Goal: Task Accomplishment & Management: Manage account settings

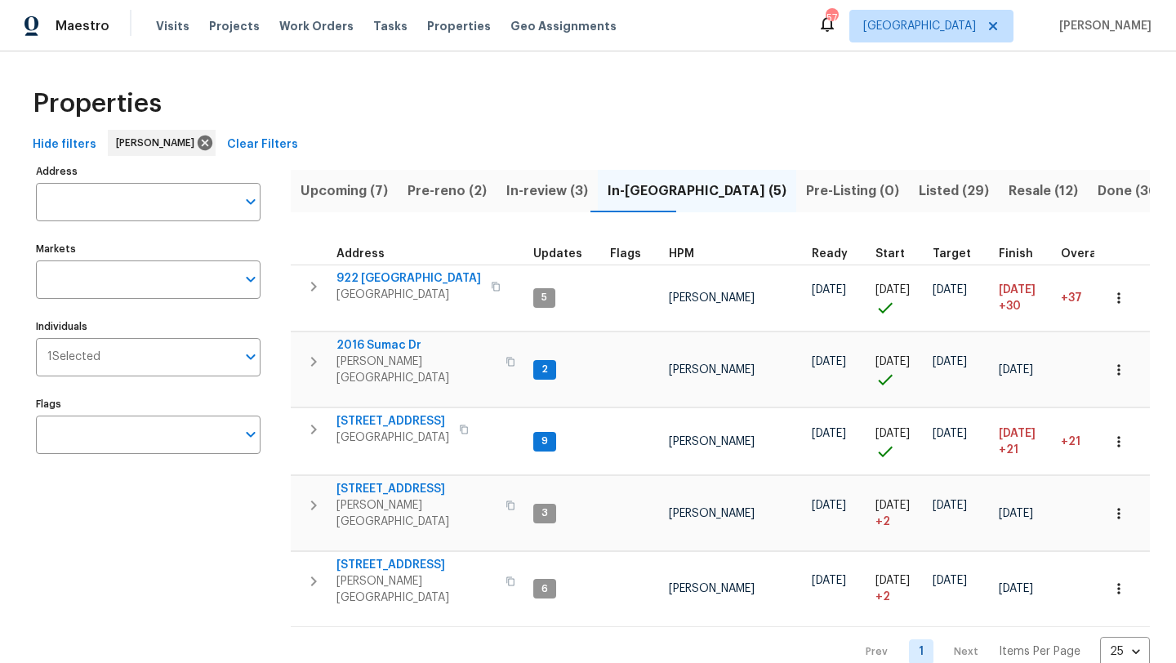
scroll to position [6, 0]
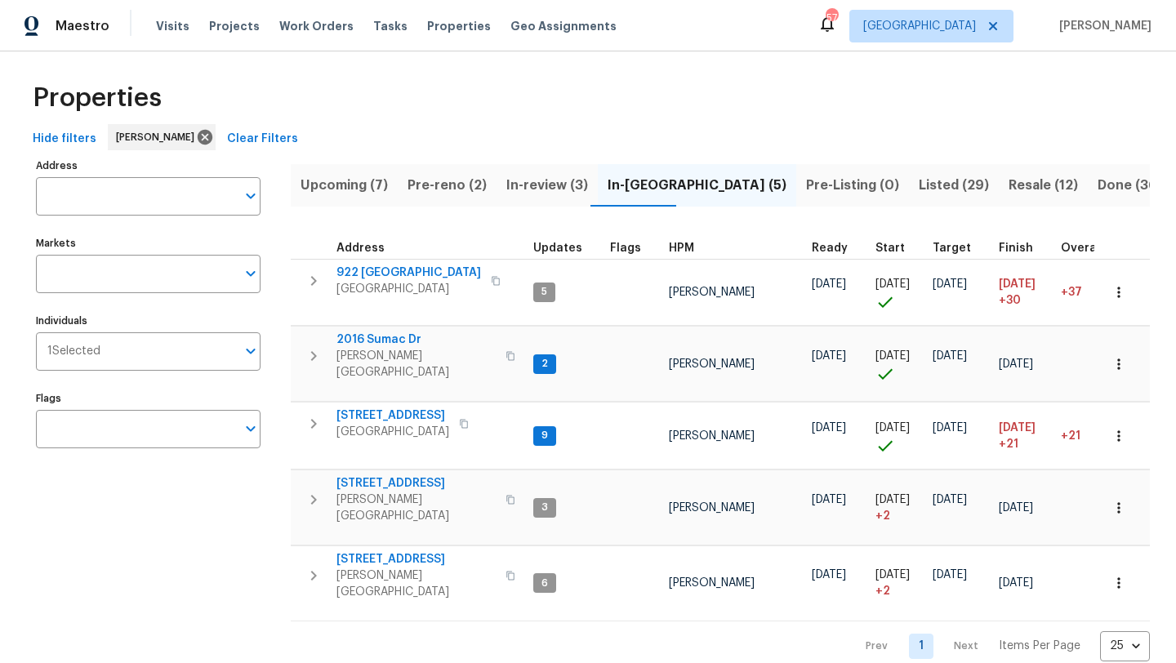
click at [462, 184] on span "Pre-reno (2)" at bounding box center [447, 185] width 79 height 23
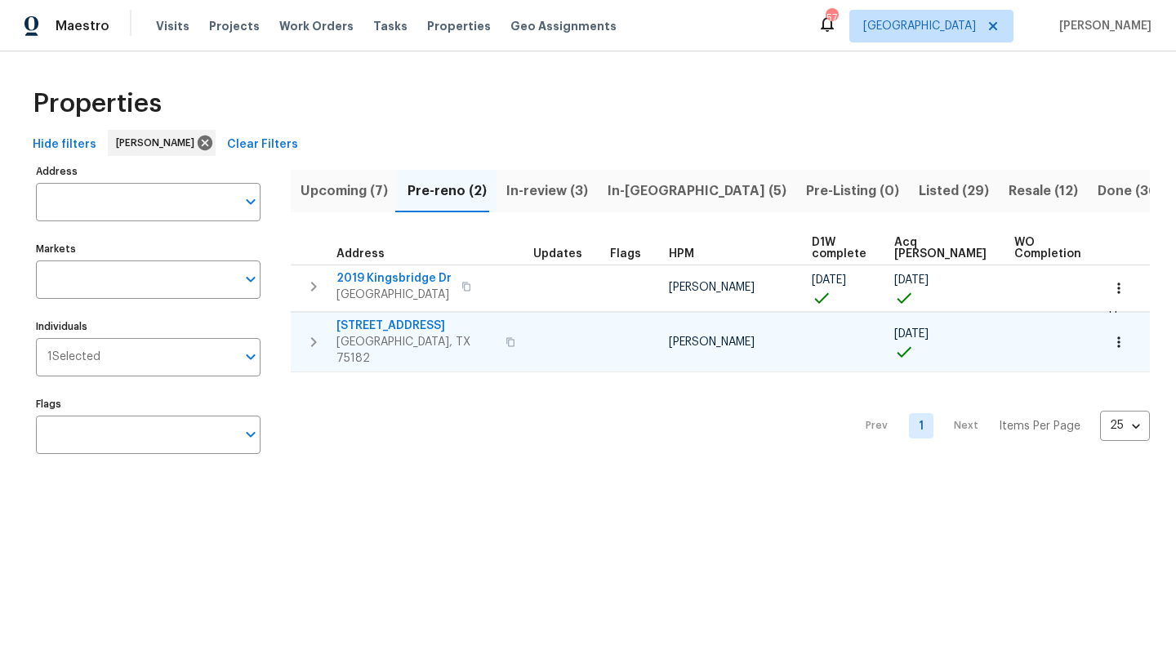
click at [407, 323] on span "[STREET_ADDRESS]" at bounding box center [415, 326] width 159 height 16
click at [1120, 340] on icon "button" at bounding box center [1119, 342] width 16 height 16
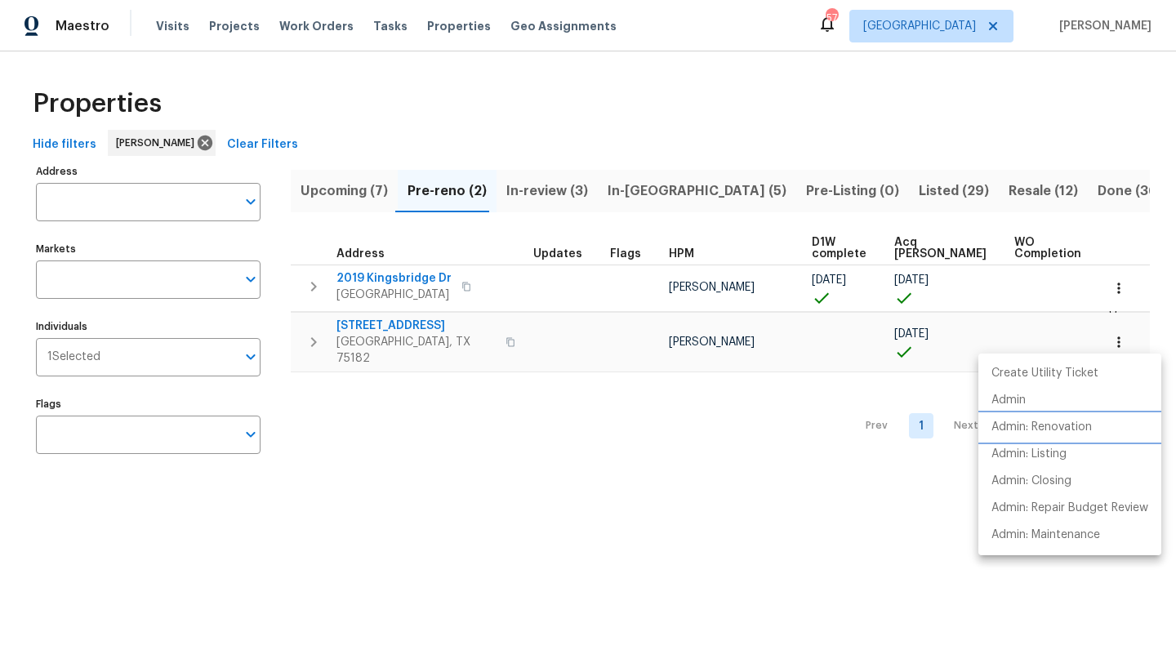
click at [1072, 426] on p "Admin: Renovation" at bounding box center [1042, 427] width 100 height 17
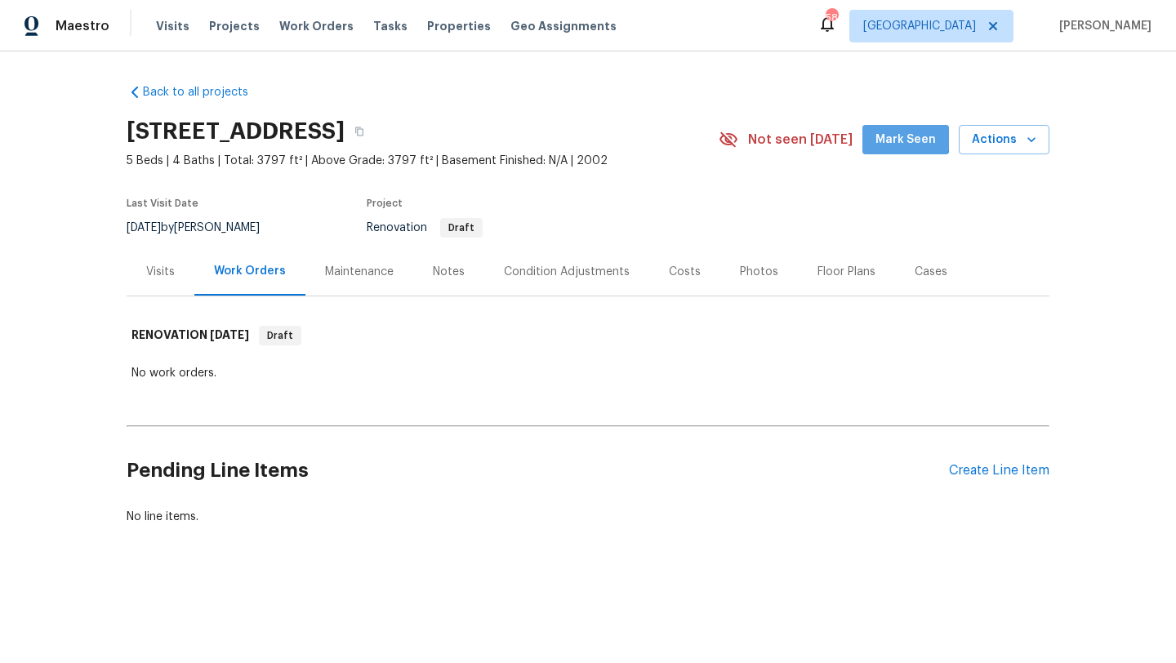
click at [909, 135] on span "Mark Seen" at bounding box center [906, 140] width 60 height 20
click at [675, 270] on div "Costs" at bounding box center [685, 272] width 32 height 16
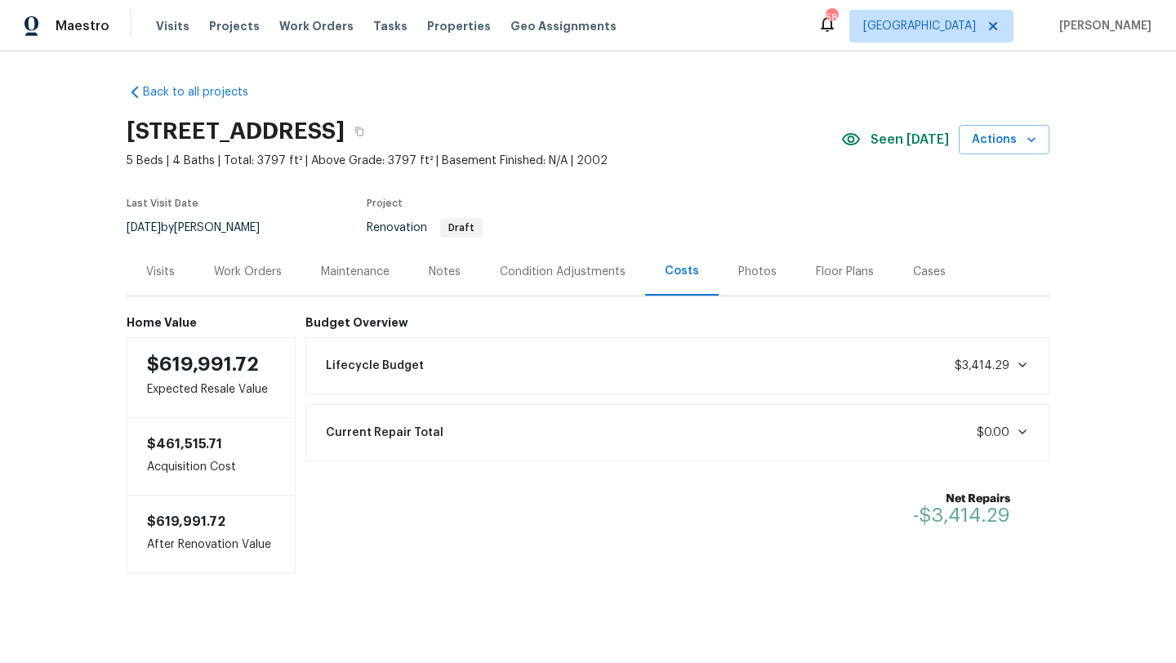
click at [242, 265] on div "Work Orders" at bounding box center [248, 272] width 68 height 16
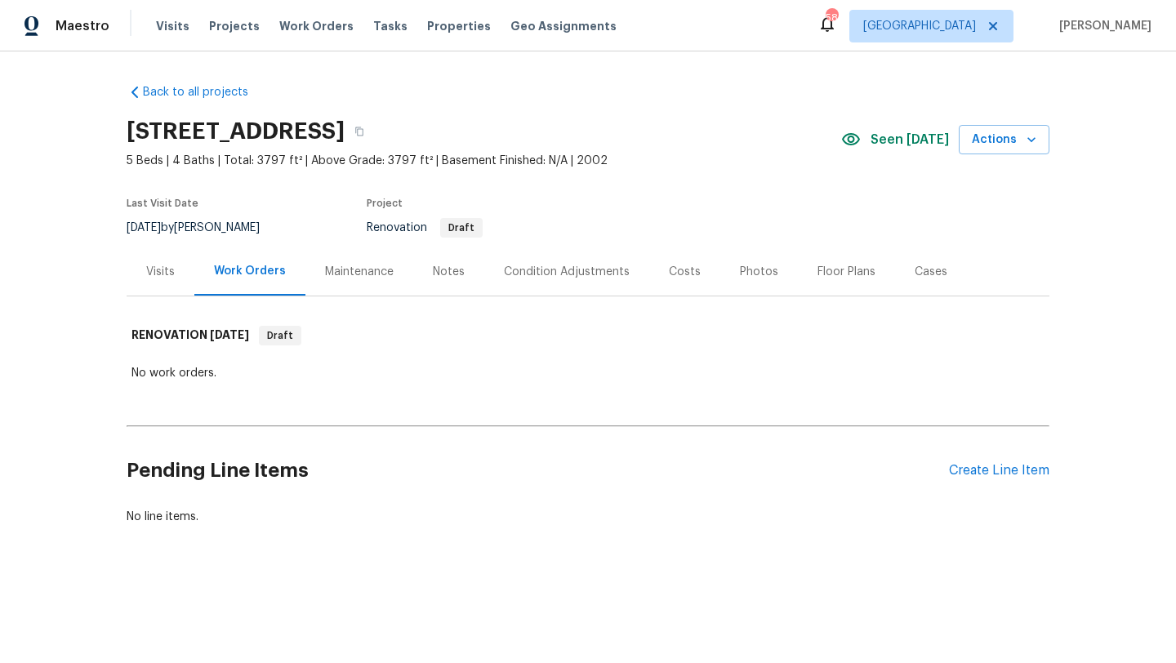
click at [965, 461] on div "Pending Line Items Create Line Item" at bounding box center [588, 471] width 923 height 76
click at [968, 475] on div "Create Line Item" at bounding box center [999, 471] width 100 height 16
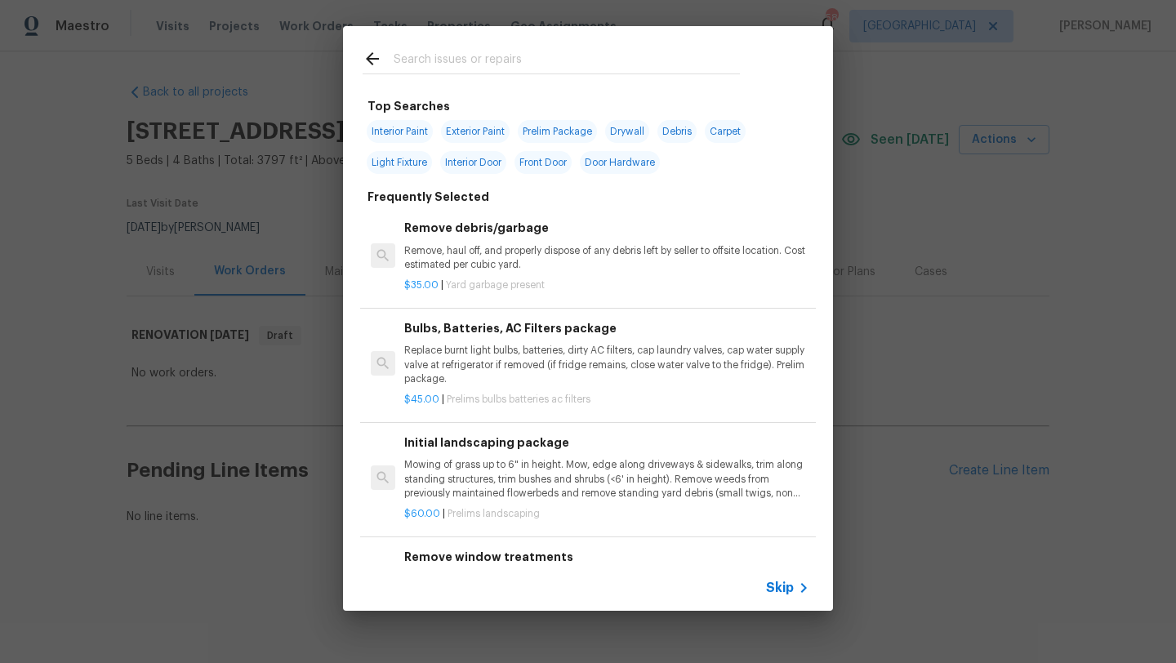
click at [489, 64] on input "text" at bounding box center [567, 61] width 346 height 25
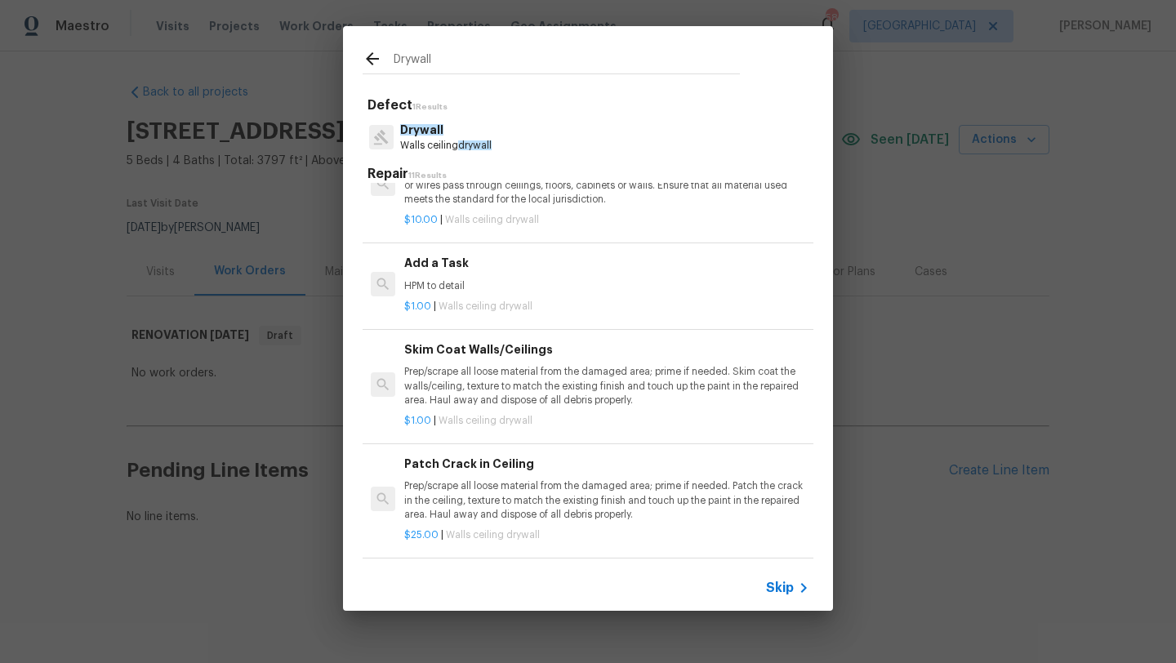
scroll to position [518, 0]
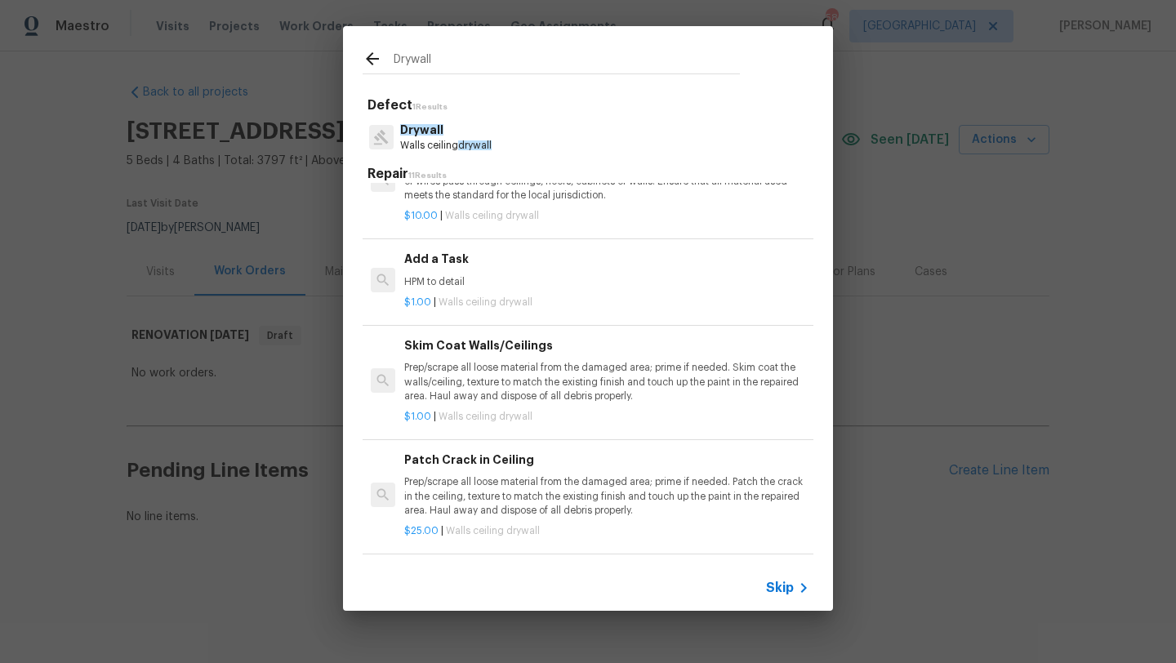
type input "Drywall"
click at [566, 392] on p "Prep/scrape all loose material from the damaged area; prime if needed. Skim coa…" at bounding box center [606, 382] width 405 height 42
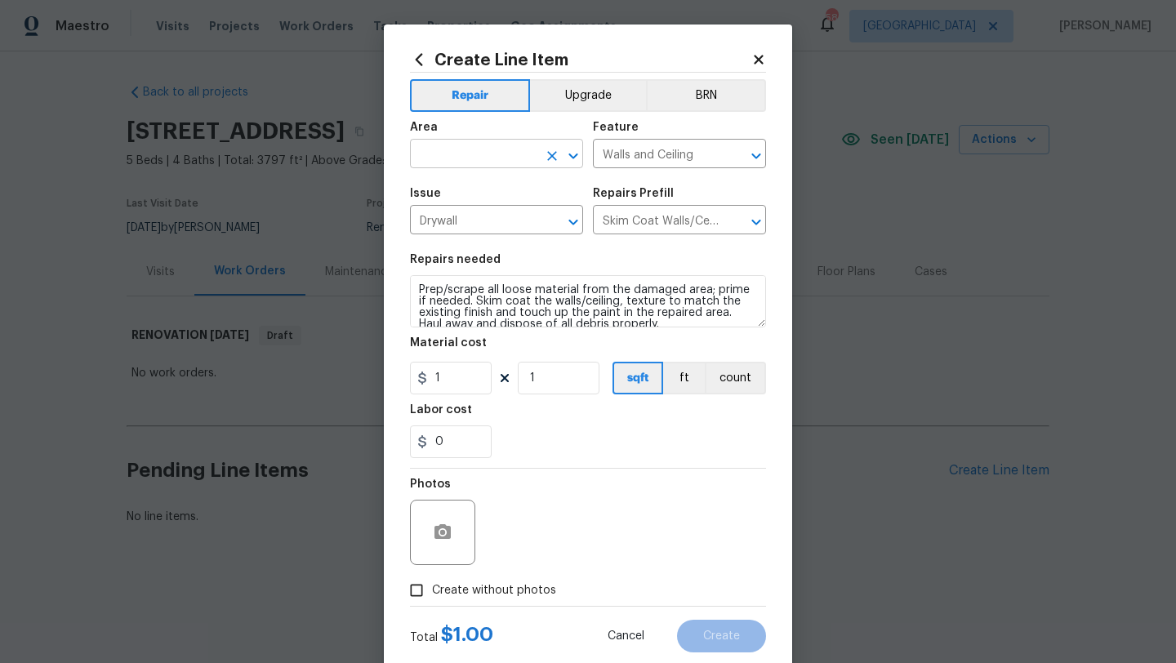
click at [475, 155] on input "text" at bounding box center [473, 155] width 127 height 25
click at [466, 188] on li "Dining Room" at bounding box center [496, 192] width 173 height 27
type input "Dining Room"
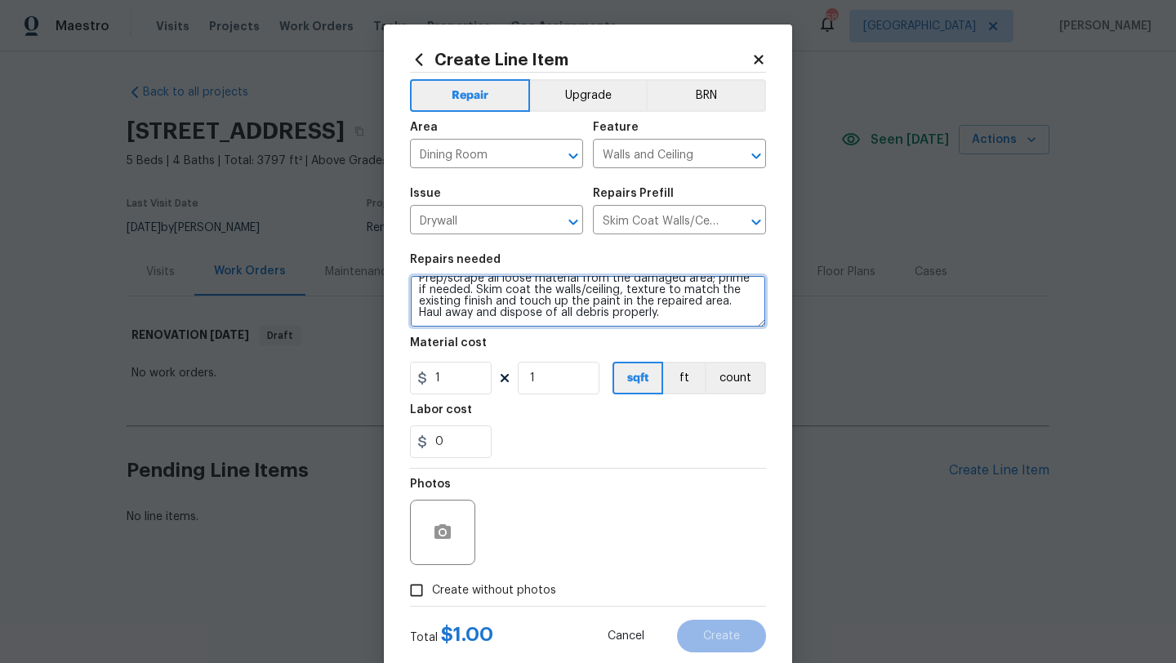
scroll to position [0, 0]
drag, startPoint x: 632, startPoint y: 322, endPoint x: 405, endPoint y: 265, distance: 234.1
click at [404, 265] on div "Create Line Item Repair Upgrade BRN Area Dining Room ​ Feature Walls and Ceilin…" at bounding box center [588, 352] width 408 height 654
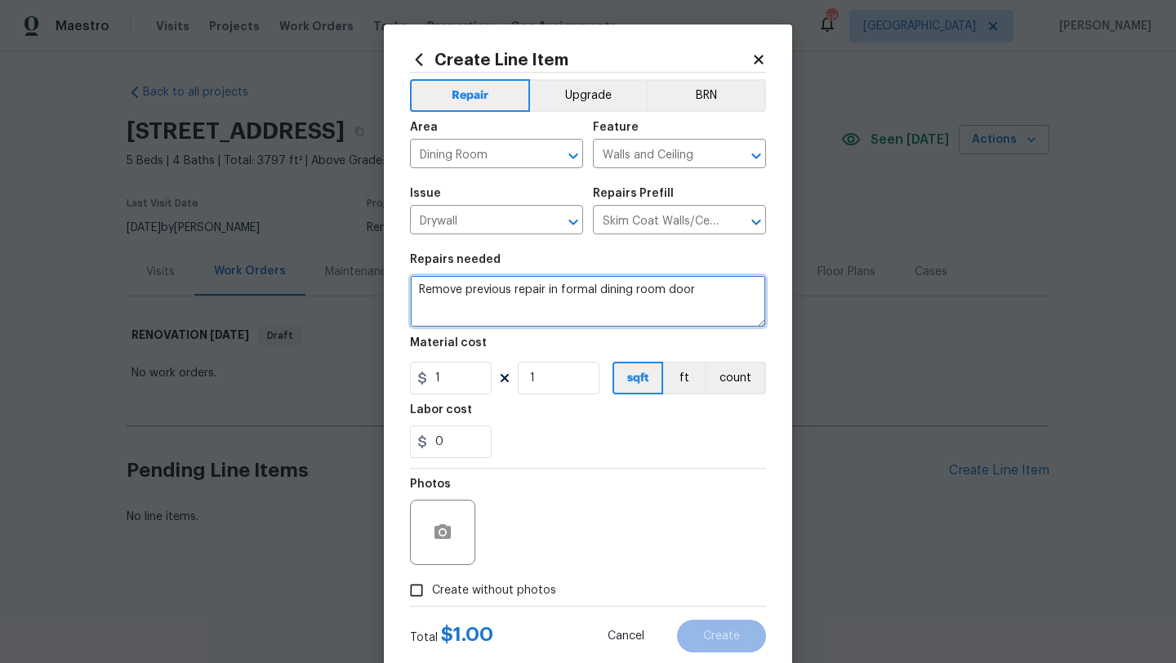
click at [548, 292] on textarea "Remove previous repair in formal dining room door" at bounding box center [588, 301] width 356 height 52
click at [715, 296] on textarea "Remove previous repair on formal dining room door" at bounding box center [588, 301] width 356 height 52
drag, startPoint x: 657, startPoint y: 315, endPoint x: 649, endPoint y: 304, distance: 14.1
click at [649, 304] on textarea "Remove previous repair on formal dining room door casing and on the door casing…" at bounding box center [588, 301] width 356 height 52
type textarea "Remove previous repair on formal dining room door casing and on the door casing…"
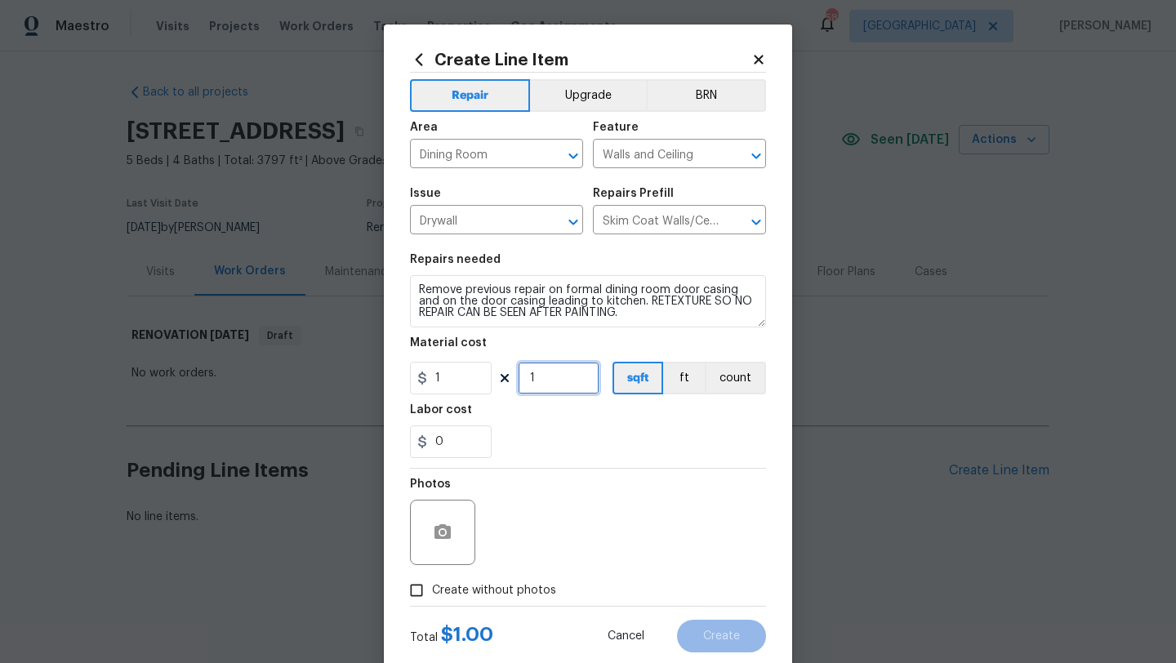
click at [532, 384] on input "1" at bounding box center [559, 378] width 82 height 33
drag, startPoint x: 557, startPoint y: 377, endPoint x: 501, endPoint y: 377, distance: 56.4
click at [501, 377] on div "1 300 sqft ft count" at bounding box center [588, 378] width 356 height 33
type input "200"
click at [510, 586] on span "Create without photos" at bounding box center [494, 590] width 124 height 17
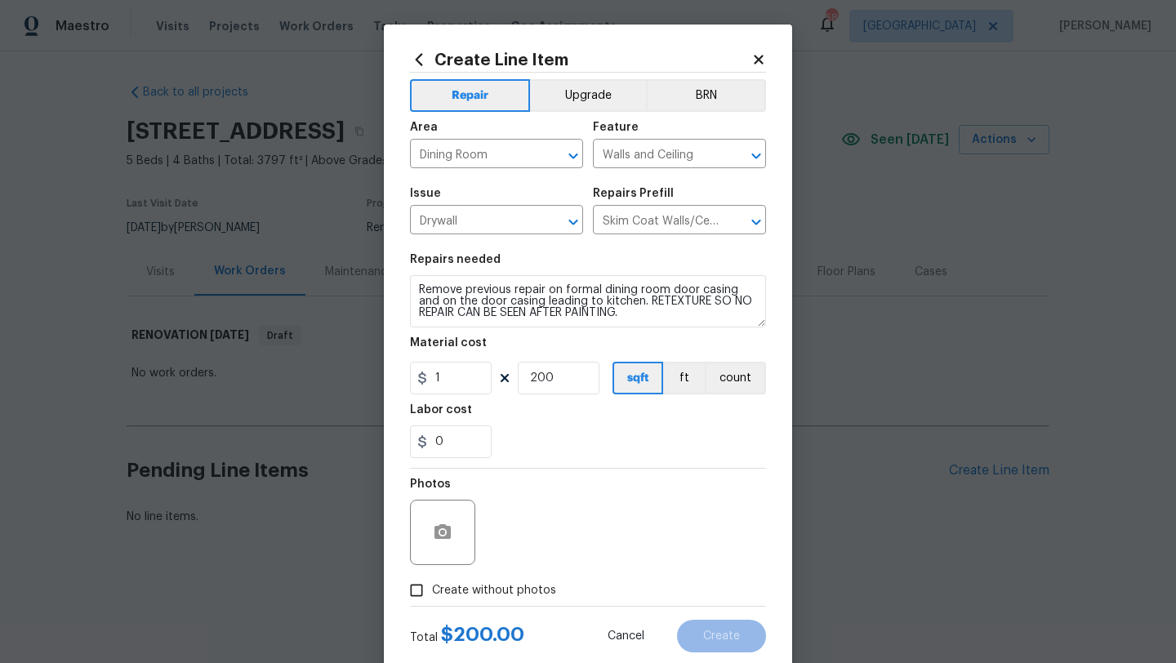
click at [432, 586] on input "Create without photos" at bounding box center [416, 590] width 31 height 31
checkbox input "true"
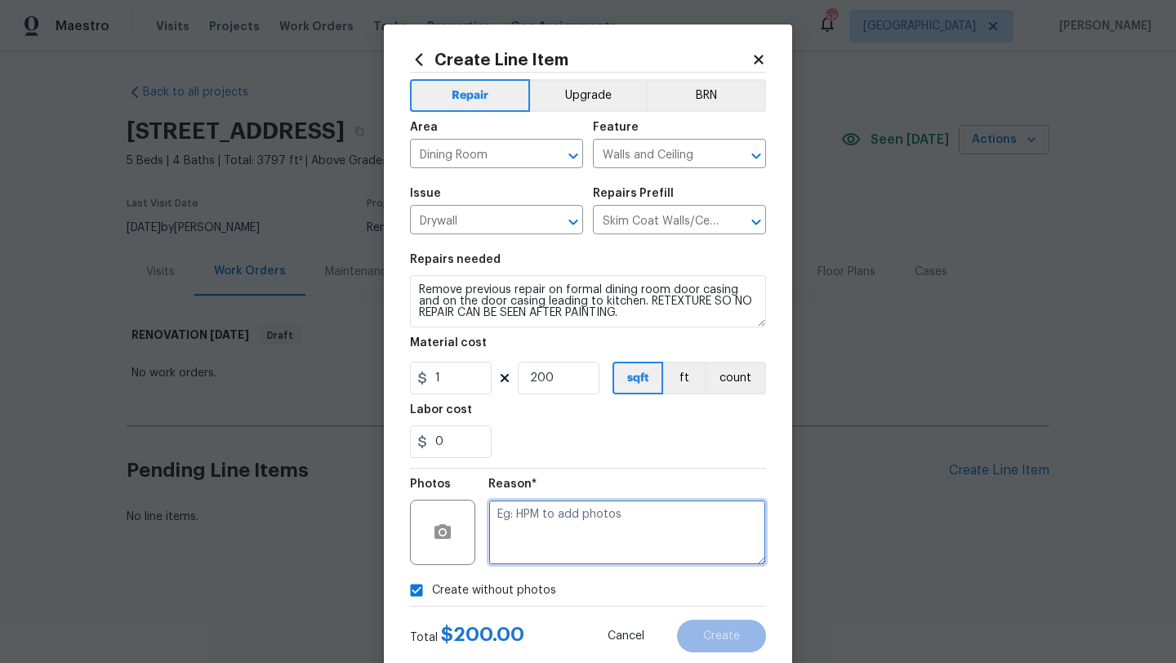
click at [532, 549] on textarea at bounding box center [627, 532] width 278 height 65
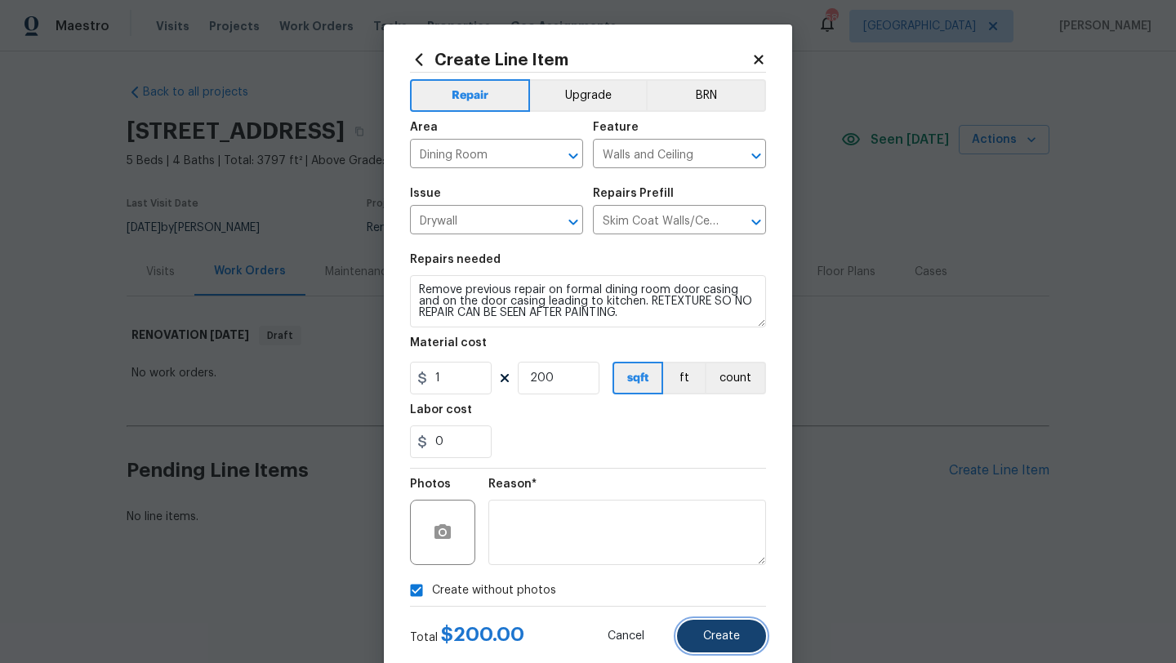
click at [733, 629] on button "Create" at bounding box center [721, 636] width 89 height 33
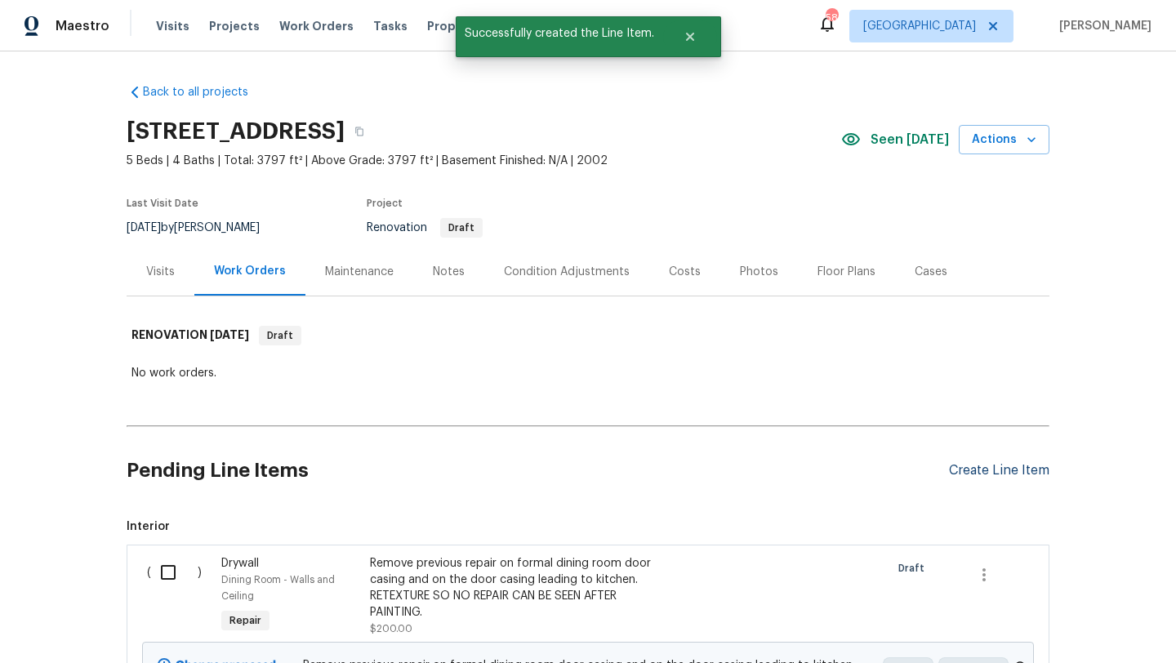
click at [970, 470] on div "Create Line Item" at bounding box center [999, 471] width 100 height 16
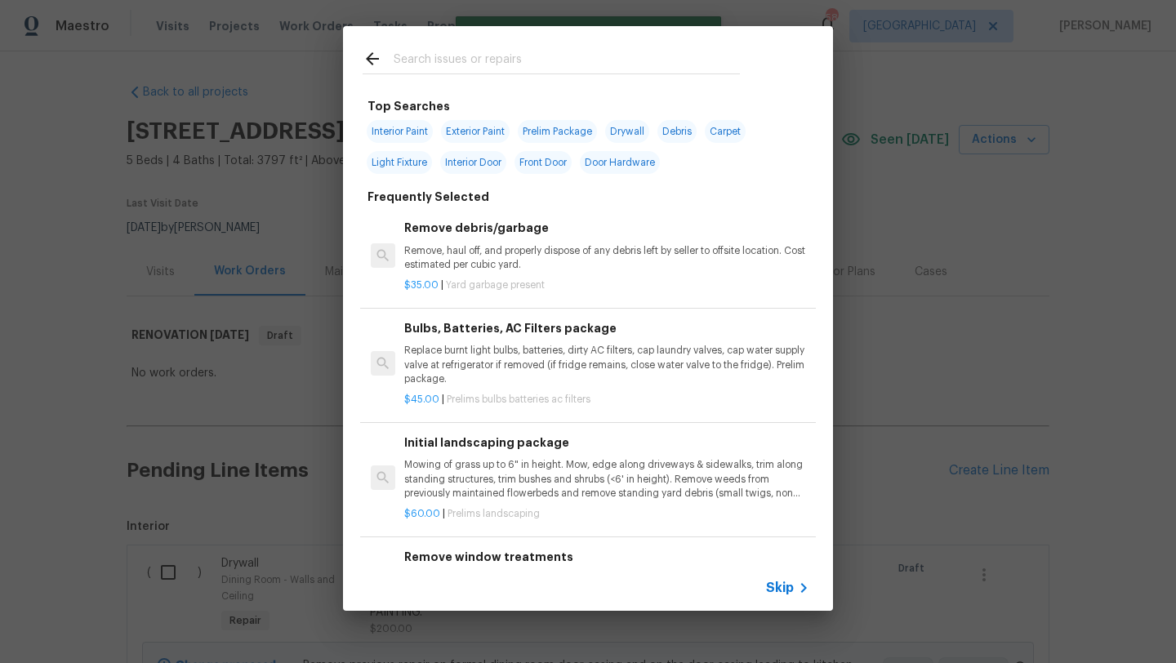
click at [475, 56] on input "text" at bounding box center [567, 61] width 346 height 25
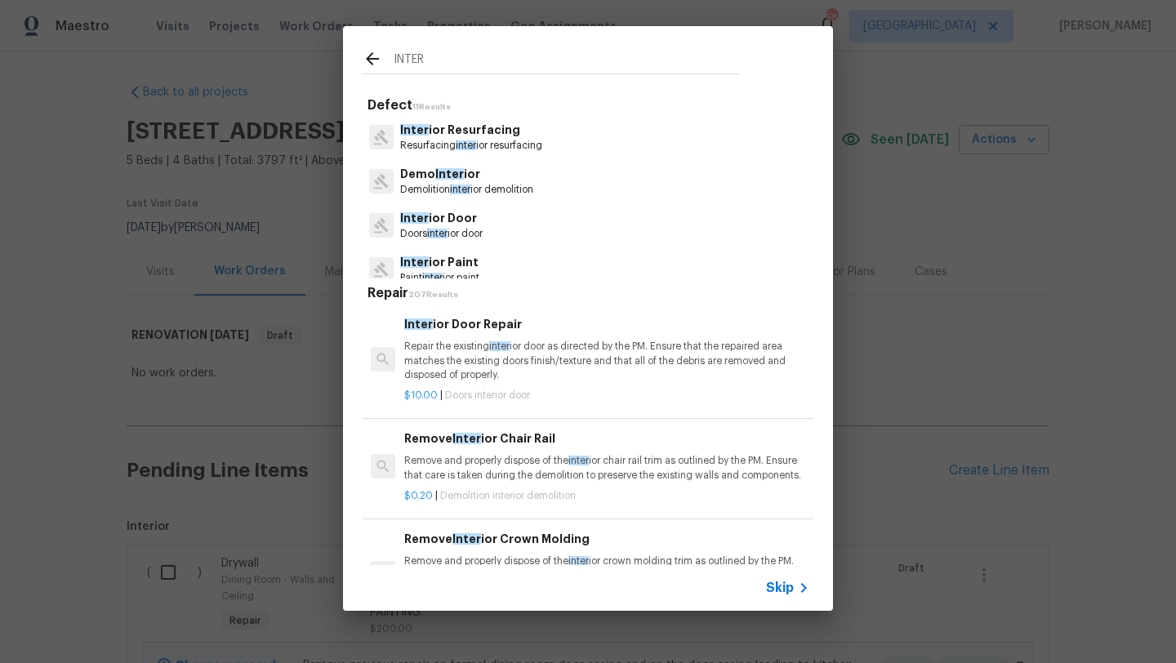
type input "INTER"
click at [449, 258] on p "Inter ior Paint" at bounding box center [439, 262] width 79 height 17
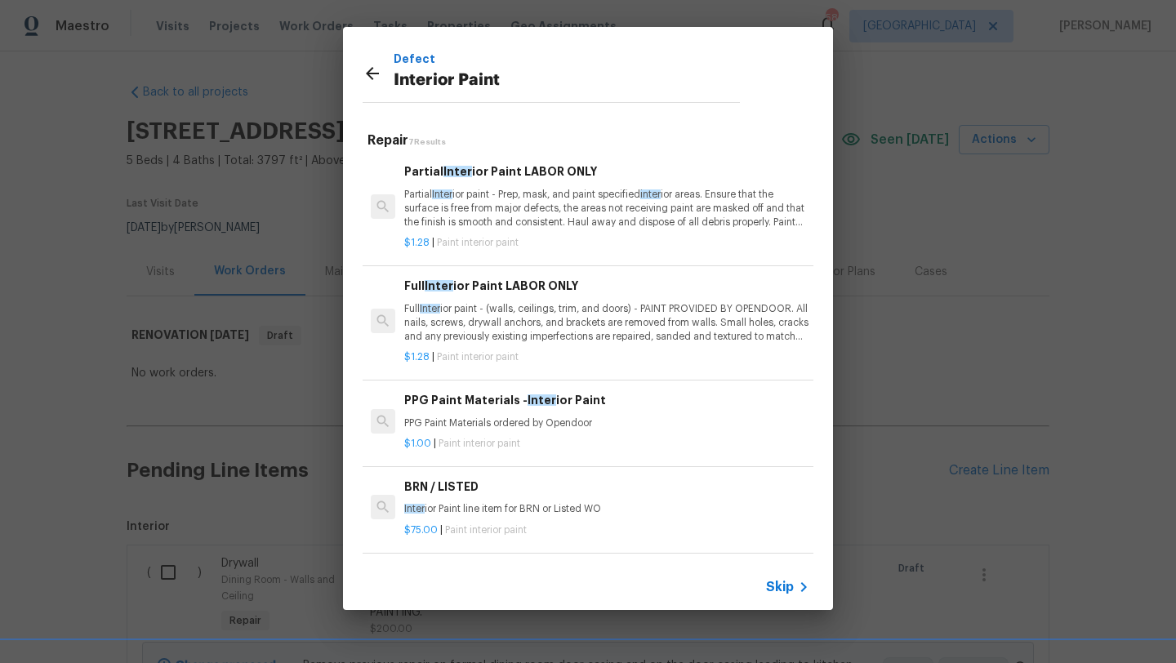
click at [616, 315] on p "Full Inter ior paint - (walls, ceilings, trim, and doors) - PAINT PROVIDED BY O…" at bounding box center [606, 323] width 405 height 42
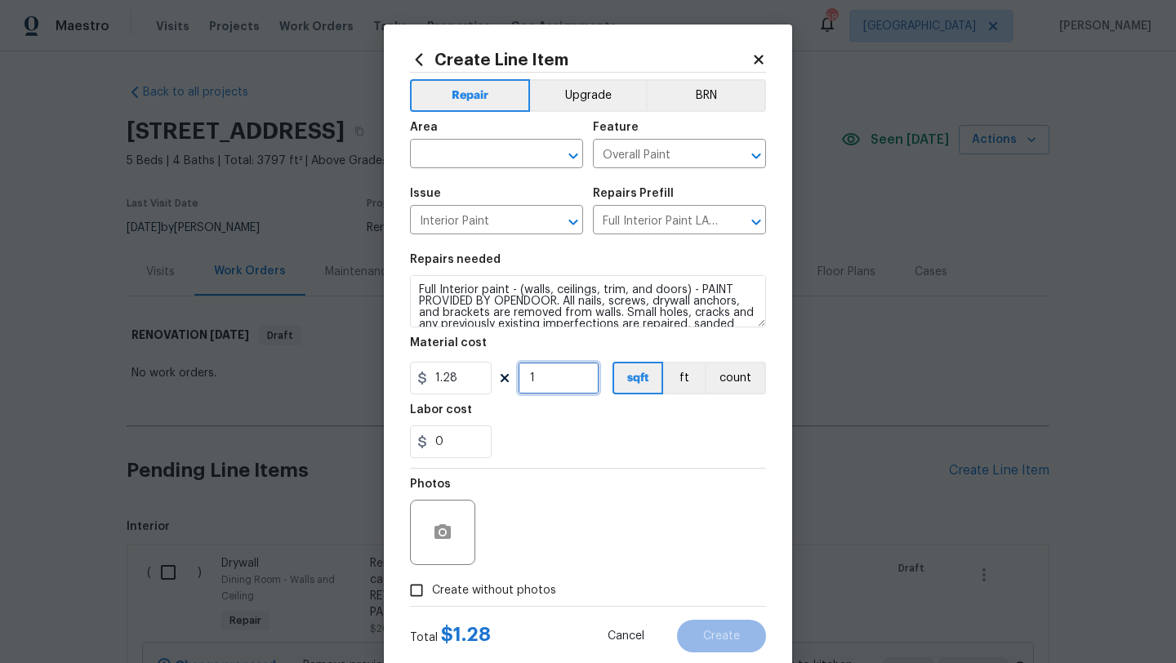
drag, startPoint x: 566, startPoint y: 381, endPoint x: 497, endPoint y: 381, distance: 68.6
click at [498, 381] on div "1.28 1 sqft ft count" at bounding box center [588, 378] width 356 height 33
type input "3797"
click at [510, 584] on span "Create without photos" at bounding box center [494, 590] width 124 height 17
click at [432, 584] on input "Create without photos" at bounding box center [416, 590] width 31 height 31
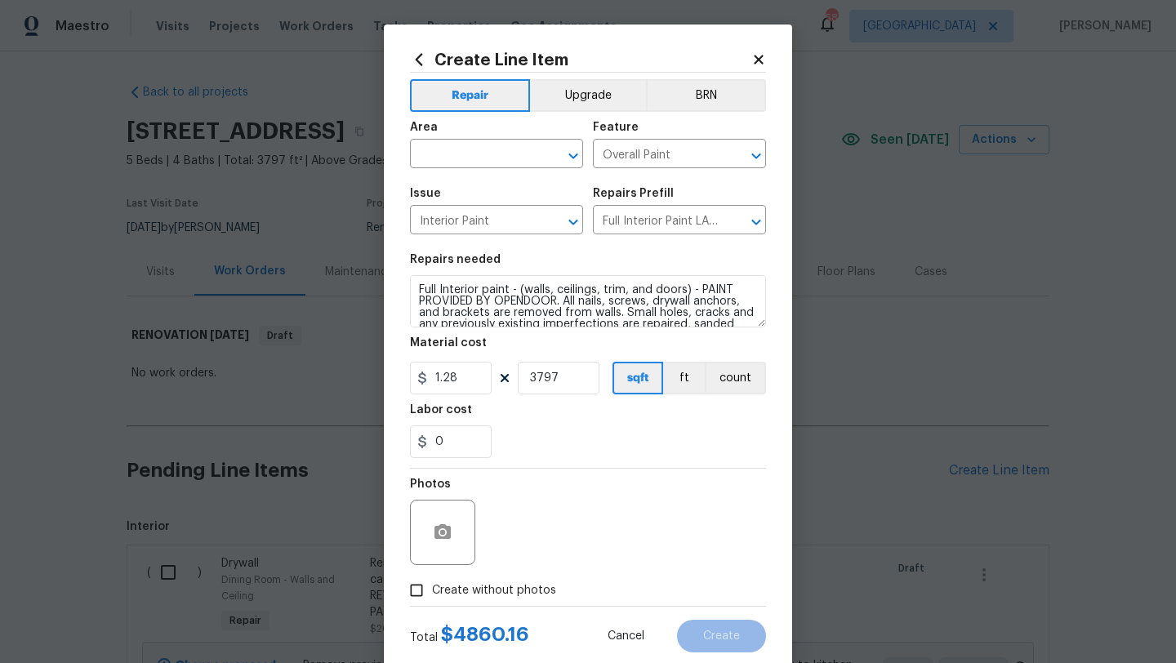
checkbox input "true"
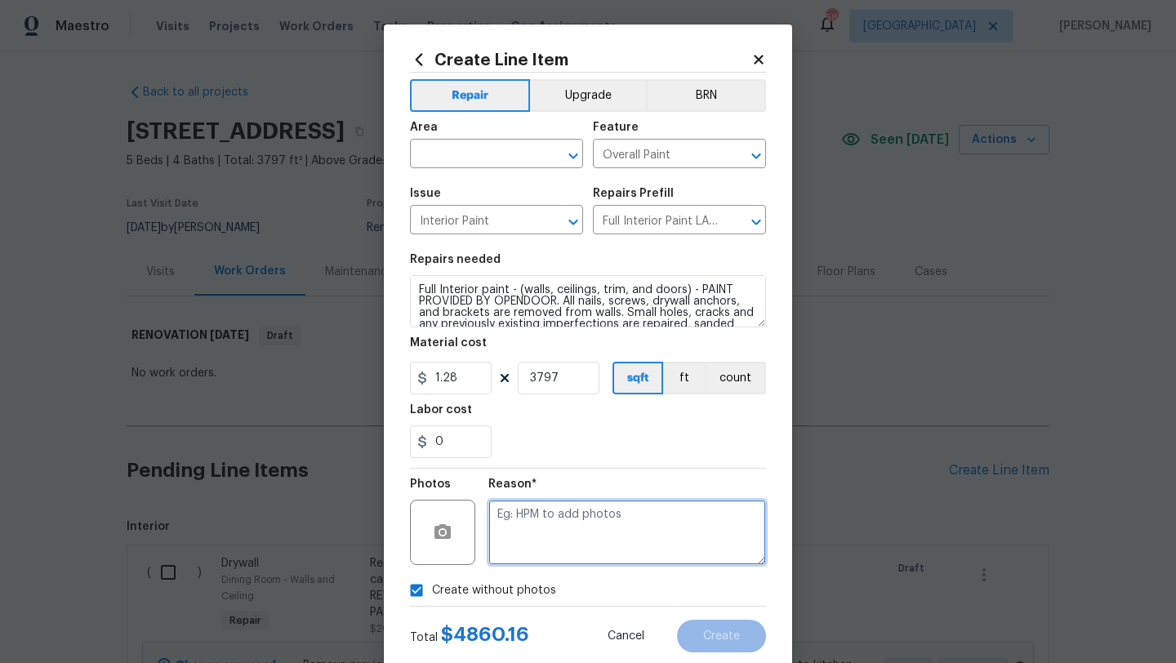
click at [523, 547] on textarea at bounding box center [627, 532] width 278 height 65
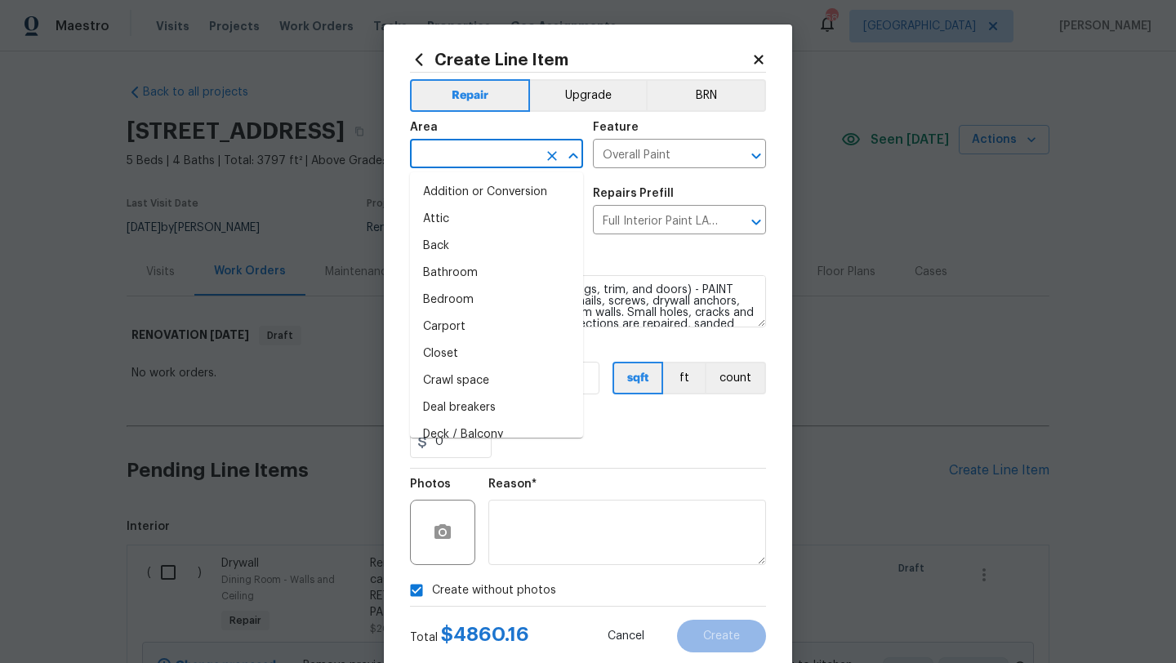
click at [457, 155] on input "text" at bounding box center [473, 155] width 127 height 25
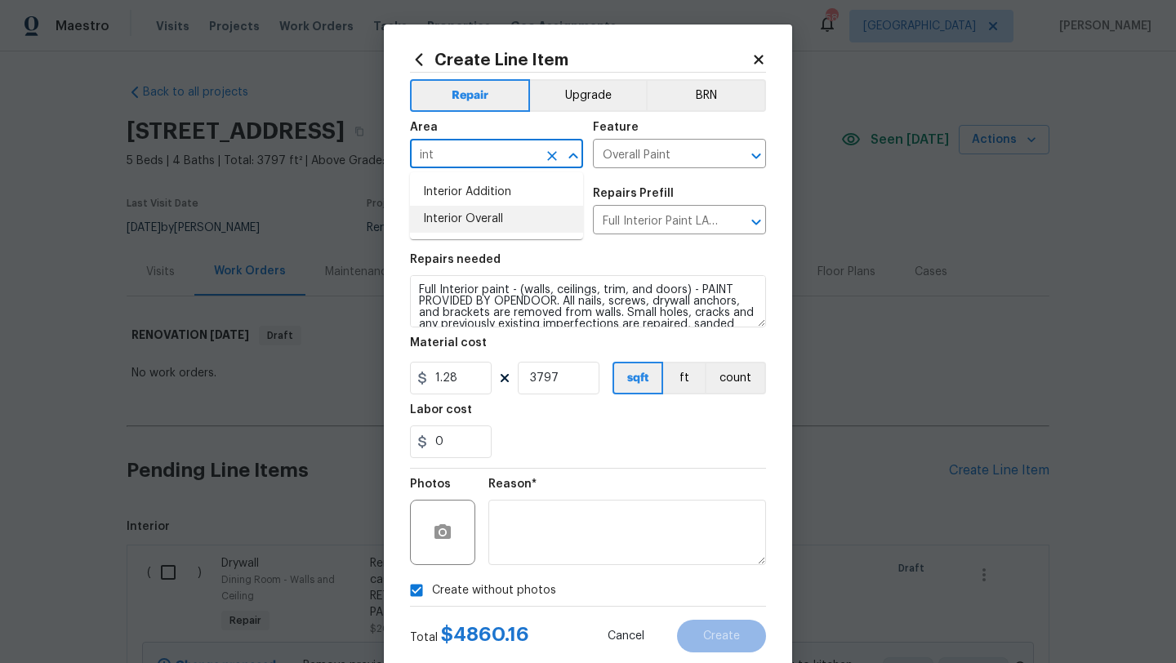
click at [475, 214] on li "Interior Overall" at bounding box center [496, 219] width 173 height 27
type input "Interior Overall"
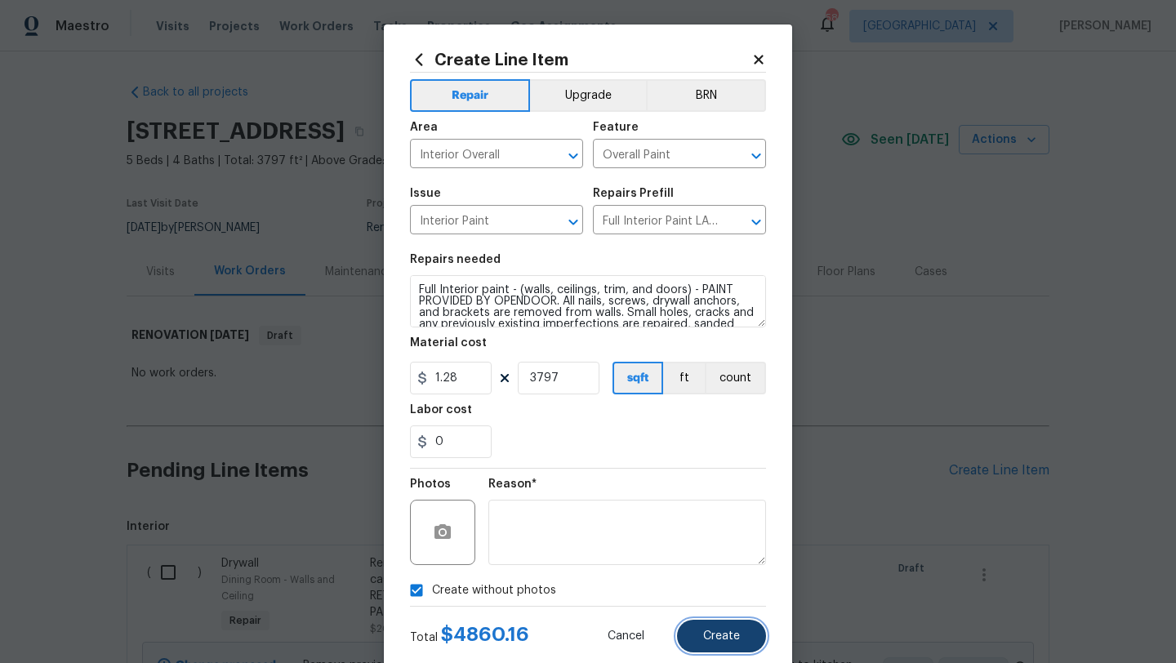
click at [742, 629] on button "Create" at bounding box center [721, 636] width 89 height 33
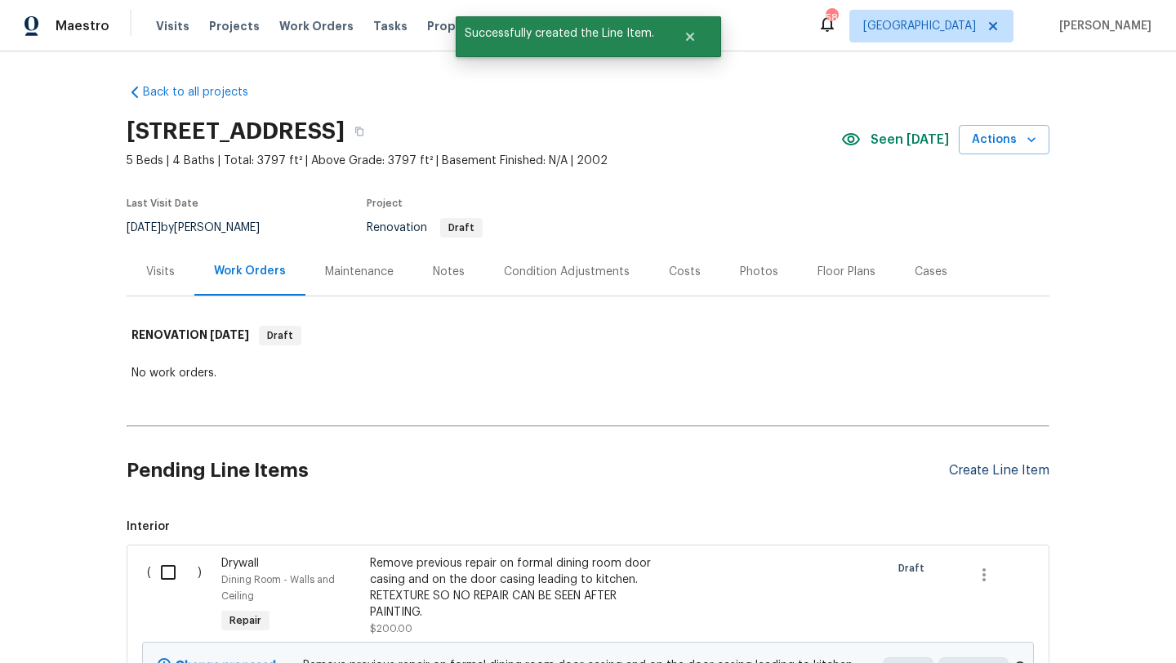
click at [988, 469] on div "Create Line Item" at bounding box center [999, 471] width 100 height 16
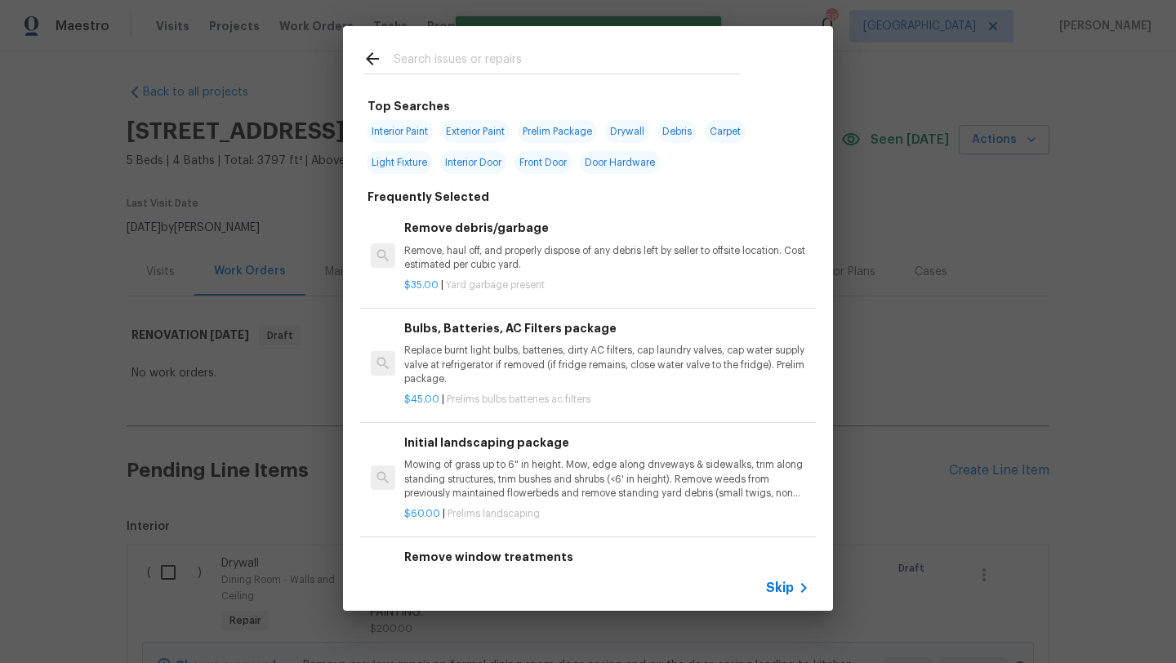
click at [474, 57] on input "text" at bounding box center [567, 61] width 346 height 25
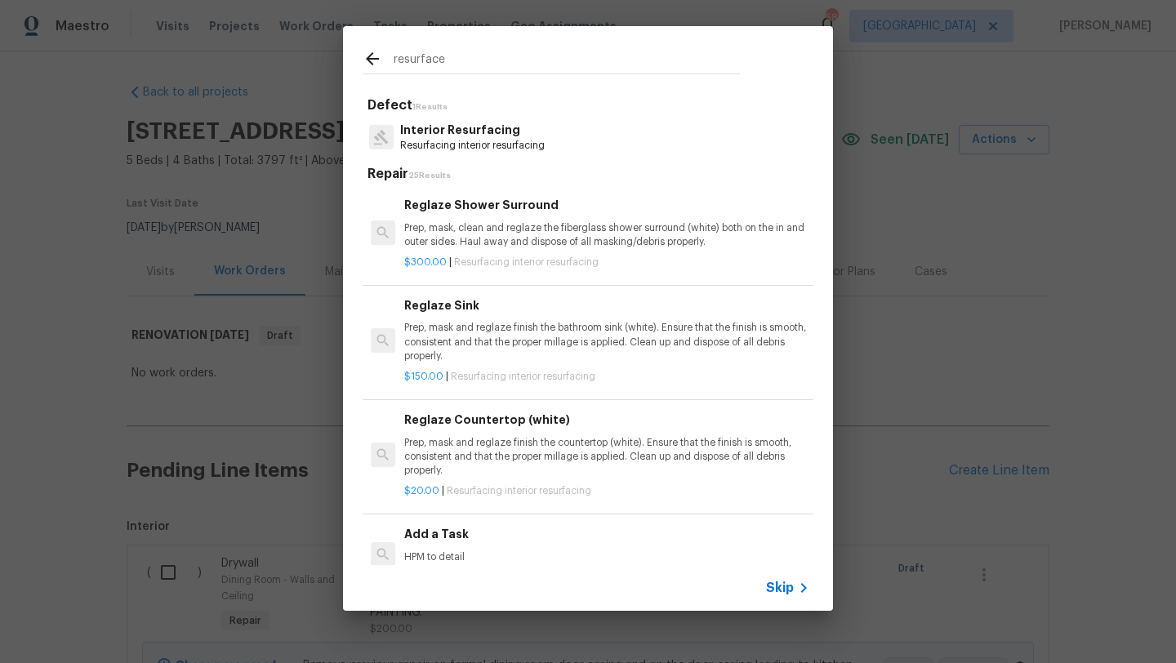
type input "resurface"
click at [501, 426] on h6 "Reglaze Countertop (white)" at bounding box center [606, 420] width 405 height 18
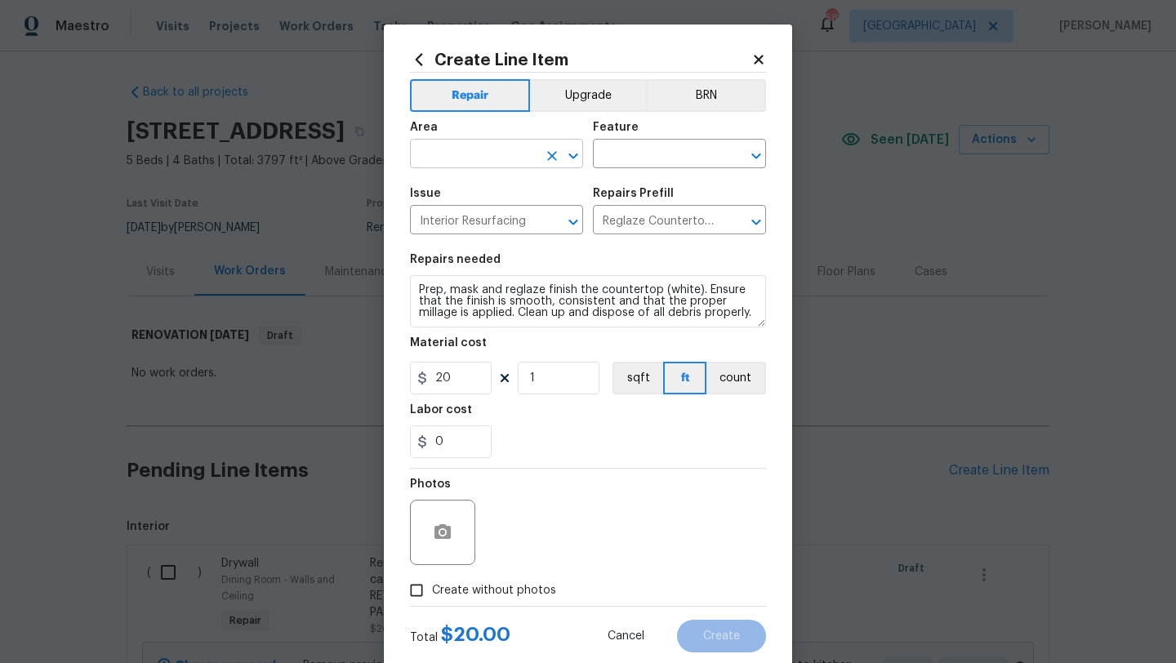
click at [491, 160] on input "text" at bounding box center [473, 155] width 127 height 25
click at [477, 191] on li "Bathroom" at bounding box center [496, 192] width 173 height 27
type input "Bathroom"
click at [620, 145] on input "text" at bounding box center [656, 155] width 127 height 25
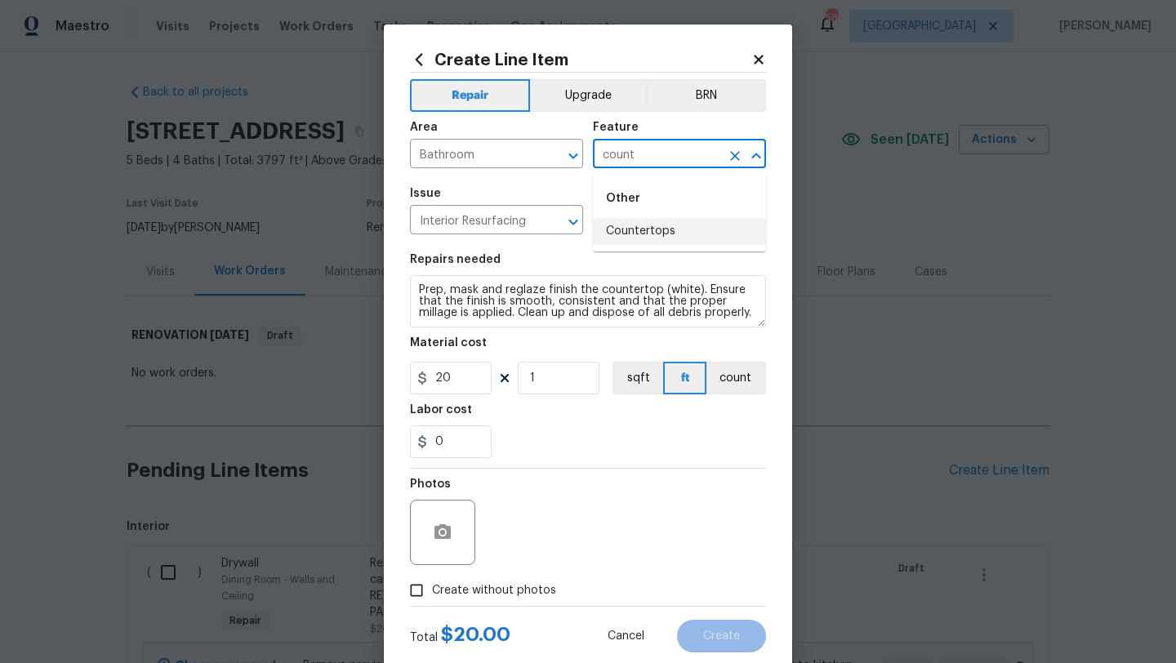
click at [636, 227] on li "Countertops" at bounding box center [679, 231] width 173 height 27
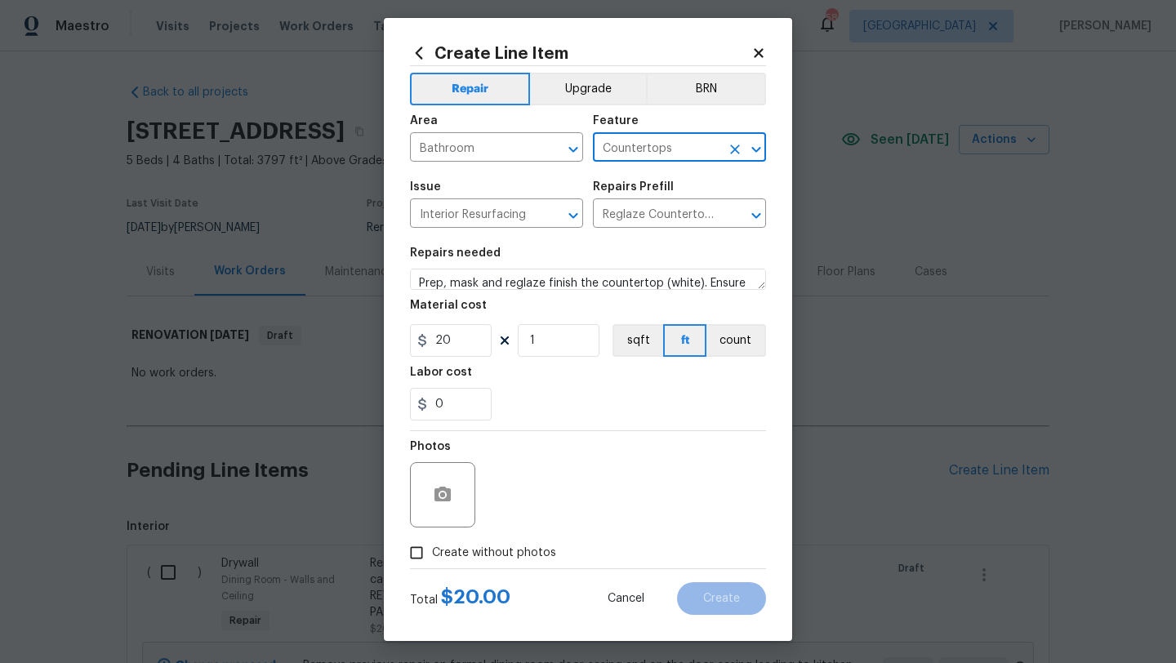
scroll to position [32, 0]
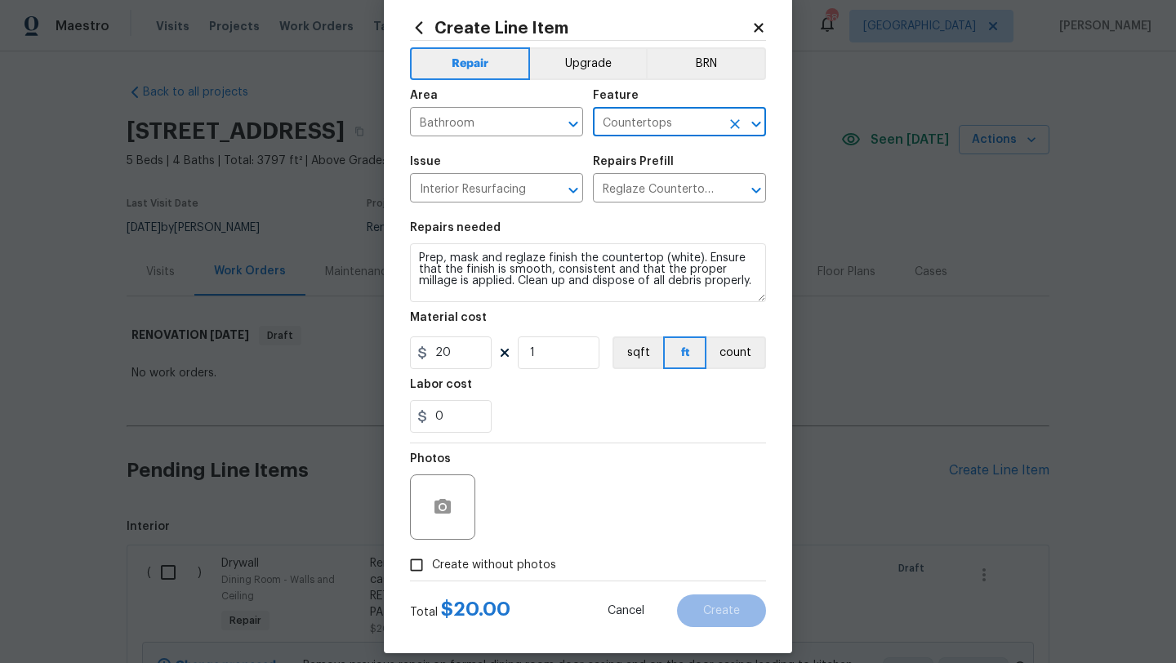
drag, startPoint x: 753, startPoint y: 285, endPoint x: 768, endPoint y: 292, distance: 16.4
click at [768, 292] on div "Create Line Item Repair Upgrade BRN Area Bathroom ​ Feature Countertops ​ Issue…" at bounding box center [588, 323] width 408 height 661
type input "Countertops"
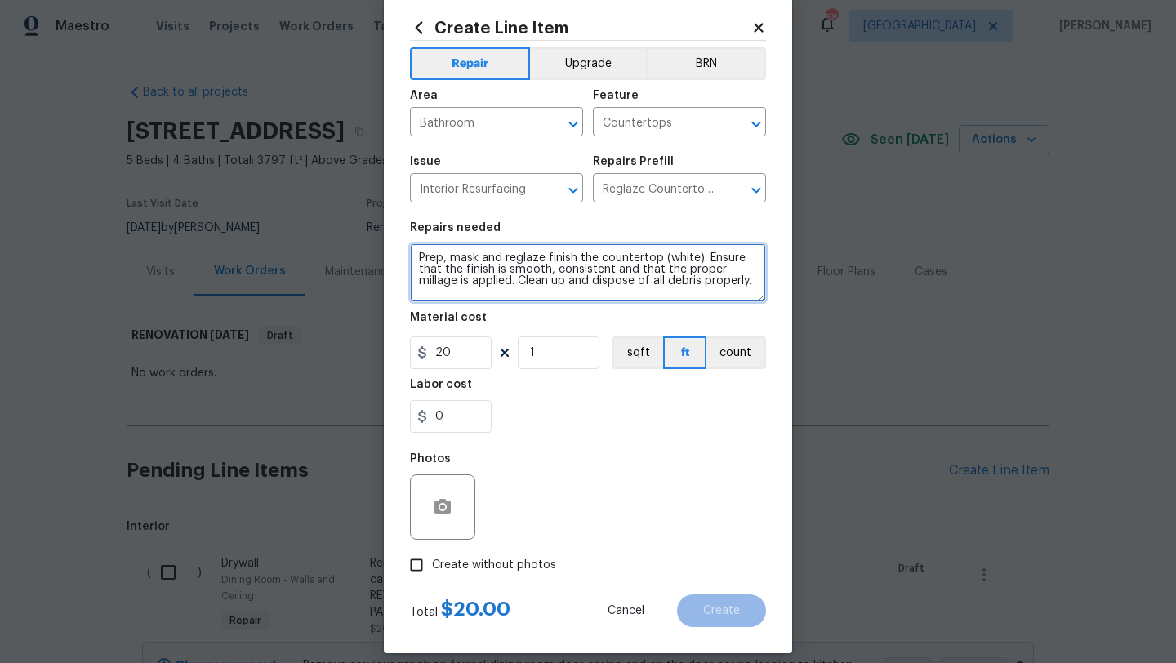
drag, startPoint x: 753, startPoint y: 284, endPoint x: 417, endPoint y: 263, distance: 337.2
click at [417, 263] on textarea "Prep, mask and reglaze finish the countertop (white). Ensure that the finish is…" at bounding box center [588, 272] width 356 height 59
type textarea "Resurface countertop/sinks in upstairs bathroom in the hallway above the kitchen"
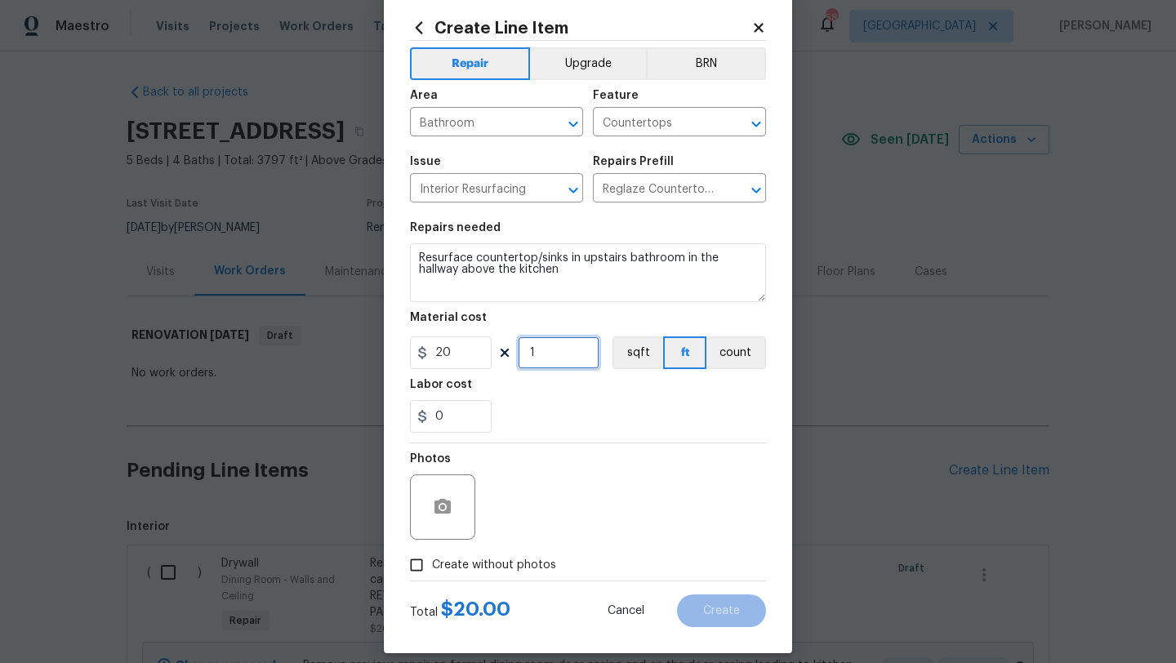
drag, startPoint x: 537, startPoint y: 356, endPoint x: 517, endPoint y: 356, distance: 19.6
click at [517, 356] on div "20 1 sqft ft count" at bounding box center [588, 352] width 356 height 33
type input "10"
click at [537, 569] on span "Create without photos" at bounding box center [494, 565] width 124 height 17
click at [432, 569] on input "Create without photos" at bounding box center [416, 565] width 31 height 31
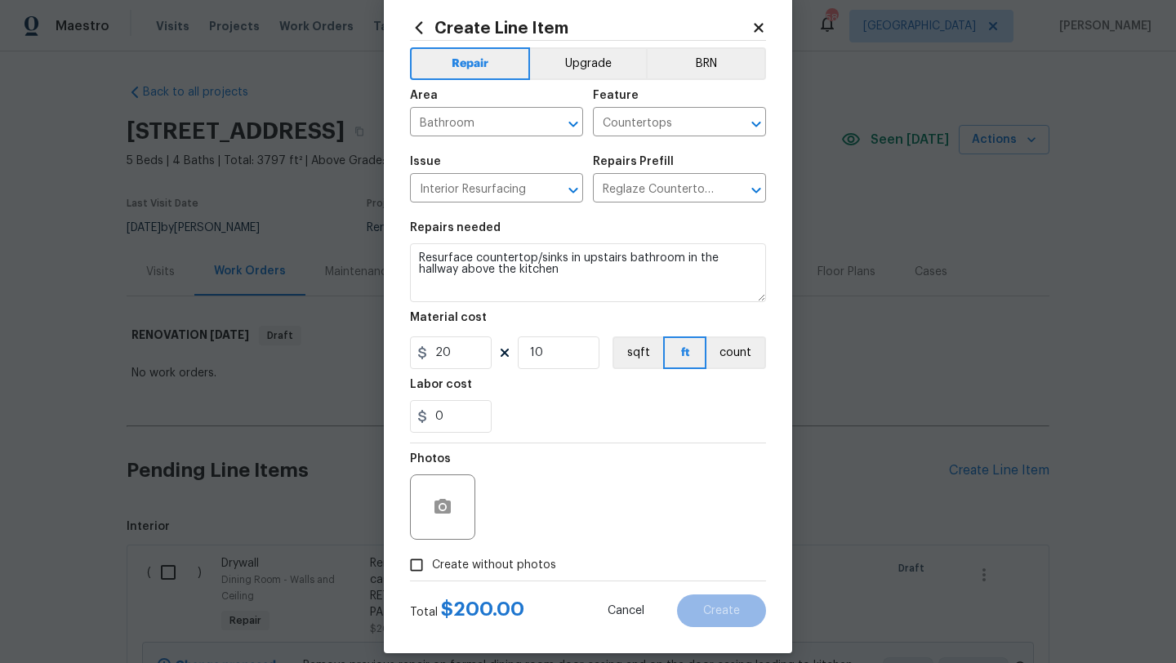
checkbox input "true"
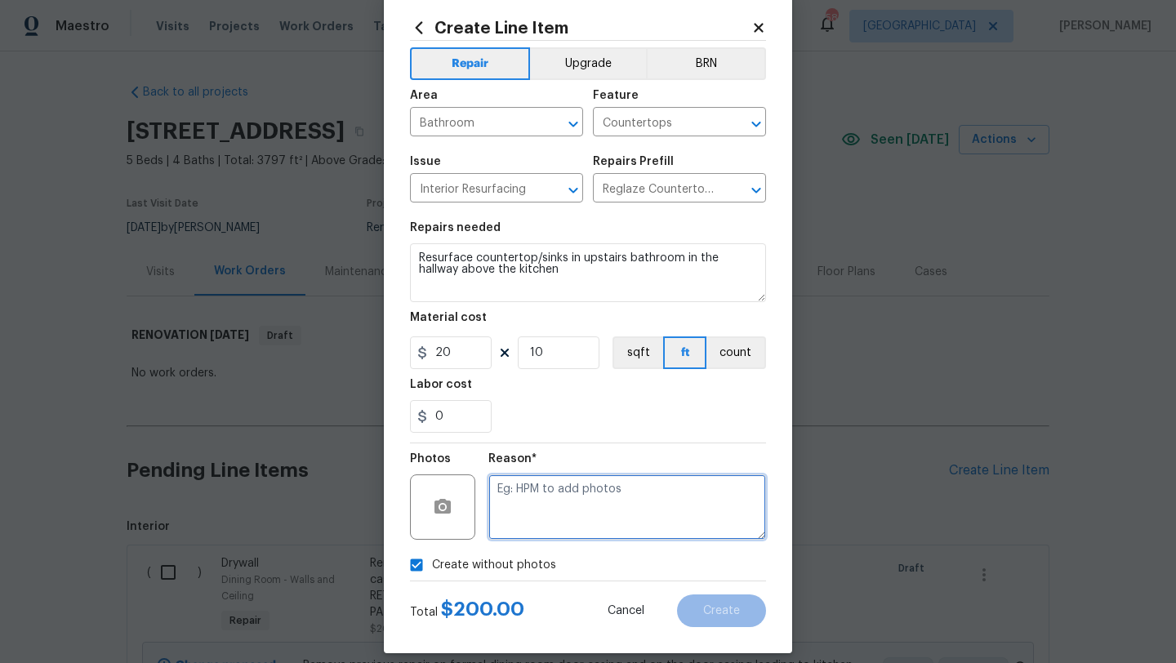
click at [558, 524] on textarea at bounding box center [627, 507] width 278 height 65
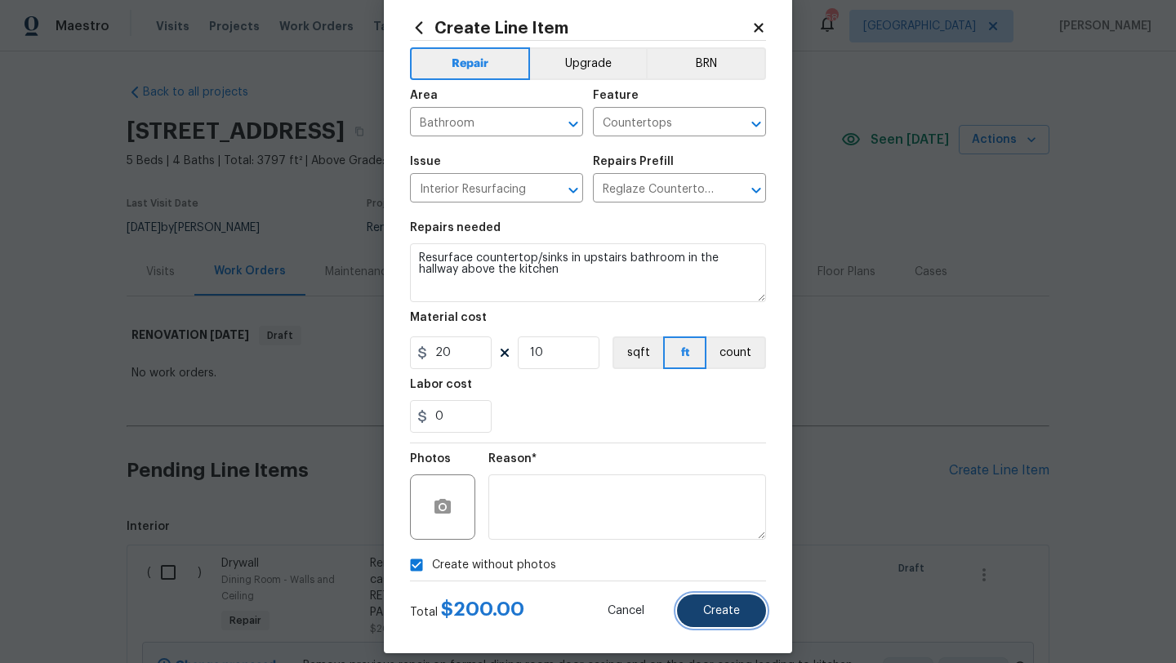
click at [698, 609] on button "Create" at bounding box center [721, 611] width 89 height 33
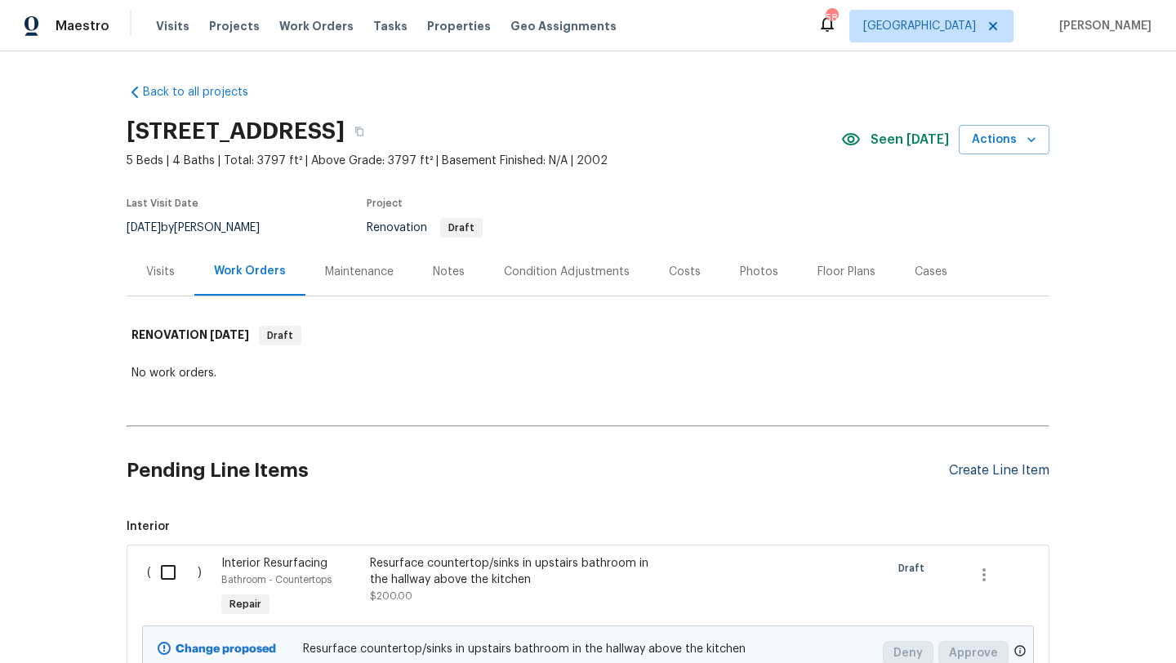
click at [956, 470] on div "Create Line Item" at bounding box center [999, 471] width 100 height 16
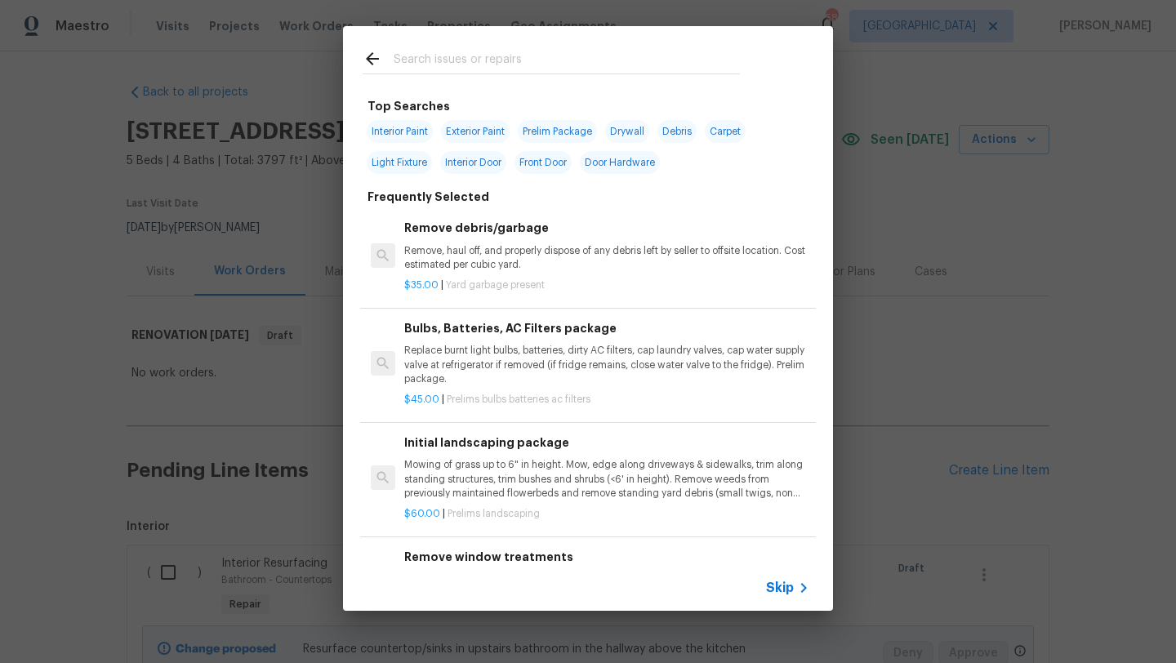
click at [497, 68] on input "text" at bounding box center [567, 61] width 346 height 25
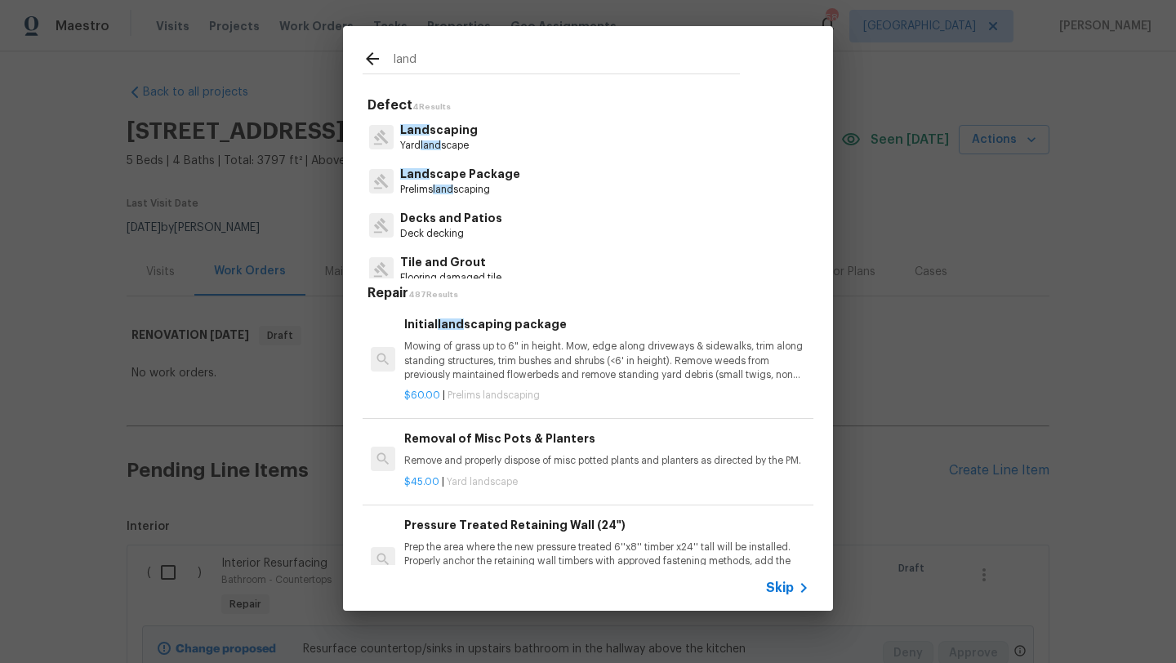
type input "land"
click at [461, 174] on p "Land scape Package" at bounding box center [460, 174] width 120 height 17
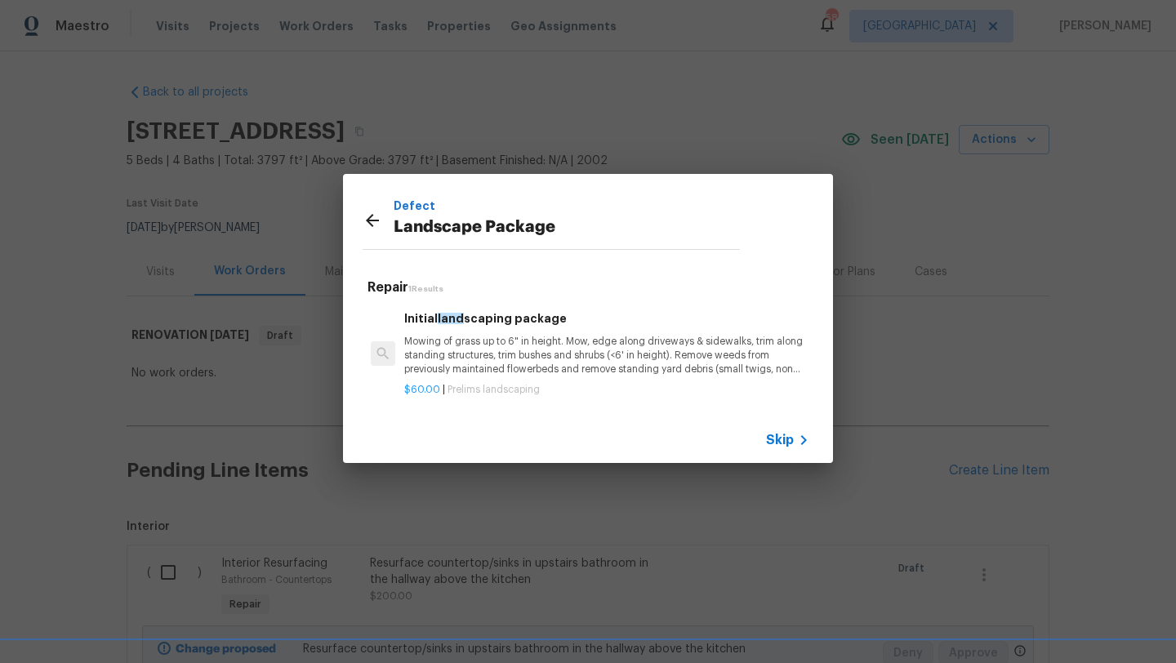
click at [527, 344] on p "Mowing of grass up to 6" in height. Mow, edge along driveways & sidewalks, trim…" at bounding box center [606, 356] width 405 height 42
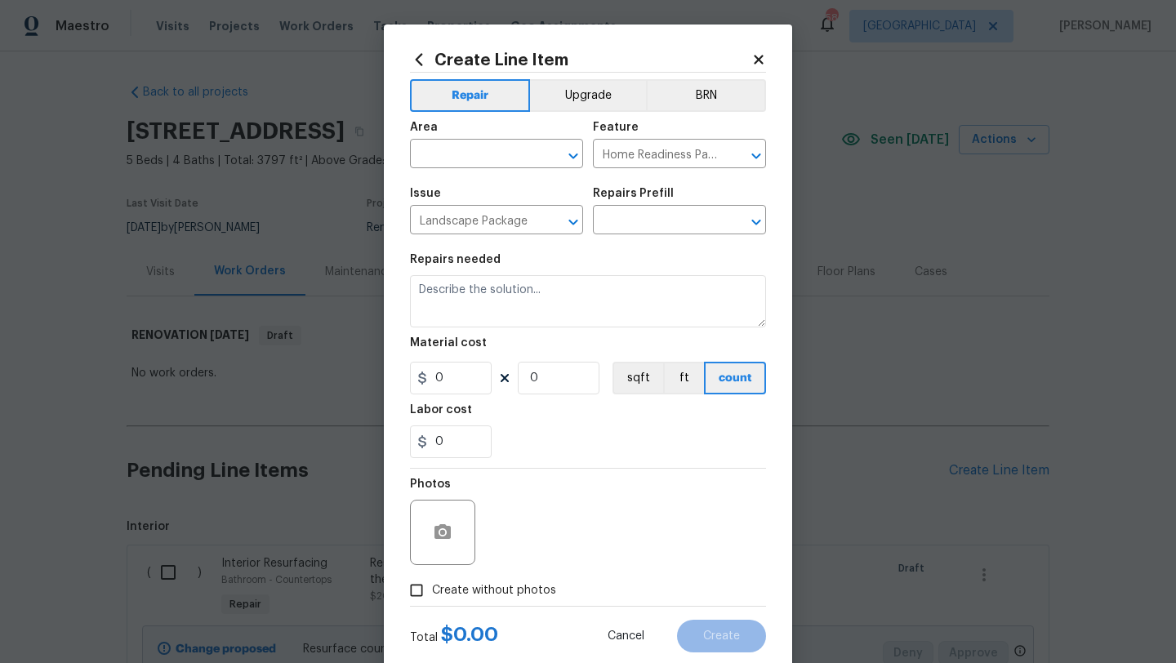
type input "Initial landscaping package $60.00"
type textarea "Mowing of grass up to 6" in height. Mow, edge along driveways & sidewalks, trim…"
type input "60"
type input "1"
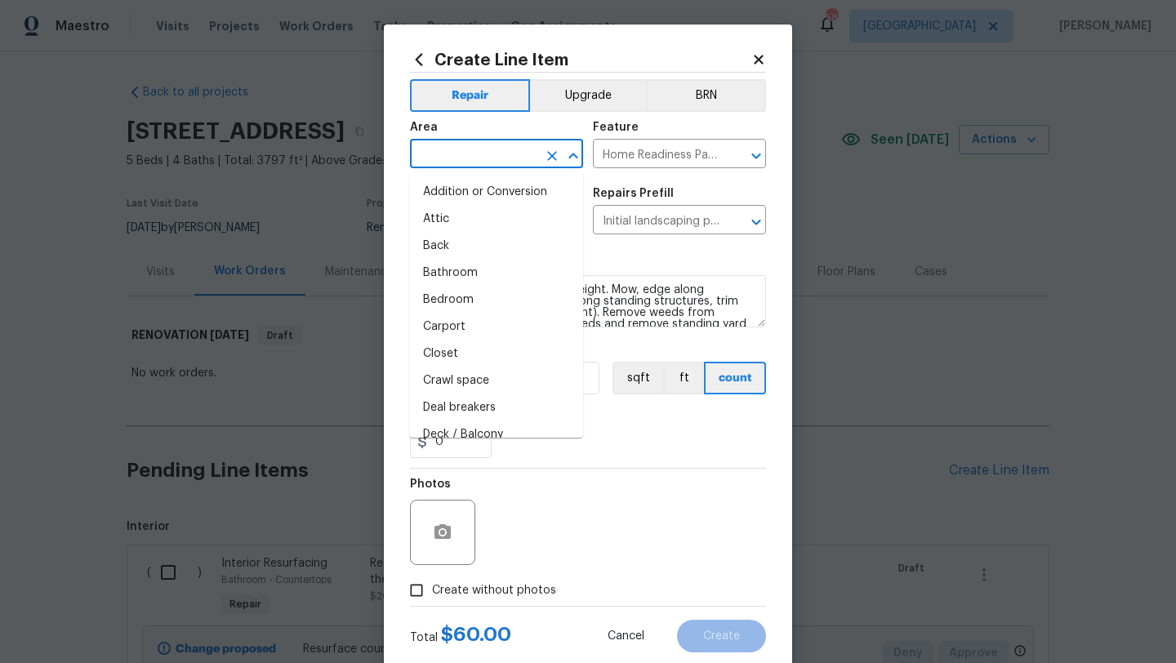
click at [504, 152] on input "text" at bounding box center [473, 155] width 127 height 25
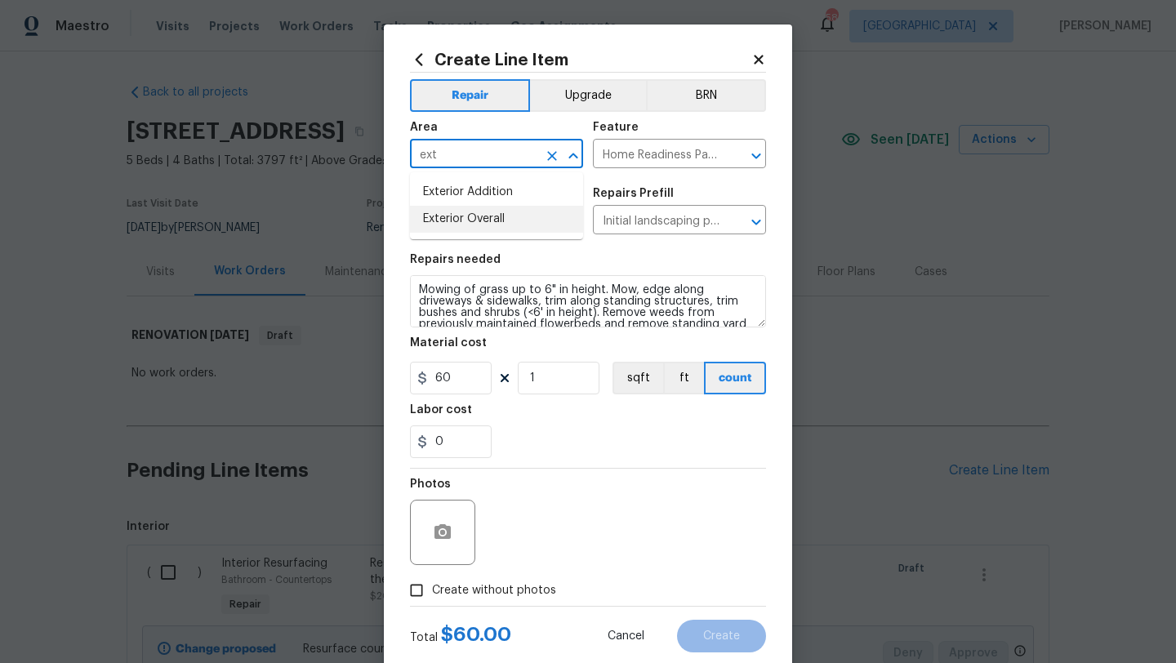
click at [493, 215] on li "Exterior Overall" at bounding box center [496, 219] width 173 height 27
type input "Exterior Overall"
click at [506, 589] on span "Create without photos" at bounding box center [494, 590] width 124 height 17
click at [432, 589] on input "Create without photos" at bounding box center [416, 590] width 31 height 31
checkbox input "true"
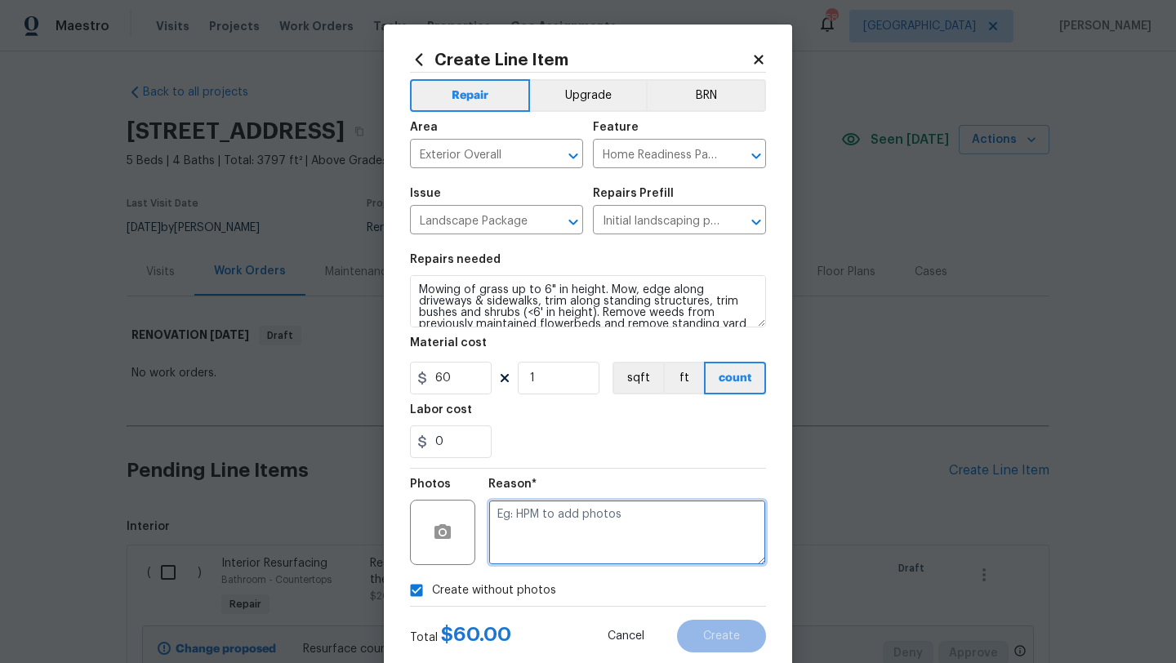
click at [535, 536] on textarea at bounding box center [627, 532] width 278 height 65
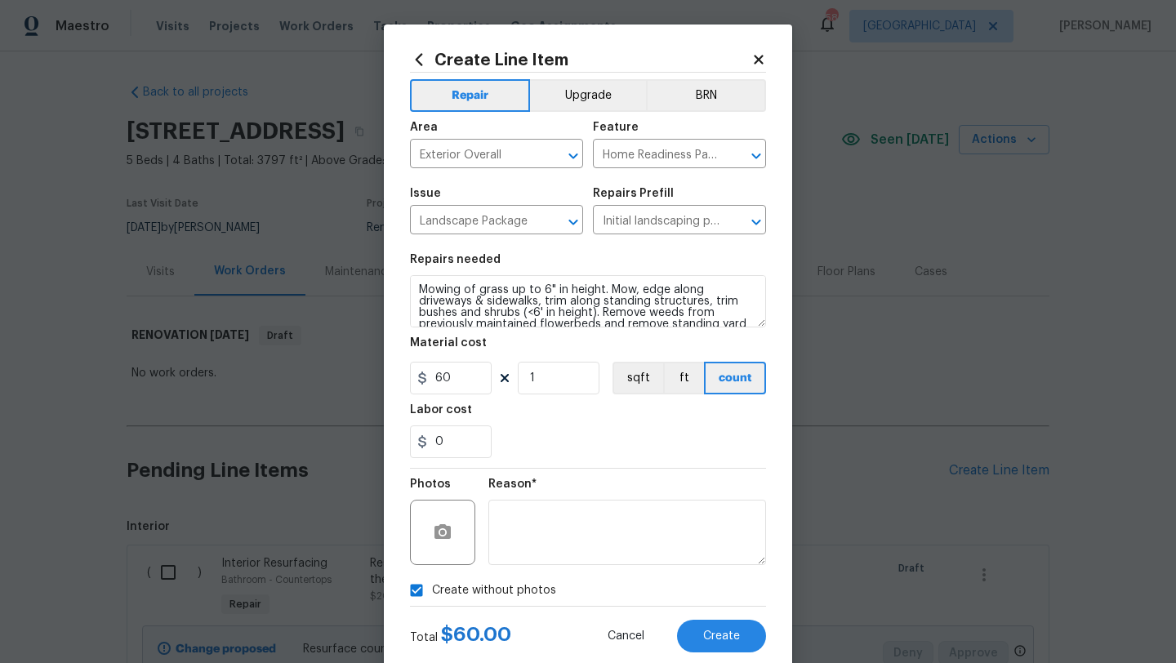
click at [721, 616] on div "Total $ 60.00 Cancel Create" at bounding box center [588, 630] width 356 height 46
click at [721, 624] on button "Create" at bounding box center [721, 636] width 89 height 33
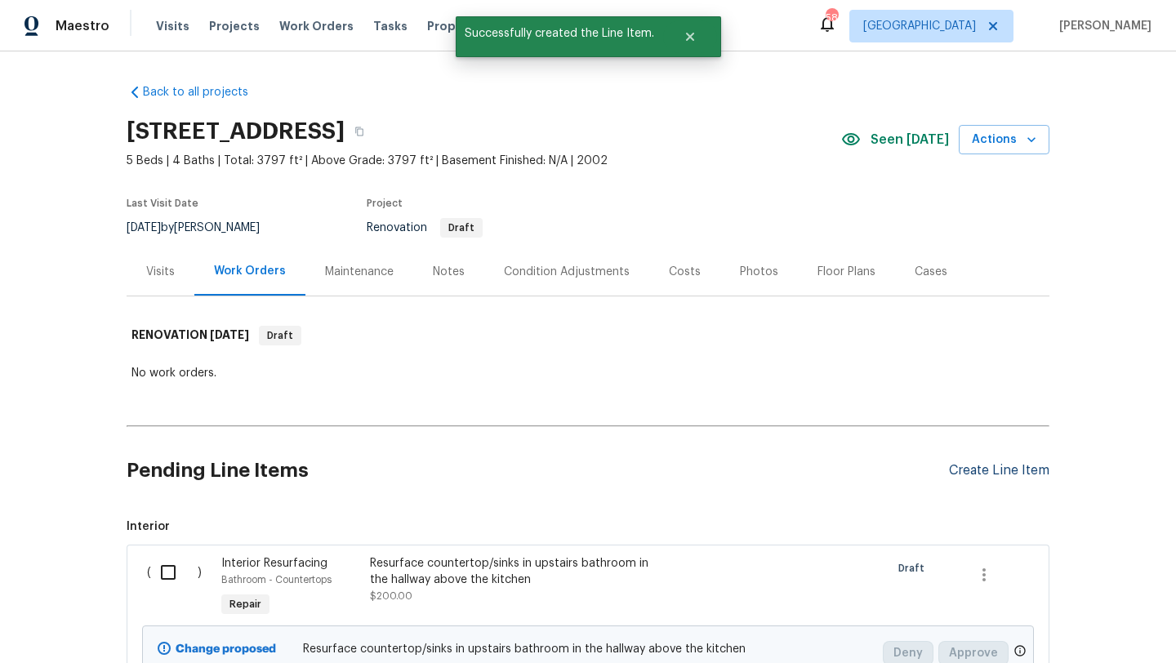
click at [970, 467] on div "Create Line Item" at bounding box center [999, 471] width 100 height 16
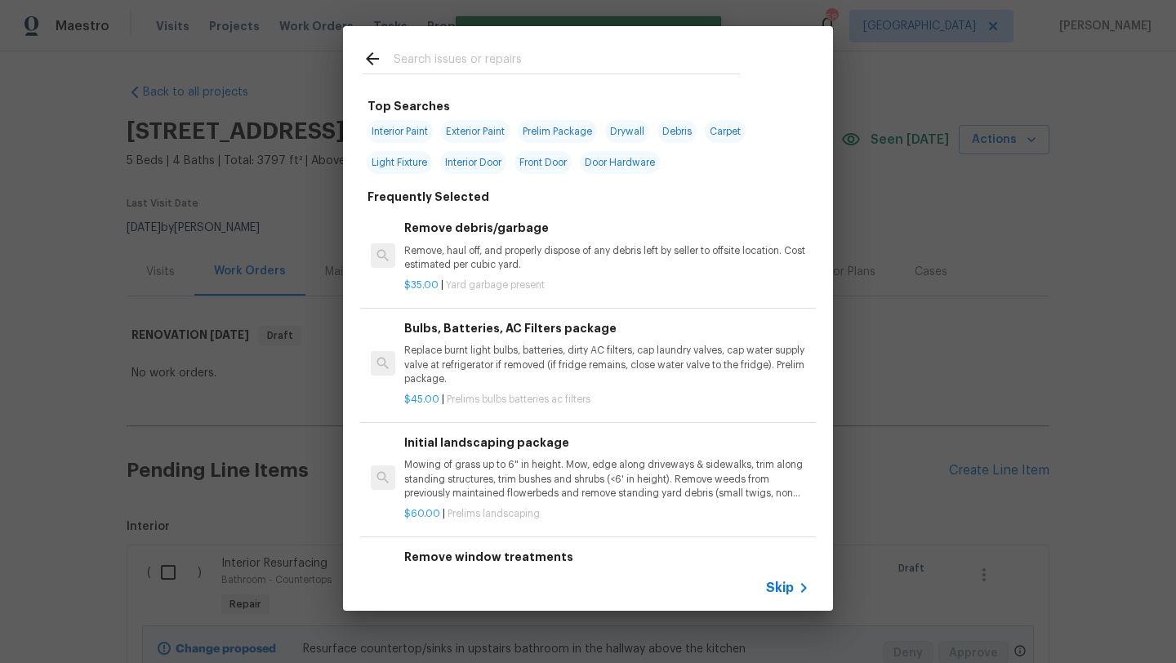
click at [526, 53] on input "text" at bounding box center [567, 61] width 346 height 25
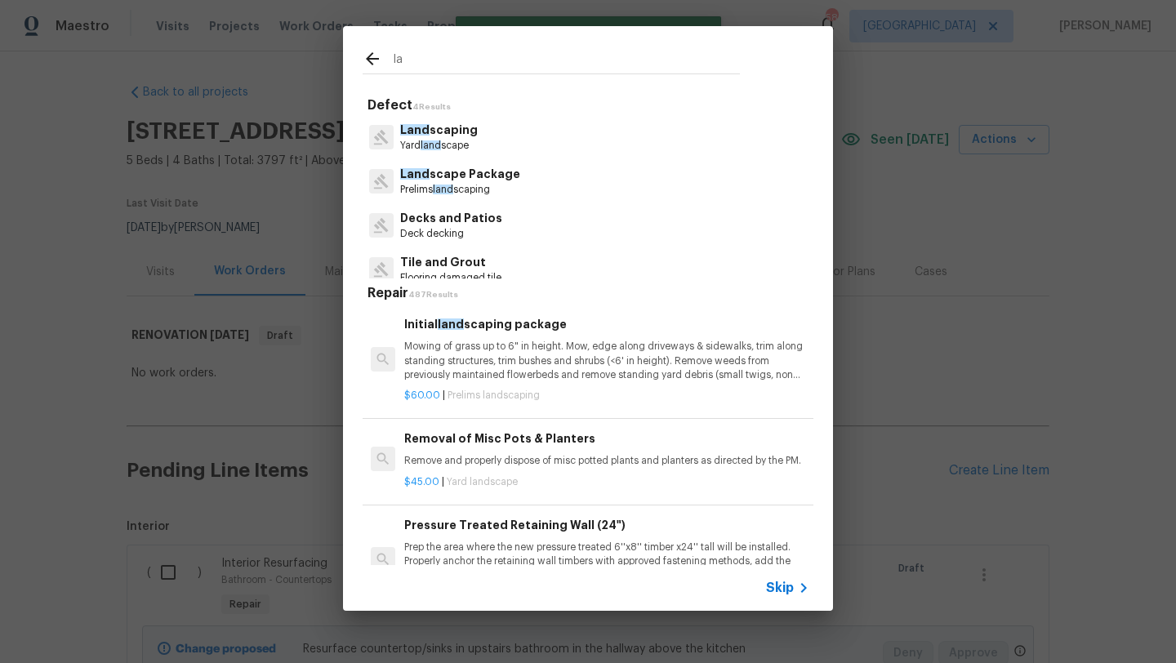
type input "l"
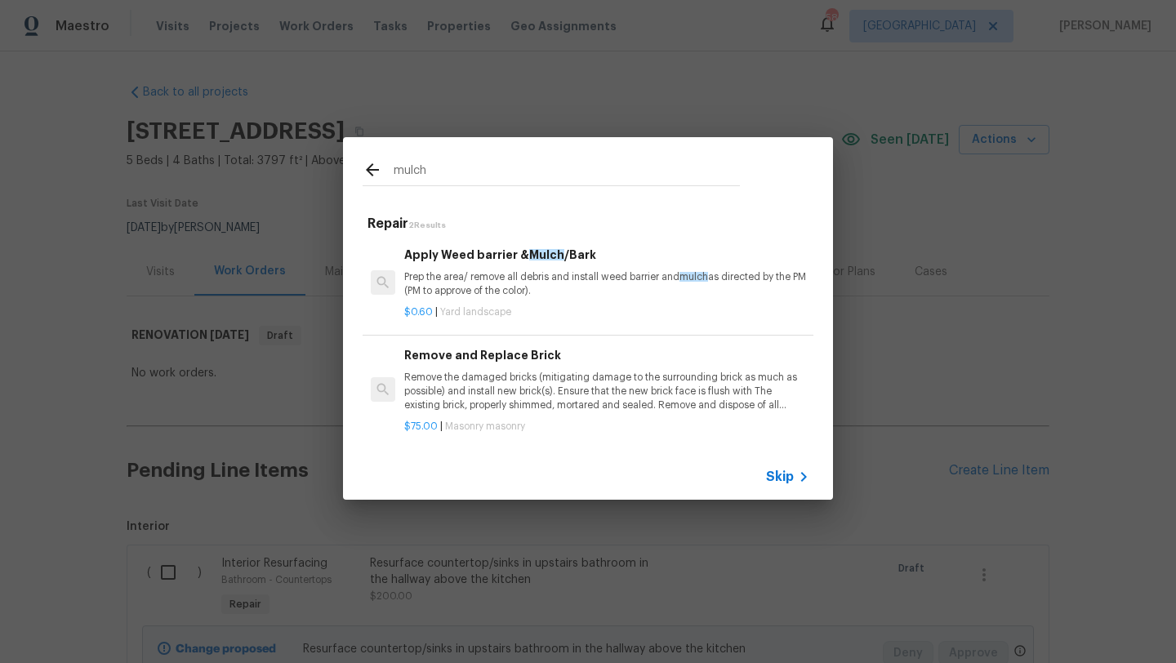
type input "mulch"
click at [524, 284] on p "Prep the area/ remove all debris and install weed barrier and mulch as directed…" at bounding box center [606, 284] width 405 height 28
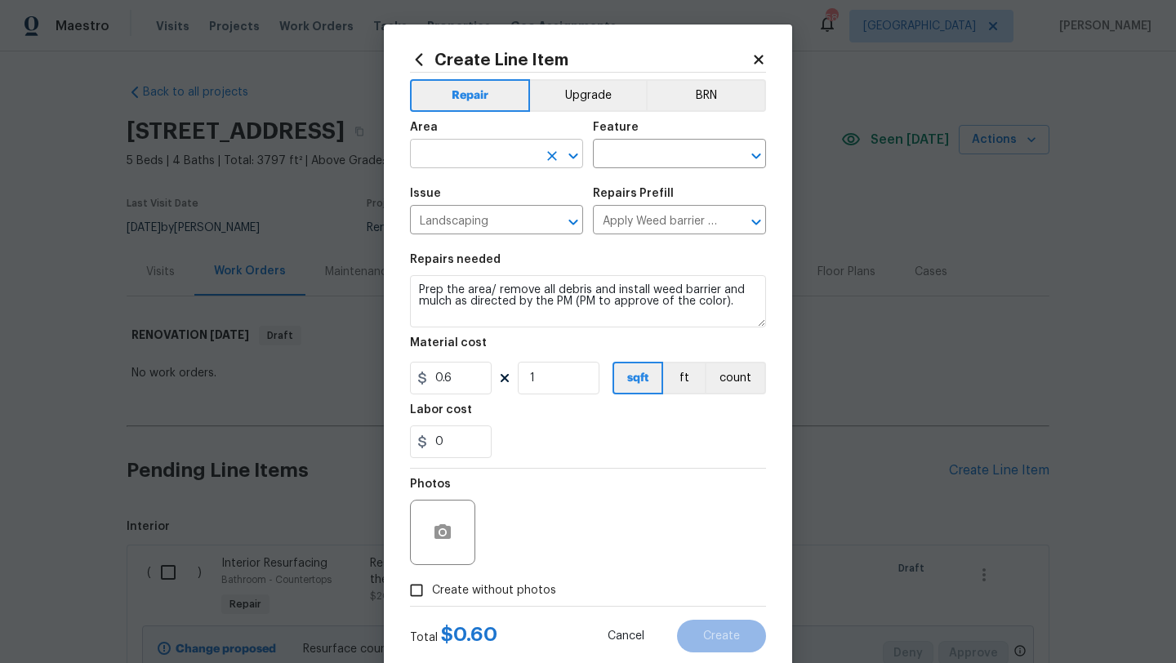
click at [499, 163] on input "text" at bounding box center [473, 155] width 127 height 25
click at [484, 185] on li "Front" at bounding box center [496, 192] width 173 height 27
type input "Front"
click at [612, 154] on input "text" at bounding box center [656, 155] width 127 height 25
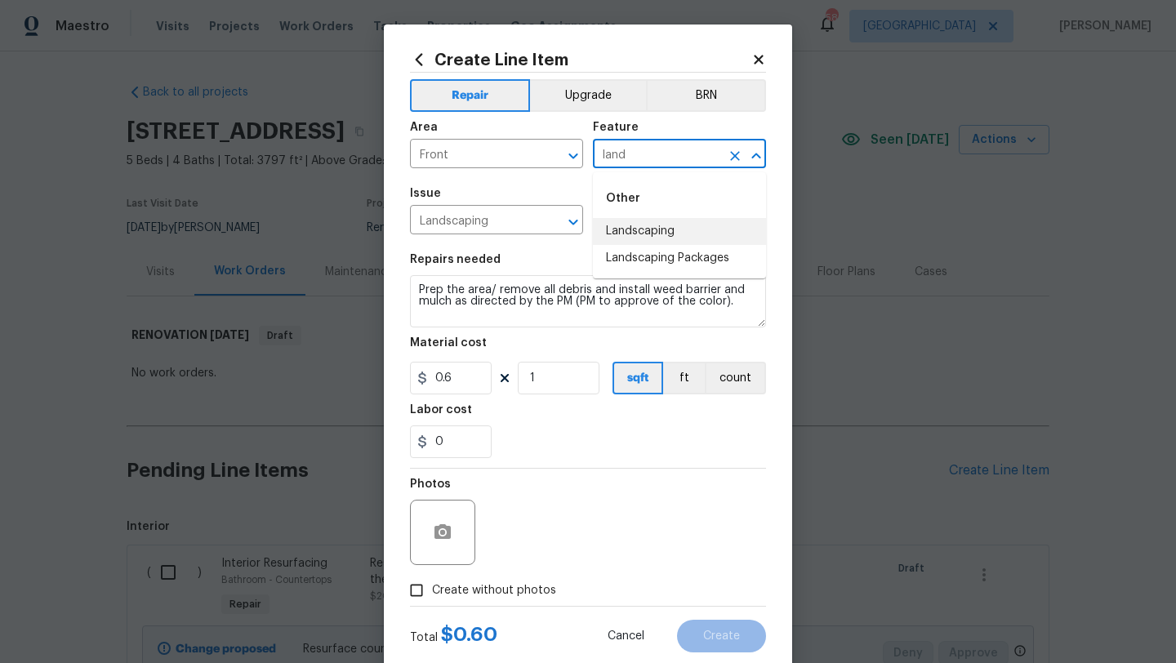
click at [626, 225] on li "Landscaping" at bounding box center [679, 231] width 173 height 27
type input "Landscaping"
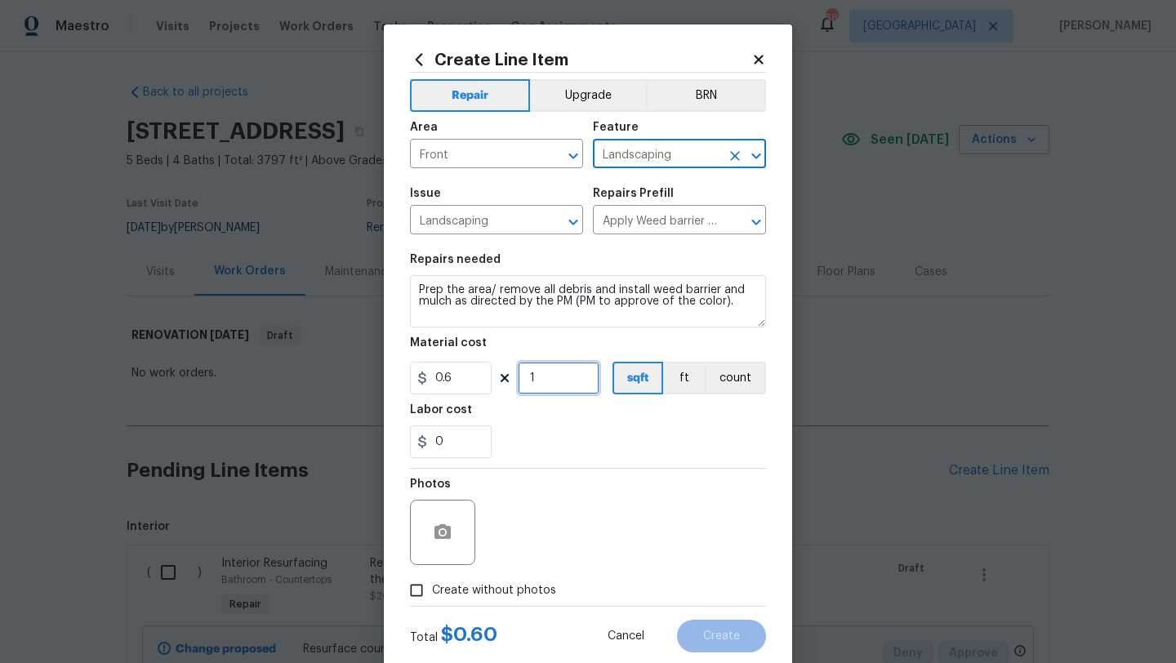
click at [537, 383] on input "1" at bounding box center [559, 378] width 82 height 33
type input "100"
click at [556, 499] on div "Photos" at bounding box center [588, 522] width 356 height 106
click at [561, 386] on input "100" at bounding box center [559, 378] width 82 height 33
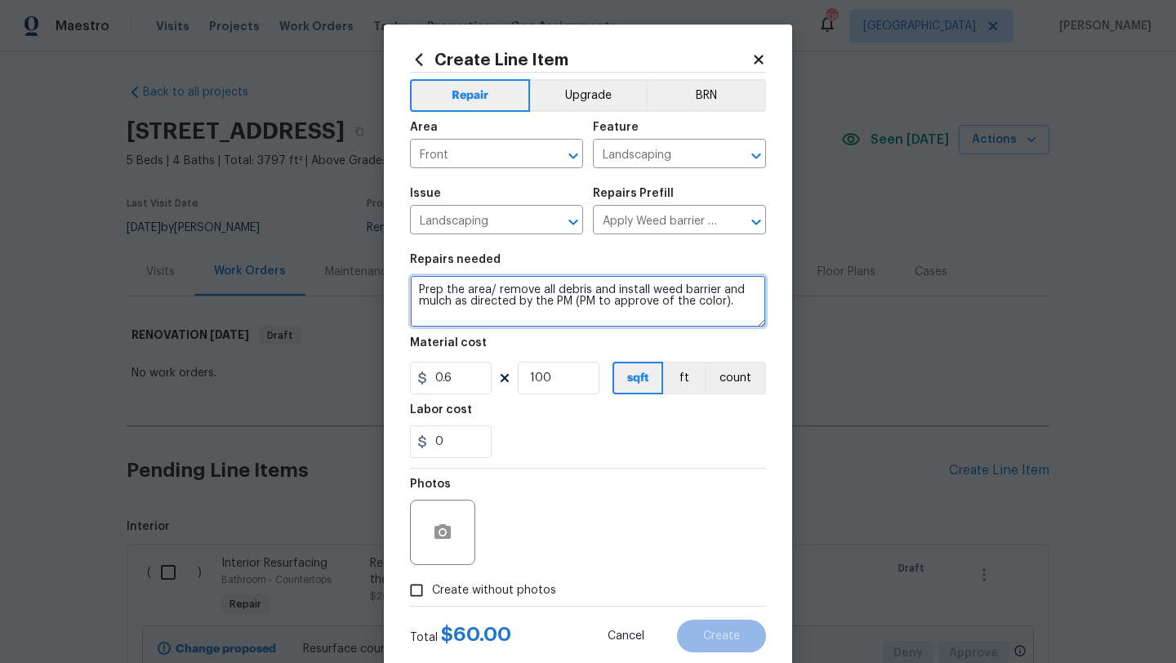
click at [420, 288] on textarea "Prep the area/ remove all debris and install weed barrier and mulch as directed…" at bounding box center [588, 301] width 356 height 52
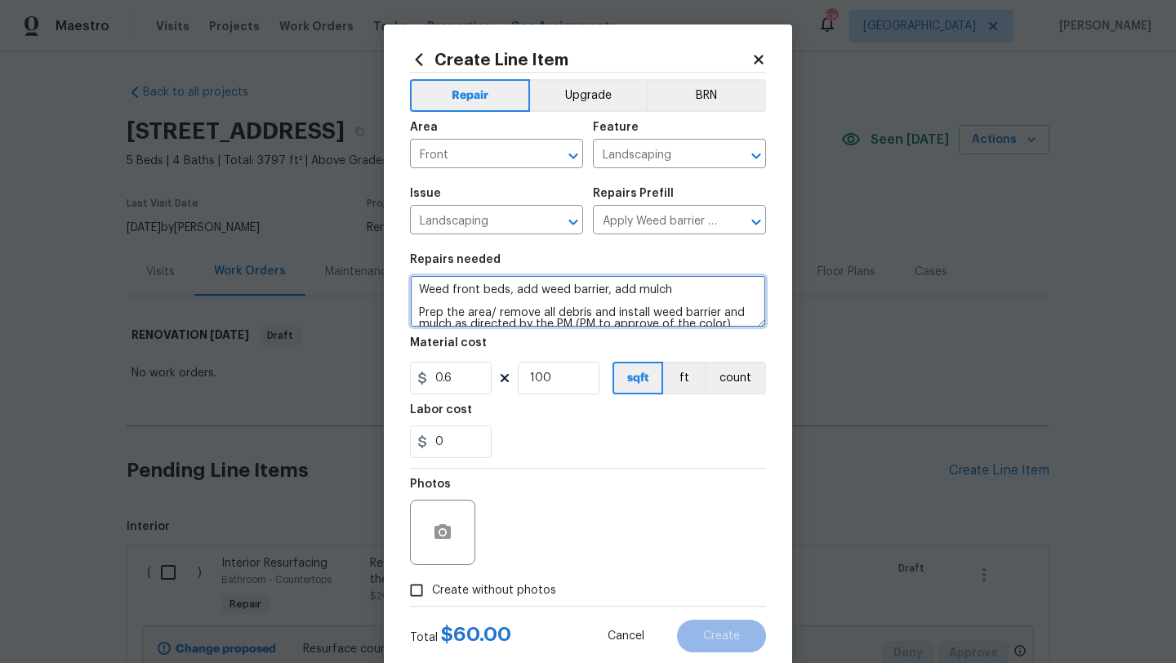
type textarea "Weed front beds, add weed barrier, add mulch Prep the area/ remove all debris a…"
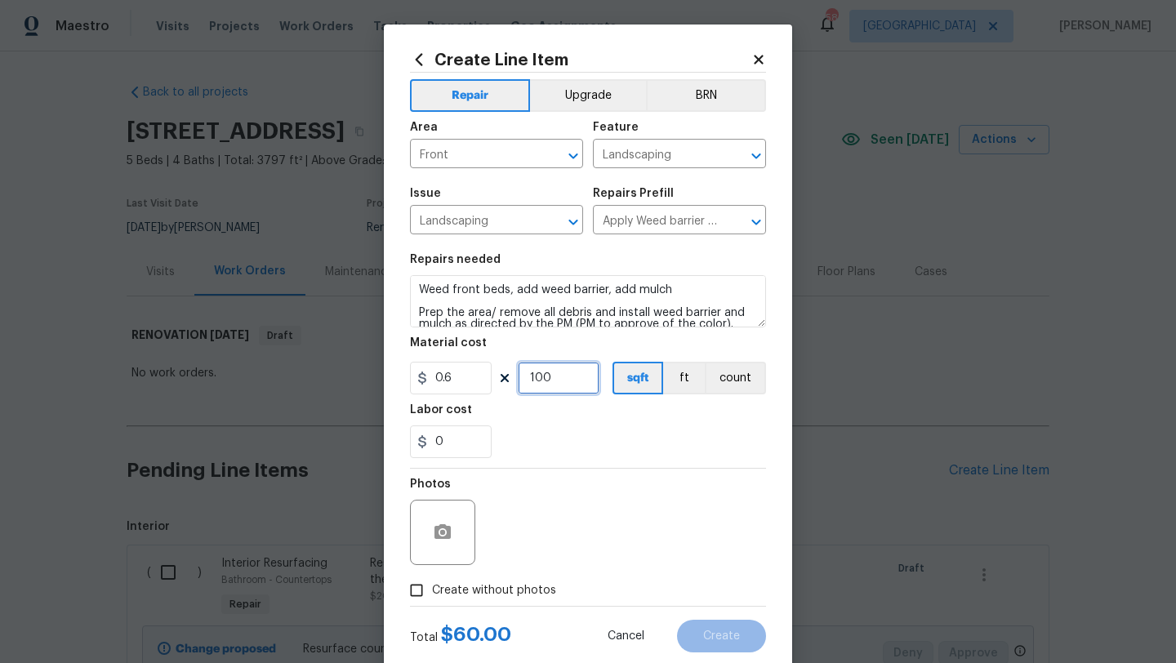
drag, startPoint x: 553, startPoint y: 379, endPoint x: 515, endPoint y: 377, distance: 38.4
click at [515, 377] on div "0.6 100 sqft ft count" at bounding box center [588, 378] width 356 height 33
type input "665"
drag, startPoint x: 454, startPoint y: 437, endPoint x: 402, endPoint y: 436, distance: 52.3
click at [402, 436] on div "Create Line Item Repair Upgrade BRN Area Front ​ Feature Landscaping ​ Issue La…" at bounding box center [588, 352] width 408 height 654
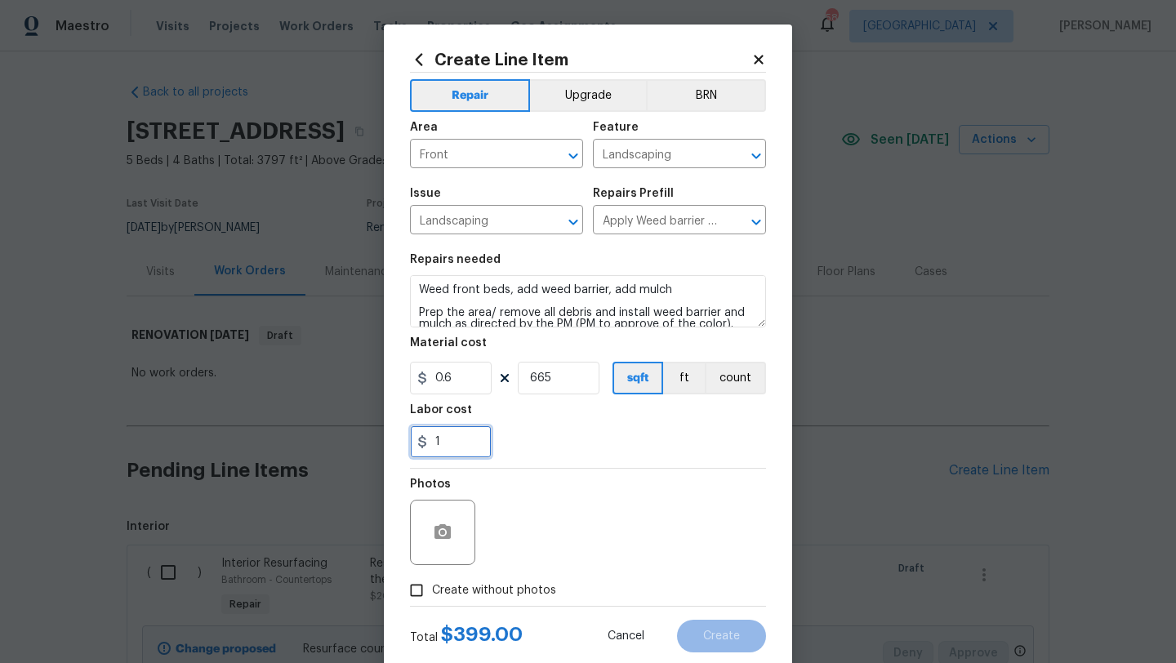
type input "1"
click at [481, 584] on span "Create without photos" at bounding box center [494, 590] width 124 height 17
click at [432, 584] on input "Create without photos" at bounding box center [416, 590] width 31 height 31
checkbox input "true"
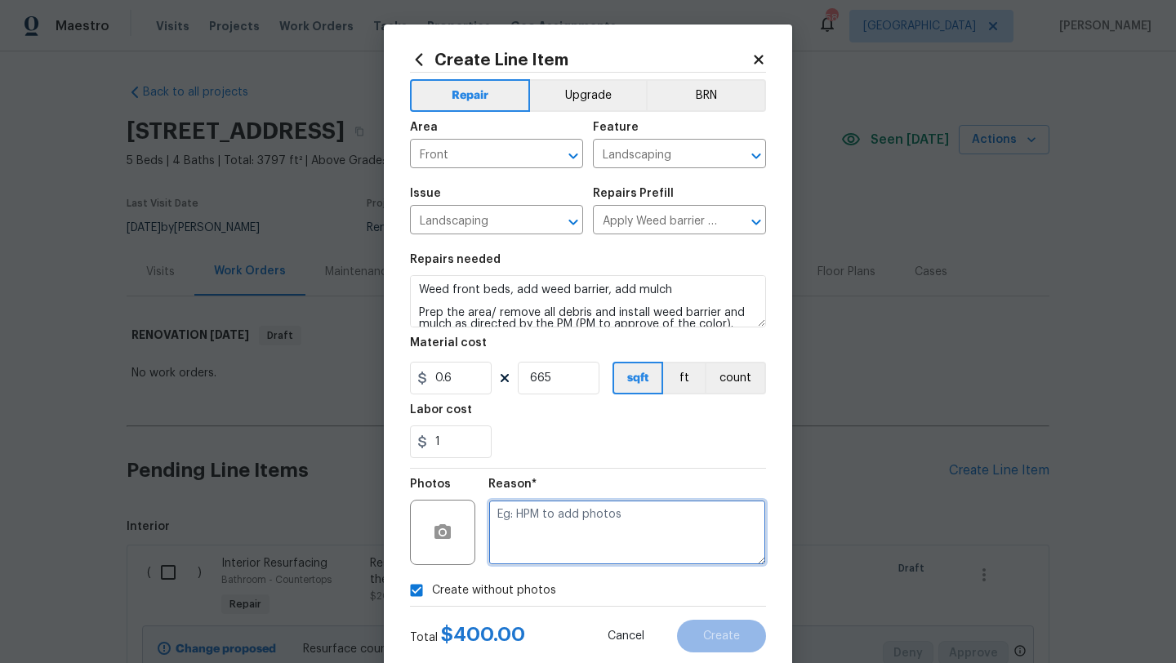
click at [515, 553] on textarea at bounding box center [627, 532] width 278 height 65
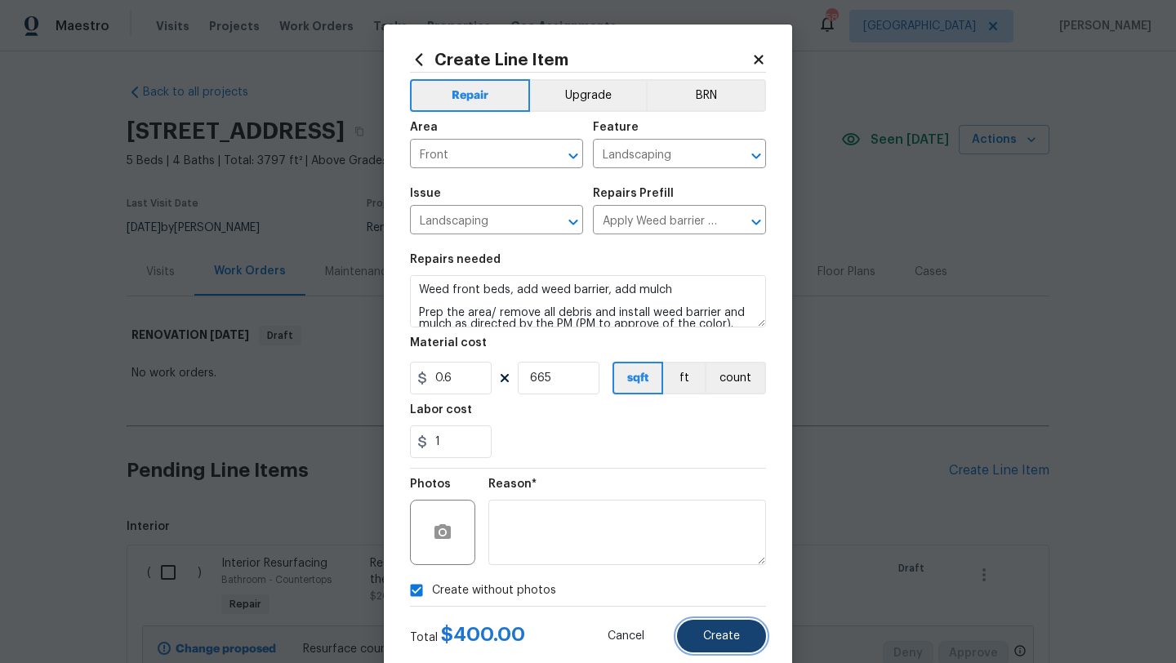
click at [706, 636] on span "Create" at bounding box center [721, 637] width 37 height 12
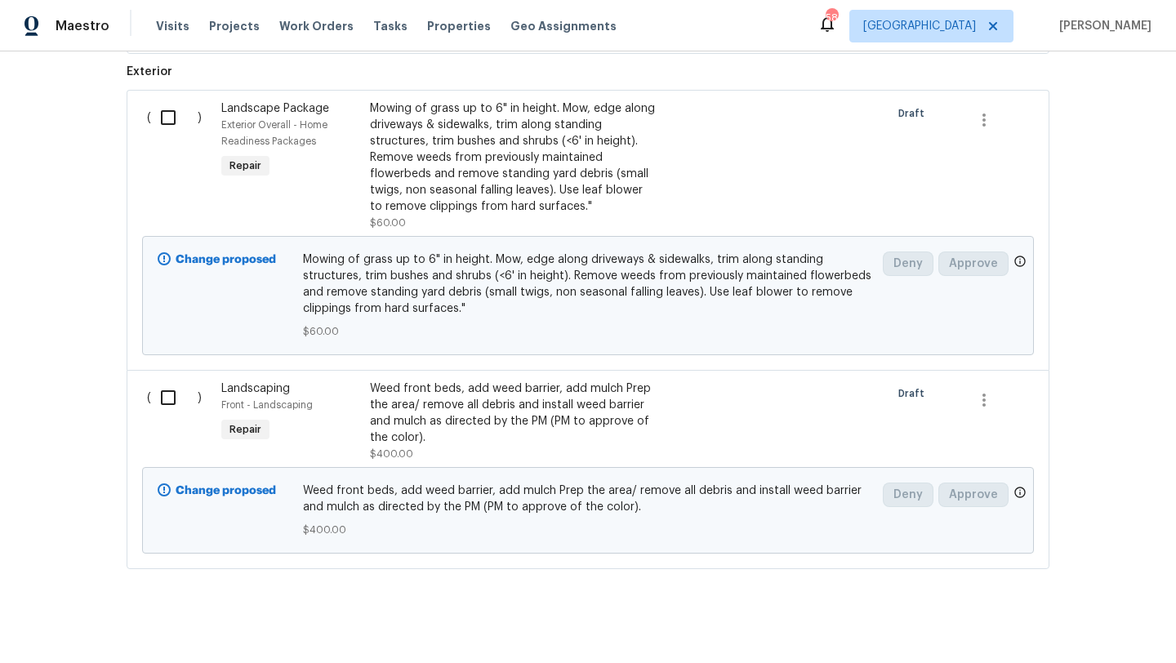
scroll to position [1288, 0]
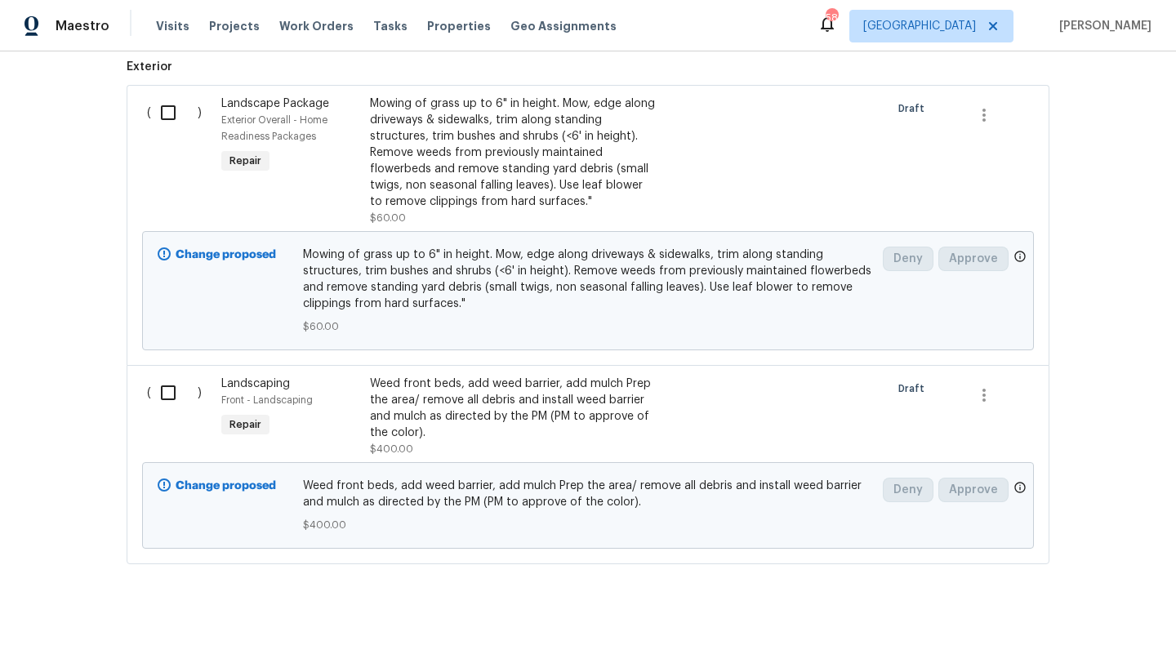
click at [399, 404] on div "Weed front beds, add weed barrier, add mulch Prep the area/ remove all debris a…" at bounding box center [513, 408] width 287 height 65
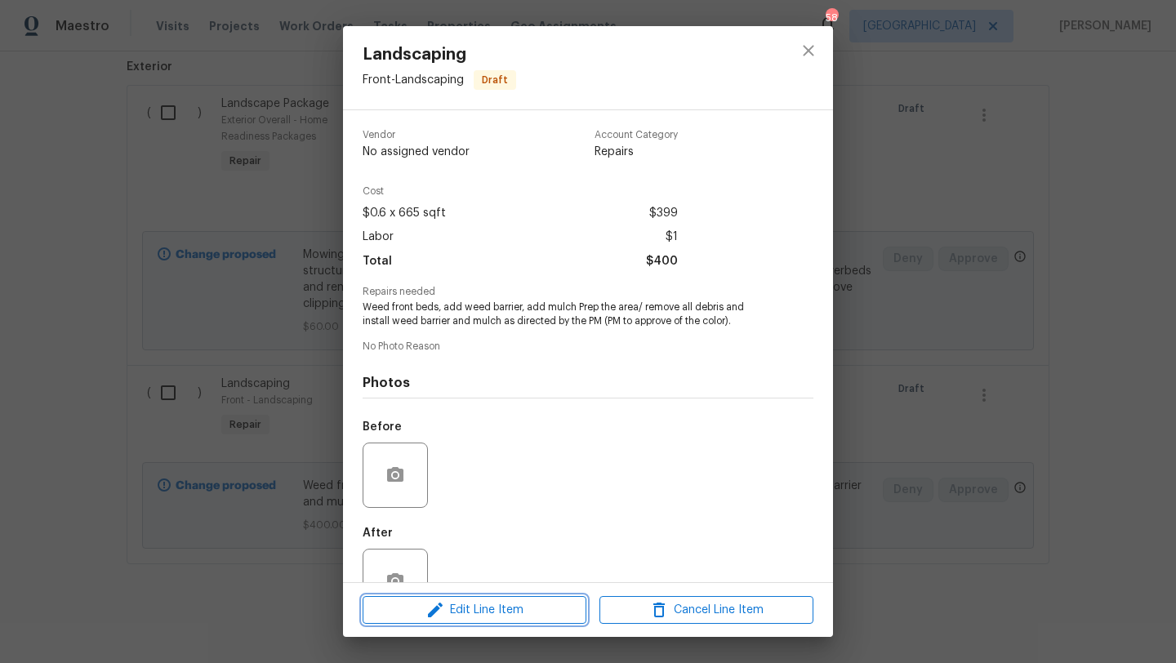
click at [497, 605] on span "Edit Line Item" at bounding box center [475, 610] width 214 height 20
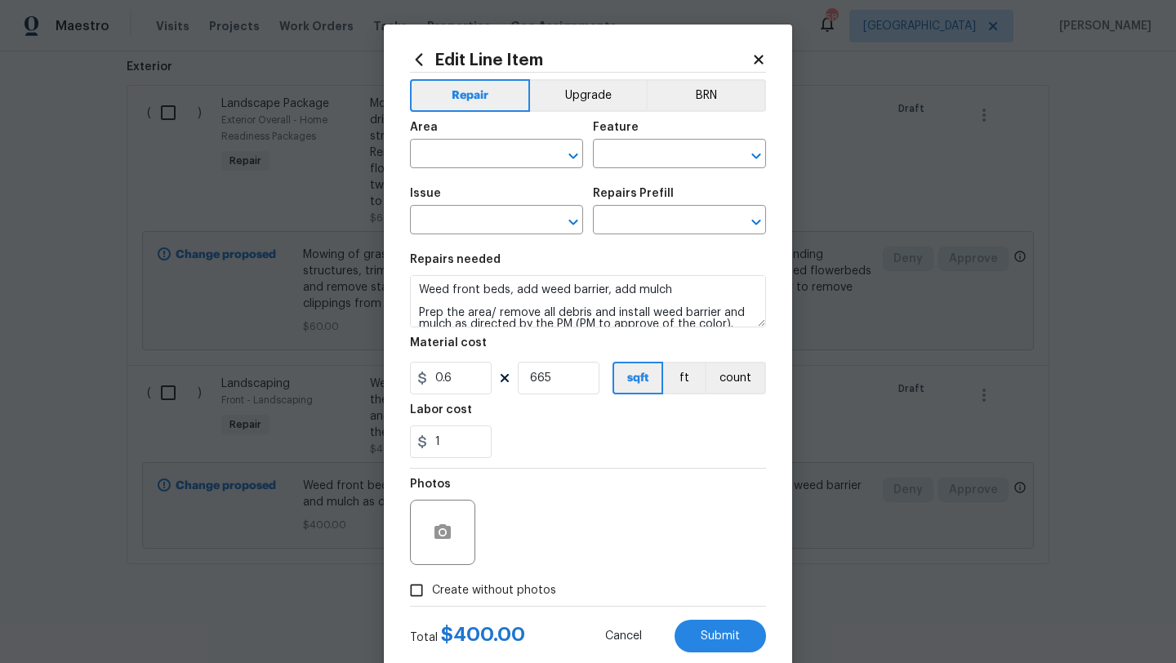
type input "Front"
type input "Landscaping"
type input "Apply Weed barrier & Mulch/Bark $0.60"
click at [582, 101] on button "Upgrade" at bounding box center [588, 95] width 117 height 33
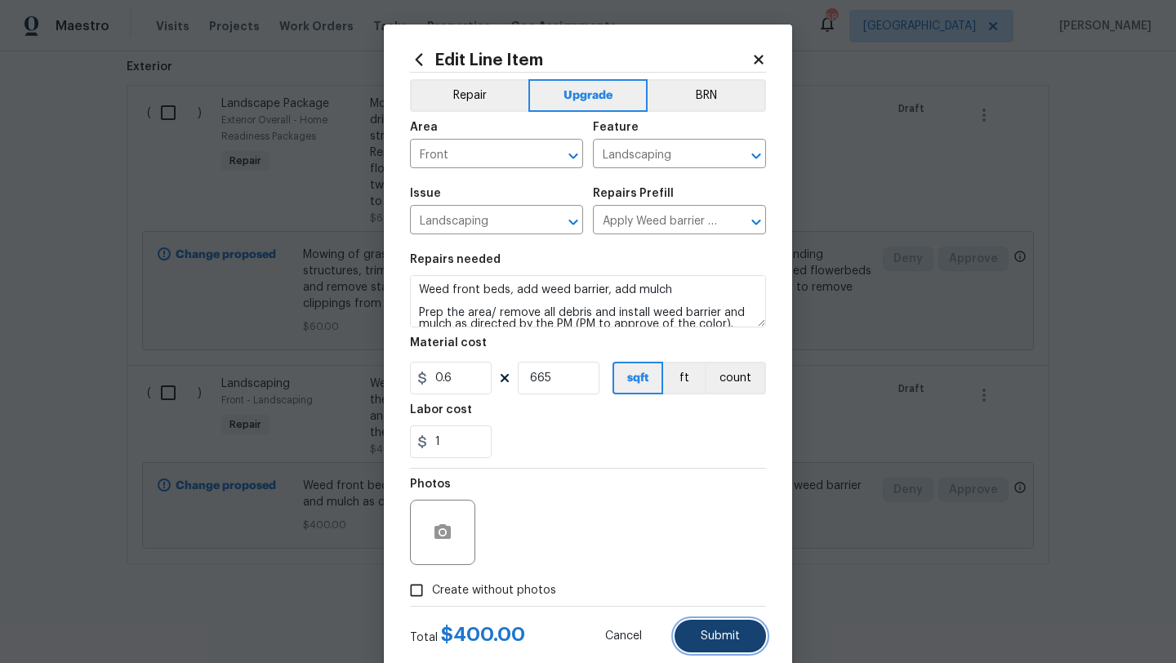
click at [708, 645] on button "Submit" at bounding box center [720, 636] width 91 height 33
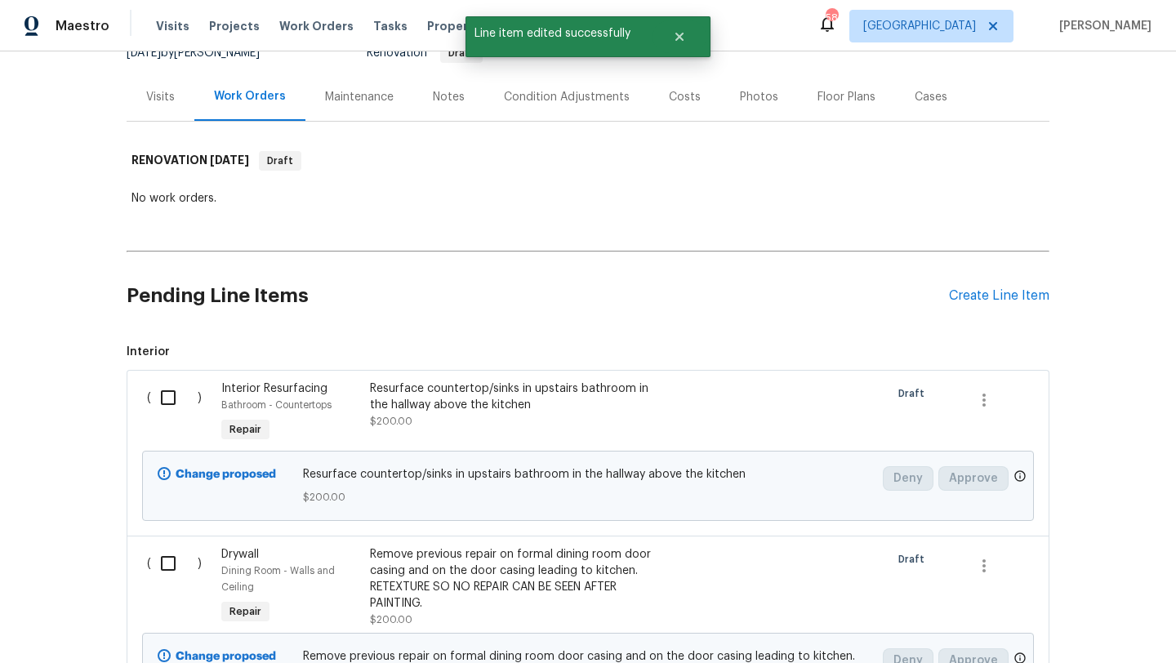
scroll to position [0, 0]
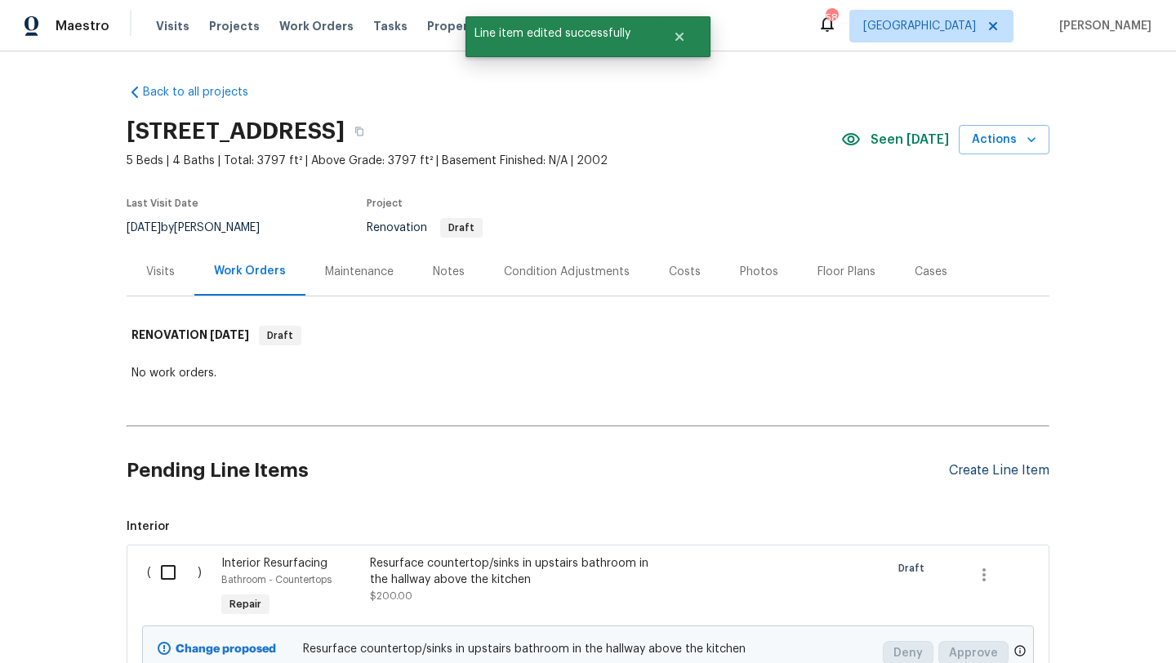
click at [979, 475] on div "Create Line Item" at bounding box center [999, 471] width 100 height 16
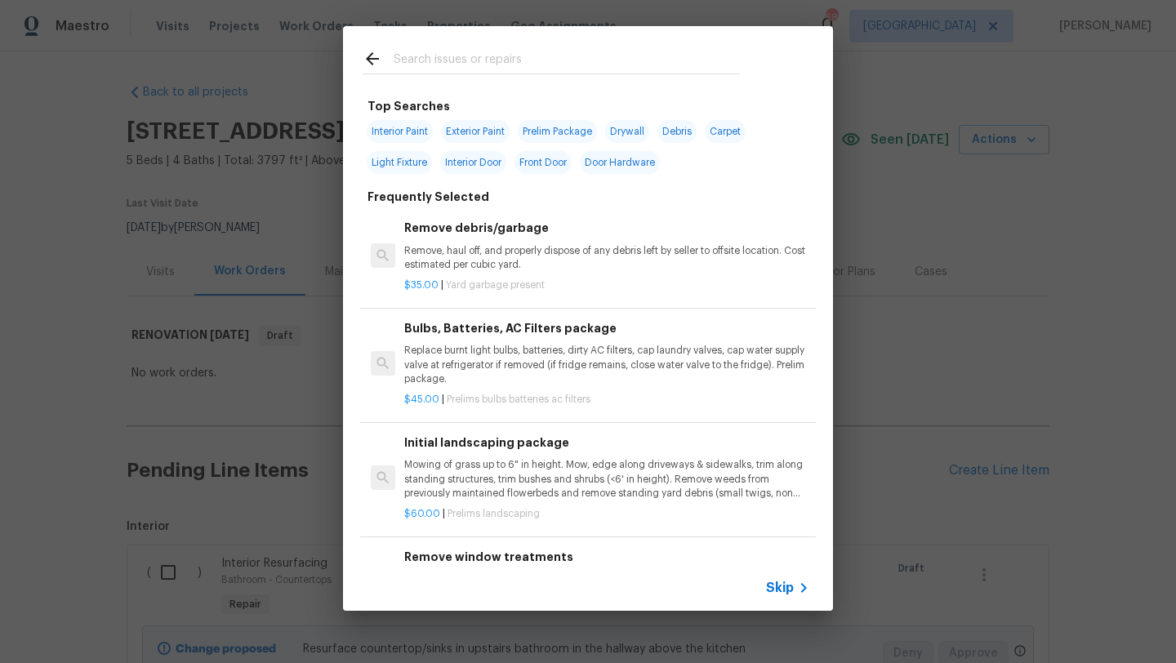
click at [477, 55] on input "text" at bounding box center [567, 61] width 346 height 25
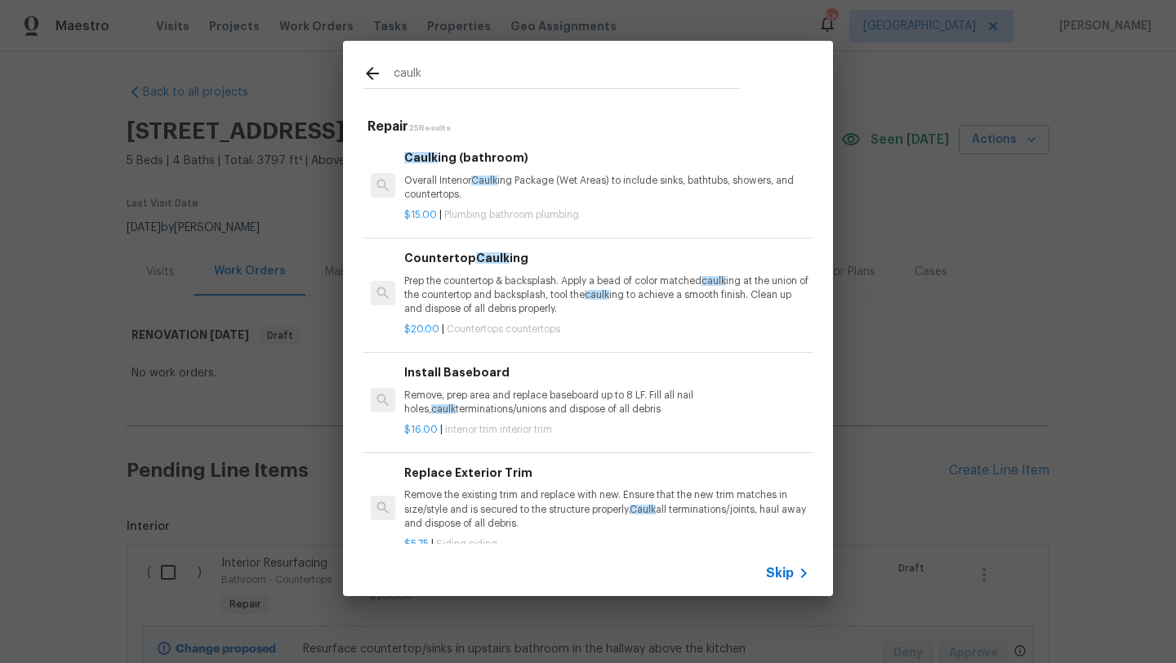
type input "caulk"
click at [559, 186] on p "Overall Interior Caulk ing Package (Wet Areas) to include sinks, bathtubs, show…" at bounding box center [606, 188] width 405 height 28
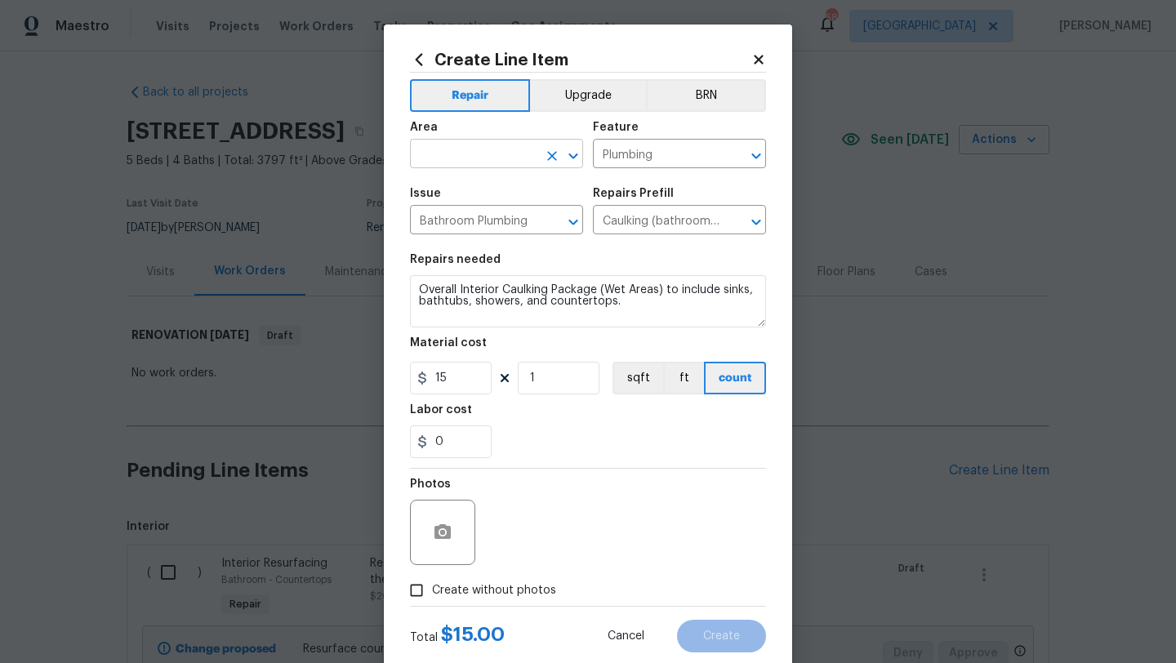
click at [501, 158] on input "text" at bounding box center [473, 155] width 127 height 25
click at [483, 194] on li "Bathroom" at bounding box center [496, 192] width 173 height 27
type input "Bathroom"
drag, startPoint x: 623, startPoint y: 304, endPoint x: 395, endPoint y: 279, distance: 229.2
click at [395, 279] on div "Create Line Item Repair Upgrade BRN Area Bathroom ​ Feature Plumbing ​ Issue Ba…" at bounding box center [588, 352] width 408 height 654
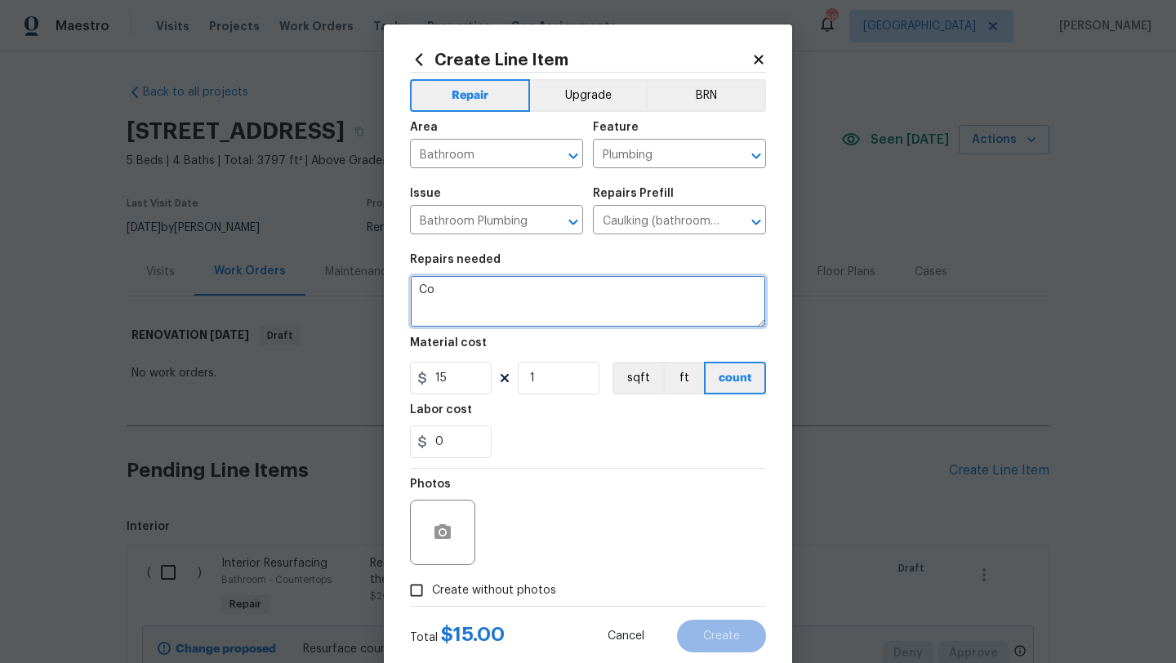
type textarea "C"
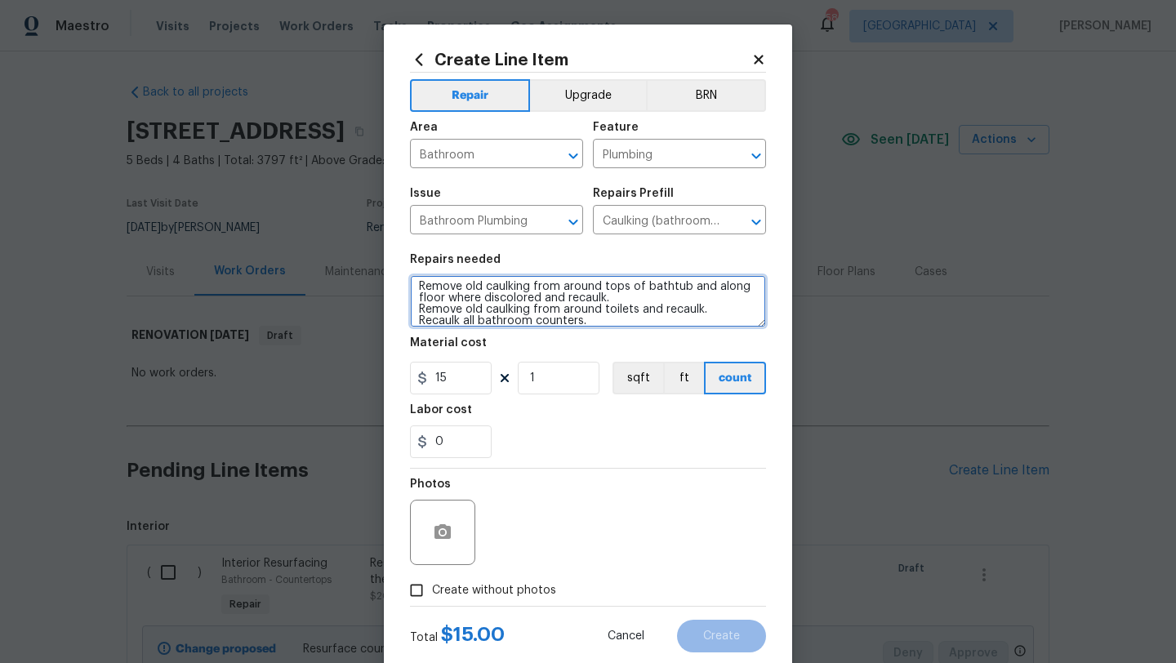
type textarea "Remove old caulking from around tops of bathtub and along floor where discolore…"
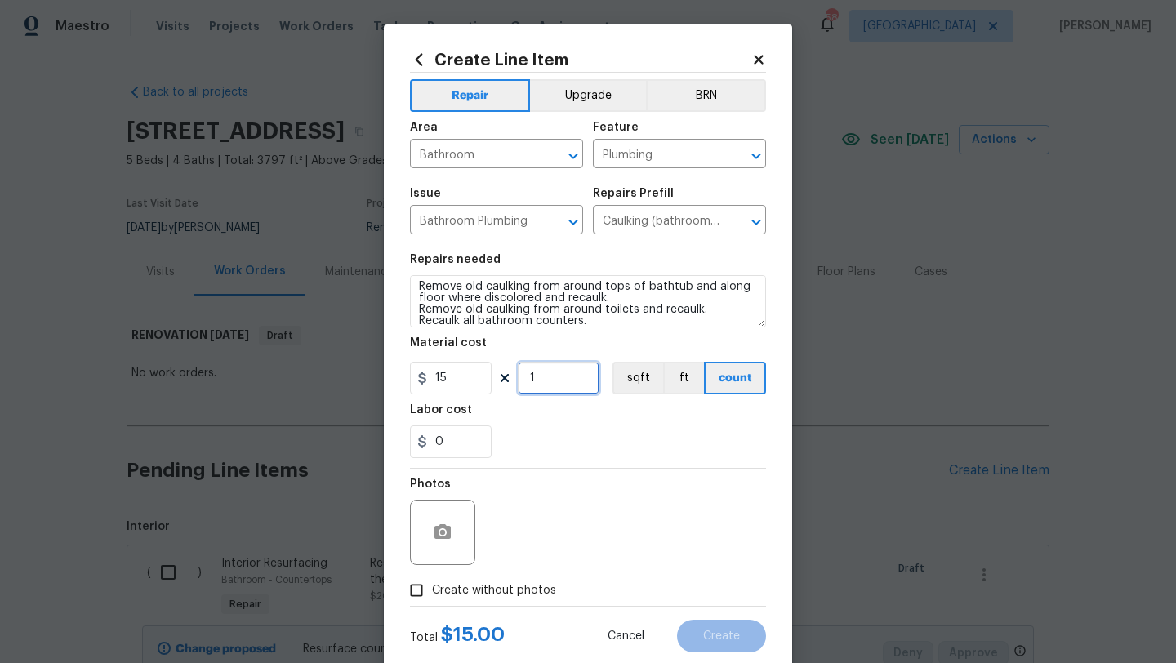
drag, startPoint x: 542, startPoint y: 379, endPoint x: 497, endPoint y: 384, distance: 45.2
click at [497, 384] on div "15 1 sqft ft count" at bounding box center [588, 378] width 356 height 33
type input "10"
click at [502, 591] on span "Create without photos" at bounding box center [494, 590] width 124 height 17
click at [432, 591] on input "Create without photos" at bounding box center [416, 590] width 31 height 31
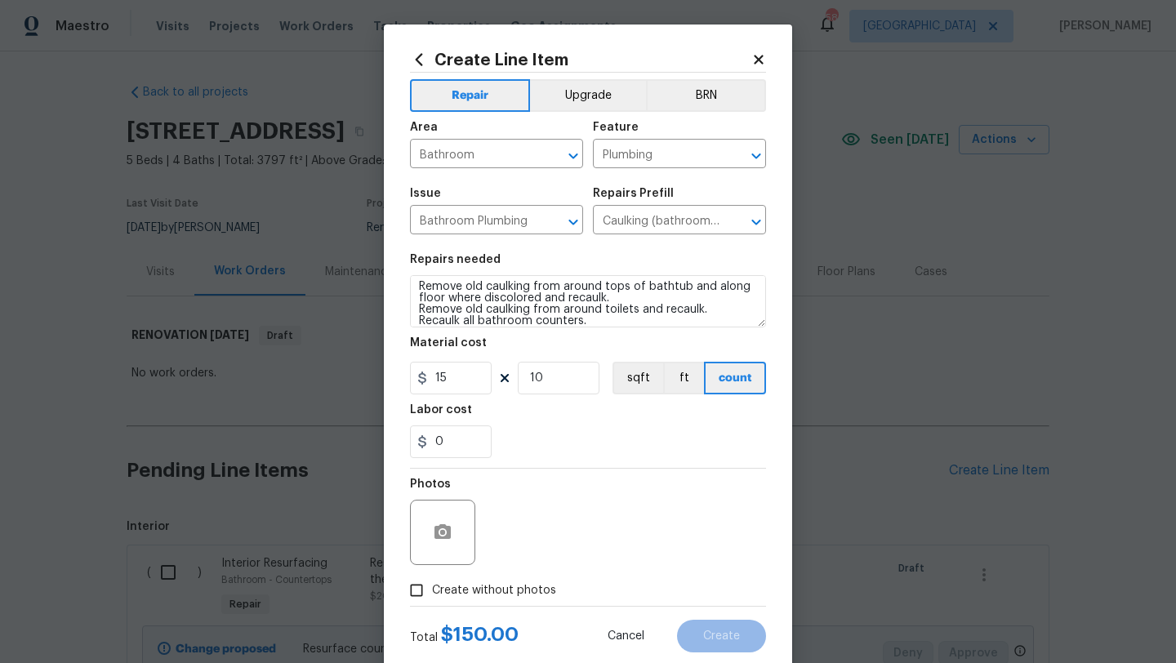
checkbox input "true"
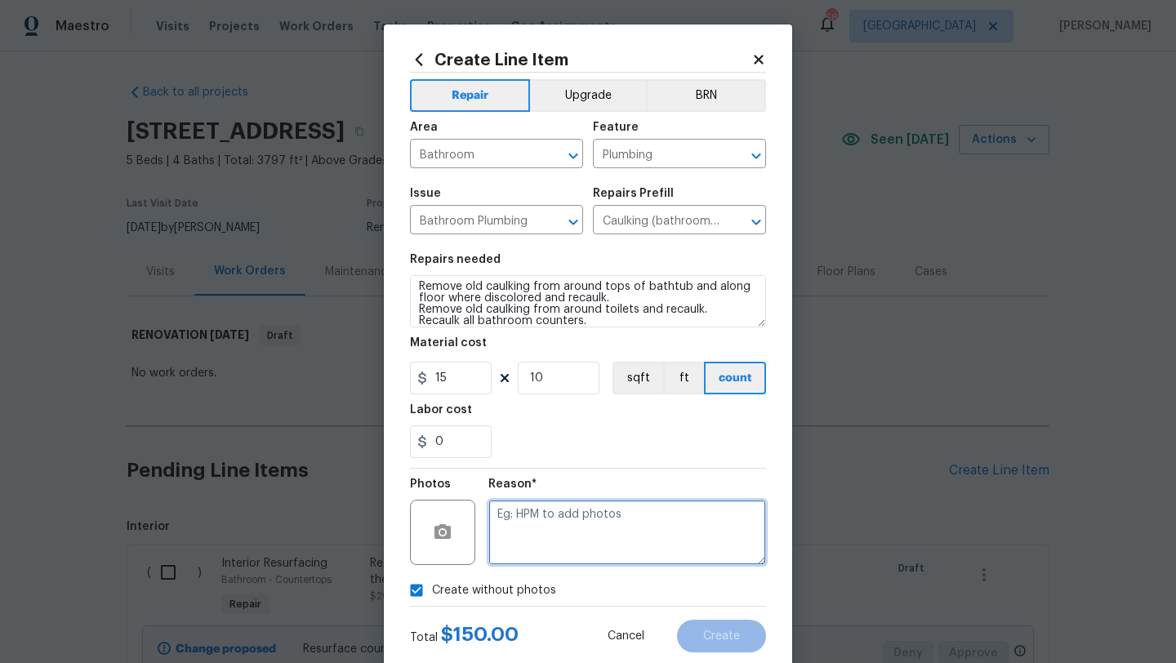
click at [538, 535] on textarea at bounding box center [627, 532] width 278 height 65
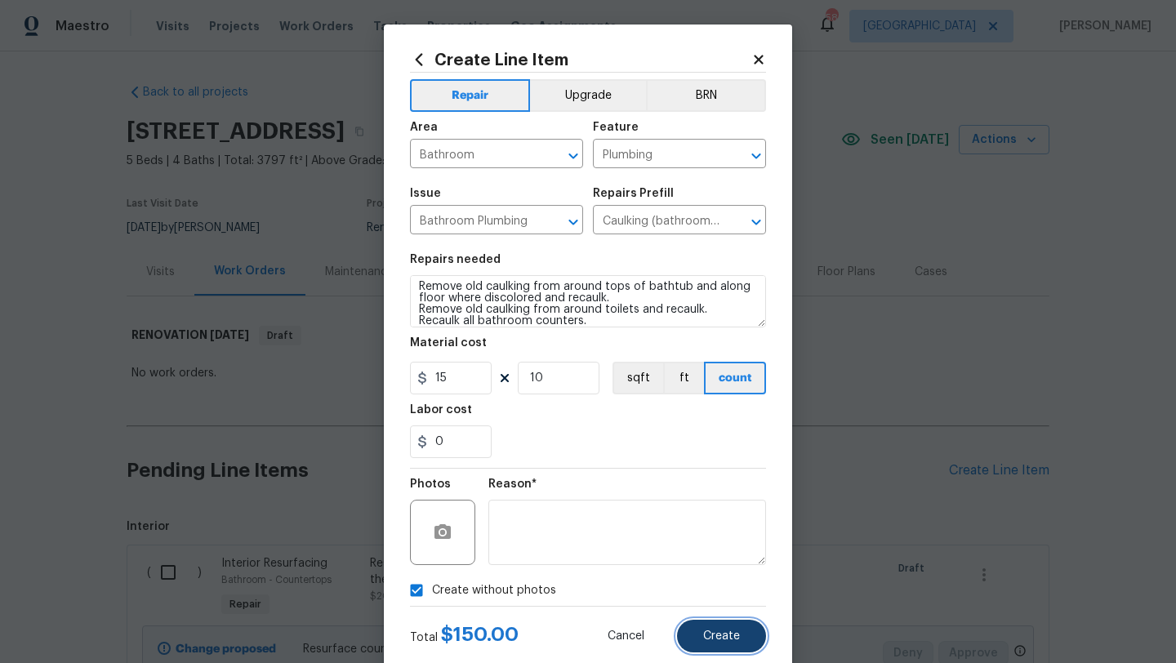
click at [700, 642] on button "Create" at bounding box center [721, 636] width 89 height 33
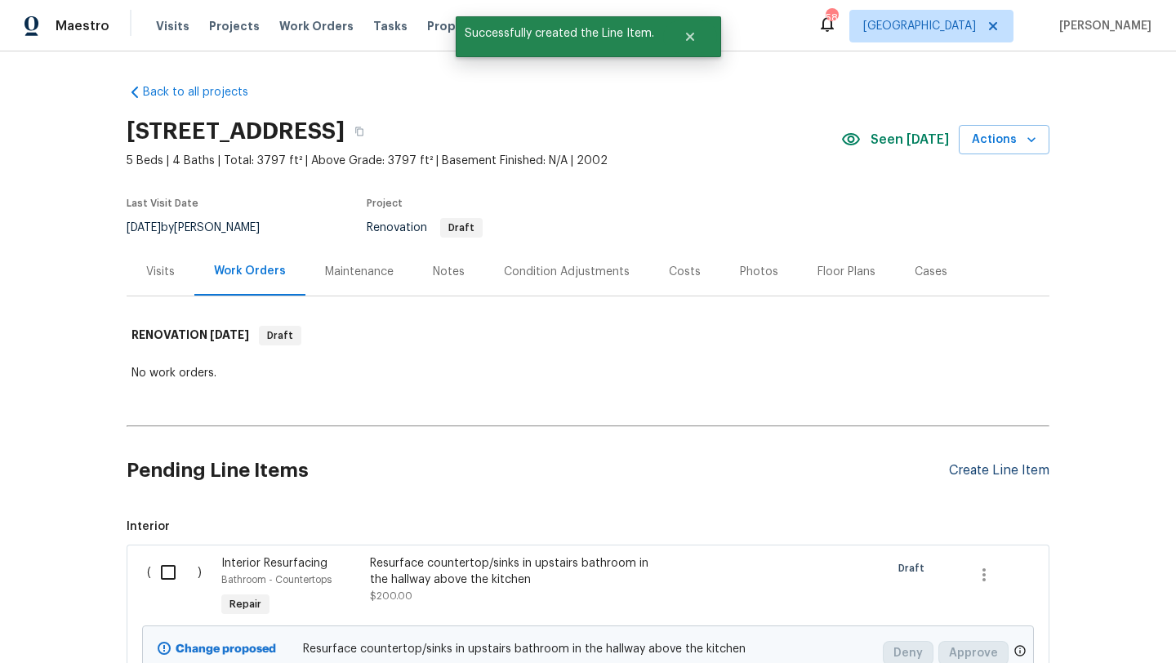
click at [961, 470] on div "Create Line Item" at bounding box center [999, 471] width 100 height 16
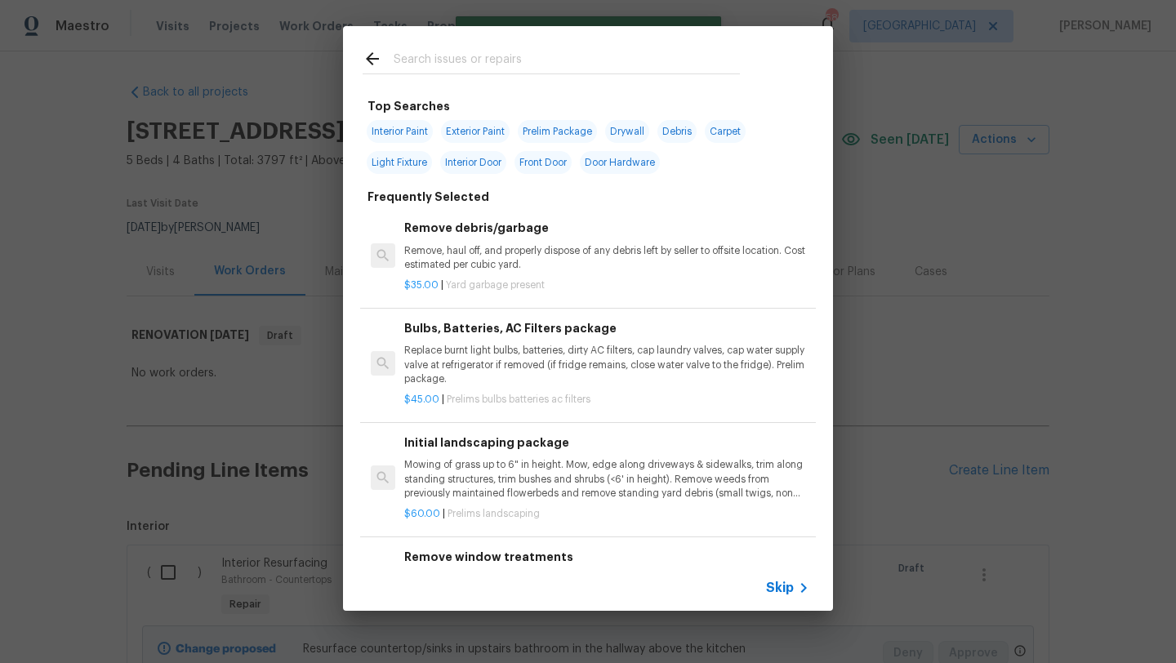
click at [455, 62] on input "text" at bounding box center [567, 61] width 346 height 25
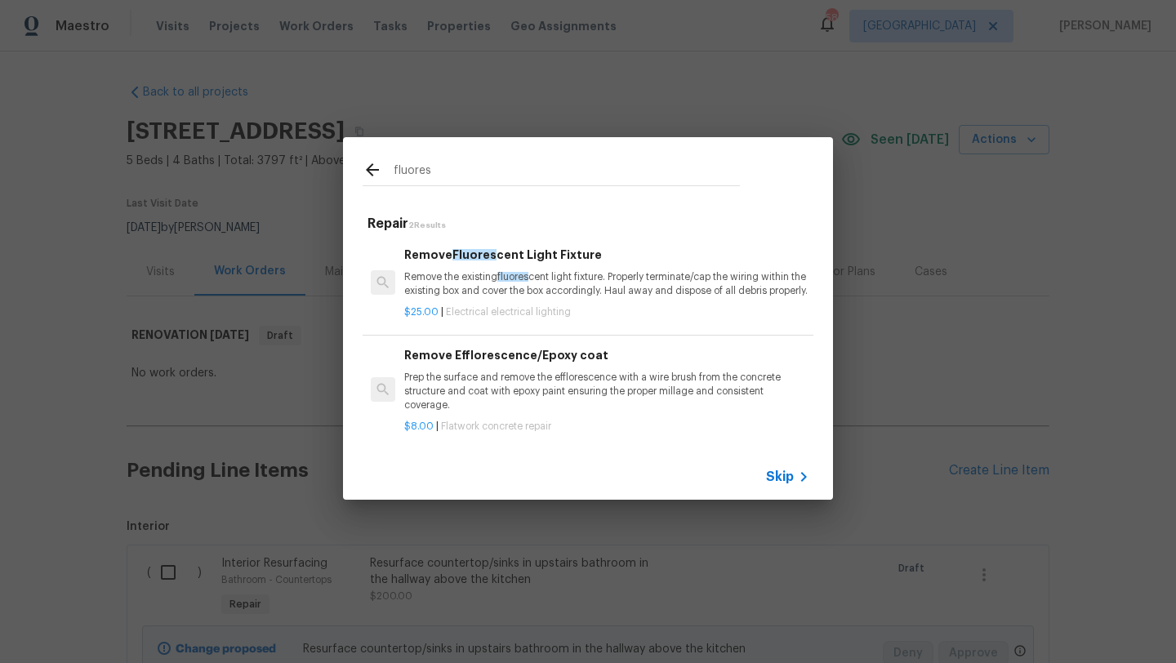
drag, startPoint x: 435, startPoint y: 156, endPoint x: 366, endPoint y: 158, distance: 69.4
click at [366, 160] on div "fluores" at bounding box center [551, 172] width 377 height 25
drag, startPoint x: 436, startPoint y: 159, endPoint x: 373, endPoint y: 157, distance: 62.9
click at [373, 160] on div "fluores" at bounding box center [551, 172] width 377 height 25
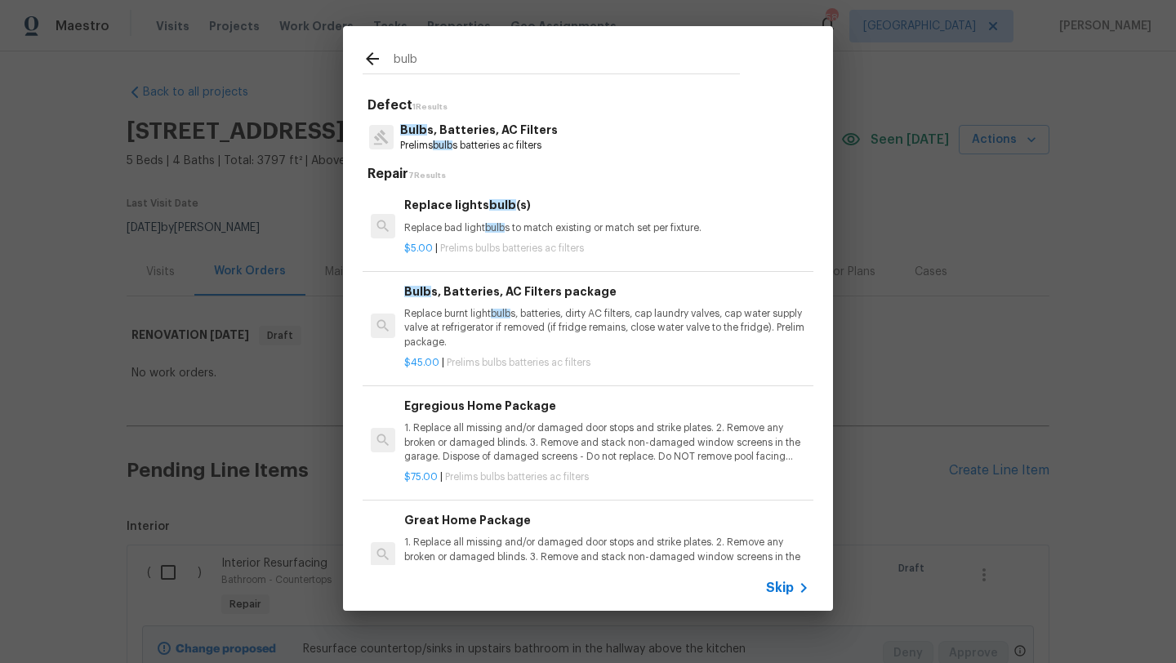
type input "bulb"
click at [547, 227] on p "Replace bad light bulb s to match existing or match set per fixture." at bounding box center [606, 228] width 405 height 14
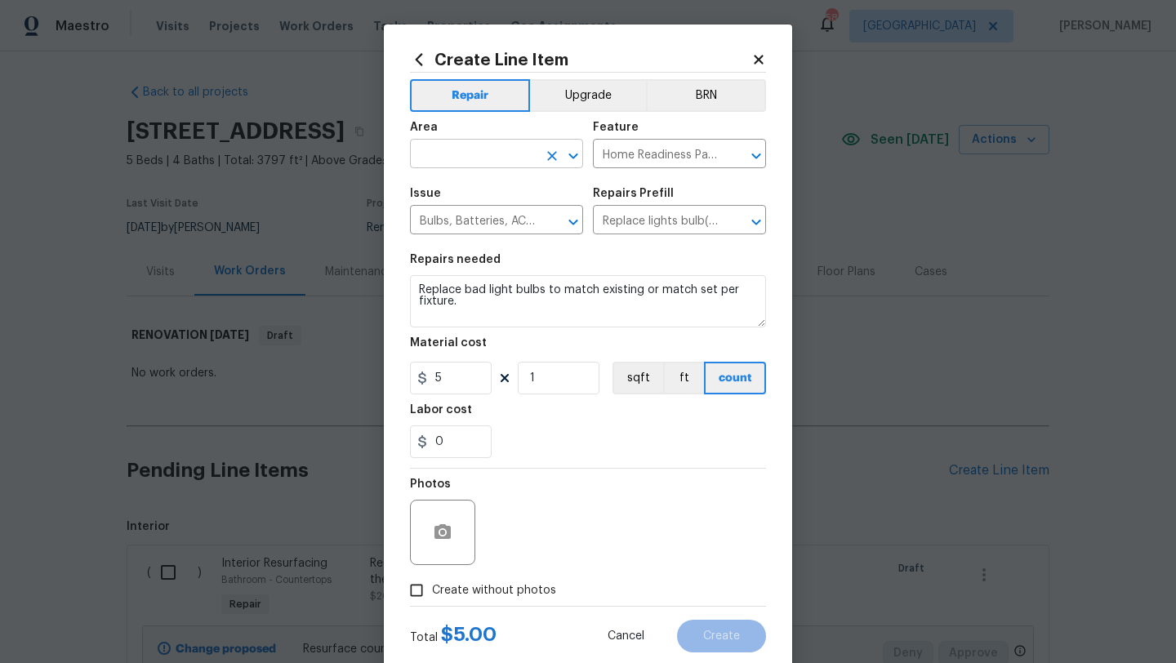
click at [500, 154] on input "text" at bounding box center [473, 155] width 127 height 25
click at [477, 192] on li "Kitchen" at bounding box center [496, 192] width 173 height 27
type input "Kitchen"
drag, startPoint x: 472, startPoint y: 305, endPoint x: 403, endPoint y: 284, distance: 72.6
click at [403, 284] on div "Create Line Item Repair Upgrade BRN Area Kitchen ​ Feature Home Readiness Packa…" at bounding box center [588, 352] width 408 height 654
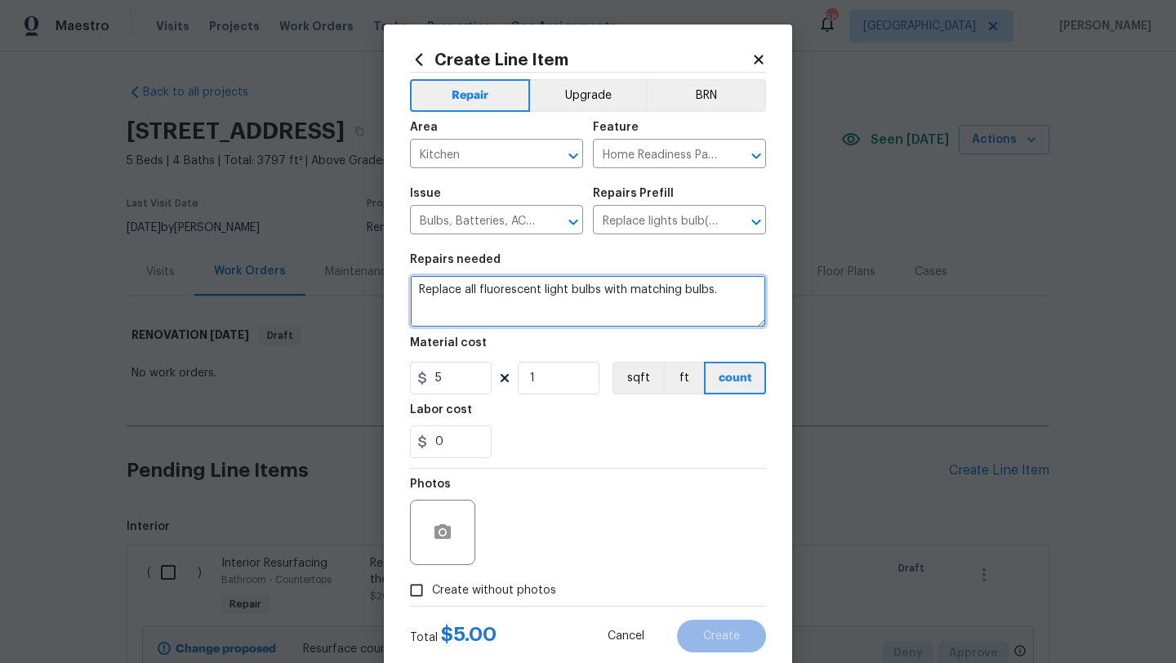
type textarea "Replace all fluorescent light bulbs with matching bulbs."
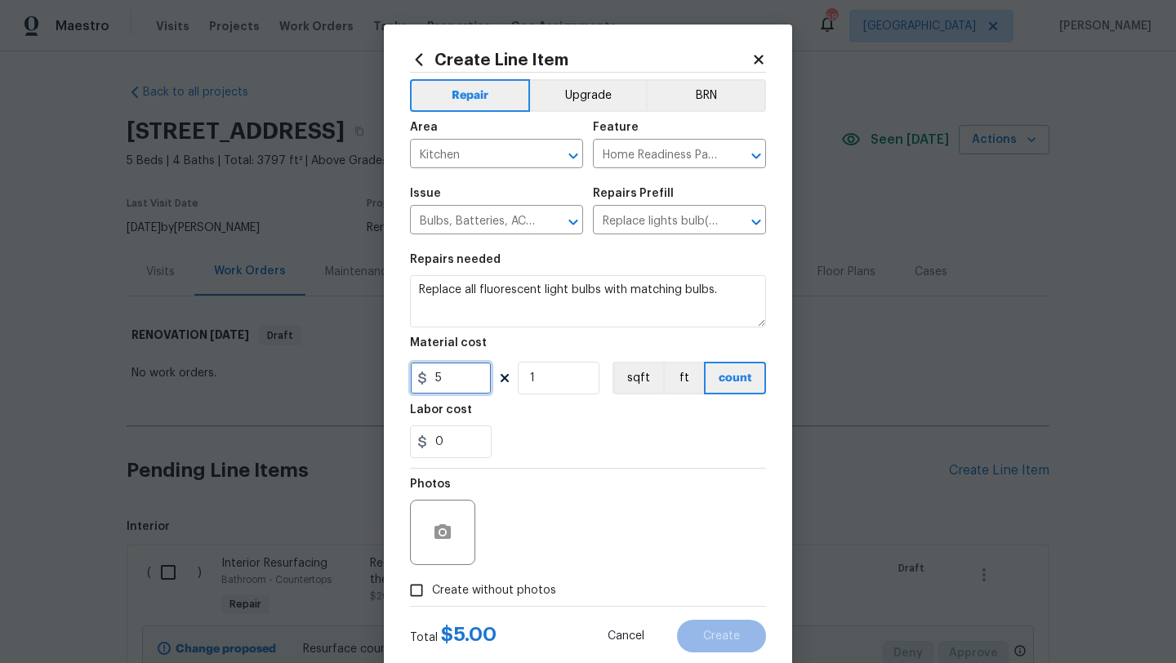
drag, startPoint x: 451, startPoint y: 382, endPoint x: 418, endPoint y: 382, distance: 32.7
click at [418, 382] on div "5" at bounding box center [451, 378] width 82 height 33
type input "10"
drag, startPoint x: 545, startPoint y: 379, endPoint x: 484, endPoint y: 379, distance: 61.3
click at [484, 379] on div "10 1 sqft ft count" at bounding box center [588, 378] width 356 height 33
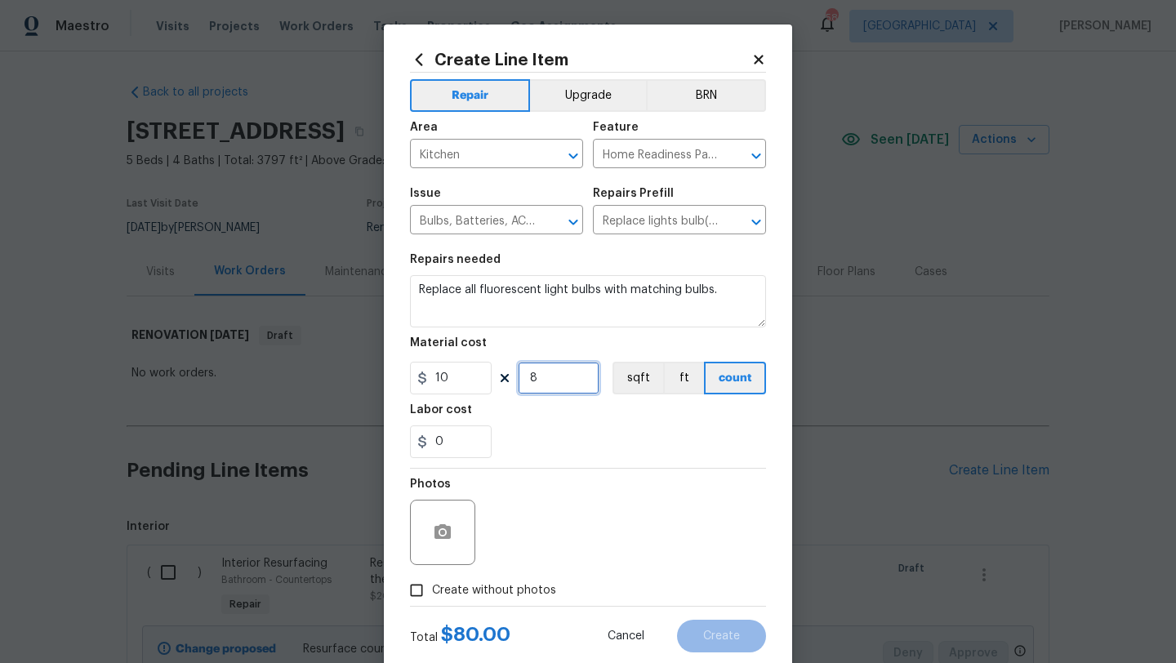
type input "8"
click at [501, 581] on label "Create without photos" at bounding box center [478, 590] width 155 height 31
click at [432, 581] on input "Create without photos" at bounding box center [416, 590] width 31 height 31
checkbox input "true"
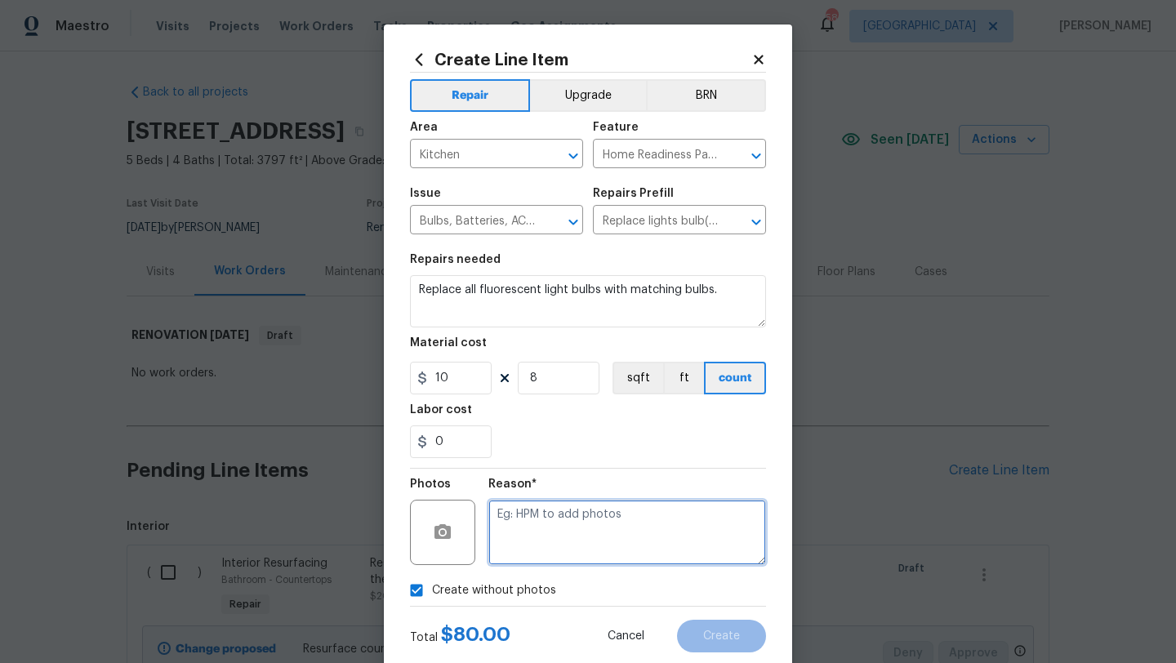
click at [529, 543] on textarea at bounding box center [627, 532] width 278 height 65
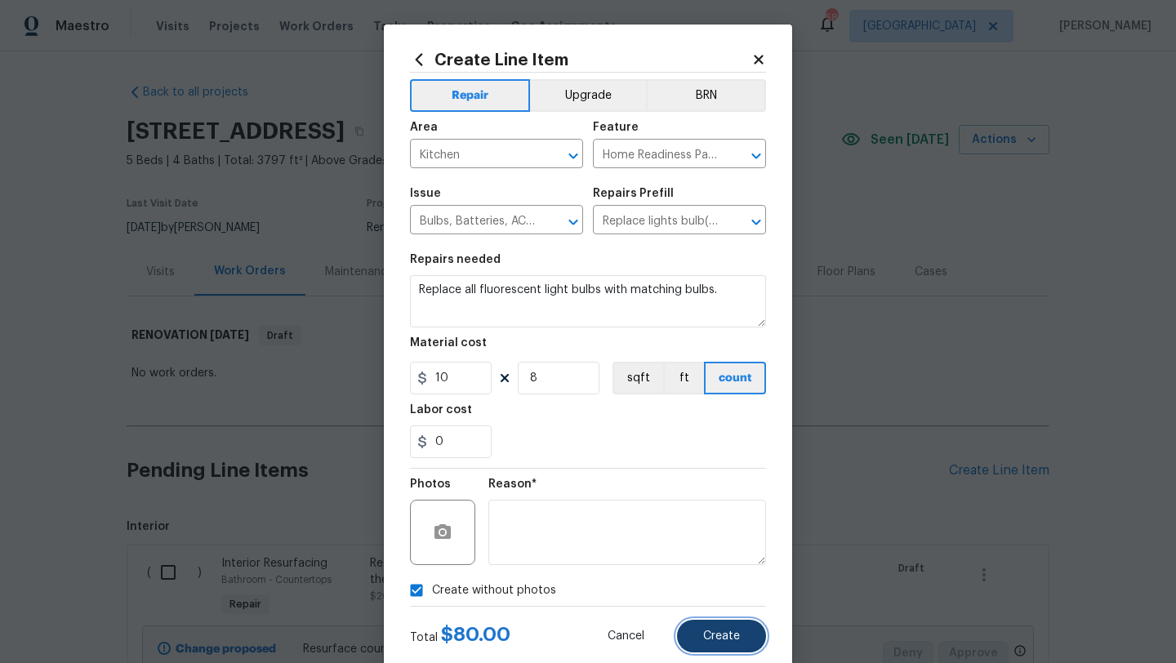
click at [704, 636] on span "Create" at bounding box center [721, 637] width 37 height 12
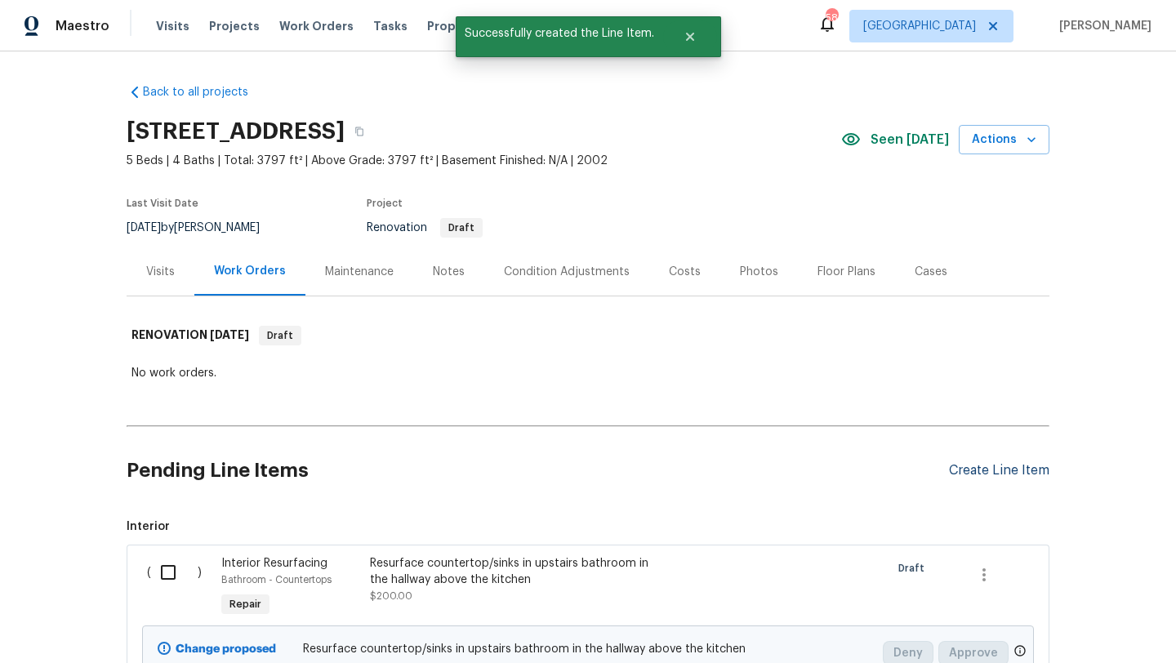
click at [954, 470] on div "Create Line Item" at bounding box center [999, 471] width 100 height 16
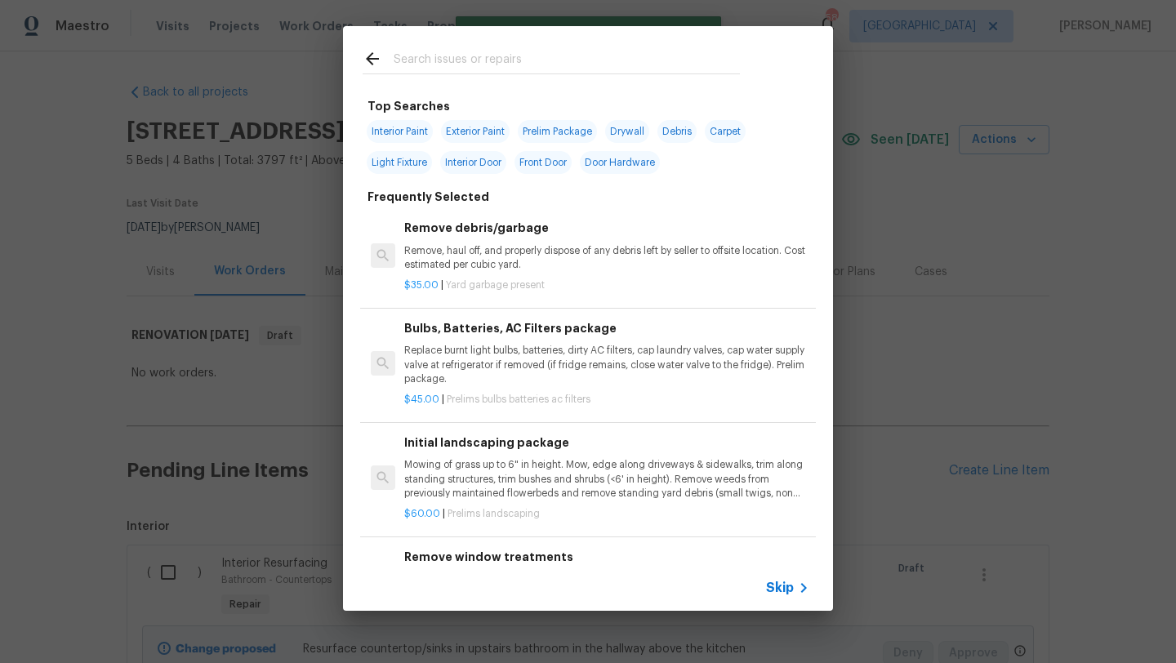
click at [503, 62] on input "text" at bounding box center [567, 61] width 346 height 25
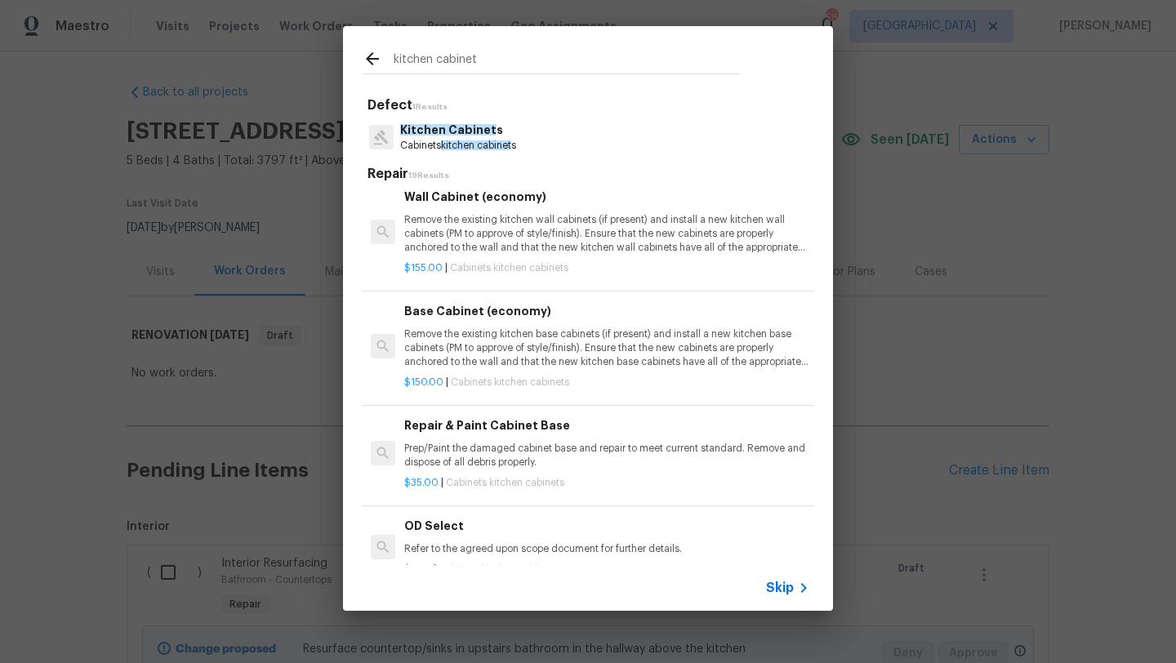
scroll to position [600, 0]
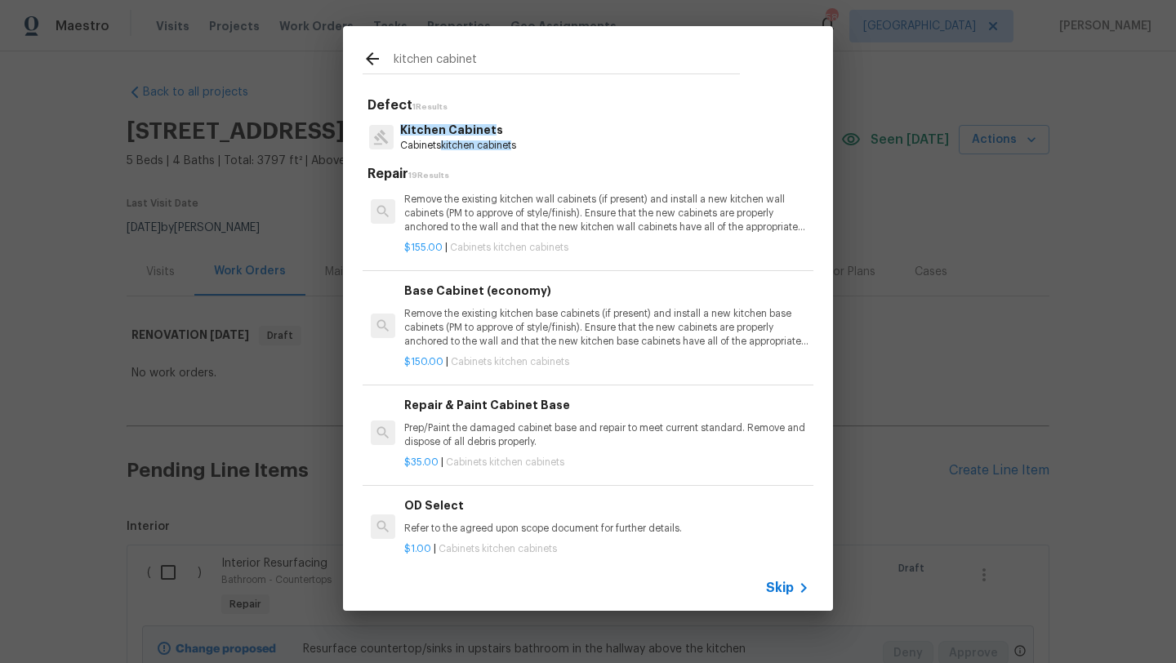
type input "kitchen cabinet"
click at [546, 413] on h6 "Repair & Paint Cabinet Base" at bounding box center [606, 405] width 405 height 18
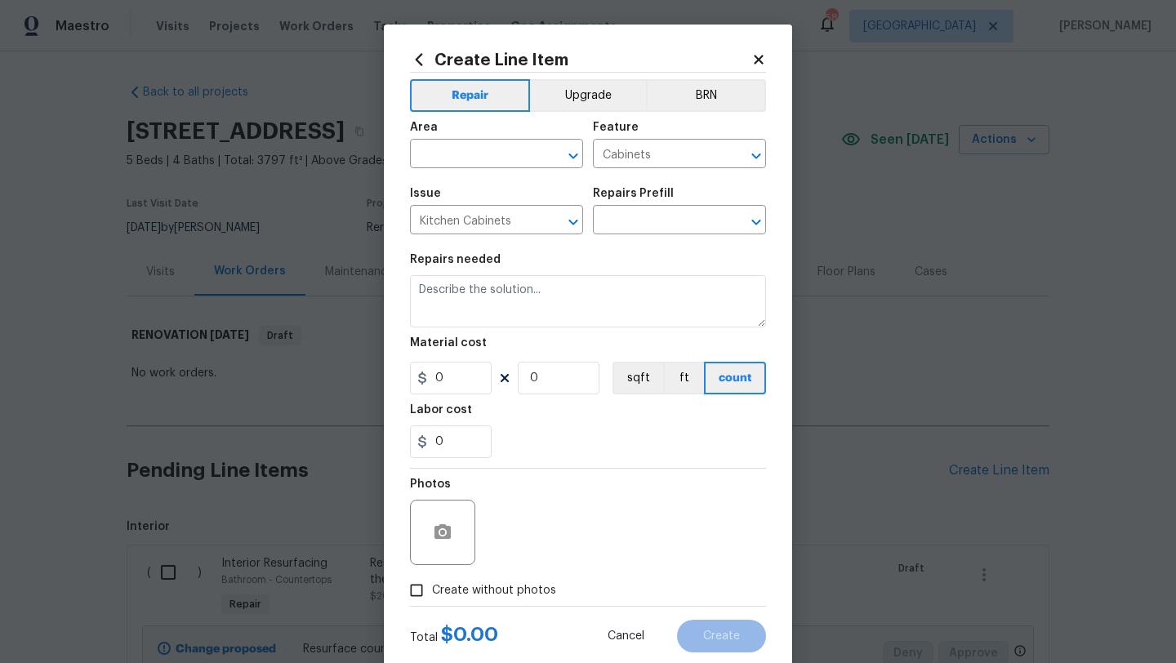
type input "Repair & Paint Cabinet Base $35.00"
type textarea "Prep/Paint the damaged cabinet base and repair to meet current standard. Remove…"
type input "35"
type input "1"
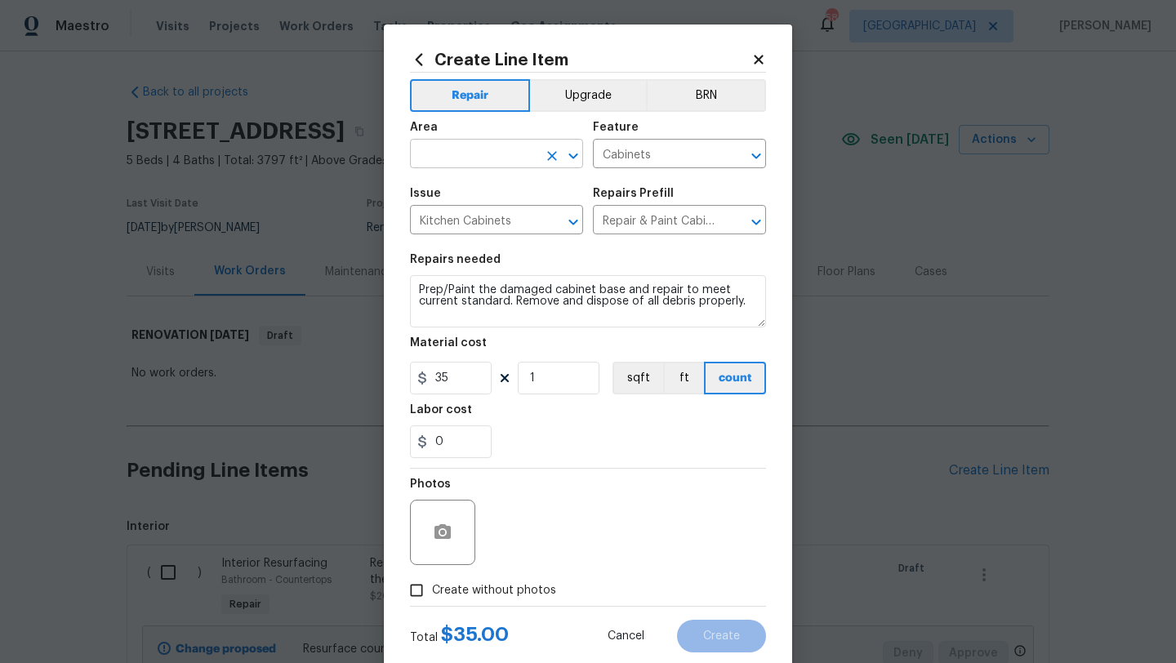
click at [493, 164] on input "text" at bounding box center [473, 155] width 127 height 25
click at [470, 189] on li "Kitchen" at bounding box center [496, 192] width 173 height 27
type input "Kitchen"
drag, startPoint x: 503, startPoint y: 313, endPoint x: 406, endPoint y: 271, distance: 105.7
click at [406, 271] on div "Create Line Item Repair Upgrade BRN Area Kitchen ​ Feature Cabinets ​ Issue Kit…" at bounding box center [588, 352] width 408 height 654
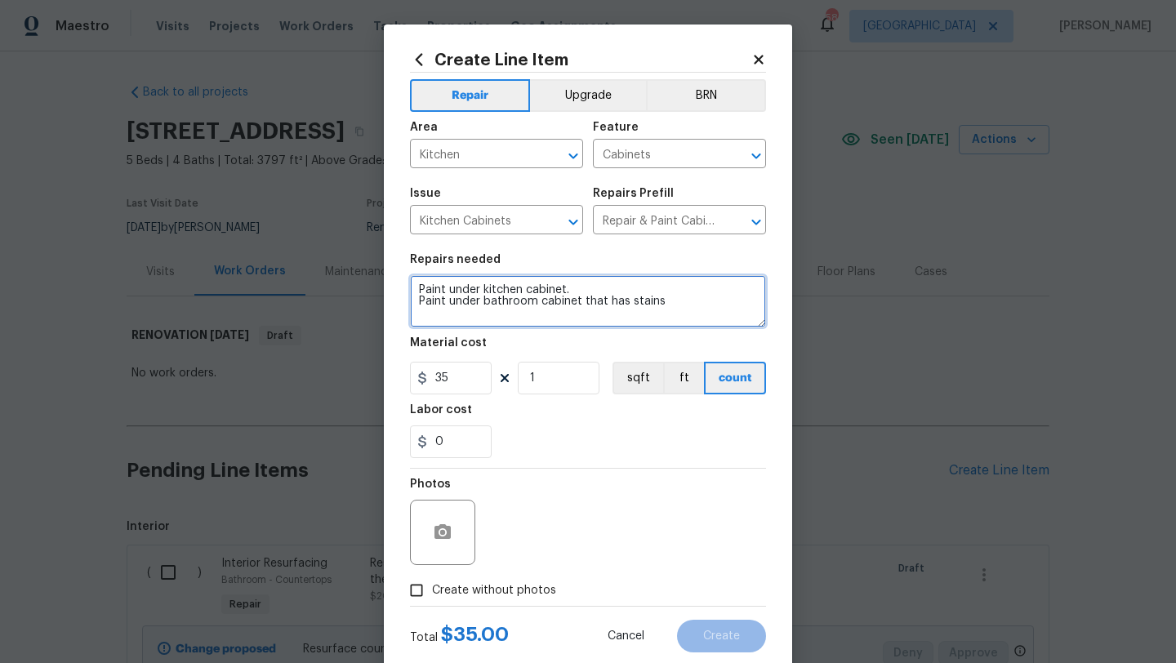
type textarea "Paint under kitchen cabinet. Paint under bathroom cabinet that has stains"
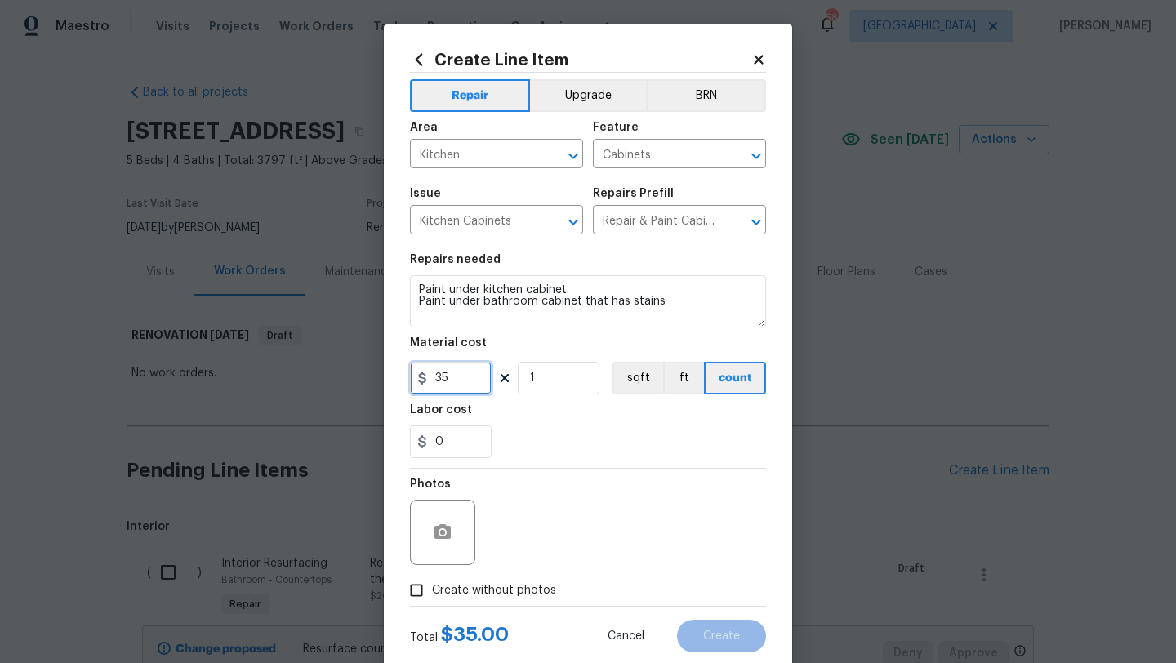
drag, startPoint x: 455, startPoint y: 377, endPoint x: 417, endPoint y: 381, distance: 37.7
click at [416, 382] on div "35" at bounding box center [451, 378] width 82 height 33
drag, startPoint x: 538, startPoint y: 383, endPoint x: 516, endPoint y: 383, distance: 22.1
click at [516, 383] on div "35 1 sqft ft count" at bounding box center [588, 378] width 356 height 33
drag, startPoint x: 542, startPoint y: 385, endPoint x: 516, endPoint y: 386, distance: 25.3
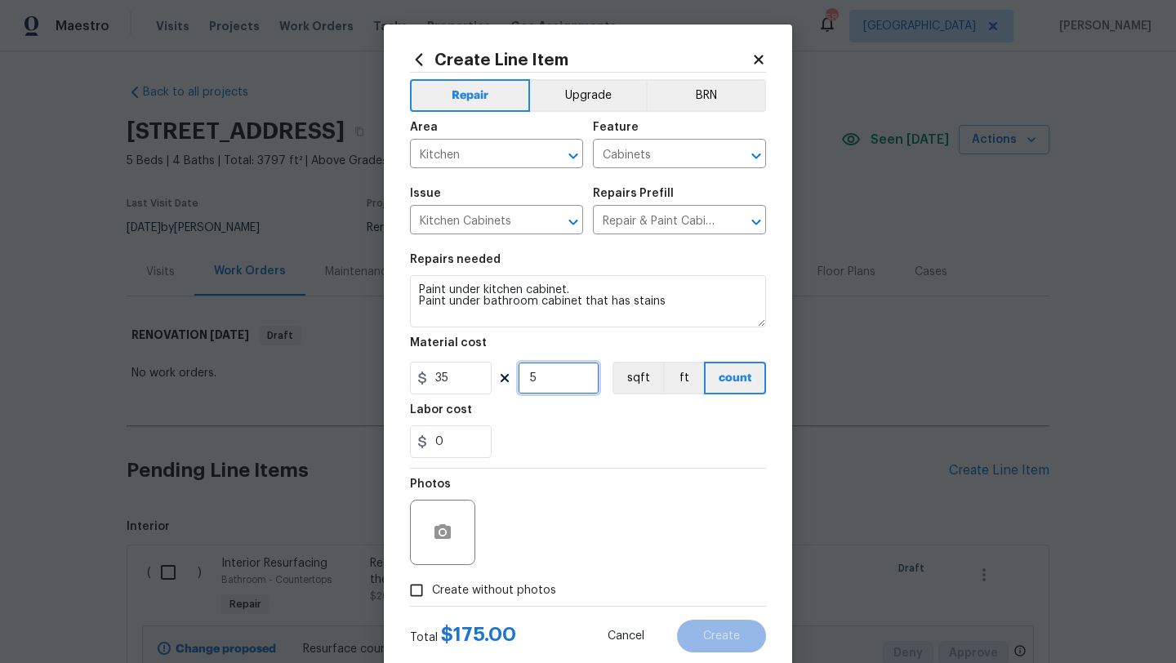
click at [516, 386] on div "35 5 sqft ft count" at bounding box center [588, 378] width 356 height 33
click at [532, 384] on input "6" at bounding box center [559, 378] width 82 height 33
type input "5"
click at [526, 581] on label "Create without photos" at bounding box center [478, 590] width 155 height 31
click at [432, 581] on input "Create without photos" at bounding box center [416, 590] width 31 height 31
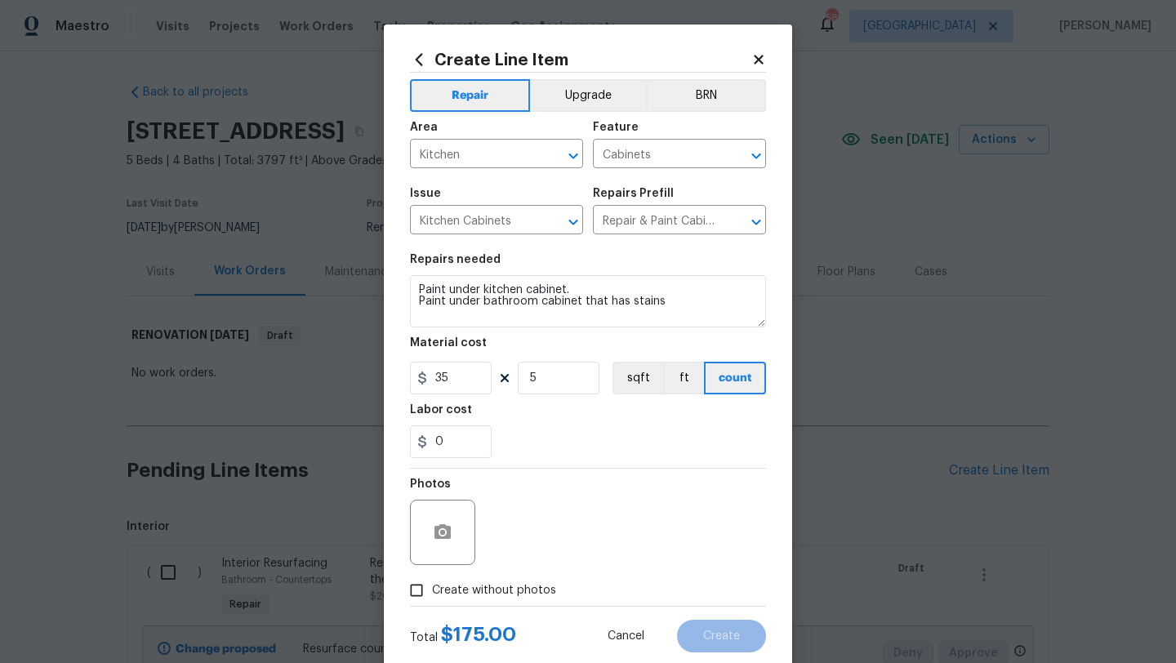
checkbox input "true"
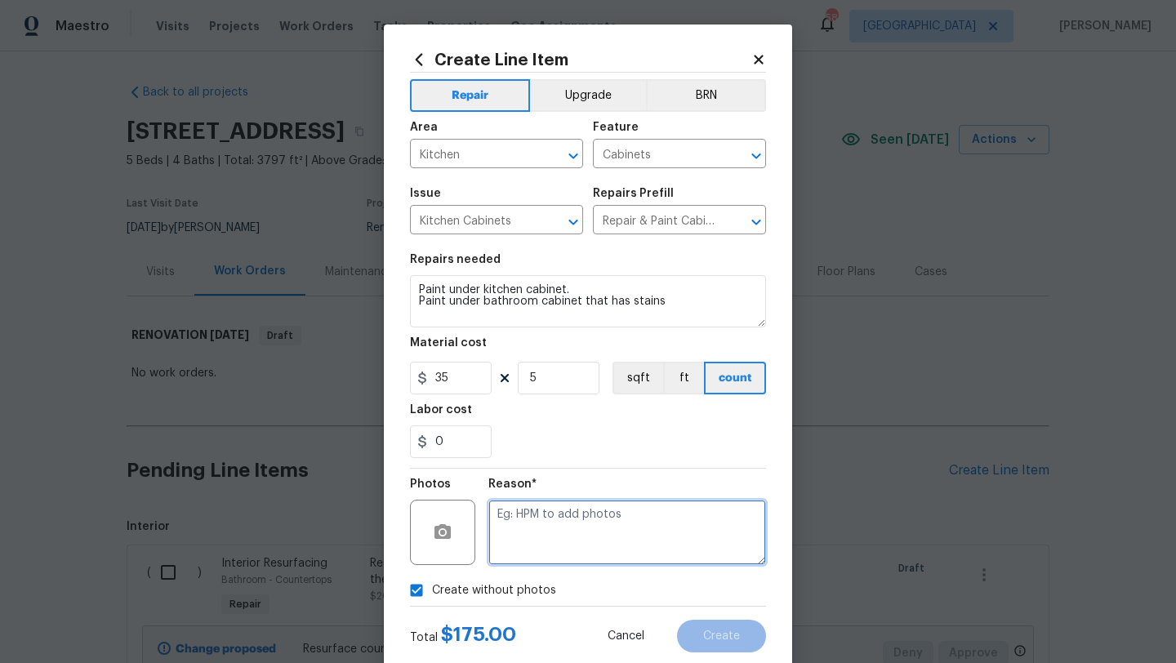
click at [559, 533] on textarea at bounding box center [627, 532] width 278 height 65
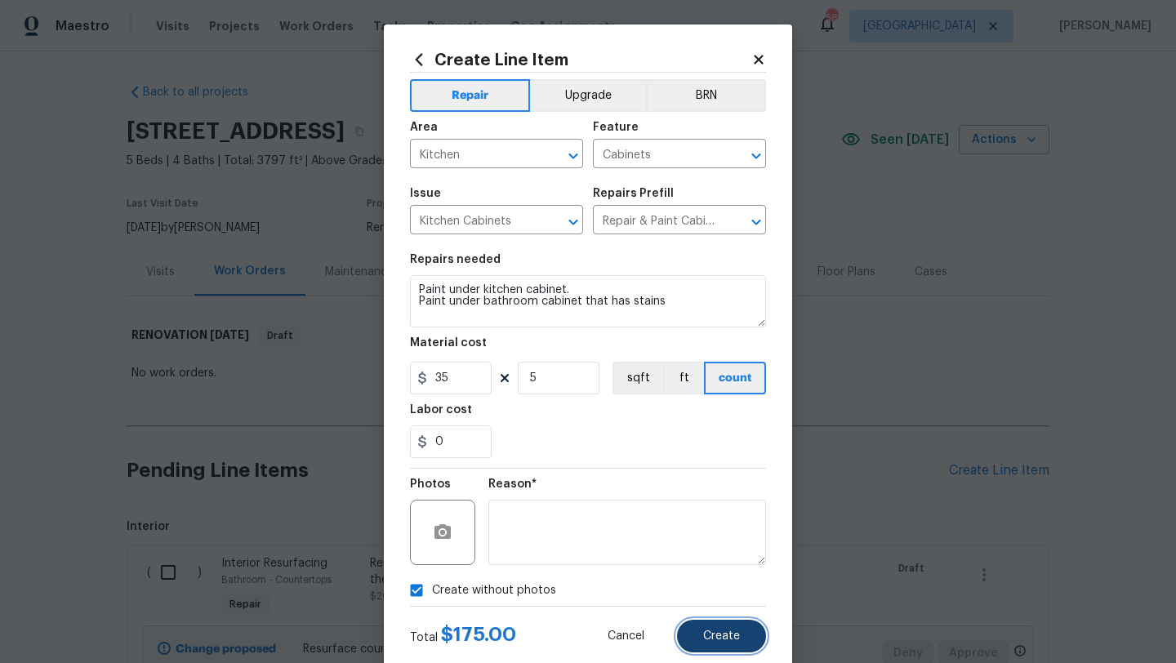
click at [723, 635] on span "Create" at bounding box center [721, 637] width 37 height 12
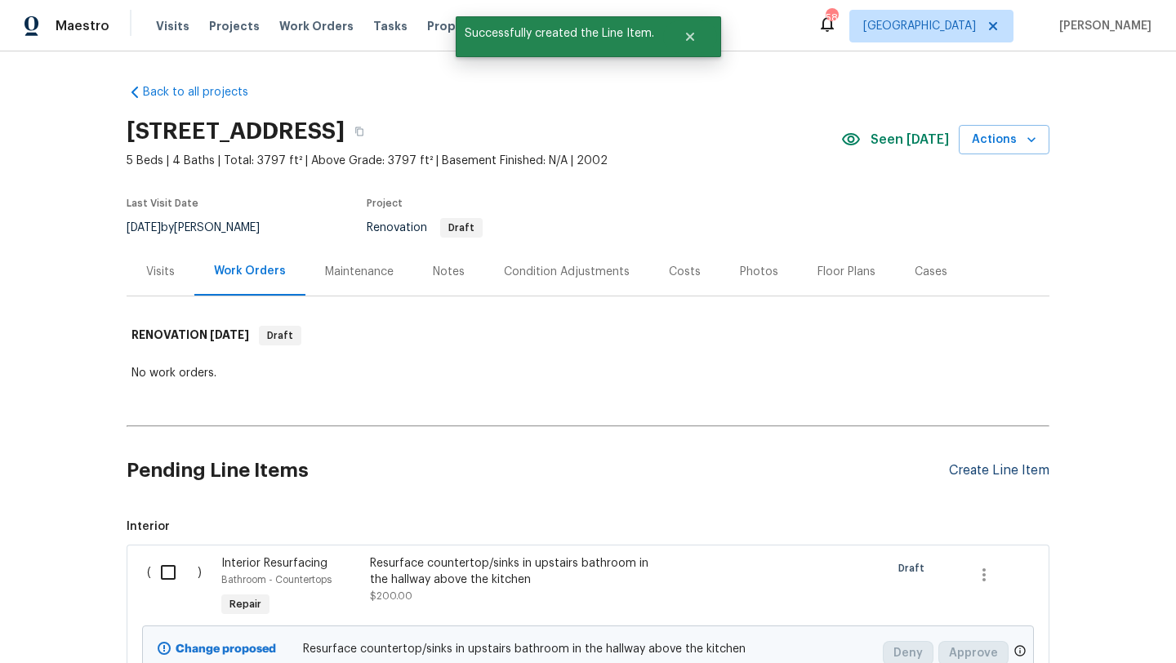
click at [978, 471] on div "Create Line Item" at bounding box center [999, 471] width 100 height 16
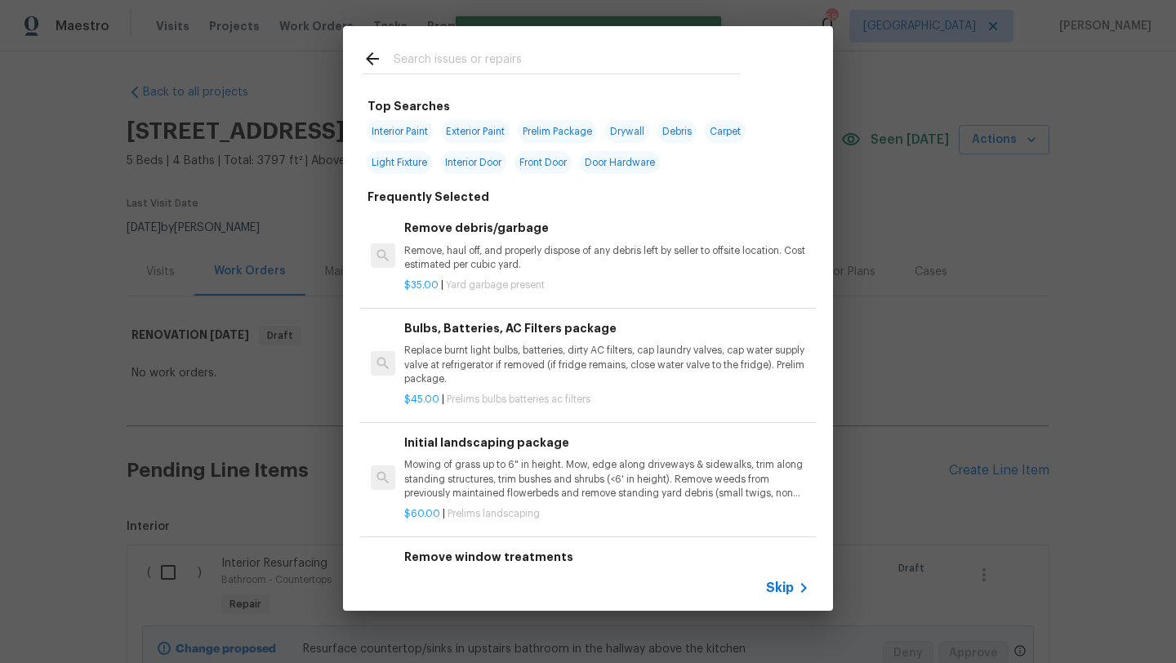
click at [522, 56] on input "text" at bounding box center [567, 61] width 346 height 25
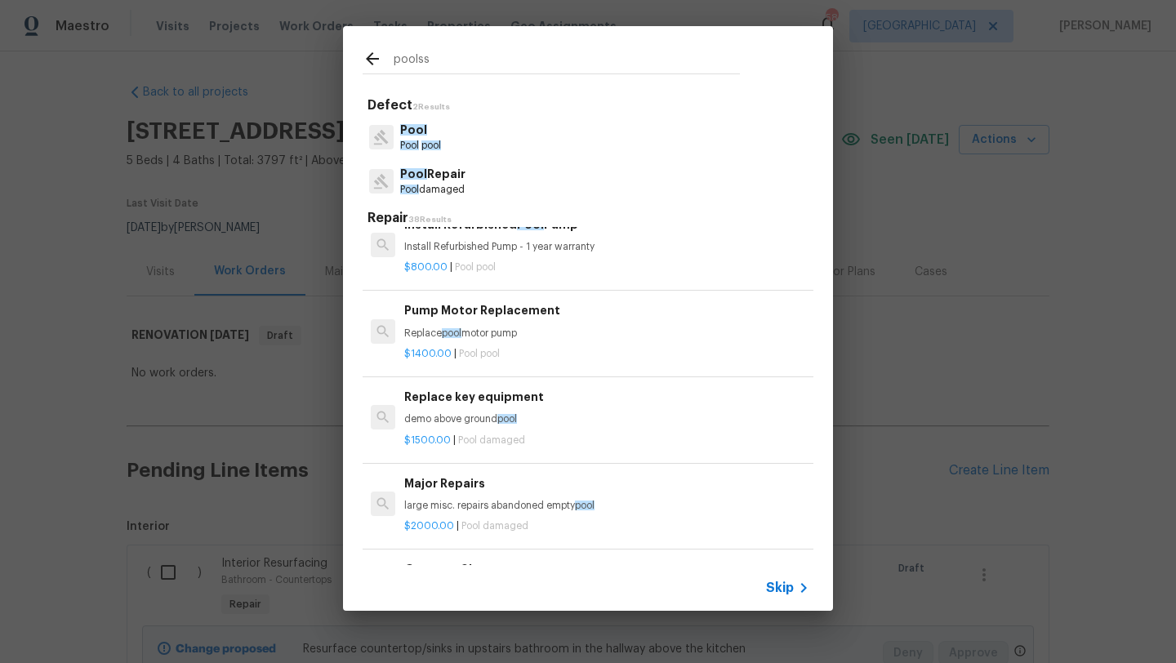
scroll to position [2, 0]
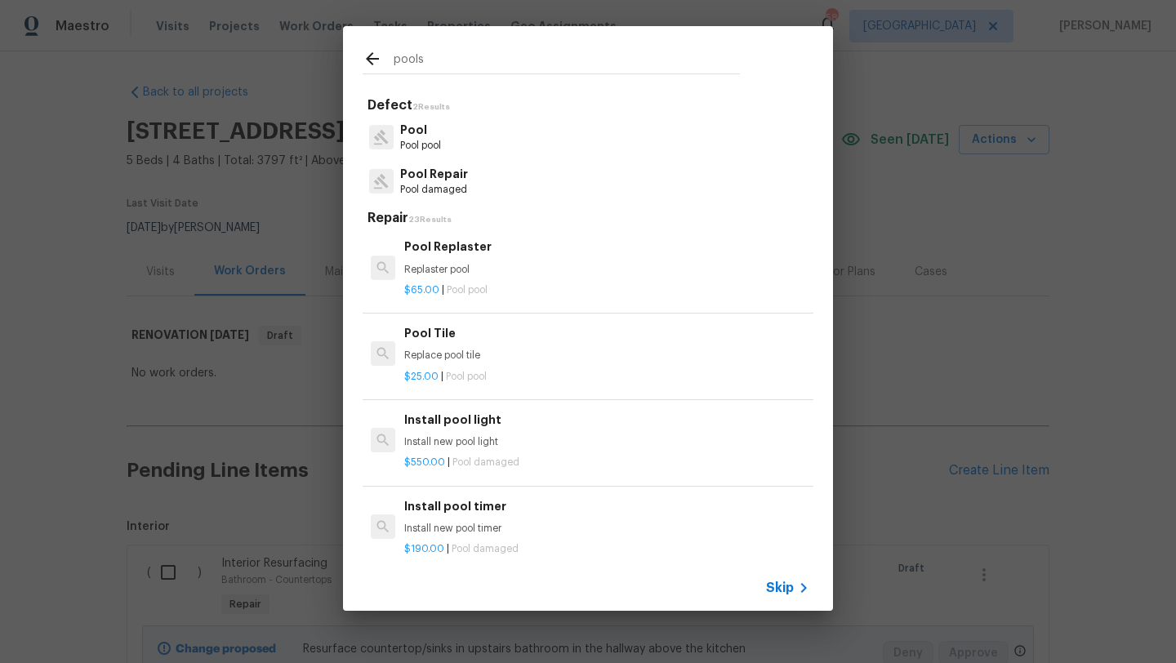
type input "pools"
click at [438, 179] on p "Pool Repair" at bounding box center [434, 174] width 68 height 17
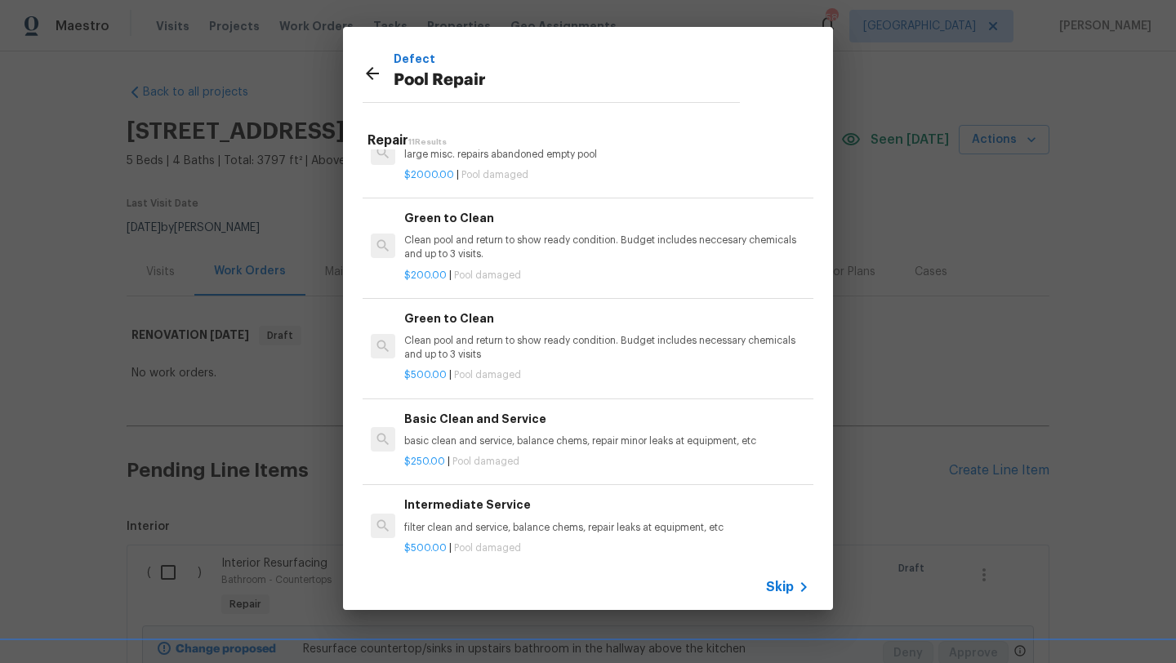
scroll to position [438, 0]
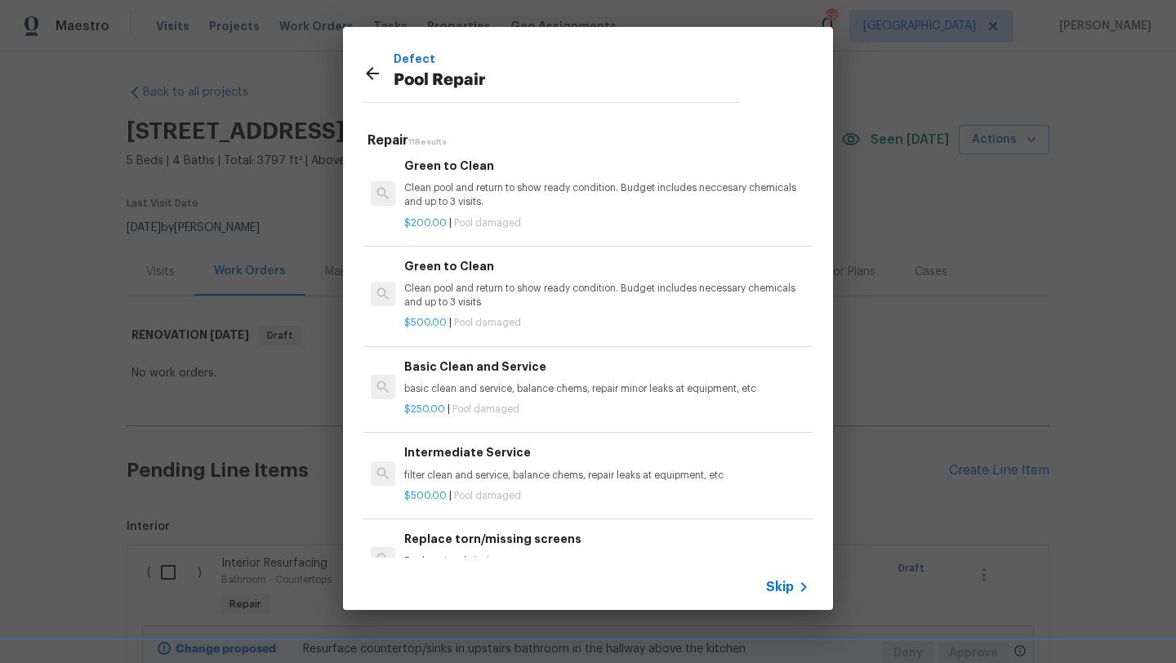
click at [489, 386] on p "basic clean and service, balance chems, repair minor leaks at equipment, etc" at bounding box center [606, 389] width 405 height 14
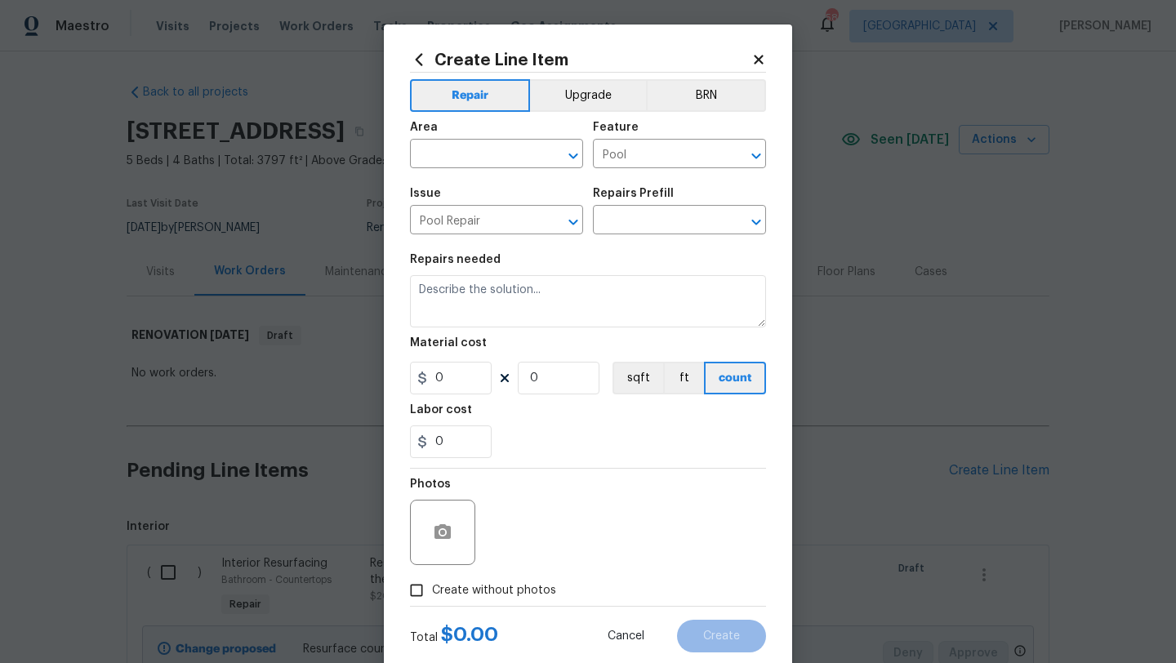
type input "Basic Clean and Service $250.00"
type textarea "basic clean and service, balance chems, repair minor leaks at equipment, etc"
type input "250"
type input "1"
click at [479, 152] on input "text" at bounding box center [473, 155] width 127 height 25
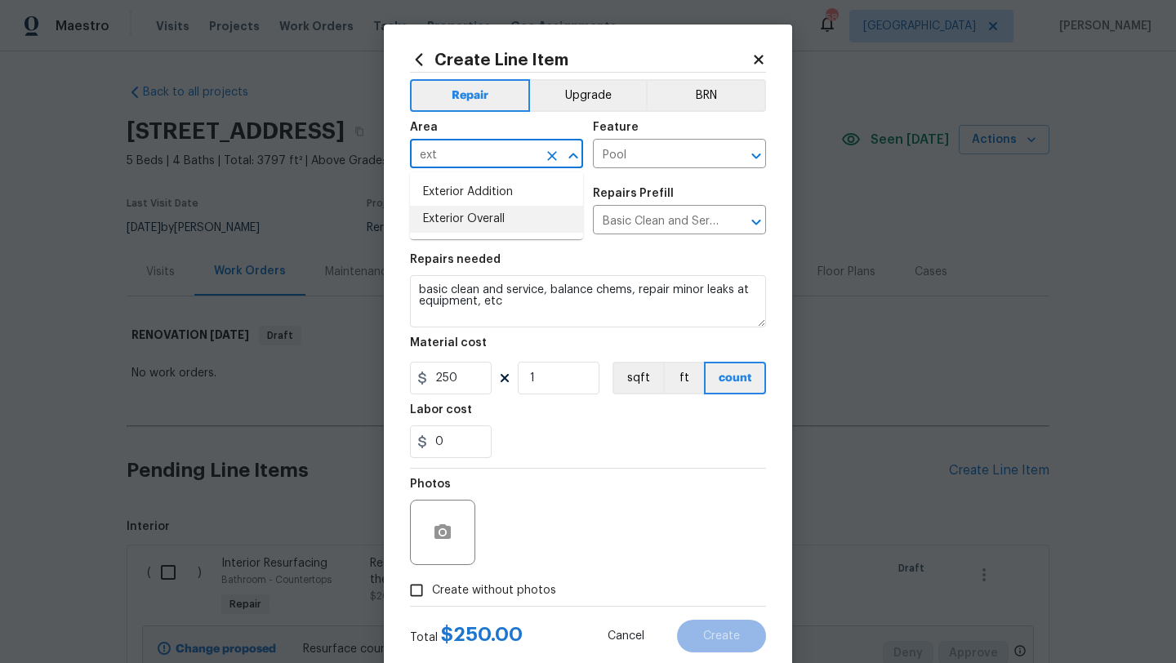
click at [491, 227] on li "Exterior Overall" at bounding box center [496, 219] width 173 height 27
type input "Exterior Overall"
click at [503, 591] on span "Create without photos" at bounding box center [494, 590] width 124 height 17
click at [432, 591] on input "Create without photos" at bounding box center [416, 590] width 31 height 31
checkbox input "true"
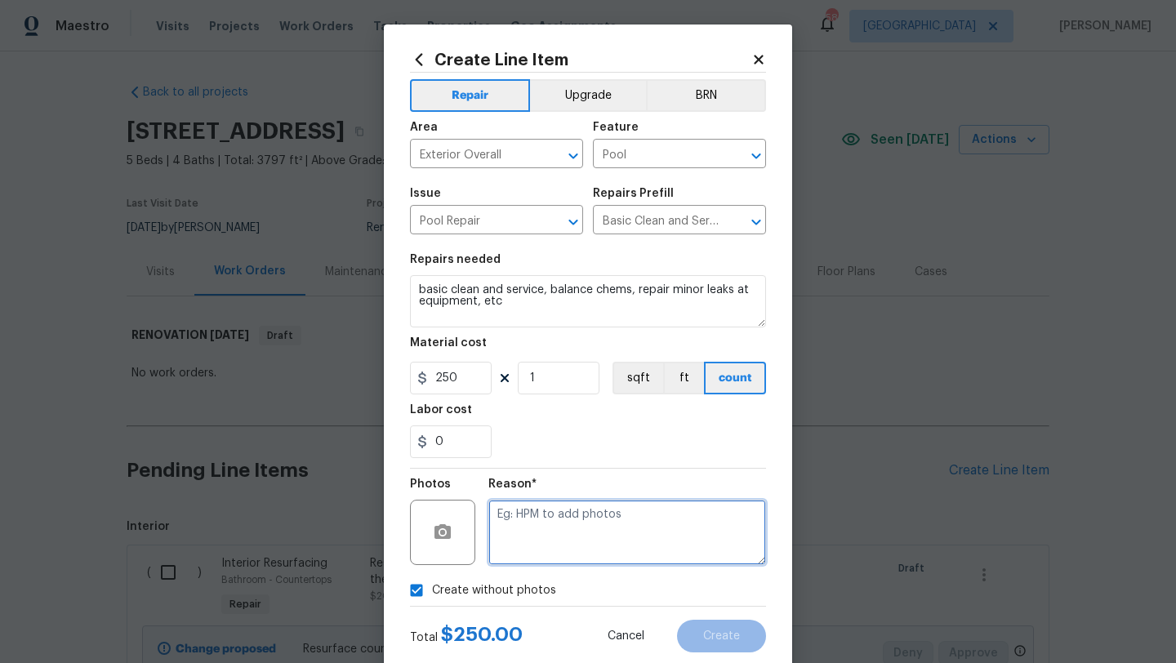
click at [526, 548] on textarea at bounding box center [627, 532] width 278 height 65
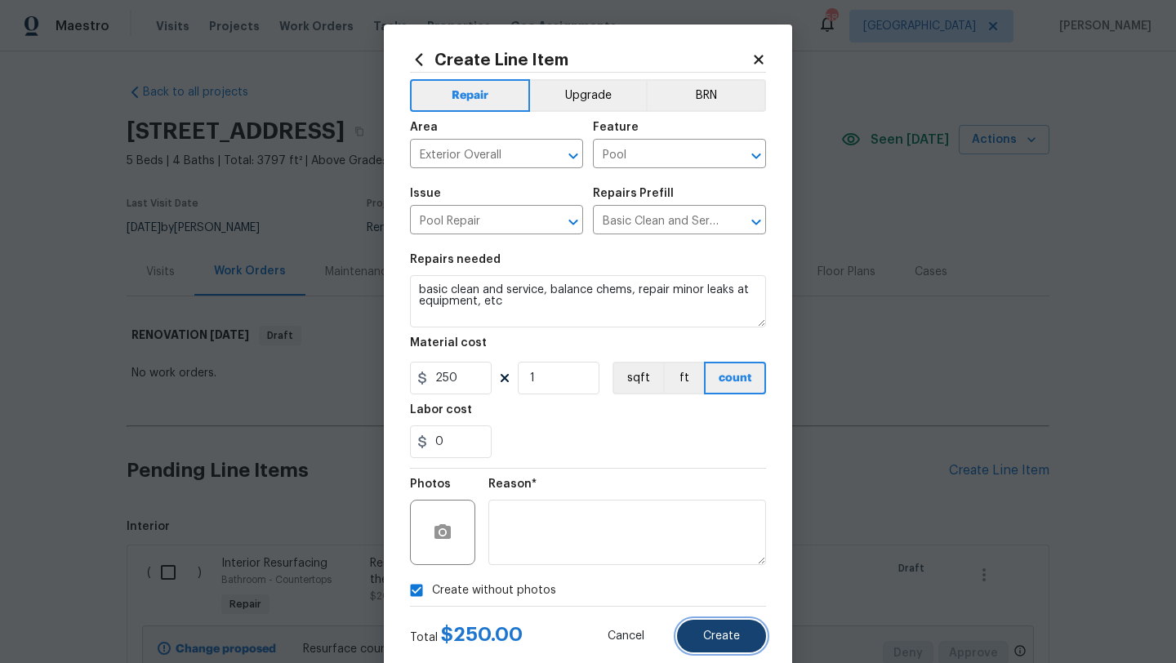
click at [706, 624] on button "Create" at bounding box center [721, 636] width 89 height 33
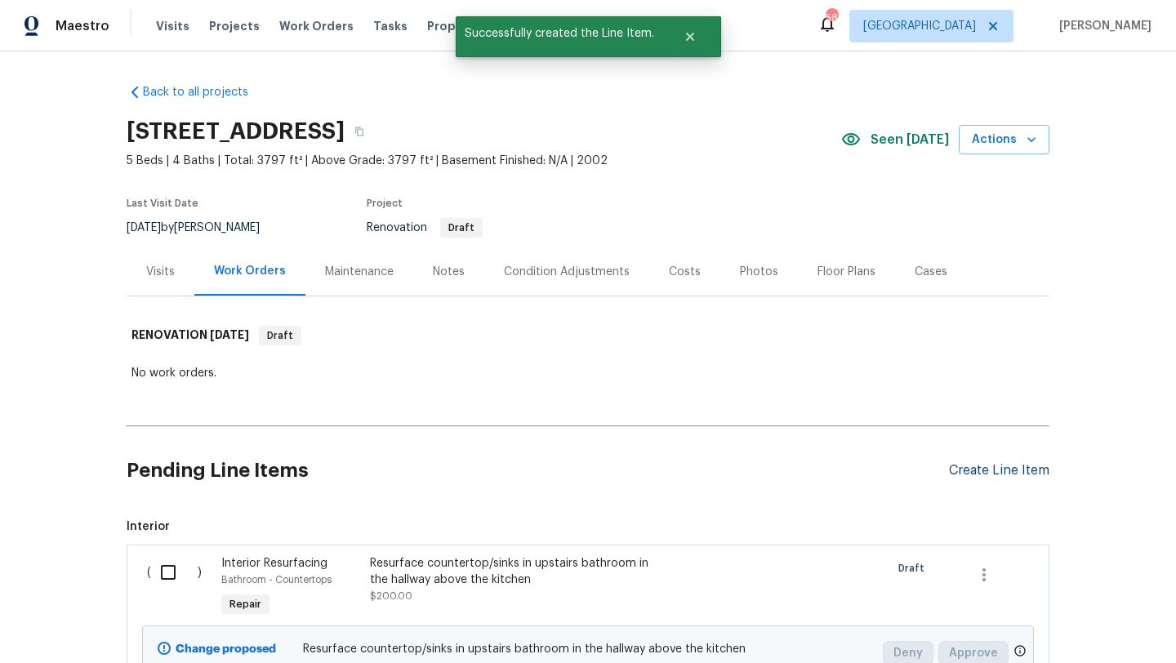
click at [969, 471] on div "Create Line Item" at bounding box center [999, 471] width 100 height 16
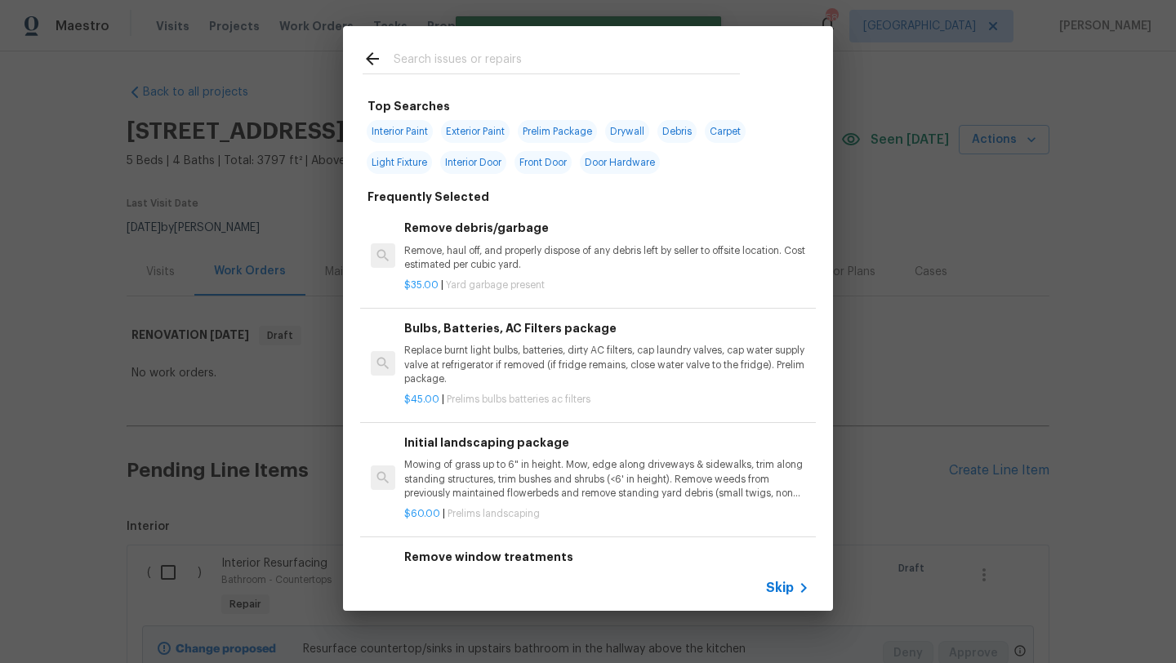
click at [501, 63] on input "text" at bounding box center [567, 61] width 346 height 25
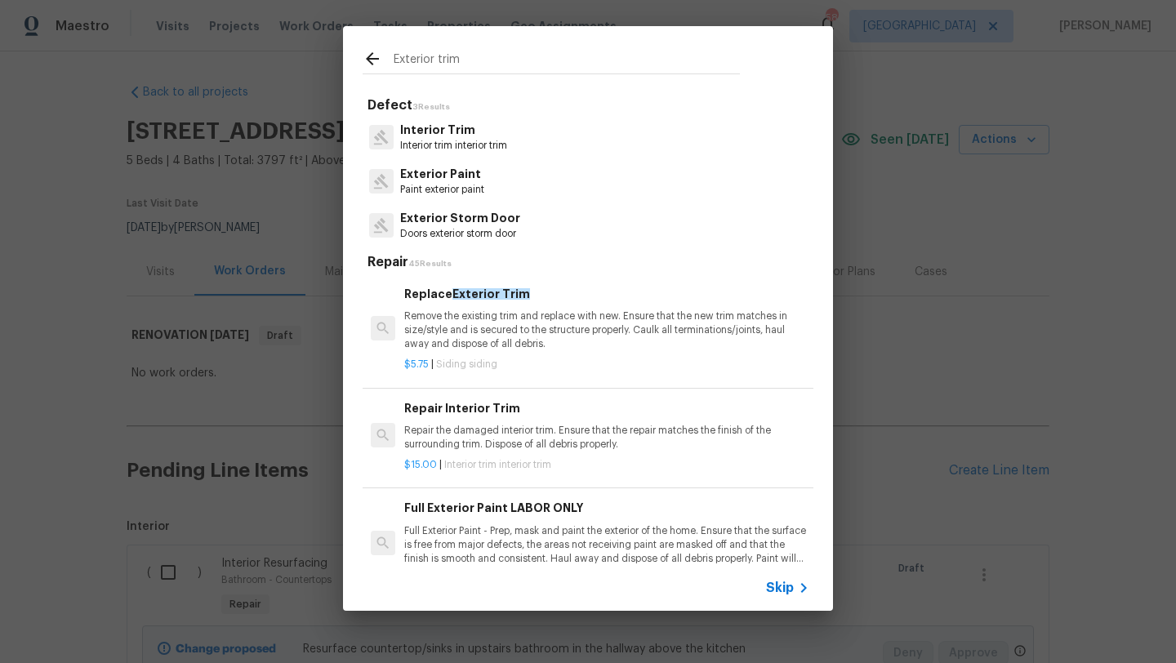
type input "Exterior trim"
click at [555, 337] on p "Remove the existing trim and replace with new. Ensure that the new trim matches…" at bounding box center [606, 331] width 405 height 42
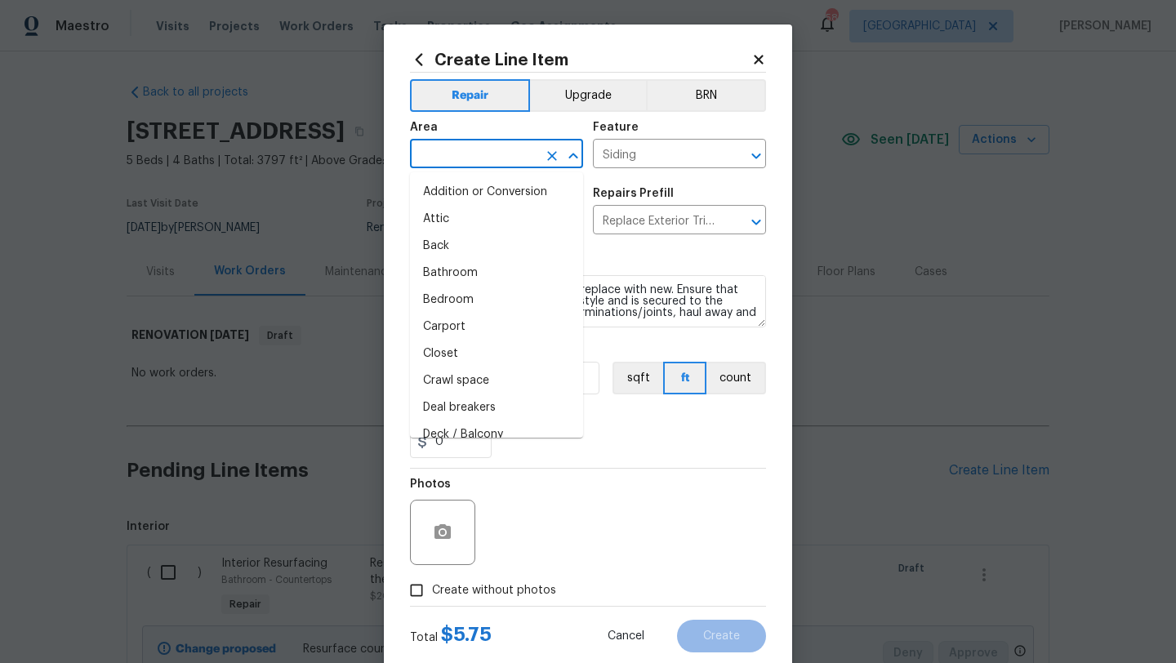
click at [445, 151] on input "text" at bounding box center [473, 155] width 127 height 25
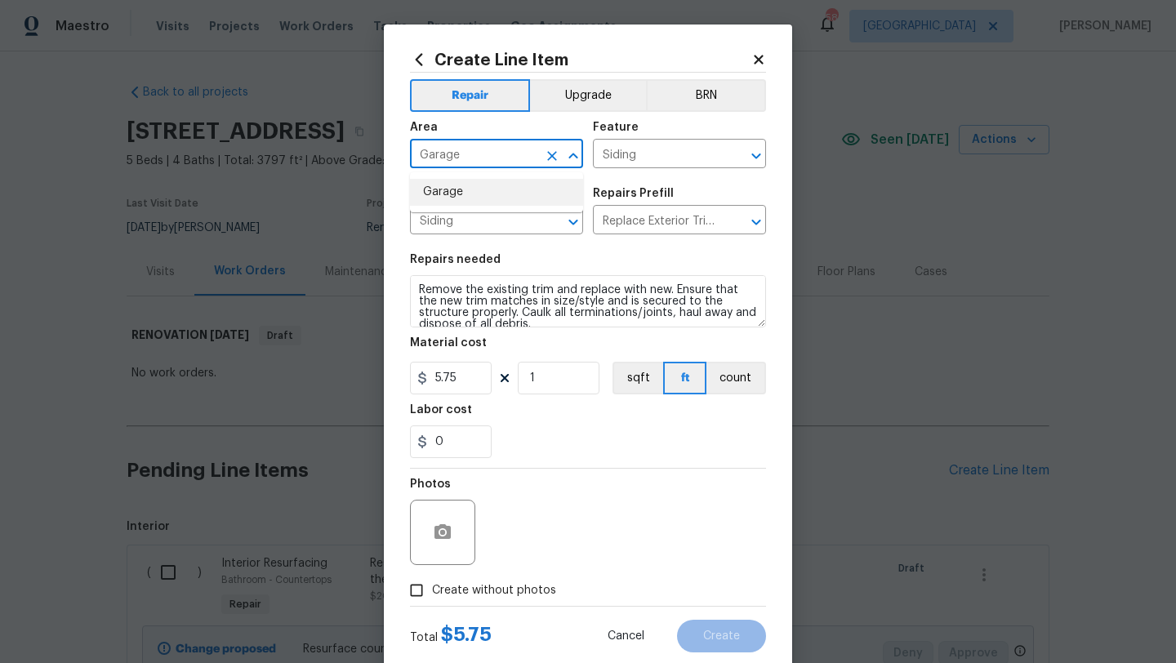
click at [443, 186] on li "Garage" at bounding box center [496, 192] width 173 height 27
type input "Garage"
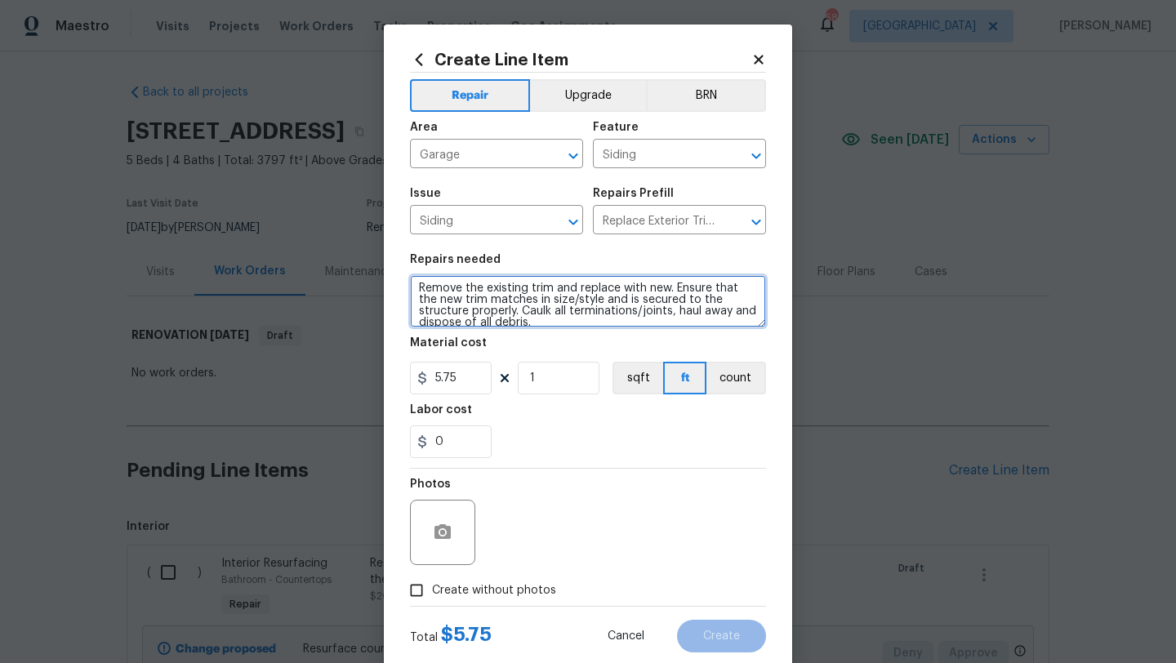
scroll to position [0, 0]
drag, startPoint x: 489, startPoint y: 323, endPoint x: 404, endPoint y: 277, distance: 96.5
click at [404, 277] on div "Create Line Item Repair Upgrade BRN Area Garage ​ Feature Siding ​ Issue Siding…" at bounding box center [588, 352] width 408 height 654
type textarea "Remove rotted trim on left side of 1 car garage and replace. Caulk and repaint …"
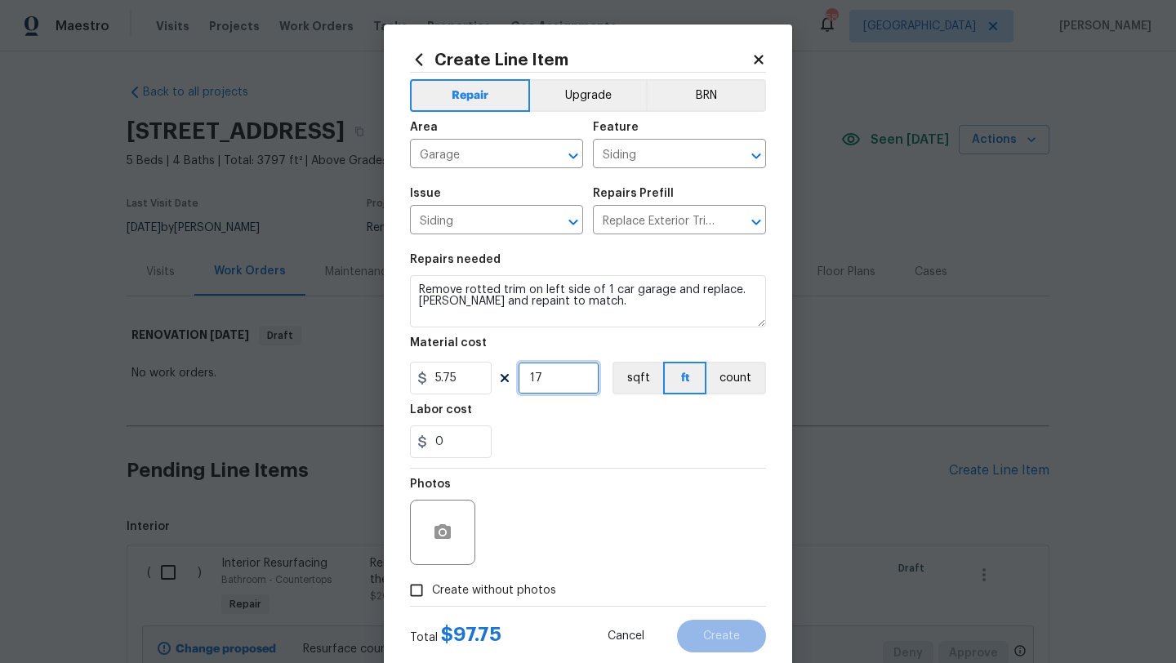
type input "17"
drag, startPoint x: 451, startPoint y: 443, endPoint x: 414, endPoint y: 440, distance: 36.8
click at [416, 443] on div "0" at bounding box center [451, 442] width 82 height 33
type input "2.25"
click at [579, 441] on div "2.25" at bounding box center [588, 442] width 356 height 33
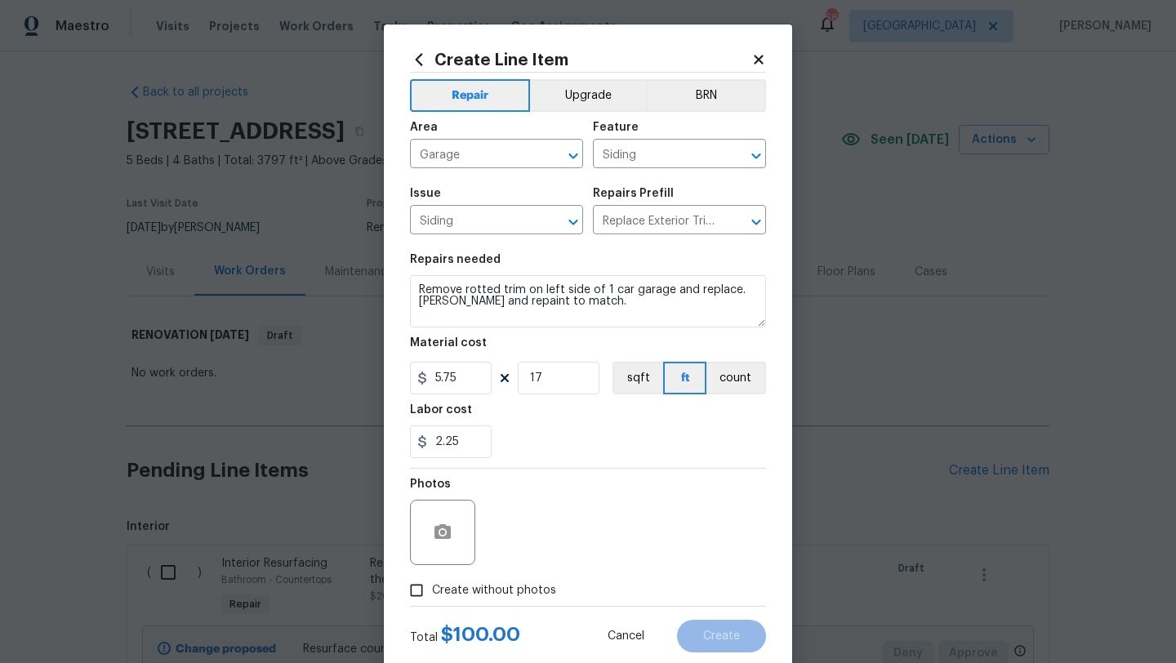
click at [507, 601] on label "Create without photos" at bounding box center [478, 590] width 155 height 31
click at [432, 601] on input "Create without photos" at bounding box center [416, 590] width 31 height 31
checkbox input "true"
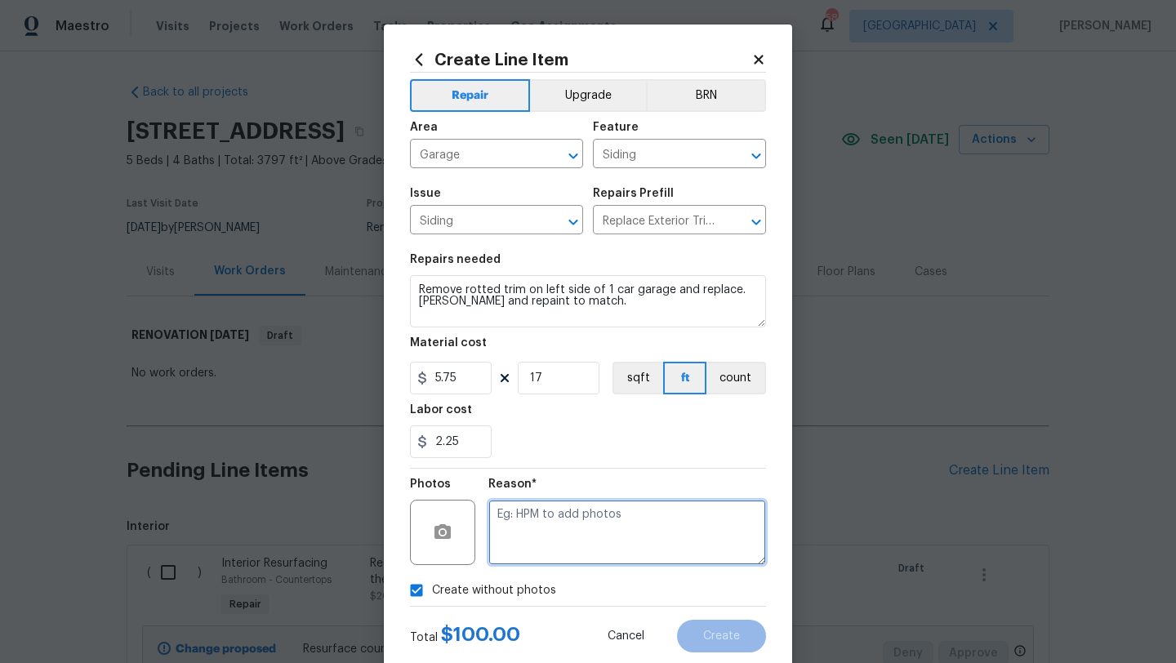
click at [539, 540] on textarea at bounding box center [627, 532] width 278 height 65
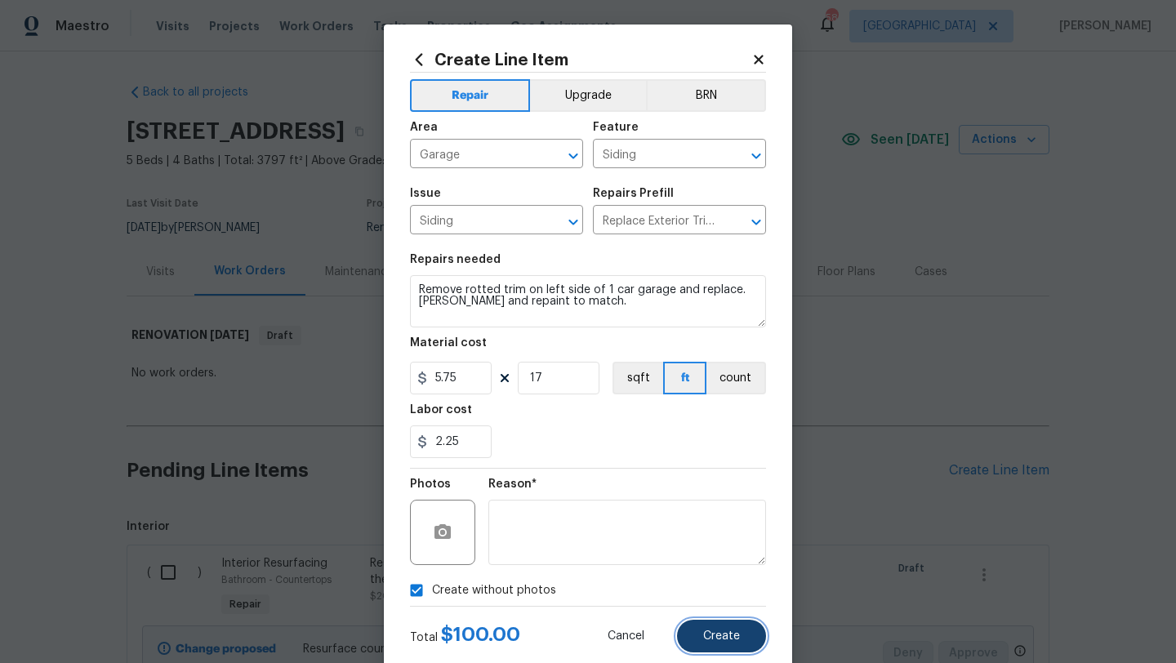
click at [706, 636] on span "Create" at bounding box center [721, 637] width 37 height 12
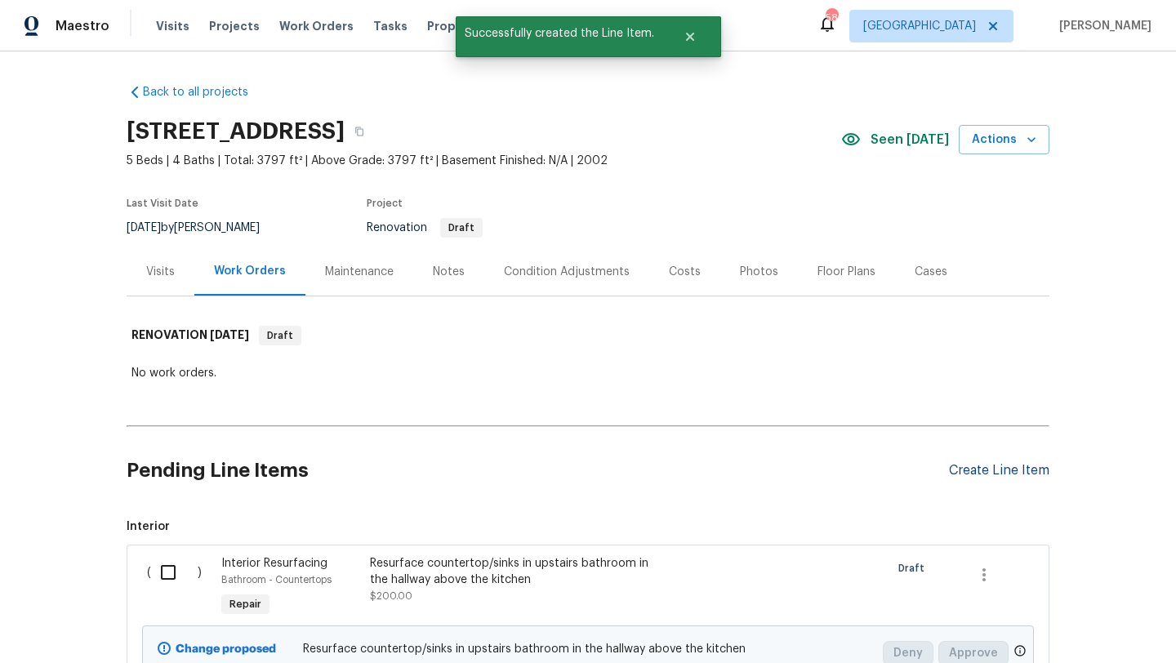
click at [967, 472] on div "Create Line Item" at bounding box center [999, 471] width 100 height 16
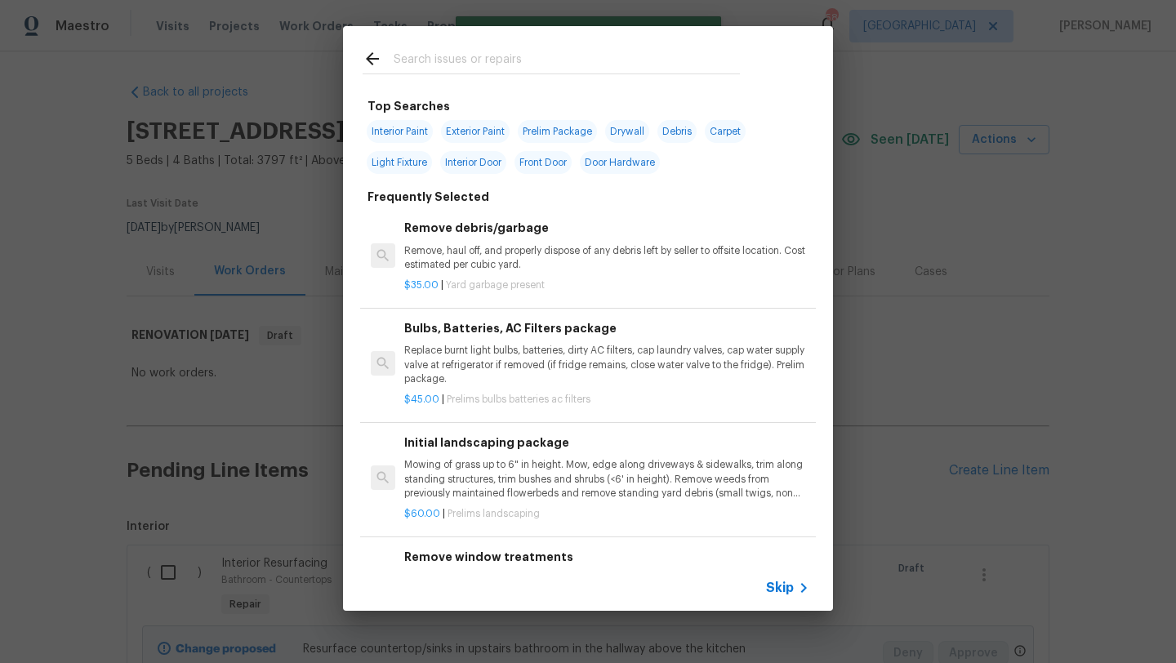
click at [498, 56] on input "text" at bounding box center [567, 61] width 346 height 25
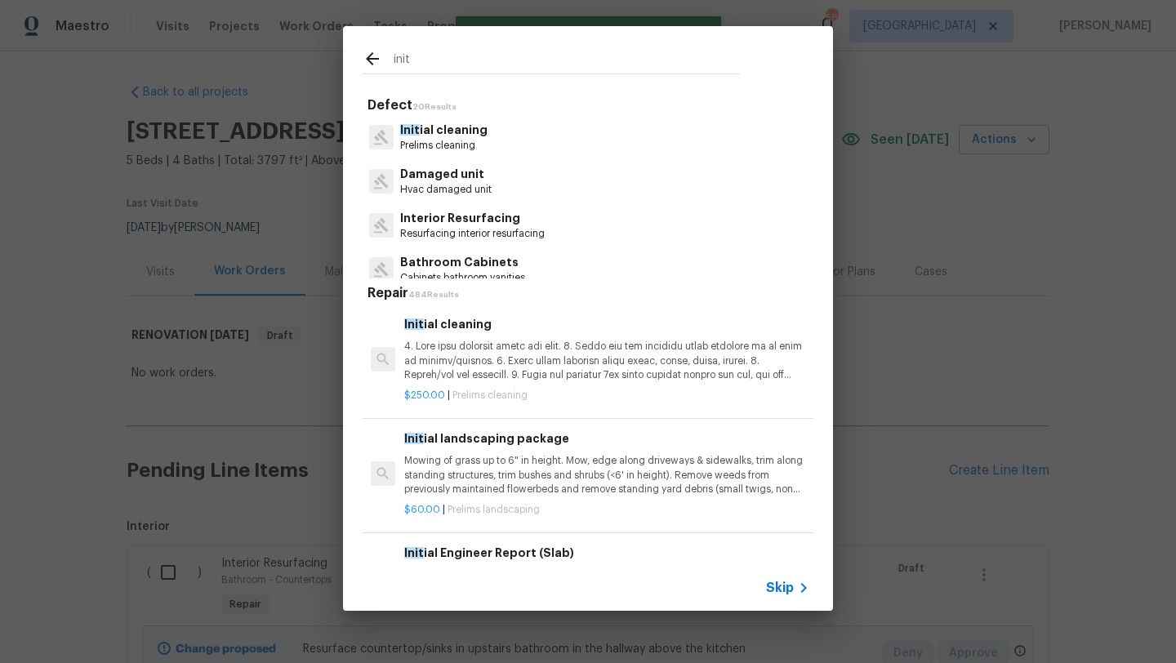
type input "init"
click at [454, 129] on p "Init ial cleaning" at bounding box center [443, 130] width 87 height 17
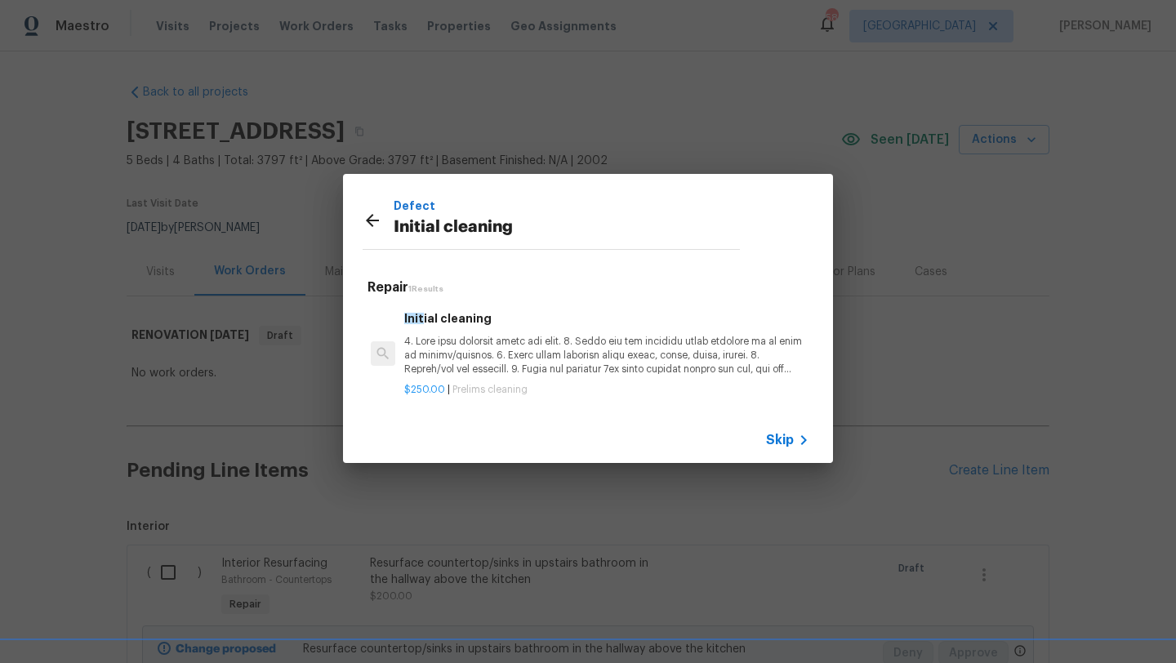
click at [546, 340] on p at bounding box center [606, 356] width 405 height 42
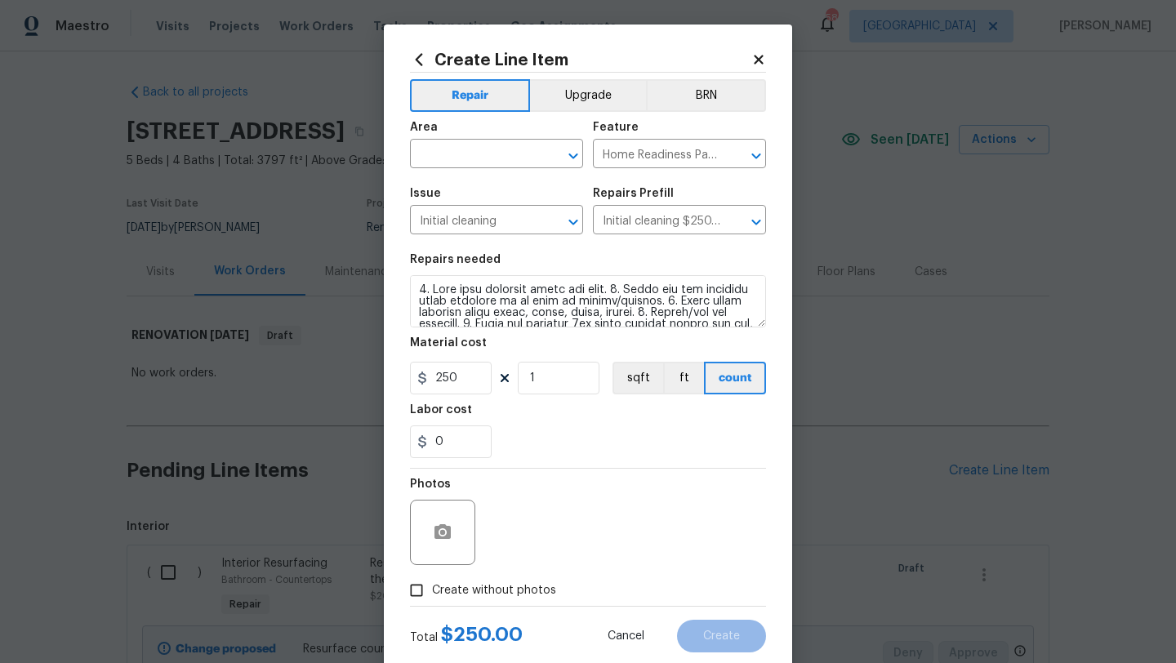
click at [525, 579] on label "Create without photos" at bounding box center [478, 590] width 155 height 31
click at [432, 579] on input "Create without photos" at bounding box center [416, 590] width 31 height 31
checkbox input "true"
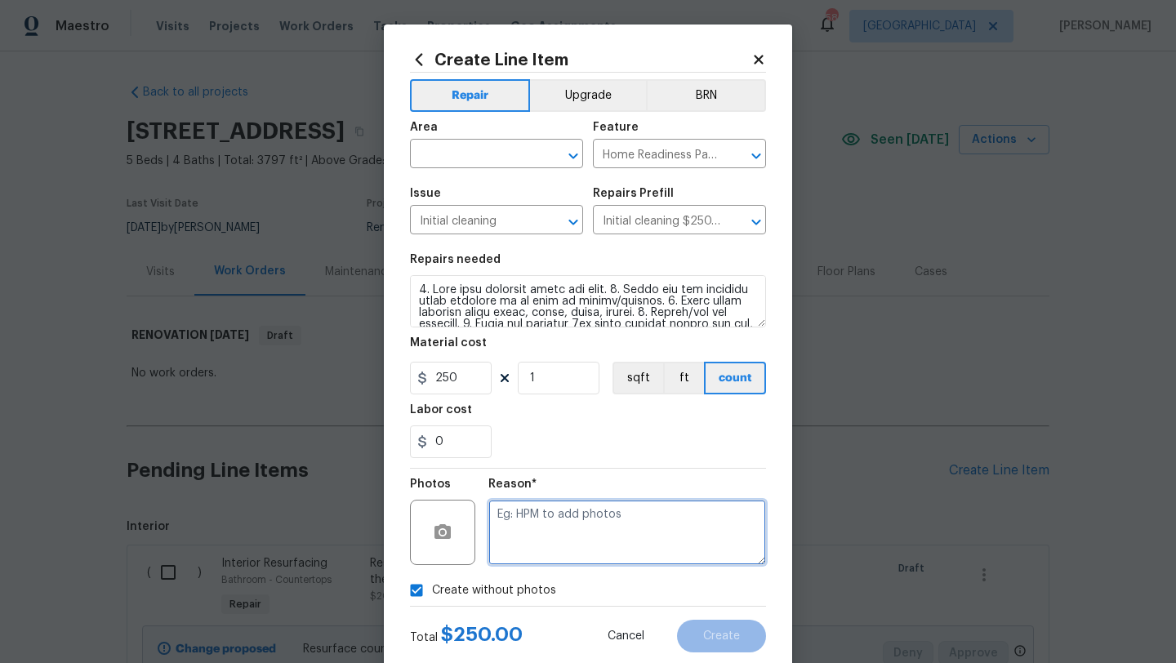
click at [532, 545] on textarea at bounding box center [627, 532] width 278 height 65
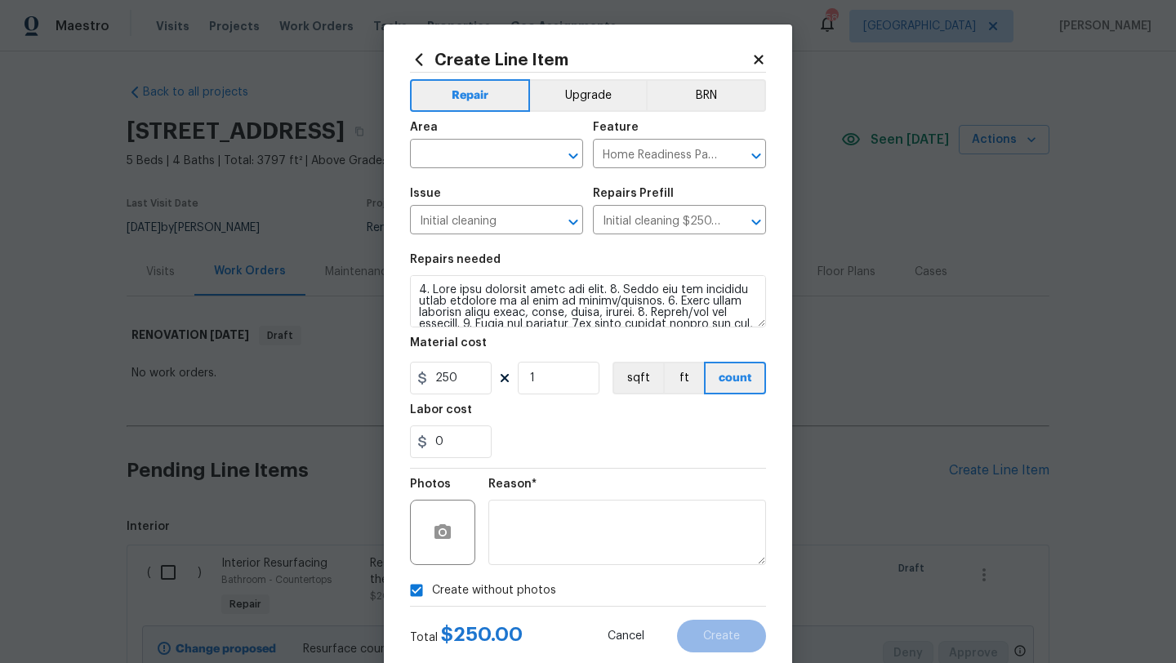
click at [468, 170] on span "Area ​" at bounding box center [496, 145] width 173 height 66
click at [468, 152] on input "text" at bounding box center [473, 155] width 127 height 25
click at [477, 213] on li "Interior Overall" at bounding box center [496, 219] width 173 height 27
type input "Interior Overall"
click at [736, 626] on button "Create" at bounding box center [721, 636] width 89 height 33
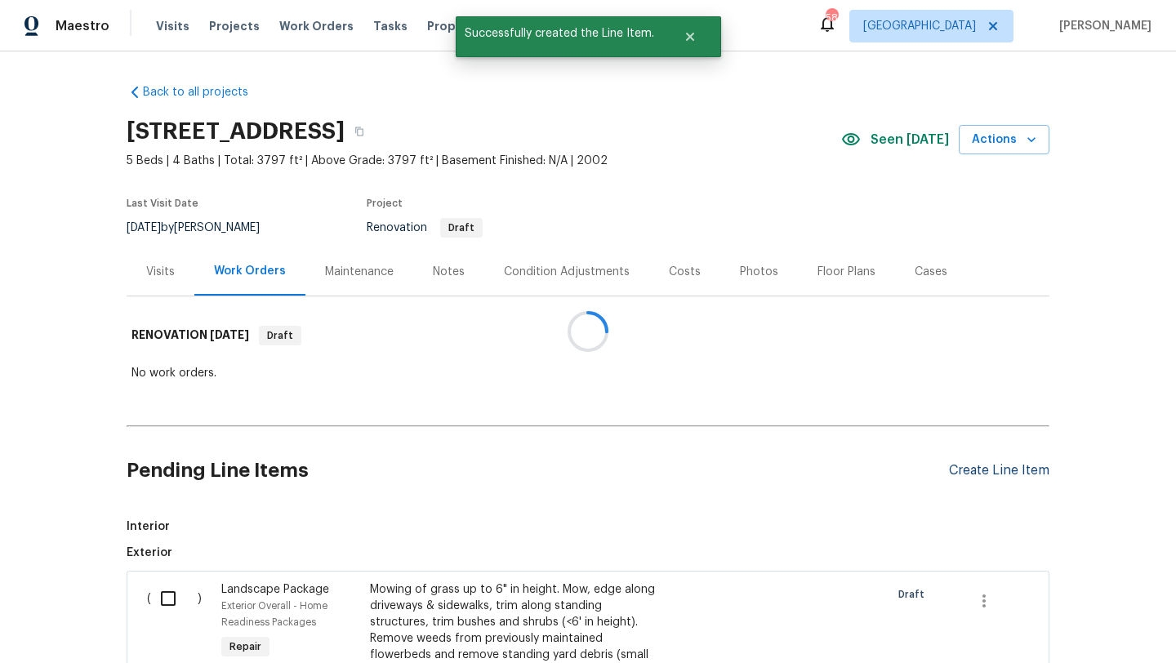
click at [1015, 466] on div at bounding box center [588, 331] width 1176 height 663
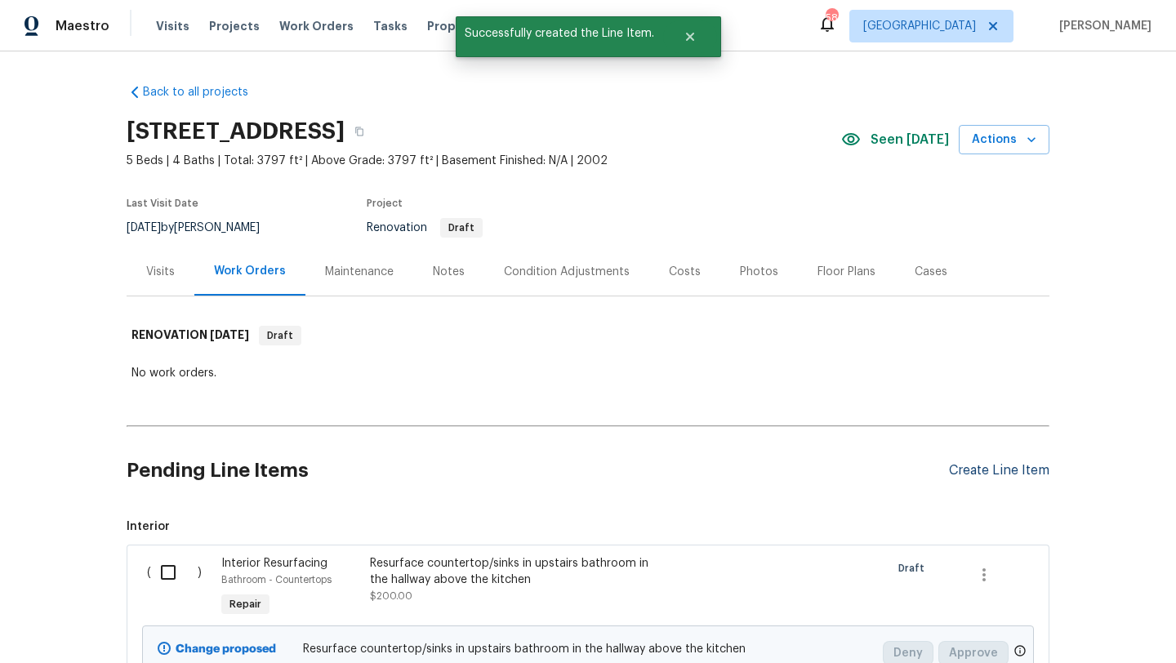
click at [1015, 466] on div "Create Line Item" at bounding box center [999, 471] width 100 height 16
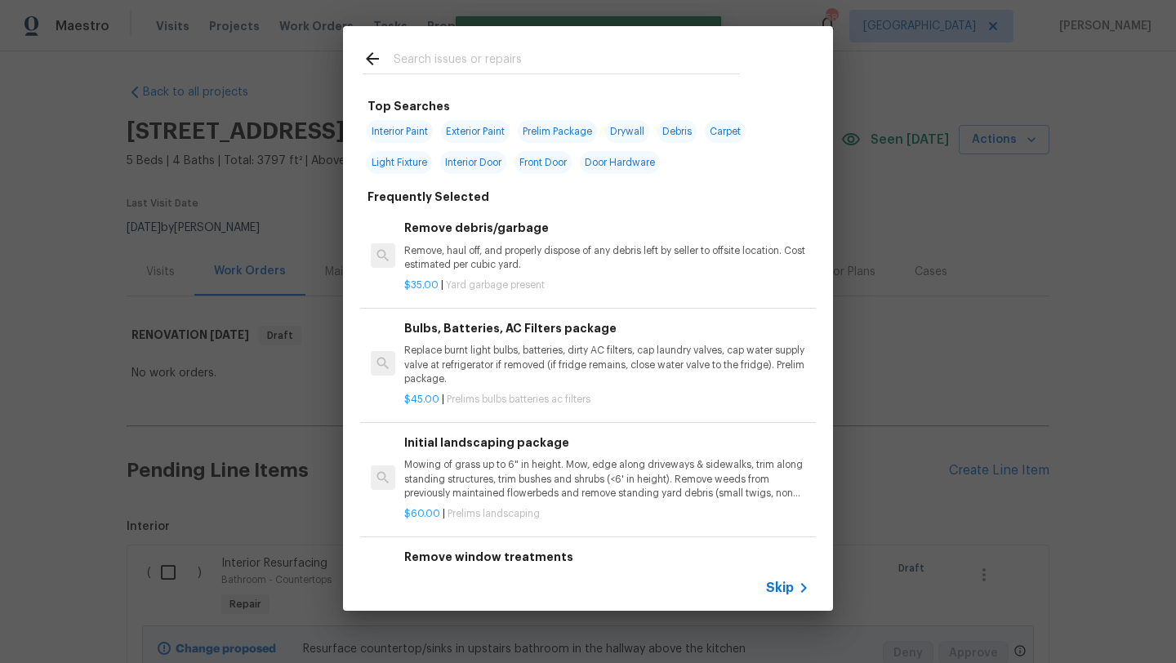
click at [528, 64] on input "text" at bounding box center [567, 61] width 346 height 25
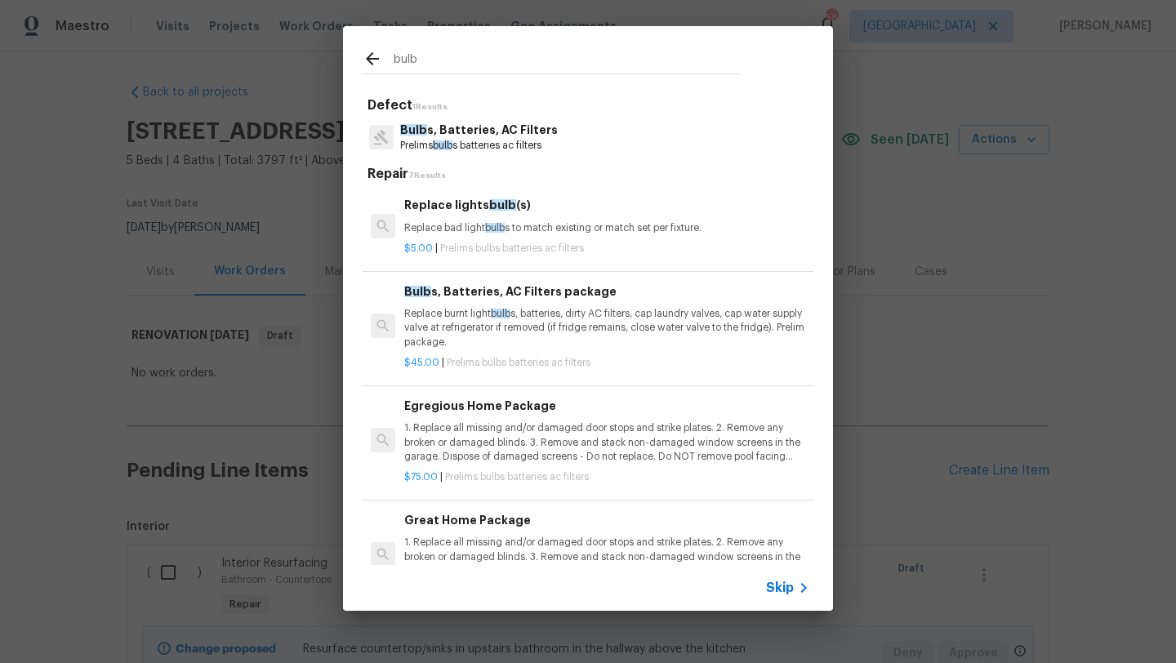
type input "bulb"
click at [550, 430] on p "1. Replace all missing and/or damaged door stops and strike plates. 2. Remove a…" at bounding box center [606, 442] width 405 height 42
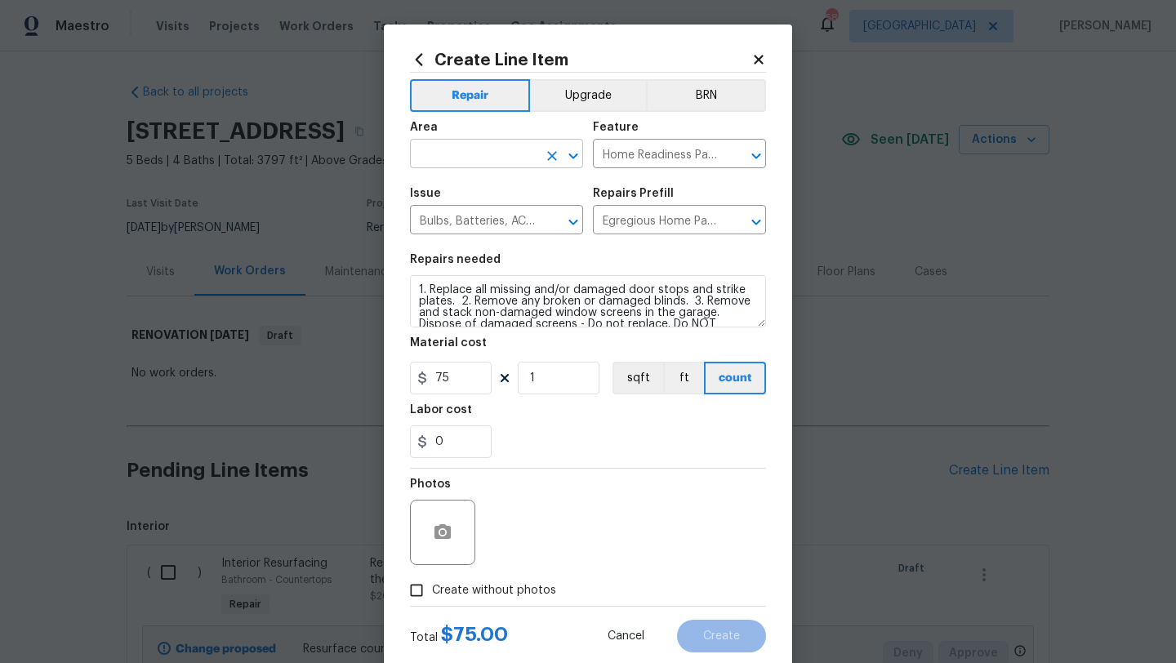
click at [496, 158] on input "text" at bounding box center [473, 155] width 127 height 25
click at [492, 210] on li "Interior Overall" at bounding box center [496, 219] width 173 height 27
type input "Interior Overall"
click at [484, 590] on span "Create without photos" at bounding box center [494, 590] width 124 height 17
click at [432, 590] on input "Create without photos" at bounding box center [416, 590] width 31 height 31
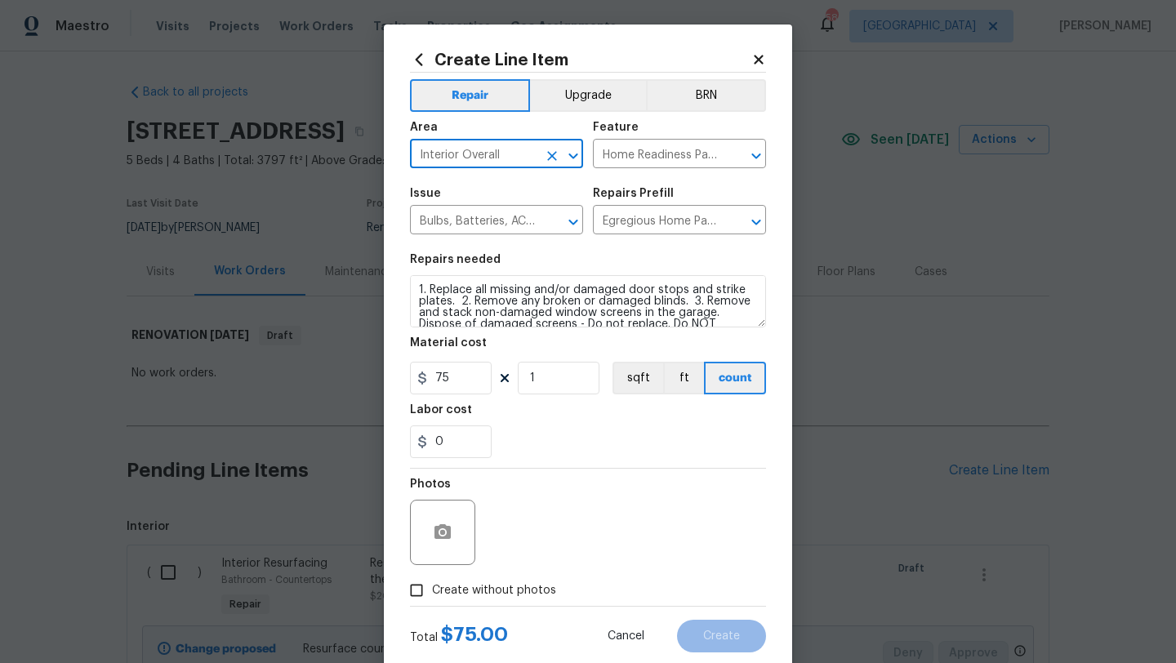
checkbox input "true"
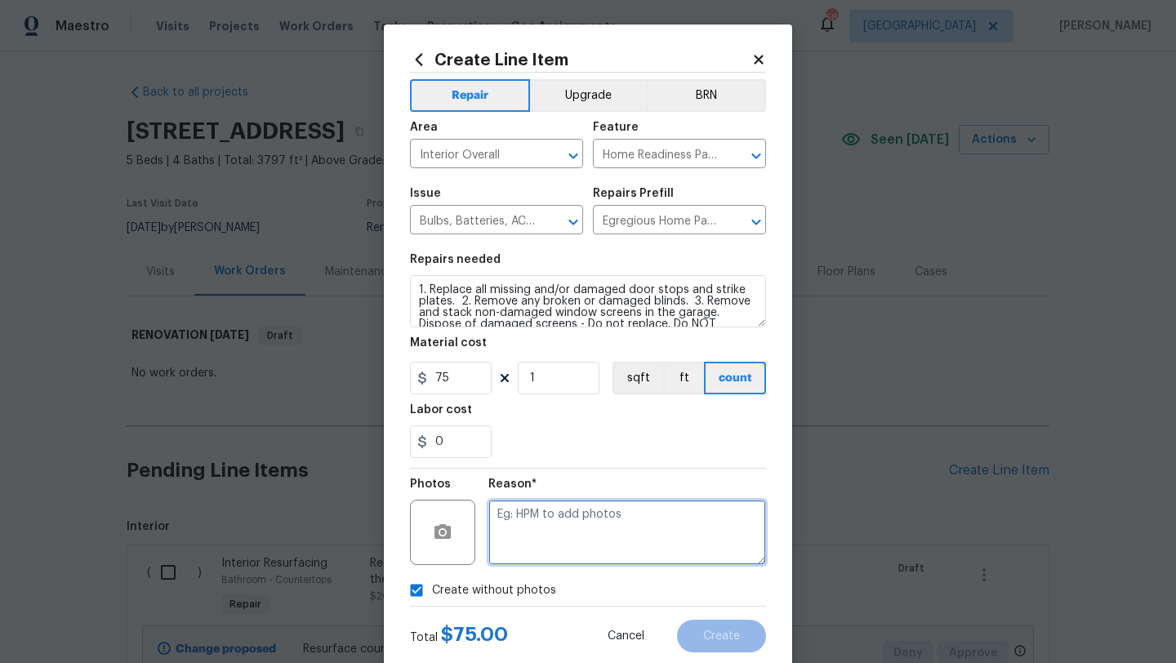
click at [554, 525] on textarea at bounding box center [627, 532] width 278 height 65
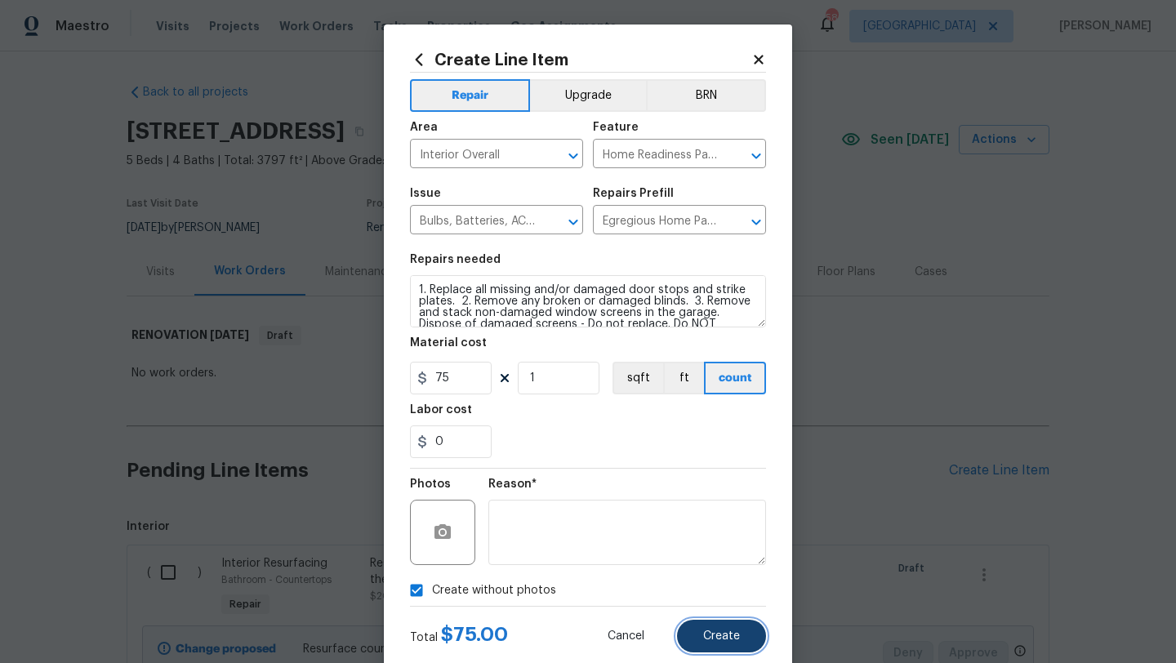
click at [706, 634] on span "Create" at bounding box center [721, 637] width 37 height 12
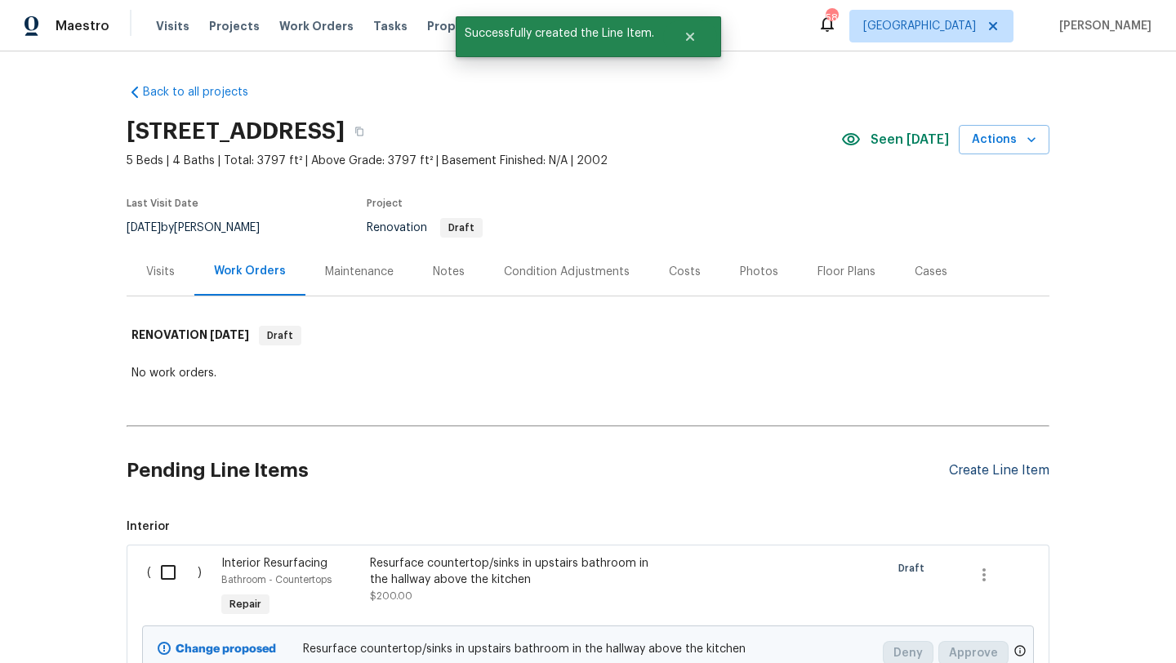
click at [971, 468] on div "Create Line Item" at bounding box center [999, 471] width 100 height 16
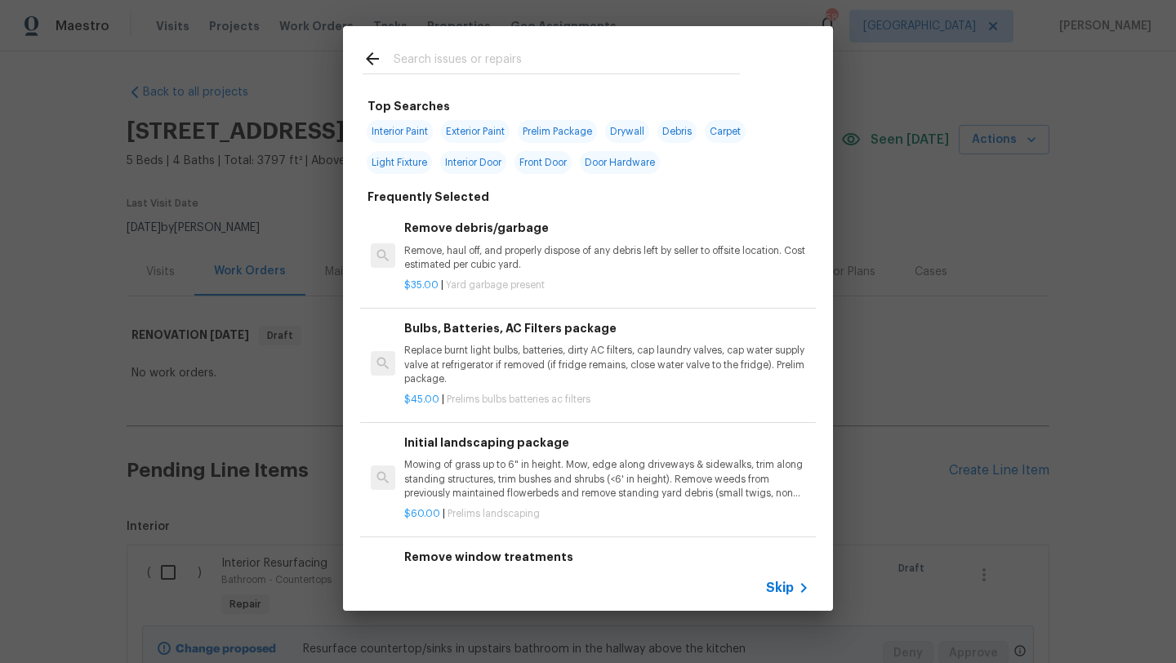
click at [501, 60] on input "text" at bounding box center [567, 61] width 346 height 25
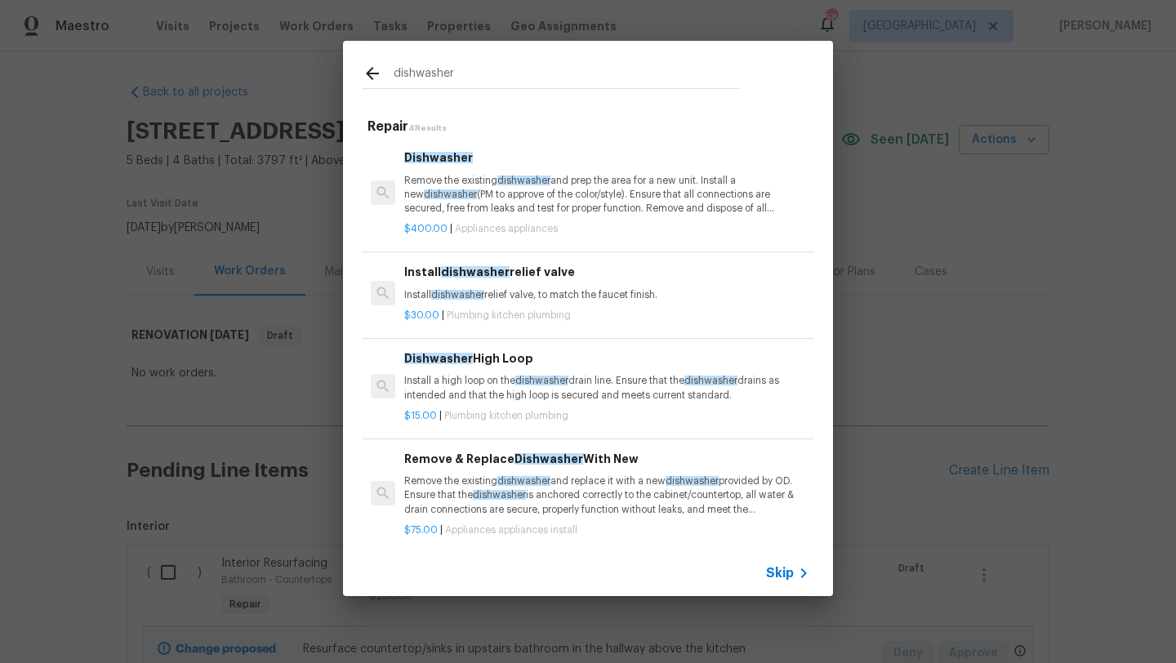
scroll to position [9, 0]
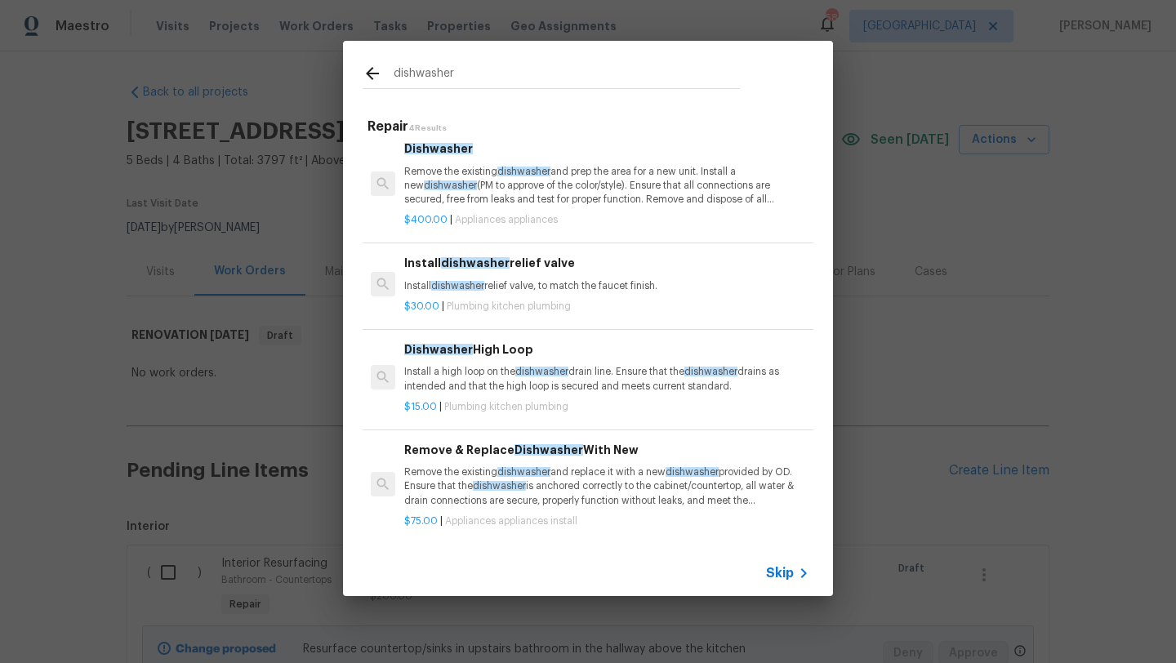
drag, startPoint x: 461, startPoint y: 74, endPoint x: 369, endPoint y: 74, distance: 92.3
click at [369, 74] on div "dishwasher" at bounding box center [551, 76] width 377 height 25
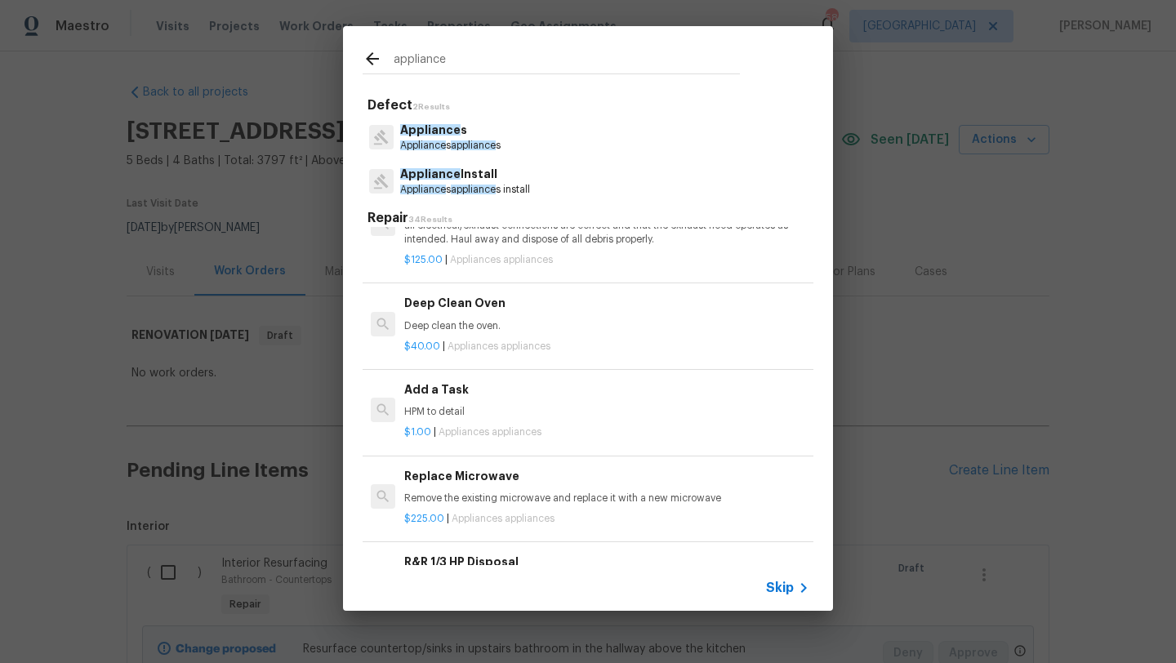
scroll to position [620, 0]
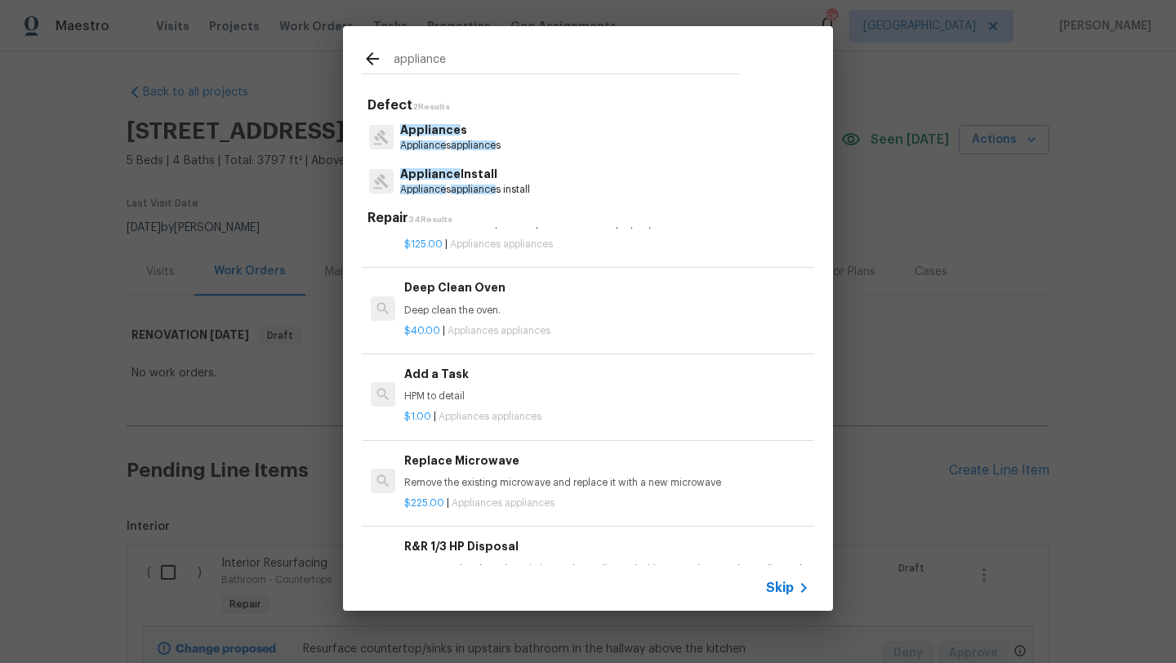
type input "appliance"
click at [443, 377] on h6 "Add a Task" at bounding box center [606, 374] width 405 height 18
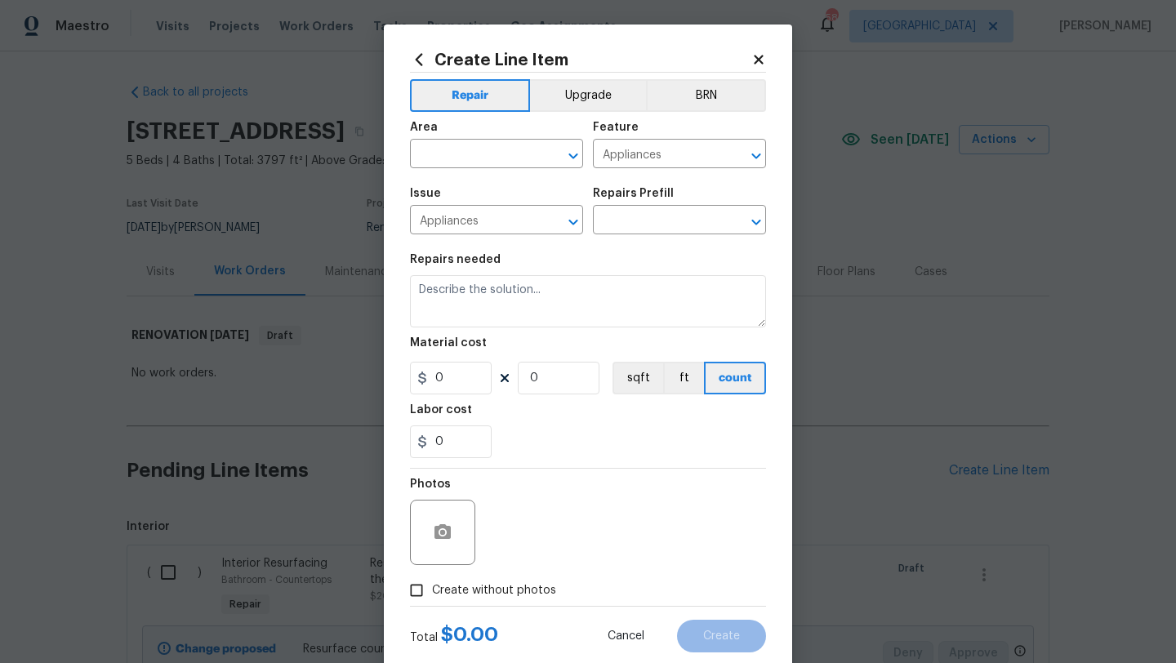
type input "Add a Task $1.00"
type textarea "HPM to detail"
type input "1"
click at [465, 154] on input "text" at bounding box center [473, 155] width 127 height 25
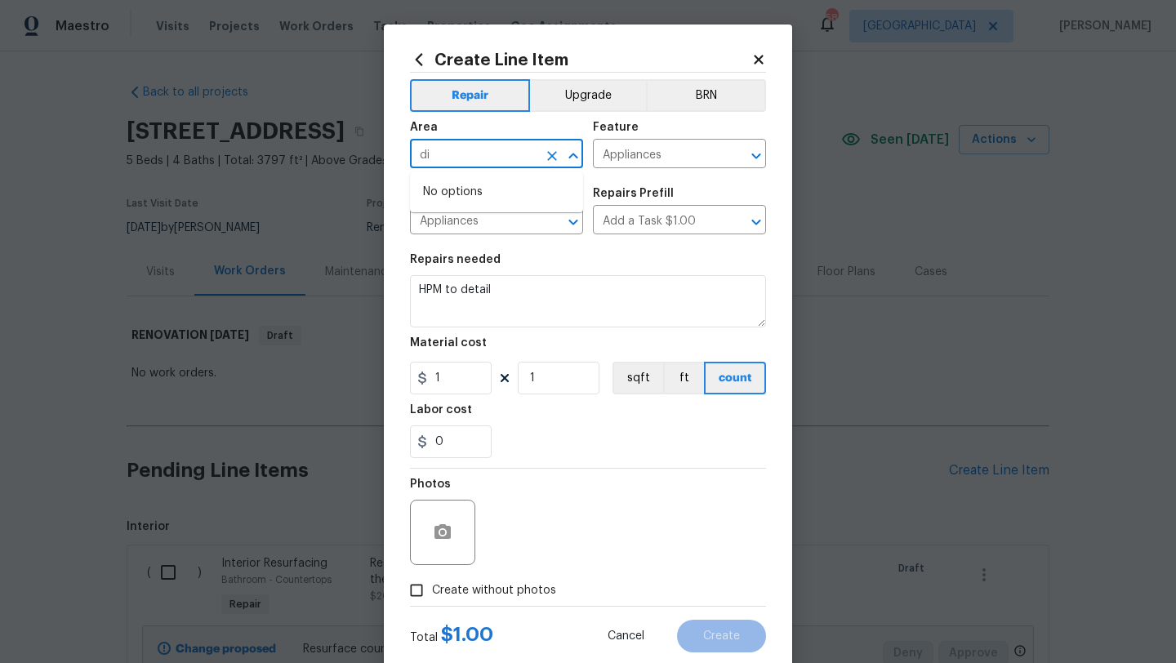
type input "d"
click at [462, 189] on li "Kitchen" at bounding box center [496, 192] width 173 height 27
type input "Kitchen"
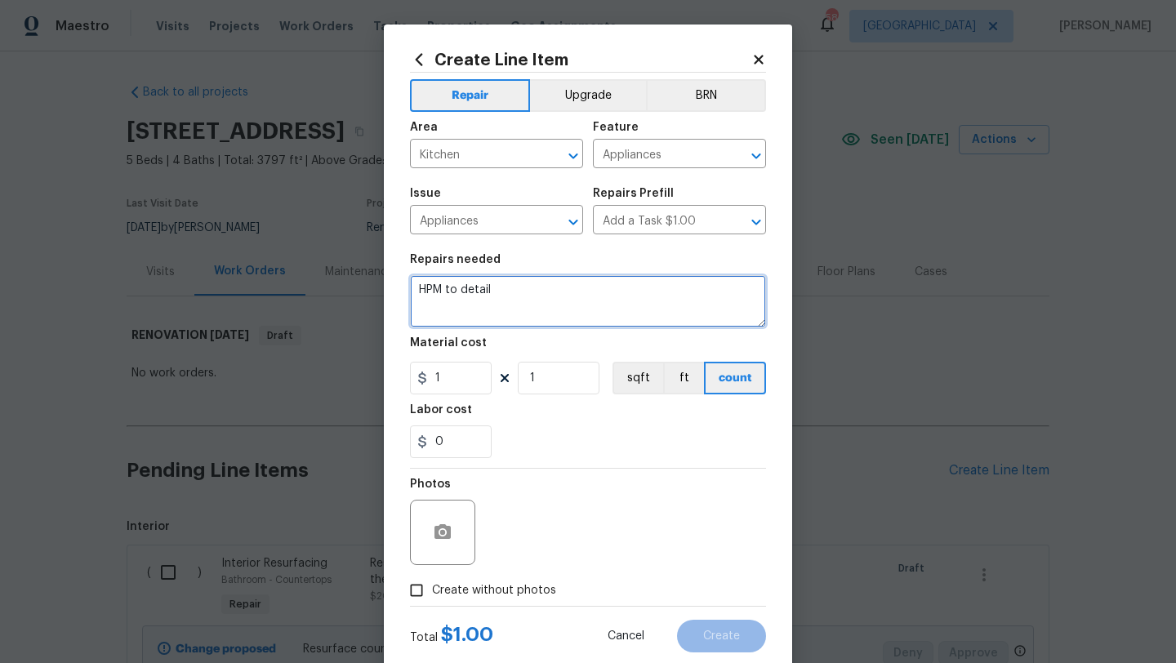
drag, startPoint x: 501, startPoint y: 298, endPoint x: 394, endPoint y: 283, distance: 108.8
click at [394, 283] on div "Create Line Item Repair Upgrade BRN Area Kitchen ​ Feature Appliances ​ Issue A…" at bounding box center [588, 352] width 408 height 654
type textarea "tighten handle on dishwasher"
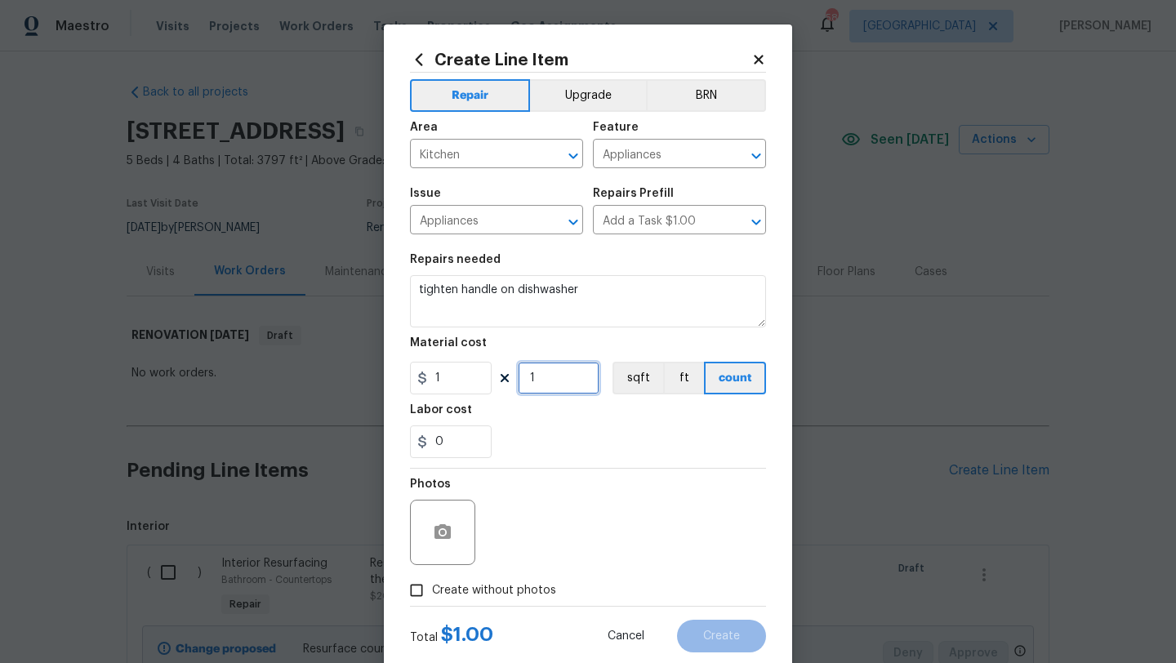
click at [551, 382] on input "1" at bounding box center [559, 378] width 82 height 33
type input "10"
click at [544, 591] on span "Create without photos" at bounding box center [494, 590] width 124 height 17
click at [432, 591] on input "Create without photos" at bounding box center [416, 590] width 31 height 31
checkbox input "true"
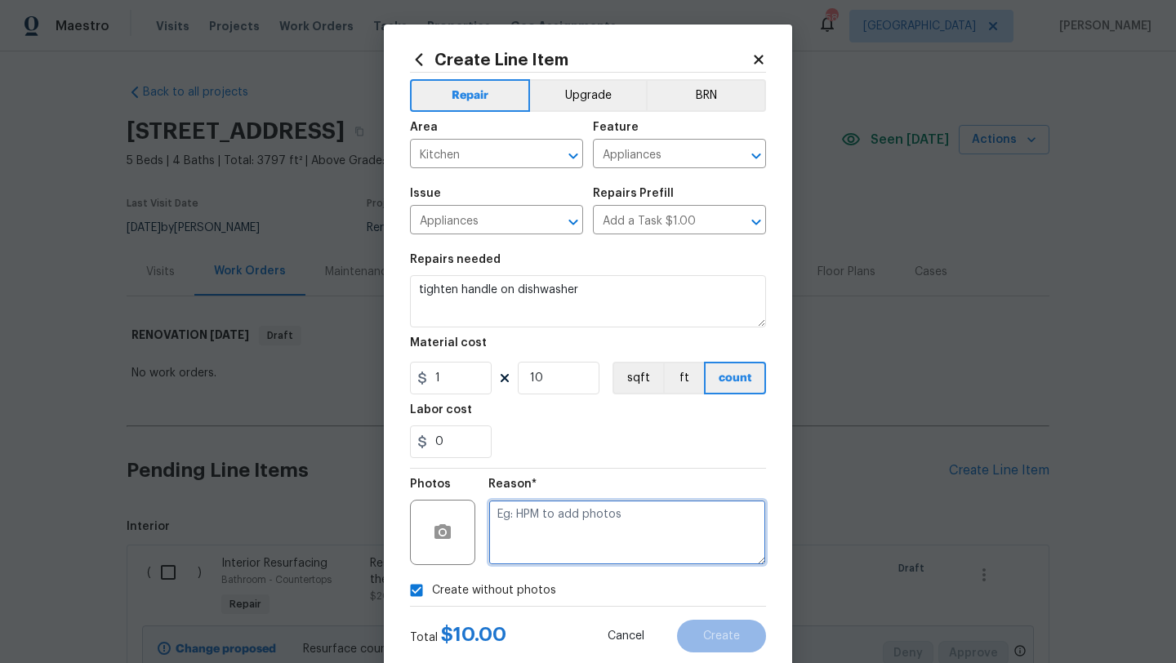
click at [570, 529] on textarea at bounding box center [627, 532] width 278 height 65
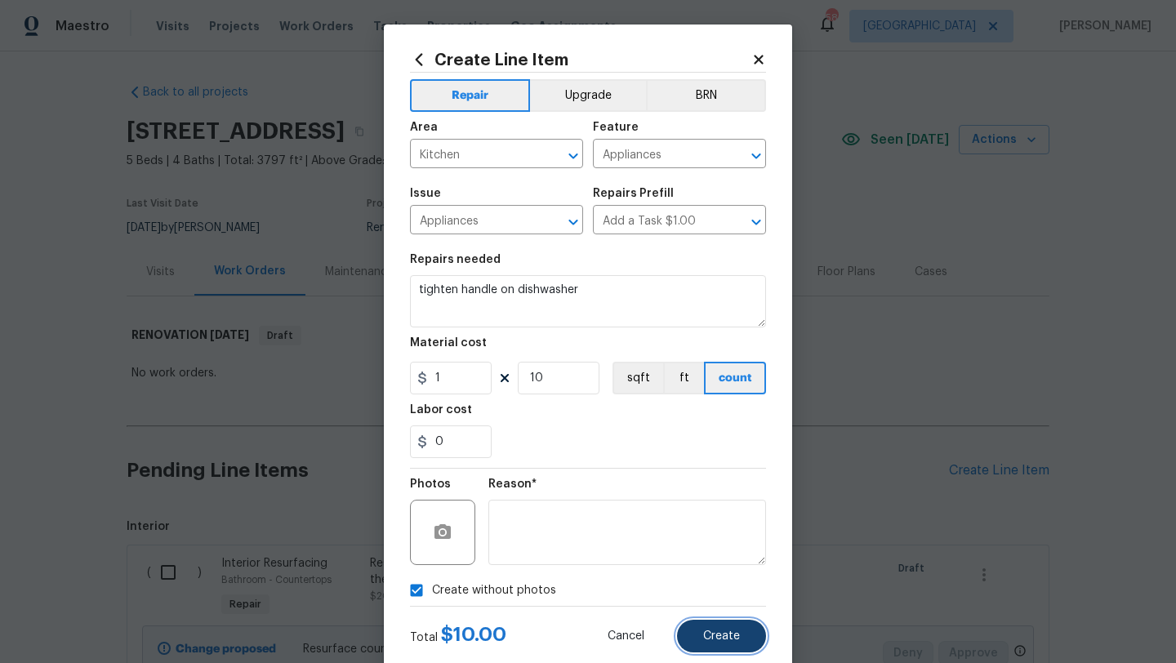
click at [708, 638] on span "Create" at bounding box center [721, 637] width 37 height 12
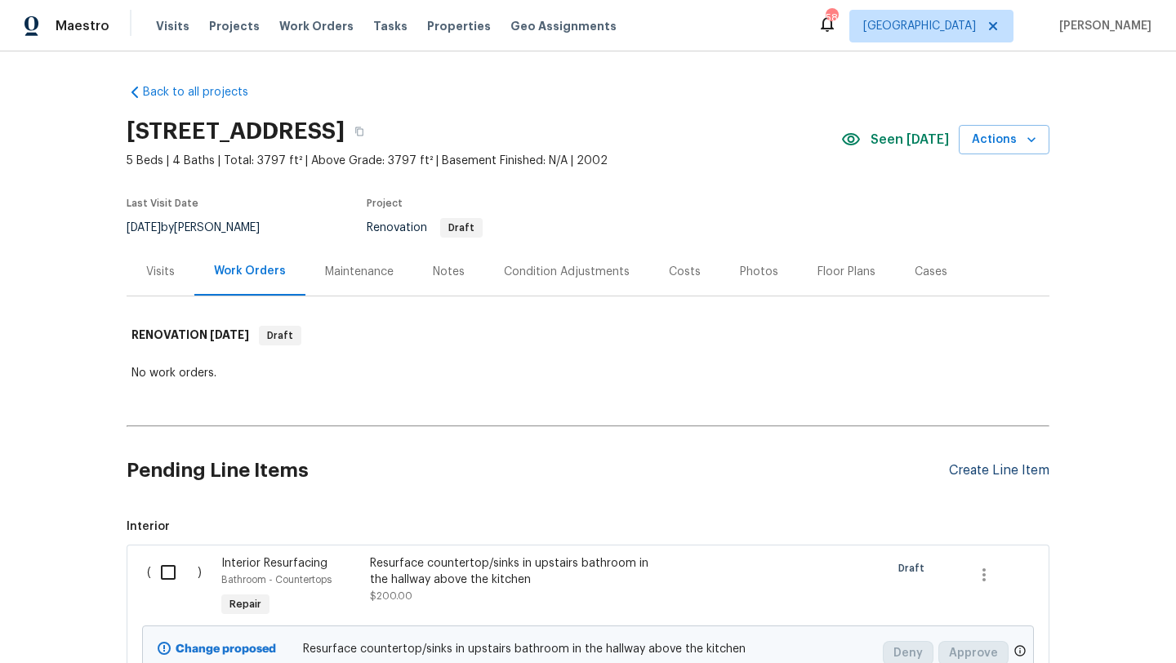
click at [974, 467] on div "Create Line Item" at bounding box center [999, 471] width 100 height 16
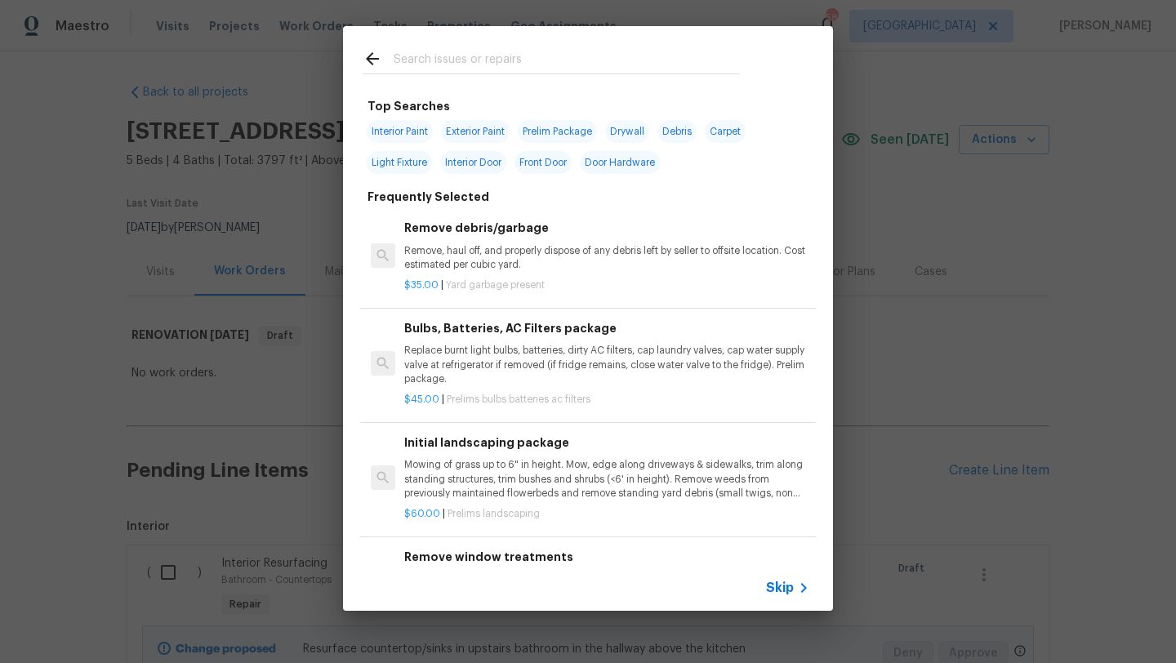
click at [487, 58] on input "text" at bounding box center [567, 61] width 346 height 25
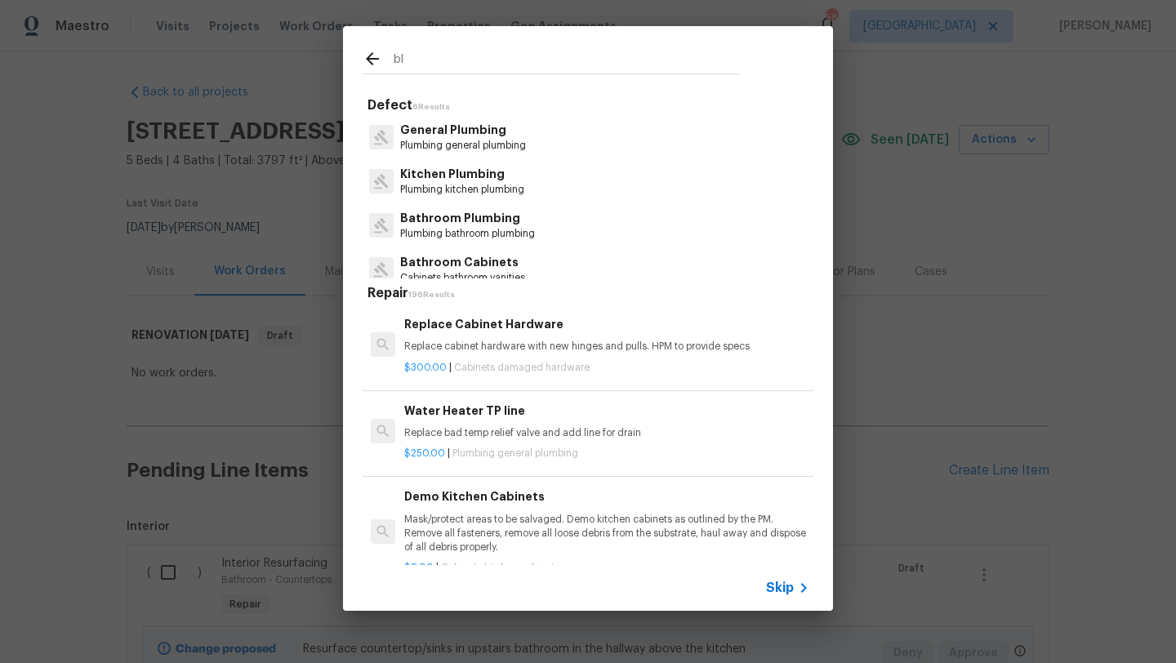
type input "b"
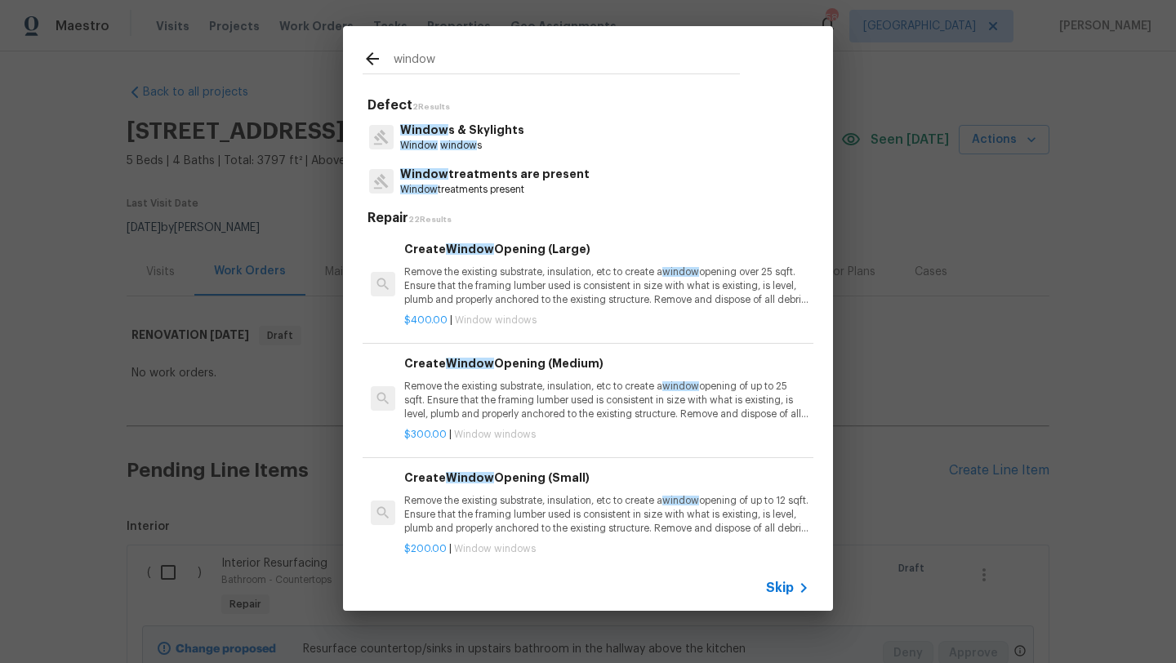
type input "window"
click at [506, 174] on p "Window treatments are present" at bounding box center [494, 174] width 189 height 17
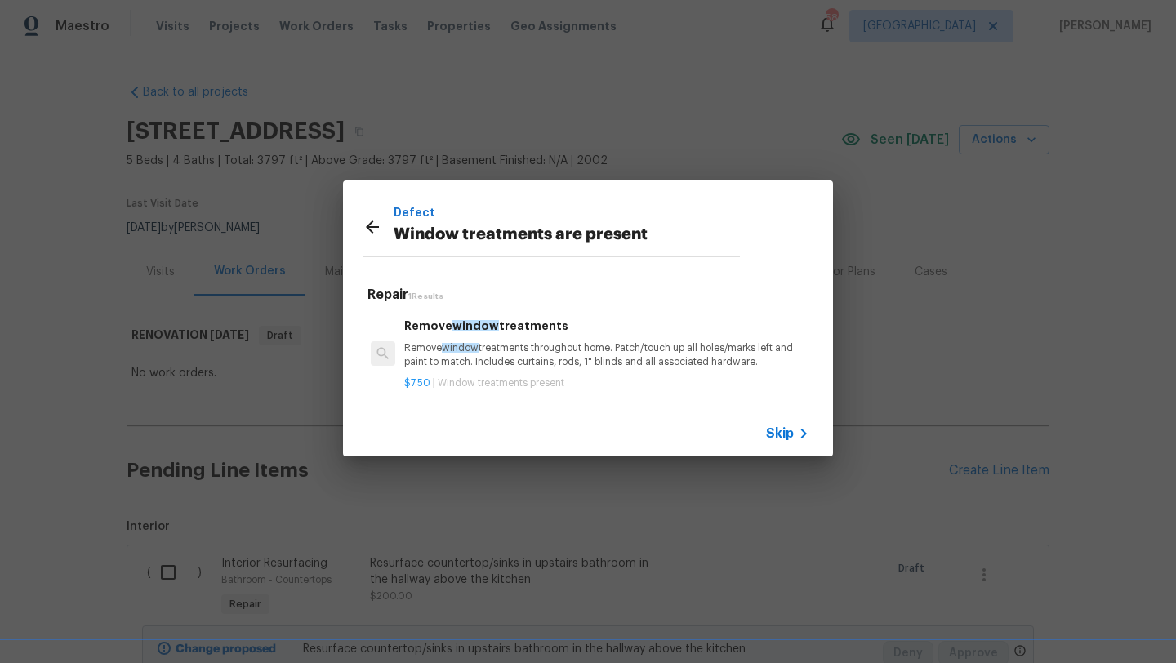
click at [552, 344] on p "Remove window treatments throughout home. Patch/touch up all holes/marks left a…" at bounding box center [606, 355] width 405 height 28
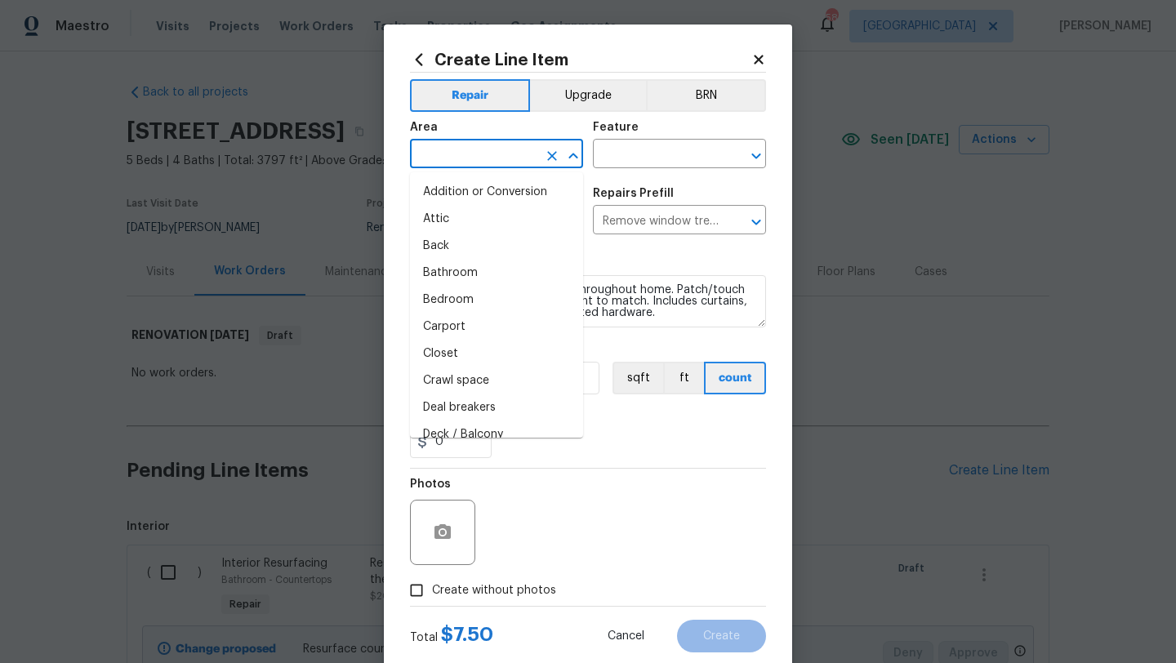
click at [481, 154] on input "text" at bounding box center [473, 155] width 127 height 25
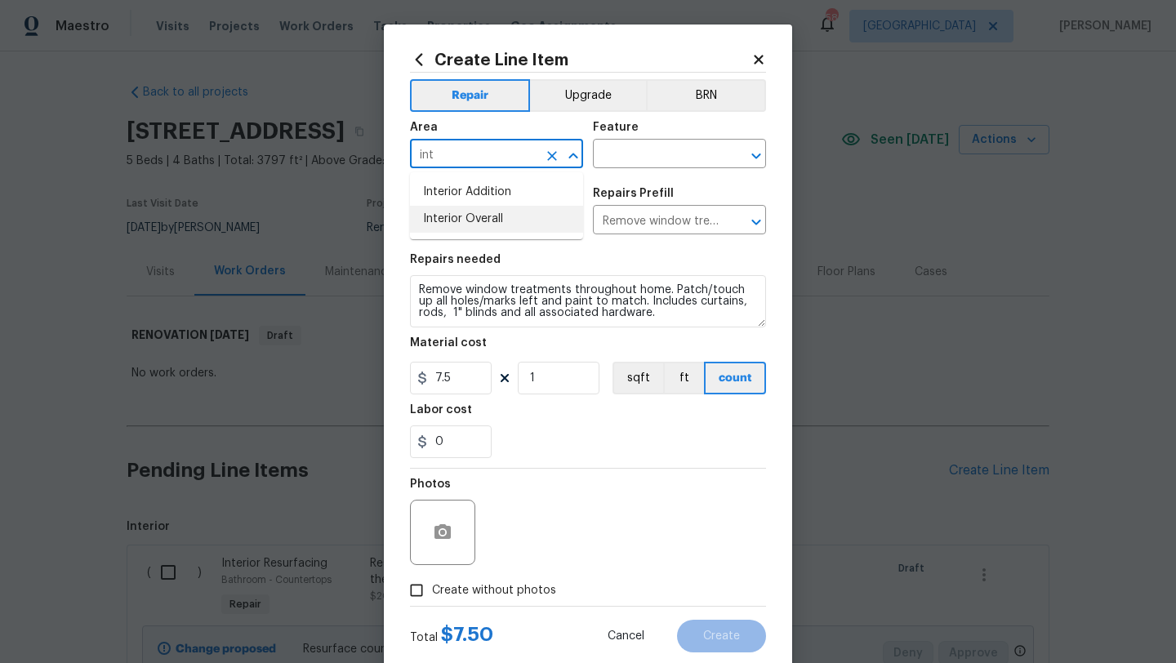
click at [490, 216] on li "Interior Overall" at bounding box center [496, 219] width 173 height 27
type input "Interior Overall"
click at [620, 155] on input "text" at bounding box center [656, 155] width 127 height 25
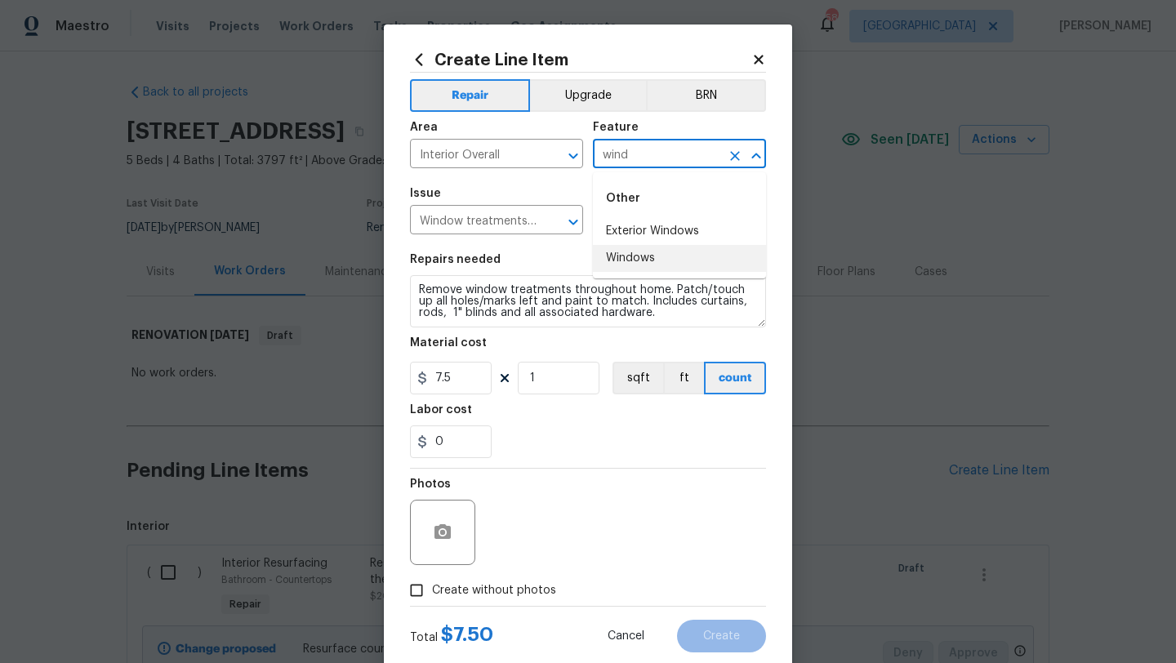
click at [619, 257] on li "Windows" at bounding box center [679, 258] width 173 height 27
type input "Windows"
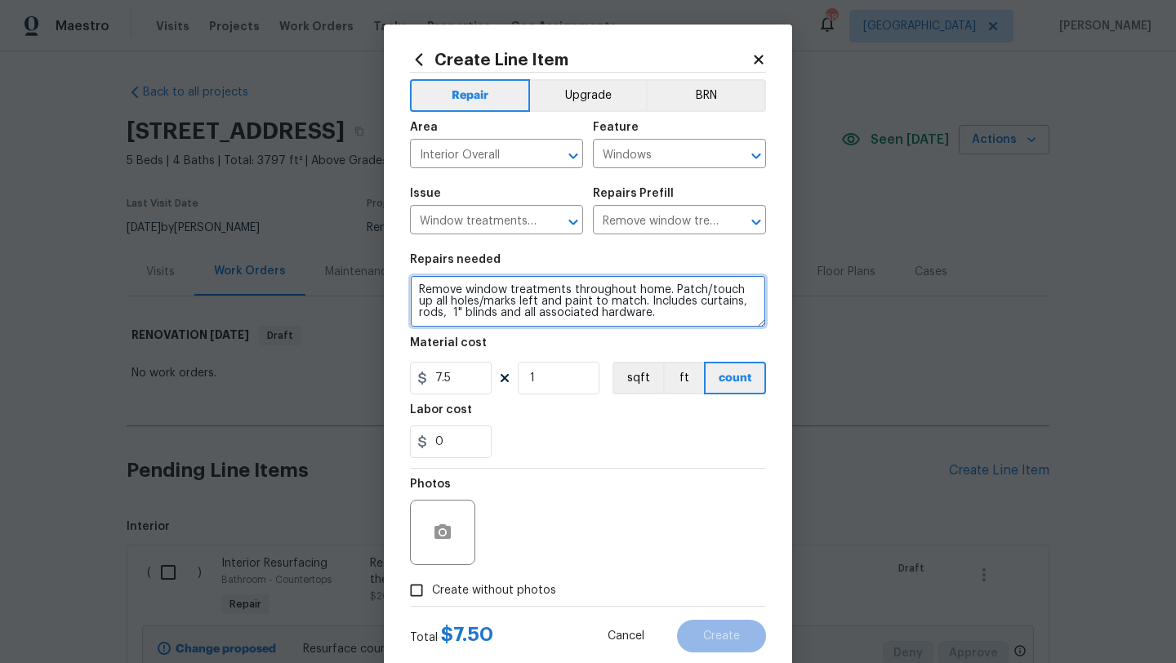
drag, startPoint x: 627, startPoint y: 315, endPoint x: 394, endPoint y: 287, distance: 234.5
click at [394, 287] on div "Create Line Item Repair Upgrade BRN Area Interior Overall ​ Feature Windows ​ I…" at bounding box center [588, 352] width 408 height 654
type textarea "Remove all curtain rods, blinds, brackets, etc. and throw away"
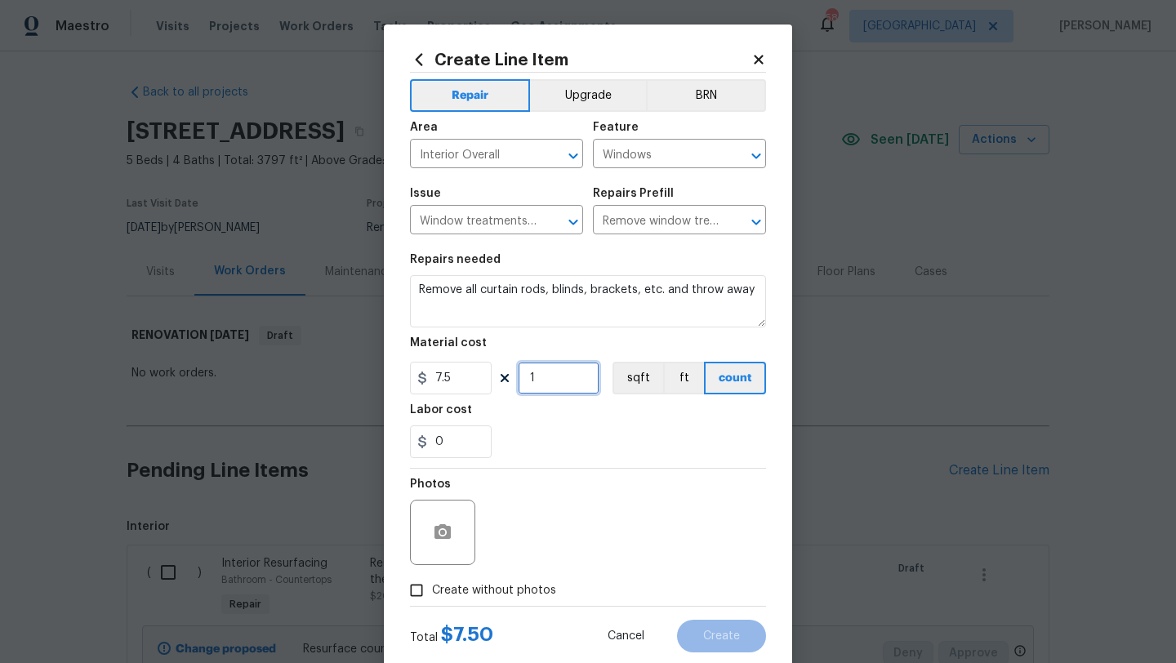
click at [537, 381] on input "1" at bounding box center [559, 378] width 82 height 33
type input "13"
drag, startPoint x: 452, startPoint y: 434, endPoint x: 387, endPoint y: 447, distance: 66.6
click at [387, 447] on div "Create Line Item Repair Upgrade BRN Area Interior Overall ​ Feature Windows ​ I…" at bounding box center [588, 352] width 408 height 654
type input "2.5"
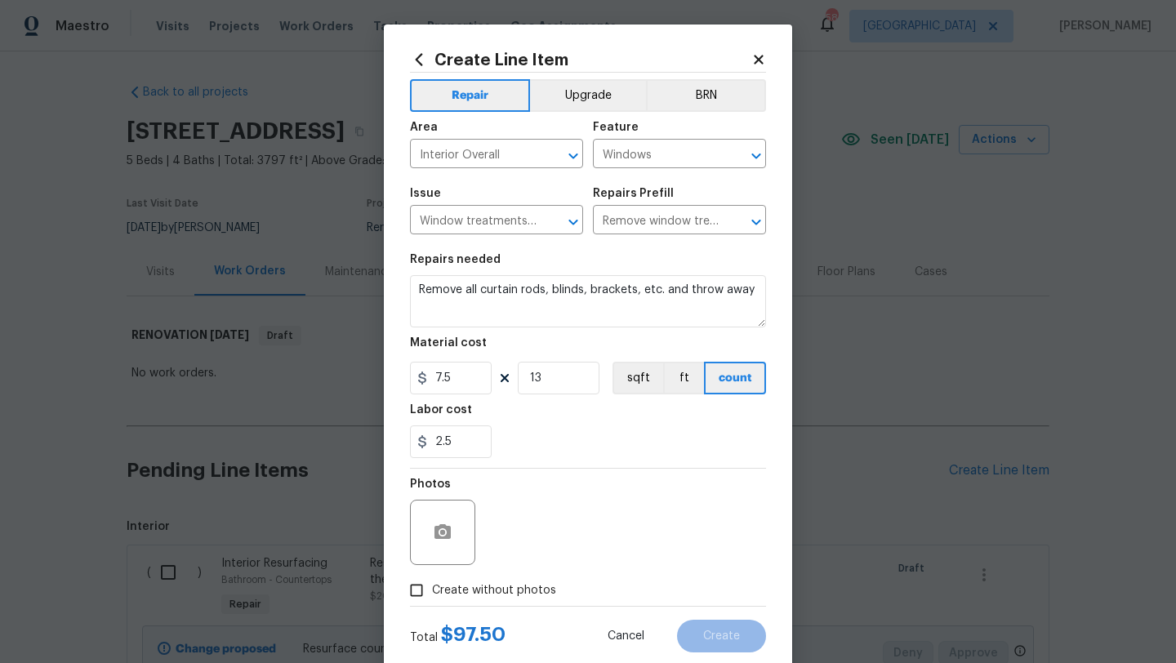
click at [512, 466] on section "Repairs needed Remove all curtain rods, blinds, brackets, etc. and throw away M…" at bounding box center [588, 356] width 356 height 224
click at [524, 590] on span "Create without photos" at bounding box center [494, 590] width 124 height 17
click at [432, 590] on input "Create without photos" at bounding box center [416, 590] width 31 height 31
checkbox input "true"
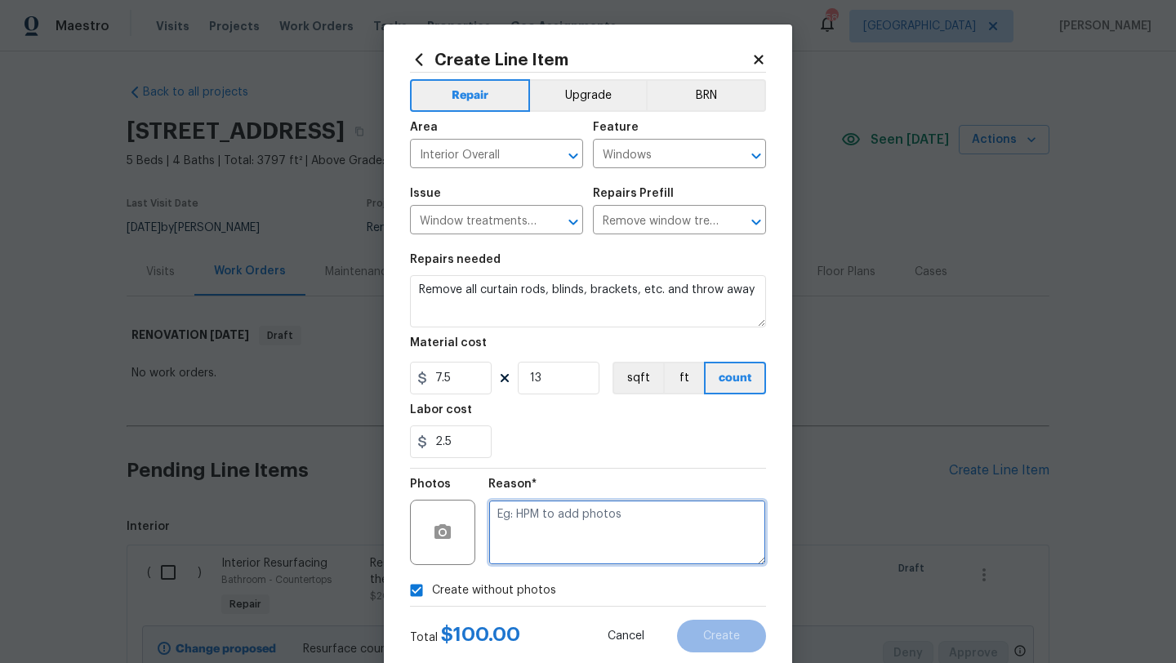
click at [547, 546] on textarea at bounding box center [627, 532] width 278 height 65
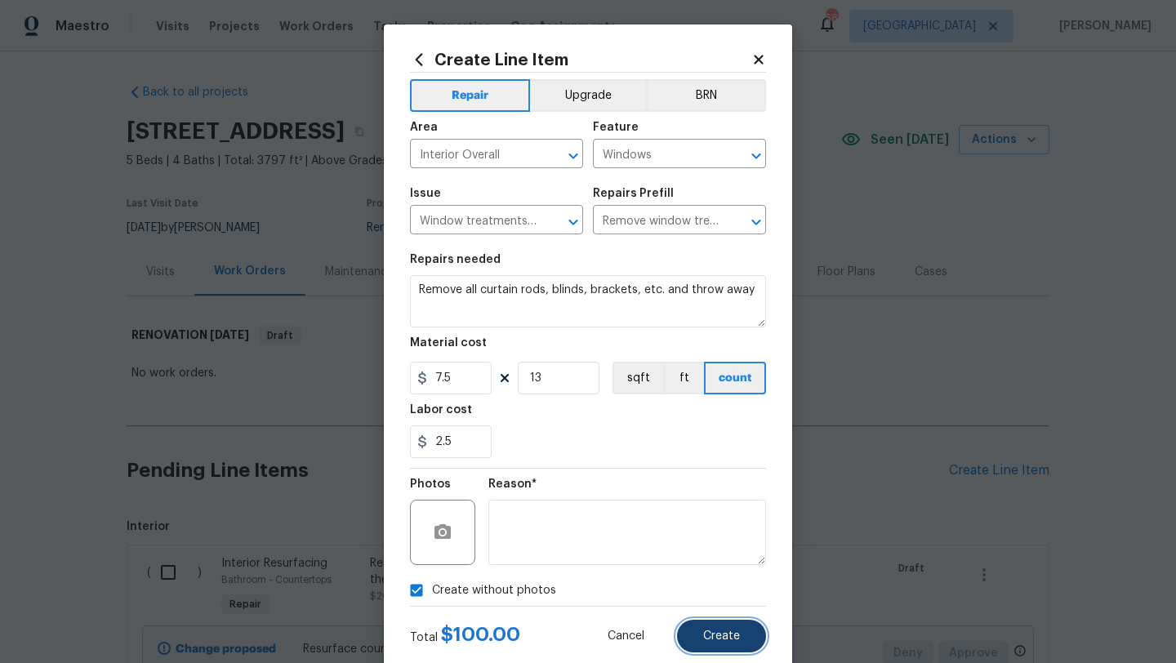
click at [700, 626] on button "Create" at bounding box center [721, 636] width 89 height 33
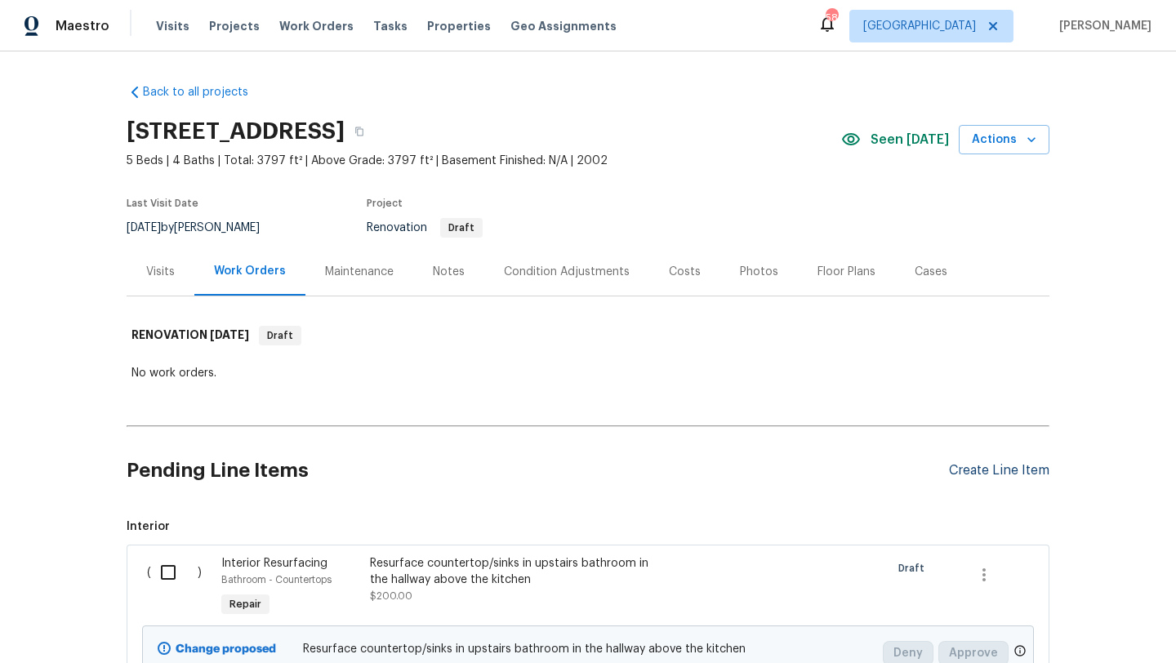
click at [974, 470] on div "Create Line Item" at bounding box center [999, 471] width 100 height 16
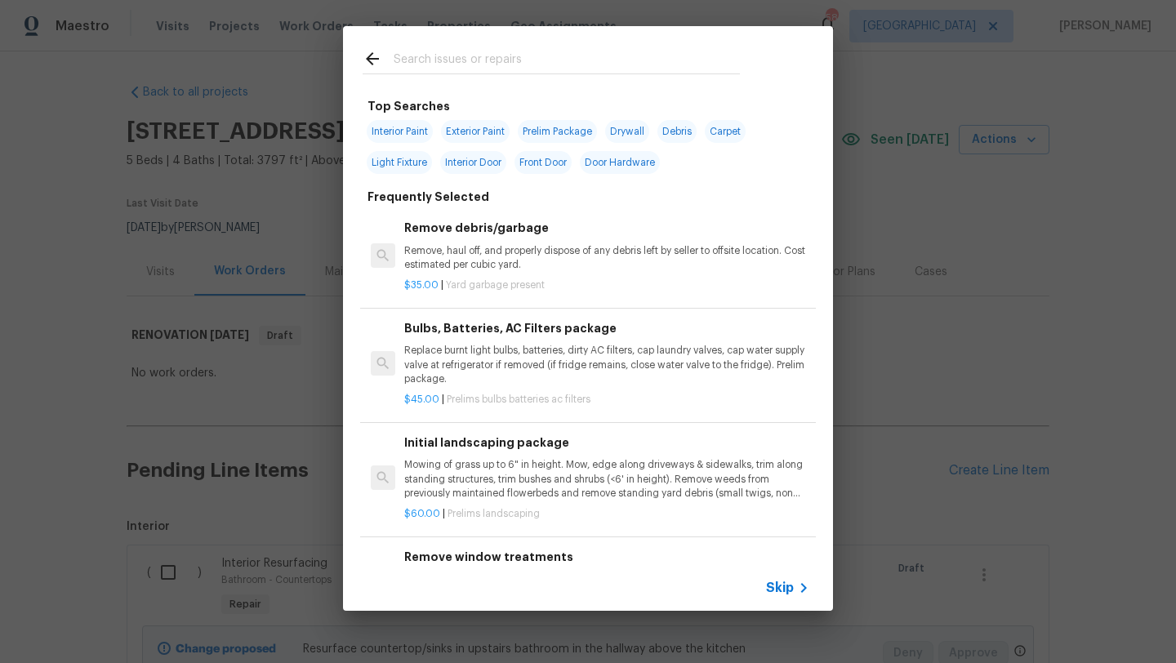
click at [552, 63] on input "text" at bounding box center [567, 61] width 346 height 25
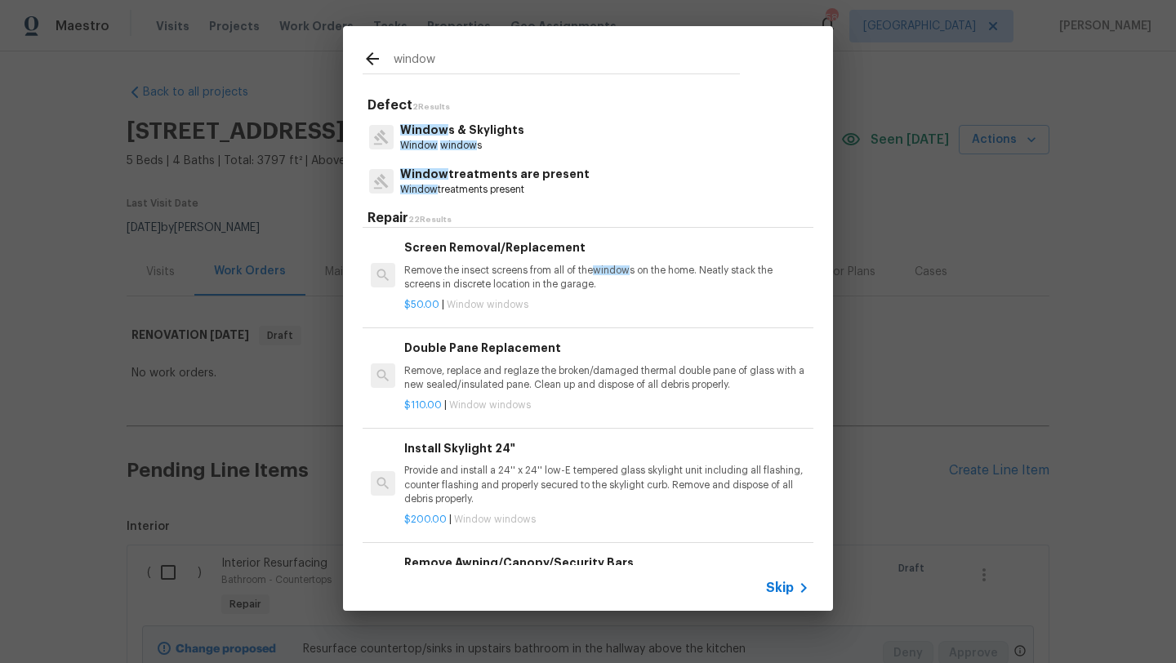
scroll to position [564, 0]
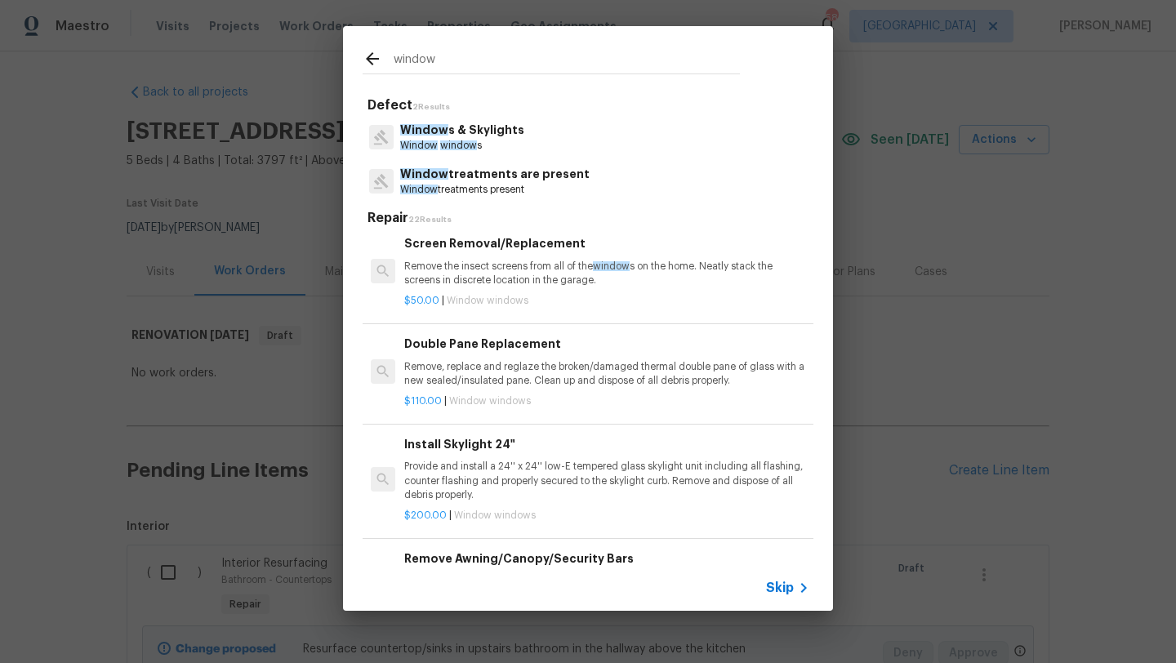
type input "window"
click at [590, 361] on p "Remove, replace and reglaze the broken/damaged thermal double pane of glass wit…" at bounding box center [606, 374] width 405 height 28
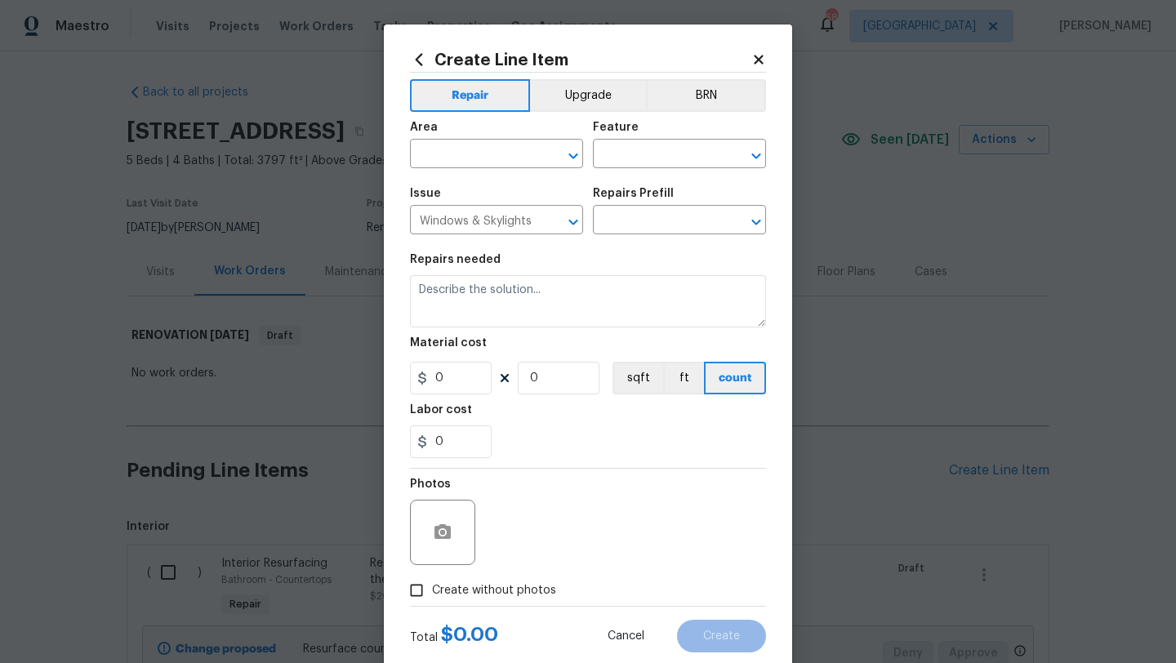
type input "Double Pane Replacement $110.00"
type textarea "Remove, replace and reglaze the broken/damaged thermal double pane of glass wit…"
type input "110"
type input "1"
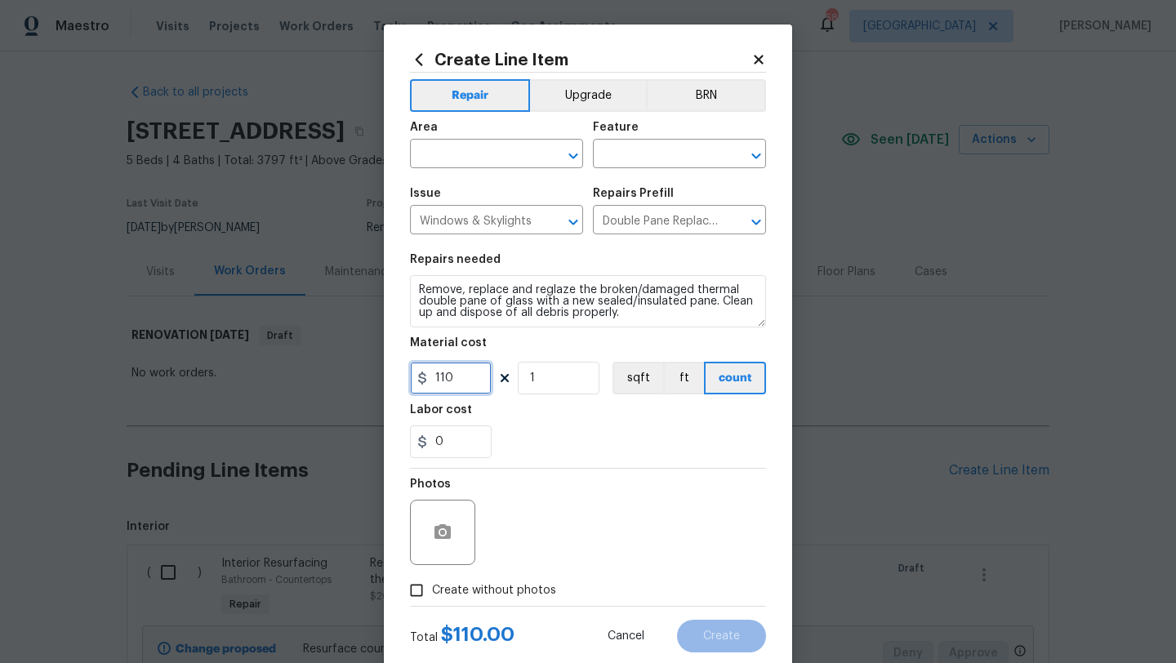
drag, startPoint x: 468, startPoint y: 380, endPoint x: 387, endPoint y: 379, distance: 80.9
click at [387, 379] on div "Create Line Item Repair Upgrade BRN Area ​ Feature ​ Issue Windows & Skylights …" at bounding box center [588, 352] width 408 height 654
type input "225"
drag, startPoint x: 539, startPoint y: 386, endPoint x: 519, endPoint y: 386, distance: 20.4
click at [519, 386] on input "1" at bounding box center [559, 378] width 82 height 33
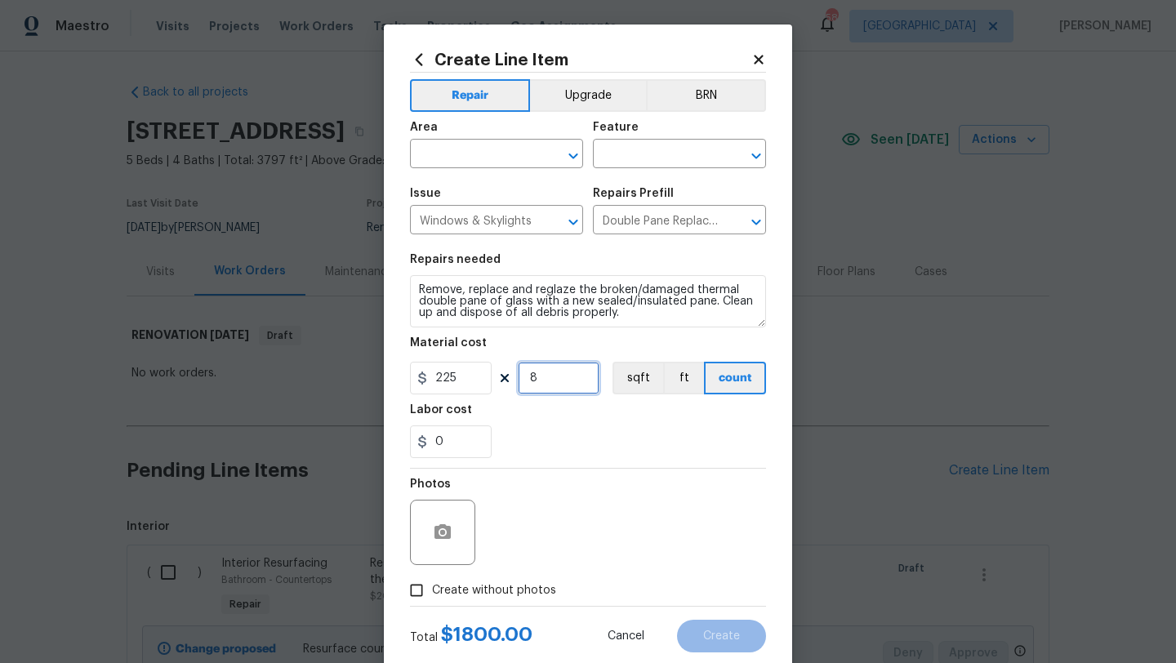
type input "8"
click at [526, 586] on span "Create without photos" at bounding box center [494, 590] width 124 height 17
click at [432, 586] on input "Create without photos" at bounding box center [416, 590] width 31 height 31
checkbox input "true"
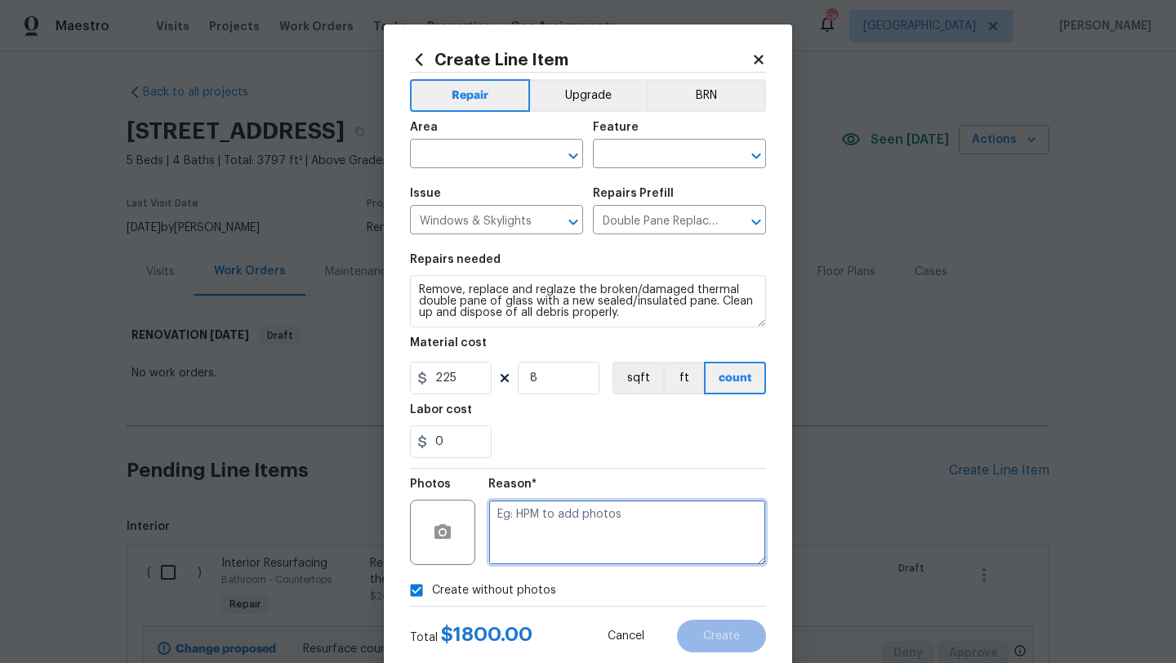
click at [540, 552] on textarea at bounding box center [627, 532] width 278 height 65
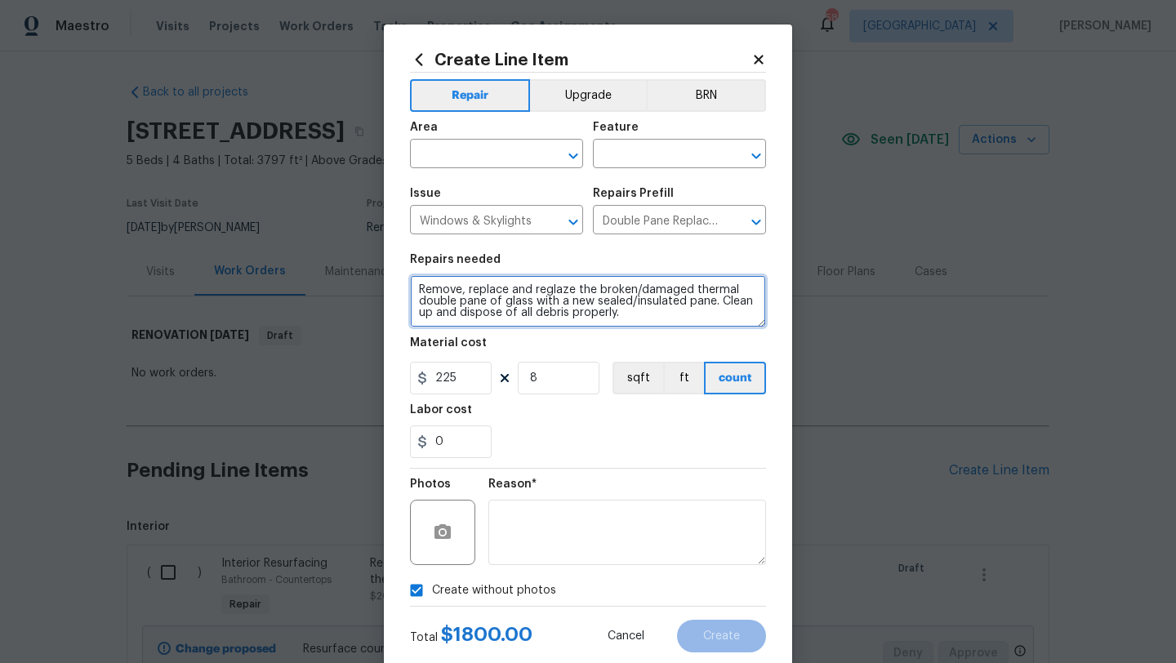
click at [421, 287] on textarea "Remove, replace and reglaze the broken/damaged thermal double pane of glass wit…" at bounding box center [588, 301] width 356 height 52
type textarea "REPAIR THE 8 MARKED WINDOWS IN THE PHOTOS. 3 UPSTAIRS ON BACK, 1 OVERLOOKING PA…"
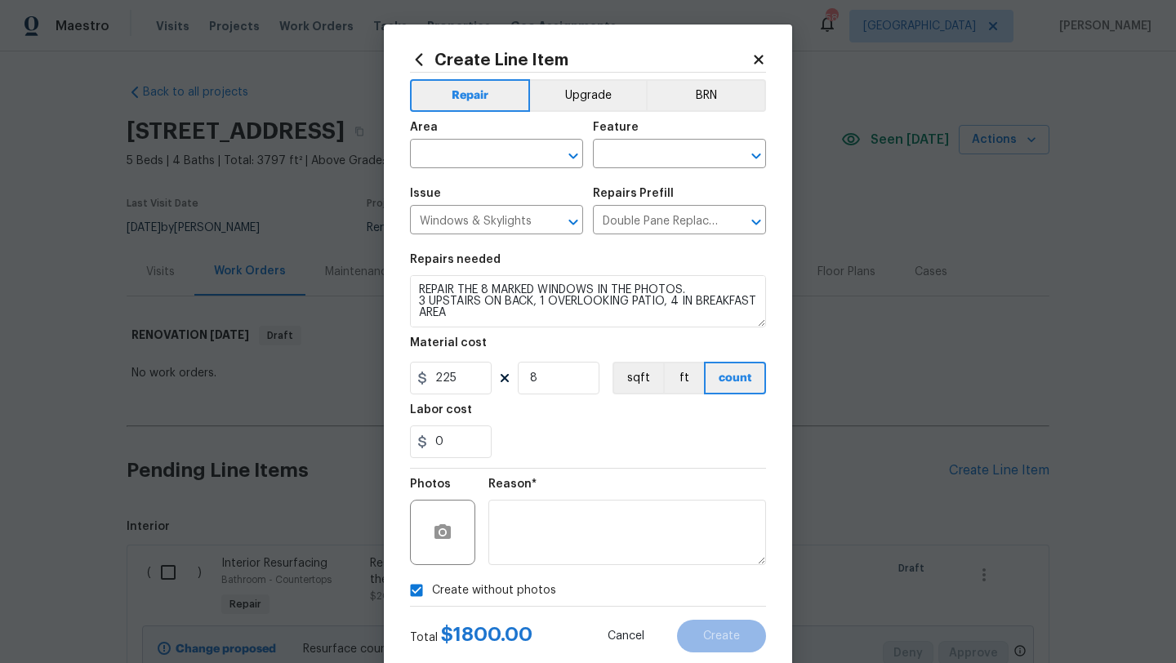
click at [506, 586] on span "Create without photos" at bounding box center [494, 590] width 124 height 17
click at [432, 586] on input "Create without photos" at bounding box center [416, 590] width 31 height 31
click at [506, 586] on span "Create without photos" at bounding box center [494, 590] width 124 height 17
click at [432, 586] on input "Create without photos" at bounding box center [416, 590] width 31 height 31
checkbox input "true"
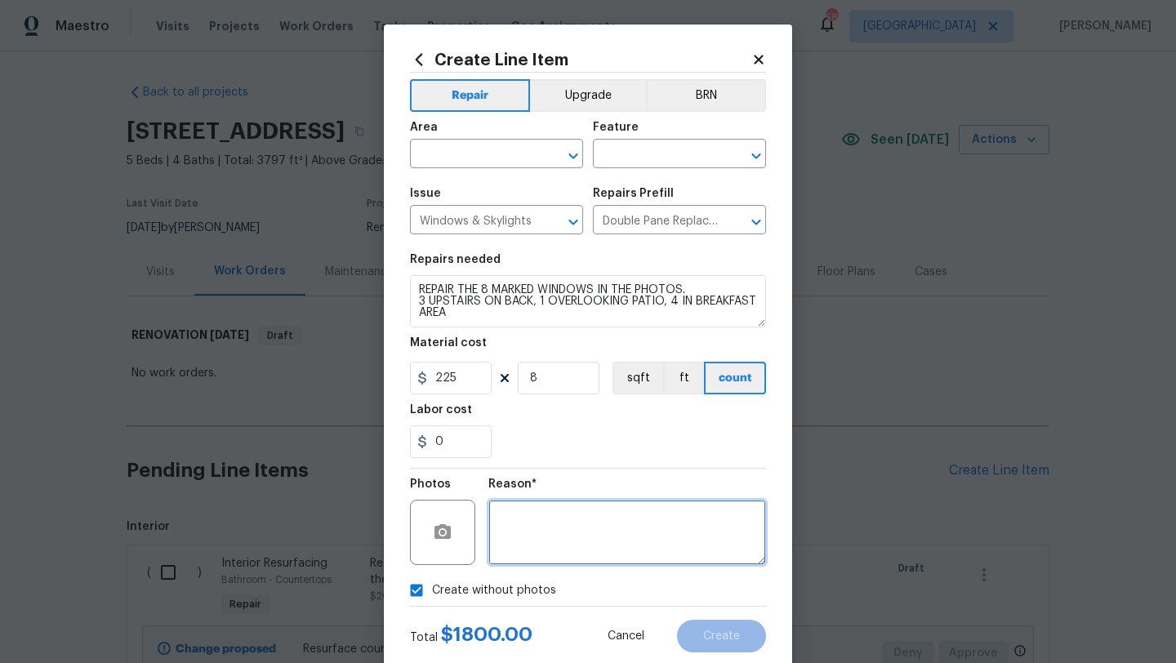
click at [532, 535] on textarea at bounding box center [627, 532] width 278 height 65
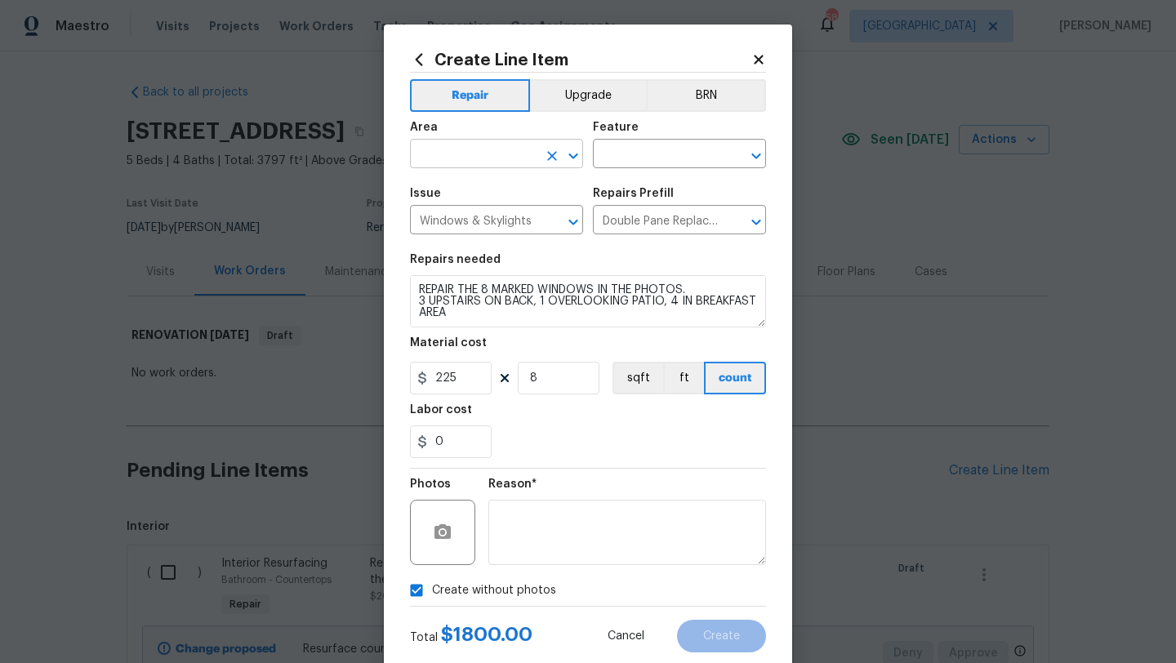
click at [459, 148] on input "text" at bounding box center [473, 155] width 127 height 25
click at [462, 212] on li "Interior Overall" at bounding box center [496, 219] width 173 height 27
type input "Interior Overall"
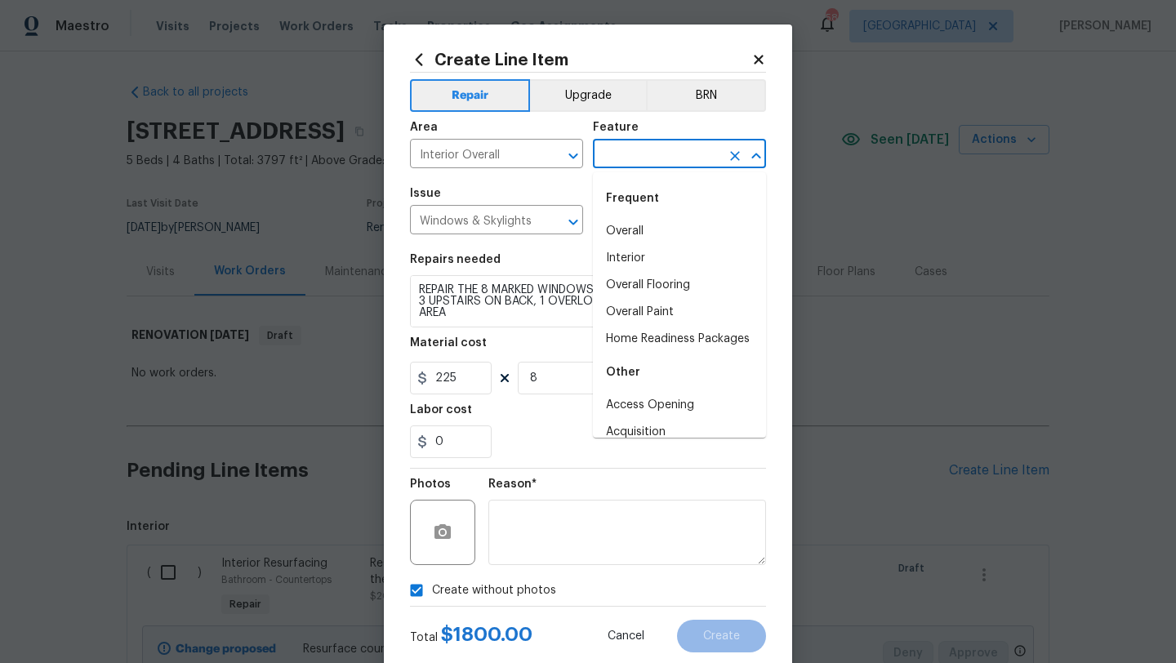
click at [610, 150] on input "text" at bounding box center [656, 155] width 127 height 25
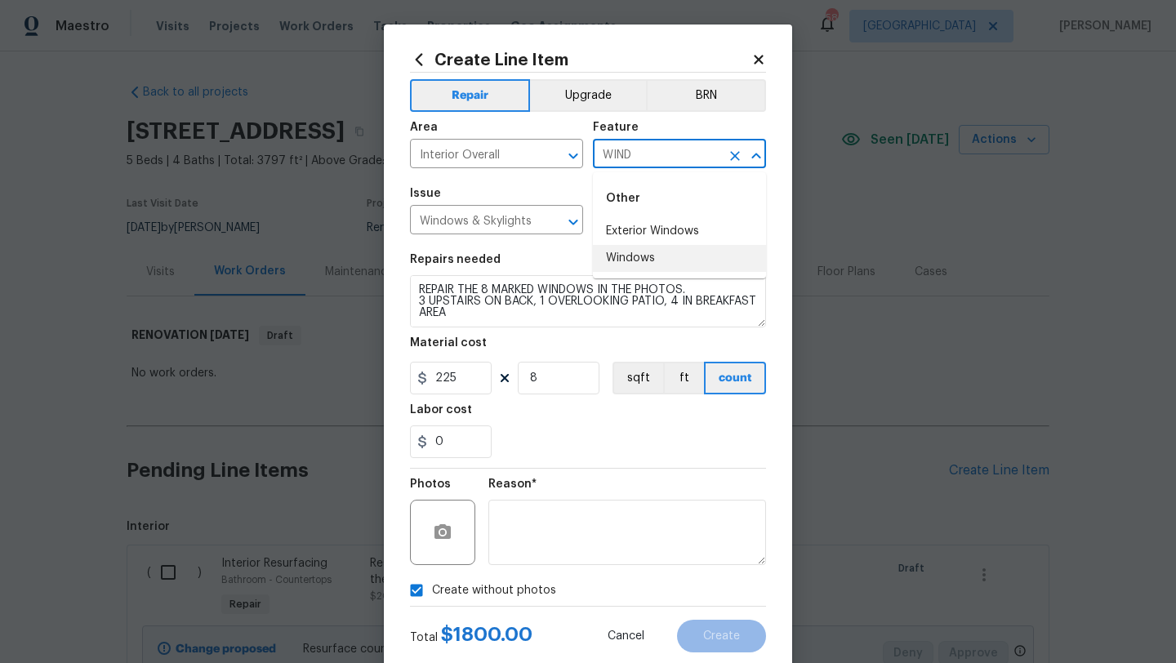
click at [618, 255] on li "Windows" at bounding box center [679, 258] width 173 height 27
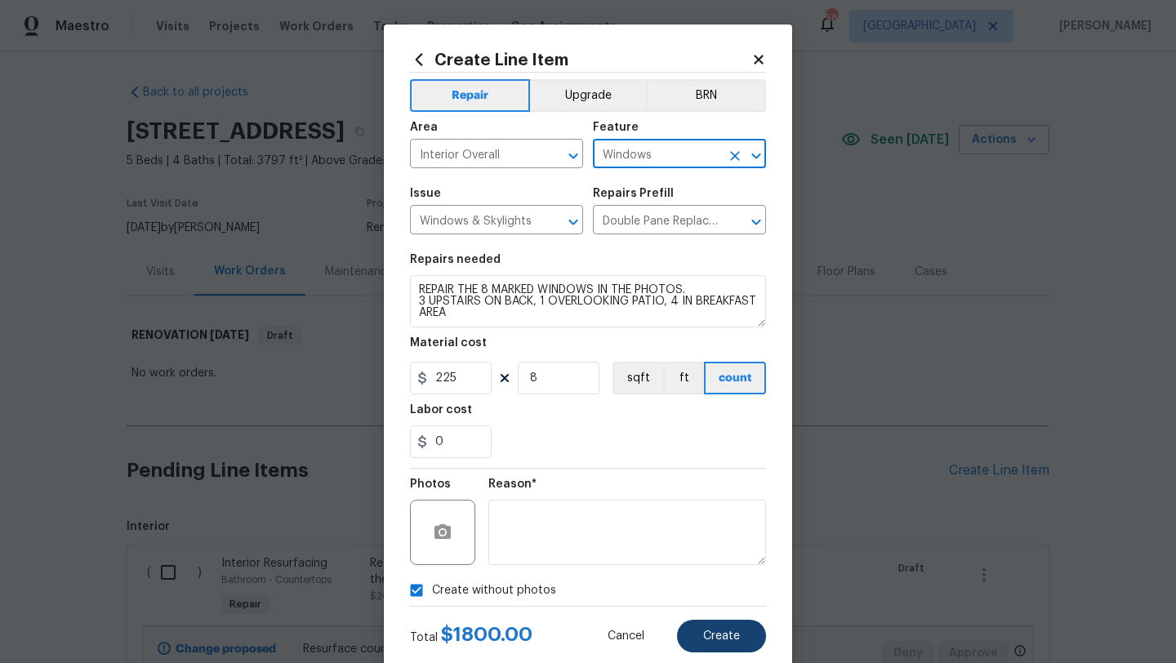
type input "Windows"
click at [744, 630] on button "Create" at bounding box center [721, 636] width 89 height 33
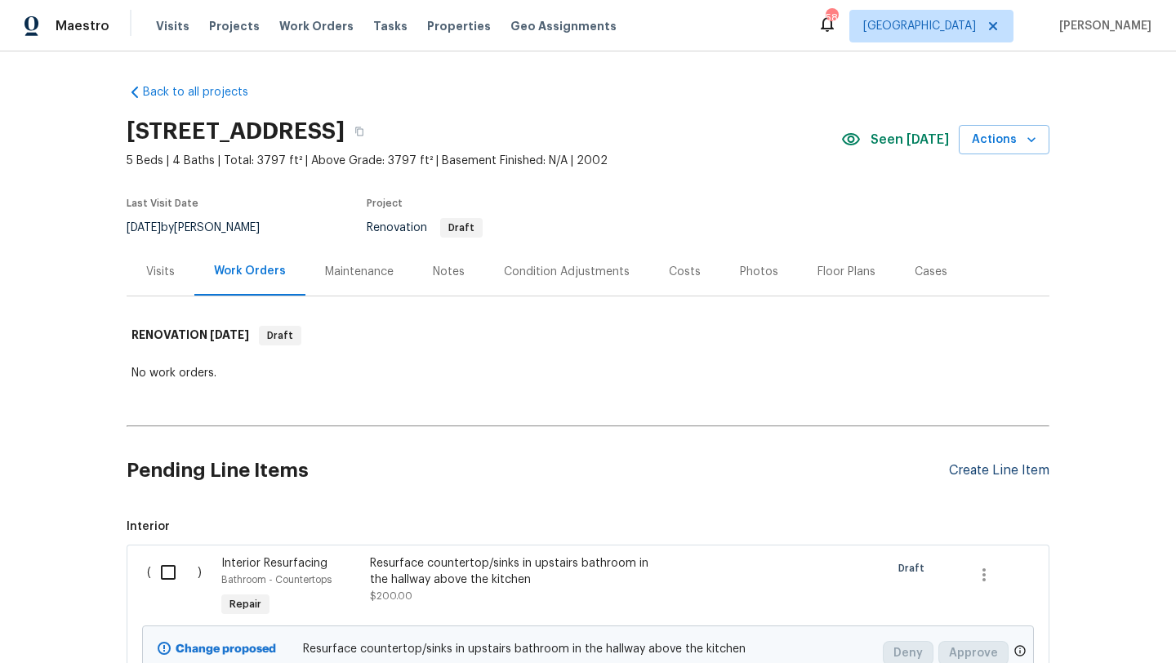
click at [955, 468] on div "Create Line Item" at bounding box center [999, 471] width 100 height 16
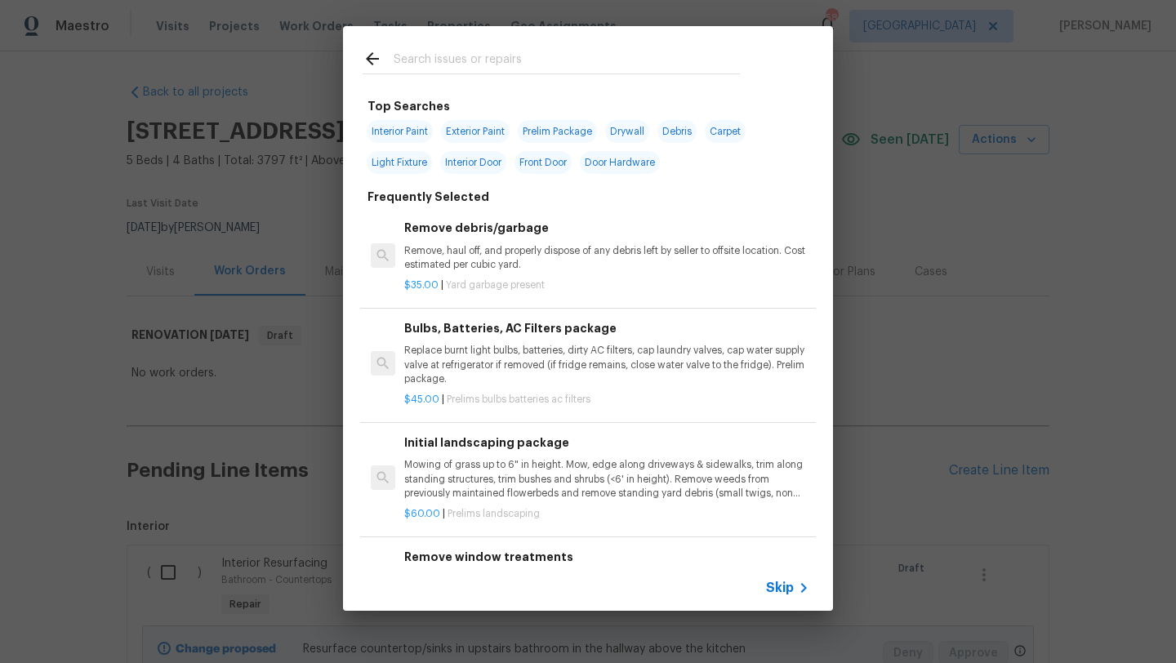
click at [556, 65] on input "text" at bounding box center [567, 61] width 346 height 25
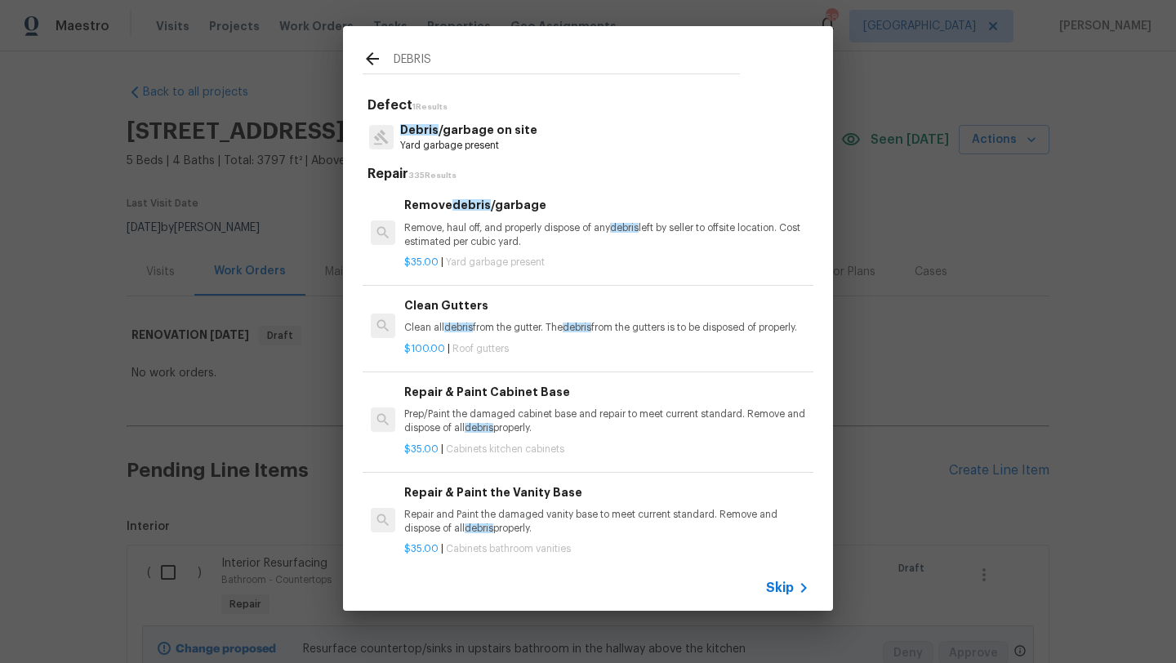
type input "DEBRIS"
click at [542, 215] on div "Remove debris /garbage Remove, haul off, and properly dispose of any debris lef…" at bounding box center [606, 222] width 405 height 53
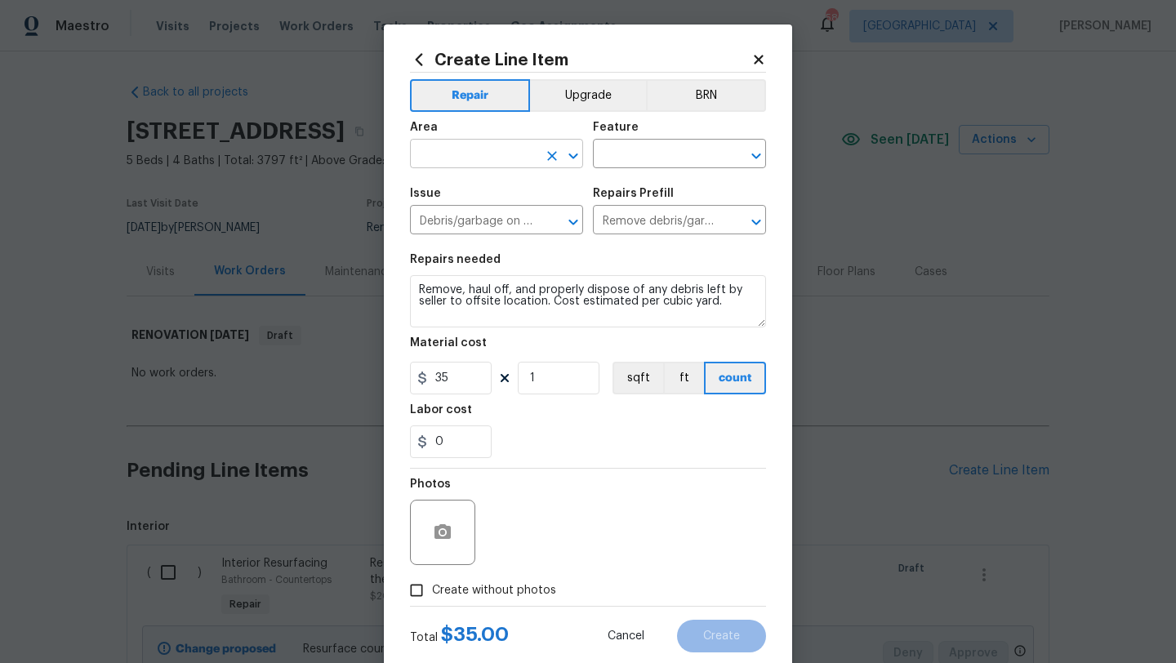
click at [510, 158] on input "text" at bounding box center [473, 155] width 127 height 25
click at [518, 225] on li "Interior Overall" at bounding box center [496, 219] width 173 height 27
type input "Interior Overall"
click at [625, 156] on input "text" at bounding box center [656, 155] width 127 height 25
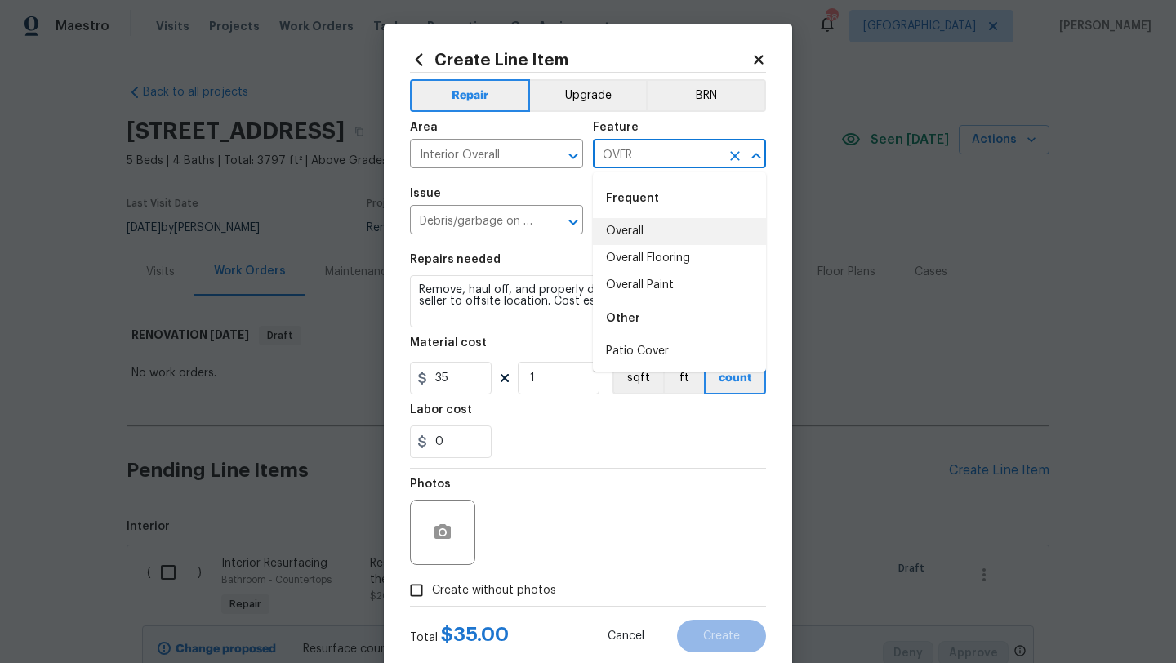
click at [623, 227] on li "Overall" at bounding box center [679, 231] width 173 height 27
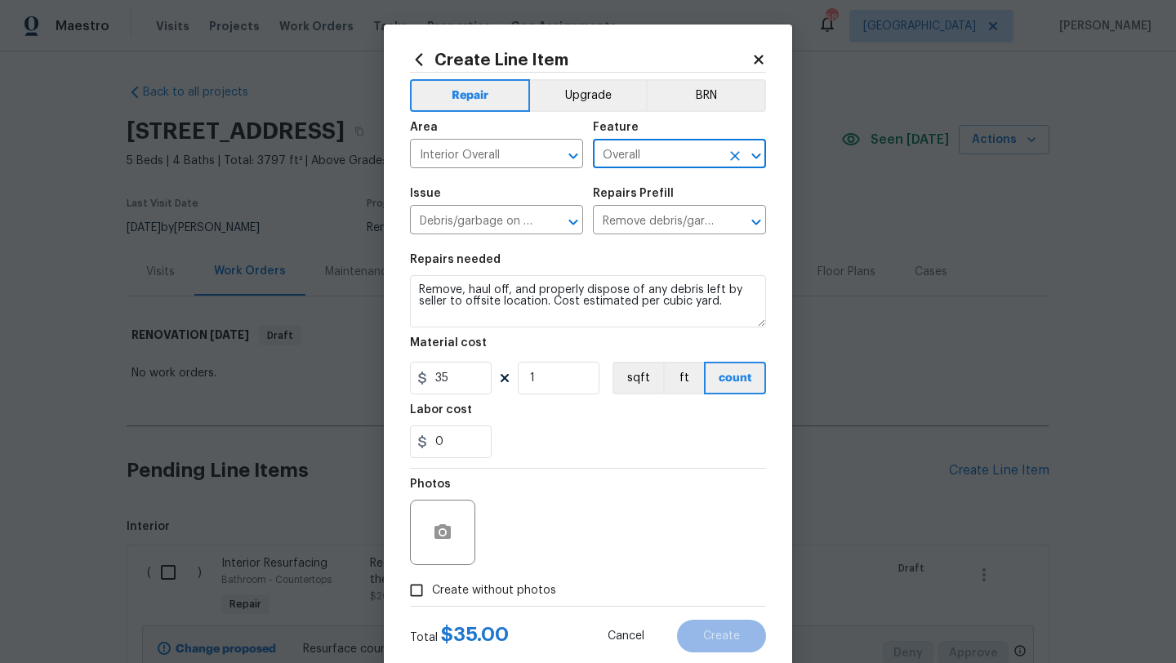
type input "Overall"
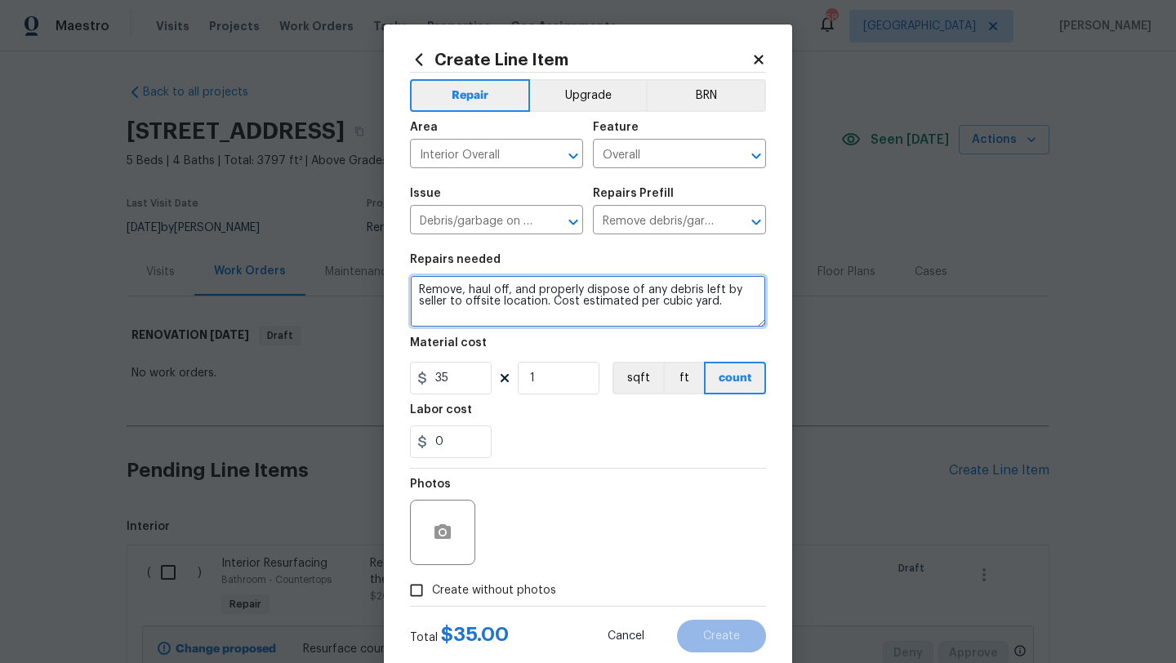
drag, startPoint x: 723, startPoint y: 306, endPoint x: 408, endPoint y: 280, distance: 315.5
click at [408, 280] on div "Create Line Item Repair Upgrade BRN Area Interior Overall ​ Feature Overall ​ I…" at bounding box center [588, 352] width 408 height 654
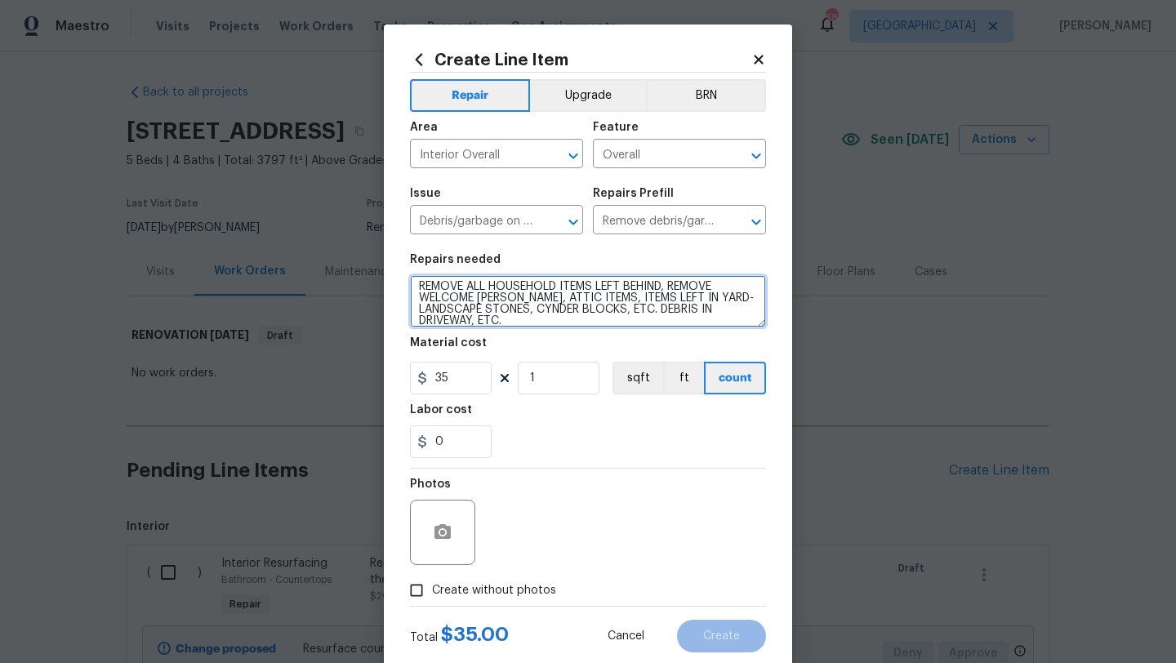
type textarea "REMOVE ALL HOUSEHOLD ITEMS LEFT BEHIND, REMOVE WELCOME MATS, ATTIC ITEMS, ITEMS…"
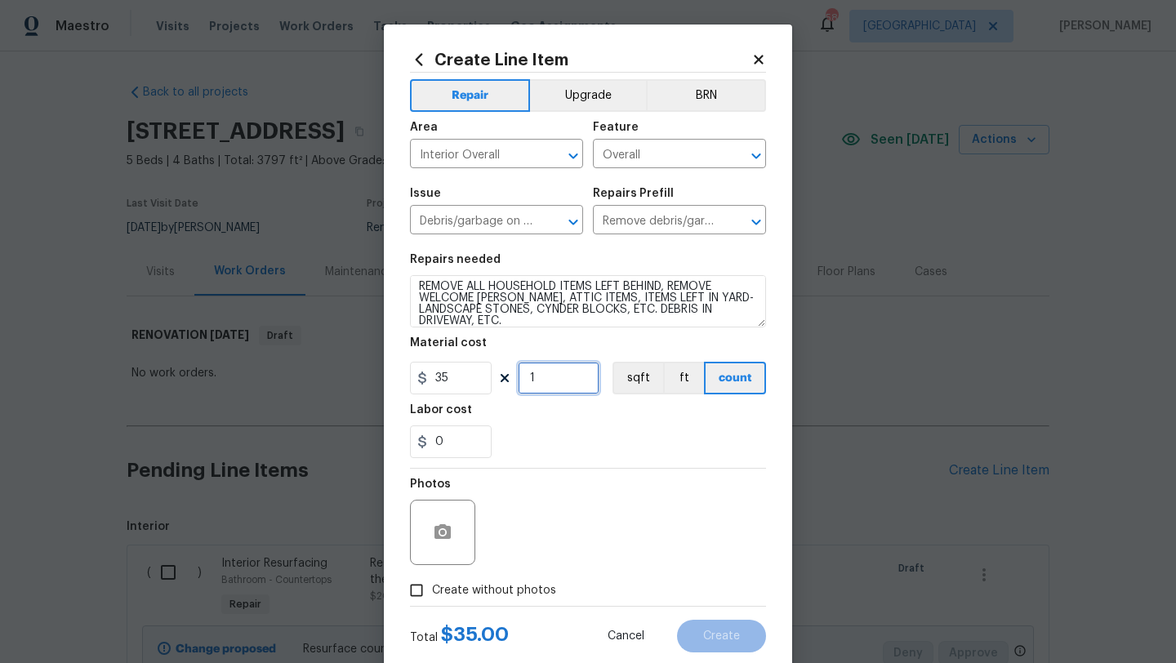
drag, startPoint x: 536, startPoint y: 378, endPoint x: 518, endPoint y: 379, distance: 18.0
click at [518, 379] on input "1" at bounding box center [559, 378] width 82 height 33
type input "14"
drag, startPoint x: 452, startPoint y: 438, endPoint x: 403, endPoint y: 438, distance: 49.0
click at [403, 438] on div "Create Line Item Repair Upgrade BRN Area Interior Overall ​ Feature Overall ​ I…" at bounding box center [588, 352] width 408 height 654
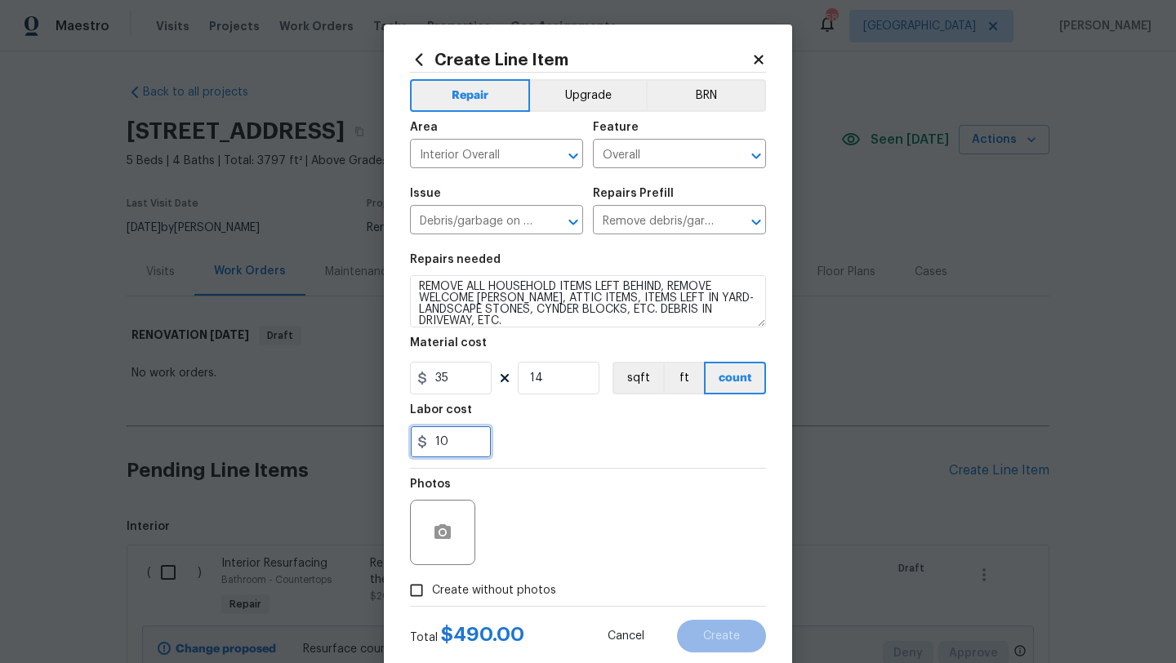
type input "10"
click at [470, 592] on span "Create without photos" at bounding box center [494, 590] width 124 height 17
click at [432, 592] on input "Create without photos" at bounding box center [416, 590] width 31 height 31
checkbox input "true"
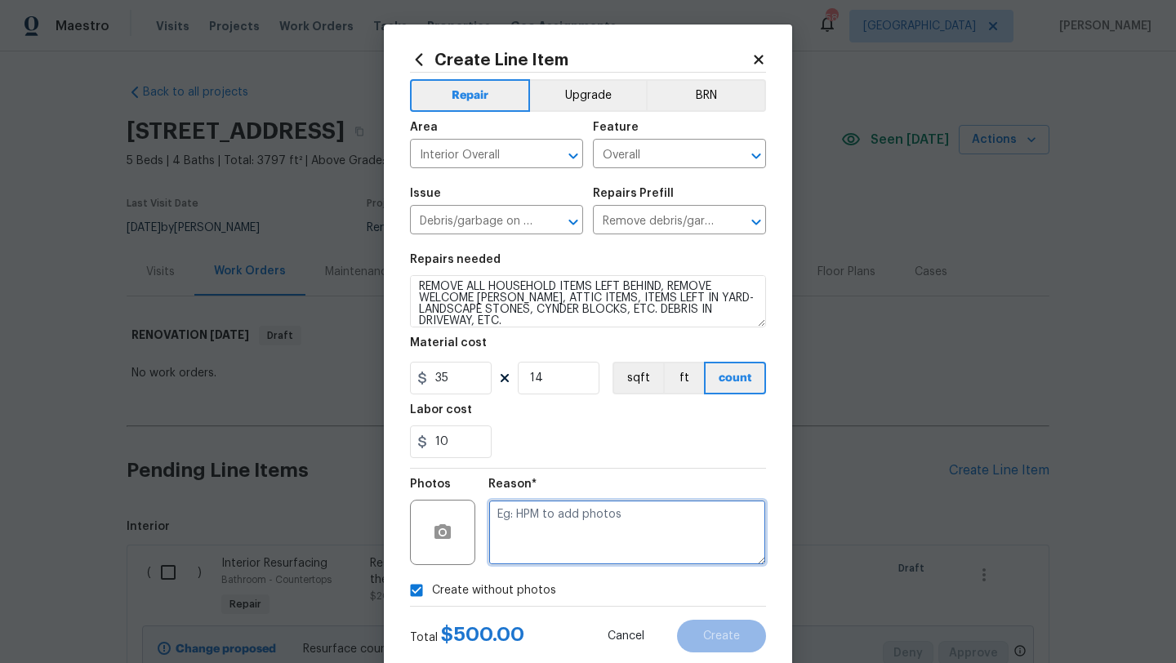
click at [541, 529] on textarea at bounding box center [627, 532] width 278 height 65
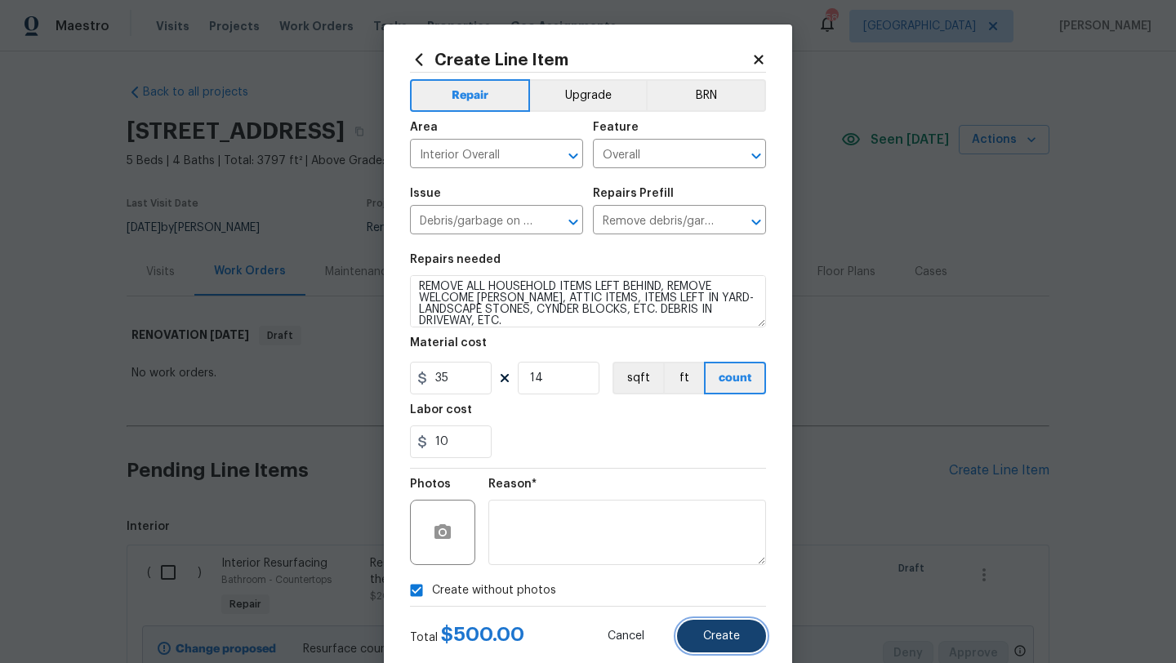
click at [702, 635] on button "Create" at bounding box center [721, 636] width 89 height 33
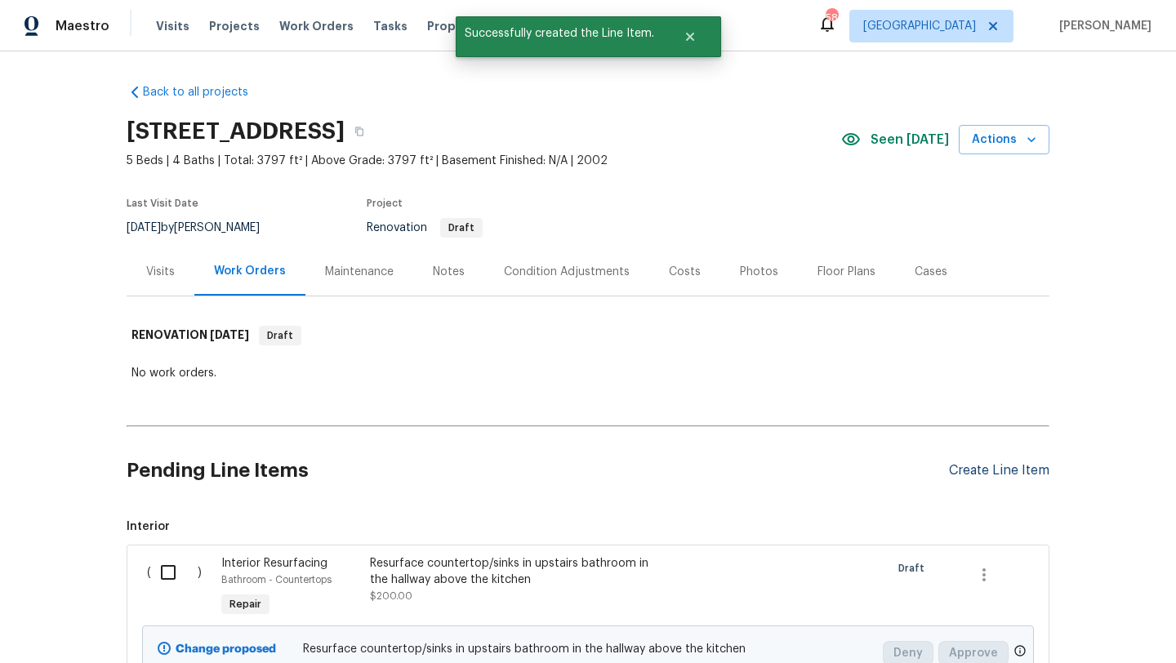
click at [969, 466] on div "Create Line Item" at bounding box center [999, 471] width 100 height 16
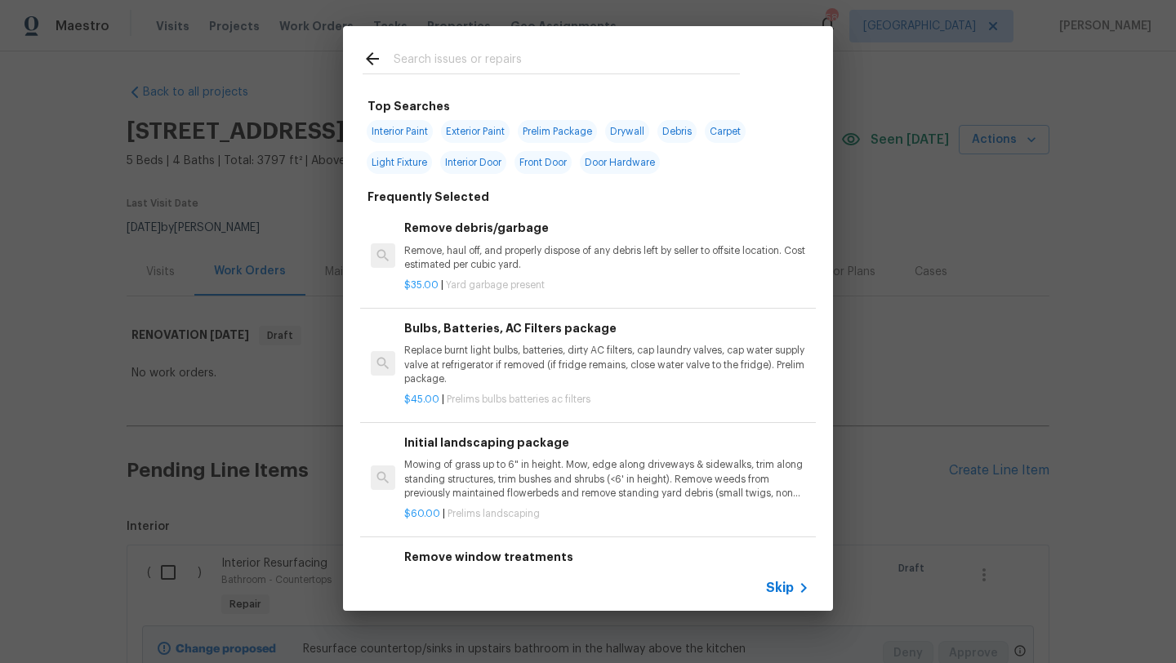
click at [481, 61] on input "text" at bounding box center [567, 61] width 346 height 25
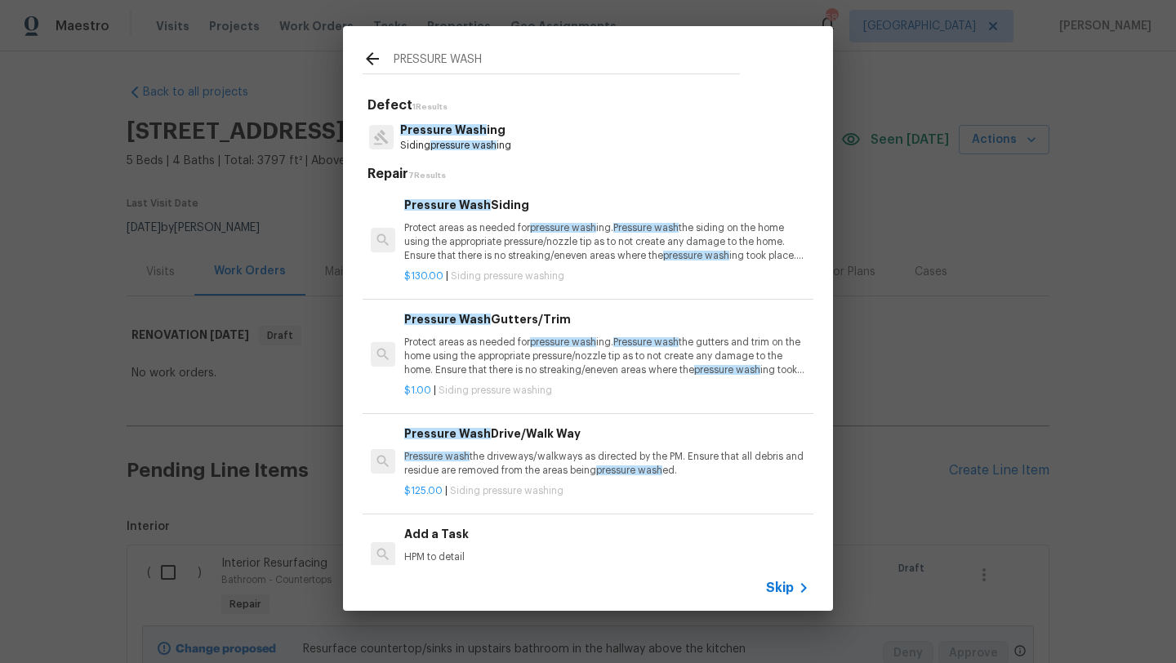
type input "PRESSURE WASH"
click at [524, 457] on p "Pressure wash the driveways/walkways as directed by the PM. Ensure that all deb…" at bounding box center [606, 464] width 405 height 28
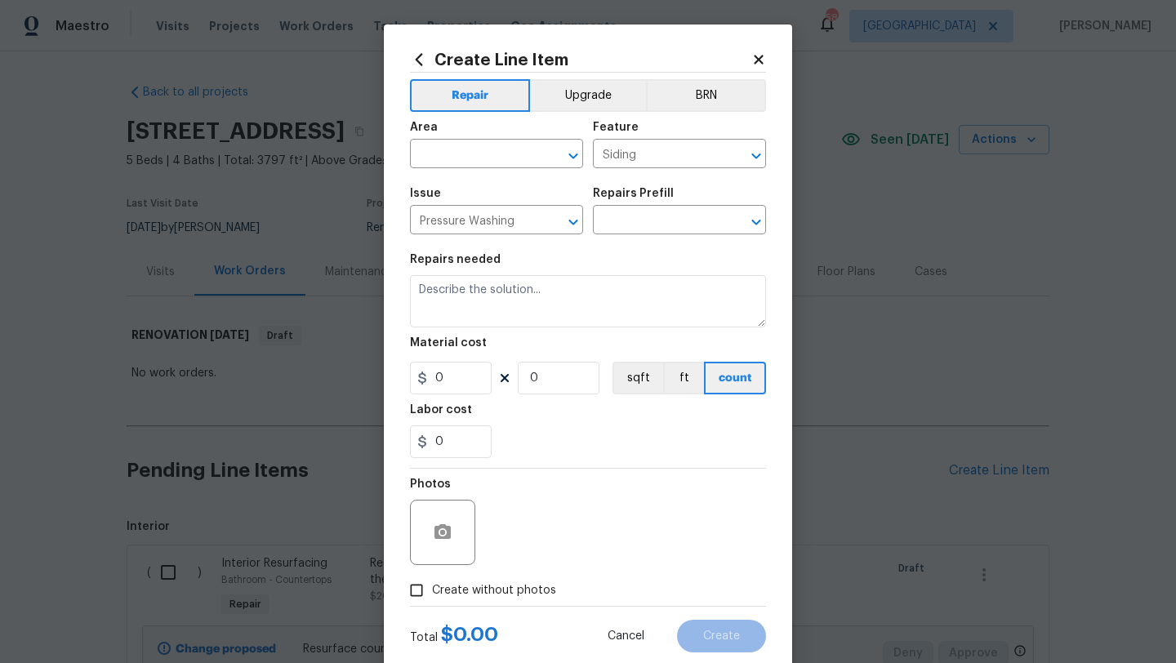
type input "Pressure Wash Drive/Walk Way $125.00"
type textarea "Pressure wash the driveways/walkways as directed by the PM. Ensure that all deb…"
type input "125"
type input "1"
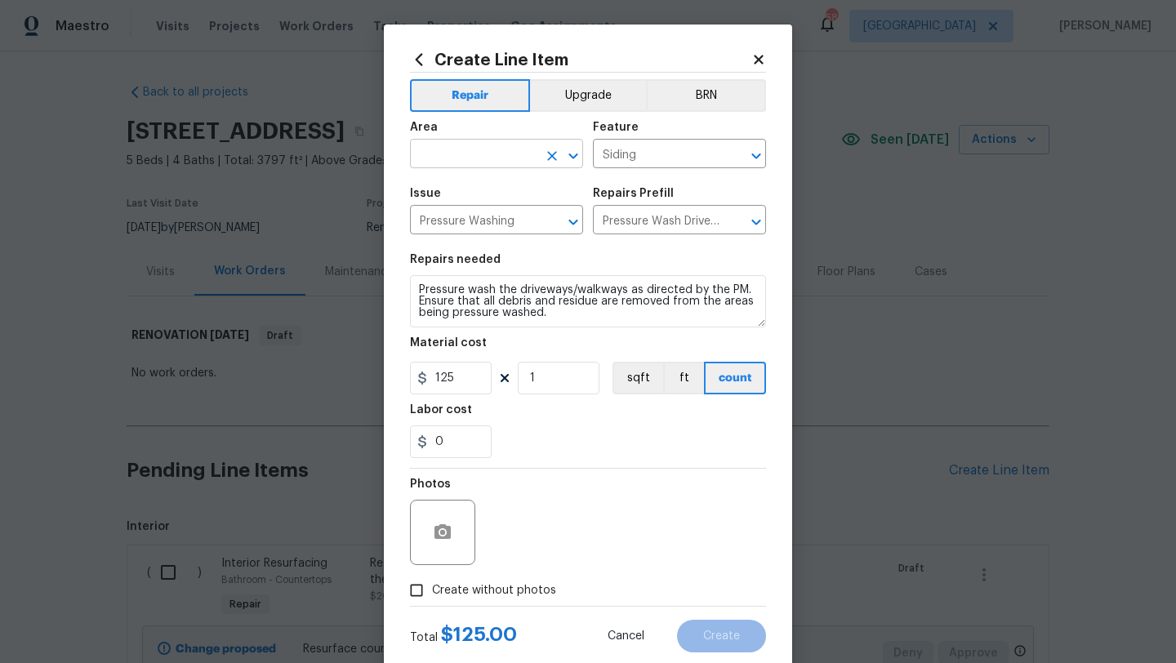
click at [466, 165] on input "text" at bounding box center [473, 155] width 127 height 25
click at [469, 217] on li "Exterior Overall" at bounding box center [496, 219] width 173 height 27
type input "Exterior Overall"
drag, startPoint x: 555, startPoint y: 314, endPoint x: 382, endPoint y: 274, distance: 177.1
click at [382, 274] on div "Create Line Item Repair Upgrade BRN Area Exterior Overall ​ Feature Siding ​ Is…" at bounding box center [588, 331] width 1176 height 663
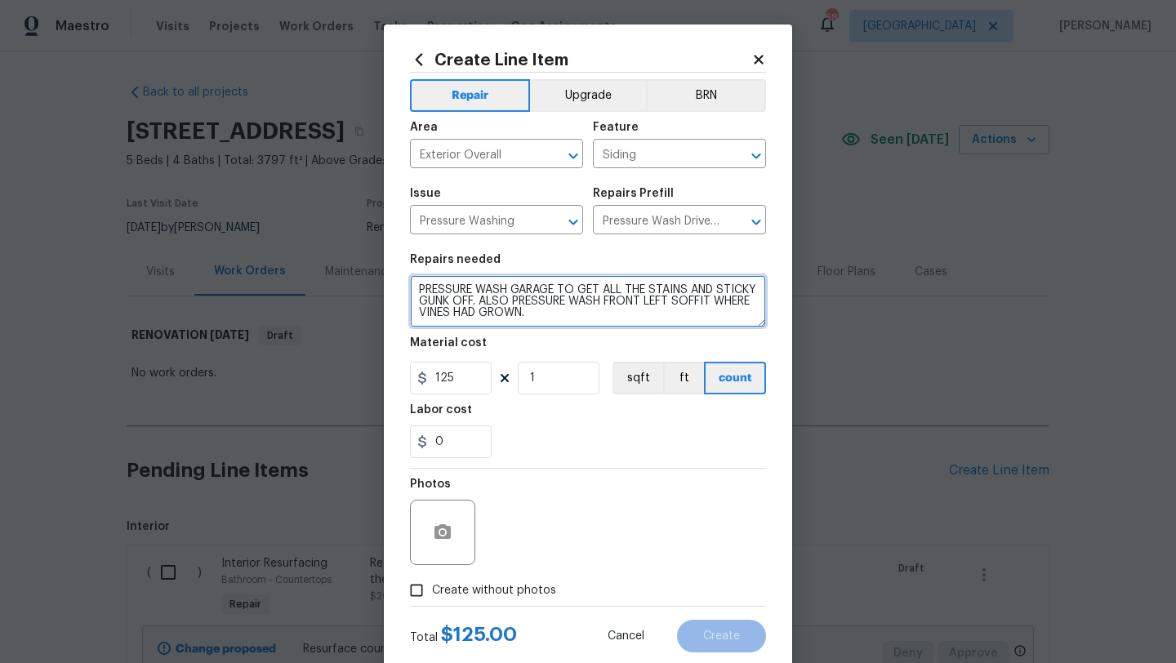
click at [564, 316] on textarea "PRESSURE WASH GARAGE TO GET ALL THE STAINS AND STICKY GUNK OFF. ALSO PRESSURE W…" at bounding box center [588, 301] width 356 height 52
type textarea "PRESSURE WASH GARAGE TO GET ALL THE STAINS AND STICKY GUNK OFF. ALSO PRESSURE W…"
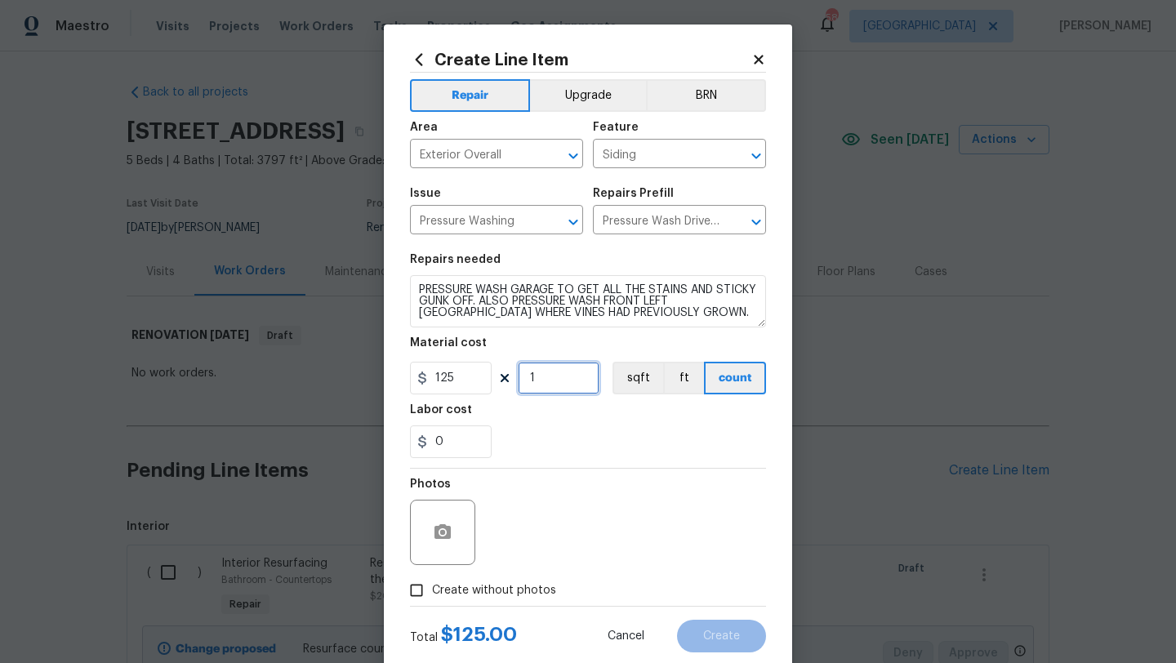
drag, startPoint x: 544, startPoint y: 378, endPoint x: 520, endPoint y: 378, distance: 23.7
click at [520, 378] on input "1" at bounding box center [559, 378] width 82 height 33
type input "2"
click at [512, 609] on div "Total $ 250.00 Cancel Create" at bounding box center [588, 630] width 356 height 46
click at [512, 591] on span "Create without photos" at bounding box center [494, 590] width 124 height 17
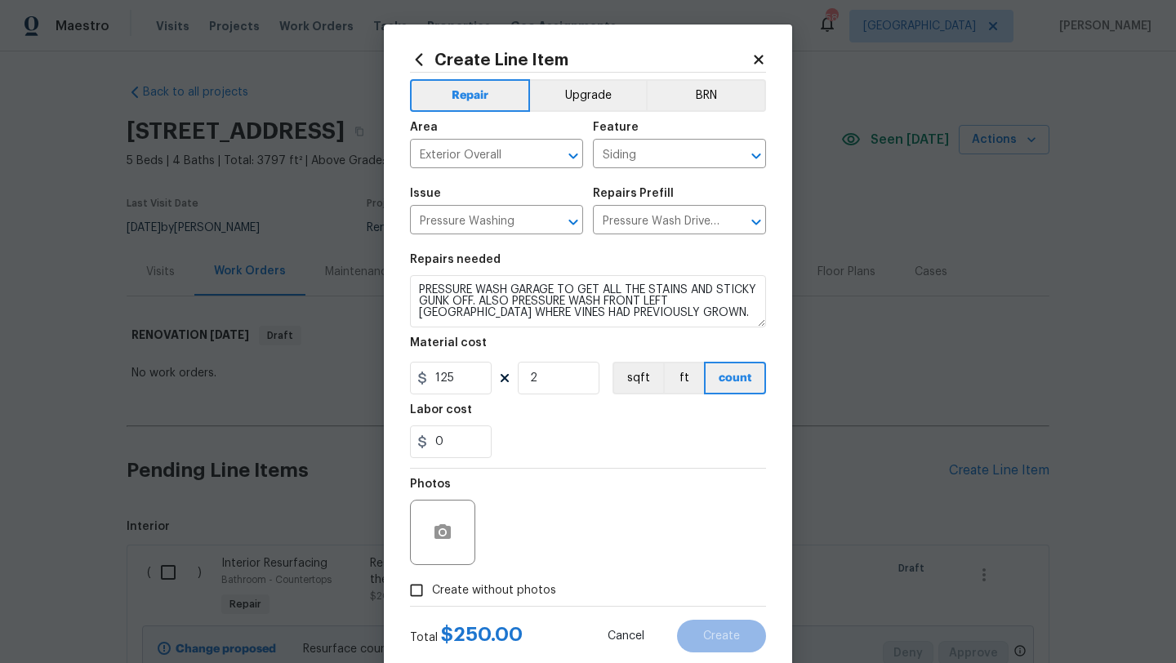
click at [432, 591] on input "Create without photos" at bounding box center [416, 590] width 31 height 31
checkbox input "true"
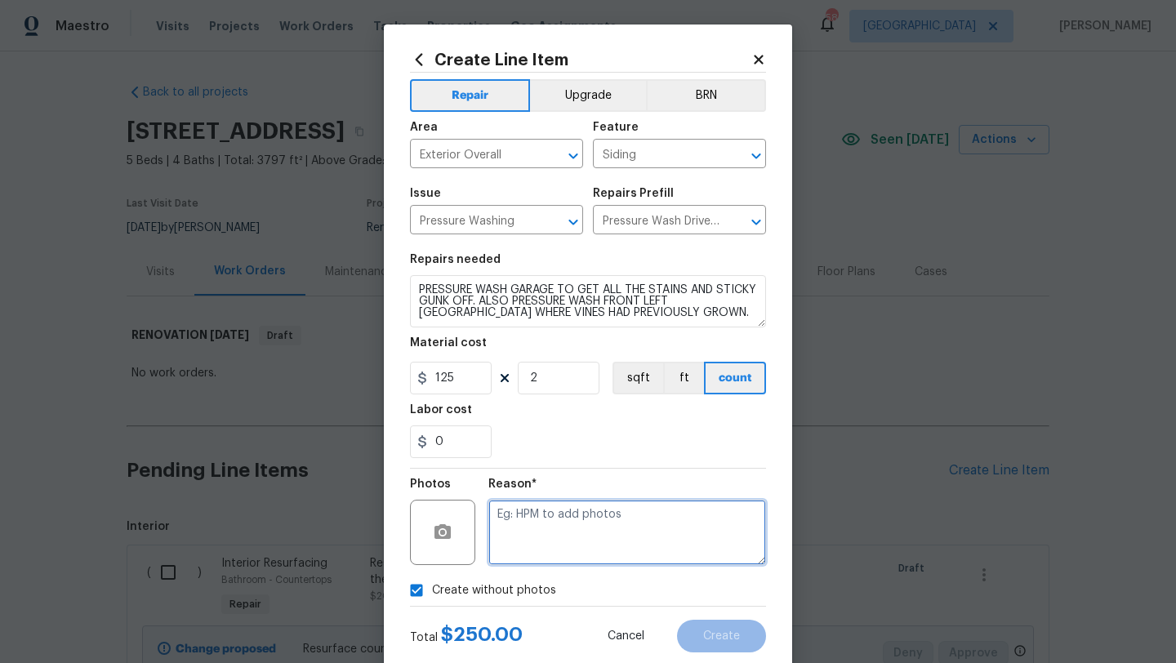
click at [541, 547] on textarea at bounding box center [627, 532] width 278 height 65
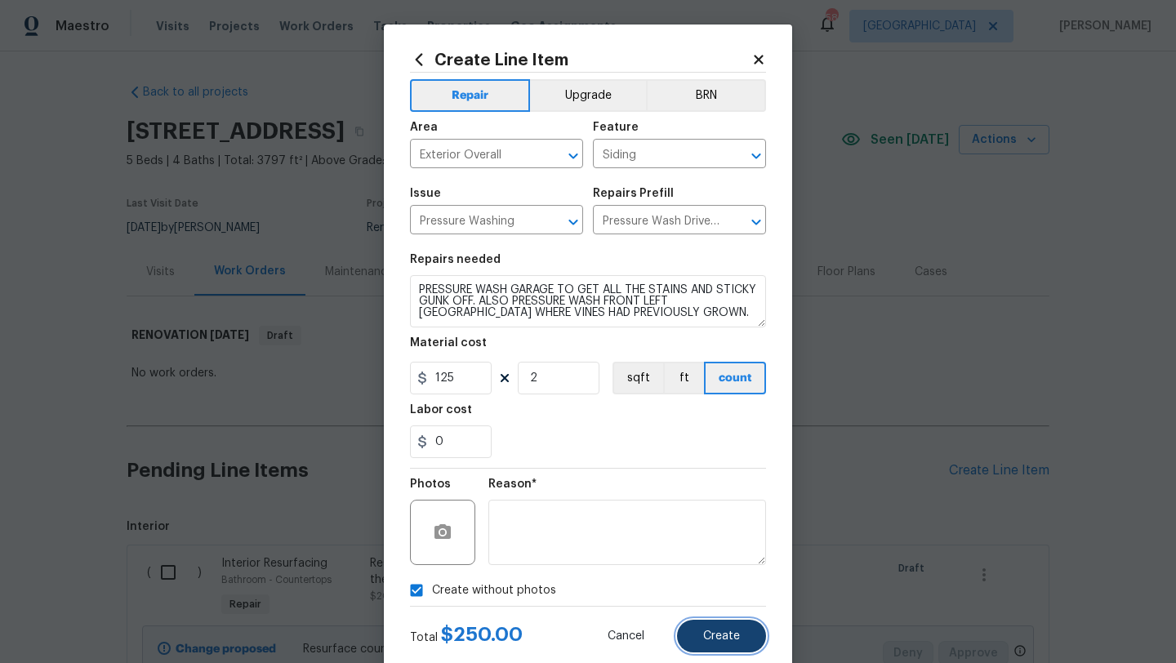
click at [711, 623] on button "Create" at bounding box center [721, 636] width 89 height 33
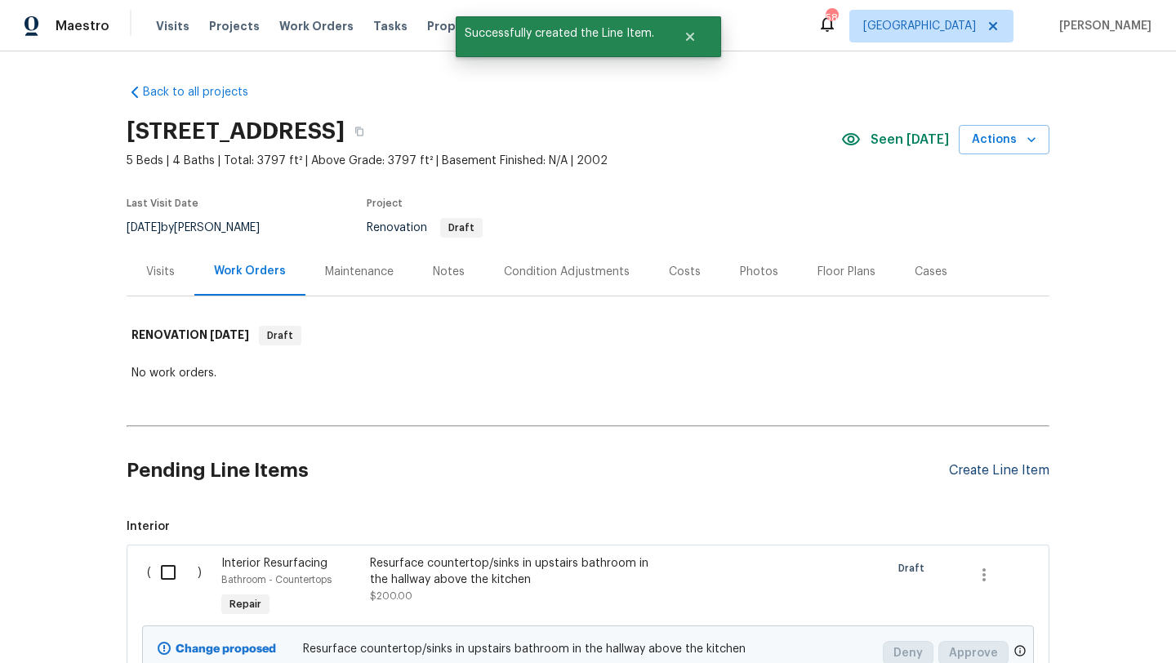
click at [972, 466] on div "Create Line Item" at bounding box center [999, 471] width 100 height 16
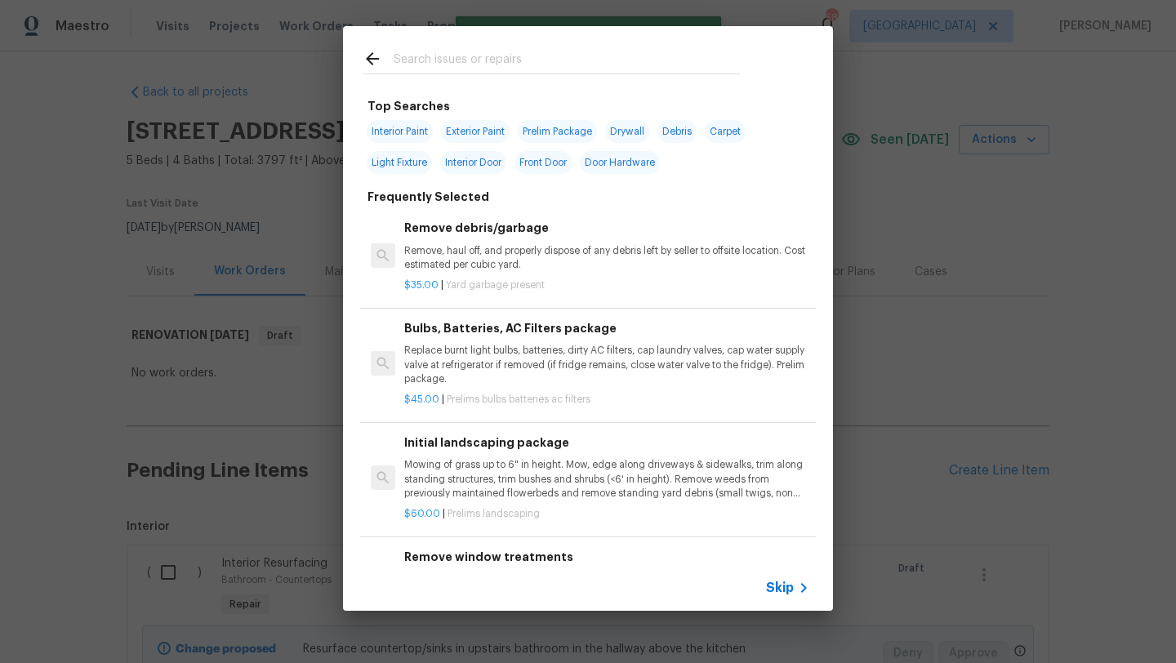
click at [451, 57] on input "text" at bounding box center [567, 61] width 346 height 25
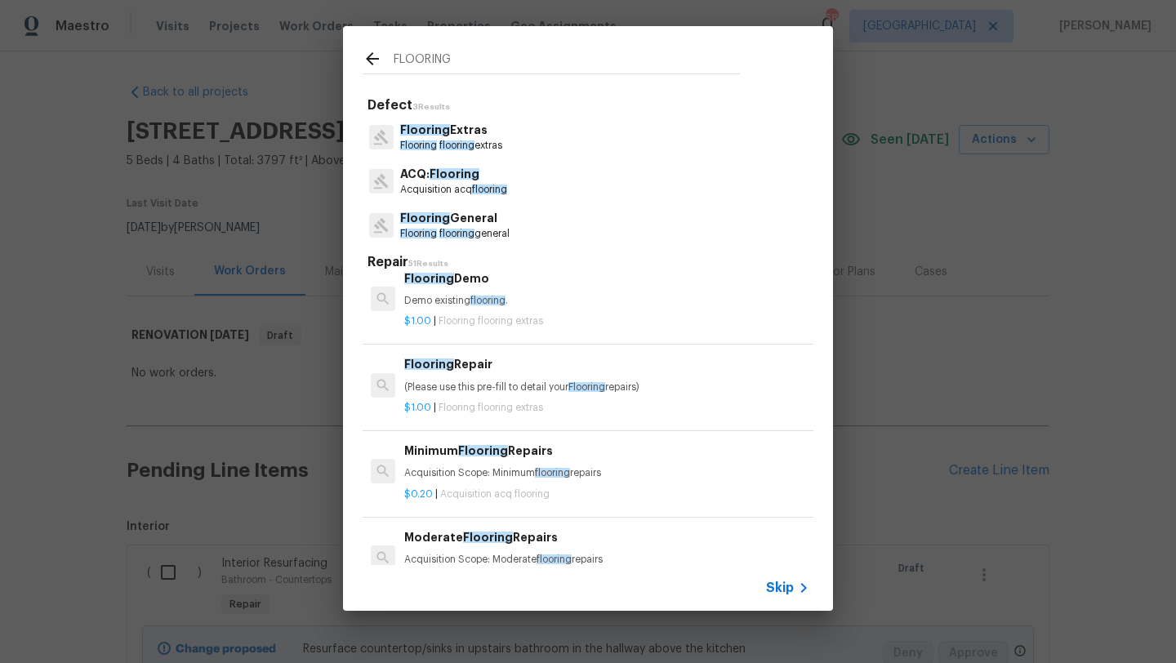
scroll to position [16, 0]
type input "FLOORING"
click at [475, 228] on p "Flooring flooring general" at bounding box center [454, 234] width 109 height 14
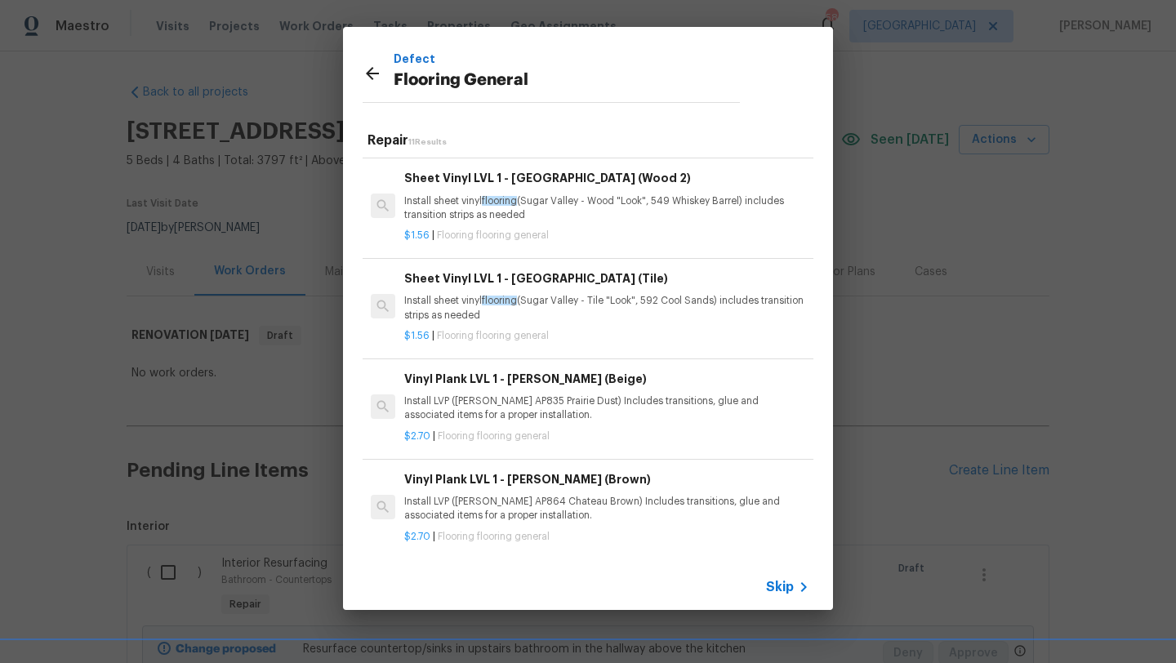
scroll to position [98, 0]
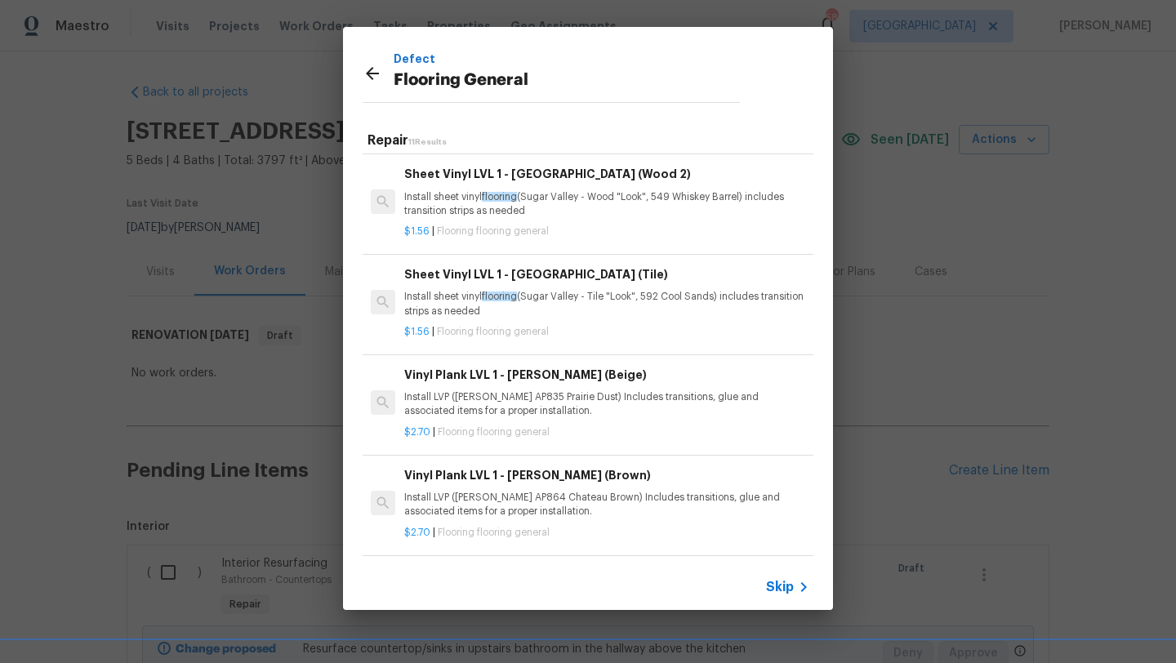
click at [517, 399] on p "Install LVP (Knighton AP835 Prairie Dust) Includes transitions, glue and associ…" at bounding box center [606, 404] width 405 height 28
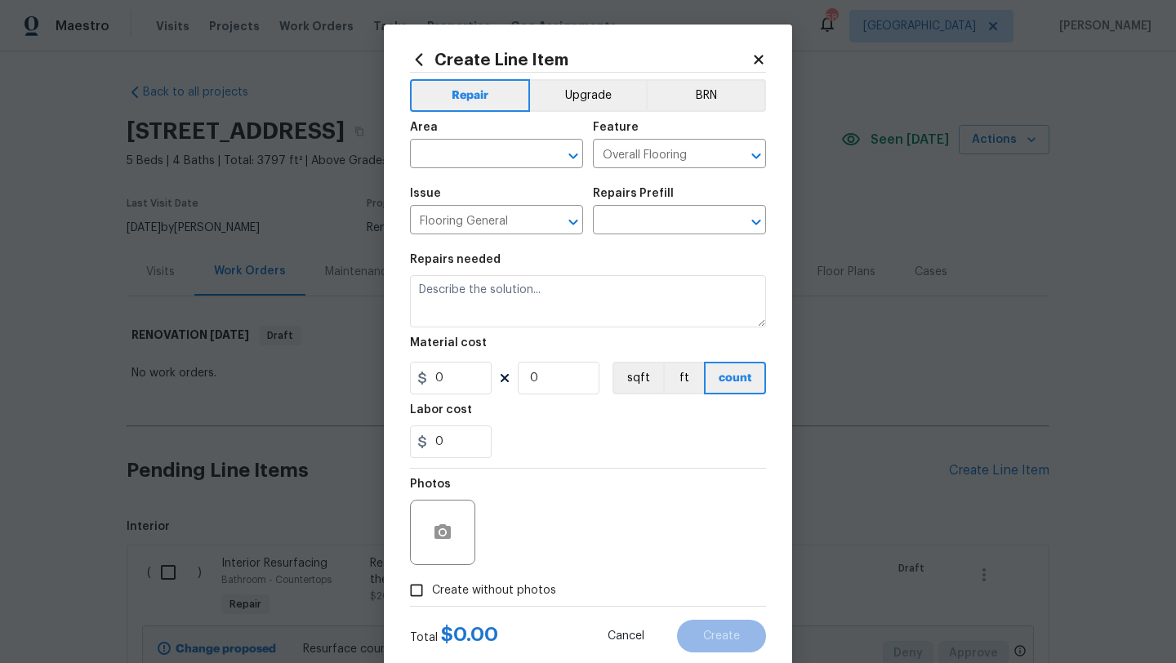
type input "Vinyl Plank LVL 1 - Knighton (Beige) $2.70"
type textarea "Install LVP (Knighton AP835 Prairie Dust) Includes transitions, glue and associ…"
type input "2.7"
type input "1"
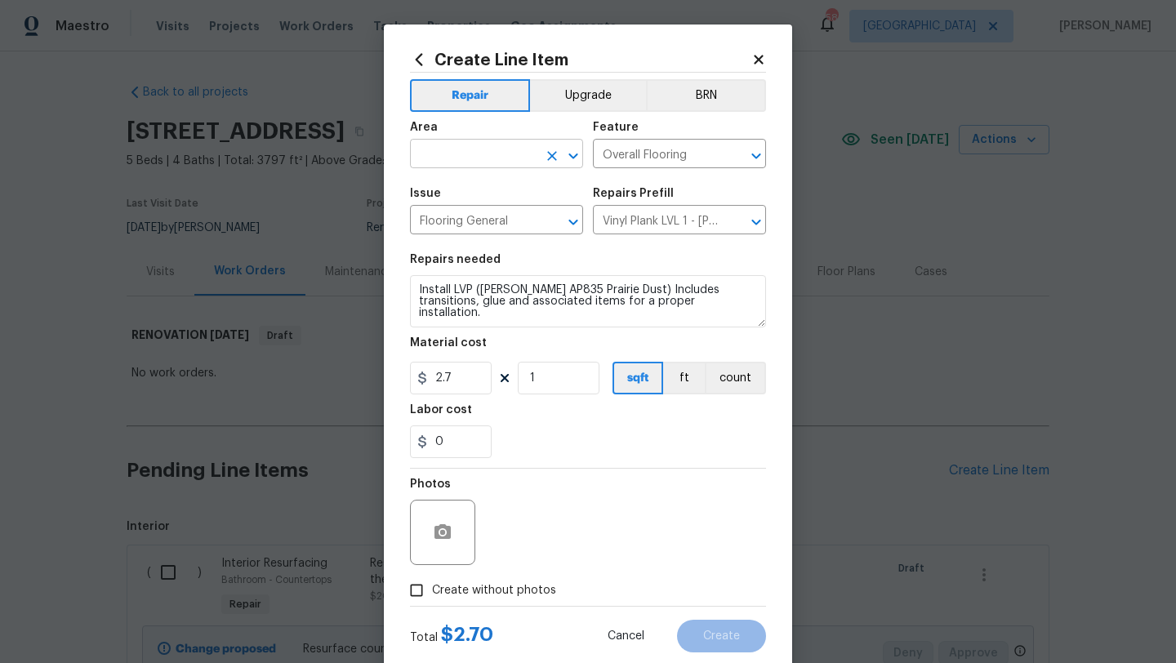
click at [476, 157] on input "text" at bounding box center [473, 155] width 127 height 25
click at [473, 193] on li "Bathroom" at bounding box center [496, 192] width 173 height 27
type input "Bathroom"
click at [417, 287] on textarea "Install LVP (Knighton AP835 Prairie Dust) Includes transitions, glue and associ…" at bounding box center [588, 301] width 356 height 52
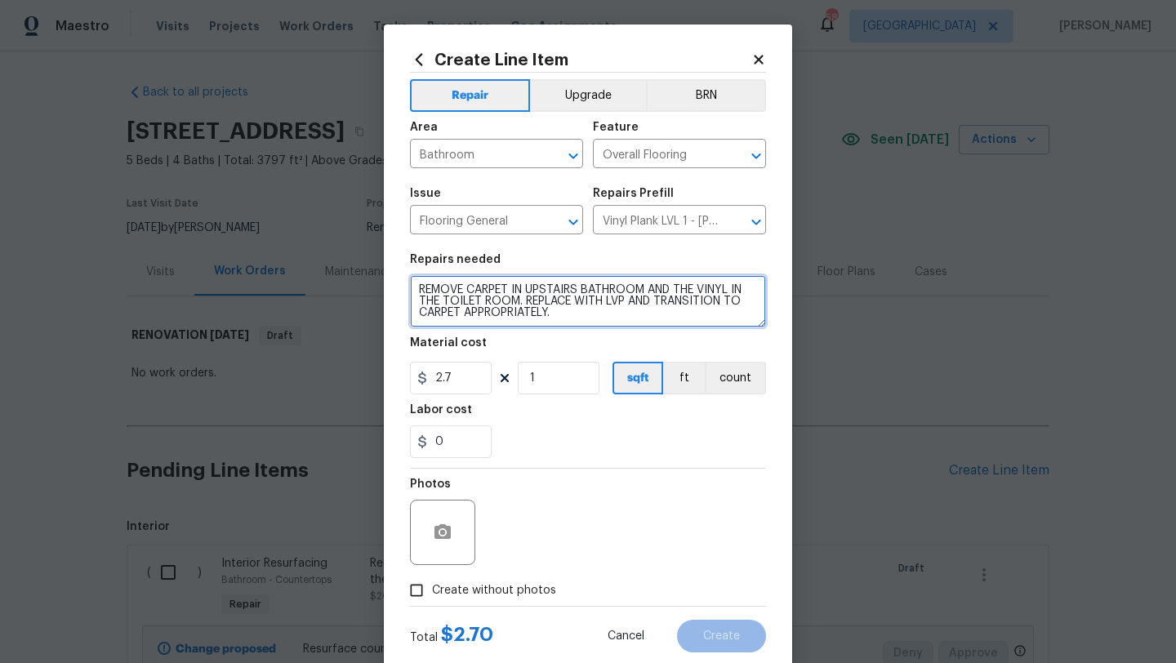
type textarea "REMOVE CARPET IN UPSTAIRS BATHROOM AND THE VINYL IN THE TOILET ROOM. REPLACE WI…"
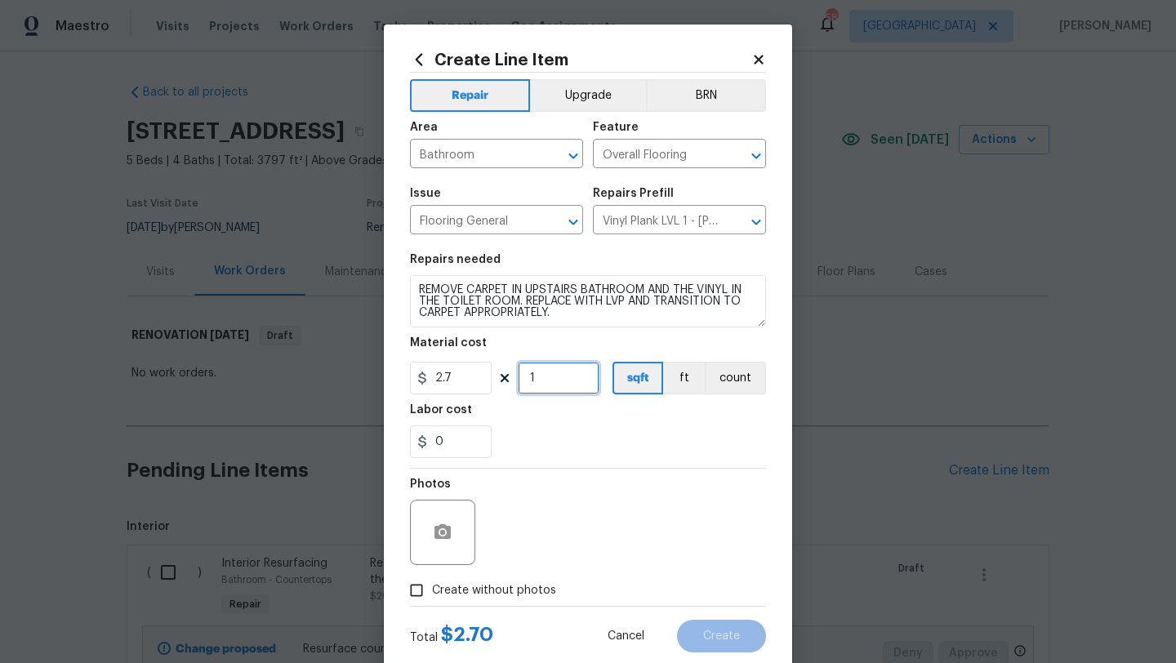
click at [541, 375] on input "1" at bounding box center [559, 378] width 82 height 33
click at [466, 374] on input "2.7" at bounding box center [451, 378] width 82 height 33
type input "2.94"
type input "70"
click at [504, 584] on span "Create without photos" at bounding box center [494, 590] width 124 height 17
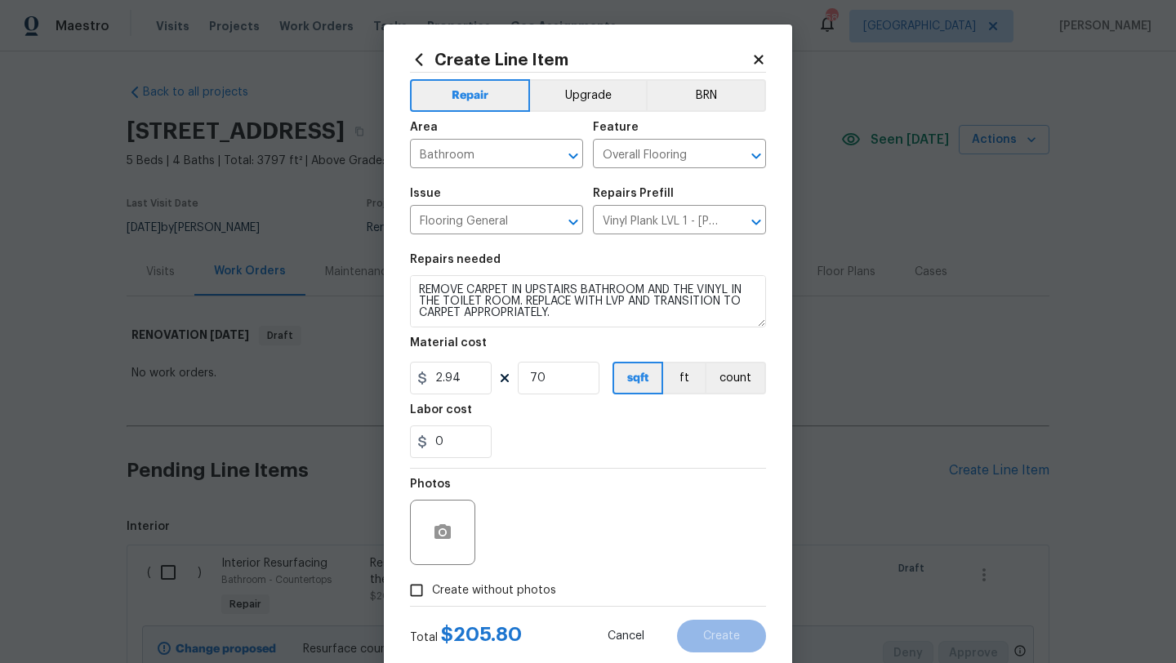
click at [432, 584] on input "Create without photos" at bounding box center [416, 590] width 31 height 31
checkbox input "true"
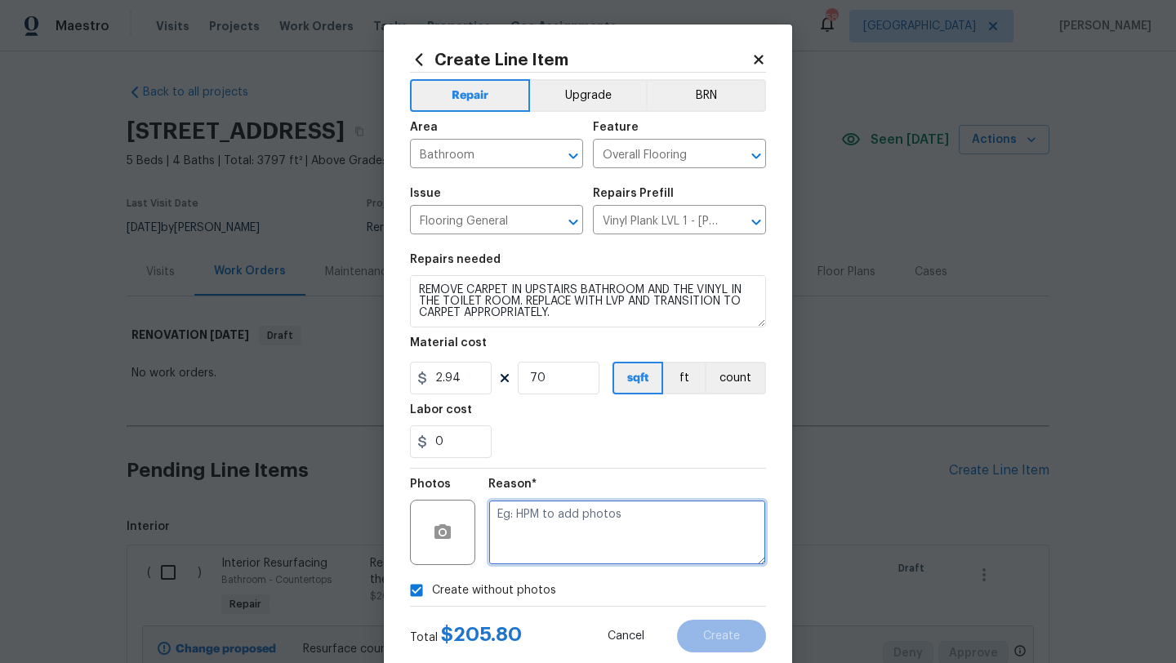
click at [528, 537] on textarea at bounding box center [627, 532] width 278 height 65
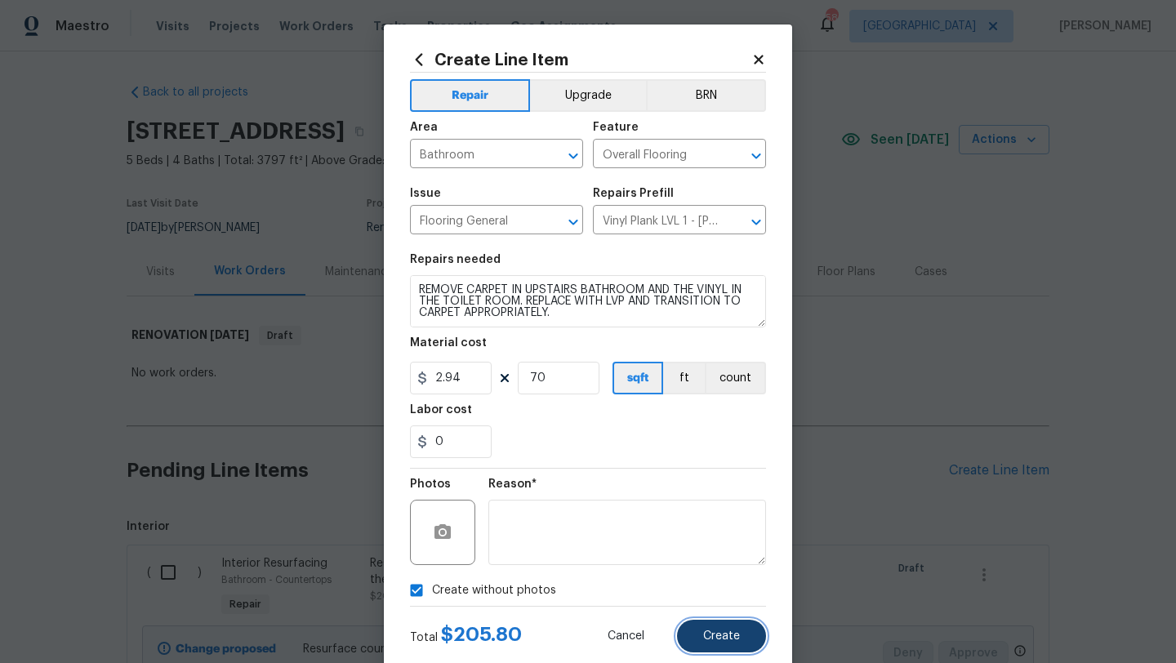
click at [720, 634] on span "Create" at bounding box center [721, 637] width 37 height 12
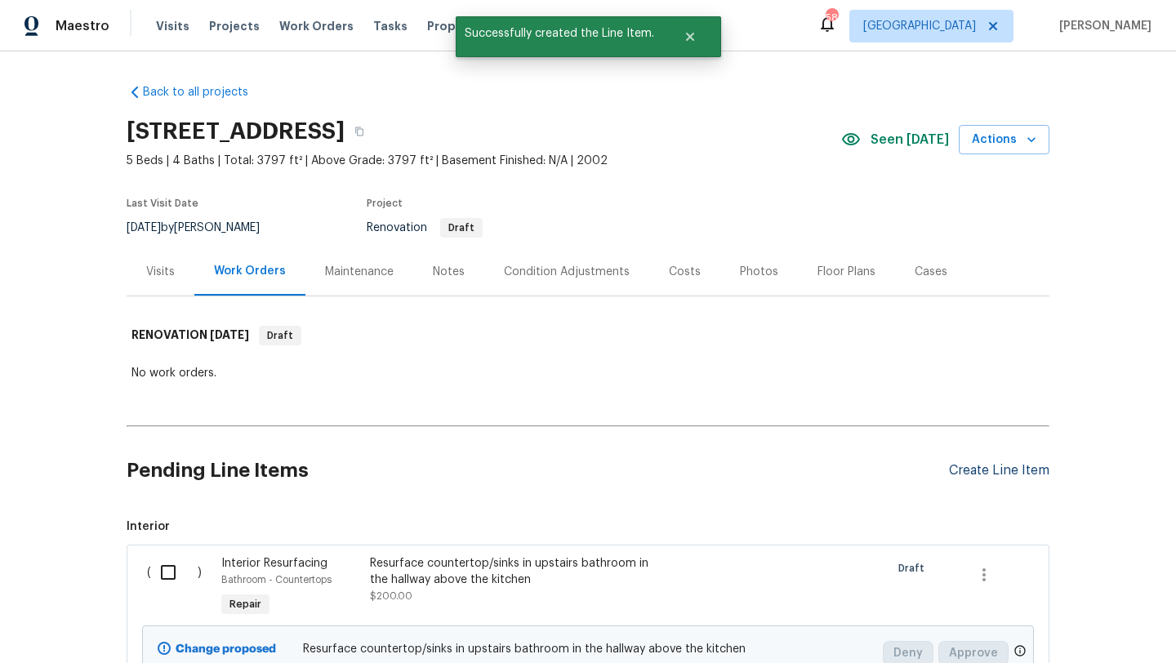
click at [968, 472] on div "Create Line Item" at bounding box center [999, 471] width 100 height 16
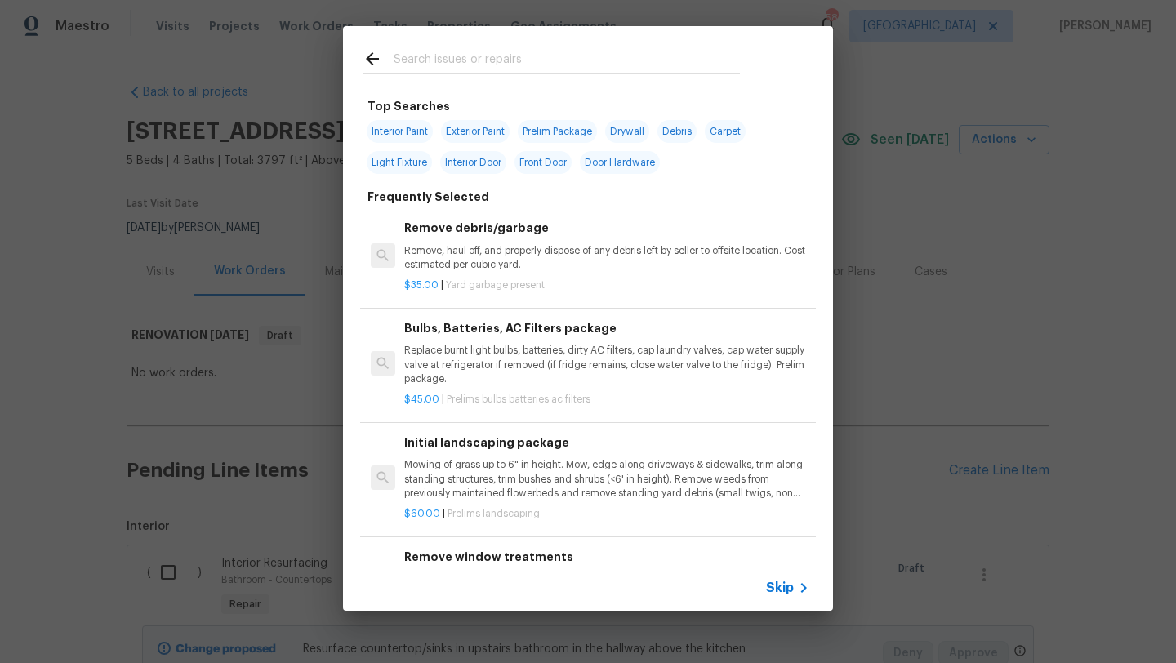
click at [519, 63] on input "text" at bounding box center [567, 61] width 346 height 25
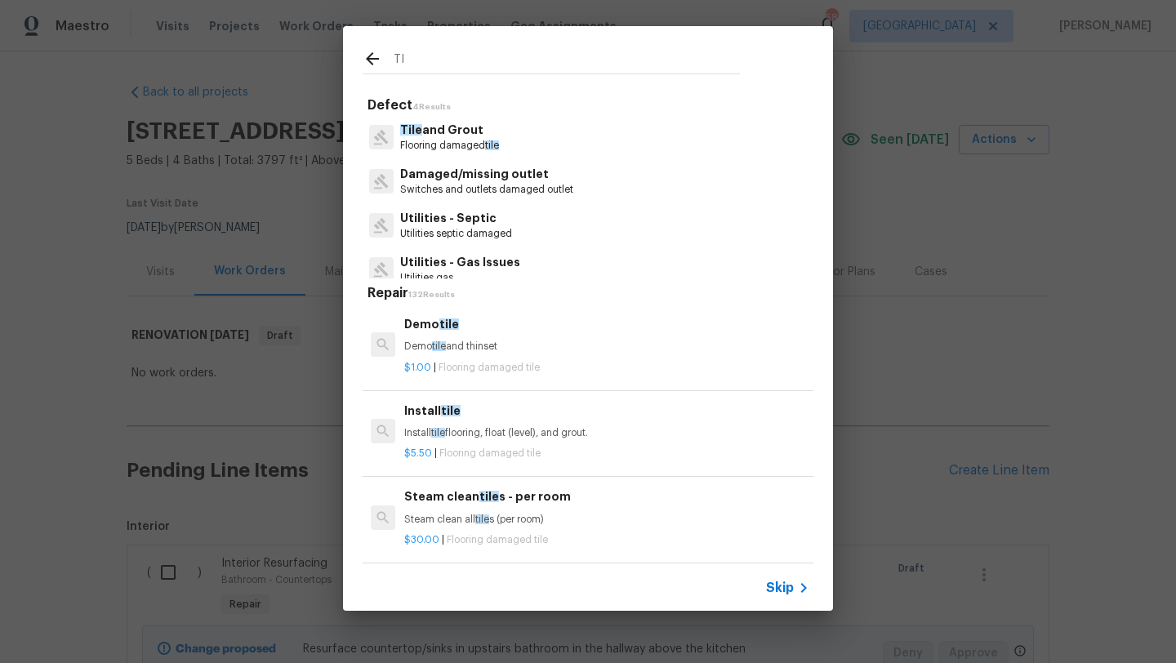
type input "T"
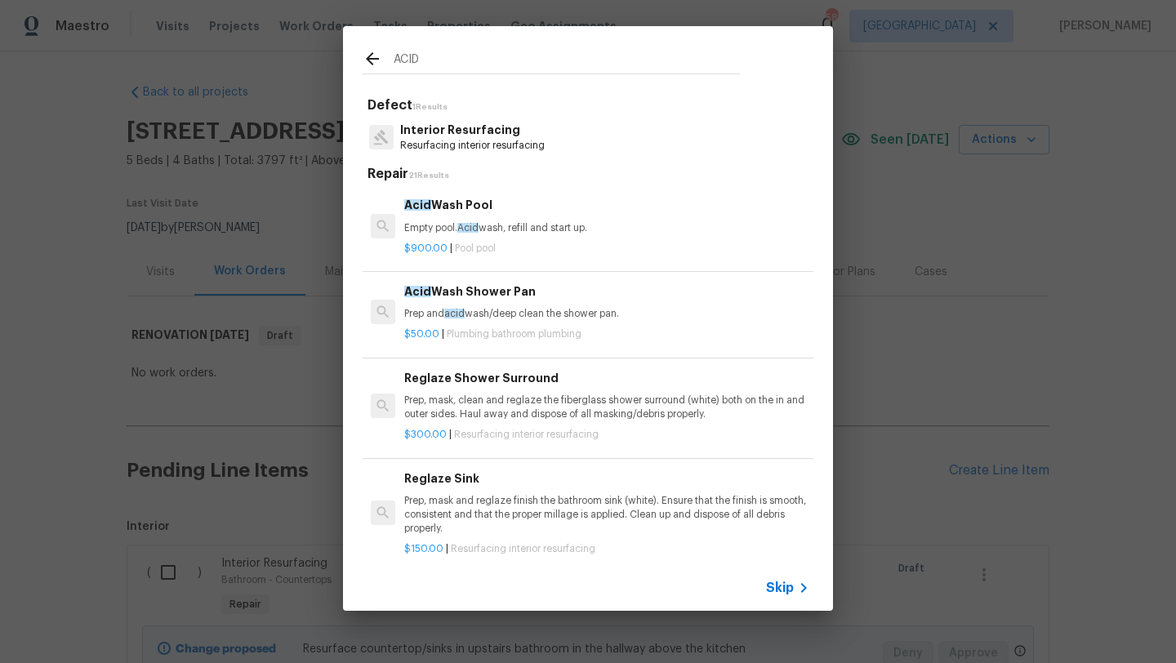
type input "ACID"
click at [529, 312] on p "Prep and acid wash/deep clean the shower pan." at bounding box center [606, 314] width 405 height 14
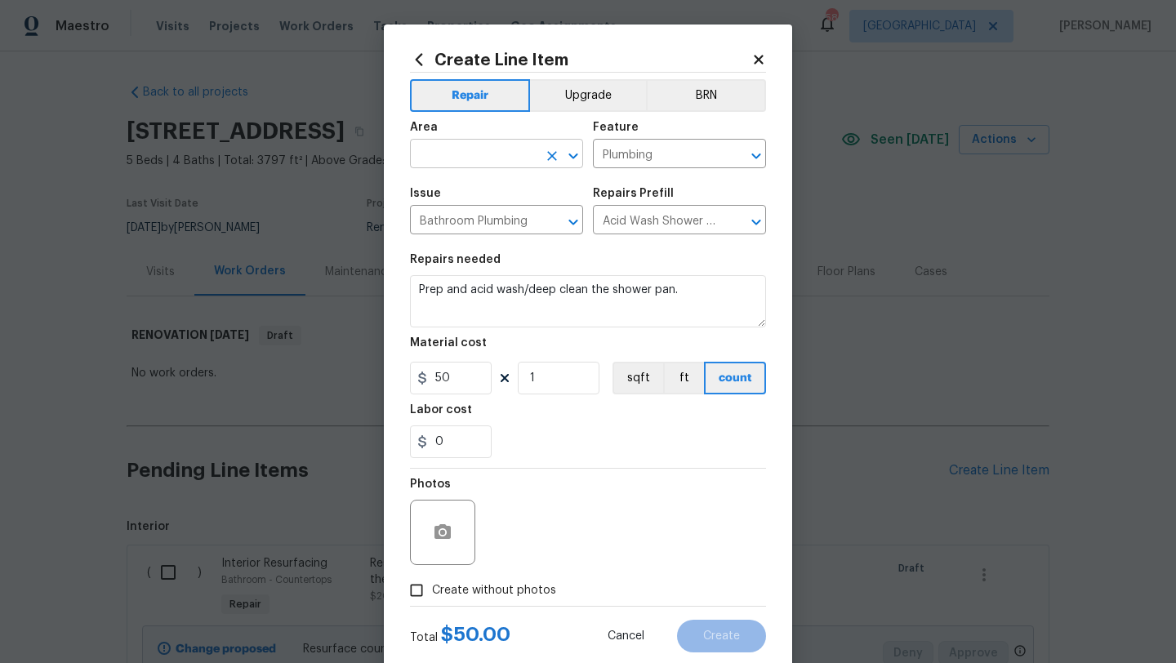
click at [497, 149] on input "text" at bounding box center [473, 155] width 127 height 25
click at [493, 187] on li "Bathroom" at bounding box center [496, 192] width 173 height 27
type input "Bathroom"
drag, startPoint x: 718, startPoint y: 289, endPoint x: 391, endPoint y: 296, distance: 326.8
click at [391, 296] on div "Create Line Item Repair Upgrade BRN Area Bathroom ​ Feature Plumbing ​ Issue Ba…" at bounding box center [588, 352] width 408 height 654
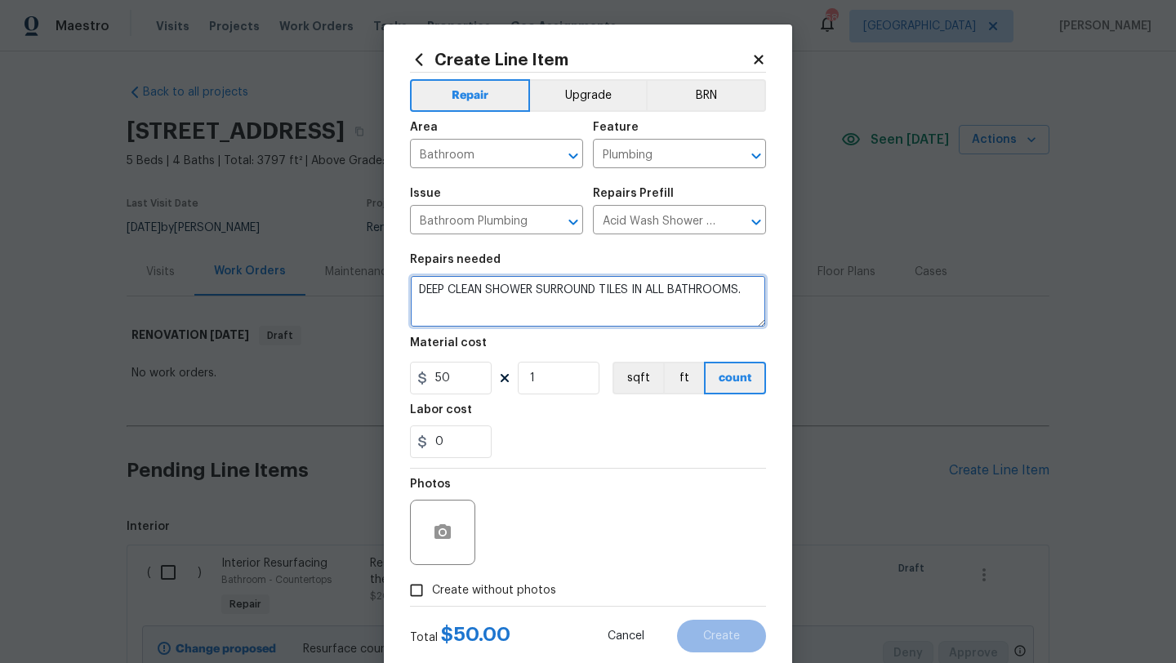
click at [633, 288] on textarea "DEEP CLEAN SHOWER SURROUND TILES IN ALL BATHROOMS." at bounding box center [588, 301] width 356 height 52
type textarea "DEEP CLEAN SHOWER SURROUND TILES/GROUT IN ALL BATHROOMS."
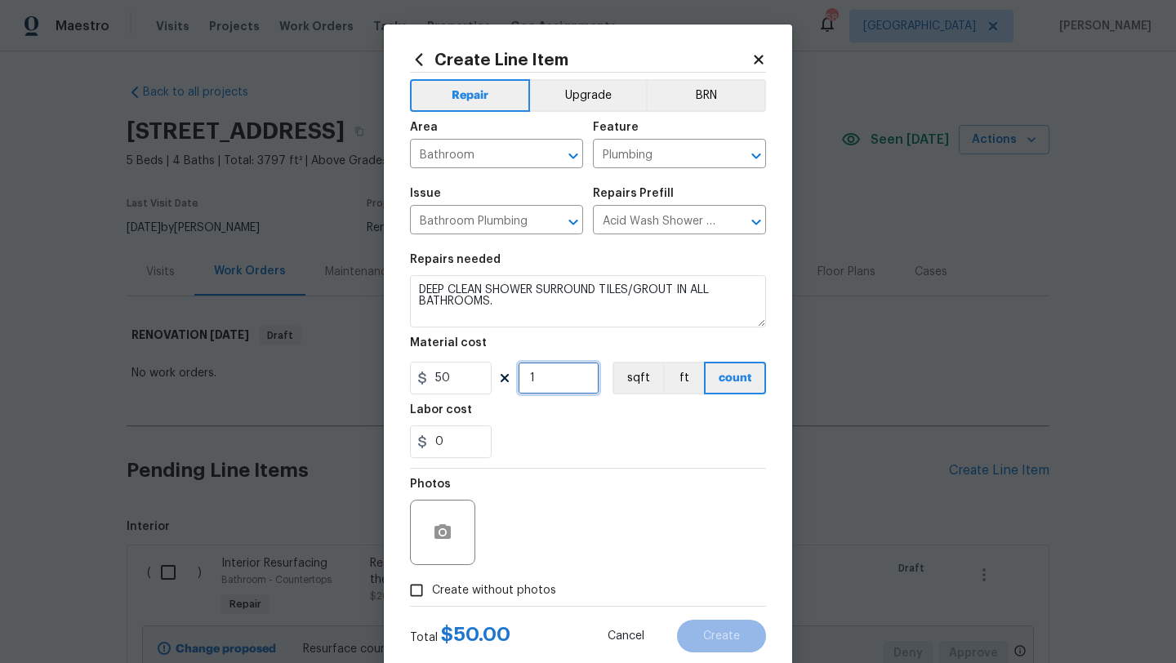
drag, startPoint x: 540, startPoint y: 378, endPoint x: 515, endPoint y: 378, distance: 25.3
click at [515, 378] on div "50 1 sqft ft count" at bounding box center [588, 378] width 356 height 33
type input "3"
click at [515, 585] on span "Create without photos" at bounding box center [494, 590] width 124 height 17
click at [432, 585] on input "Create without photos" at bounding box center [416, 590] width 31 height 31
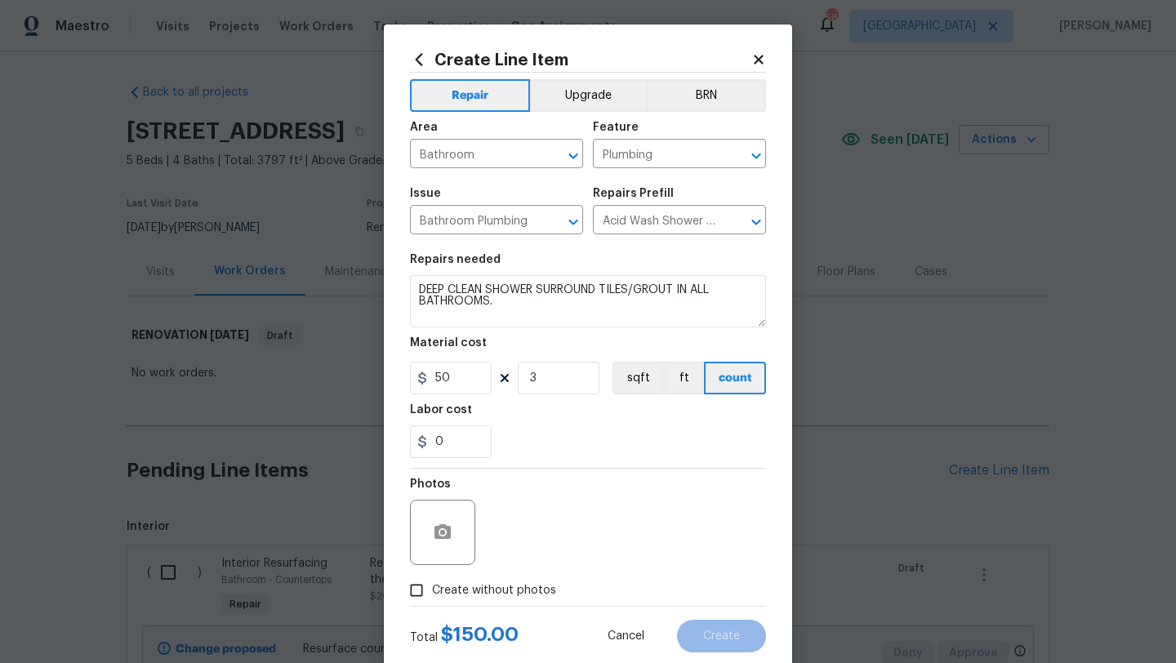
checkbox input "true"
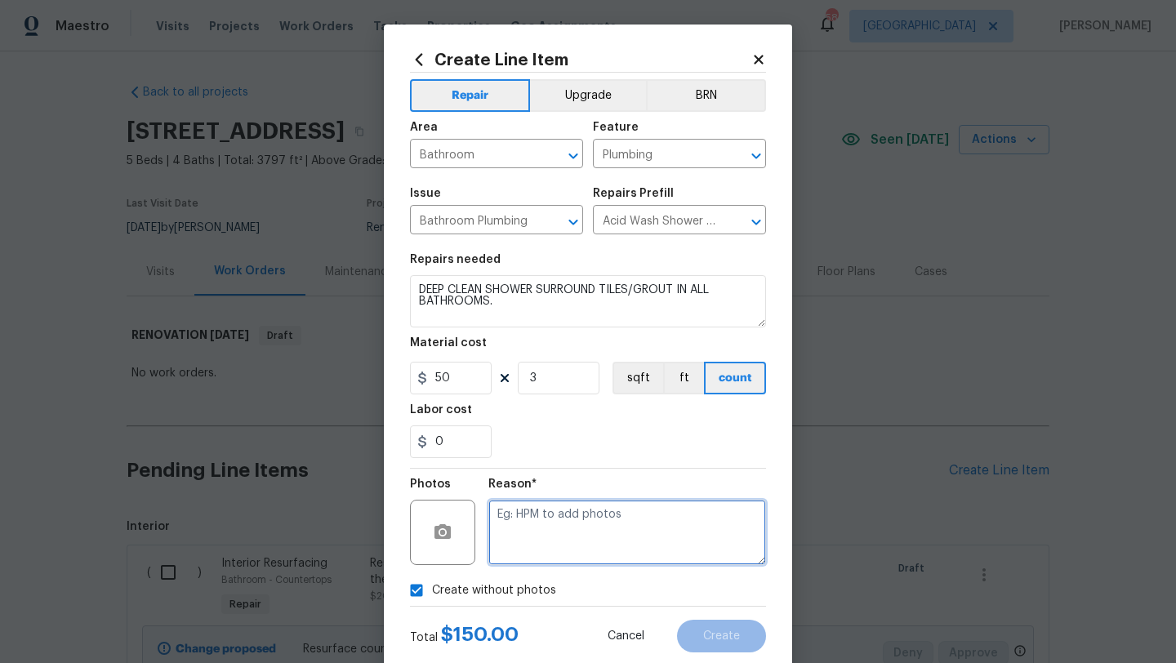
click at [542, 546] on textarea at bounding box center [627, 532] width 278 height 65
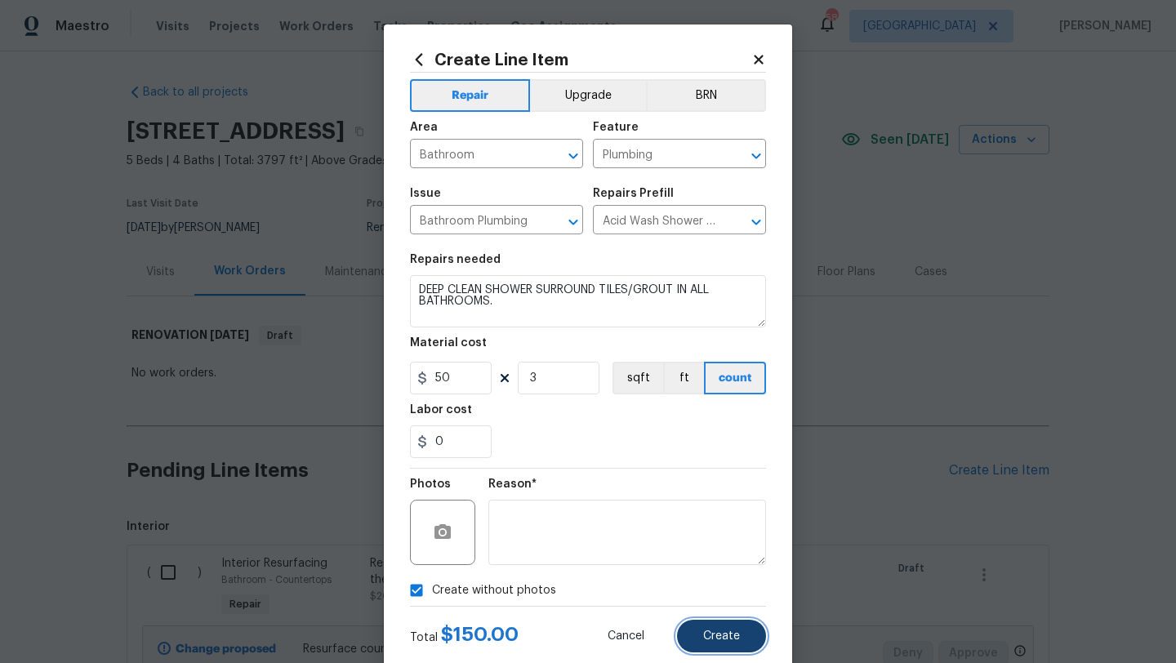
click at [708, 637] on span "Create" at bounding box center [721, 637] width 37 height 12
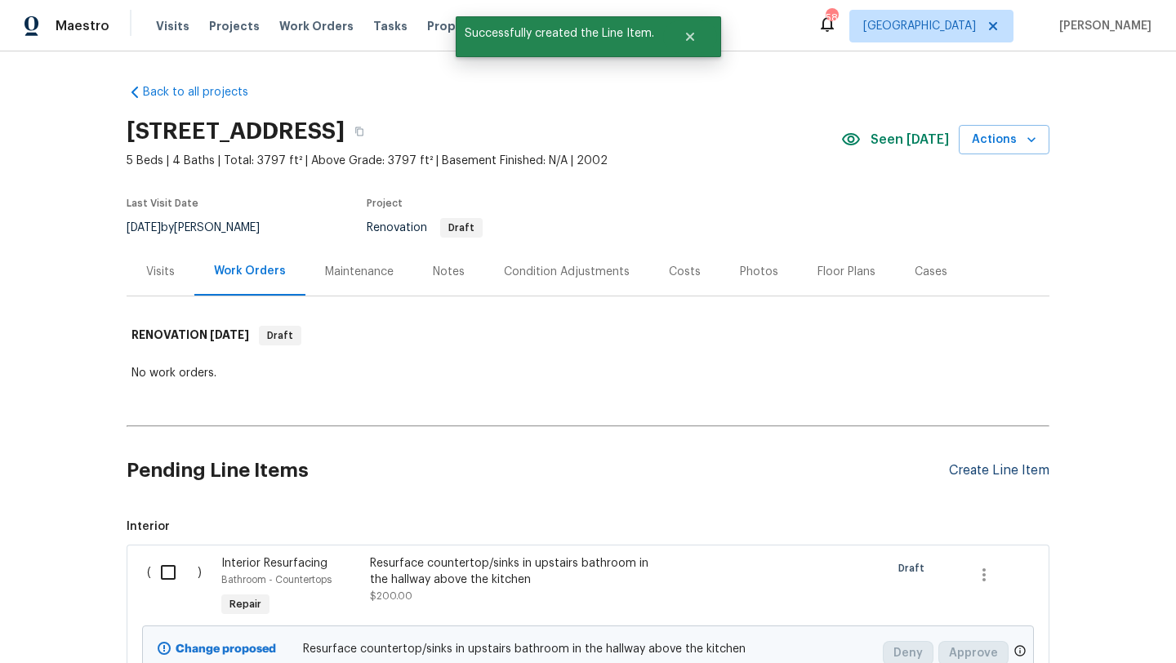
click at [974, 472] on div "Create Line Item" at bounding box center [999, 471] width 100 height 16
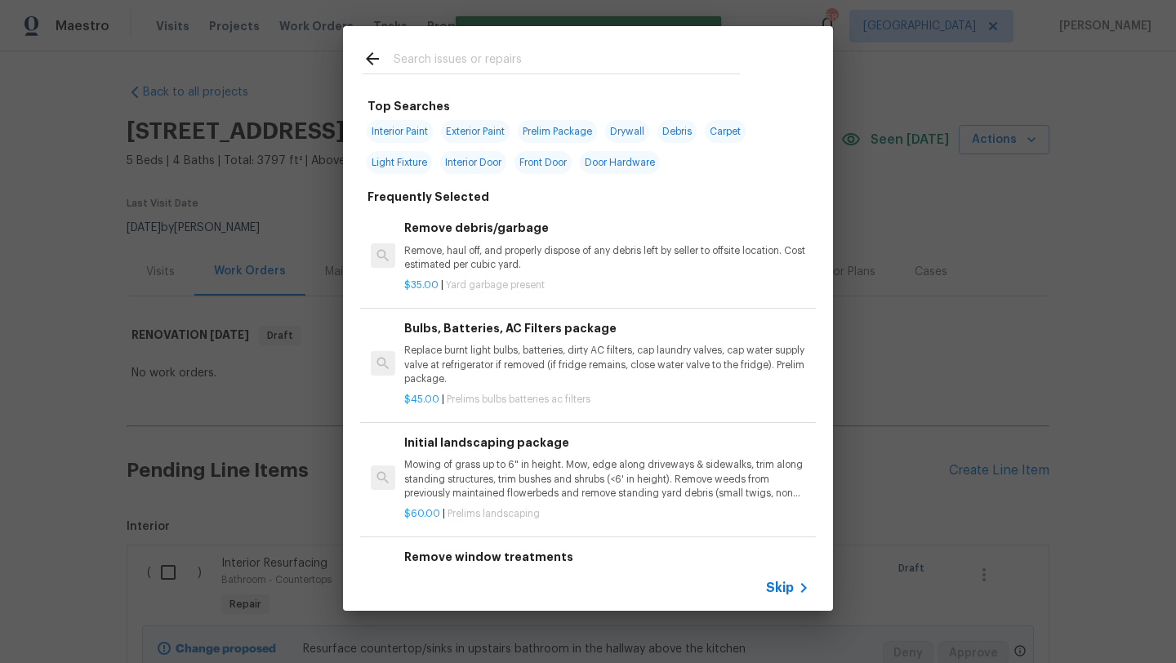
click at [482, 62] on input "text" at bounding box center [567, 61] width 346 height 25
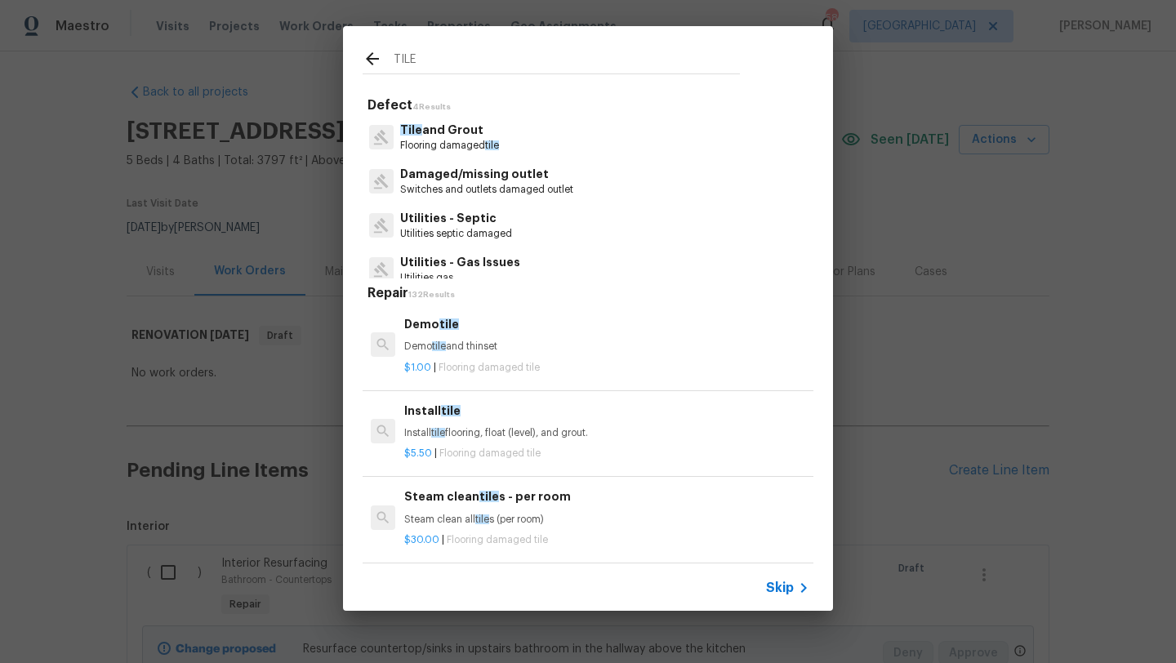
type input "TILE"
click at [463, 507] on div "Steam clean tile s - per room Steam clean all tile s (per room)" at bounding box center [606, 507] width 405 height 39
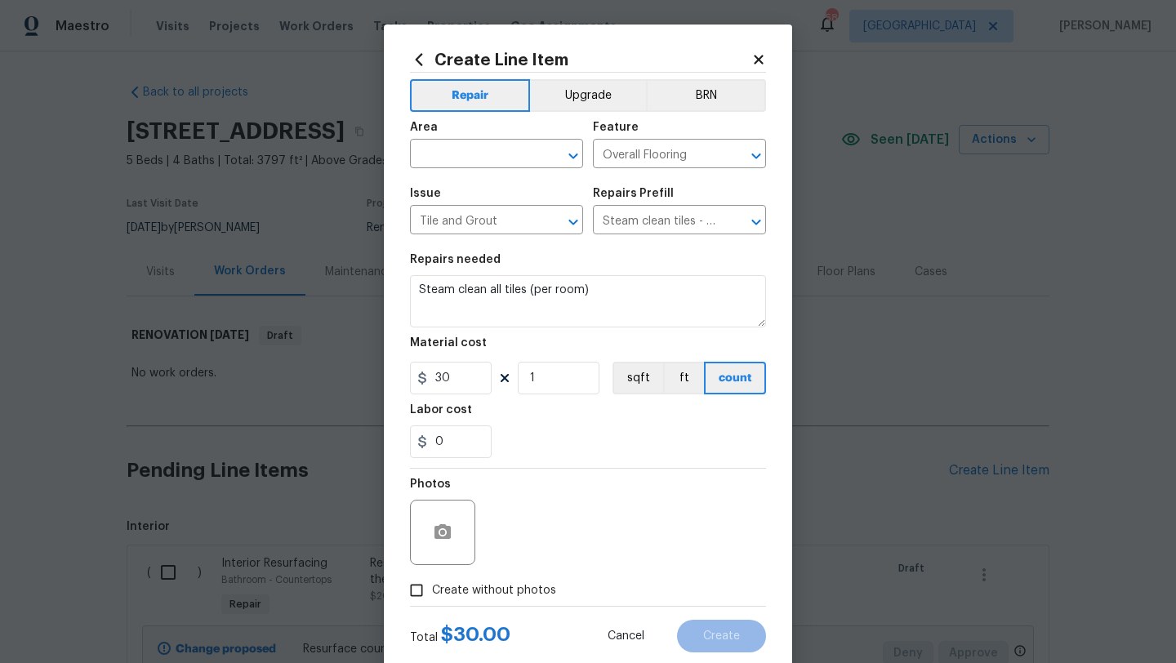
click at [472, 142] on div "Area" at bounding box center [496, 132] width 173 height 21
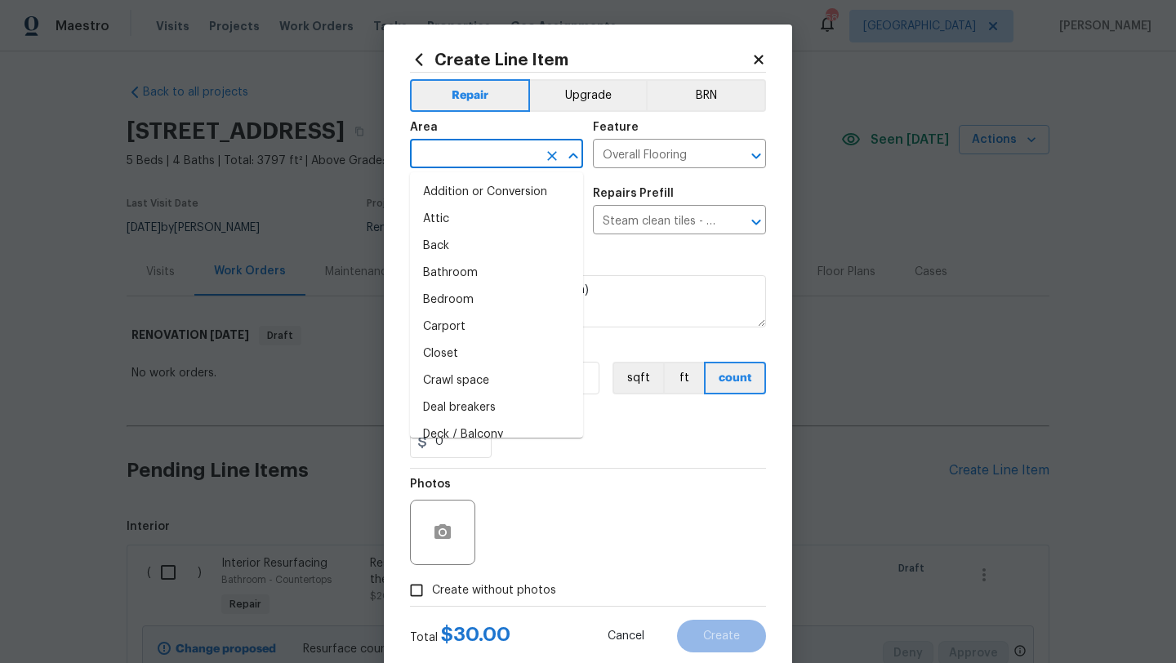
click at [472, 151] on input "text" at bounding box center [473, 155] width 127 height 25
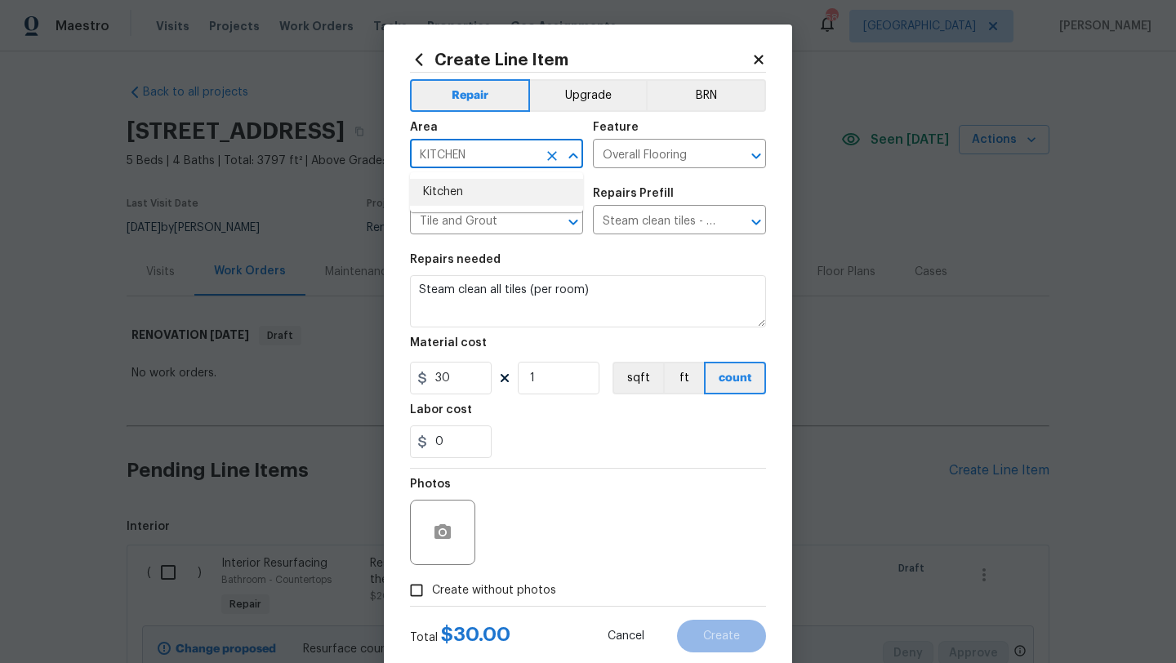
click at [452, 192] on li "Kitchen" at bounding box center [496, 192] width 173 height 27
type input "Kitchen"
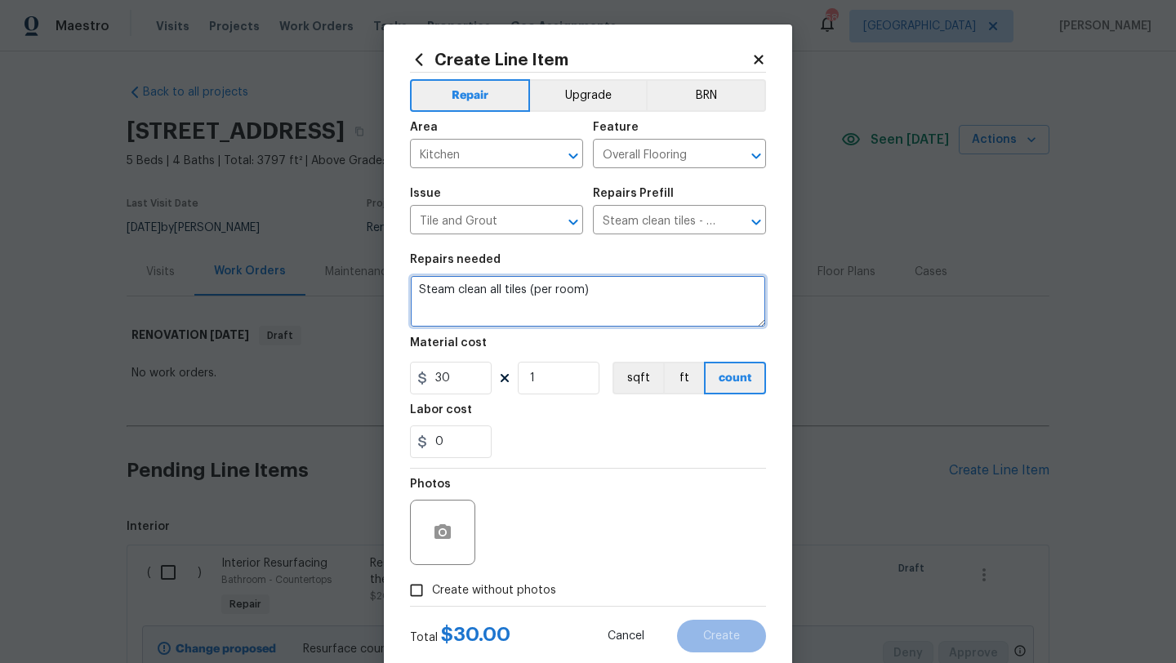
drag, startPoint x: 616, startPoint y: 287, endPoint x: 402, endPoint y: 290, distance: 214.0
click at [402, 290] on div "Create Line Item Repair Upgrade BRN Area Kitchen ​ Feature Overall Flooring ​ I…" at bounding box center [588, 352] width 408 height 654
type textarea "DEEP CLEAN GROUT/TILES IN KITCHEN TO REMOVE STAINING"
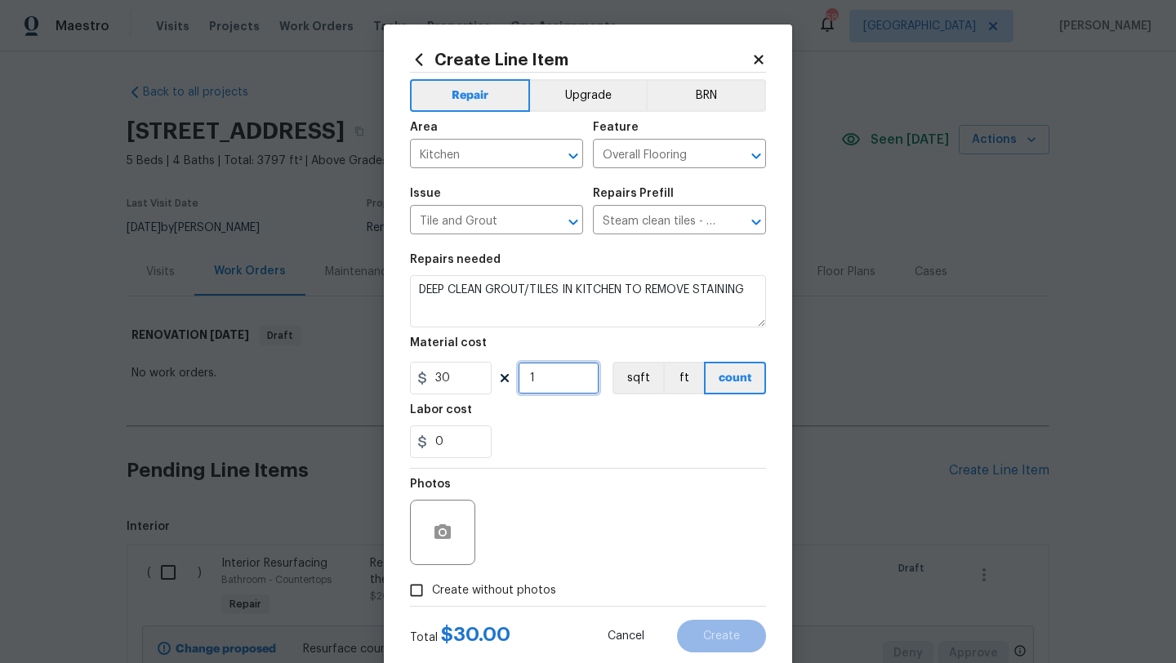
drag, startPoint x: 542, startPoint y: 387, endPoint x: 519, endPoint y: 387, distance: 22.9
click at [519, 387] on input "1" at bounding box center [559, 378] width 82 height 33
type input "6"
click at [434, 439] on input "0" at bounding box center [451, 442] width 82 height 33
drag, startPoint x: 456, startPoint y: 443, endPoint x: 412, endPoint y: 443, distance: 43.3
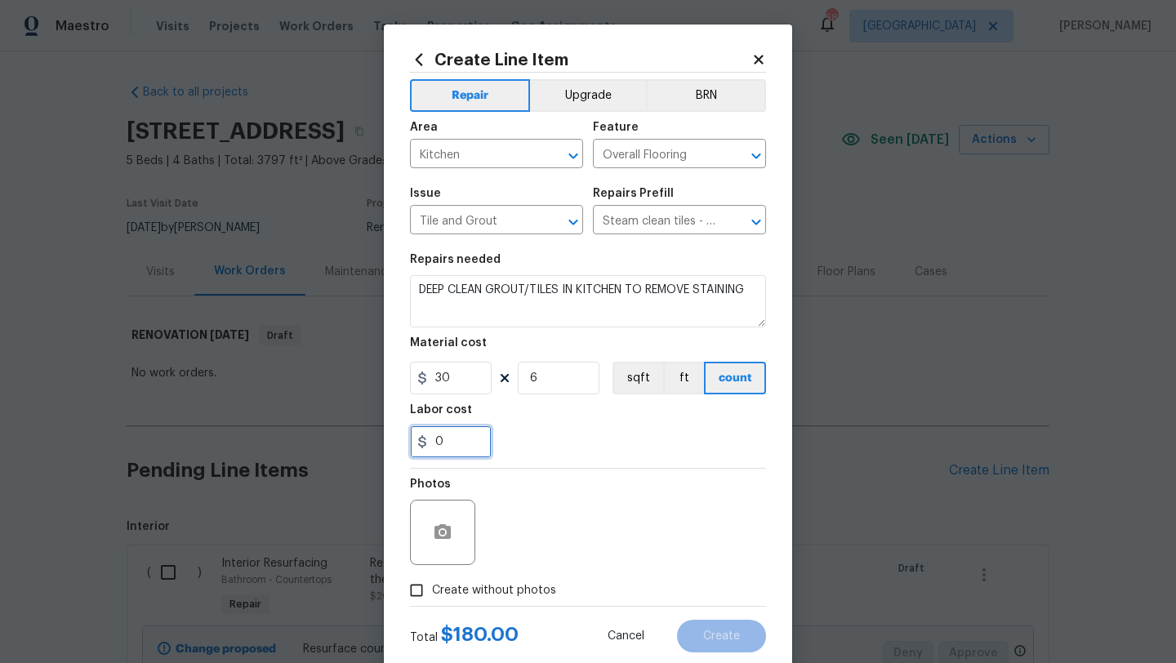
click at [412, 443] on input "0" at bounding box center [451, 442] width 82 height 33
type input "20"
click at [513, 531] on div "Photos" at bounding box center [588, 522] width 356 height 106
click at [496, 590] on span "Create without photos" at bounding box center [494, 590] width 124 height 17
click at [432, 590] on input "Create without photos" at bounding box center [416, 590] width 31 height 31
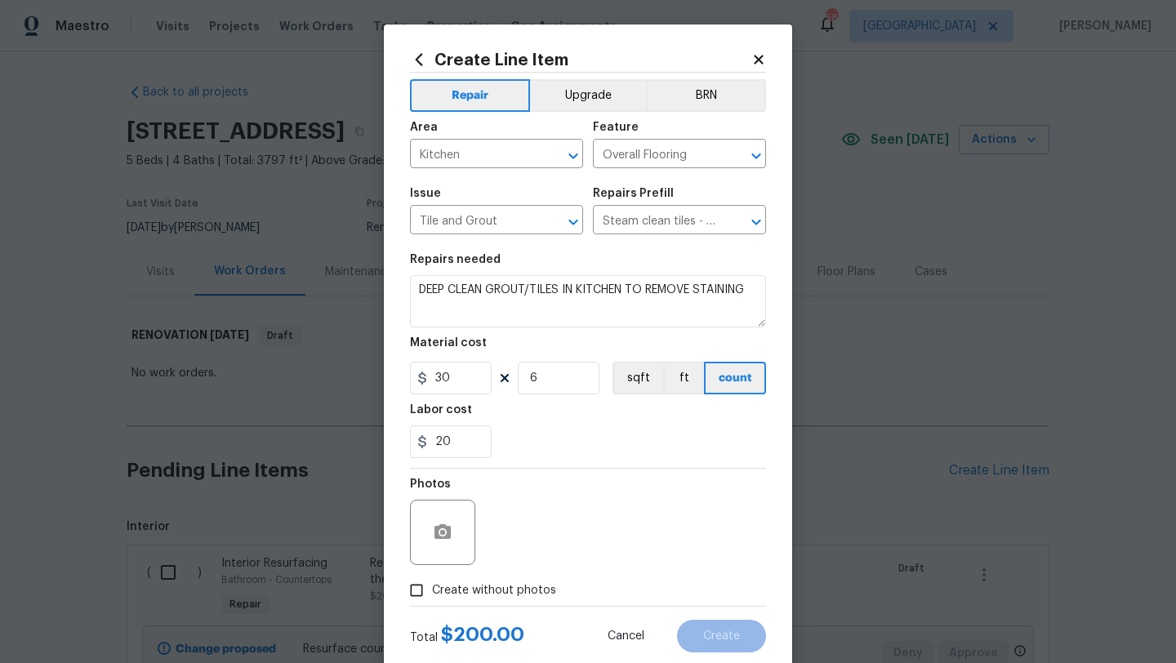
checkbox input "true"
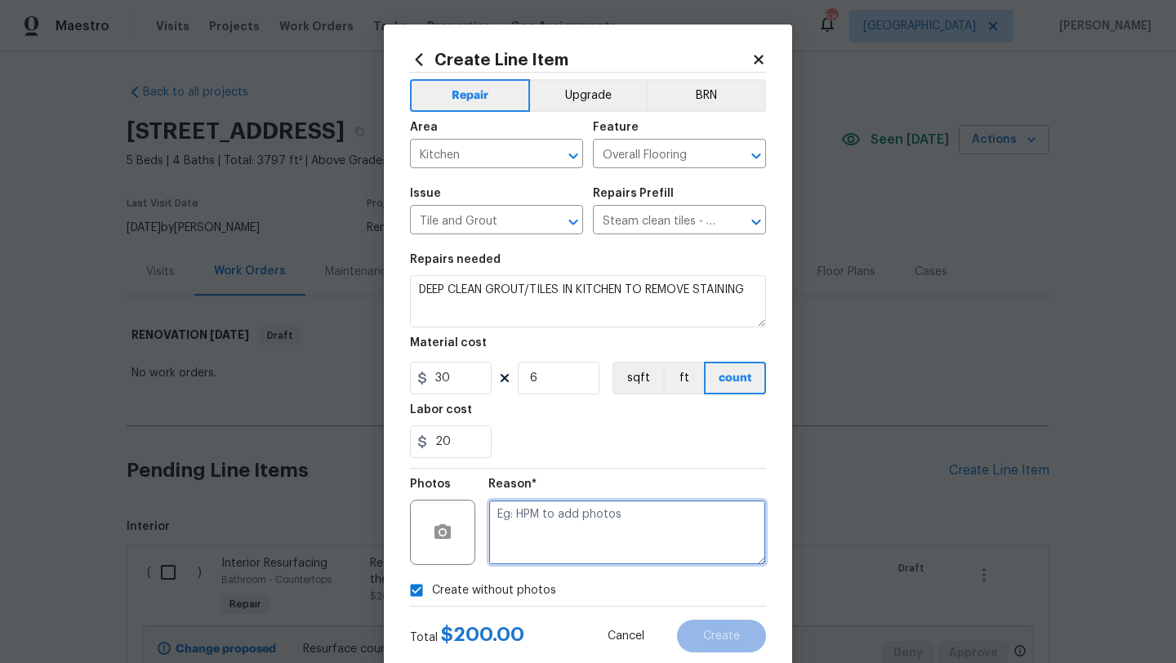
click at [537, 531] on textarea at bounding box center [627, 532] width 278 height 65
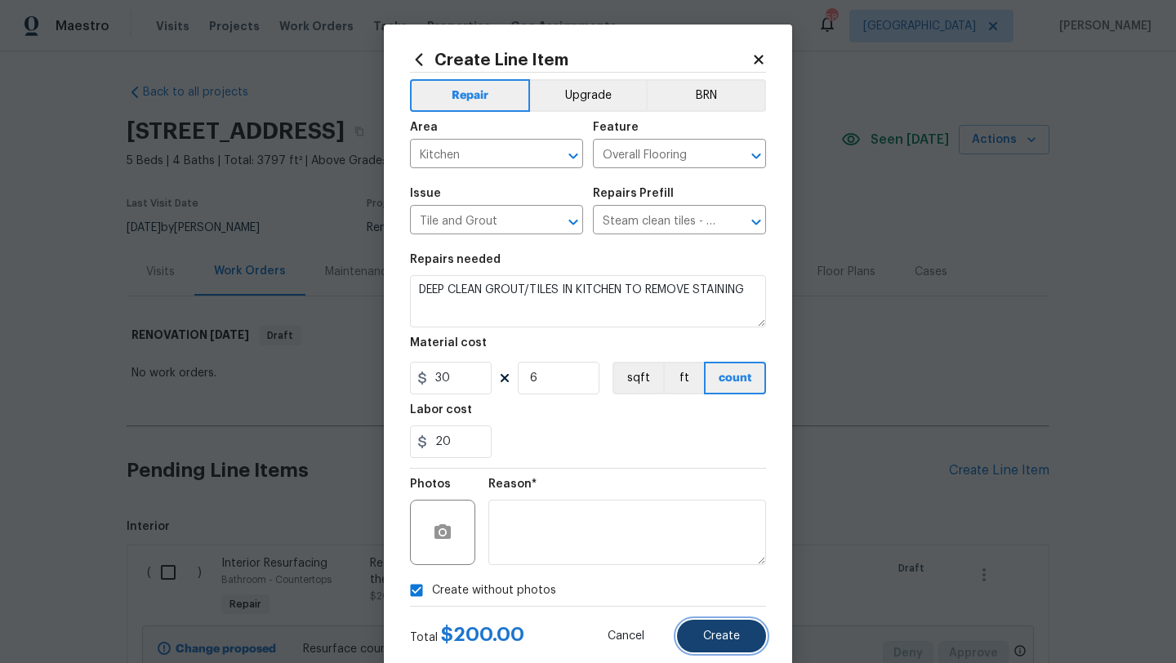
click at [706, 641] on span "Create" at bounding box center [721, 637] width 37 height 12
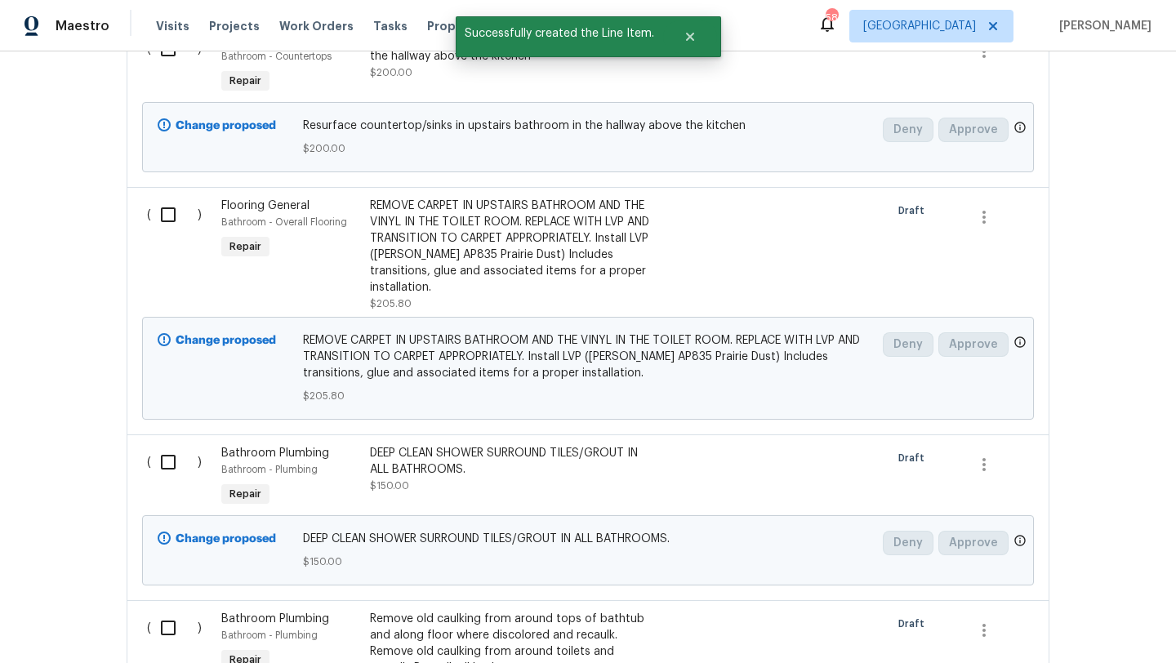
scroll to position [524, 0]
click at [167, 214] on input "checkbox" at bounding box center [174, 214] width 47 height 34
checkbox input "true"
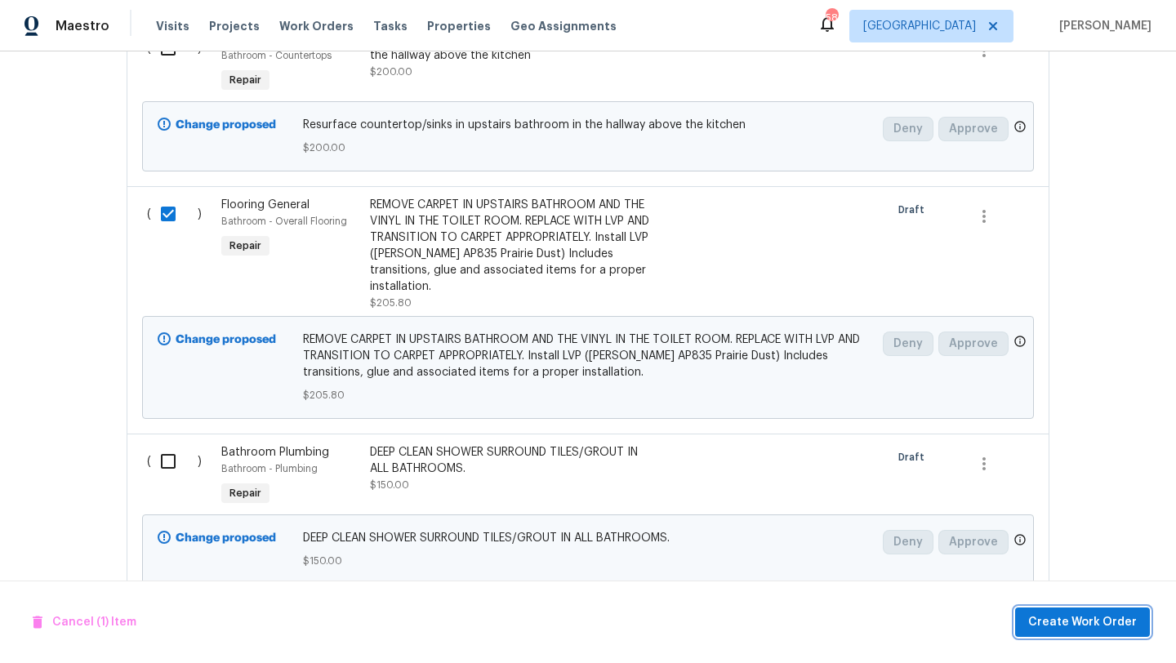
click at [1052, 623] on span "Create Work Order" at bounding box center [1082, 623] width 109 height 20
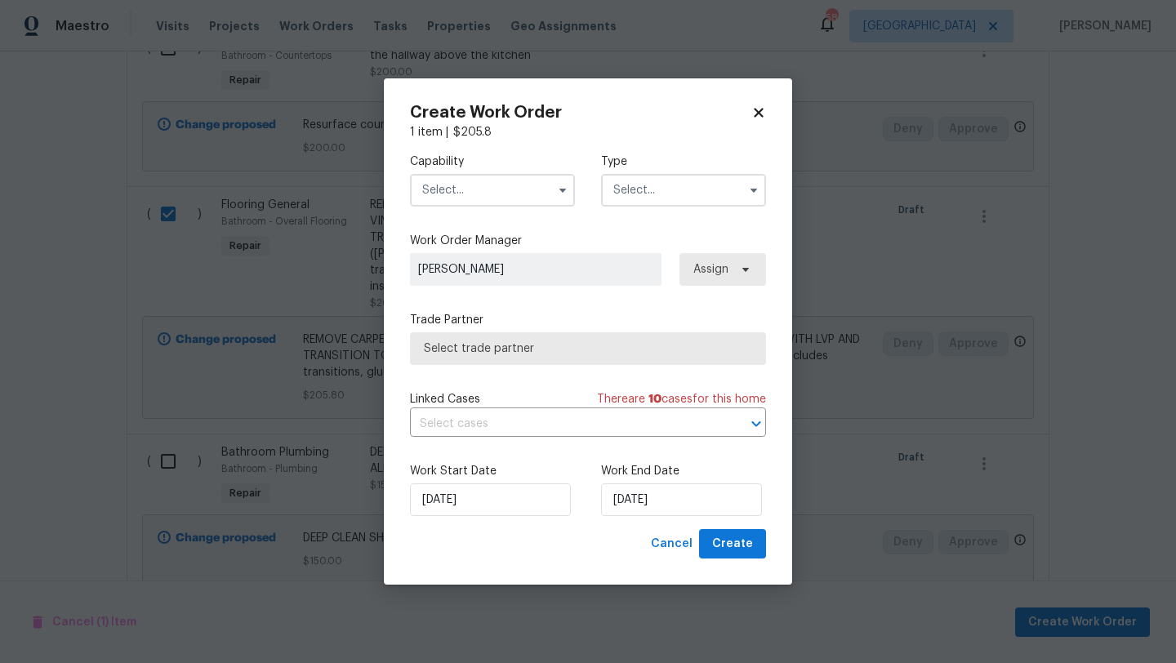
click at [530, 188] on input "text" at bounding box center [492, 190] width 165 height 33
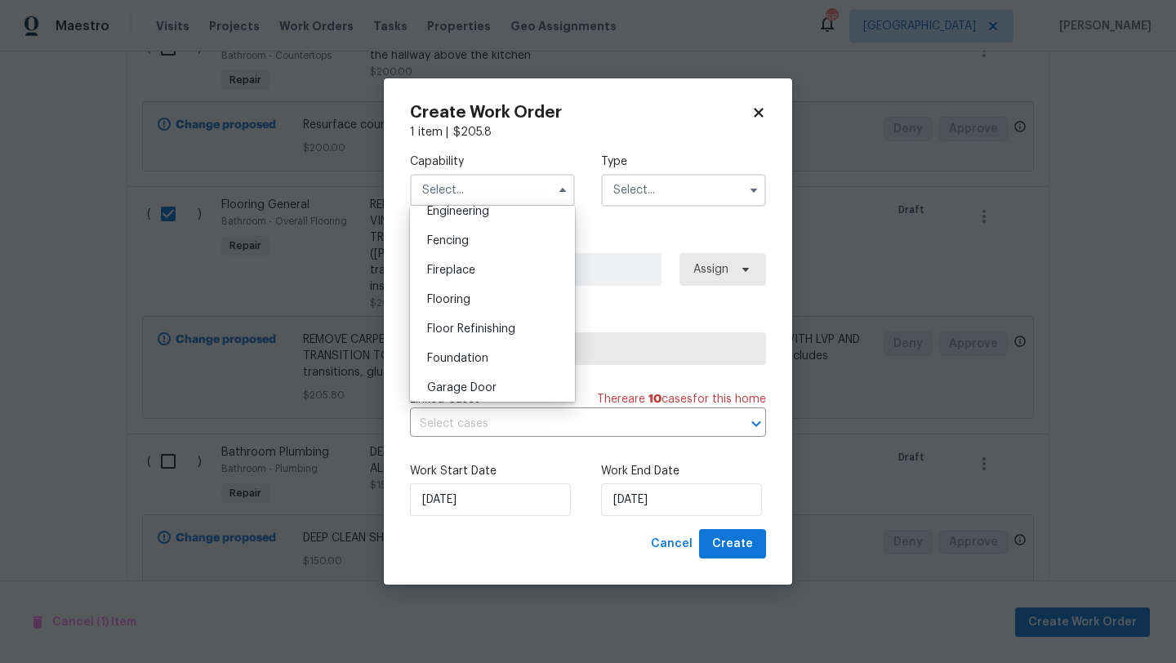
scroll to position [562, 0]
click at [491, 292] on div "Flooring" at bounding box center [492, 296] width 157 height 29
type input "Flooring"
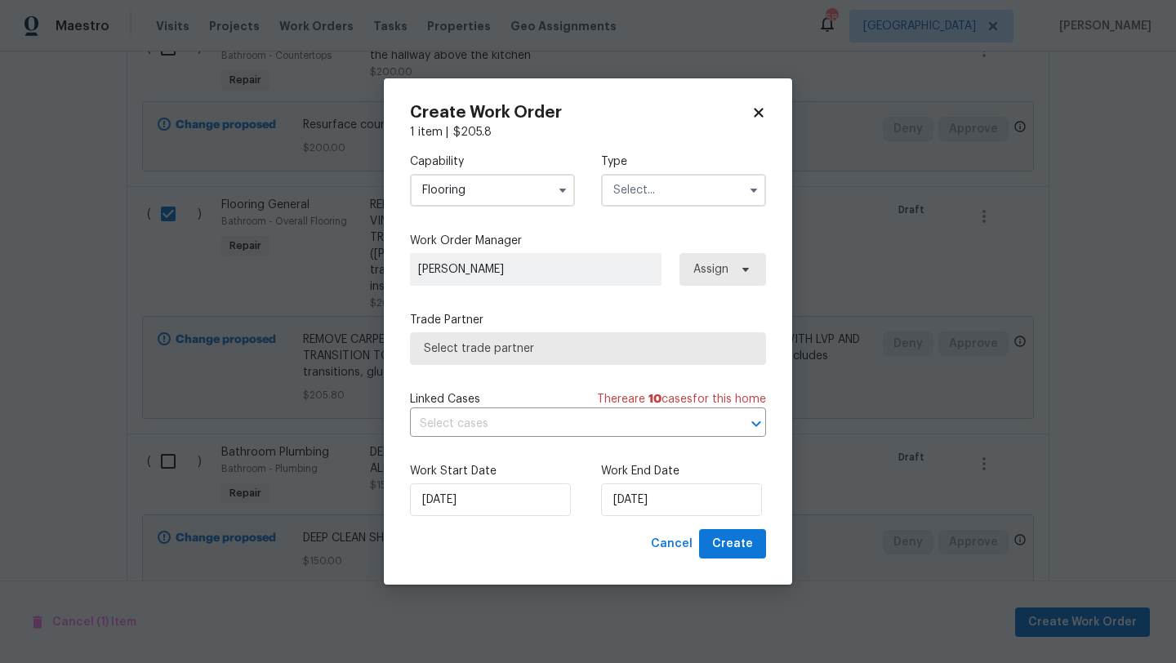
click at [646, 187] on input "text" at bounding box center [683, 190] width 165 height 33
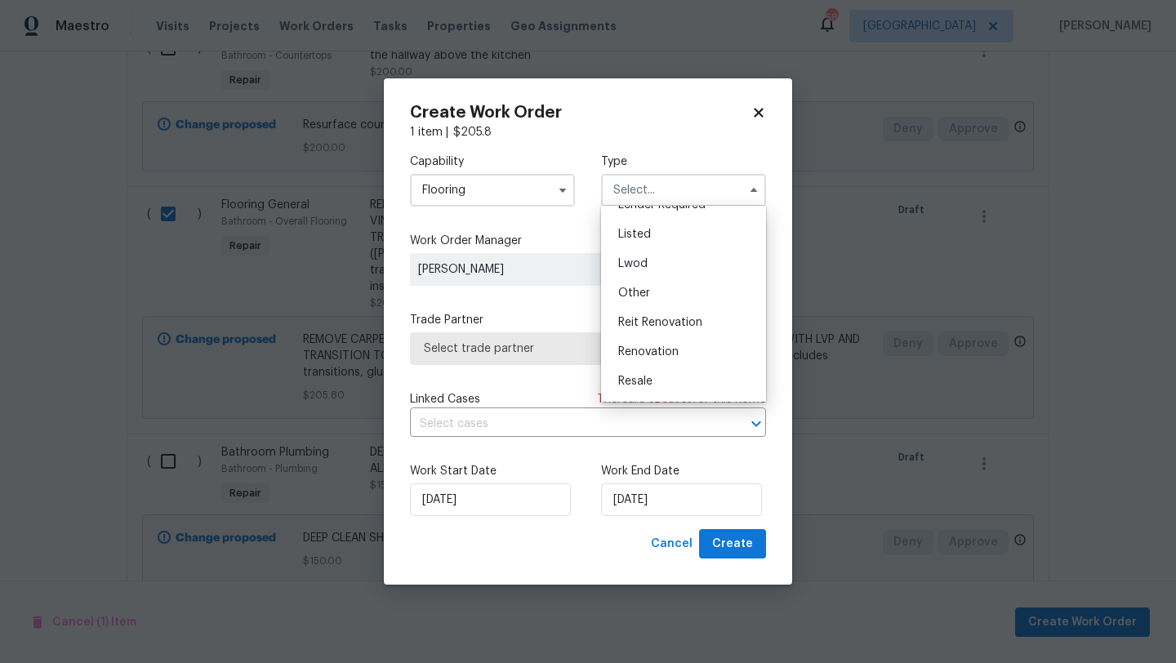
scroll to position [194, 0]
click at [668, 294] on span "Renovation" at bounding box center [648, 294] width 60 height 11
type input "Renovation"
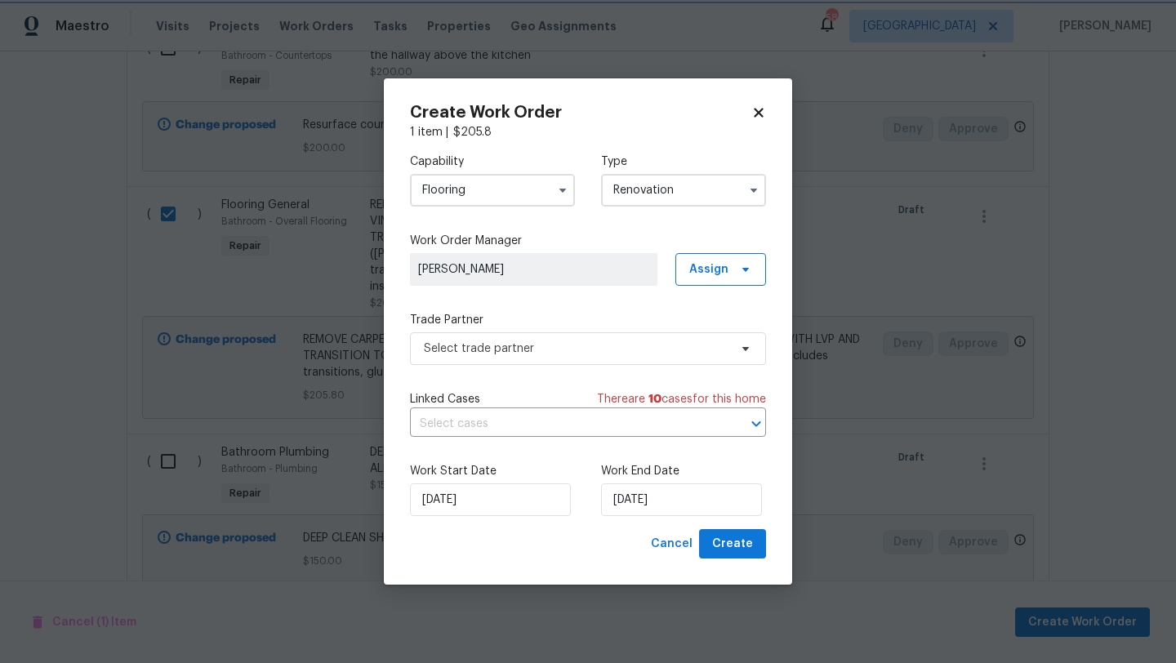
scroll to position [0, 0]
click at [666, 350] on span "Select trade partner" at bounding box center [576, 349] width 305 height 16
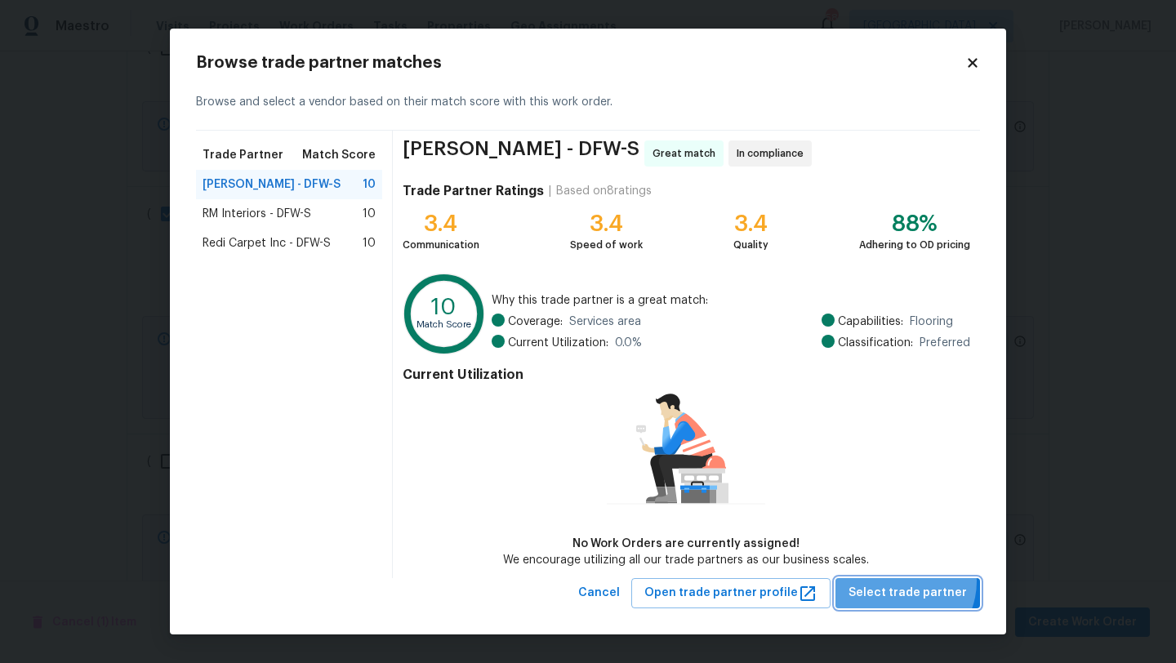
click at [905, 582] on button "Select trade partner" at bounding box center [908, 593] width 145 height 30
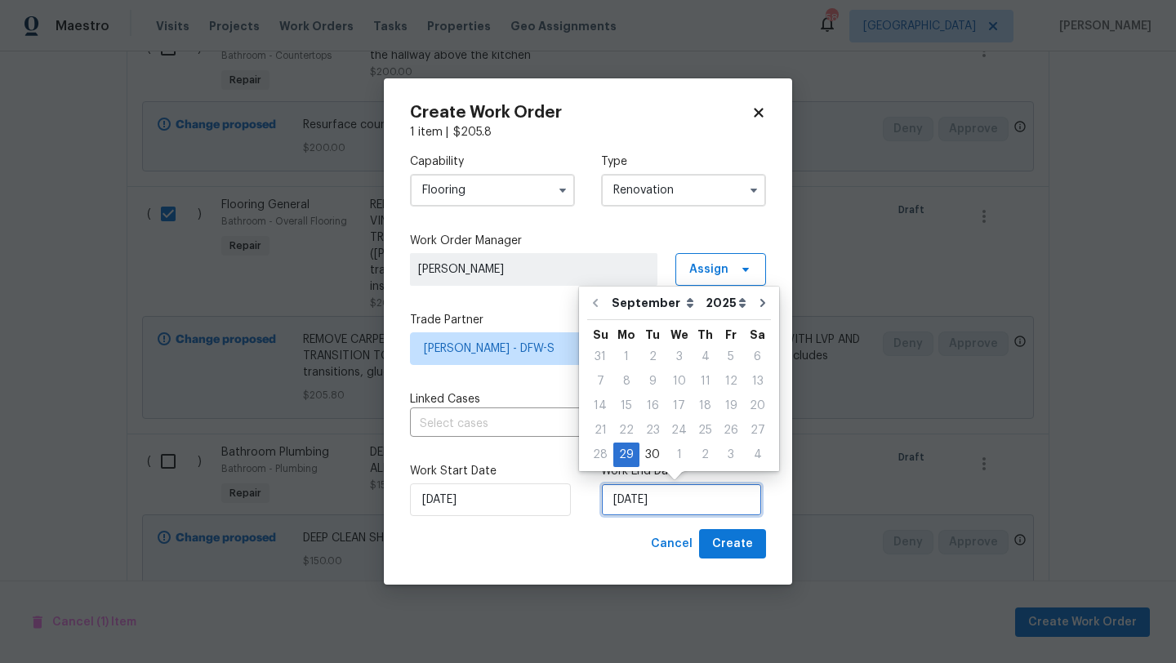
click at [702, 491] on input "[DATE]" at bounding box center [681, 500] width 161 height 33
click at [756, 300] on icon "Go to next month" at bounding box center [762, 302] width 13 height 13
type input "10/29/2025"
select select "9"
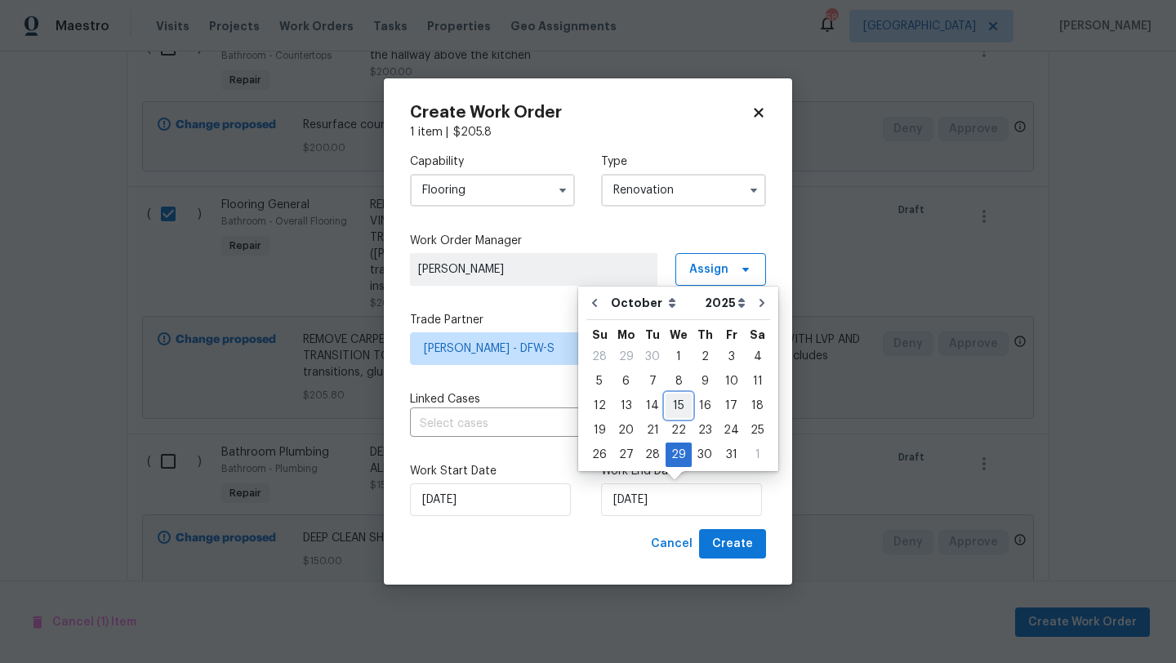
click at [676, 401] on div "15" at bounding box center [679, 405] width 26 height 23
type input "10/15/2025"
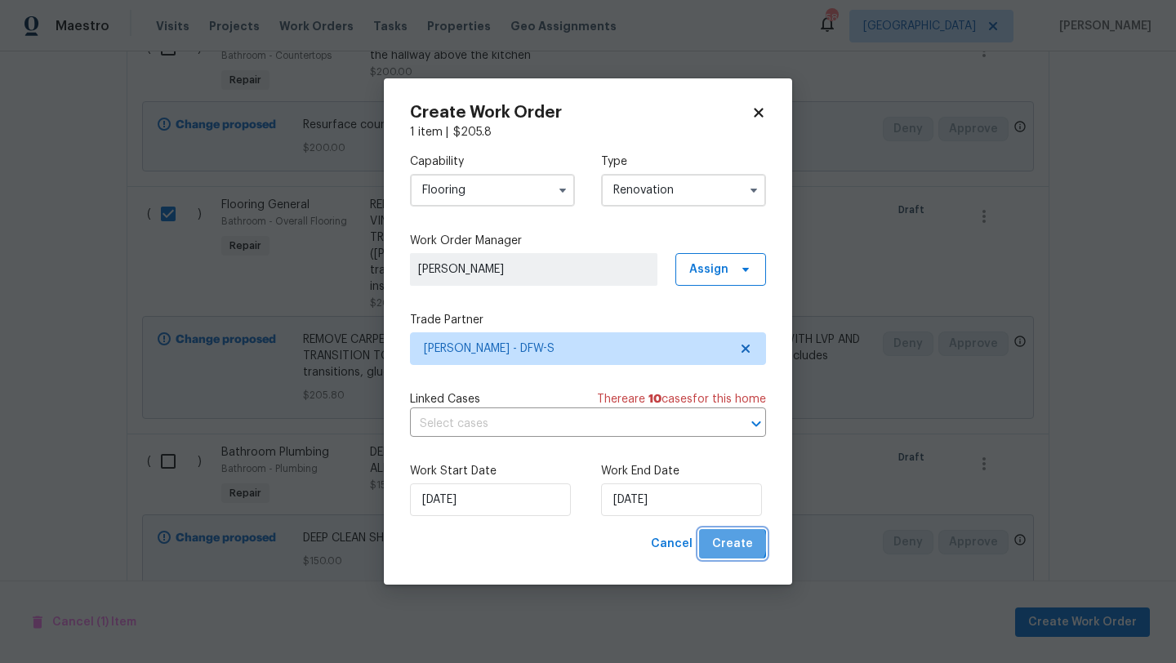
click at [734, 543] on span "Create" at bounding box center [732, 544] width 41 height 20
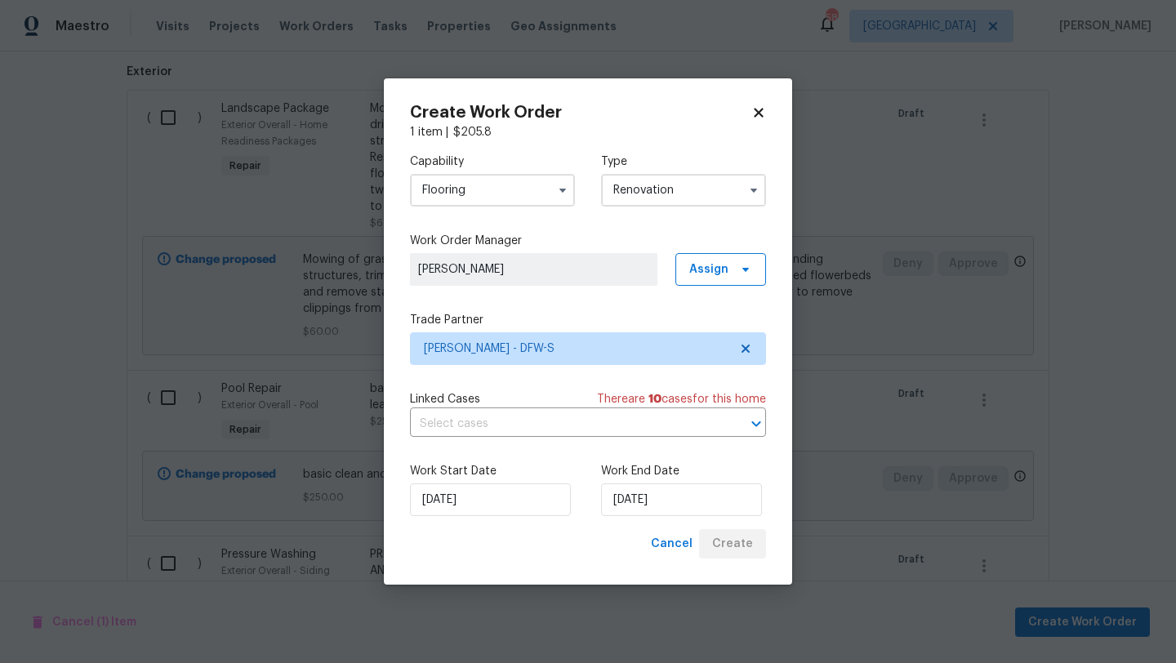
scroll to position [568, 0]
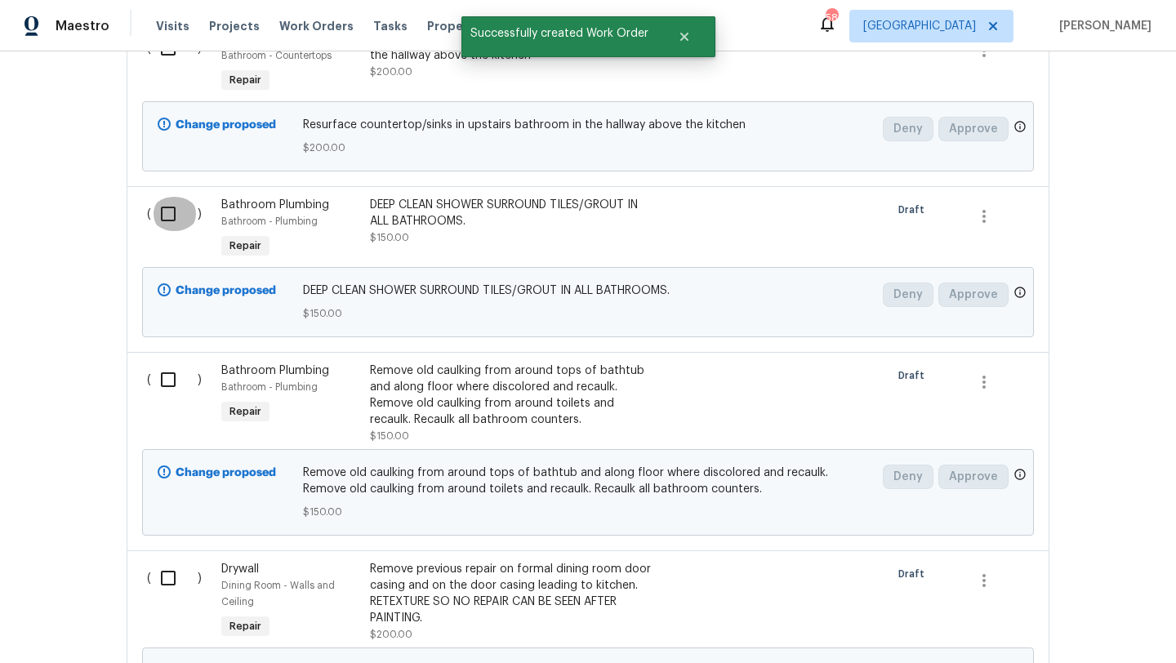
click at [170, 211] on input "checkbox" at bounding box center [174, 214] width 47 height 34
checkbox input "true"
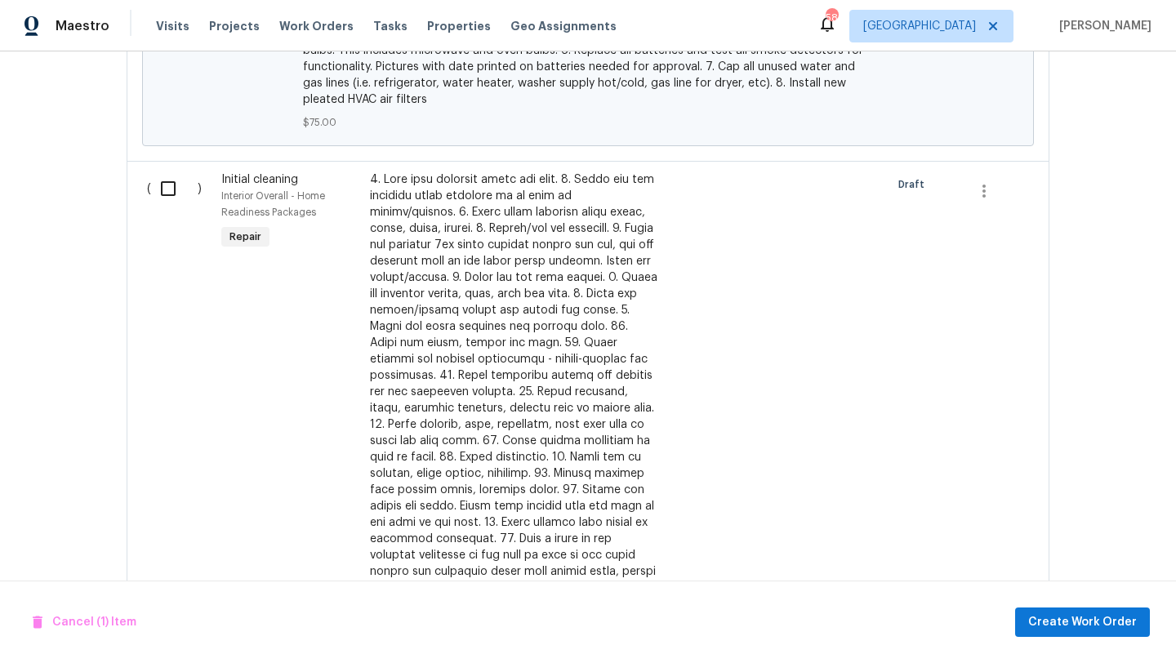
scroll to position [1896, 0]
click at [170, 192] on input "checkbox" at bounding box center [174, 188] width 47 height 34
checkbox input "true"
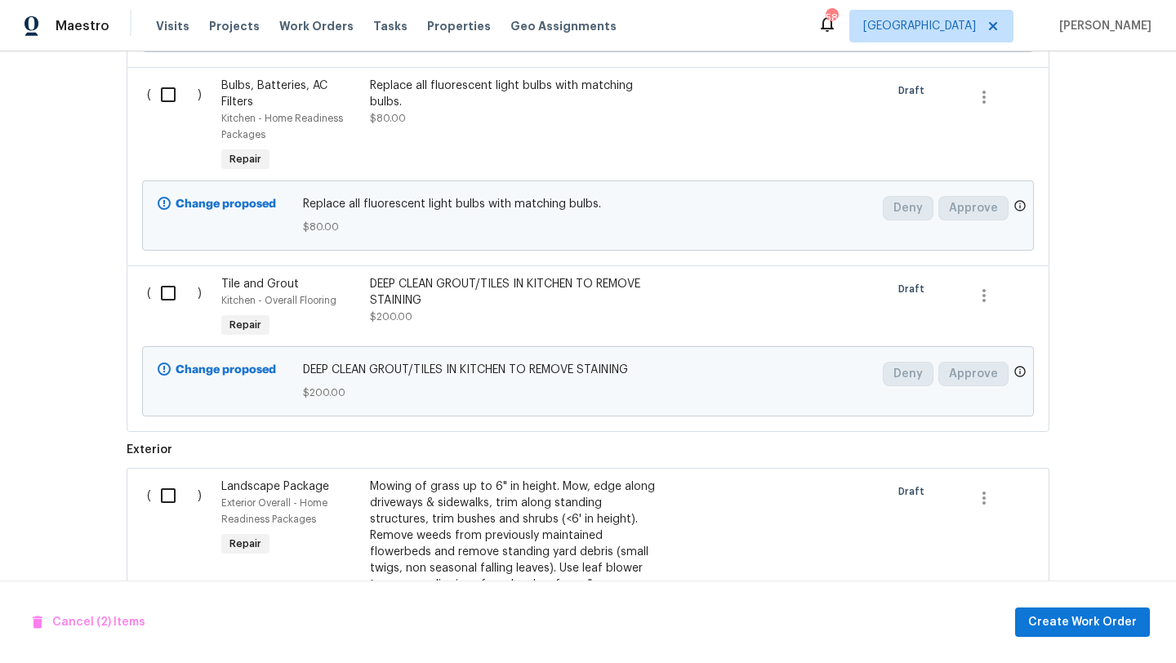
scroll to position [4138, 0]
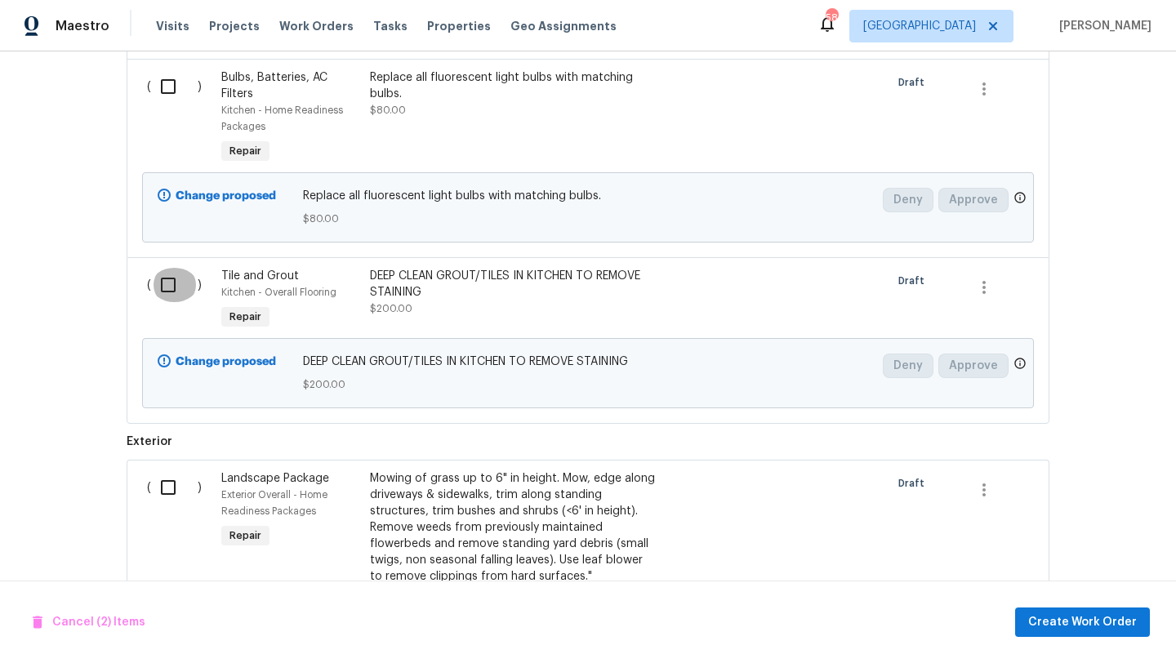
click at [172, 275] on input "checkbox" at bounding box center [174, 285] width 47 height 34
checkbox input "true"
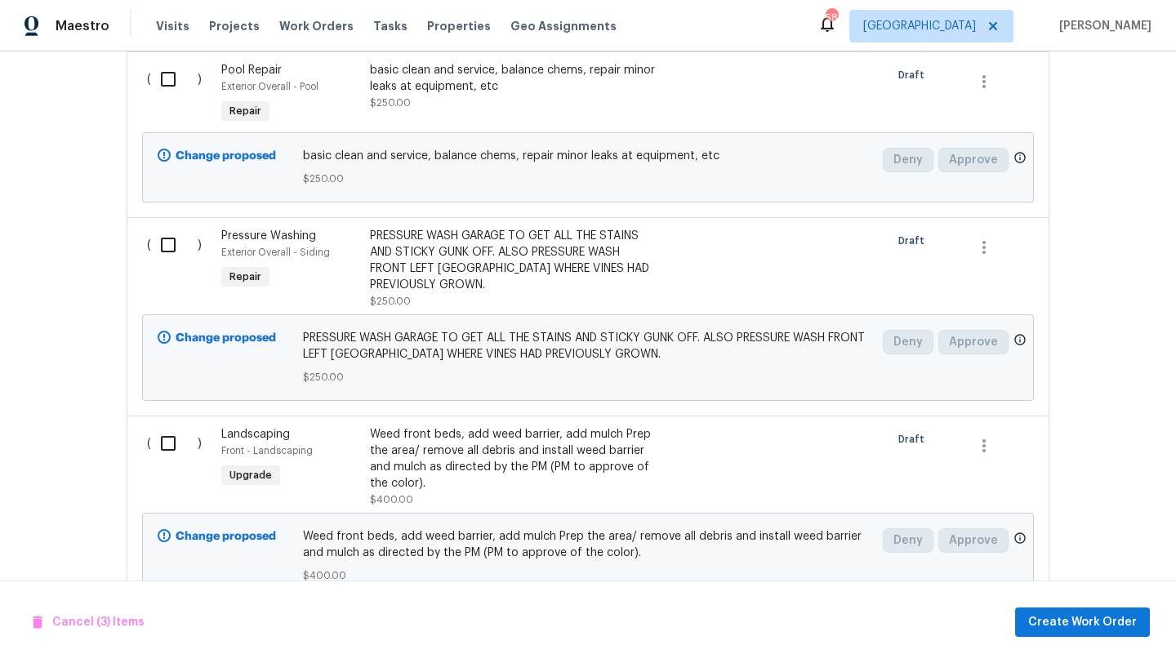
scroll to position [4882, 0]
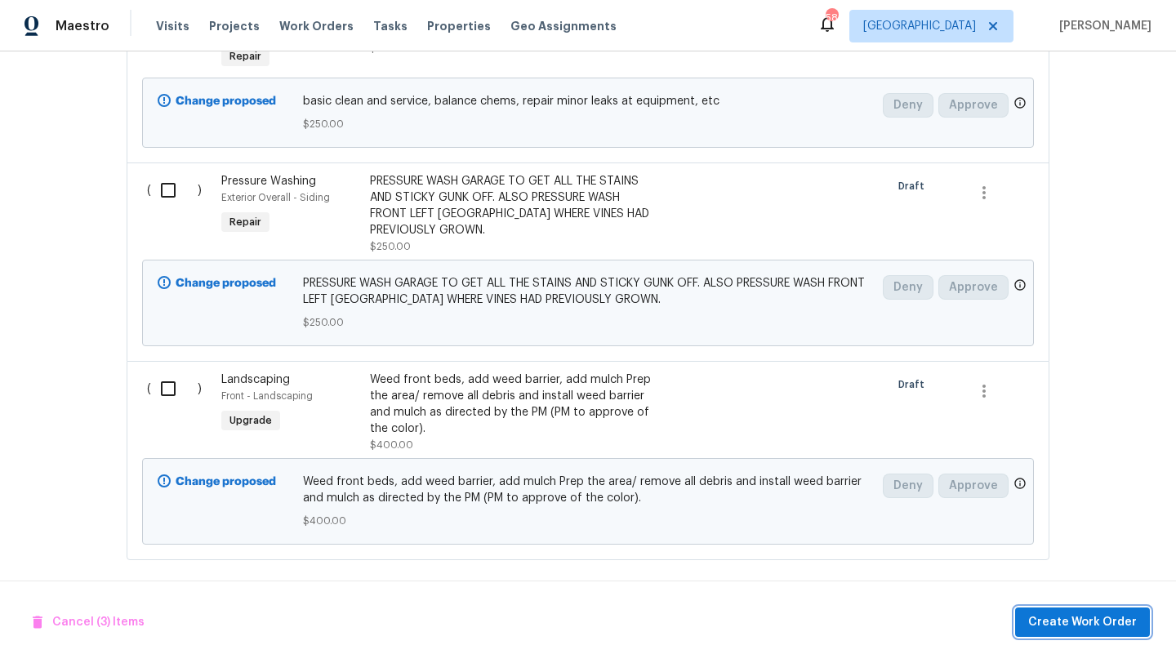
click at [1062, 620] on span "Create Work Order" at bounding box center [1082, 623] width 109 height 20
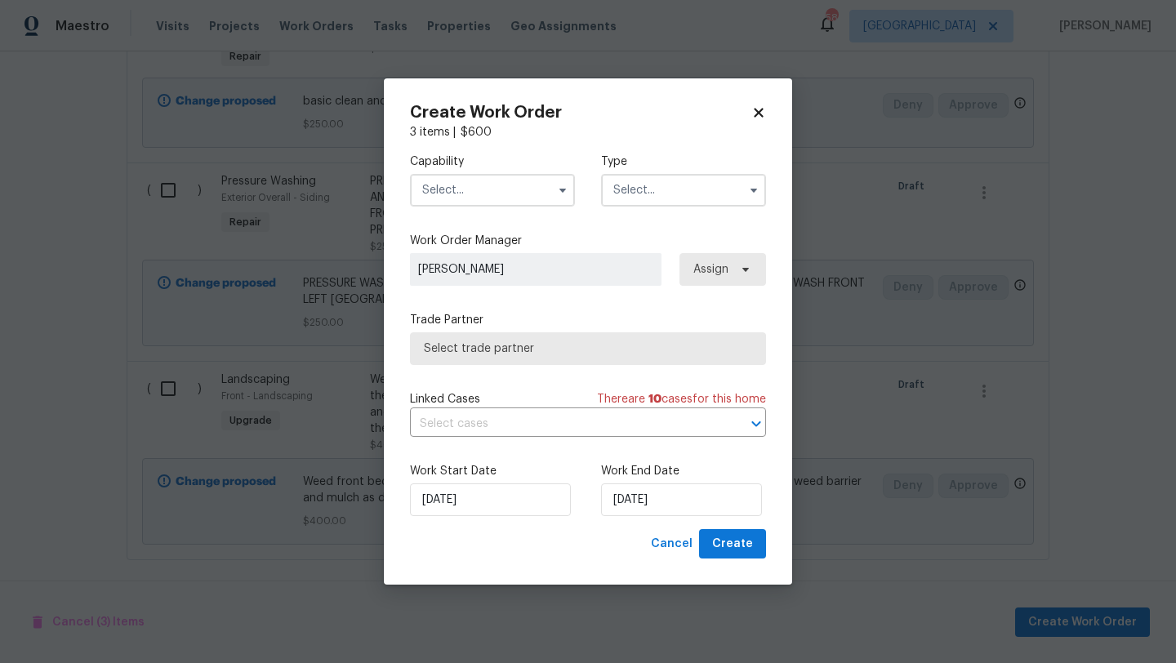
click at [544, 194] on input "text" at bounding box center [492, 190] width 165 height 33
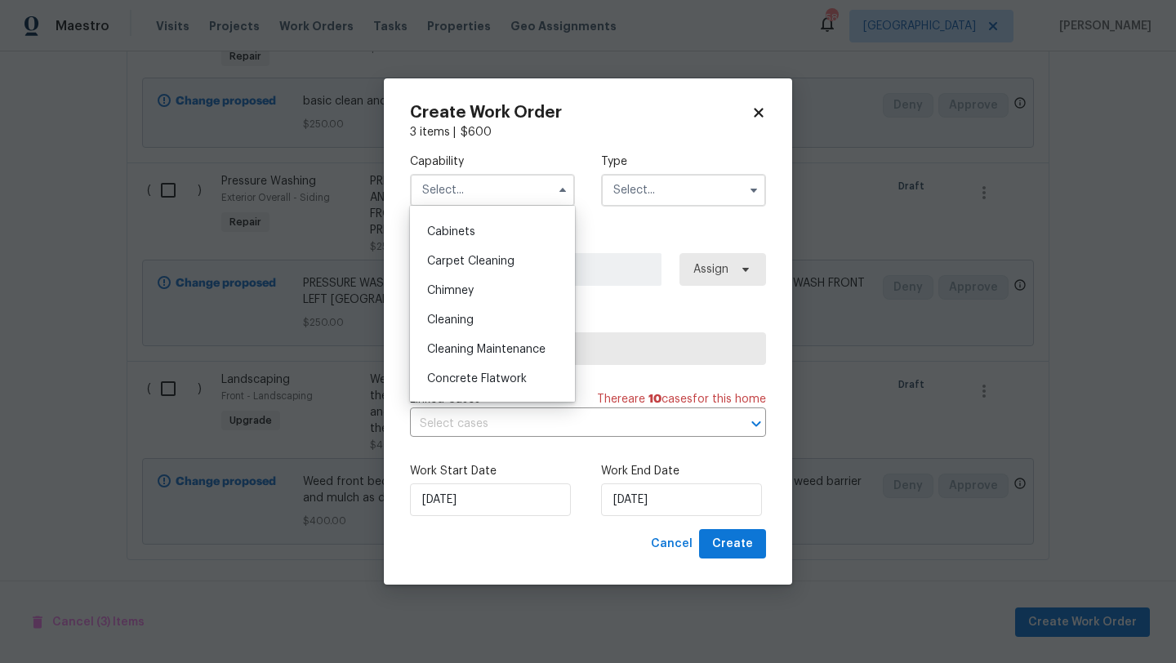
scroll to position [154, 0]
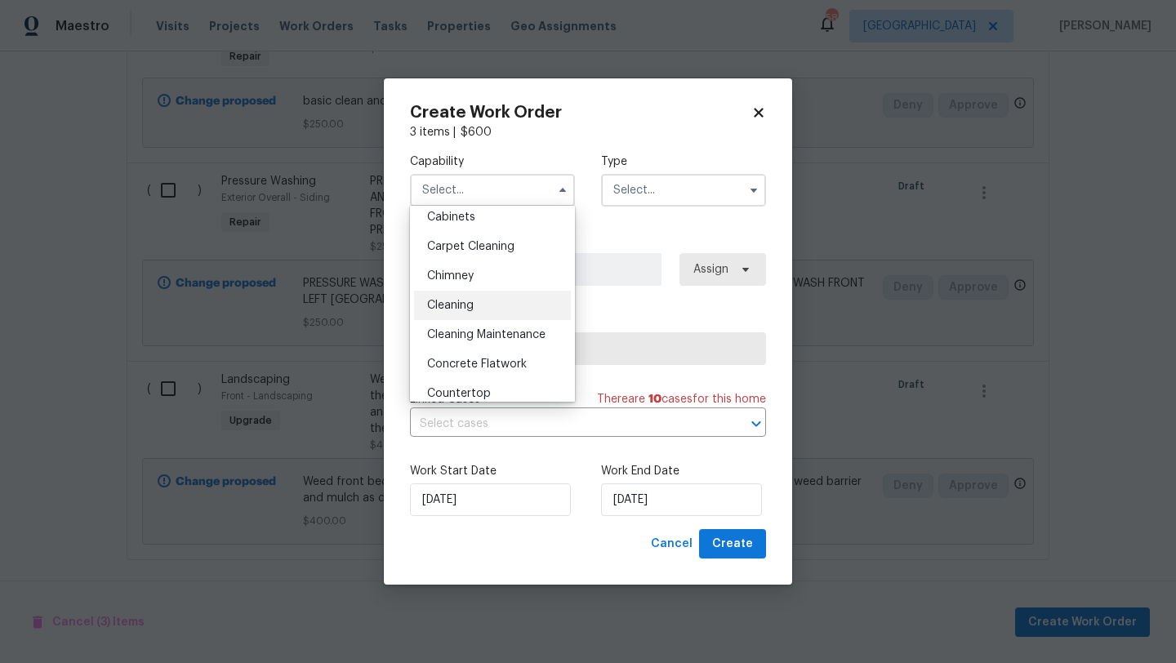
click at [494, 302] on div "Cleaning" at bounding box center [492, 305] width 157 height 29
type input "Cleaning"
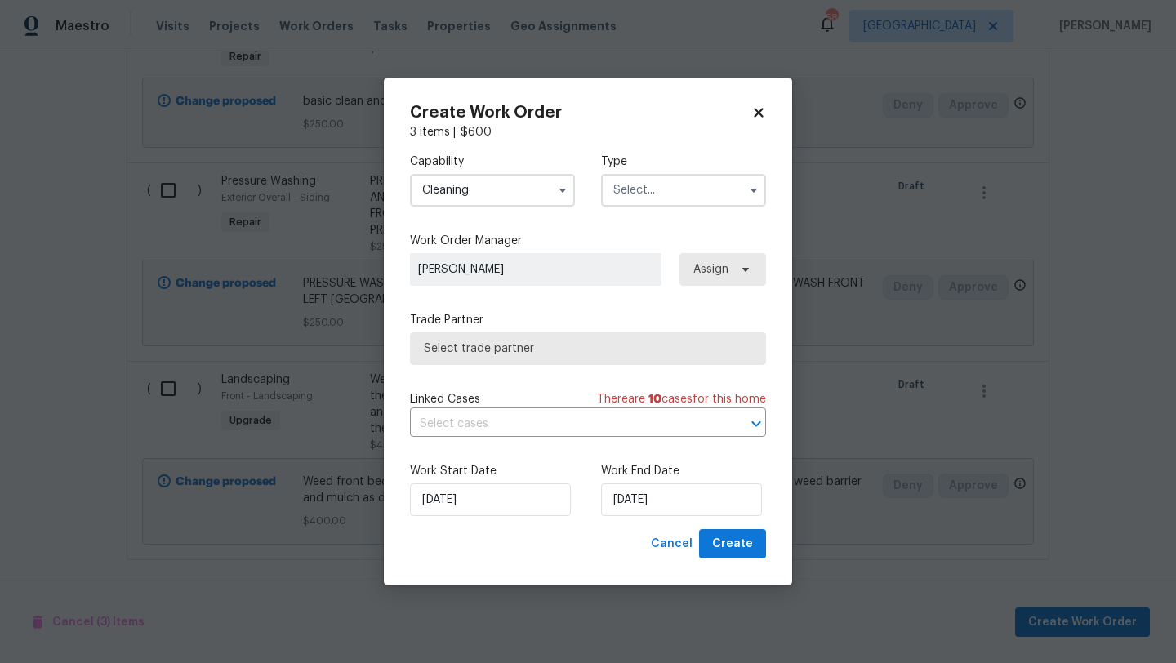
click at [644, 197] on input "text" at bounding box center [683, 190] width 165 height 33
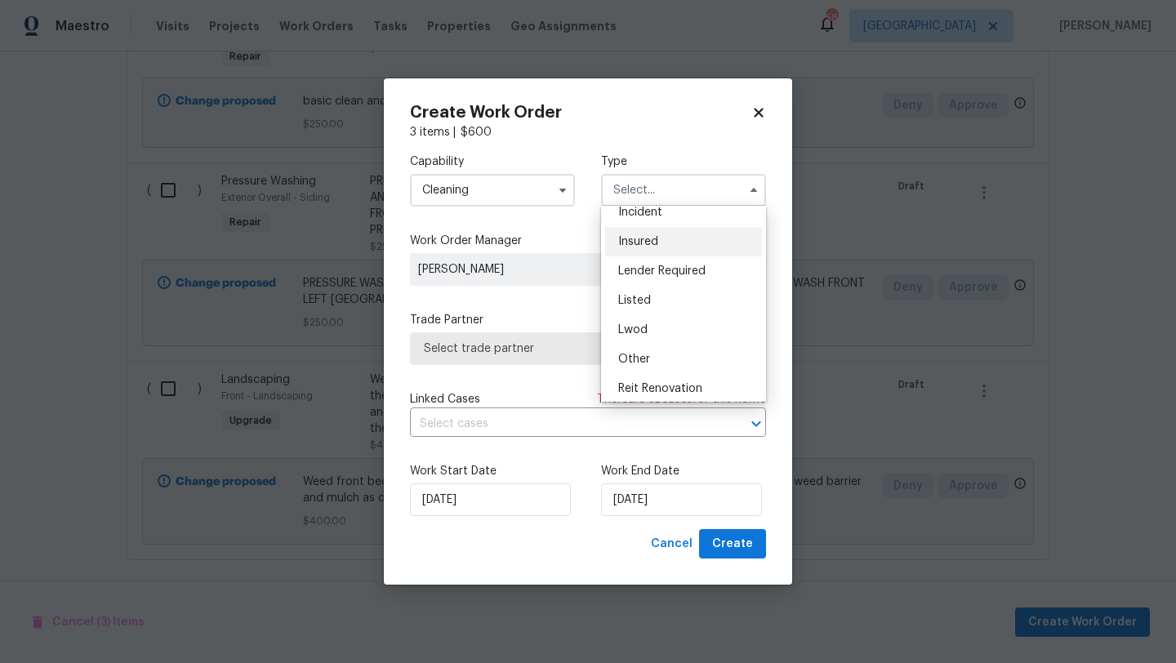
scroll to position [194, 0]
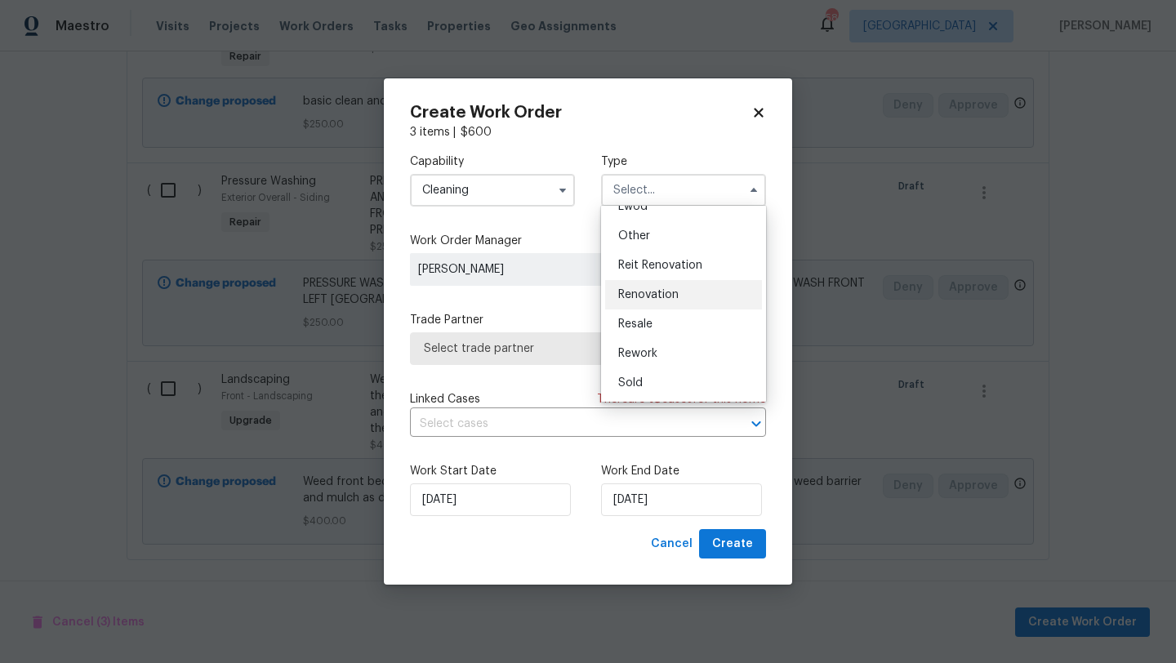
click at [653, 292] on span "Renovation" at bounding box center [648, 294] width 60 height 11
type input "Renovation"
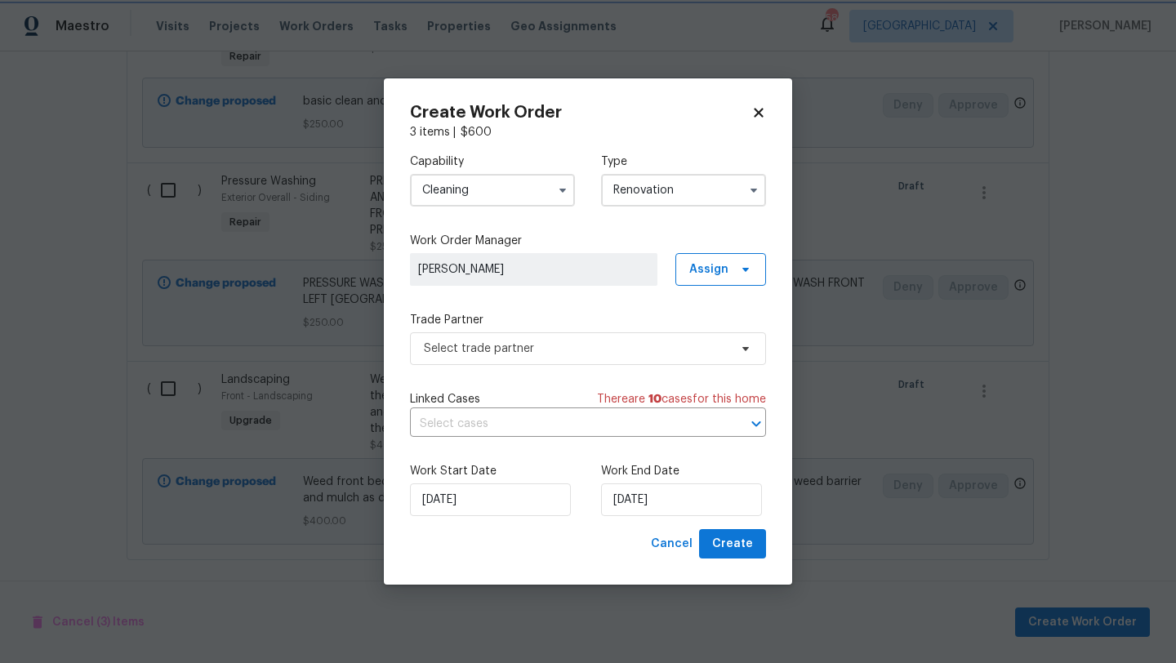
scroll to position [0, 0]
click at [680, 354] on span "Select trade partner" at bounding box center [576, 349] width 305 height 16
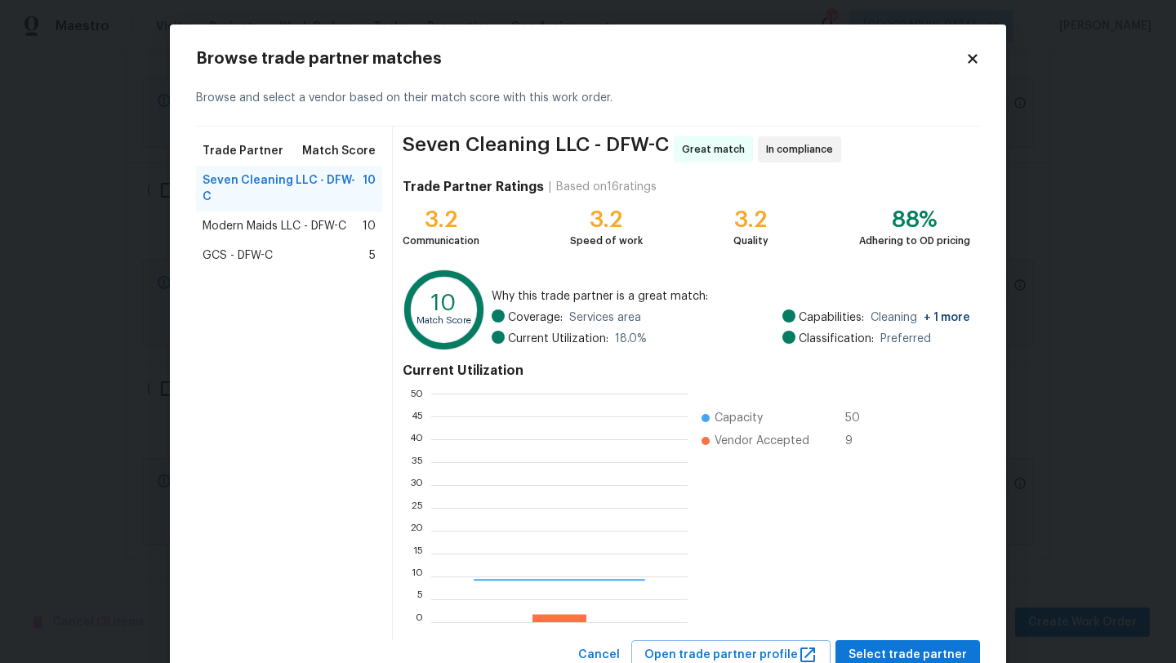
scroll to position [229, 256]
click at [314, 218] on span "Modern Maids LLC - DFW-C" at bounding box center [275, 226] width 144 height 16
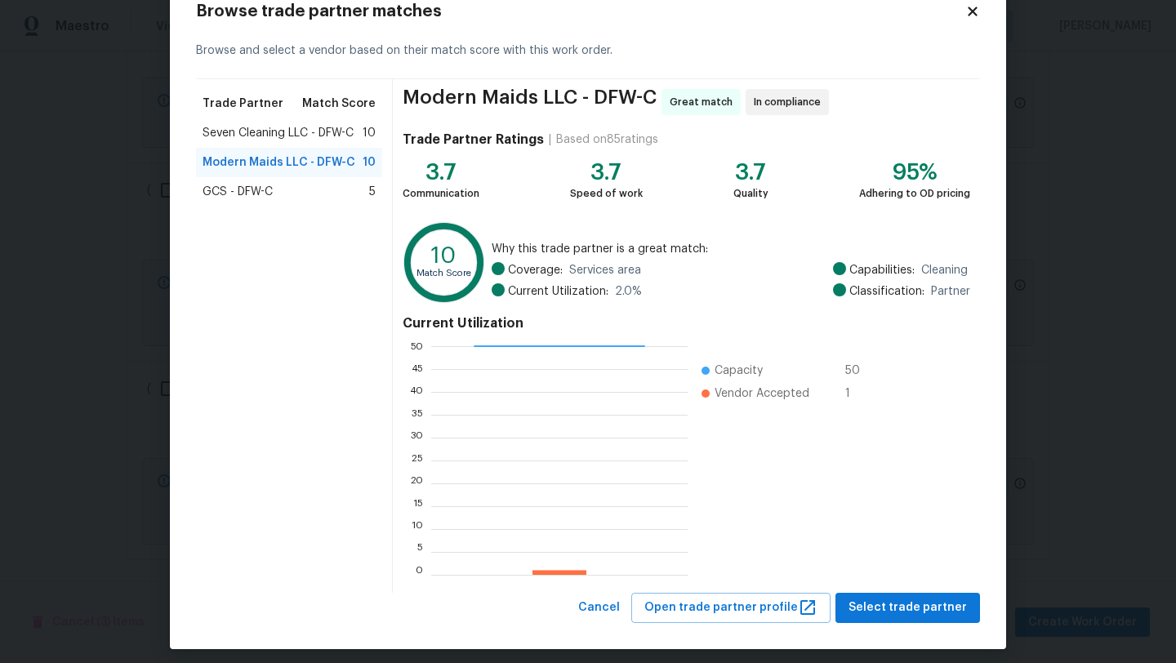
scroll to position [51, 0]
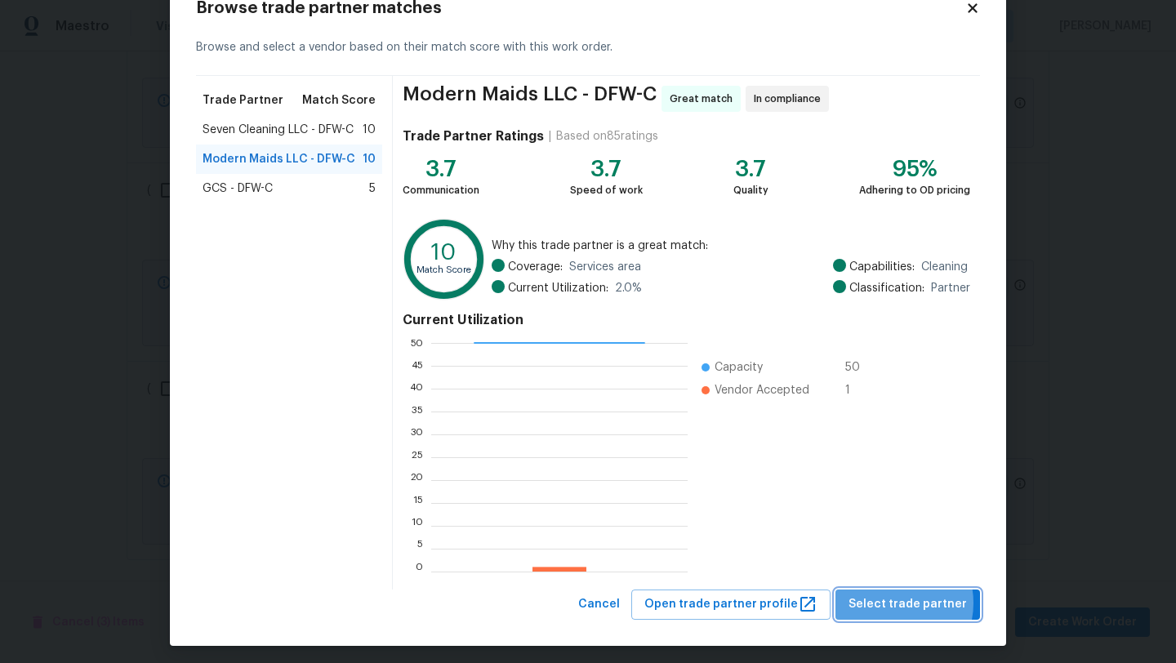
click at [899, 603] on span "Select trade partner" at bounding box center [908, 605] width 118 height 20
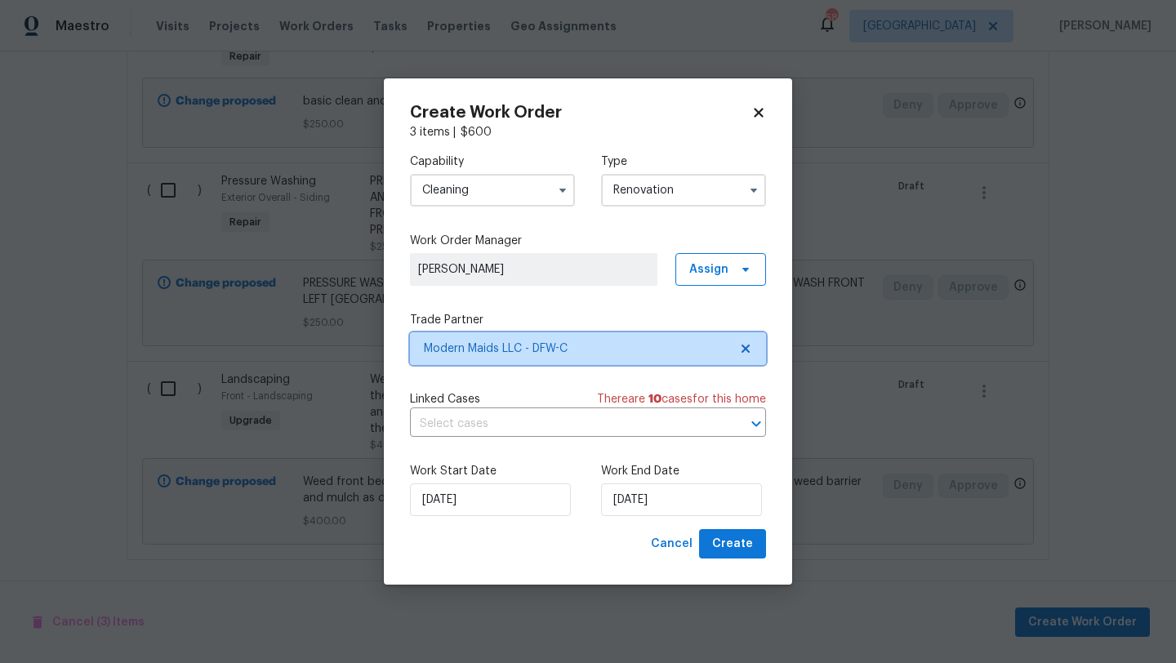
scroll to position [0, 0]
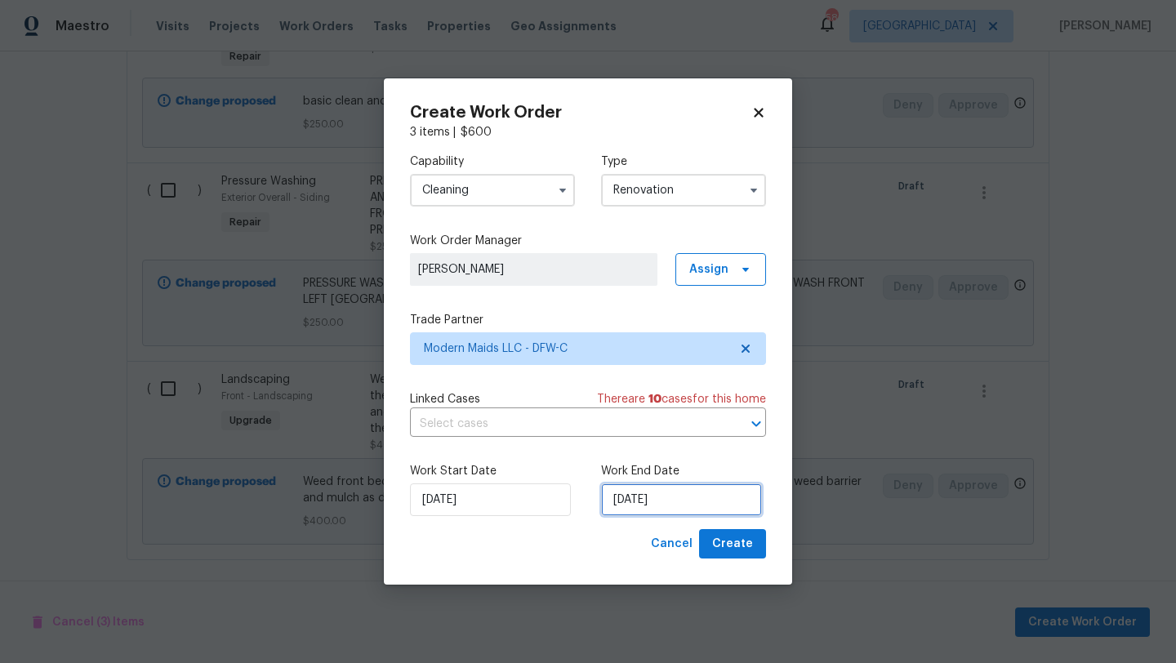
click at [700, 496] on input "[DATE]" at bounding box center [681, 500] width 161 height 33
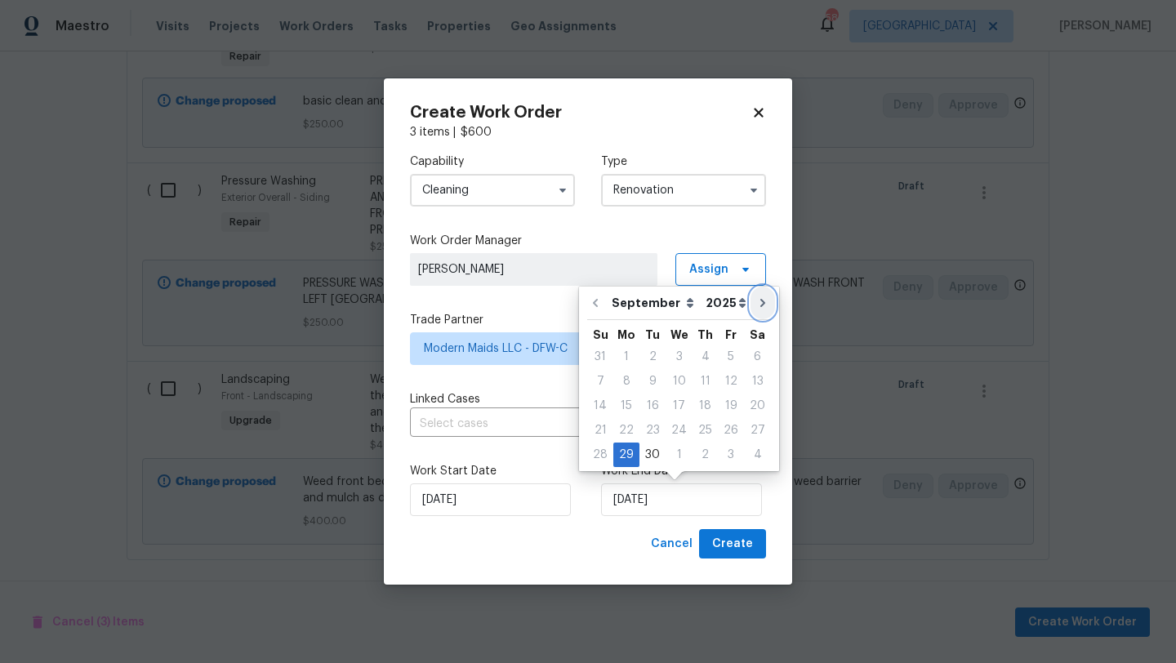
click at [752, 292] on button "Go to next month" at bounding box center [763, 303] width 25 height 33
type input "10/29/2025"
select select "9"
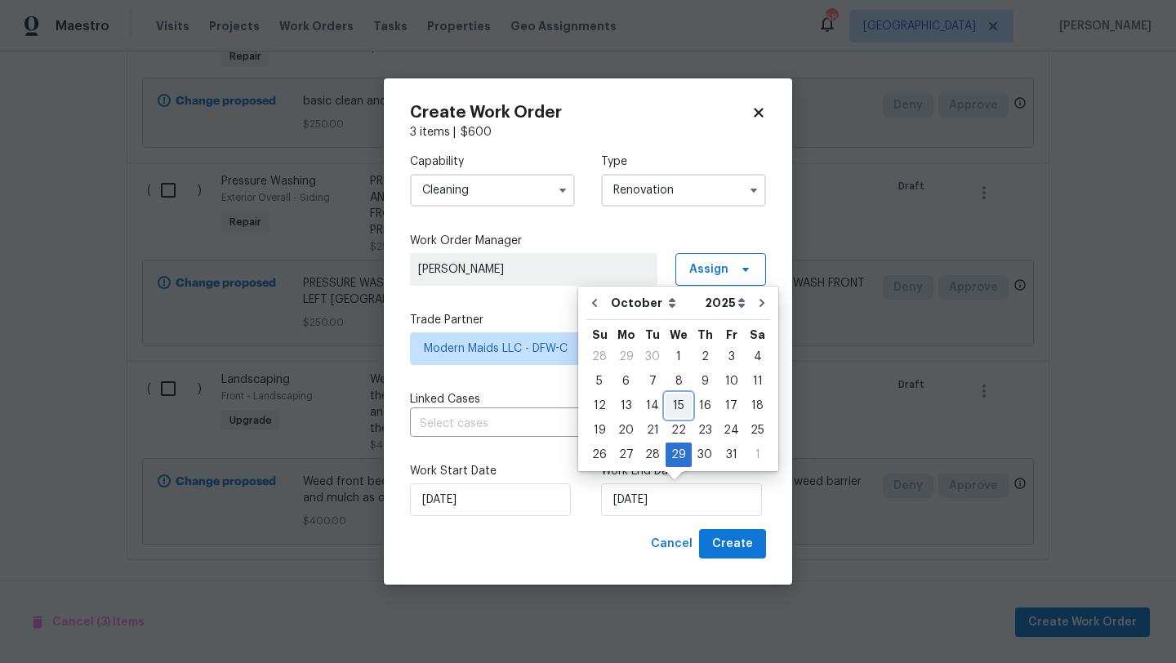
click at [675, 405] on div "15" at bounding box center [679, 405] width 26 height 23
type input "10/15/2025"
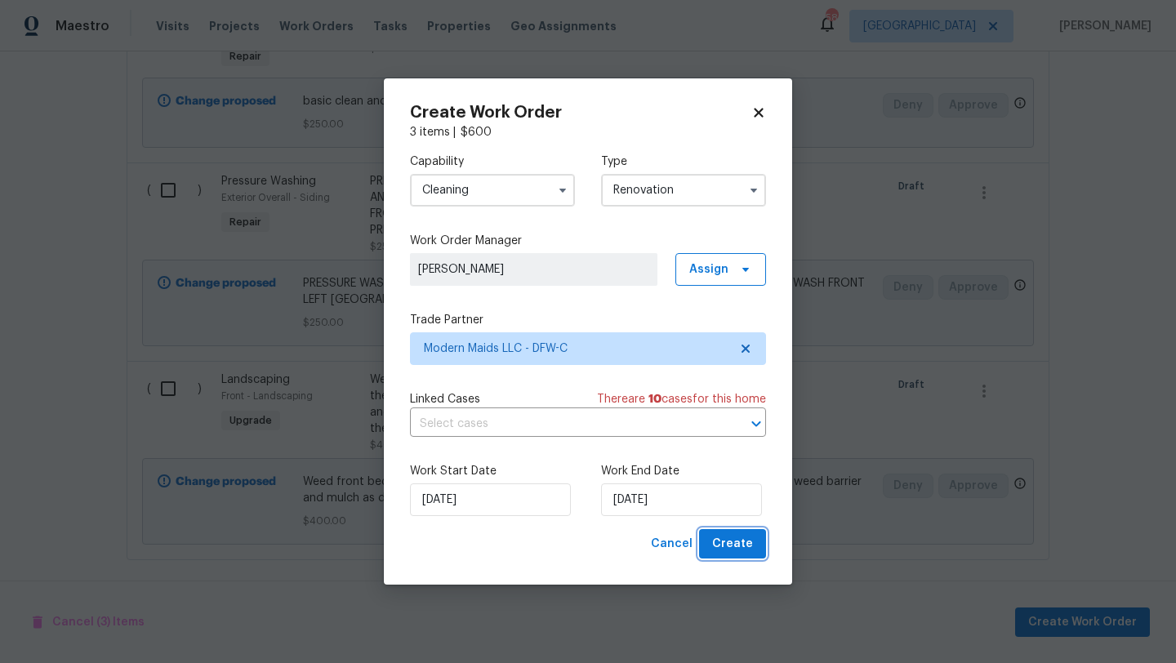
click at [732, 542] on span "Create" at bounding box center [732, 544] width 41 height 20
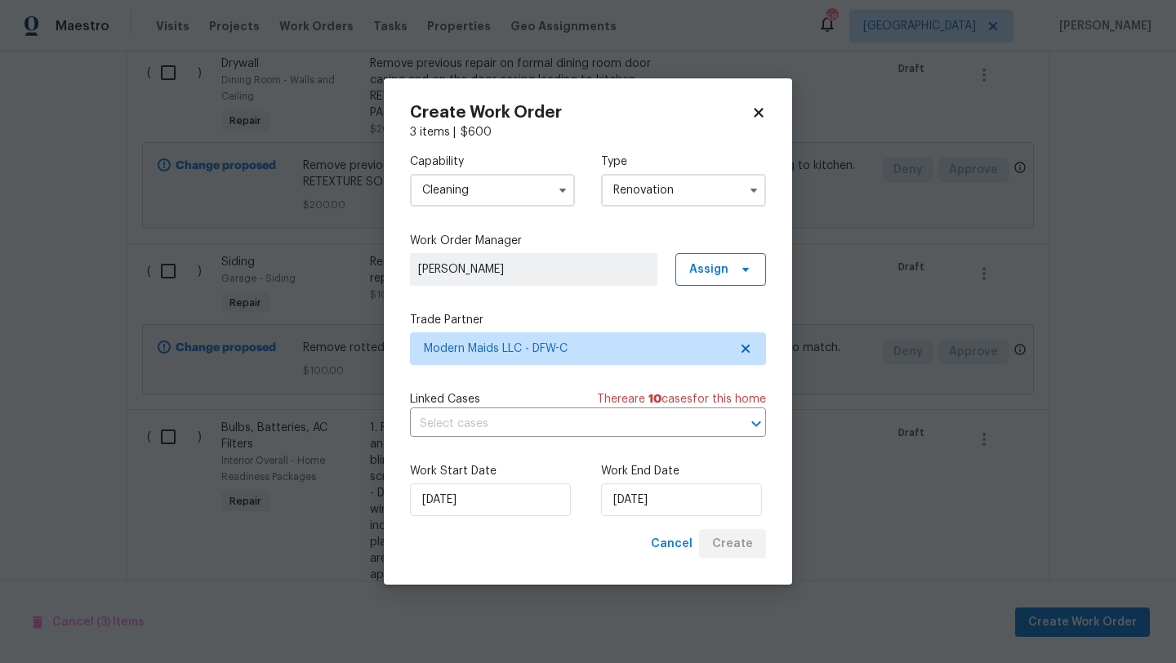
scroll to position [3871, 0]
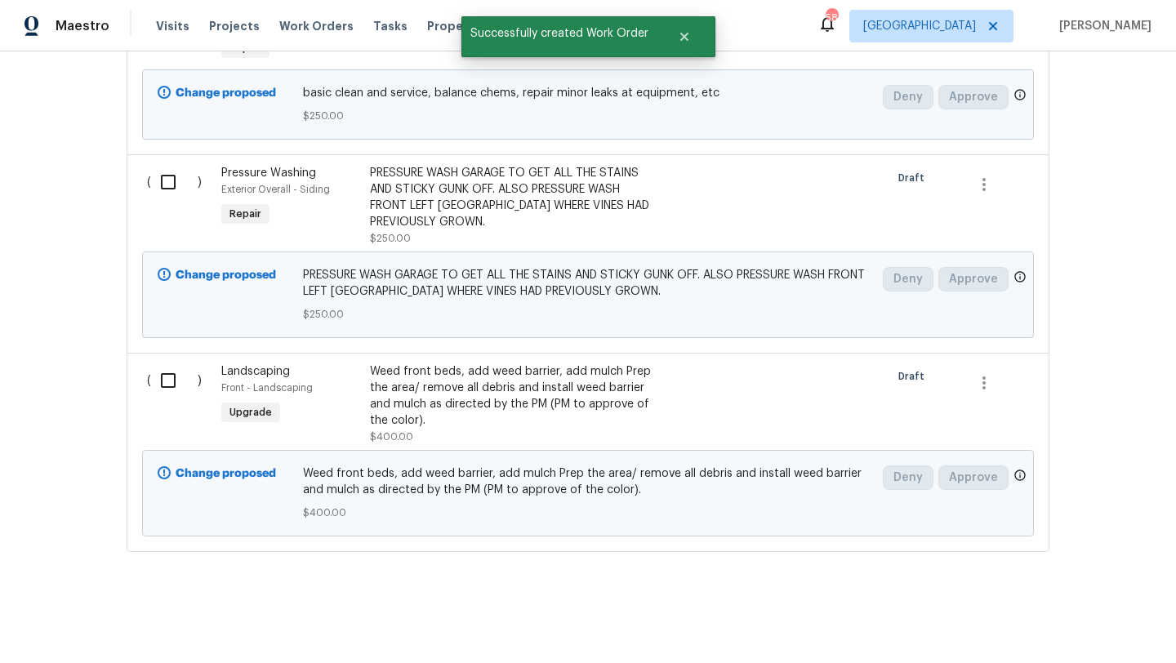
click at [169, 377] on input "checkbox" at bounding box center [174, 380] width 47 height 34
checkbox input "true"
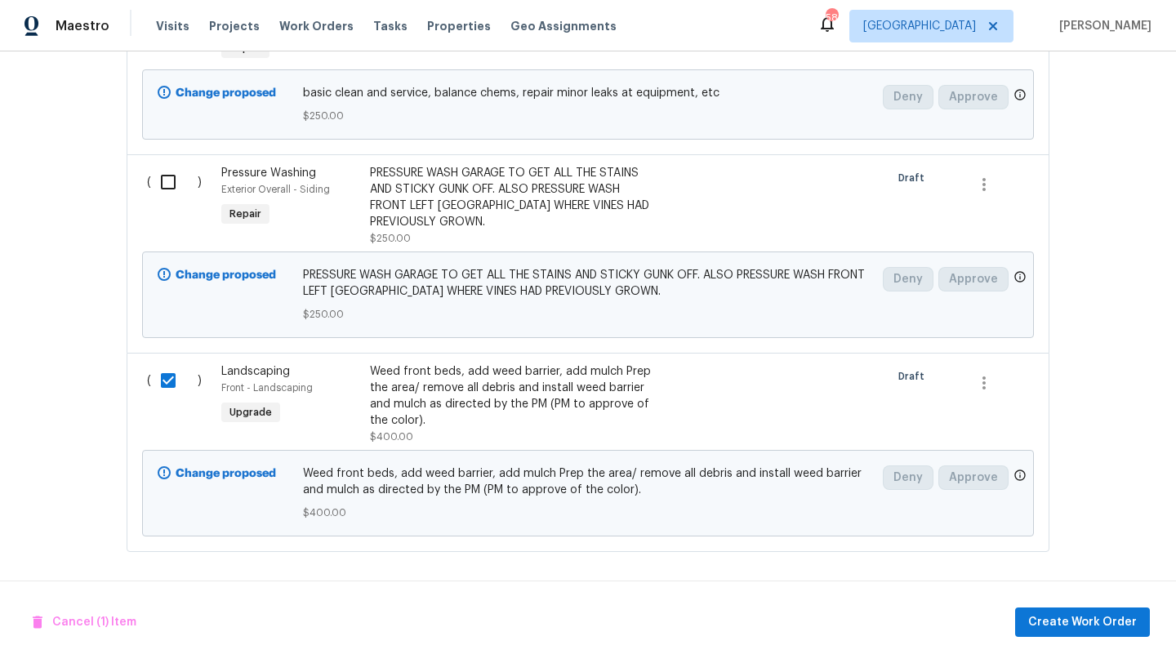
click at [167, 189] on input "checkbox" at bounding box center [174, 182] width 47 height 34
checkbox input "true"
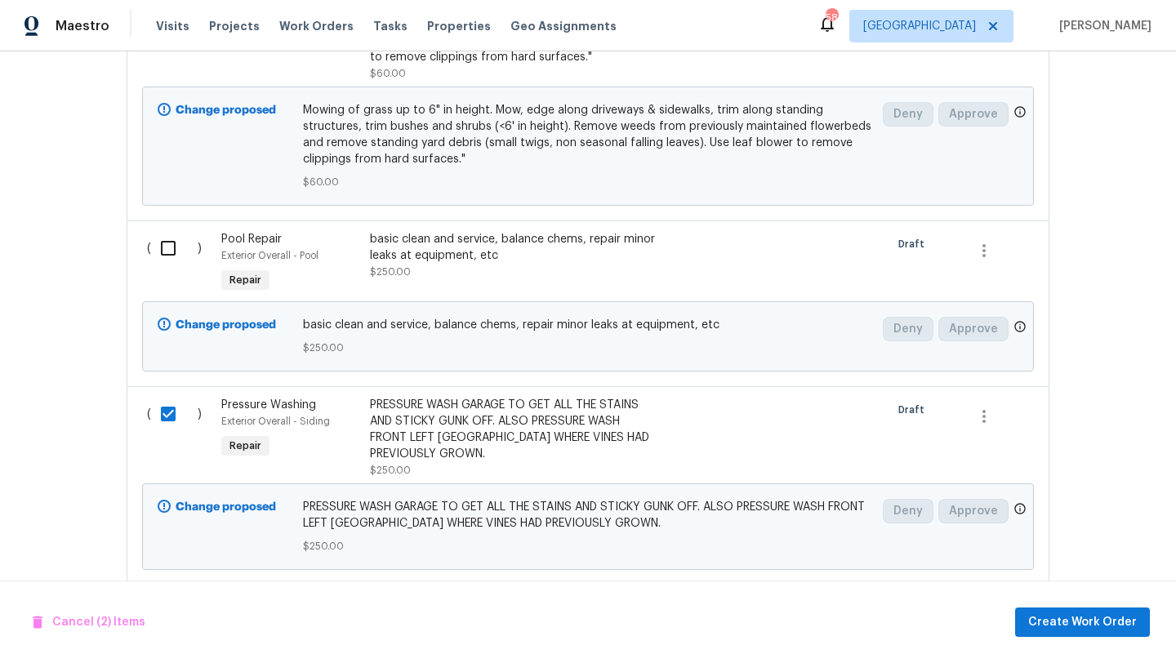
scroll to position [3615, 0]
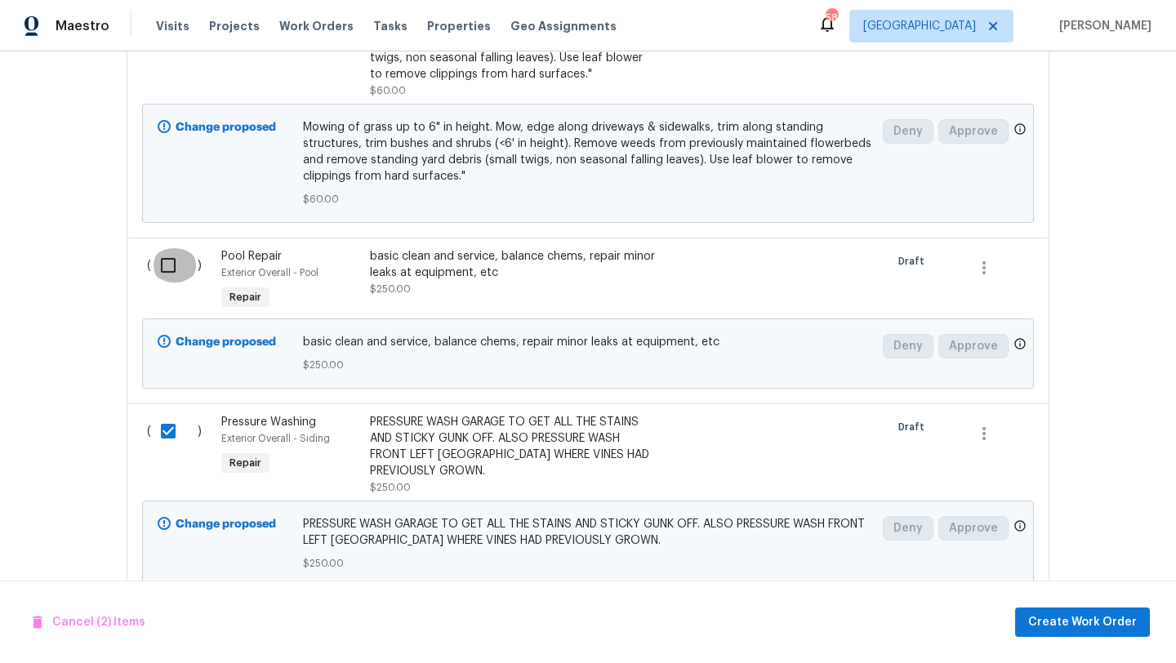
click at [168, 269] on input "checkbox" at bounding box center [174, 265] width 47 height 34
checkbox input "true"
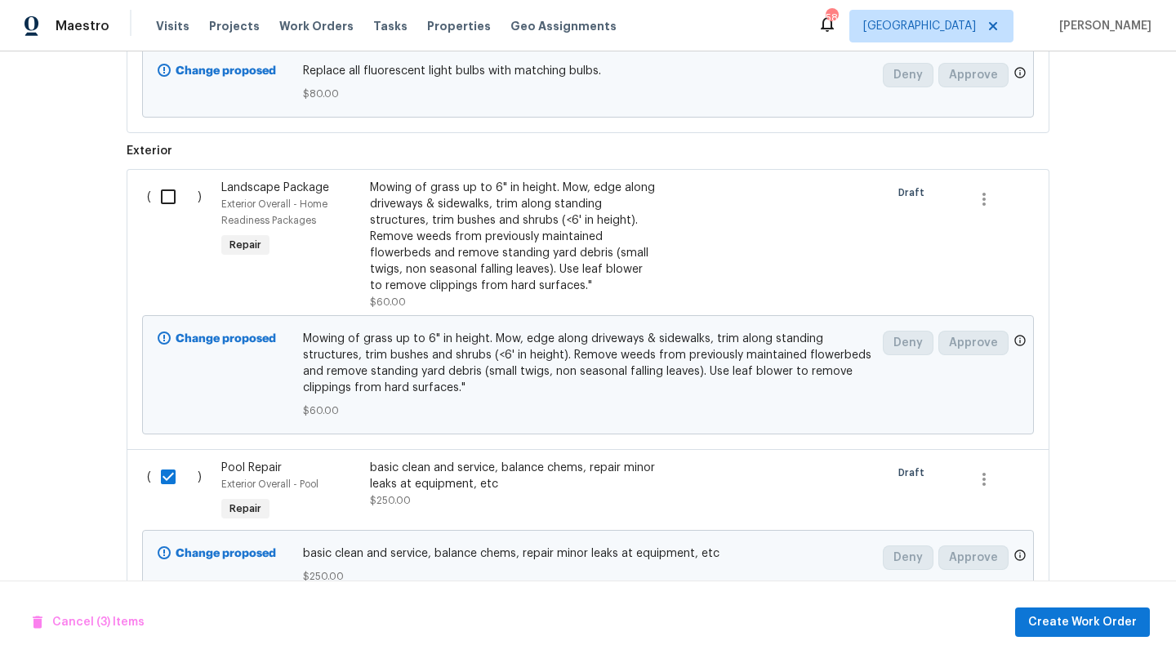
scroll to position [3399, 0]
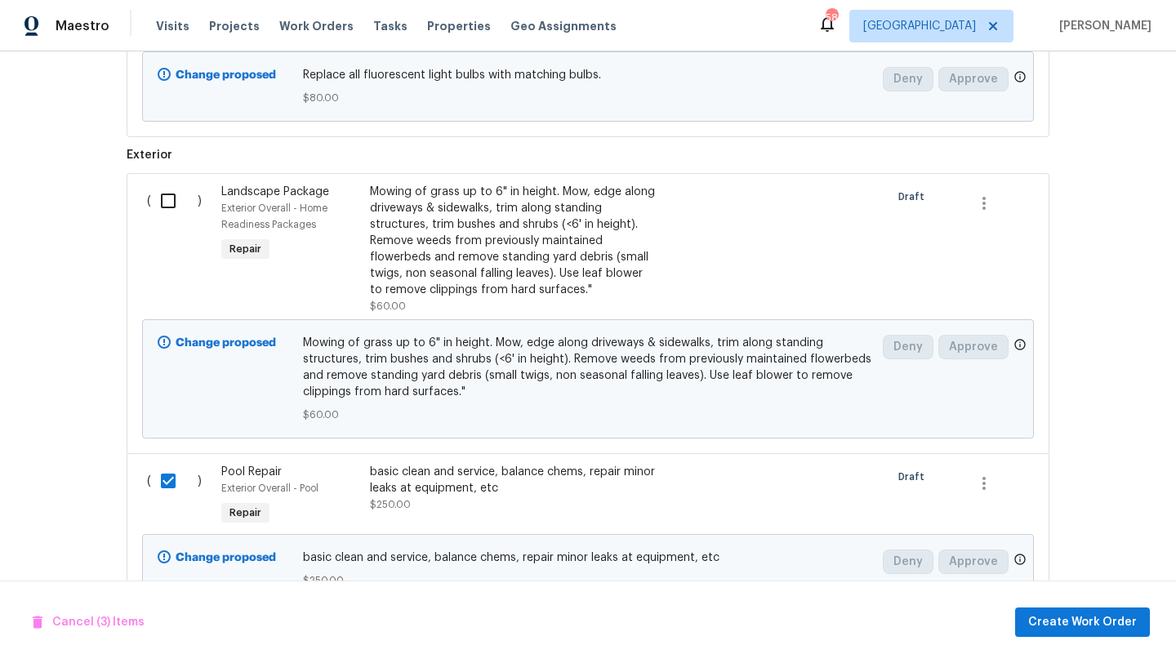
click at [163, 206] on input "checkbox" at bounding box center [174, 201] width 47 height 34
checkbox input "true"
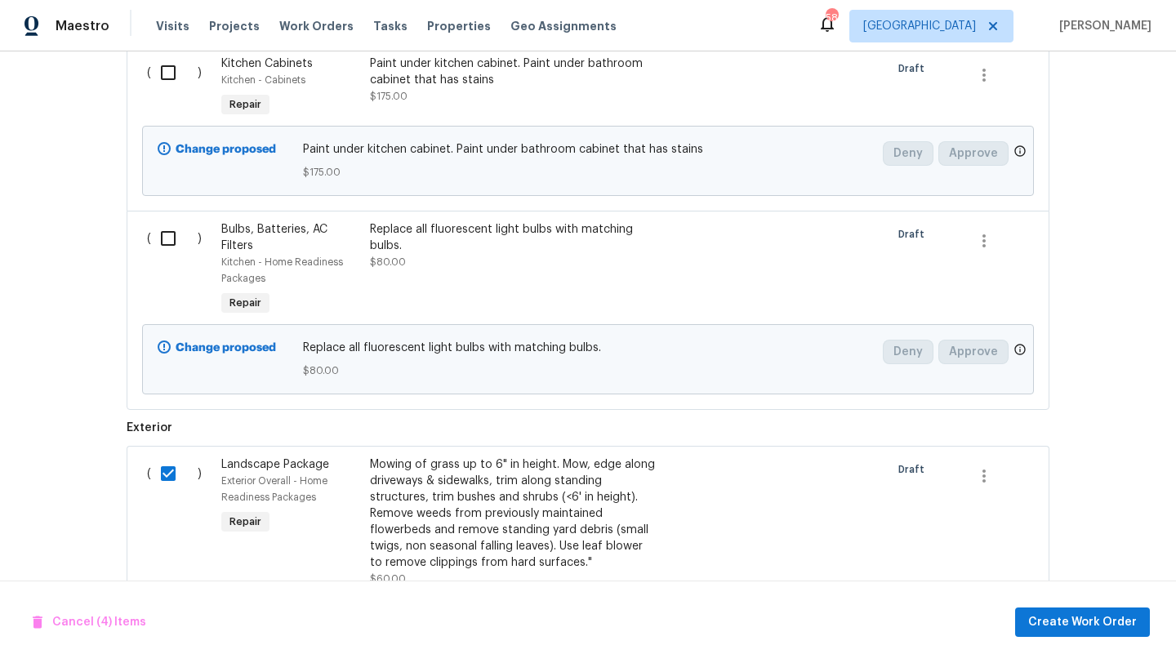
click at [165, 239] on input "checkbox" at bounding box center [174, 238] width 47 height 34
checkbox input "true"
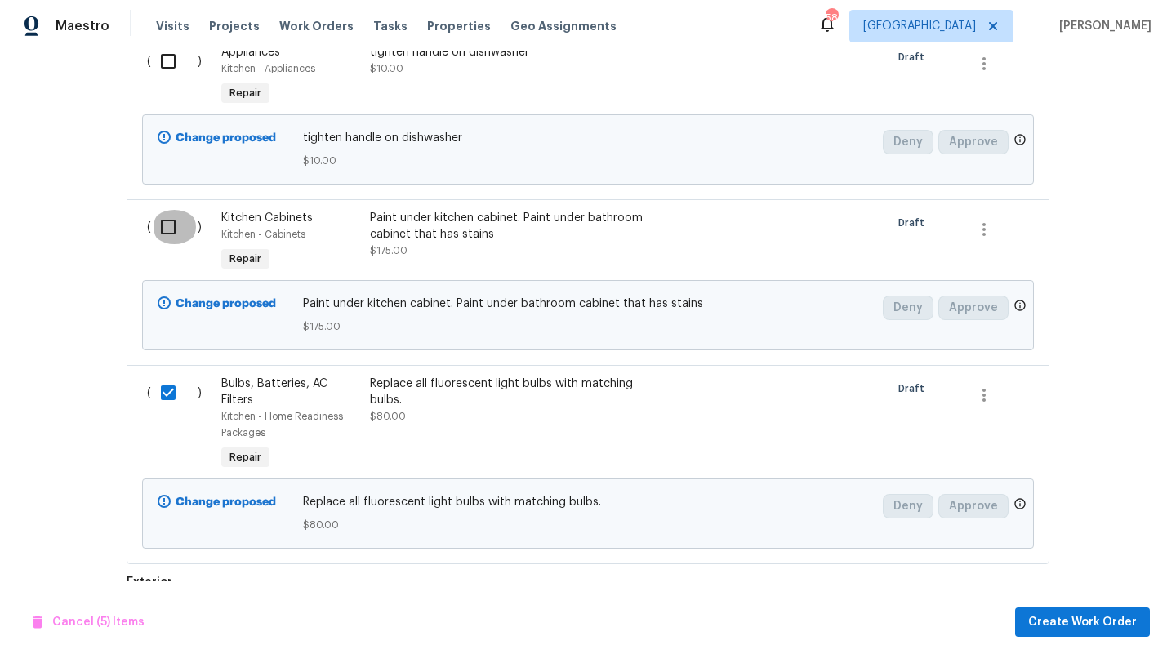
click at [166, 236] on input "checkbox" at bounding box center [174, 227] width 47 height 34
checkbox input "true"
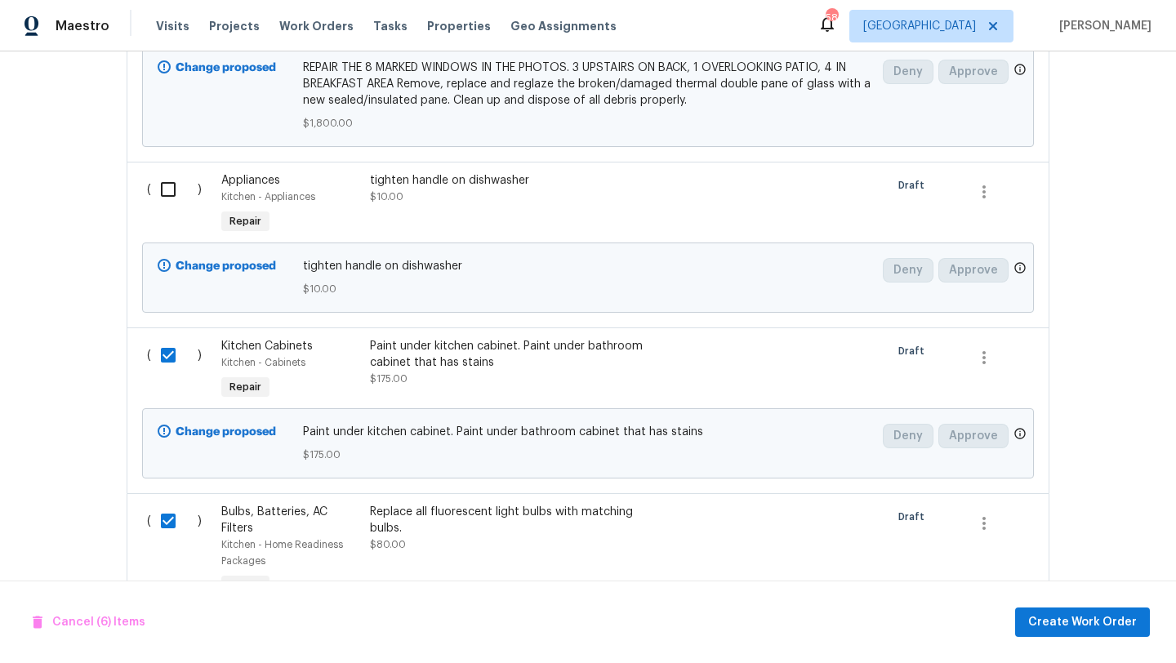
scroll to position [2777, 0]
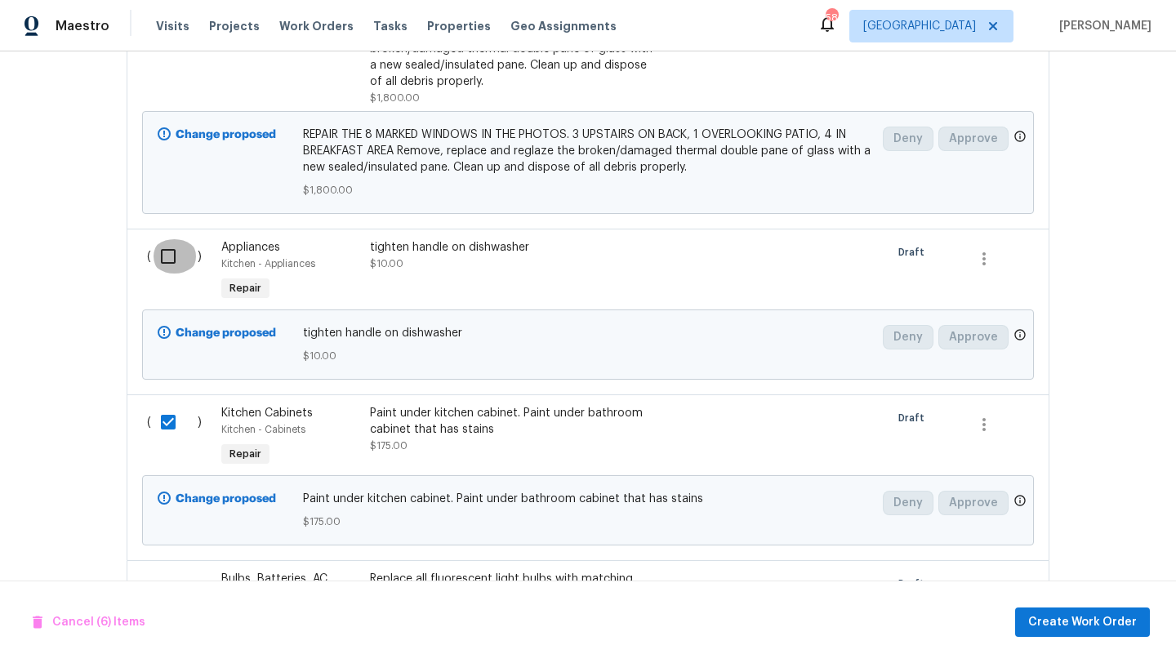
click at [166, 251] on input "checkbox" at bounding box center [174, 256] width 47 height 34
checkbox input "true"
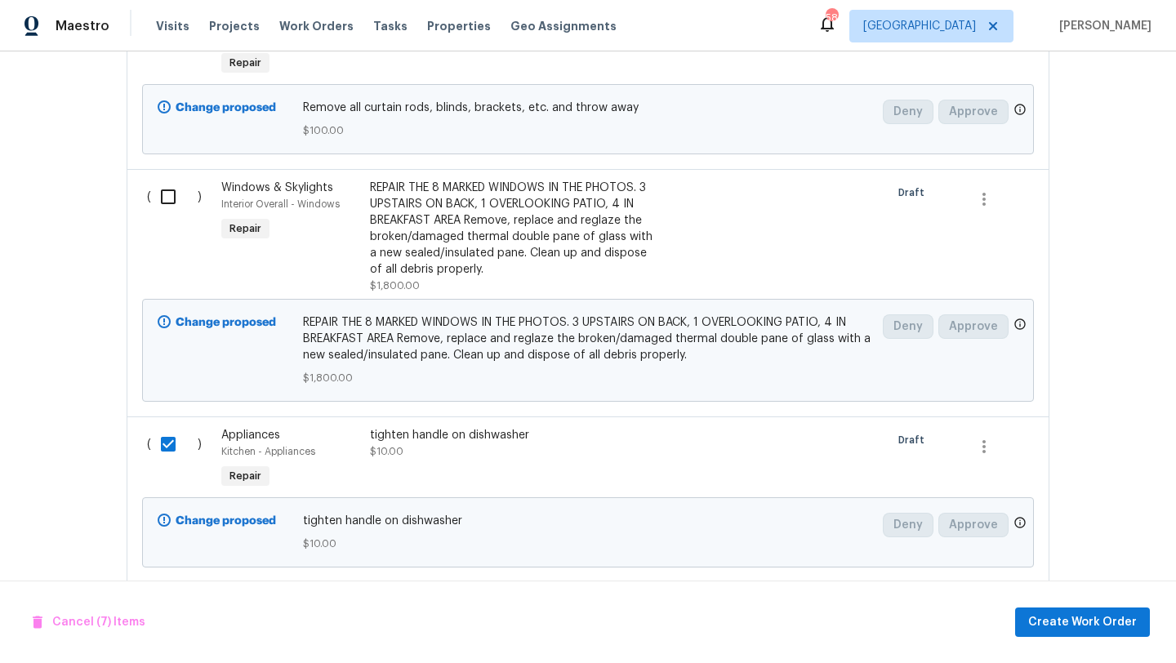
scroll to position [2578, 0]
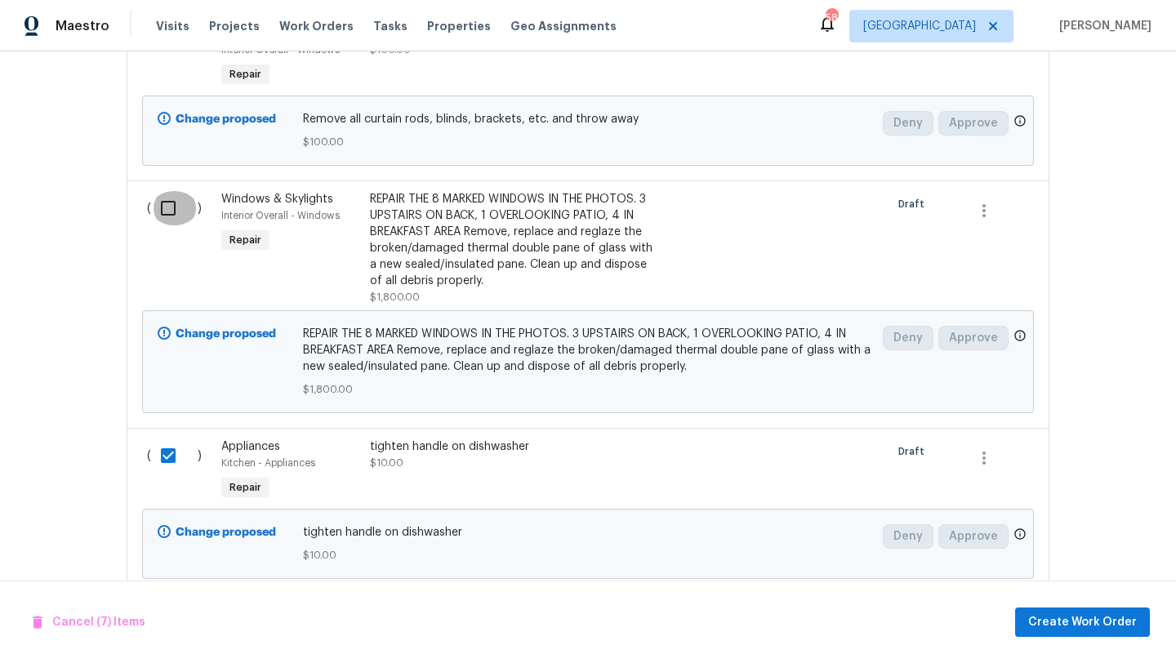
click at [165, 204] on input "checkbox" at bounding box center [174, 208] width 47 height 34
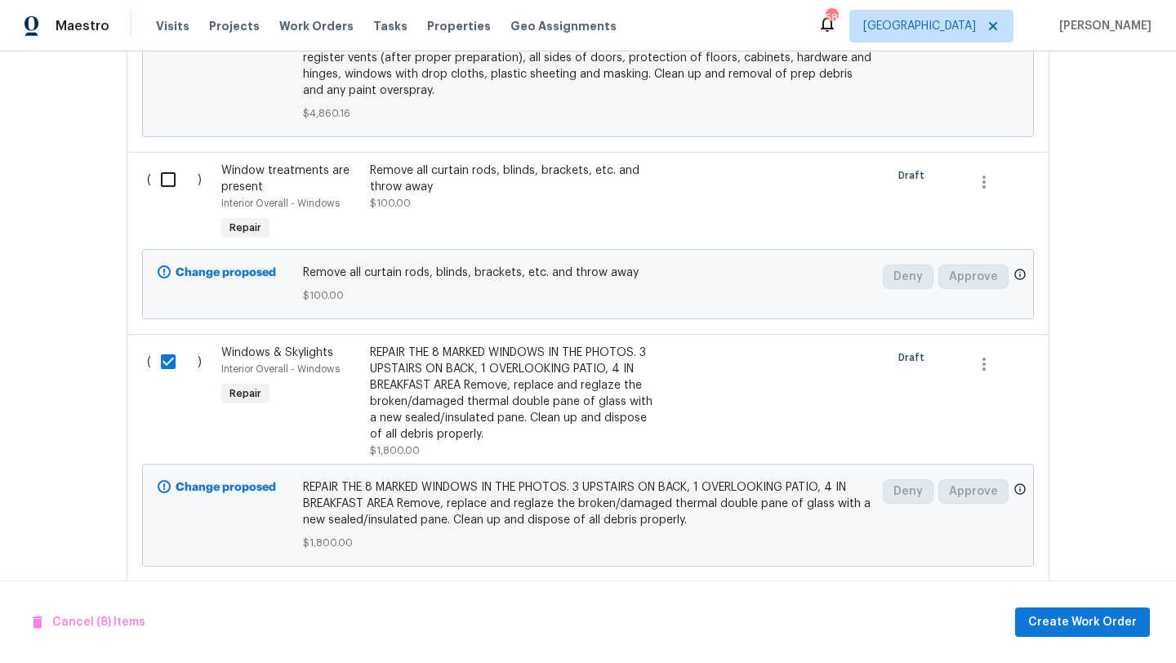
scroll to position [2421, 0]
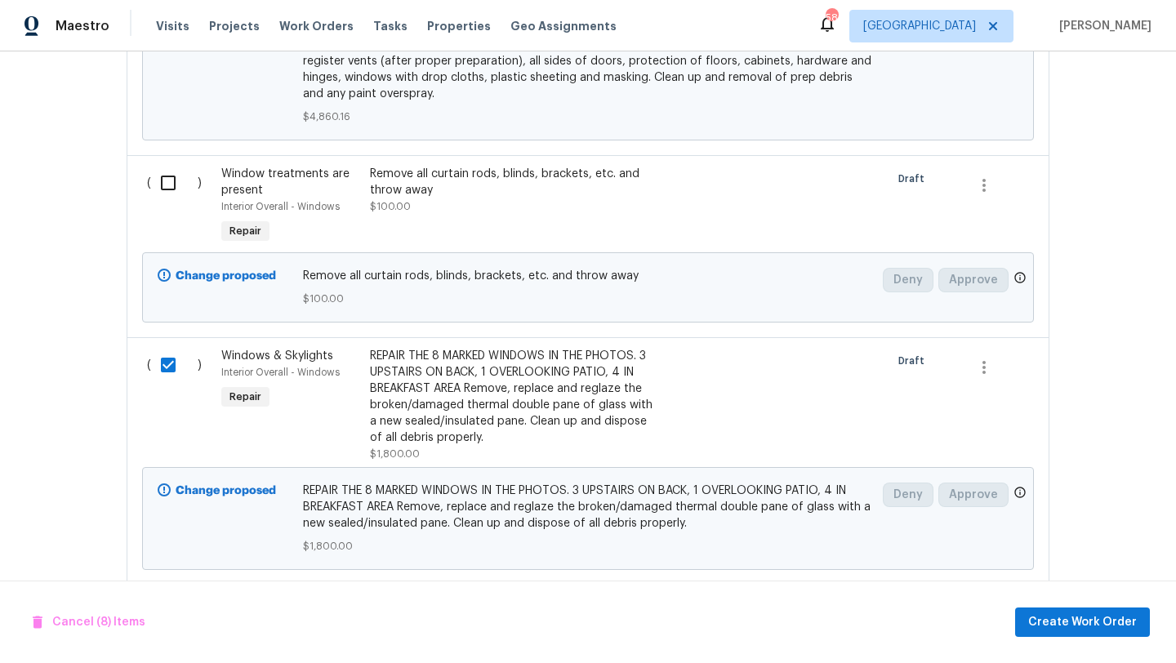
click at [168, 363] on input "checkbox" at bounding box center [174, 365] width 47 height 34
checkbox input "false"
click at [168, 188] on input "checkbox" at bounding box center [174, 183] width 47 height 34
checkbox input "true"
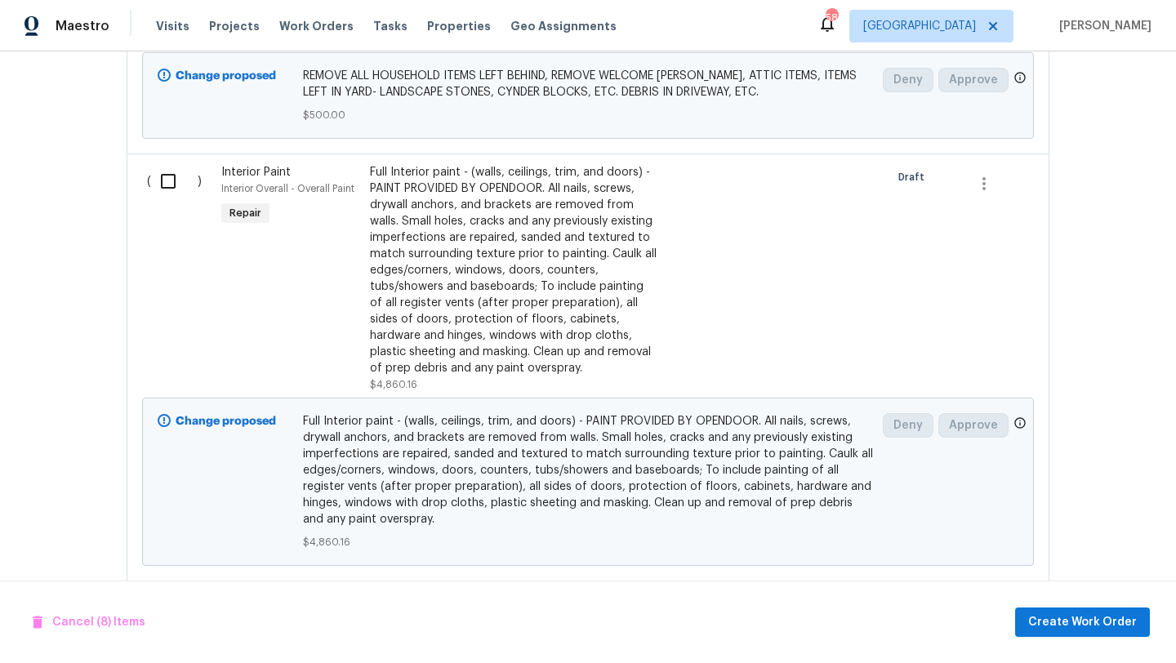
click at [168, 185] on input "checkbox" at bounding box center [174, 181] width 47 height 34
checkbox input "true"
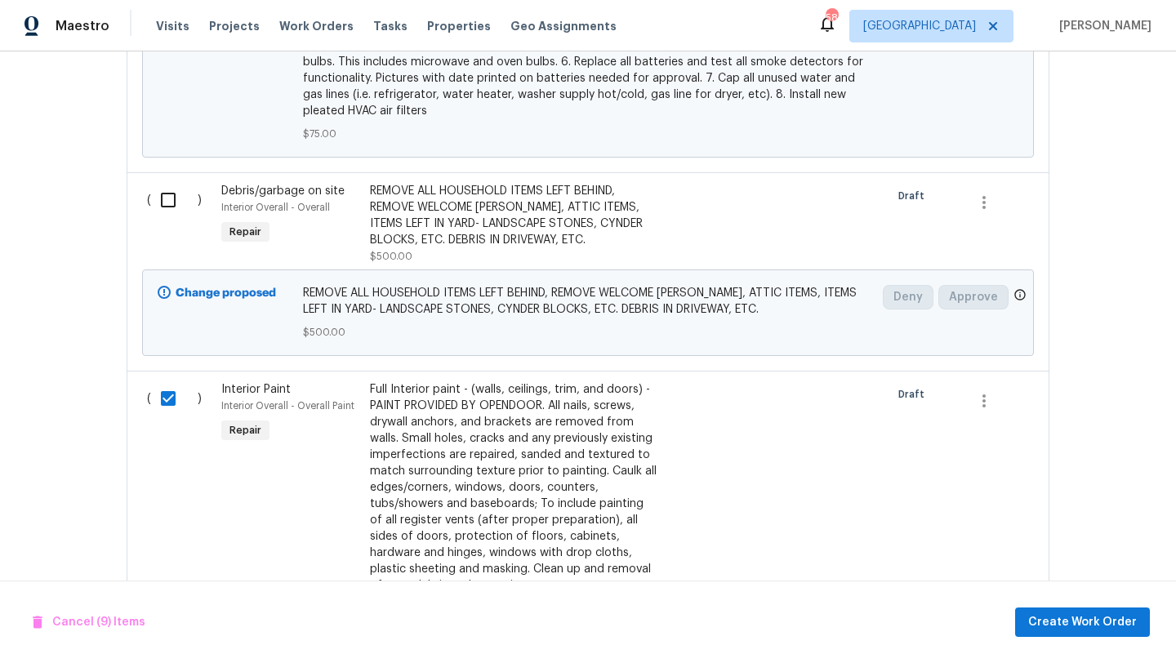
scroll to position [1738, 0]
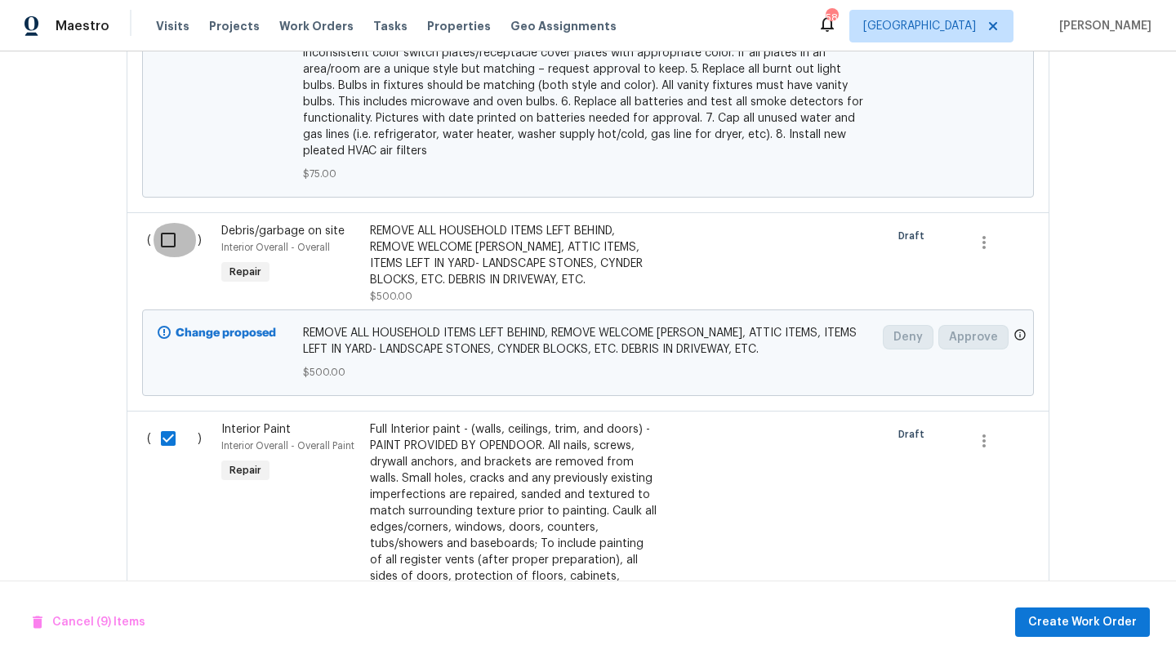
click at [168, 240] on input "checkbox" at bounding box center [174, 240] width 47 height 34
checkbox input "true"
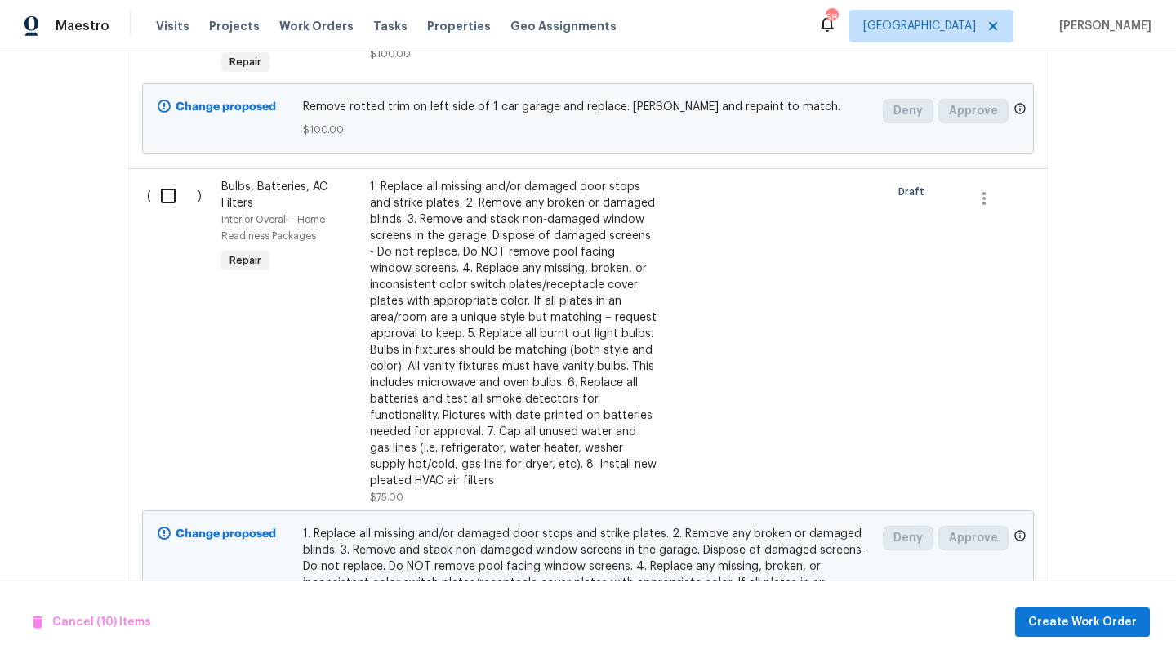
click at [170, 197] on input "checkbox" at bounding box center [174, 196] width 47 height 34
checkbox input "true"
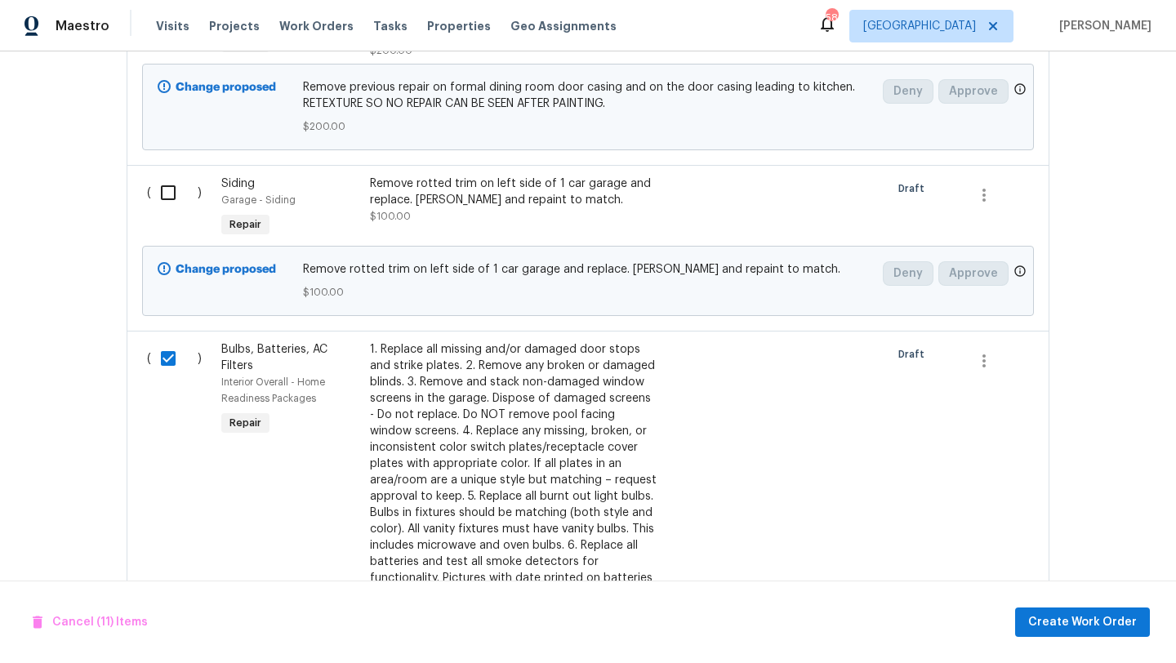
click at [167, 200] on input "checkbox" at bounding box center [174, 193] width 47 height 34
checkbox input "true"
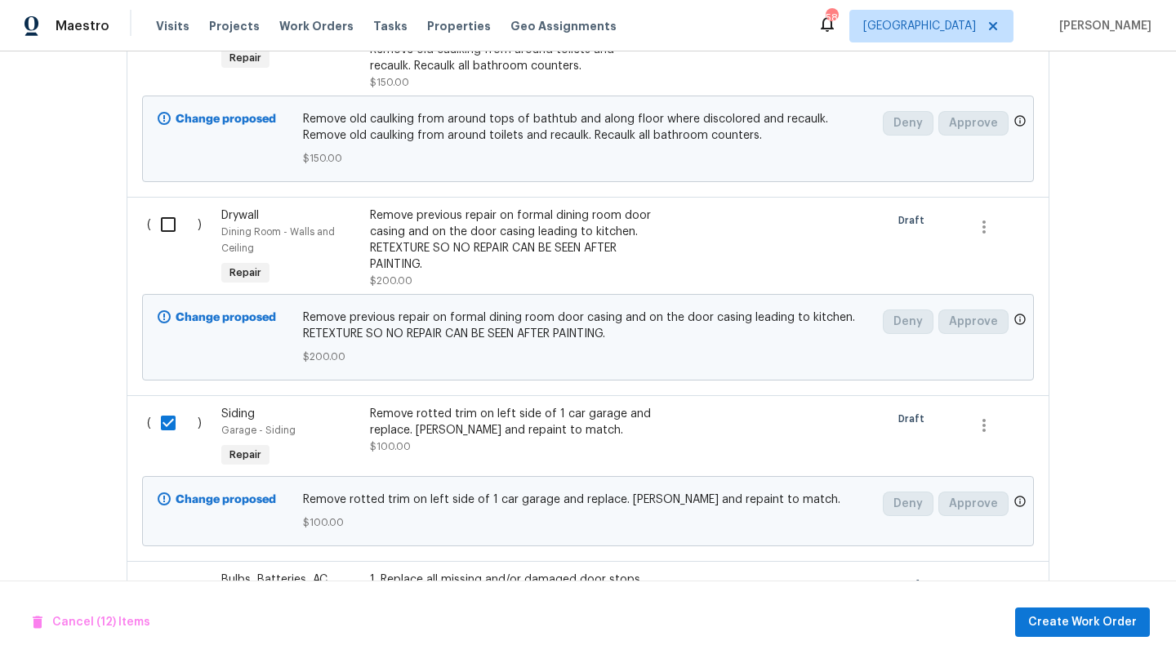
click at [163, 216] on input "checkbox" at bounding box center [174, 224] width 47 height 34
checkbox input "true"
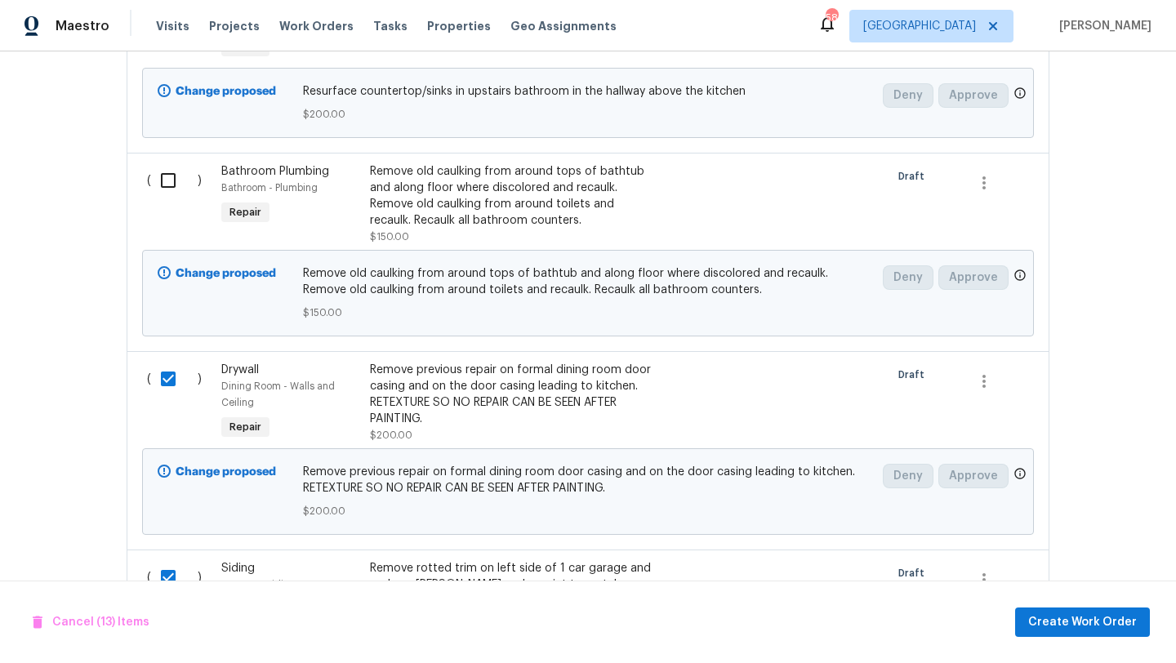
click at [166, 186] on input "checkbox" at bounding box center [174, 180] width 47 height 34
checkbox input "true"
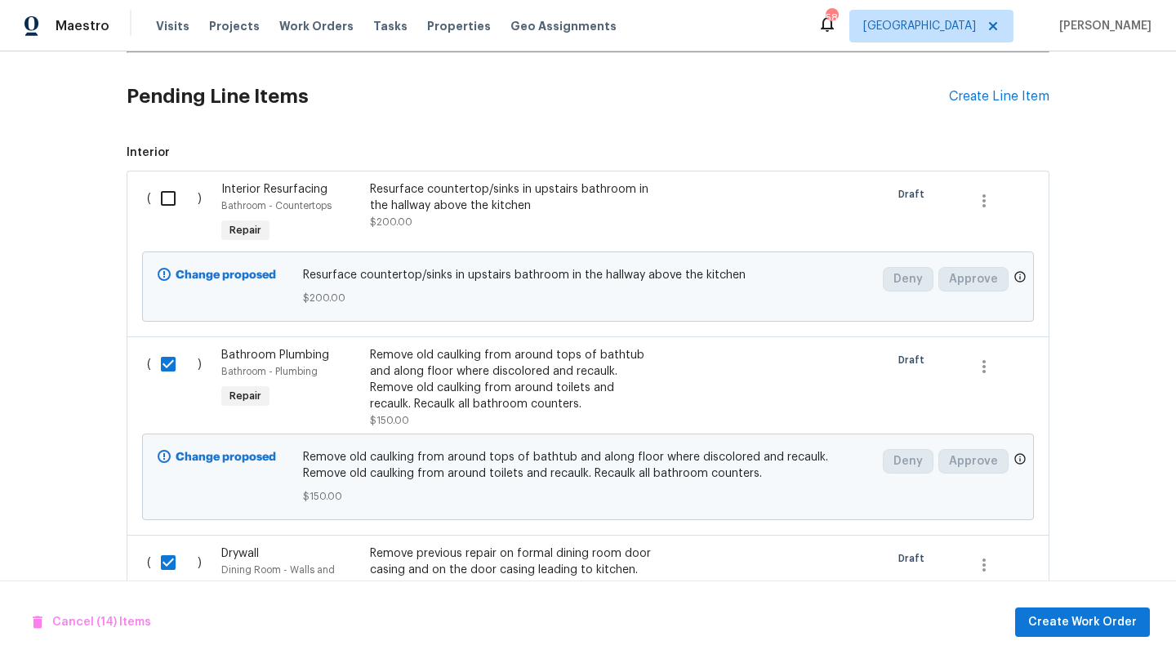
scroll to position [474, 0]
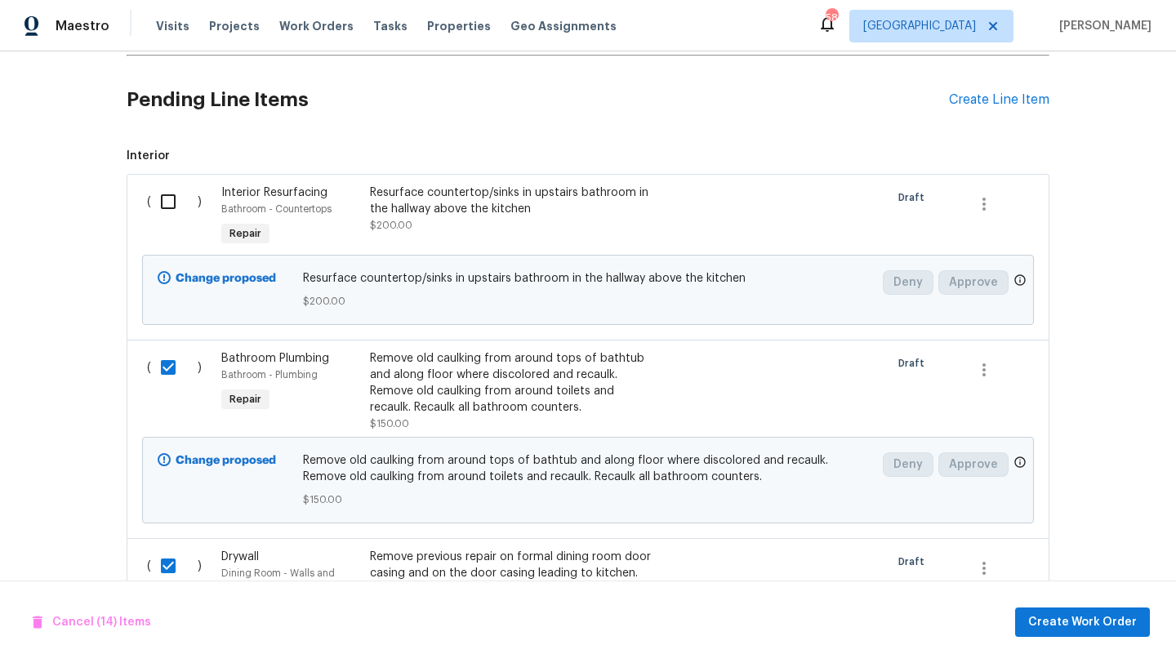
click at [169, 202] on input "checkbox" at bounding box center [174, 202] width 47 height 34
checkbox input "true"
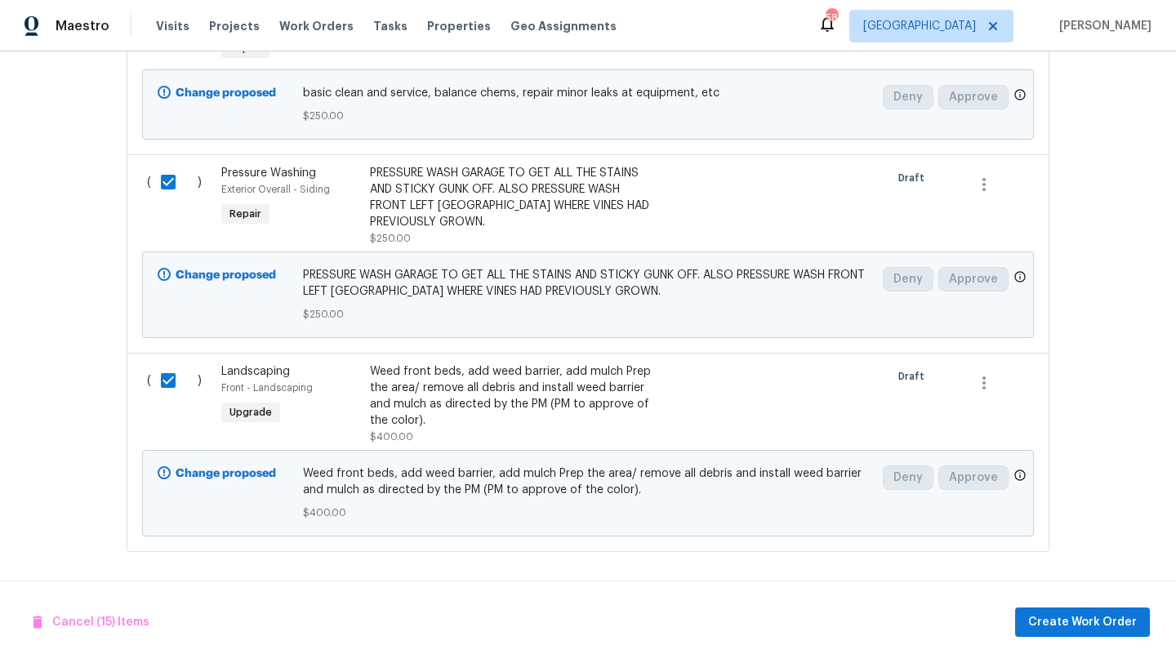
scroll to position [3871, 0]
click at [1045, 616] on span "Create Work Order" at bounding box center [1082, 623] width 109 height 20
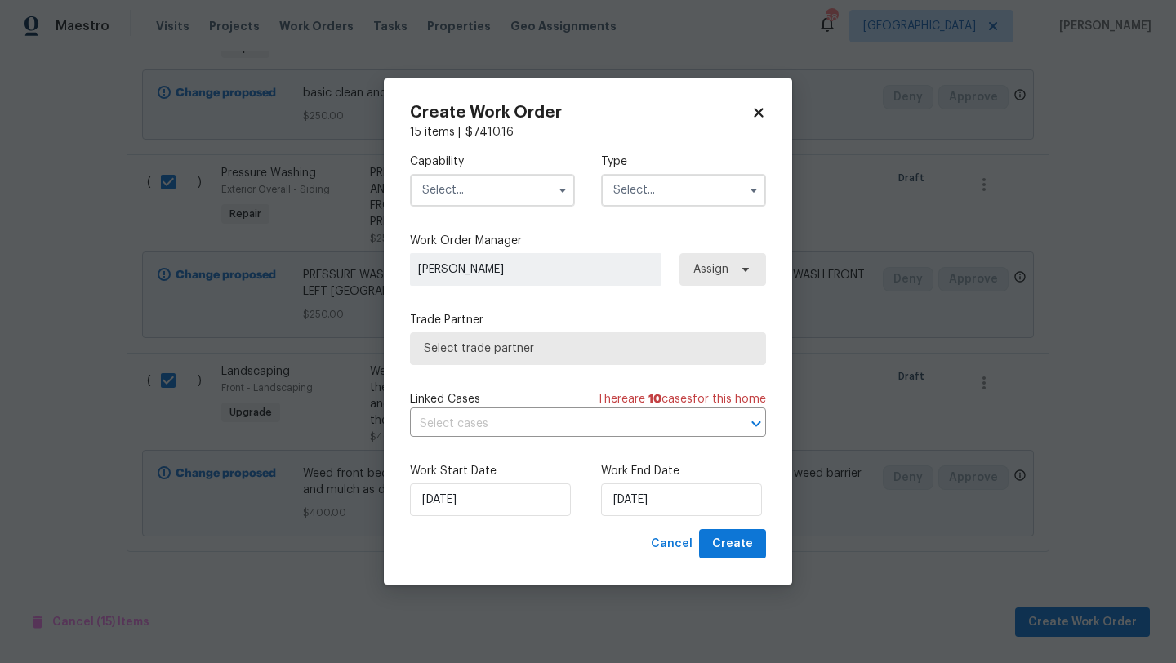
click at [533, 192] on input "text" at bounding box center [492, 190] width 165 height 33
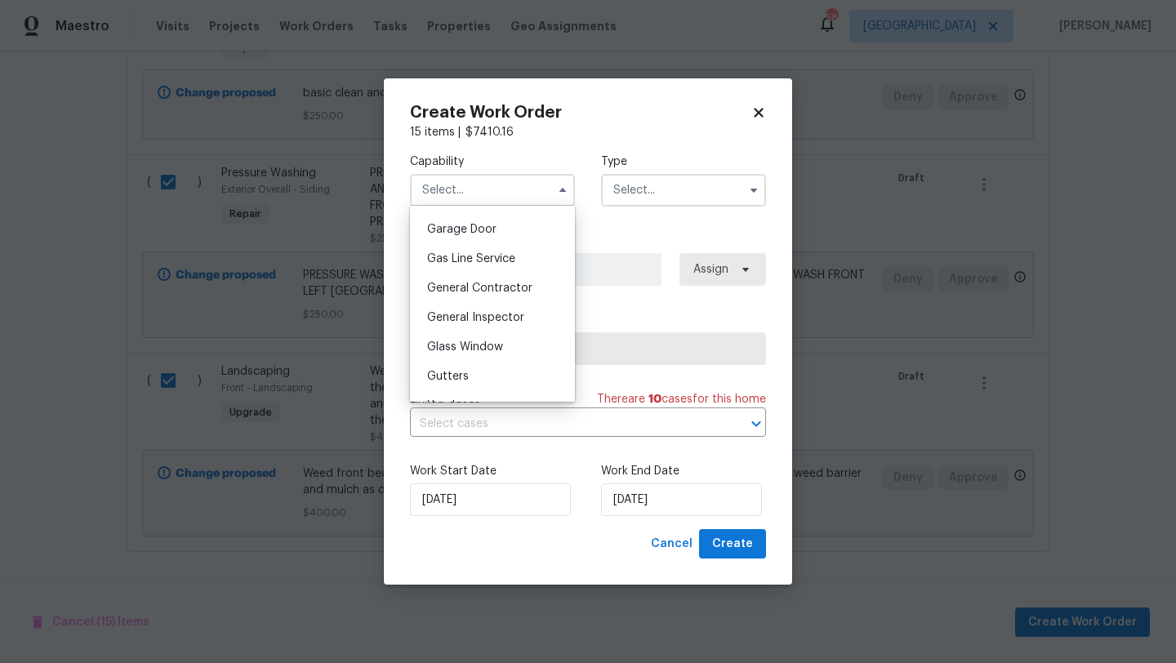
scroll to position [719, 0]
click at [519, 284] on span "General Contractor" at bounding box center [479, 286] width 105 height 11
type input "General Contractor"
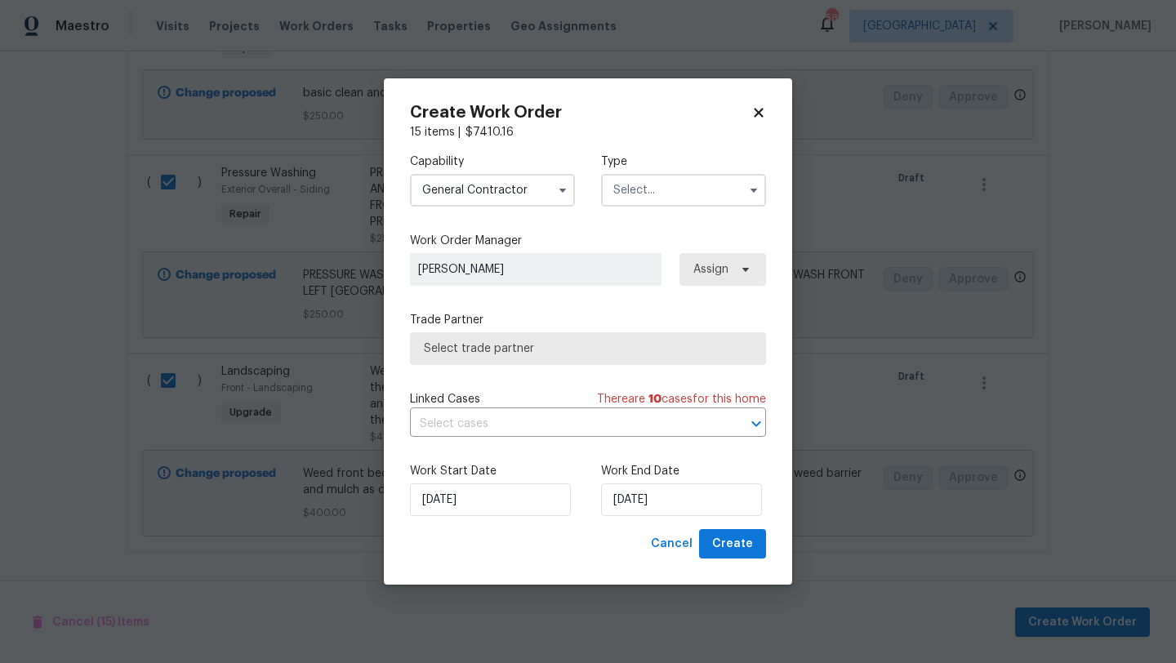
click at [666, 191] on input "text" at bounding box center [683, 190] width 165 height 33
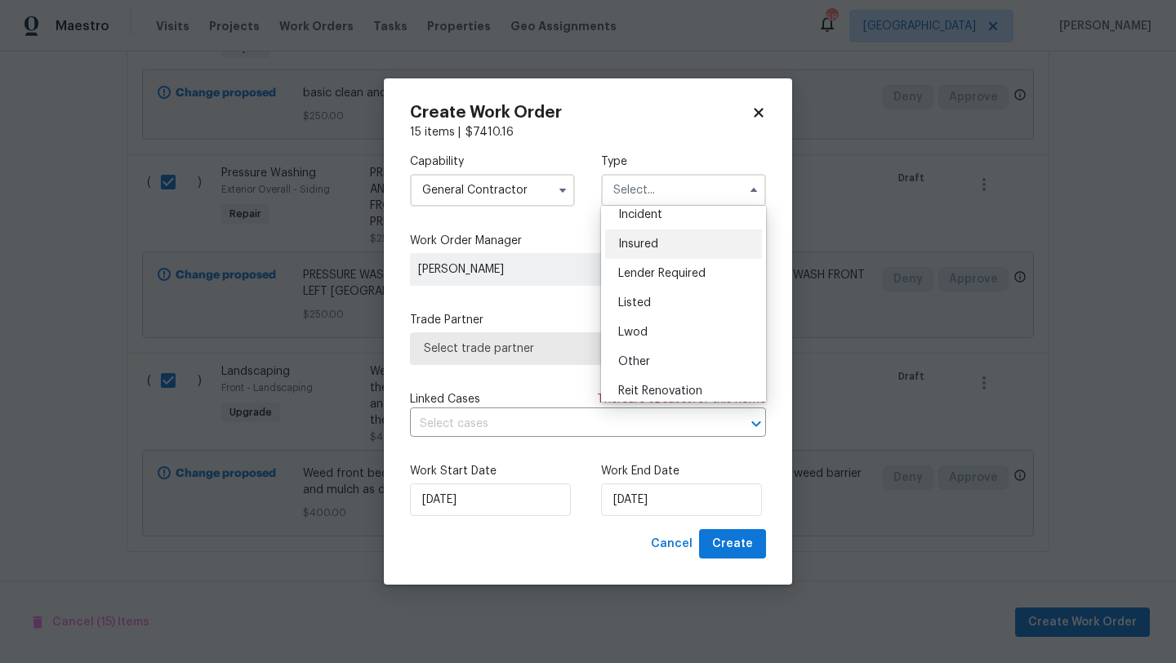
scroll to position [194, 0]
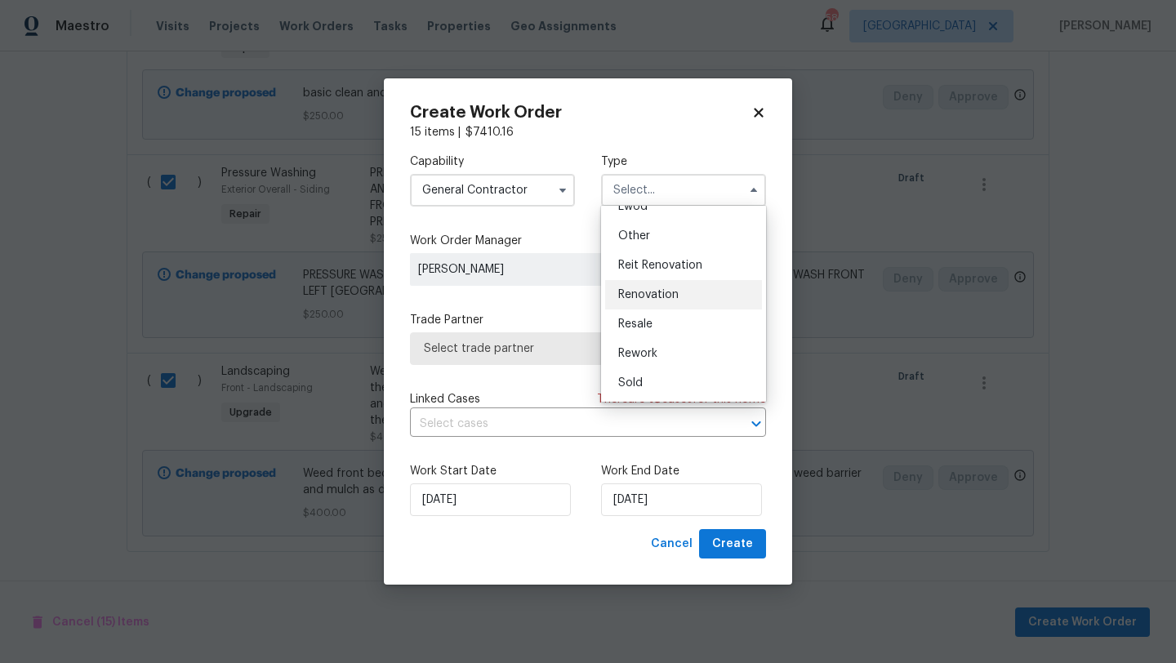
click at [665, 297] on span "Renovation" at bounding box center [648, 294] width 60 height 11
type input "Renovation"
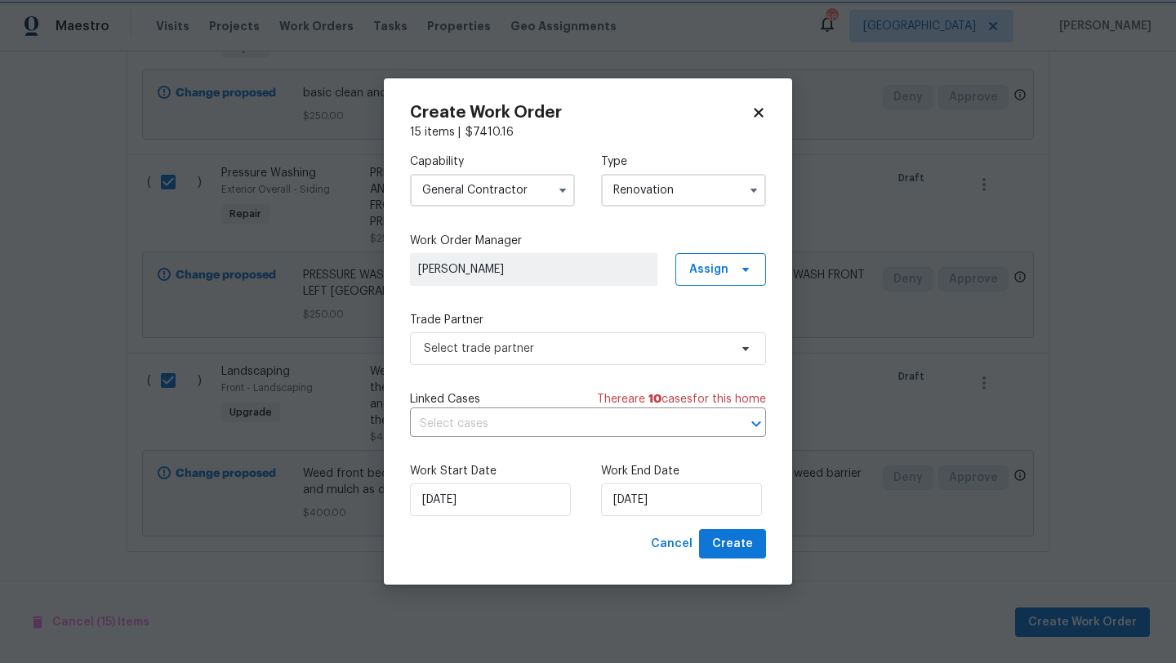
scroll to position [0, 0]
click at [646, 351] on span "Select trade partner" at bounding box center [576, 349] width 305 height 16
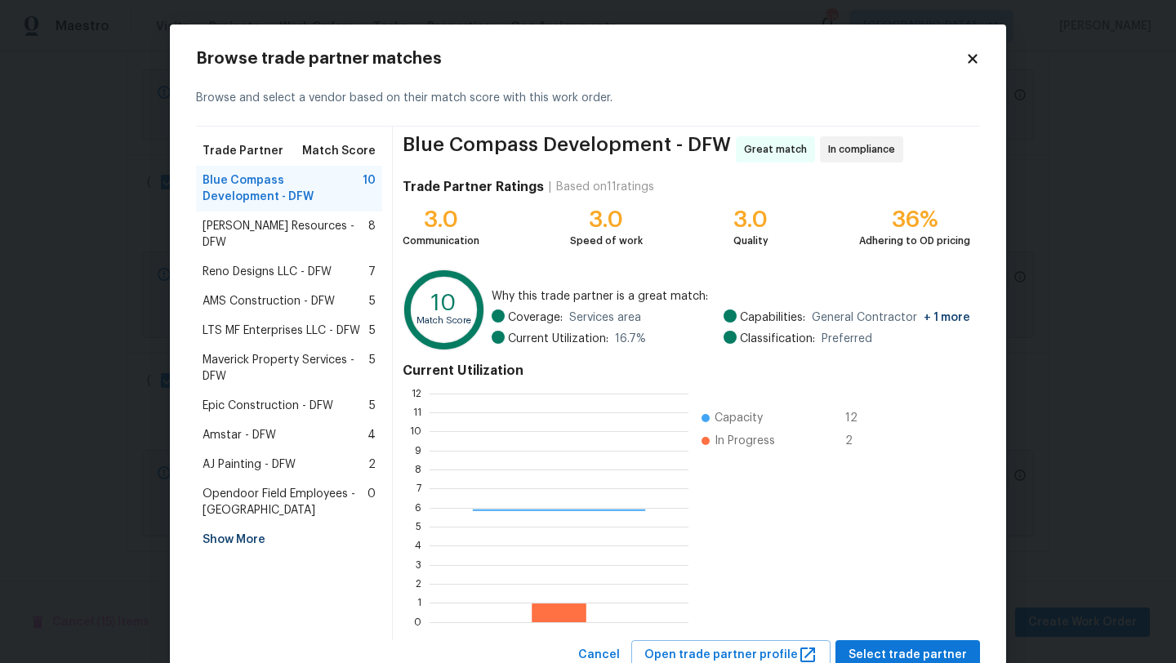
scroll to position [229, 259]
click at [314, 264] on span "Reno Designs LLC - DFW" at bounding box center [267, 272] width 129 height 16
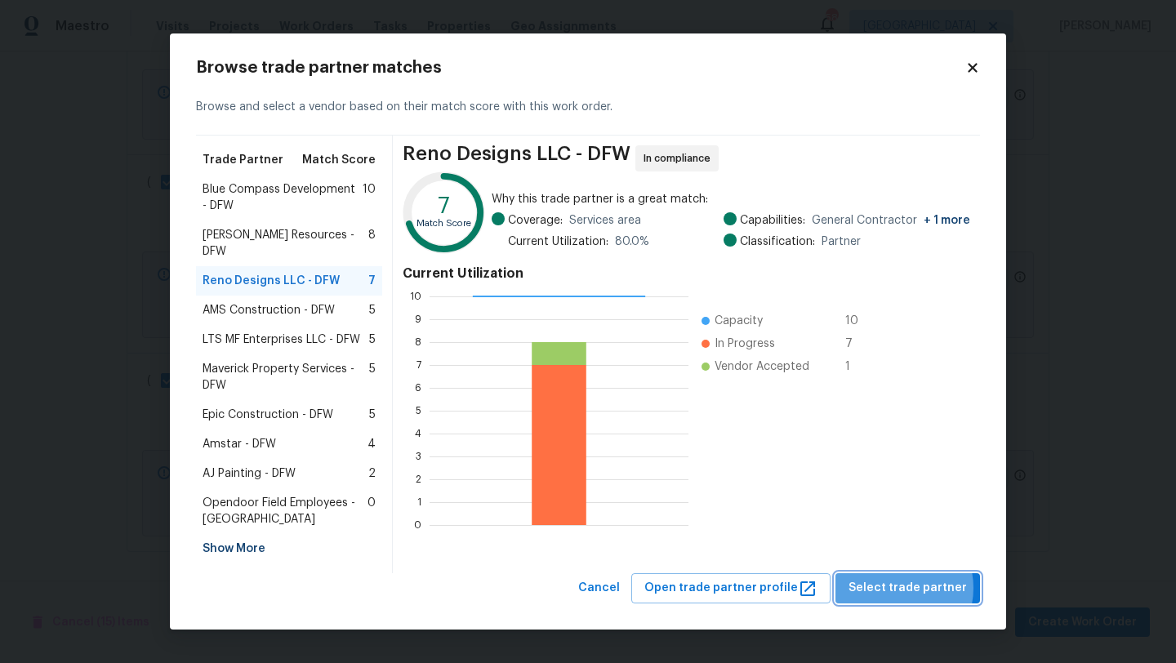
click at [898, 580] on span "Select trade partner" at bounding box center [908, 588] width 118 height 20
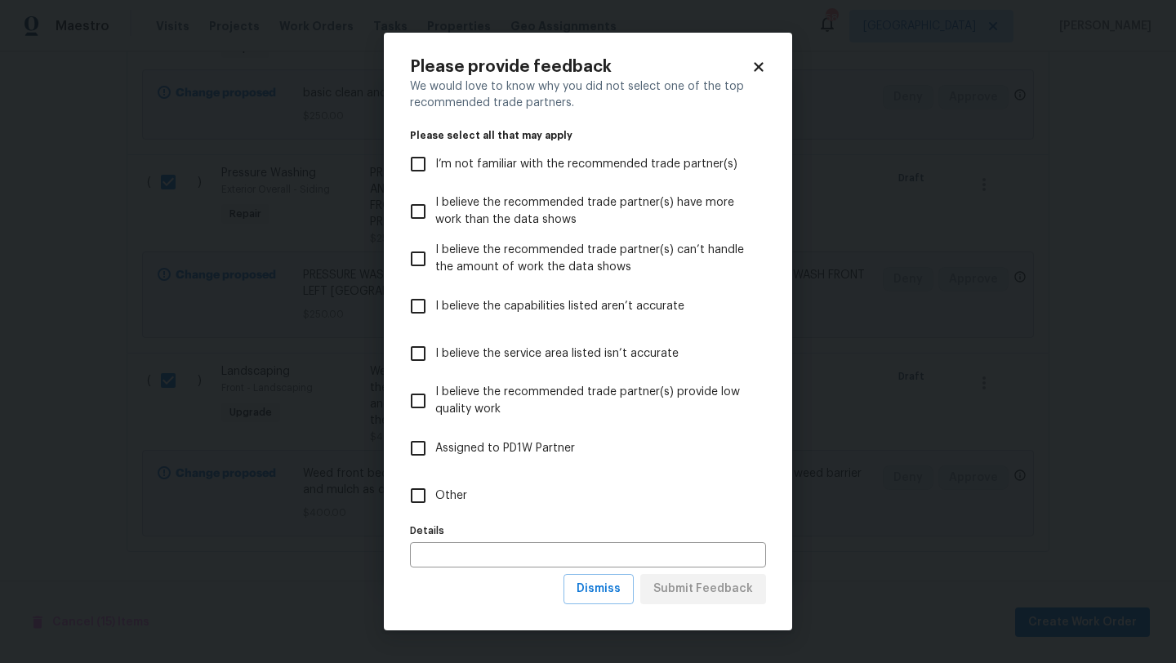
click at [450, 492] on span "Other" at bounding box center [451, 496] width 32 height 17
click at [435, 492] on input "Other" at bounding box center [418, 496] width 34 height 34
checkbox input "true"
click at [467, 551] on input "text" at bounding box center [588, 554] width 356 height 25
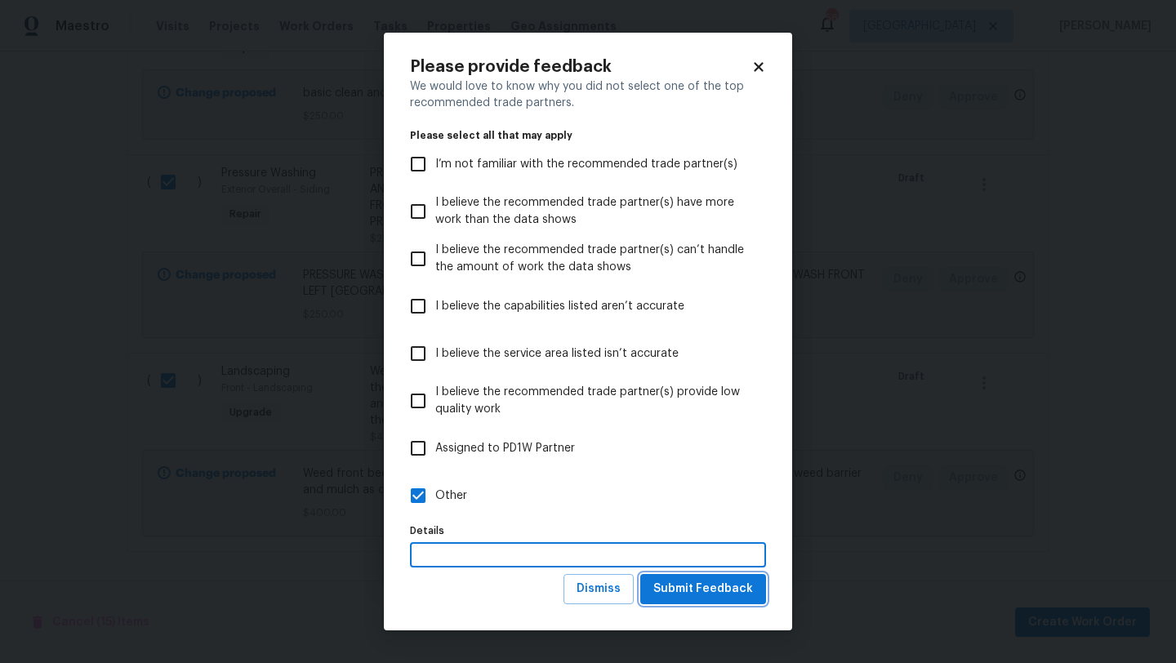
click at [698, 593] on span "Submit Feedback" at bounding box center [703, 589] width 100 height 20
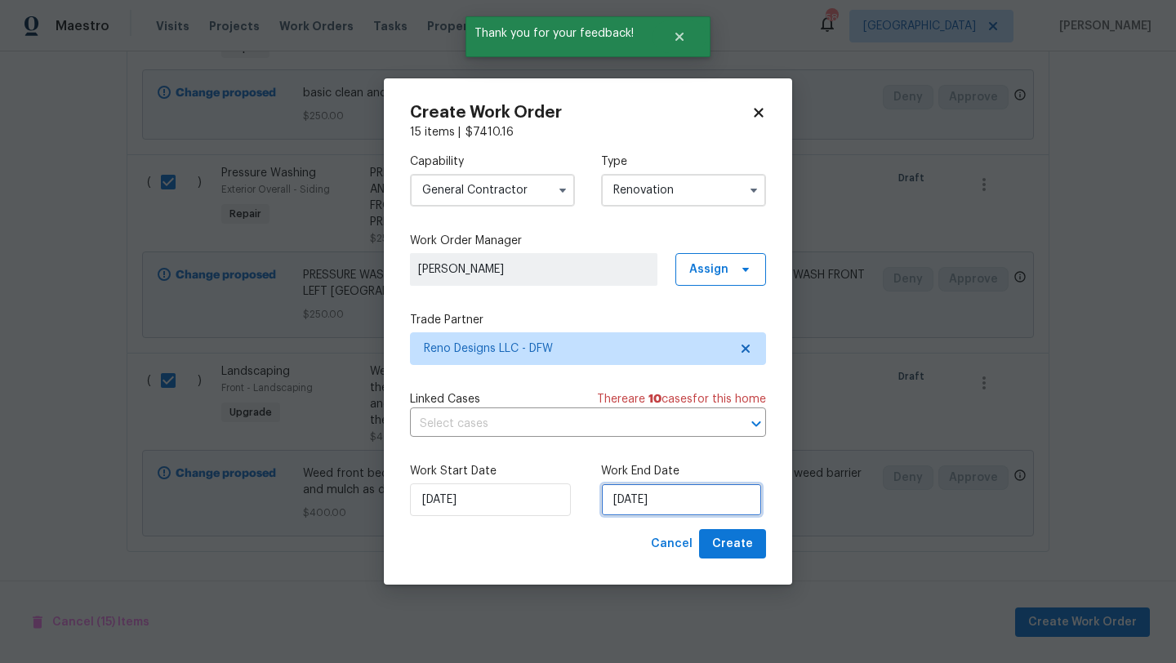
click at [719, 497] on input "[DATE]" at bounding box center [681, 500] width 161 height 33
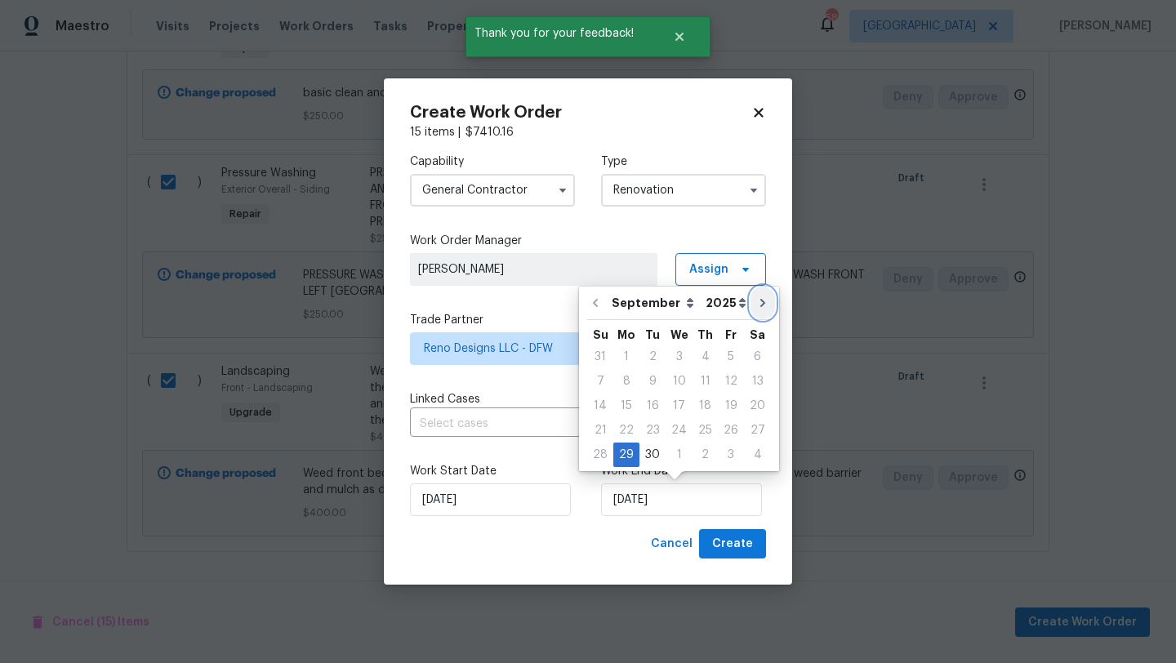
click at [757, 303] on icon "Go to next month" at bounding box center [762, 302] width 13 height 13
type input "10/29/2025"
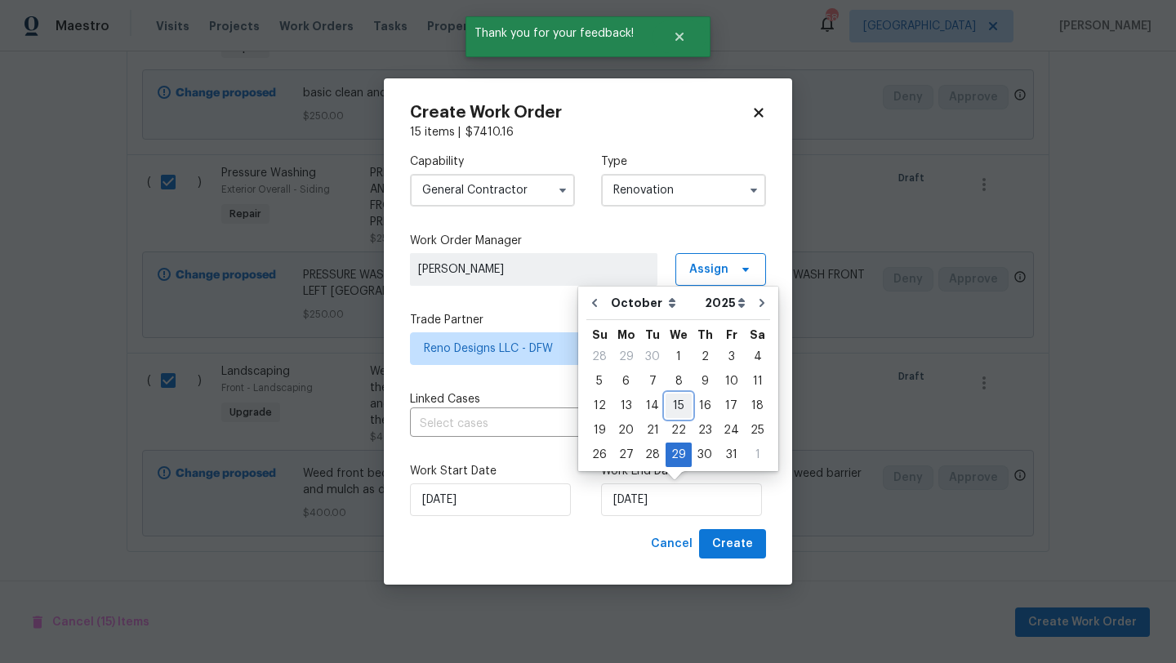
click at [675, 405] on div "15" at bounding box center [679, 405] width 26 height 23
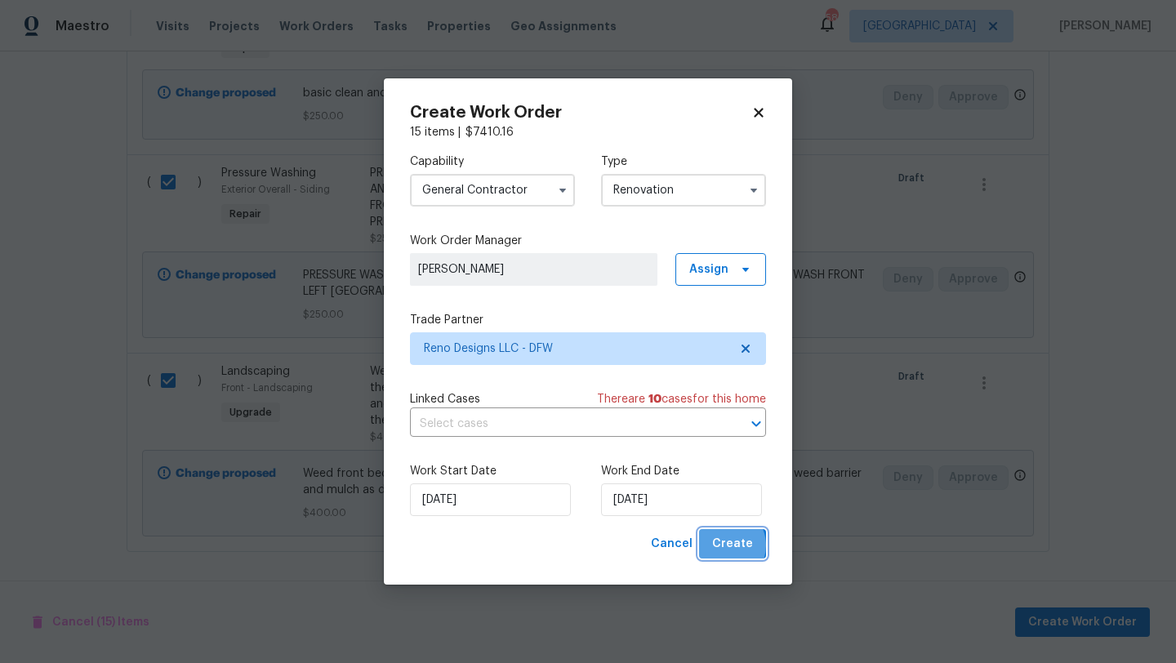
click at [726, 546] on span "Create" at bounding box center [732, 544] width 41 height 20
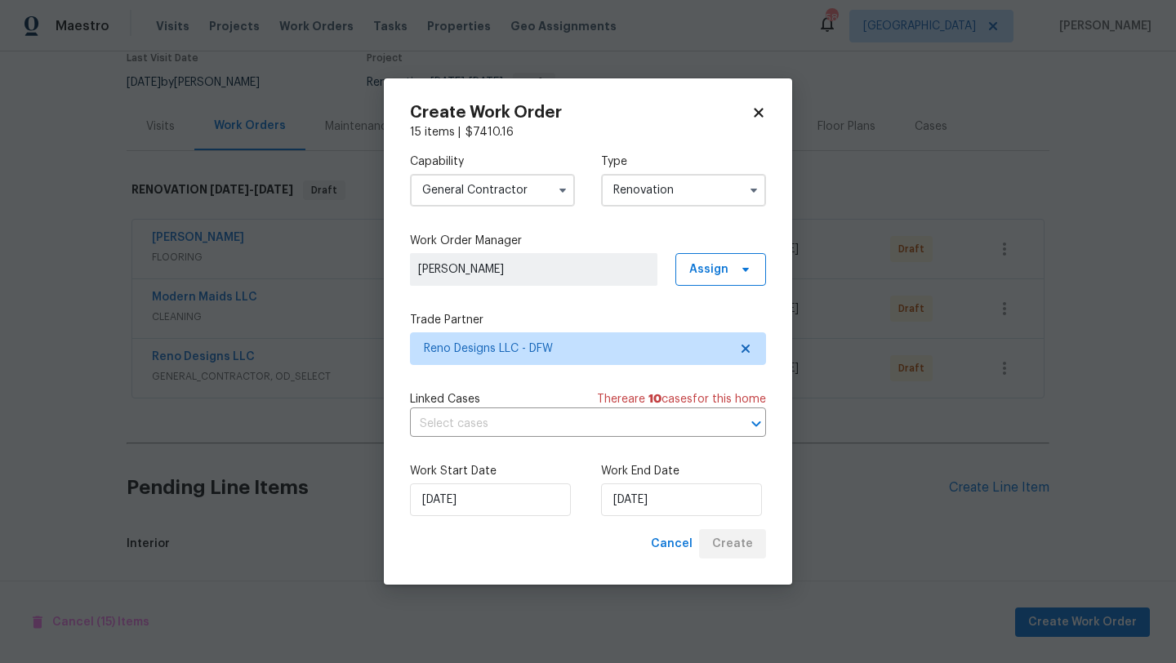
scroll to position [403, 0]
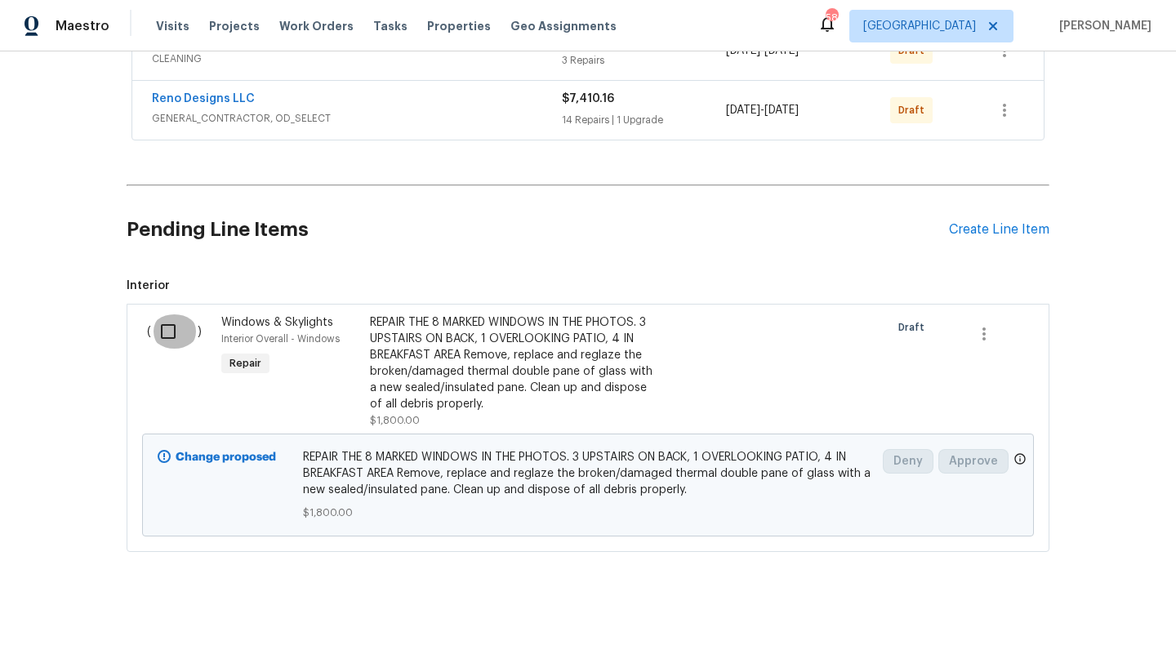
click at [170, 326] on input "checkbox" at bounding box center [174, 331] width 47 height 34
click at [1062, 613] on span "Create Work Order" at bounding box center [1082, 623] width 109 height 20
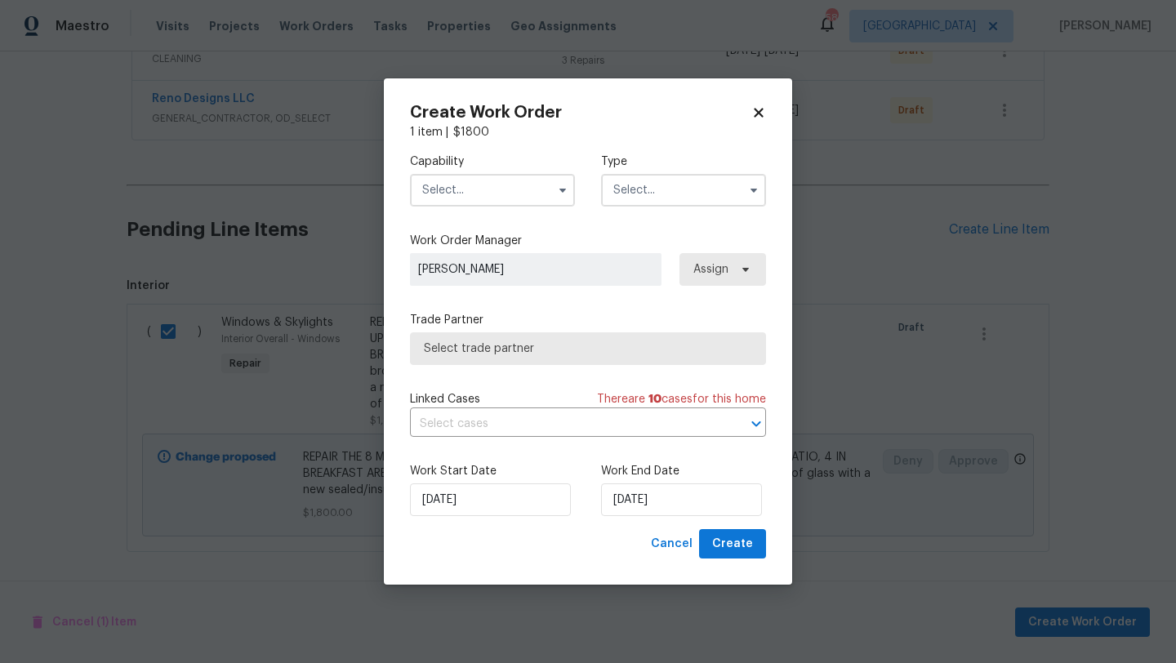
click at [511, 188] on input "text" at bounding box center [492, 190] width 165 height 33
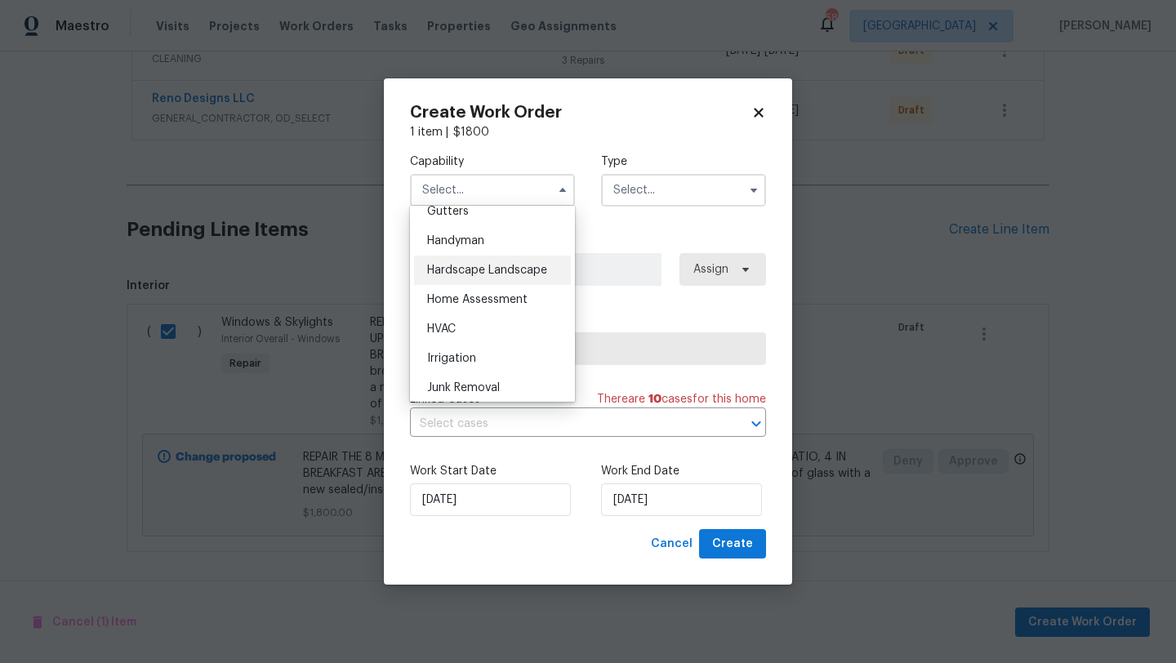
scroll to position [884, 0]
click at [486, 241] on div "Handyman" at bounding box center [492, 239] width 157 height 29
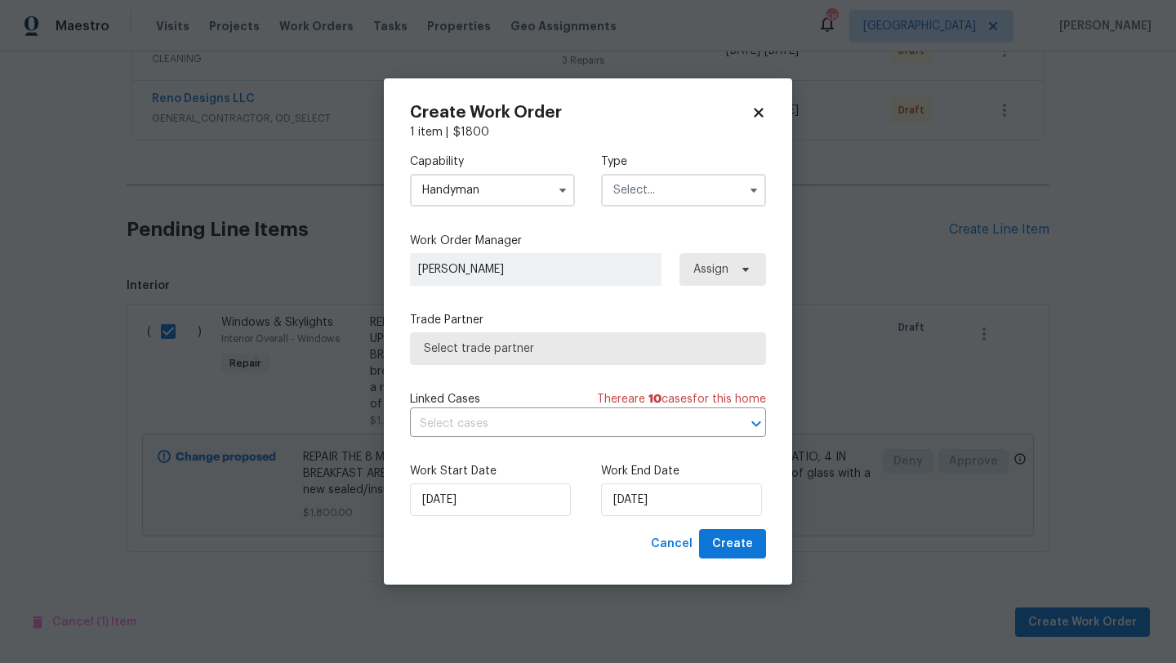
click at [649, 194] on input "text" at bounding box center [683, 190] width 165 height 33
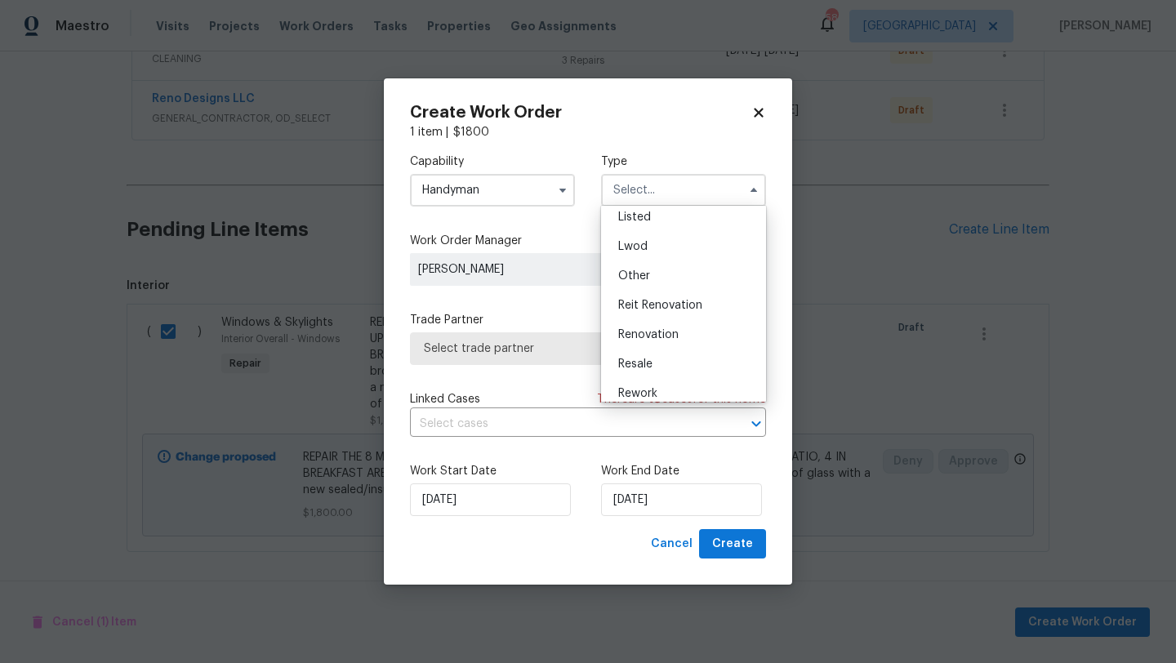
scroll to position [194, 0]
click at [656, 287] on div "Renovation" at bounding box center [683, 294] width 157 height 29
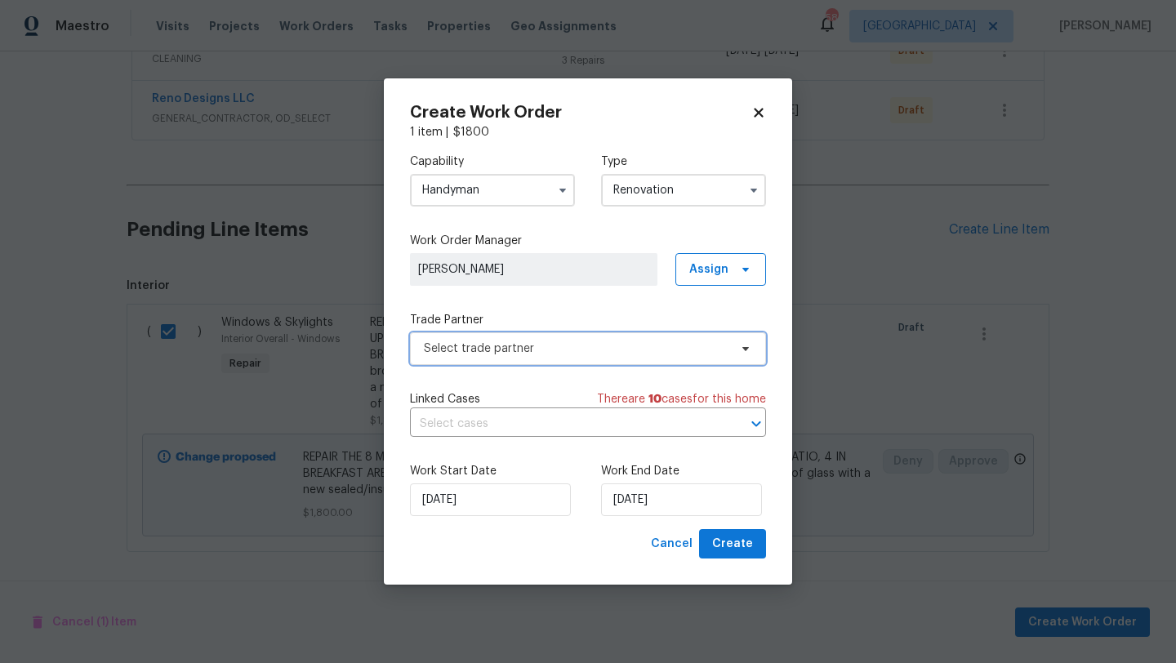
click at [677, 350] on span "Select trade partner" at bounding box center [576, 349] width 305 height 16
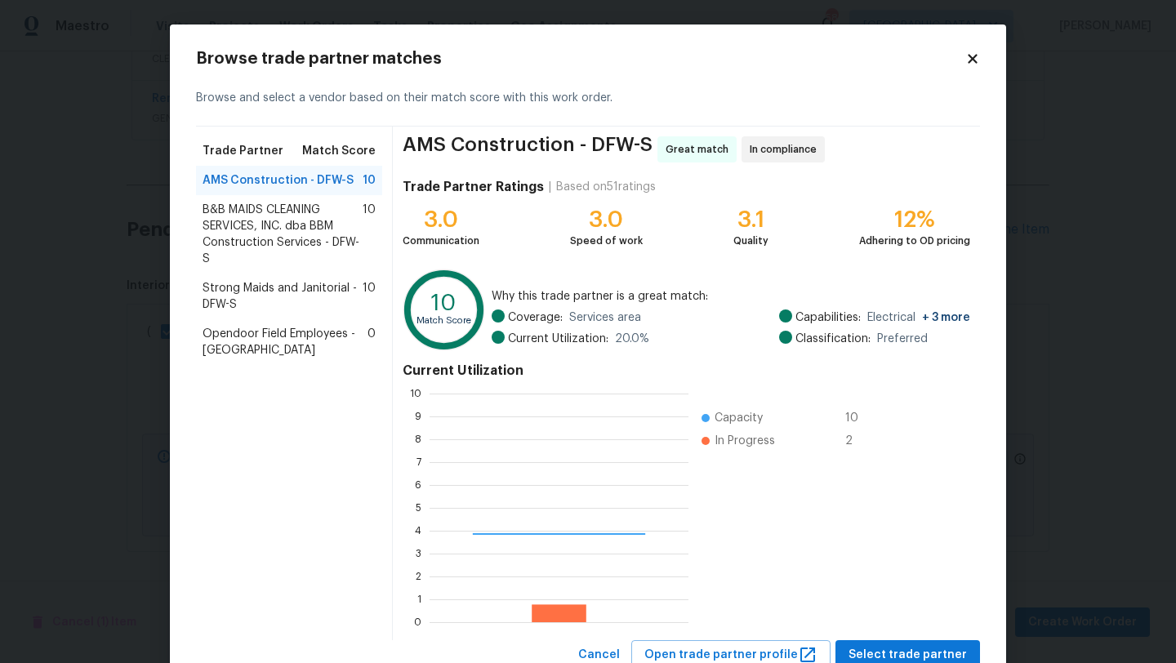
scroll to position [229, 259]
click at [325, 230] on span "B&B MAIDS CLEANING SERVICES, INC. dba BBM Construction Services - DFW-S" at bounding box center [283, 234] width 160 height 65
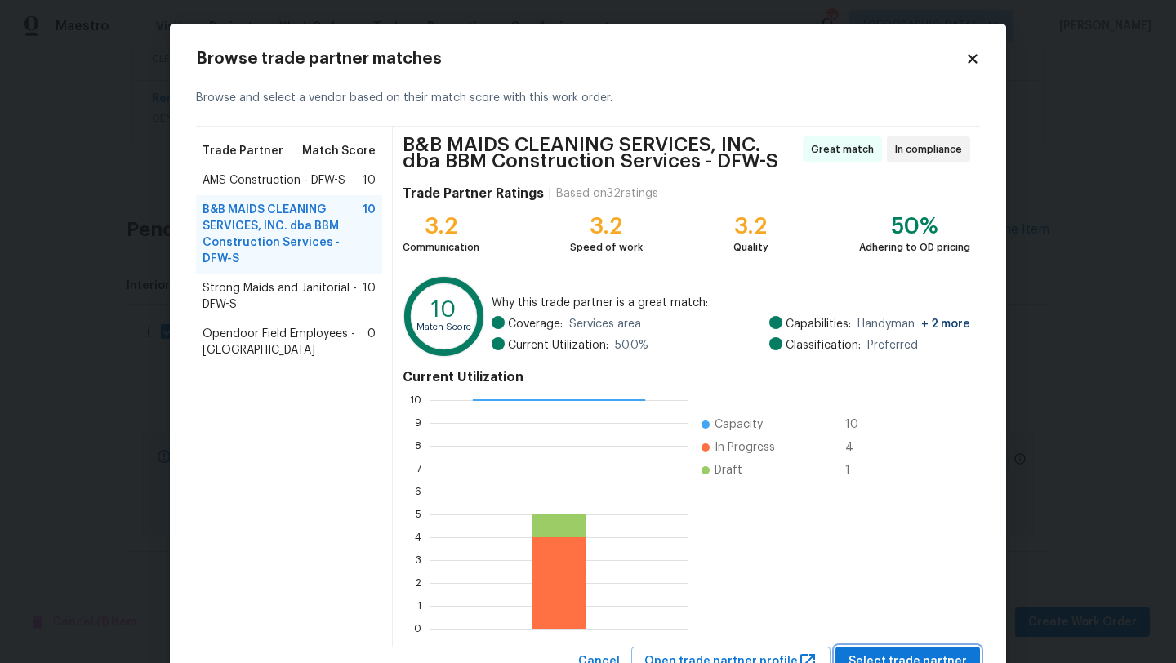
click at [899, 653] on span "Select trade partner" at bounding box center [908, 662] width 118 height 20
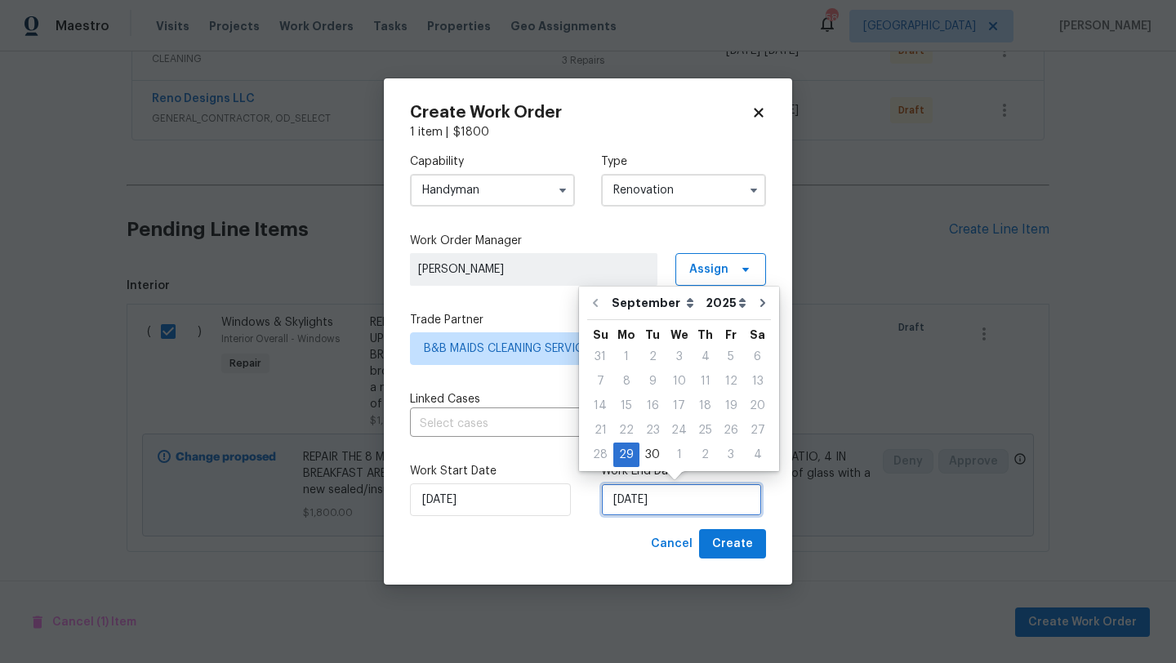
click at [708, 494] on input "[DATE]" at bounding box center [681, 500] width 161 height 33
click at [756, 298] on icon "Go to next month" at bounding box center [762, 302] width 13 height 13
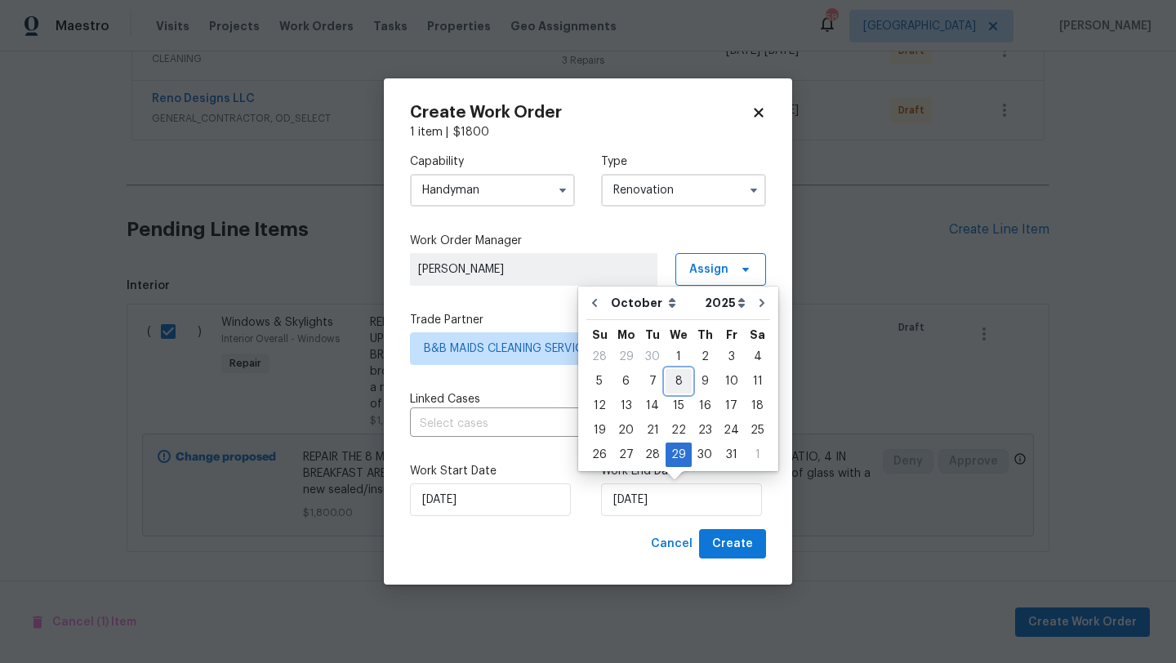
click at [679, 380] on div "8" at bounding box center [679, 381] width 26 height 23
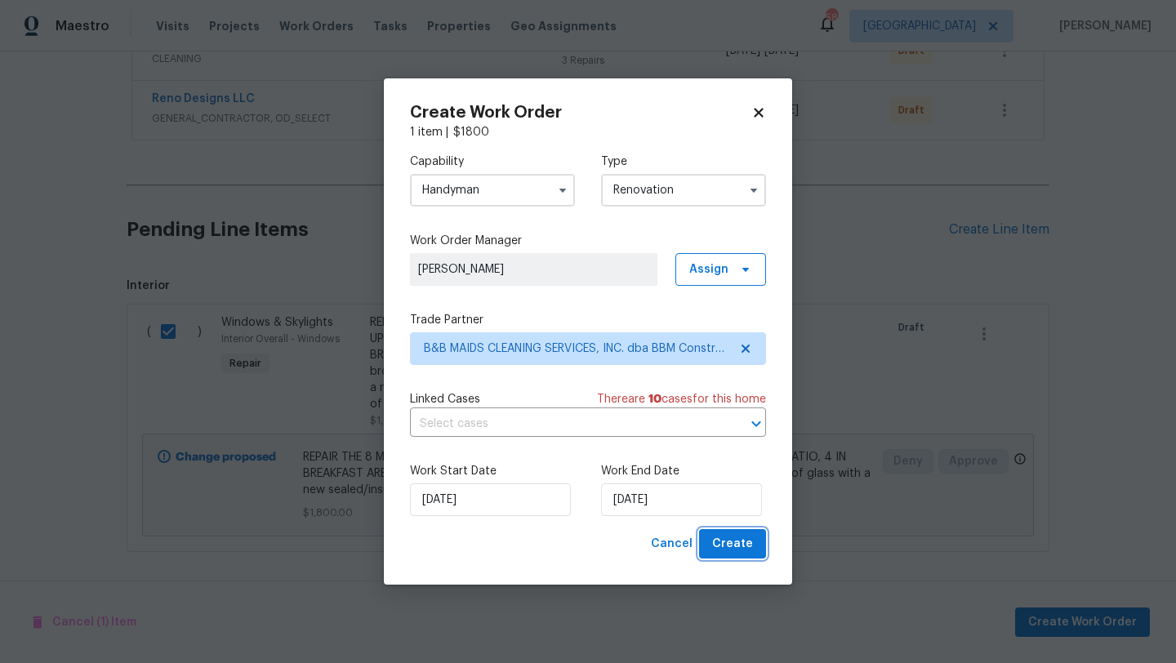
click at [736, 542] on span "Create" at bounding box center [732, 544] width 41 height 20
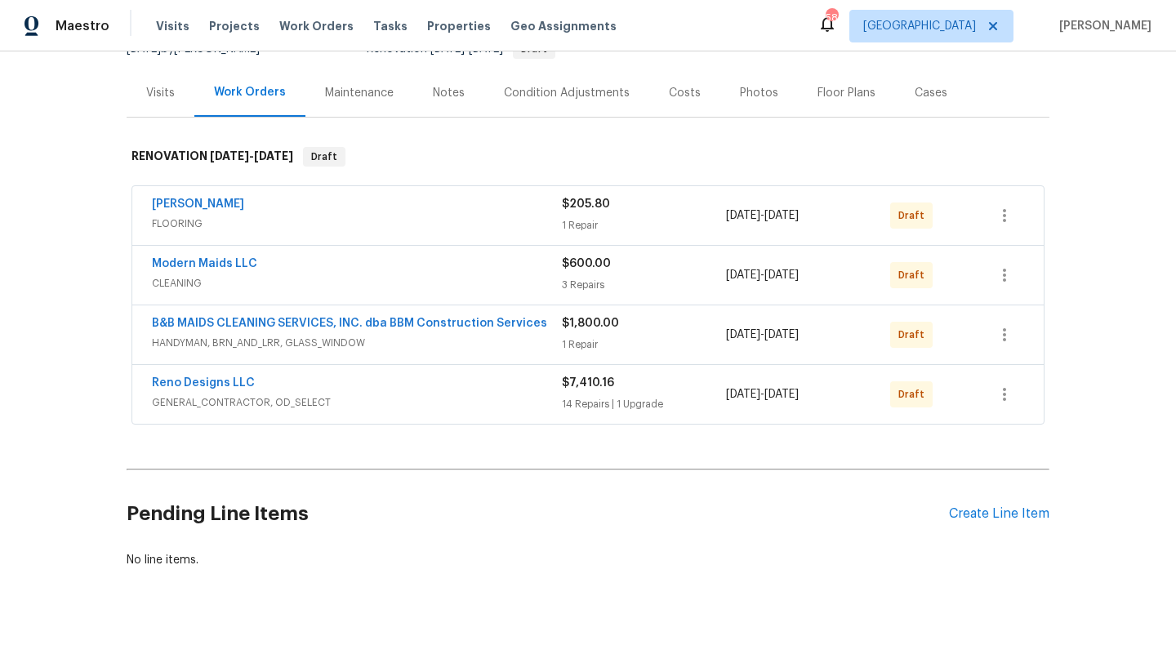
scroll to position [178, 0]
click at [679, 91] on div "Costs" at bounding box center [685, 94] width 32 height 16
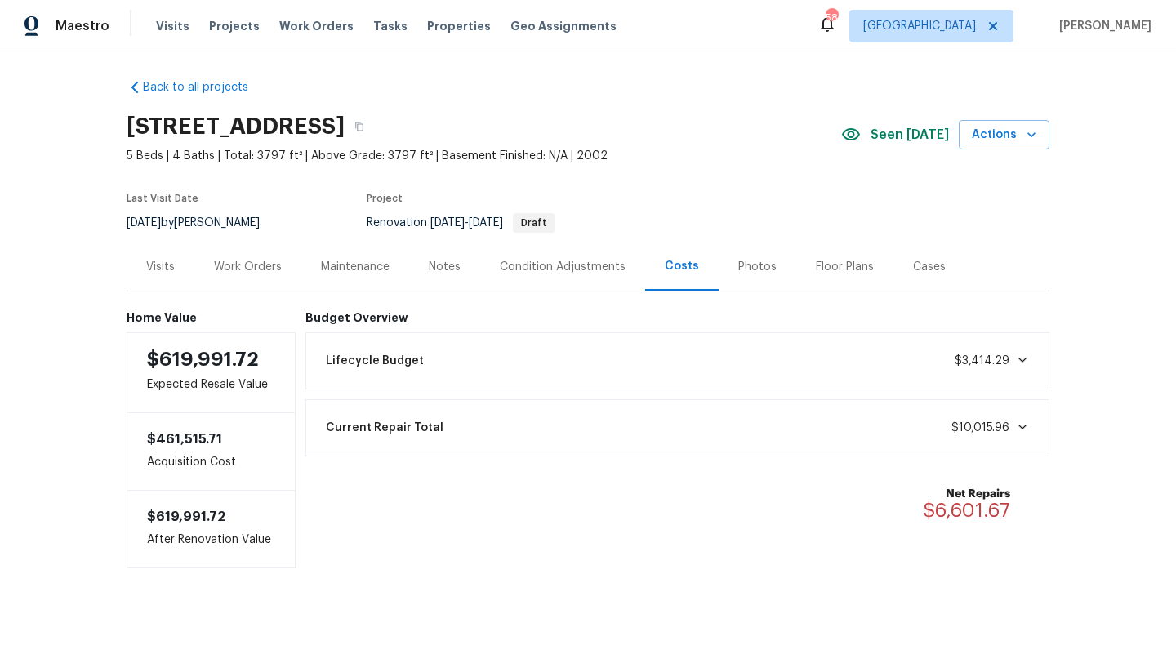
scroll to position [9, 0]
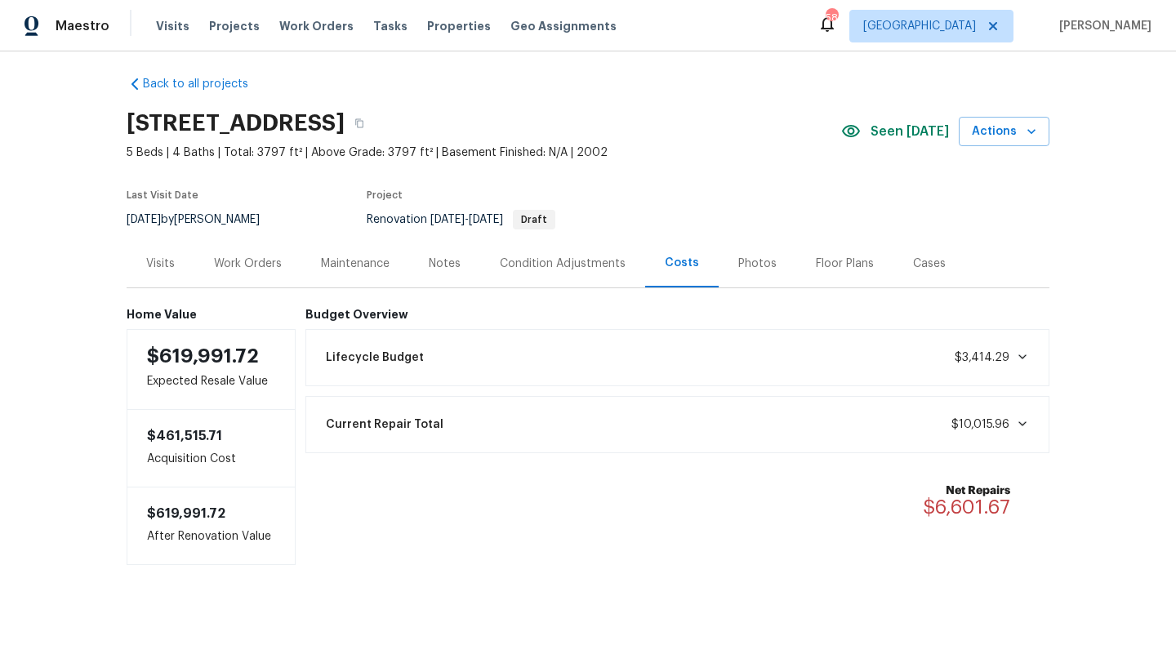
click at [274, 261] on div "Work Orders" at bounding box center [248, 264] width 68 height 16
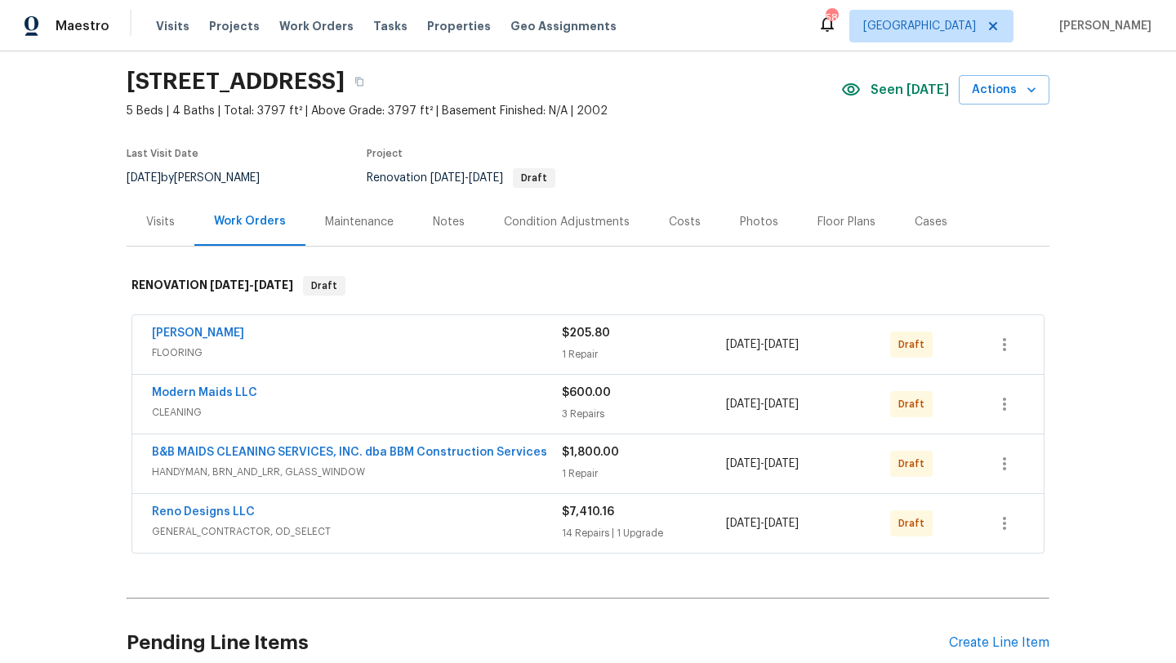
scroll to position [54, 0]
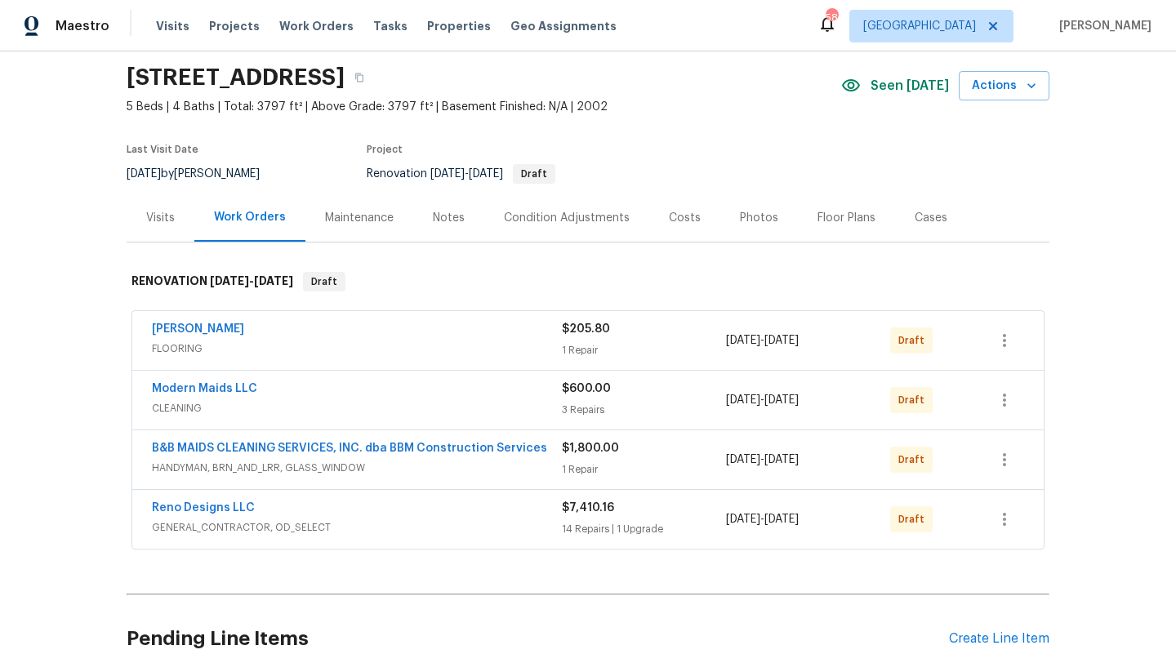
drag, startPoint x: 130, startPoint y: 77, endPoint x: 433, endPoint y: 79, distance: 303.0
click at [345, 79] on h2 "209 Old Gate Ln, Sunnyvale, TX 75182" at bounding box center [236, 77] width 218 height 16
copy h2 "209 Old Gate Ln, Sunnyvale, TX 75182"
click at [284, 508] on div "Reno Designs LLC" at bounding box center [357, 510] width 410 height 20
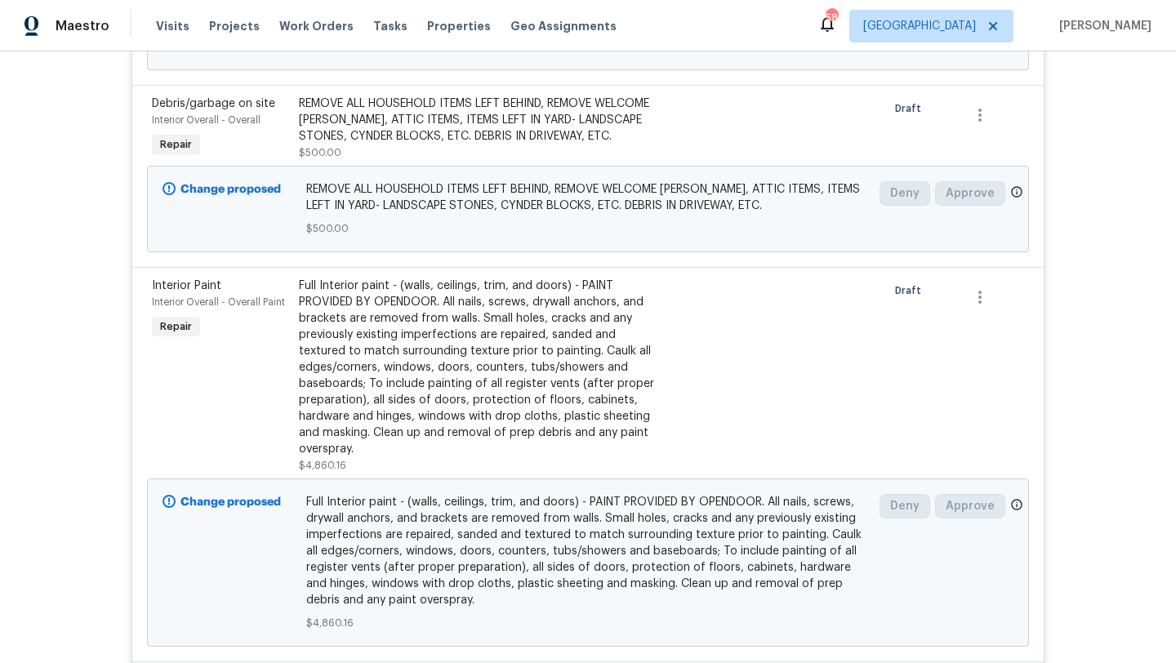
scroll to position [2701, 0]
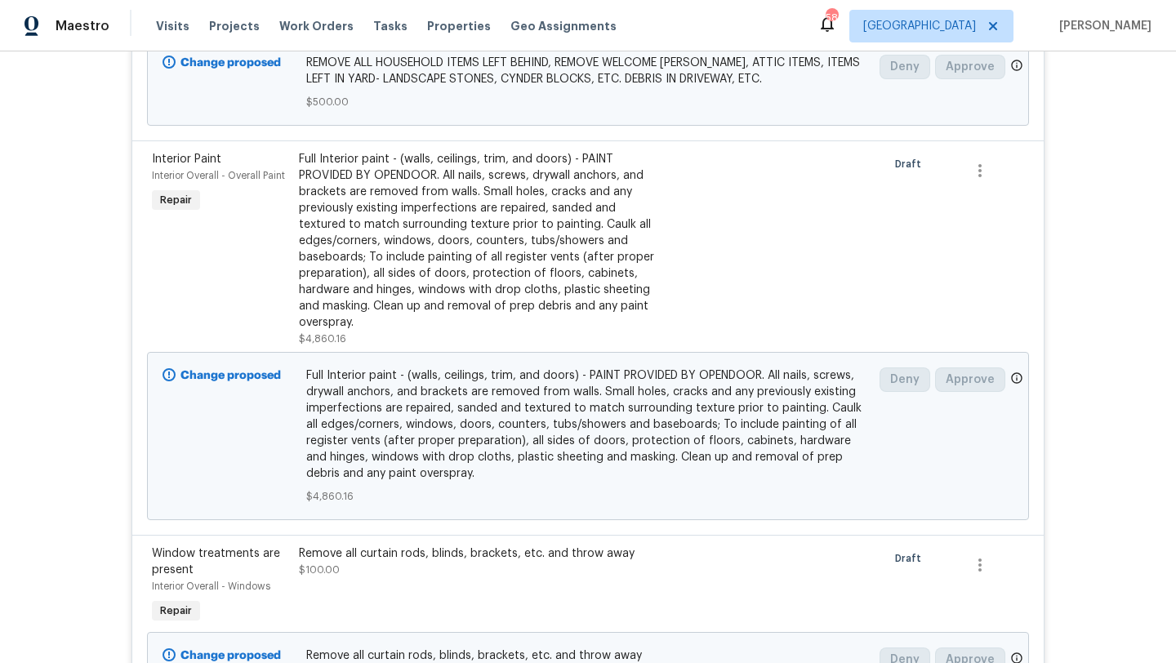
click at [337, 290] on div "Full Interior paint - (walls, ceilings, trim, and doors) - PAINT PROVIDED BY OP…" at bounding box center [478, 241] width 358 height 180
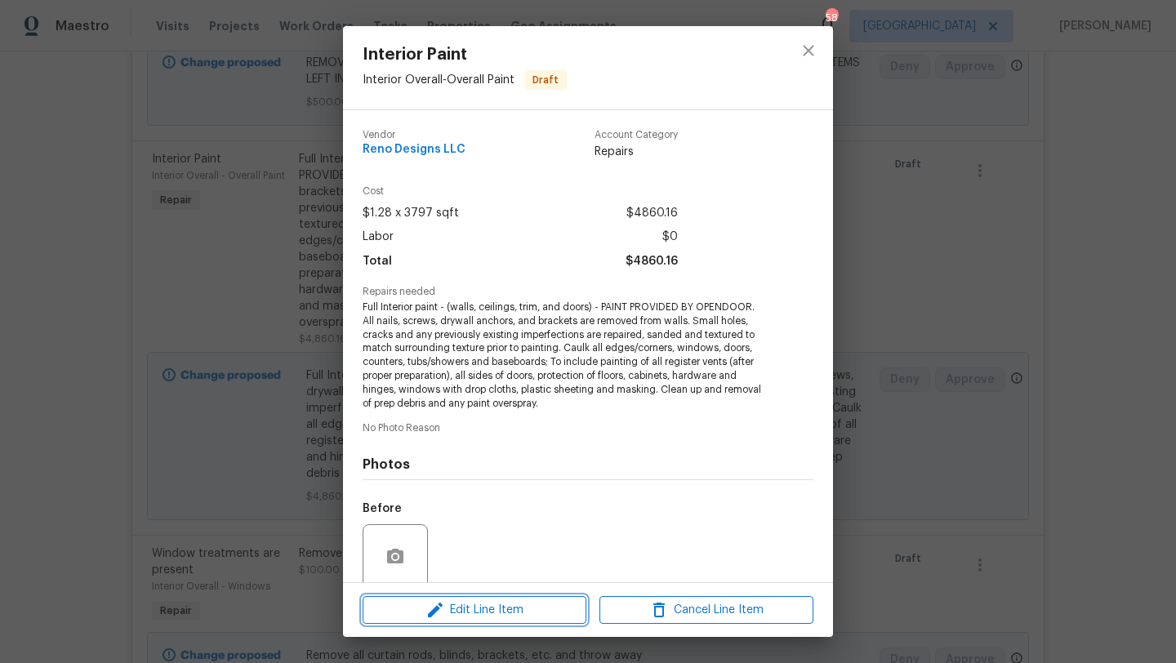
click at [478, 616] on span "Edit Line Item" at bounding box center [475, 610] width 214 height 20
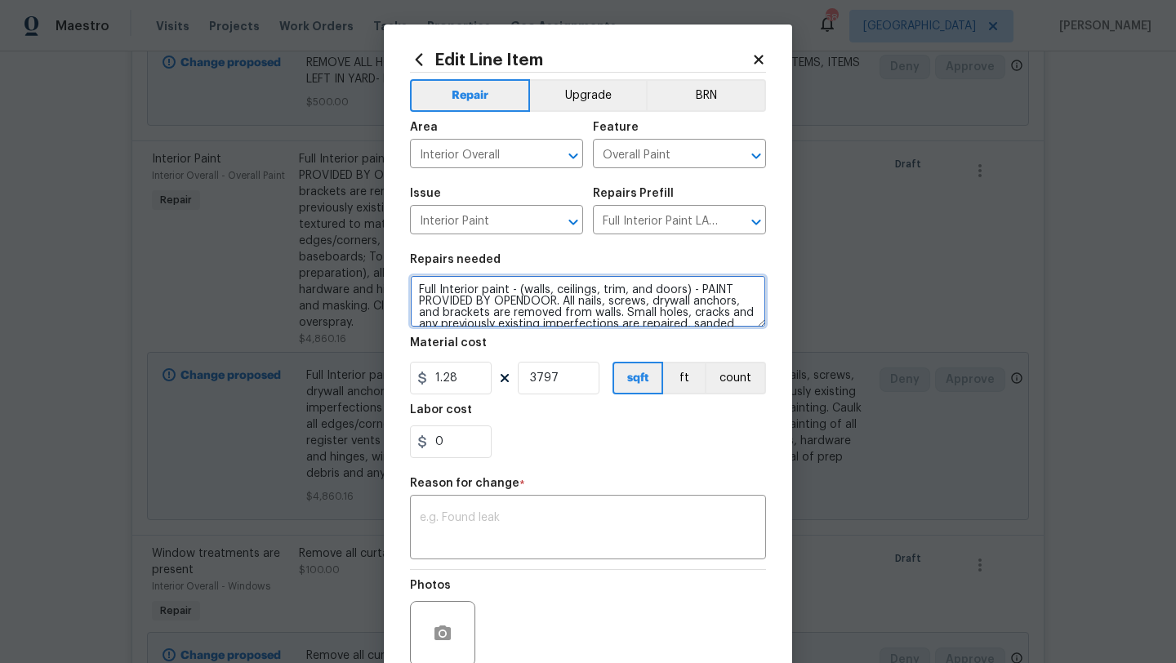
click at [419, 289] on textarea "Full Interior paint - (walls, ceilings, trim, and doors) - PAINT PROVIDED BY OP…" at bounding box center [588, 301] width 356 height 52
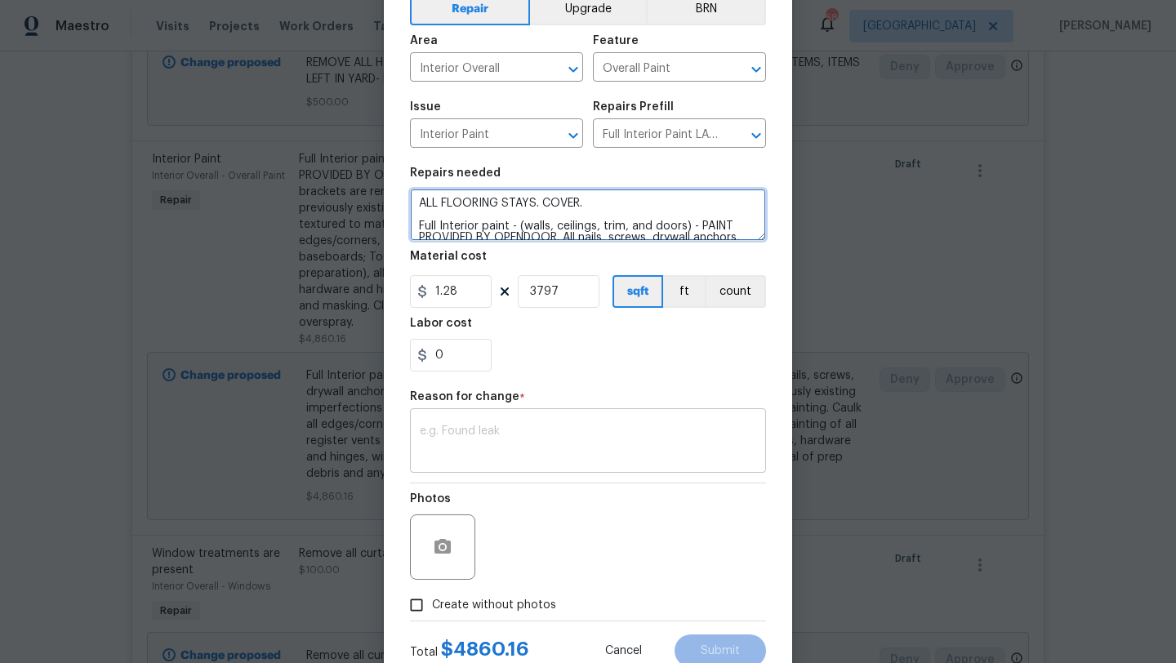
scroll to position [0, 0]
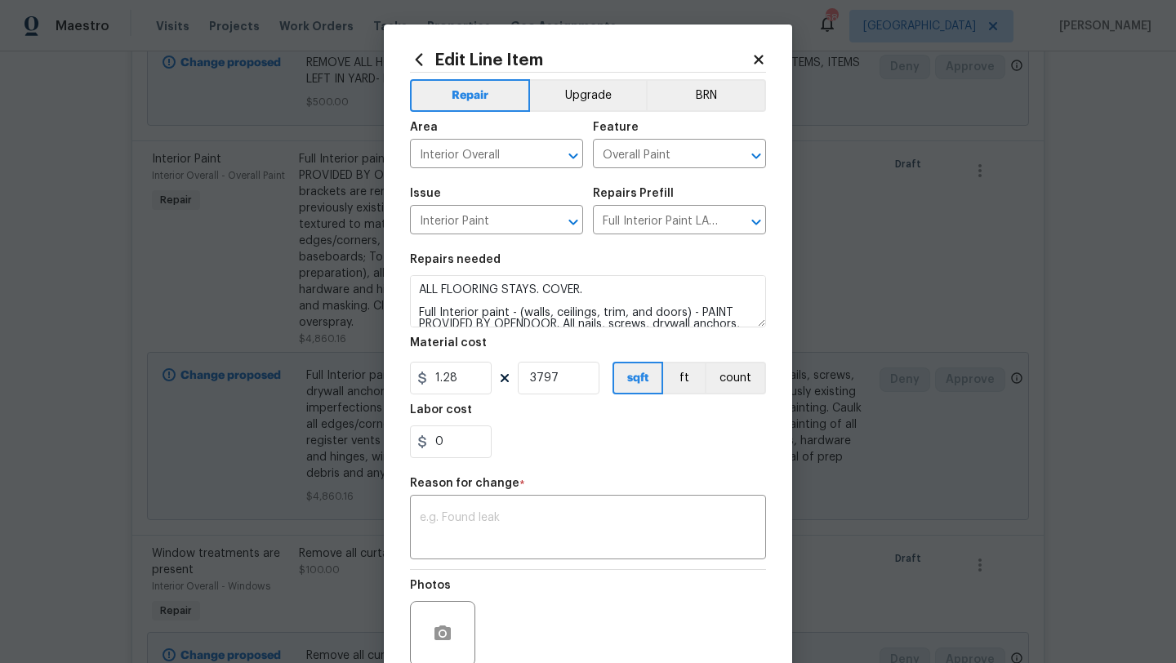
click at [687, 47] on div "Edit Line Item Repair Upgrade BRN Area Interior Overall ​ Feature Overall Paint…" at bounding box center [588, 402] width 408 height 755
click at [549, 514] on textarea at bounding box center [588, 529] width 336 height 34
click at [616, 461] on section "Repairs needed ALL FLOORING STAYS. COVER. Full Interior paint - (walls, ceiling…" at bounding box center [588, 356] width 356 height 224
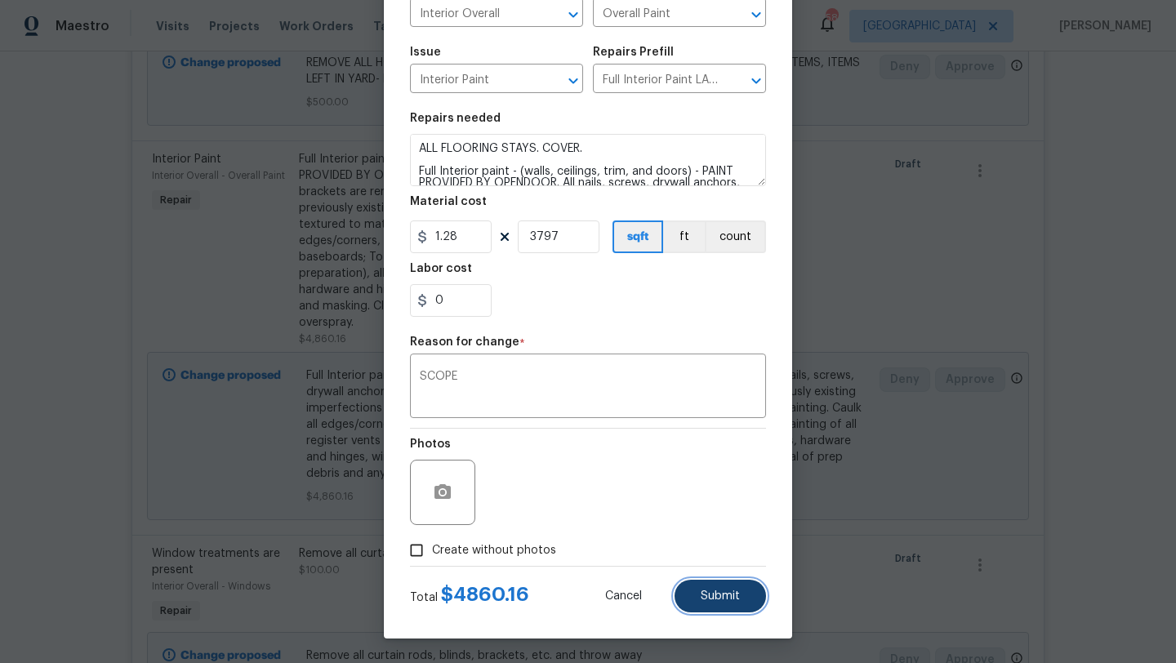
click at [719, 591] on span "Submit" at bounding box center [720, 597] width 39 height 12
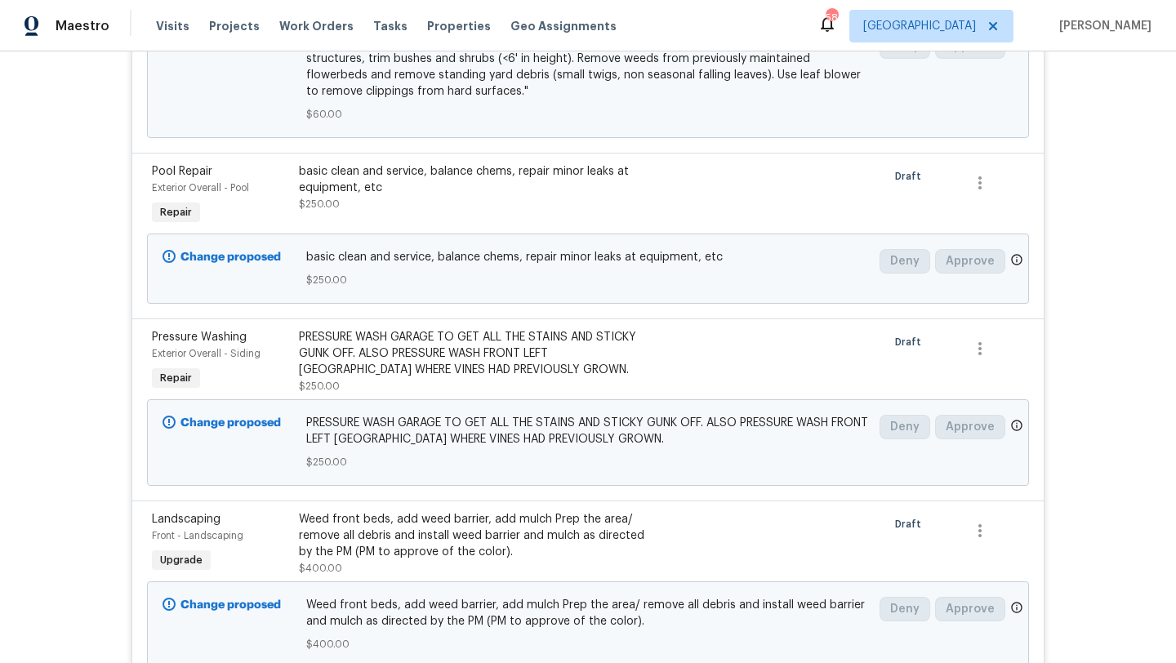
scroll to position [1297, 0]
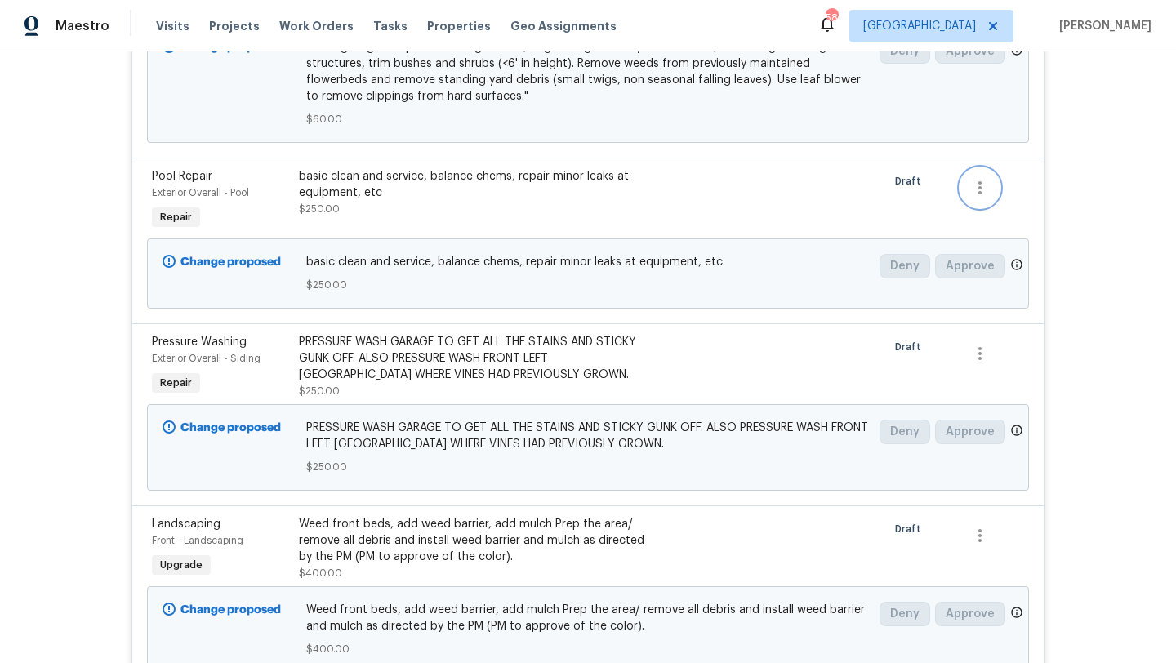
click at [978, 192] on icon "button" at bounding box center [980, 188] width 20 height 20
click at [978, 192] on li "Cancel" at bounding box center [991, 189] width 63 height 27
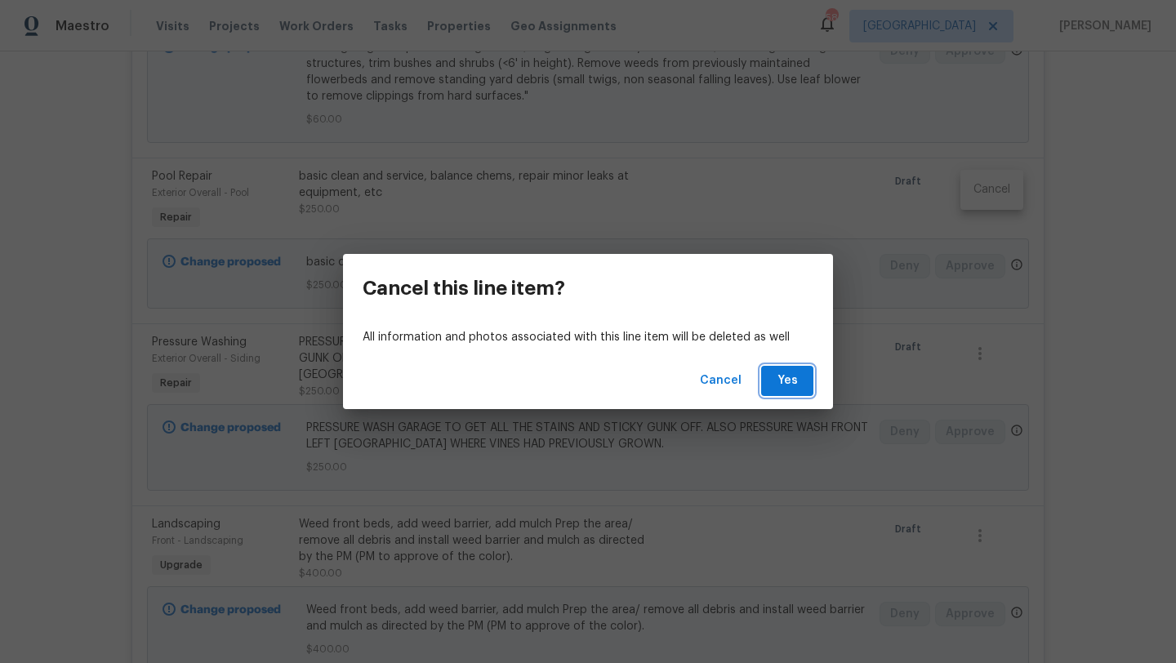
click at [800, 382] on span "Yes" at bounding box center [787, 381] width 26 height 20
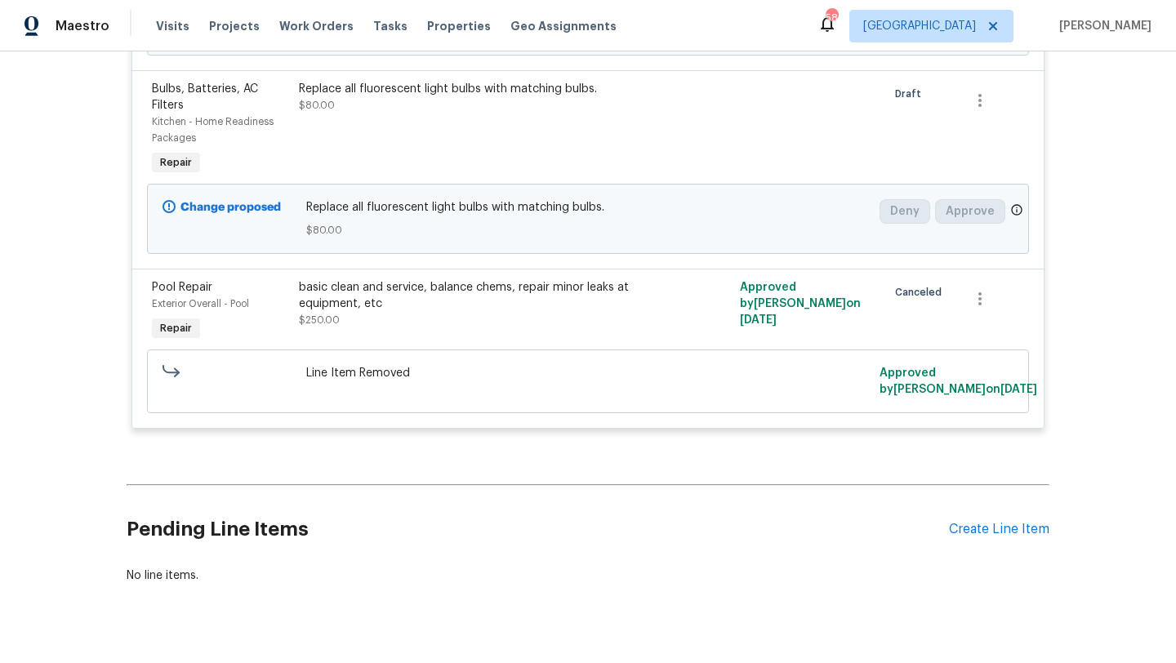
scroll to position [3537, 0]
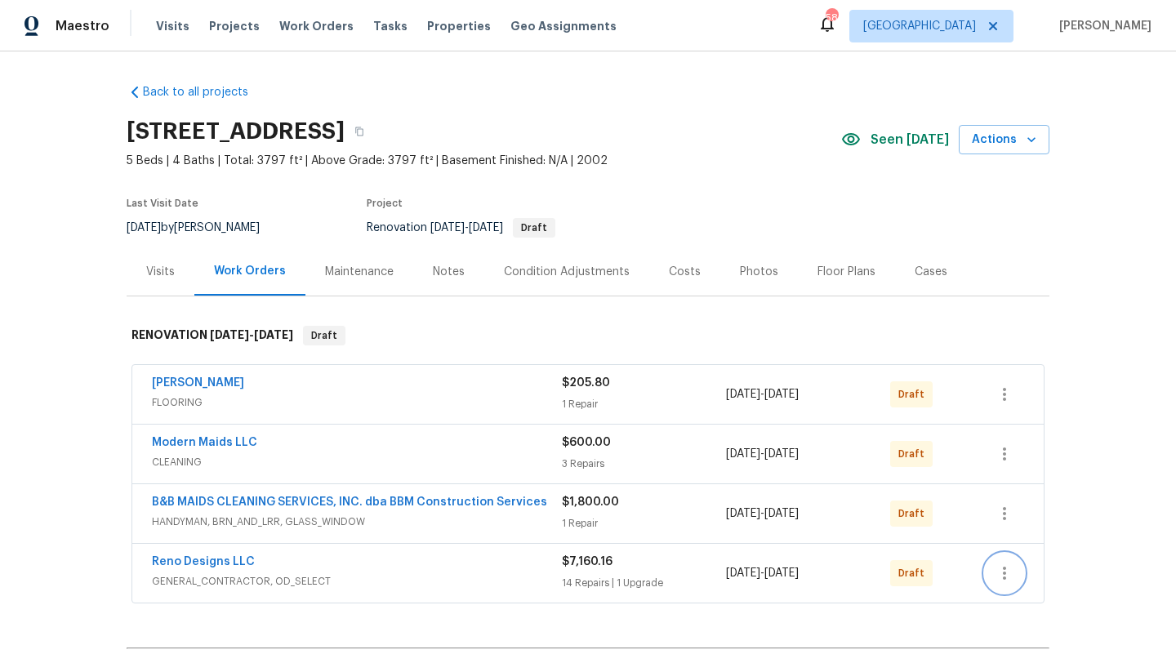
click at [1006, 566] on icon "button" at bounding box center [1005, 574] width 20 height 20
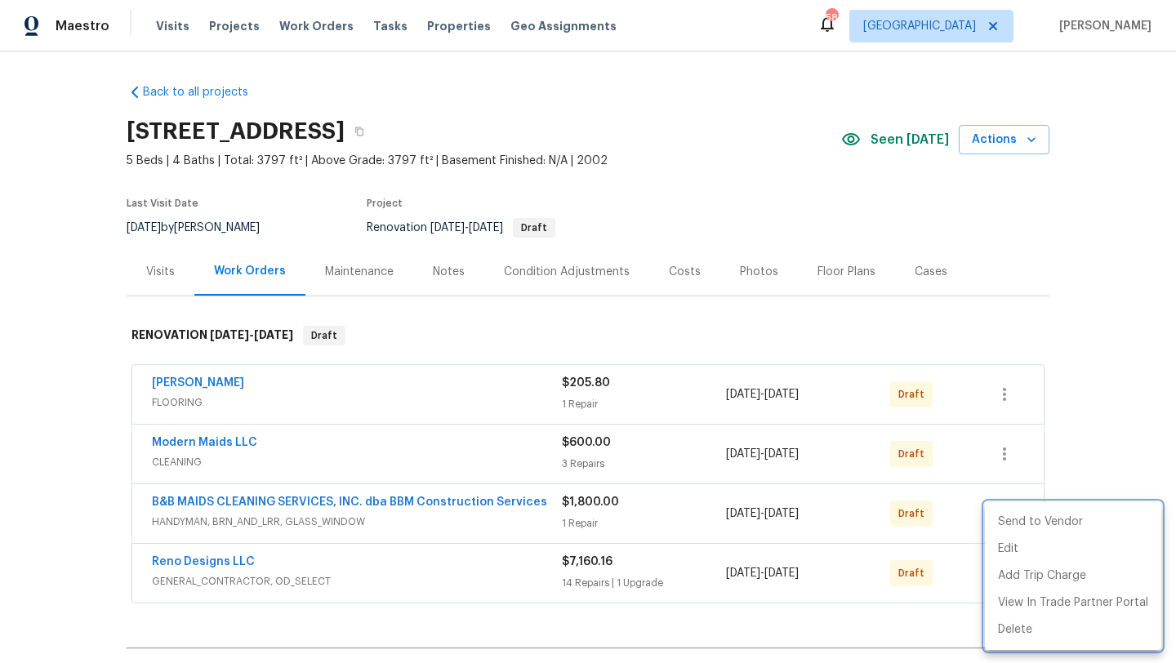
click at [1100, 437] on div at bounding box center [588, 331] width 1176 height 663
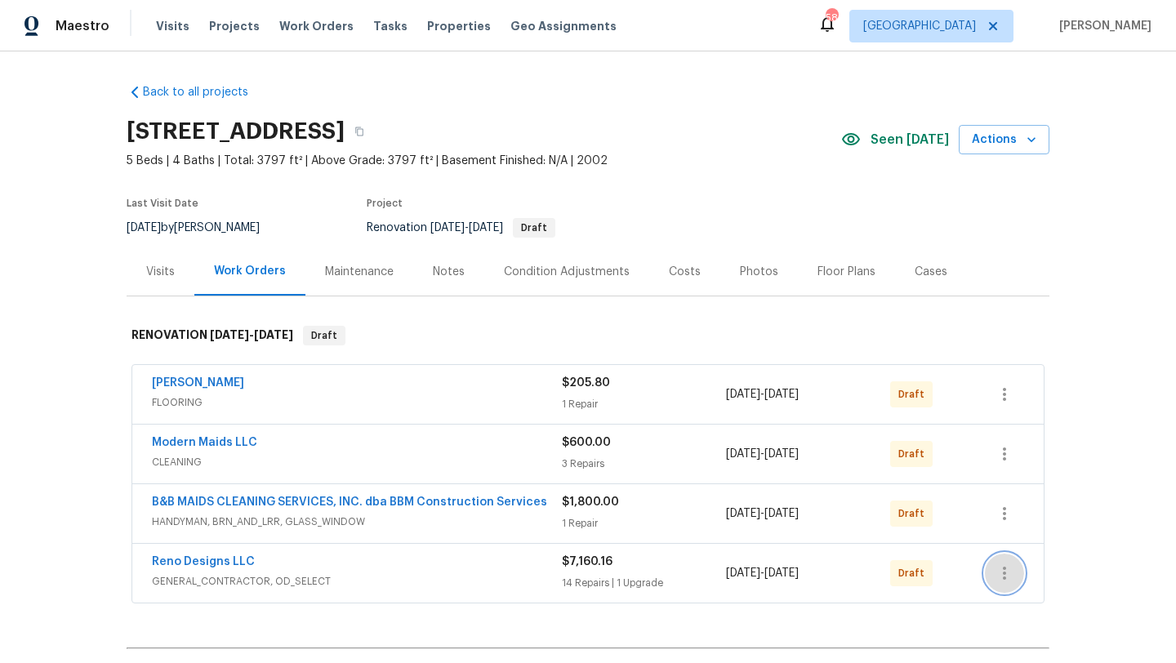
click at [1006, 567] on icon "button" at bounding box center [1005, 574] width 20 height 20
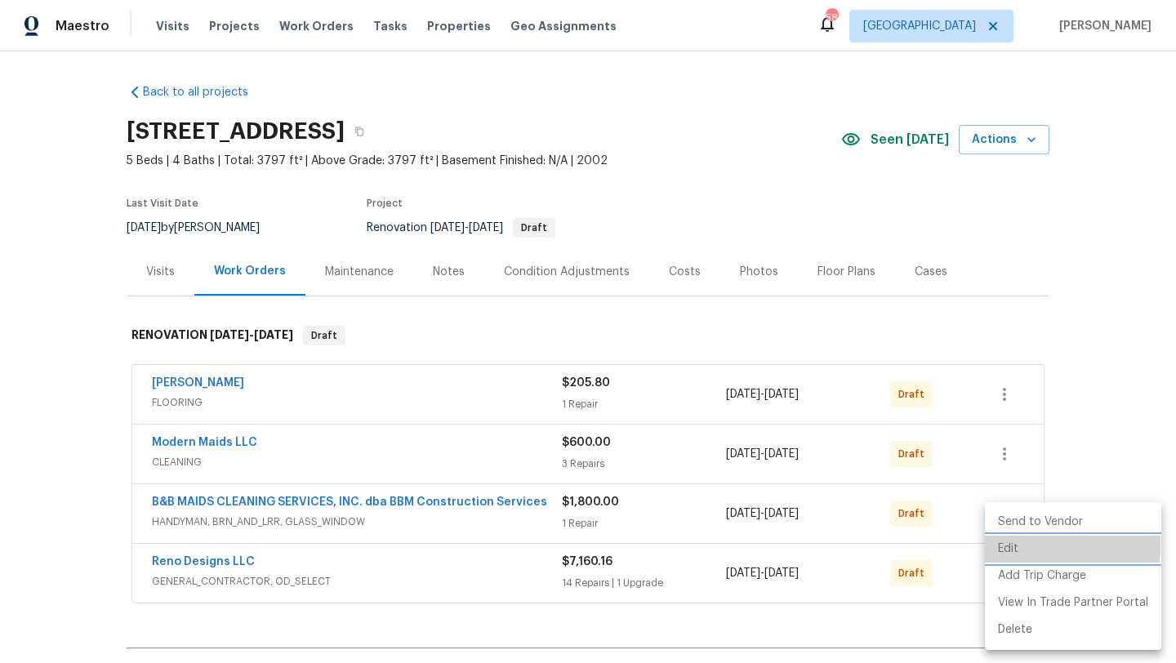
click at [1005, 547] on li "Edit" at bounding box center [1073, 549] width 176 height 27
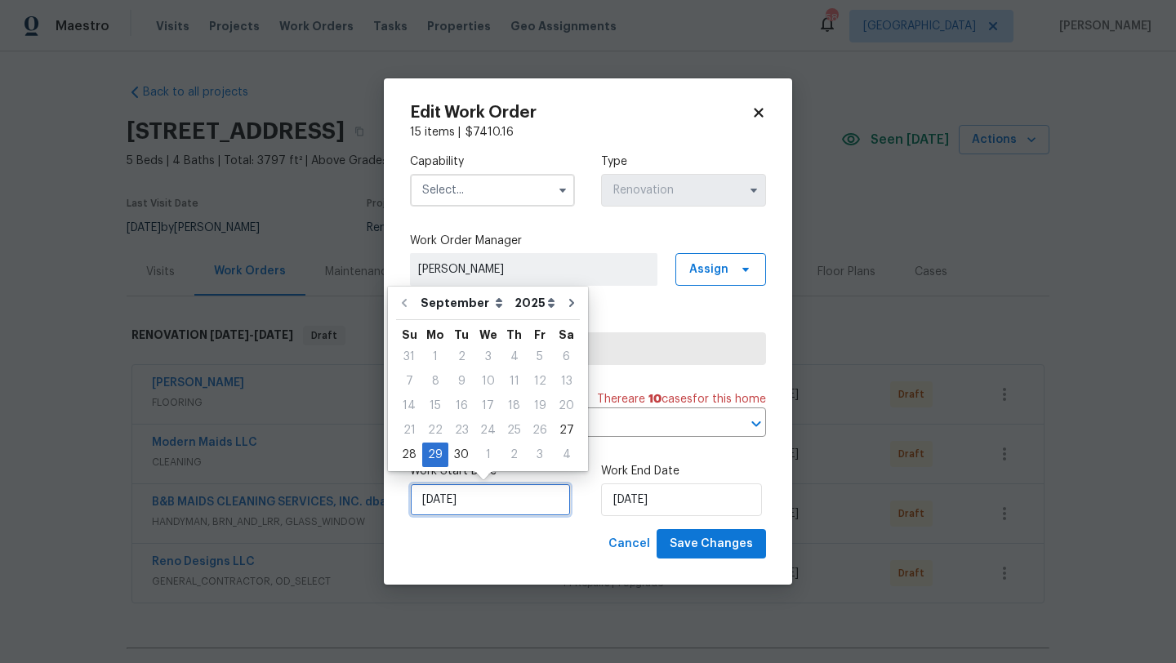
click at [506, 499] on input "9/29/2025" at bounding box center [490, 500] width 161 height 33
click at [559, 428] on div "27" at bounding box center [566, 430] width 27 height 23
type input "9/27/2025"
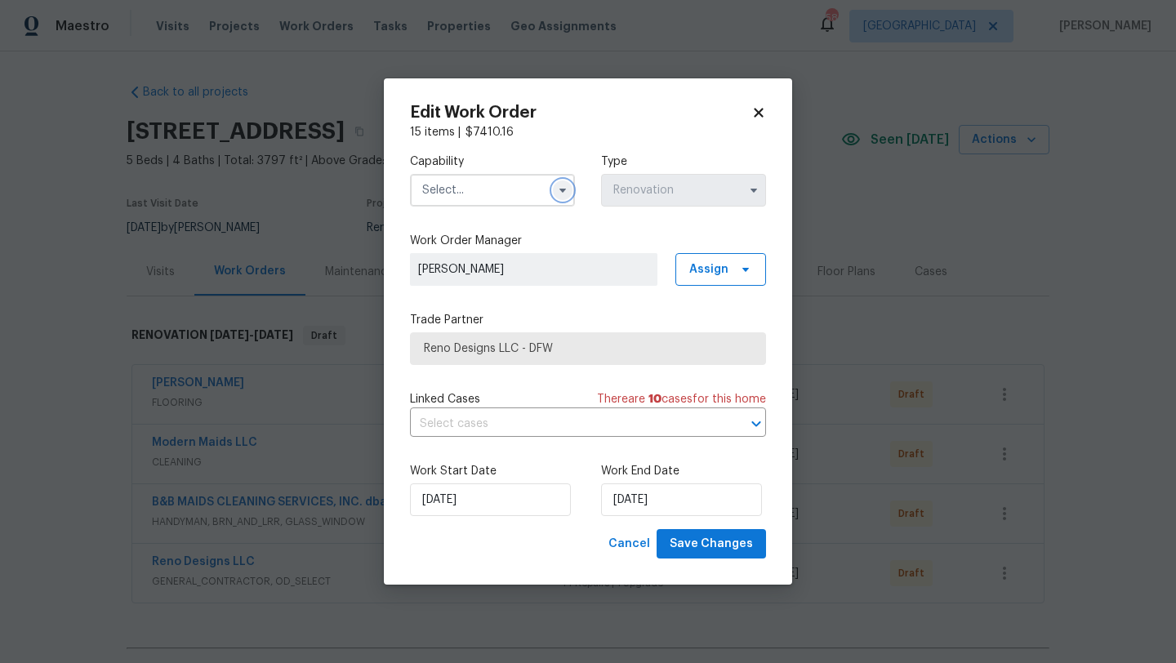
click at [560, 194] on icon "button" at bounding box center [562, 190] width 13 height 13
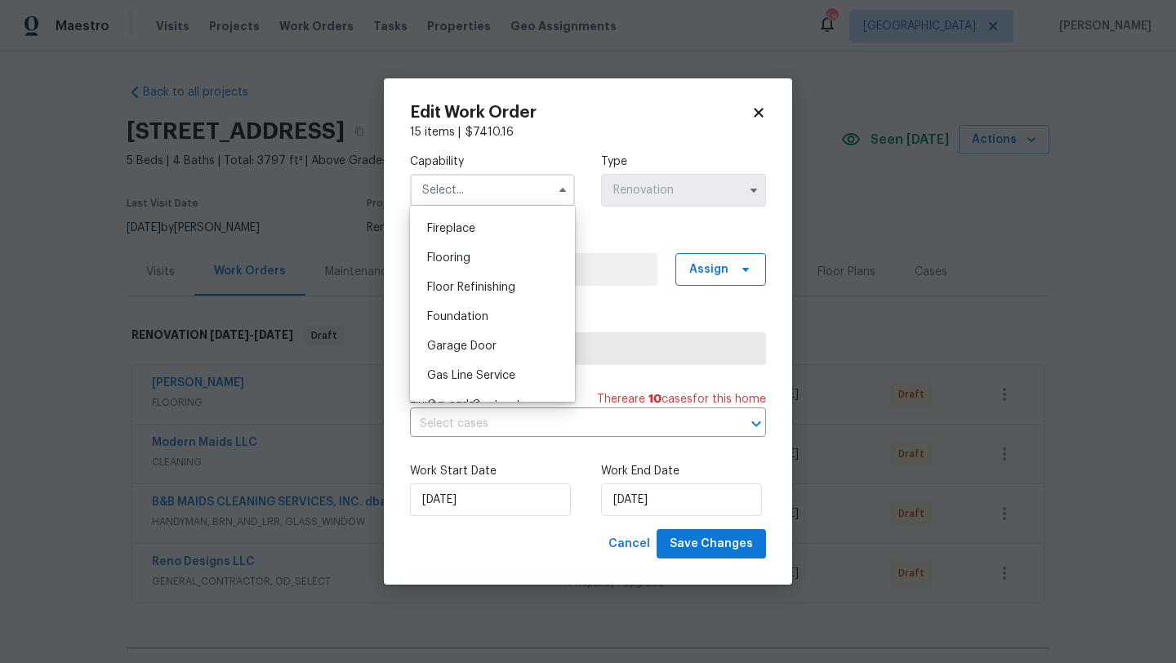
scroll to position [605, 0]
click at [528, 392] on div "General Contractor" at bounding box center [492, 400] width 157 height 29
type input "General Contractor"
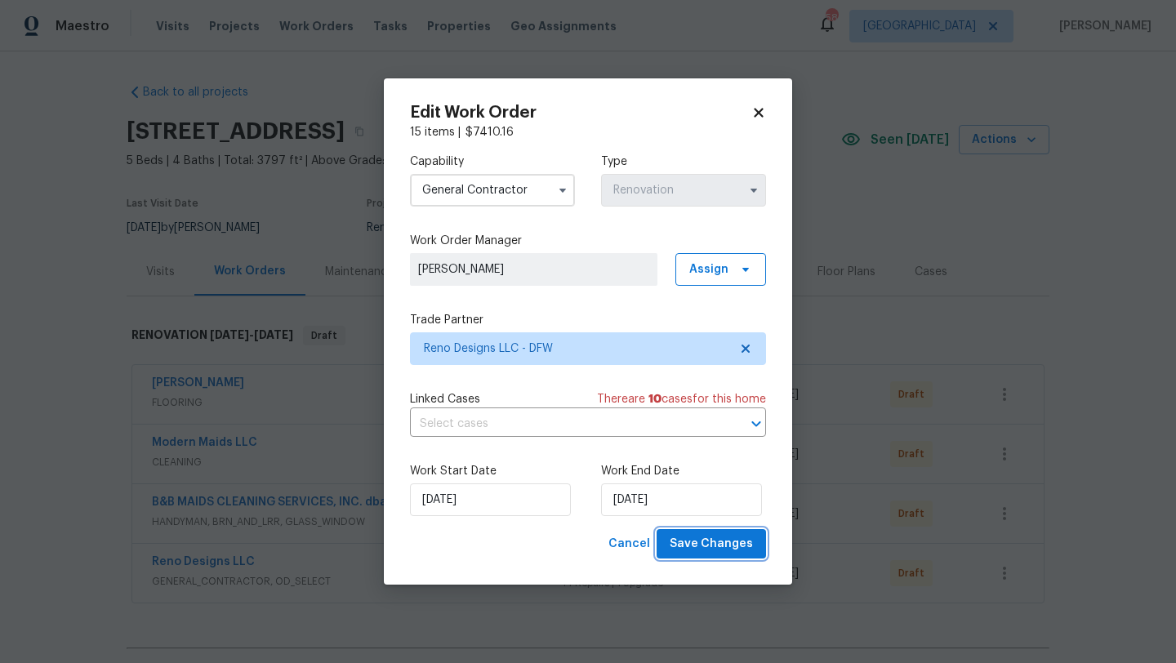
click at [709, 549] on span "Save Changes" at bounding box center [711, 544] width 83 height 20
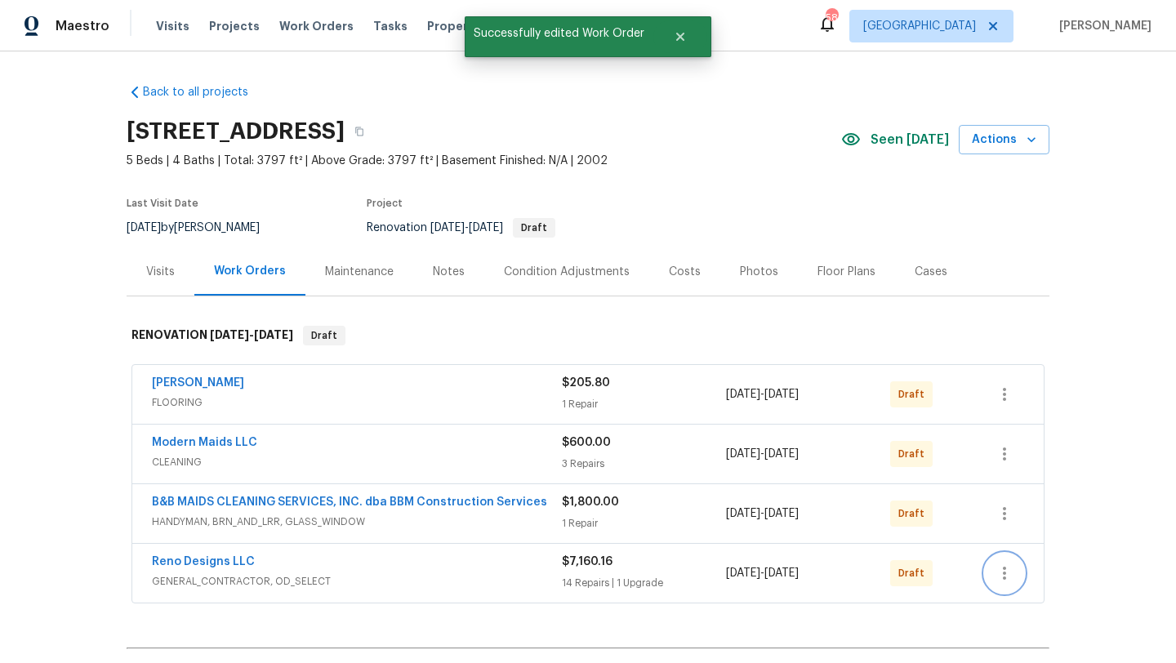
click at [1001, 572] on icon "button" at bounding box center [1005, 574] width 20 height 20
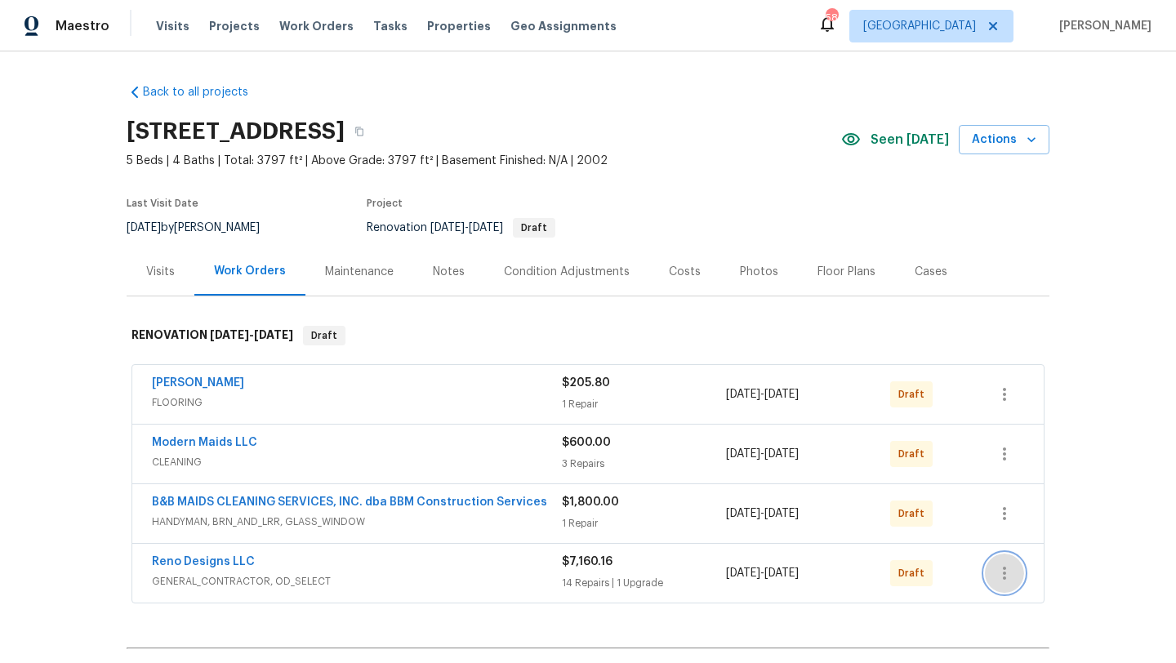
click at [1004, 572] on icon "button" at bounding box center [1004, 573] width 3 height 13
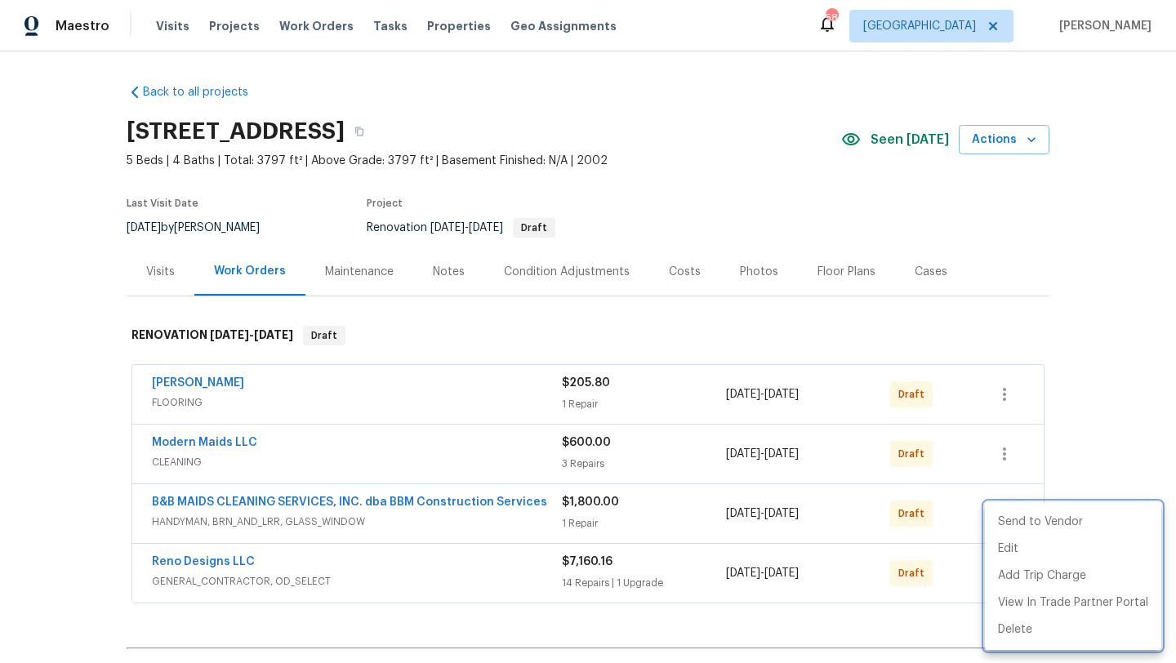
click at [1076, 463] on div at bounding box center [588, 331] width 1176 height 663
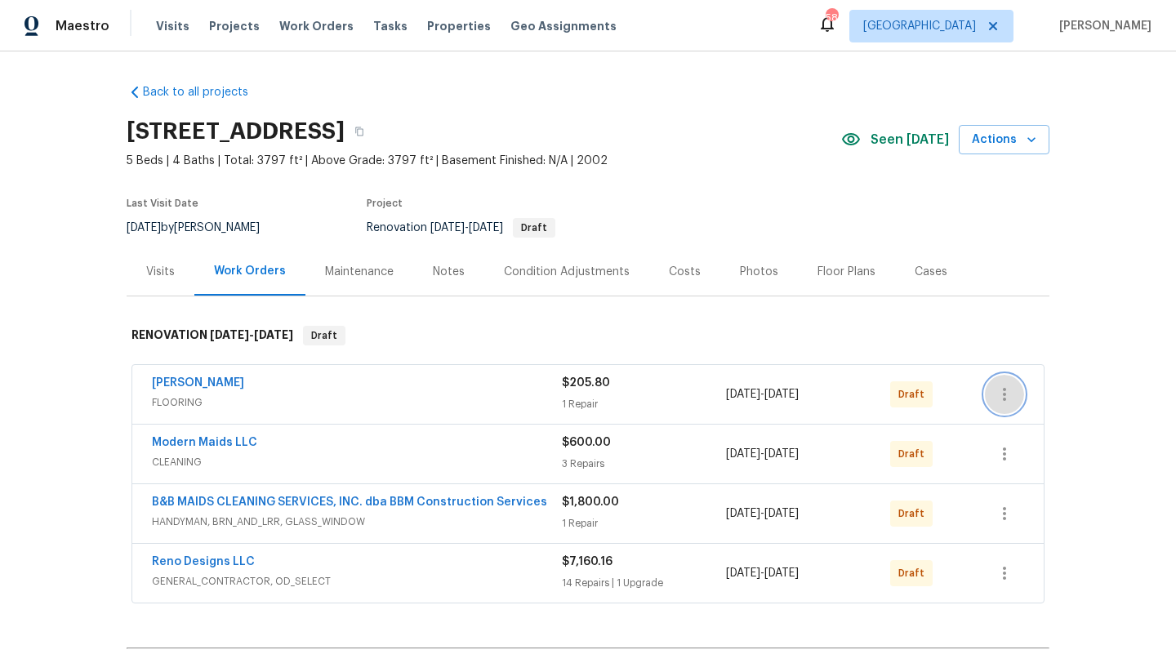
click at [1005, 404] on button "button" at bounding box center [1004, 394] width 39 height 39
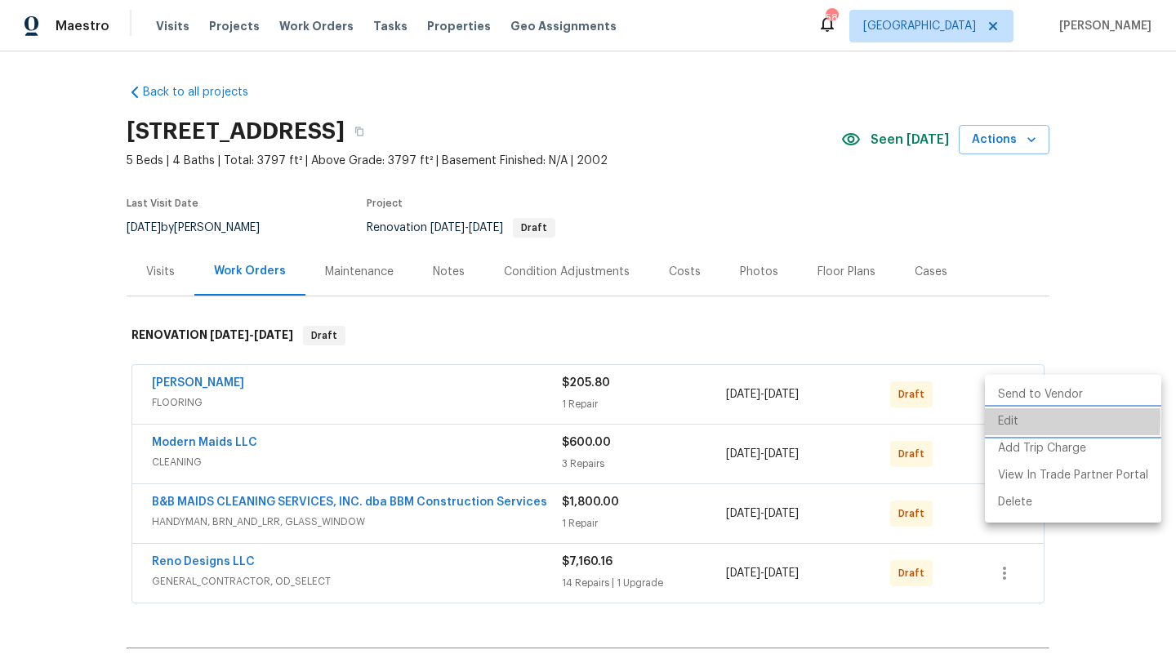
click at [1001, 419] on li "Edit" at bounding box center [1073, 421] width 176 height 27
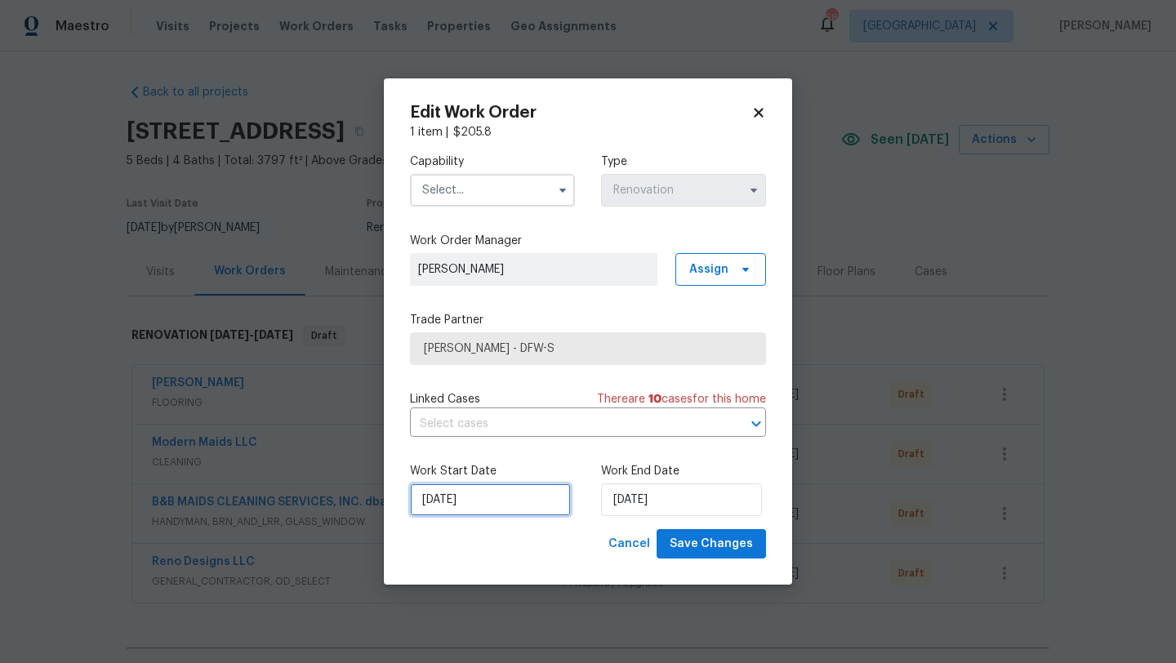
click at [517, 501] on input "9/29/2025" at bounding box center [490, 500] width 161 height 33
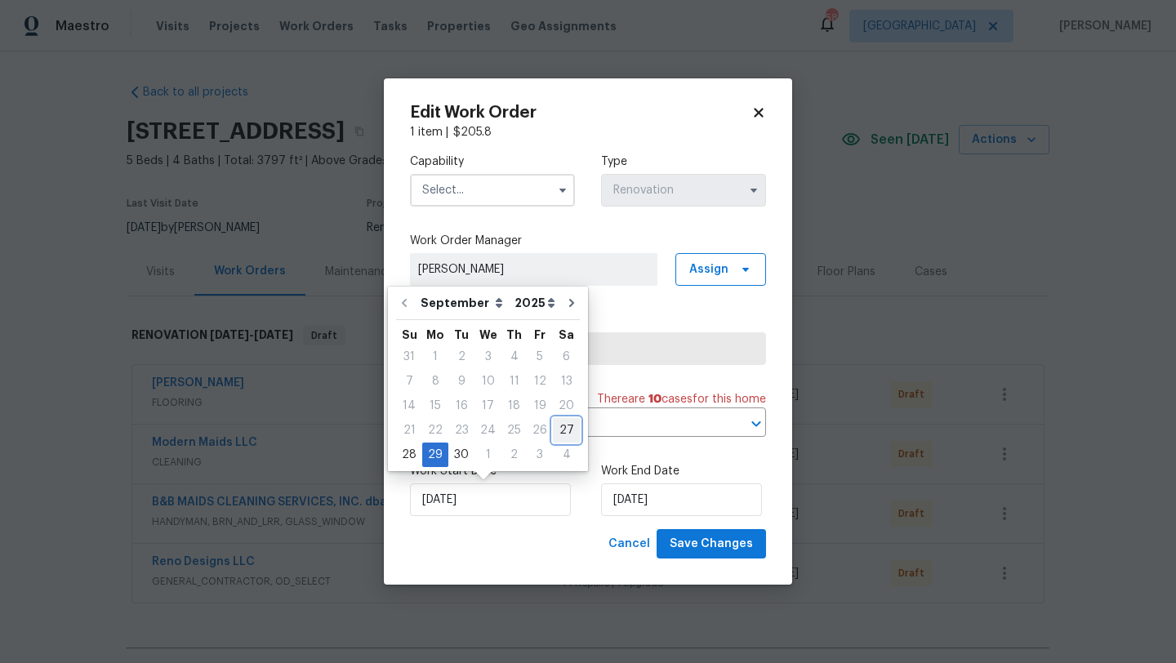
click at [559, 422] on div "27" at bounding box center [566, 430] width 27 height 23
type input "9/27/2025"
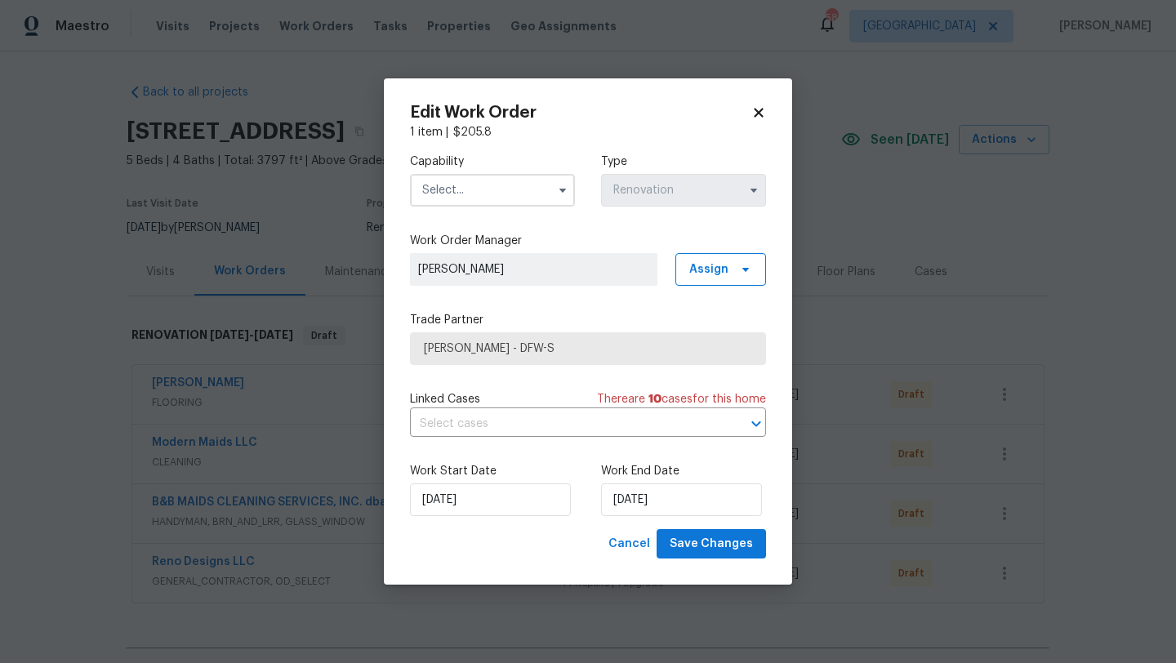
click at [530, 193] on input "text" at bounding box center [492, 190] width 165 height 33
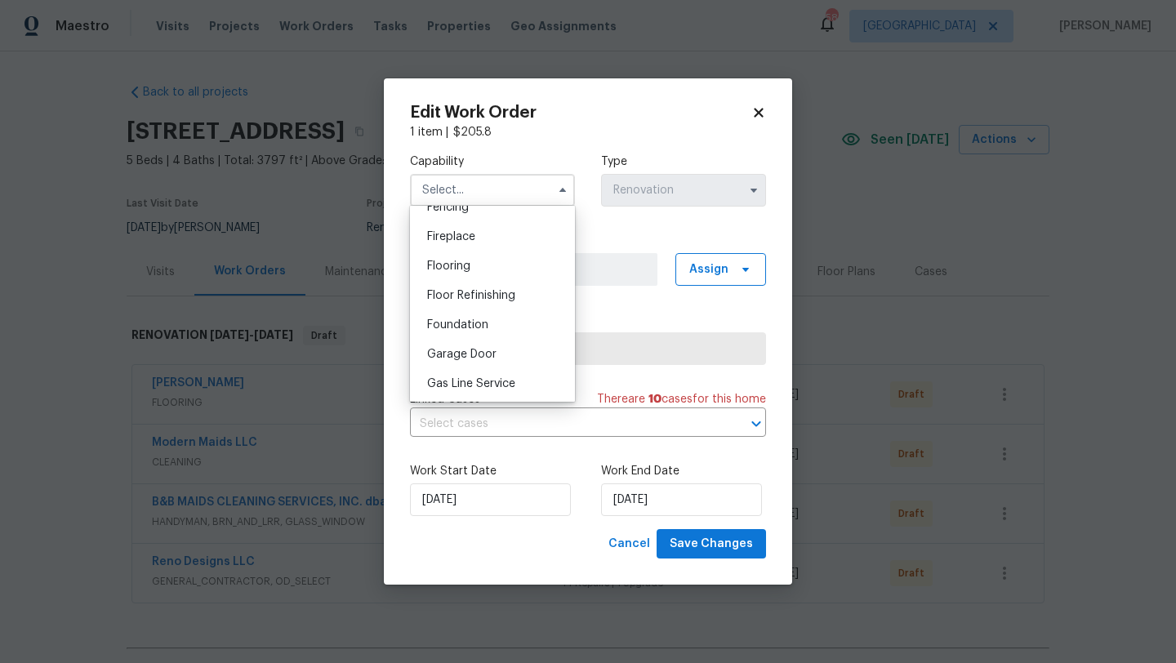
scroll to position [617, 0]
click at [474, 243] on div "Flooring" at bounding box center [492, 240] width 157 height 29
type input "Flooring"
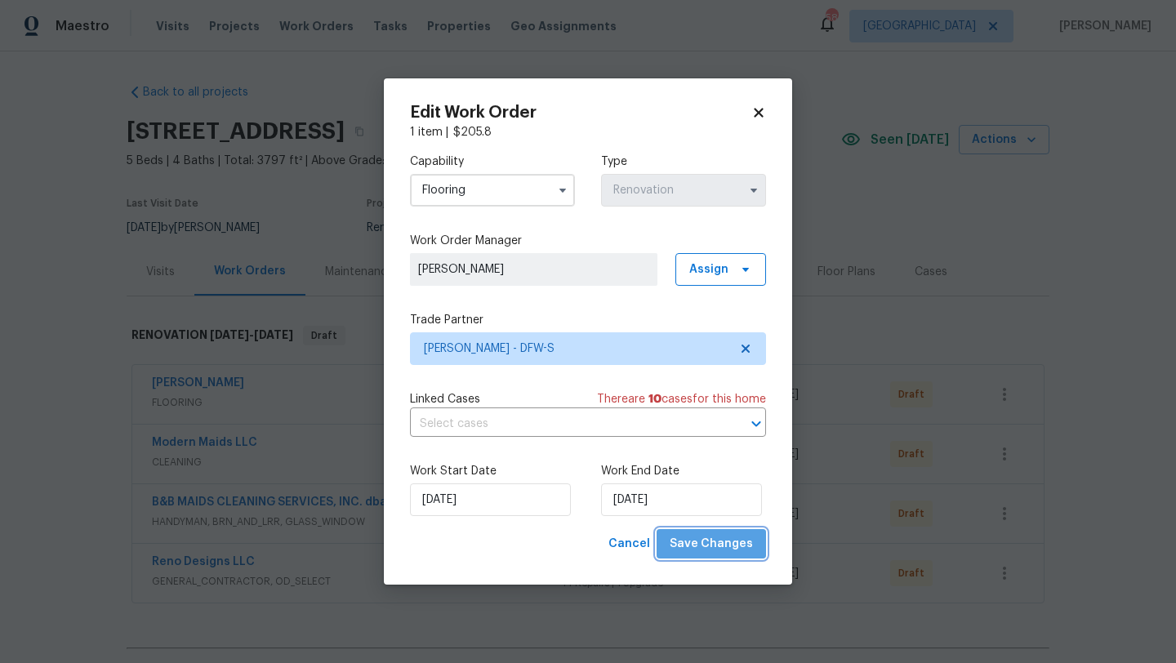
click at [729, 544] on span "Save Changes" at bounding box center [711, 544] width 83 height 20
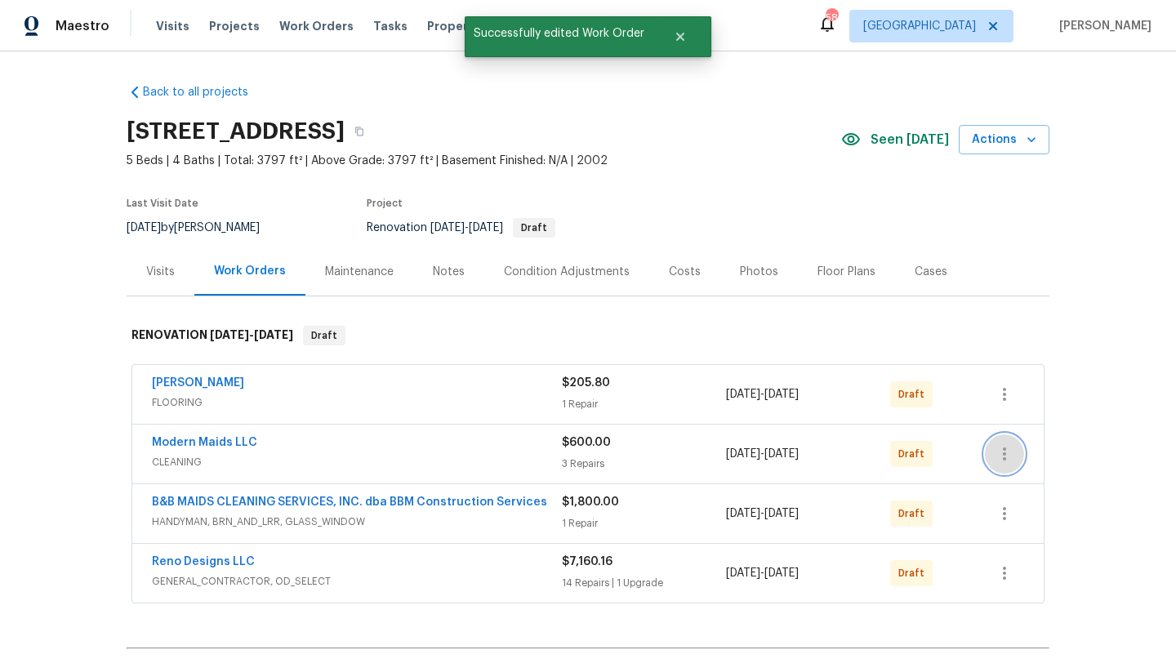
click at [1004, 451] on icon "button" at bounding box center [1005, 454] width 20 height 20
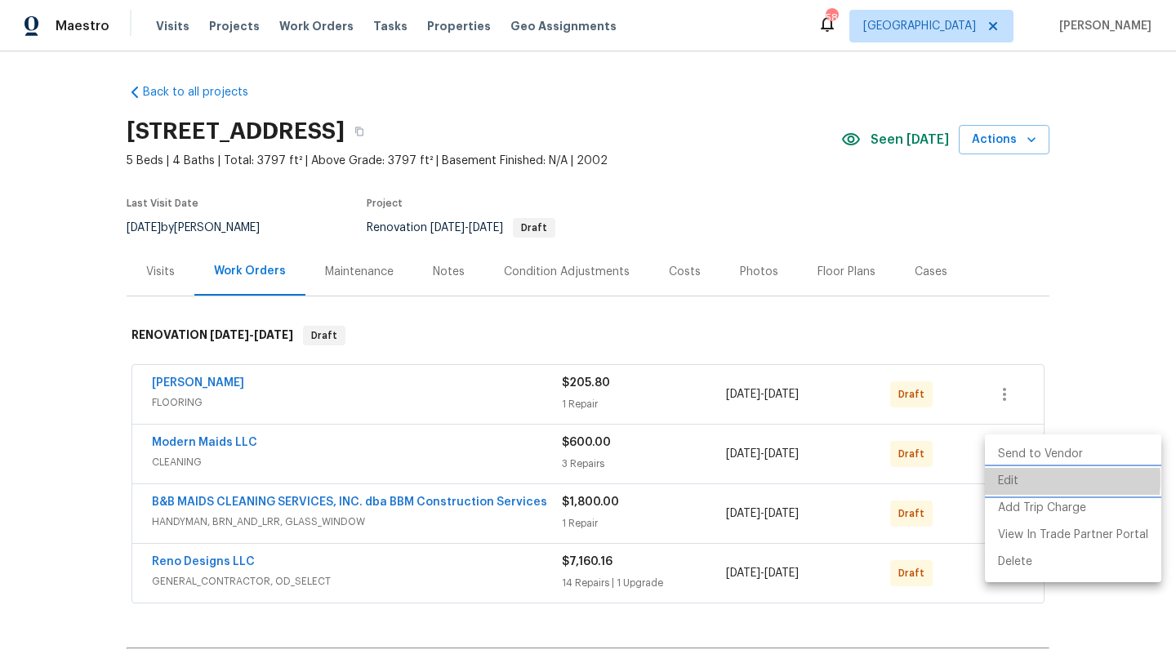
click at [1006, 479] on li "Edit" at bounding box center [1073, 481] width 176 height 27
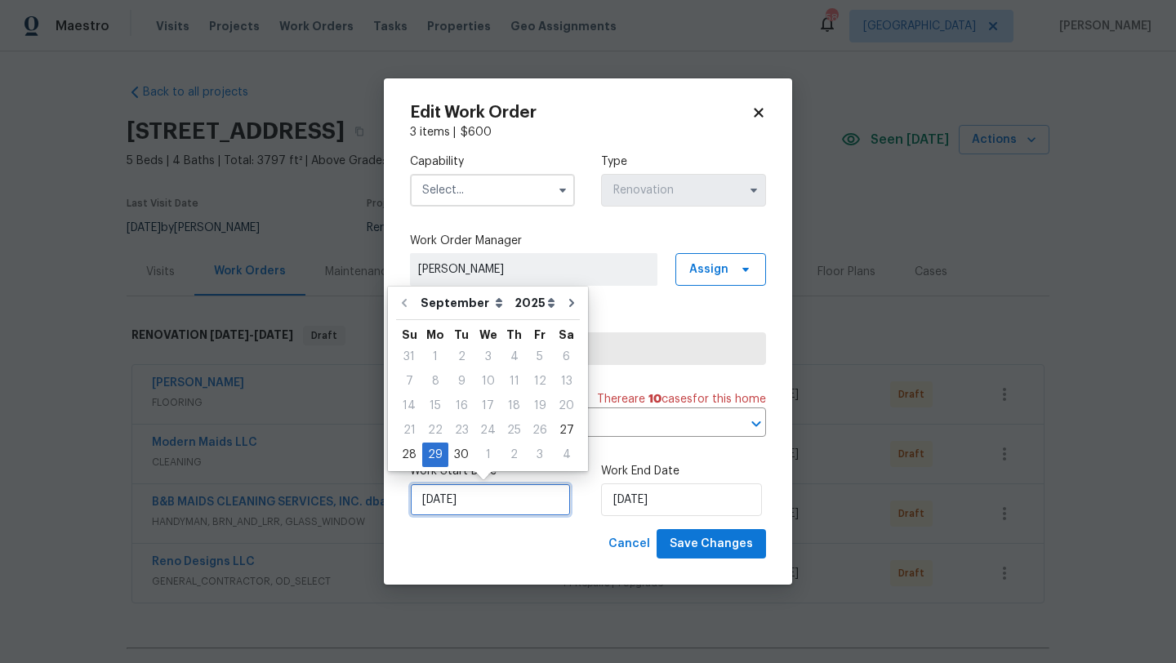
click at [479, 495] on input "[DATE]" at bounding box center [490, 500] width 161 height 33
click at [555, 426] on div "27" at bounding box center [566, 430] width 27 height 23
type input "[DATE]"
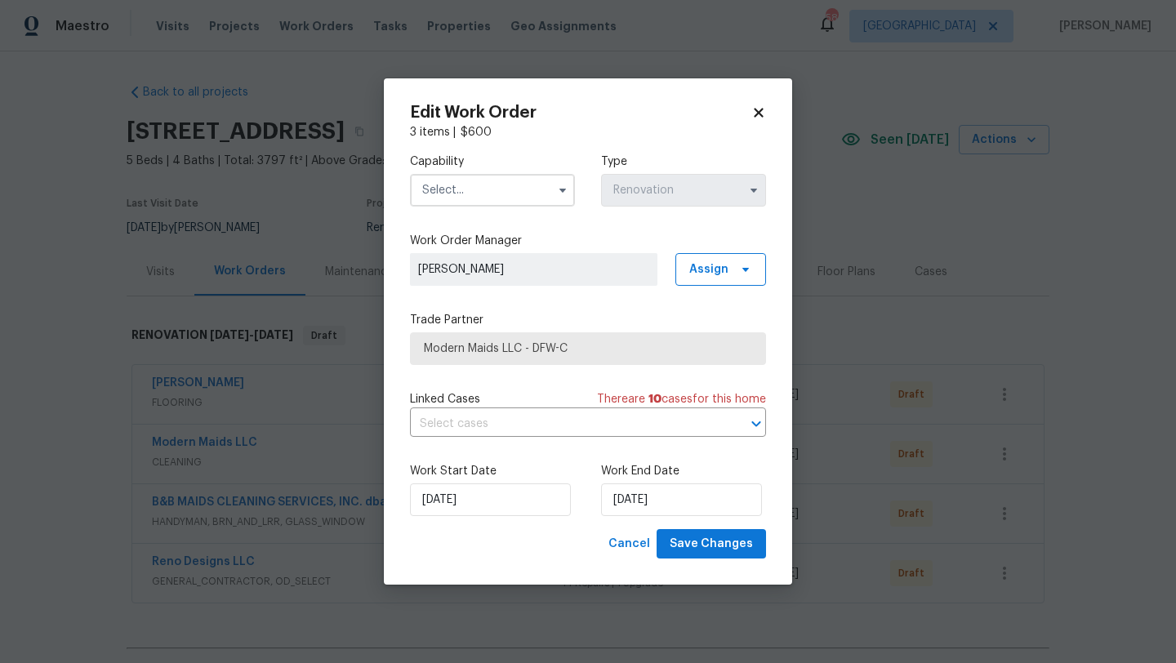
click at [484, 189] on input "text" at bounding box center [492, 190] width 165 height 33
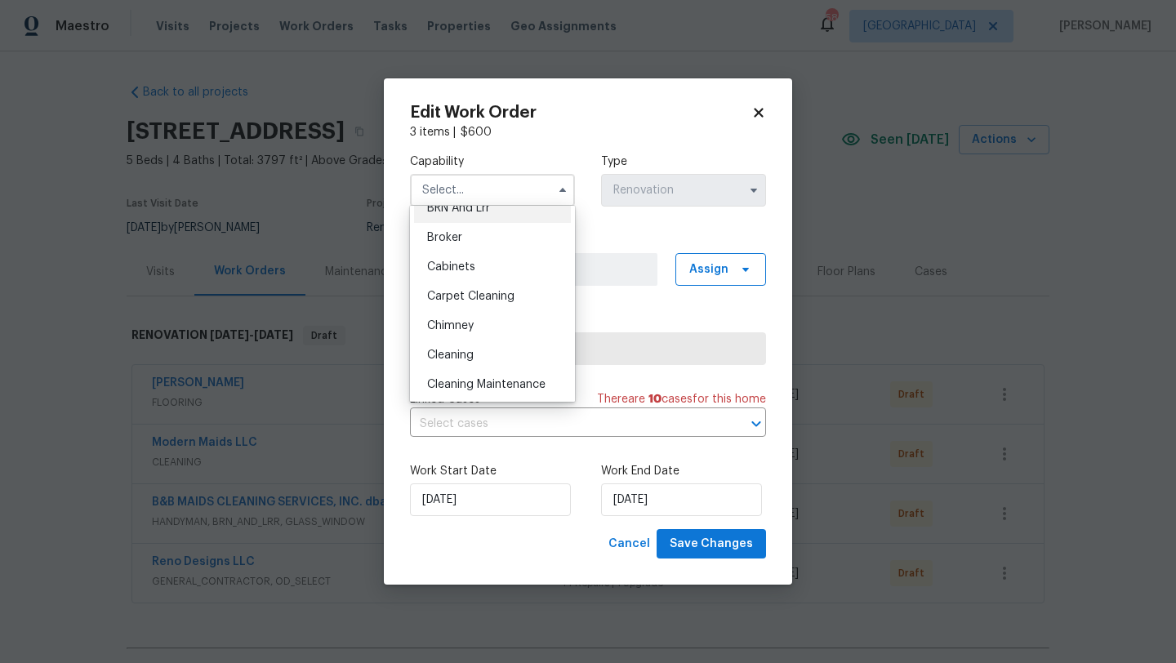
scroll to position [106, 0]
click at [453, 348] on span "Cleaning" at bounding box center [450, 353] width 47 height 11
type input "Cleaning"
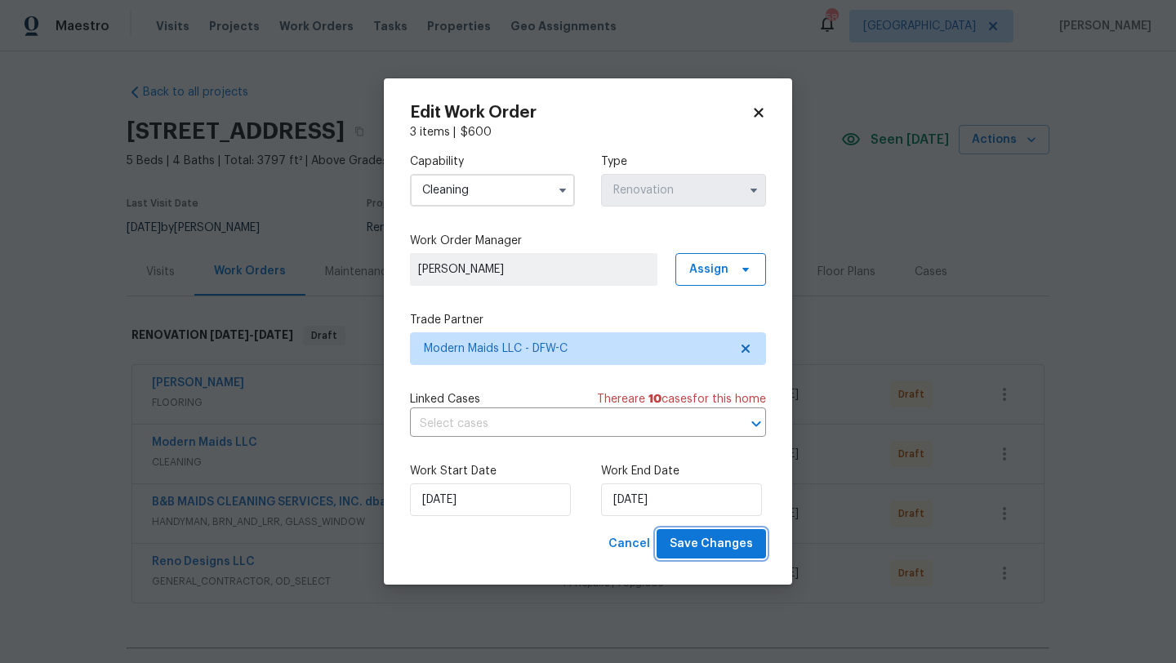
click at [714, 549] on span "Save Changes" at bounding box center [711, 544] width 83 height 20
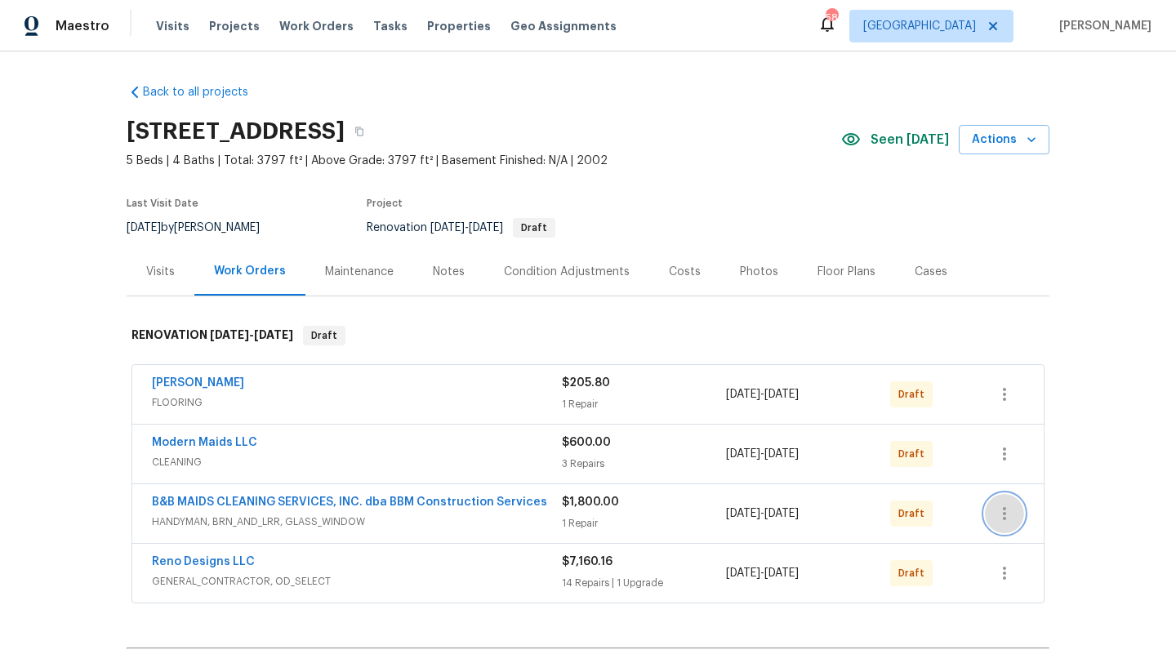
click at [1008, 515] on icon "button" at bounding box center [1005, 514] width 20 height 20
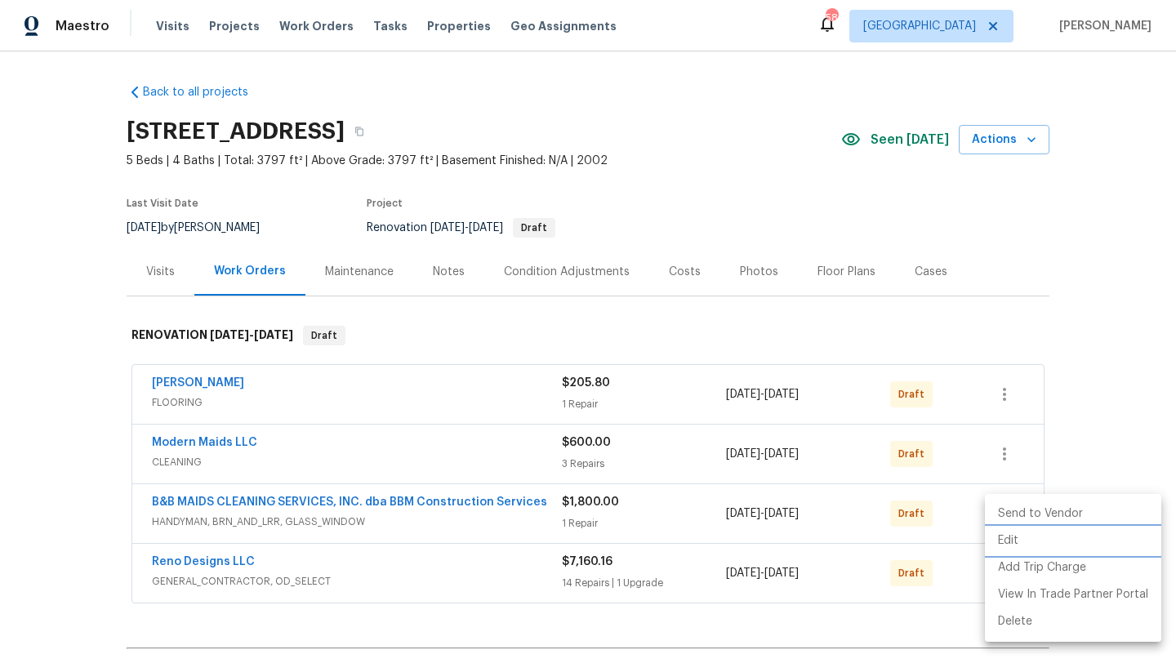
click at [1008, 542] on li "Edit" at bounding box center [1073, 541] width 176 height 27
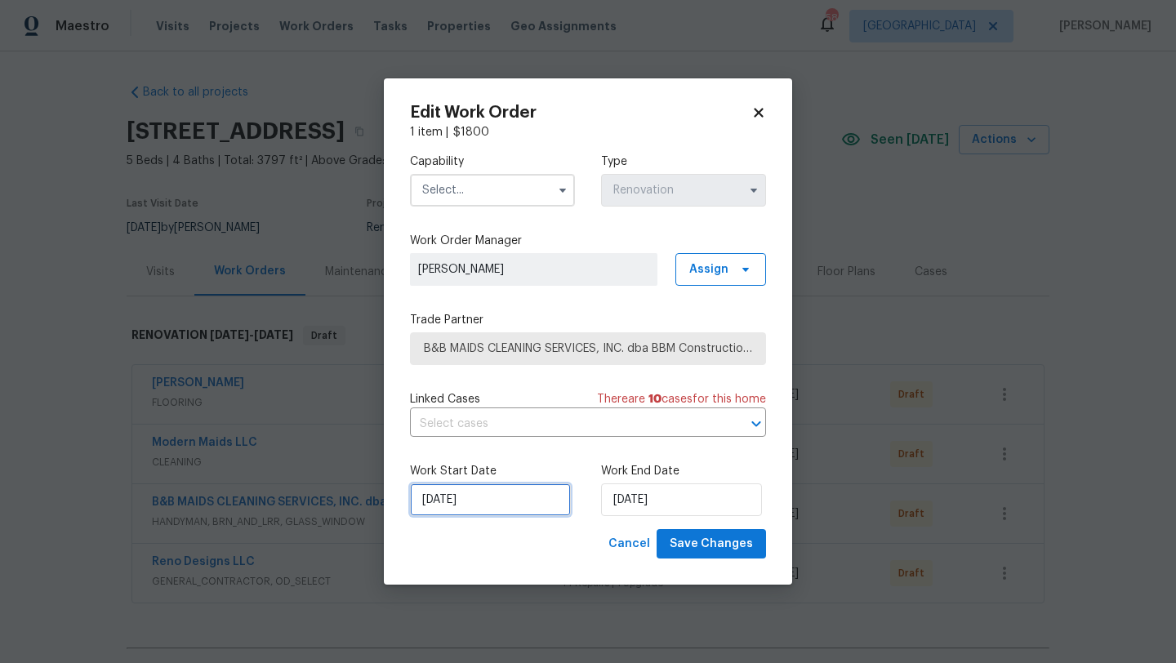
click at [510, 496] on input "[DATE]" at bounding box center [490, 500] width 161 height 33
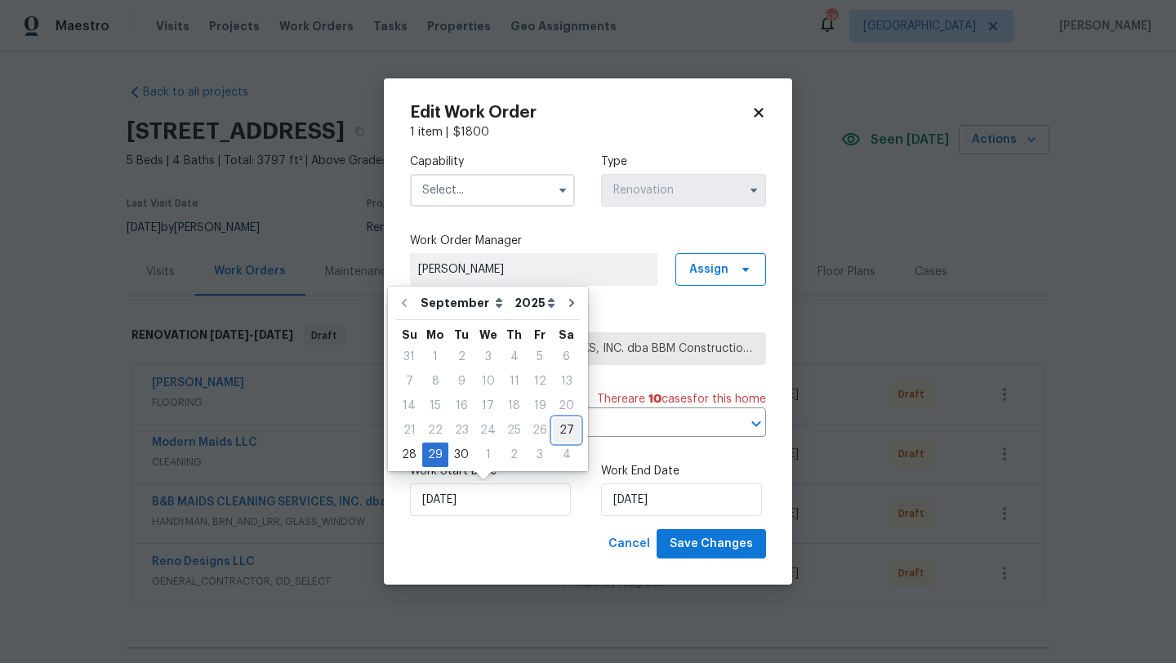
click at [566, 432] on div "27" at bounding box center [566, 430] width 27 height 23
type input "[DATE]"
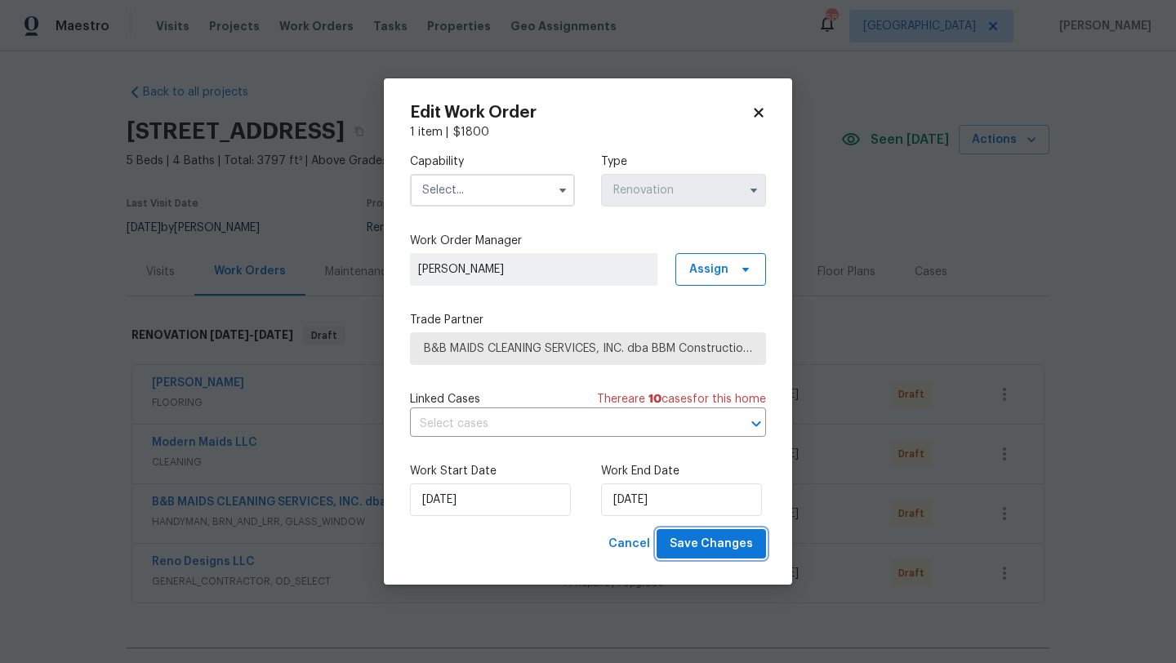
click at [689, 546] on span "Save Changes" at bounding box center [711, 544] width 83 height 20
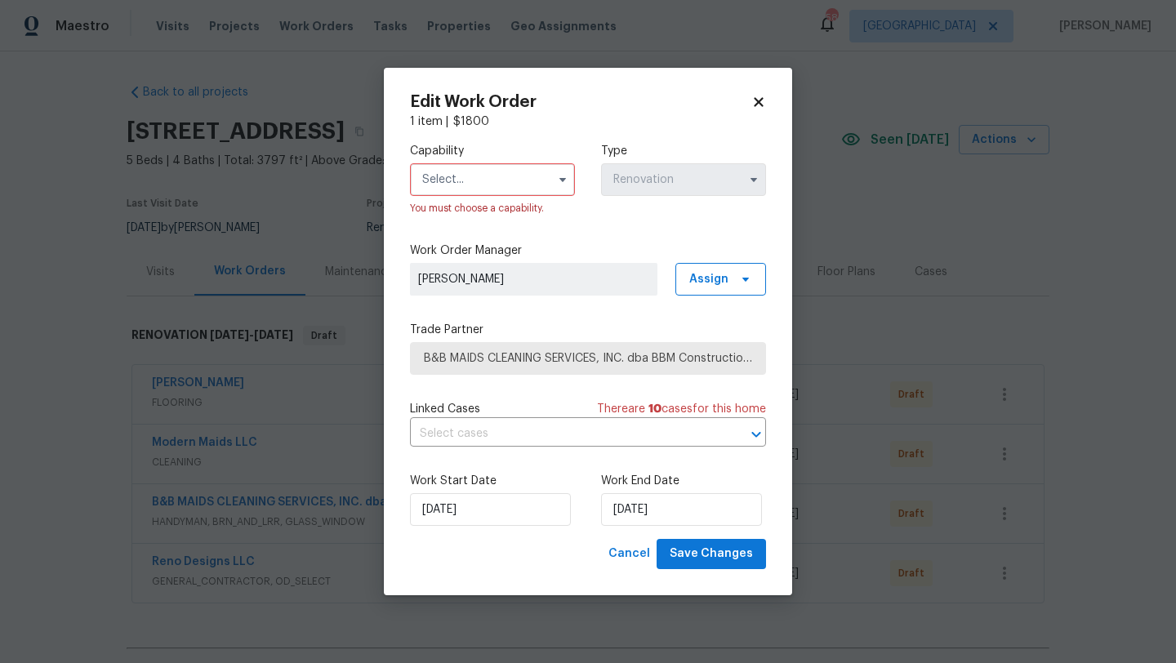
click at [551, 189] on span at bounding box center [562, 179] width 25 height 25
click at [565, 175] on icon "button" at bounding box center [562, 179] width 13 height 13
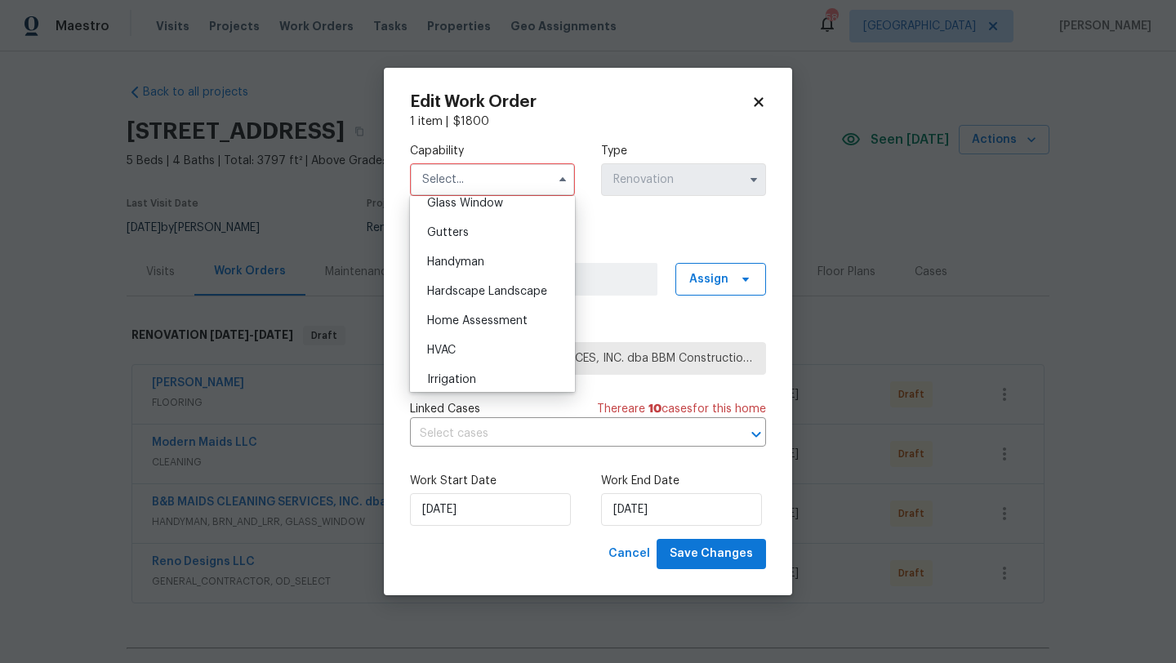
scroll to position [854, 0]
click at [479, 261] on span "Handyman" at bounding box center [455, 259] width 57 height 11
type input "Handyman"
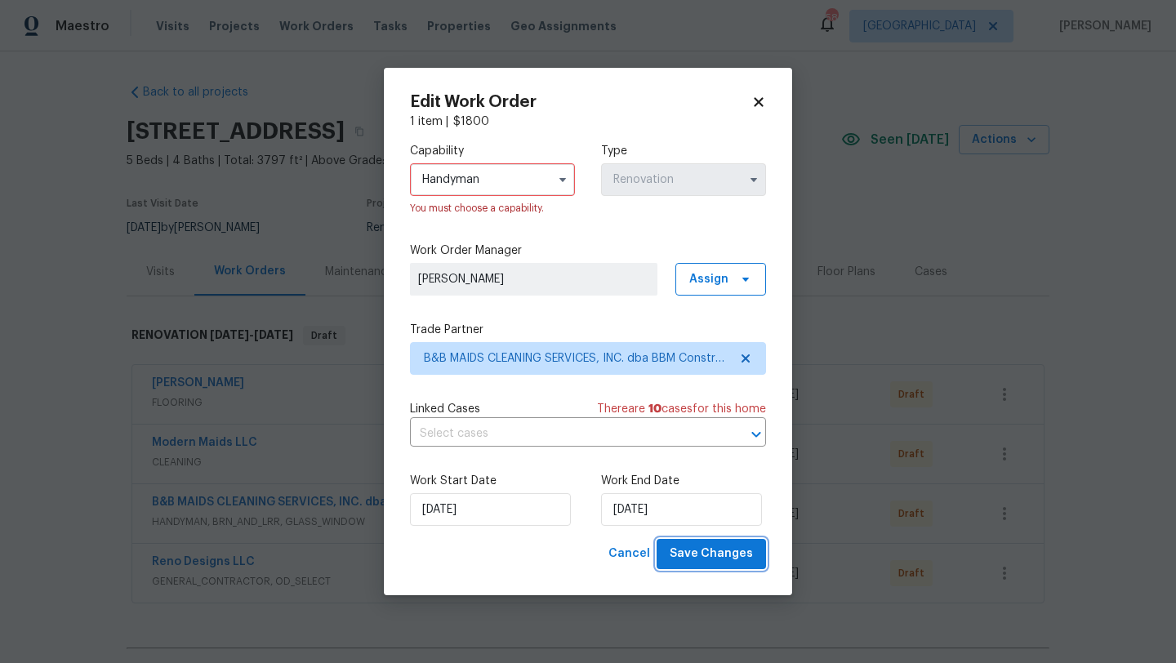
click at [740, 559] on span "Save Changes" at bounding box center [711, 554] width 83 height 20
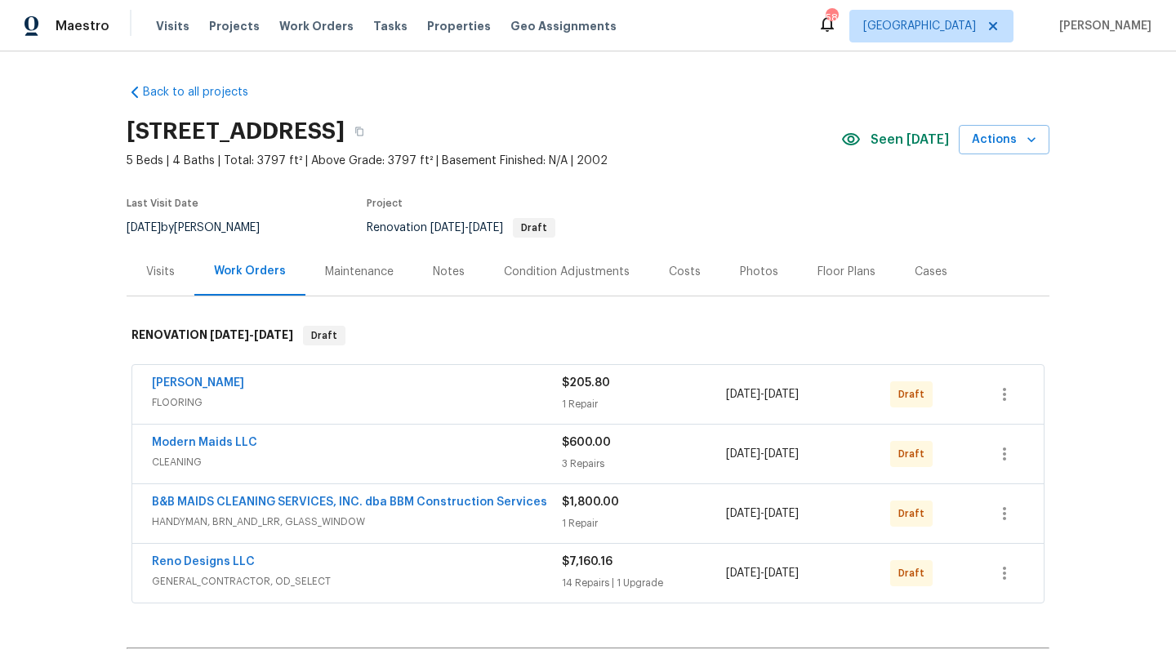
click at [497, 232] on span "[DATE]" at bounding box center [486, 227] width 34 height 11
click at [469, 248] on div "Notes" at bounding box center [448, 271] width 71 height 48
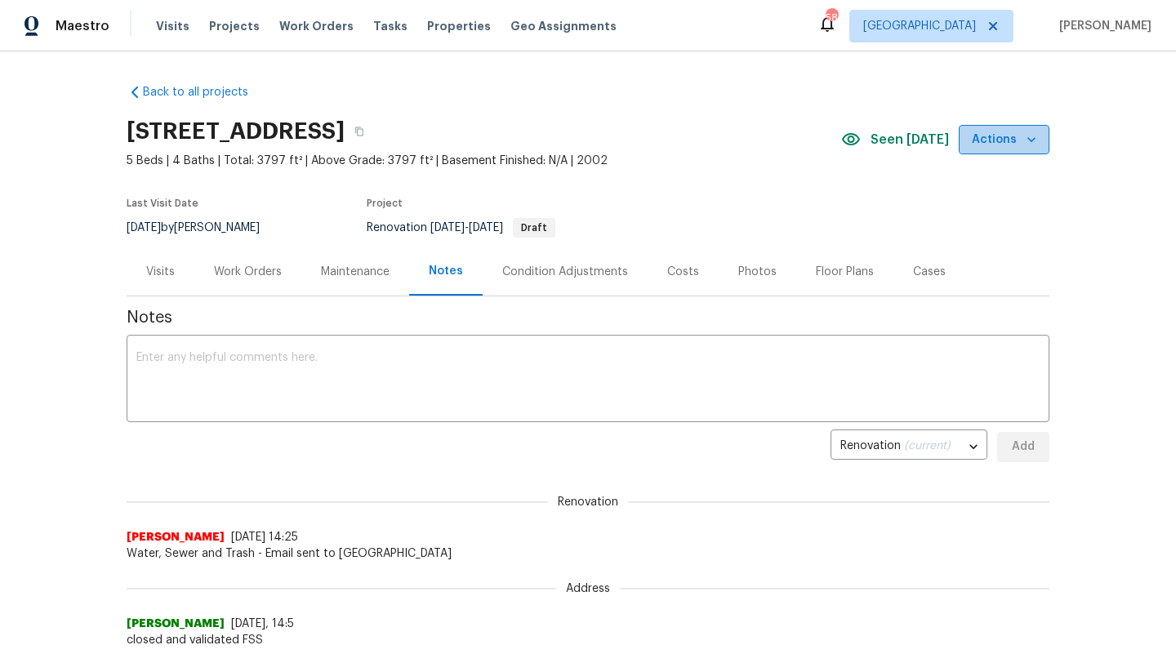
click at [1032, 136] on icon "button" at bounding box center [1031, 139] width 16 height 16
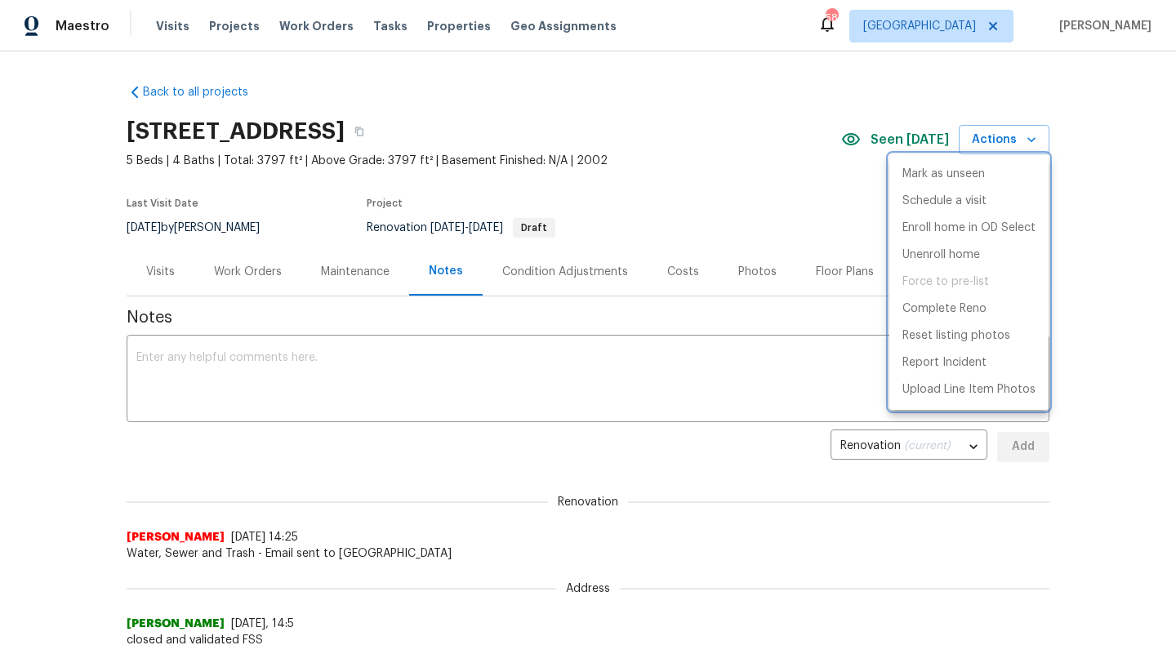
click at [751, 195] on div at bounding box center [588, 331] width 1176 height 663
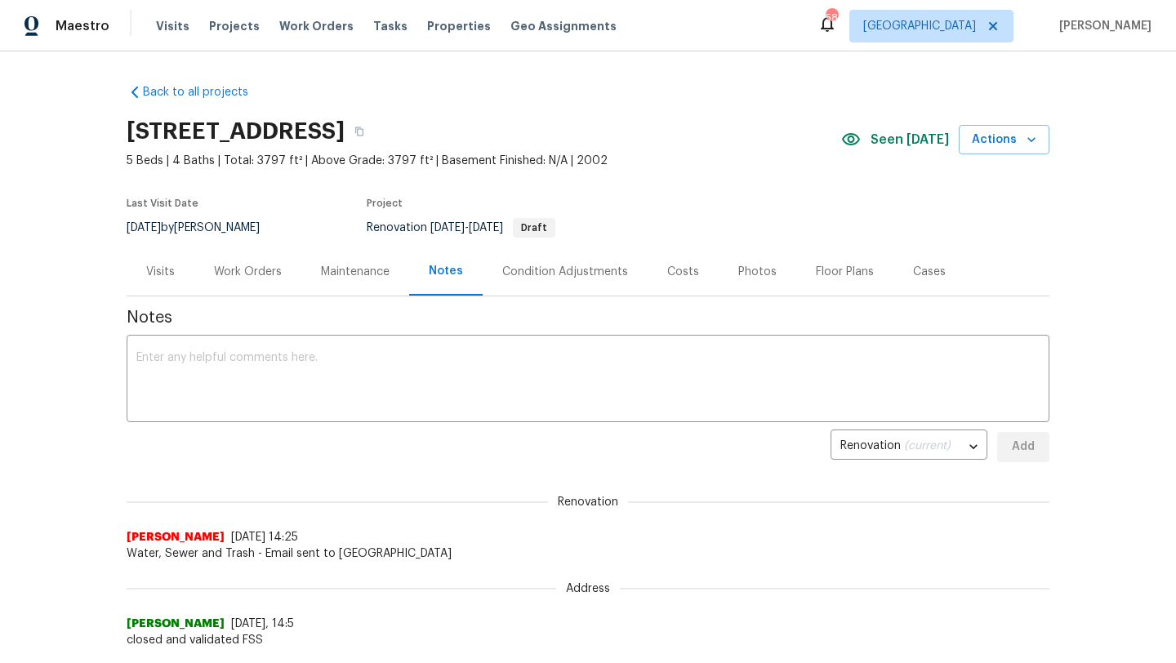
click at [264, 268] on div "Work Orders" at bounding box center [248, 272] width 68 height 16
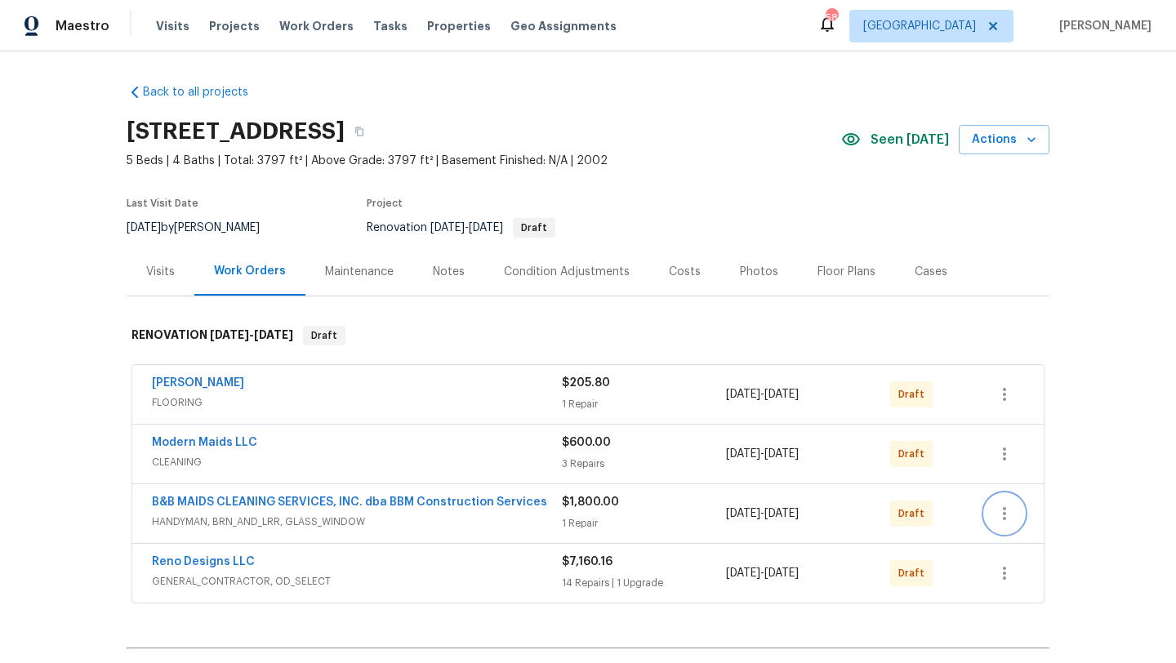
click at [1003, 512] on icon "button" at bounding box center [1005, 514] width 20 height 20
click at [1003, 512] on li "Send to Vendor" at bounding box center [1073, 514] width 176 height 27
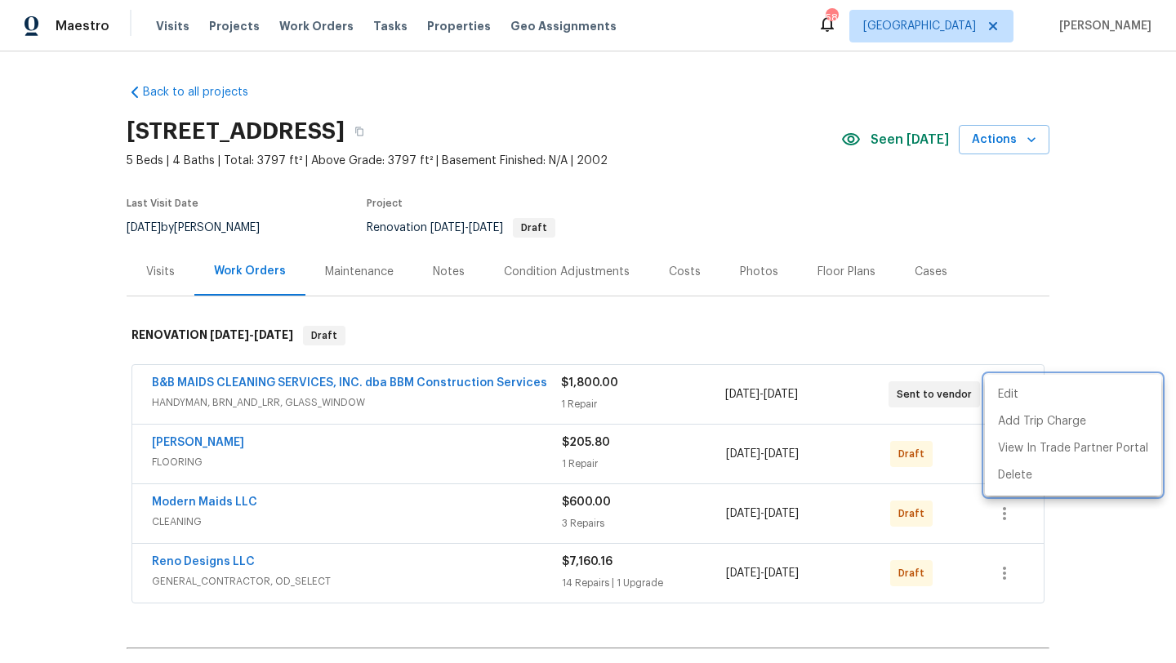
click at [1085, 533] on div at bounding box center [588, 331] width 1176 height 663
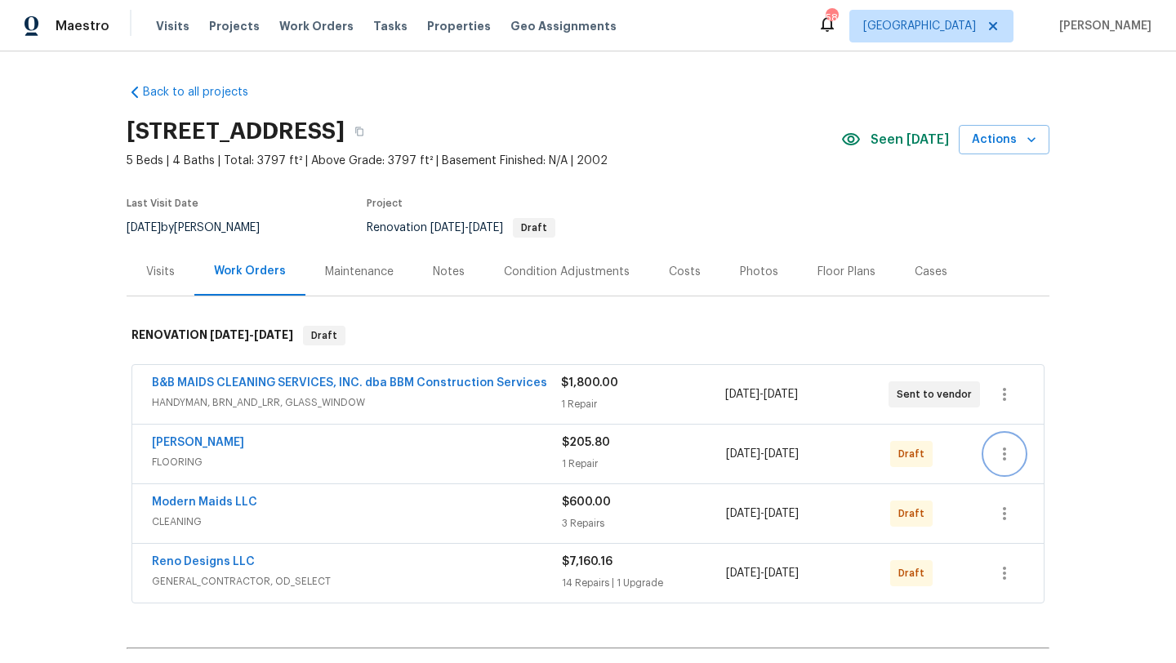
click at [1014, 456] on button "button" at bounding box center [1004, 454] width 39 height 39
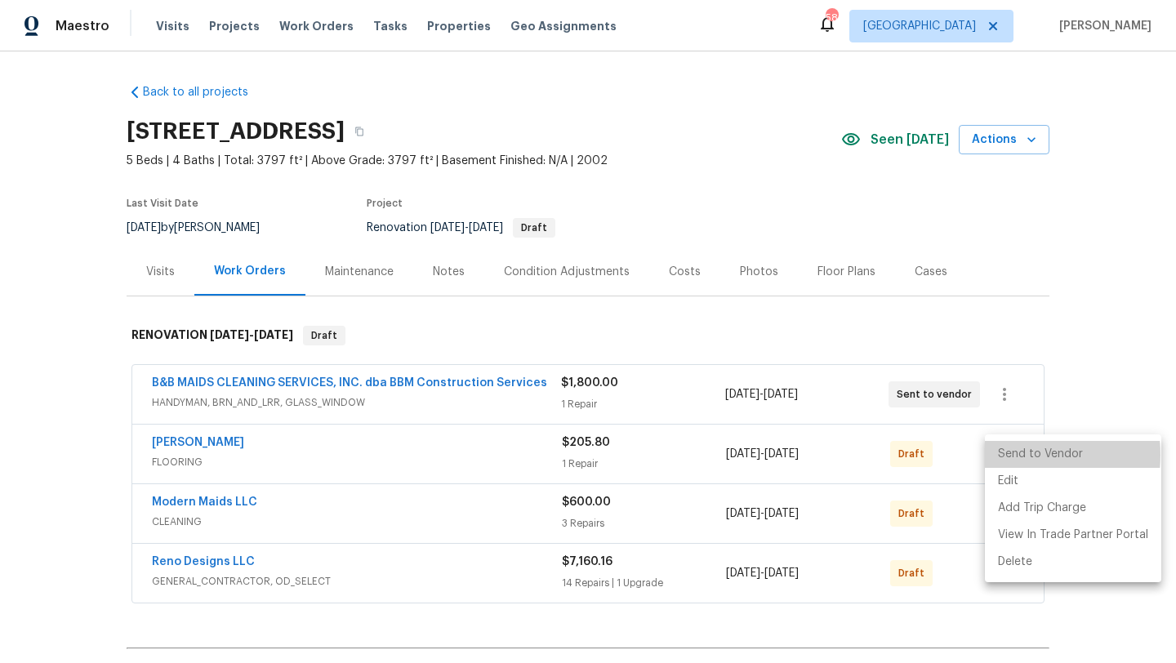
click at [1014, 455] on li "Send to Vendor" at bounding box center [1073, 454] width 176 height 27
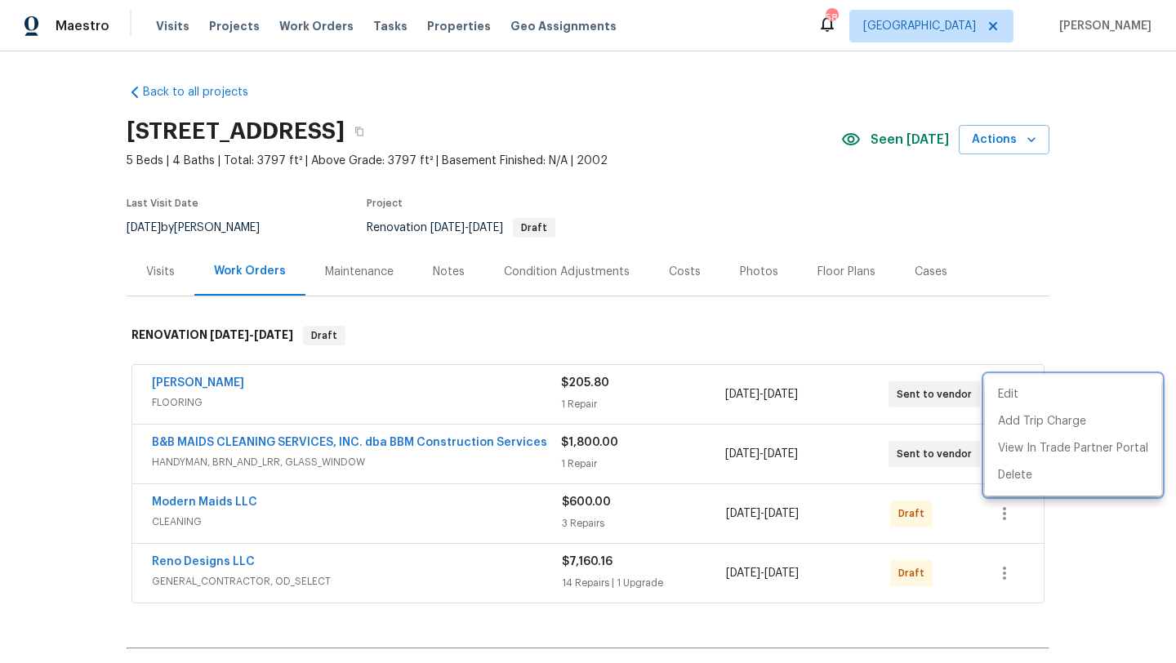
click at [1006, 517] on div at bounding box center [588, 331] width 1176 height 663
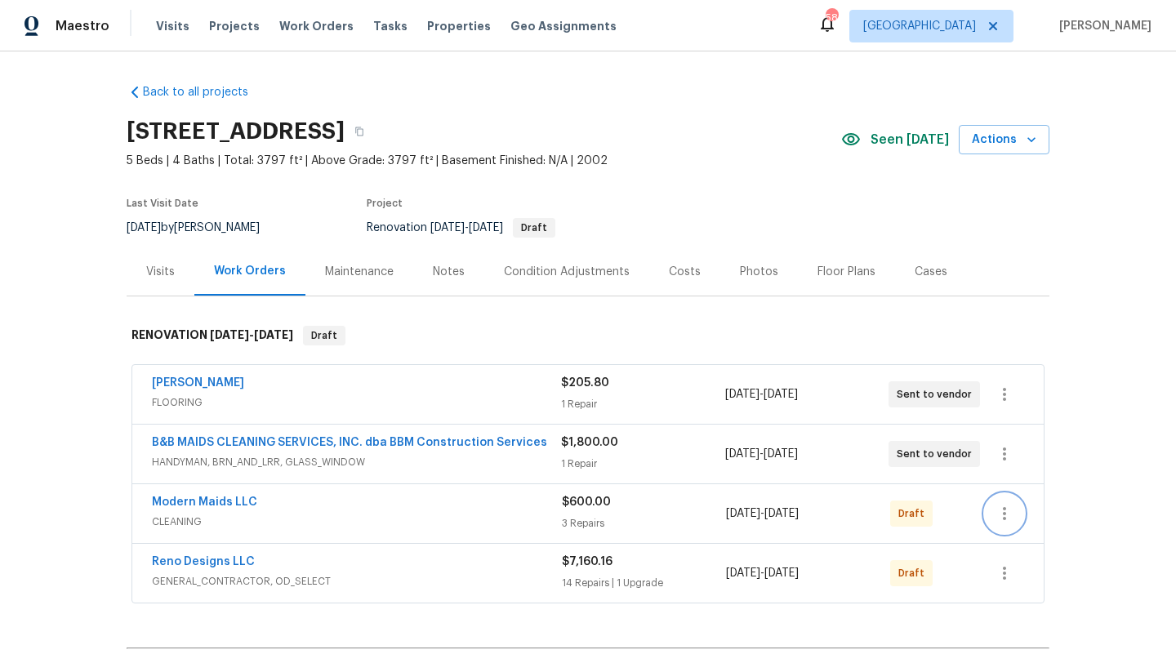
click at [1005, 517] on icon "button" at bounding box center [1005, 514] width 20 height 20
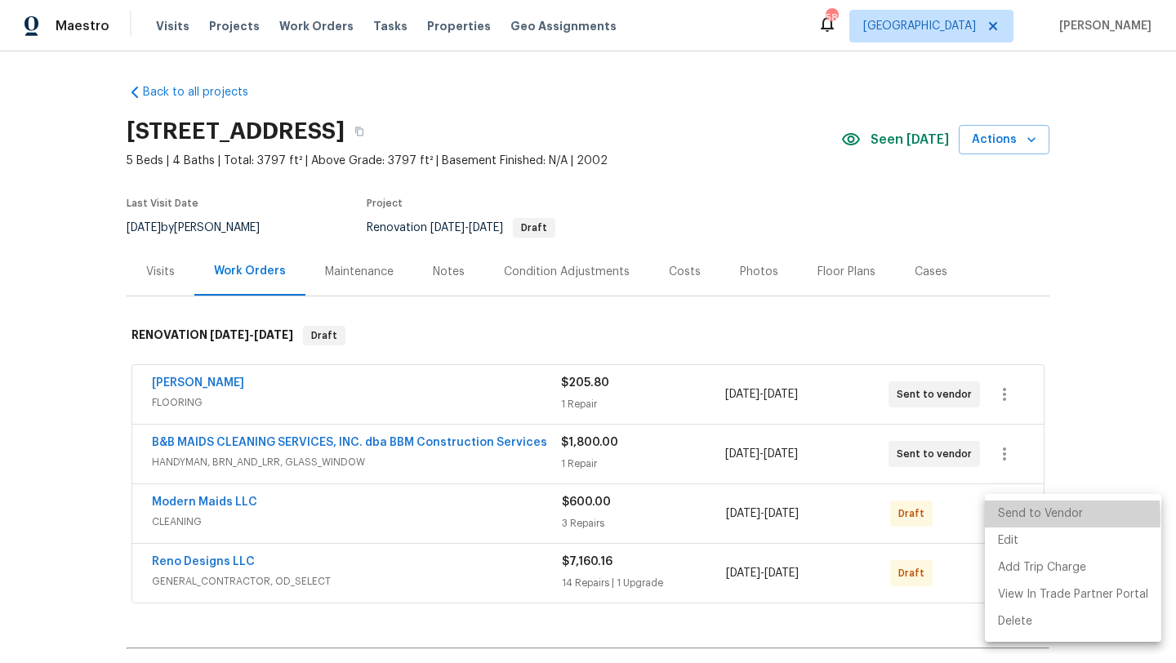
click at [1007, 517] on li "Send to Vendor" at bounding box center [1073, 514] width 176 height 27
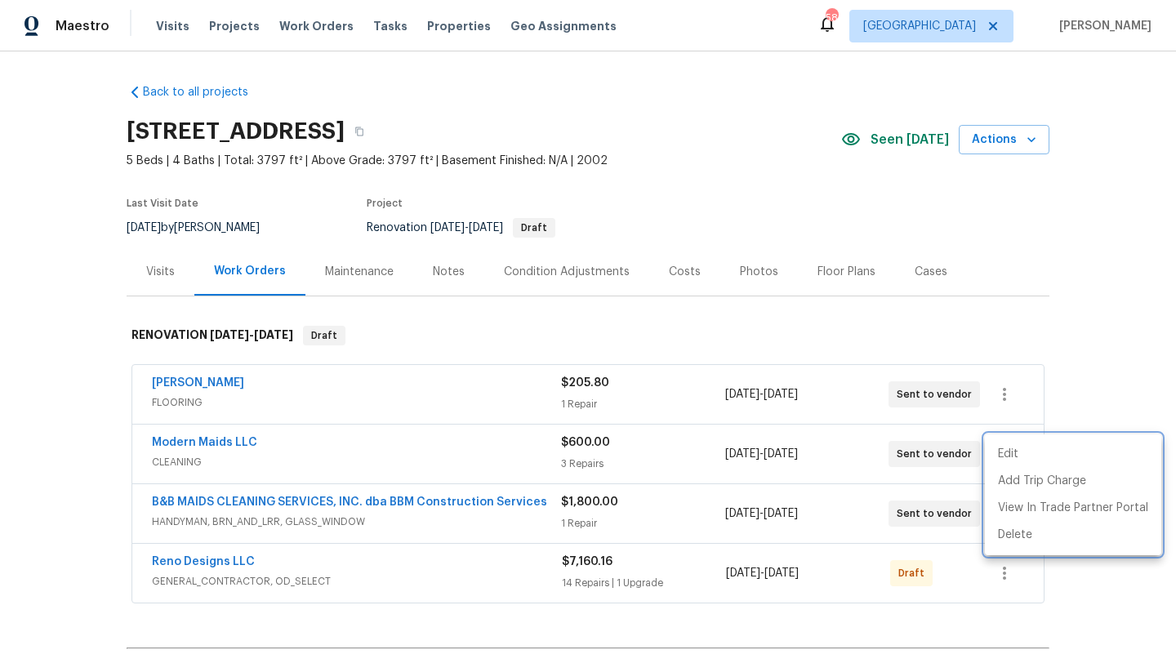
click at [1009, 570] on div at bounding box center [588, 331] width 1176 height 663
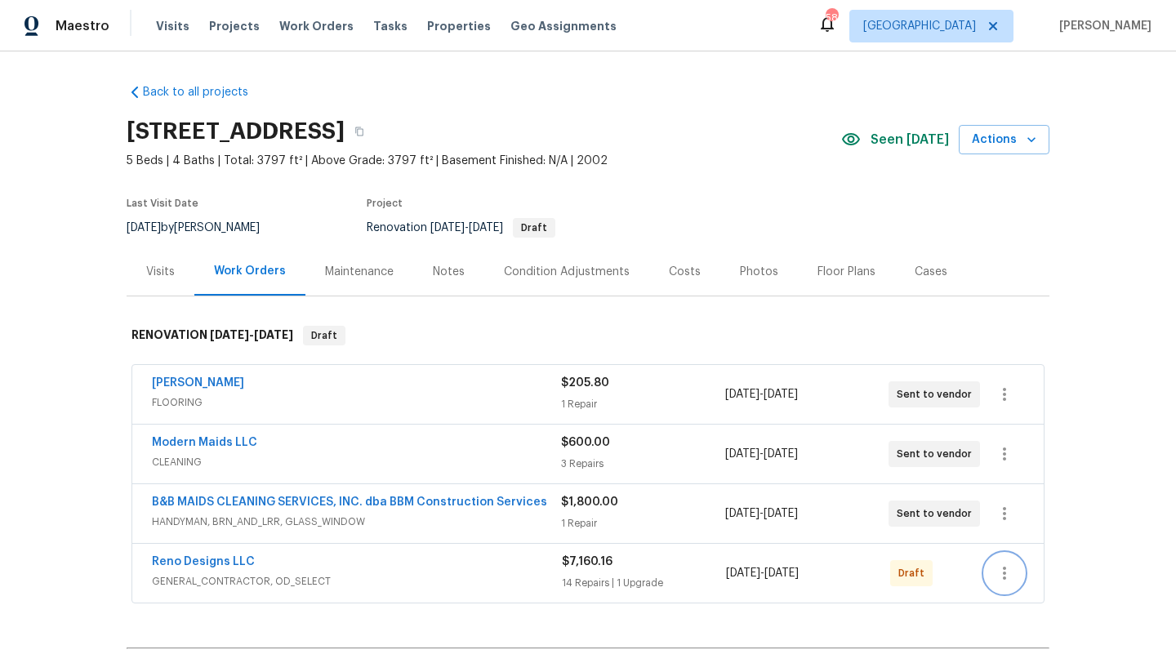
click at [1005, 571] on icon "button" at bounding box center [1005, 574] width 20 height 20
click at [1015, 518] on li "Send to Vendor" at bounding box center [1073, 522] width 176 height 27
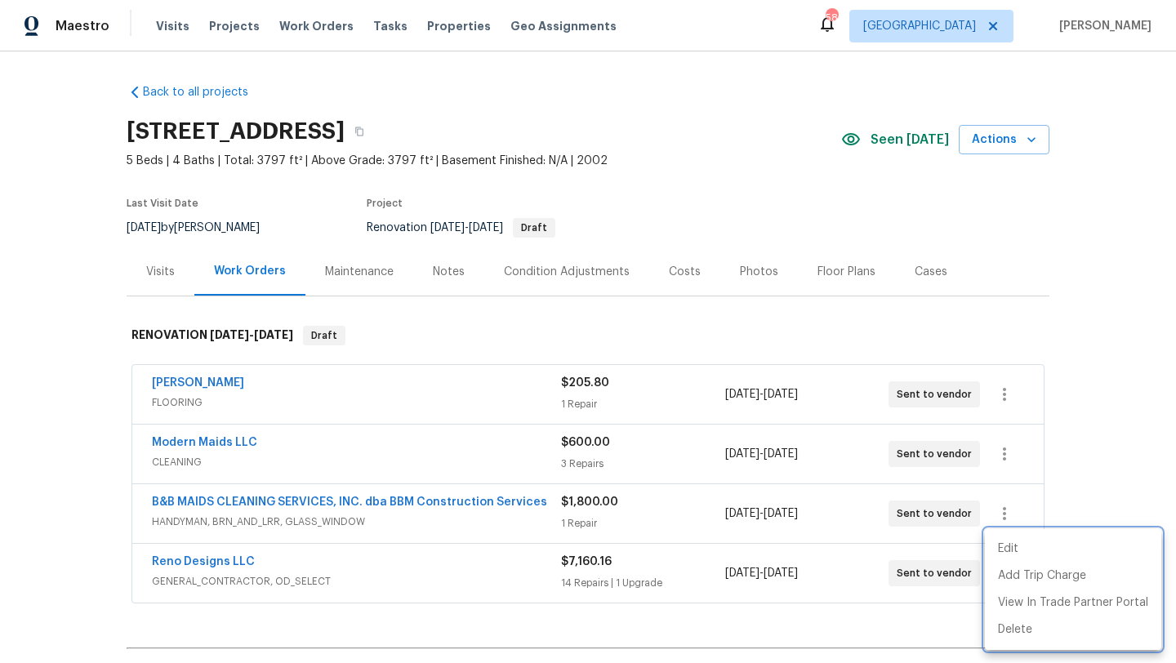
click at [376, 496] on div at bounding box center [588, 331] width 1176 height 663
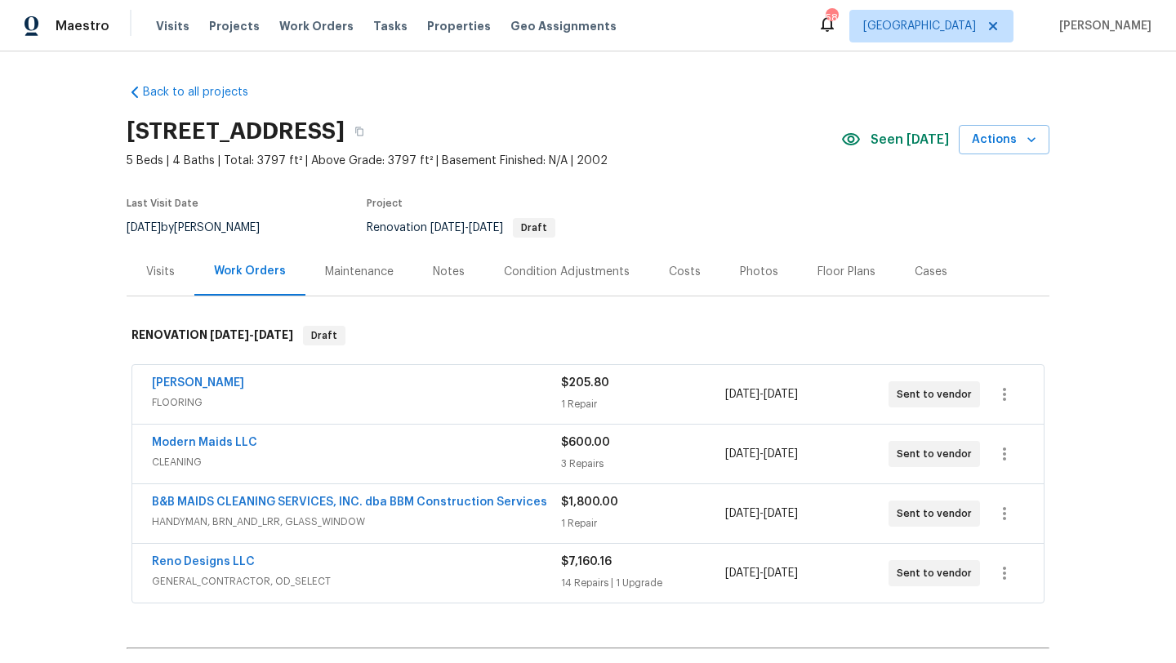
click at [376, 496] on span "B&B MAIDS CLEANING SERVICES, INC. dba BBM Construction Services" at bounding box center [349, 502] width 395 height 16
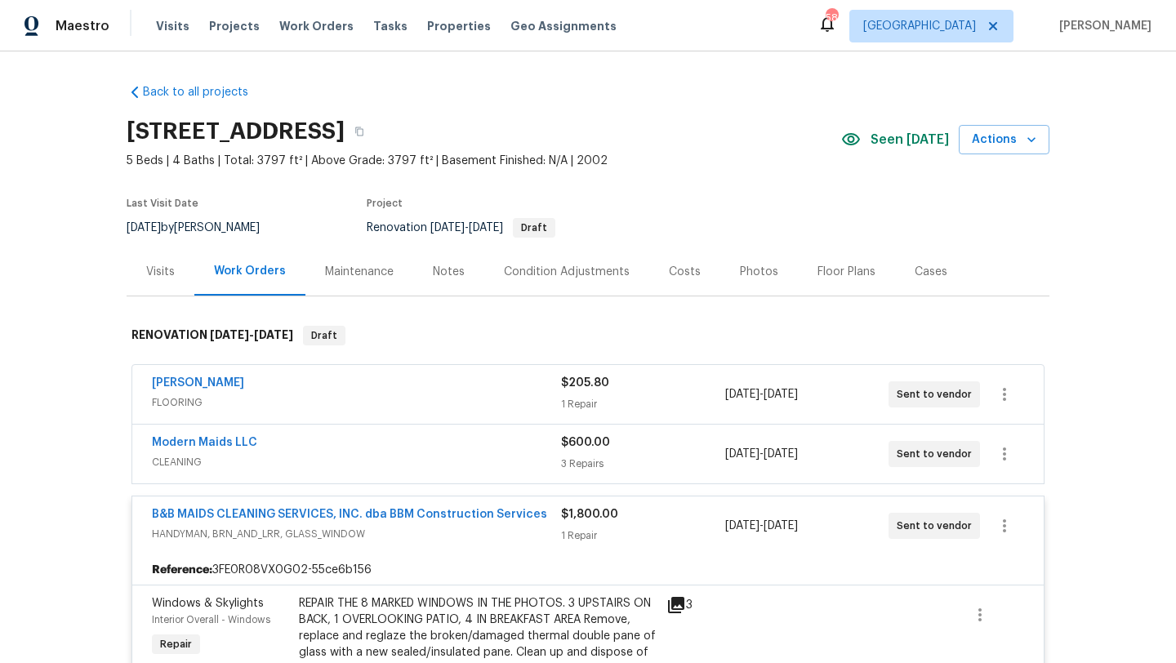
click at [268, 457] on span "CLEANING" at bounding box center [356, 462] width 409 height 16
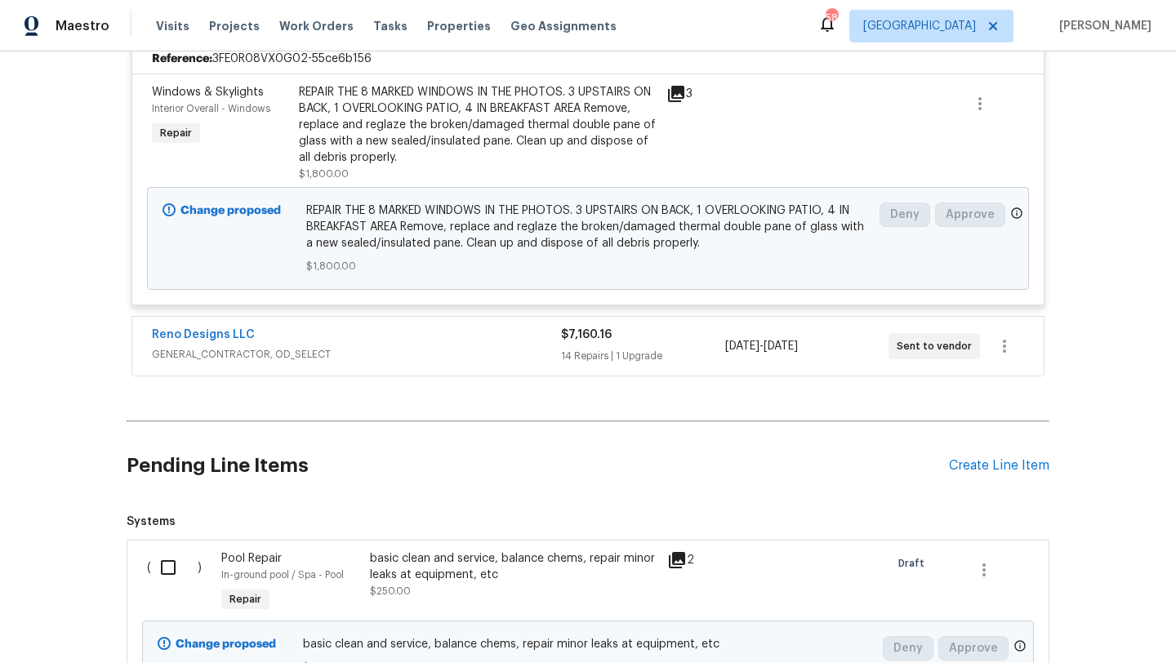
scroll to position [1576, 0]
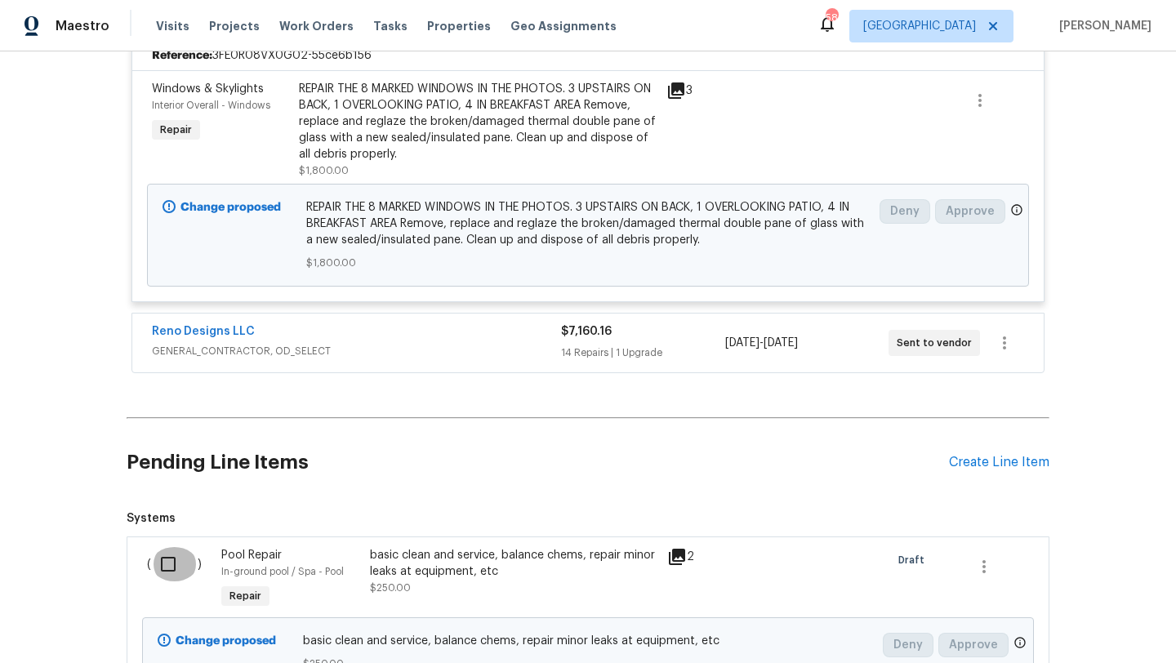
click at [168, 547] on input "checkbox" at bounding box center [174, 564] width 47 height 34
checkbox input "true"
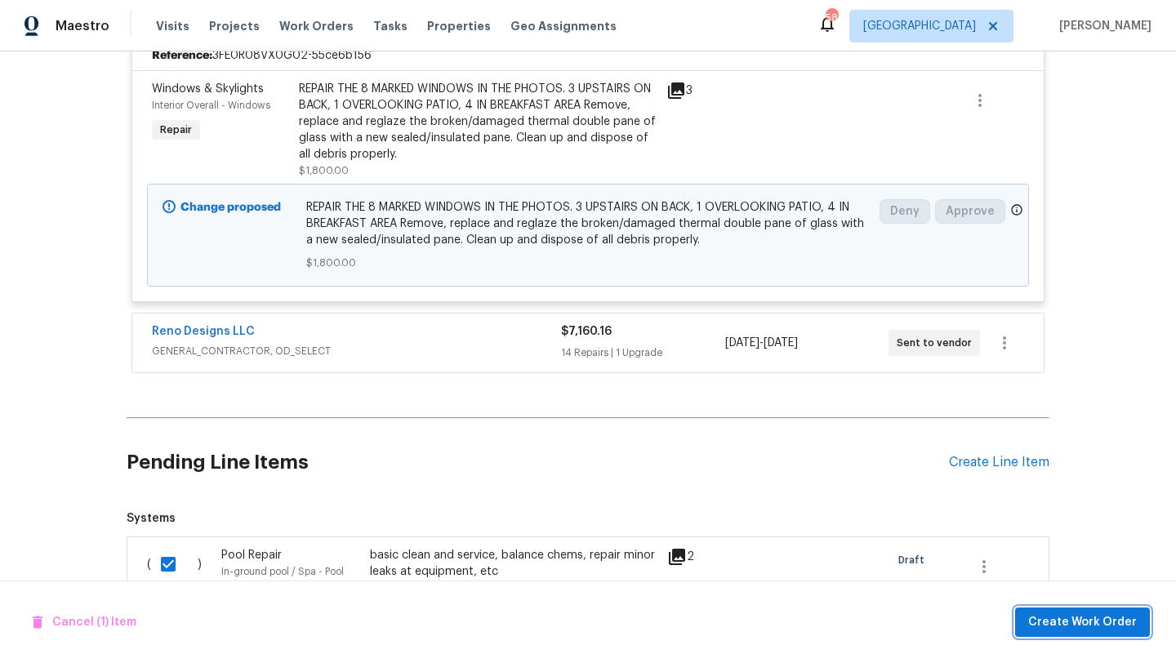
click at [1104, 616] on span "Create Work Order" at bounding box center [1082, 623] width 109 height 20
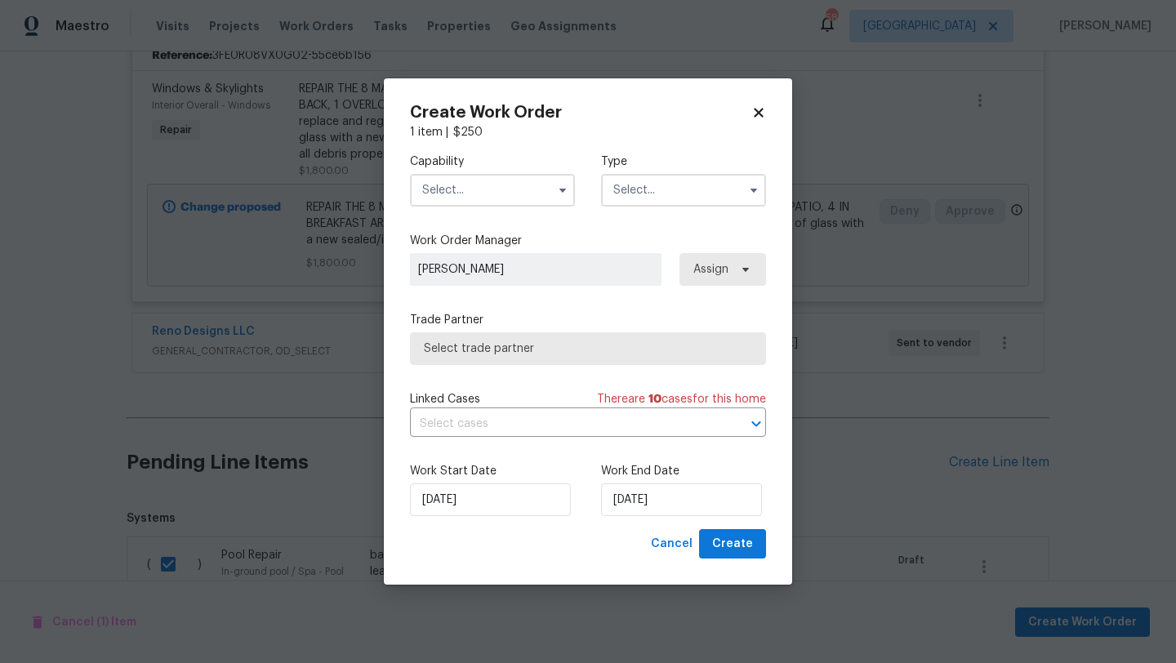
click at [536, 198] on input "text" at bounding box center [492, 190] width 165 height 33
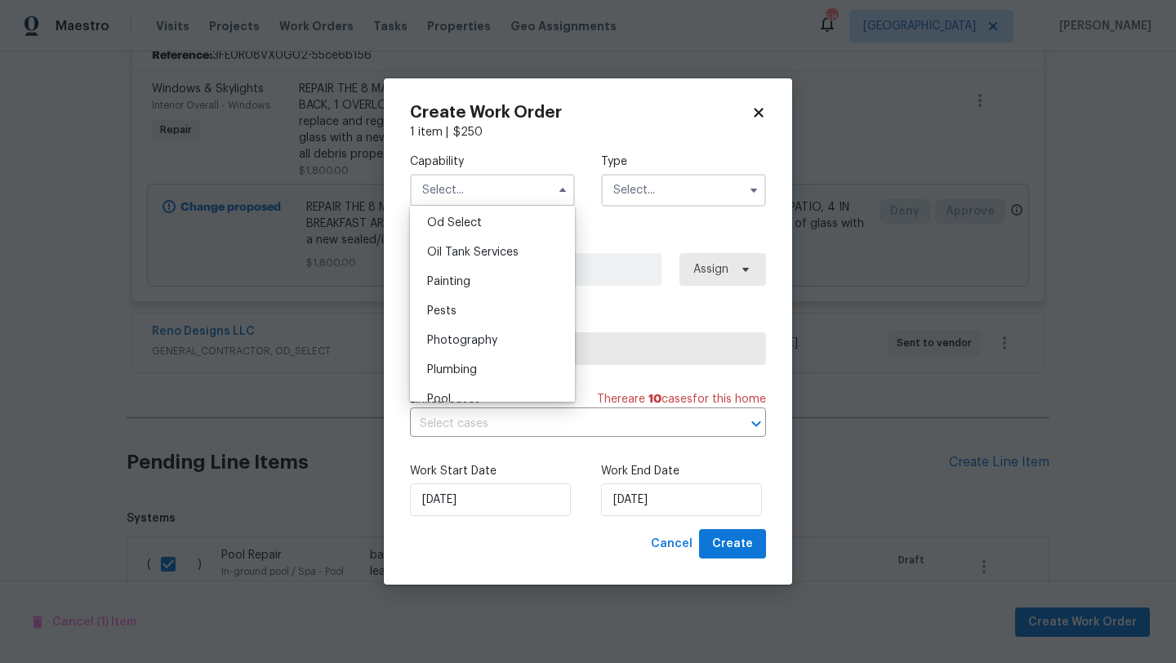
scroll to position [1317, 0]
click at [457, 388] on div "Pool" at bounding box center [492, 396] width 157 height 29
type input "Pool"
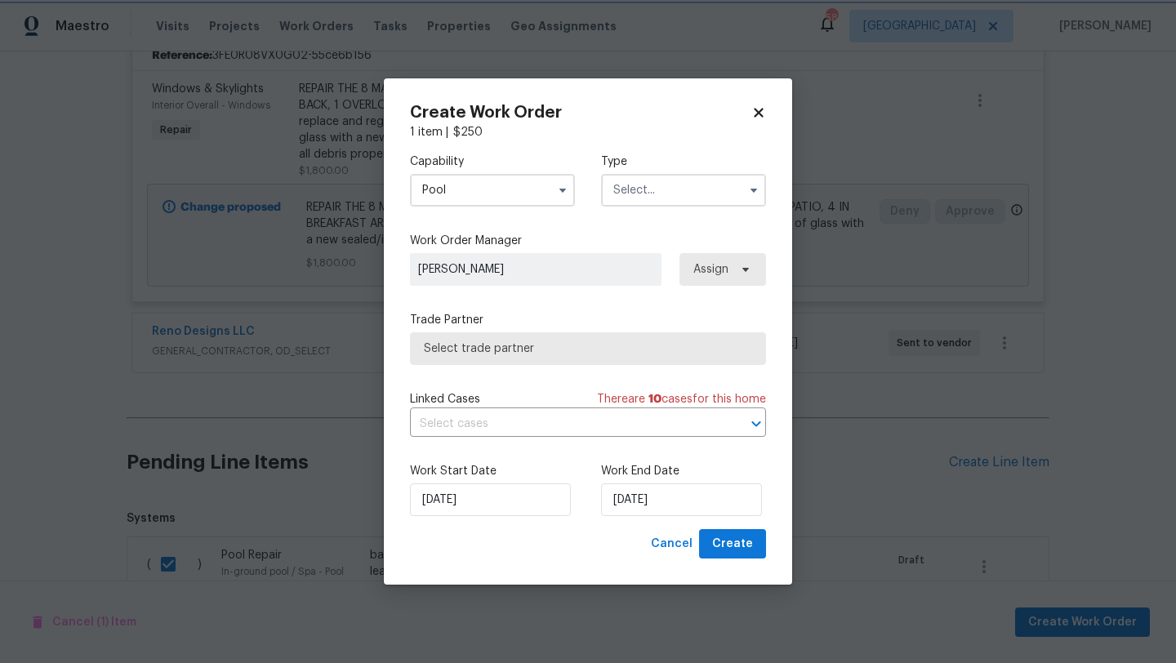
scroll to position [1361, 0]
click at [687, 174] on input "text" at bounding box center [683, 190] width 165 height 33
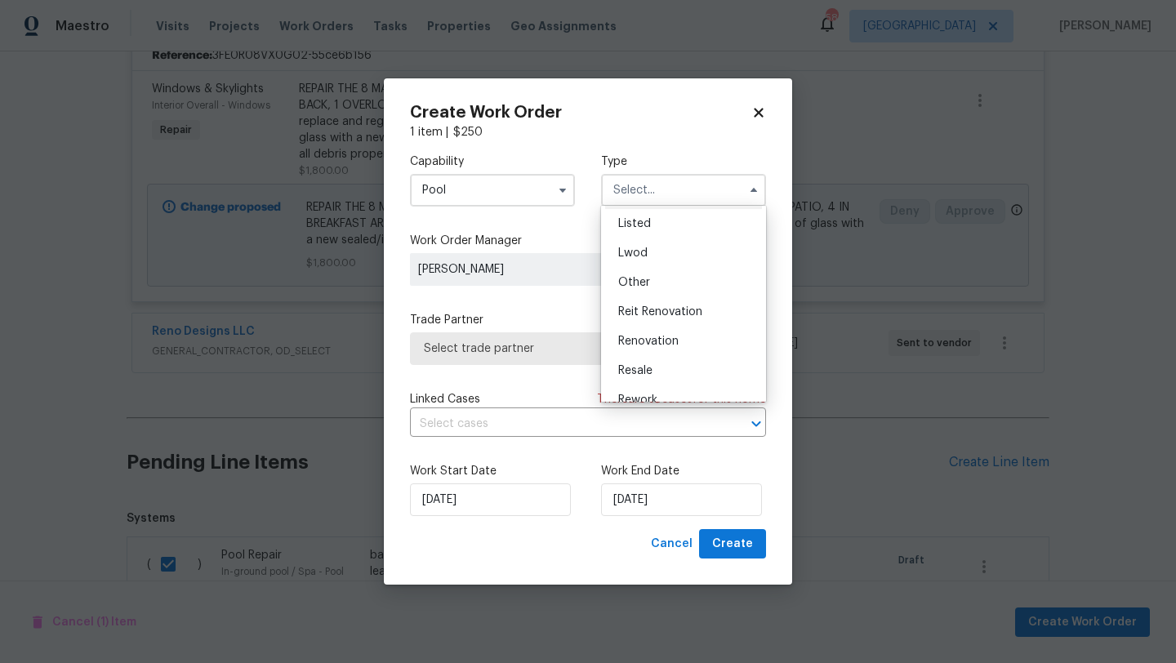
scroll to position [194, 0]
click at [647, 286] on div "Renovation" at bounding box center [683, 294] width 157 height 29
type input "Renovation"
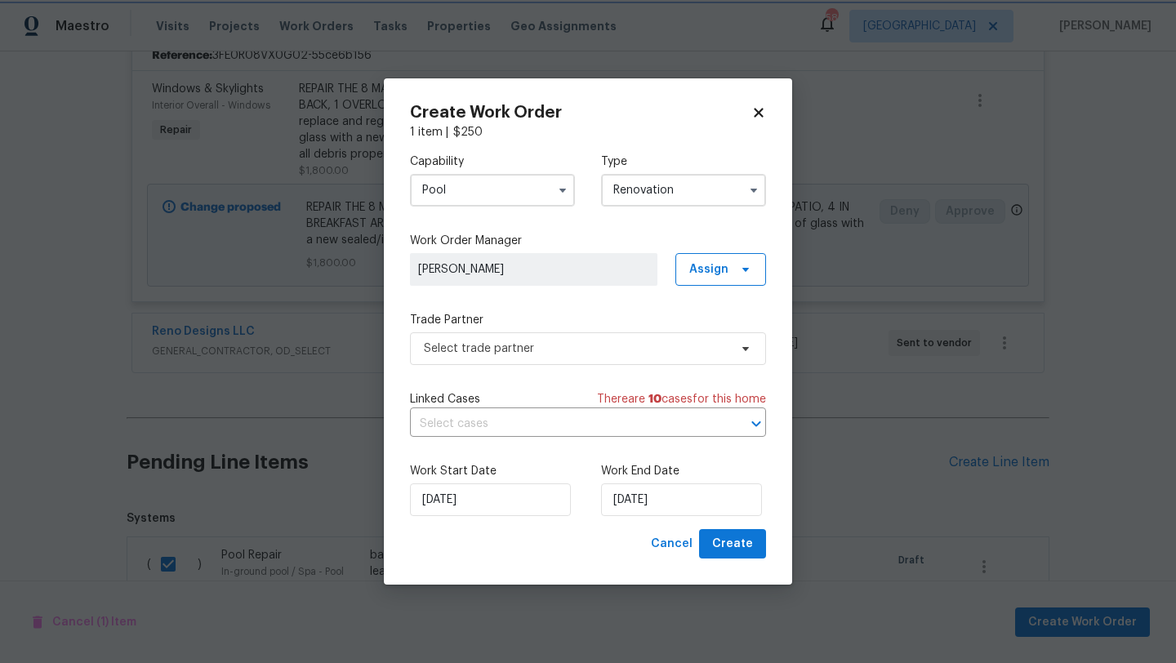
scroll to position [0, 0]
click at [689, 492] on input "[DATE]" at bounding box center [681, 500] width 161 height 33
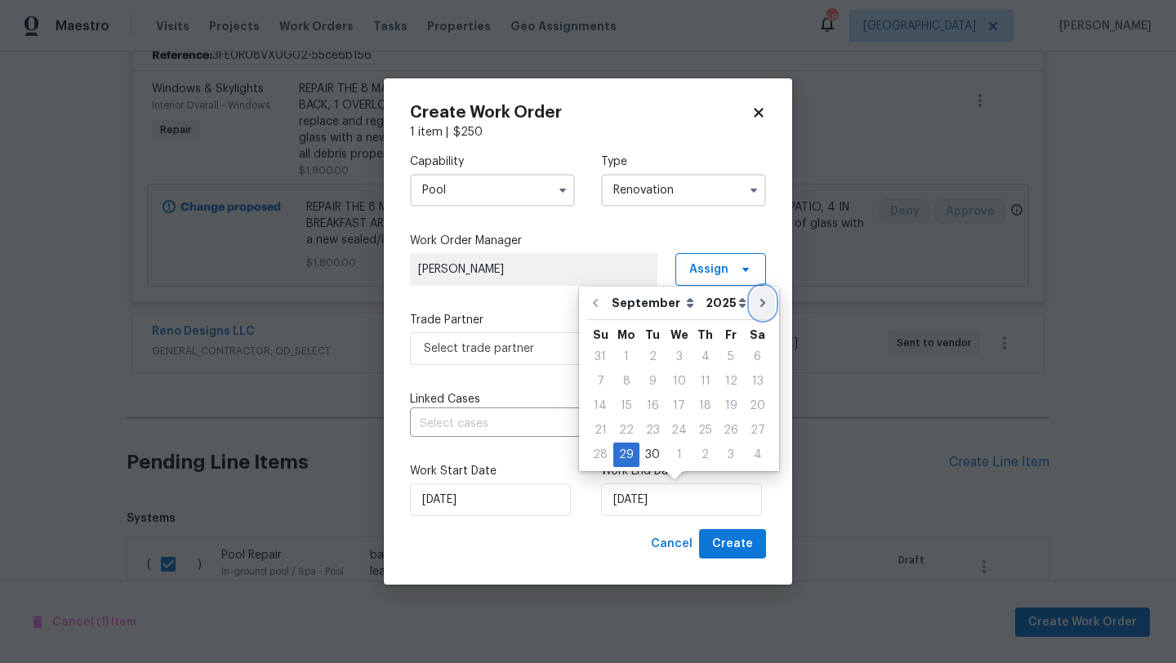
click at [756, 299] on icon "Go to next month" at bounding box center [762, 302] width 13 height 13
type input "[DATE]"
select select "9"
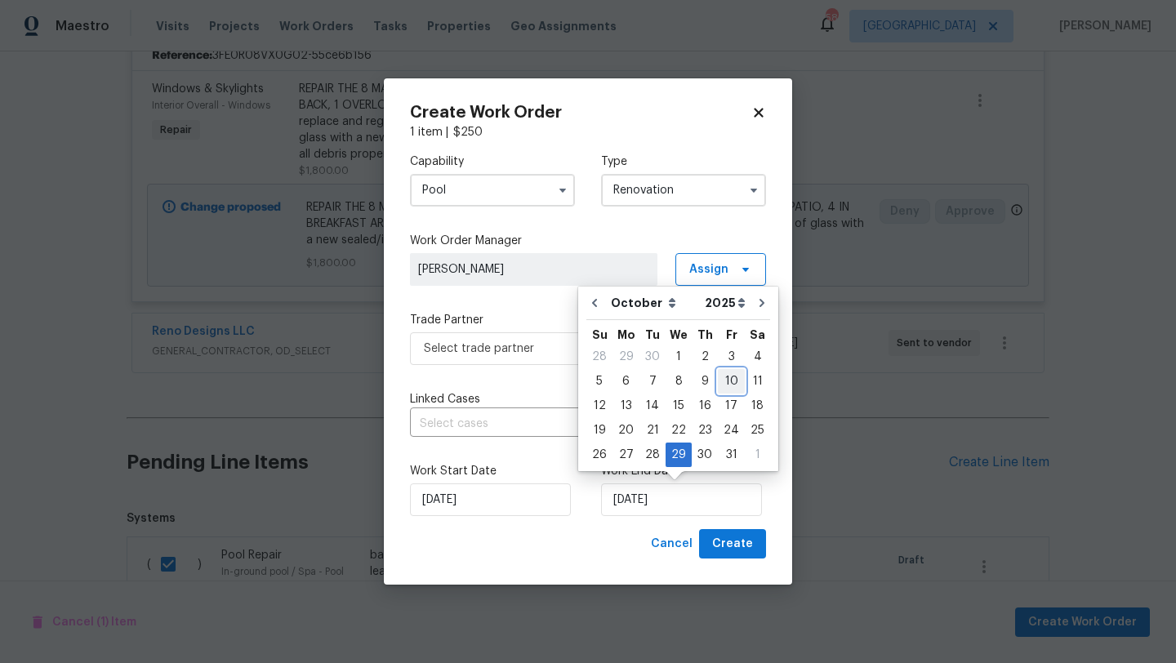
click at [726, 379] on div "10" at bounding box center [731, 381] width 27 height 23
type input "[DATE]"
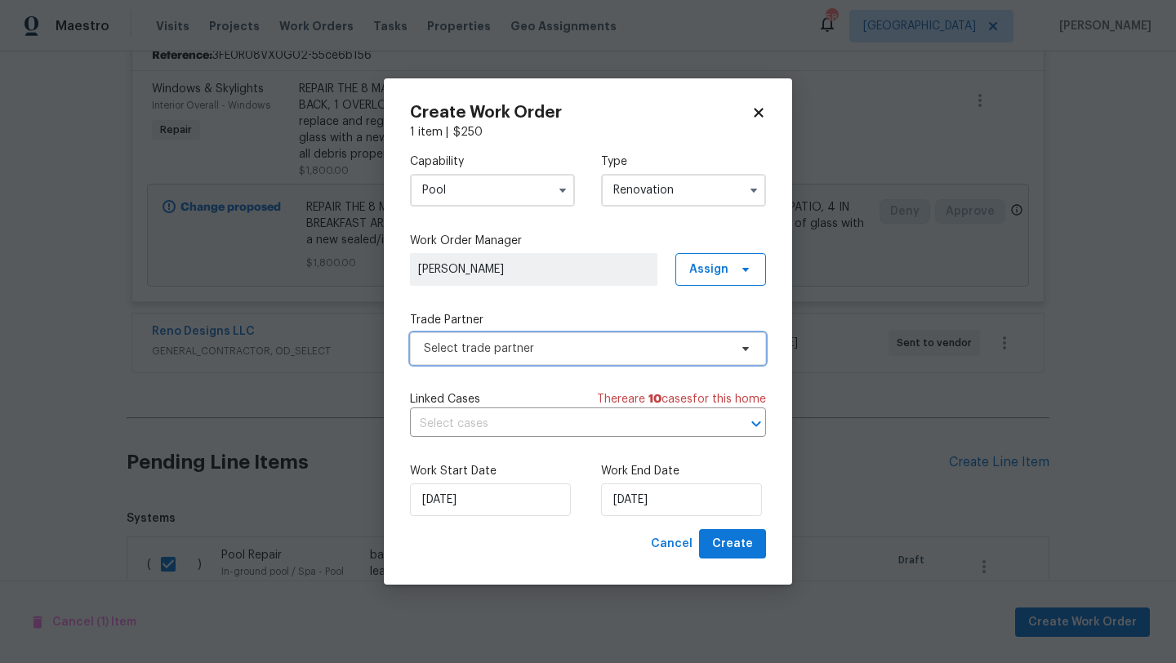
click at [597, 350] on span "Select trade partner" at bounding box center [576, 349] width 305 height 16
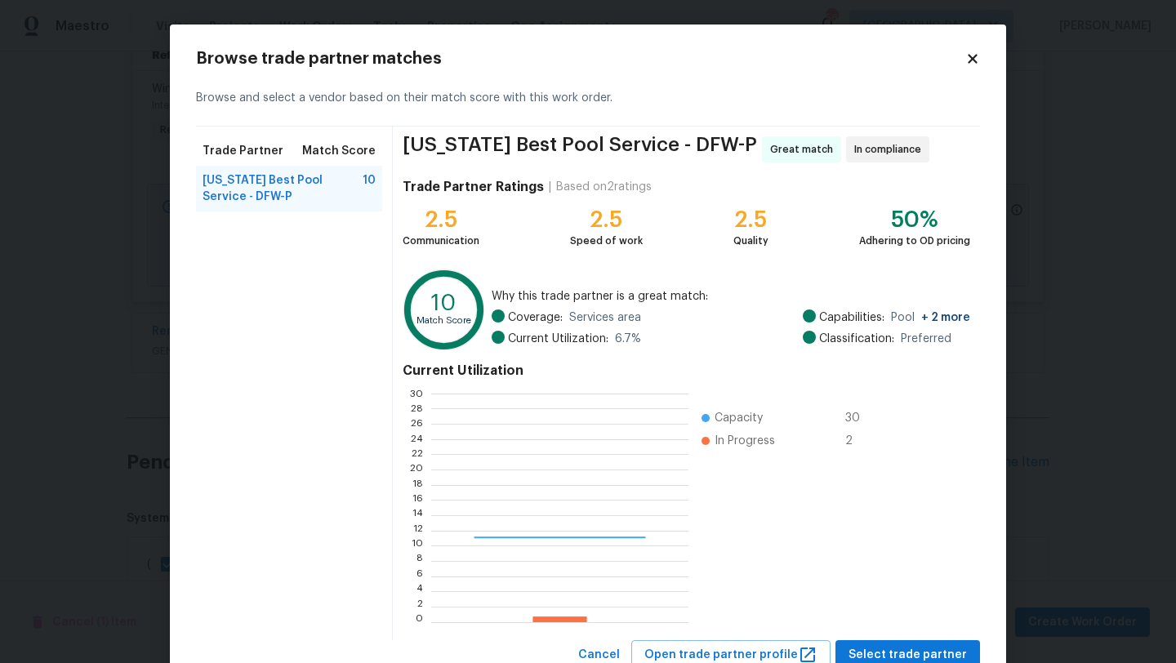
scroll to position [229, 256]
click at [881, 653] on span "Select trade partner" at bounding box center [908, 655] width 118 height 20
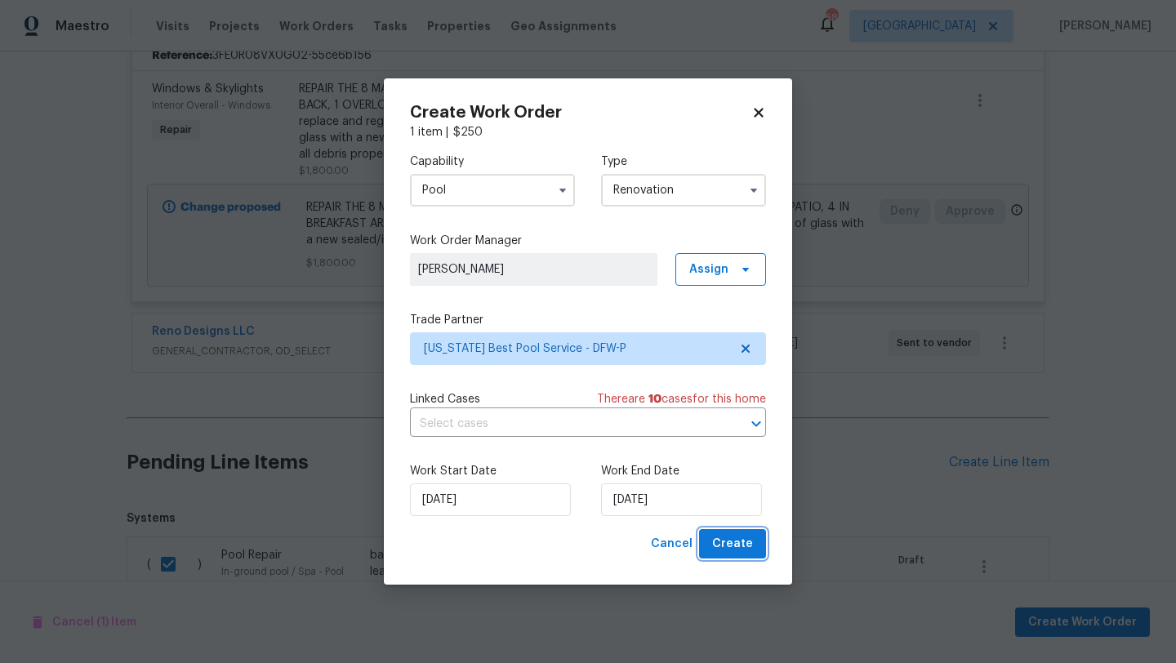
click at [738, 543] on span "Create" at bounding box center [732, 544] width 41 height 20
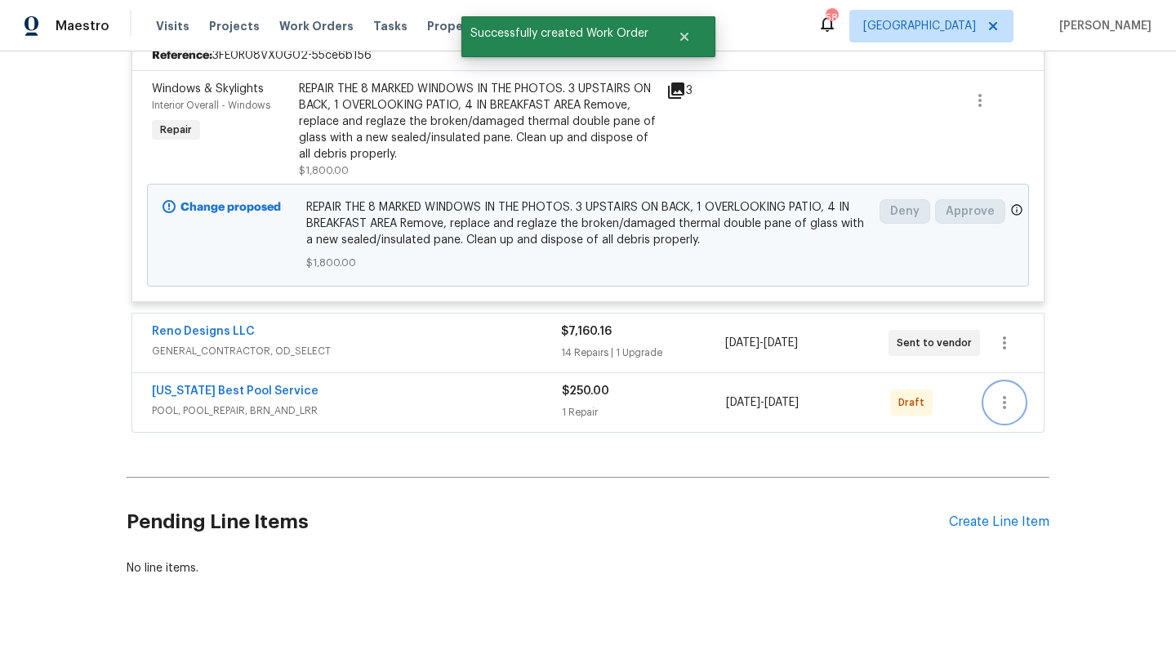
click at [1007, 393] on icon "button" at bounding box center [1005, 403] width 20 height 20
click at [1013, 383] on li "Send to Vendor" at bounding box center [1073, 388] width 176 height 27
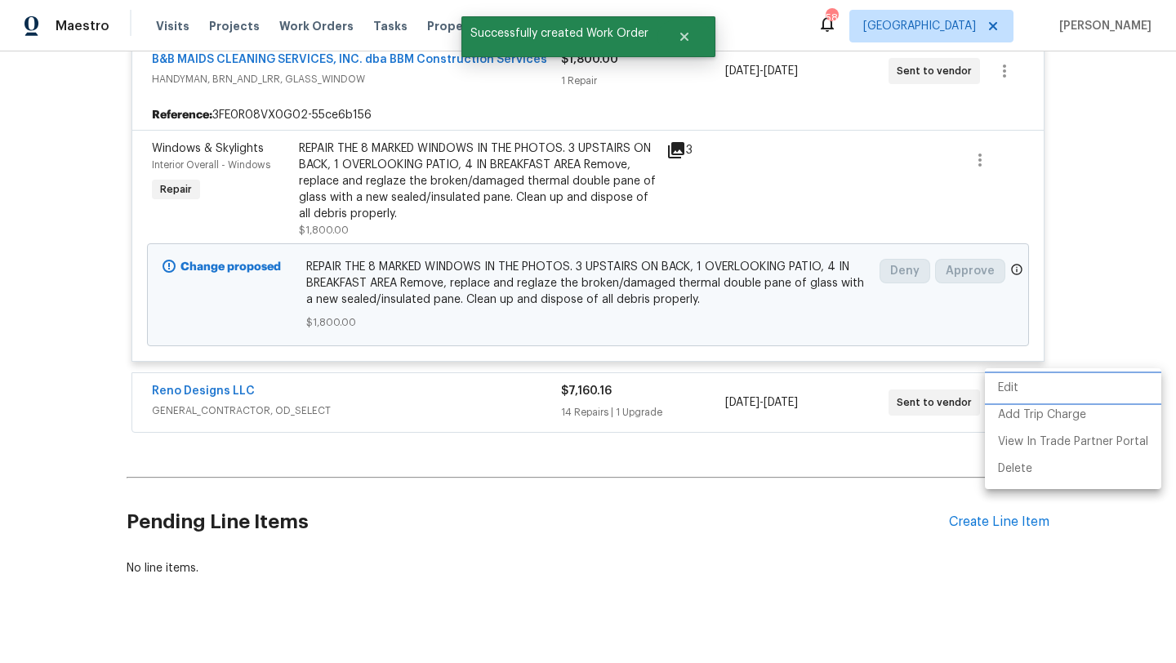
scroll to position [66, 0]
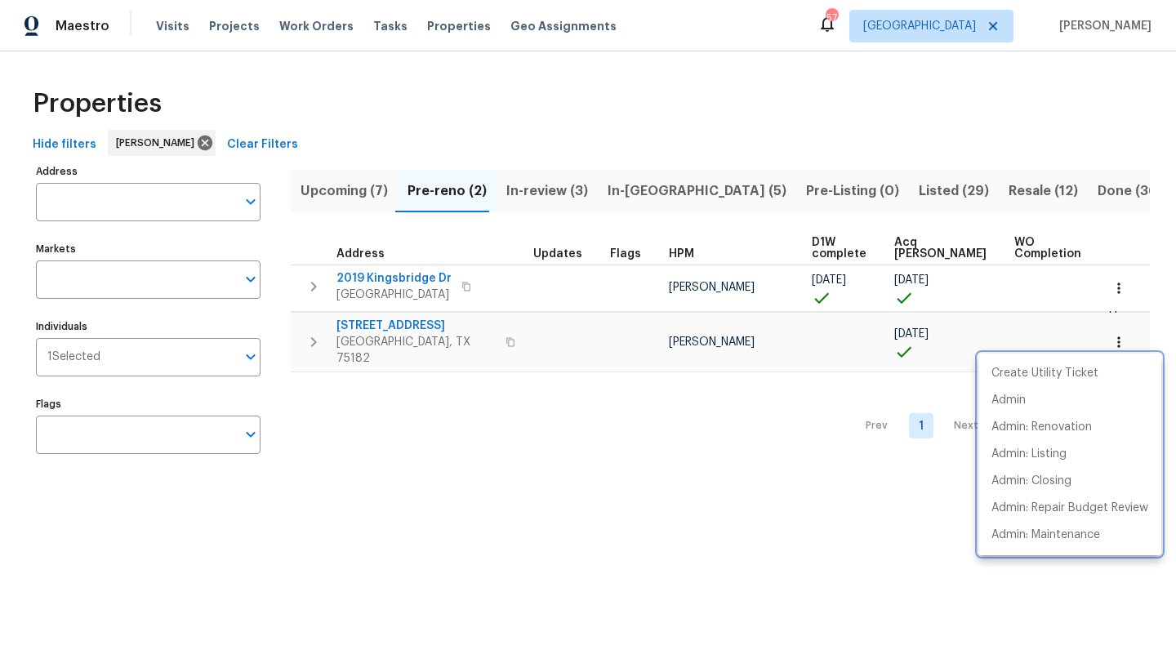
click at [623, 191] on div at bounding box center [588, 331] width 1176 height 663
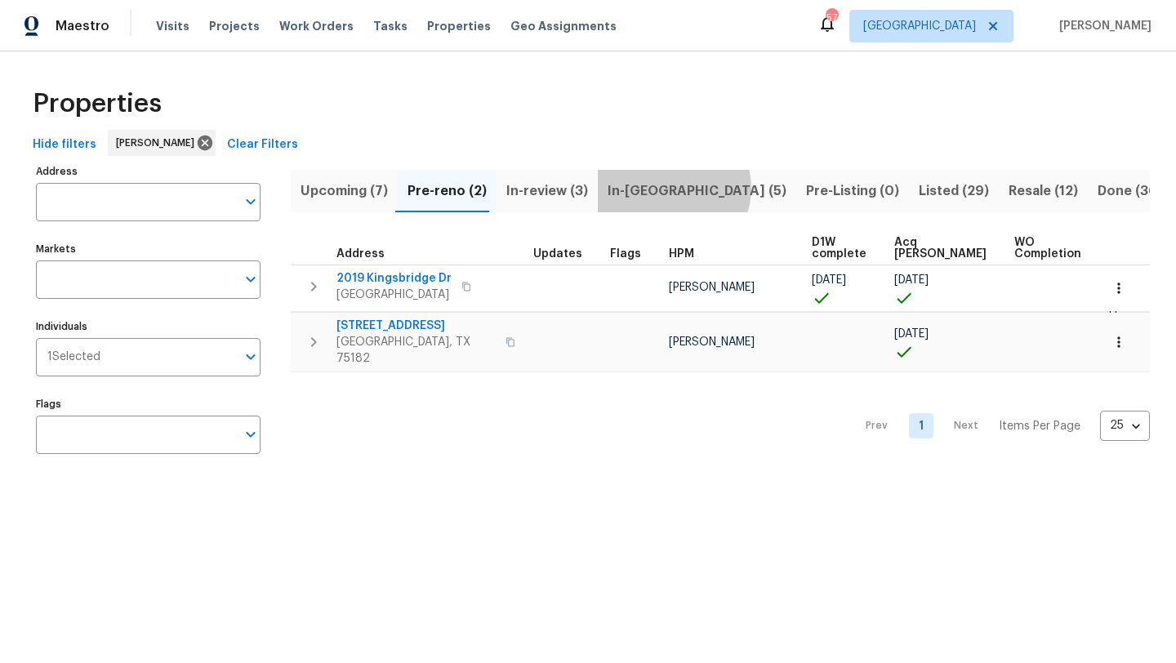
click at [665, 188] on span "In-reno (5)" at bounding box center [697, 191] width 179 height 23
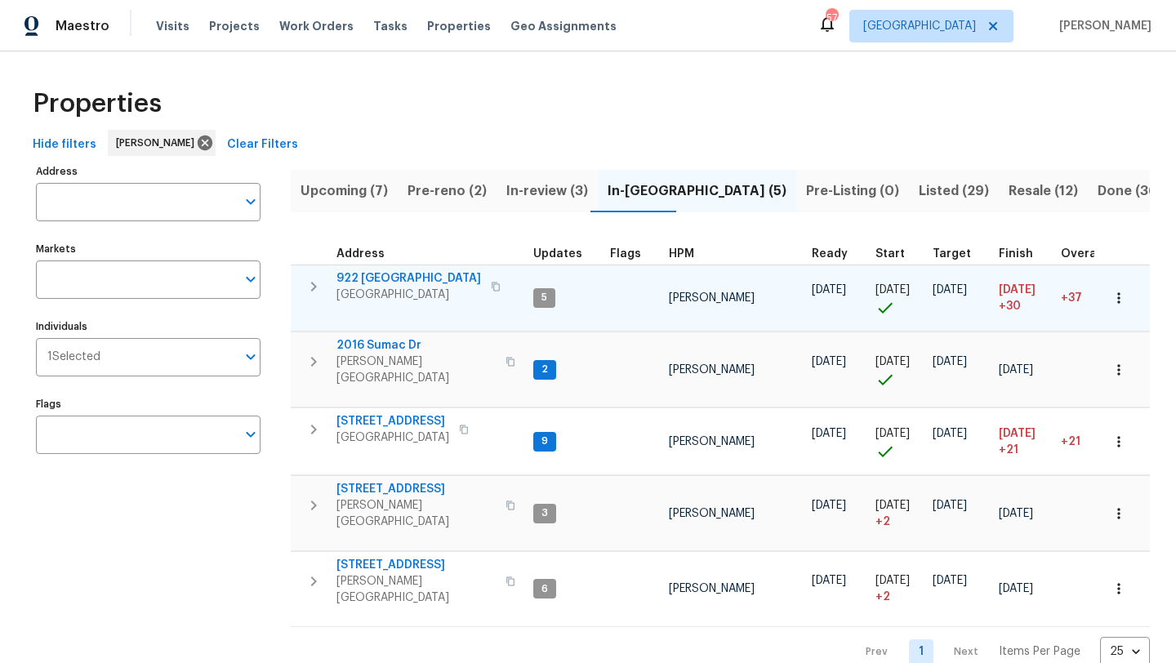
click at [1125, 295] on icon "button" at bounding box center [1119, 298] width 16 height 16
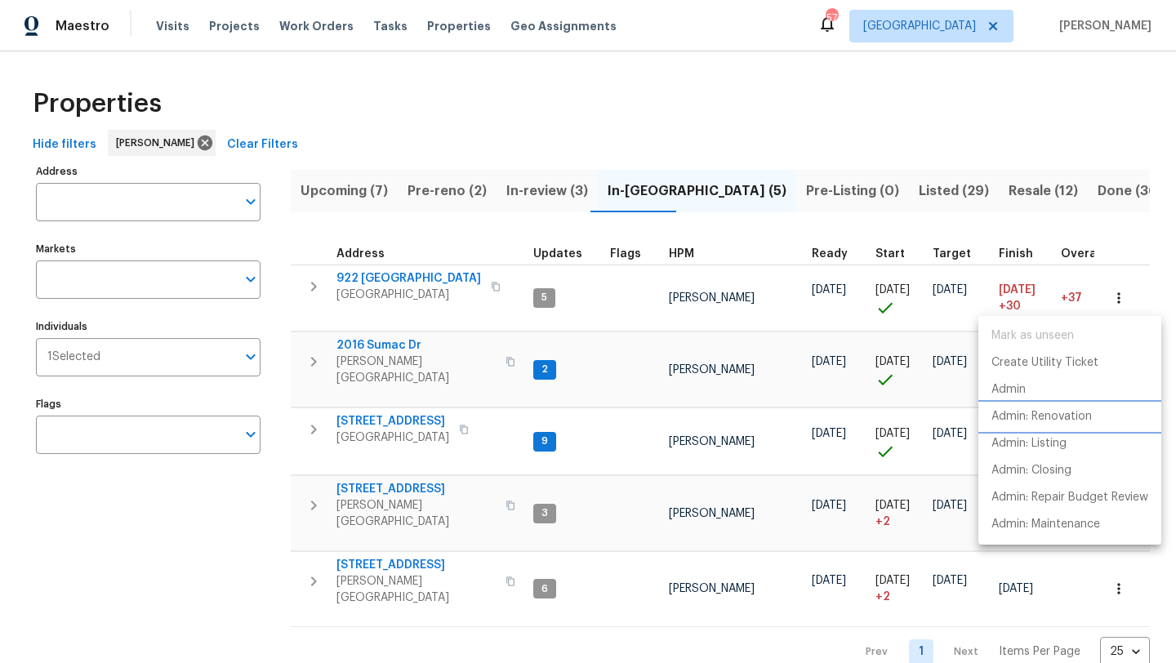
click at [1066, 416] on p "Admin: Renovation" at bounding box center [1042, 416] width 100 height 17
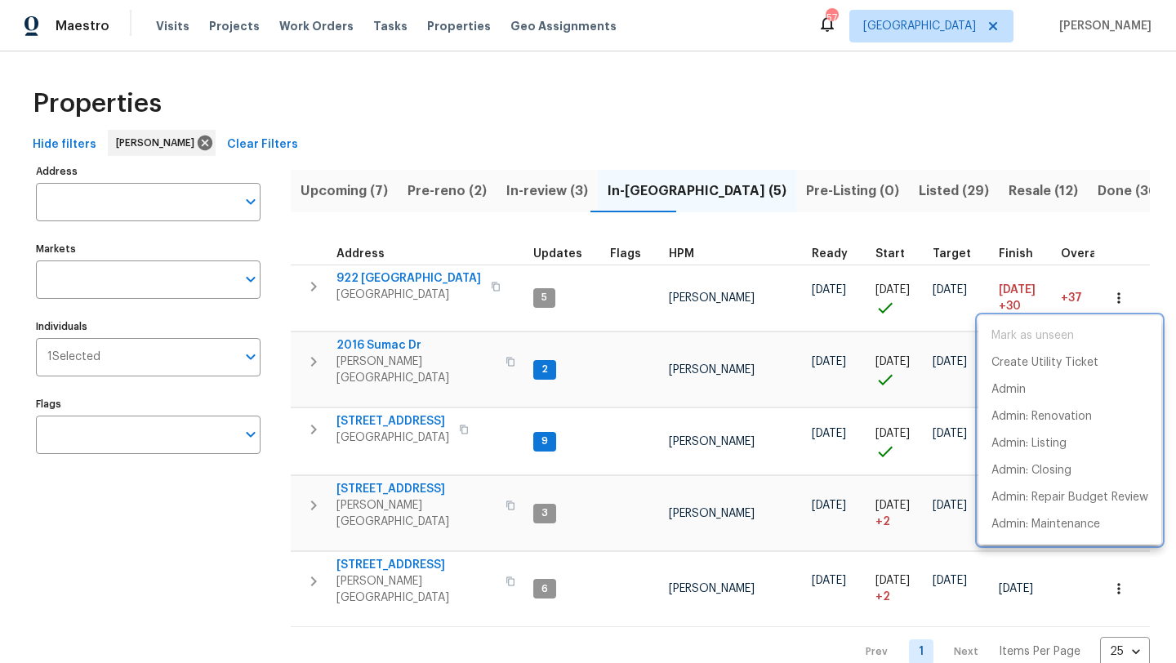
click at [389, 565] on div at bounding box center [588, 331] width 1176 height 663
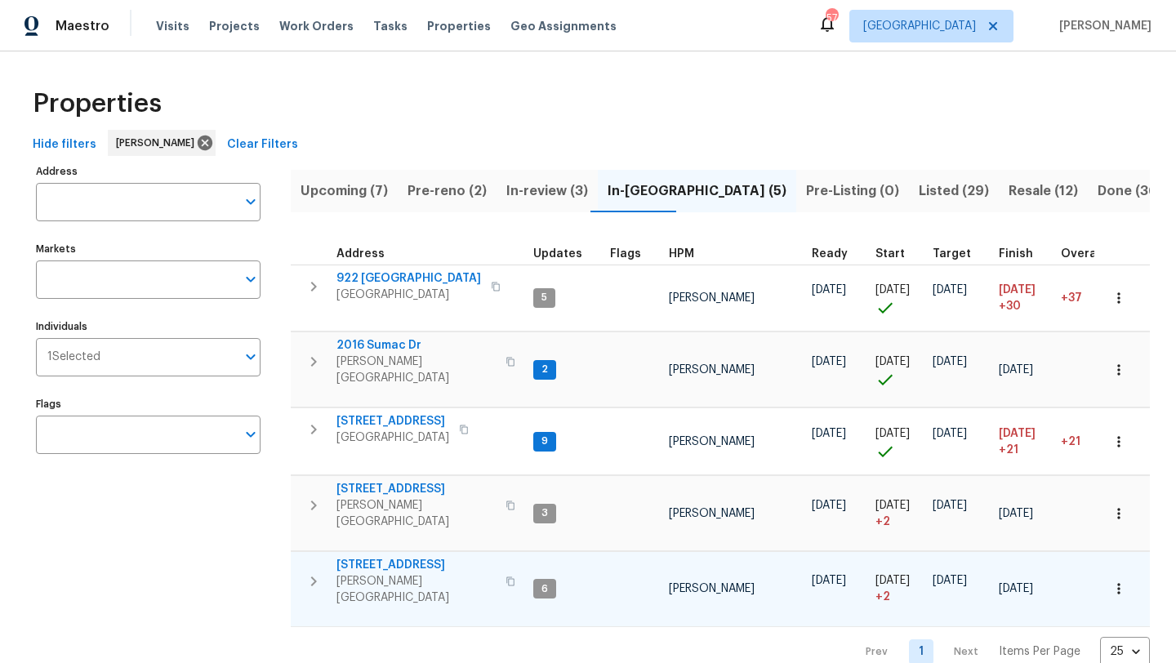
click at [406, 557] on span "[STREET_ADDRESS]" at bounding box center [415, 565] width 159 height 16
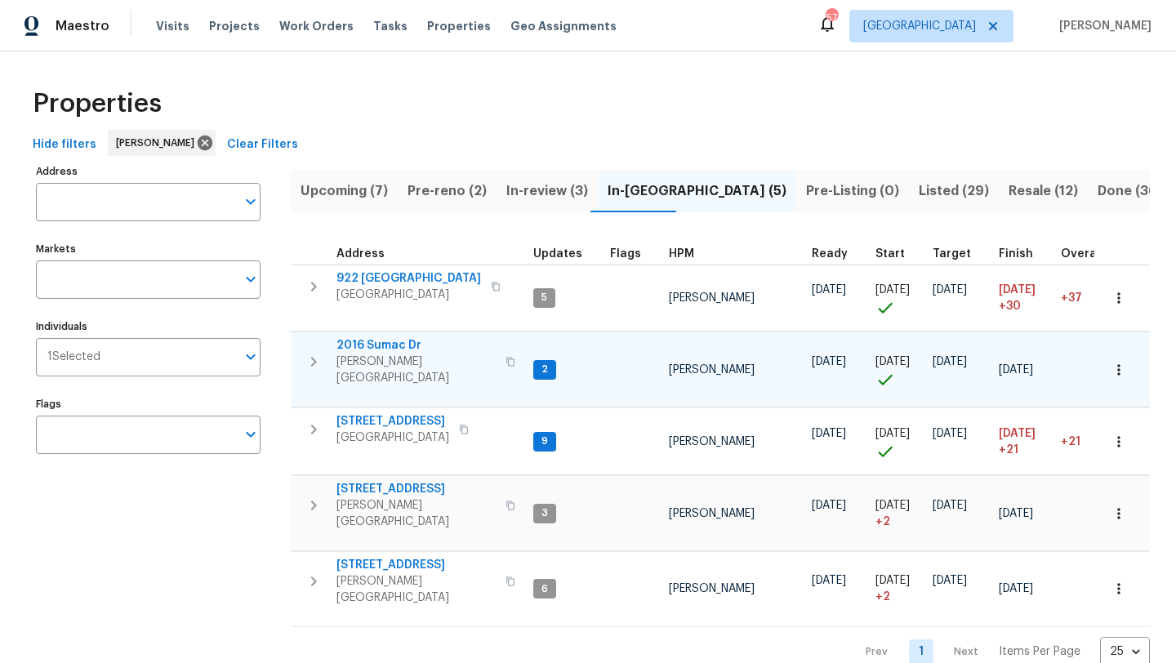
click at [386, 357] on span "[PERSON_NAME][GEOGRAPHIC_DATA]" at bounding box center [415, 370] width 159 height 33
click at [345, 191] on span "Upcoming (7)" at bounding box center [344, 191] width 87 height 23
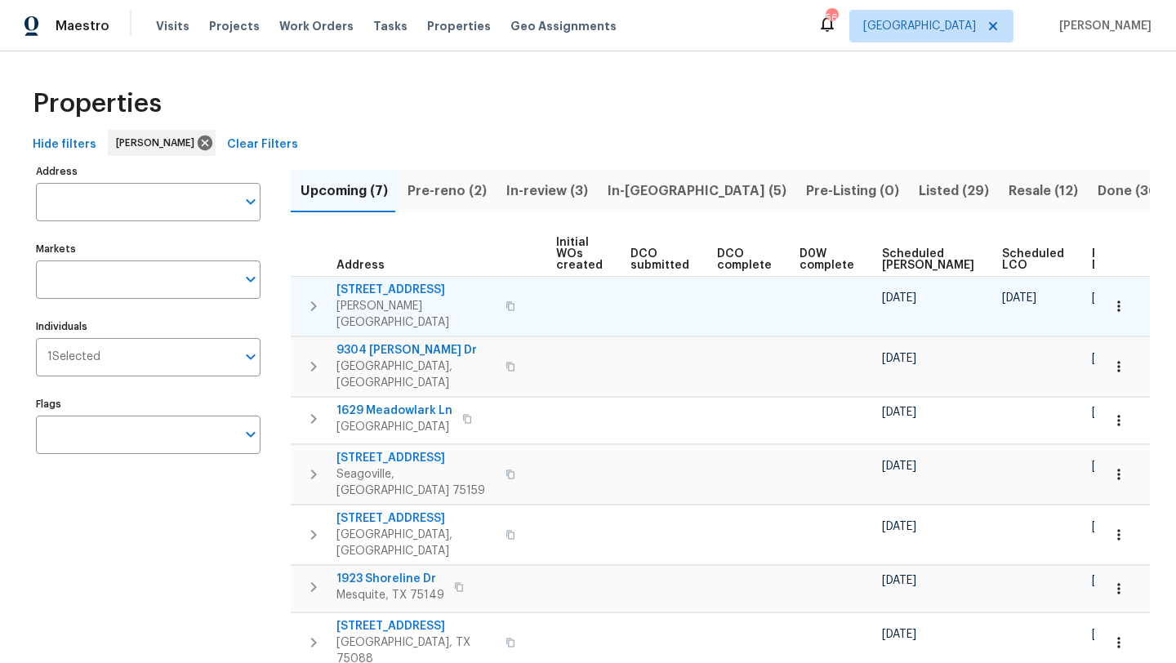
scroll to position [0, 180]
click at [426, 286] on span "4117 Gaillardia Way" at bounding box center [415, 290] width 159 height 16
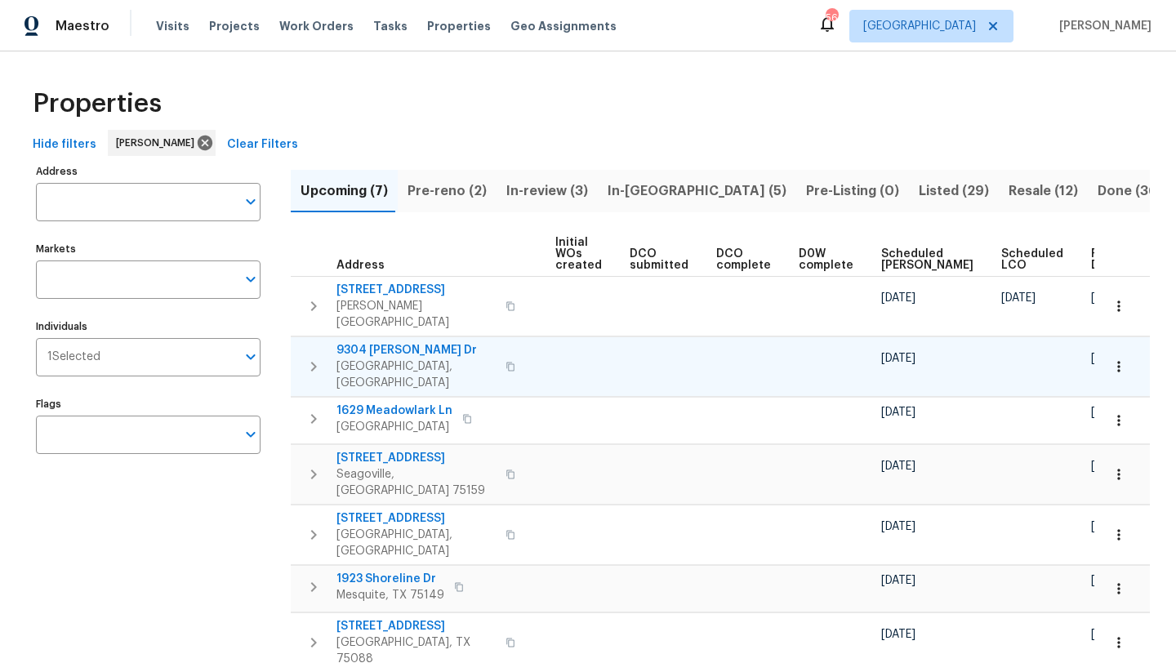
click at [406, 342] on span "9304 Kessler Dr" at bounding box center [415, 350] width 159 height 16
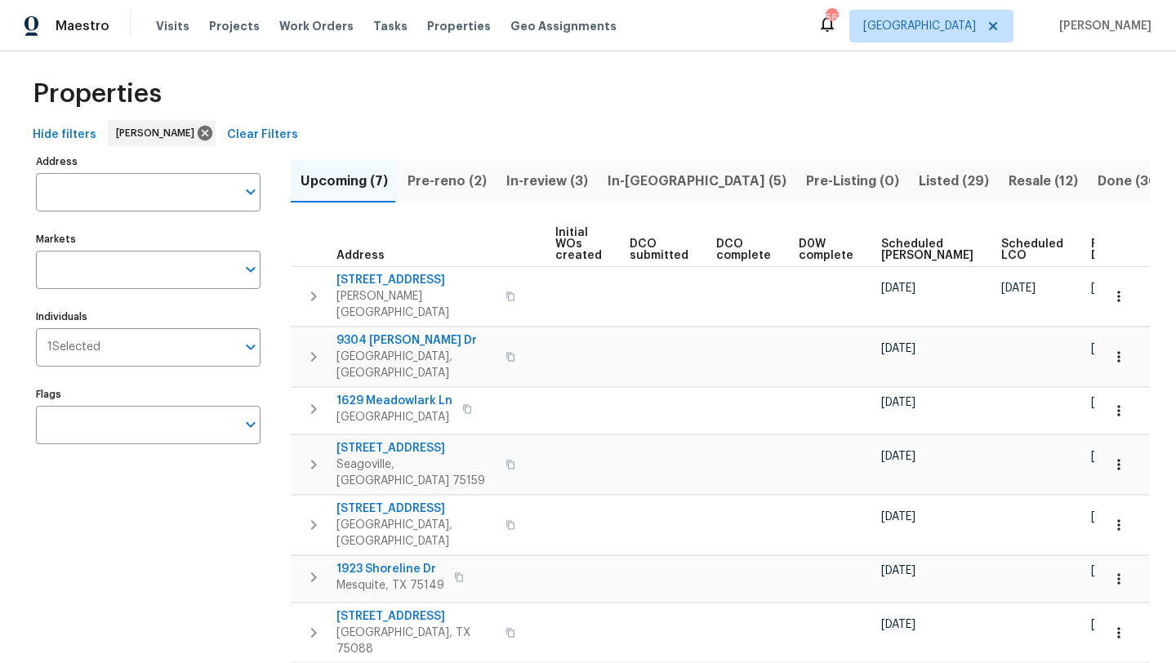
click at [467, 180] on span "Pre-reno (2)" at bounding box center [447, 181] width 79 height 23
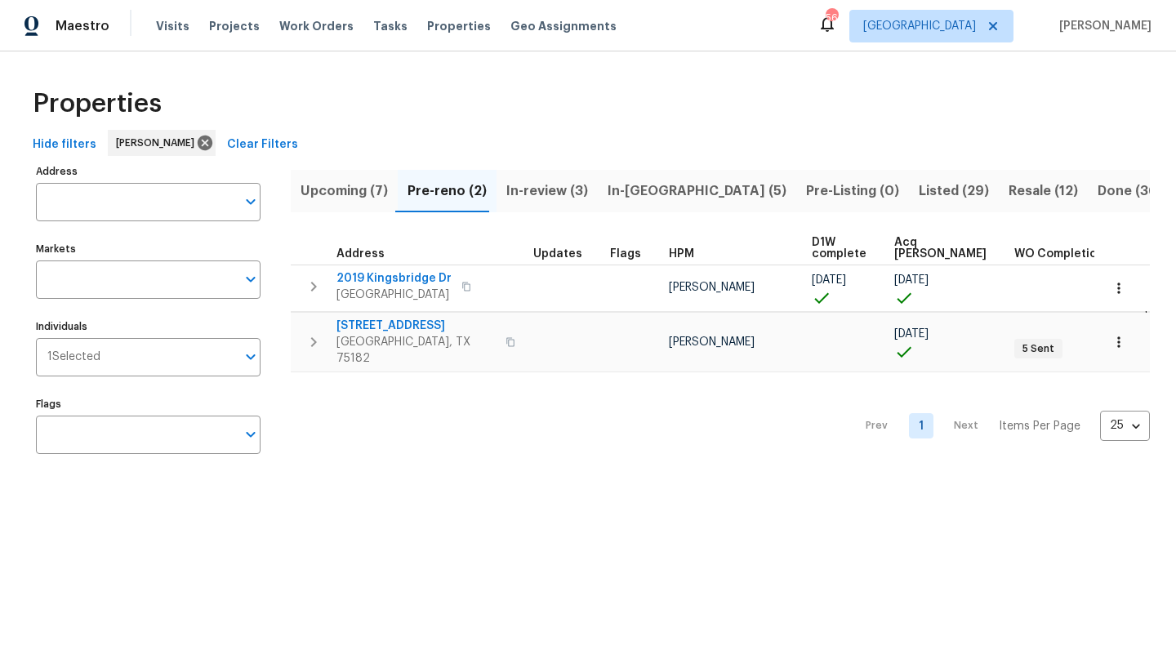
click at [618, 184] on span "In-reno (5)" at bounding box center [697, 191] width 179 height 23
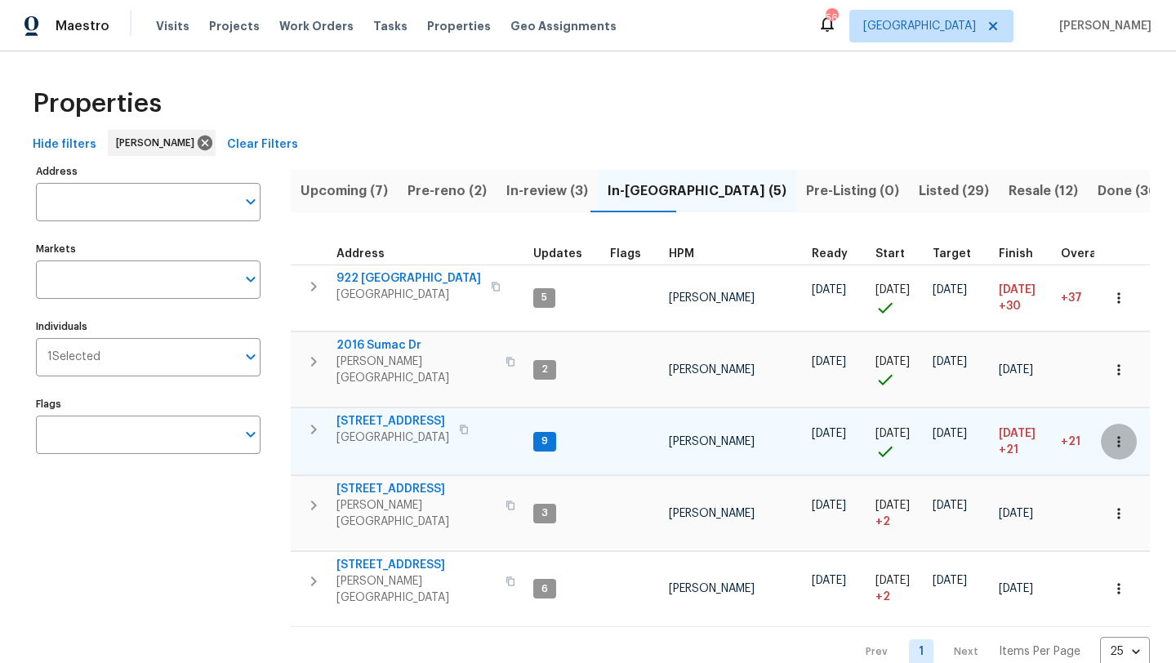
click at [1120, 435] on icon "button" at bounding box center [1119, 442] width 16 height 16
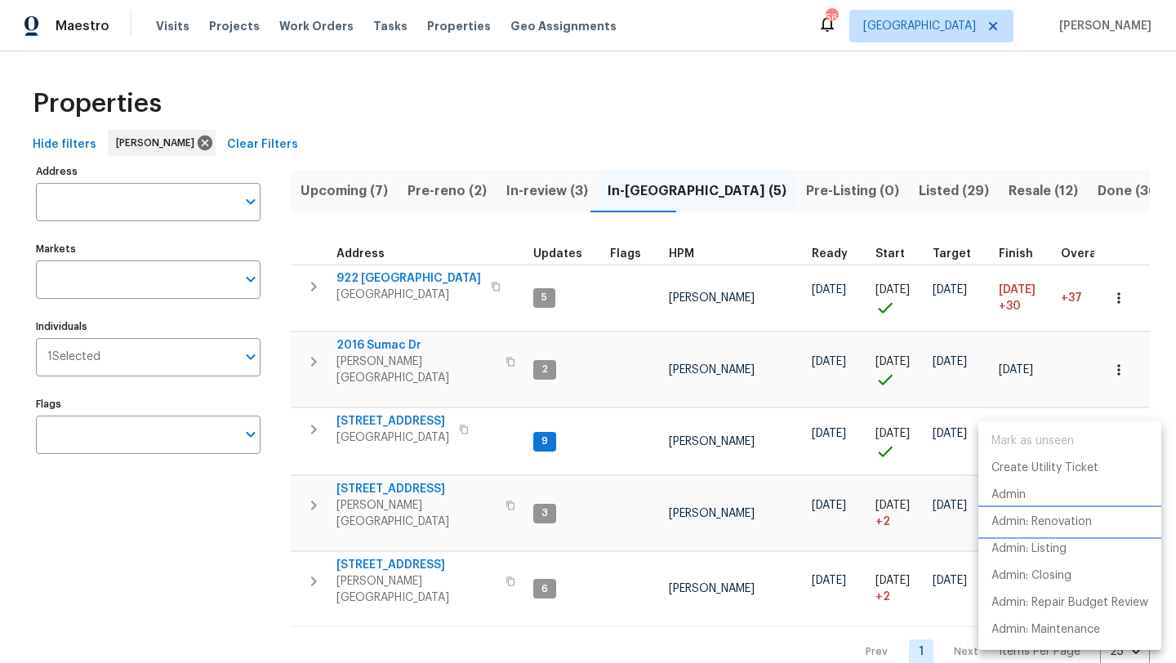
click at [1076, 517] on p "Admin: Renovation" at bounding box center [1042, 522] width 100 height 17
click at [291, 458] on div at bounding box center [588, 331] width 1176 height 663
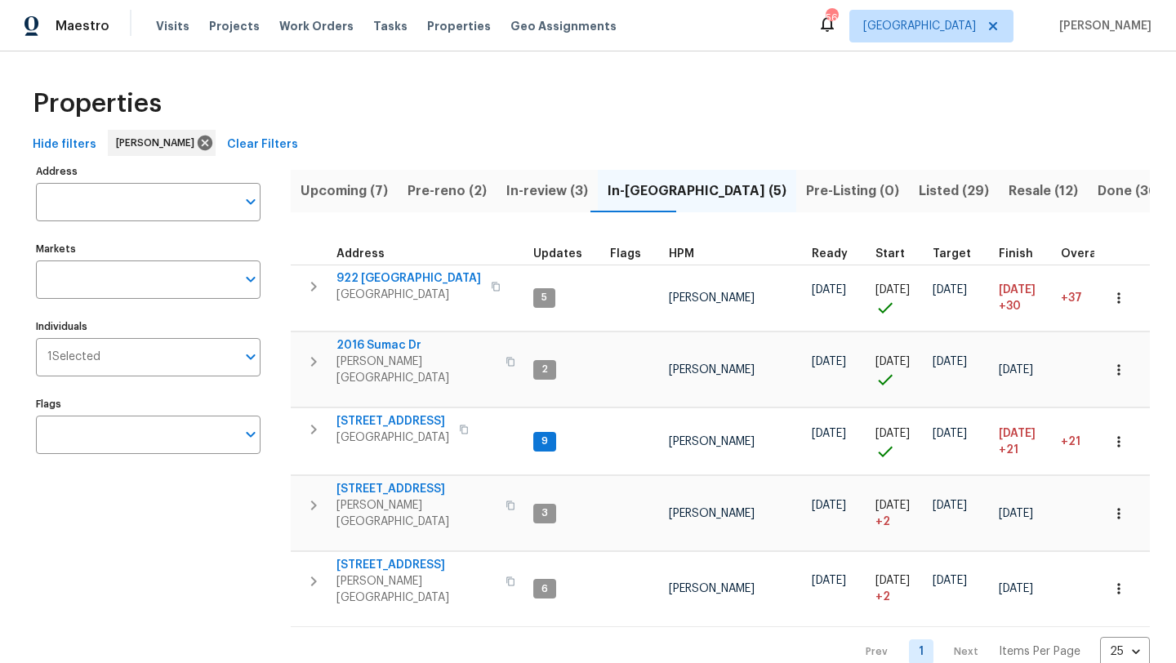
click at [445, 189] on span "Pre-reno (2)" at bounding box center [447, 191] width 79 height 23
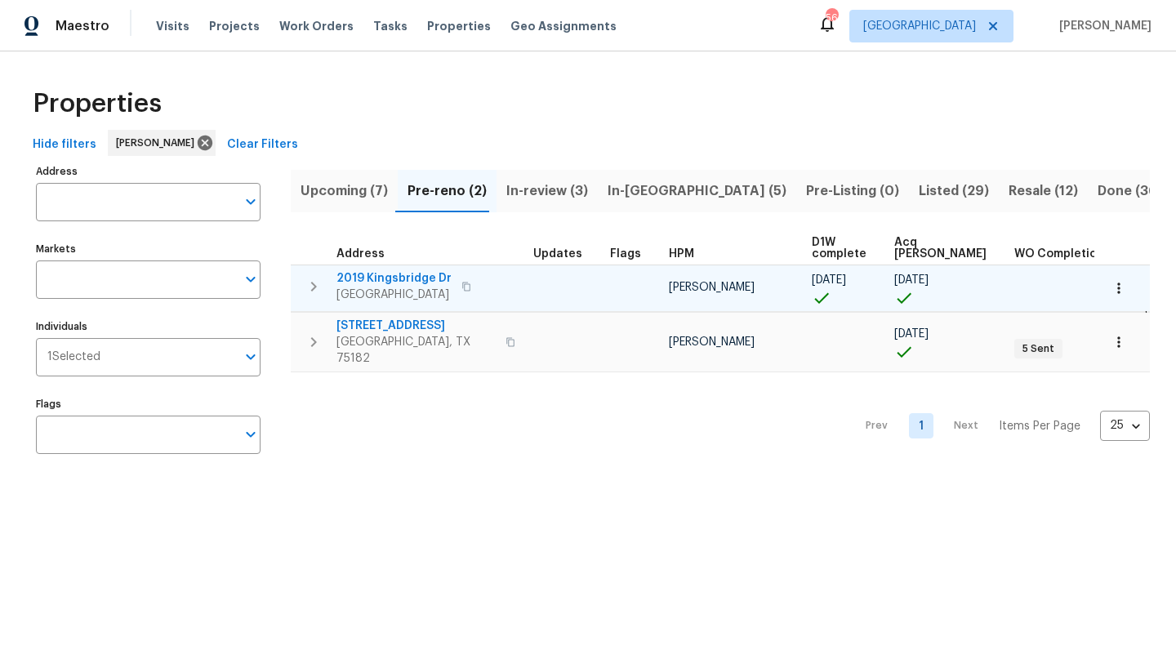
click at [443, 275] on span "2019 Kingsbridge Dr" at bounding box center [393, 278] width 115 height 16
click at [1122, 282] on icon "button" at bounding box center [1119, 288] width 16 height 16
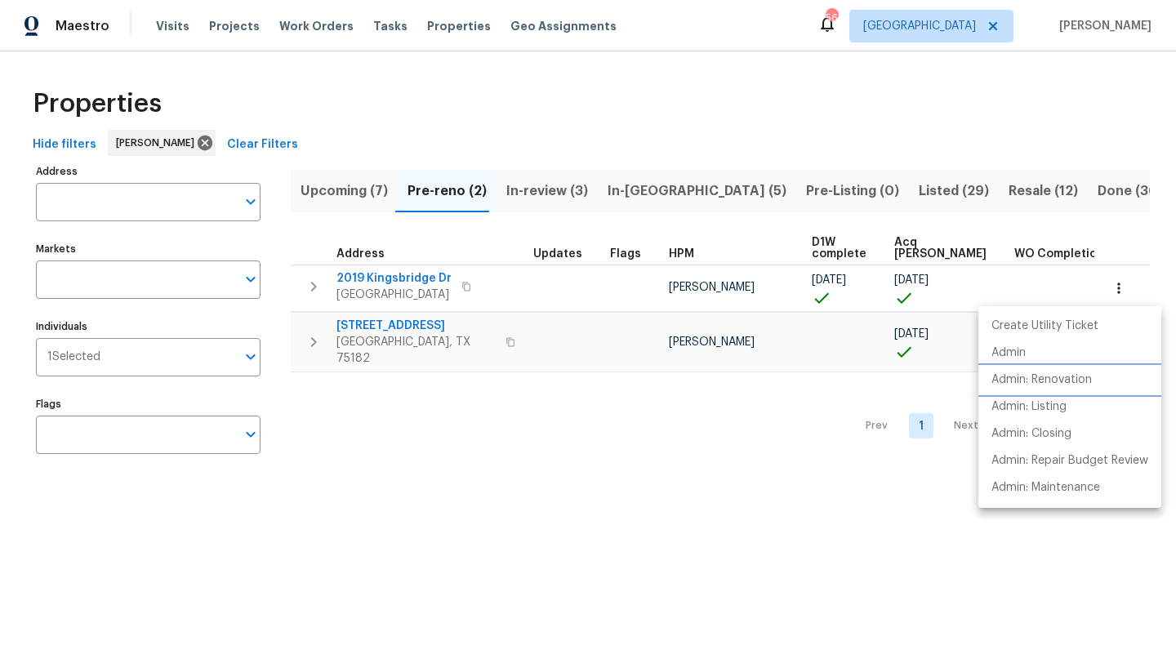
click at [1073, 379] on p "Admin: Renovation" at bounding box center [1042, 380] width 100 height 17
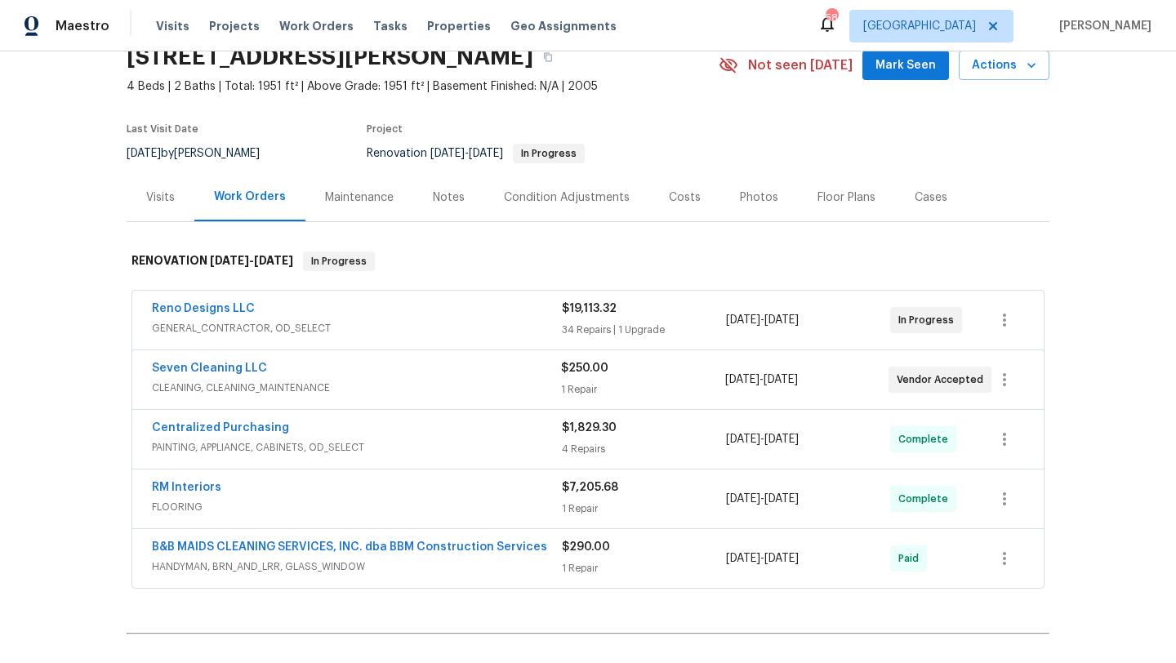
scroll to position [88, 0]
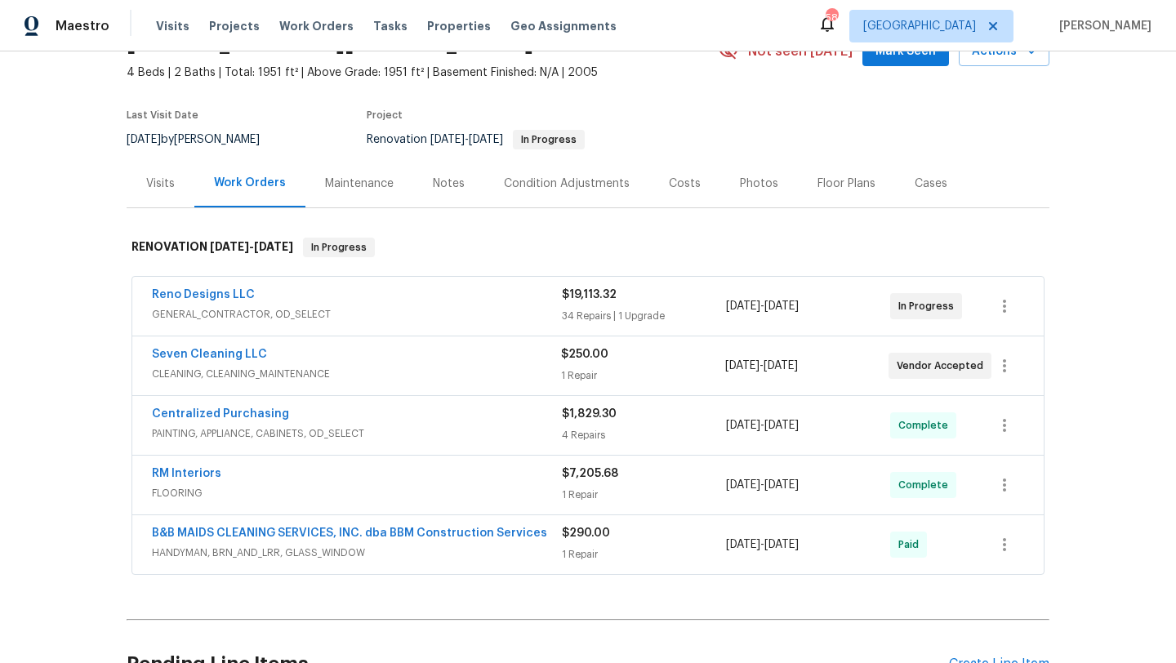
click at [542, 314] on span "GENERAL_CONTRACTOR, OD_SELECT" at bounding box center [357, 314] width 410 height 16
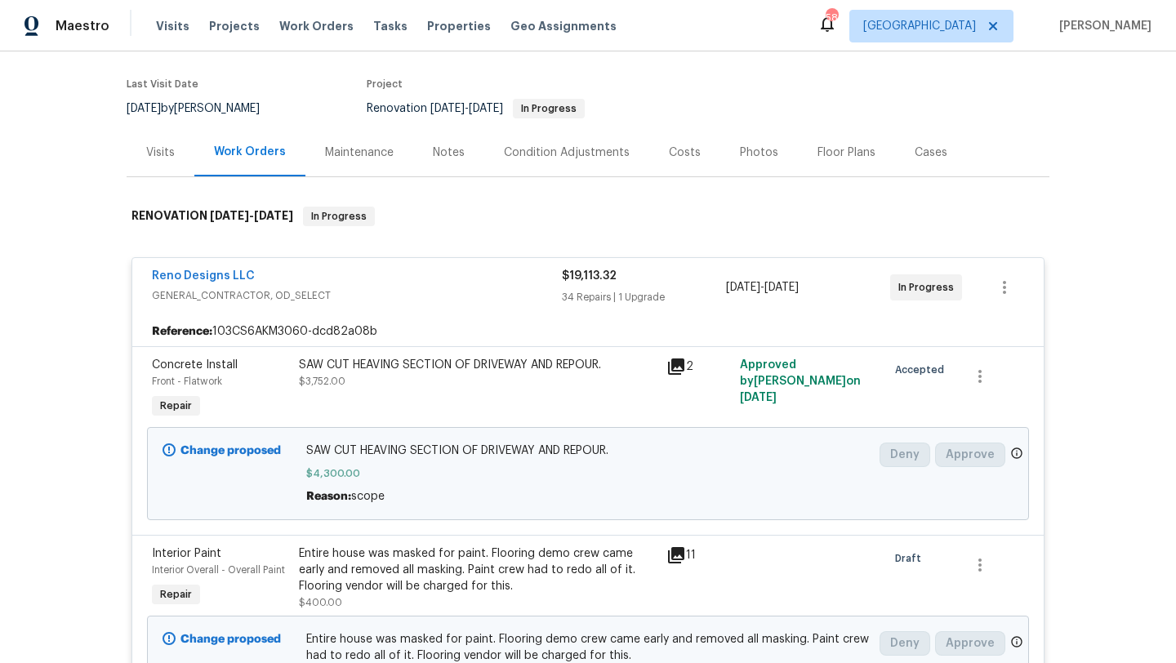
scroll to position [118, 0]
click at [234, 274] on link "Reno Designs LLC" at bounding box center [203, 277] width 103 height 11
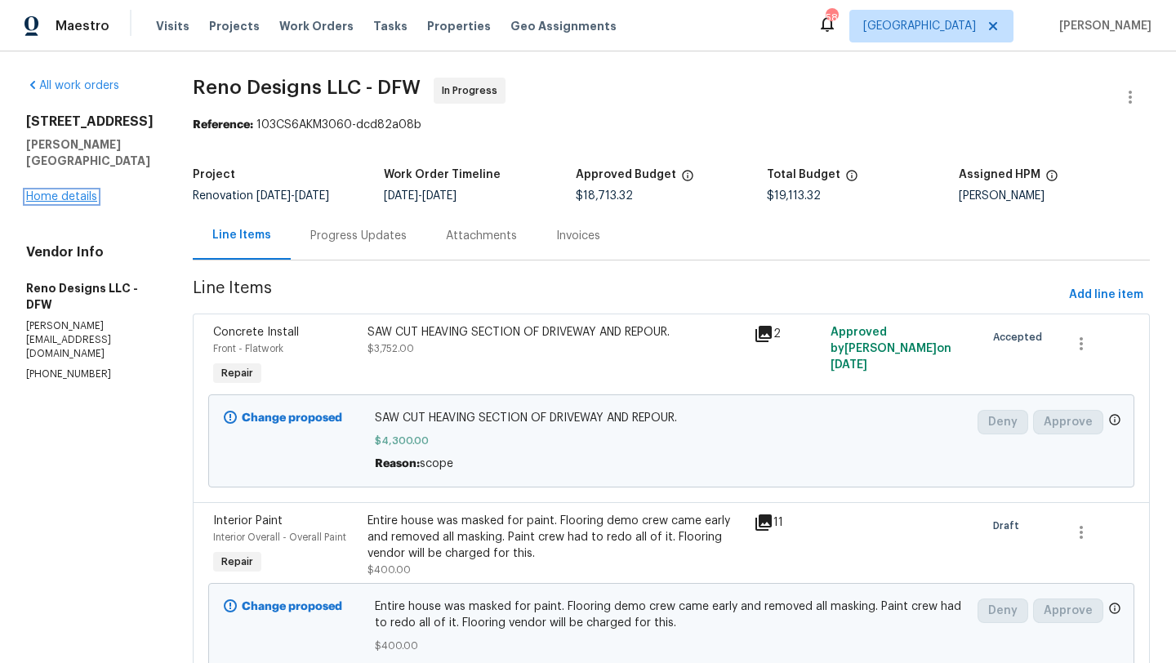
click at [84, 191] on link "Home details" at bounding box center [61, 196] width 71 height 11
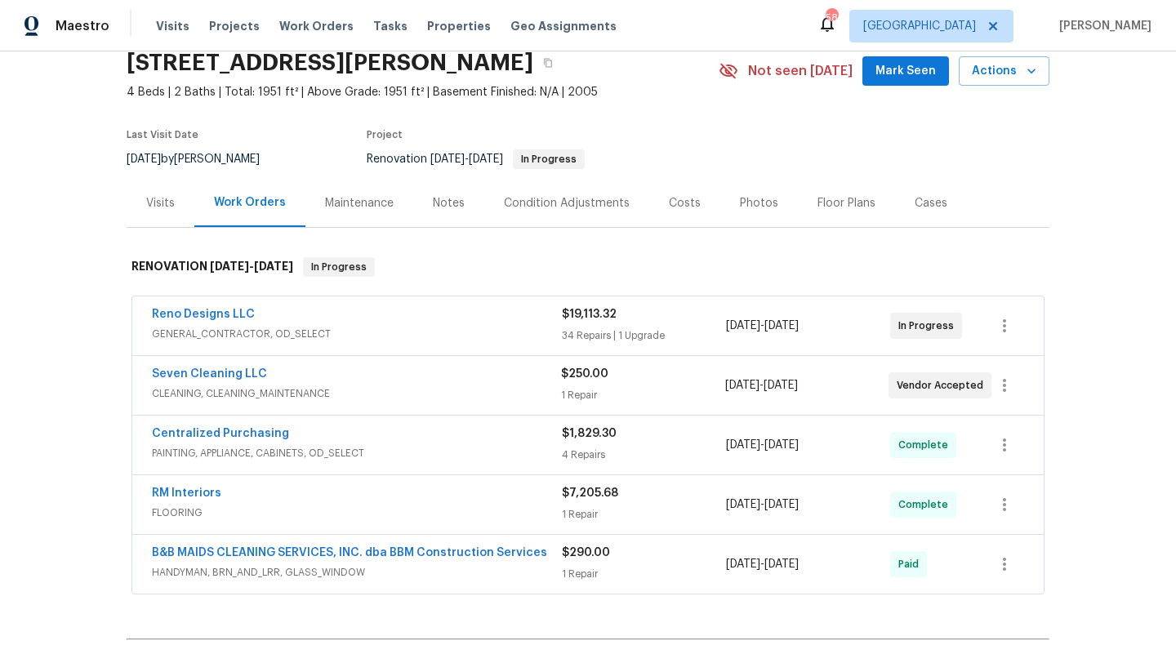
scroll to position [74, 0]
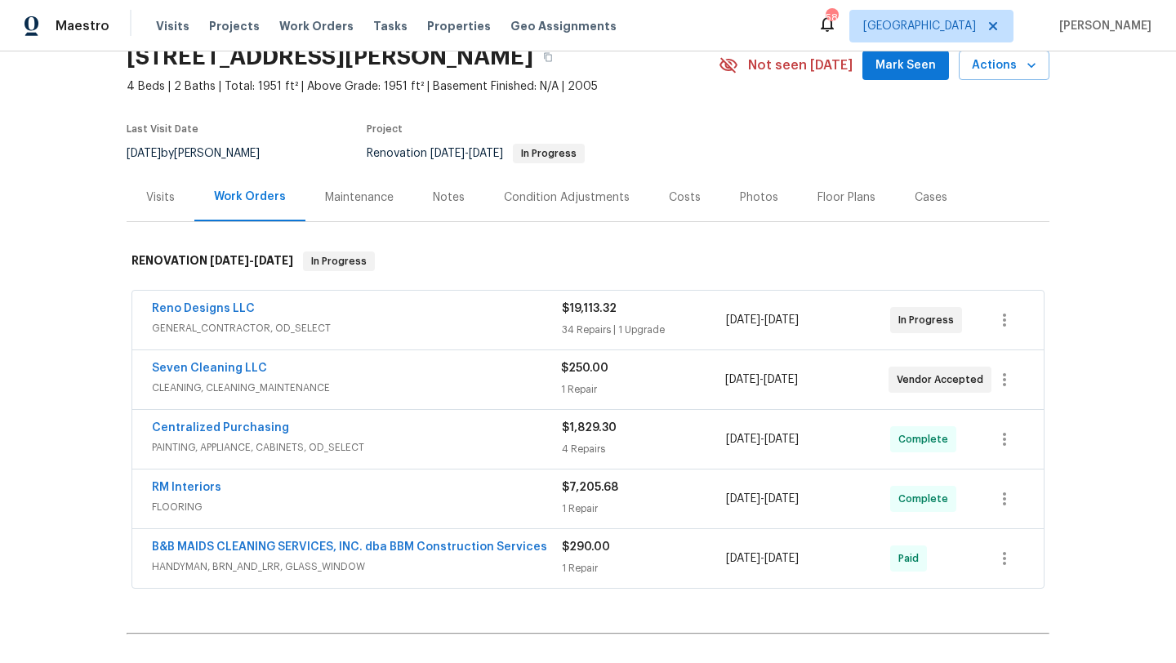
click at [261, 364] on div "Seven Cleaning LLC" at bounding box center [356, 370] width 409 height 20
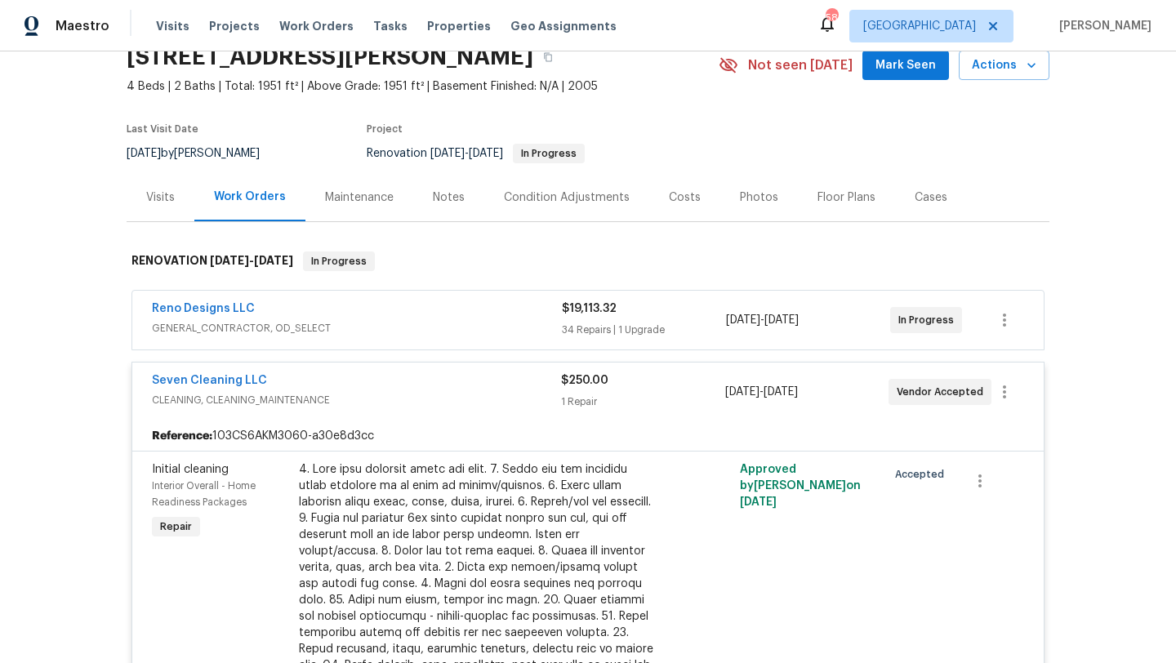
click at [242, 370] on div "Seven Cleaning LLC CLEANING, CLEANING_MAINTENANCE $250.00 1 Repair [DATE] - [DA…" at bounding box center [587, 392] width 911 height 59
click at [231, 379] on link "Seven Cleaning LLC" at bounding box center [209, 380] width 115 height 11
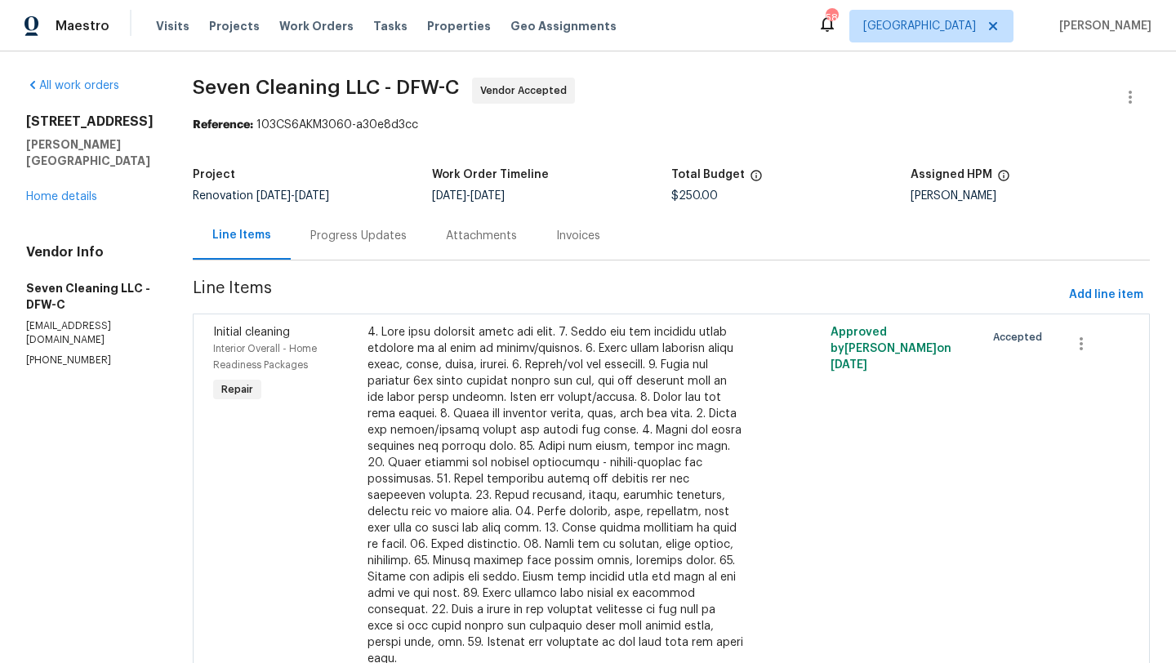
click at [382, 231] on div "Progress Updates" at bounding box center [358, 236] width 96 height 16
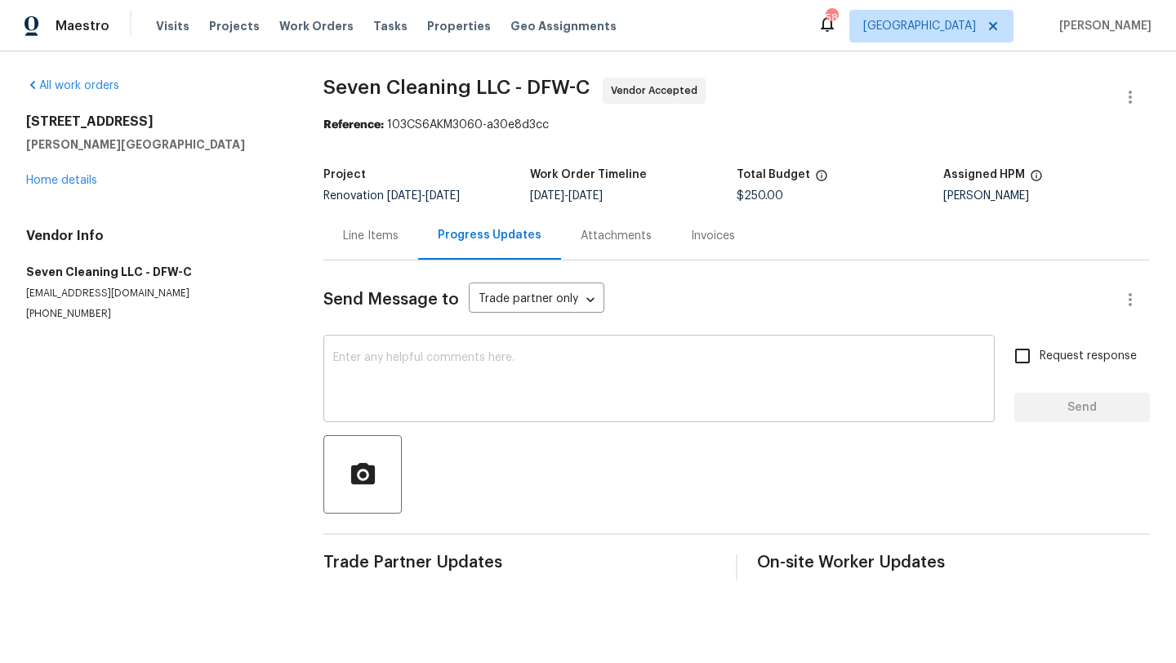
click at [436, 363] on textarea at bounding box center [659, 380] width 652 height 57
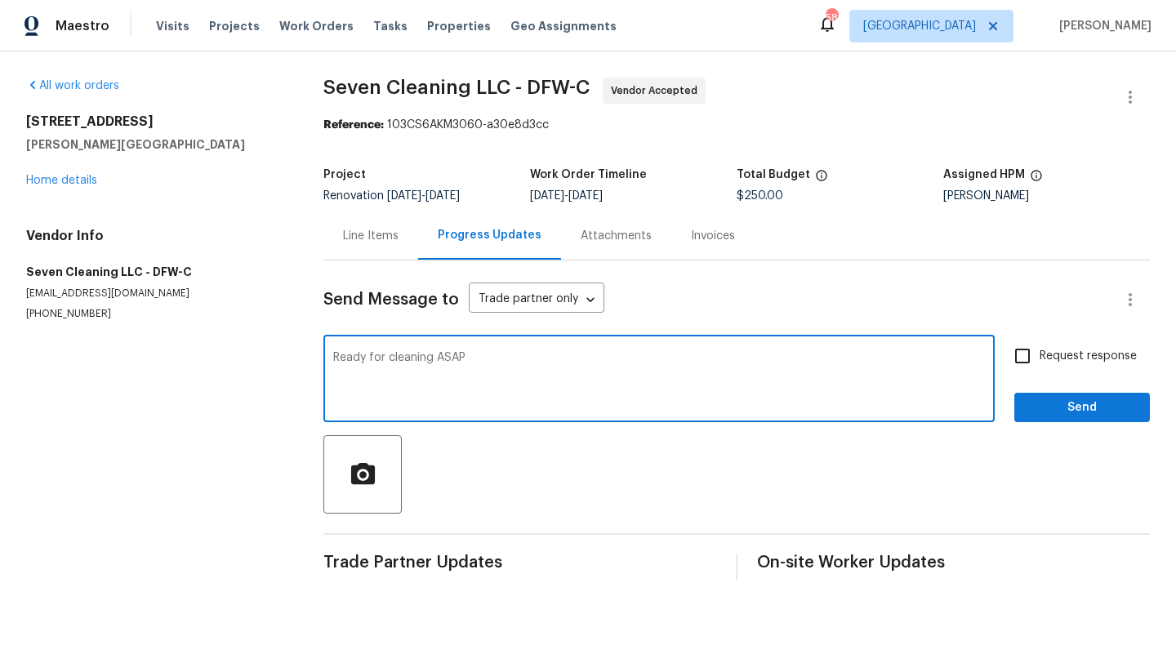
type textarea "Ready for cleaning ASAP"
click at [1024, 365] on input "Request response" at bounding box center [1022, 356] width 34 height 34
checkbox input "true"
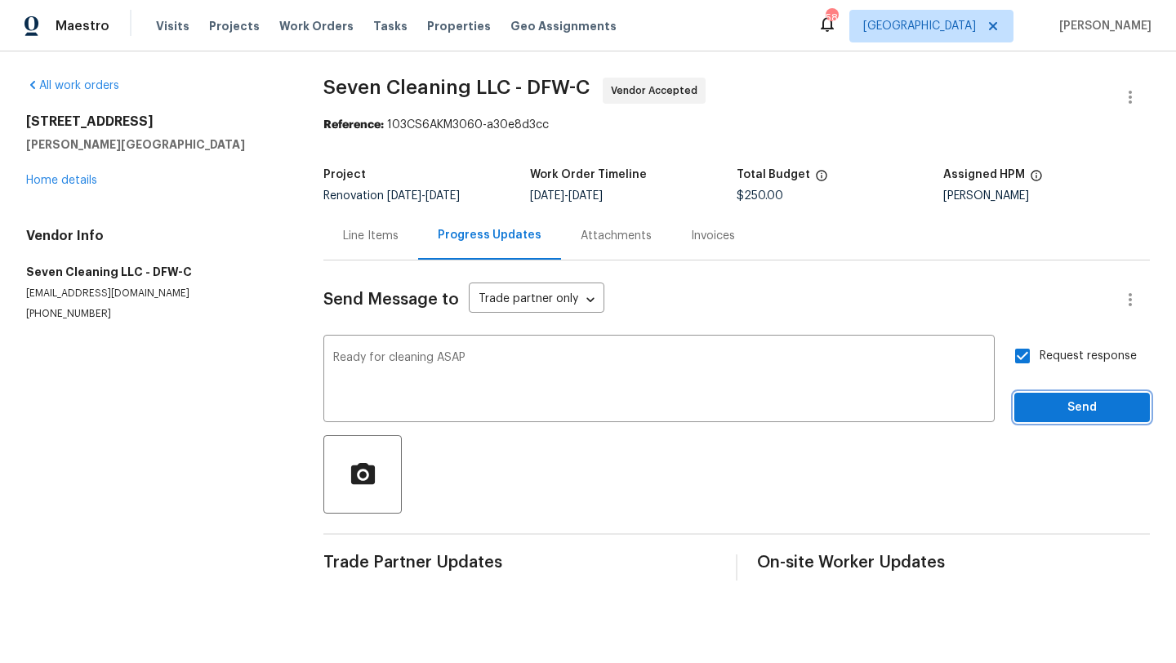
click at [1045, 398] on span "Send" at bounding box center [1081, 408] width 109 height 20
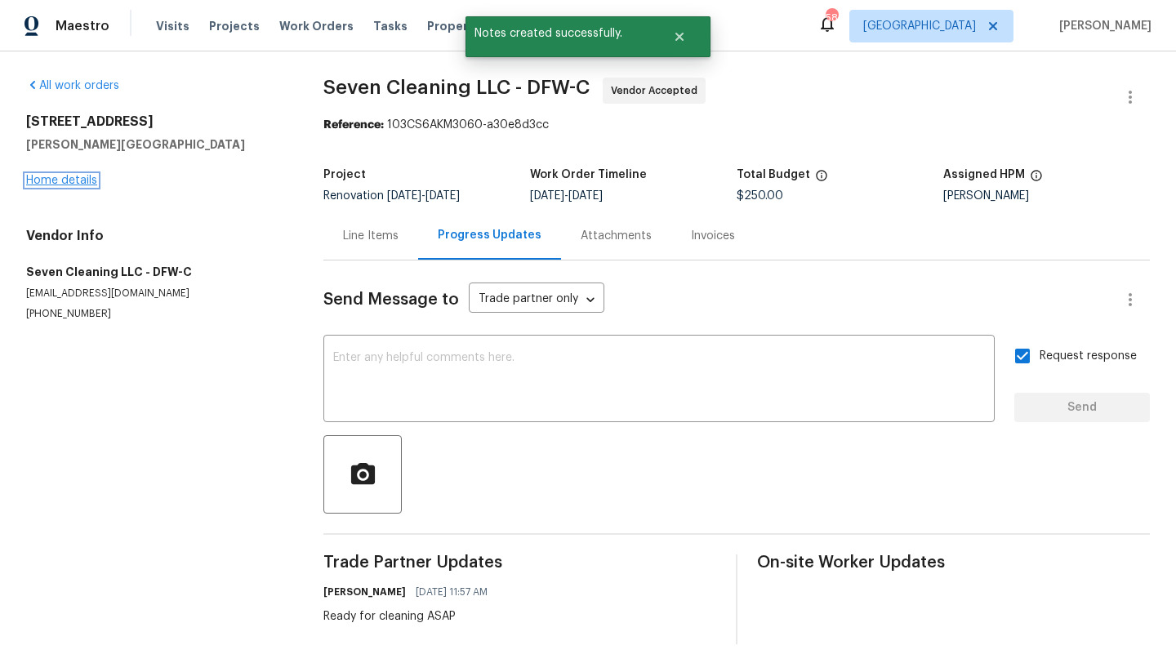
click at [77, 179] on link "Home details" at bounding box center [61, 180] width 71 height 11
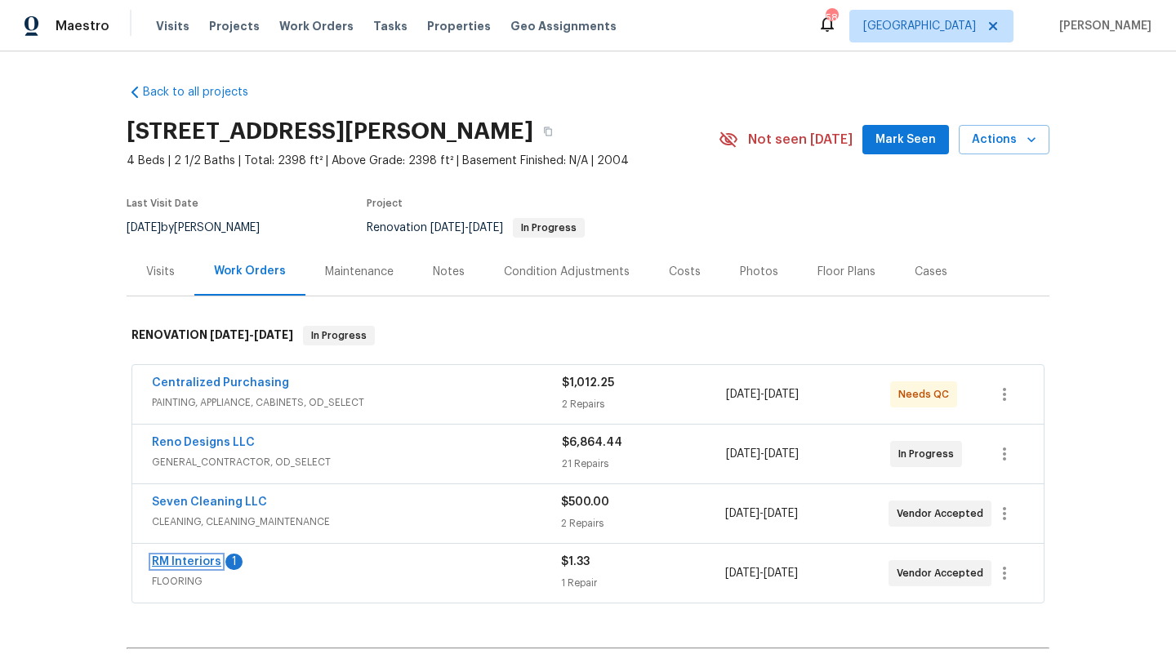
click at [204, 558] on link "RM Interiors" at bounding box center [186, 561] width 69 height 11
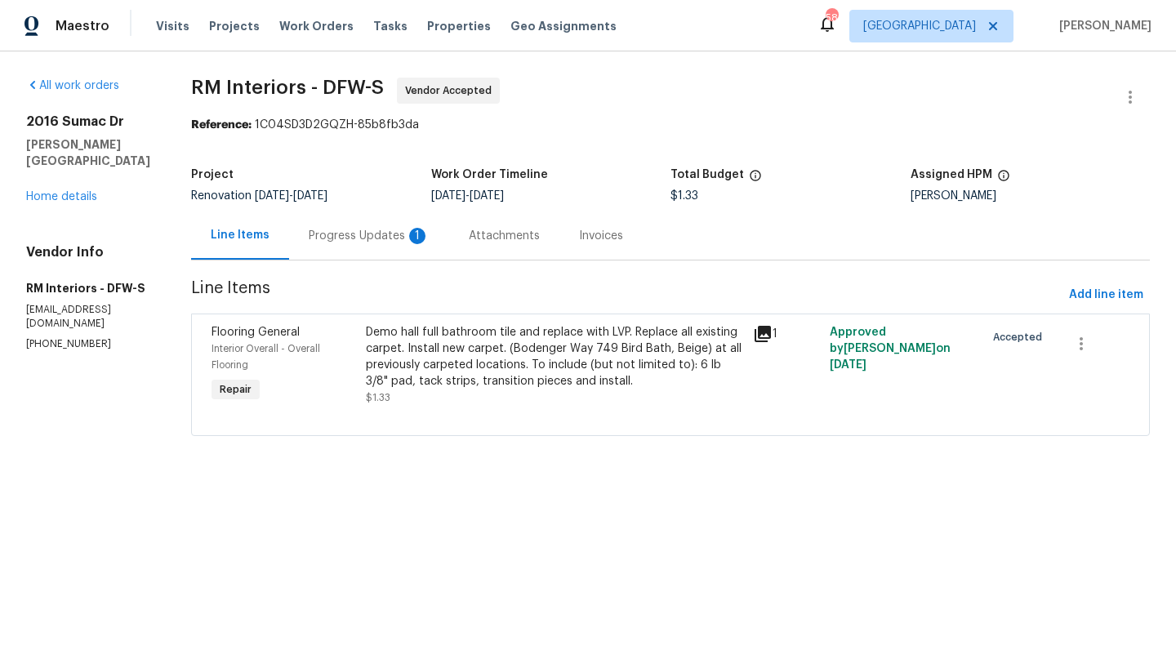
click at [374, 238] on div "Progress Updates 1" at bounding box center [369, 236] width 121 height 16
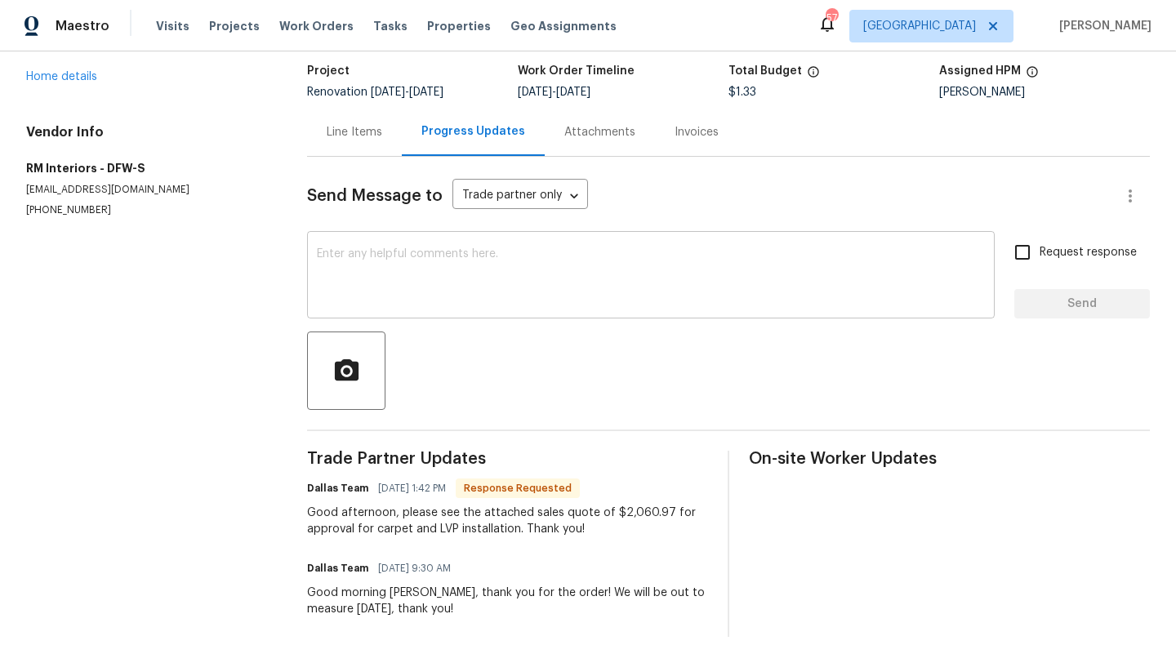
scroll to position [103, 0]
click at [76, 77] on link "Home details" at bounding box center [61, 77] width 71 height 11
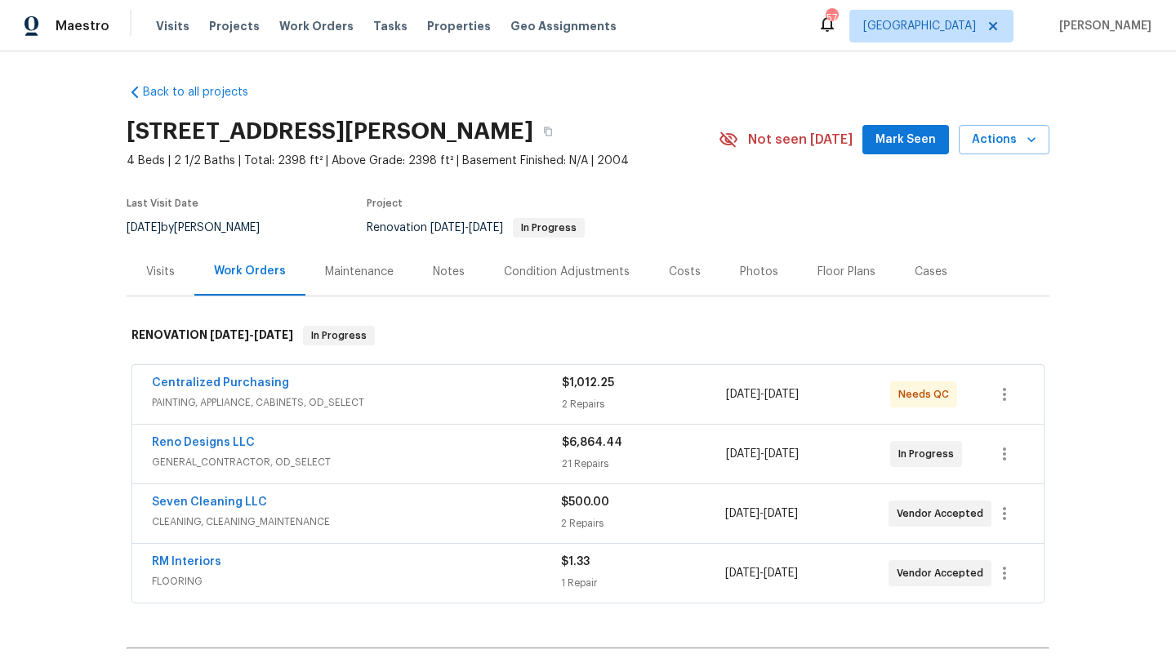
click at [342, 560] on div "RM Interiors" at bounding box center [356, 564] width 409 height 20
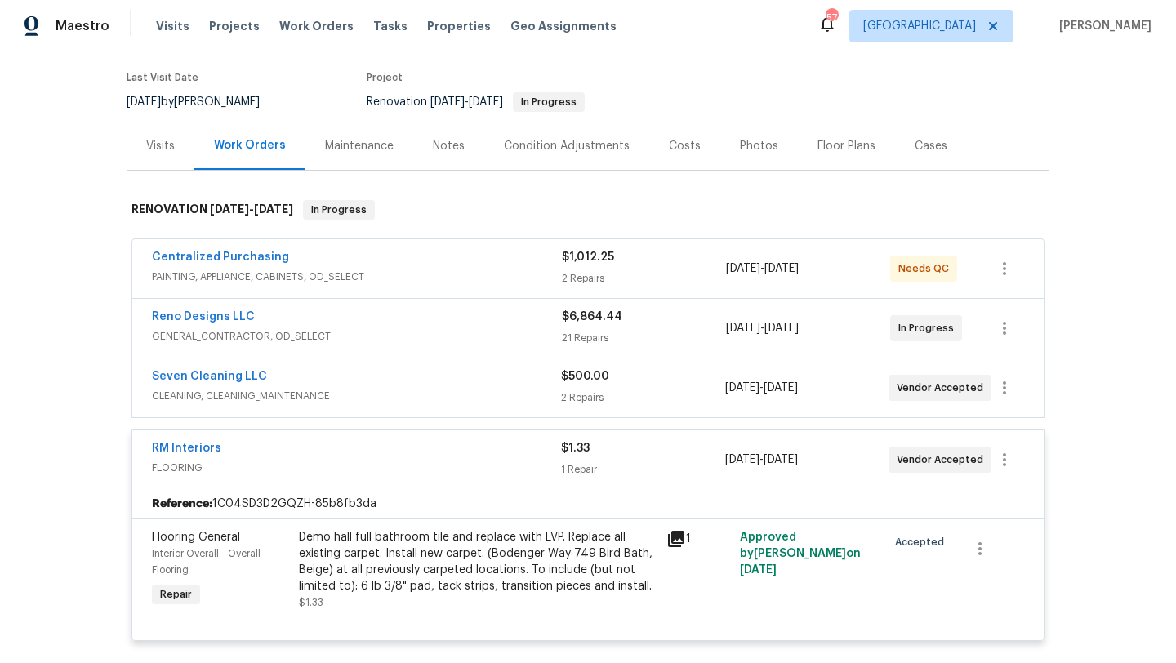
scroll to position [188, 0]
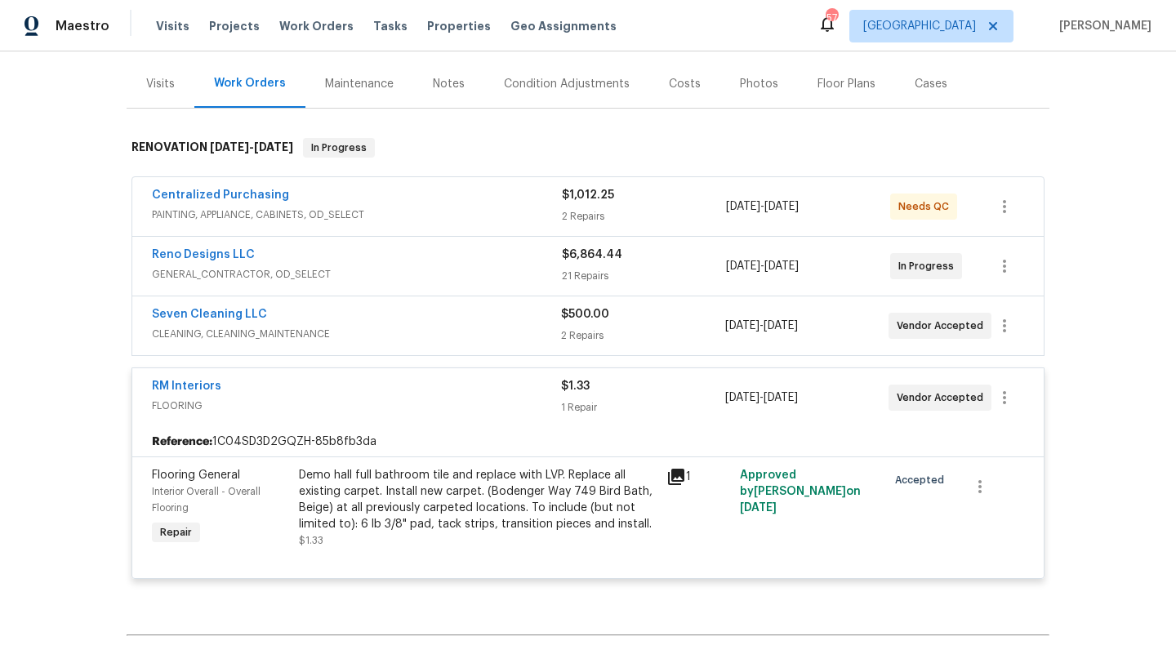
click at [354, 522] on div "Demo hall full bathroom tile and replace with LVP. Replace all existing carpet.…" at bounding box center [478, 499] width 358 height 65
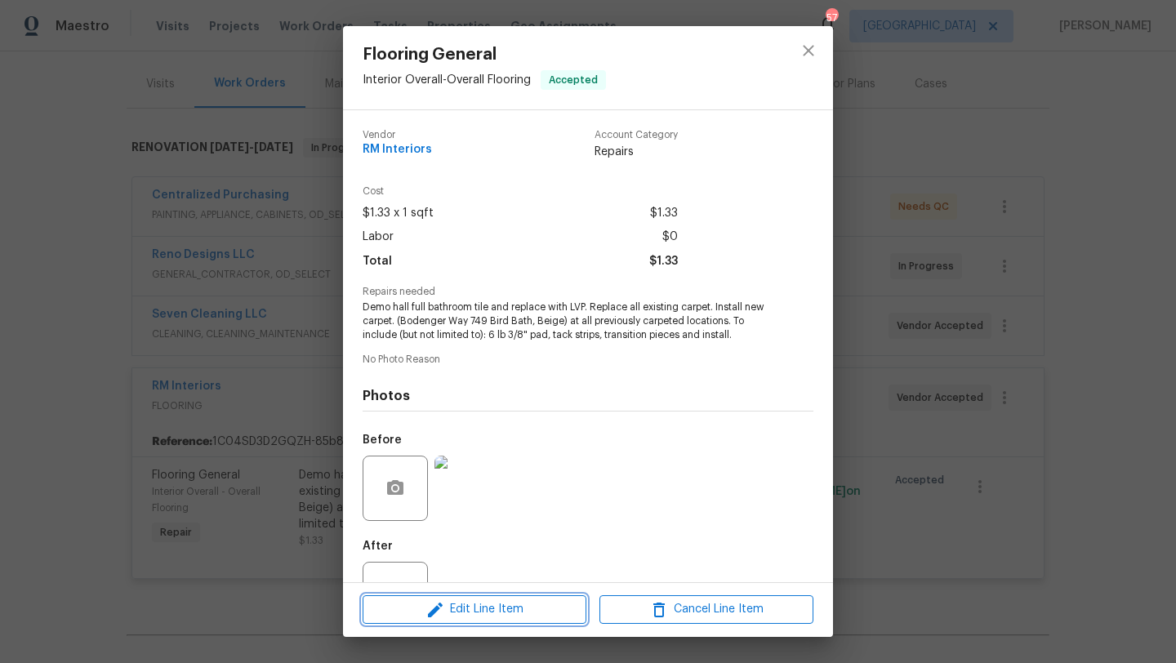
click at [488, 606] on span "Edit Line Item" at bounding box center [475, 609] width 214 height 20
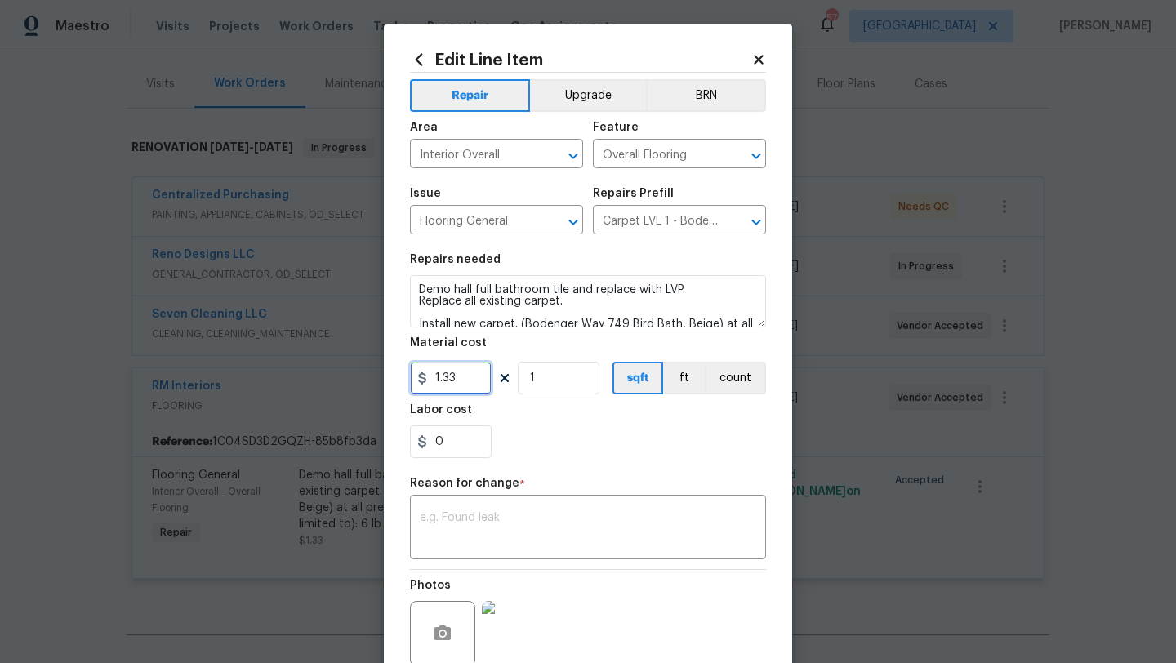
drag, startPoint x: 467, startPoint y: 379, endPoint x: 397, endPoint y: 380, distance: 70.2
click at [397, 379] on div "Edit Line Item Repair Upgrade BRN Area Interior Overall ​ Feature Overall Floor…" at bounding box center [588, 402] width 408 height 755
type input "2060.97"
click at [533, 437] on div "0" at bounding box center [588, 442] width 356 height 33
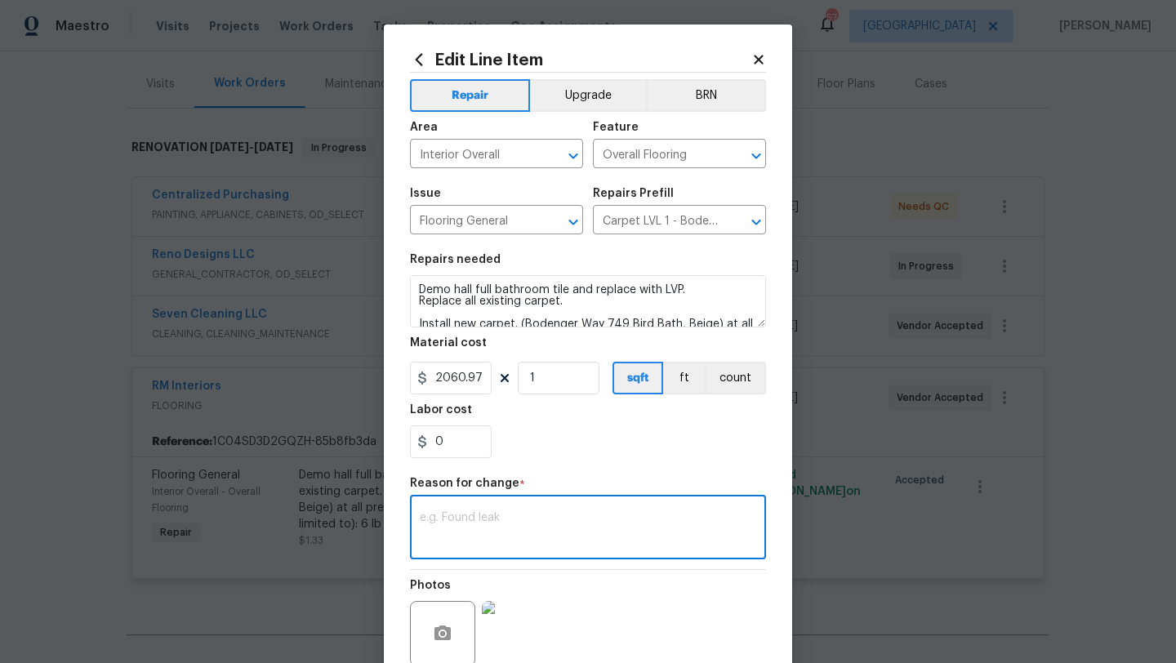
click at [530, 517] on textarea at bounding box center [588, 529] width 336 height 34
type textarea "scope"
click at [635, 477] on div "Repair Upgrade BRN Area Interior Overall ​ Feature Overall Flooring ​ Issue Flo…" at bounding box center [588, 390] width 356 height 635
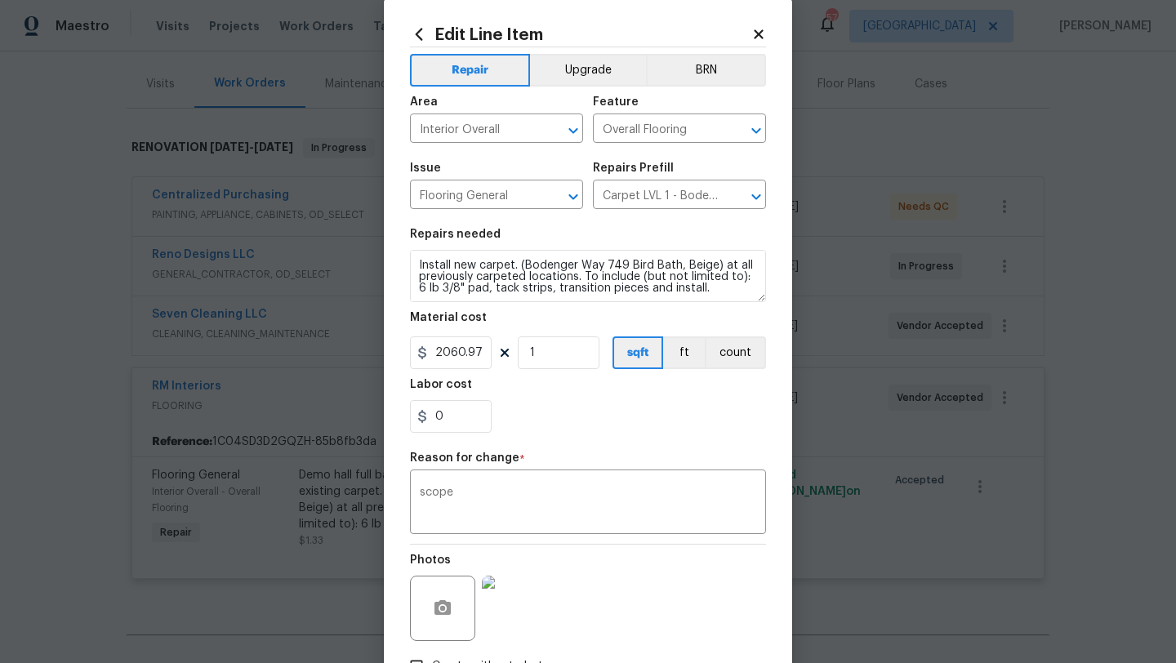
scroll to position [142, 0]
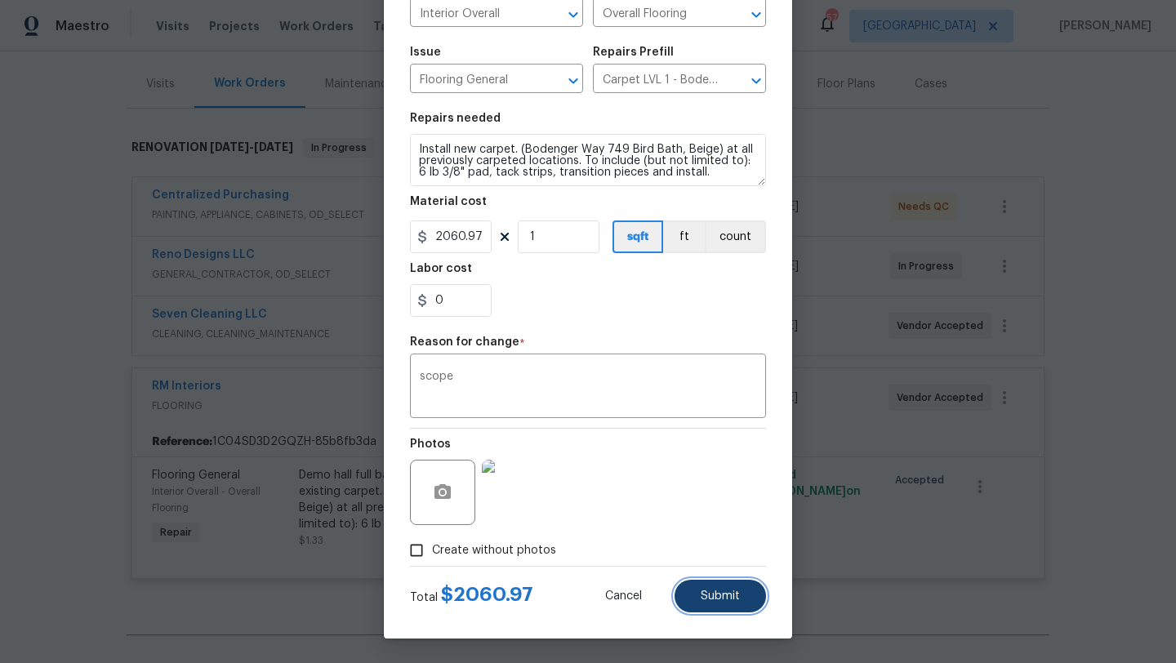
click at [701, 599] on button "Submit" at bounding box center [720, 596] width 91 height 33
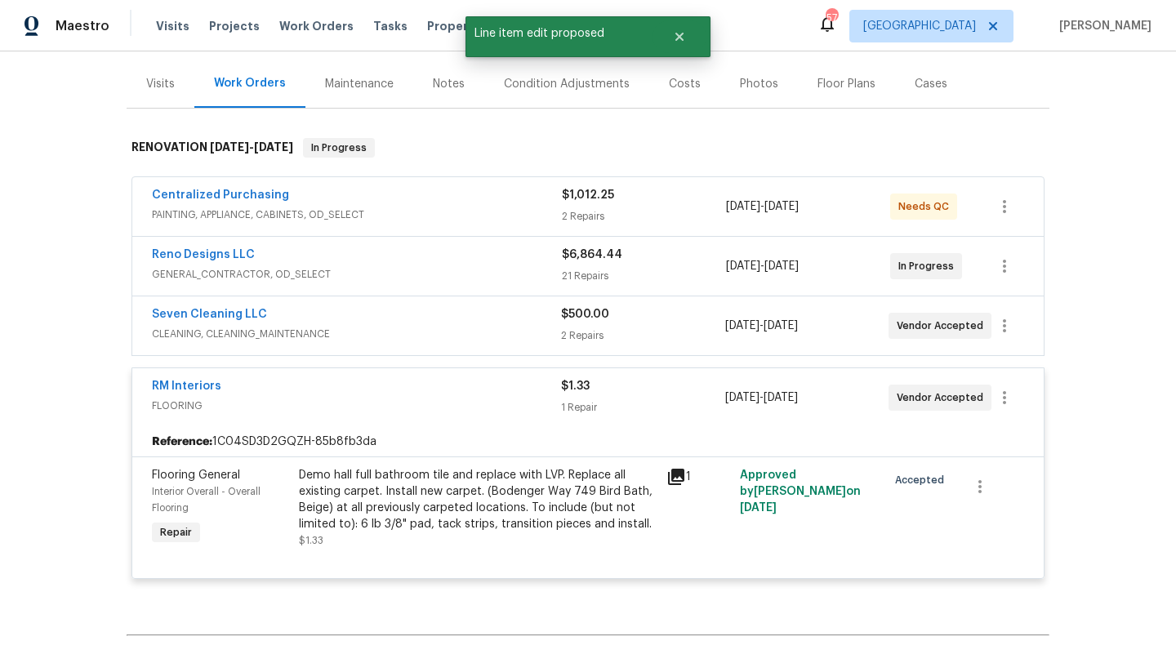
scroll to position [0, 0]
click at [198, 390] on link "RM Interiors" at bounding box center [186, 386] width 69 height 11
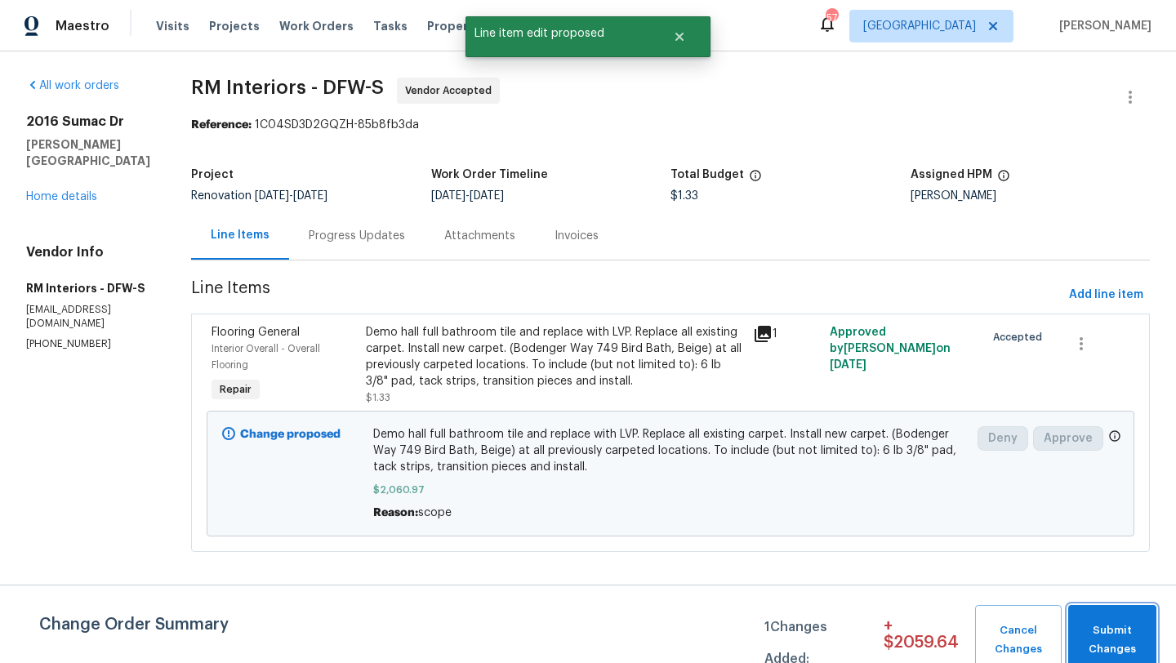
click at [1130, 643] on span "Submit Changes" at bounding box center [1112, 641] width 72 height 38
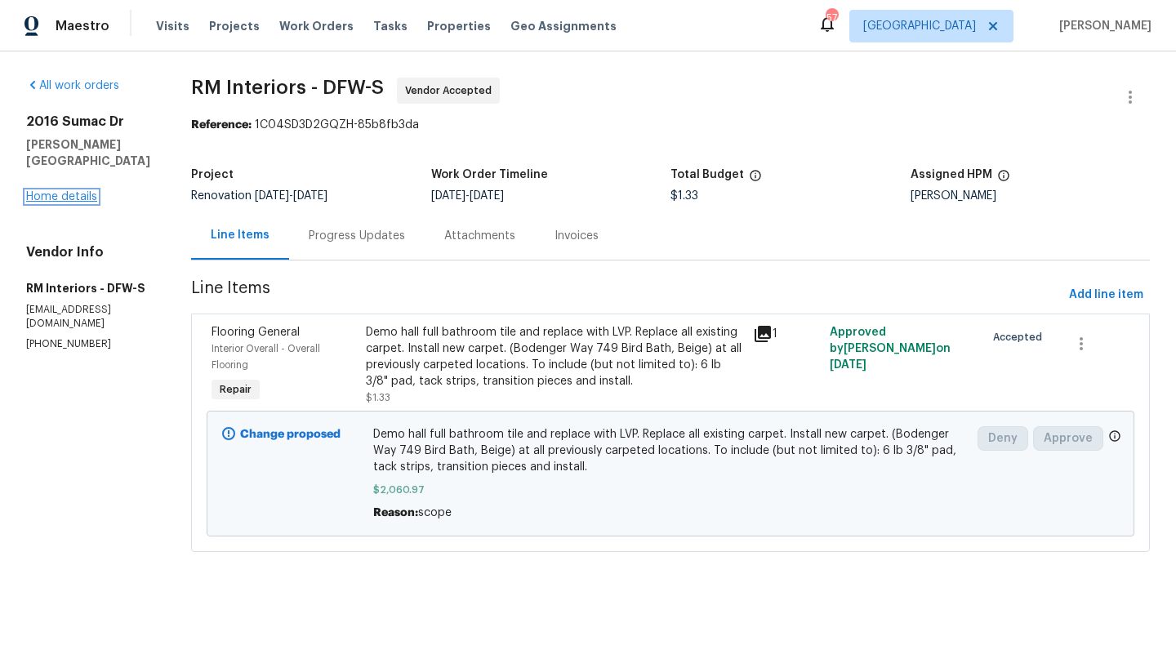
click at [68, 191] on link "Home details" at bounding box center [61, 196] width 71 height 11
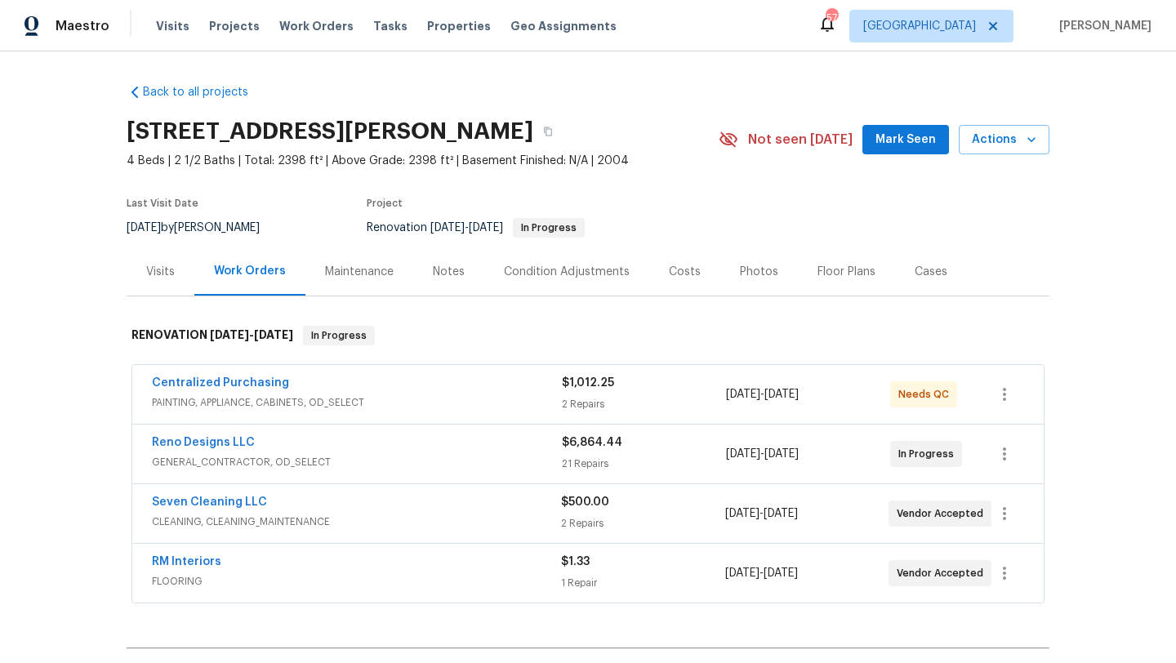
click at [387, 446] on div "Reno Designs LLC" at bounding box center [357, 445] width 410 height 20
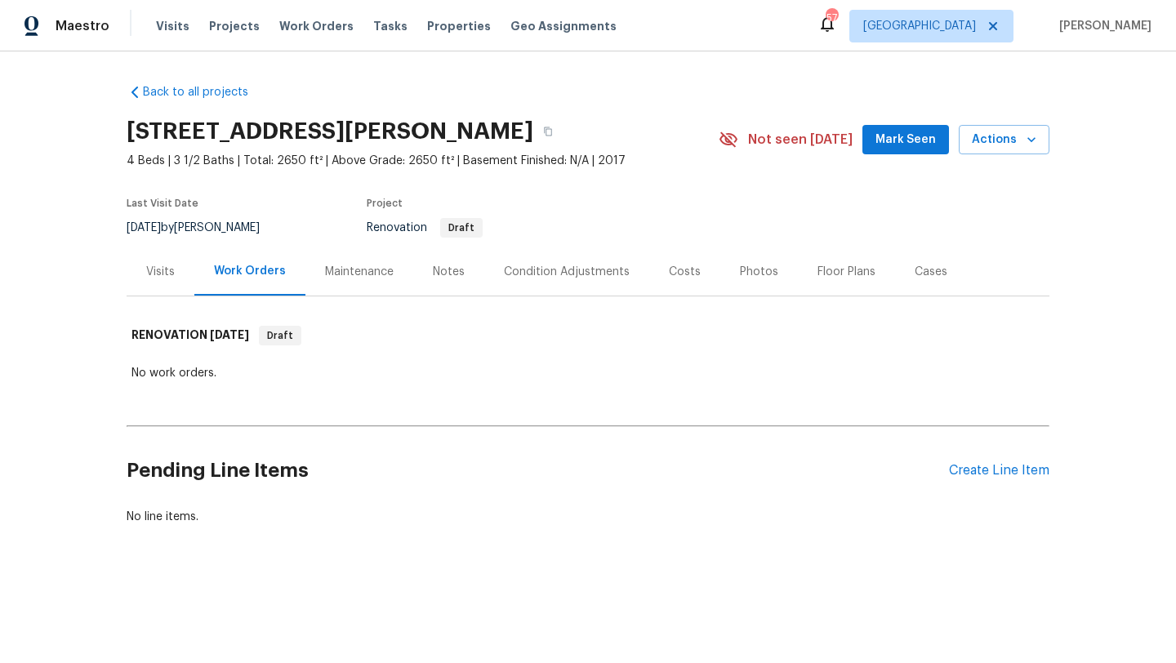
click at [671, 270] on div "Costs" at bounding box center [685, 272] width 32 height 16
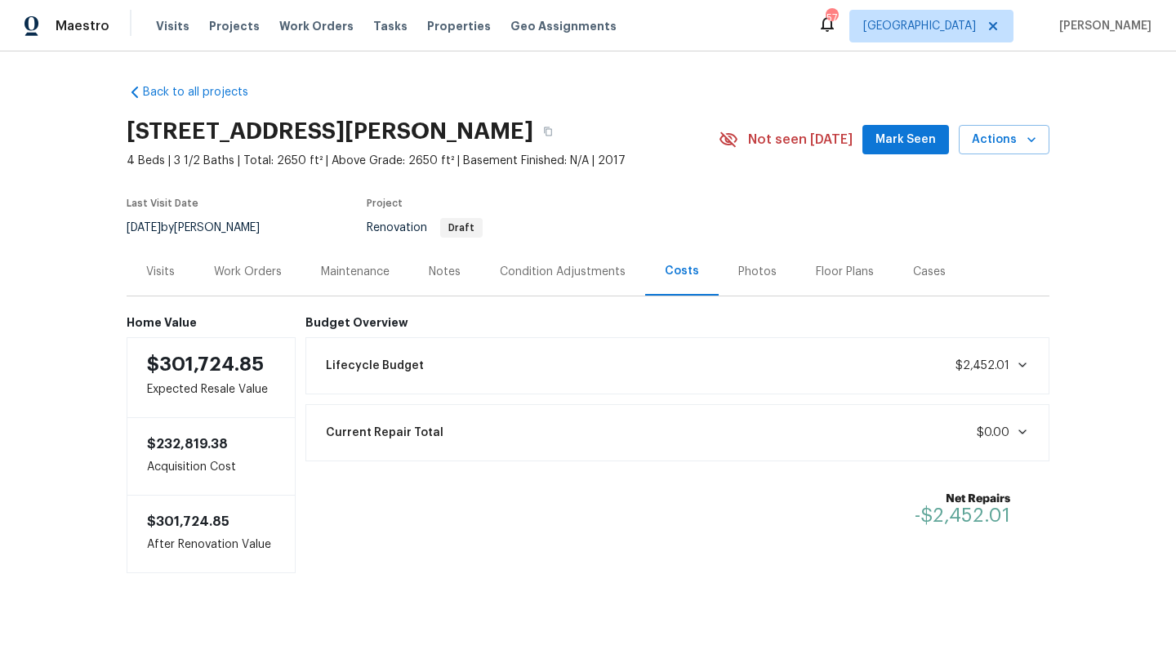
click at [599, 267] on div "Condition Adjustments" at bounding box center [563, 272] width 126 height 16
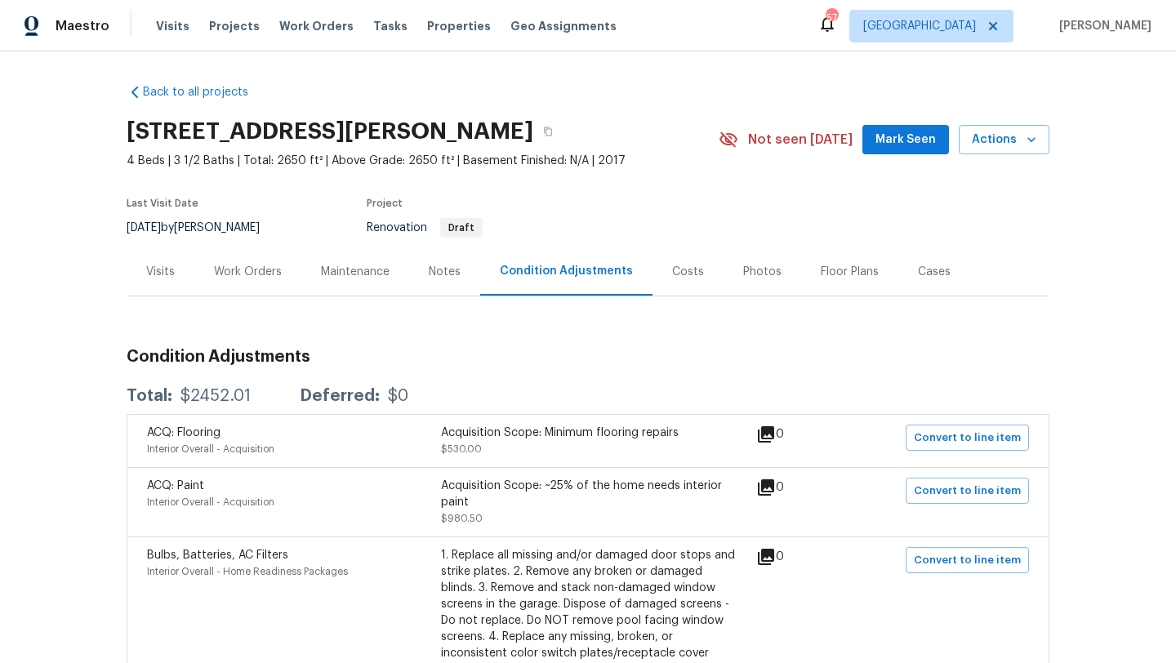
click at [170, 270] on div "Visits" at bounding box center [160, 272] width 29 height 16
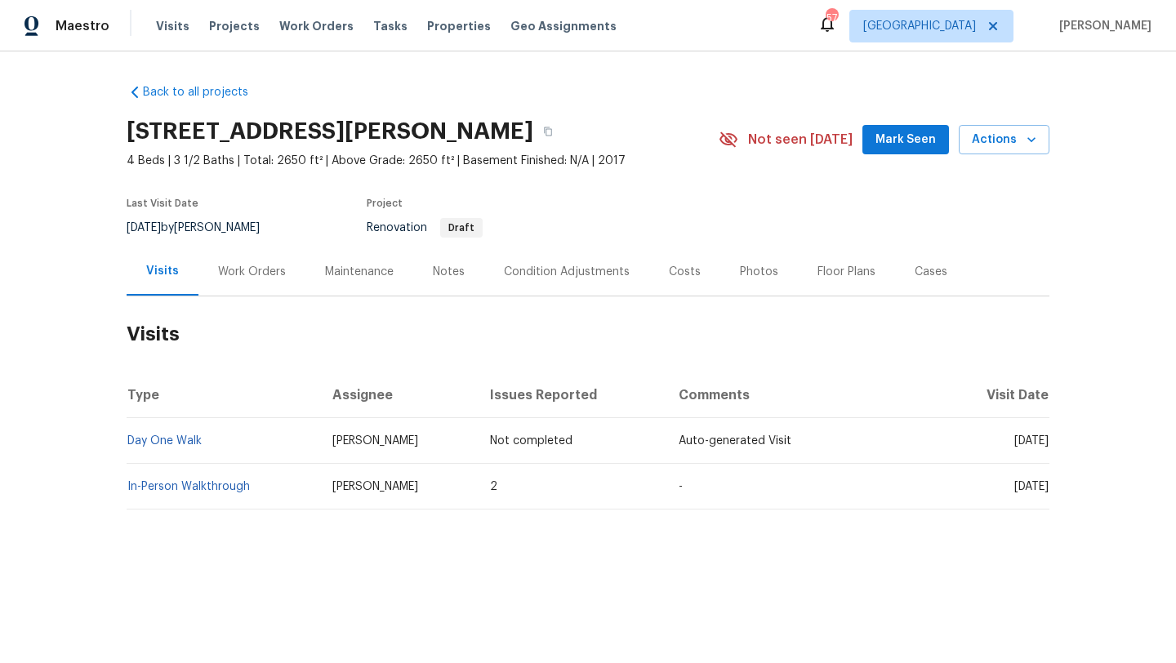
click at [530, 270] on div "Condition Adjustments" at bounding box center [567, 272] width 126 height 16
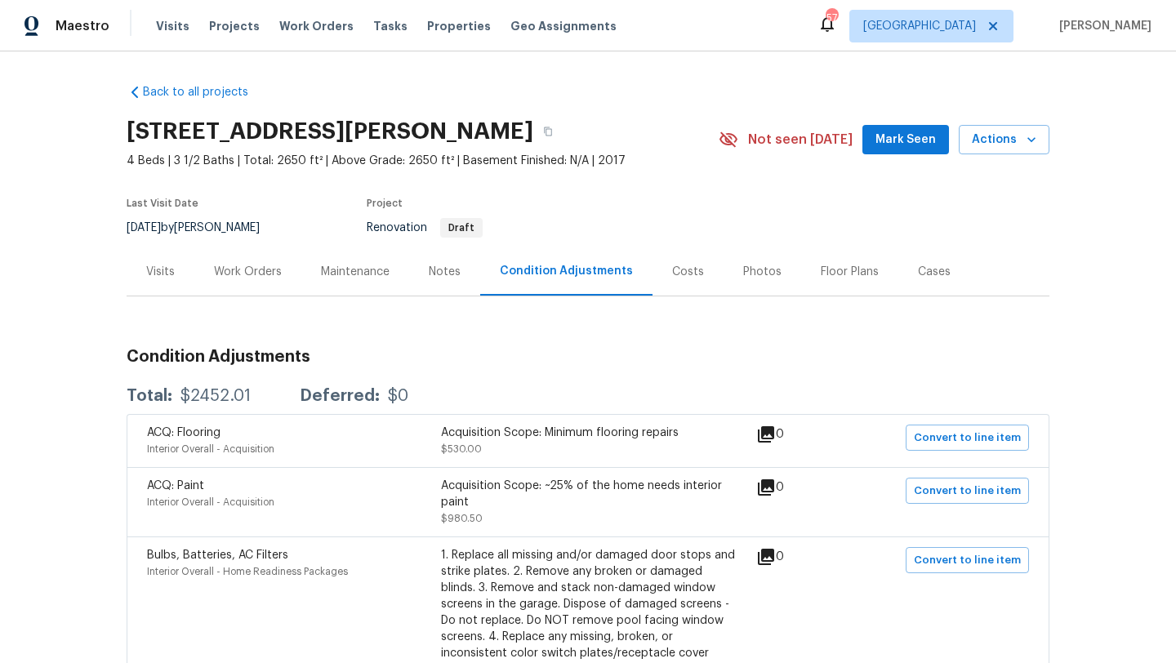
click at [163, 266] on div "Visits" at bounding box center [160, 272] width 29 height 16
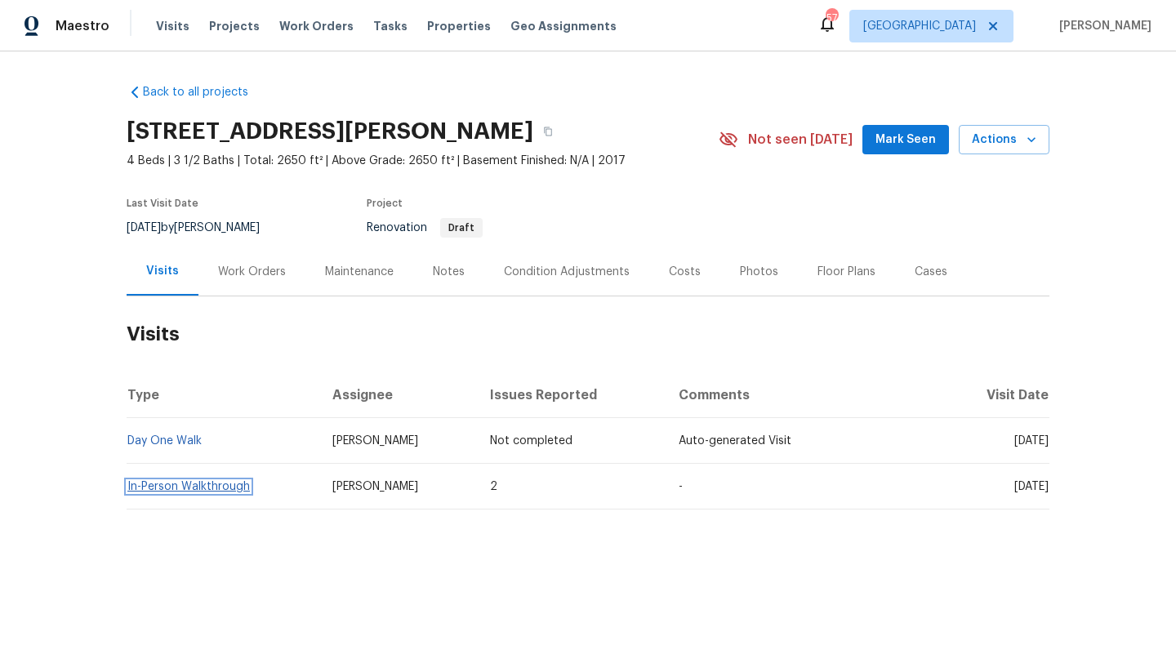
click at [224, 483] on link "In-Person Walkthrough" at bounding box center [188, 486] width 123 height 11
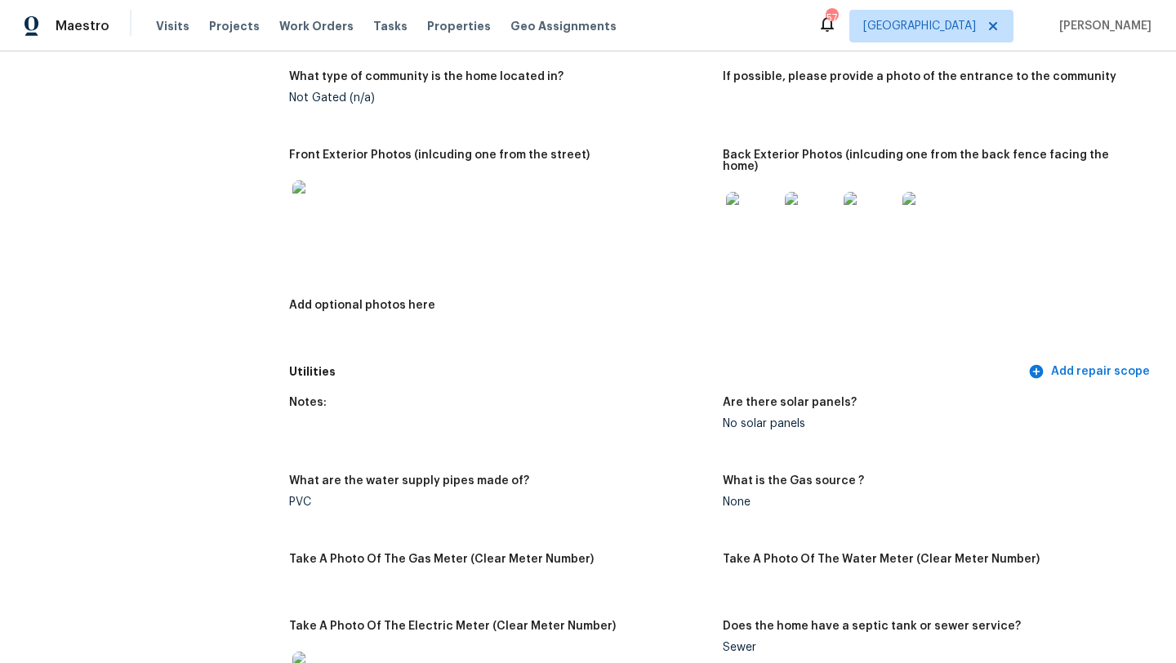
scroll to position [701, 0]
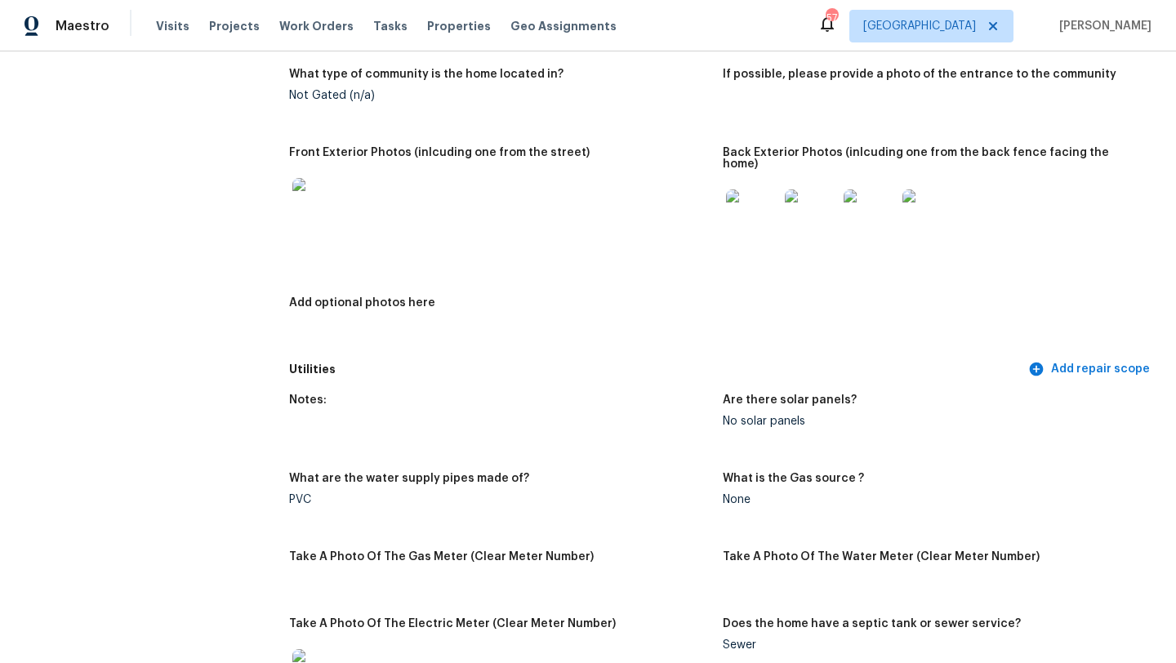
click at [761, 206] on img at bounding box center [752, 215] width 52 height 52
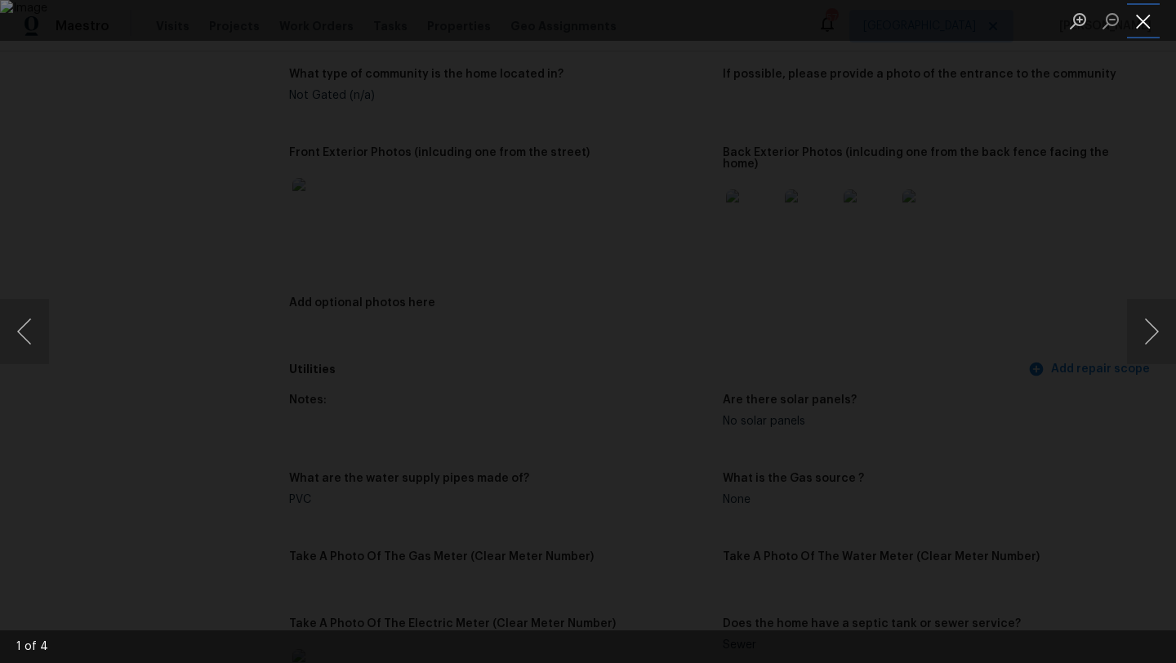
click at [1147, 24] on button "Close lightbox" at bounding box center [1143, 21] width 33 height 29
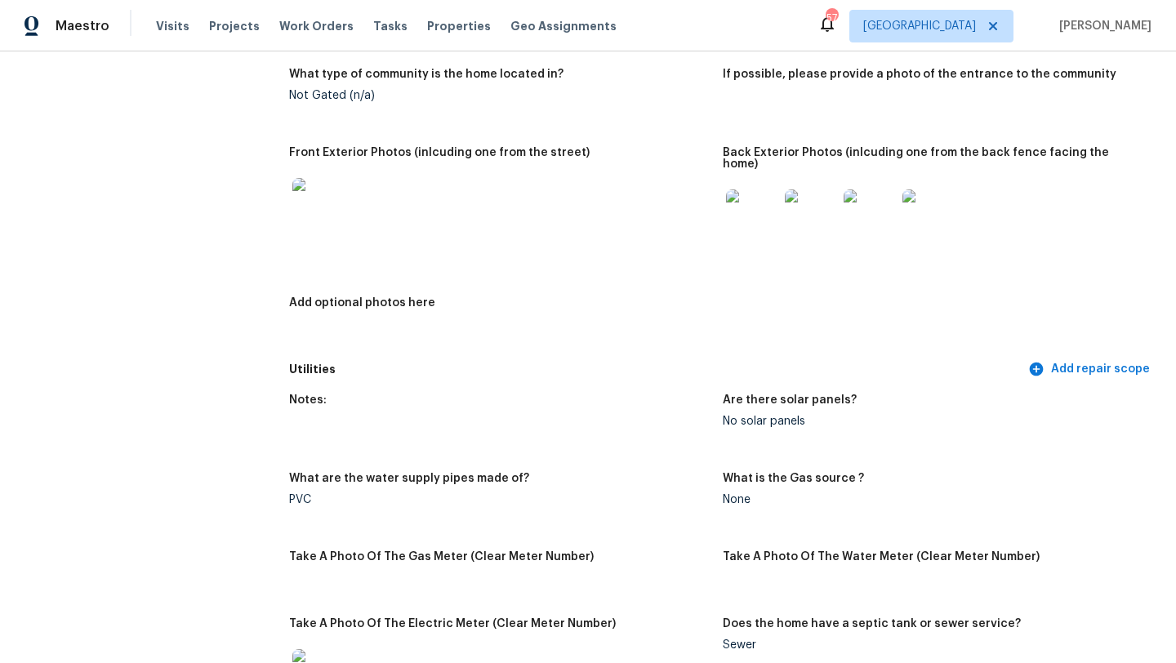
click at [314, 215] on img at bounding box center [318, 204] width 52 height 52
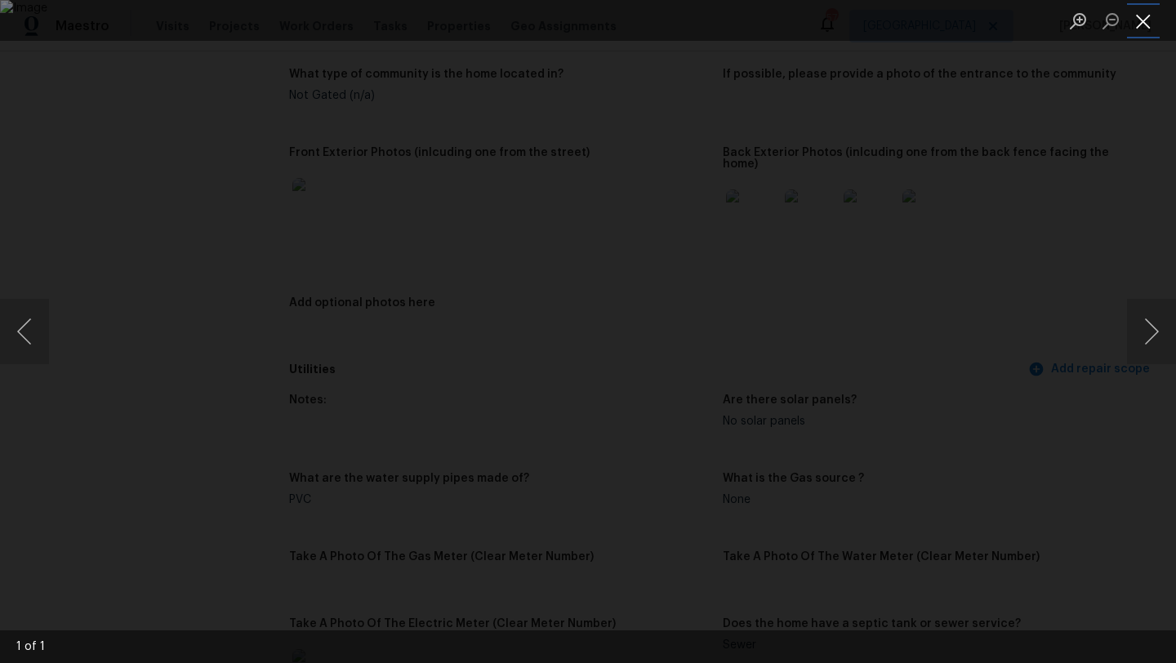
click at [1143, 23] on button "Close lightbox" at bounding box center [1143, 21] width 33 height 29
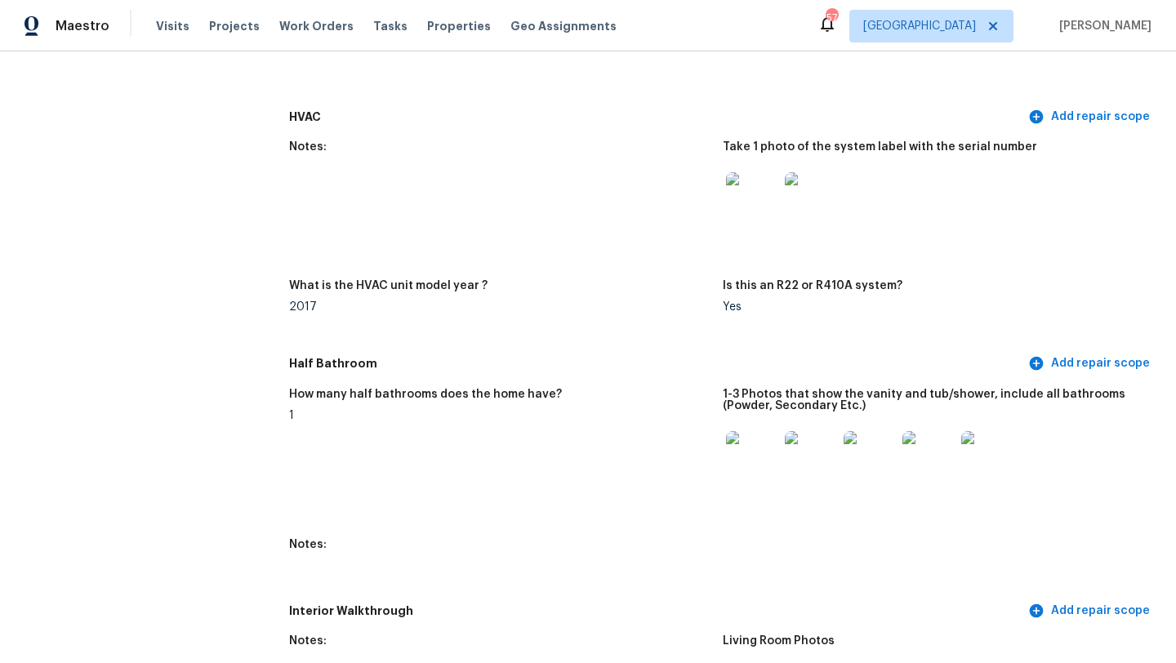
scroll to position [1392, 0]
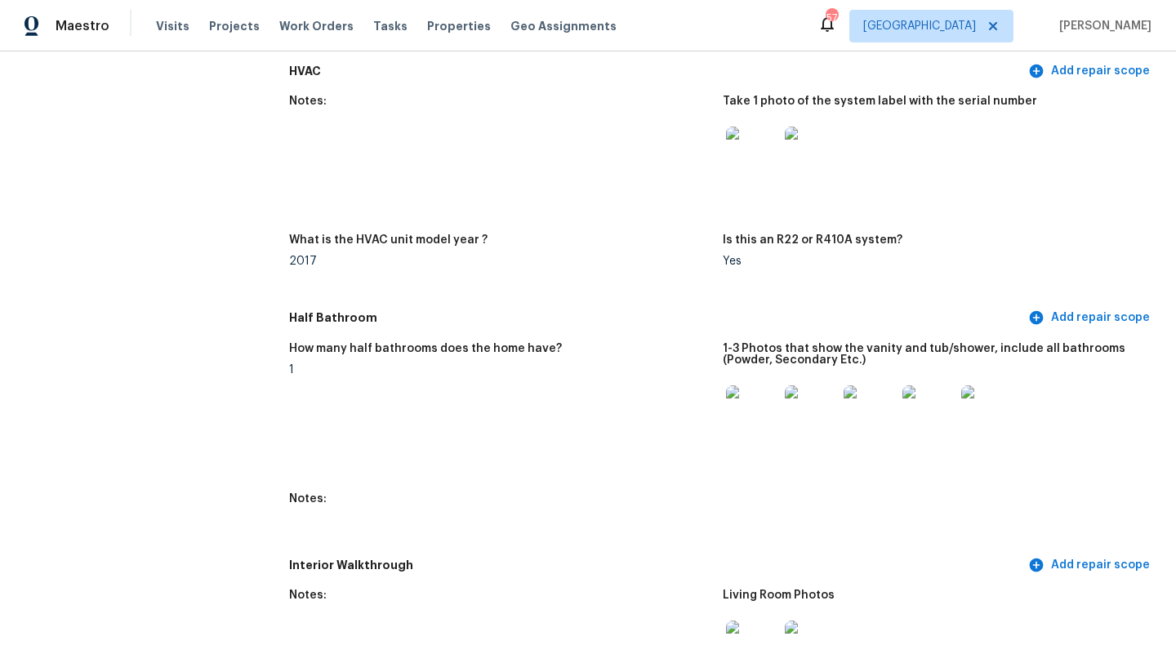
click at [751, 403] on img at bounding box center [752, 412] width 52 height 52
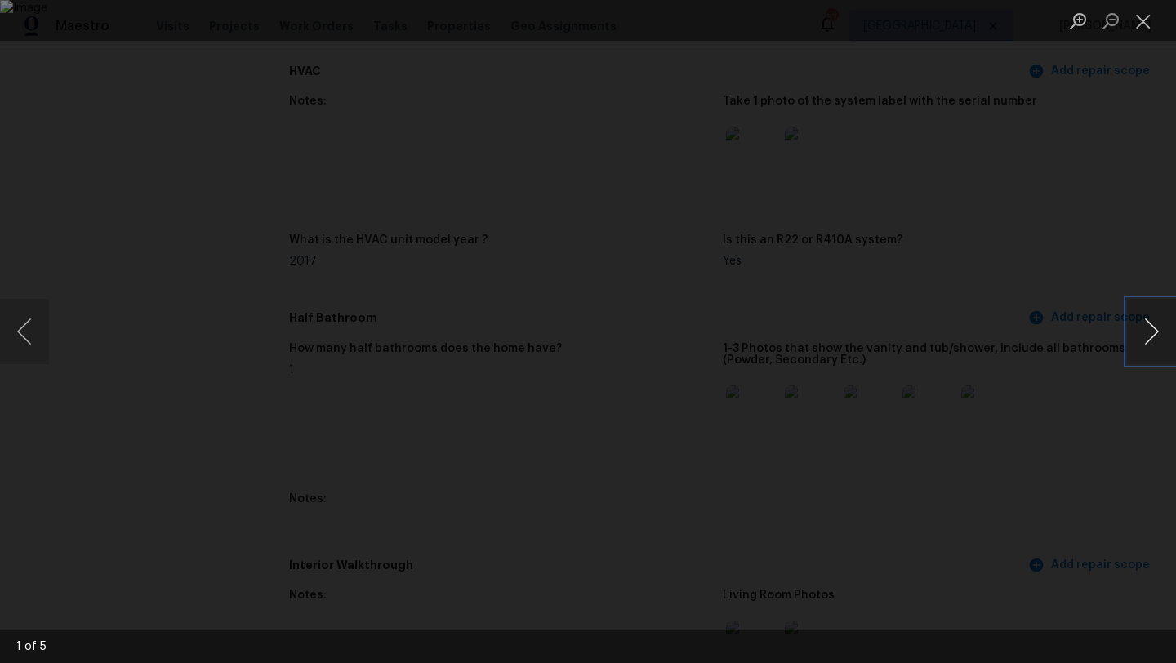
click at [1148, 335] on button "Next image" at bounding box center [1151, 331] width 49 height 65
click at [1145, 24] on button "Close lightbox" at bounding box center [1143, 21] width 33 height 29
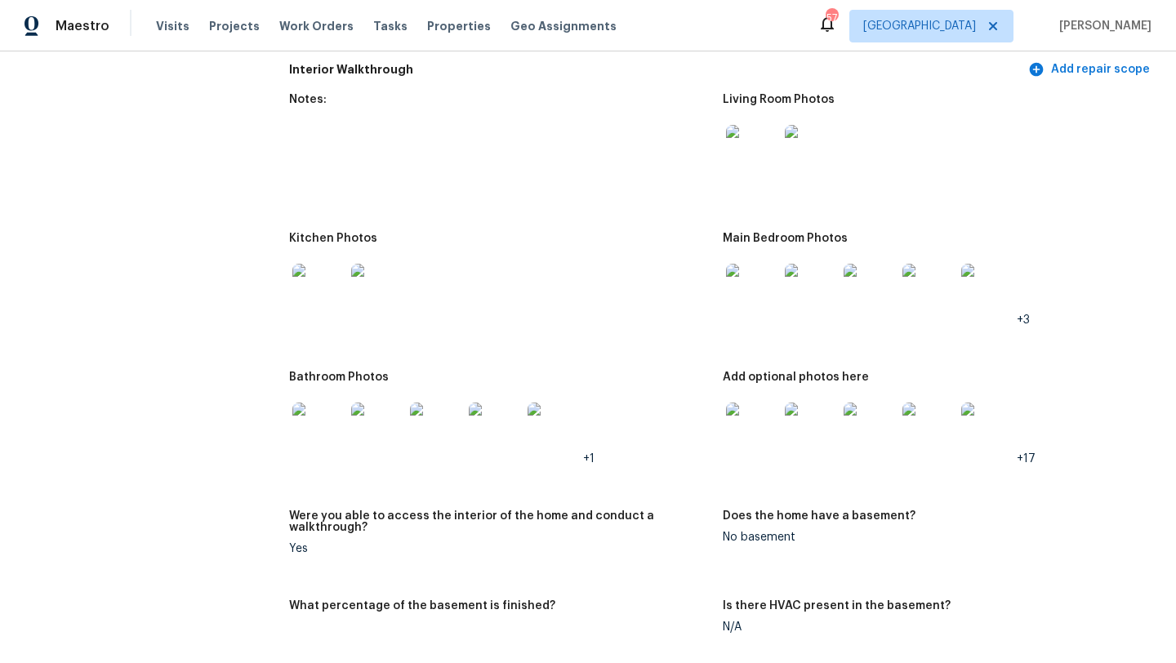
scroll to position [1891, 0]
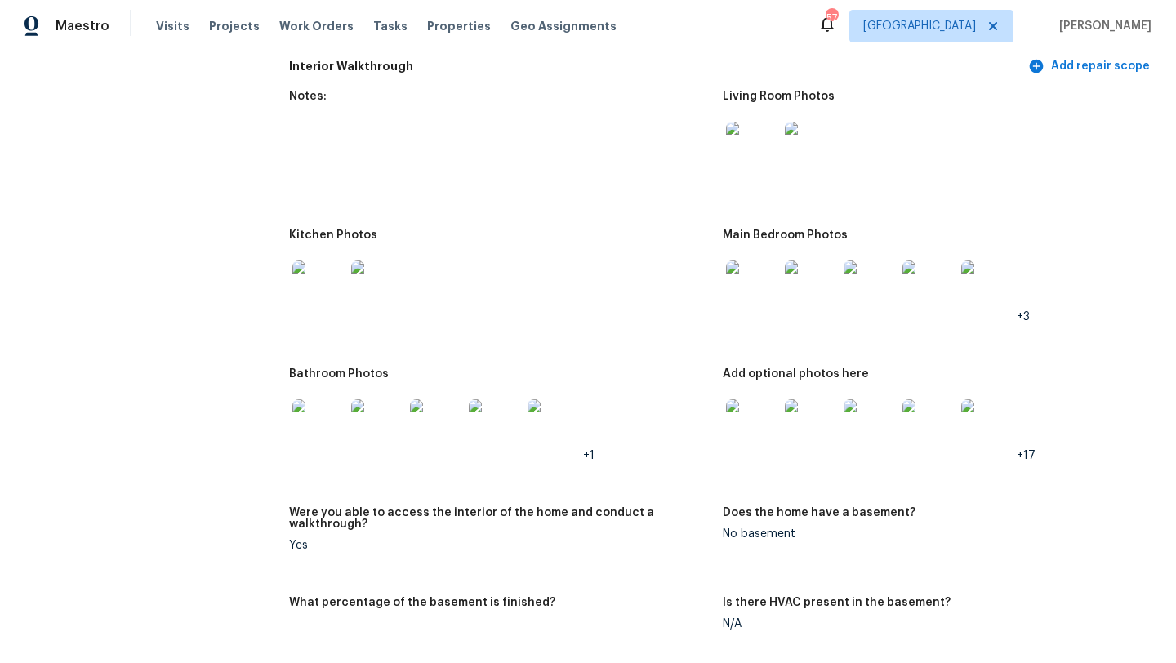
click at [760, 413] on img at bounding box center [752, 425] width 52 height 52
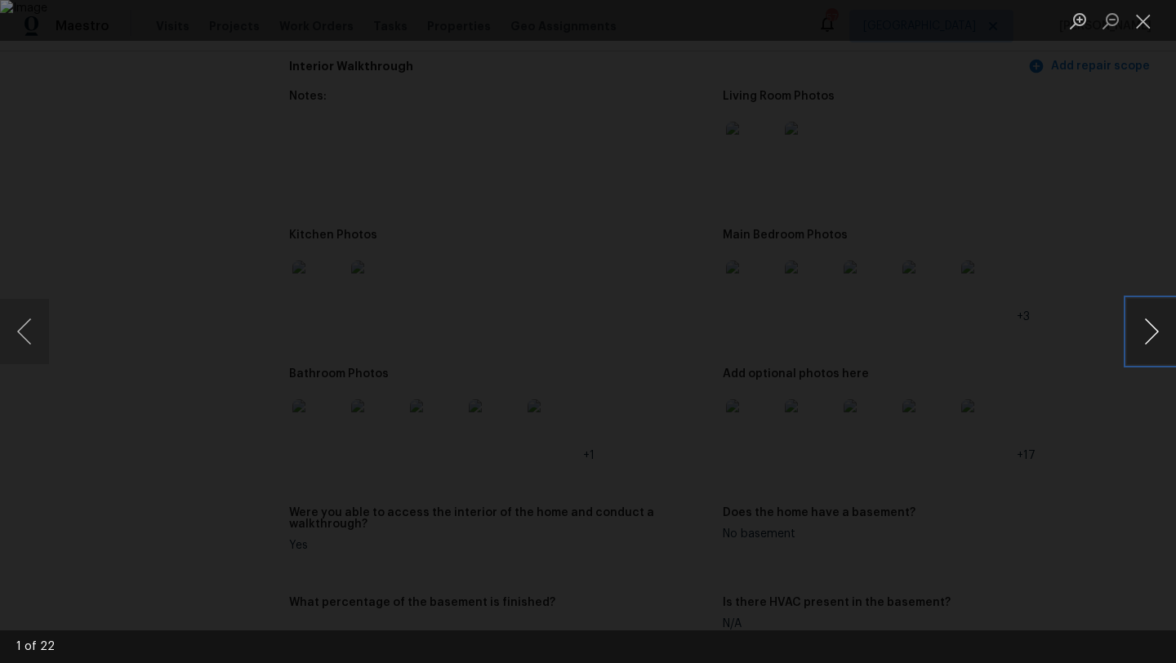
click at [1151, 332] on button "Next image" at bounding box center [1151, 331] width 49 height 65
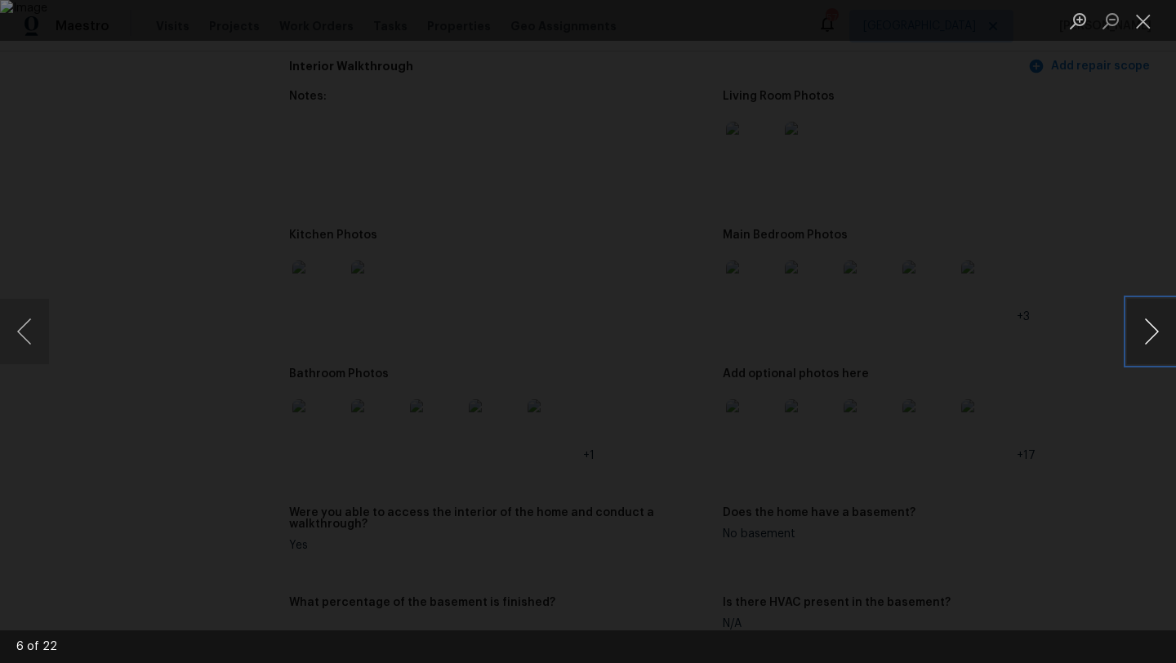
click at [1151, 332] on button "Next image" at bounding box center [1151, 331] width 49 height 65
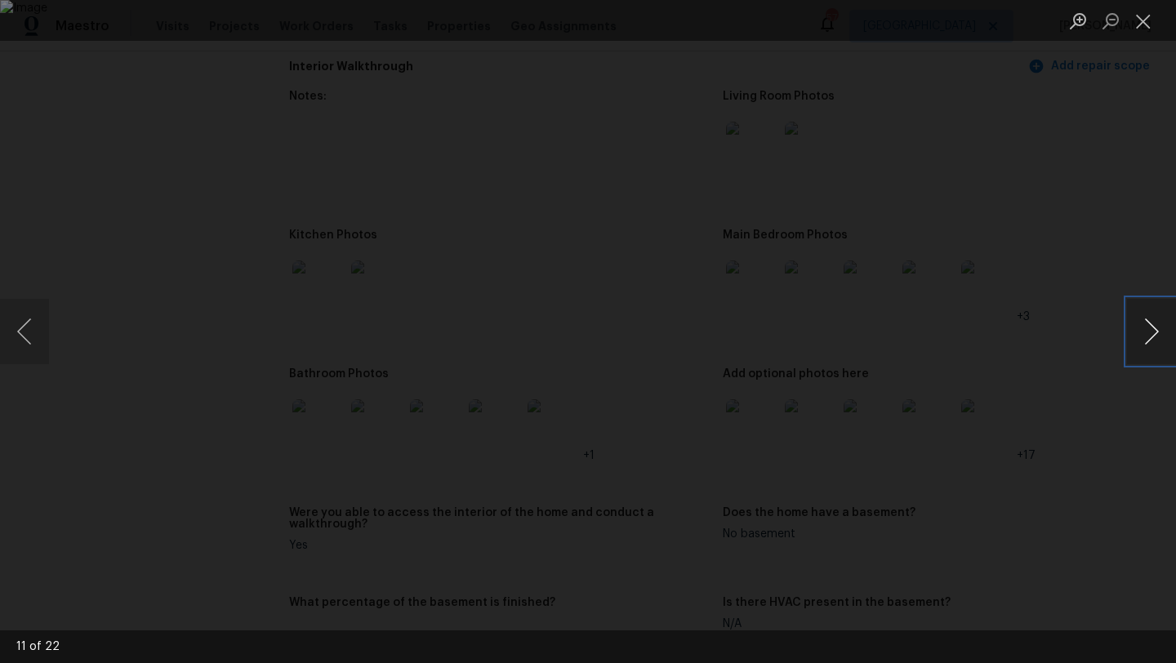
click at [1151, 332] on button "Next image" at bounding box center [1151, 331] width 49 height 65
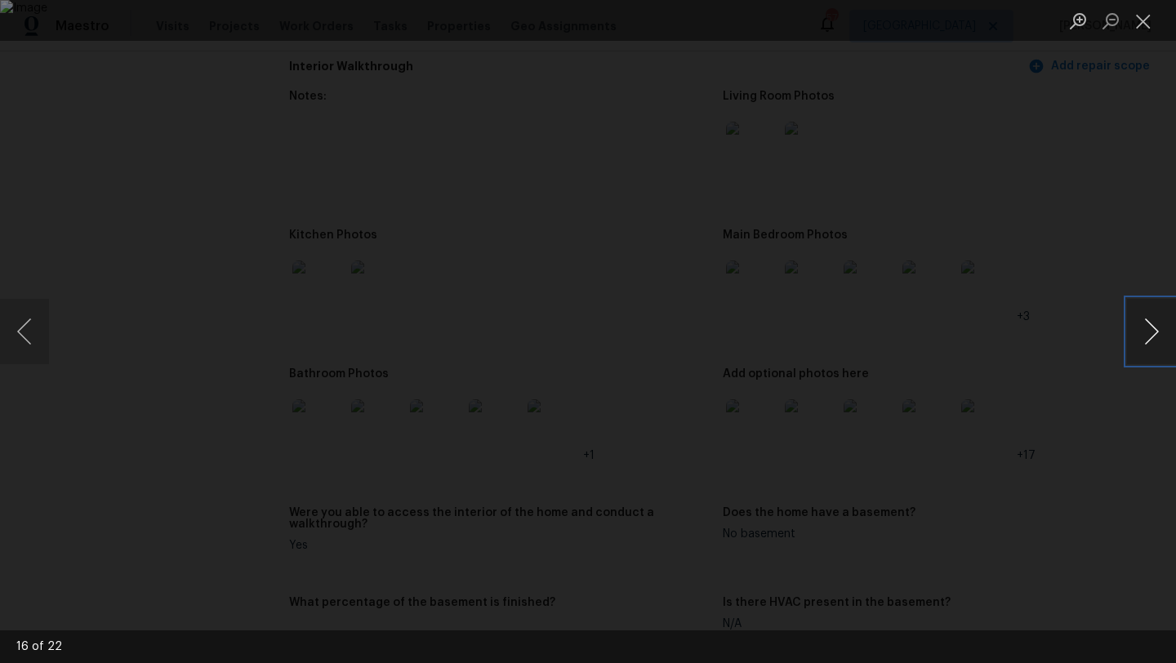
click at [1151, 332] on button "Next image" at bounding box center [1151, 331] width 49 height 65
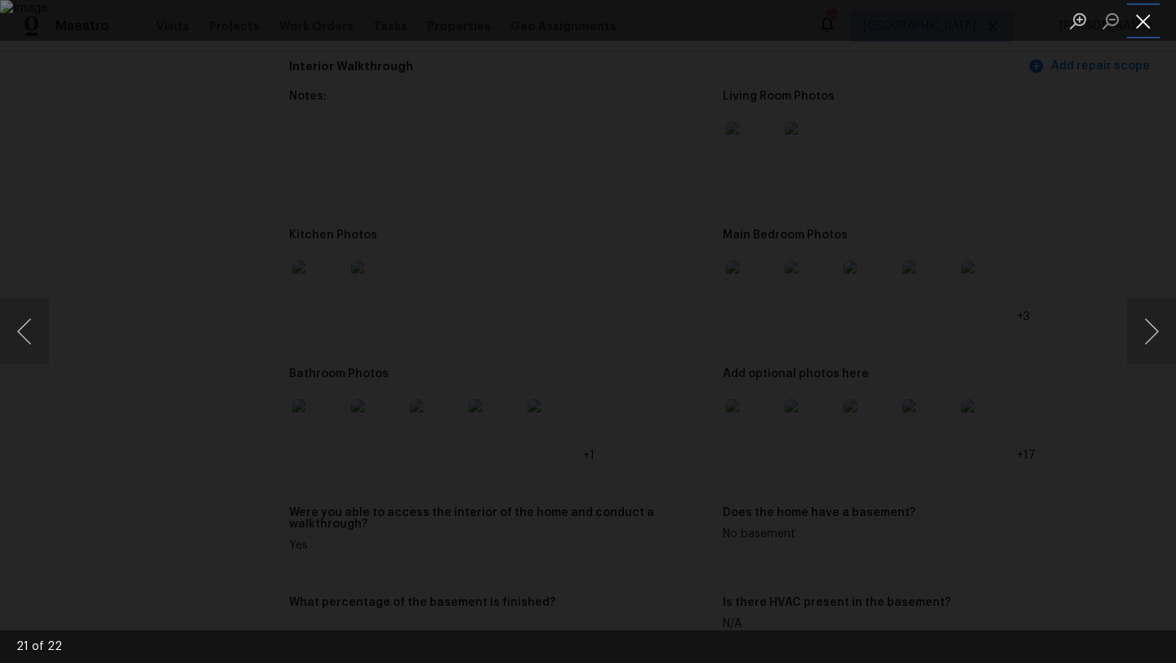
click at [1141, 24] on button "Close lightbox" at bounding box center [1143, 21] width 33 height 29
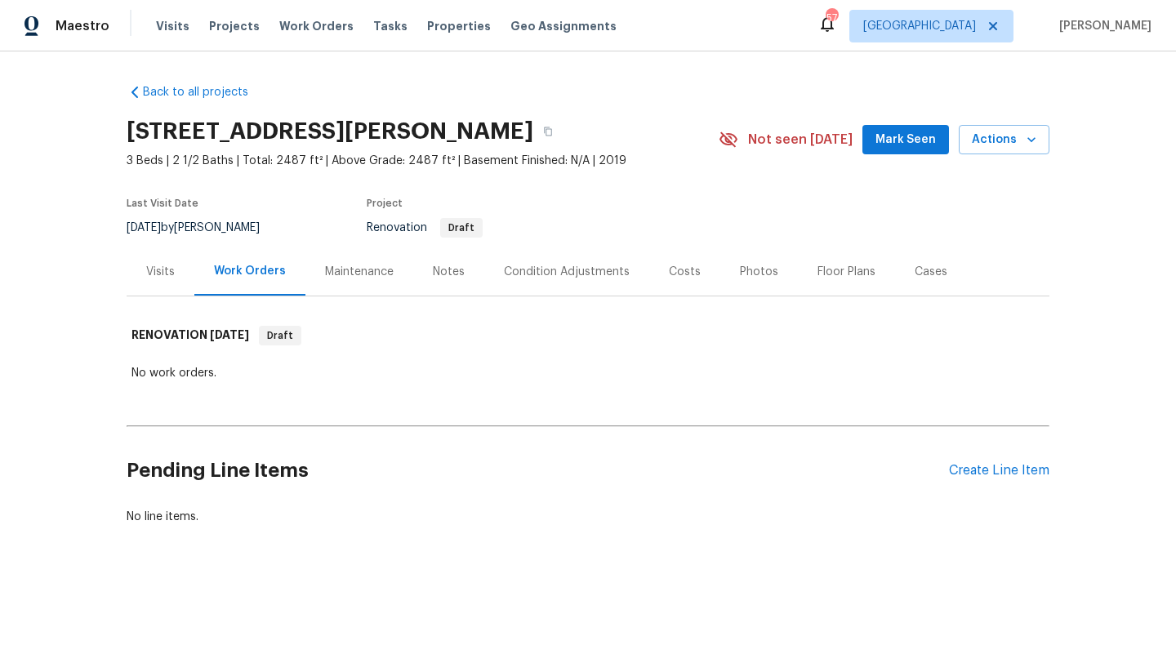
click at [673, 268] on div "Costs" at bounding box center [685, 272] width 32 height 16
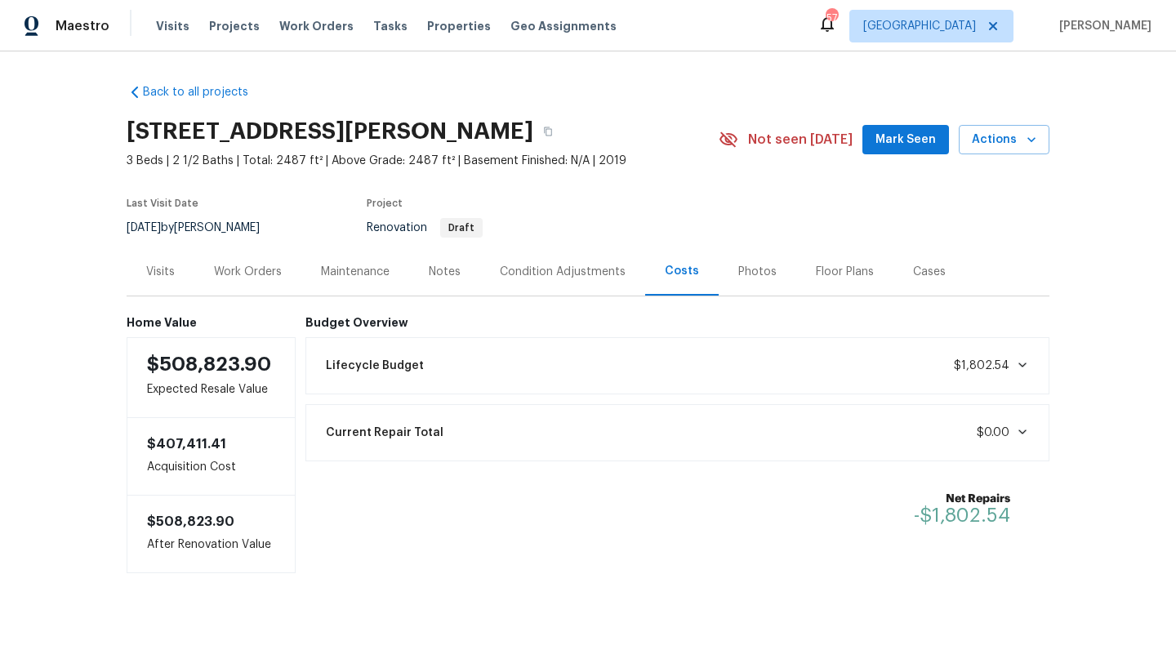
click at [522, 270] on div "Condition Adjustments" at bounding box center [563, 272] width 126 height 16
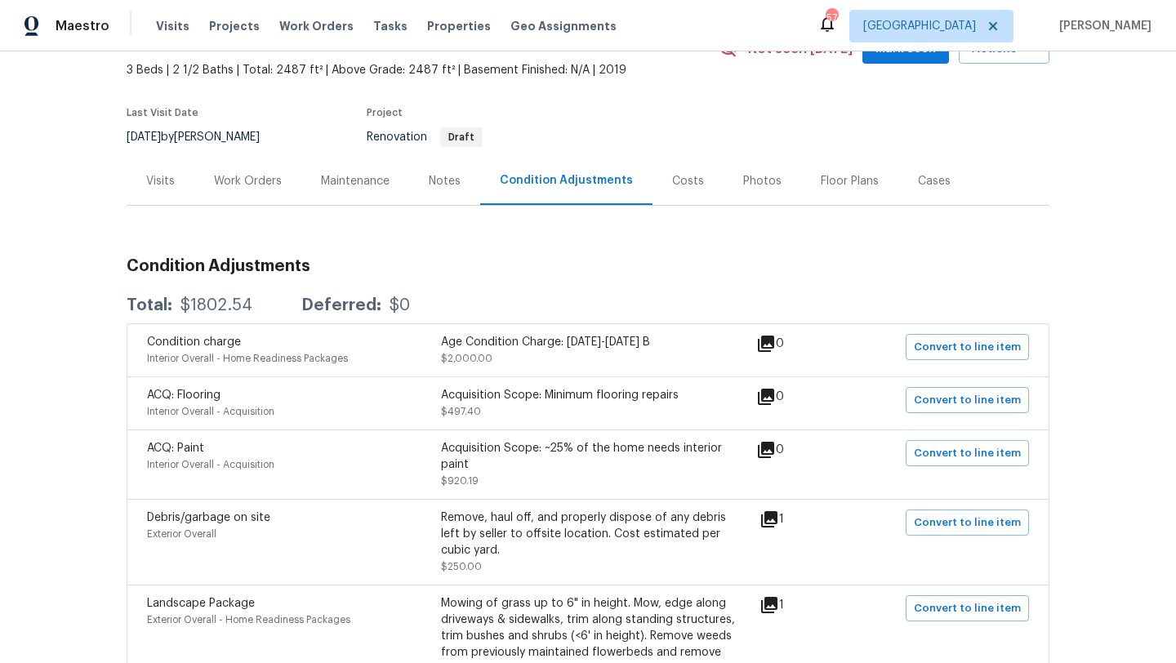
scroll to position [16, 0]
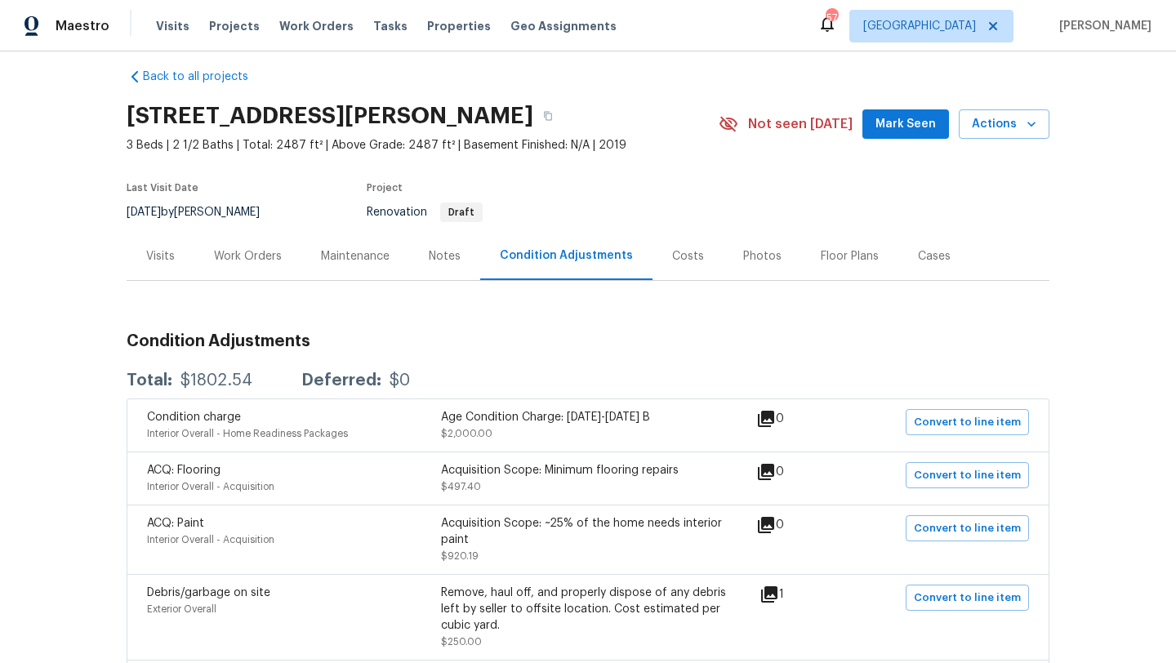
click at [164, 254] on div "Visits" at bounding box center [160, 256] width 29 height 16
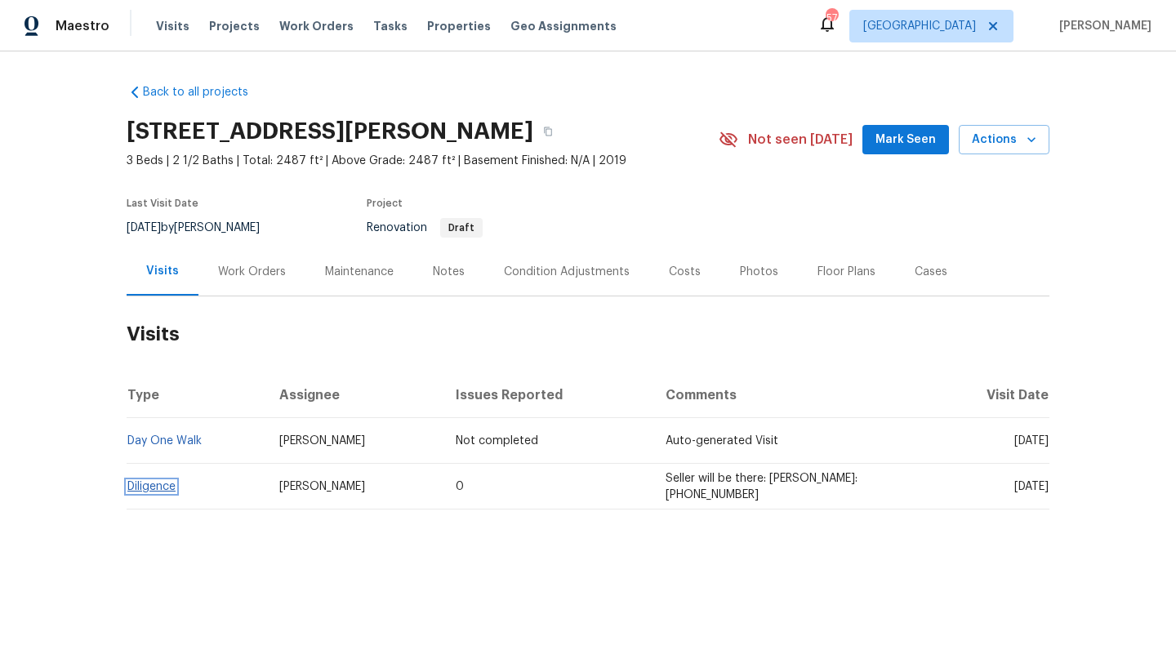
click at [163, 484] on link "Diligence" at bounding box center [151, 486] width 48 height 11
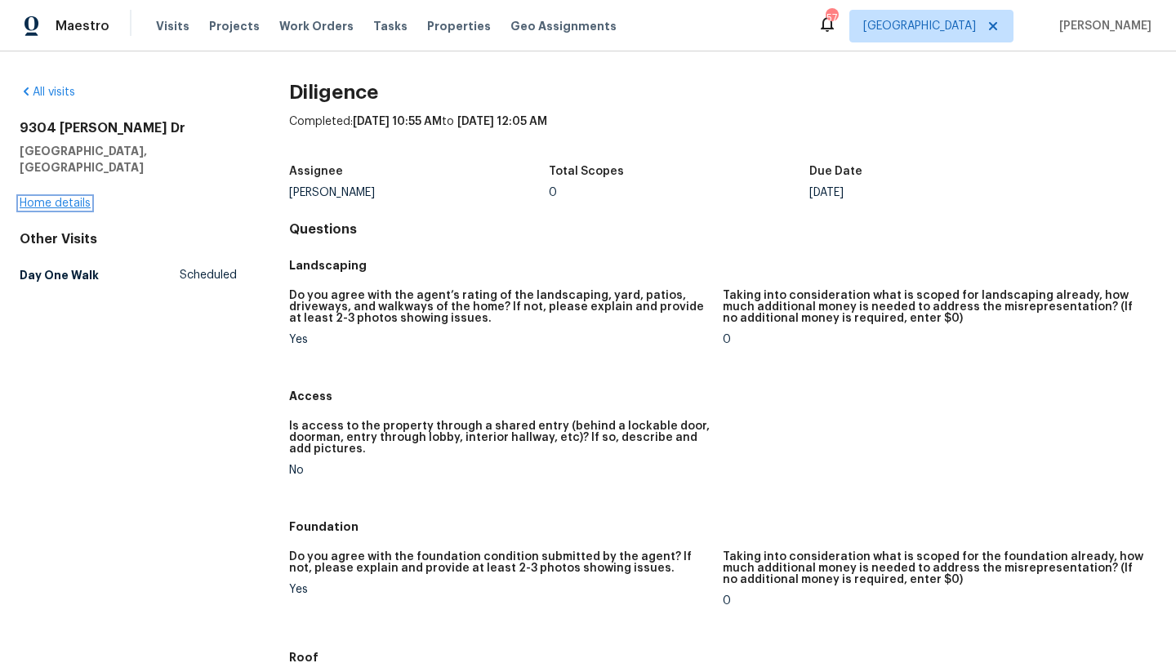
click at [65, 198] on link "Home details" at bounding box center [55, 203] width 71 height 11
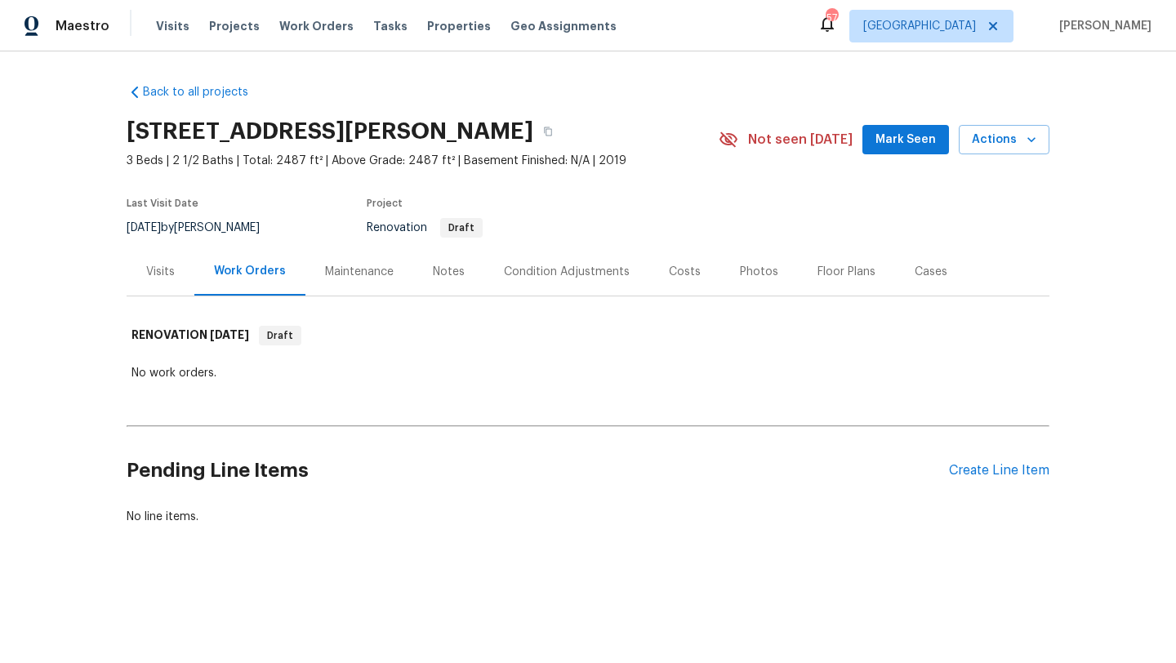
click at [531, 274] on div "Condition Adjustments" at bounding box center [567, 272] width 126 height 16
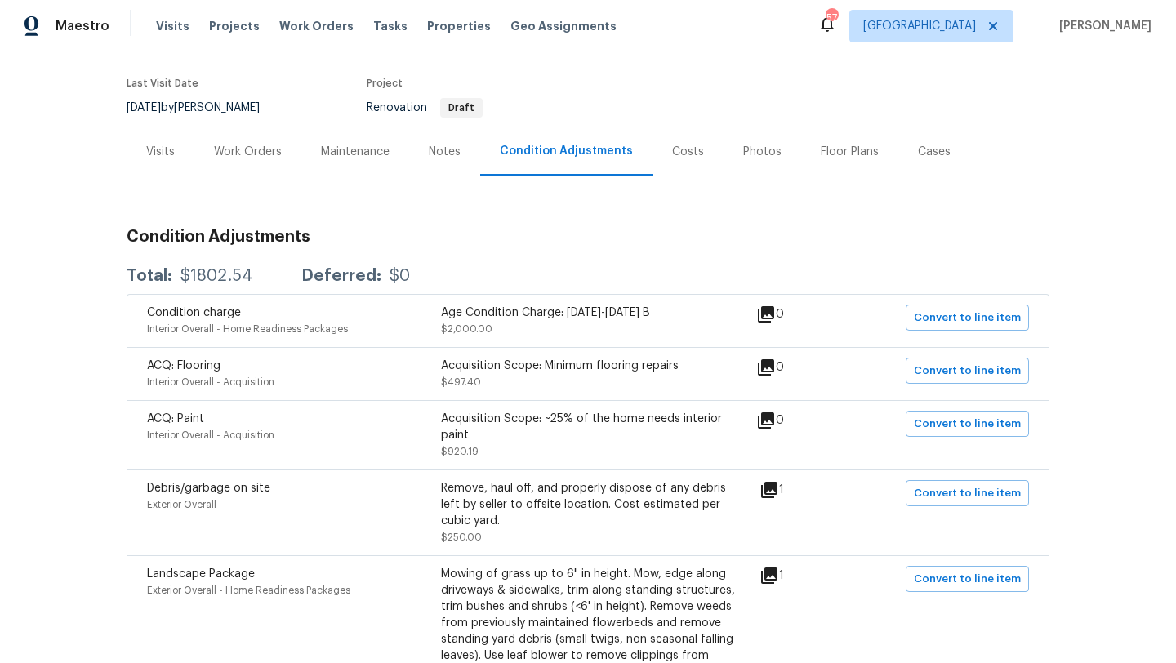
scroll to position [203, 0]
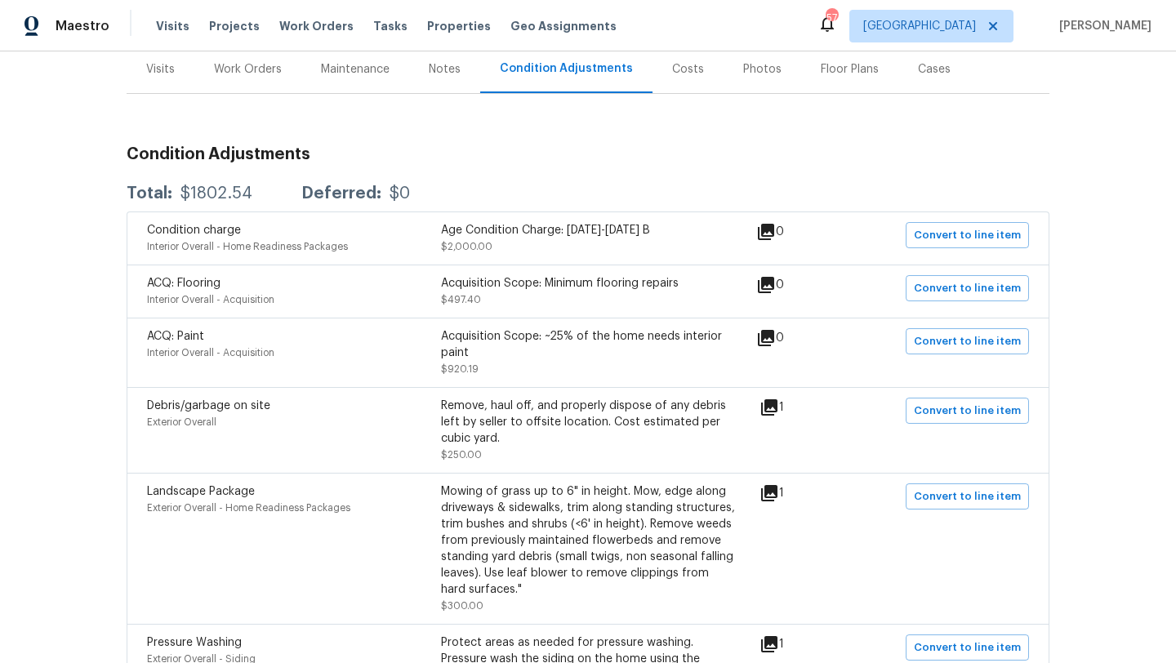
click at [595, 420] on div "Remove, haul off, and properly dispose of any debris left by seller to offsite …" at bounding box center [588, 422] width 294 height 49
click at [773, 406] on icon at bounding box center [769, 407] width 16 height 16
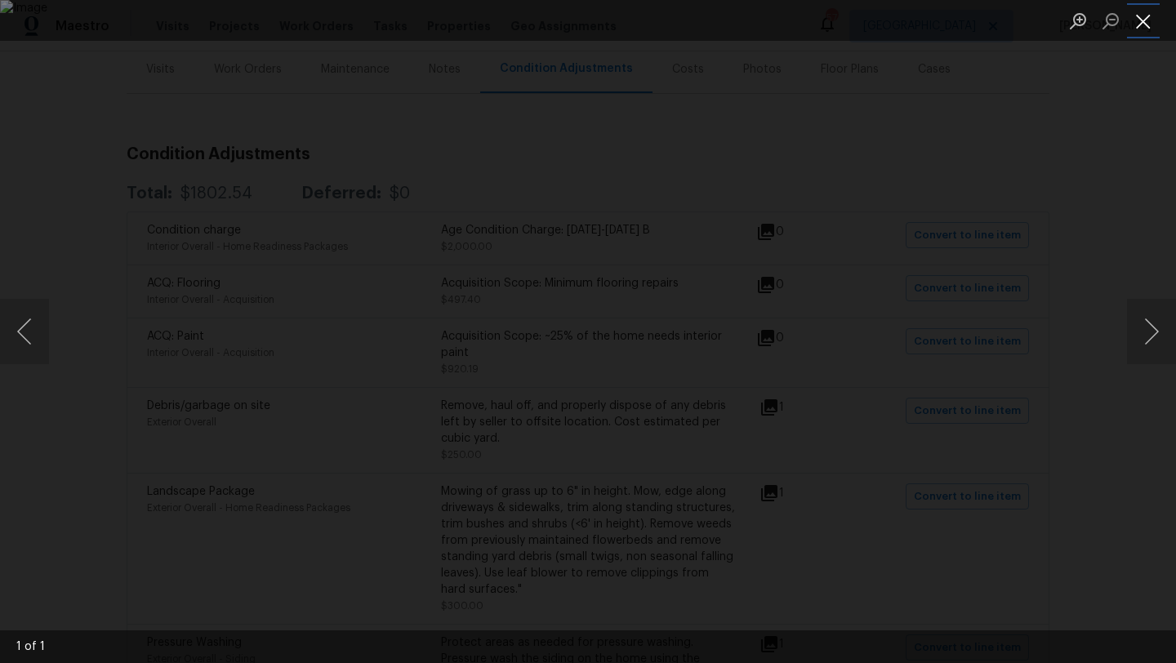
click at [1143, 16] on button "Close lightbox" at bounding box center [1143, 21] width 33 height 29
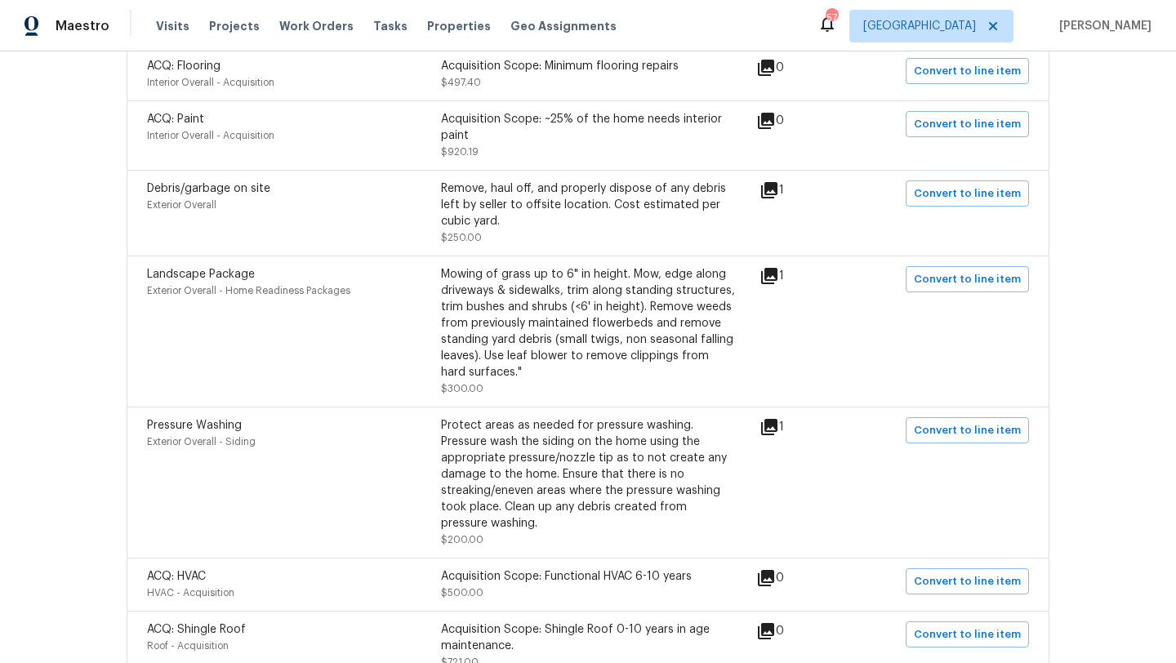
scroll to position [430, 0]
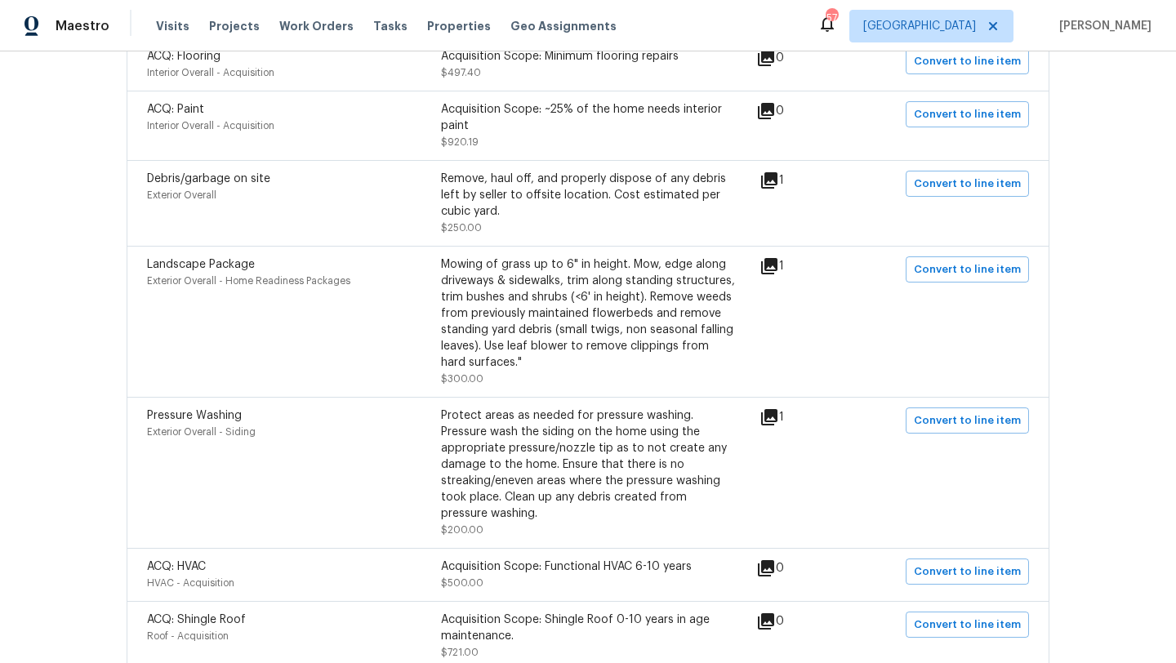
click at [778, 417] on icon at bounding box center [769, 417] width 16 height 16
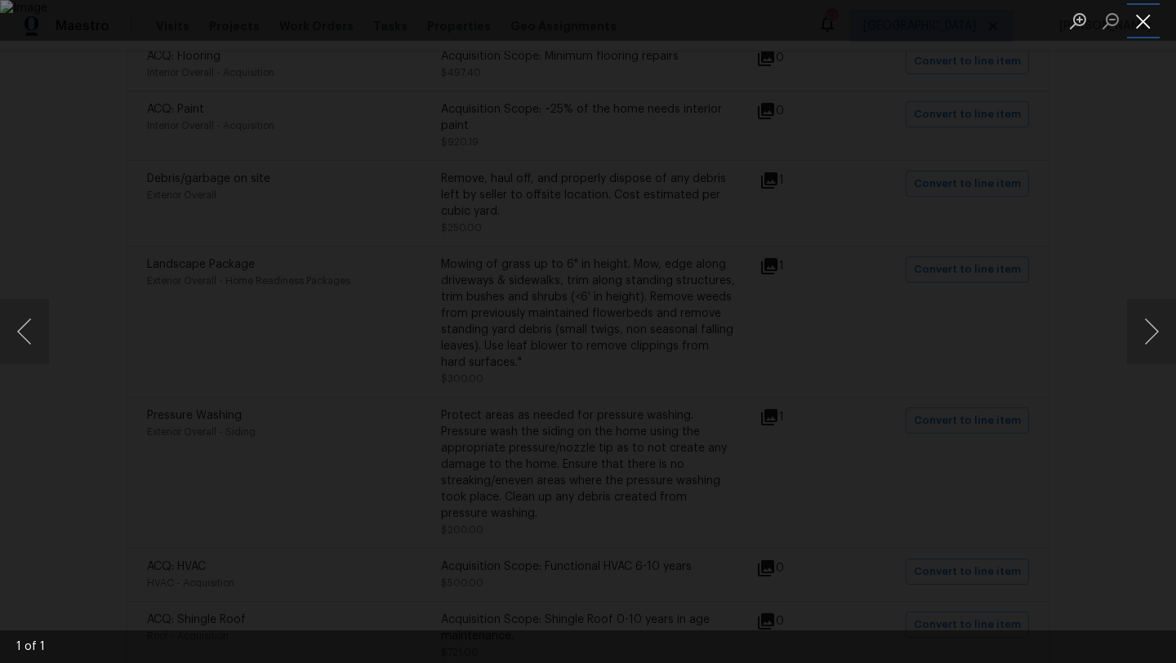
click at [1148, 25] on button "Close lightbox" at bounding box center [1143, 21] width 33 height 29
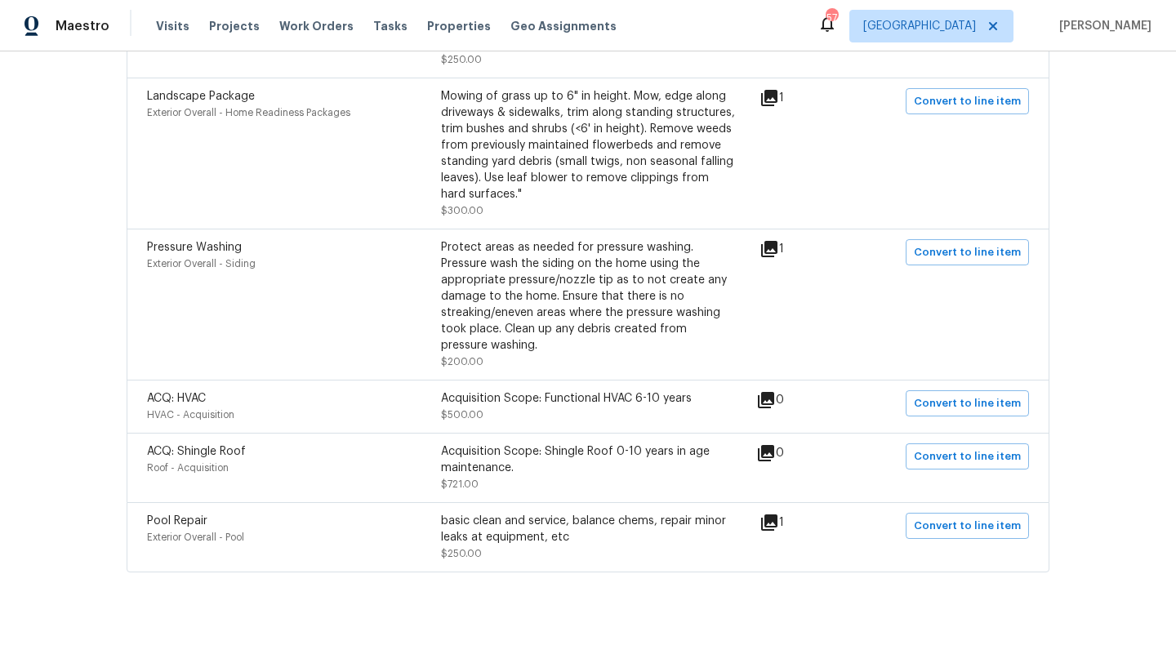
scroll to position [608, 0]
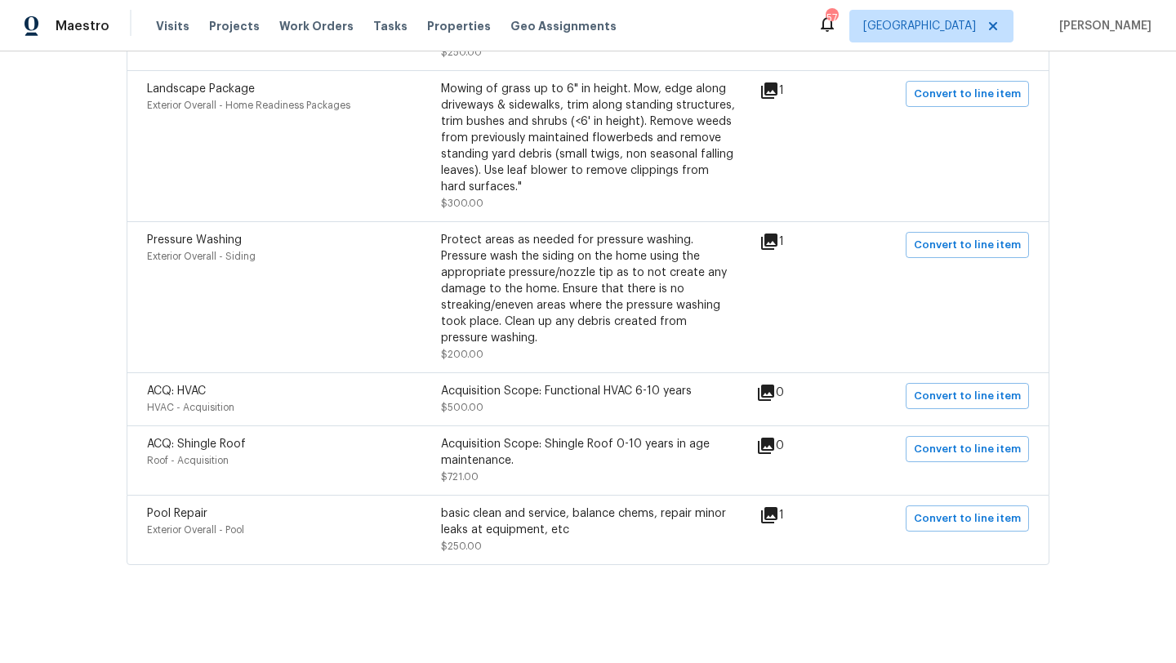
click at [778, 512] on icon at bounding box center [769, 515] width 16 height 16
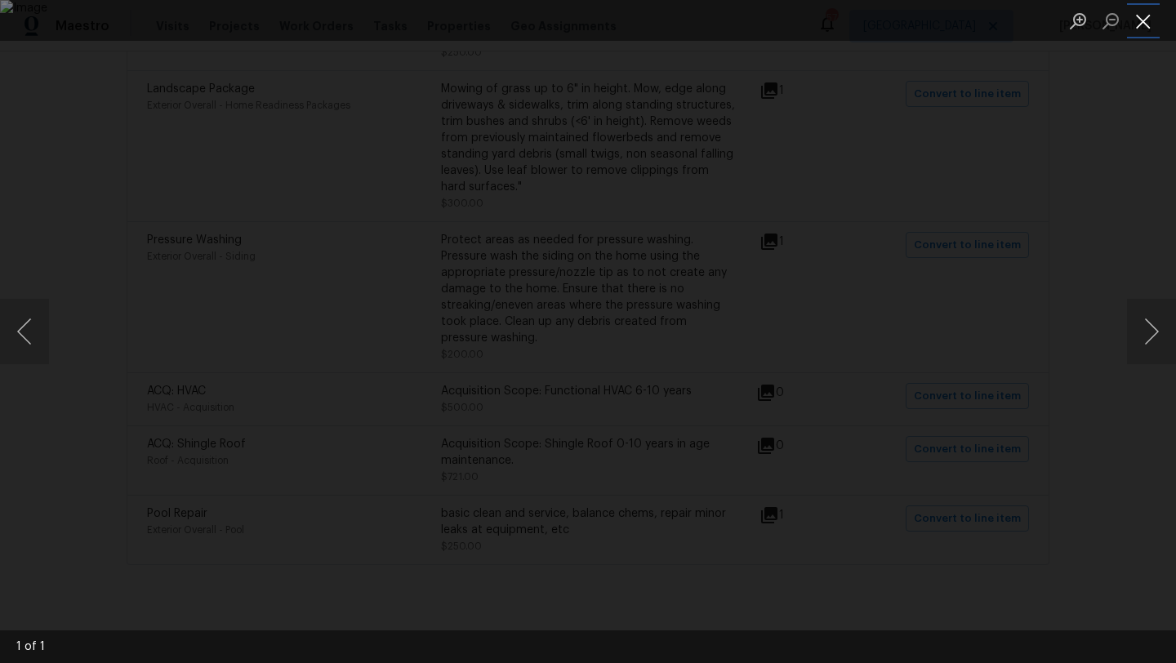
click at [1144, 20] on button "Close lightbox" at bounding box center [1143, 21] width 33 height 29
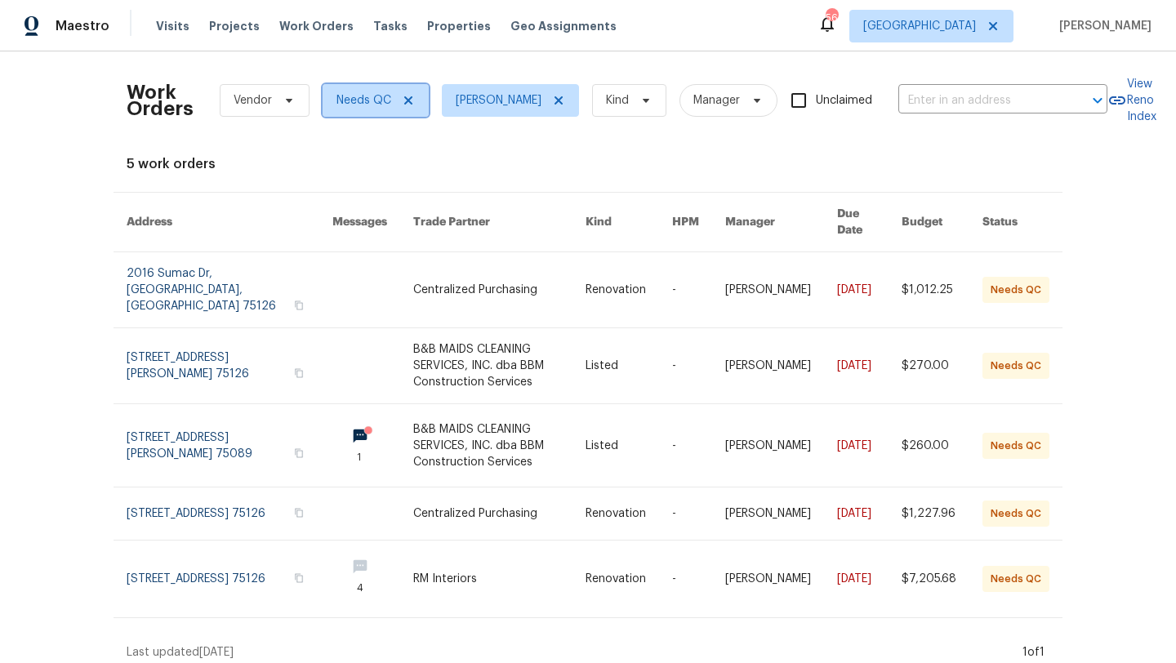
click at [408, 101] on icon at bounding box center [408, 100] width 8 height 8
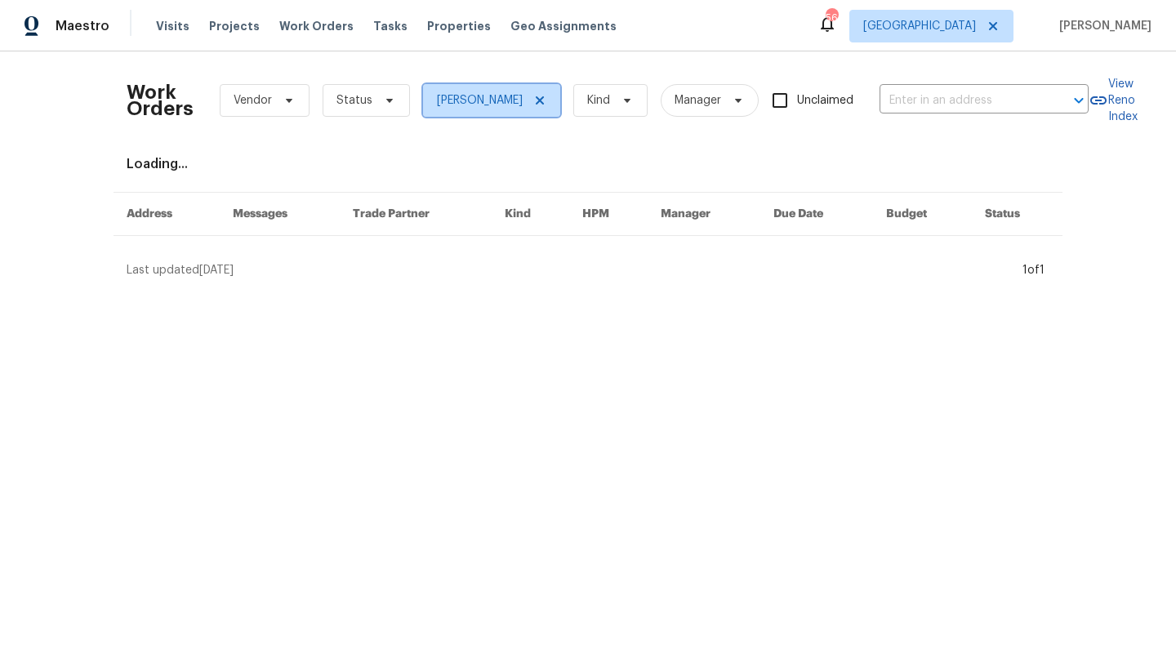
click at [533, 100] on icon at bounding box center [539, 100] width 13 height 13
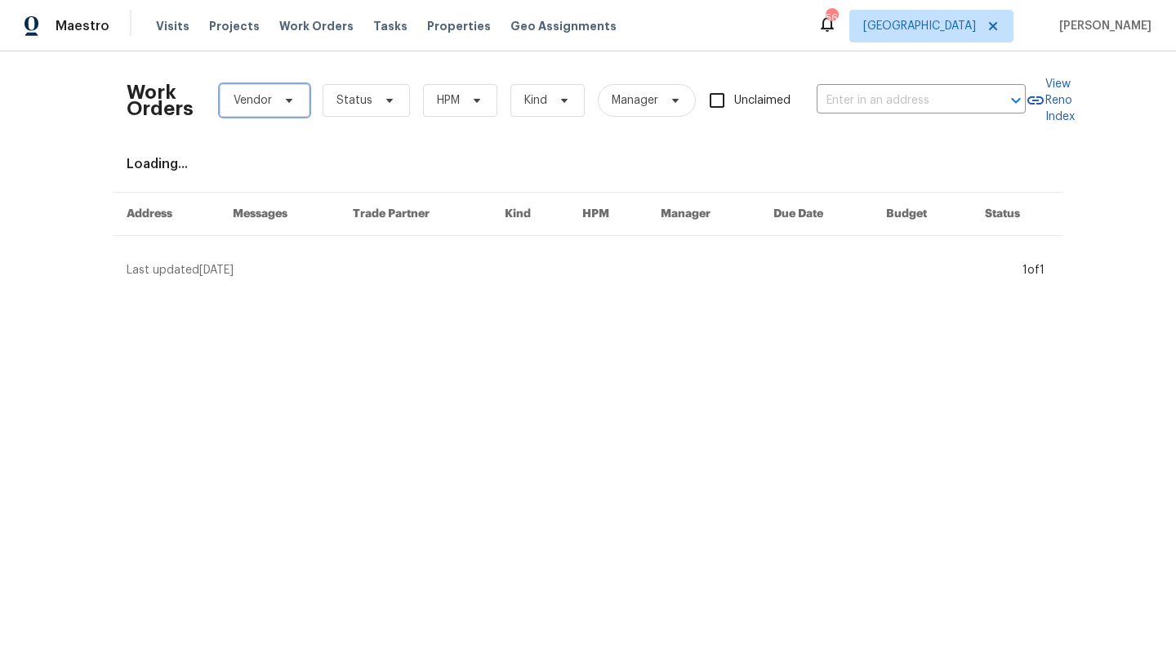
click at [291, 100] on icon at bounding box center [289, 100] width 13 height 13
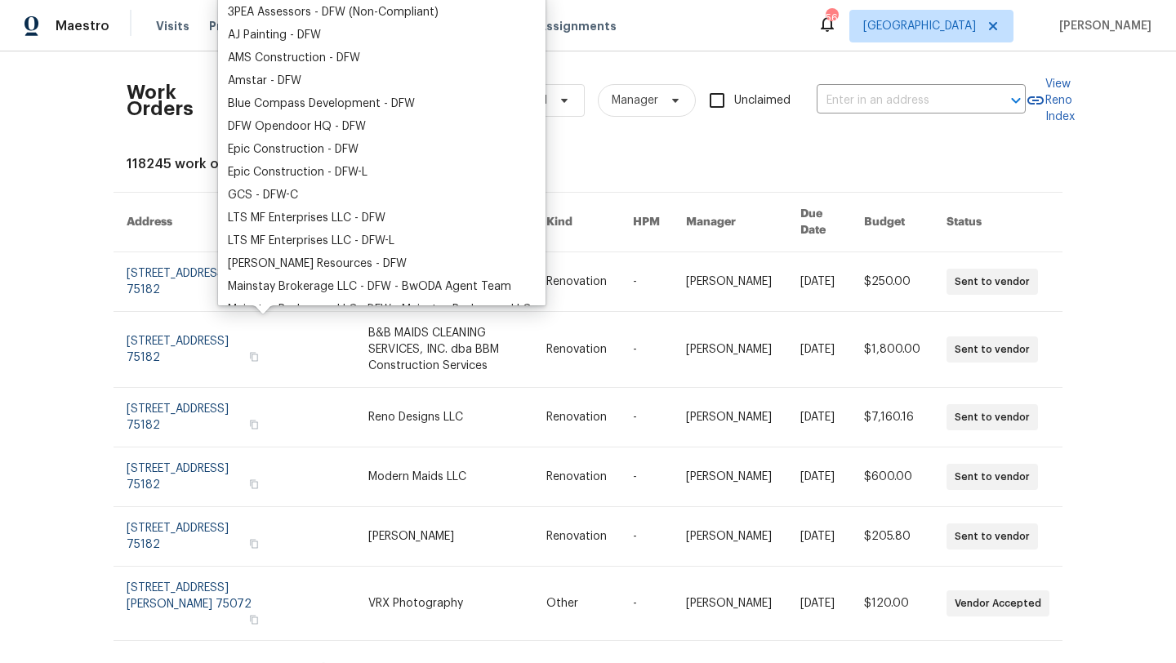
scroll to position [39, 0]
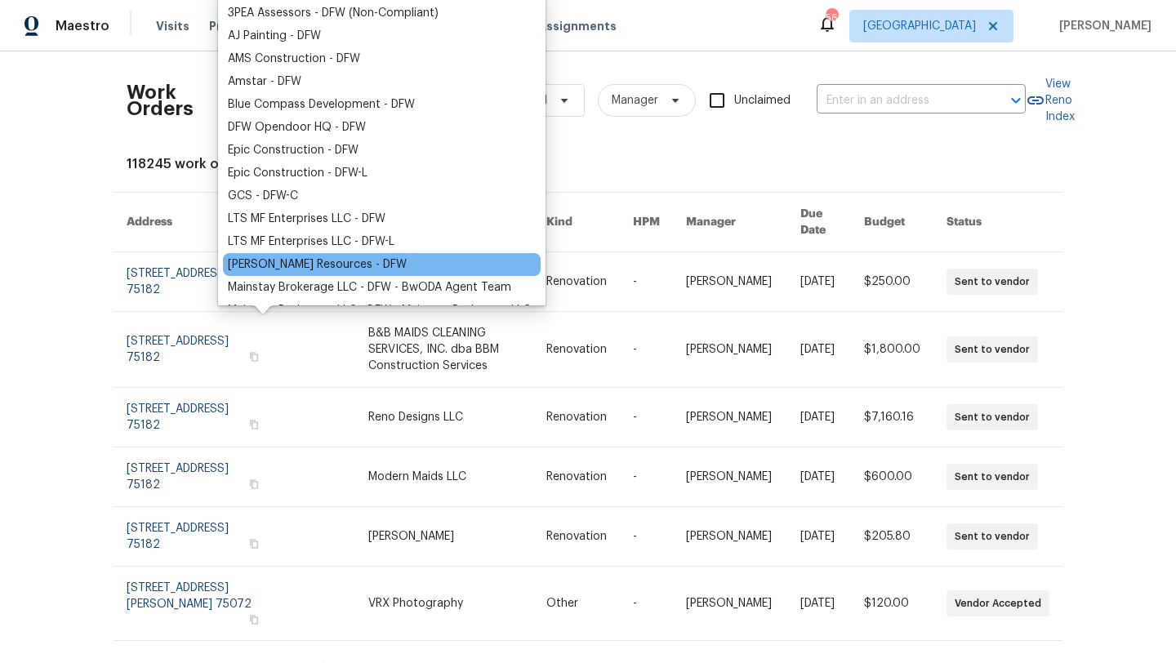
click at [294, 256] on div "[PERSON_NAME] Resources - DFW" at bounding box center [317, 264] width 179 height 16
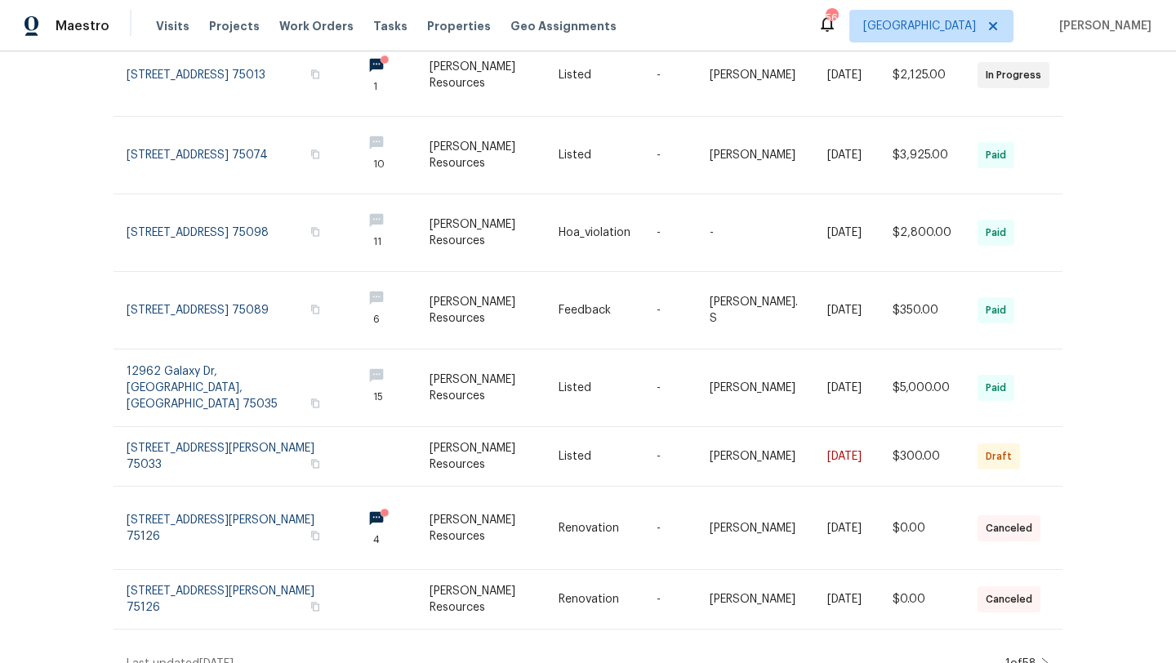
scroll to position [377, 0]
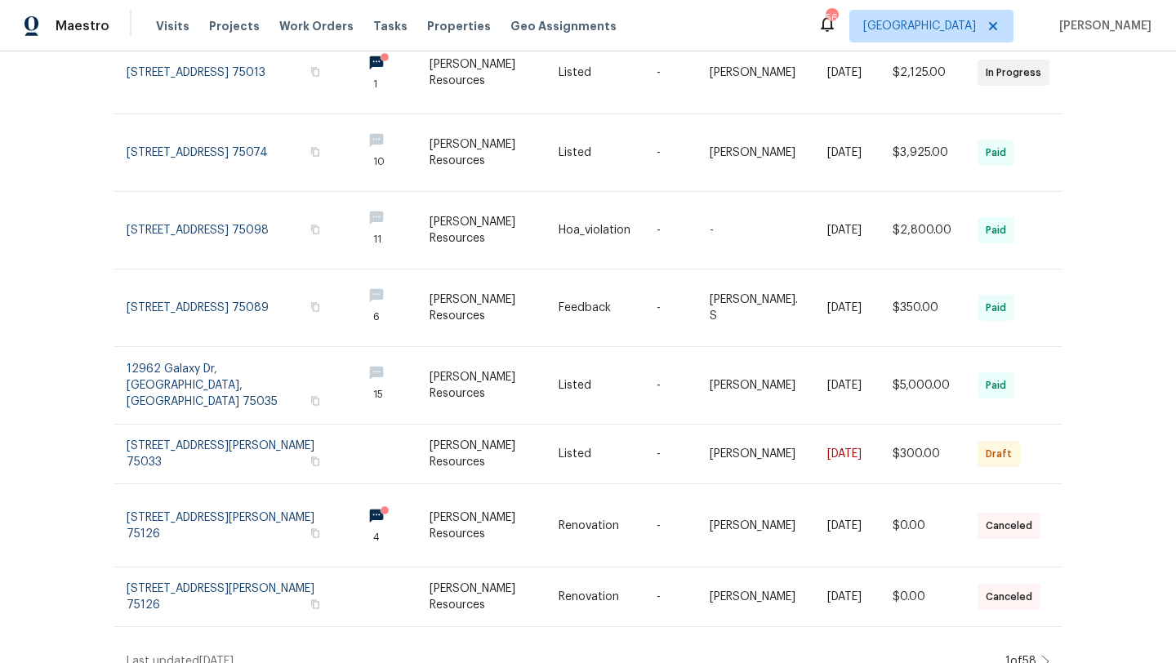
click at [1045, 655] on icon at bounding box center [1045, 661] width 8 height 13
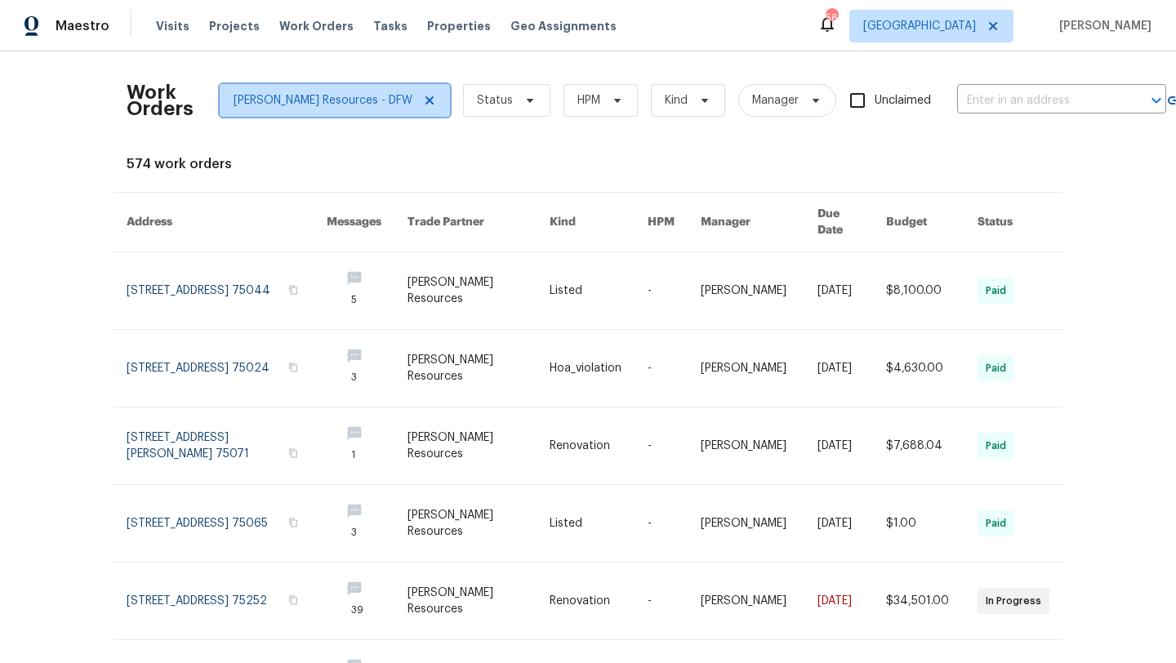
click at [426, 102] on icon at bounding box center [430, 100] width 8 height 8
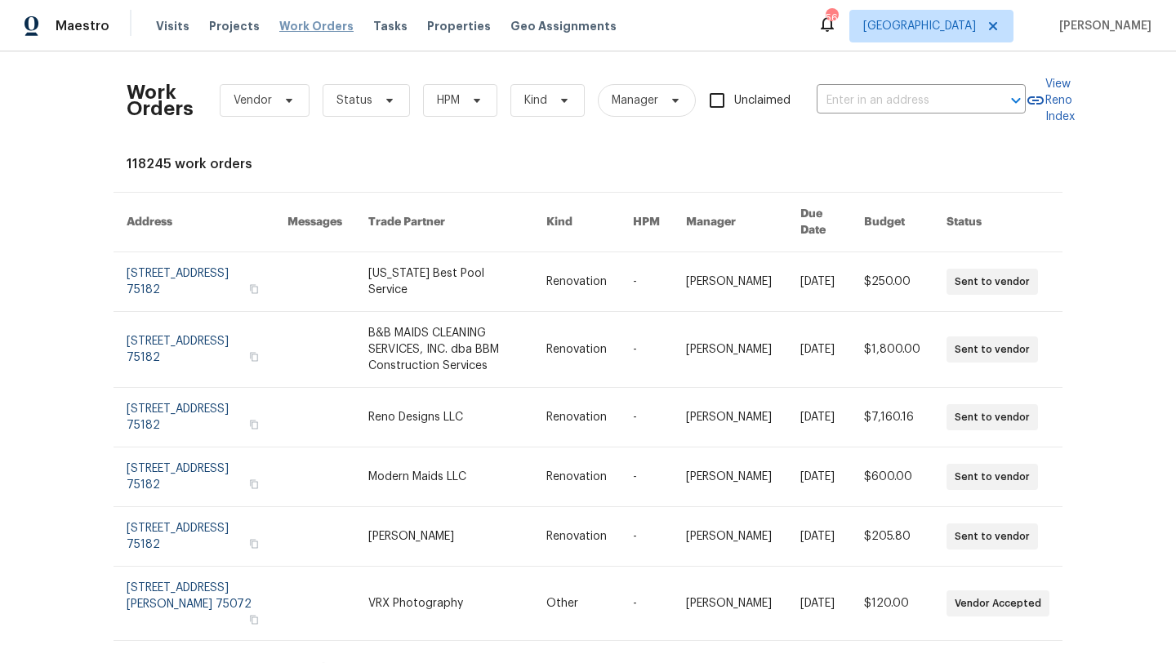
click at [299, 25] on span "Work Orders" at bounding box center [316, 26] width 74 height 16
click at [366, 97] on span "Status" at bounding box center [354, 100] width 36 height 16
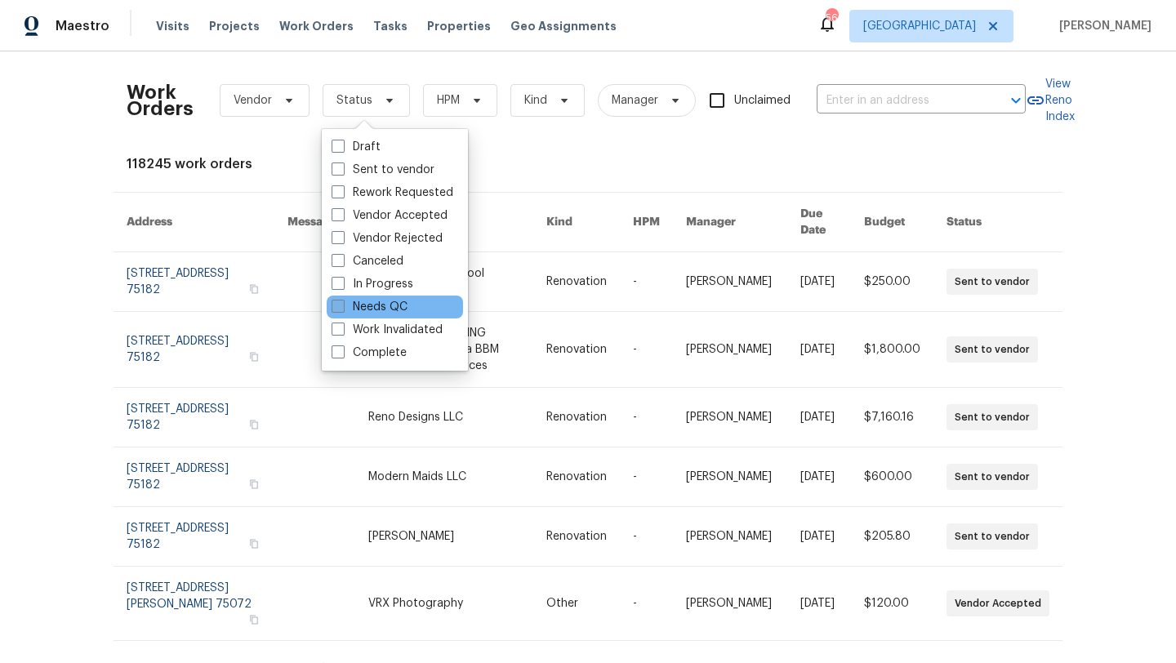
click at [376, 304] on label "Needs QC" at bounding box center [370, 307] width 76 height 16
click at [342, 304] on input "Needs QC" at bounding box center [337, 304] width 11 height 11
checkbox input "true"
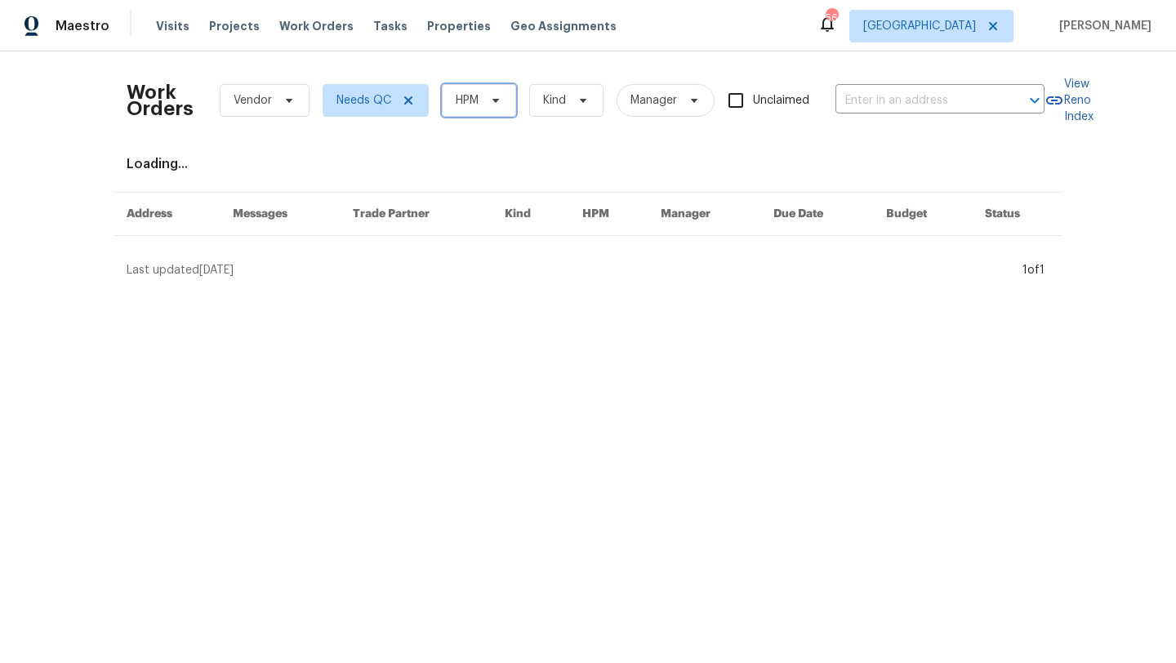
click at [479, 105] on span "HPM" at bounding box center [479, 100] width 74 height 33
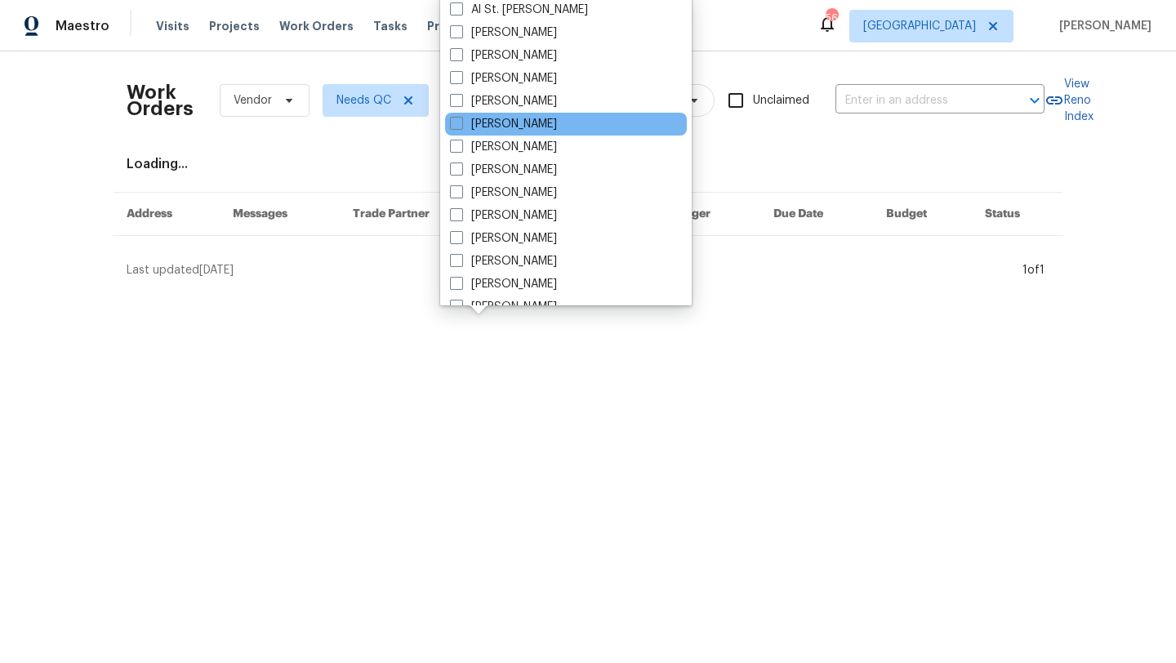
click at [493, 114] on div "[PERSON_NAME]" at bounding box center [566, 124] width 242 height 23
click at [493, 118] on label "[PERSON_NAME]" at bounding box center [503, 124] width 107 height 16
click at [461, 118] on input "[PERSON_NAME]" at bounding box center [455, 121] width 11 height 11
checkbox input "true"
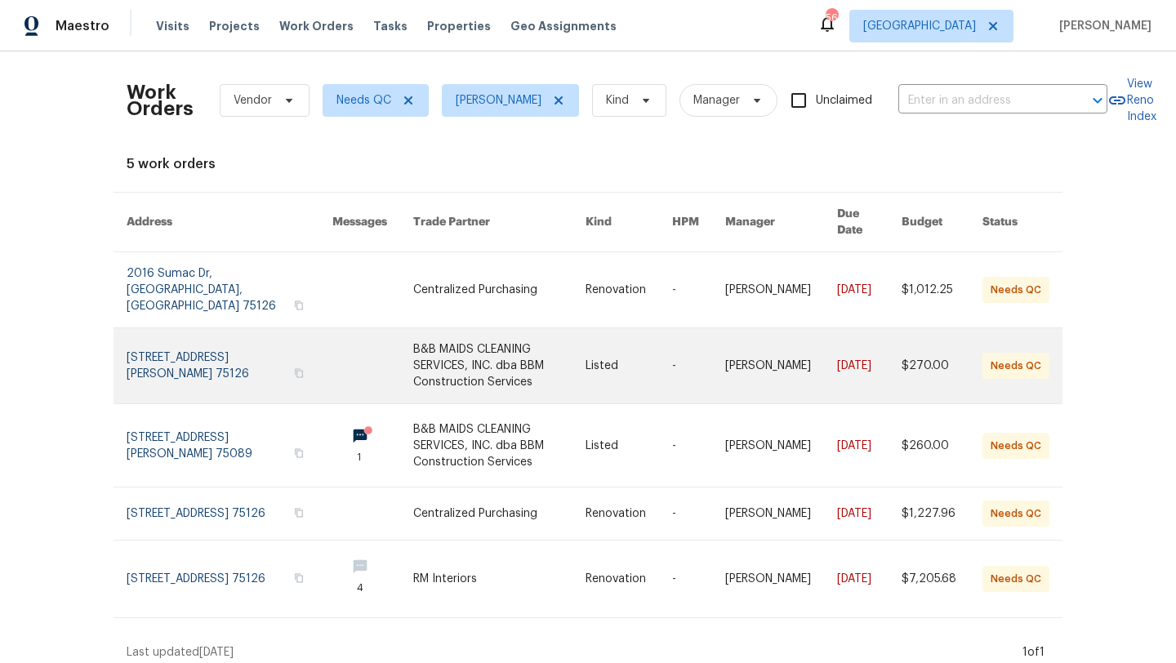
click at [511, 328] on link at bounding box center [499, 365] width 172 height 75
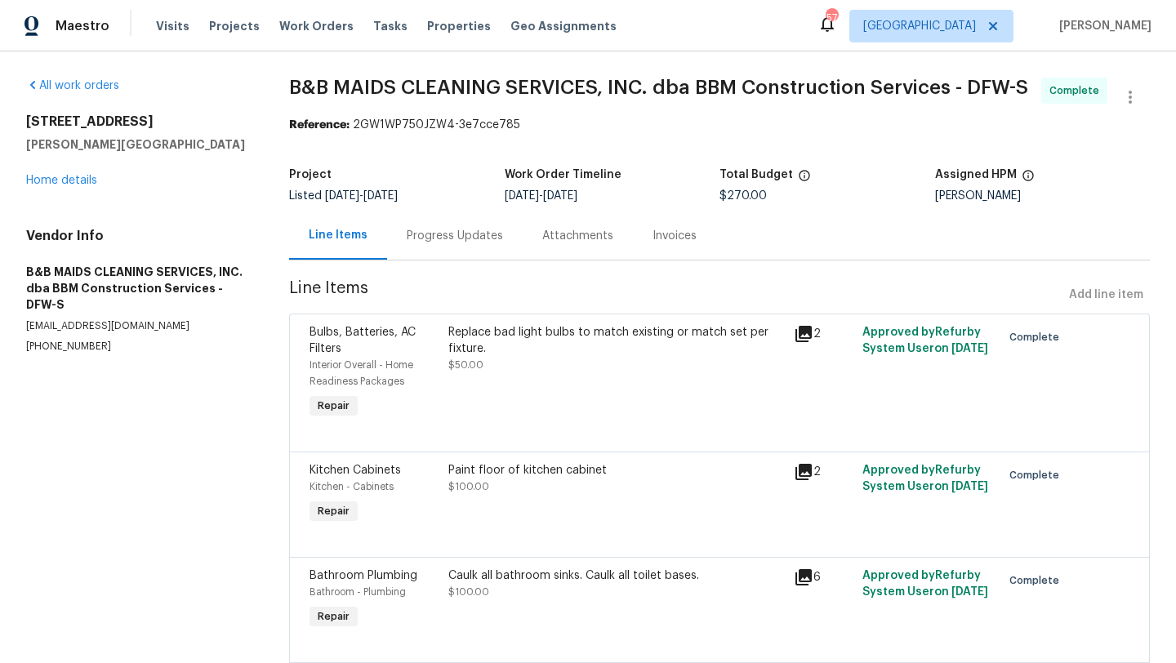
click at [565, 392] on div "Replace bad light bulbs to match existing or match set per fixture. $50.00" at bounding box center [615, 373] width 345 height 108
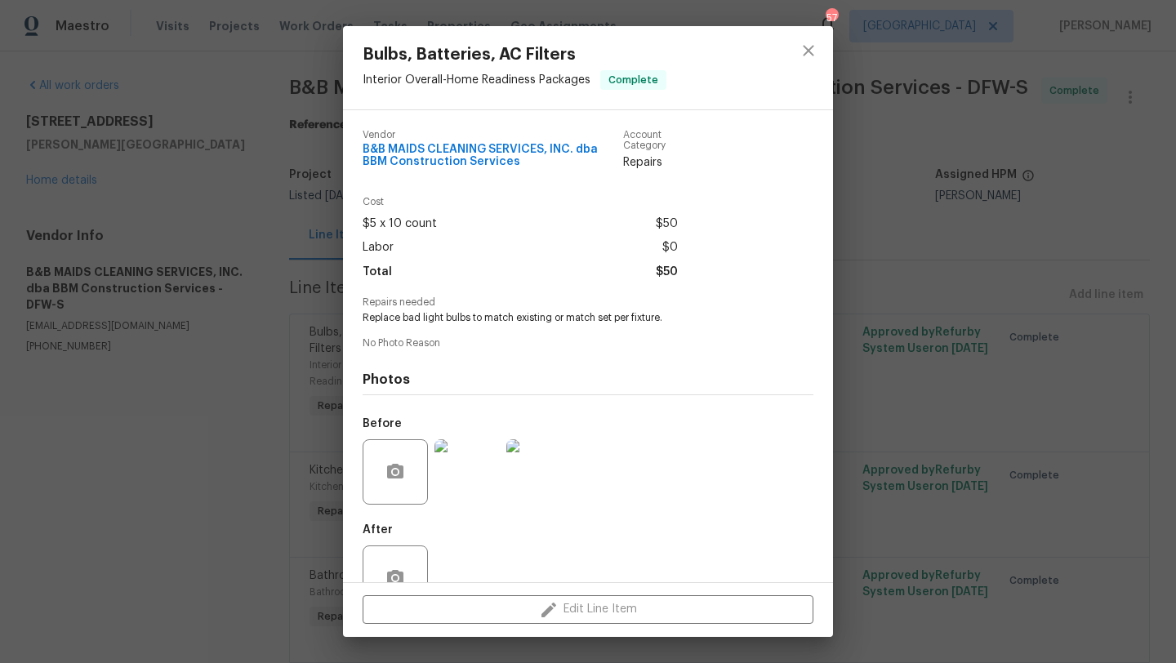
scroll to position [45, 0]
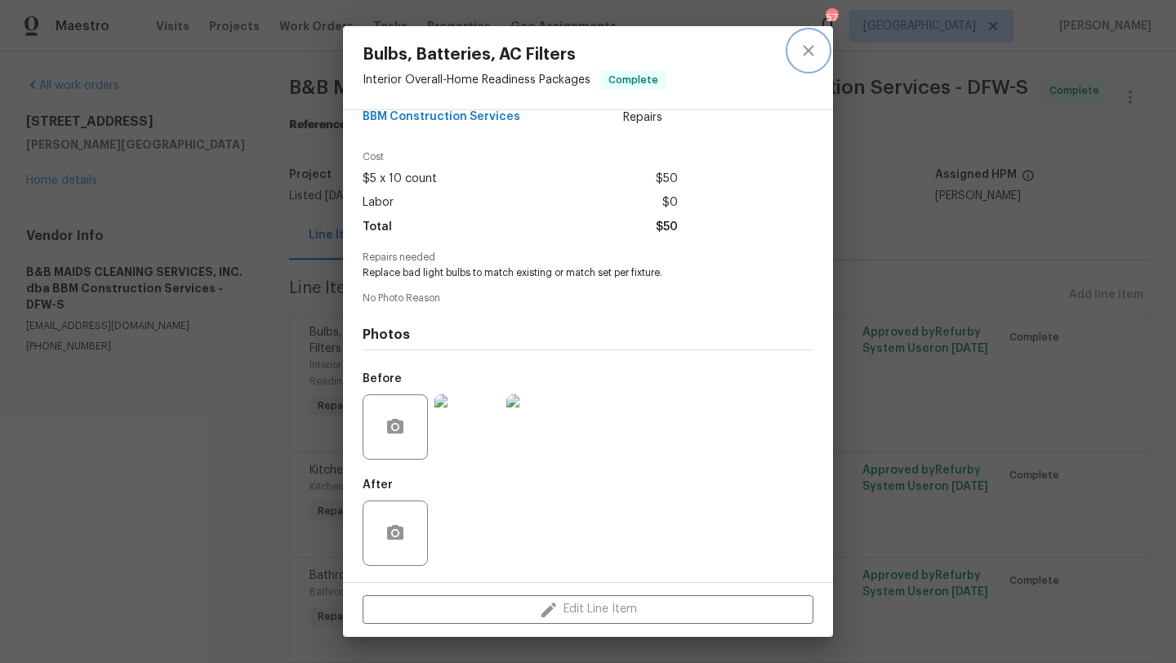
click at [805, 53] on icon "close" at bounding box center [808, 50] width 11 height 11
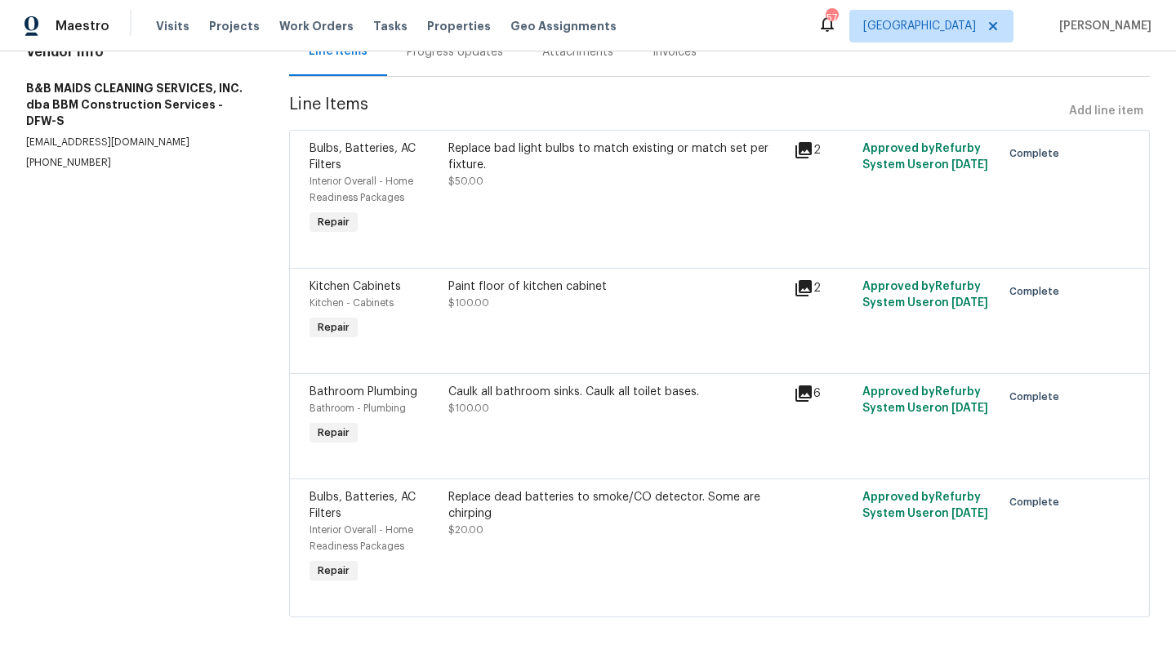
scroll to position [0, 0]
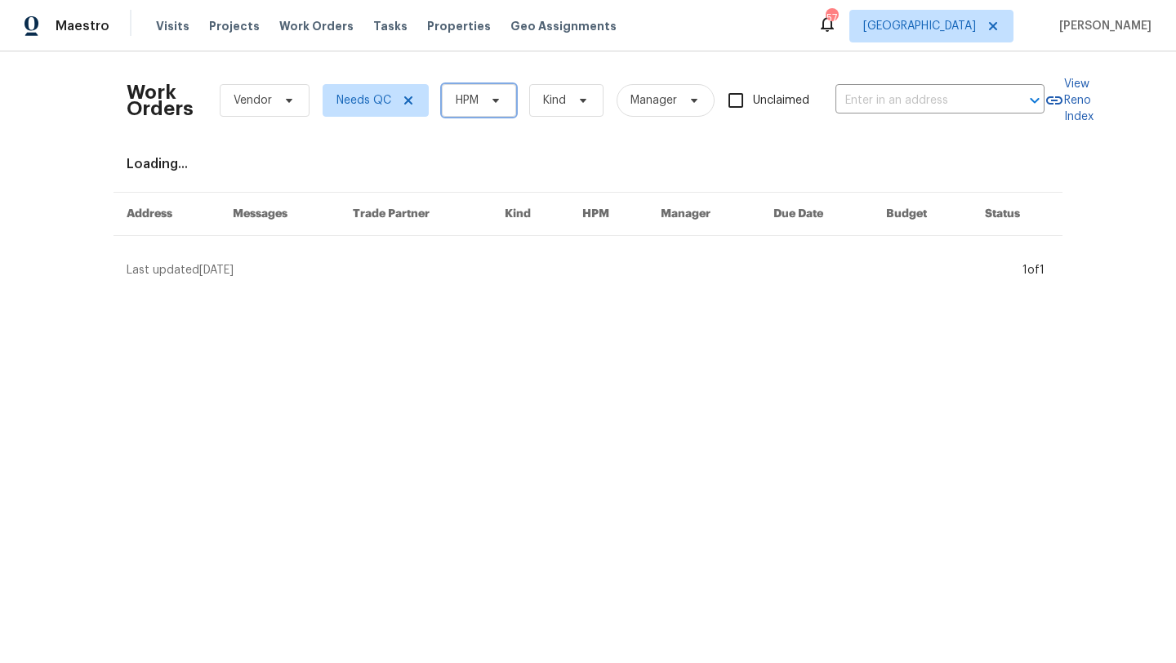
click at [461, 107] on span "HPM" at bounding box center [467, 100] width 23 height 16
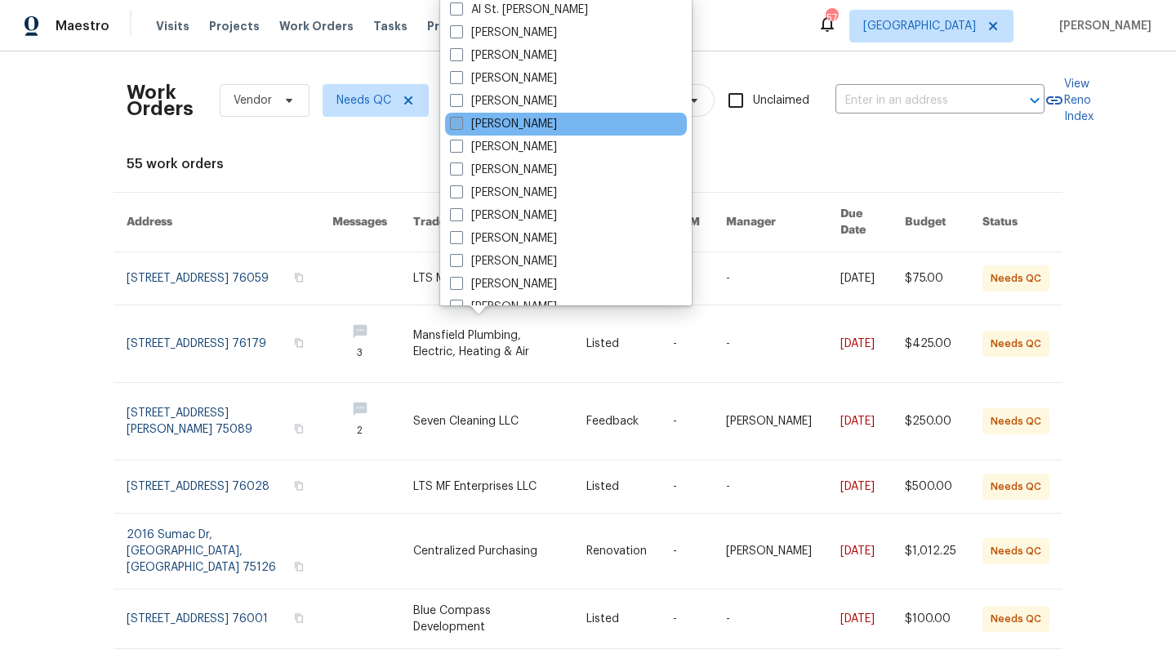
click at [491, 122] on label "[PERSON_NAME]" at bounding box center [503, 124] width 107 height 16
click at [461, 122] on input "[PERSON_NAME]" at bounding box center [455, 121] width 11 height 11
checkbox input "true"
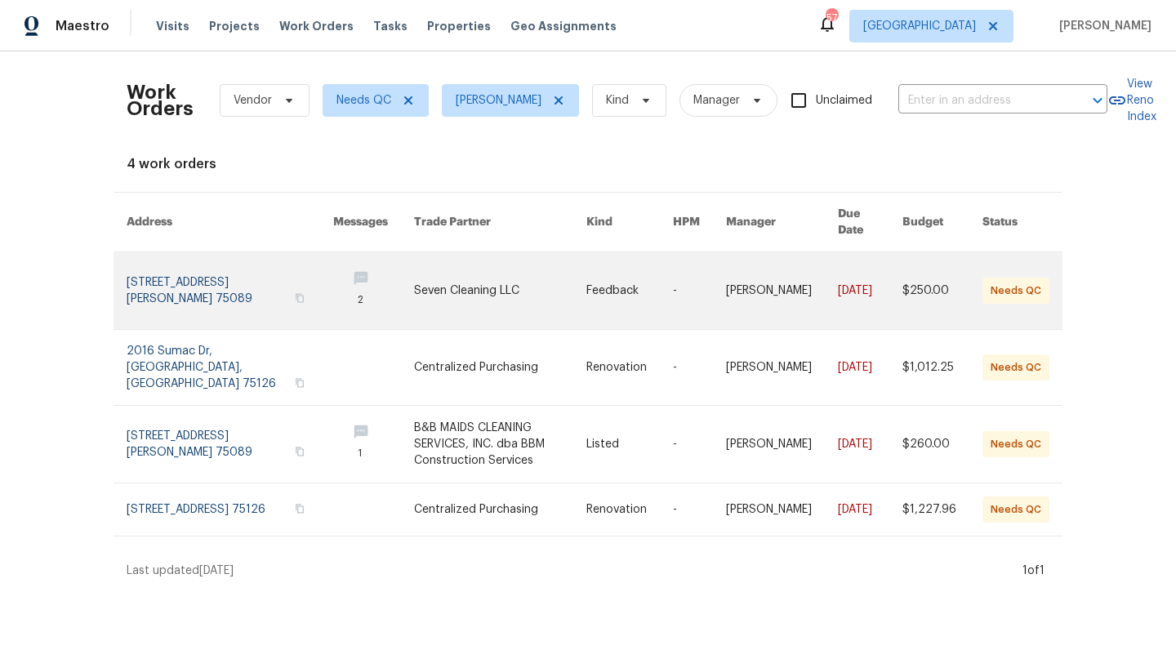
click at [496, 286] on link at bounding box center [500, 290] width 173 height 77
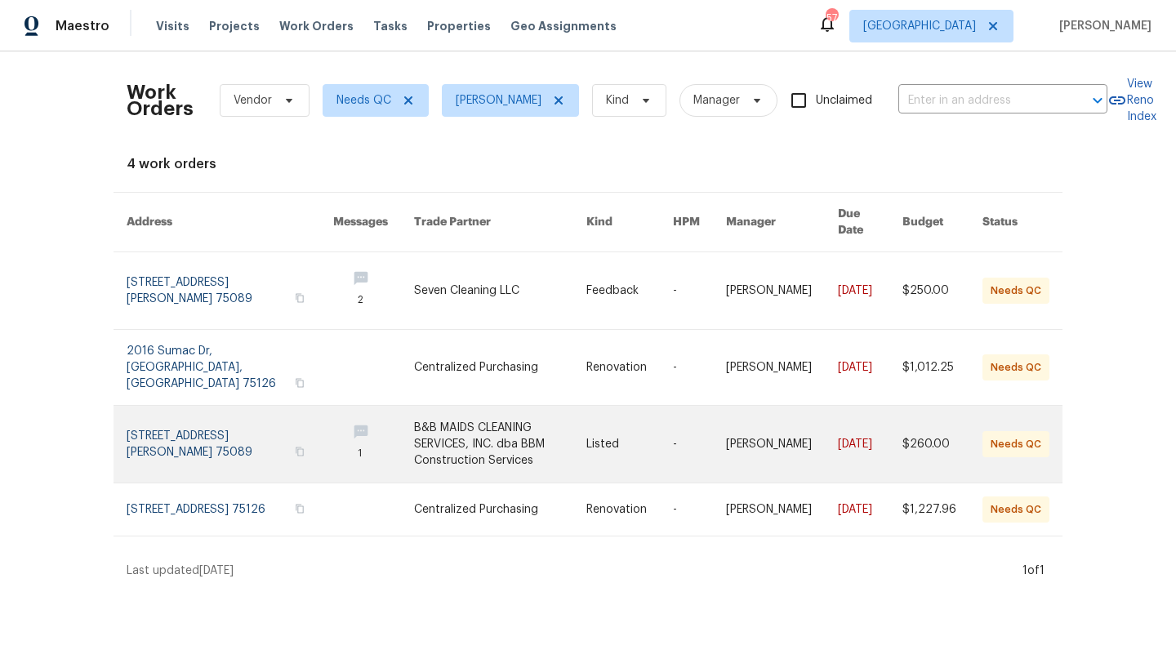
click at [484, 406] on link at bounding box center [500, 444] width 173 height 77
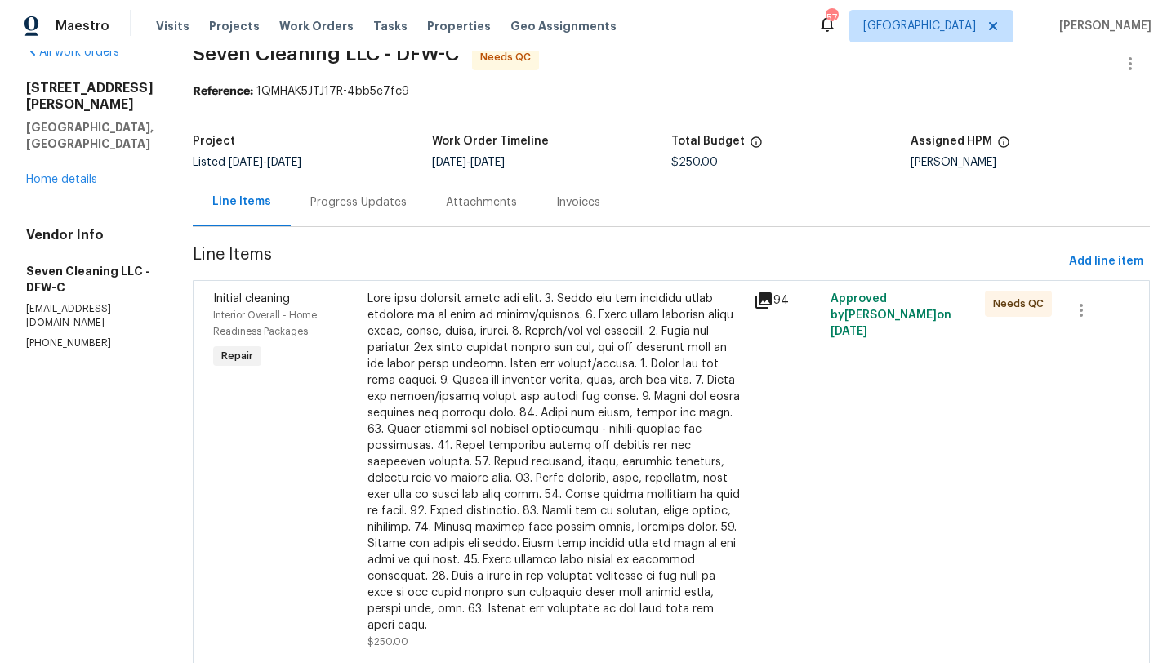
scroll to position [80, 0]
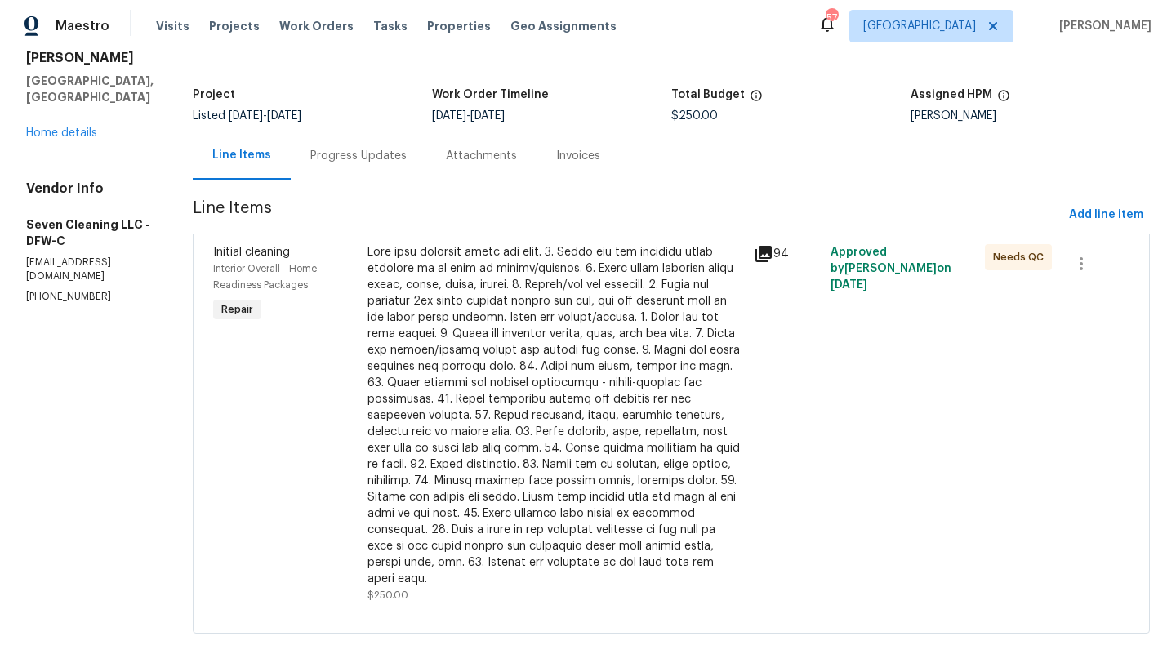
click at [503, 463] on div at bounding box center [556, 415] width 377 height 343
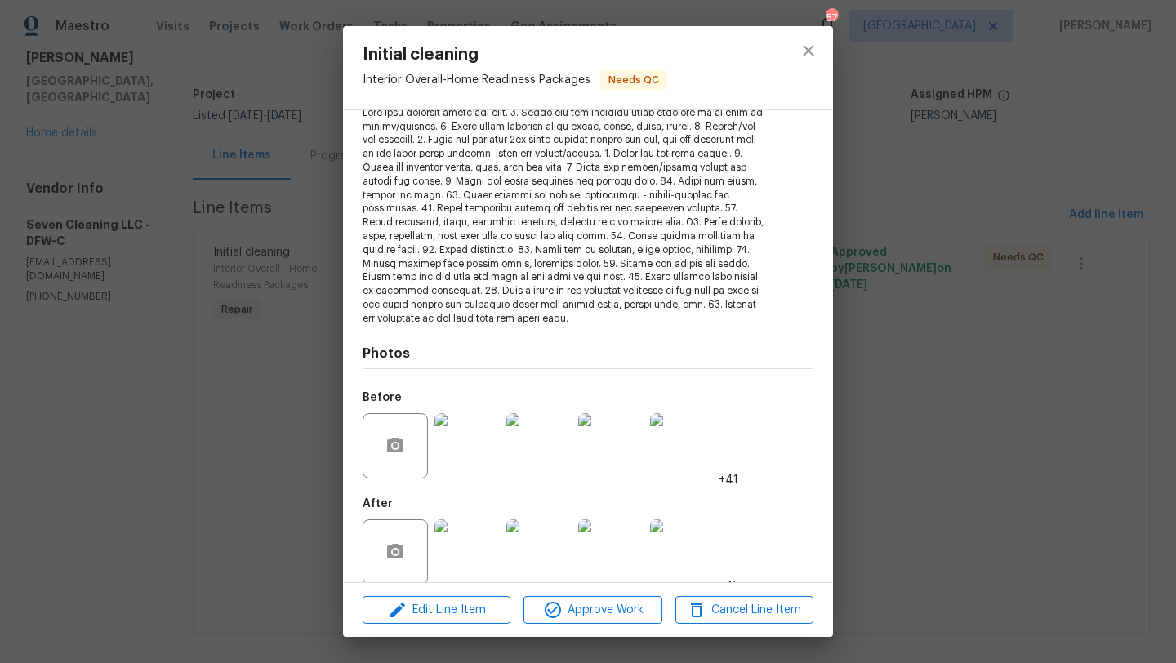
scroll to position [212, 0]
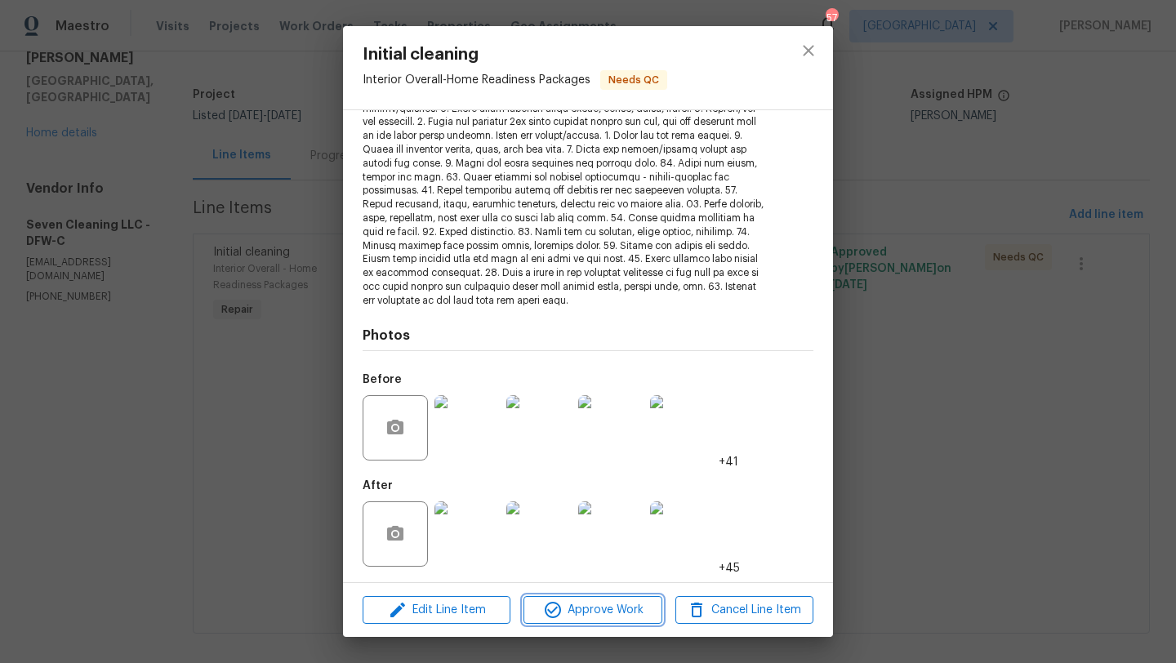
click at [591, 608] on span "Approve Work" at bounding box center [592, 610] width 128 height 20
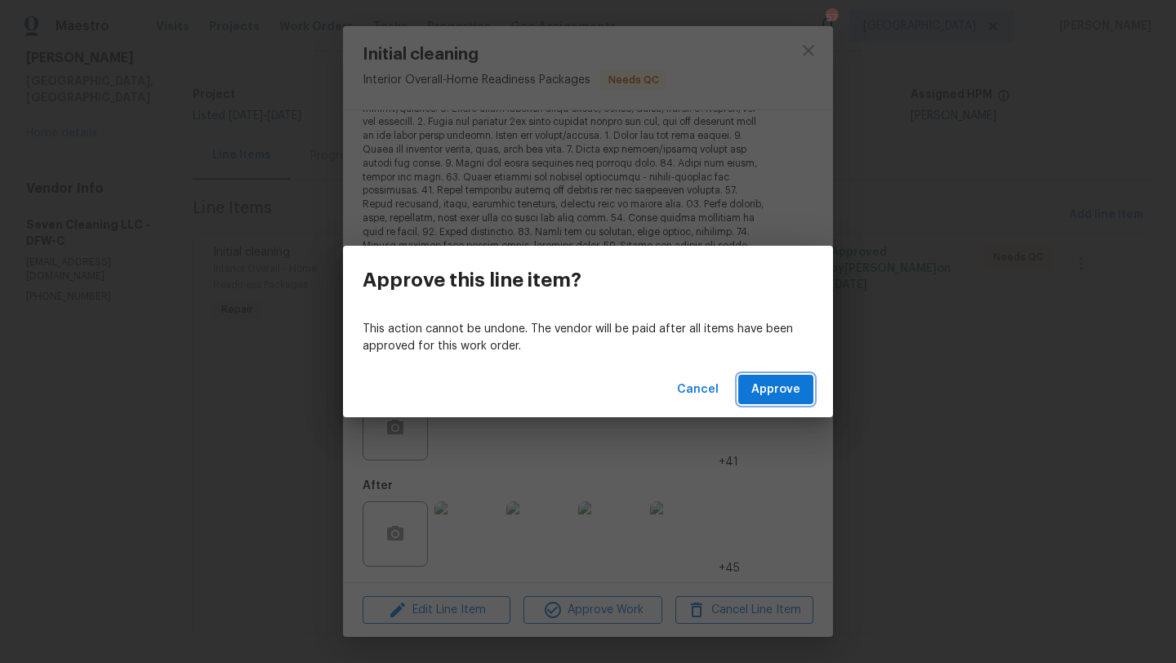
click at [785, 393] on span "Approve" at bounding box center [775, 390] width 49 height 20
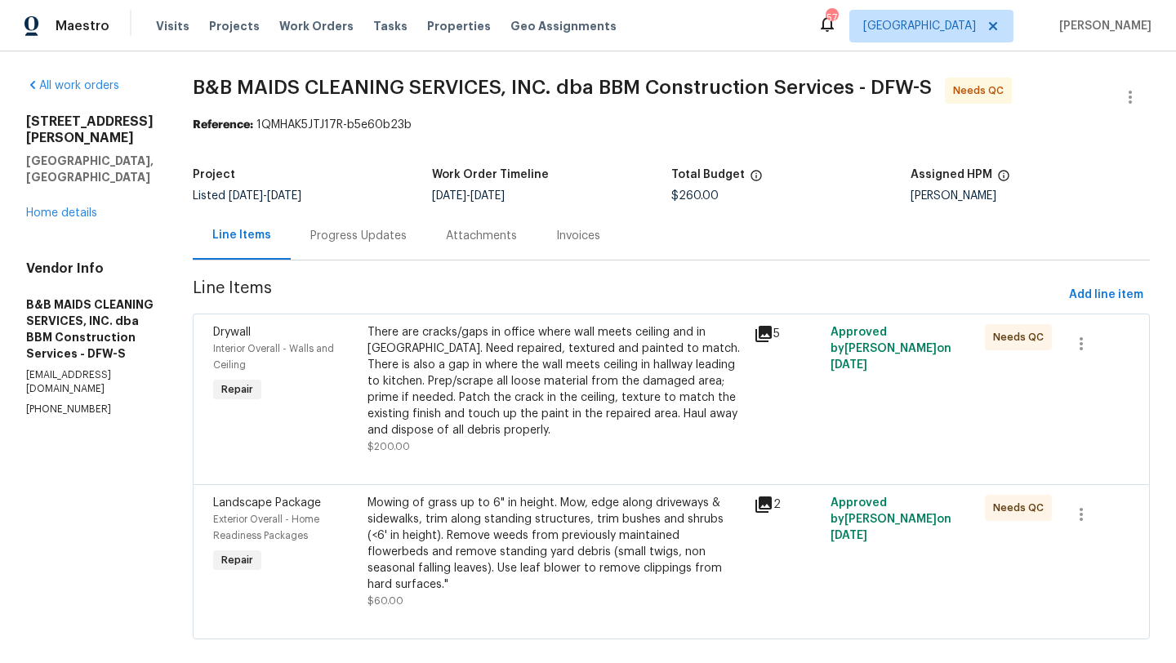
click at [568, 399] on div "There are cracks/gaps in office where wall meets ceiling and in wall corners. N…" at bounding box center [556, 381] width 377 height 114
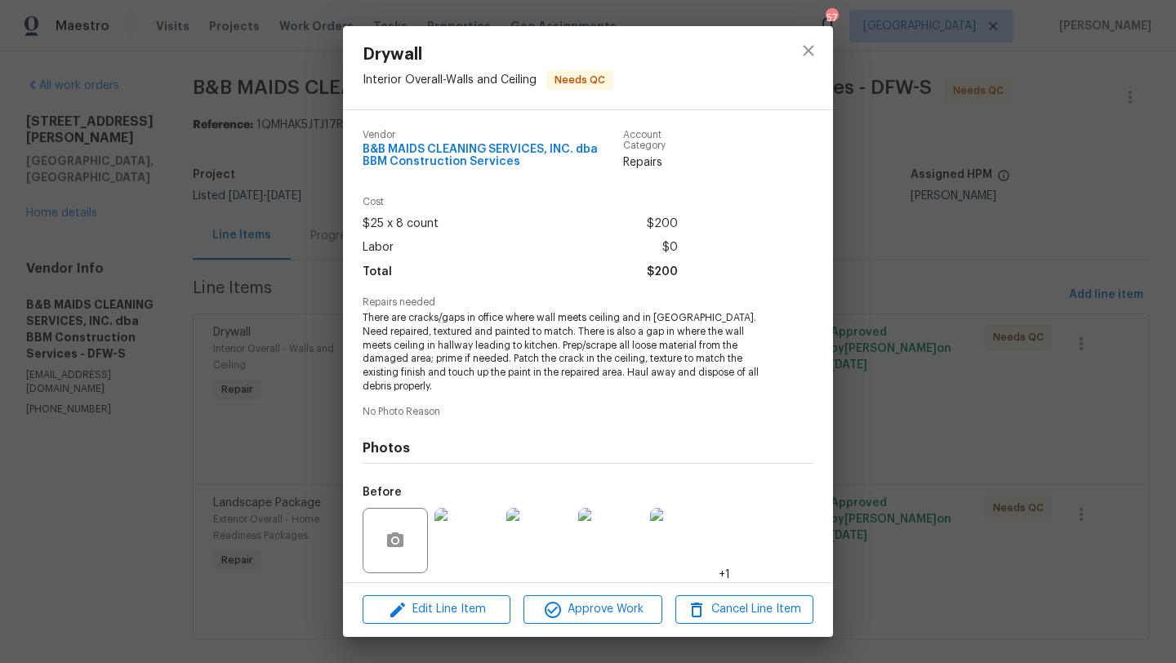
scroll to position [114, 0]
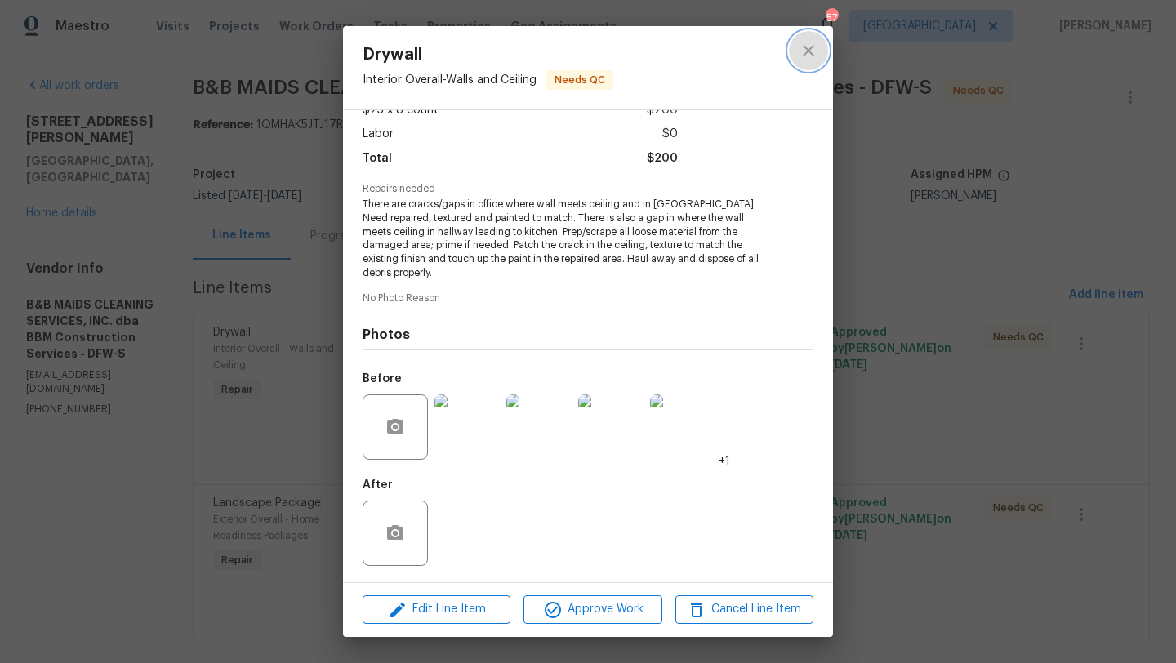
click at [809, 53] on icon "close" at bounding box center [809, 51] width 20 height 20
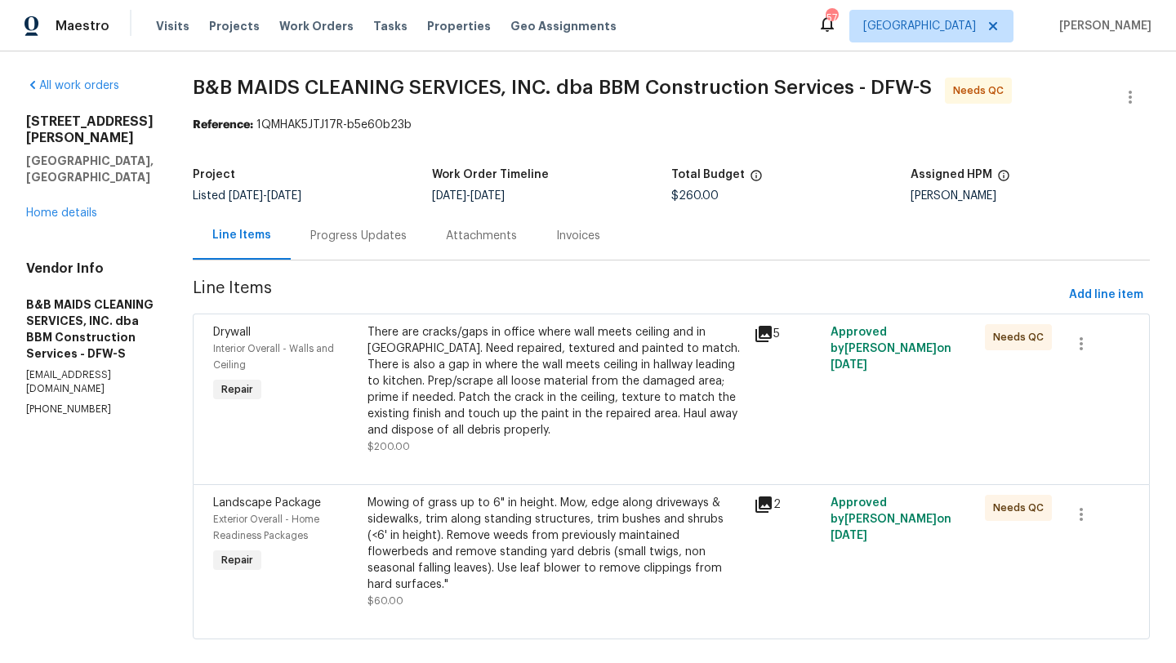
click at [519, 517] on div "Mowing of grass up to 6" in height. Mow, edge along driveways & sidewalks, trim…" at bounding box center [556, 544] width 377 height 98
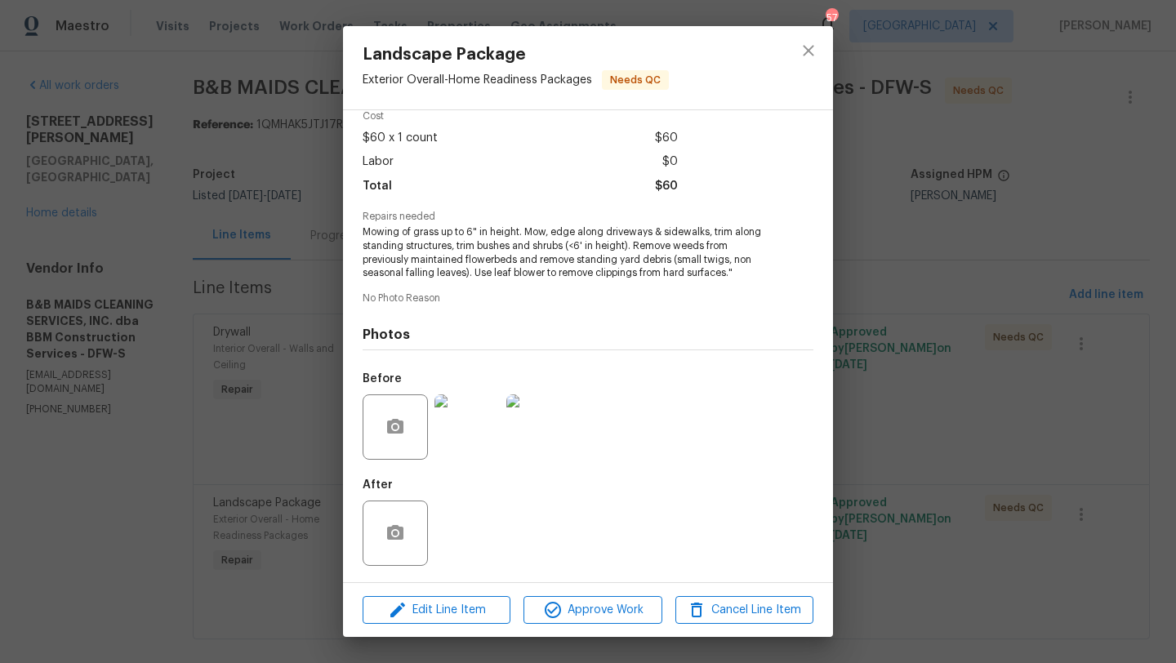
scroll to position [0, 0]
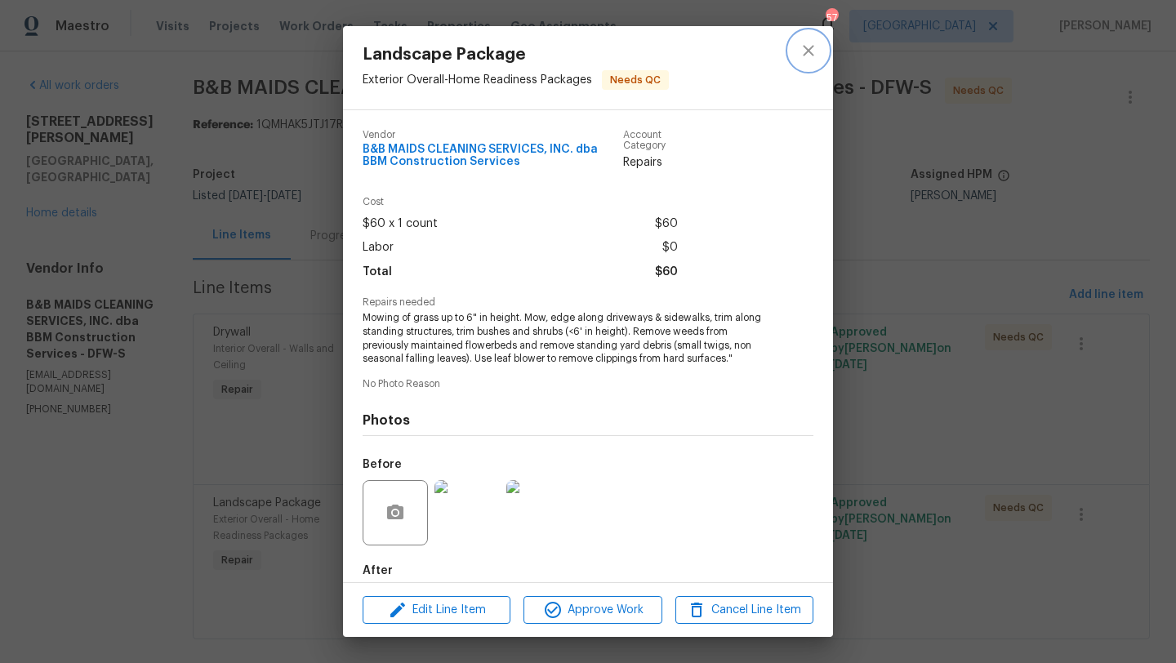
click at [805, 47] on icon "close" at bounding box center [808, 50] width 11 height 11
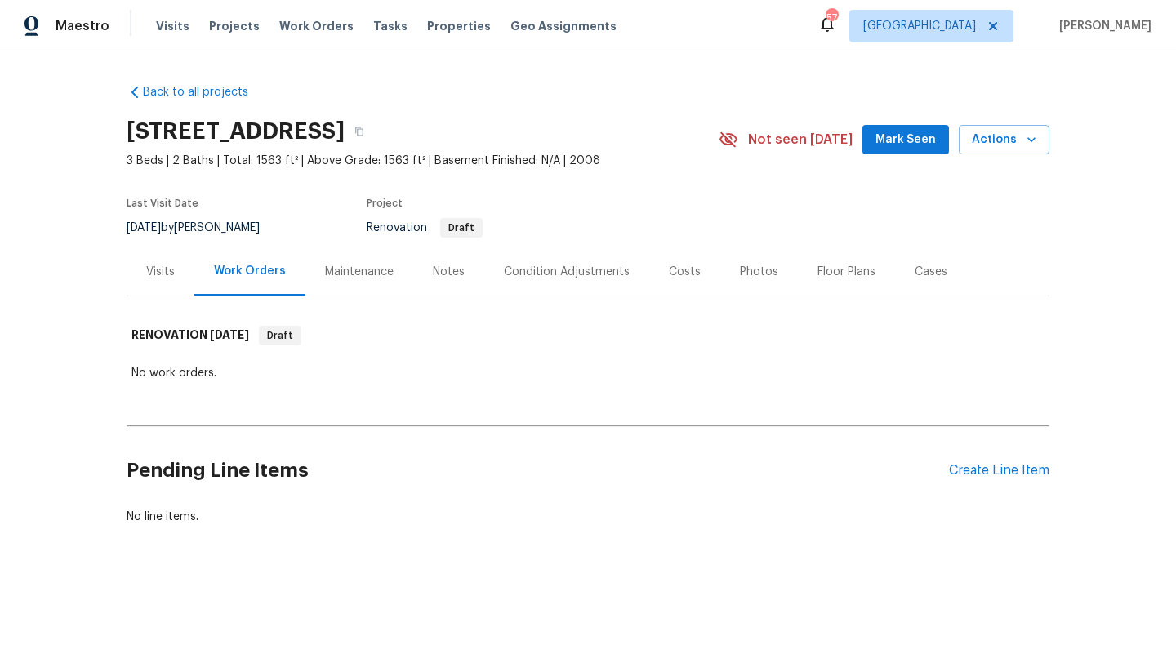
click at [676, 276] on div "Costs" at bounding box center [685, 272] width 32 height 16
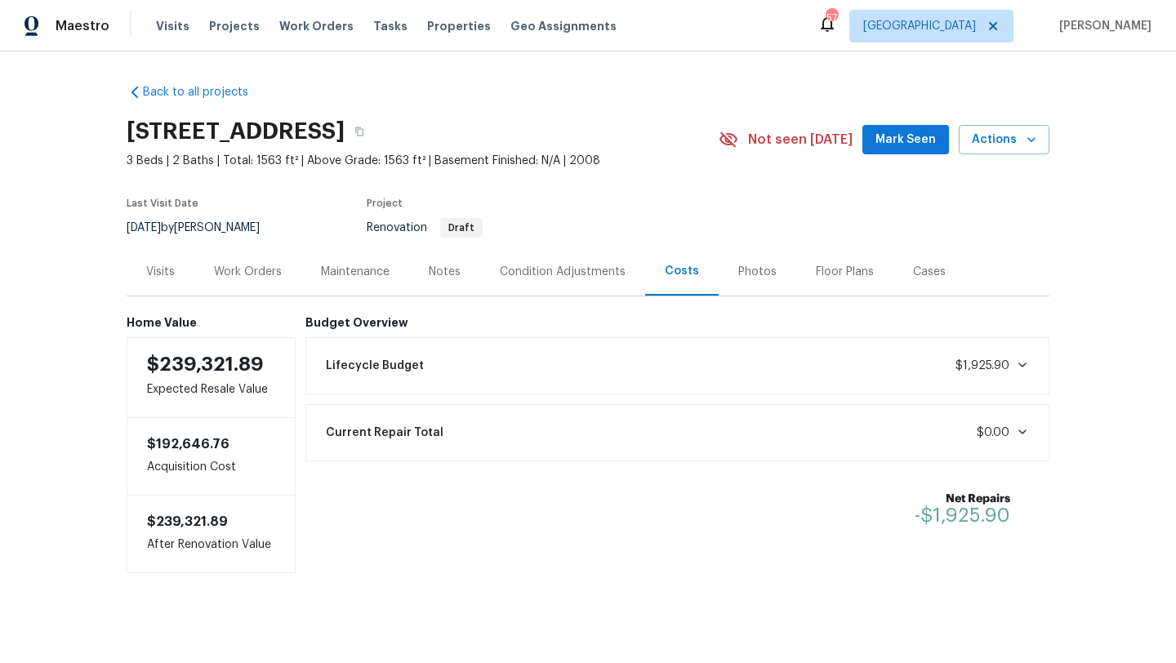
click at [591, 270] on div "Condition Adjustments" at bounding box center [563, 272] width 126 height 16
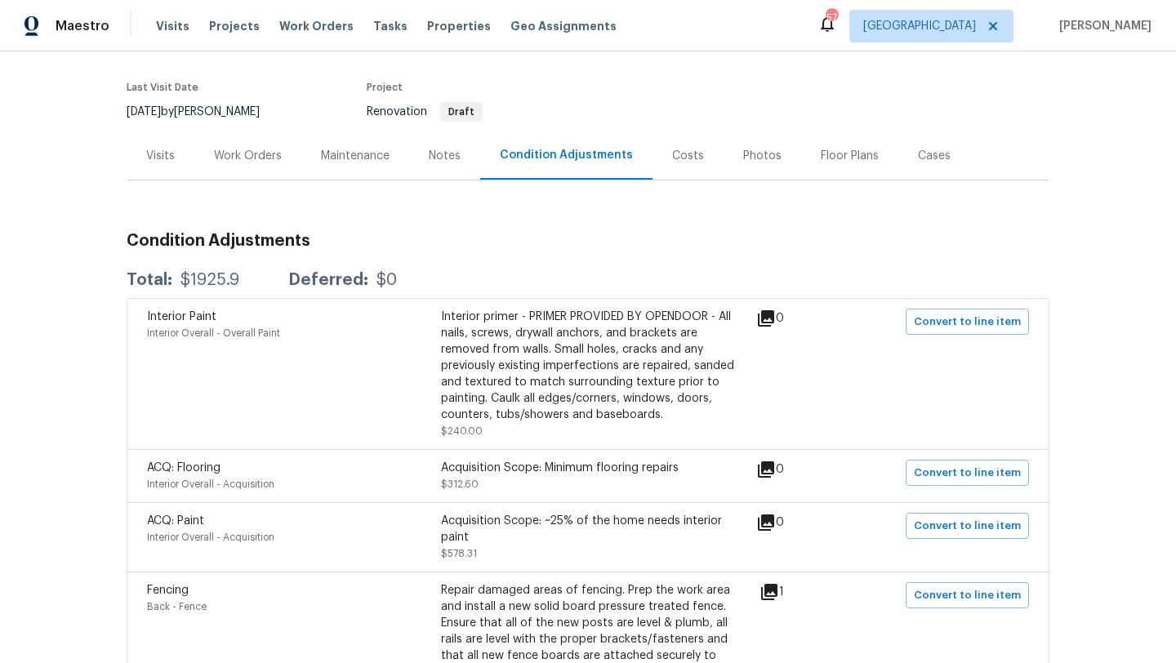
scroll to position [96, 0]
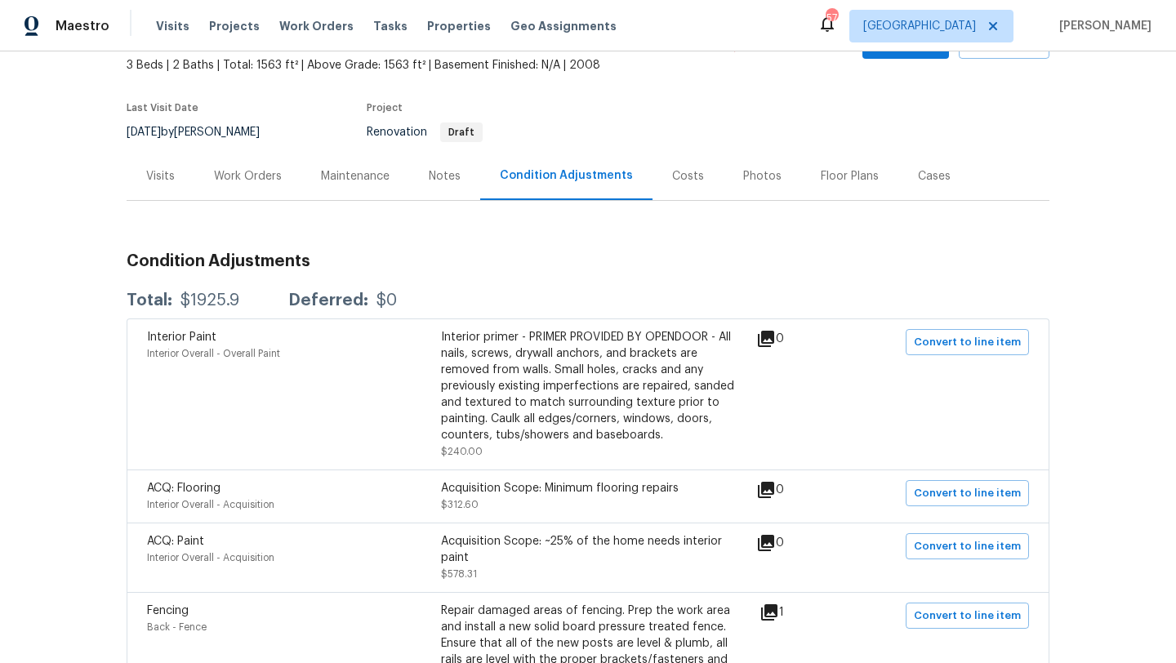
click at [265, 176] on div "Work Orders" at bounding box center [248, 176] width 68 height 16
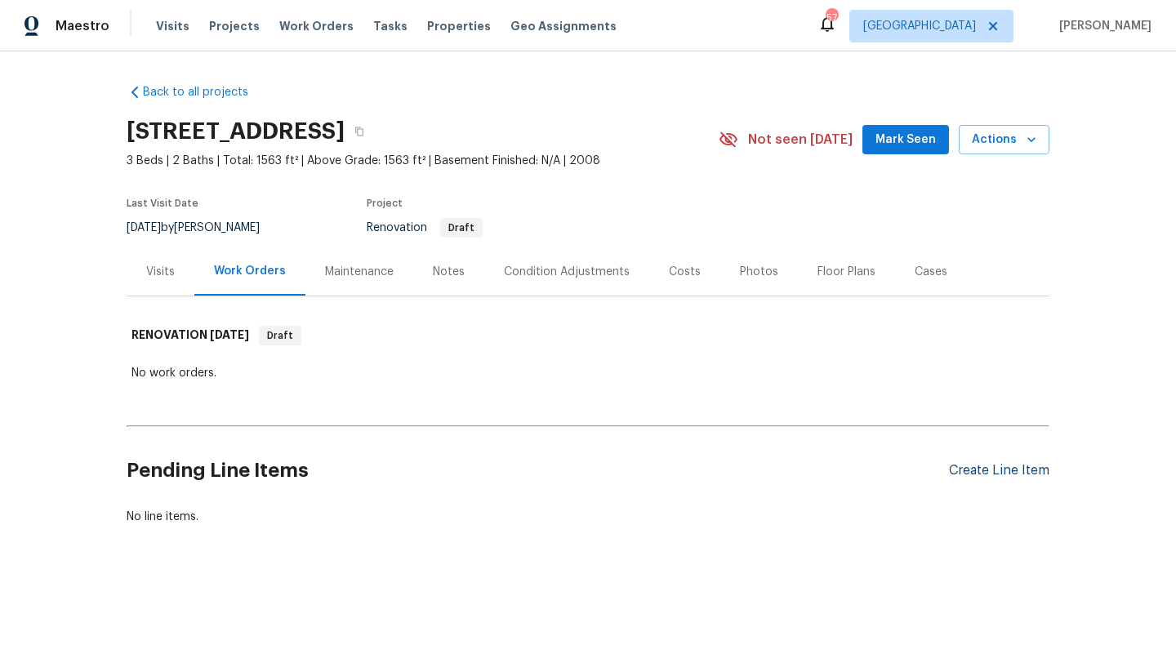
click at [967, 471] on div "Create Line Item" at bounding box center [999, 471] width 100 height 16
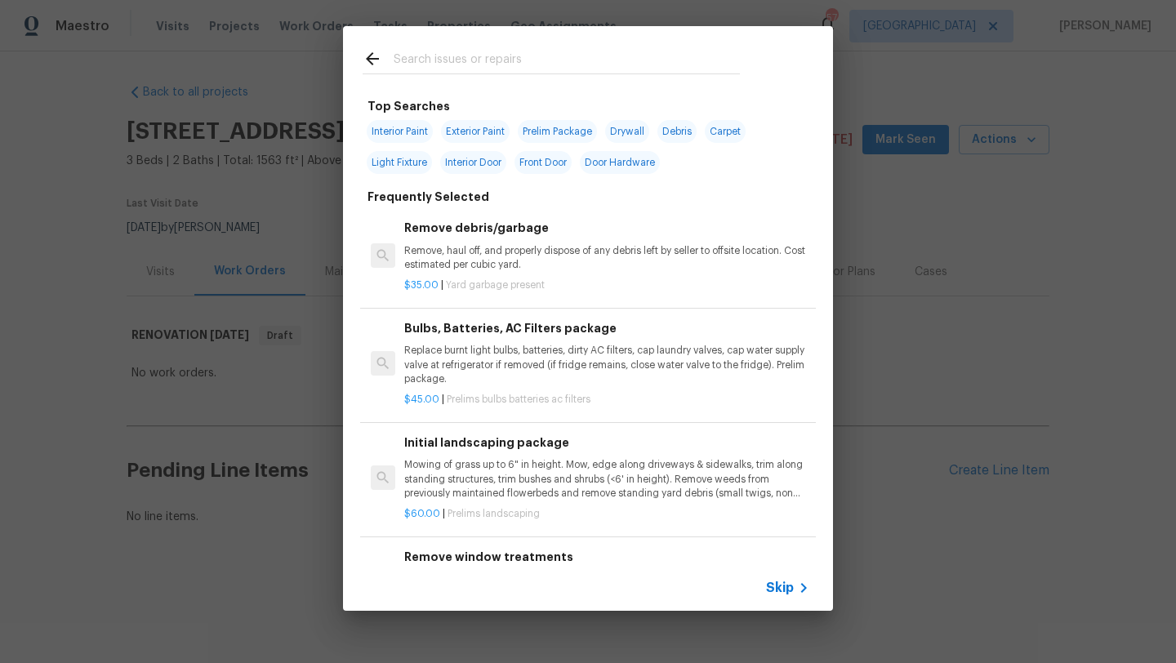
click at [471, 53] on input "text" at bounding box center [567, 61] width 346 height 25
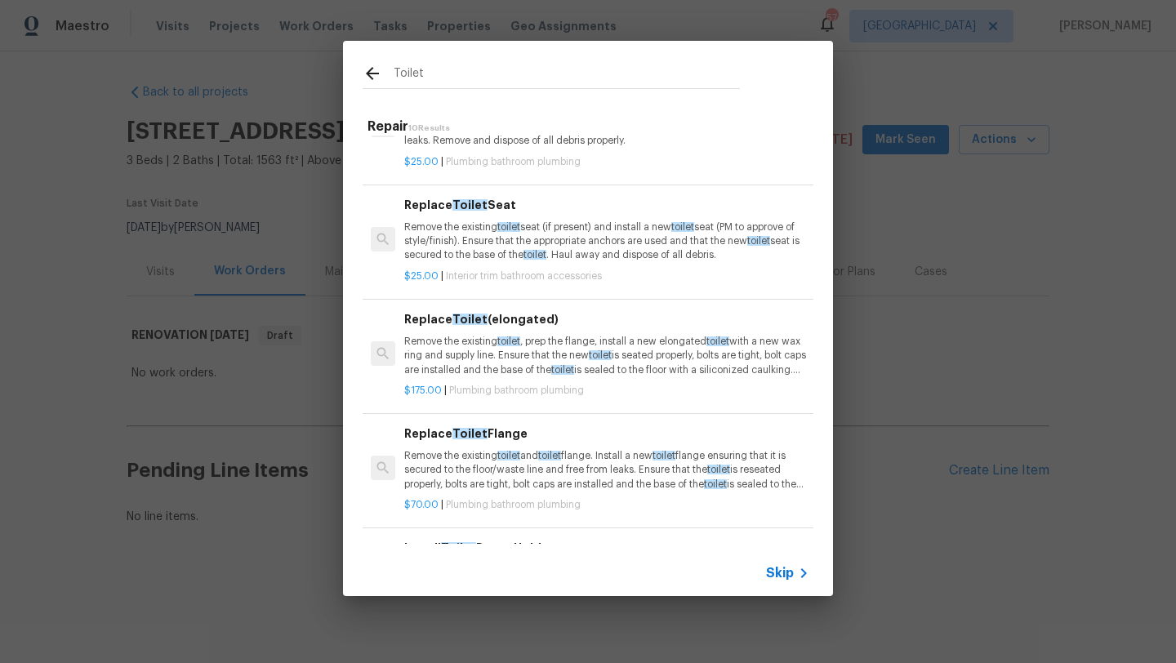
scroll to position [243, 0]
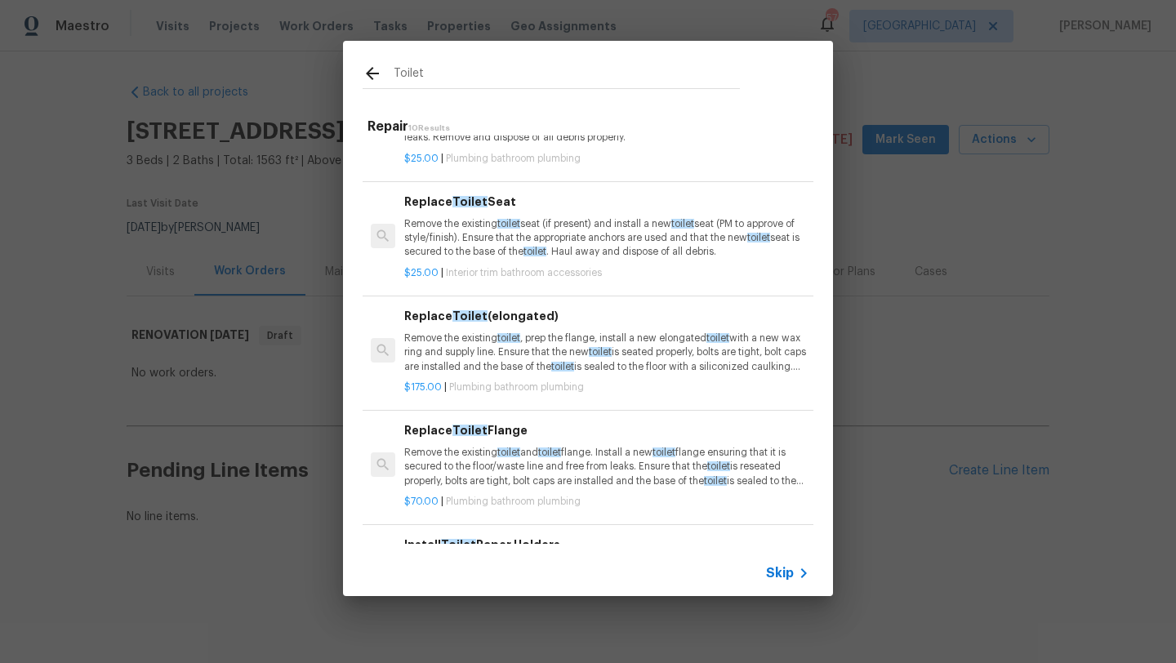
type input "Toilet"
click at [546, 357] on p "Remove the existing toilet , prep the flange, install a new elongated toilet wi…" at bounding box center [606, 353] width 405 height 42
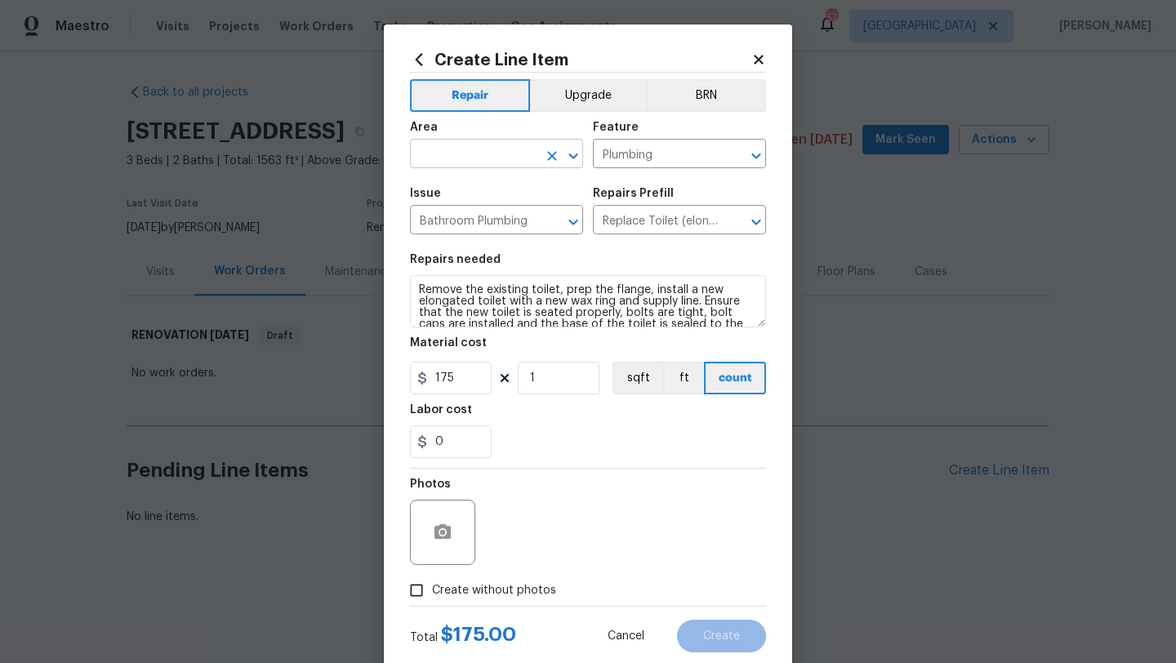
click at [496, 154] on input "text" at bounding box center [473, 155] width 127 height 25
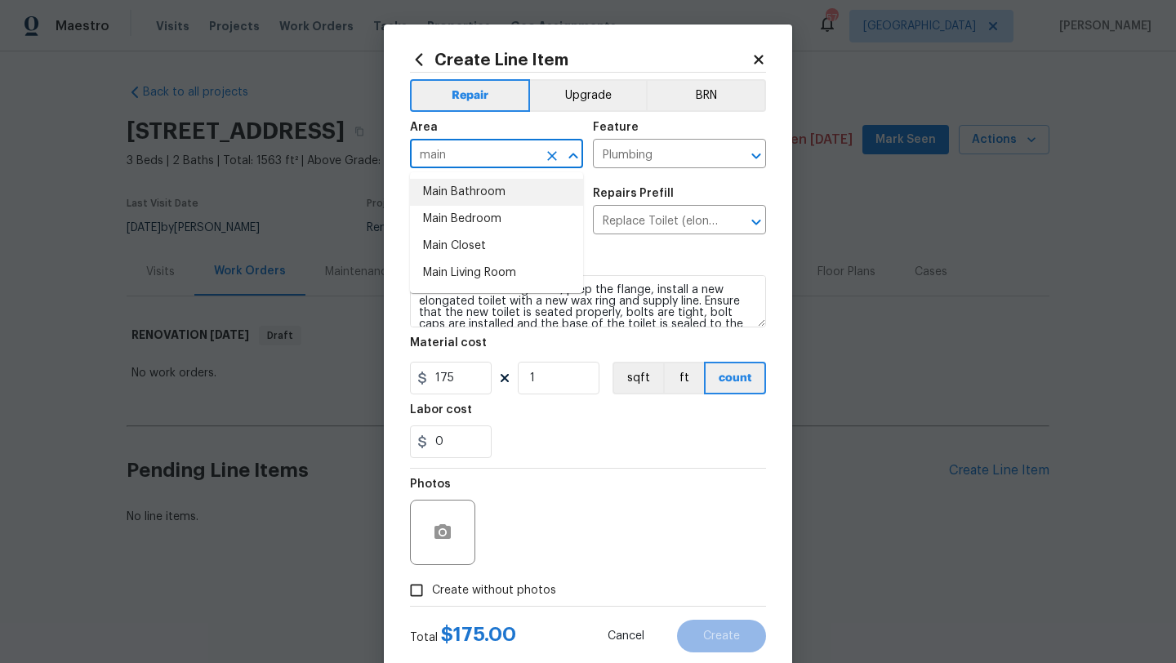
click at [491, 198] on li "Main Bathroom" at bounding box center [496, 192] width 173 height 27
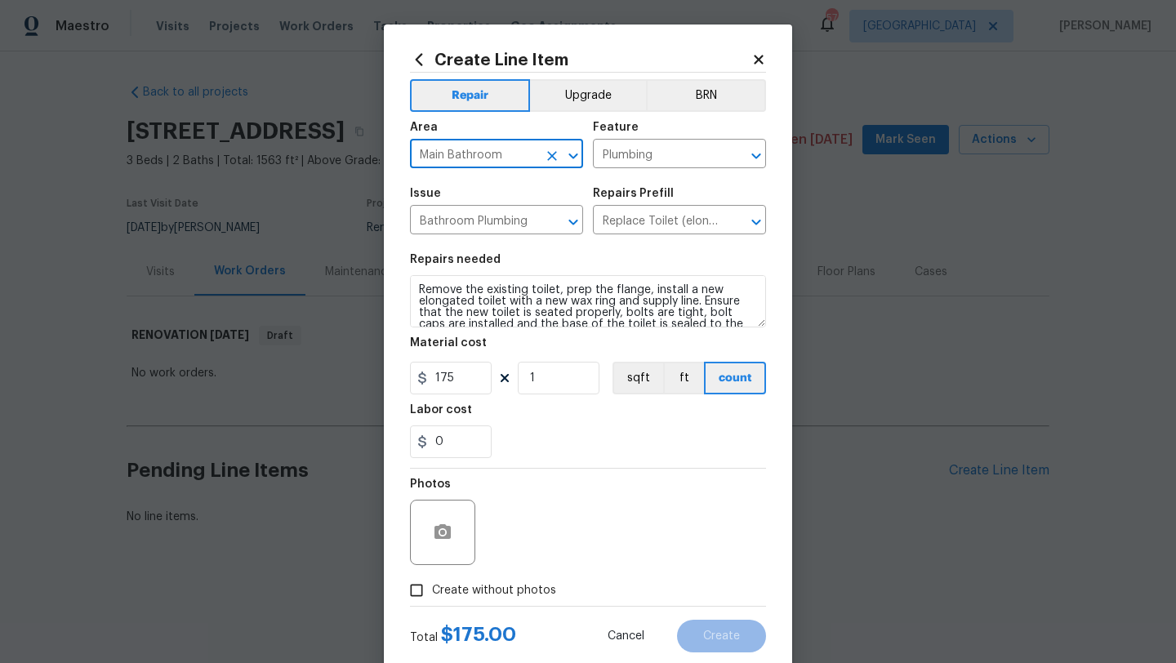
type input "Main Bathroom"
drag, startPoint x: 449, startPoint y: 443, endPoint x: 411, endPoint y: 443, distance: 38.4
click at [411, 443] on input "0" at bounding box center [451, 442] width 82 height 33
click at [566, 465] on section "Repairs needed Remove the existing toilet, prep the flange, install a new elong…" at bounding box center [588, 356] width 356 height 224
drag, startPoint x: 451, startPoint y: 440, endPoint x: 415, endPoint y: 440, distance: 35.9
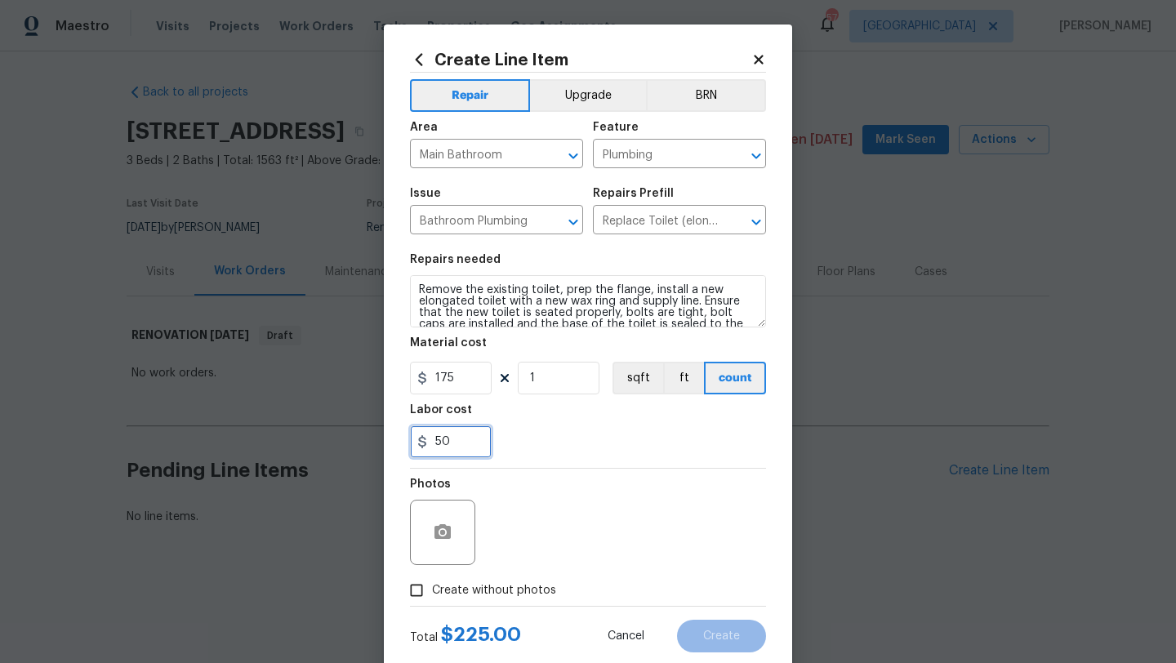
click at [415, 440] on input "50" at bounding box center [451, 442] width 82 height 33
type input "75"
click at [558, 474] on div "Photos" at bounding box center [588, 522] width 356 height 106
click at [533, 590] on span "Create without photos" at bounding box center [494, 590] width 124 height 17
click at [432, 590] on input "Create without photos" at bounding box center [416, 590] width 31 height 31
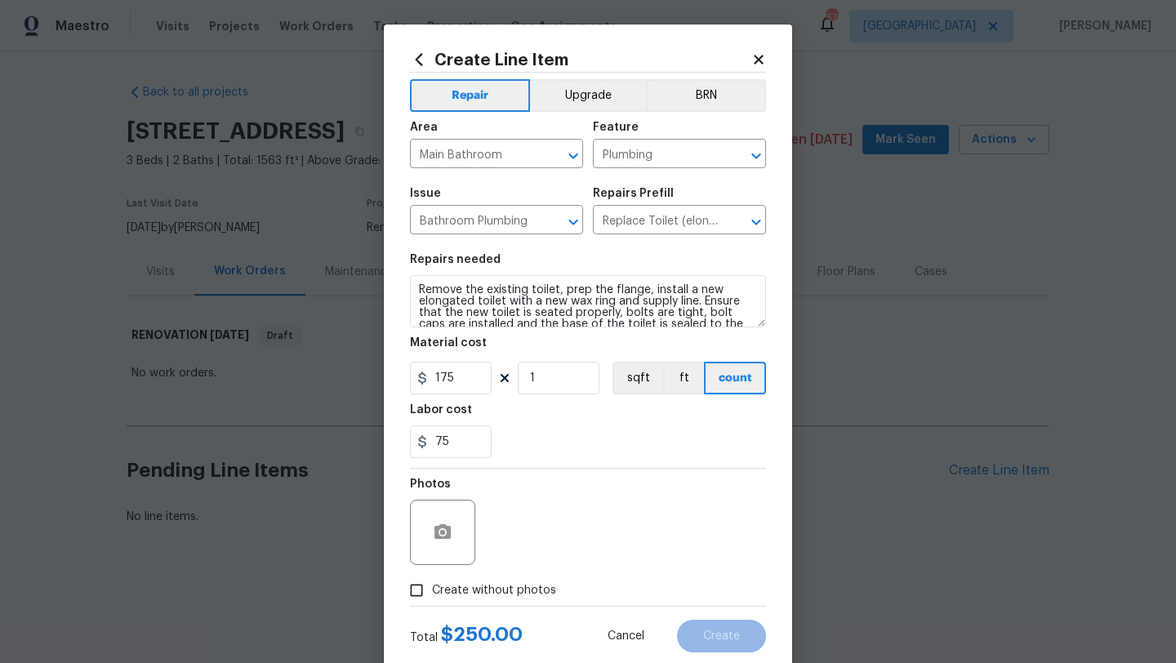
checkbox input "true"
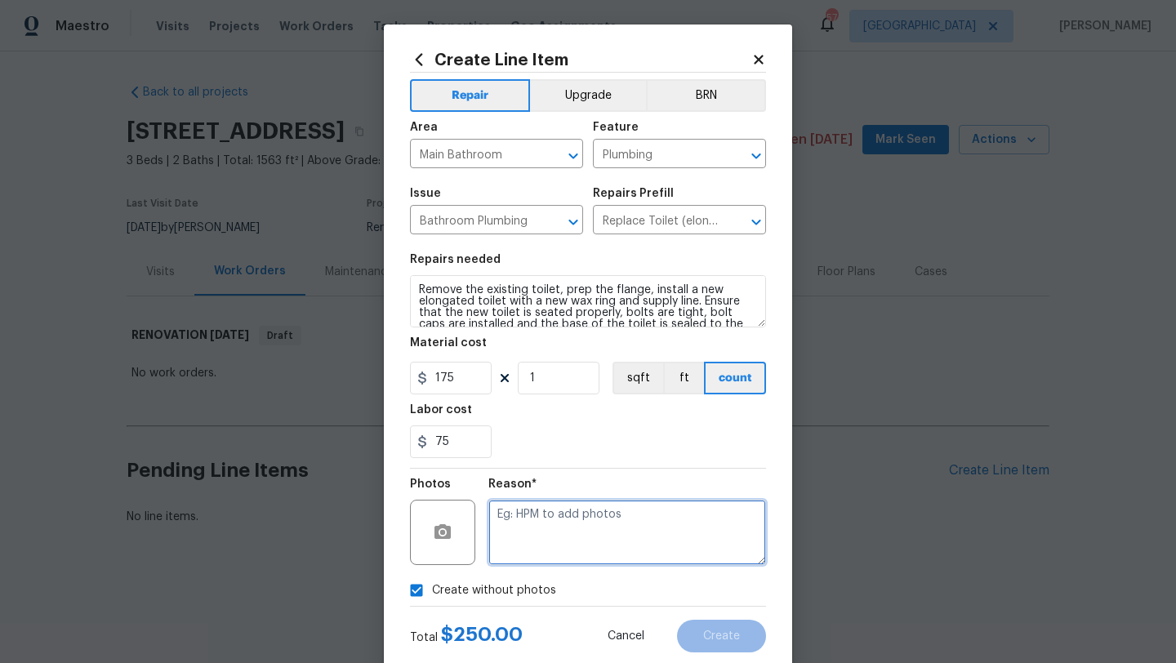
click at [570, 547] on textarea at bounding box center [627, 532] width 278 height 65
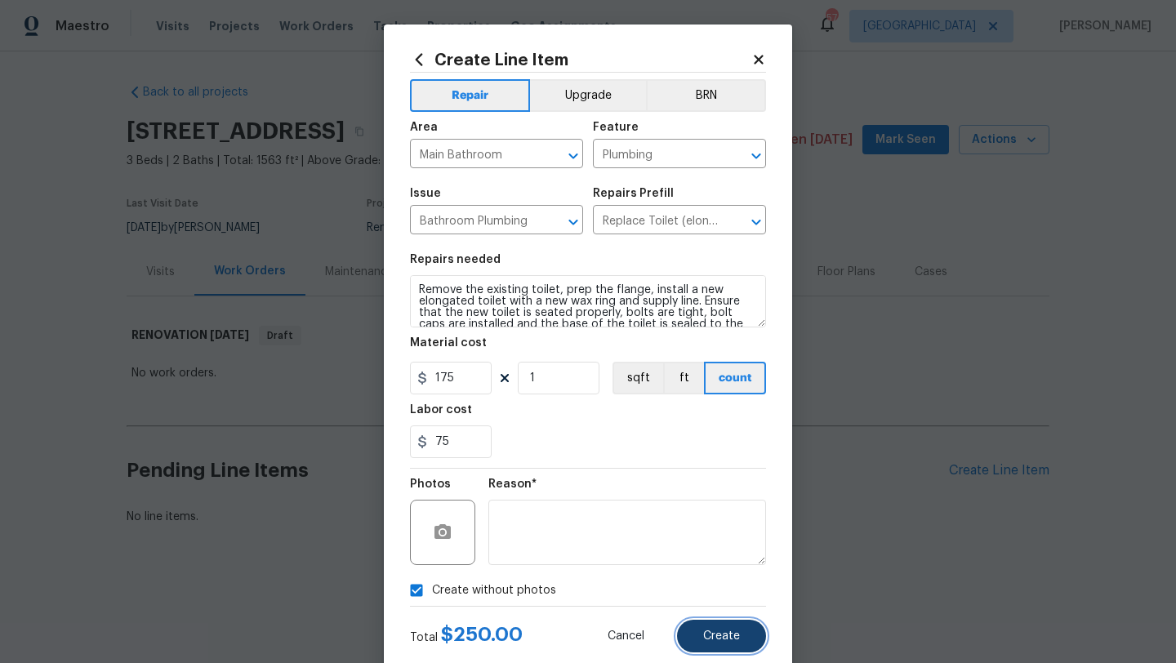
click at [742, 640] on button "Create" at bounding box center [721, 636] width 89 height 33
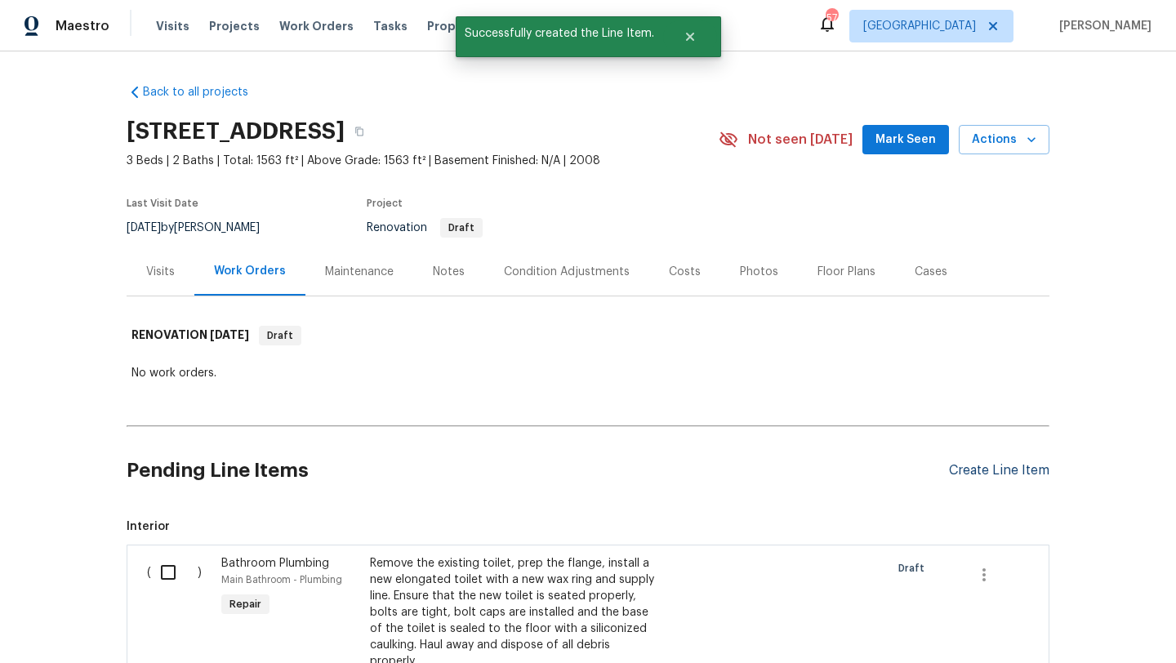
click at [982, 470] on div "Create Line Item" at bounding box center [999, 471] width 100 height 16
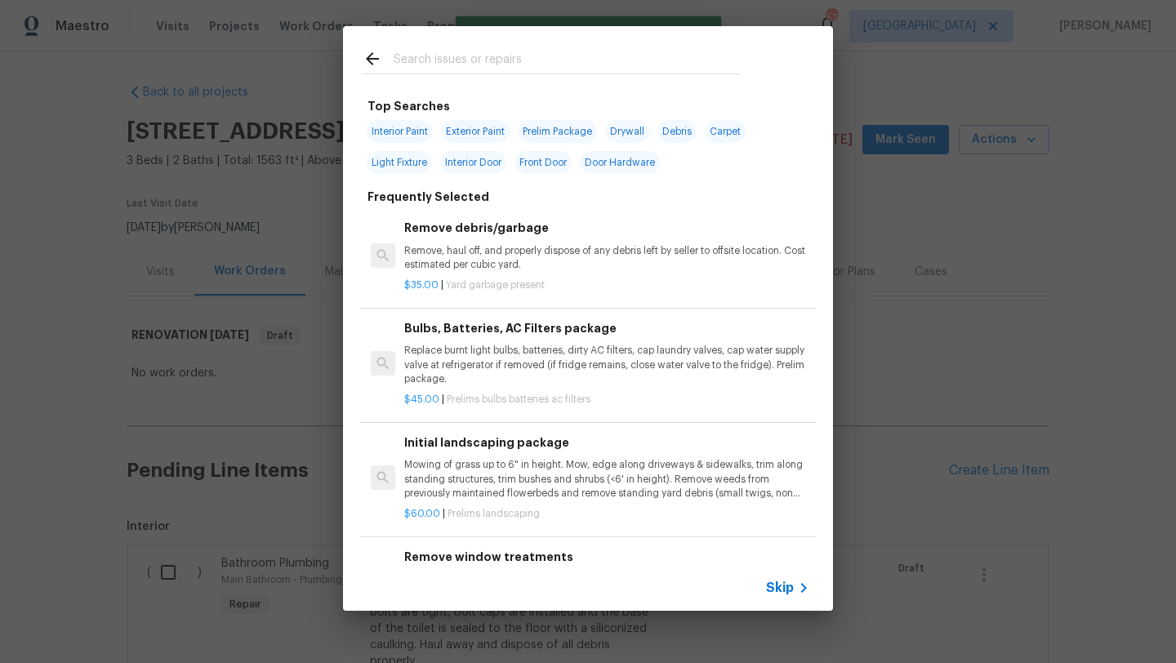
click at [492, 56] on input "text" at bounding box center [567, 61] width 346 height 25
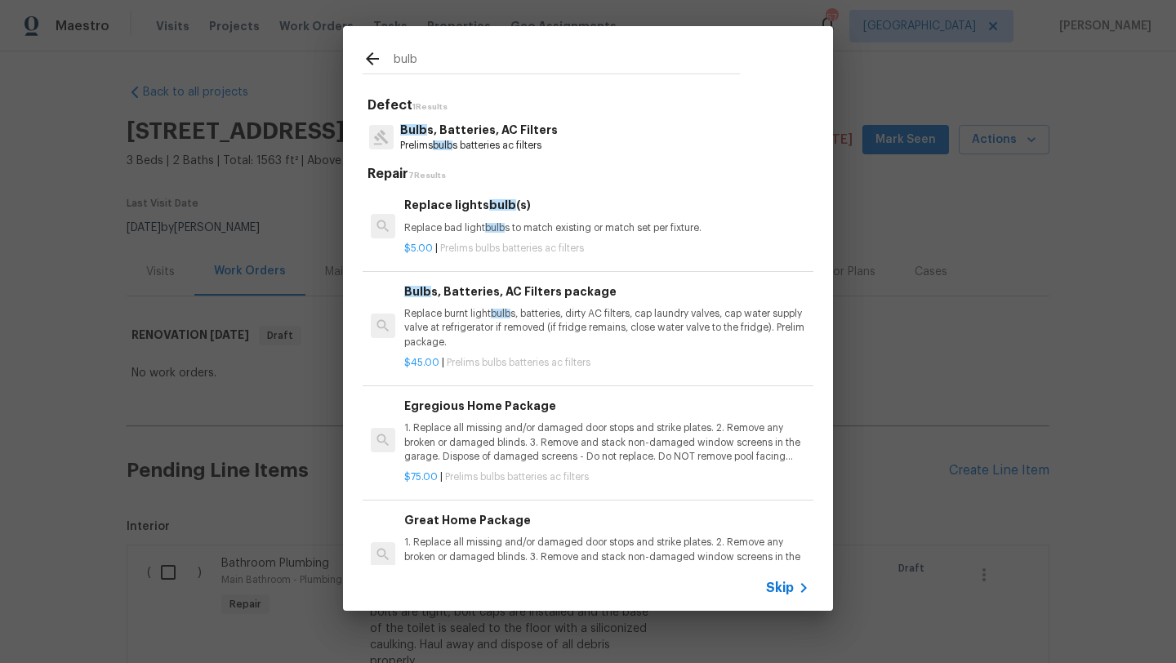
type input "bulb"
click at [559, 329] on p "Replace burnt light bulb s, batteries, dirty AC filters, cap laundry valves, ca…" at bounding box center [606, 328] width 405 height 42
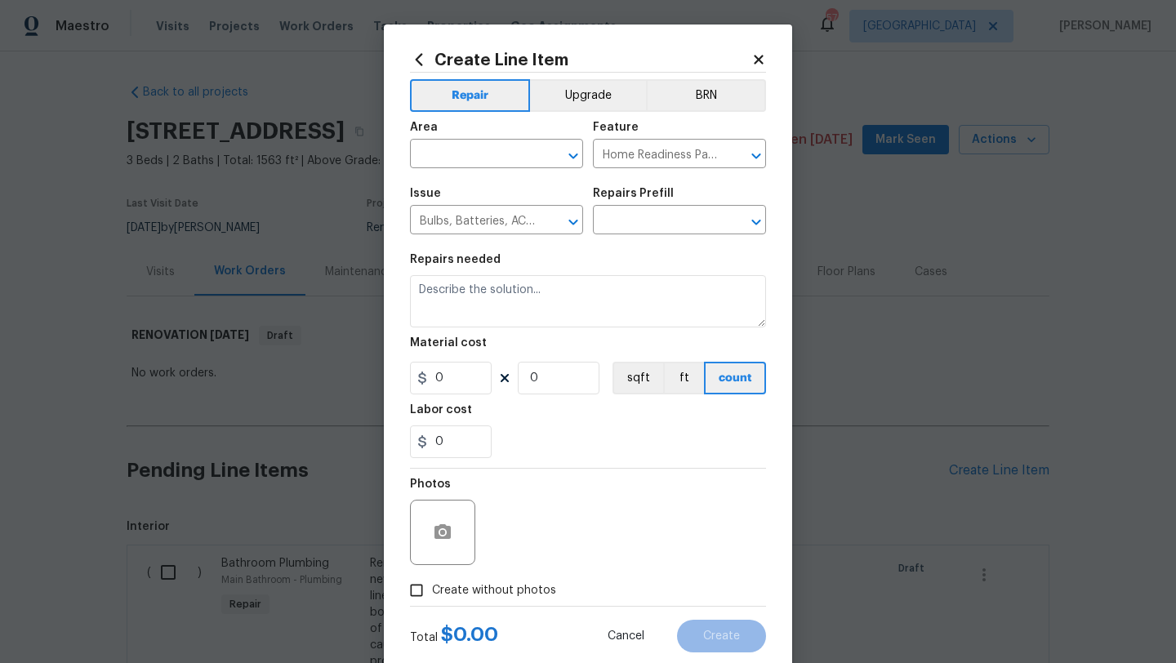
type input "Bulbs, Batteries, AC Filters package $45.00"
type textarea "Replace burnt light bulbs, batteries, dirty AC filters, cap laundry valves, cap…"
type input "45"
type input "1"
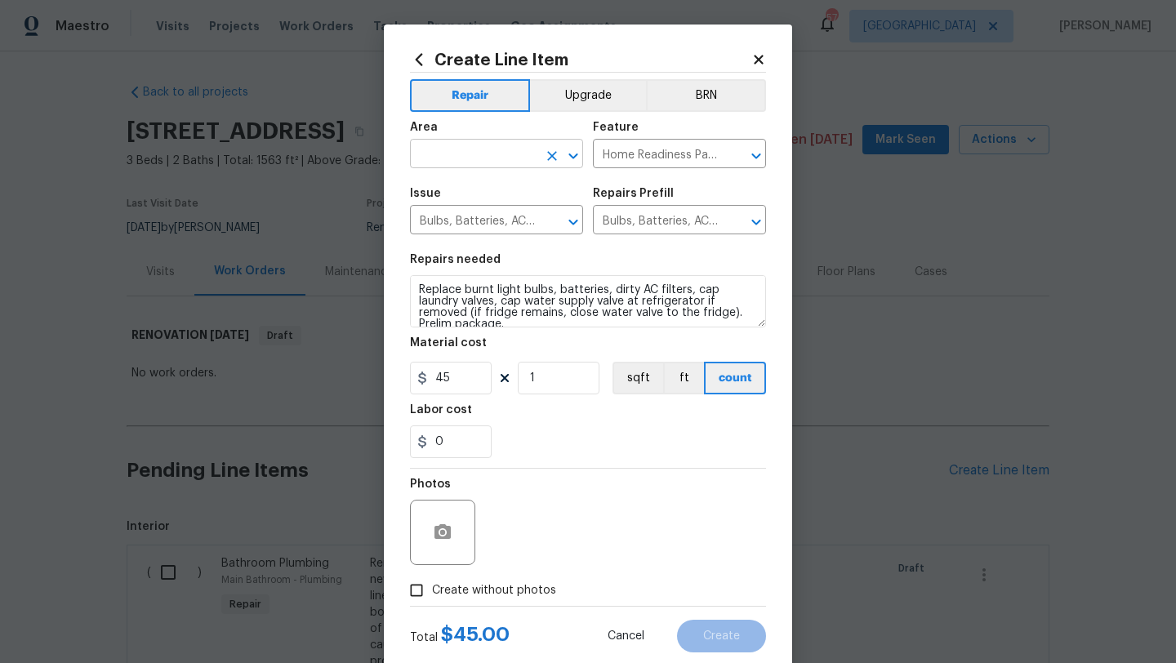
click at [510, 161] on input "text" at bounding box center [473, 155] width 127 height 25
click at [507, 212] on li "Interior Overall" at bounding box center [496, 219] width 173 height 27
type input "Interior Overall"
click at [540, 581] on label "Create without photos" at bounding box center [478, 590] width 155 height 31
click at [432, 581] on input "Create without photos" at bounding box center [416, 590] width 31 height 31
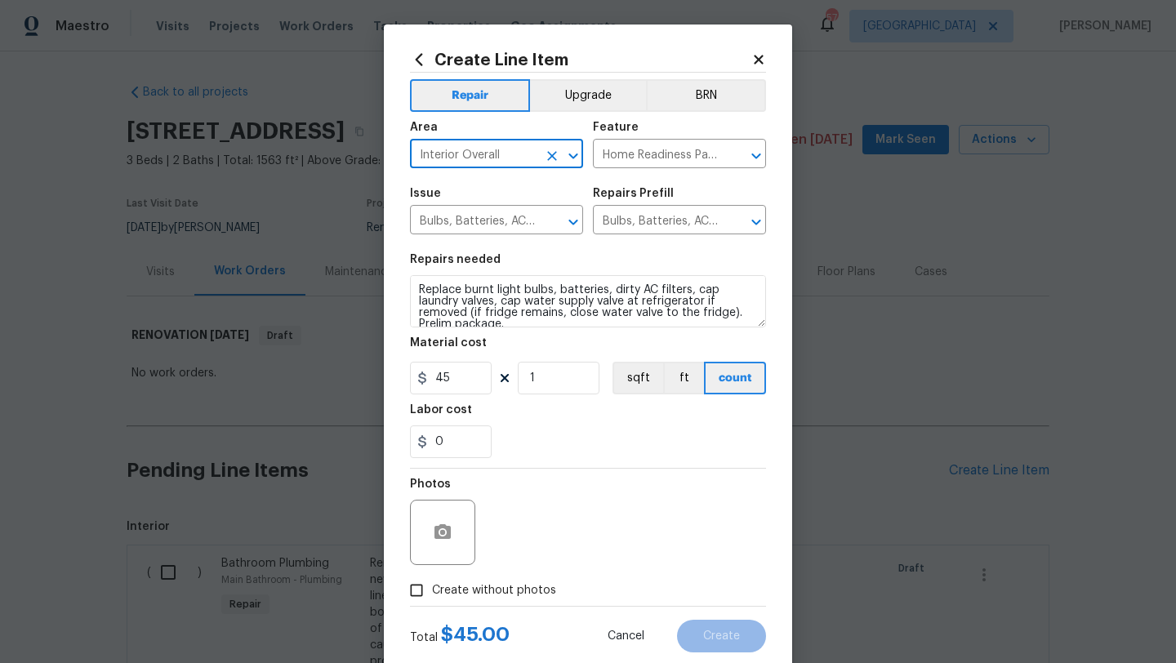
checkbox input "true"
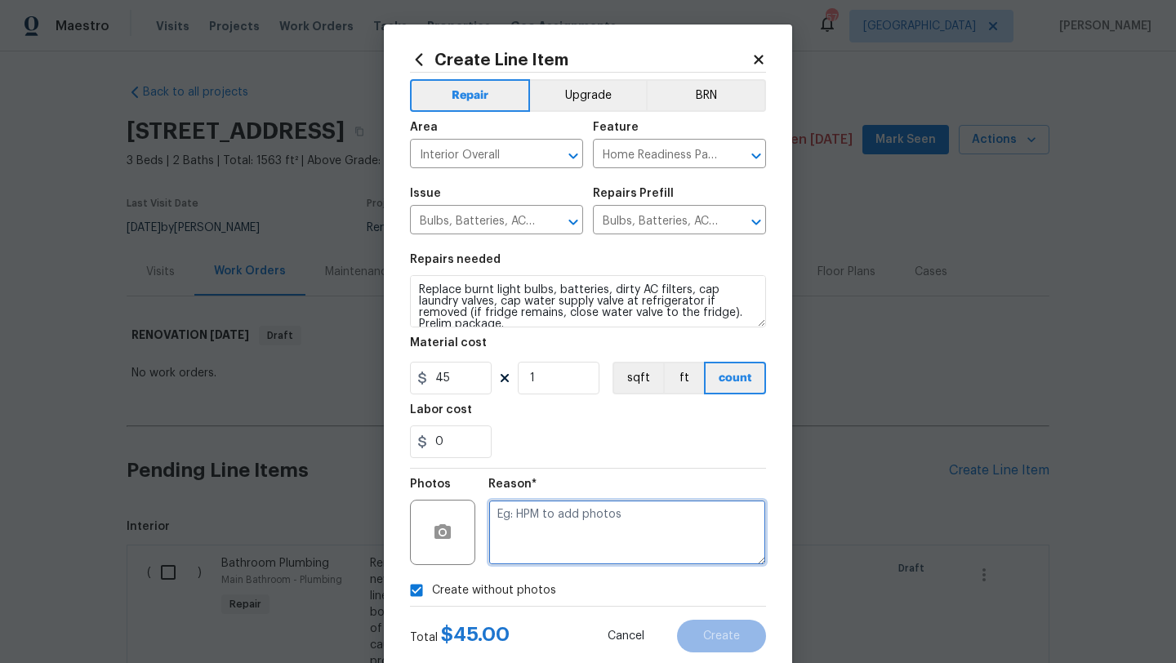
click at [571, 552] on textarea at bounding box center [627, 532] width 278 height 65
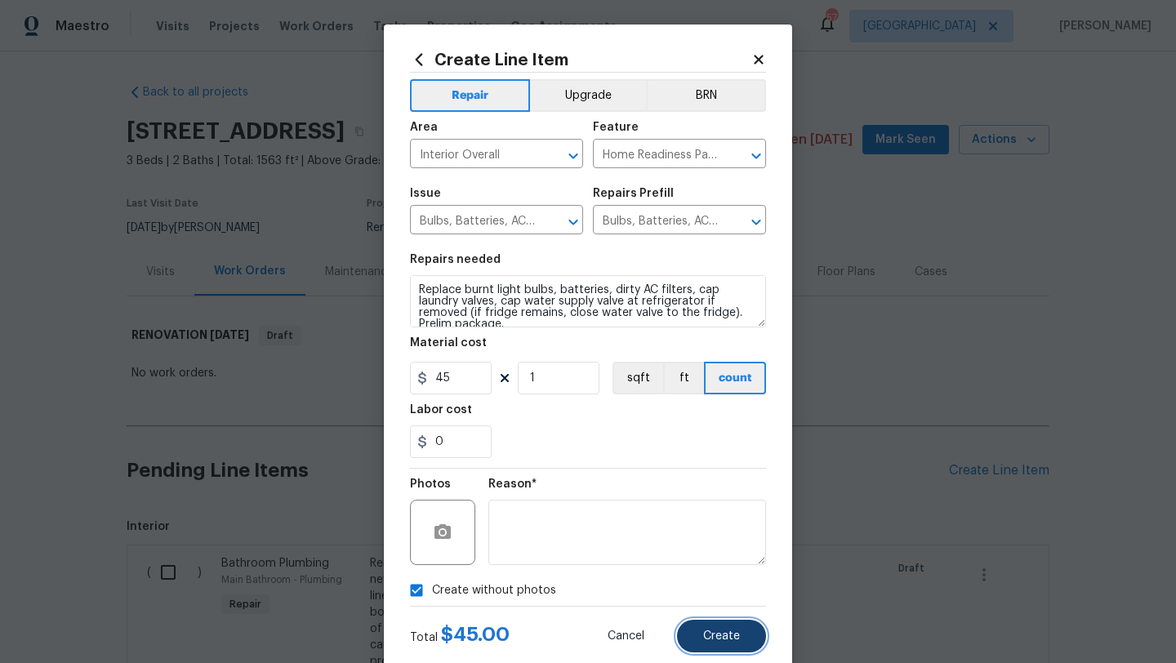
click at [741, 630] on button "Create" at bounding box center [721, 636] width 89 height 33
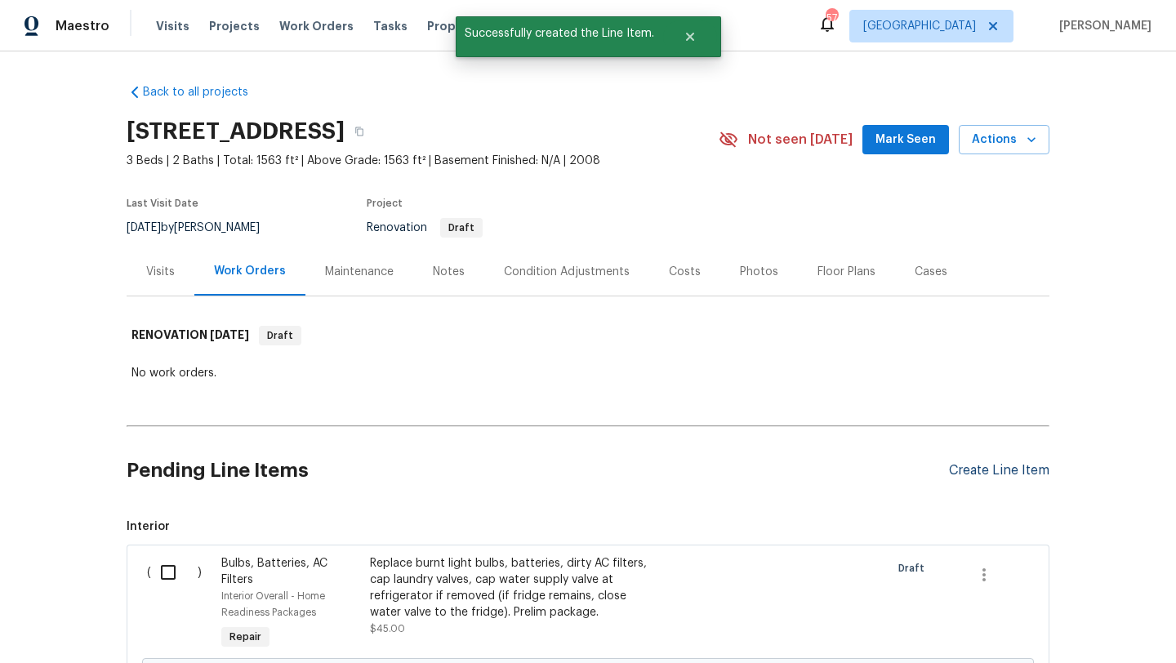
click at [996, 470] on div "Create Line Item" at bounding box center [999, 471] width 100 height 16
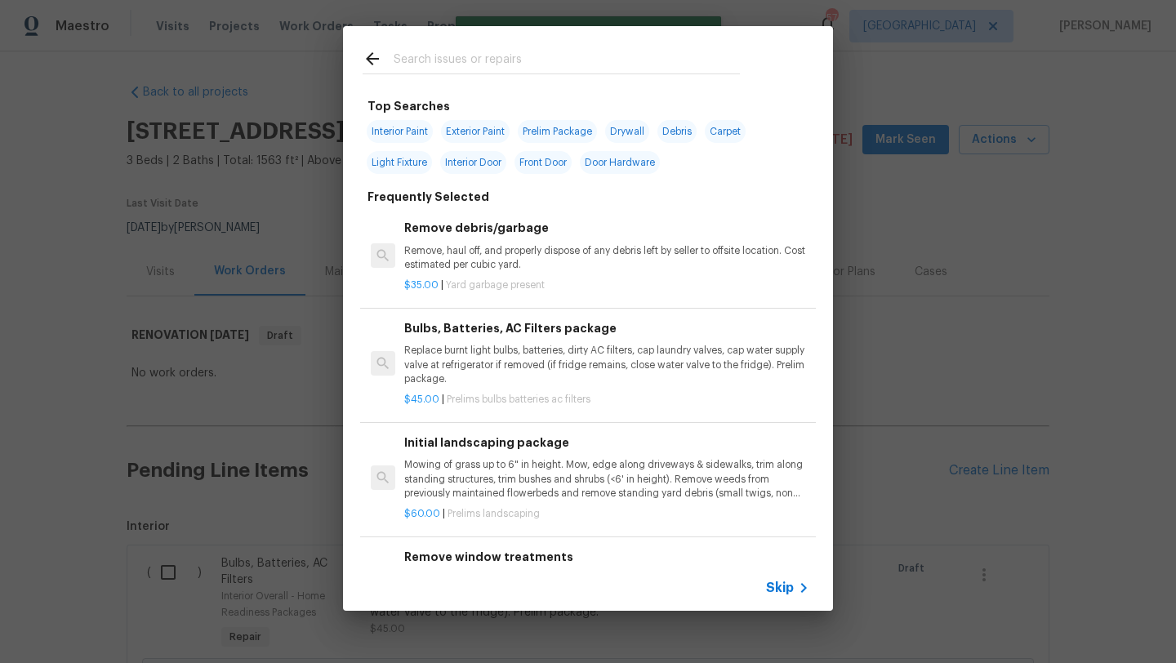
click at [492, 59] on input "text" at bounding box center [567, 61] width 346 height 25
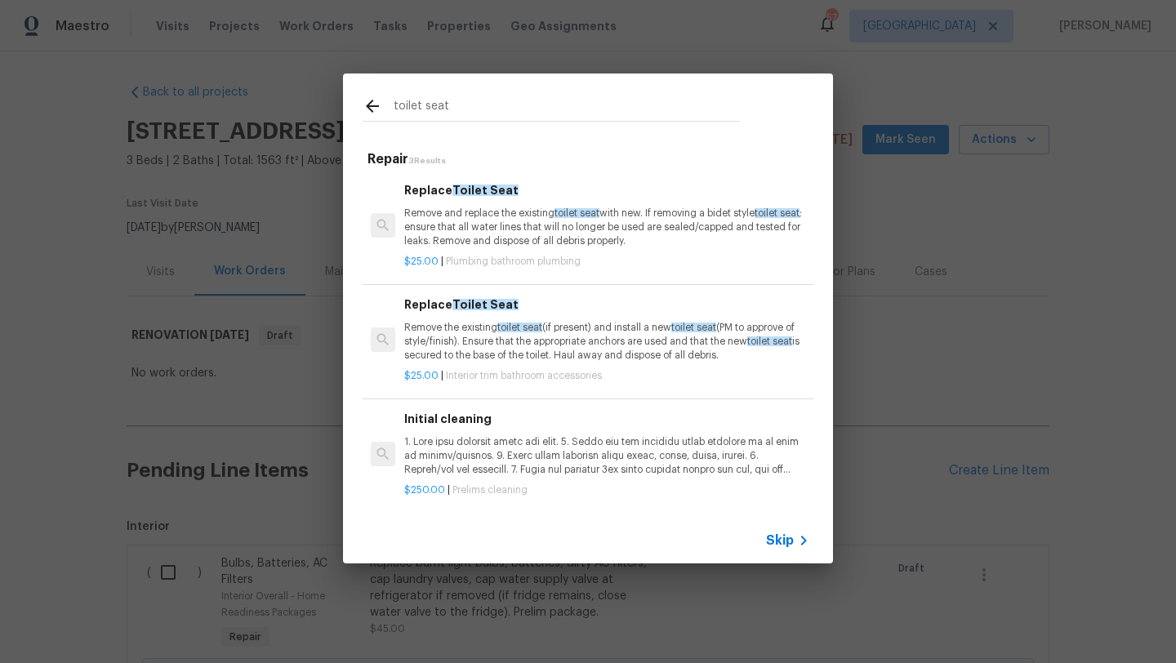
type input "toilet seat"
click at [494, 221] on p "Remove and replace the existing toilet seat with new. If removing a bidet style…" at bounding box center [606, 228] width 405 height 42
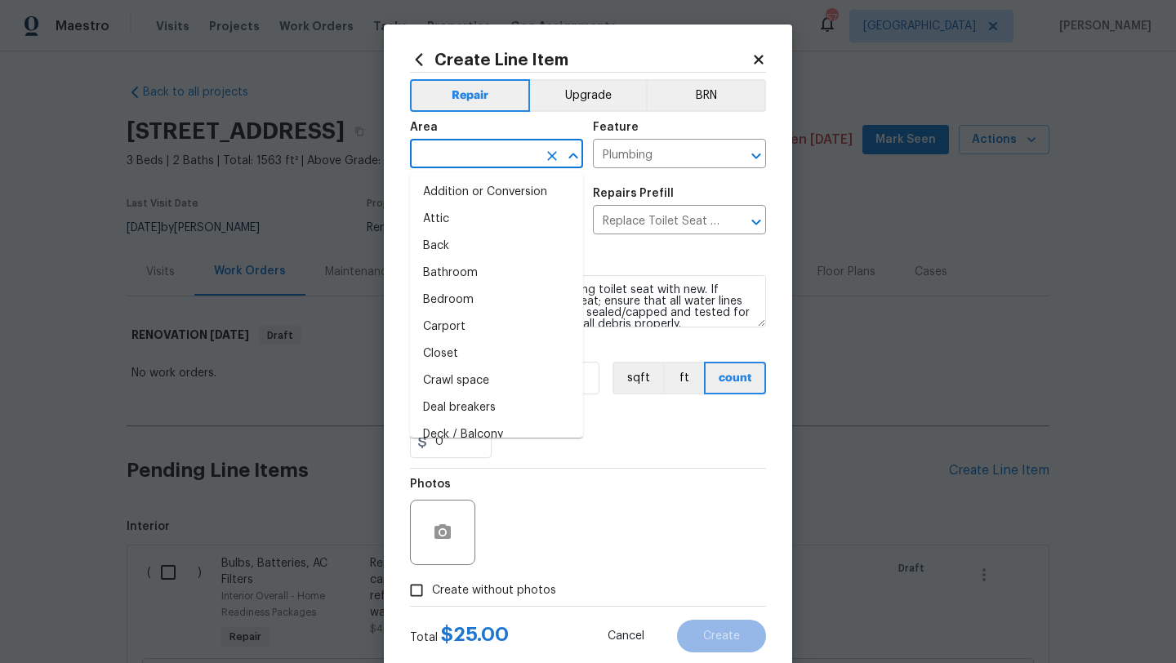
click at [475, 151] on input "text" at bounding box center [473, 155] width 127 height 25
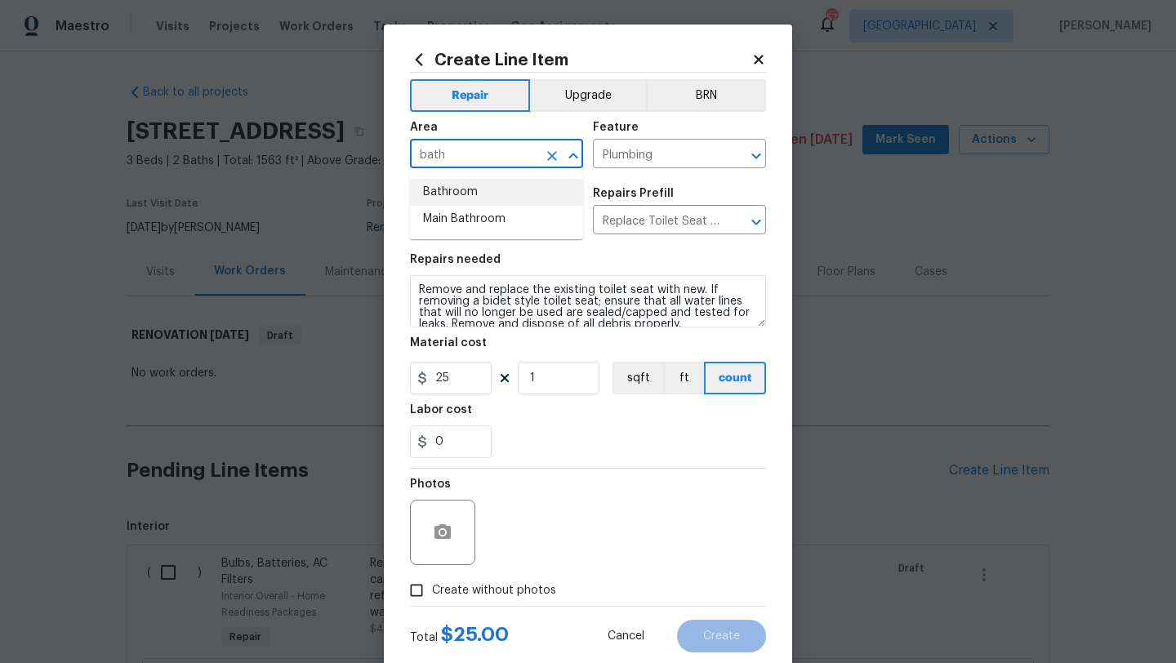
click at [463, 193] on li "Bathroom" at bounding box center [496, 192] width 173 height 27
type input "Bathroom"
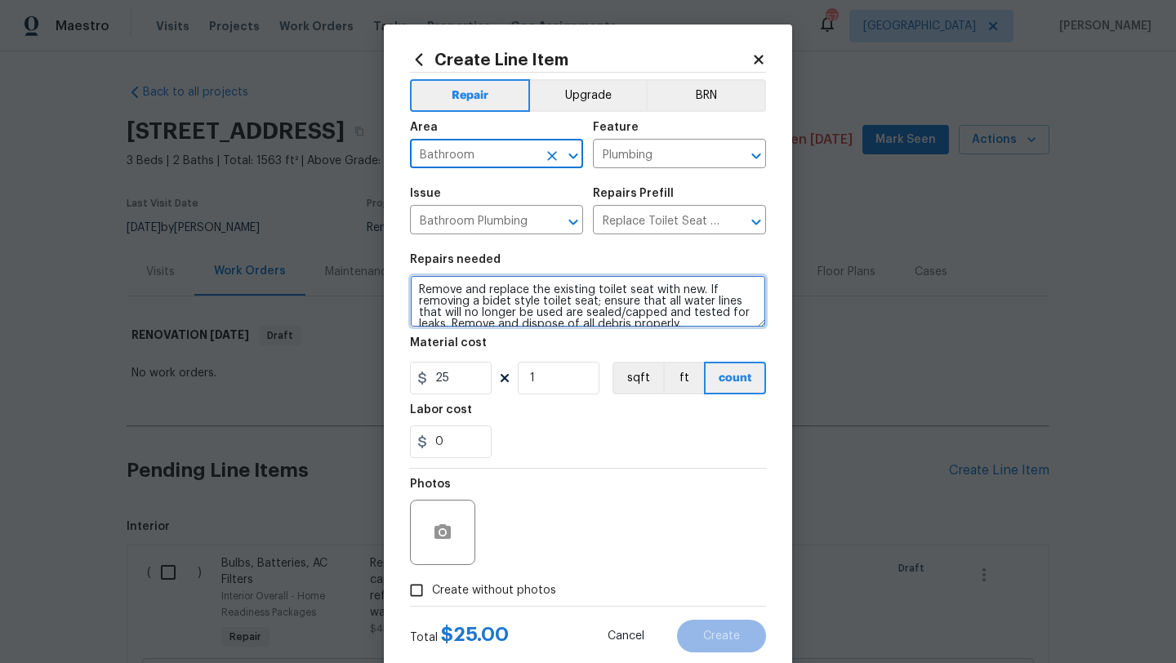
click at [418, 288] on textarea "Remove and replace the existing toilet seat with new. If removing a bidet style…" at bounding box center [588, 301] width 356 height 52
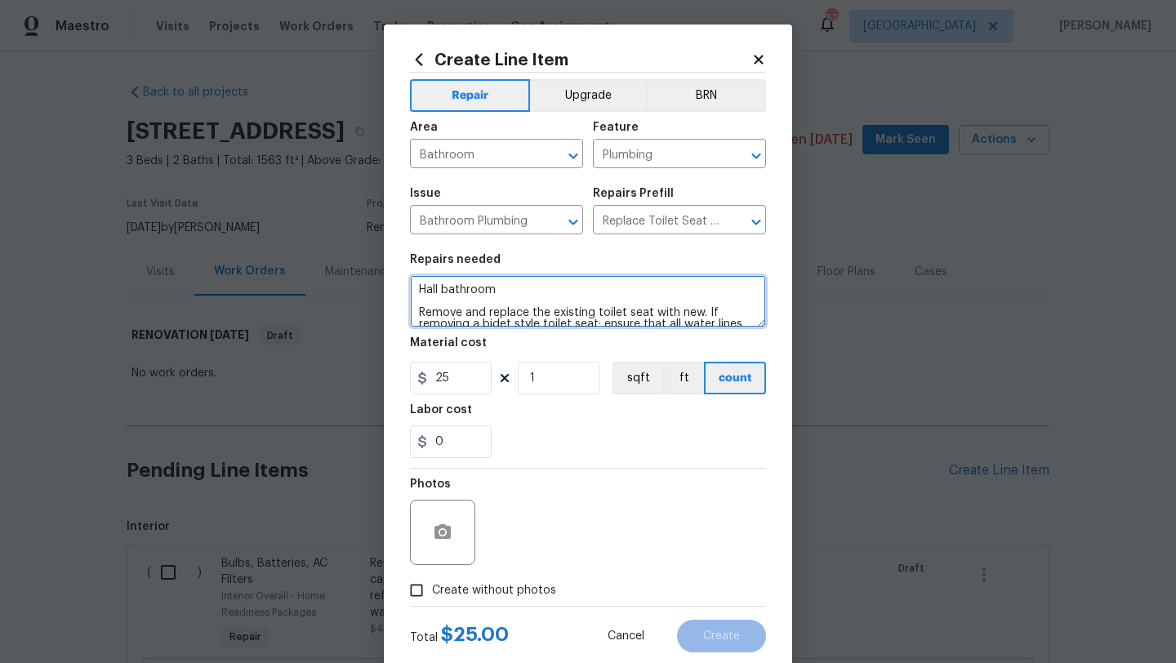
type textarea "Hall bathroom Remove and replace the existing toilet seat with new. If removing…"
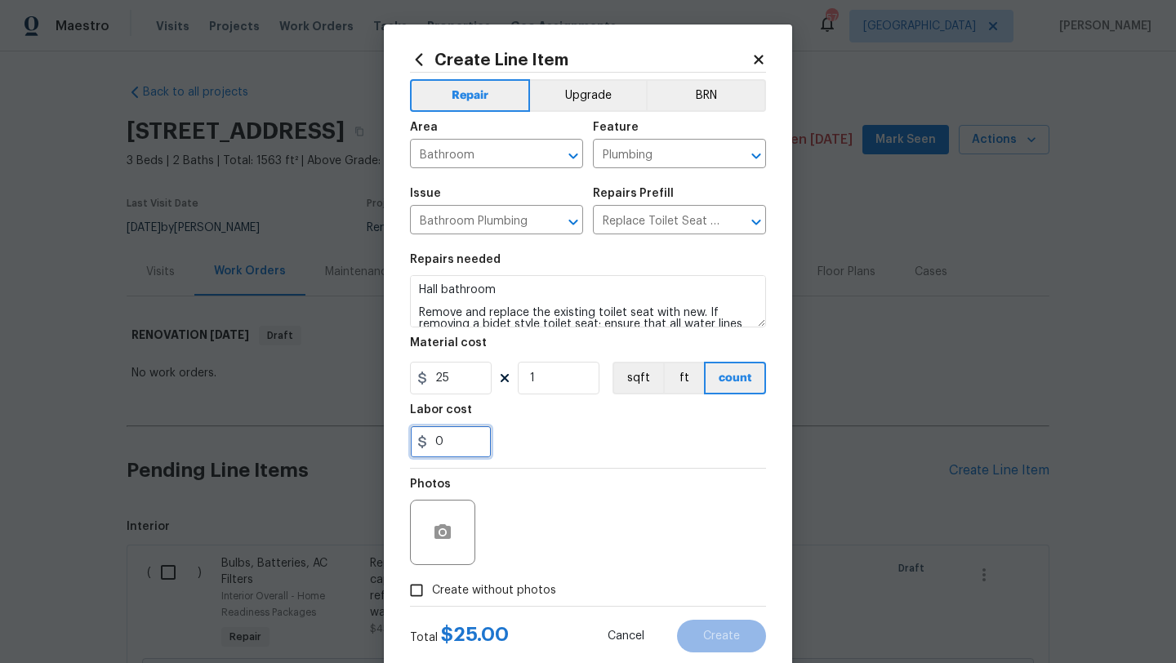
drag, startPoint x: 449, startPoint y: 448, endPoint x: 394, endPoint y: 446, distance: 54.7
click at [395, 448] on div "Create Line Item Repair Upgrade BRN Area Bathroom ​ Feature Plumbing ​ Issue Ba…" at bounding box center [588, 352] width 408 height 654
type input "15"
click at [496, 594] on span "Create without photos" at bounding box center [494, 590] width 124 height 17
click at [432, 594] on input "Create without photos" at bounding box center [416, 590] width 31 height 31
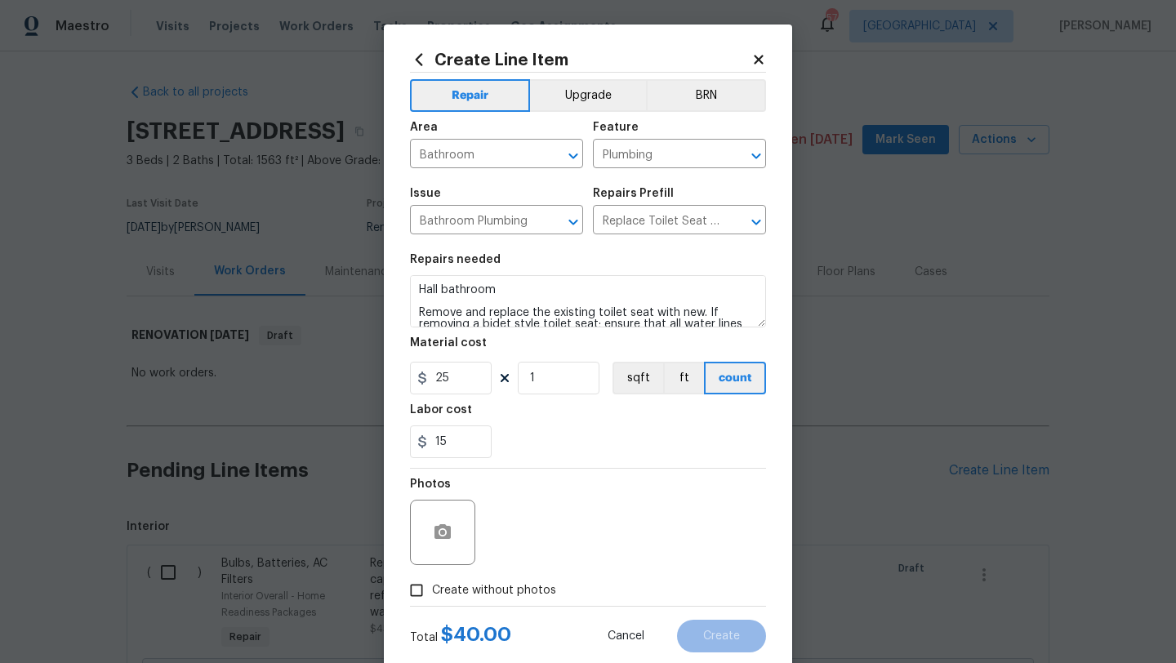
checkbox input "true"
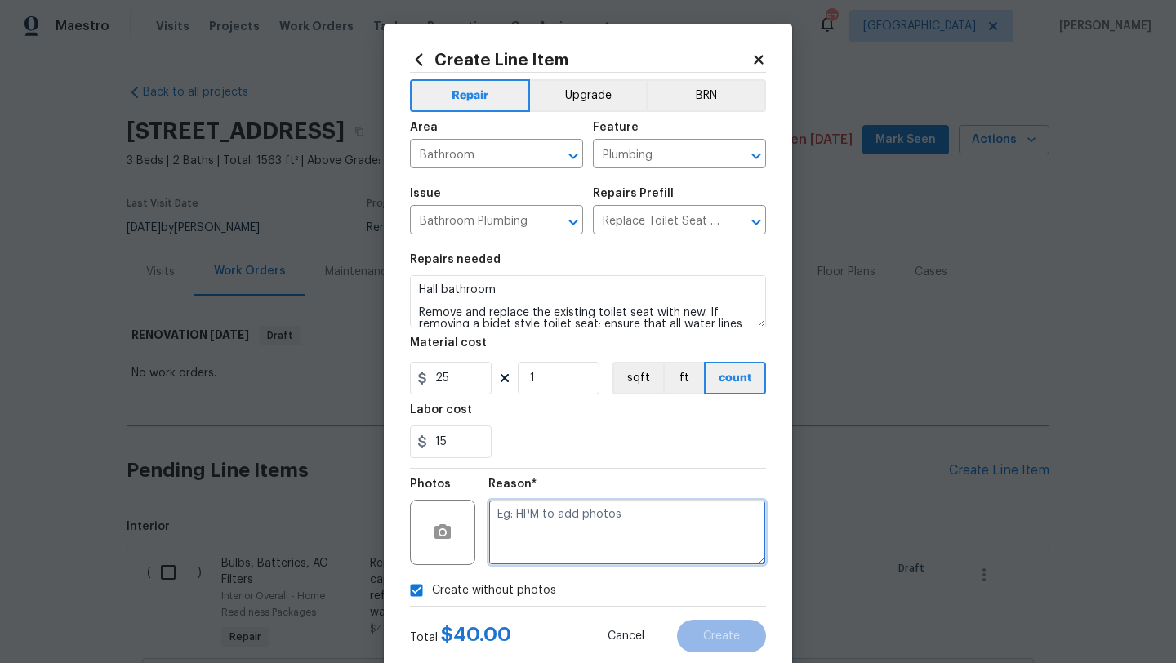
click at [527, 535] on textarea at bounding box center [627, 532] width 278 height 65
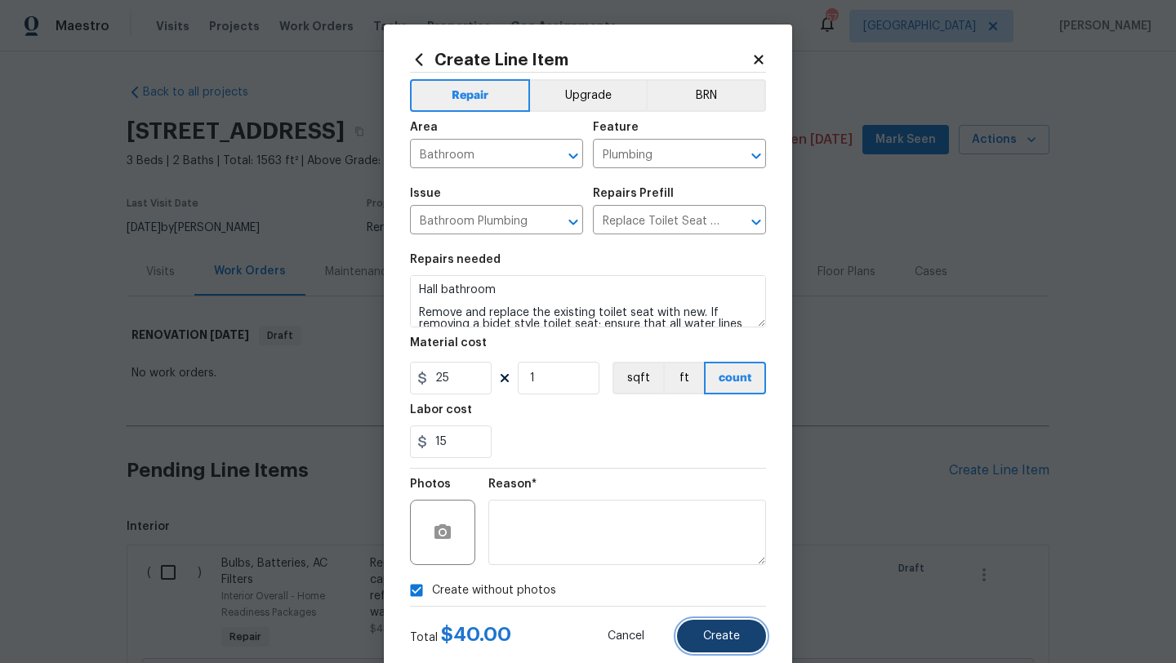
click at [713, 626] on button "Create" at bounding box center [721, 636] width 89 height 33
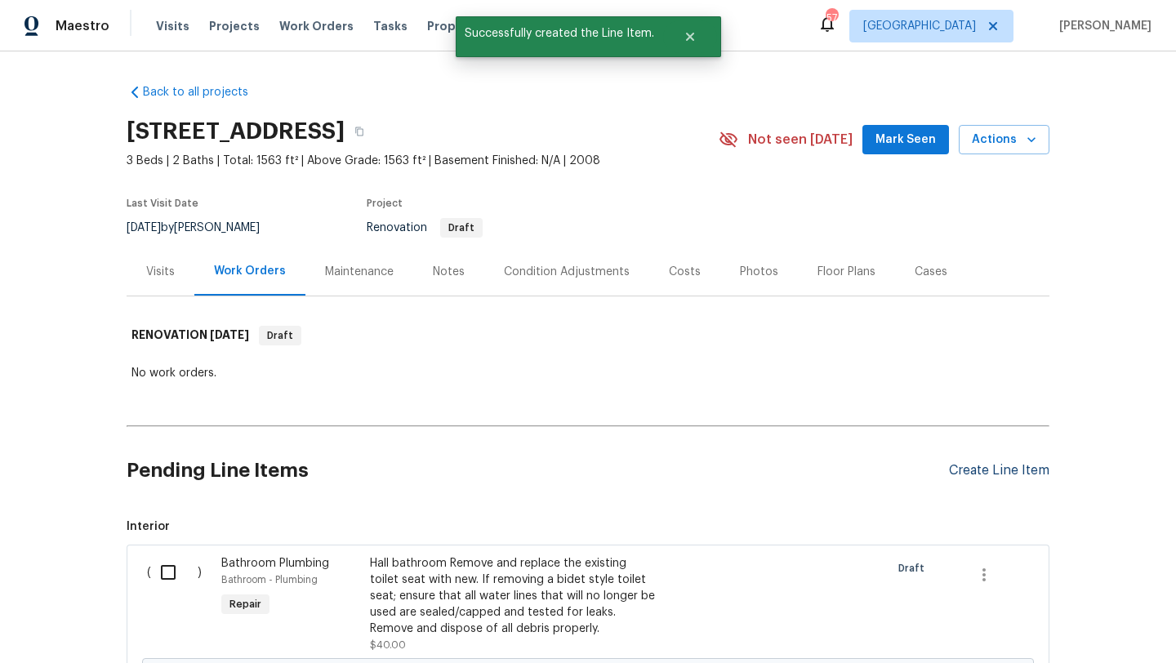
click at [973, 463] on div "Create Line Item" at bounding box center [999, 471] width 100 height 16
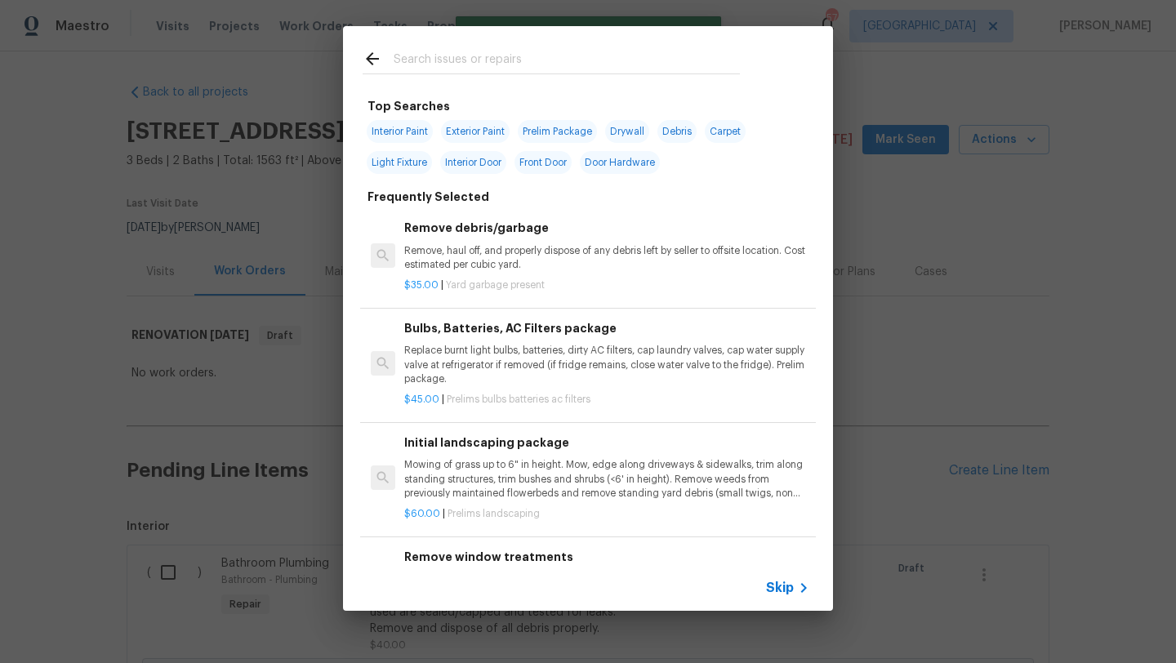
click at [460, 50] on input "text" at bounding box center [567, 61] width 346 height 25
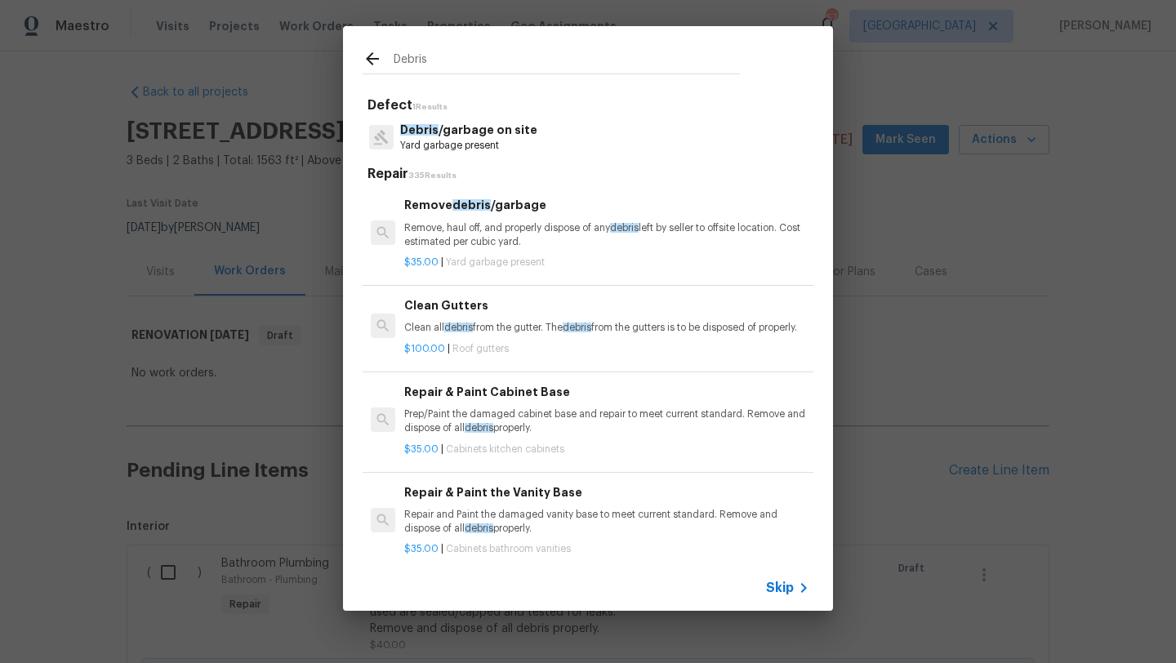
type input "Debris"
click at [522, 238] on p "Remove, haul off, and properly dispose of any debris left by seller to offsite …" at bounding box center [606, 235] width 405 height 28
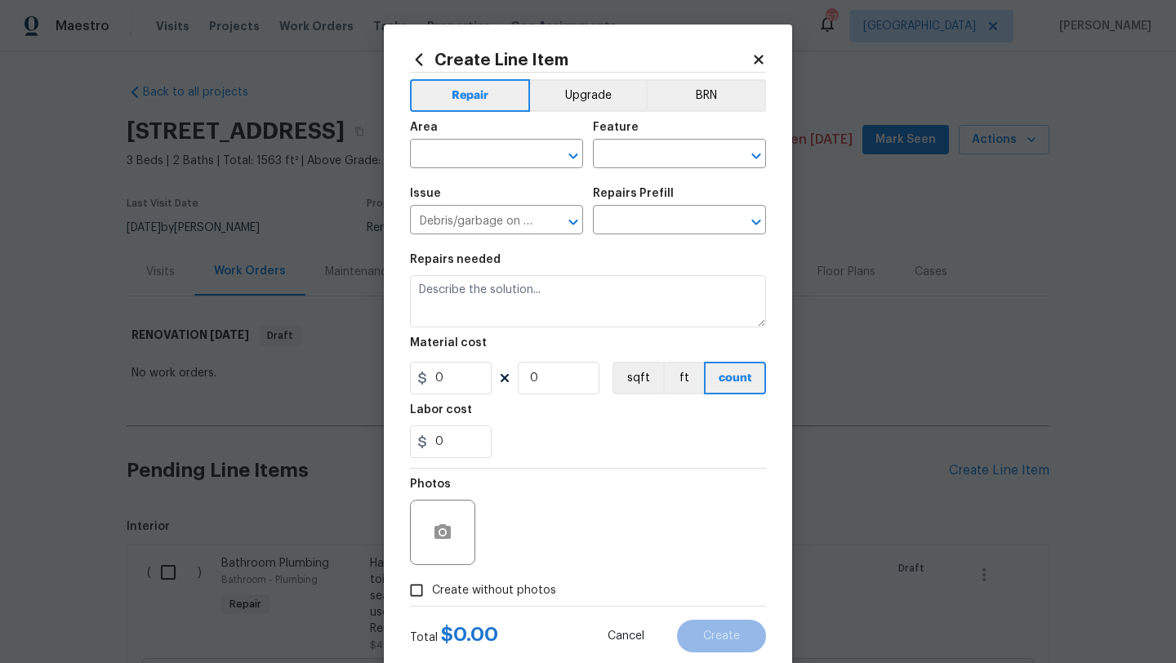
type textarea "Remove, haul off, and properly dispose of any debris left by seller to offsite …"
type input "1"
type input "Remove debris/garbage $35.00"
type input "35"
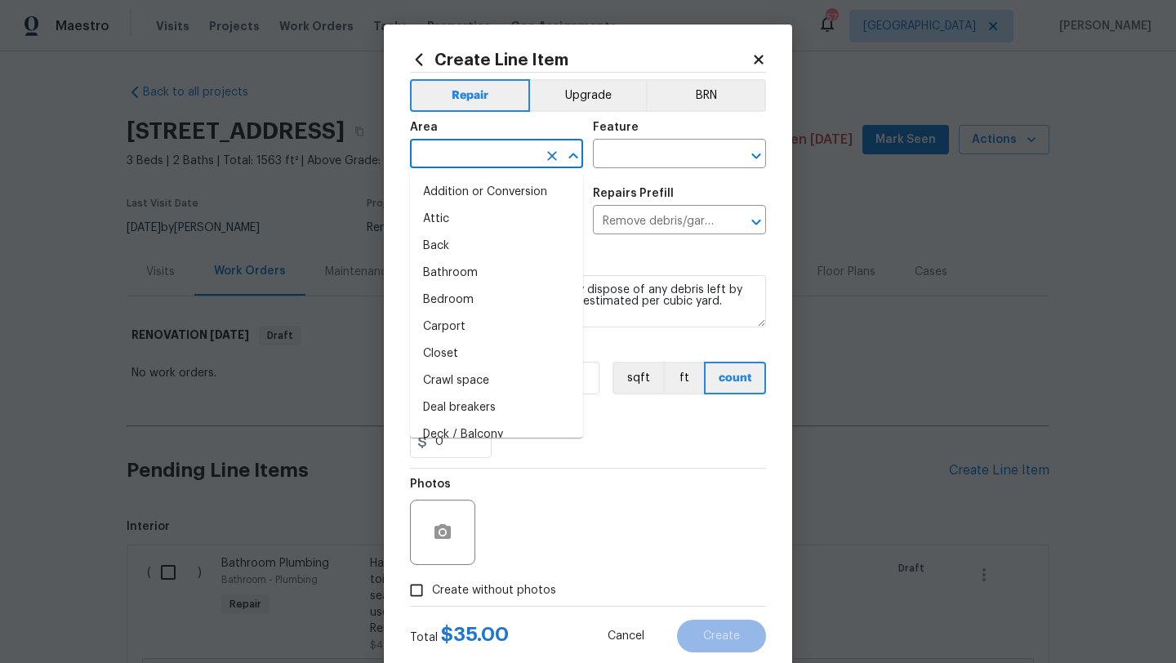
click at [515, 146] on input "text" at bounding box center [473, 155] width 127 height 25
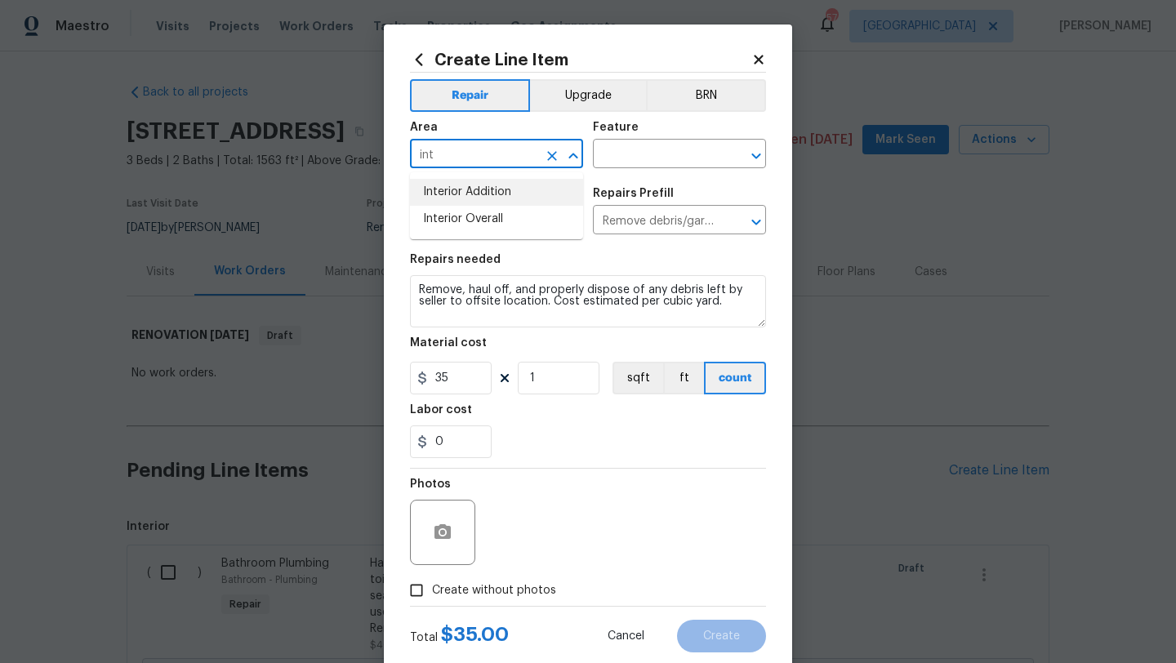
click at [512, 218] on li "Interior Overall" at bounding box center [496, 219] width 173 height 27
type input "Interior Overall"
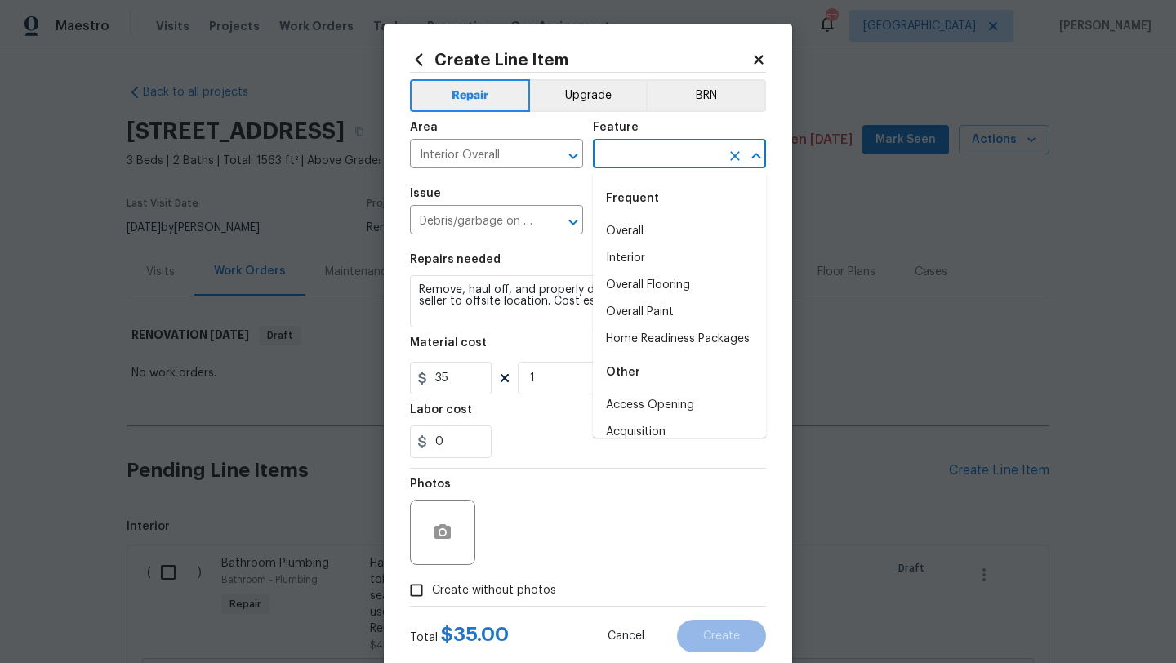
click at [640, 158] on input "text" at bounding box center [656, 155] width 127 height 25
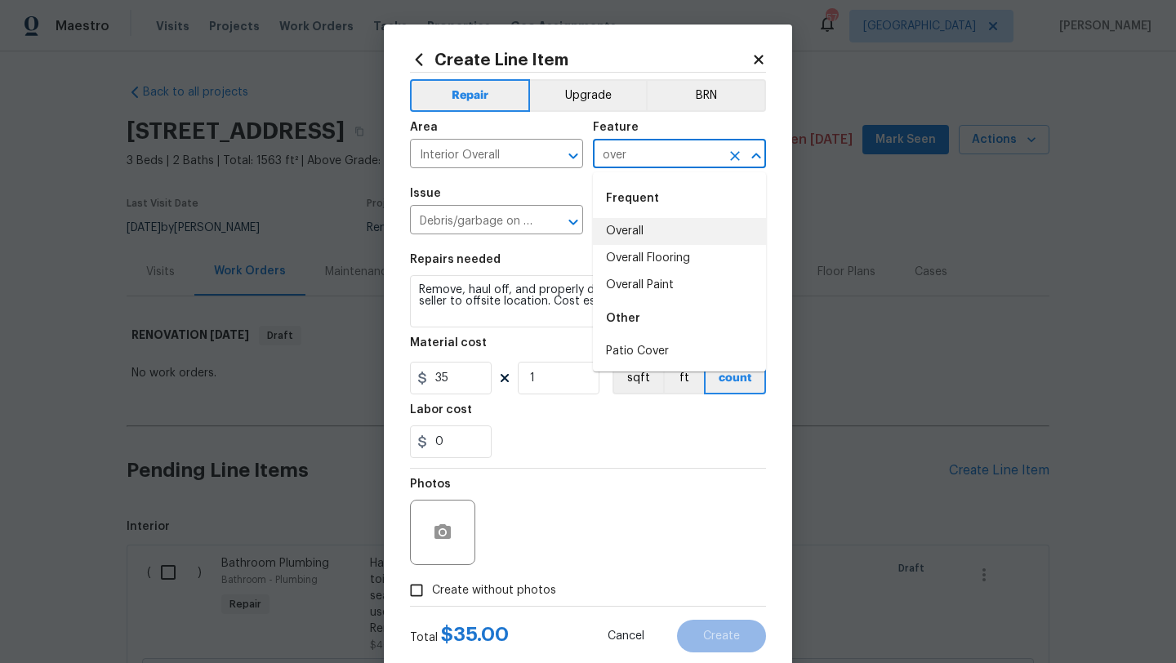
click at [648, 234] on li "Overall" at bounding box center [679, 231] width 173 height 27
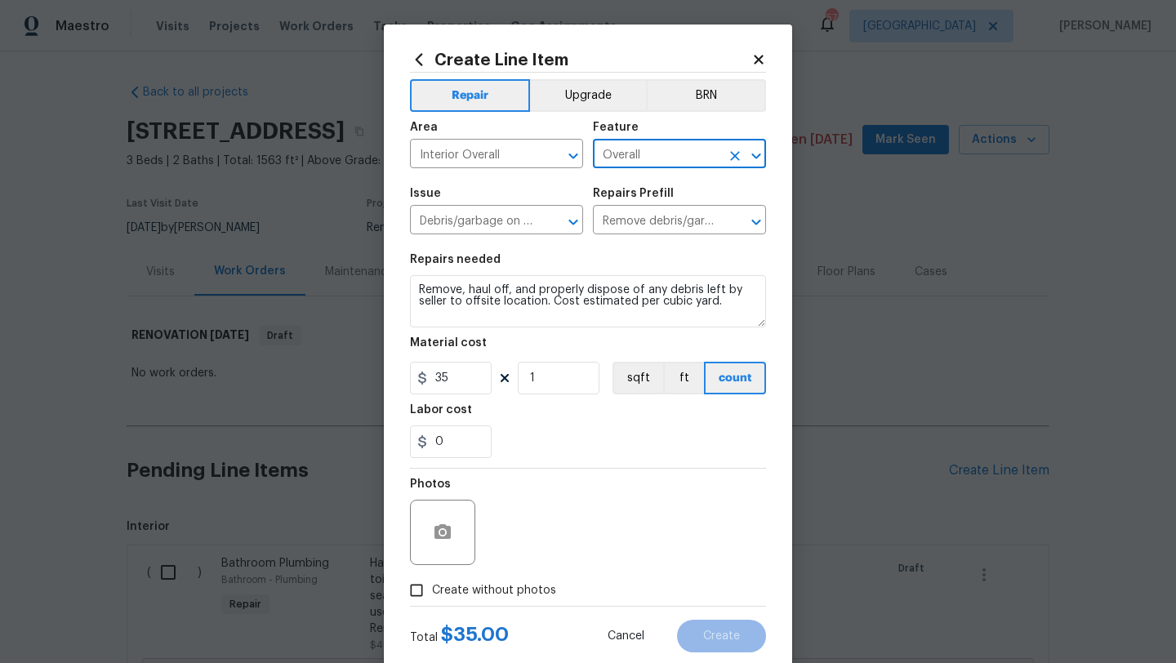
type input "Overall"
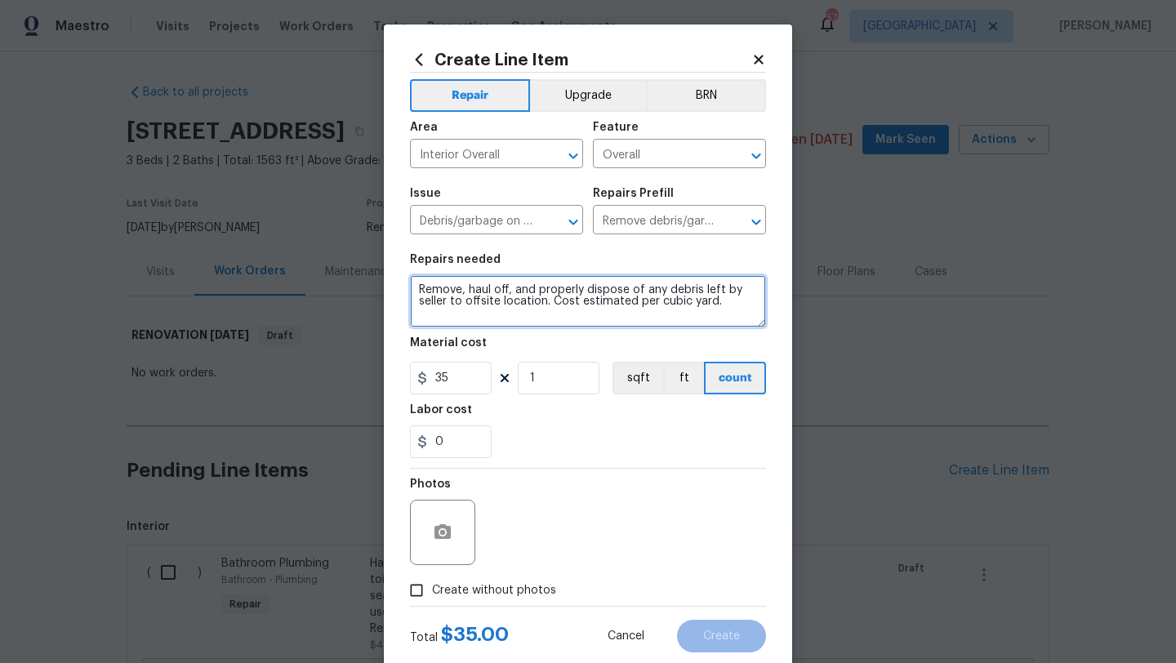
drag, startPoint x: 724, startPoint y: 304, endPoint x: 403, endPoint y: 290, distance: 320.5
click at [403, 290] on div "Create Line Item Repair Upgrade BRN Area Interior Overall ​ Feature Overall ​ I…" at bounding box center [588, 352] width 408 height 654
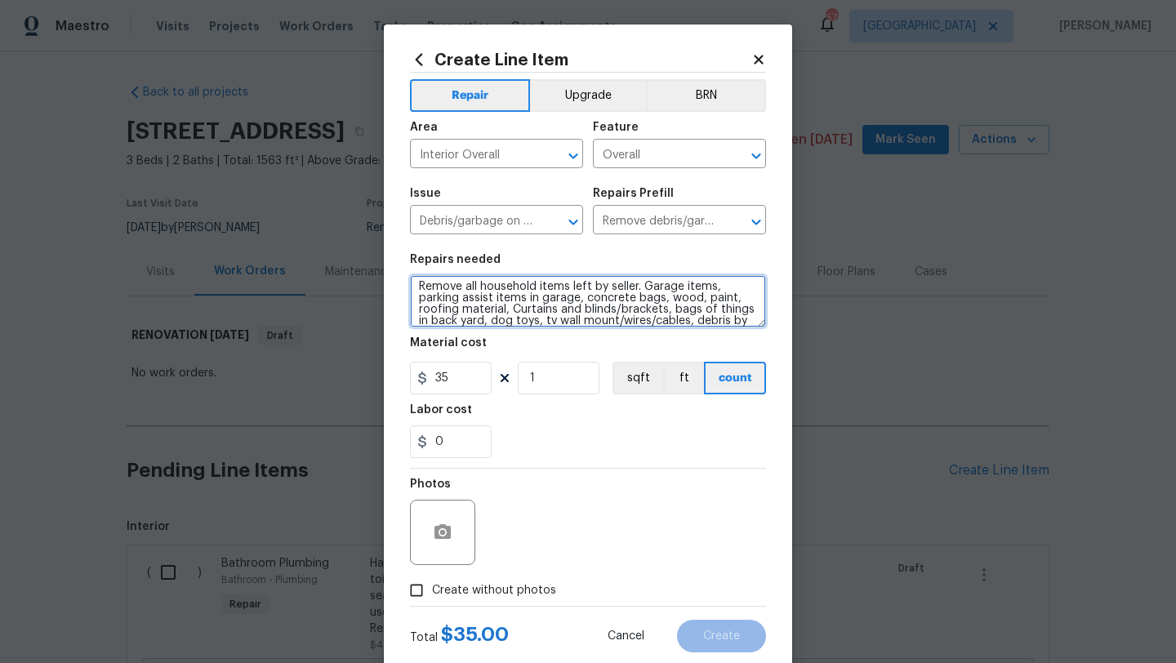
scroll to position [15, 0]
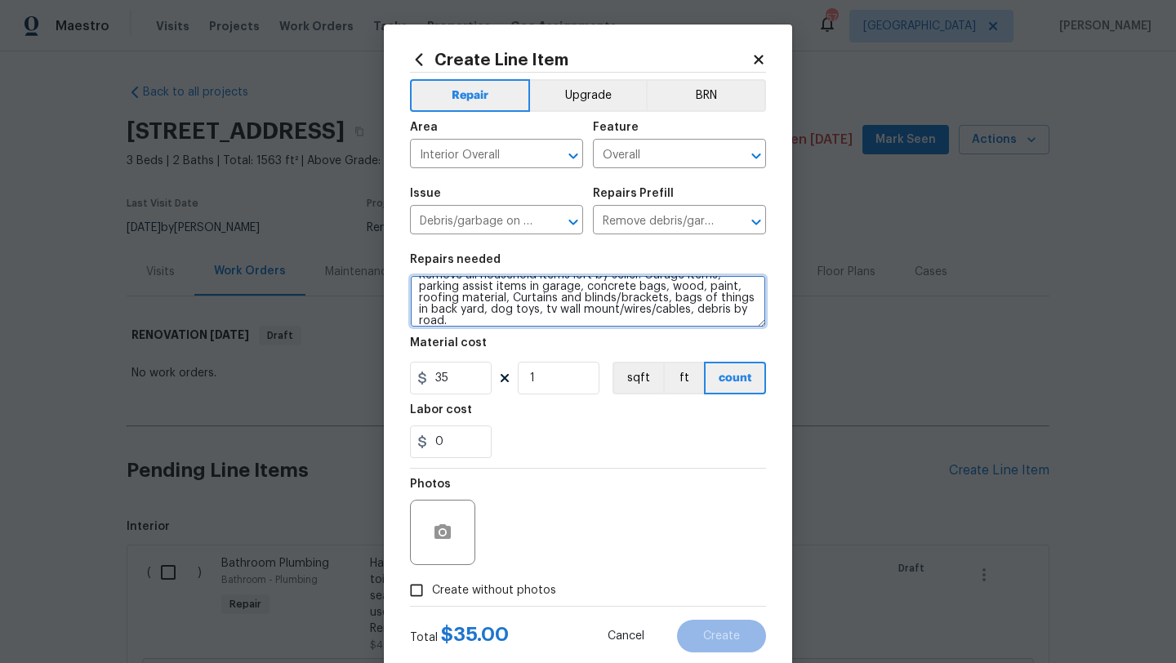
type textarea "Remove all household items left by seller. Garage items, parking assist items i…"
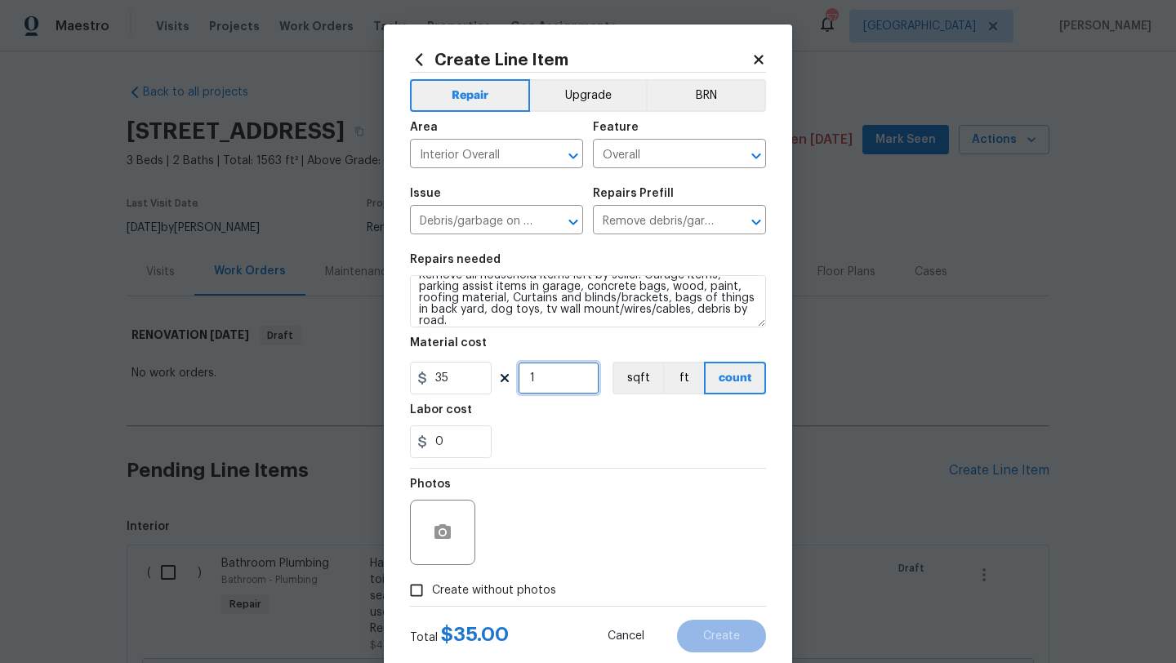
drag, startPoint x: 540, startPoint y: 381, endPoint x: 521, endPoint y: 381, distance: 18.8
click at [521, 381] on input "1" at bounding box center [559, 378] width 82 height 33
type input "22"
drag, startPoint x: 453, startPoint y: 451, endPoint x: 403, endPoint y: 448, distance: 50.7
click at [403, 451] on div "Create Line Item Repair Upgrade BRN Area Interior Overall ​ Feature Overall ​ I…" at bounding box center [588, 352] width 408 height 654
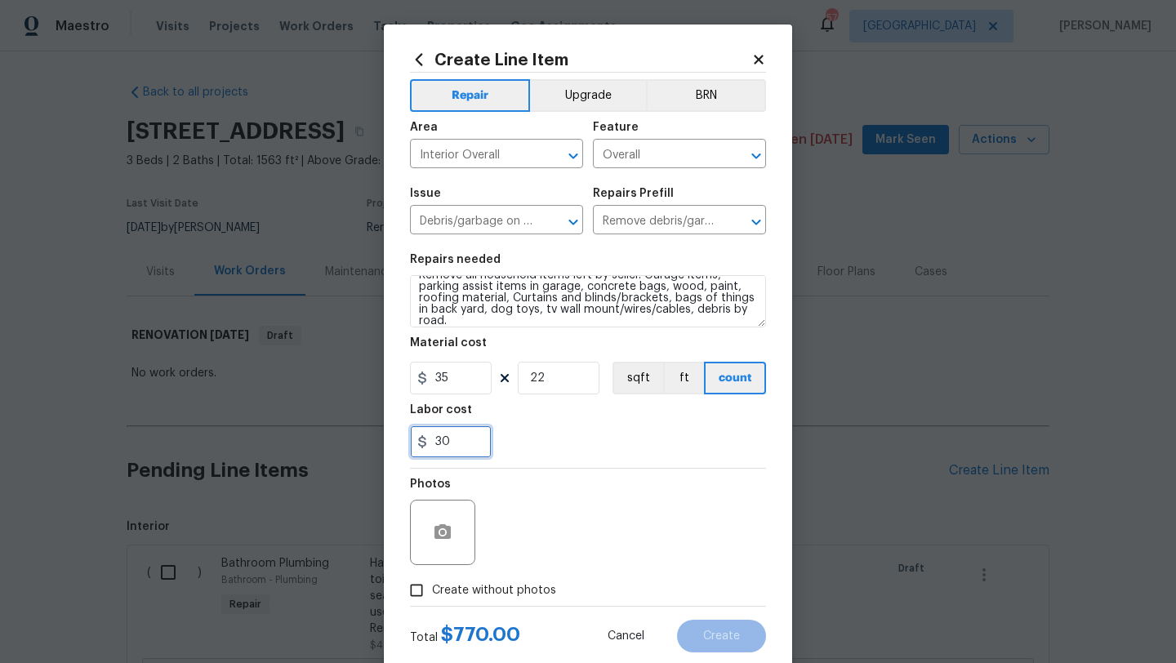
type input "30"
click at [588, 432] on div "30" at bounding box center [588, 442] width 356 height 33
click at [543, 586] on span "Create without photos" at bounding box center [494, 590] width 124 height 17
click at [432, 586] on input "Create without photos" at bounding box center [416, 590] width 31 height 31
checkbox input "true"
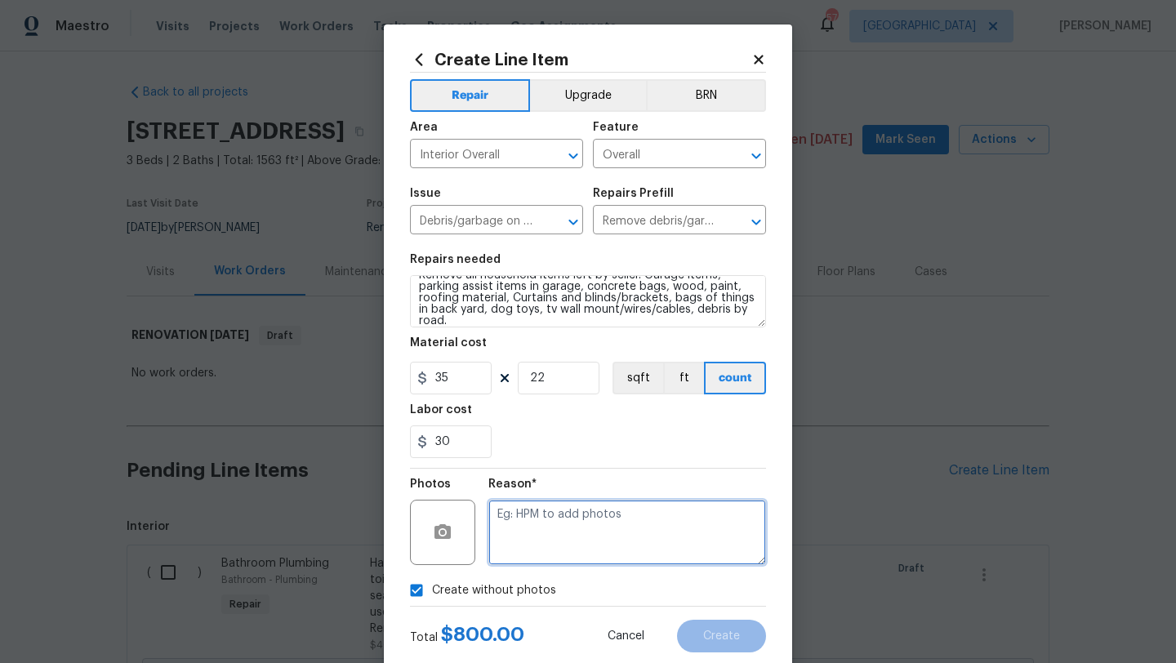
click at [558, 534] on textarea at bounding box center [627, 532] width 278 height 65
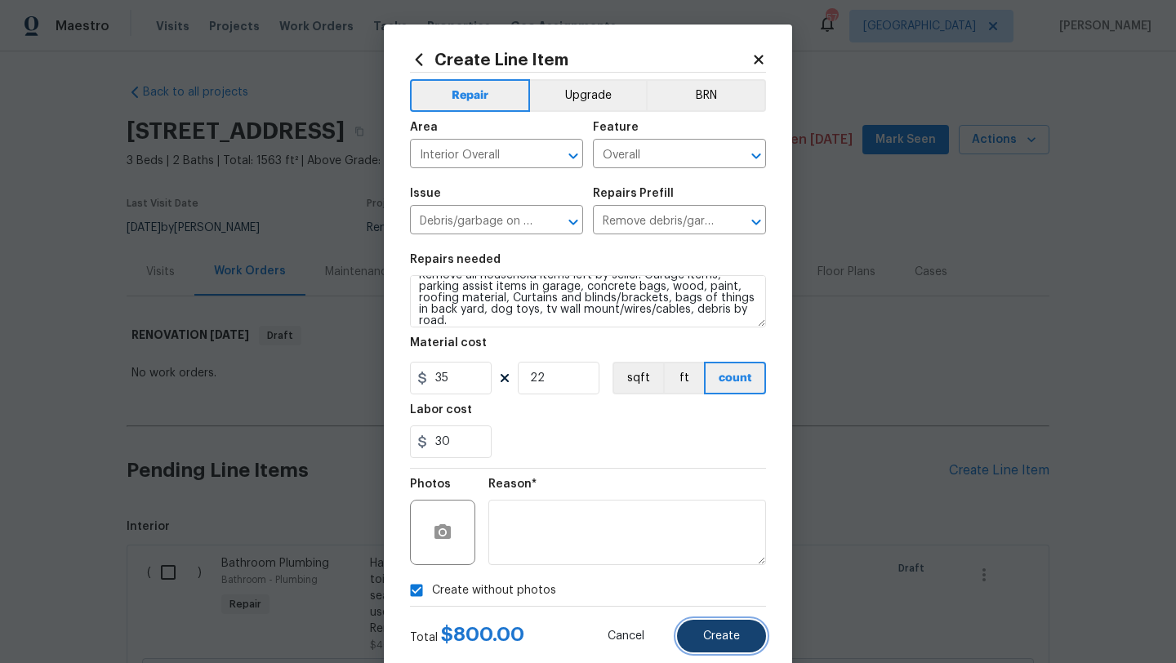
click at [715, 644] on button "Create" at bounding box center [721, 636] width 89 height 33
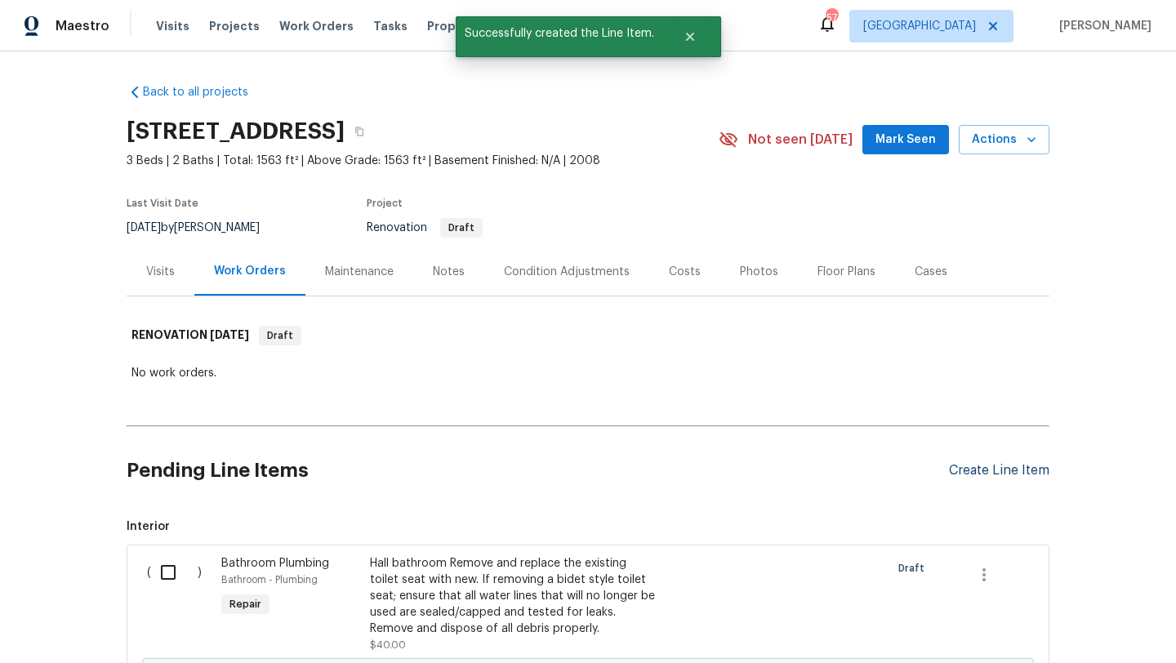
click at [985, 469] on div "Create Line Item" at bounding box center [999, 471] width 100 height 16
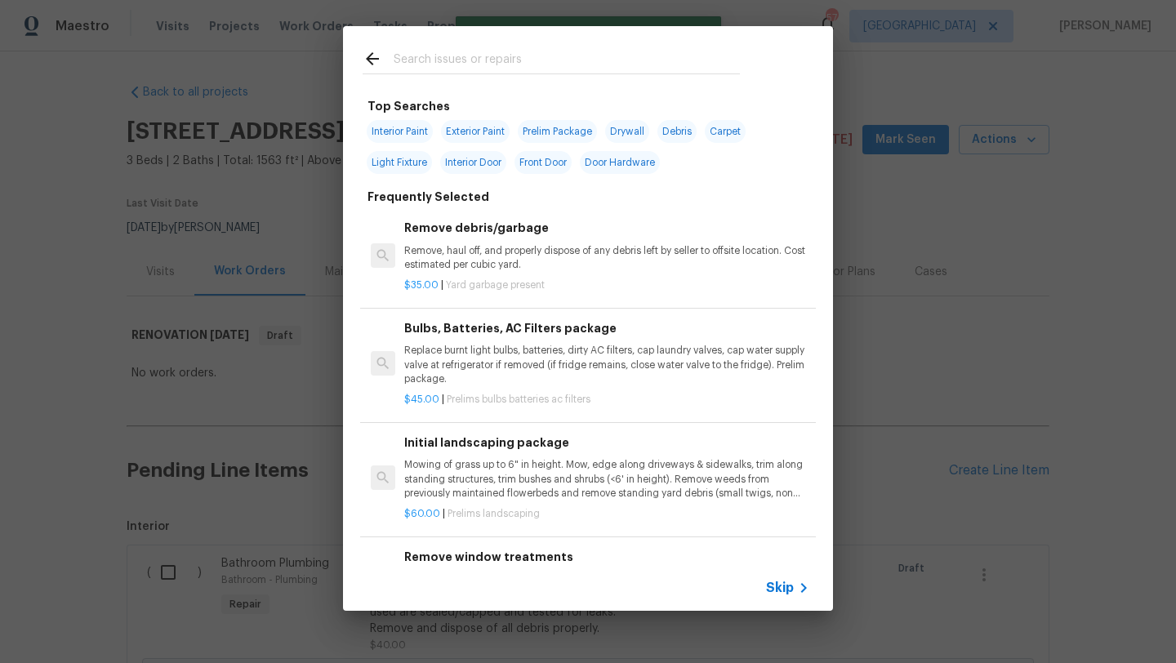
click at [515, 58] on input "text" at bounding box center [567, 61] width 346 height 25
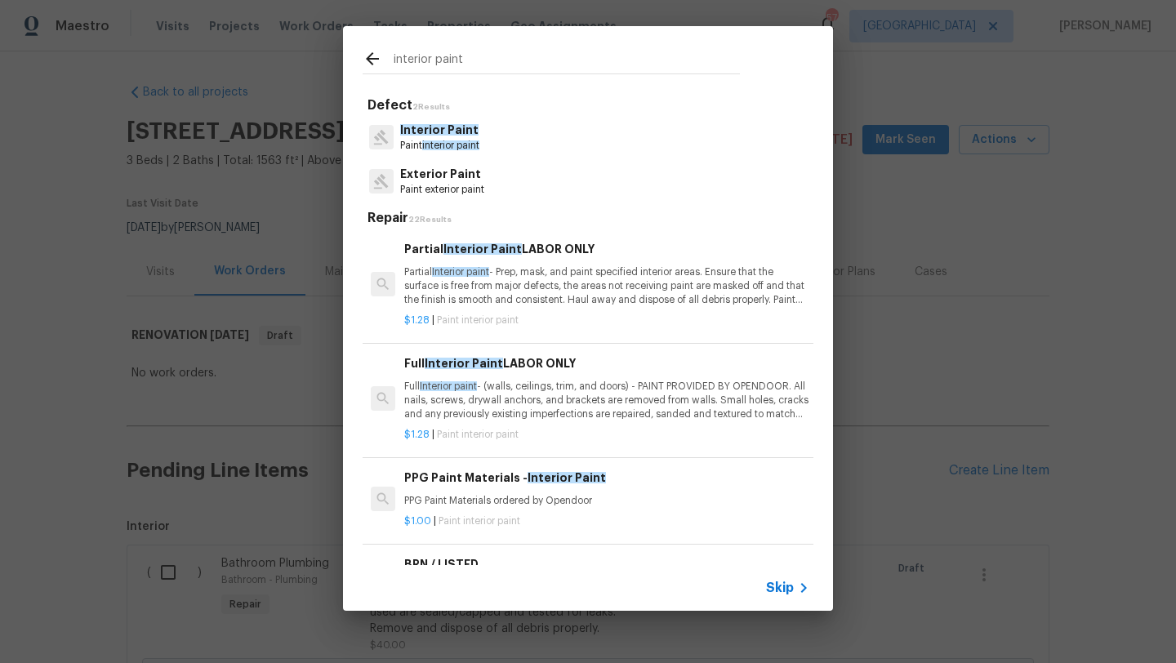
type input "interior paint"
click at [549, 389] on p "Full Interior paint - (walls, ceilings, trim, and doors) - PAINT PROVIDED BY OP…" at bounding box center [606, 401] width 405 height 42
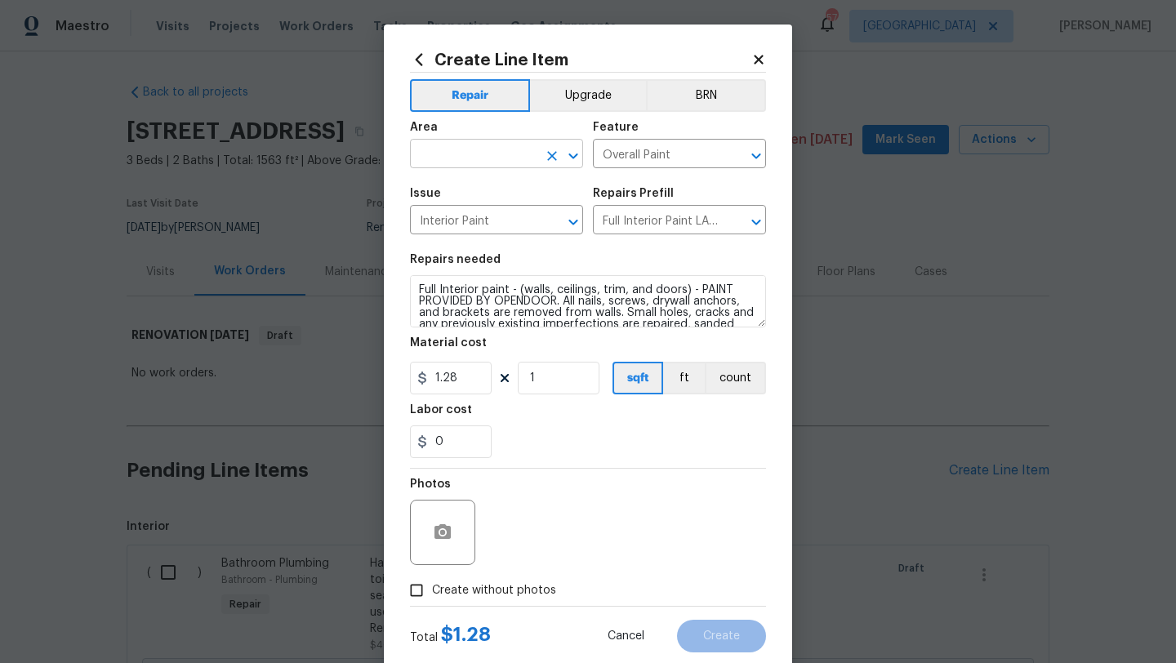
click at [489, 157] on input "text" at bounding box center [473, 155] width 127 height 25
click at [492, 216] on li "Interior Overall" at bounding box center [496, 219] width 173 height 27
type input "Interior Overall"
click at [550, 380] on input "1" at bounding box center [559, 378] width 82 height 33
type input "1563"
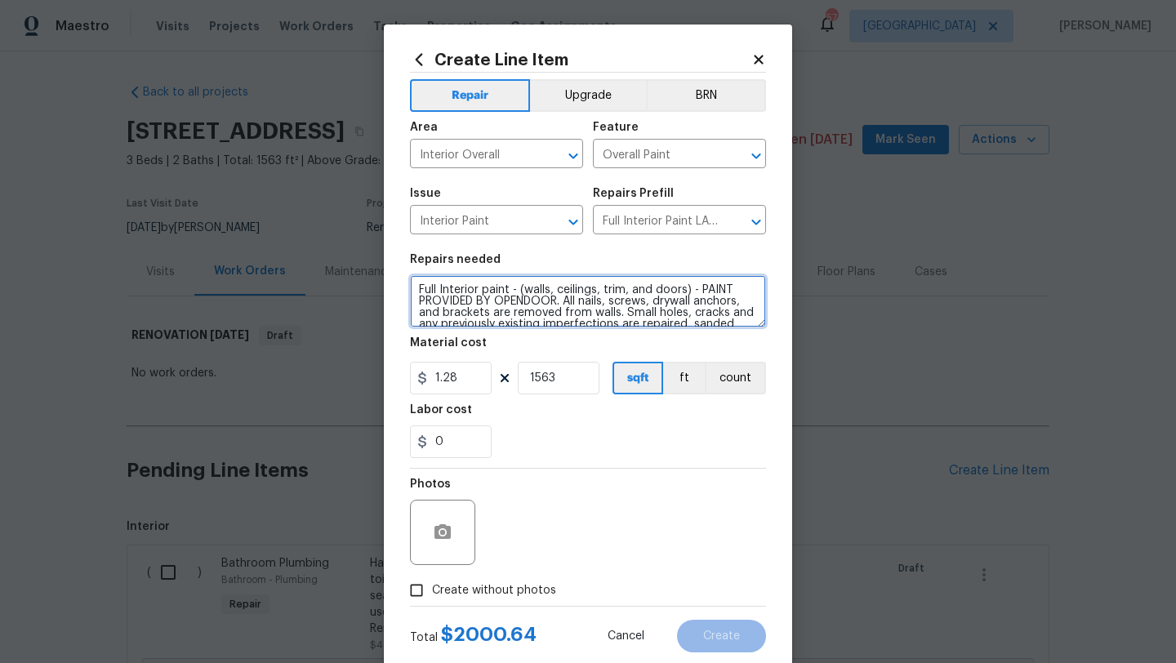
click at [420, 289] on textarea "Full Interior paint - (walls, ceilings, trim, and doors) - PAINT PROVIDED BY OP…" at bounding box center [588, 301] width 356 height 52
type textarea "ALL FLOORING STAYS Full Interior paint - (walls, ceilings, trim, and doors) - P…"
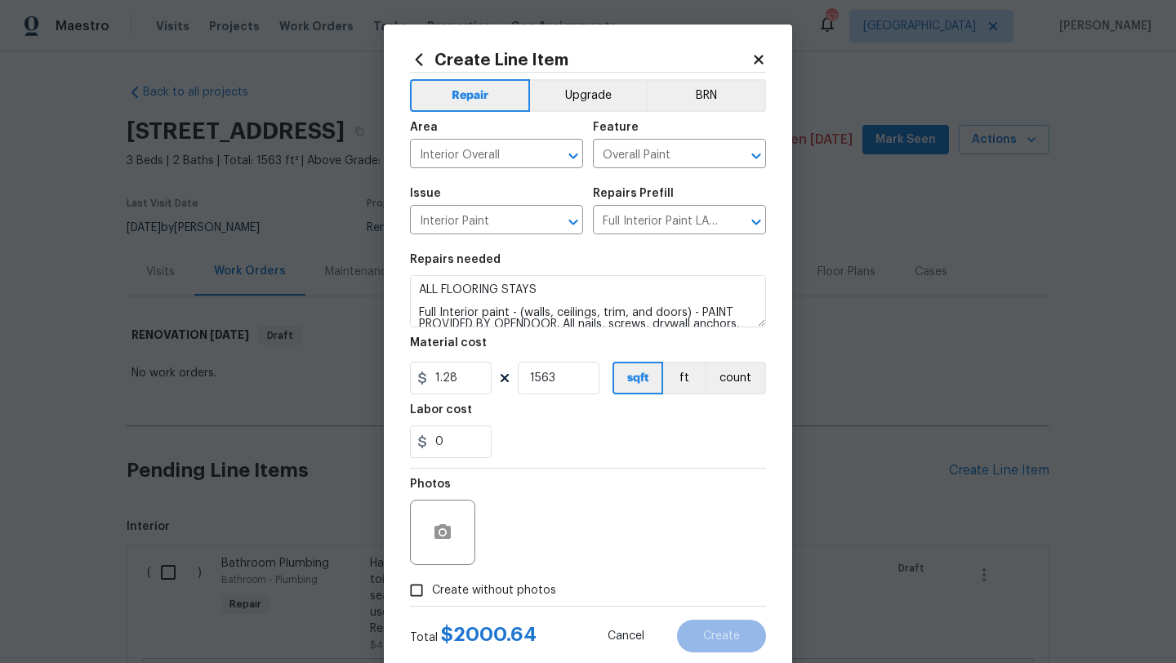
click at [514, 586] on span "Create without photos" at bounding box center [494, 590] width 124 height 17
click at [432, 586] on input "Create without photos" at bounding box center [416, 590] width 31 height 31
checkbox input "true"
click at [518, 566] on div "Reason*" at bounding box center [627, 522] width 278 height 106
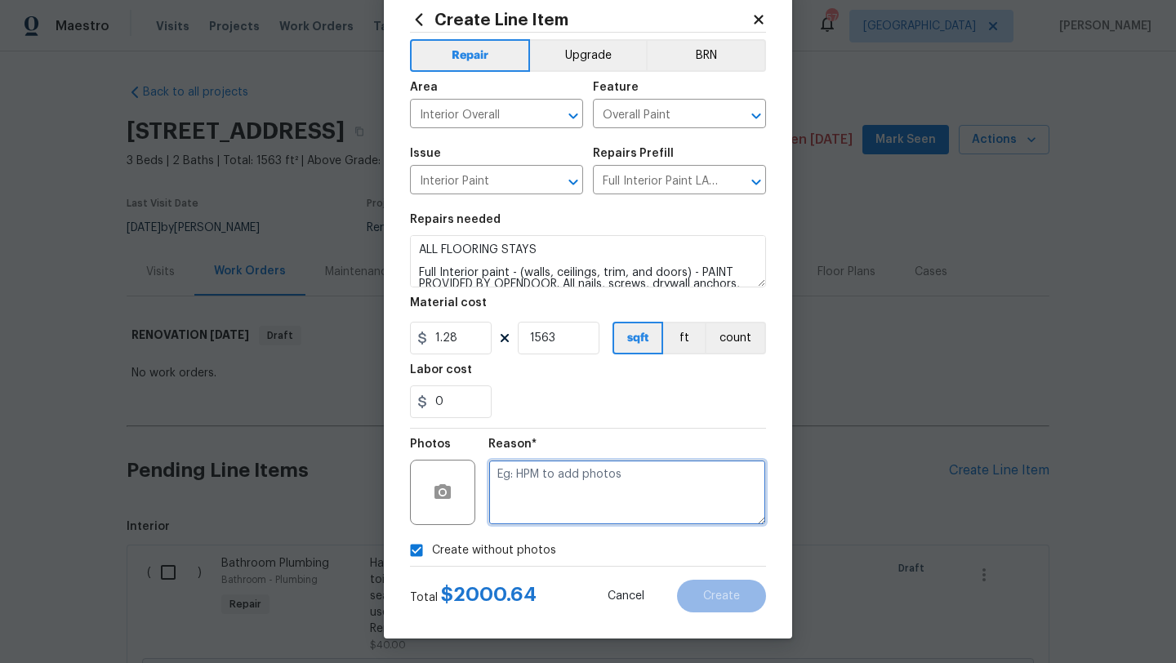
click at [560, 480] on textarea at bounding box center [627, 492] width 278 height 65
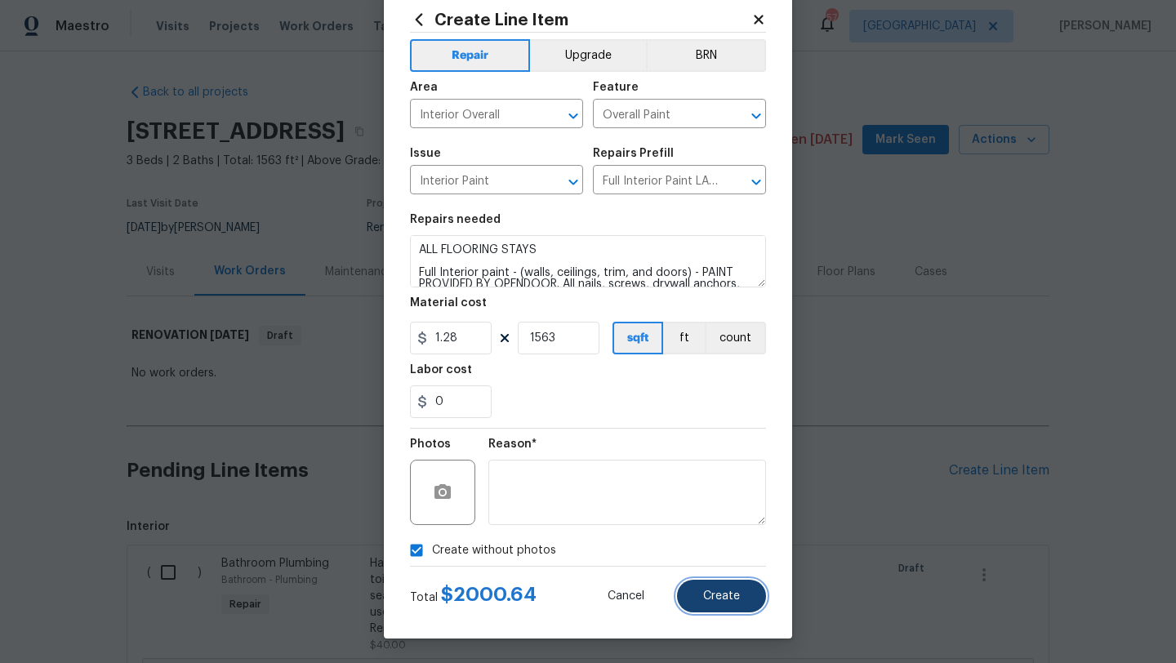
click at [723, 600] on span "Create" at bounding box center [721, 597] width 37 height 12
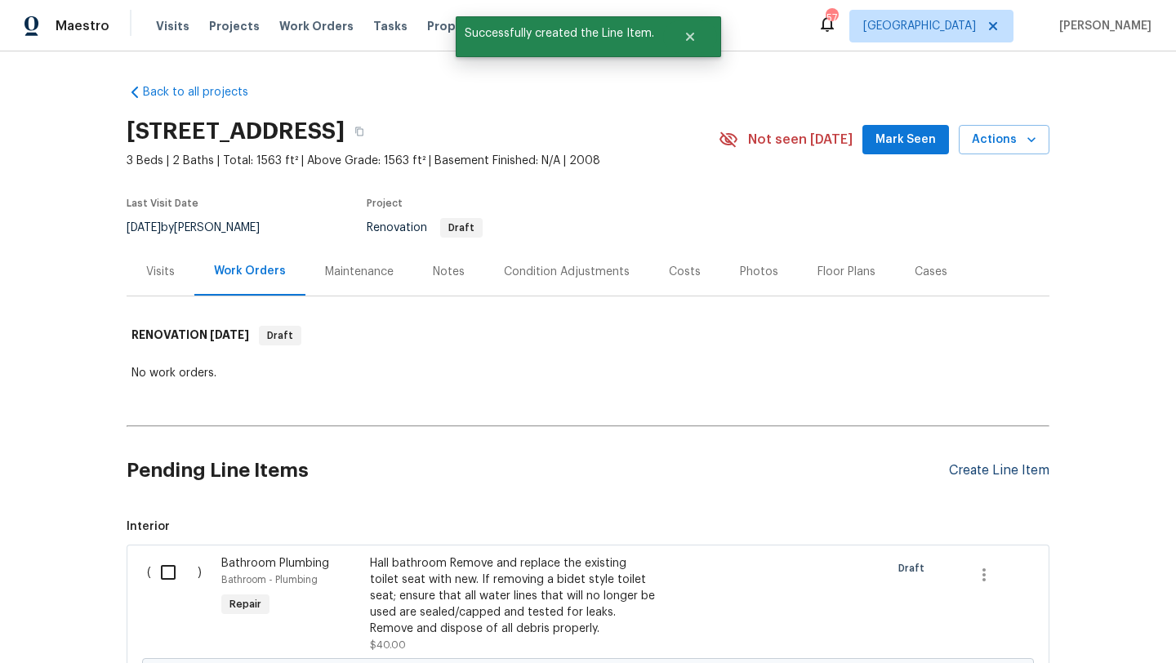
click at [965, 470] on div "Create Line Item" at bounding box center [999, 471] width 100 height 16
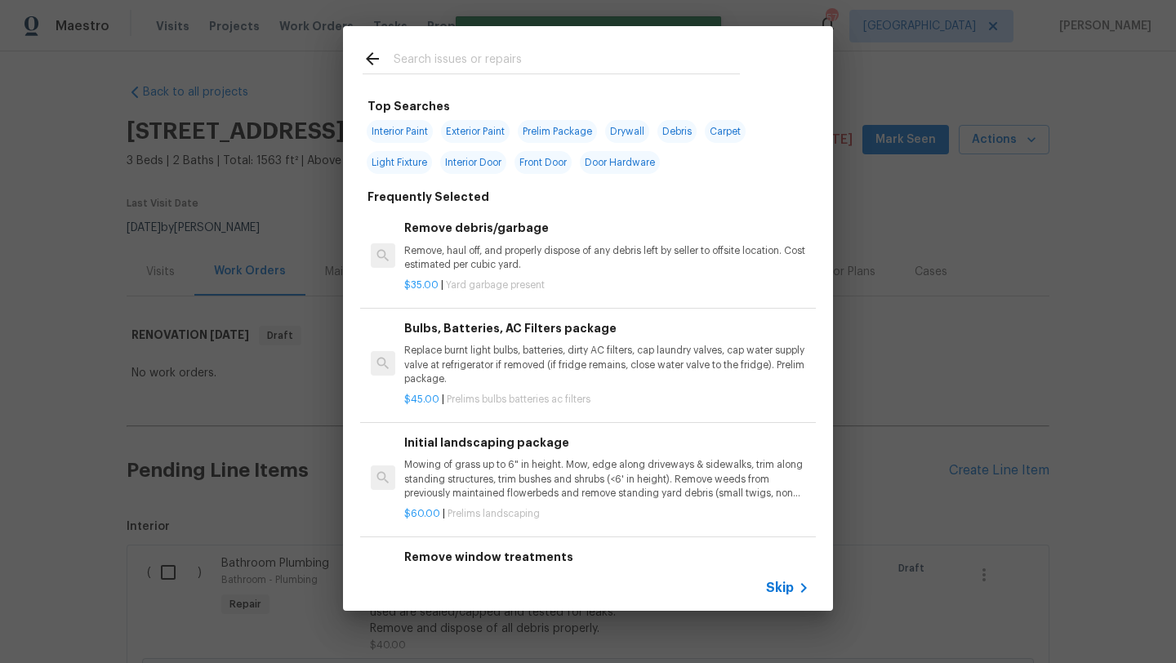
click at [492, 61] on input "text" at bounding box center [567, 61] width 346 height 25
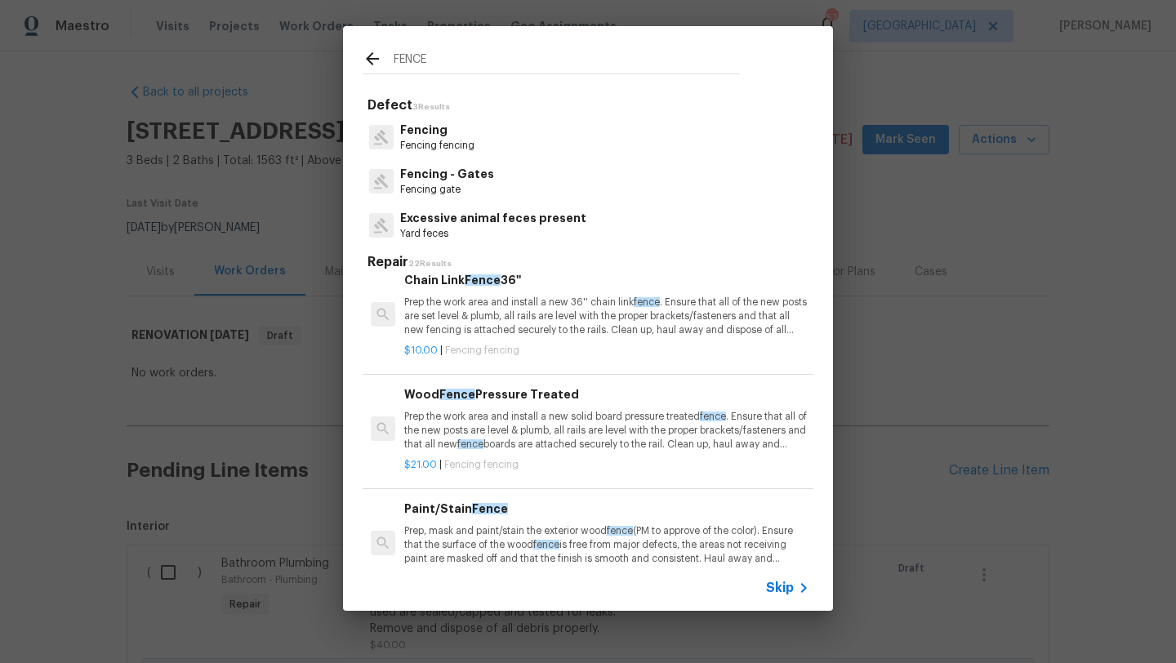
scroll to position [379, 0]
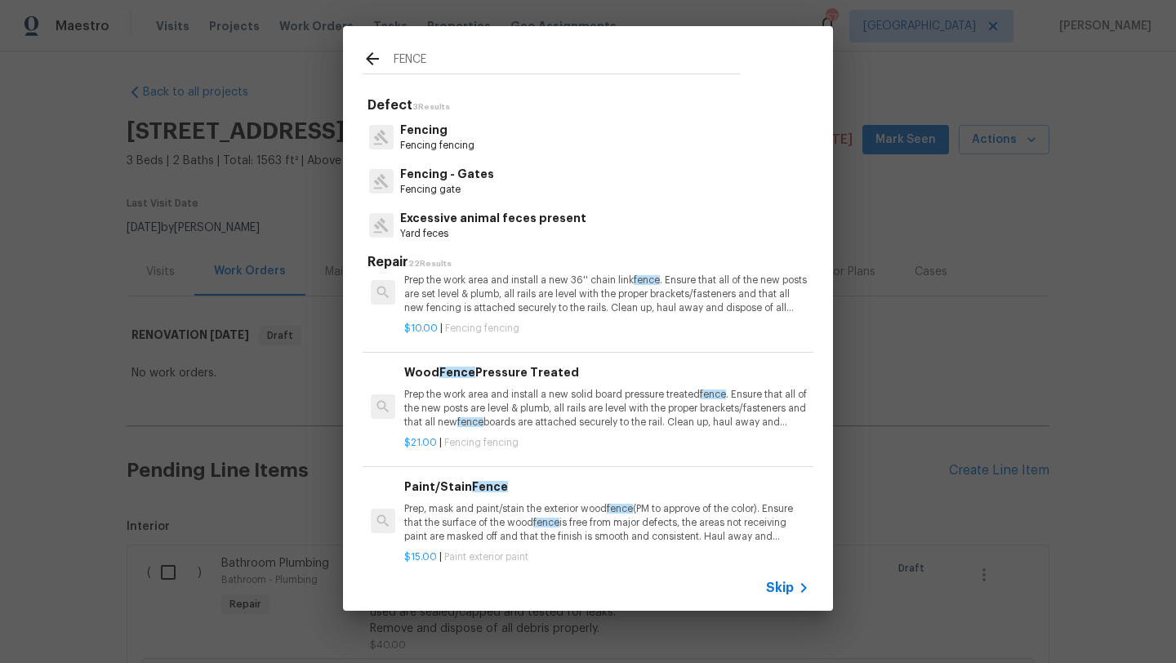
type input "FENCE"
click at [540, 403] on p "Prep the work area and install a new solid board pressure treated fence . Ensur…" at bounding box center [606, 409] width 405 height 42
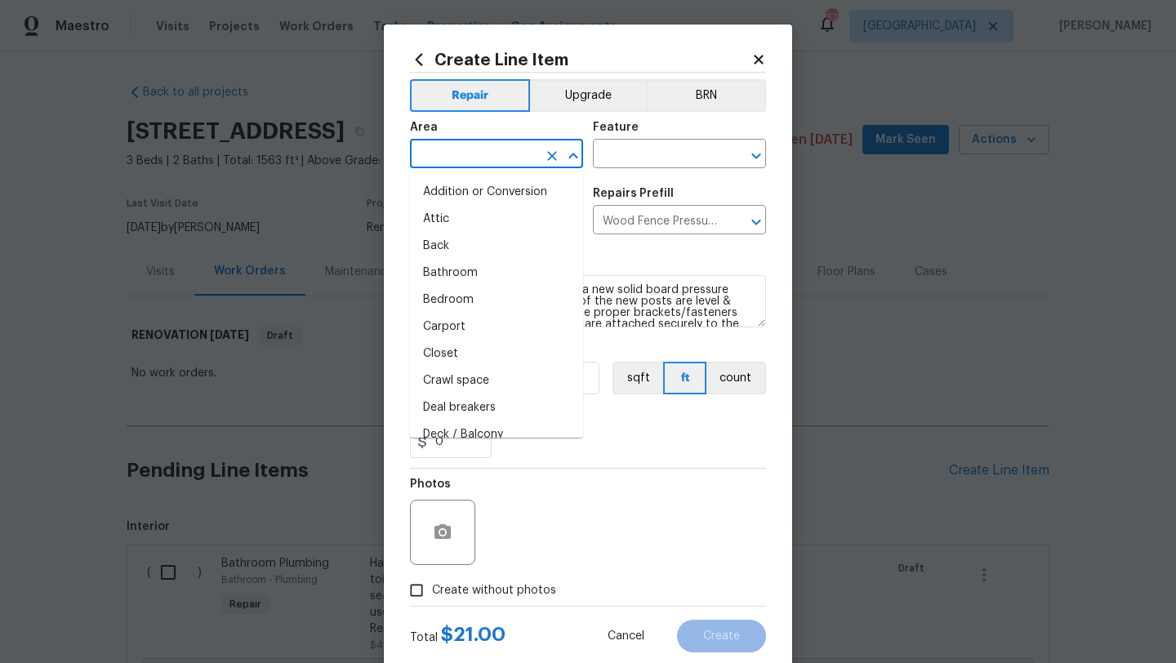
click at [486, 158] on input "text" at bounding box center [473, 155] width 127 height 25
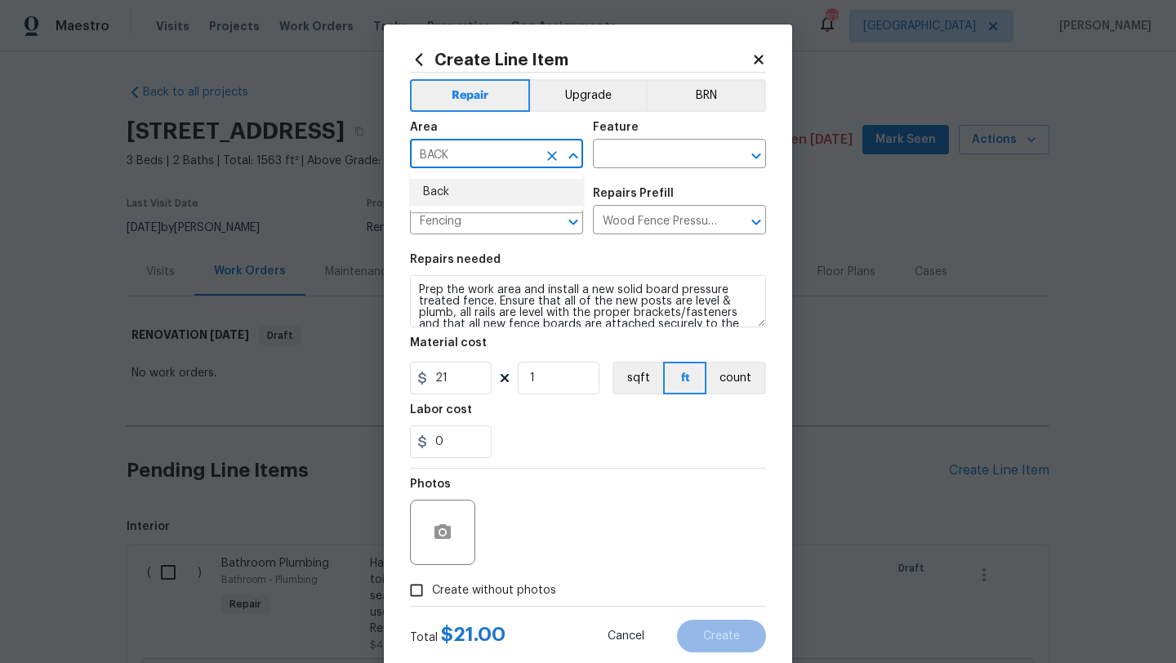
click at [474, 194] on li "Back" at bounding box center [496, 192] width 173 height 27
type input "Back"
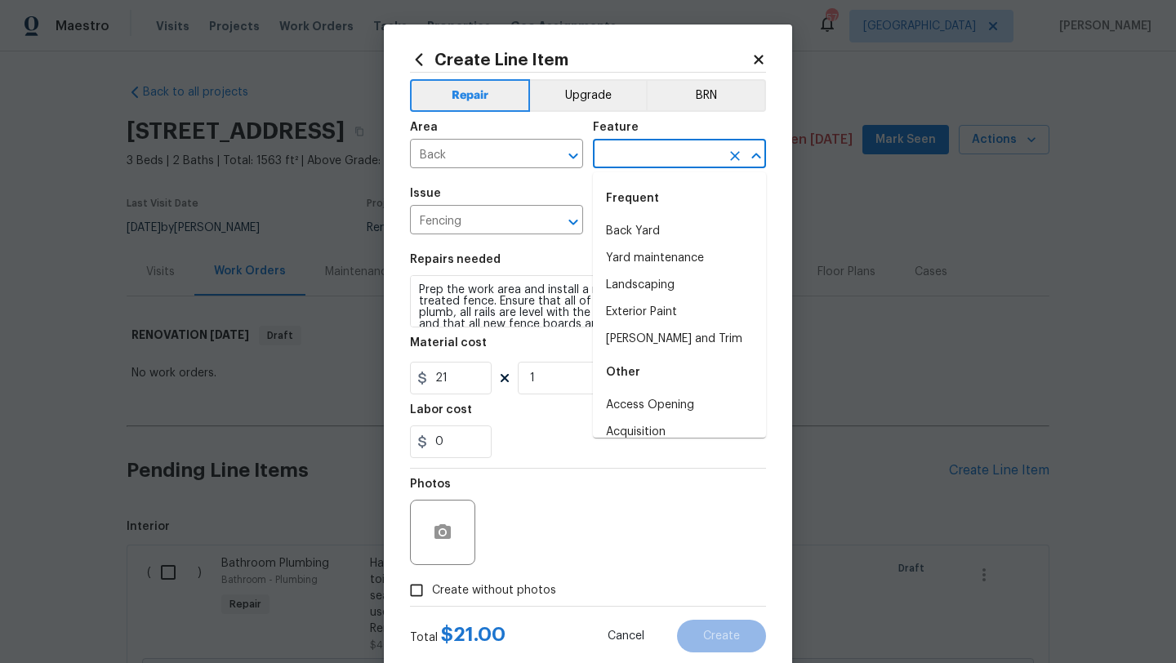
click at [627, 143] on input "text" at bounding box center [656, 155] width 127 height 25
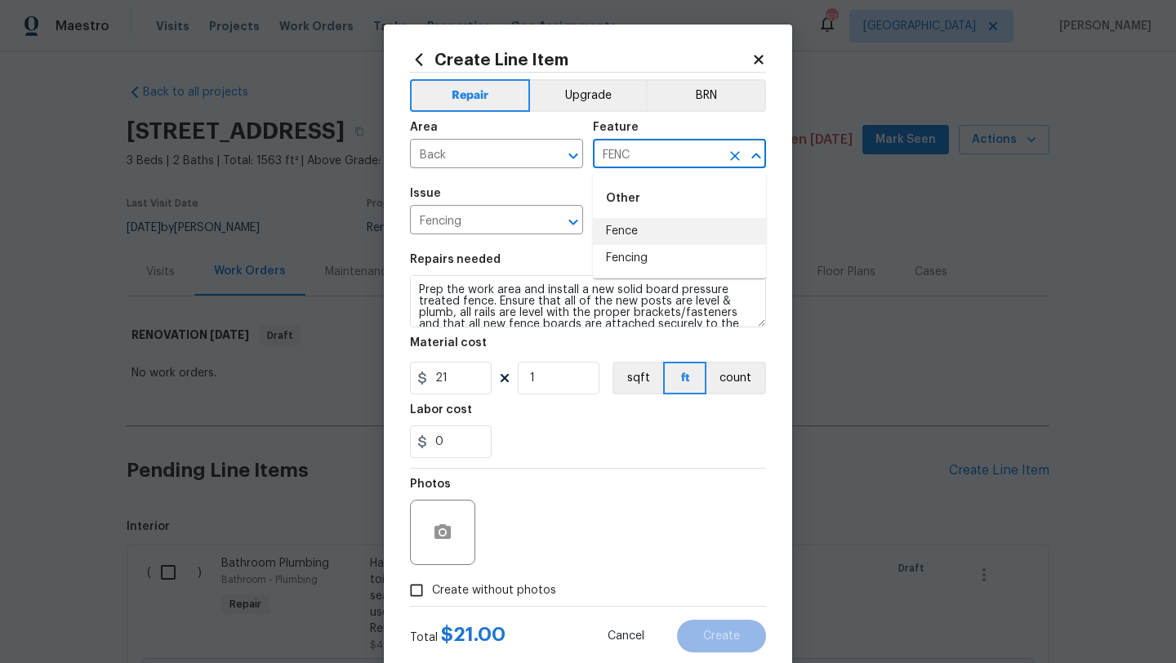
click at [621, 225] on li "Fence" at bounding box center [679, 231] width 173 height 27
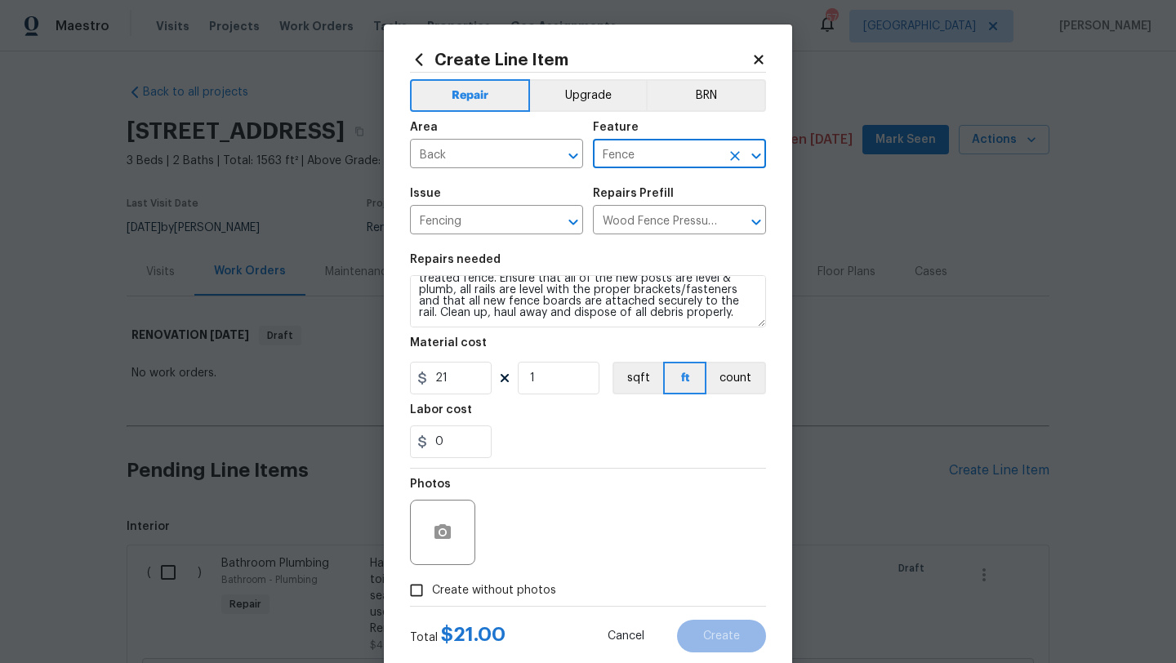
type input "Fence"
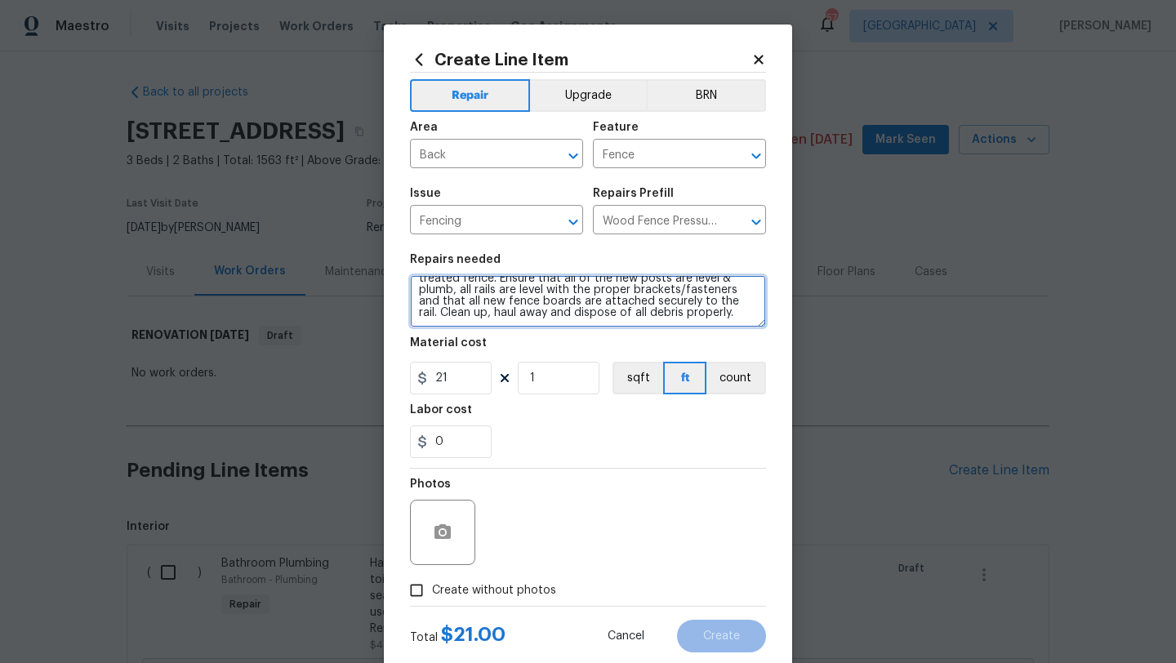
scroll to position [0, 0]
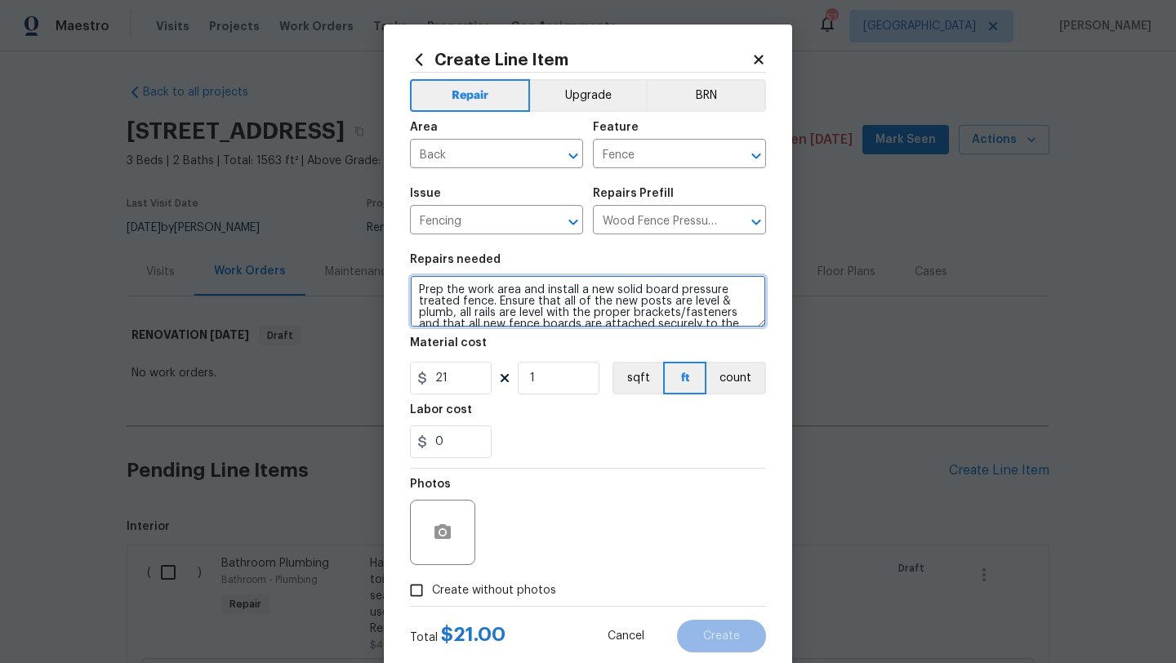
drag, startPoint x: 718, startPoint y: 313, endPoint x: 384, endPoint y: 261, distance: 338.1
click at [384, 261] on div "Create Line Item Repair Upgrade BRN Area Back ​ Feature Fence ​ Issue Fencing ​…" at bounding box center [588, 352] width 408 height 654
type textarea "REPLACE LEANING SECTIONS OF FENCE ONLY. REPAIR DAMAGE ON FRONT FACING GATE. REP…"
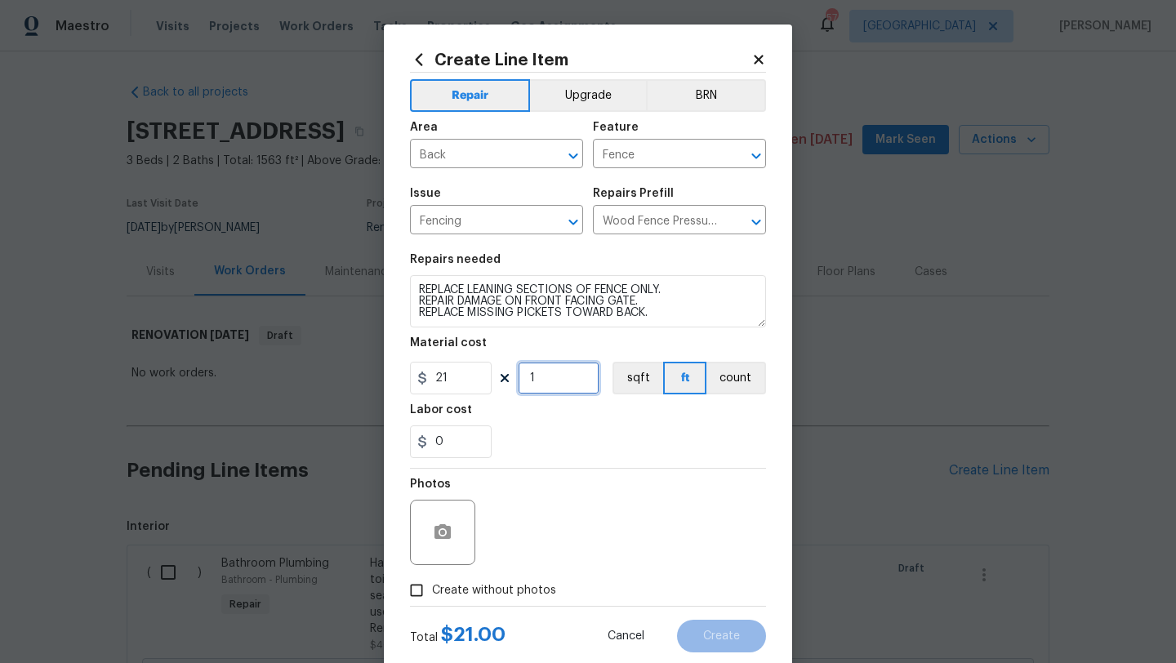
click at [545, 377] on input "1" at bounding box center [559, 378] width 82 height 33
type input "23"
drag, startPoint x: 452, startPoint y: 441, endPoint x: 390, endPoint y: 448, distance: 61.7
click at [390, 448] on div "Create Line Item Repair Upgrade BRN Area Back ​ Feature Fence ​ Issue Fencing ​…" at bounding box center [588, 352] width 408 height 654
type input "17"
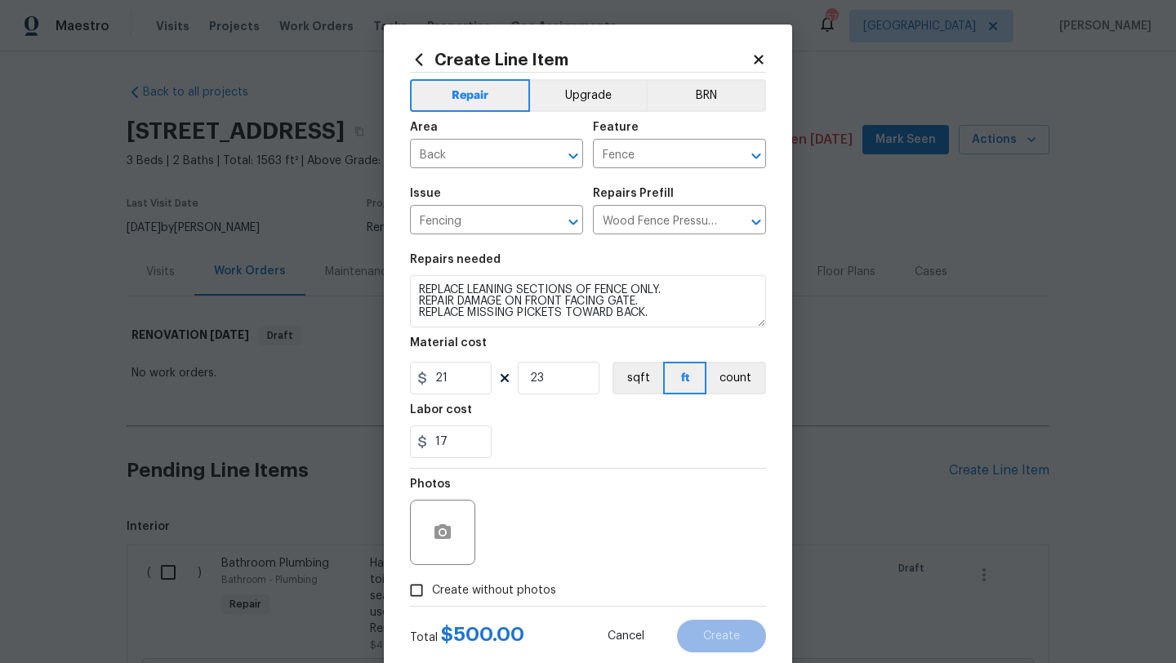
click at [501, 588] on span "Create without photos" at bounding box center [494, 590] width 124 height 17
click at [432, 588] on input "Create without photos" at bounding box center [416, 590] width 31 height 31
checkbox input "true"
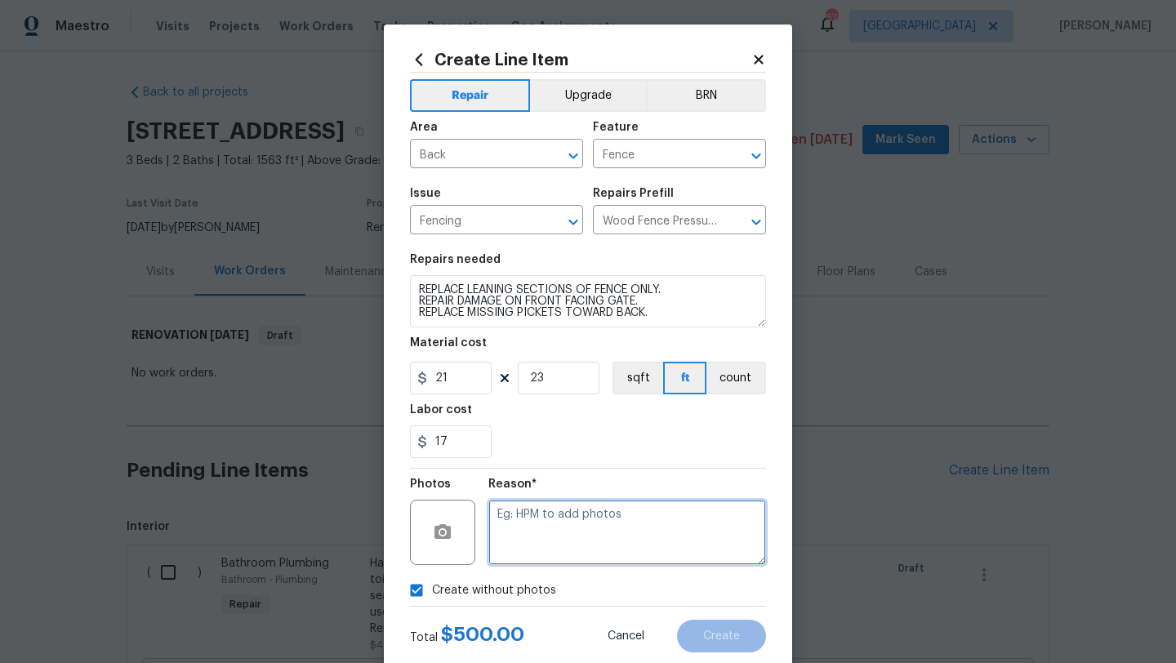
click at [550, 526] on textarea at bounding box center [627, 532] width 278 height 65
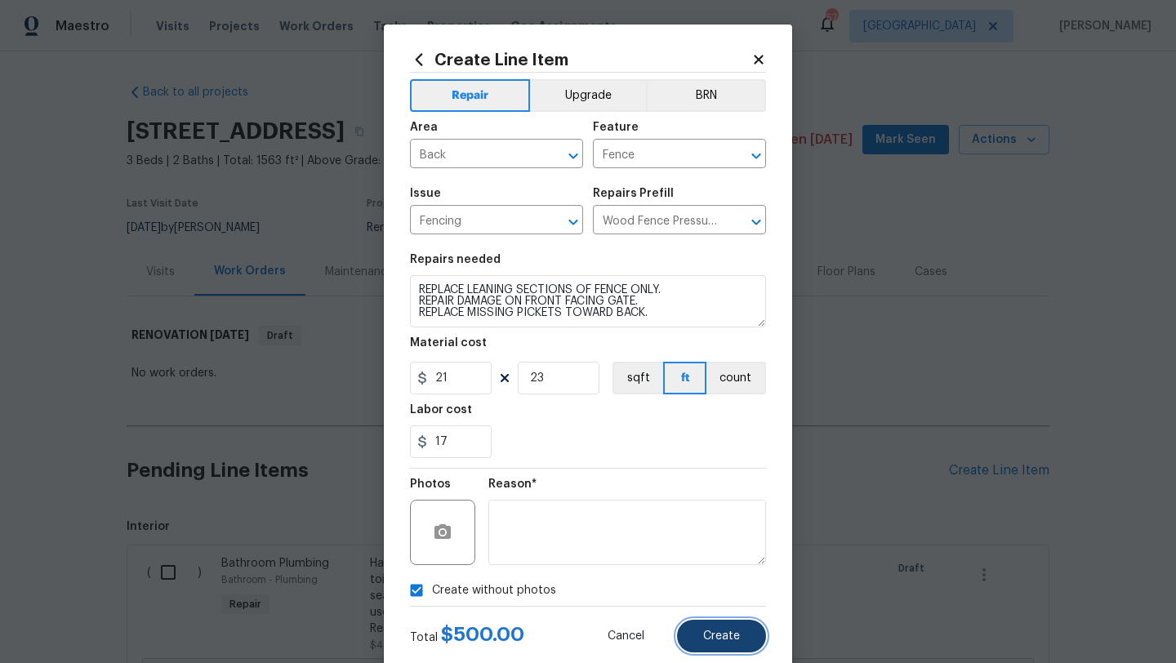
click at [720, 634] on span "Create" at bounding box center [721, 637] width 37 height 12
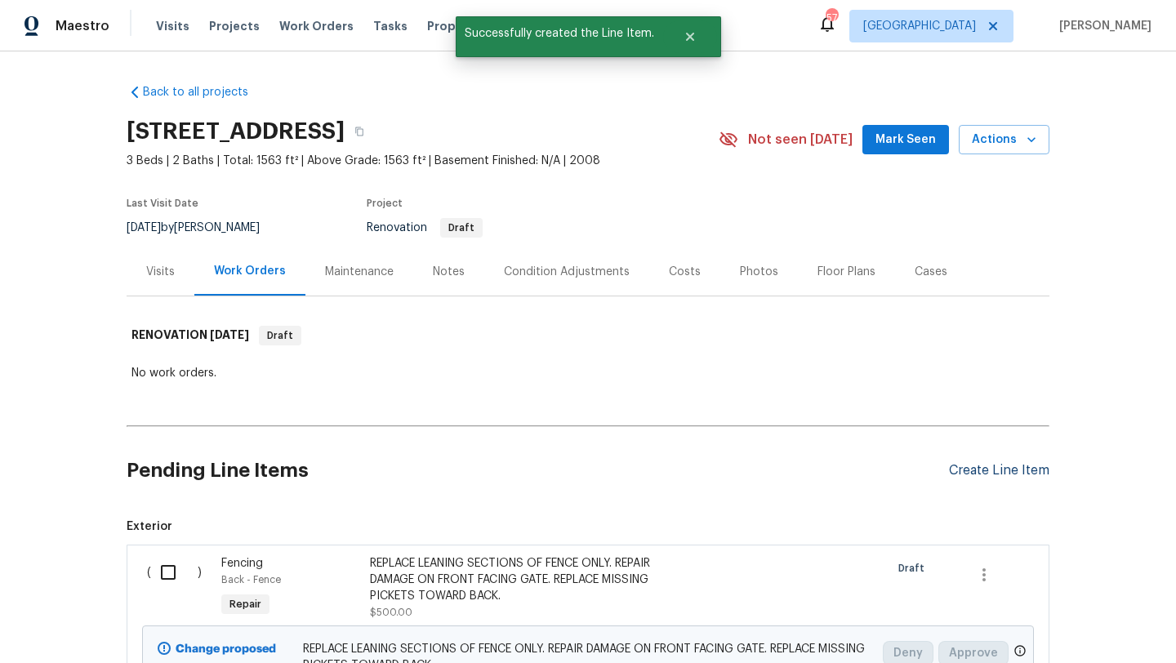
click at [1002, 463] on div "Create Line Item" at bounding box center [999, 471] width 100 height 16
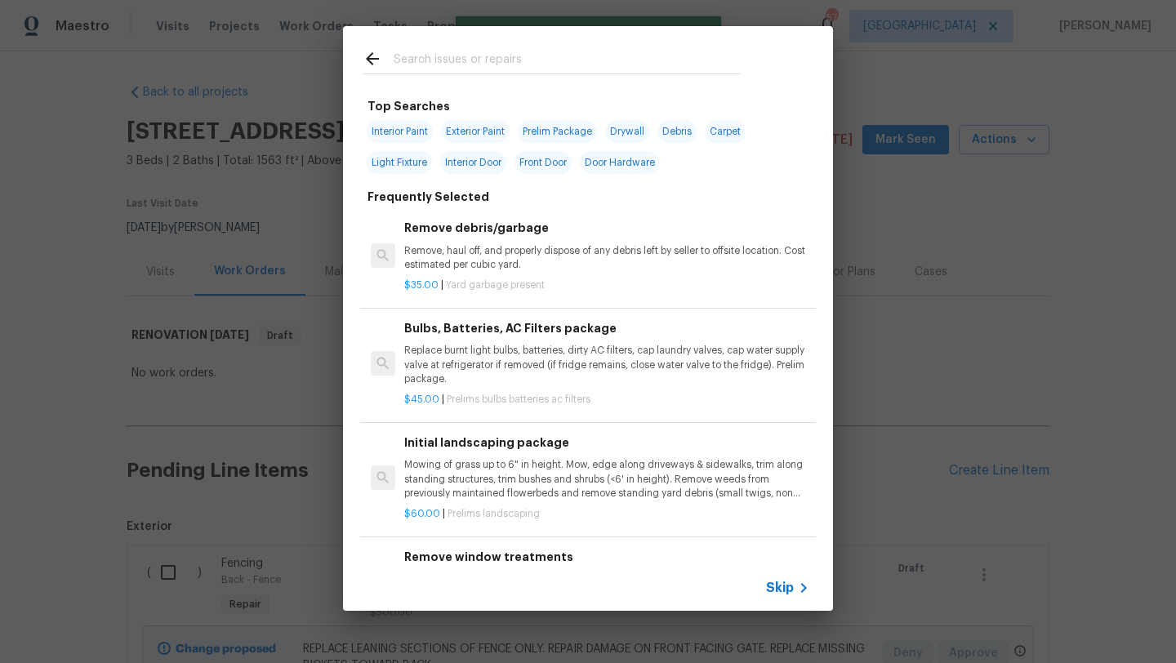
click at [454, 58] on input "text" at bounding box center [567, 61] width 346 height 25
click at [1014, 284] on div "Top Searches Interior Paint Exterior Paint Prelim Package Drywall Debris Carpet…" at bounding box center [588, 318] width 1176 height 637
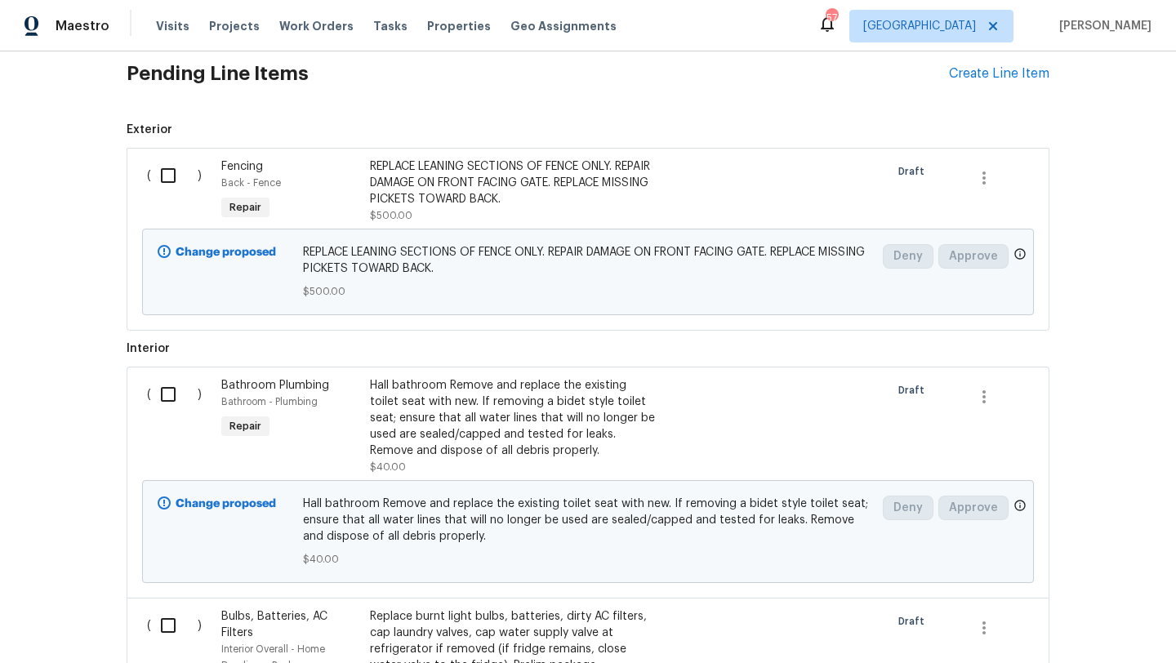
scroll to position [306, 0]
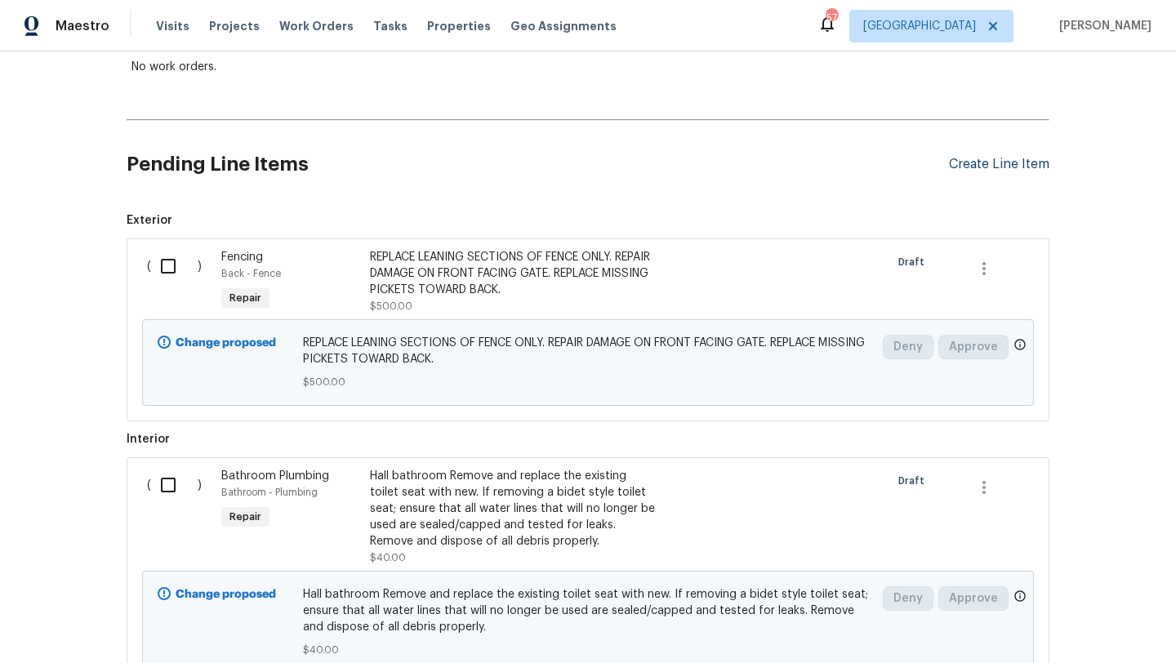
click at [1009, 170] on div "Create Line Item" at bounding box center [999, 165] width 100 height 16
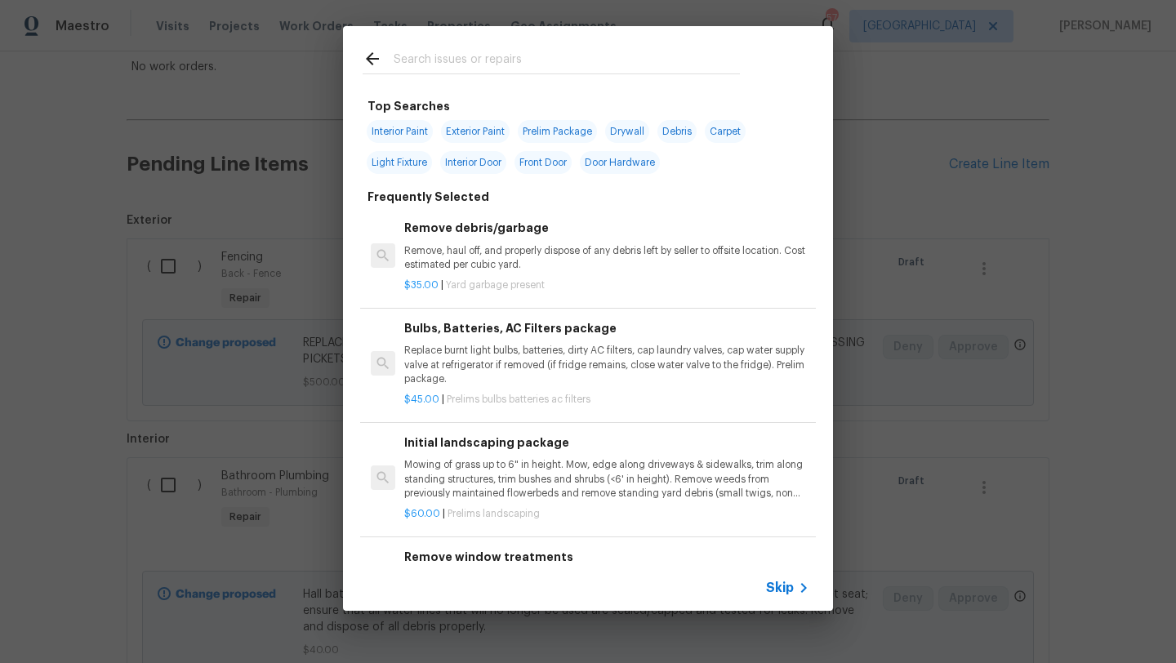
click at [559, 47] on div at bounding box center [551, 58] width 417 height 65
click at [535, 50] on input "text" at bounding box center [567, 61] width 346 height 25
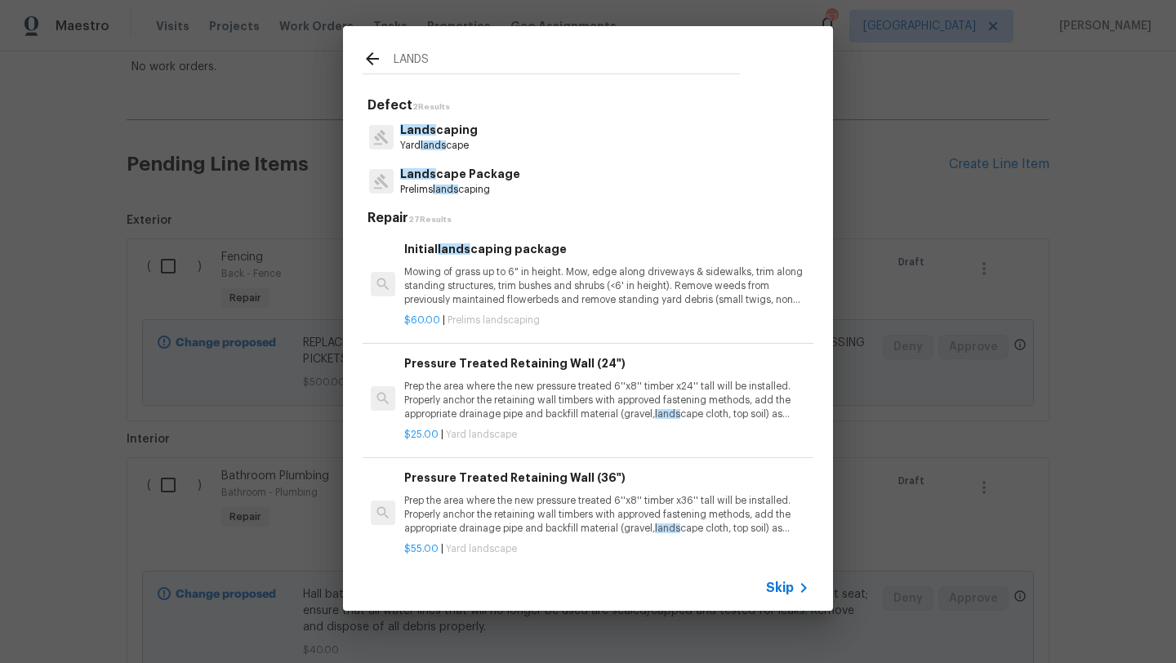
type input "LANDS"
click at [486, 175] on p "Lands cape Package" at bounding box center [460, 174] width 120 height 17
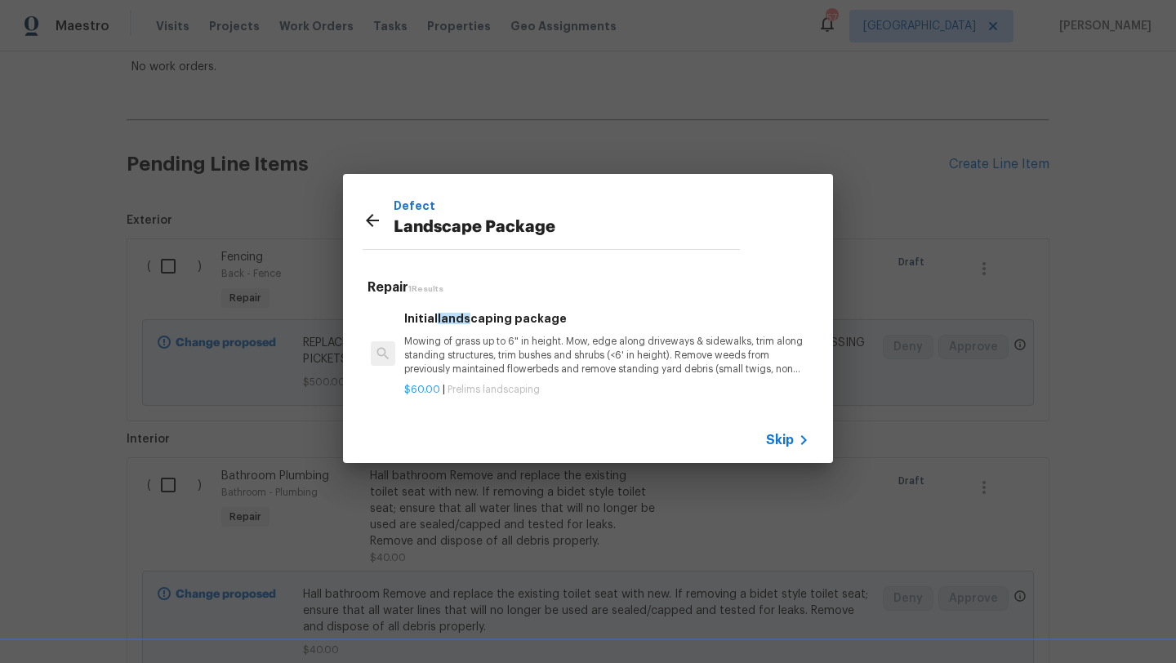
click at [506, 345] on p "Mowing of grass up to 6" in height. Mow, edge along driveways & sidewalks, trim…" at bounding box center [606, 356] width 405 height 42
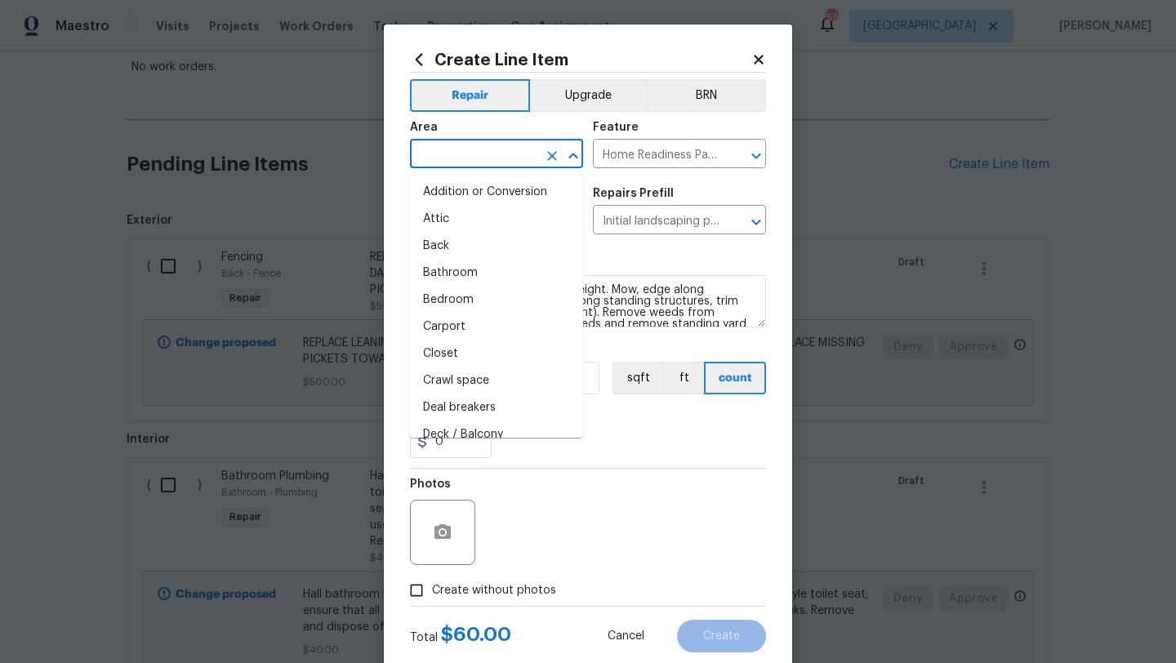
click at [479, 160] on input "text" at bounding box center [473, 155] width 127 height 25
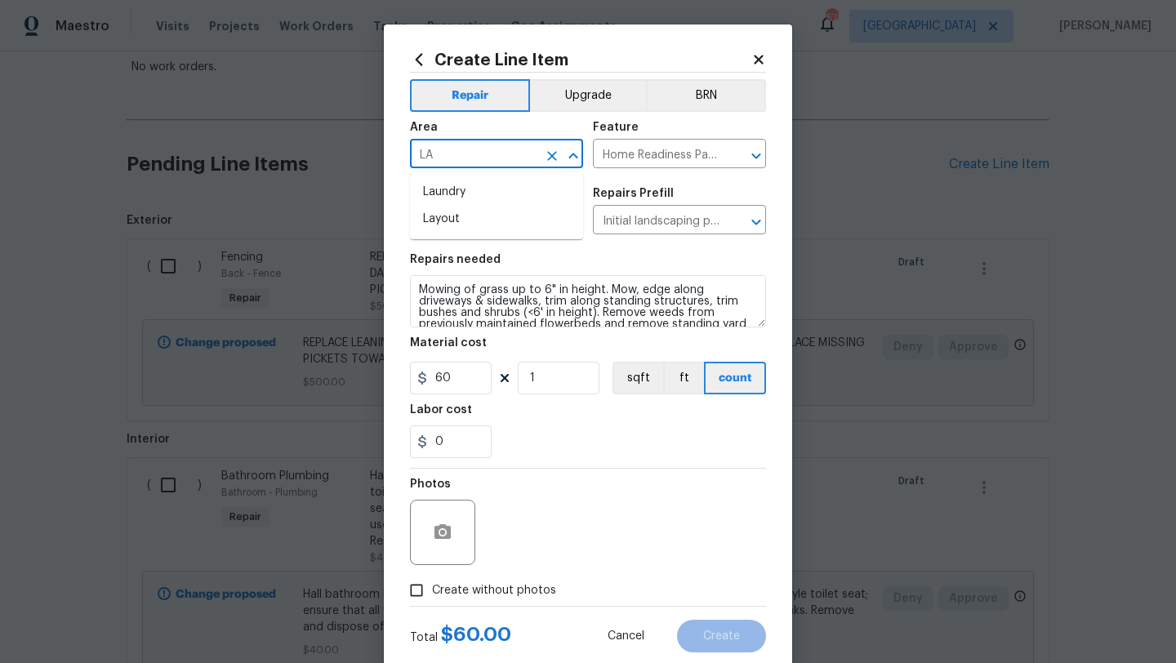
type input "L"
click at [485, 213] on li "Exterior Overall" at bounding box center [496, 219] width 173 height 27
type input "Exterior Overall"
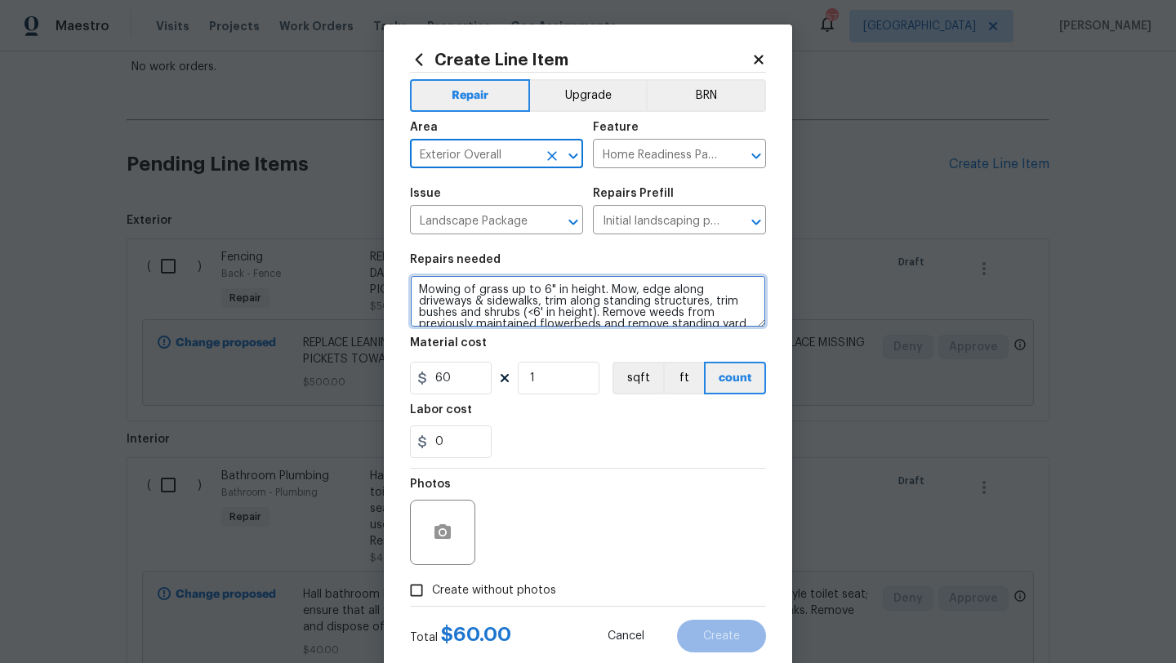
click at [418, 294] on textarea "Mowing of grass up to 6" in height. Mow, edge along driveways & sidewalks, trim…" at bounding box center [588, 301] width 356 height 52
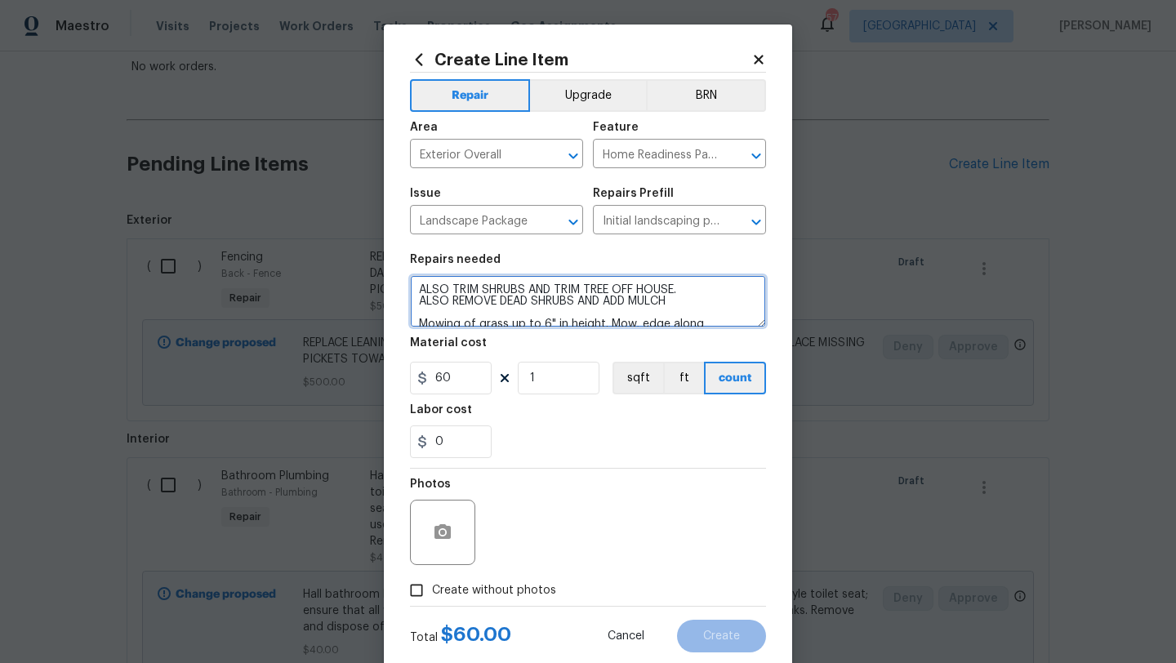
type textarea "ALSO TRIM SHRUBS AND TRIM TREE OFF HOUSE. ALSO REMOVE DEAD SHRUBS AND ADD MULCH…"
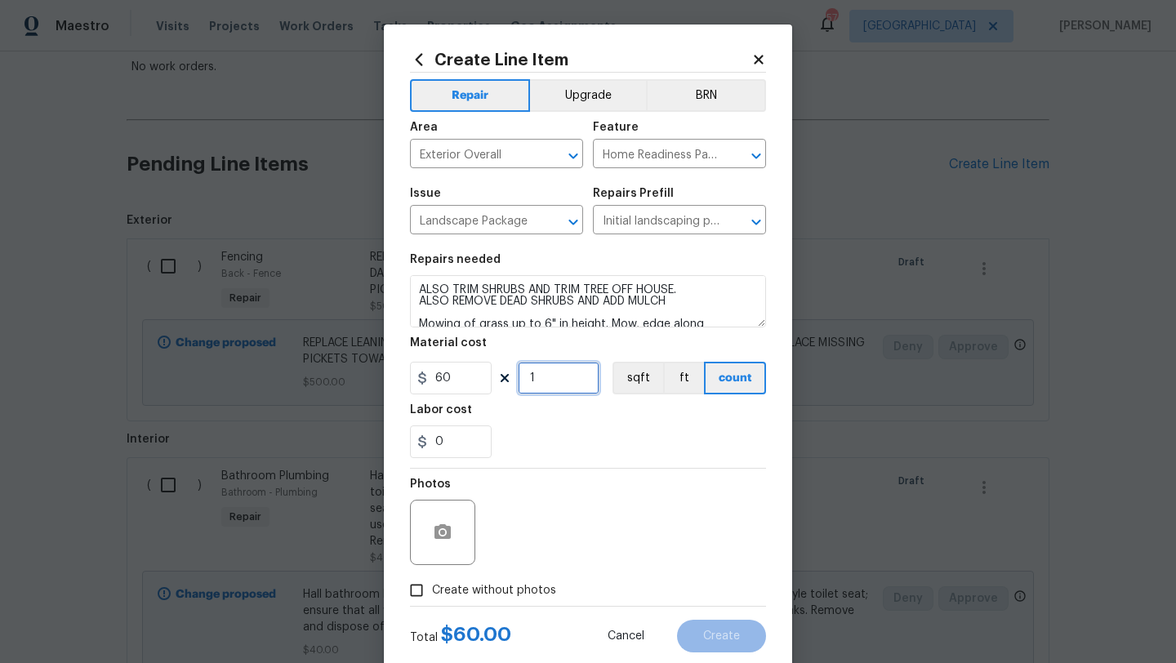
drag, startPoint x: 540, startPoint y: 377, endPoint x: 506, endPoint y: 386, distance: 34.5
click at [506, 386] on div "60 1 sqft ft count" at bounding box center [588, 378] width 356 height 33
drag, startPoint x: 539, startPoint y: 377, endPoint x: 528, endPoint y: 377, distance: 10.6
click at [528, 377] on input "3" at bounding box center [559, 378] width 82 height 33
drag, startPoint x: 545, startPoint y: 372, endPoint x: 526, endPoint y: 372, distance: 18.8
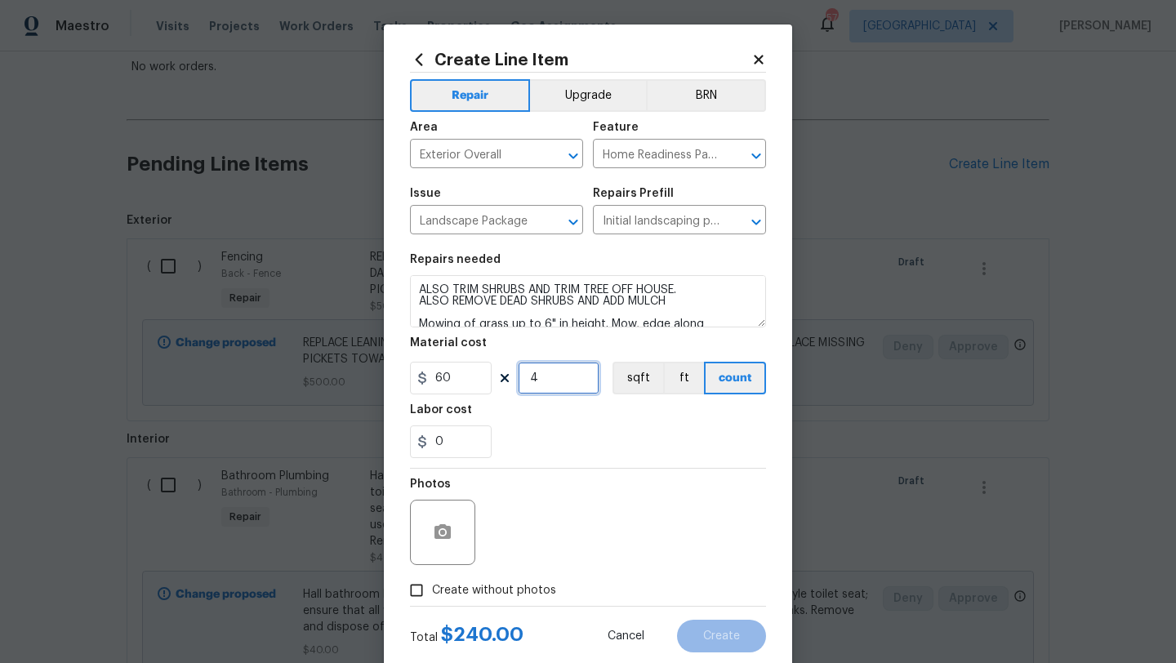
click at [526, 372] on input "4" at bounding box center [559, 378] width 82 height 33
type input "3"
click at [538, 453] on div "0" at bounding box center [588, 442] width 356 height 33
drag, startPoint x: 475, startPoint y: 443, endPoint x: 413, endPoint y: 443, distance: 62.1
click at [413, 443] on input "0" at bounding box center [451, 442] width 82 height 33
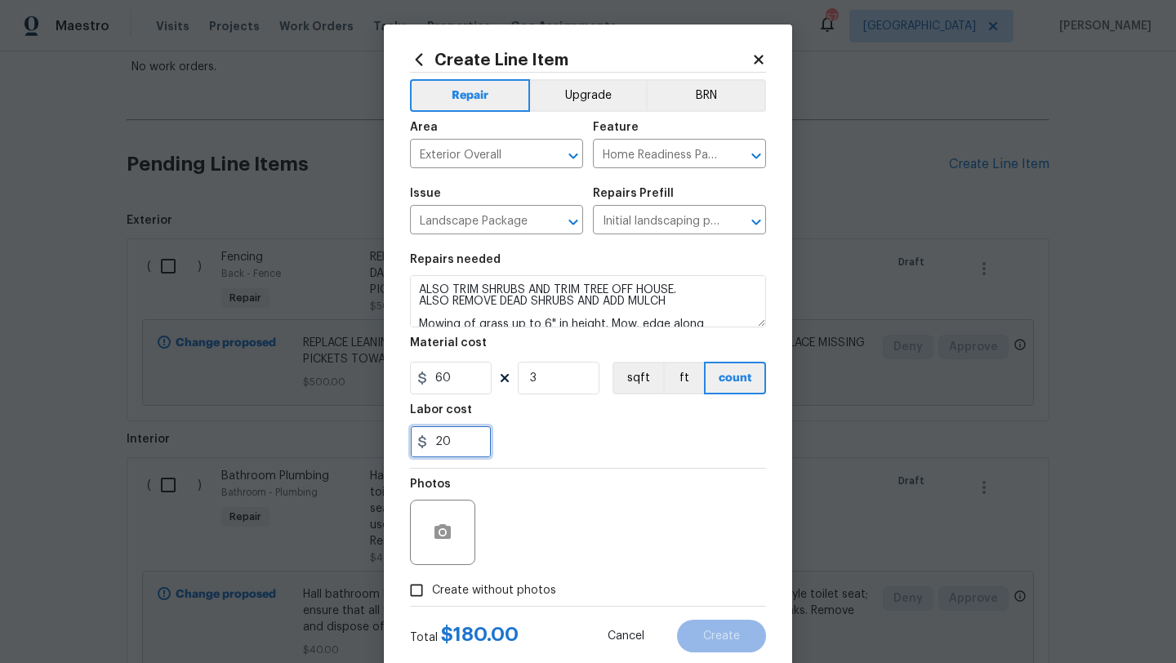
type input "20"
click at [477, 598] on span "Create without photos" at bounding box center [494, 590] width 124 height 17
click at [432, 598] on input "Create without photos" at bounding box center [416, 590] width 31 height 31
checkbox input "true"
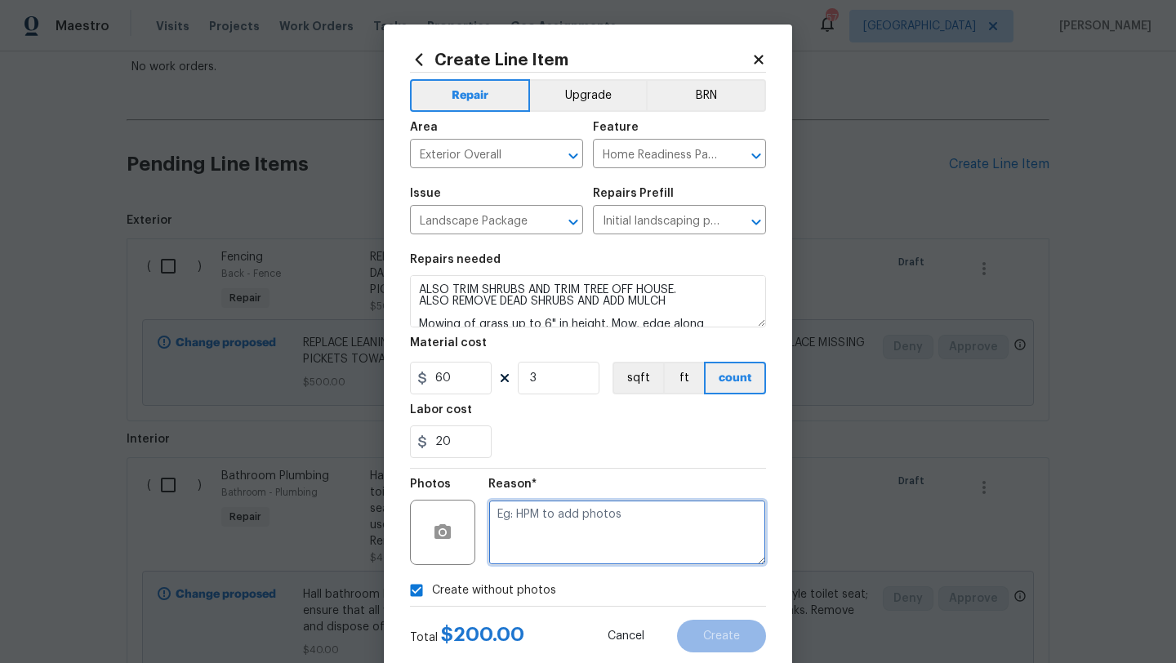
click at [524, 542] on textarea at bounding box center [627, 532] width 278 height 65
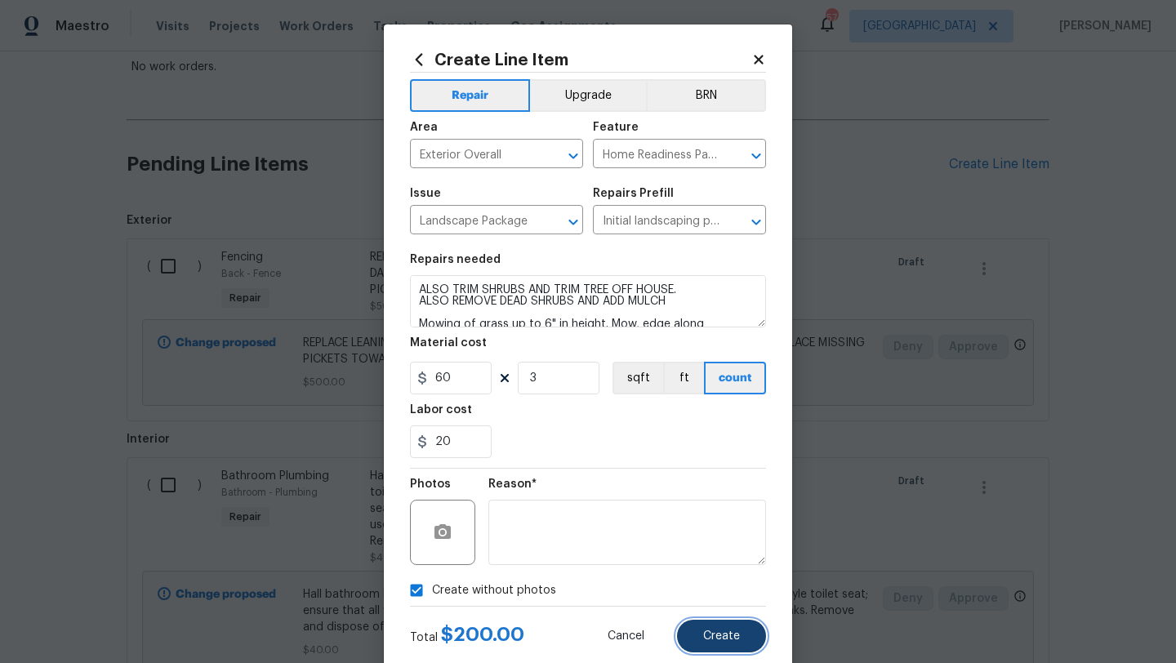
click at [706, 642] on span "Create" at bounding box center [721, 637] width 37 height 12
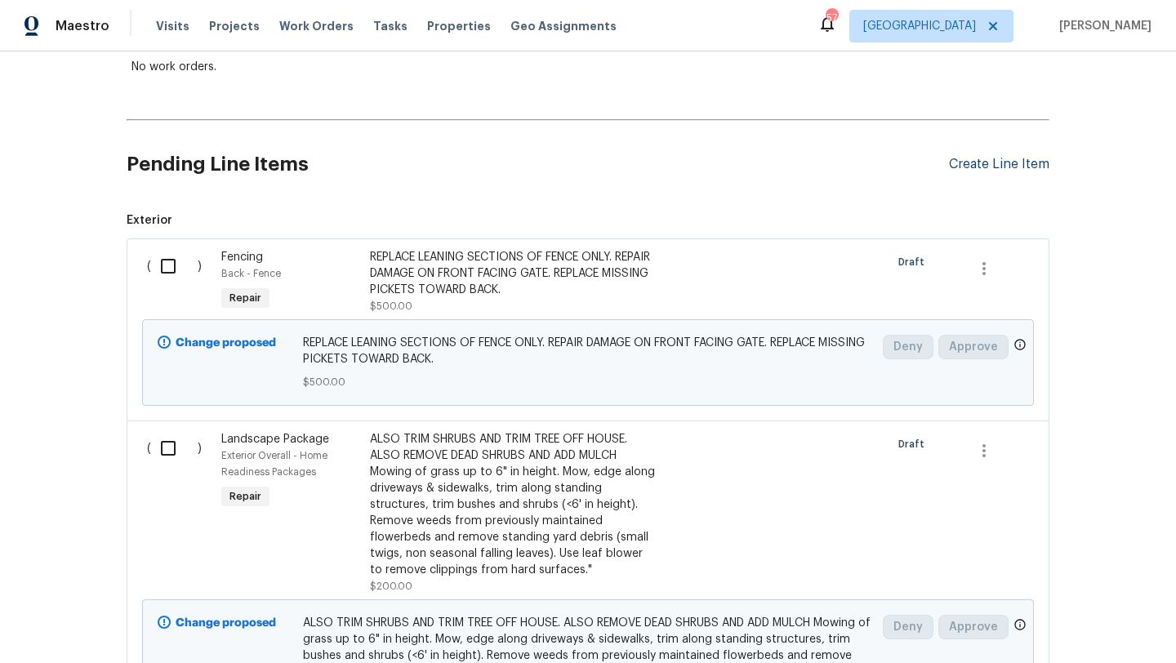
click at [992, 166] on div "Create Line Item" at bounding box center [999, 165] width 100 height 16
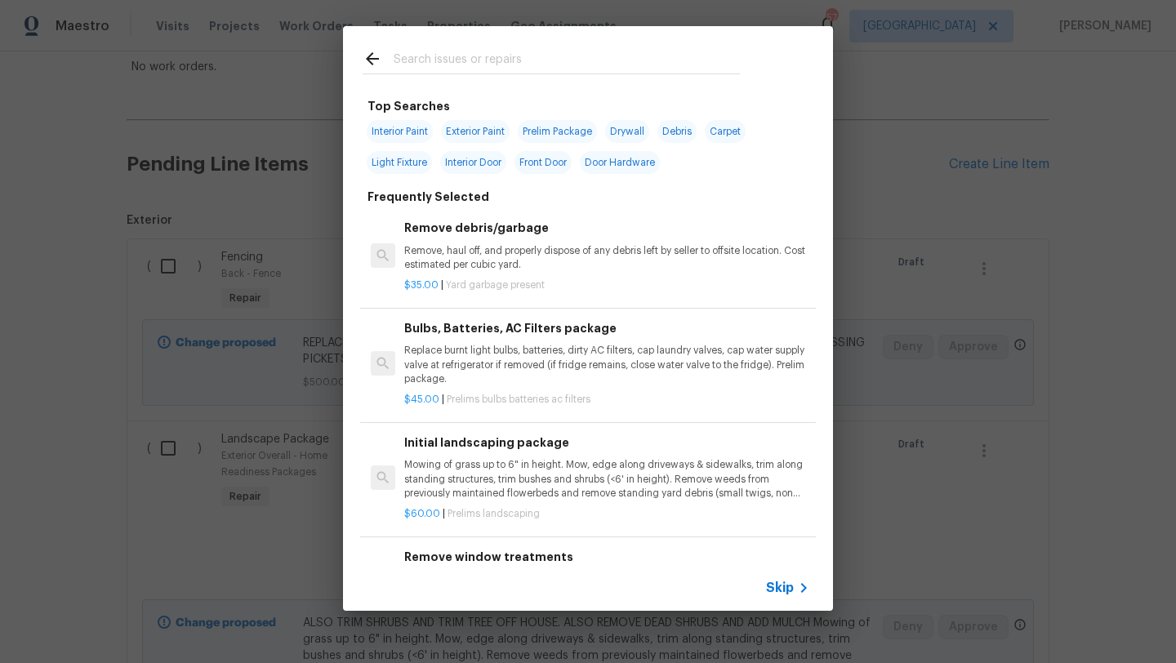
click at [534, 69] on input "text" at bounding box center [567, 61] width 346 height 25
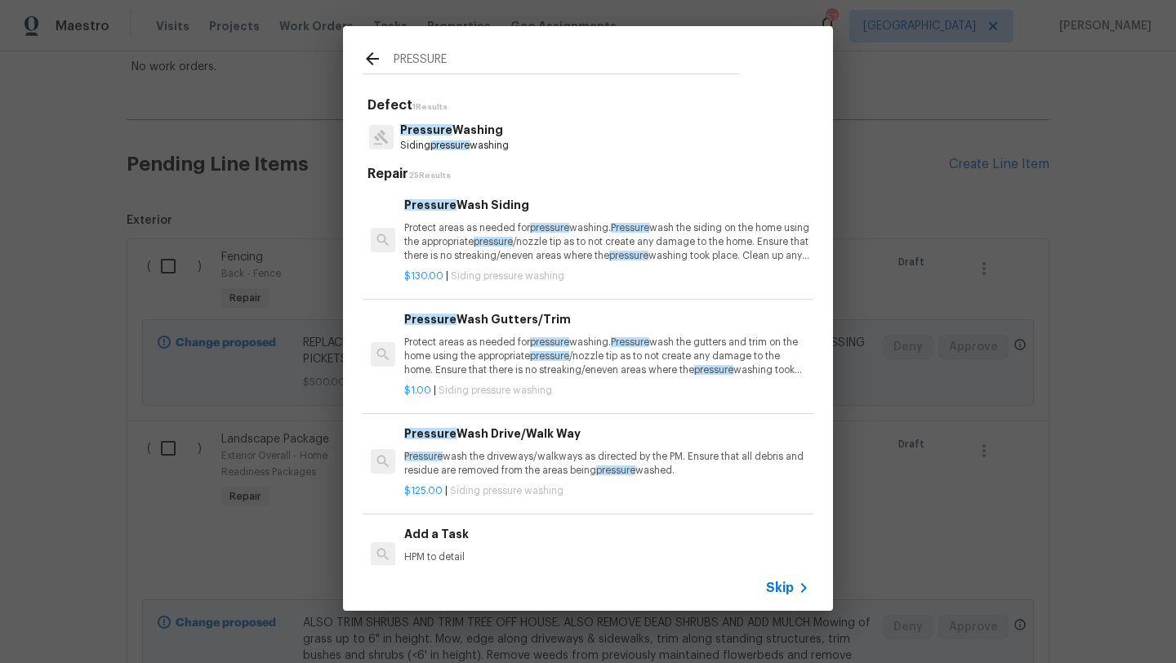
type input "PRESSURE"
click at [512, 449] on div "Pressure Wash Drive/Walk Way Pressure wash the driveways/walkways as directed b…" at bounding box center [606, 451] width 405 height 53
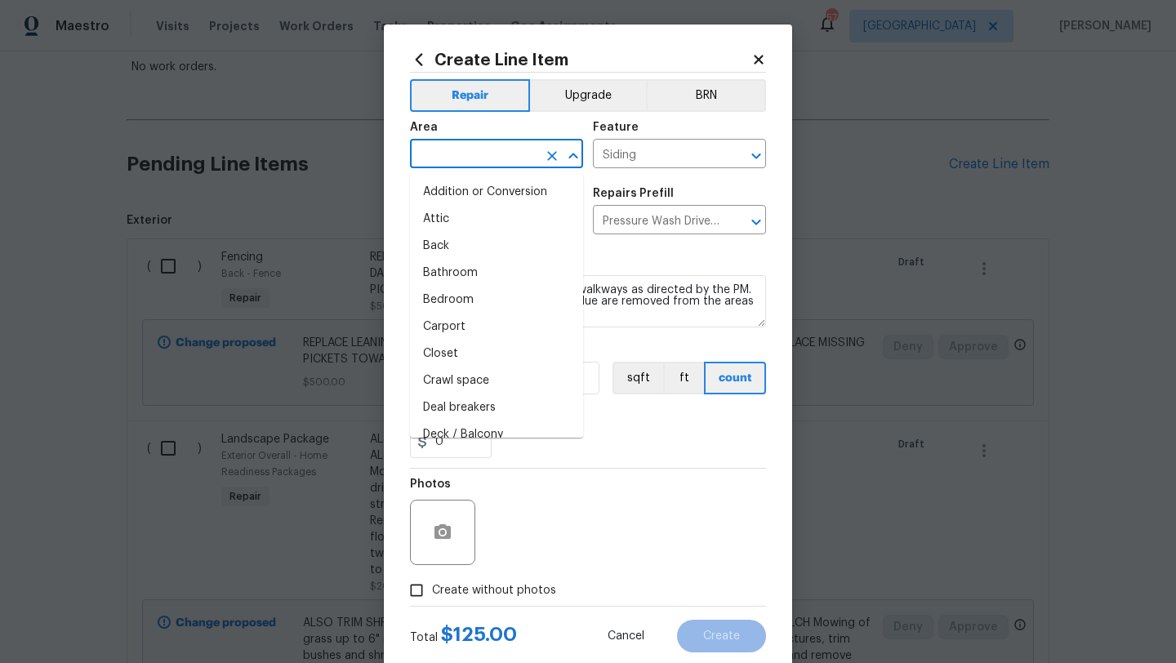
click at [492, 158] on input "text" at bounding box center [473, 155] width 127 height 25
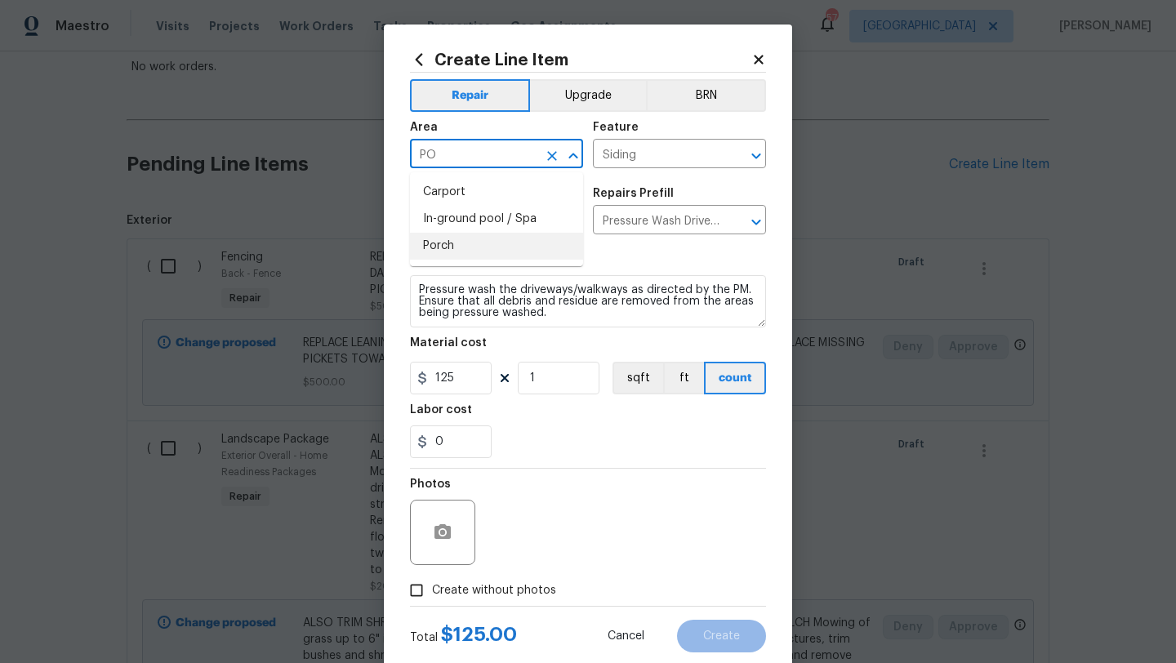
click at [443, 242] on li "Porch" at bounding box center [496, 246] width 173 height 27
type input "Porch"
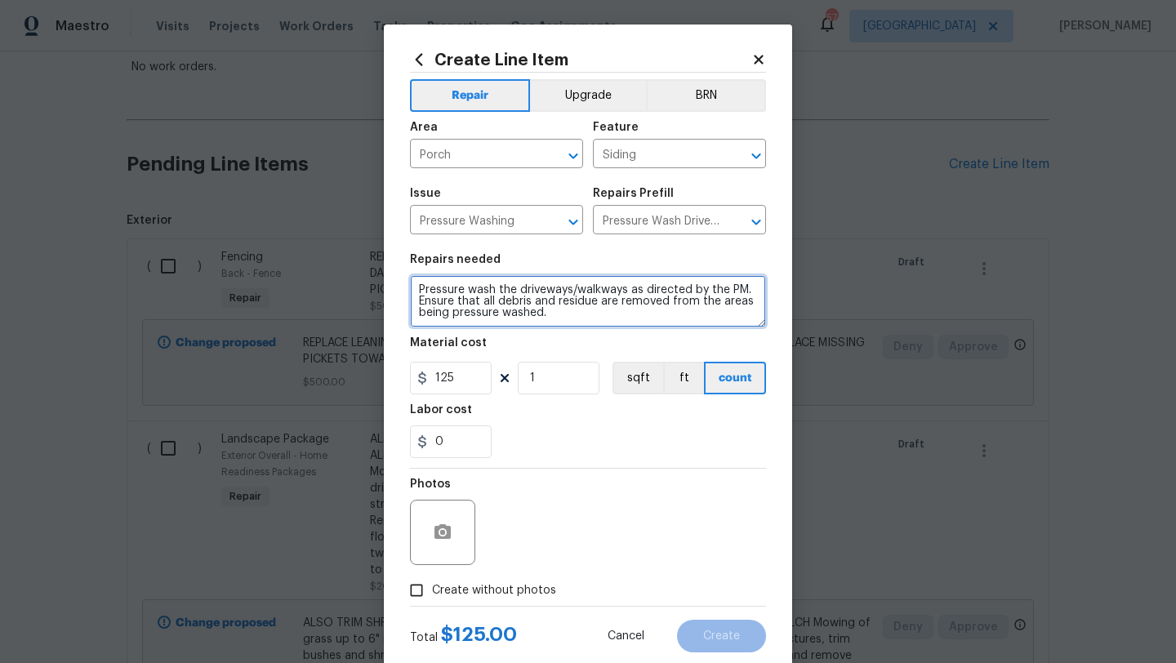
drag, startPoint x: 550, startPoint y: 319, endPoint x: 404, endPoint y: 280, distance: 151.4
click at [404, 280] on div "Create Line Item Repair Upgrade BRN Area Porch ​ Feature Siding ​ Issue Pressur…" at bounding box center [588, 352] width 408 height 654
type textarea "PRESSURE WASH/CLEAN PORCH"
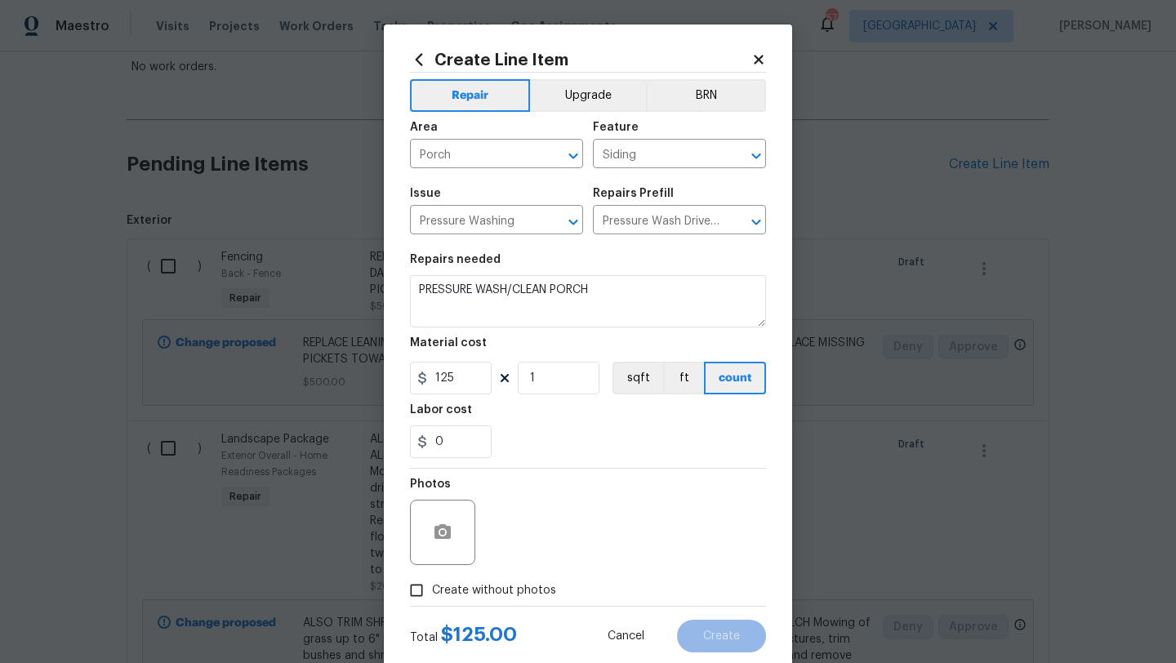
click at [450, 592] on span "Create without photos" at bounding box center [494, 590] width 124 height 17
click at [432, 592] on input "Create without photos" at bounding box center [416, 590] width 31 height 31
checkbox input "true"
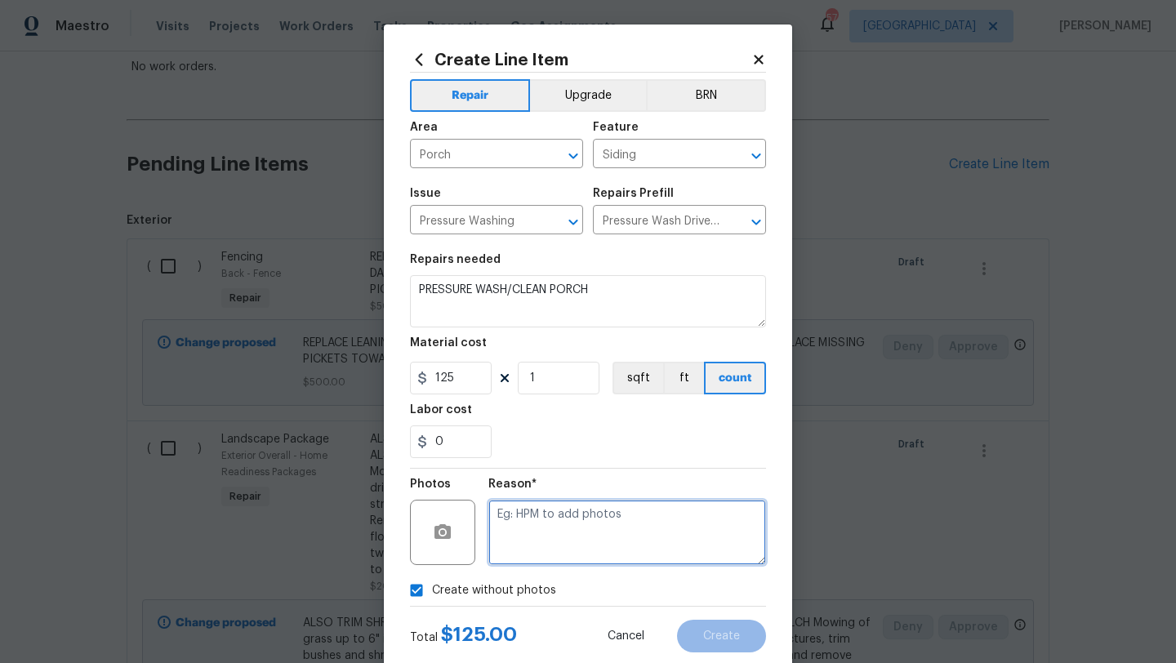
click at [519, 541] on textarea at bounding box center [627, 532] width 278 height 65
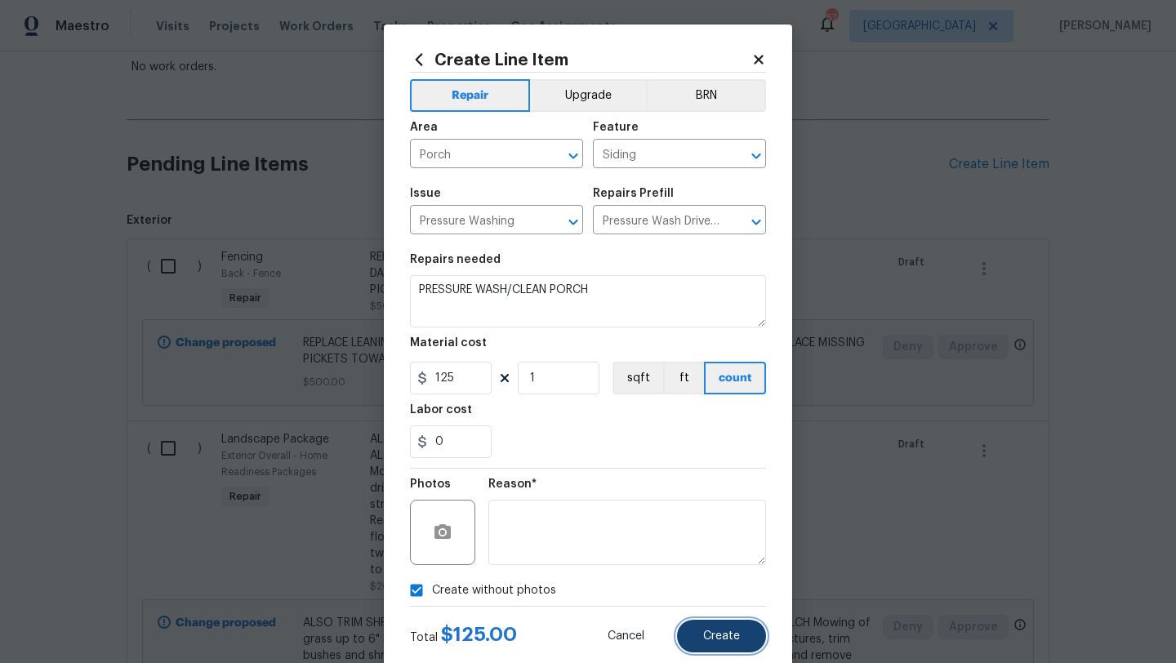
click at [705, 631] on span "Create" at bounding box center [721, 637] width 37 height 12
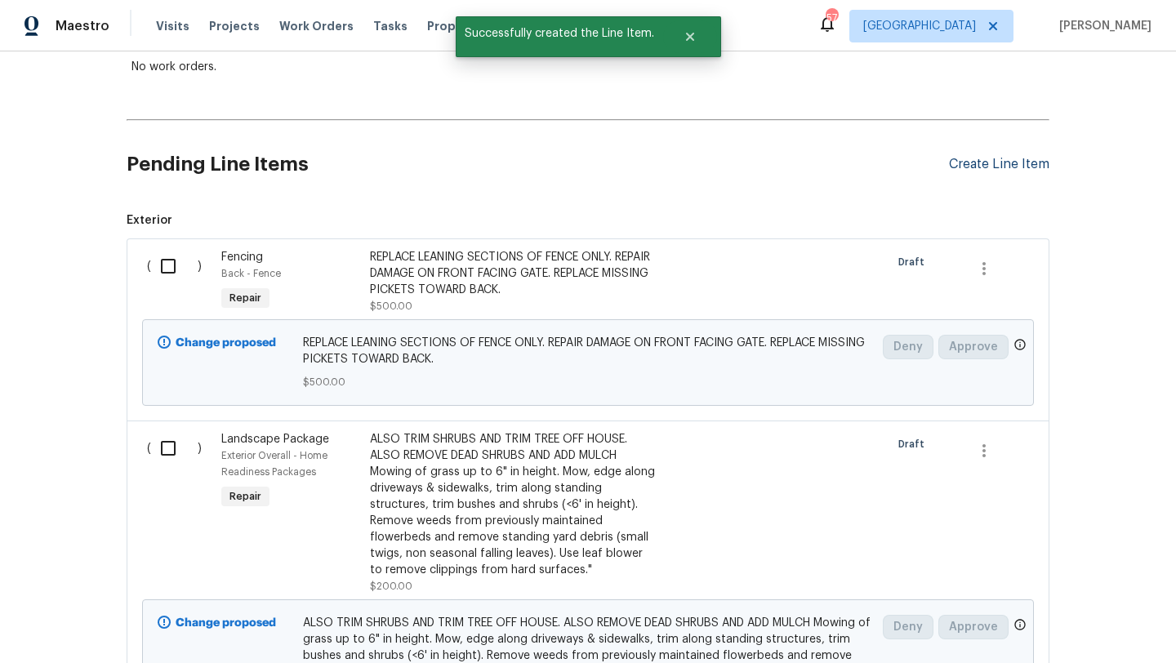
click at [956, 162] on div "Create Line Item" at bounding box center [999, 165] width 100 height 16
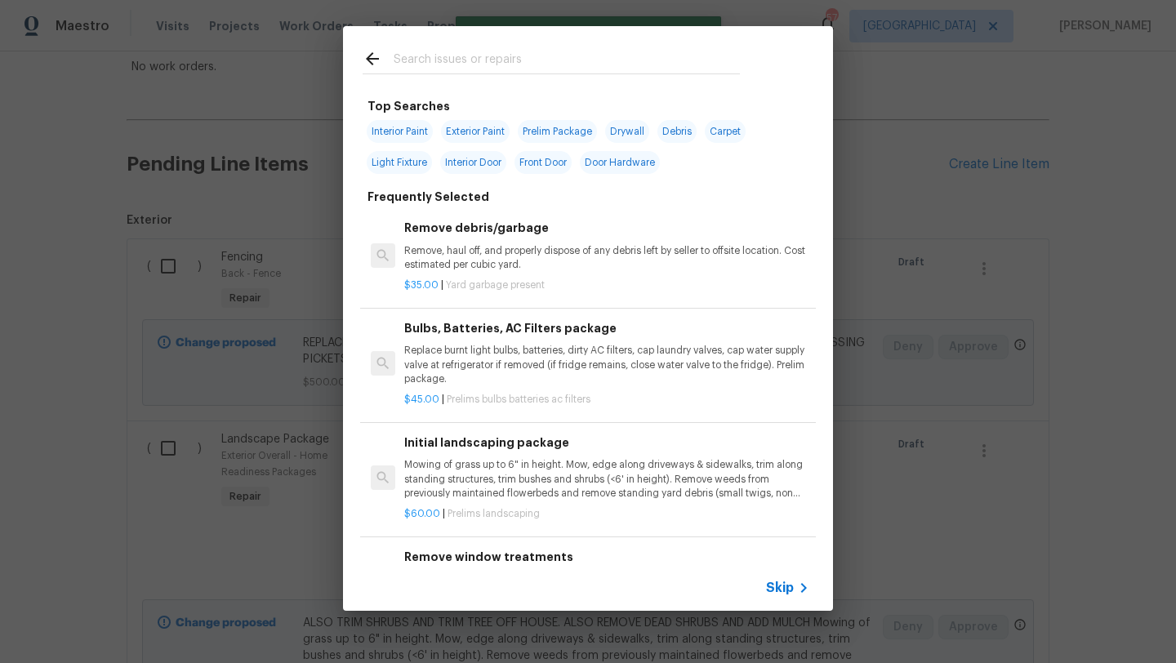
click at [520, 65] on input "text" at bounding box center [567, 61] width 346 height 25
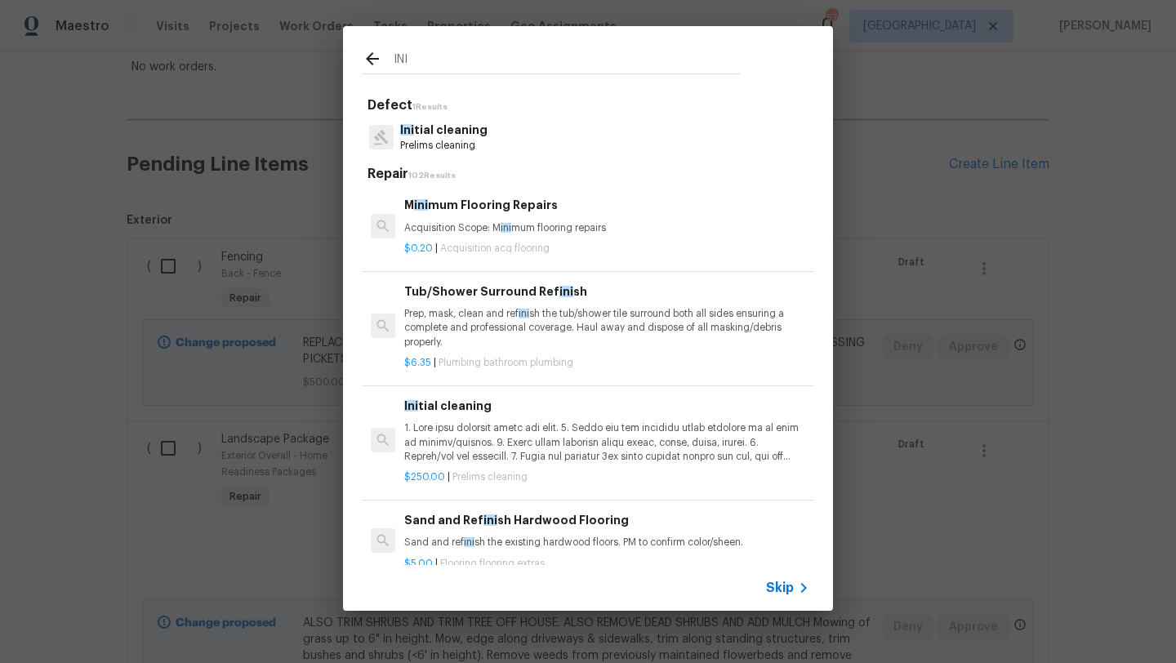
type input "INI"
click at [461, 134] on p "Ini tial cleaning" at bounding box center [443, 130] width 87 height 17
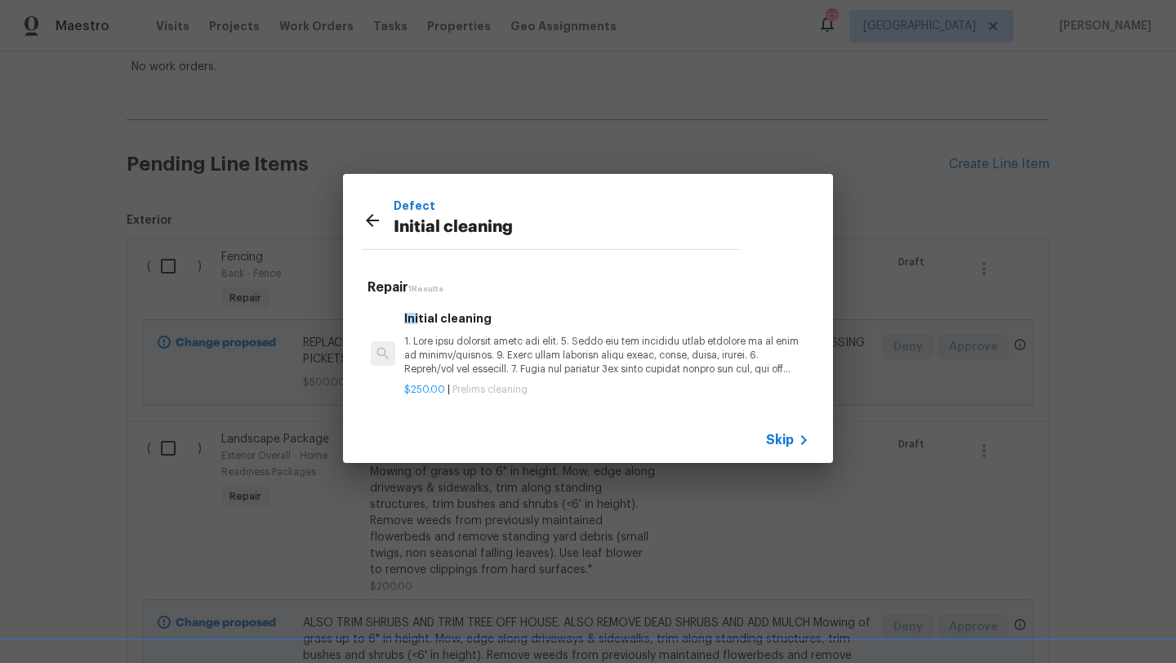
click at [531, 353] on p at bounding box center [606, 356] width 405 height 42
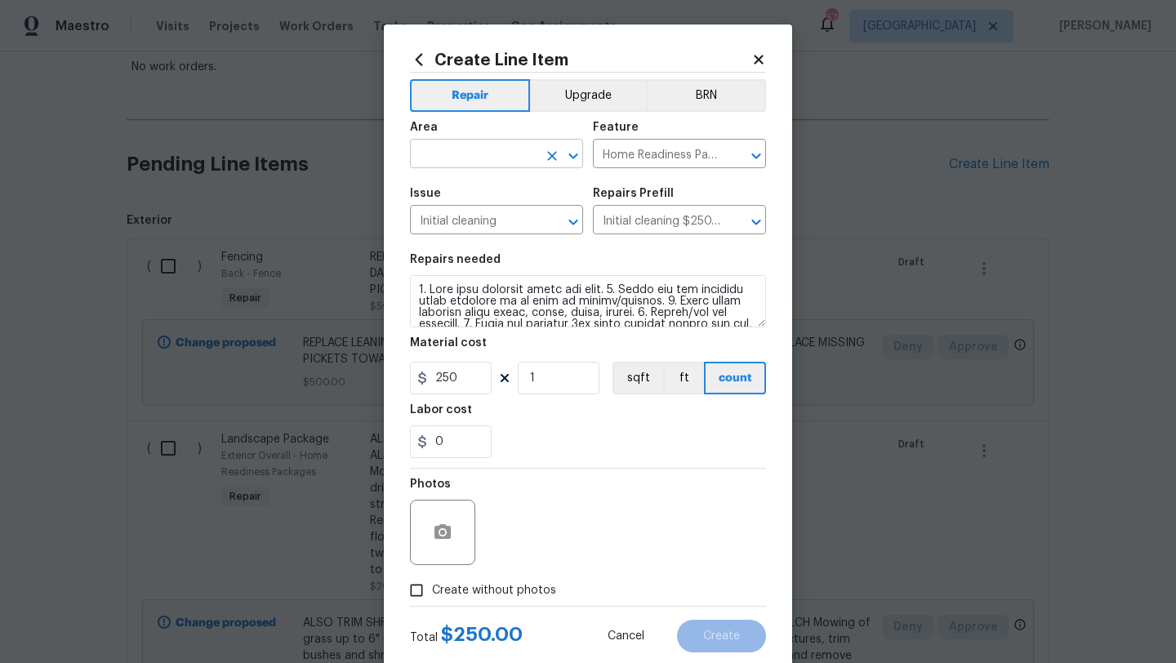
click at [499, 154] on input "text" at bounding box center [473, 155] width 127 height 25
click at [489, 219] on li "Interior Overall" at bounding box center [496, 219] width 173 height 27
type input "Interior Overall"
click at [486, 588] on span "Create without photos" at bounding box center [494, 590] width 124 height 17
click at [432, 588] on input "Create without photos" at bounding box center [416, 590] width 31 height 31
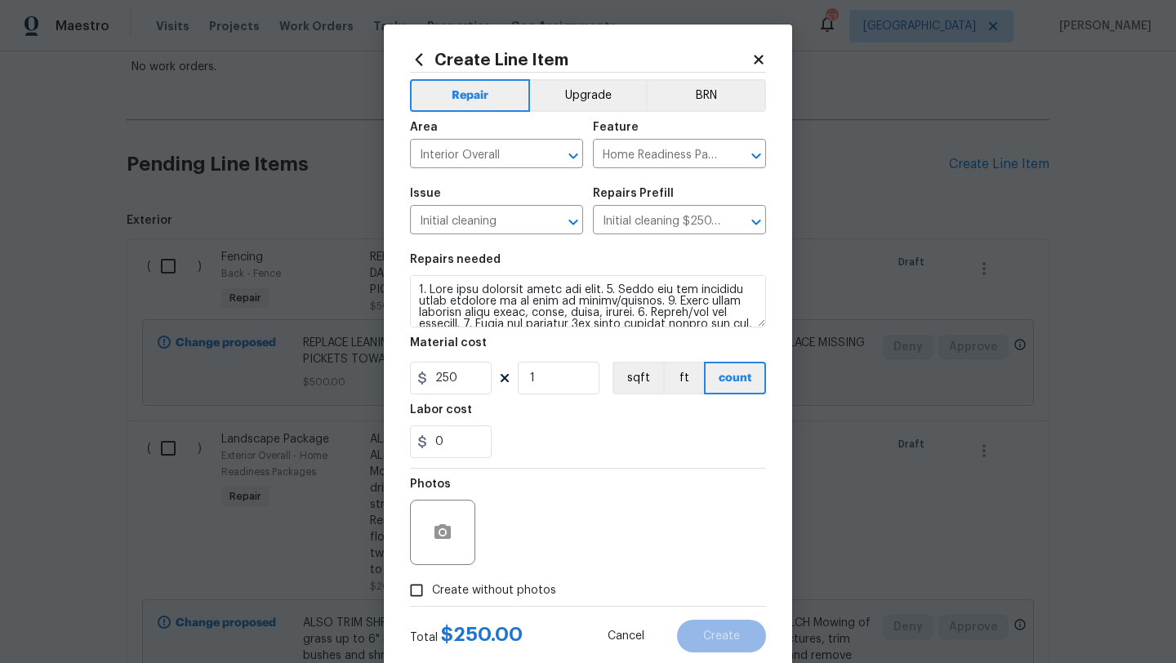
checkbox input "true"
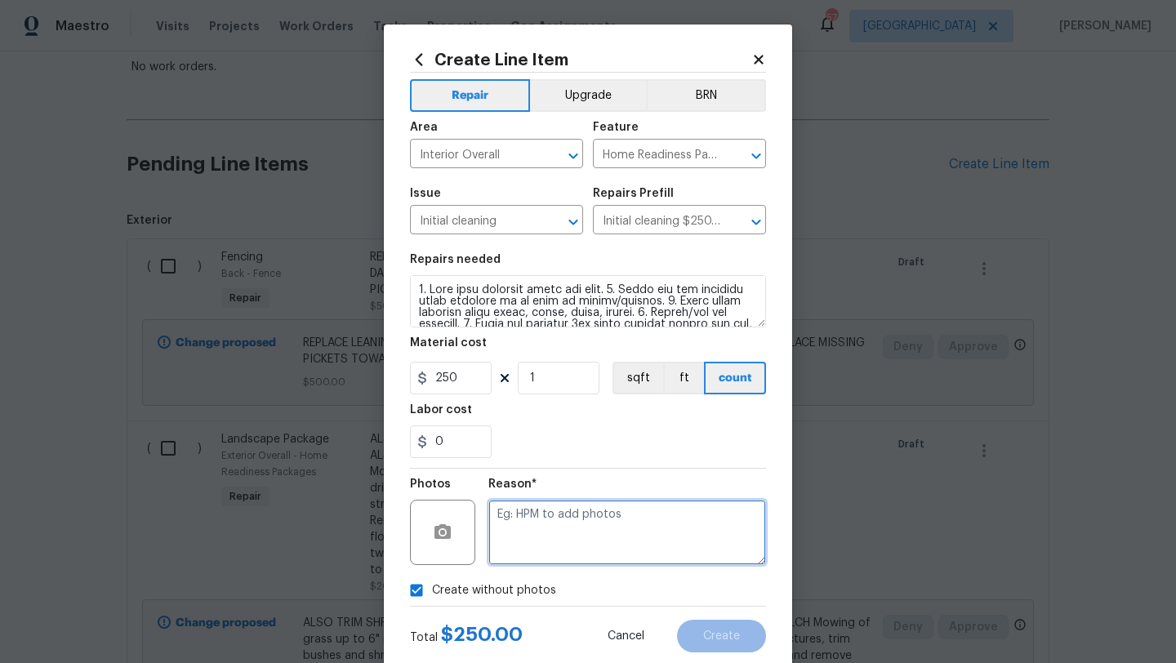
click at [512, 558] on textarea at bounding box center [627, 532] width 278 height 65
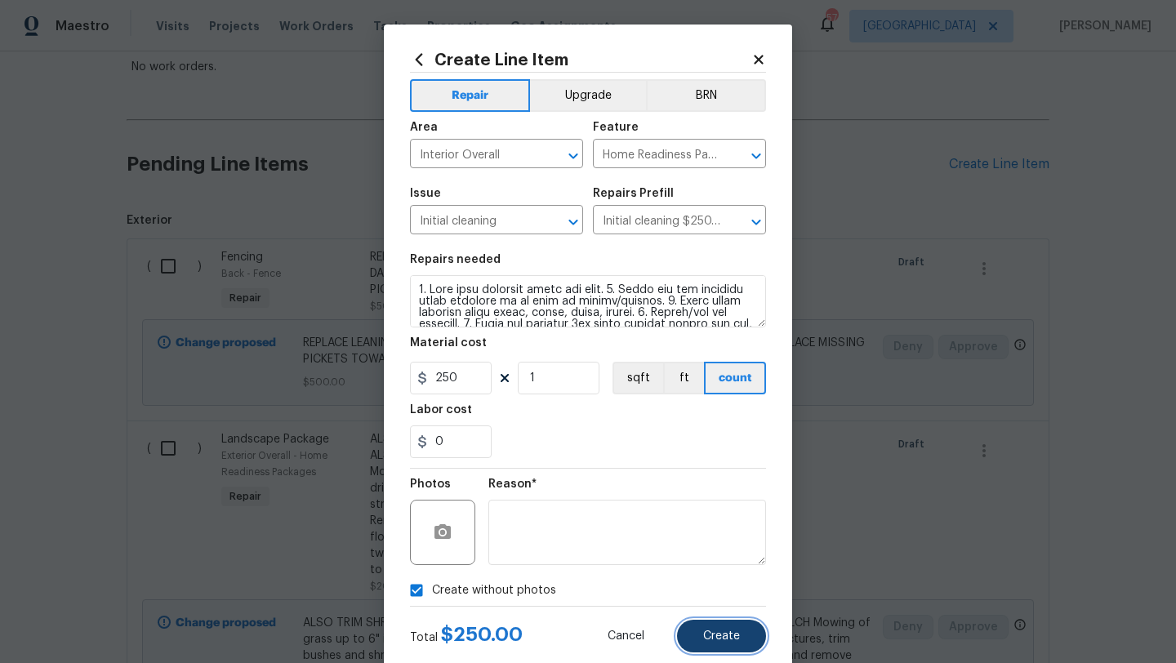
click at [703, 635] on button "Create" at bounding box center [721, 636] width 89 height 33
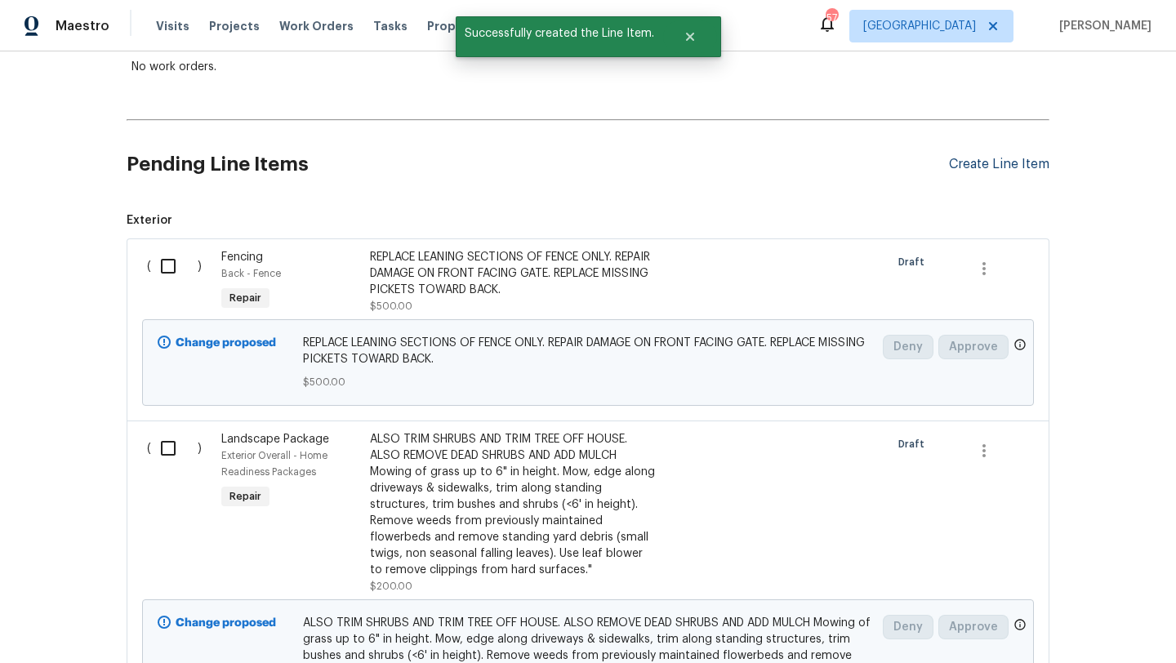
click at [978, 166] on div "Create Line Item" at bounding box center [999, 165] width 100 height 16
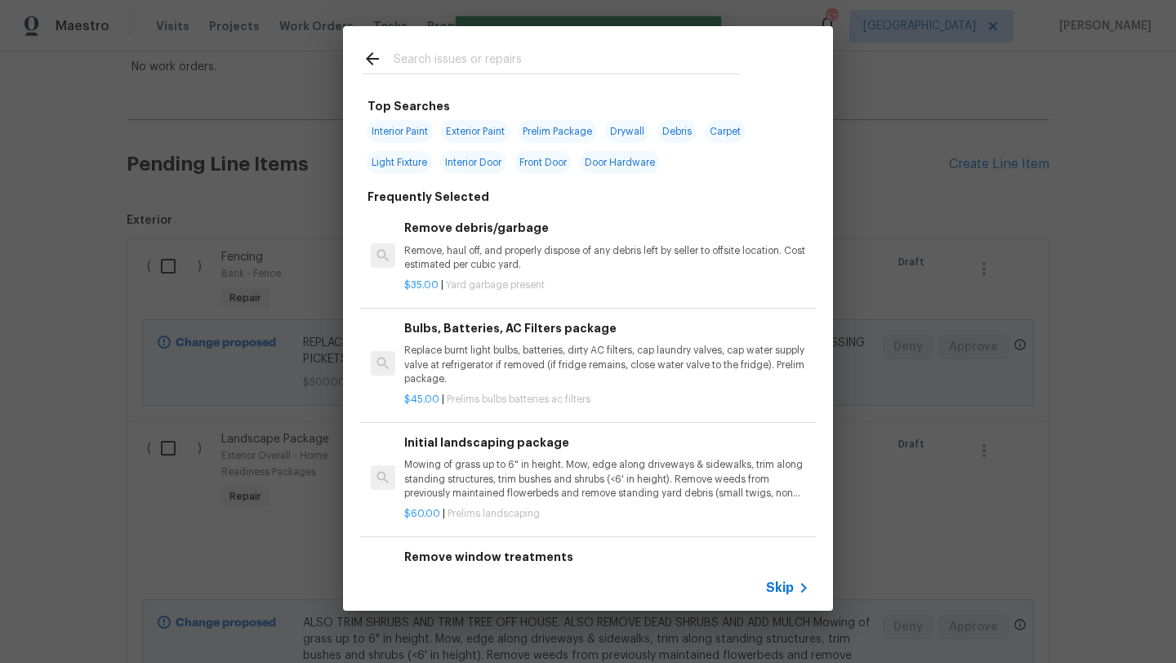
click at [501, 59] on input "text" at bounding box center [567, 61] width 346 height 25
type input "S"
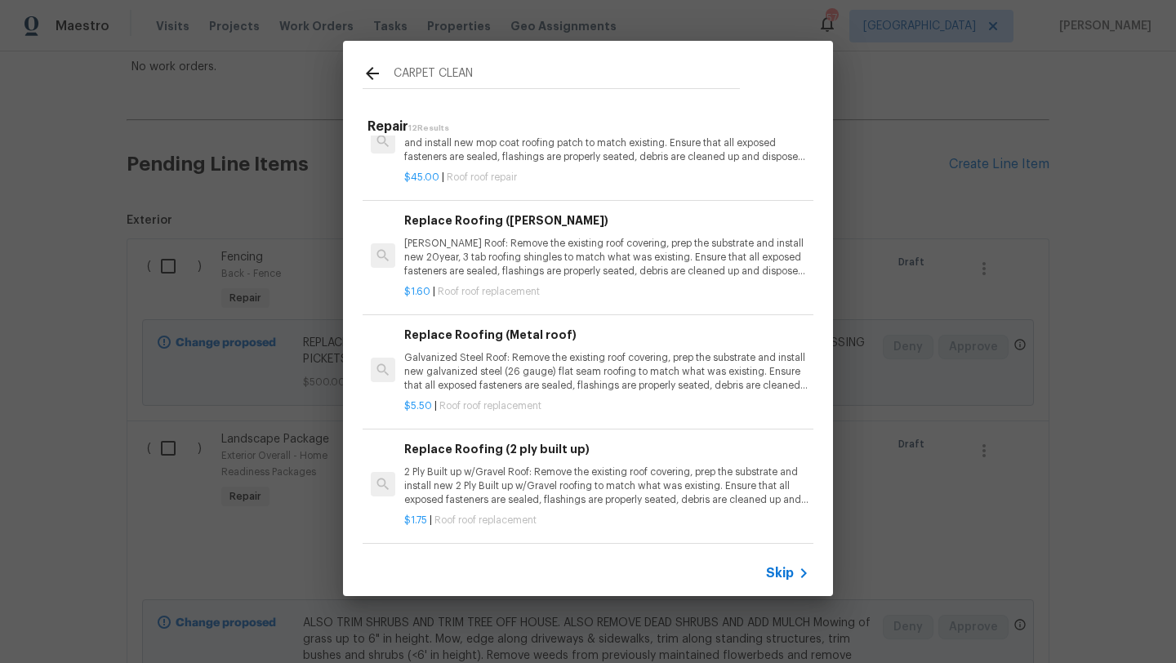
scroll to position [0, 0]
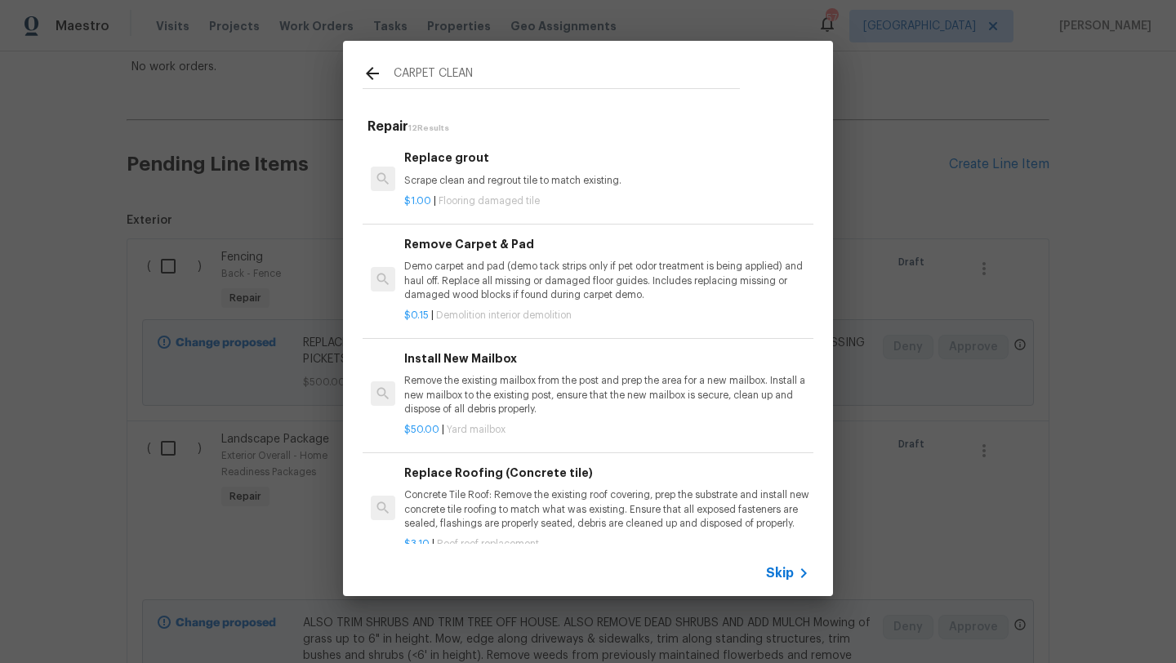
drag, startPoint x: 497, startPoint y: 72, endPoint x: 381, endPoint y: 71, distance: 116.0
click at [381, 71] on div "CARPET CLEAN" at bounding box center [551, 76] width 377 height 25
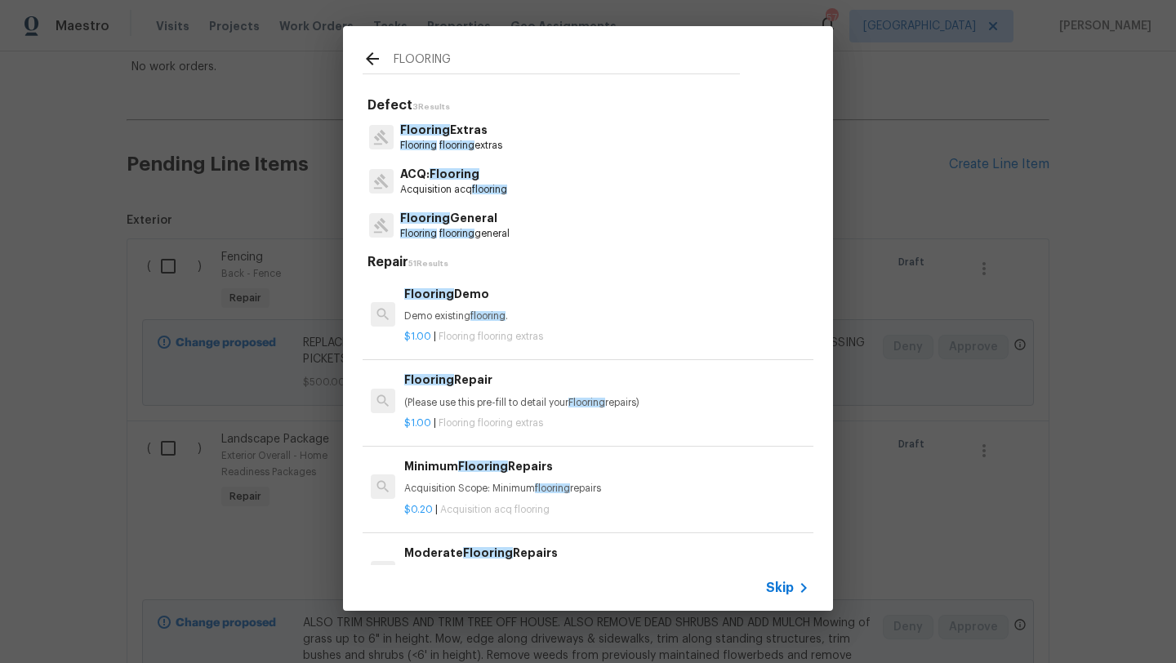
type input "FLOORING"
click at [445, 140] on p "Flooring flooring extras" at bounding box center [451, 146] width 102 height 14
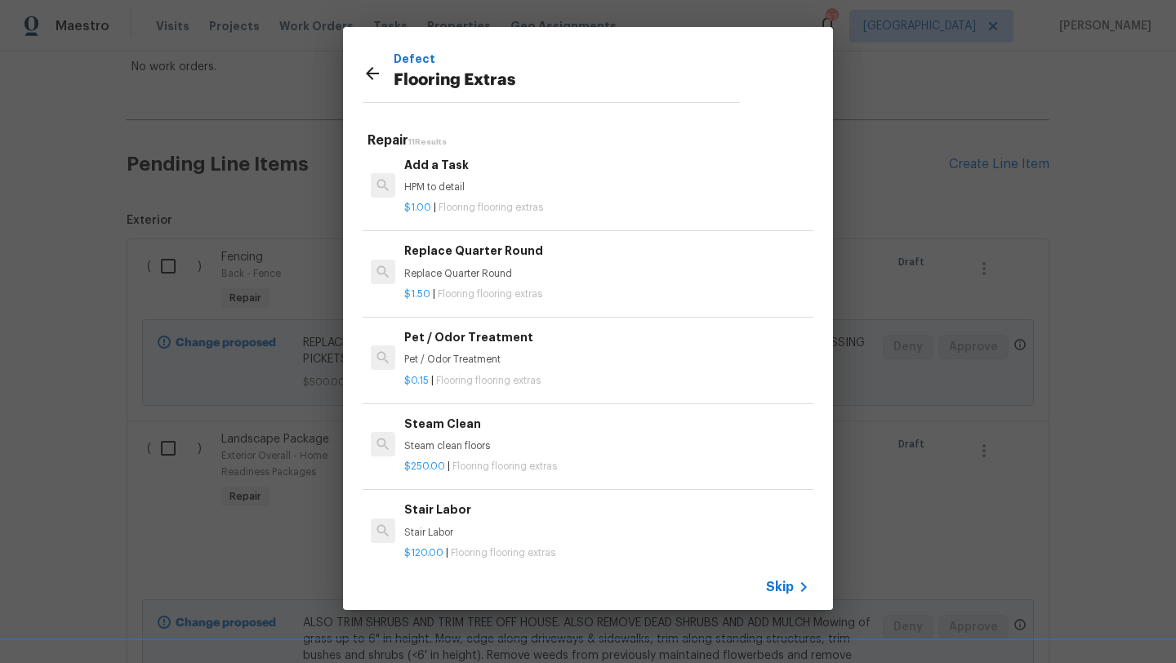
scroll to position [543, 0]
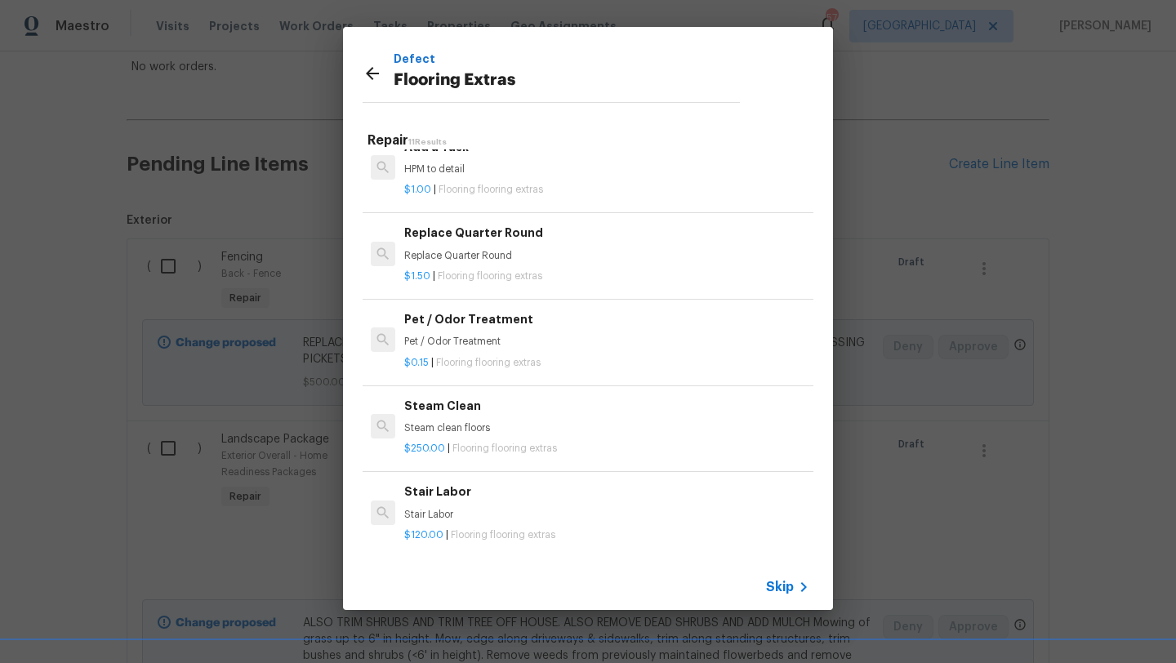
click at [455, 413] on h6 "Steam Clean" at bounding box center [606, 406] width 405 height 18
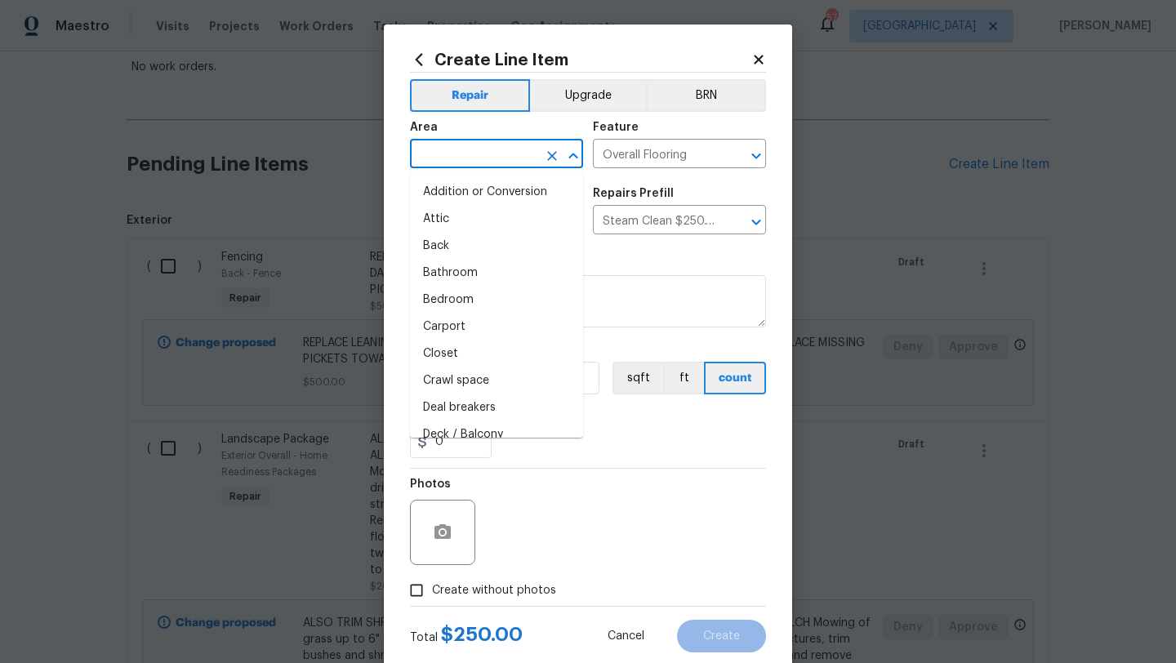
click at [484, 149] on input "text" at bounding box center [473, 155] width 127 height 25
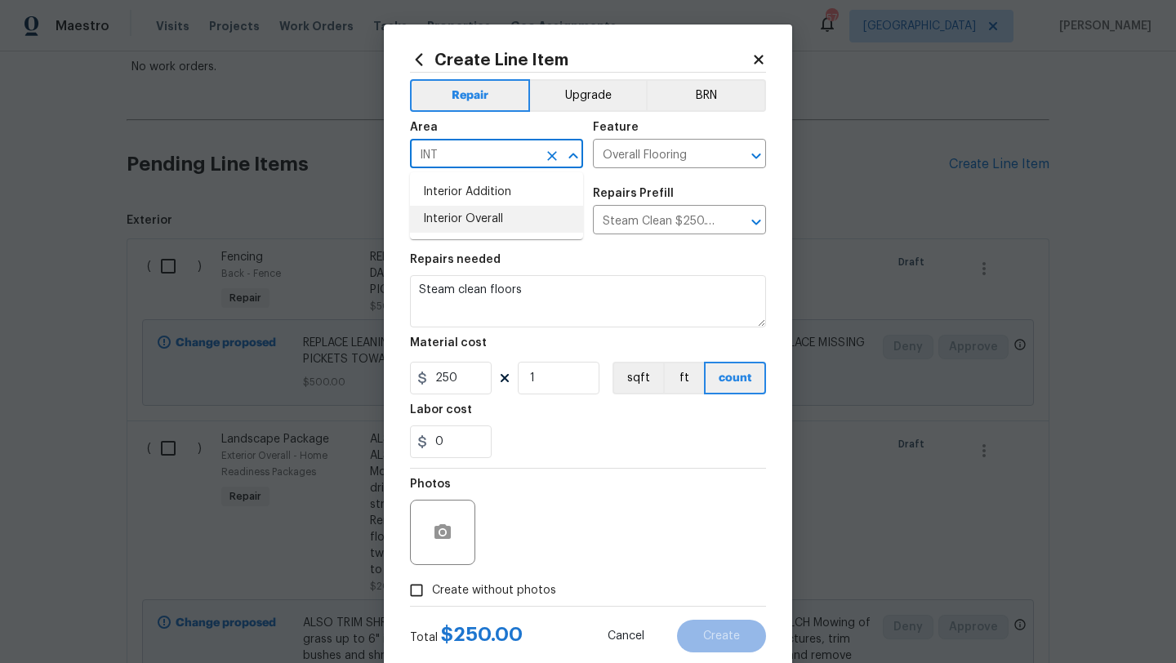
click at [493, 216] on li "Interior Overall" at bounding box center [496, 219] width 173 height 27
type input "Interior Overall"
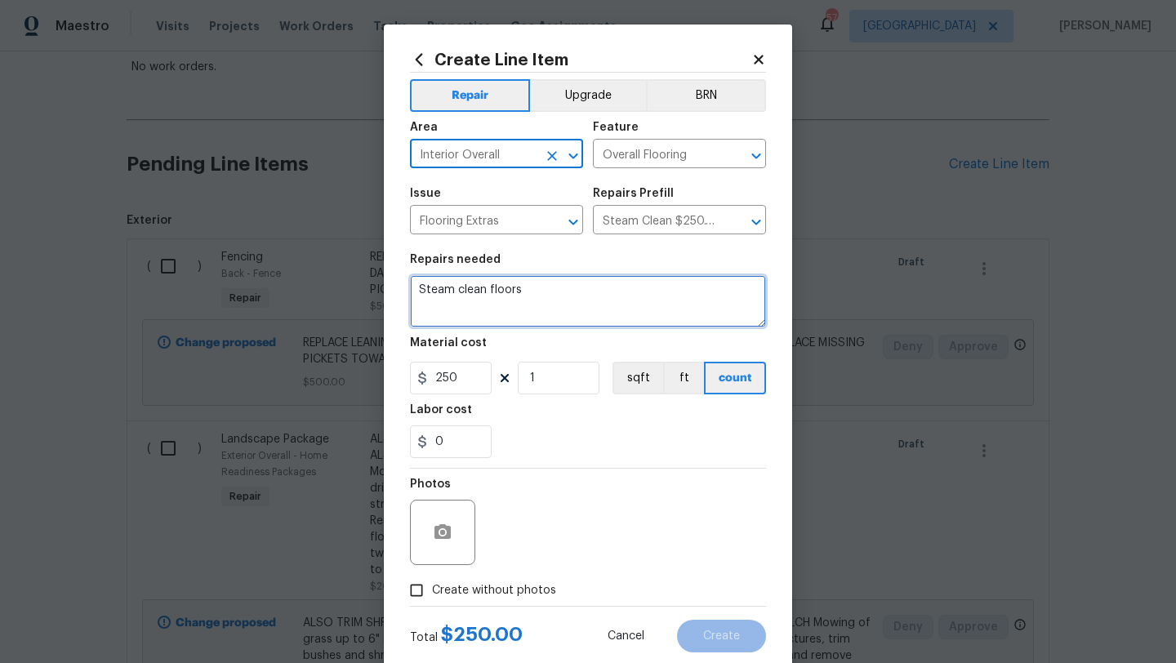
click at [539, 286] on textarea "Steam clean floors" at bounding box center [588, 301] width 356 height 52
type textarea "Steam clean CARPET AND REMOVE STAINS"
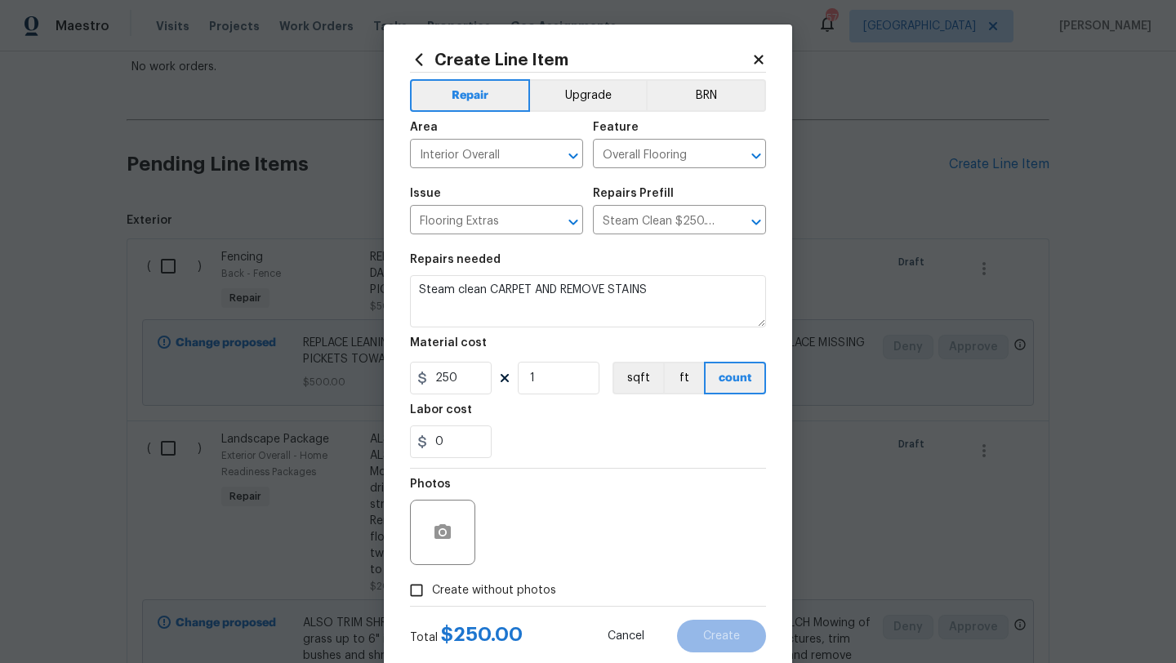
click at [517, 583] on span "Create without photos" at bounding box center [494, 590] width 124 height 17
click at [432, 583] on input "Create without photos" at bounding box center [416, 590] width 31 height 31
checkbox input "true"
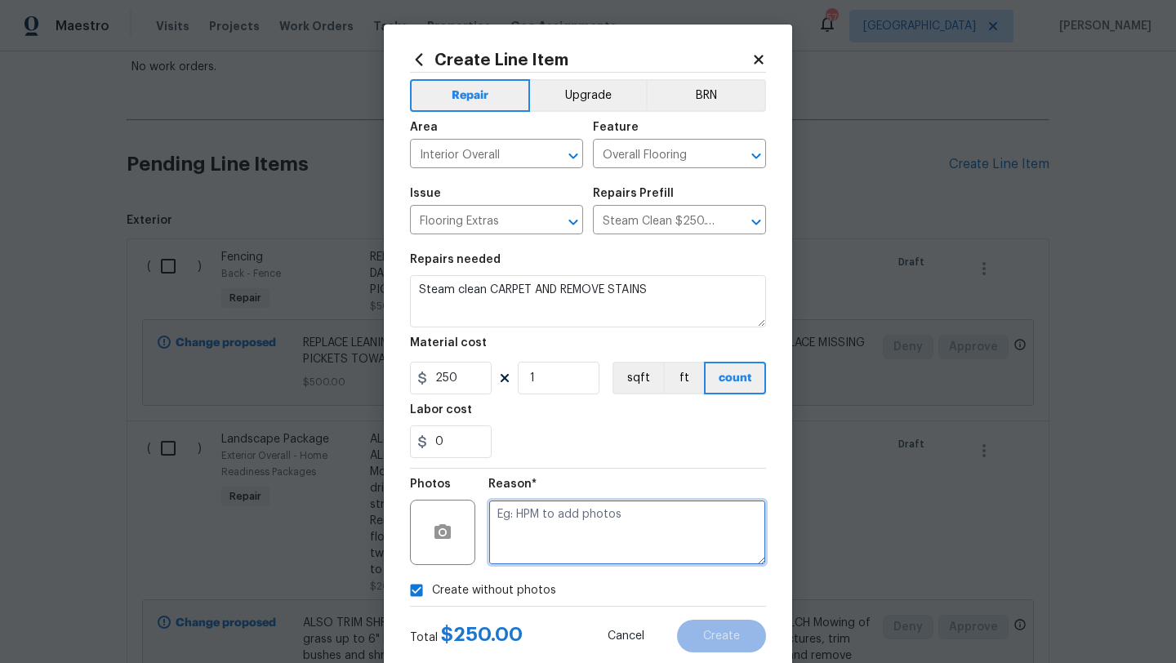
click at [534, 546] on textarea at bounding box center [627, 532] width 278 height 65
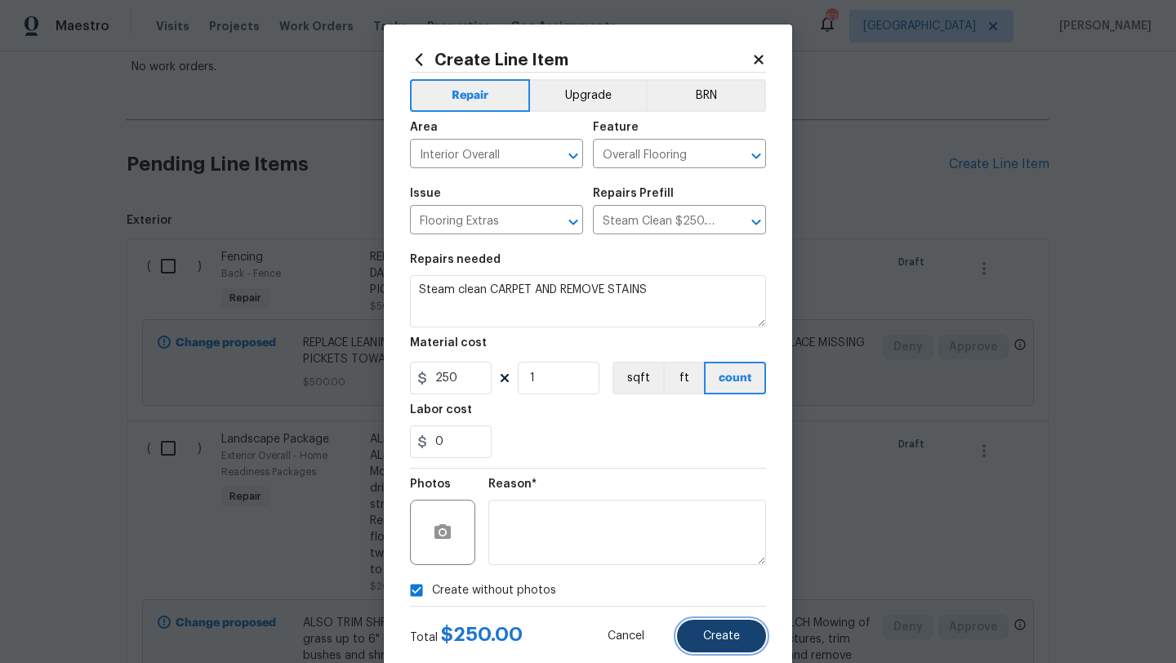
click at [711, 640] on span "Create" at bounding box center [721, 637] width 37 height 12
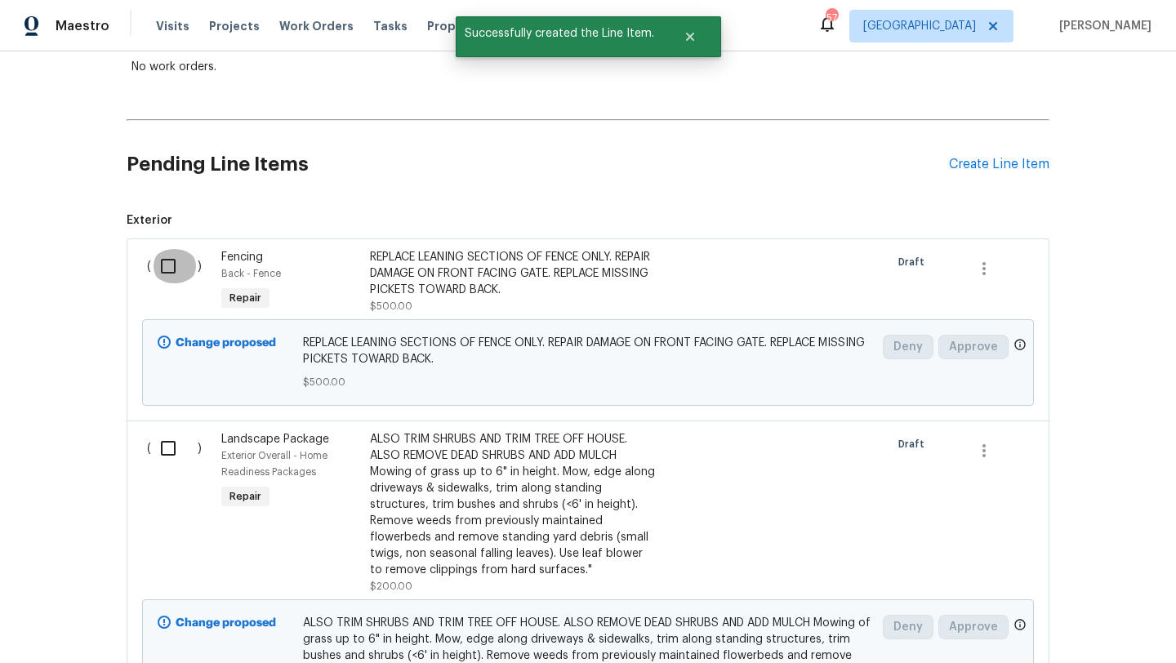
click at [167, 270] on input "checkbox" at bounding box center [174, 266] width 47 height 34
checkbox input "true"
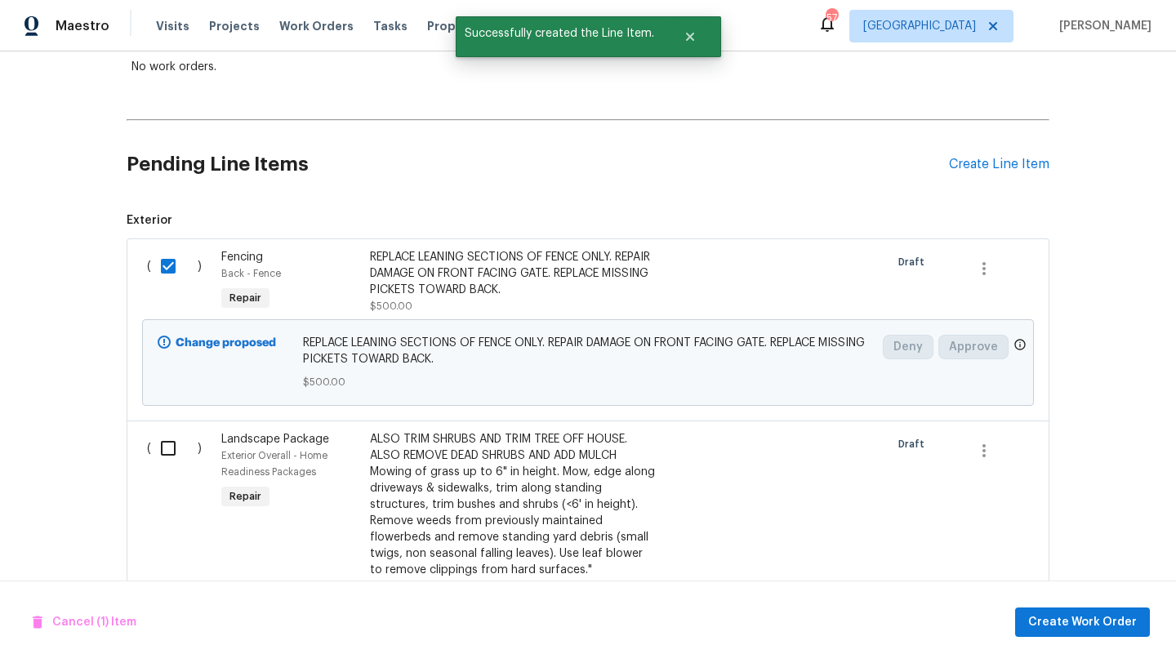
click at [170, 452] on input "checkbox" at bounding box center [174, 448] width 47 height 34
checkbox input "true"
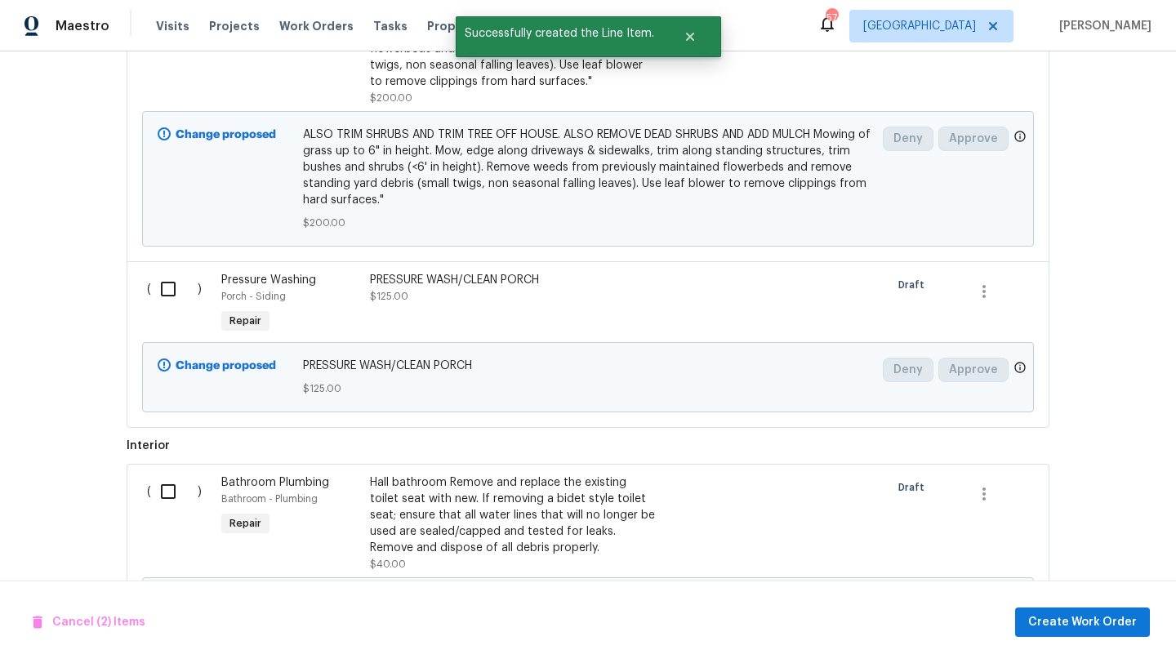
scroll to position [836, 0]
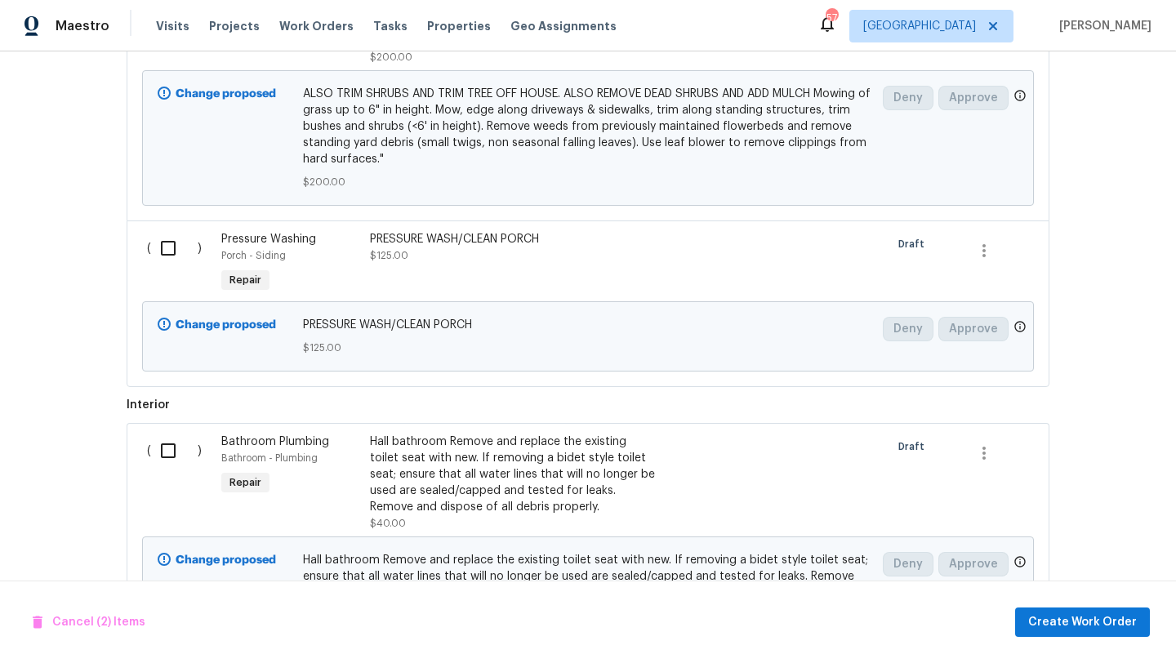
click at [169, 247] on input "checkbox" at bounding box center [174, 248] width 47 height 34
checkbox input "true"
click at [163, 453] on input "checkbox" at bounding box center [174, 451] width 47 height 34
checkbox input "true"
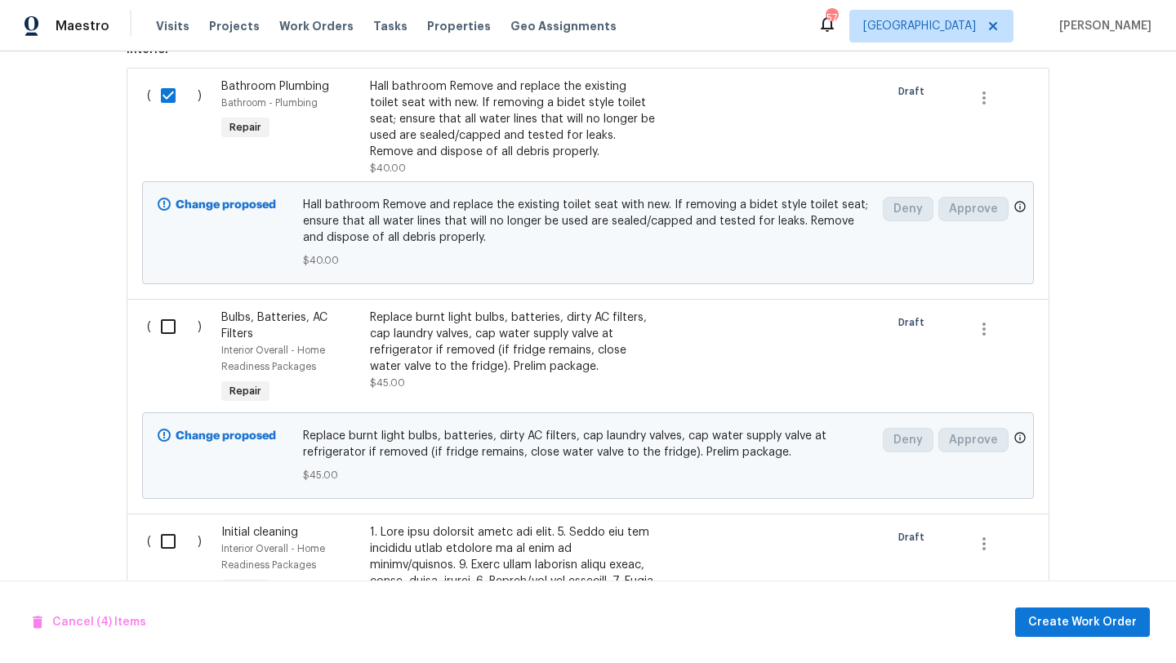
scroll to position [1197, 0]
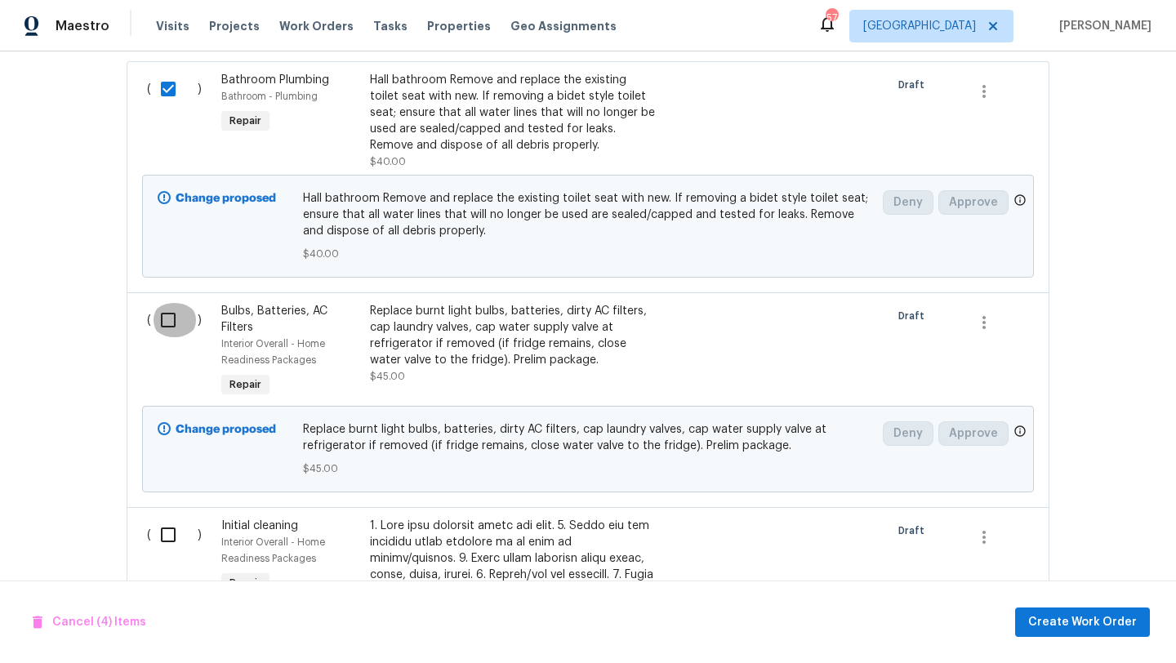
click at [166, 323] on input "checkbox" at bounding box center [174, 320] width 47 height 34
checkbox input "true"
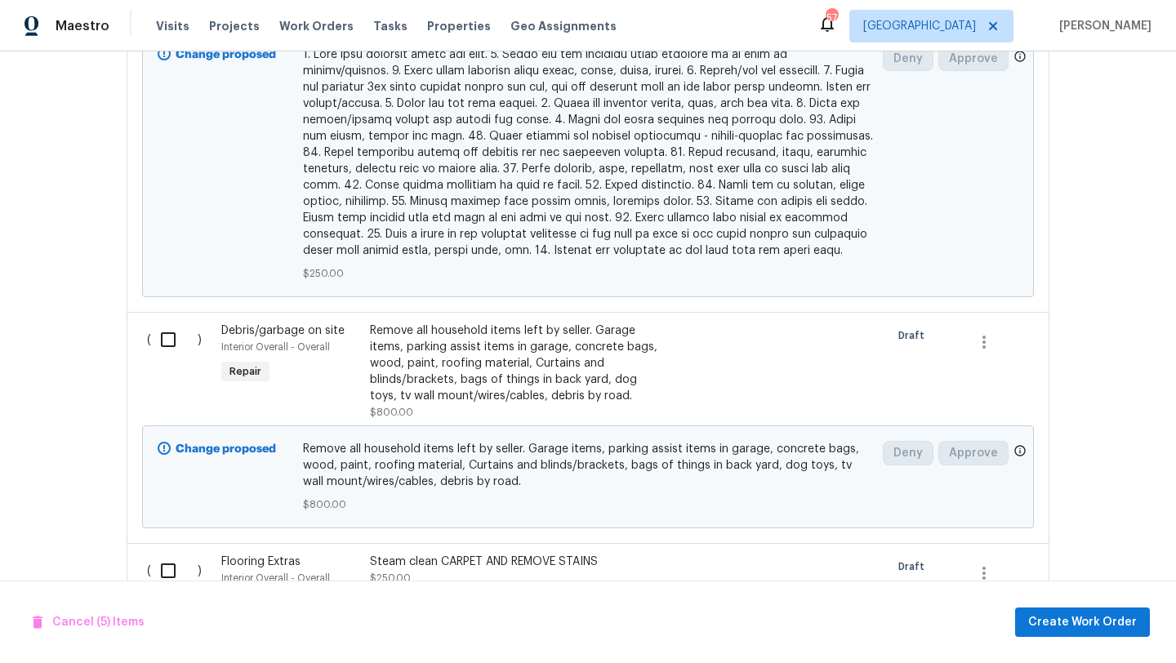
scroll to position [2150, 0]
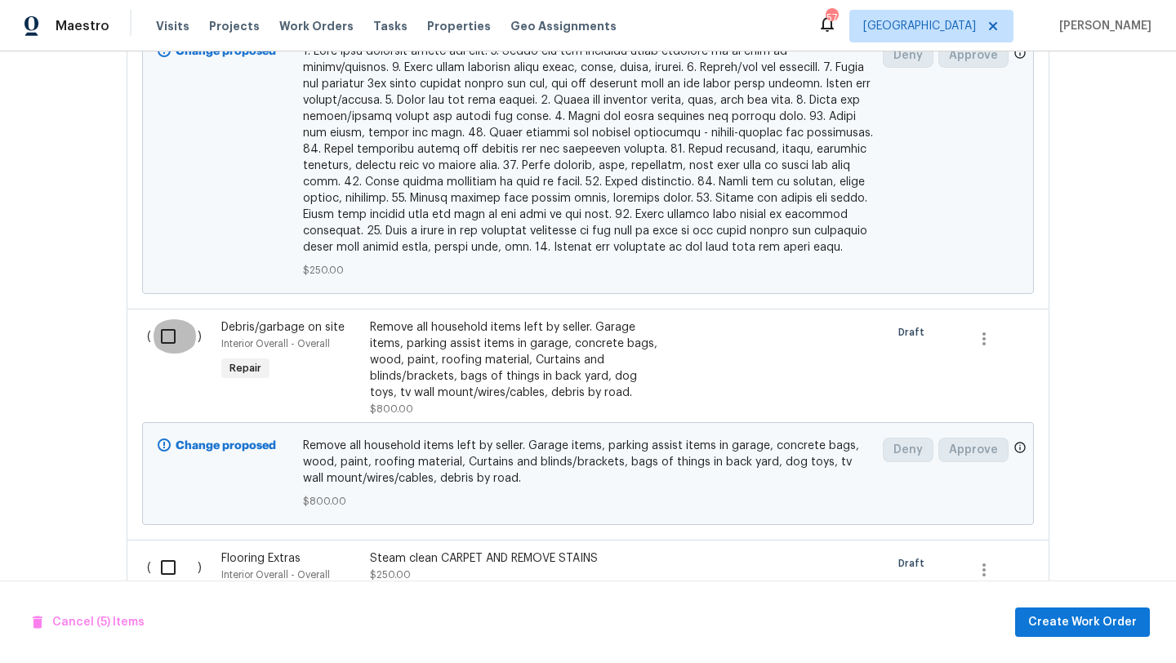
click at [168, 322] on input "checkbox" at bounding box center [174, 336] width 47 height 34
checkbox input "true"
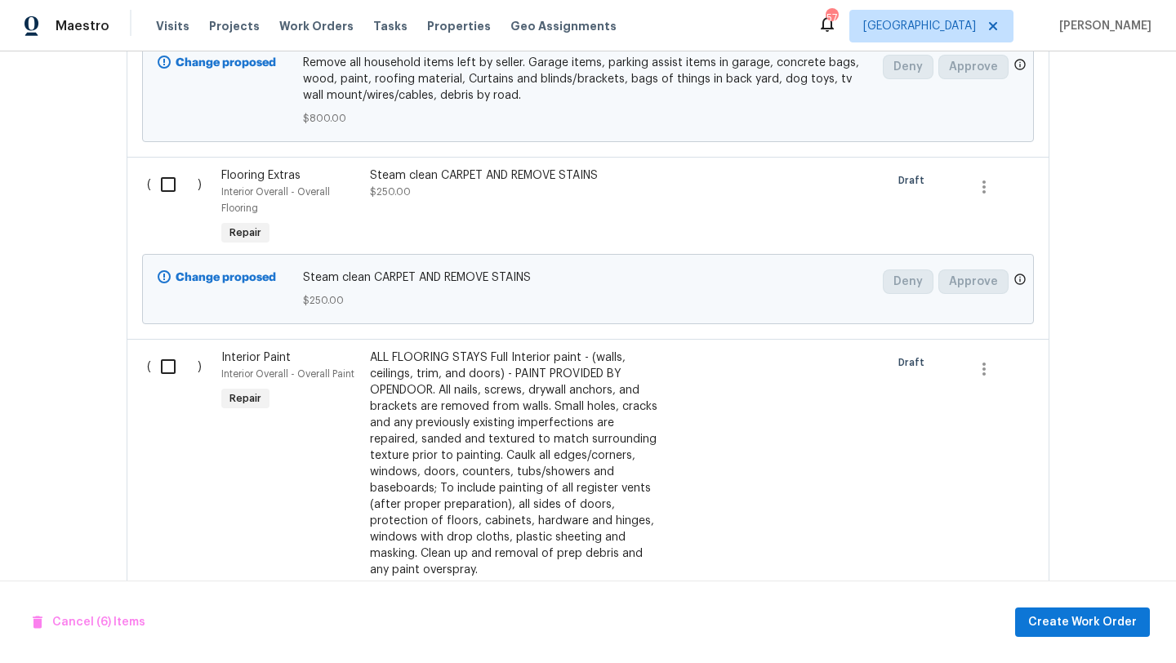
scroll to position [2537, 0]
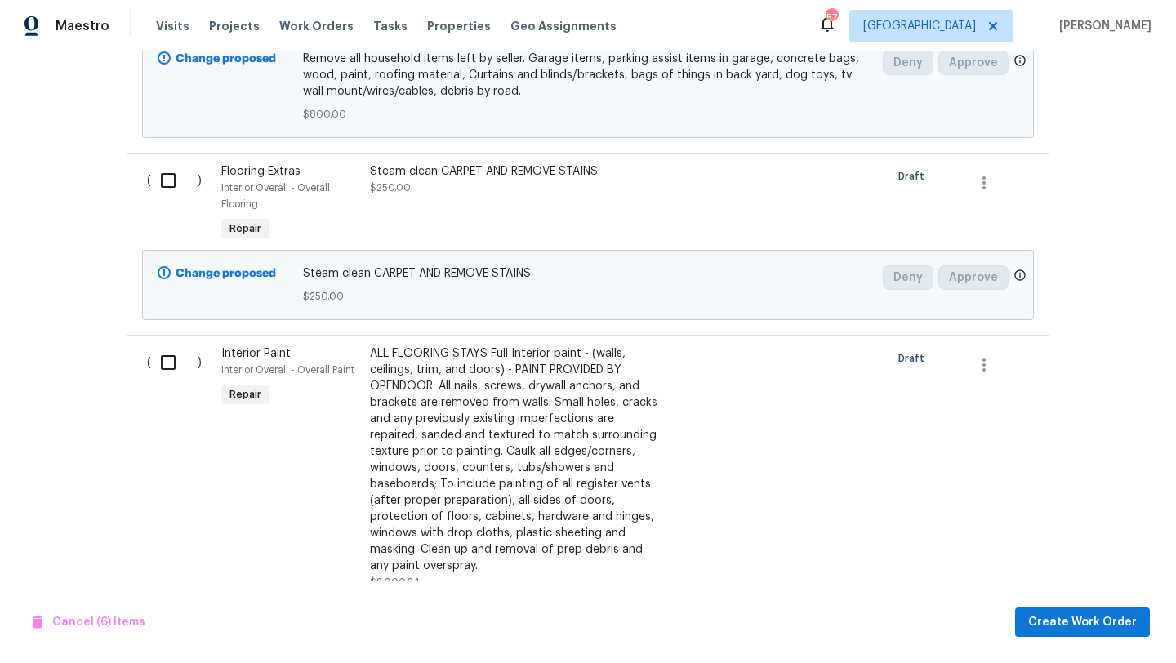
click at [166, 354] on input "checkbox" at bounding box center [174, 362] width 47 height 34
checkbox input "true"
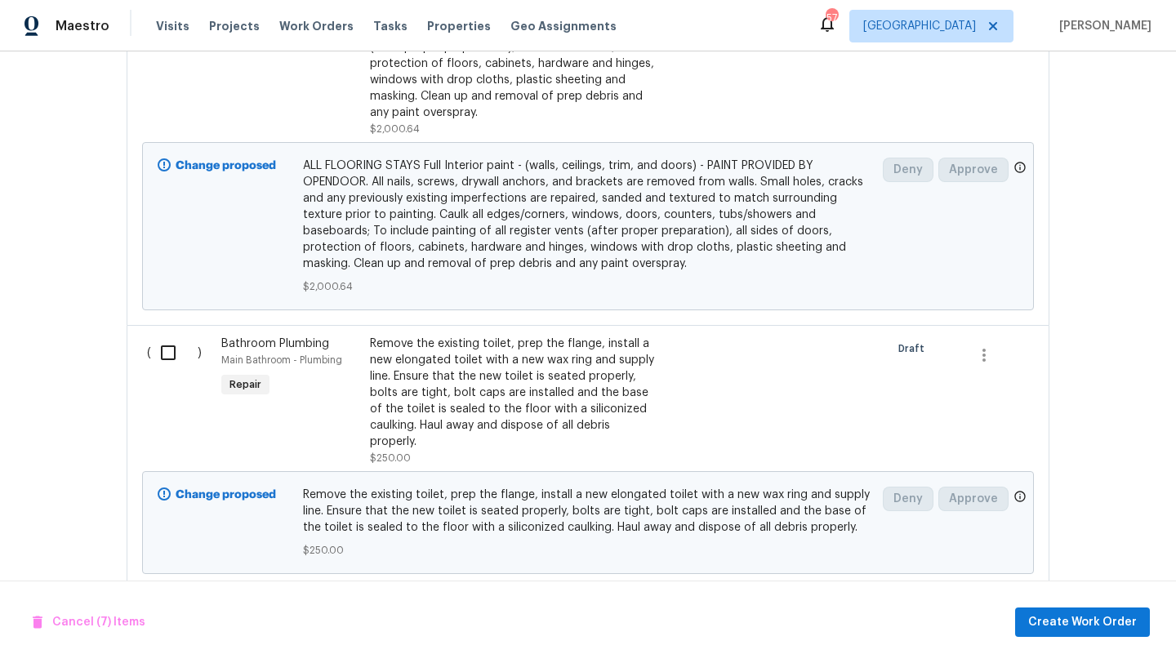
scroll to position [3016, 0]
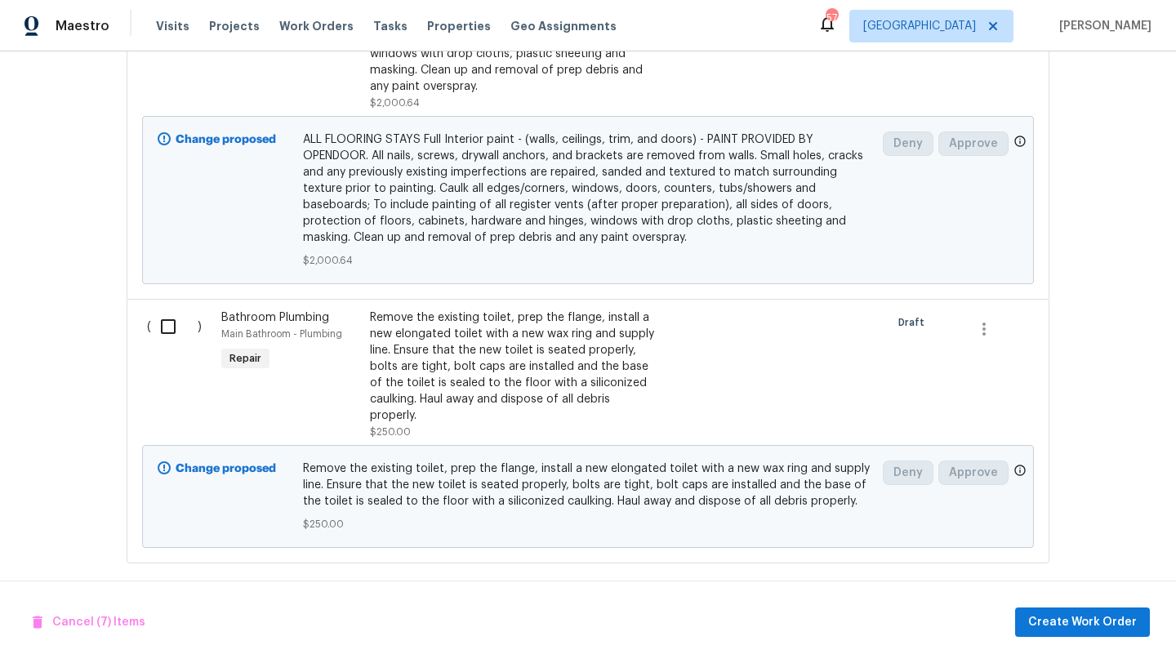
click at [169, 322] on input "checkbox" at bounding box center [174, 327] width 47 height 34
checkbox input "true"
click at [1032, 623] on button "Create Work Order" at bounding box center [1082, 623] width 135 height 30
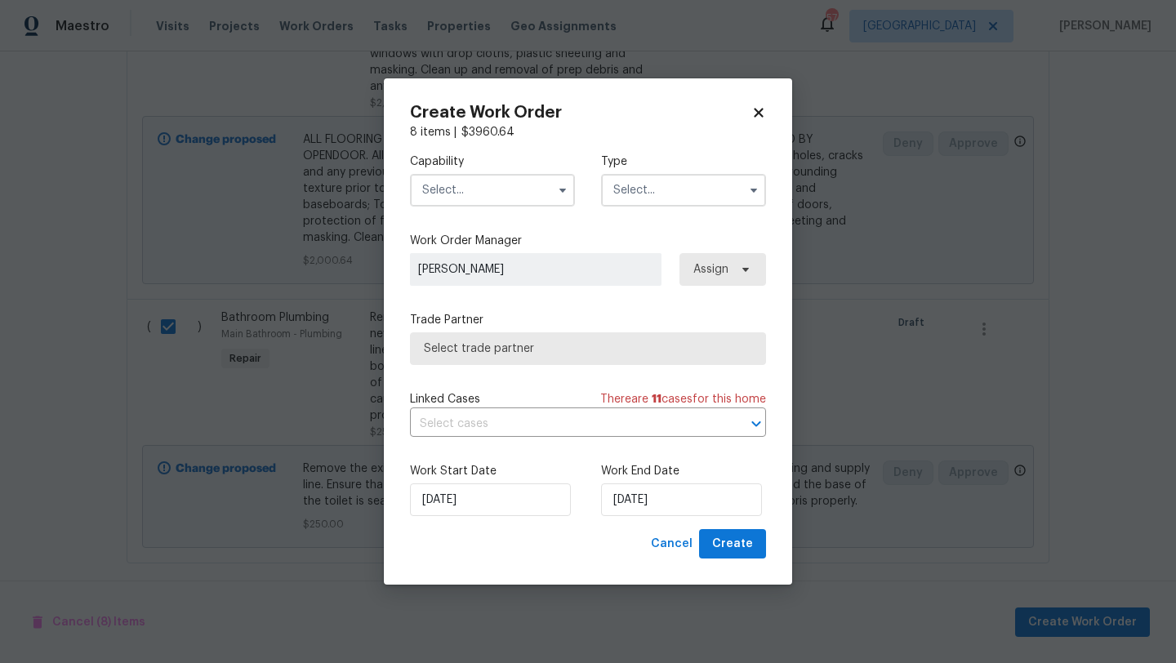
click at [510, 198] on input "text" at bounding box center [492, 190] width 165 height 33
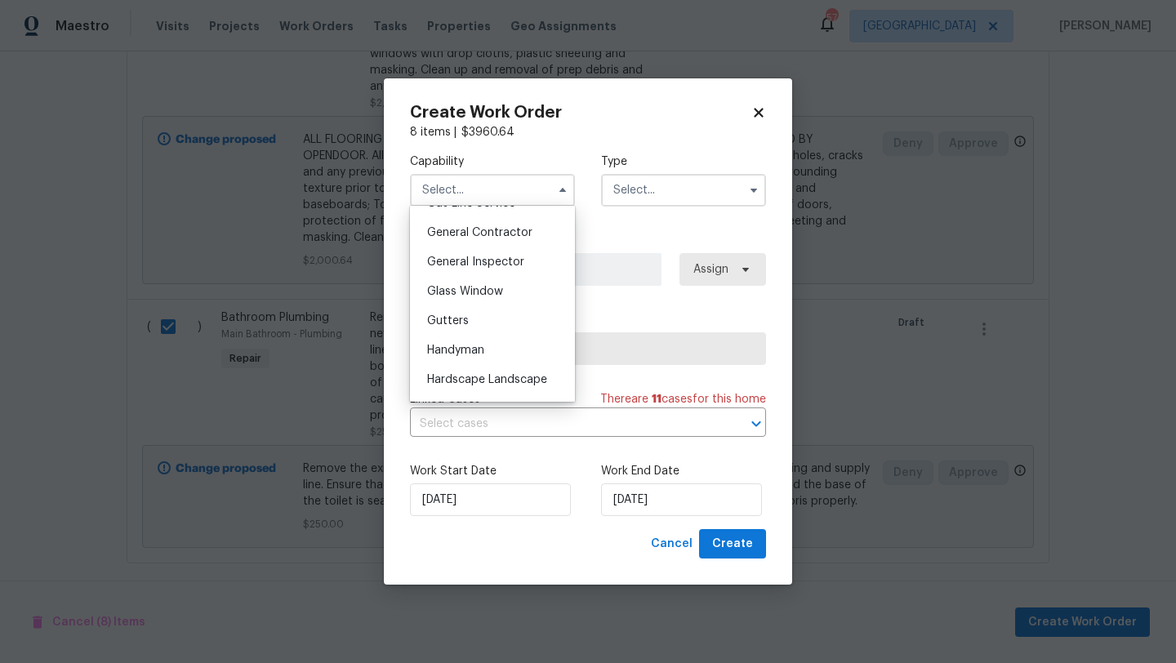
scroll to position [778, 0]
click at [513, 226] on span "General Contractor" at bounding box center [479, 227] width 105 height 11
type input "General Contractor"
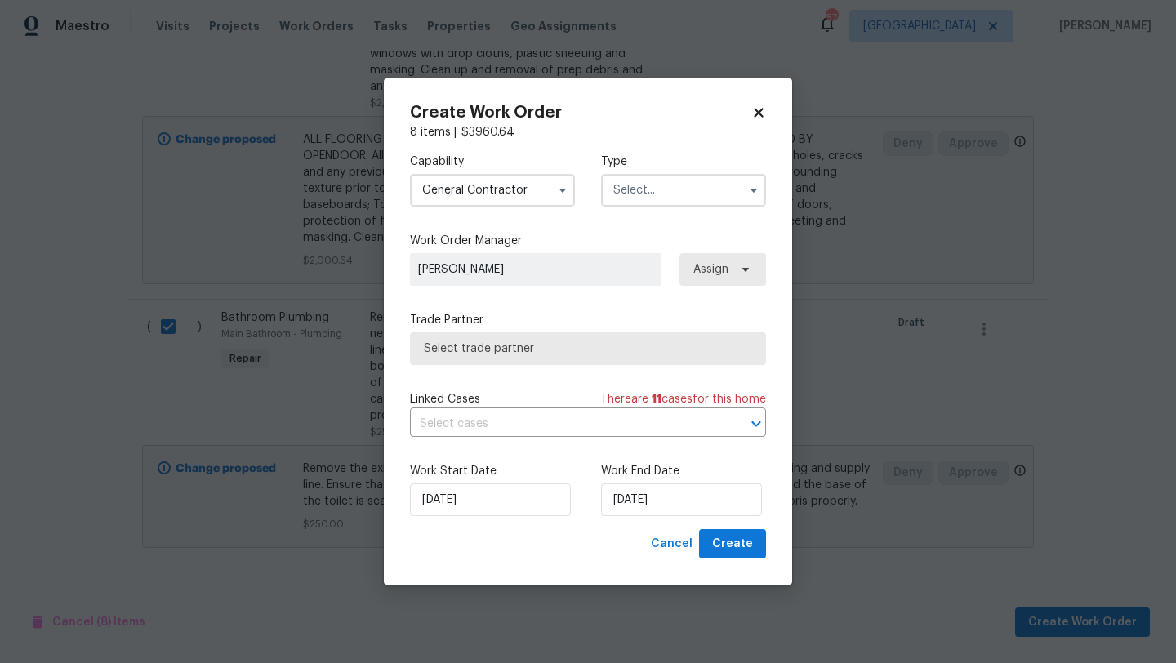
click at [678, 193] on input "text" at bounding box center [683, 190] width 165 height 33
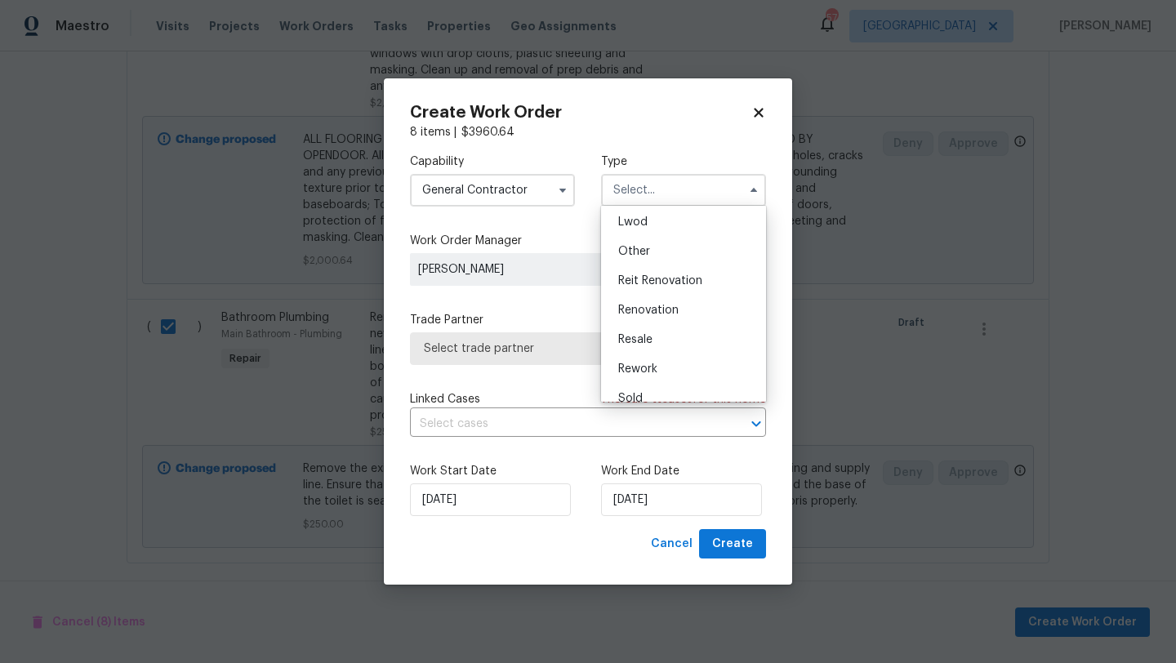
scroll to position [194, 0]
click at [678, 297] on div "Renovation" at bounding box center [683, 294] width 157 height 29
type input "Renovation"
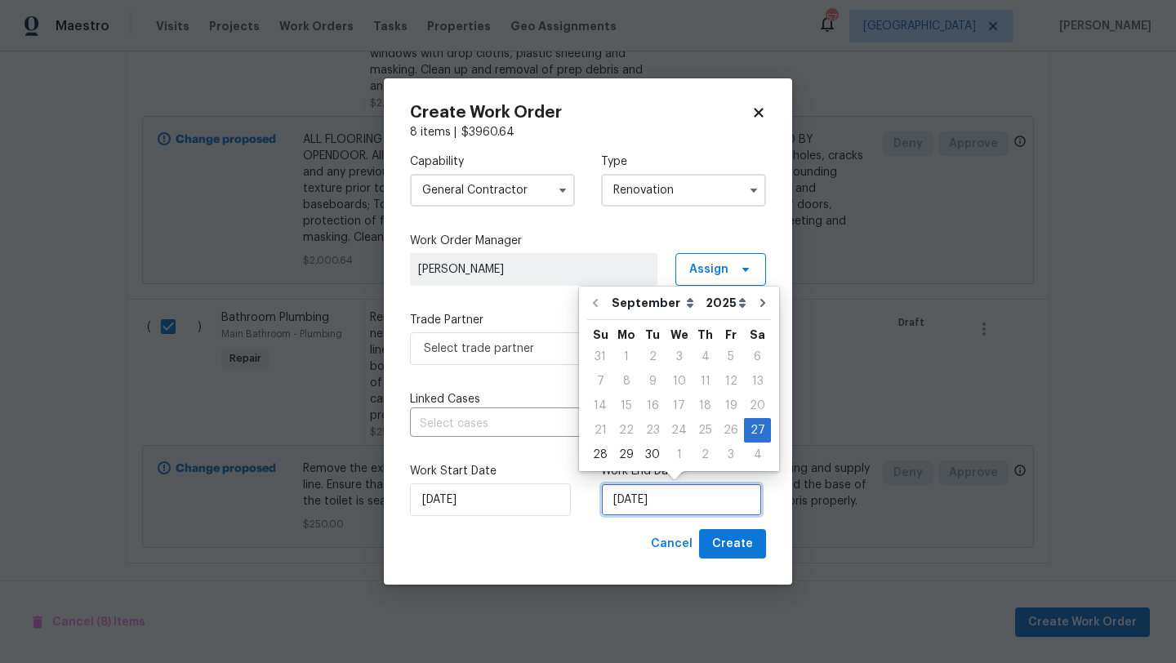
click at [698, 508] on input "9/27/2025" at bounding box center [681, 500] width 161 height 33
click at [756, 299] on icon "Go to next month" at bounding box center [762, 302] width 13 height 13
type input "10/27/2025"
select select "9"
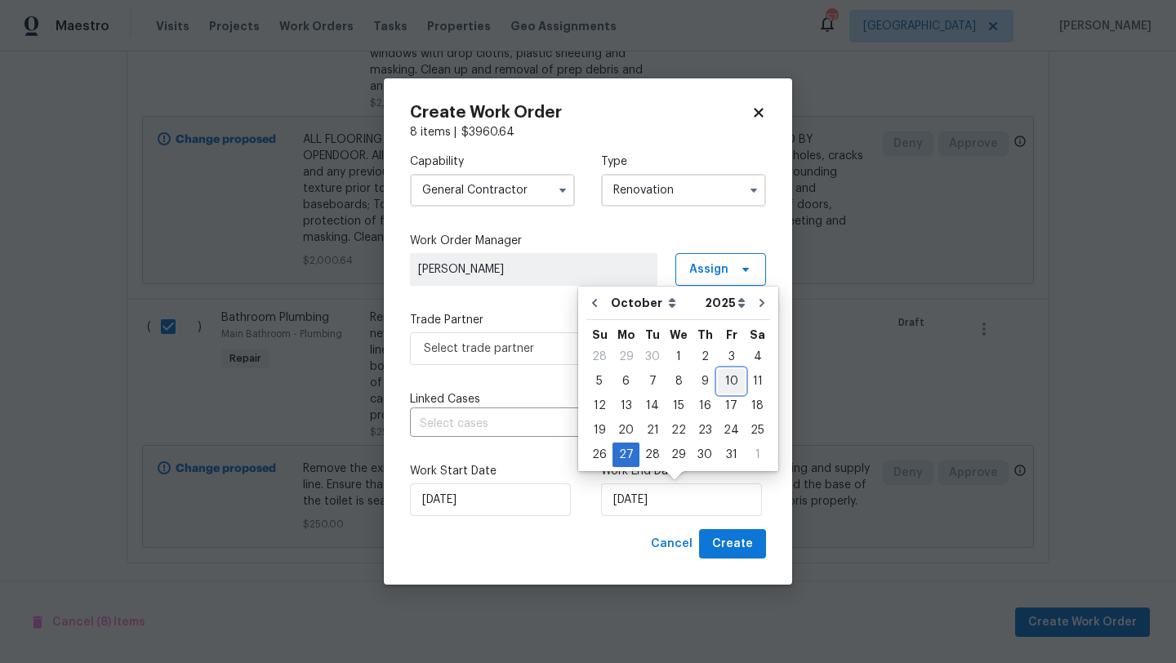
click at [726, 381] on div "10" at bounding box center [731, 381] width 27 height 23
type input "10/10/2025"
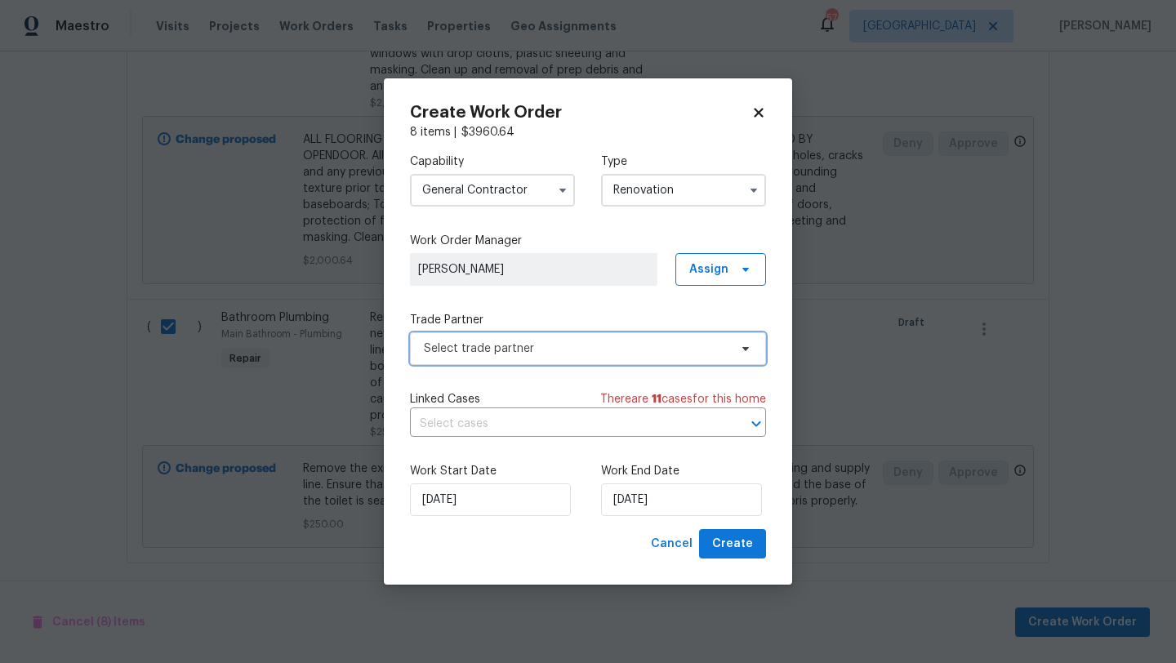
click at [738, 350] on span at bounding box center [743, 348] width 18 height 13
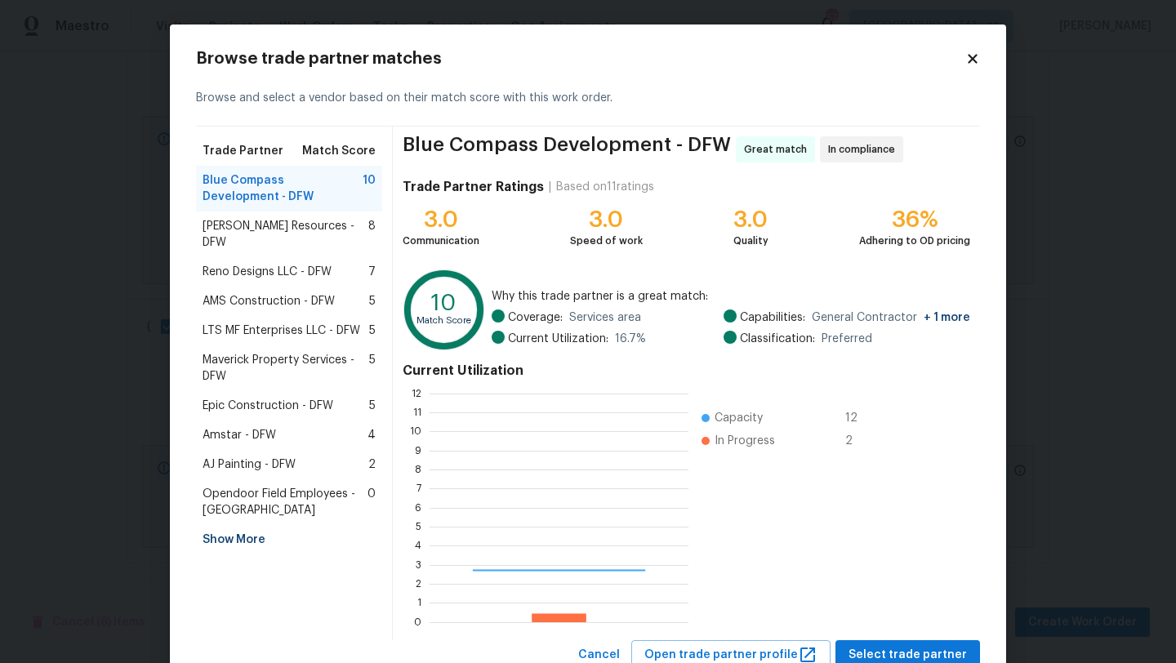
scroll to position [229, 259]
click at [305, 264] on span "Reno Designs LLC - DFW" at bounding box center [267, 272] width 129 height 16
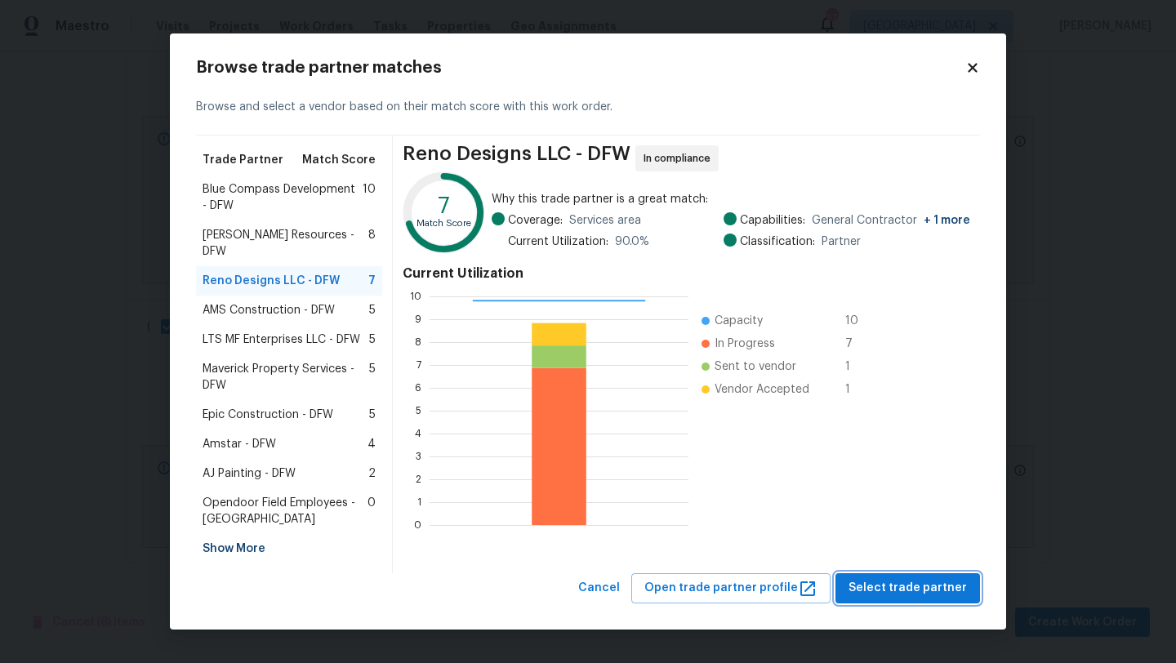
click at [942, 578] on span "Select trade partner" at bounding box center [908, 588] width 118 height 20
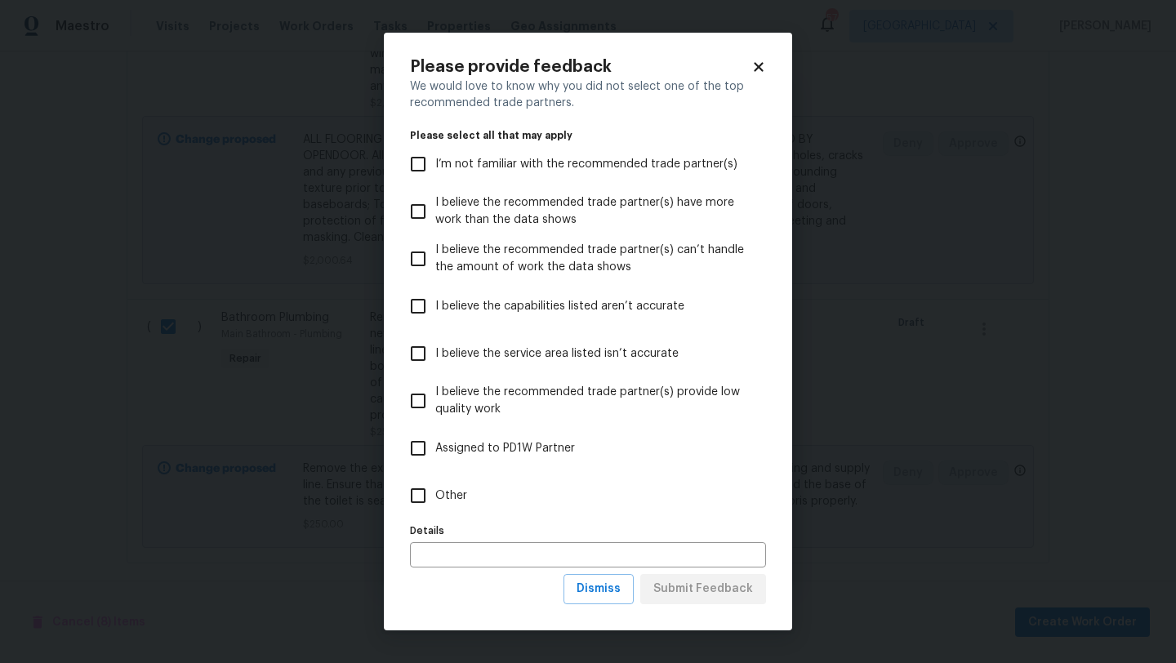
click at [416, 498] on input "Other" at bounding box center [418, 496] width 34 height 34
checkbox input "true"
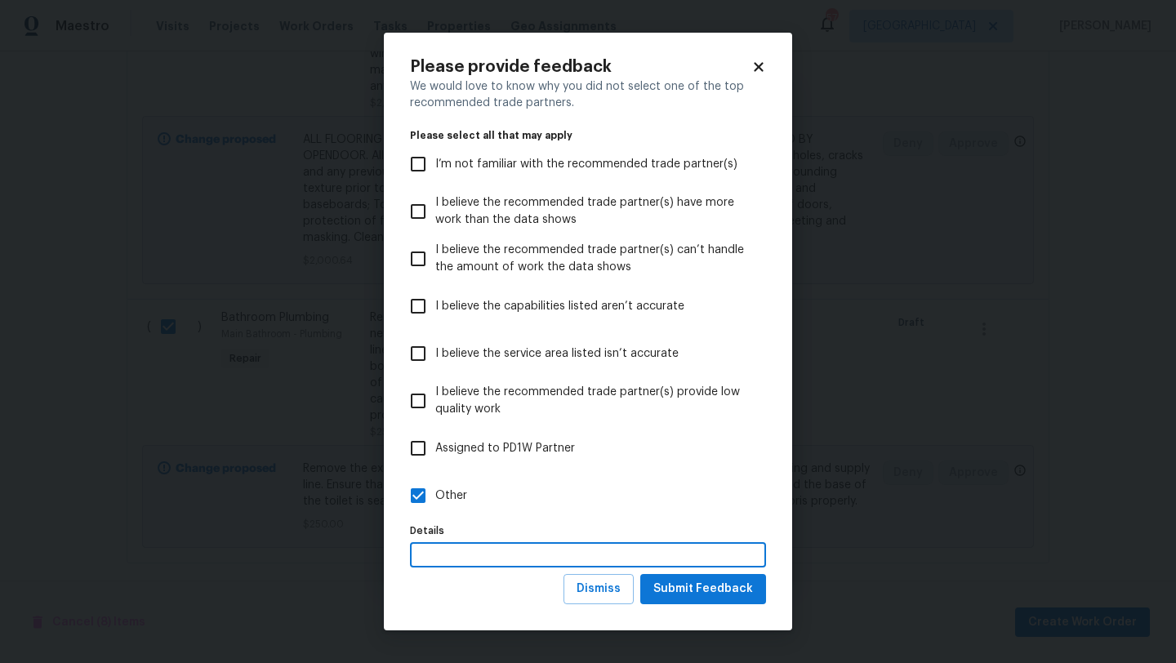
click at [475, 556] on input "text" at bounding box center [588, 554] width 356 height 25
click at [708, 591] on span "Submit Feedback" at bounding box center [703, 589] width 100 height 20
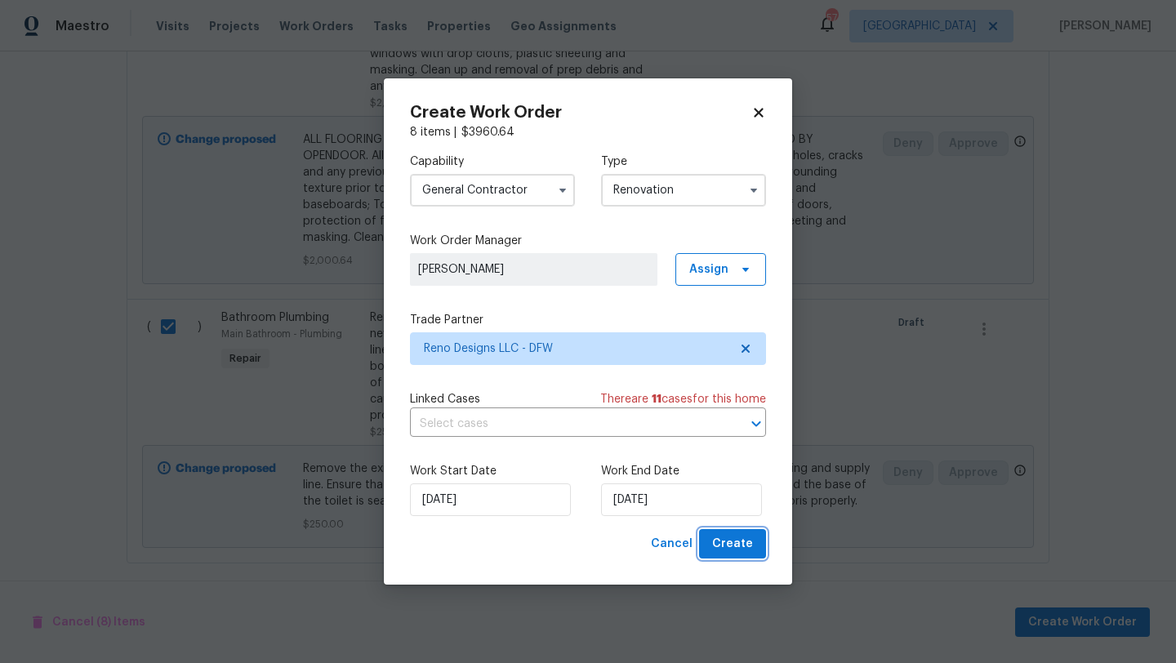
click at [759, 540] on button "Create" at bounding box center [732, 544] width 67 height 30
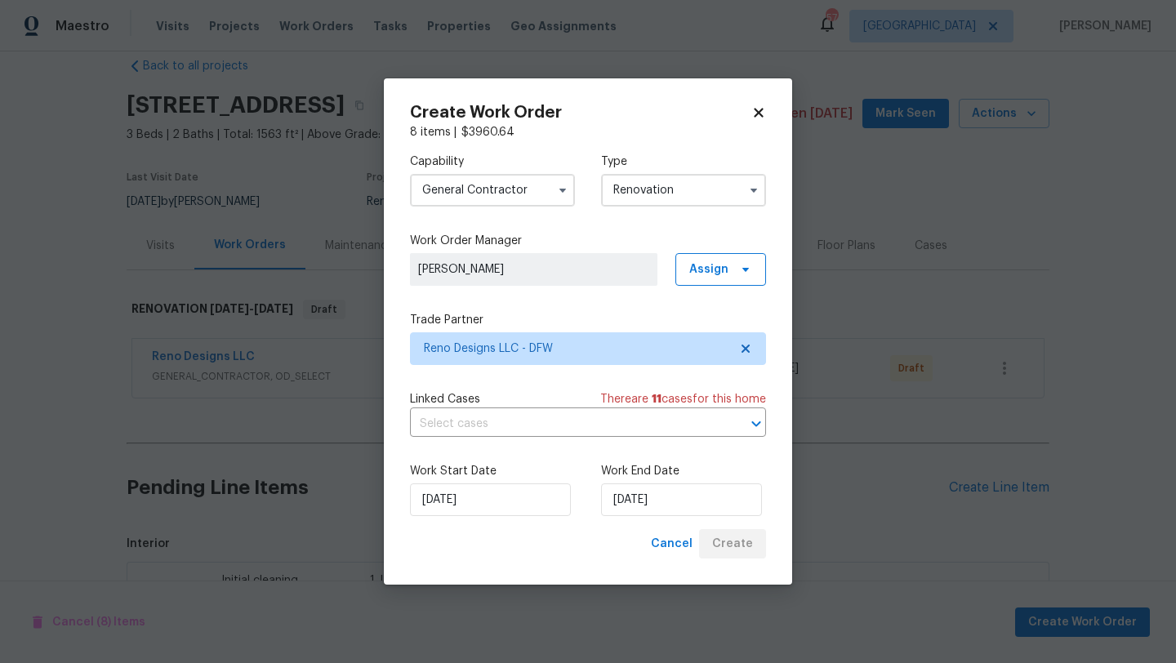
scroll to position [957, 0]
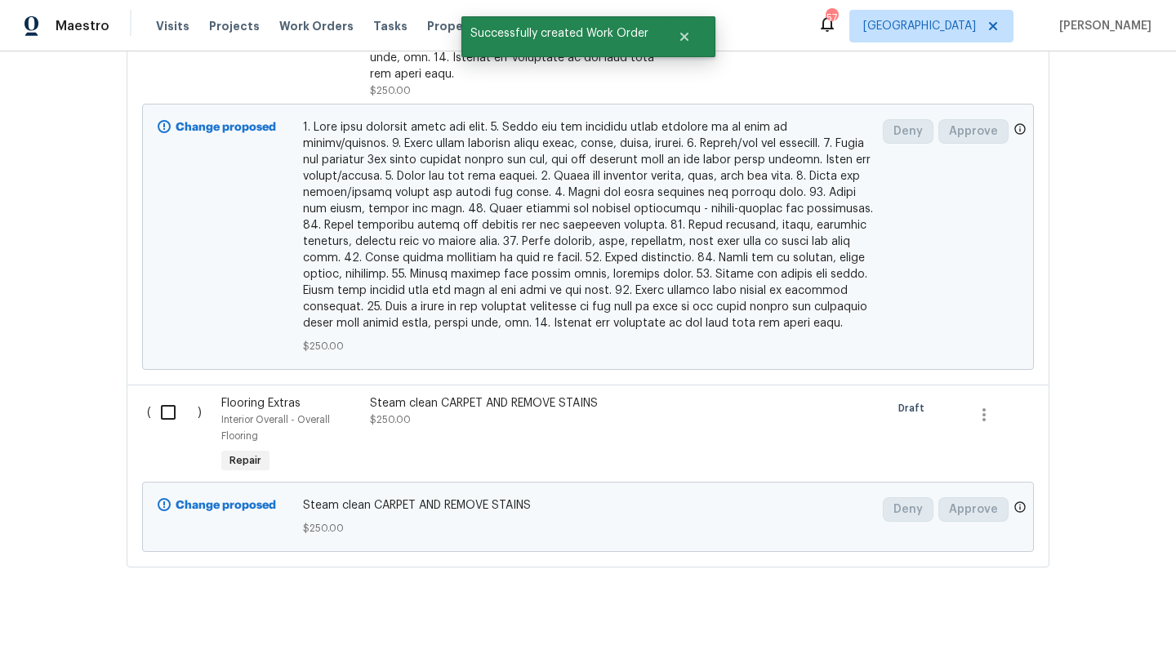
click at [167, 396] on input "checkbox" at bounding box center [174, 412] width 47 height 34
checkbox input "true"
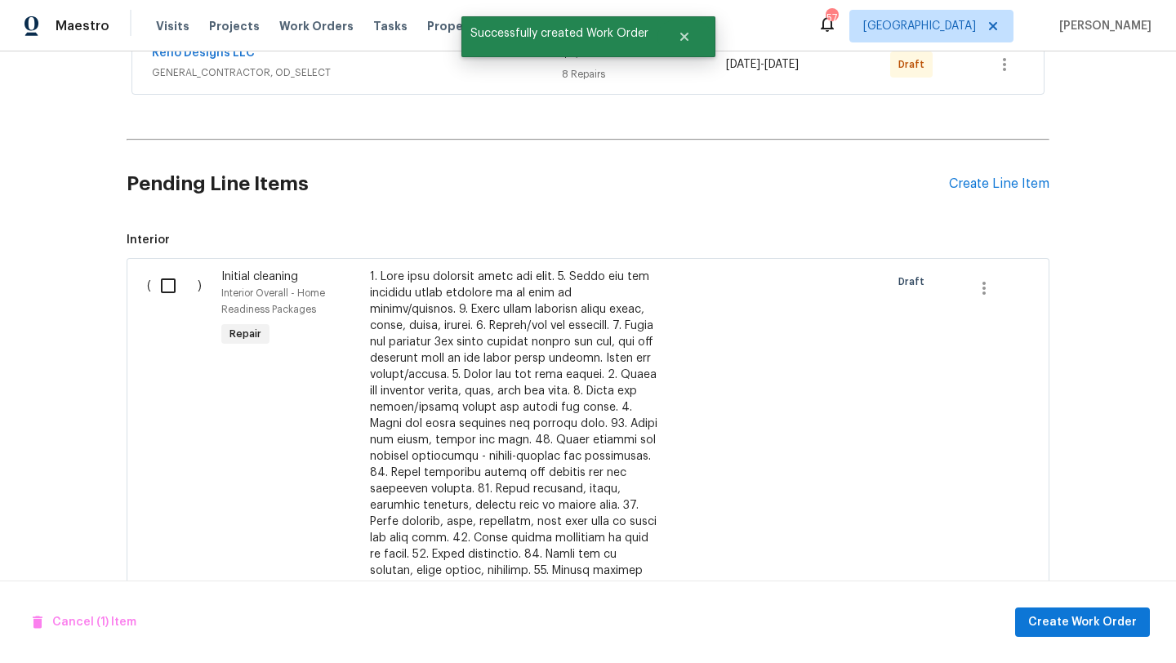
scroll to position [324, 0]
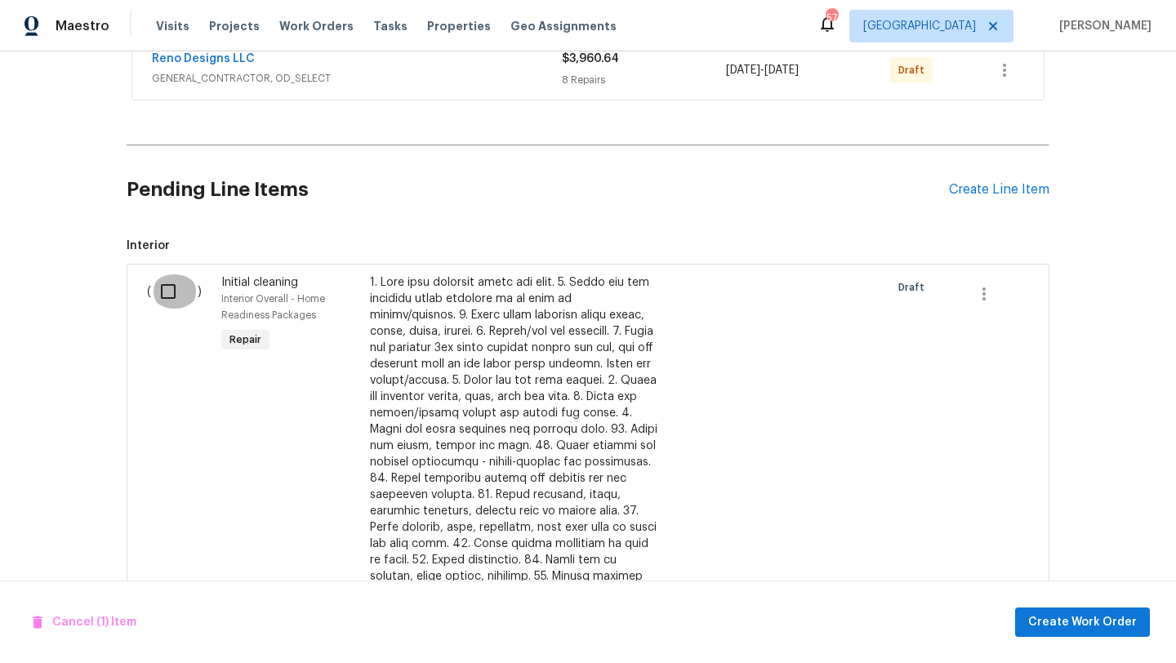
click at [169, 292] on input "checkbox" at bounding box center [174, 291] width 47 height 34
checkbox input "true"
click at [1067, 626] on span "Create Work Order" at bounding box center [1082, 623] width 109 height 20
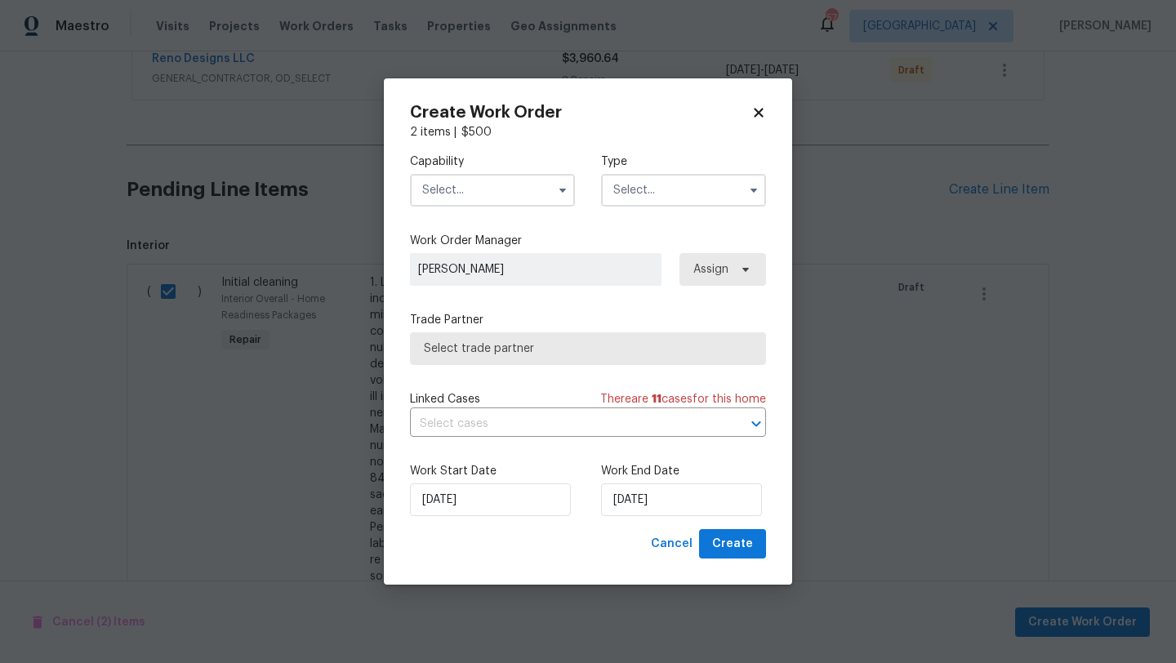
click at [480, 198] on input "text" at bounding box center [492, 190] width 165 height 33
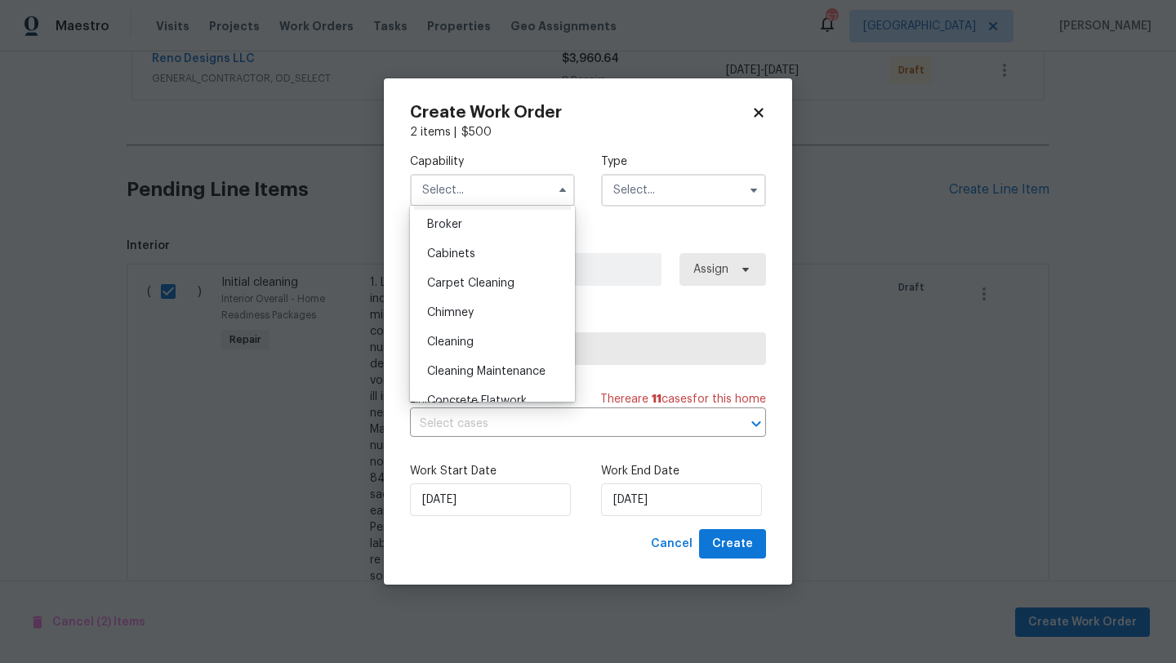
scroll to position [121, 0]
click at [479, 331] on div "Cleaning" at bounding box center [492, 338] width 157 height 29
type input "Cleaning"
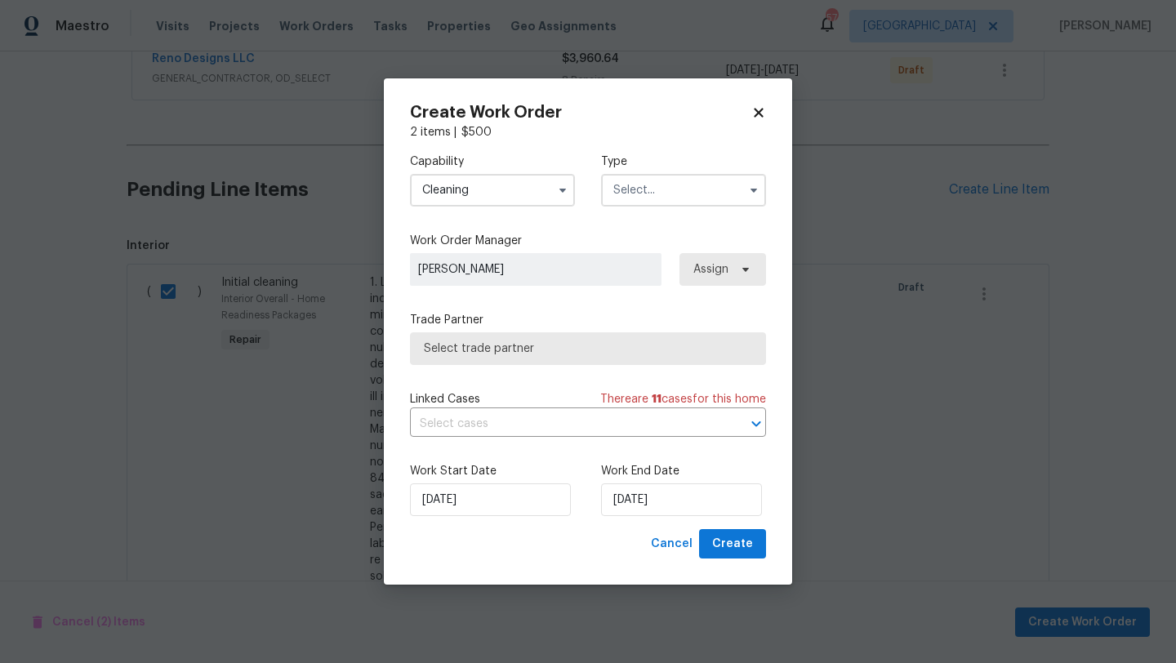
click at [647, 189] on input "text" at bounding box center [683, 190] width 165 height 33
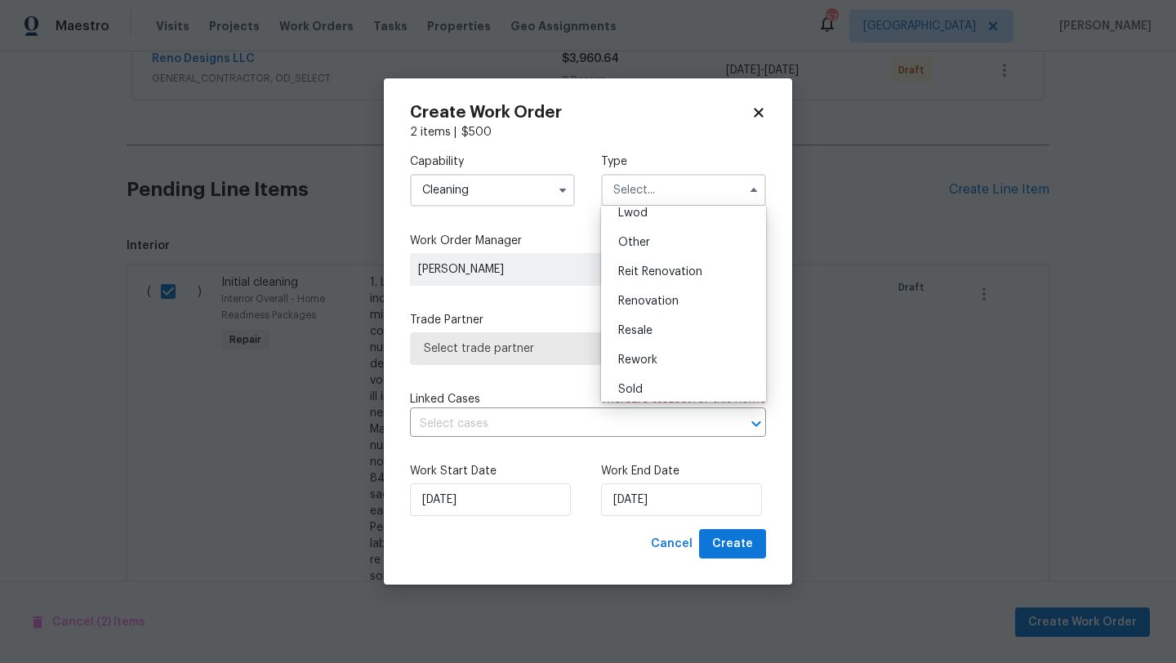
scroll to position [194, 0]
click at [657, 292] on span "Renovation" at bounding box center [648, 294] width 60 height 11
type input "Renovation"
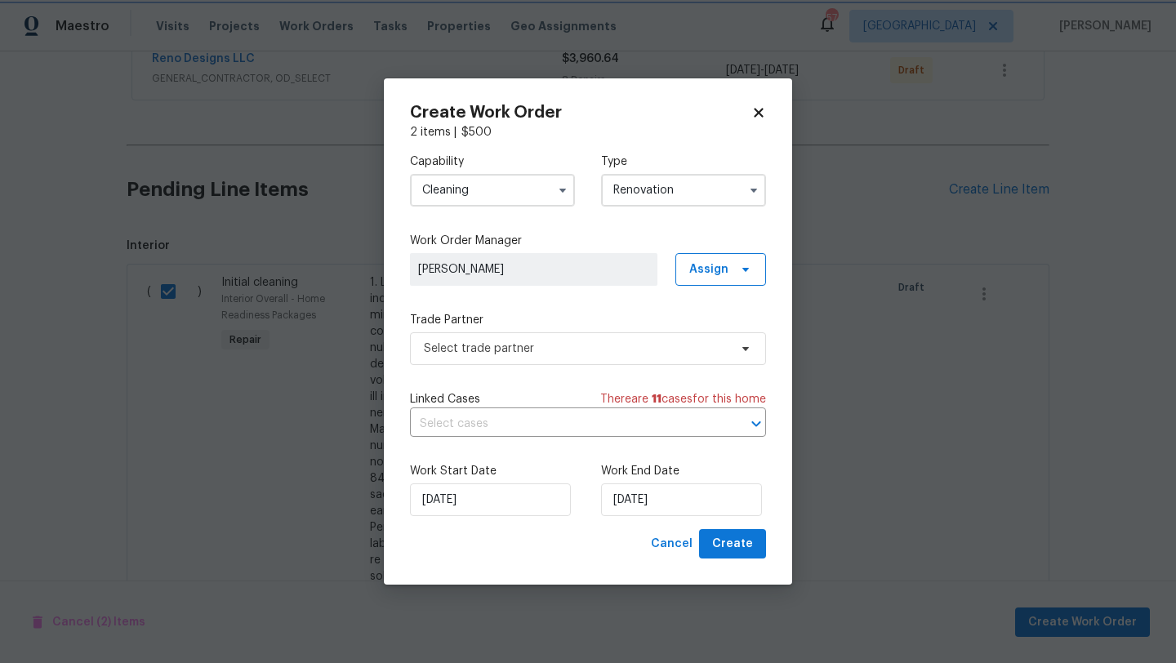
scroll to position [0, 0]
click at [698, 500] on input "9/27/2025" at bounding box center [681, 500] width 161 height 33
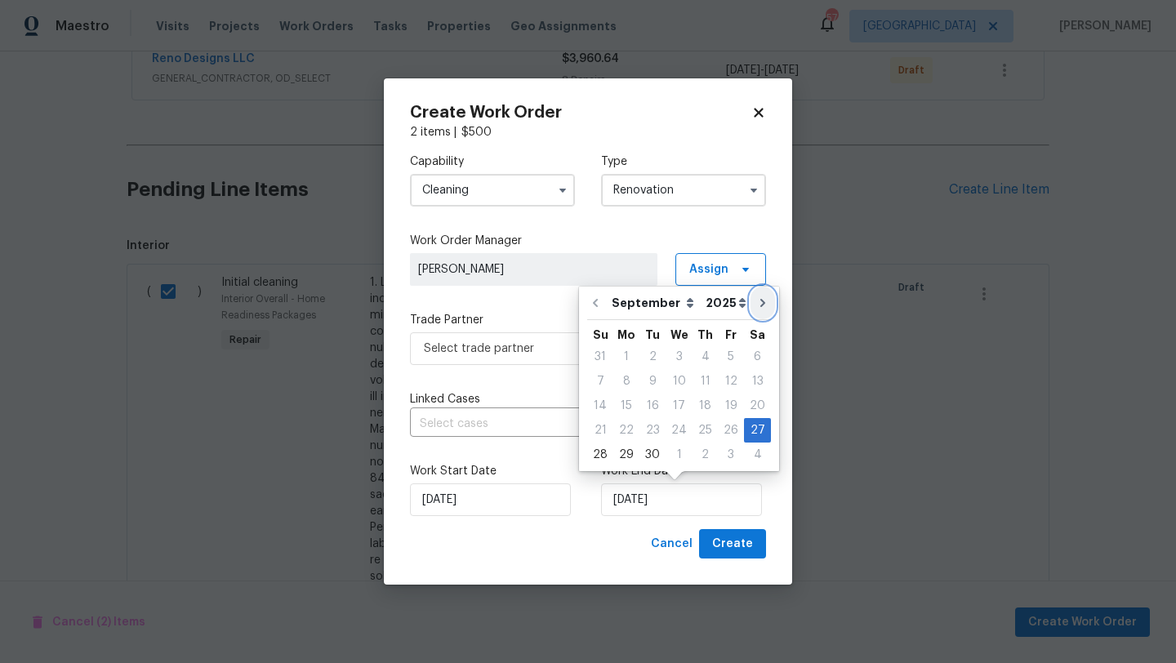
click at [756, 306] on icon "Go to next month" at bounding box center [762, 302] width 13 height 13
type input "10/27/2025"
select select "9"
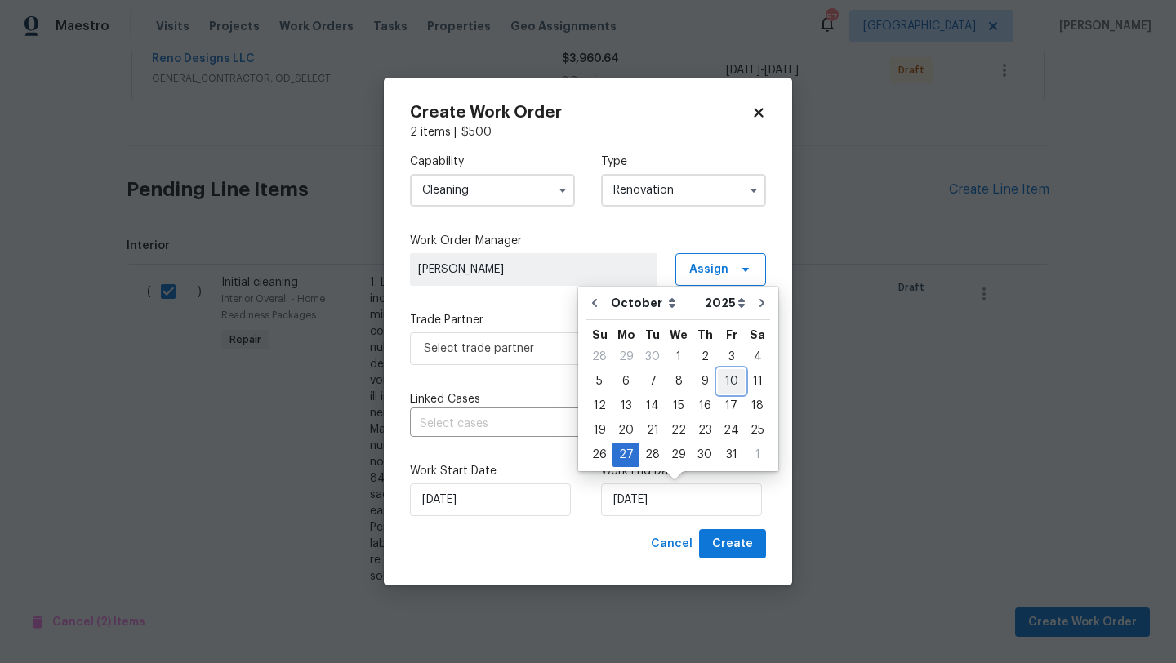
click at [730, 378] on div "10" at bounding box center [731, 381] width 27 height 23
type input "10/10/2025"
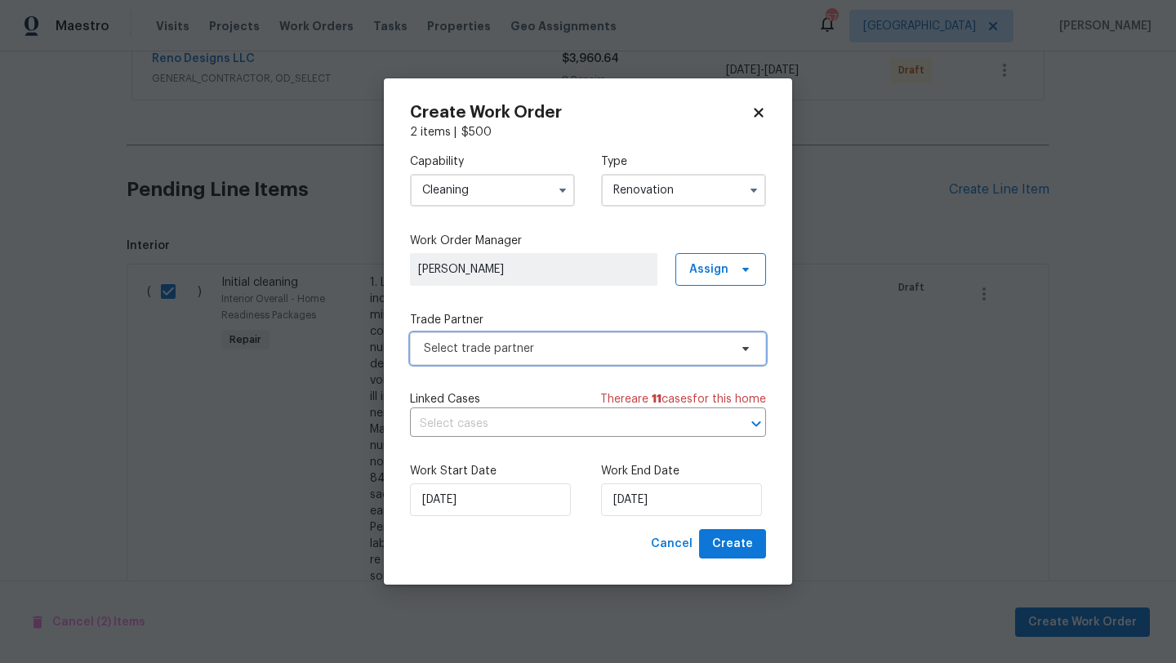
click at [661, 349] on span "Select trade partner" at bounding box center [576, 349] width 305 height 16
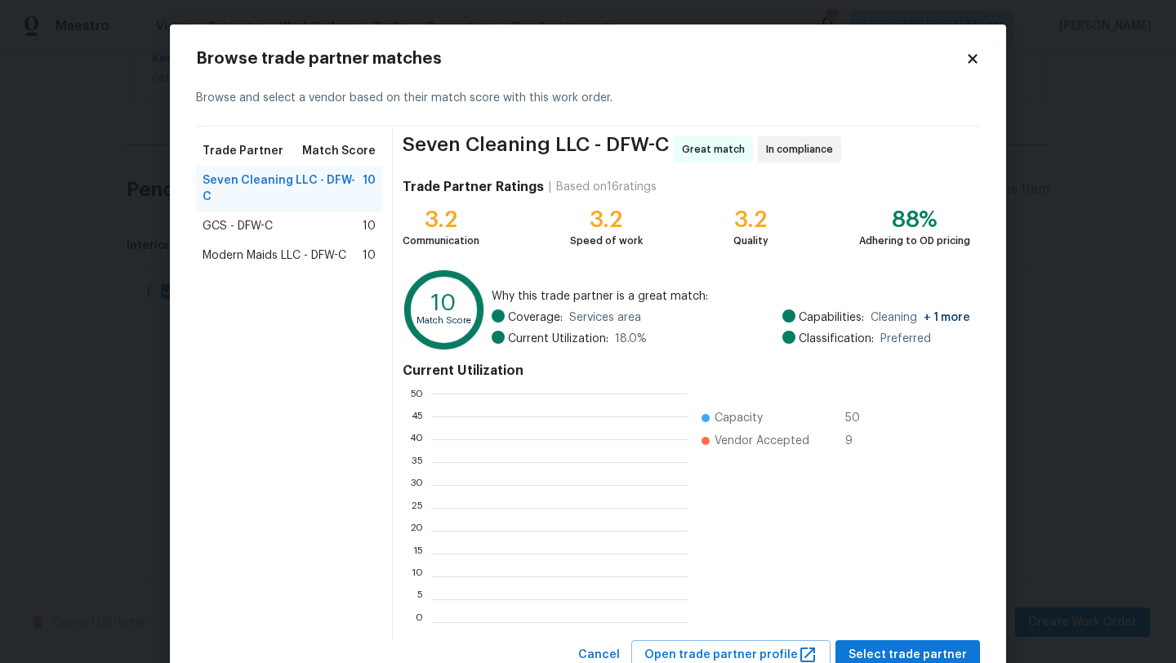
scroll to position [229, 256]
click at [336, 247] on span "Modern Maids LLC - DFW-C" at bounding box center [275, 255] width 144 height 16
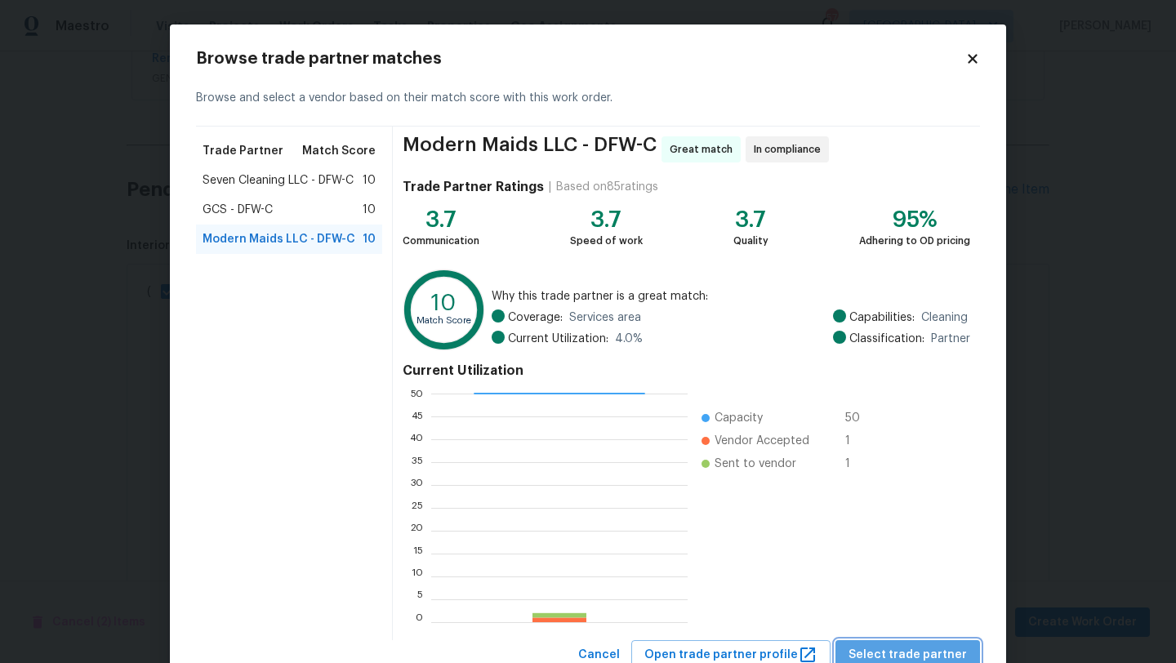
click at [952, 647] on span "Select trade partner" at bounding box center [908, 655] width 118 height 20
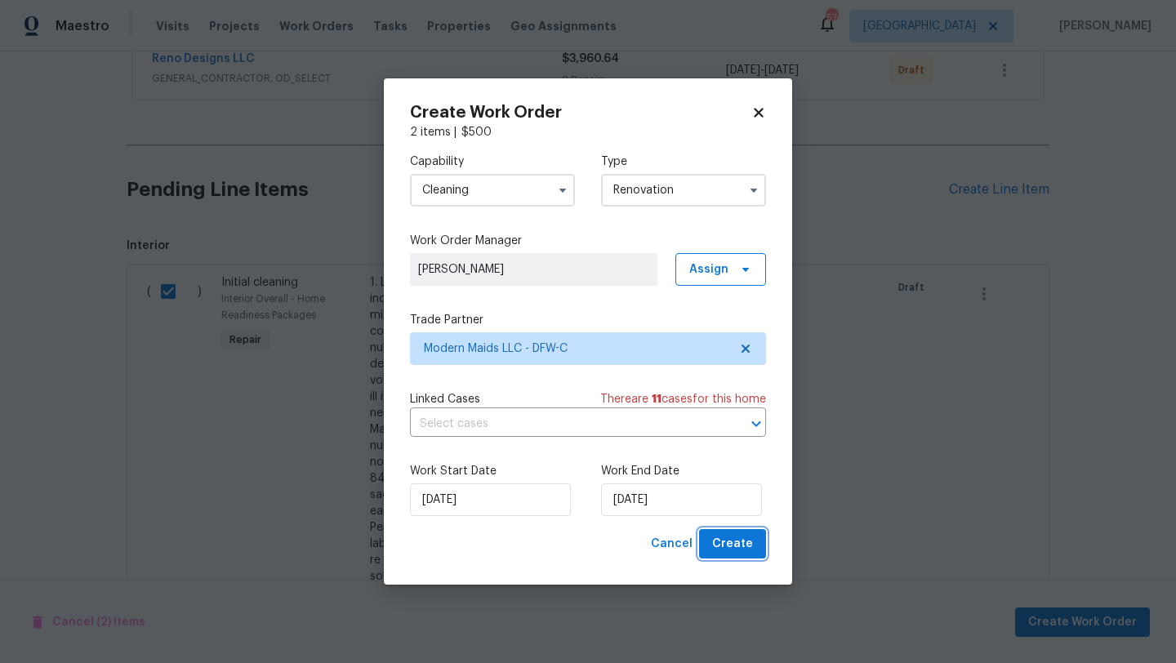
click at [738, 543] on span "Create" at bounding box center [732, 544] width 41 height 20
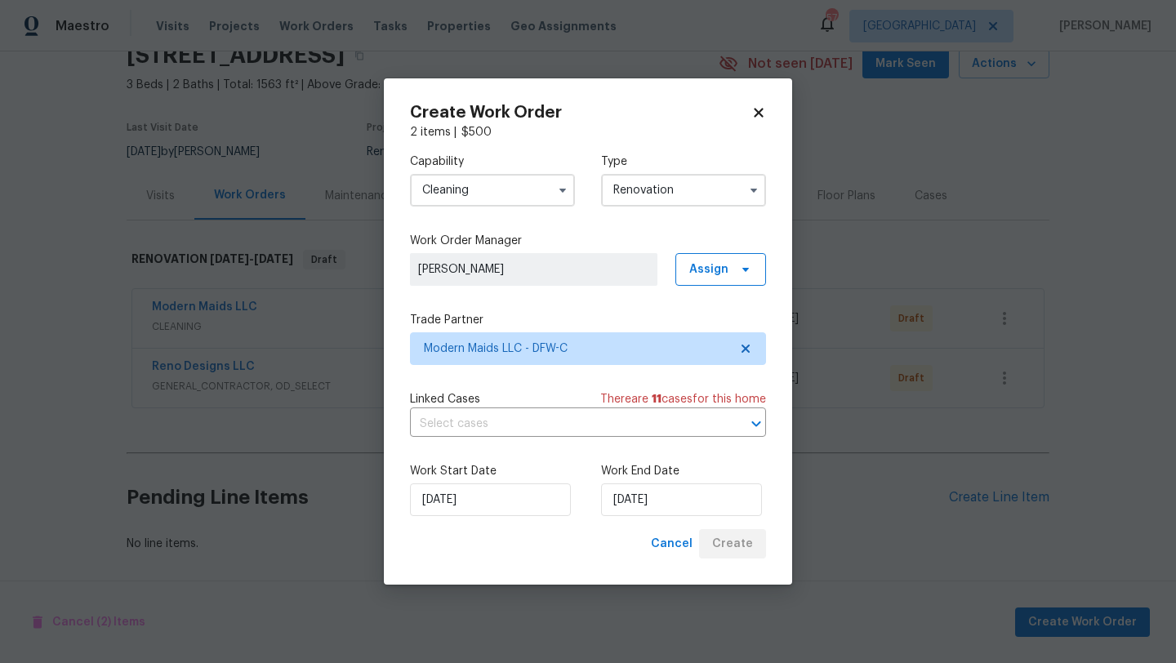
scroll to position [76, 0]
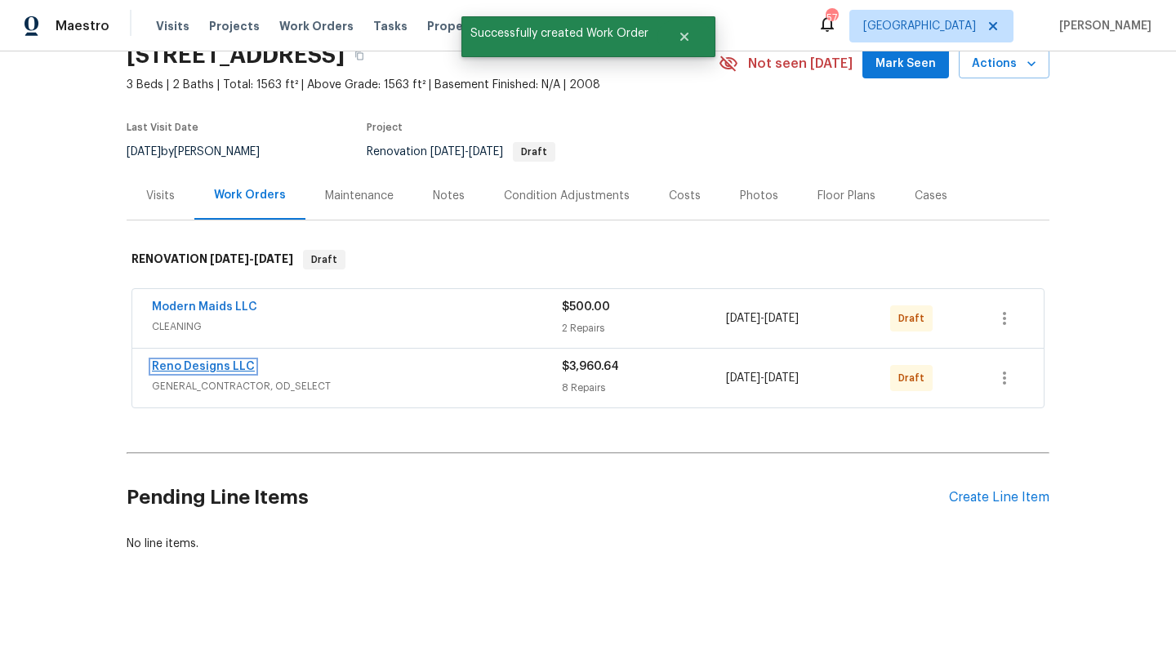
click at [238, 363] on link "Reno Designs LLC" at bounding box center [203, 366] width 103 height 11
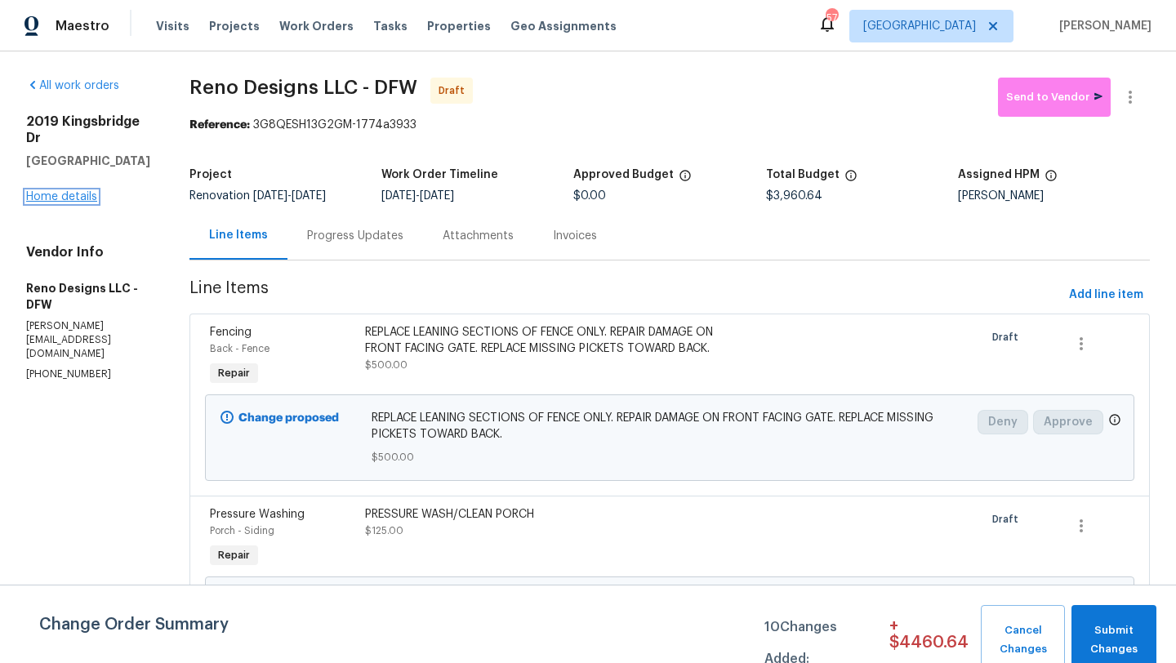
click at [87, 191] on link "Home details" at bounding box center [61, 196] width 71 height 11
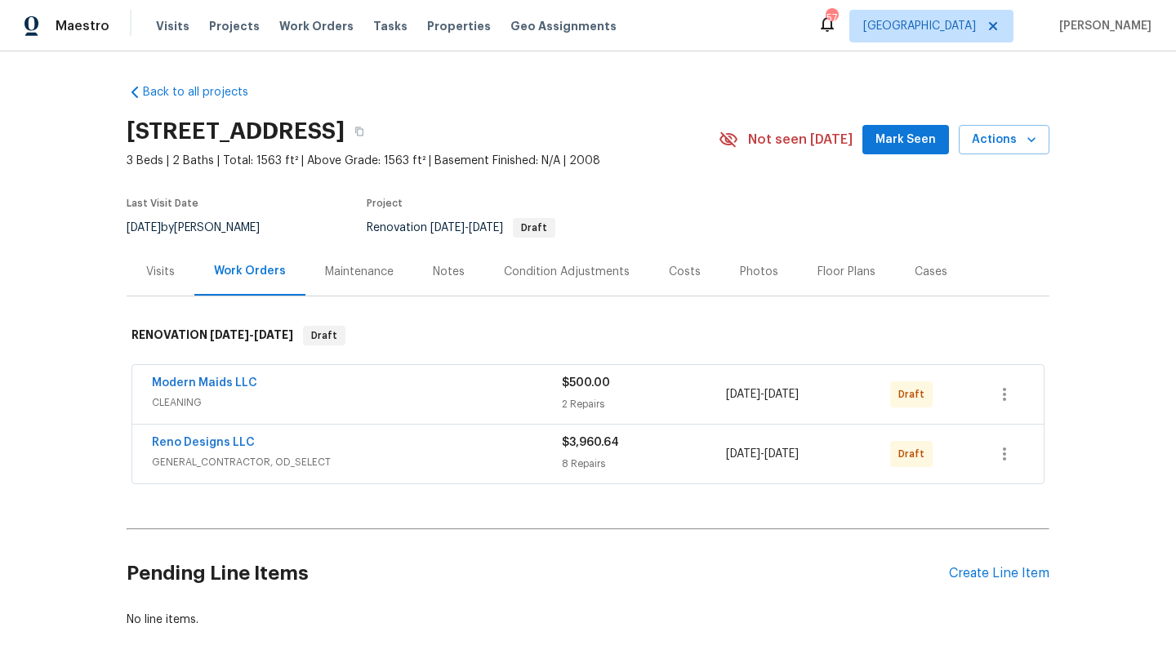
click at [300, 451] on div "Reno Designs LLC" at bounding box center [357, 445] width 410 height 20
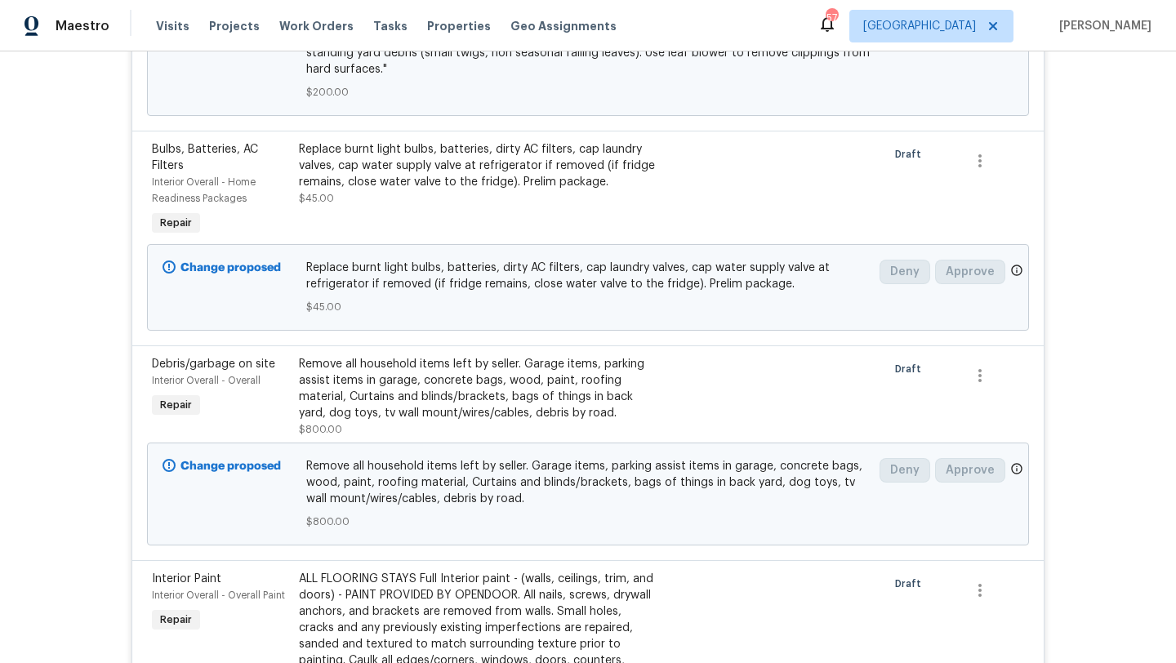
scroll to position [1116, 0]
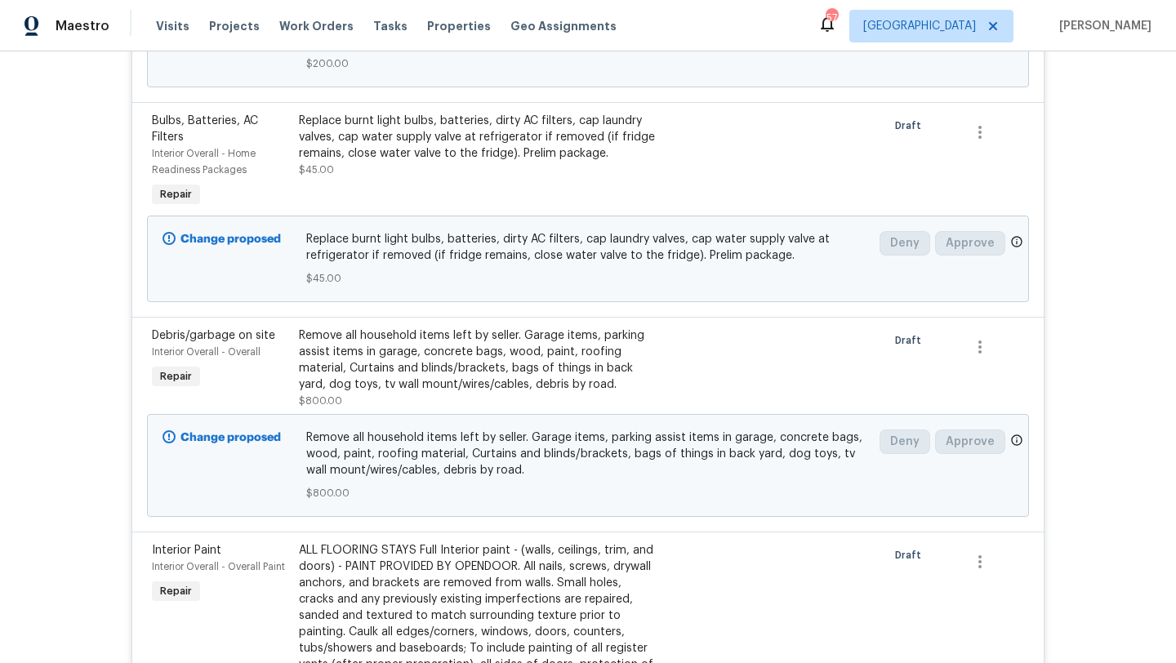
click at [390, 375] on div "Remove all household items left by seller. Garage items, parking assist items i…" at bounding box center [478, 360] width 358 height 65
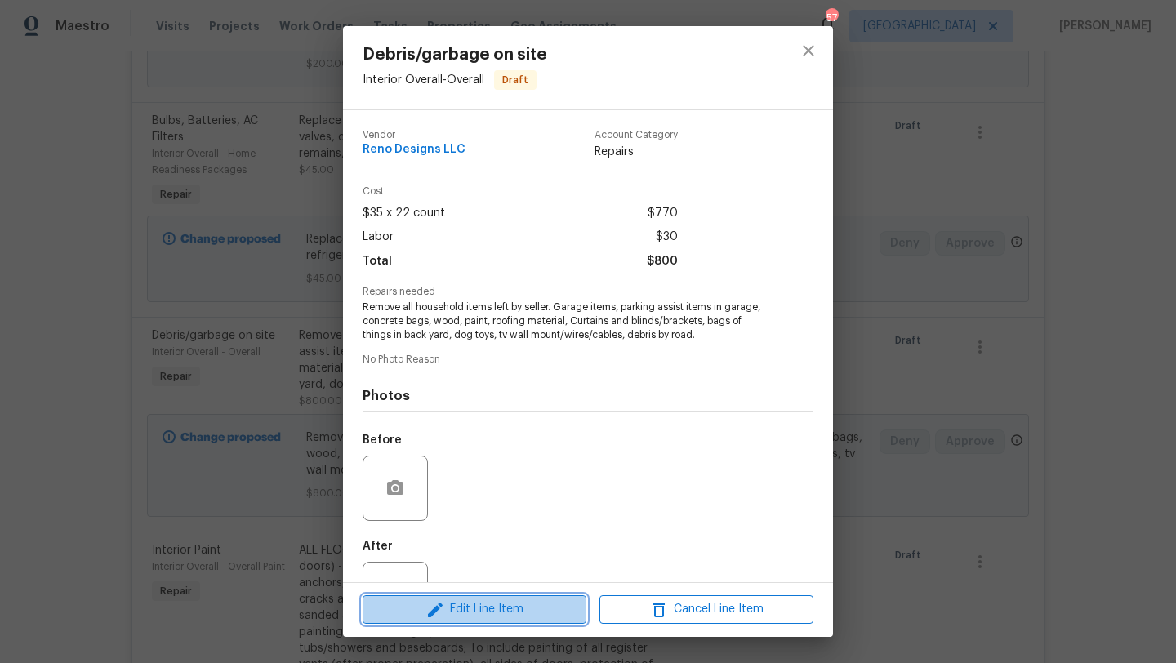
click at [485, 602] on span "Edit Line Item" at bounding box center [475, 609] width 214 height 20
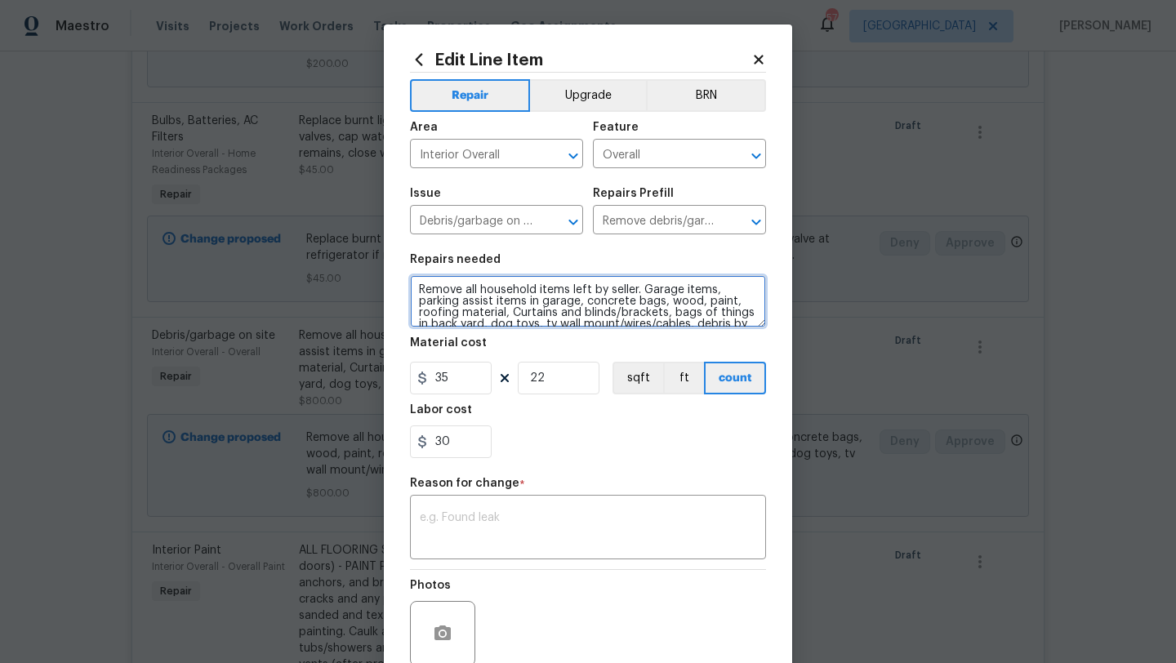
click at [644, 295] on textarea "Remove all household items left by seller. Garage items, parking assist items i…" at bounding box center [588, 301] width 356 height 52
type textarea "Remove all household items left by seller. No Soliciting sign, security sign, G…"
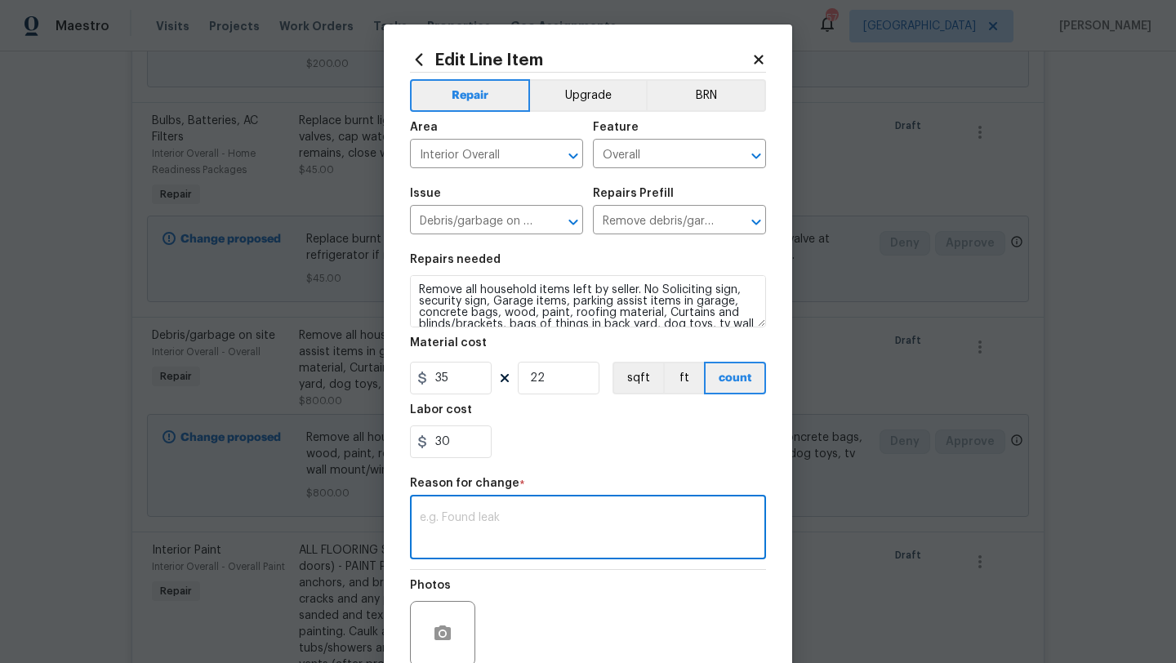
click at [692, 526] on textarea at bounding box center [588, 529] width 336 height 34
type textarea "scope"
click at [762, 454] on div "30" at bounding box center [588, 442] width 356 height 33
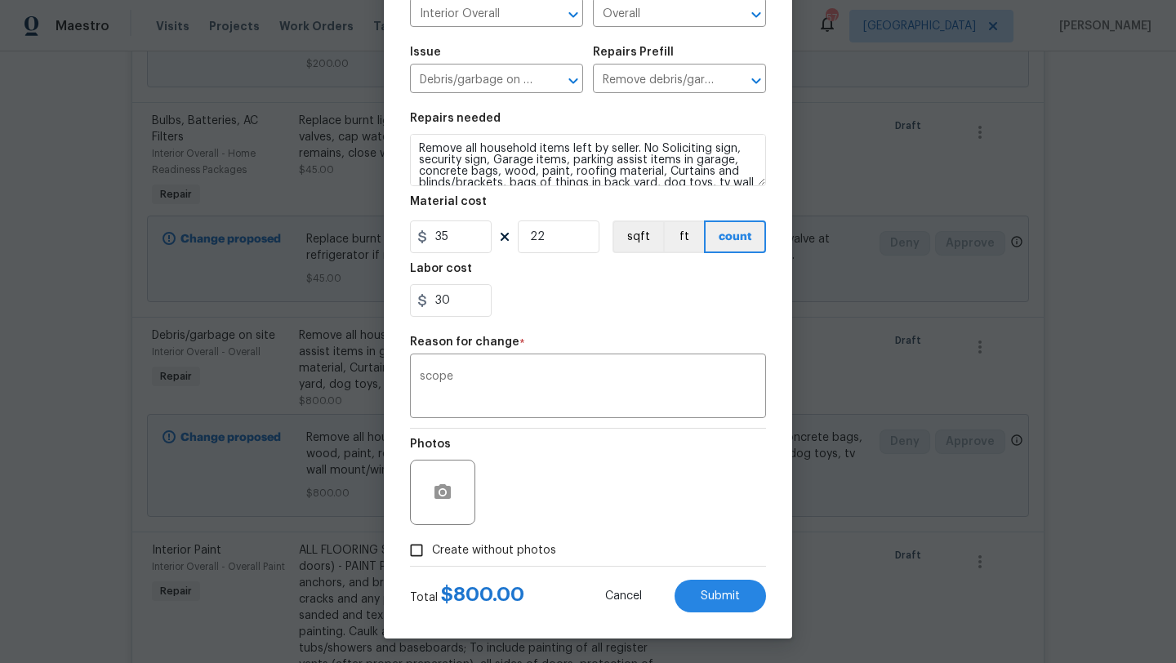
click at [531, 555] on span "Create without photos" at bounding box center [494, 550] width 124 height 17
click at [432, 555] on input "Create without photos" at bounding box center [416, 550] width 31 height 31
checkbox input "true"
click at [580, 502] on textarea at bounding box center [627, 492] width 278 height 65
click at [763, 590] on button "Submit" at bounding box center [720, 596] width 91 height 33
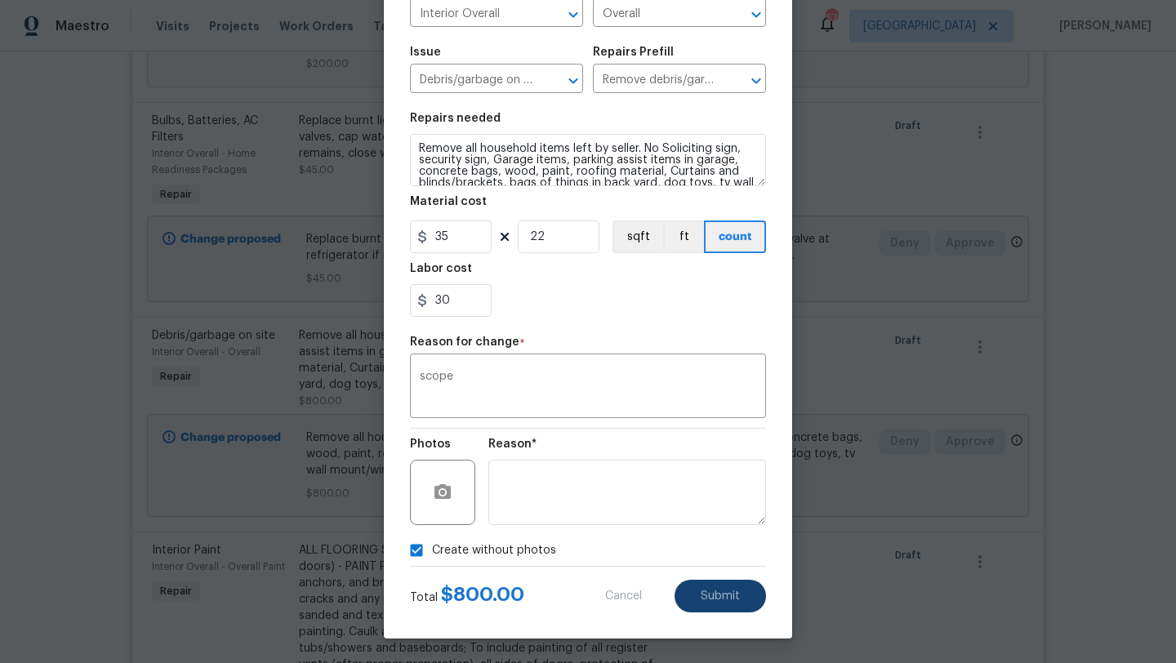
type textarea "Remove all household items left by seller. Garage items, parking assist items i…"
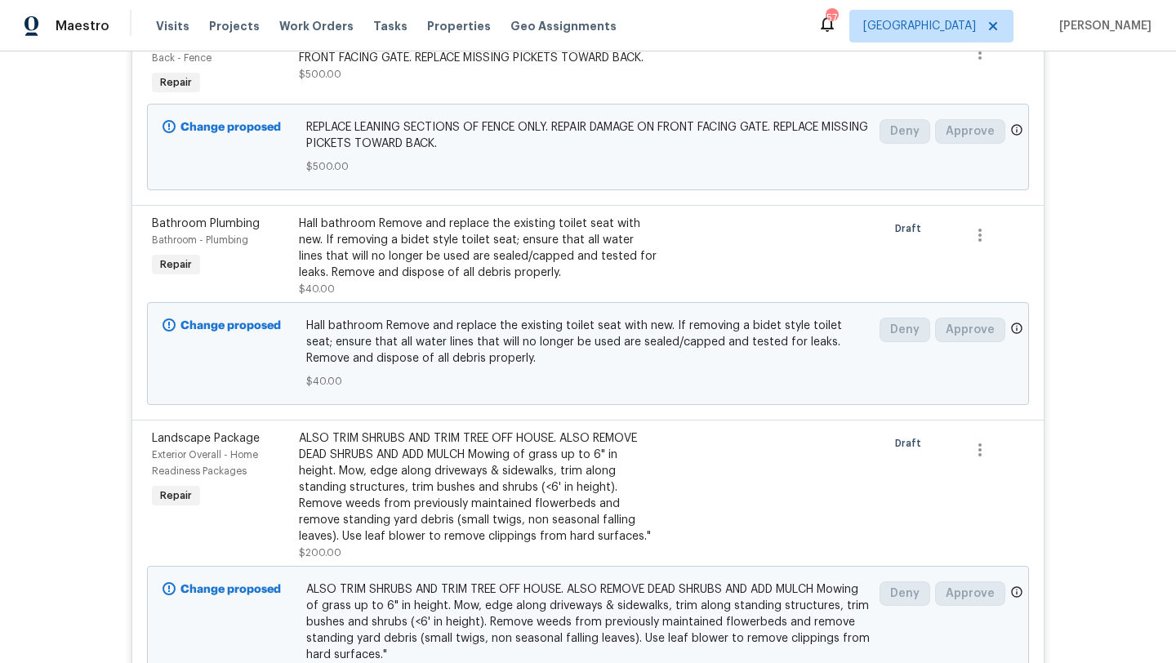
scroll to position [0, 0]
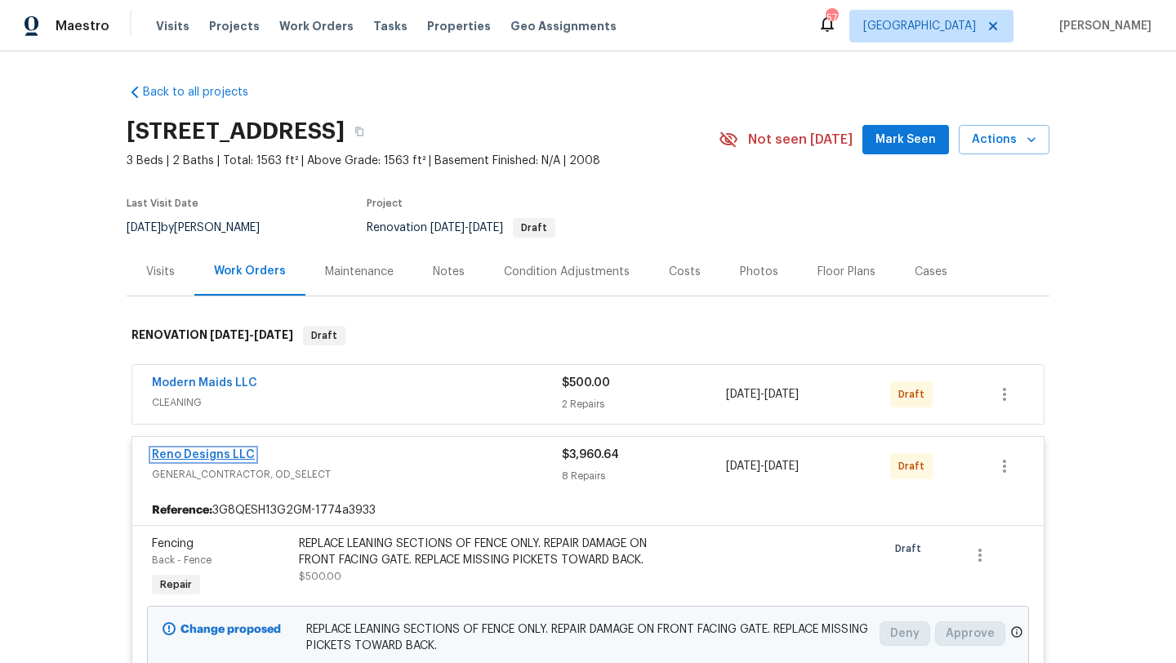
click at [213, 452] on link "Reno Designs LLC" at bounding box center [203, 454] width 103 height 11
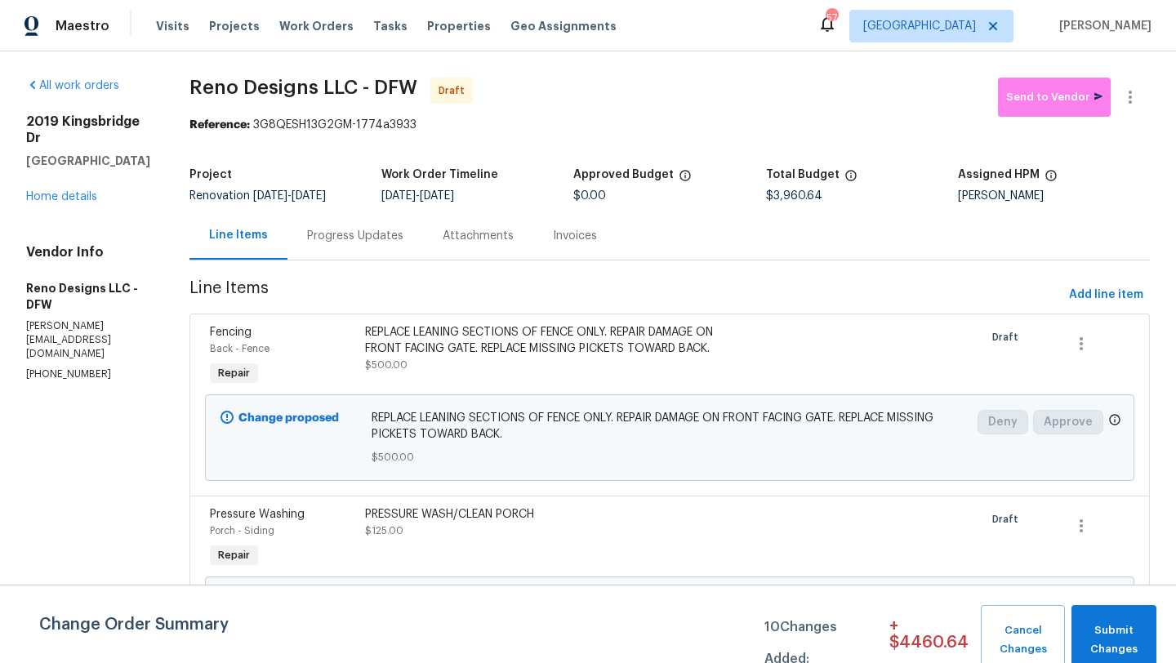
click at [381, 234] on div "Progress Updates" at bounding box center [355, 236] width 96 height 16
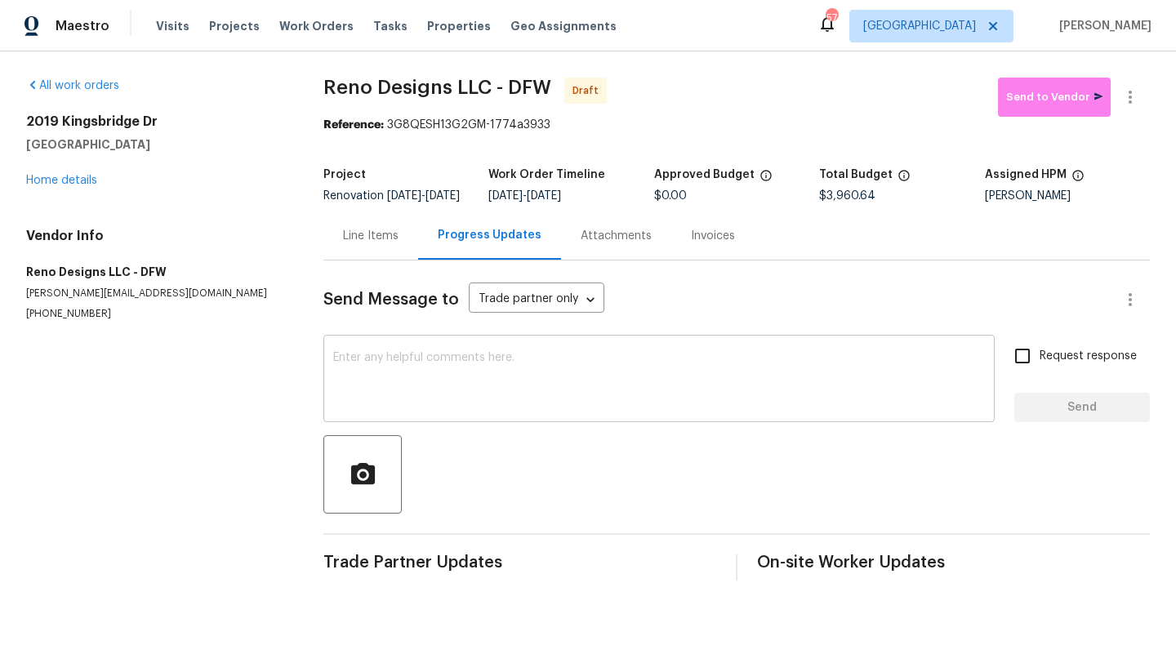
click at [409, 362] on div "x ​" at bounding box center [658, 380] width 671 height 83
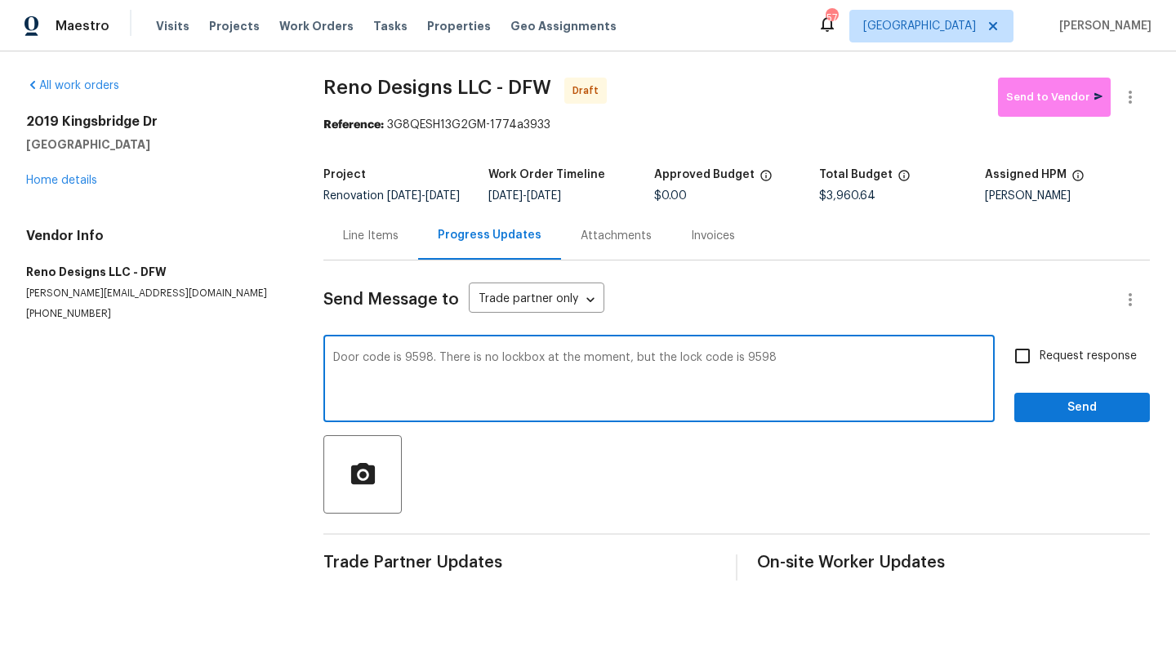
type textarea "Door code is 9598. There is no lockbox at the moment, but the lock code is 9598"
click at [1043, 414] on span "Send" at bounding box center [1081, 408] width 109 height 20
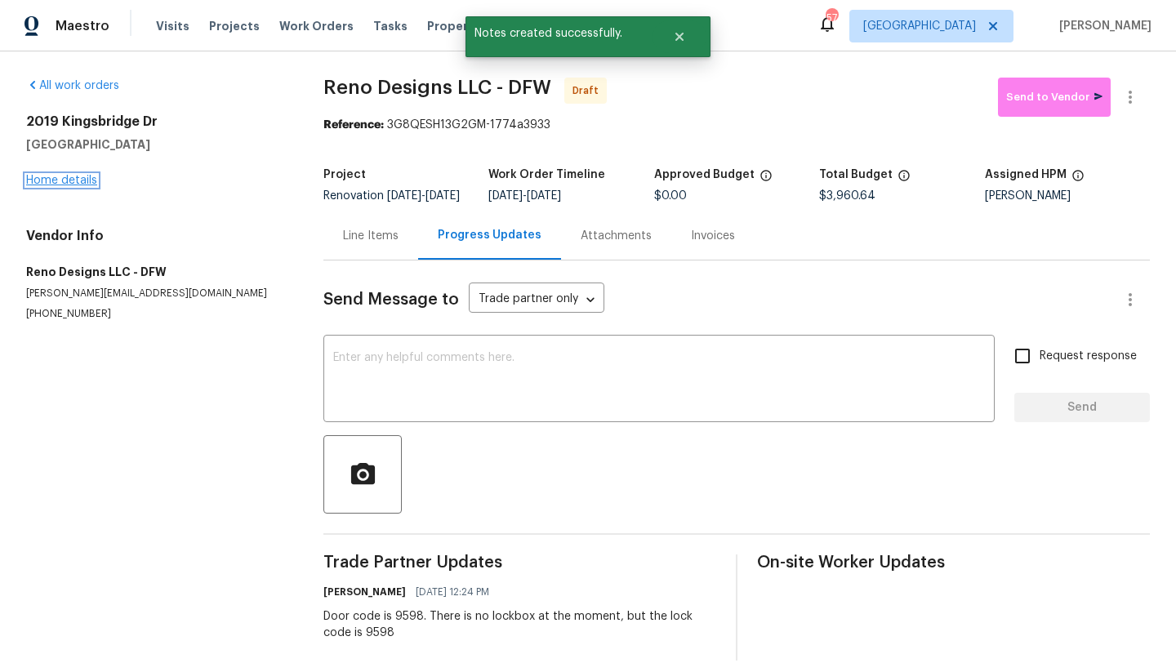
click at [85, 180] on link "Home details" at bounding box center [61, 180] width 71 height 11
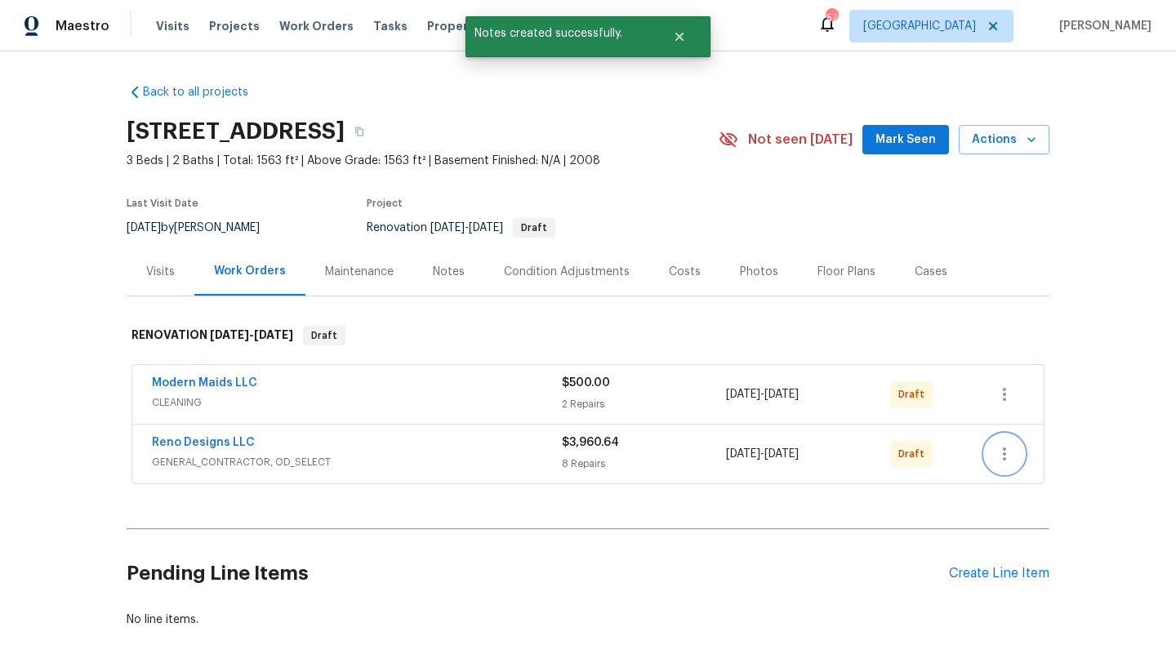
click at [1005, 452] on icon "button" at bounding box center [1005, 454] width 20 height 20
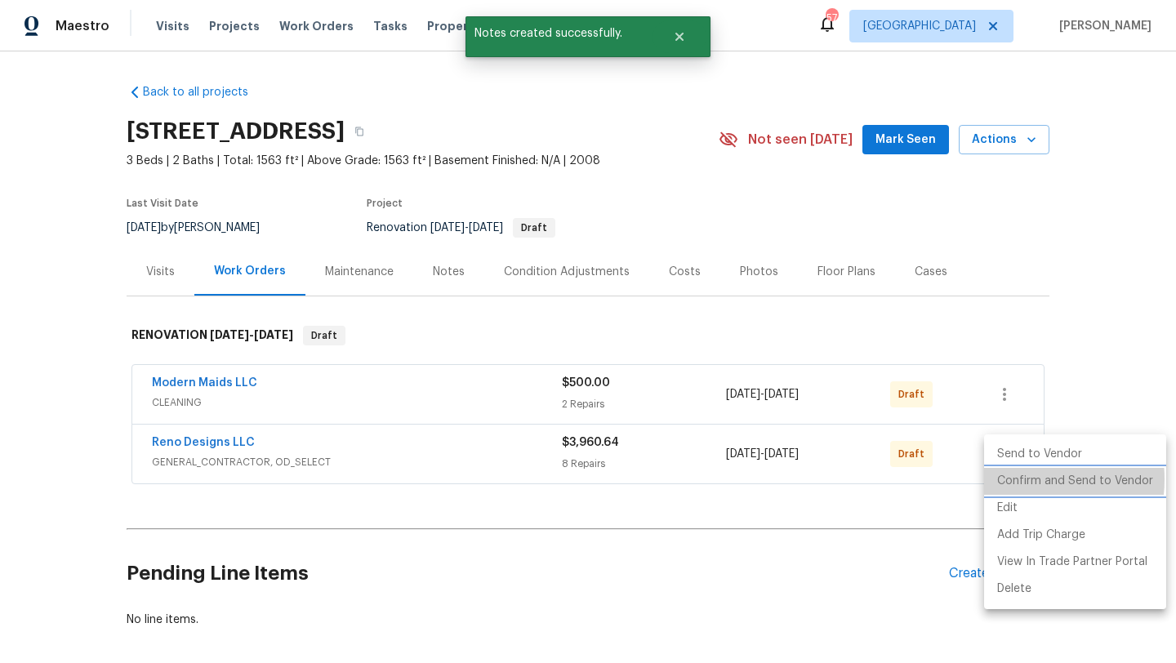
click at [1018, 480] on li "Confirm and Send to Vendor" at bounding box center [1075, 481] width 182 height 27
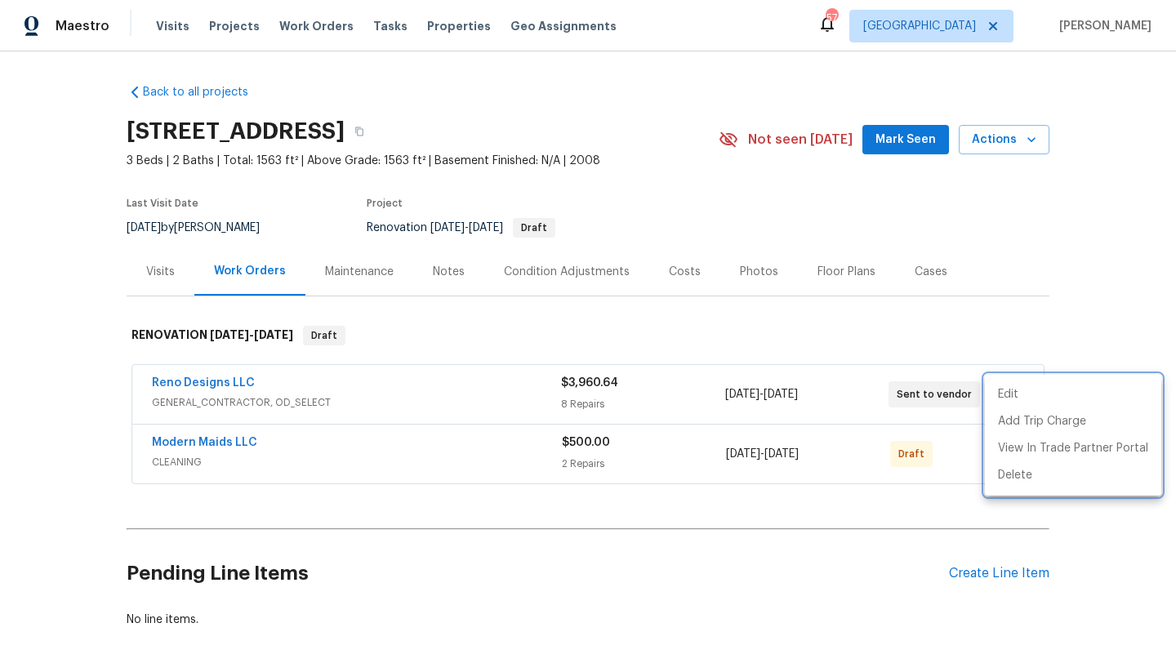
click at [1009, 357] on div at bounding box center [588, 331] width 1176 height 663
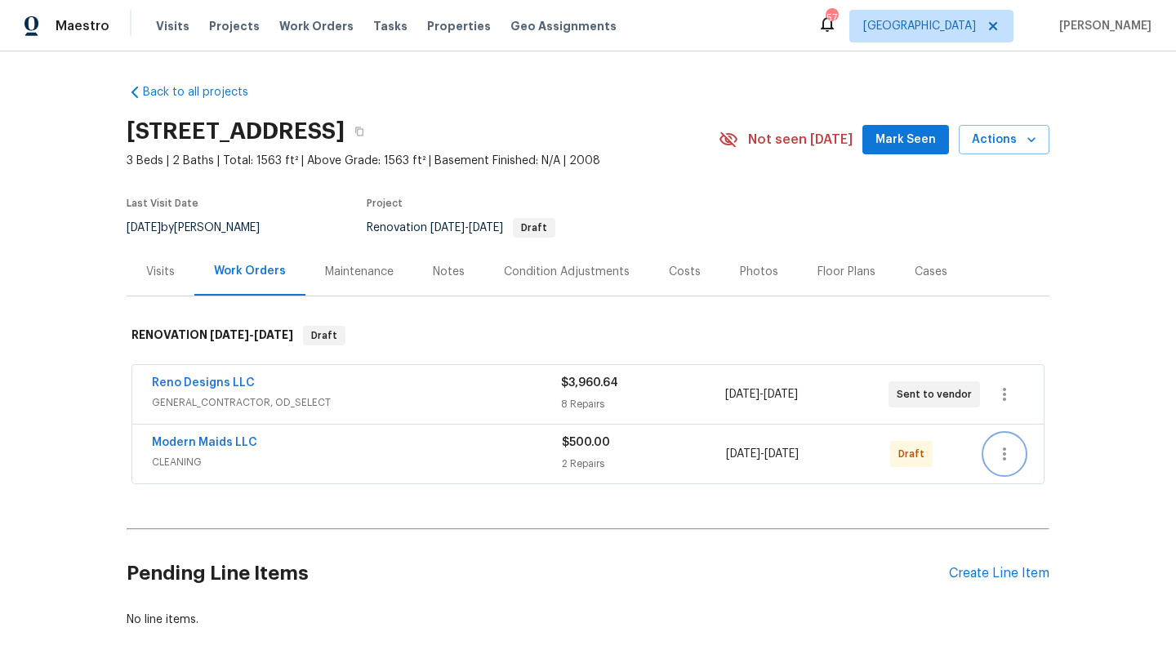
click at [1009, 450] on icon "button" at bounding box center [1005, 454] width 20 height 20
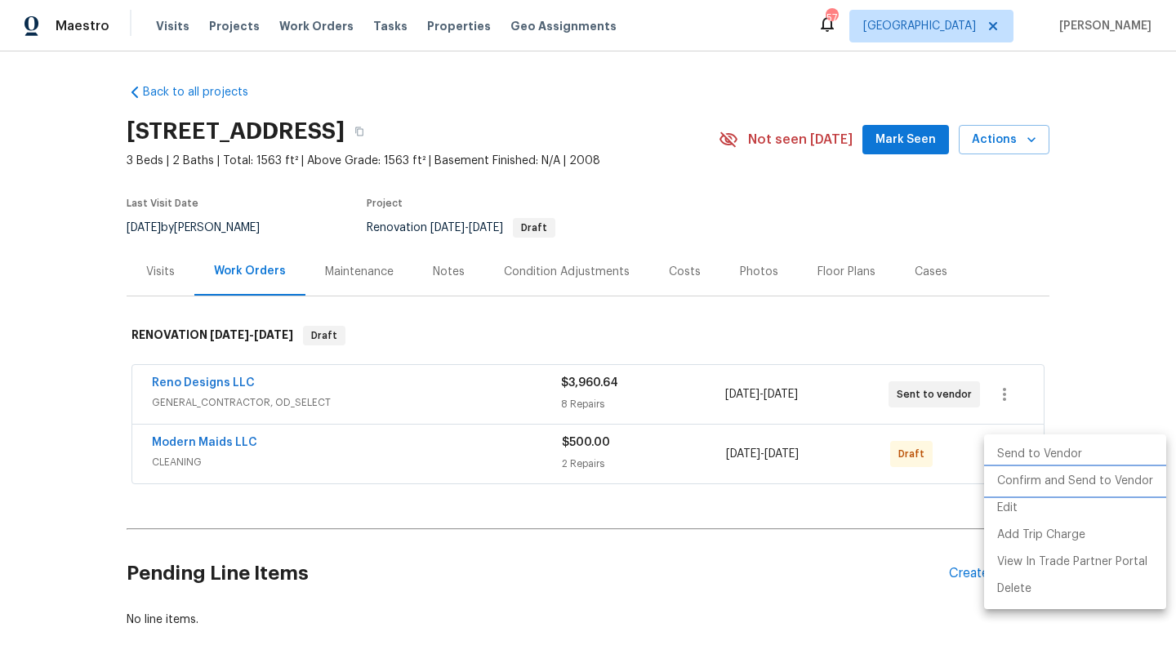
click at [1012, 489] on li "Confirm and Send to Vendor" at bounding box center [1075, 481] width 182 height 27
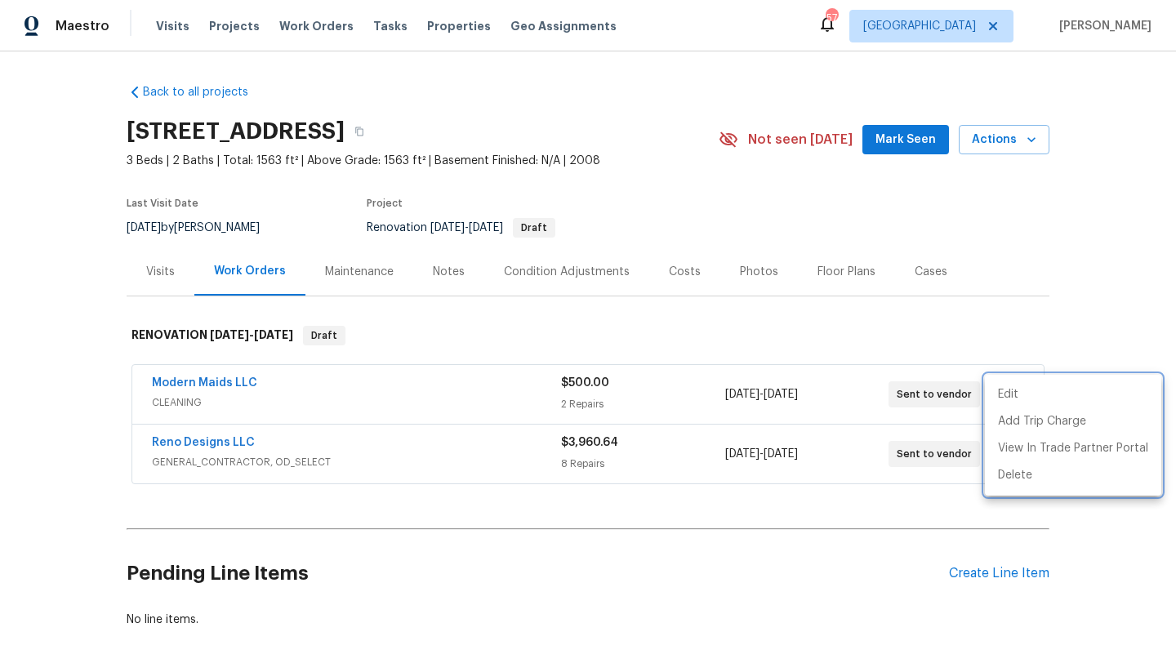
drag, startPoint x: 125, startPoint y: 124, endPoint x: 332, endPoint y: 127, distance: 207.5
click at [332, 127] on div at bounding box center [588, 331] width 1176 height 663
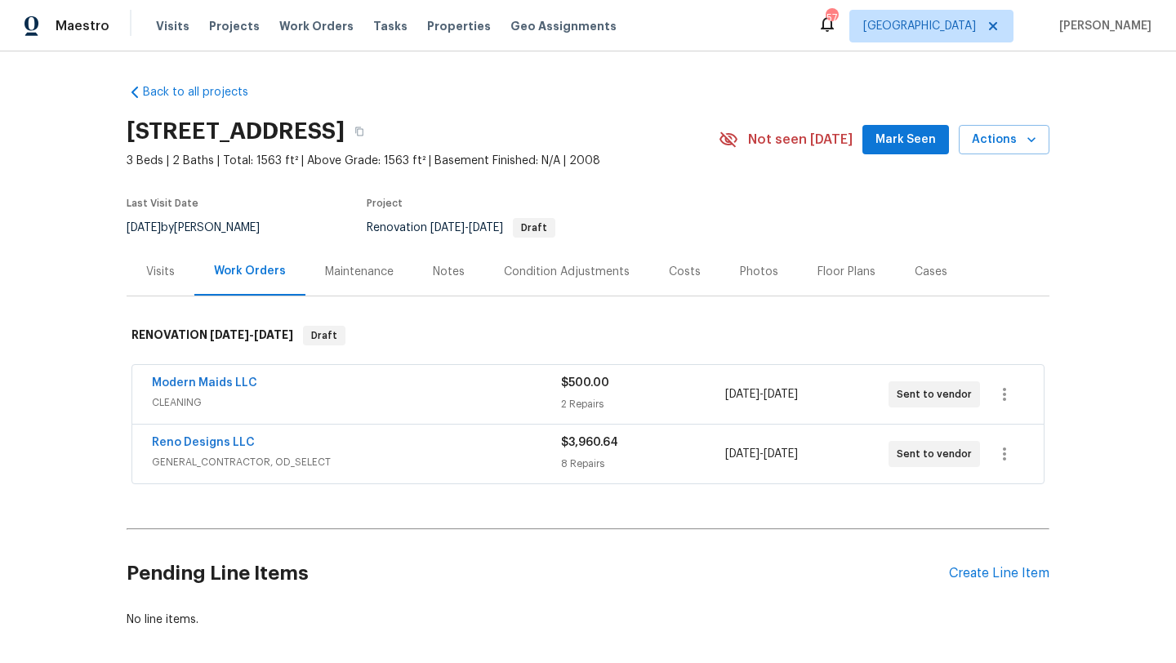
drag, startPoint x: 127, startPoint y: 132, endPoint x: 500, endPoint y: 133, distance: 373.3
click at [345, 133] on h2 "2019 Kingsbridge Dr, Heartland, TX 75126" at bounding box center [236, 131] width 218 height 16
copy h2 "2019 Kingsbridge Dr, Heartland, TX 75126"
click at [836, 261] on div "Floor Plans" at bounding box center [846, 271] width 97 height 48
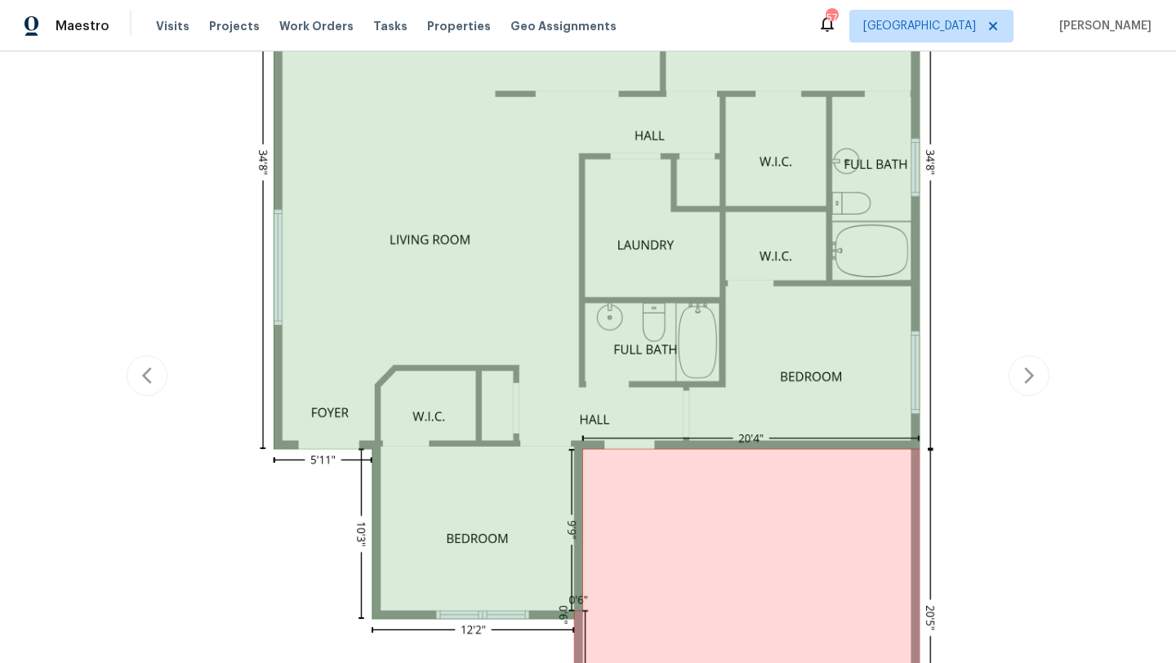
scroll to position [557, 0]
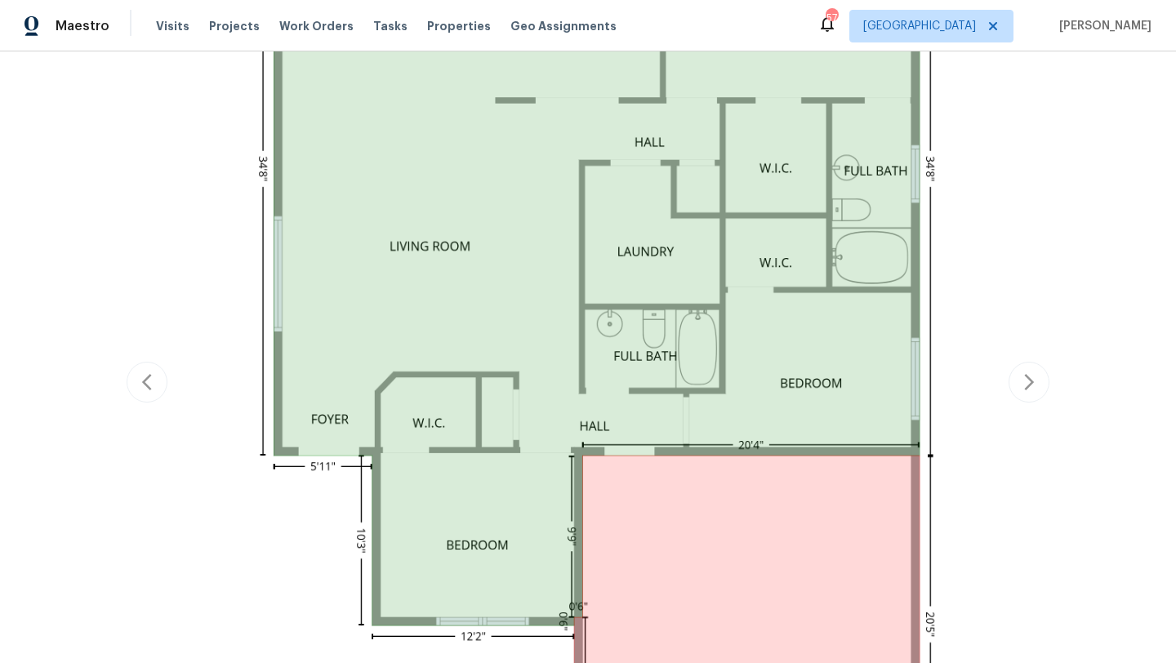
click at [694, 95] on img at bounding box center [588, 380] width 802 height 1149
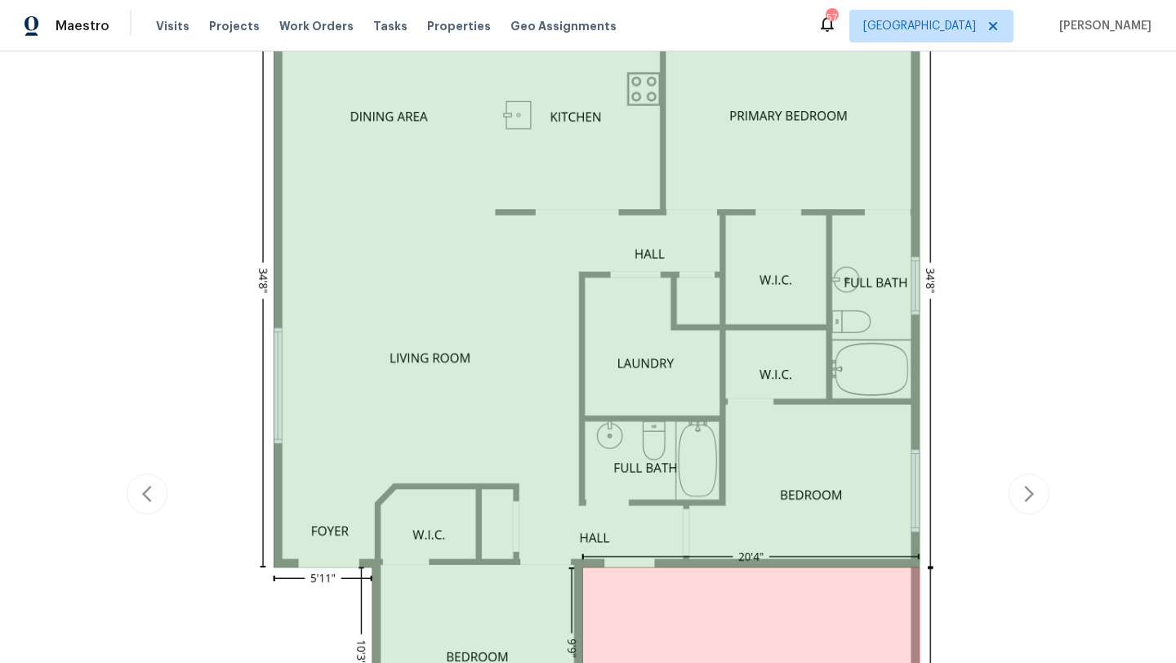
scroll to position [443, 0]
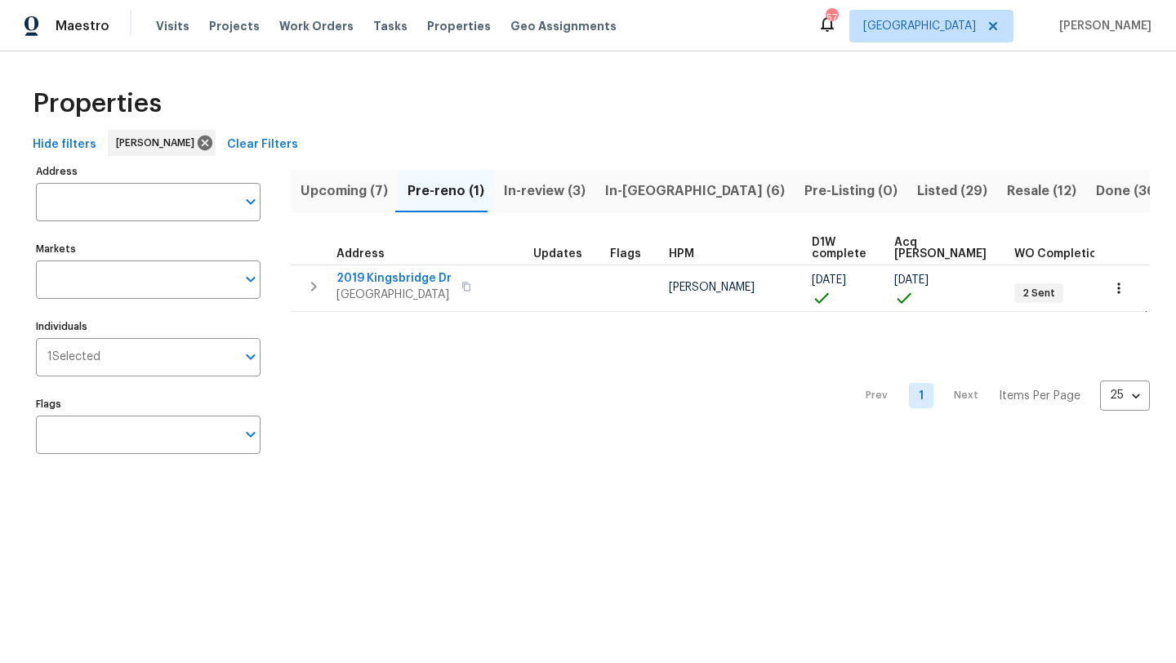
click at [617, 191] on span "In-[GEOGRAPHIC_DATA] (6)" at bounding box center [695, 191] width 180 height 23
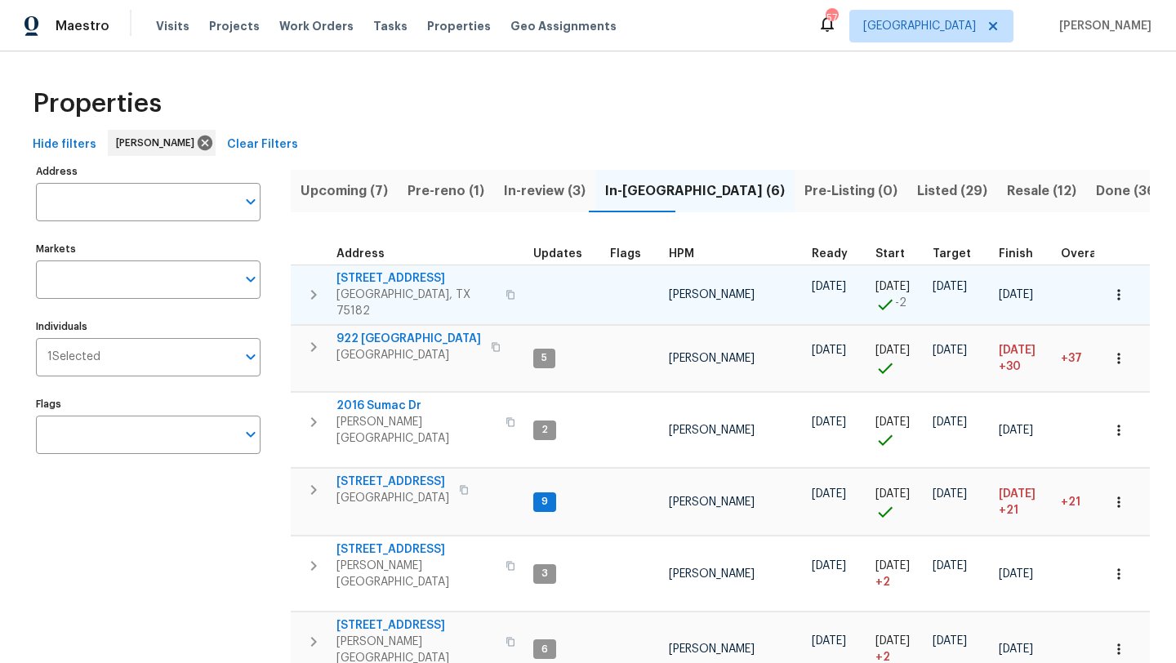
click at [1115, 287] on icon "button" at bounding box center [1119, 295] width 16 height 16
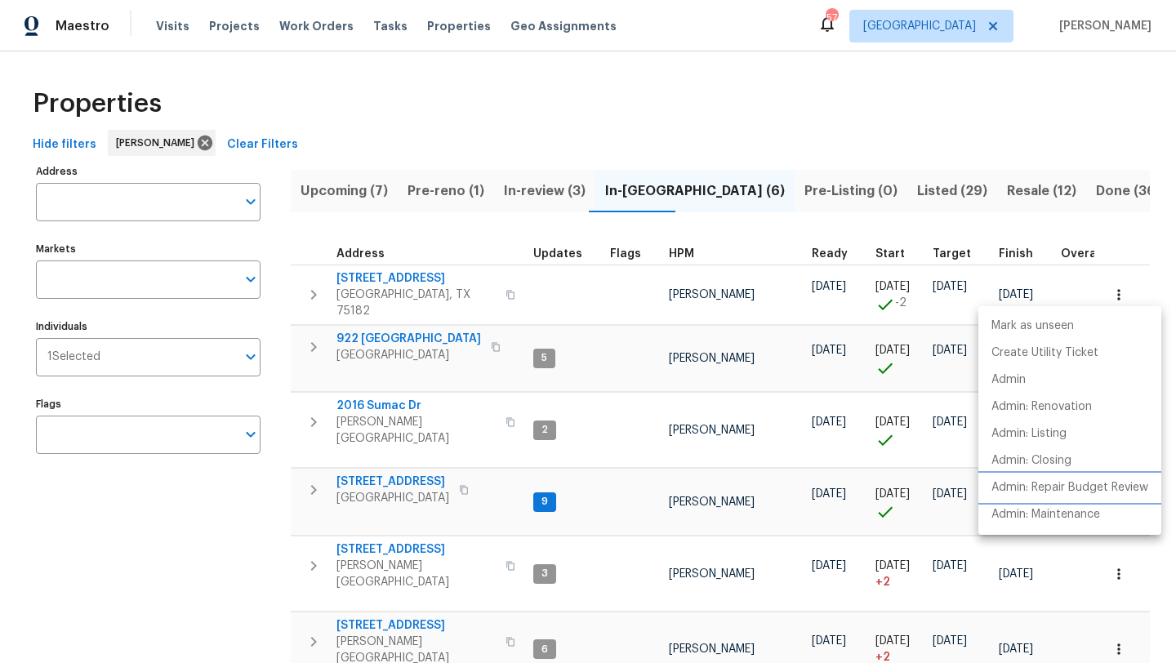
click at [1060, 488] on p "Admin: Repair Budget Review" at bounding box center [1070, 487] width 157 height 17
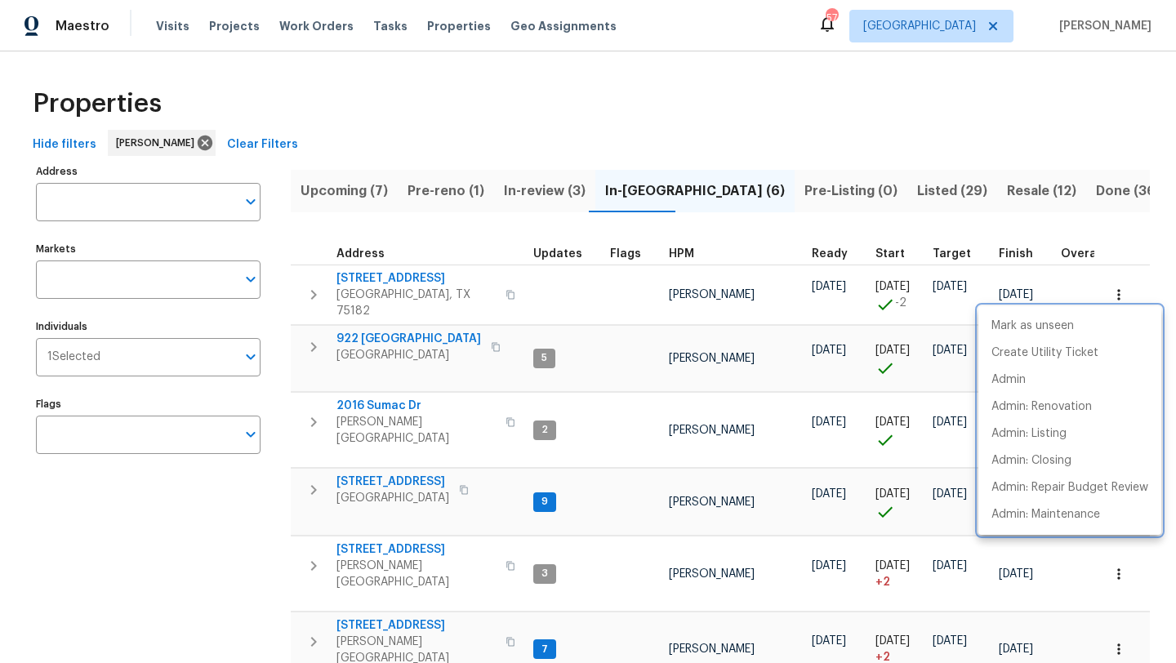
click at [385, 278] on div at bounding box center [588, 331] width 1176 height 663
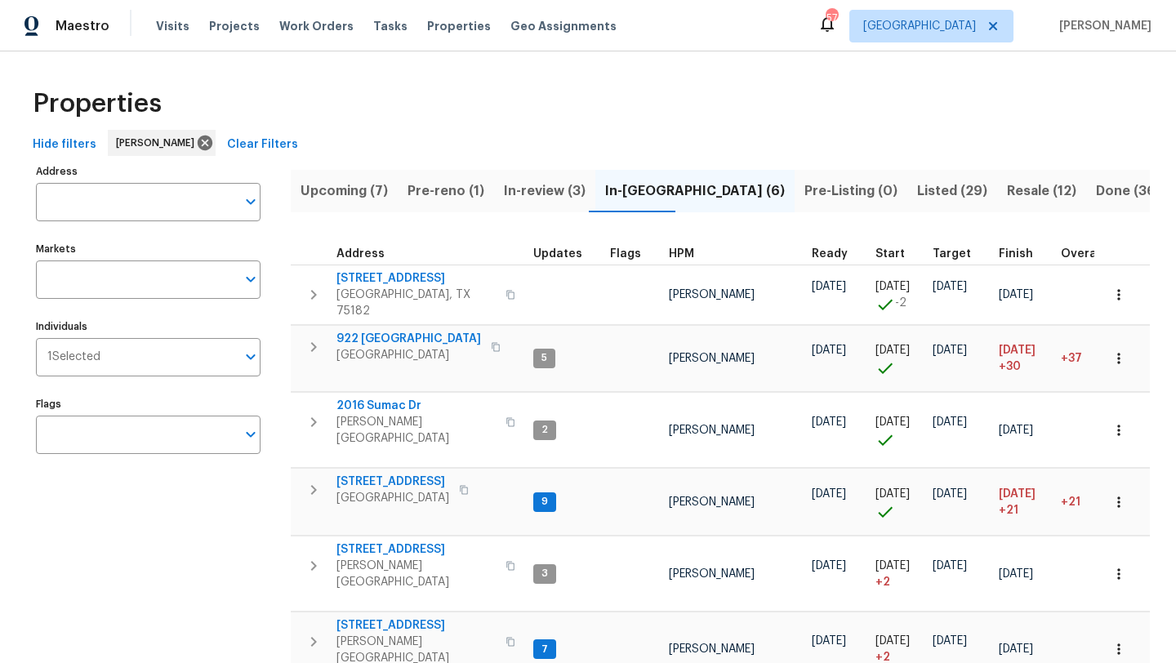
click at [385, 278] on span "[STREET_ADDRESS]" at bounding box center [415, 278] width 159 height 16
click at [457, 189] on span "Pre-reno (1)" at bounding box center [446, 191] width 77 height 23
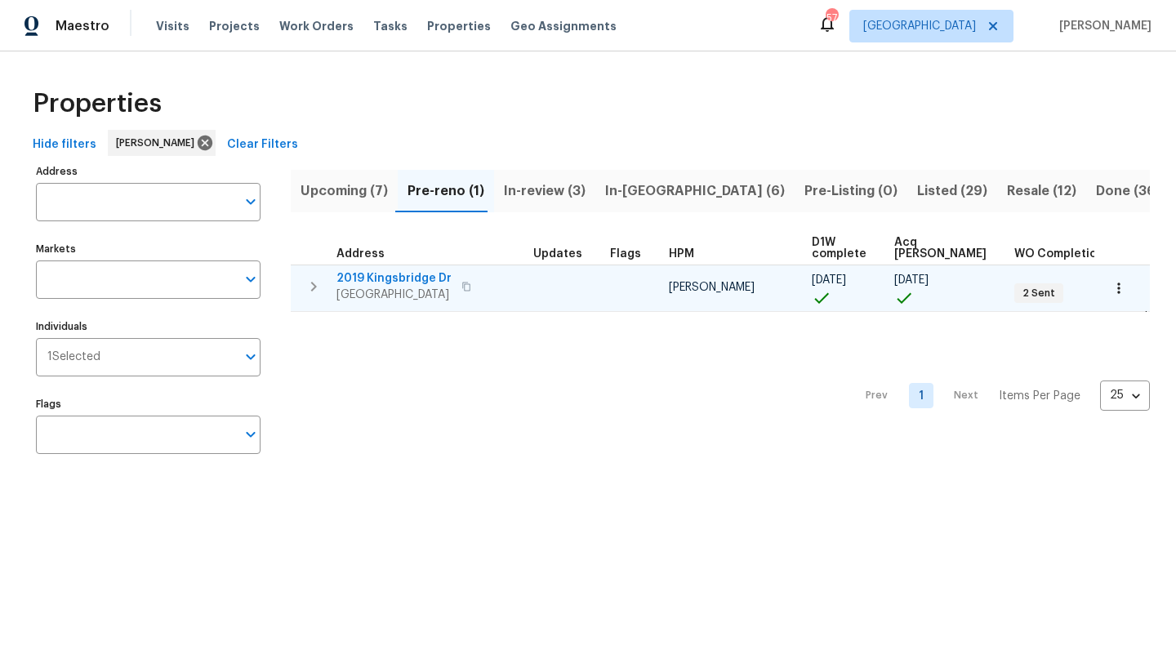
click at [439, 274] on span "2019 Kingsbridge Dr" at bounding box center [393, 278] width 115 height 16
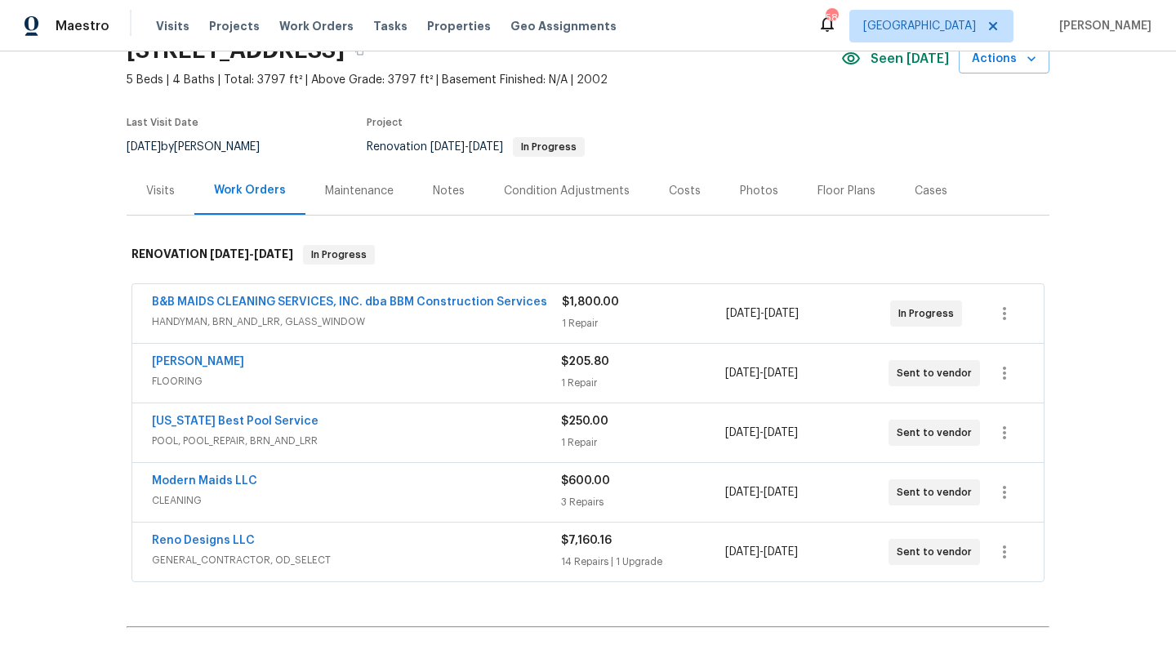
scroll to position [86, 0]
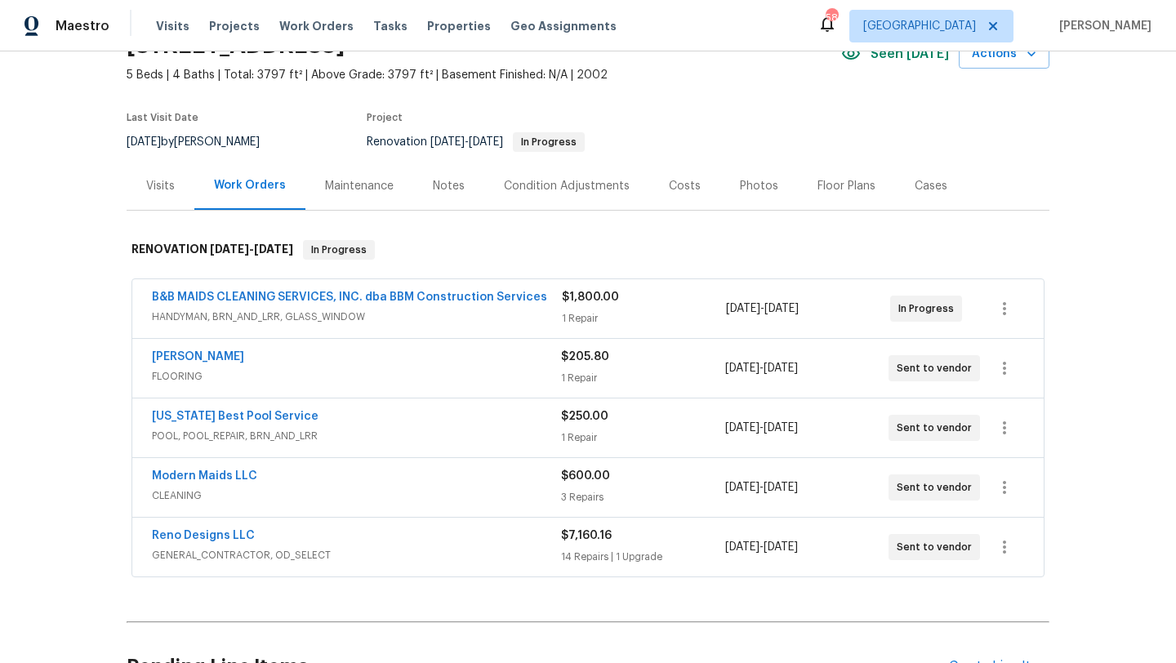
click at [439, 527] on div "Reno Designs LLC GENERAL_CONTRACTOR, OD_SELECT $7,160.16 14 Repairs | 1 Upgrade…" at bounding box center [587, 547] width 911 height 59
click at [437, 542] on div "Reno Designs LLC" at bounding box center [356, 538] width 409 height 20
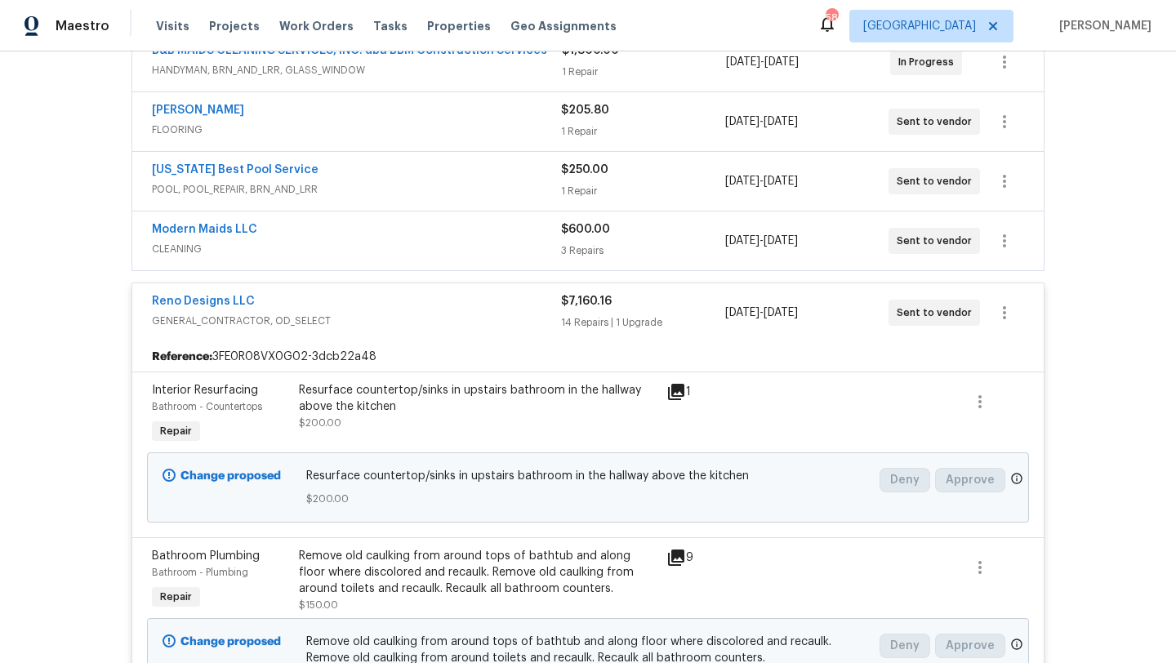
scroll to position [323, 0]
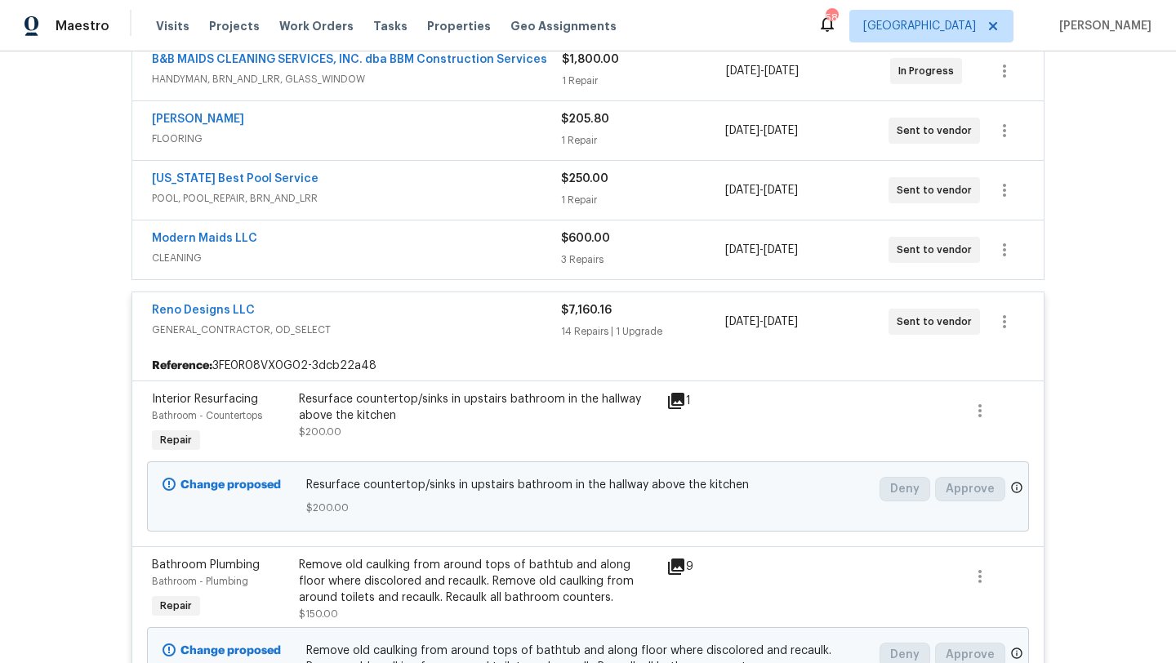
click at [390, 346] on div "Reno Designs LLC GENERAL_CONTRACTOR, OD_SELECT $7,160.16 14 Repairs | 1 Upgrade…" at bounding box center [587, 321] width 911 height 59
click at [375, 324] on span "GENERAL_CONTRACTOR, OD_SELECT" at bounding box center [356, 330] width 409 height 16
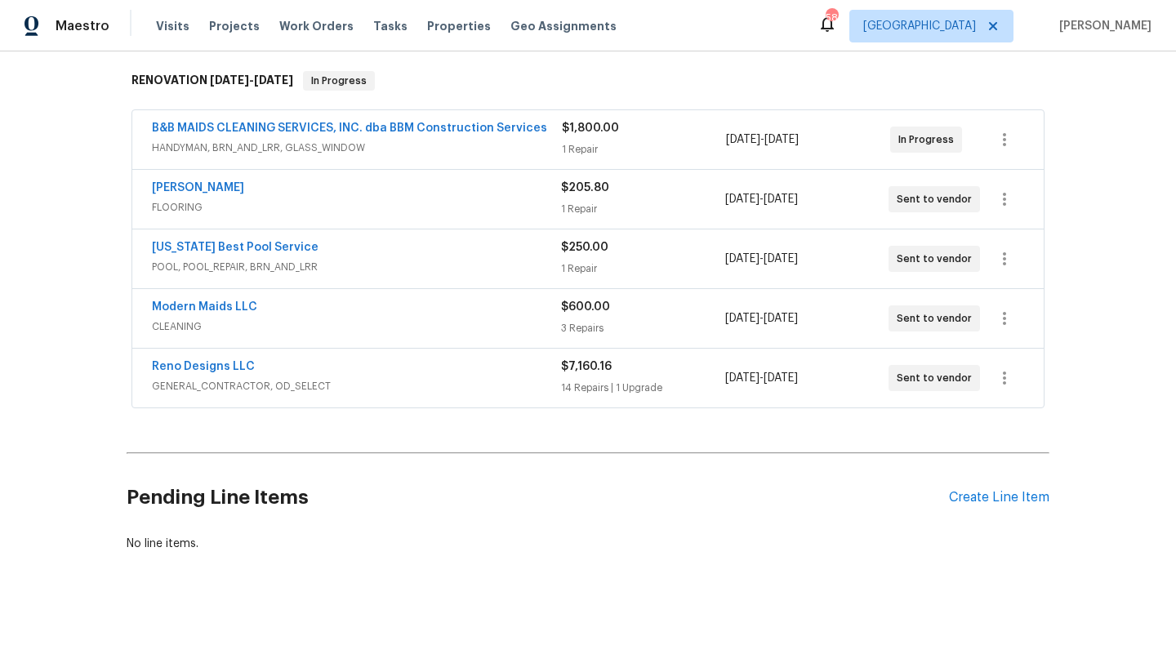
scroll to position [255, 0]
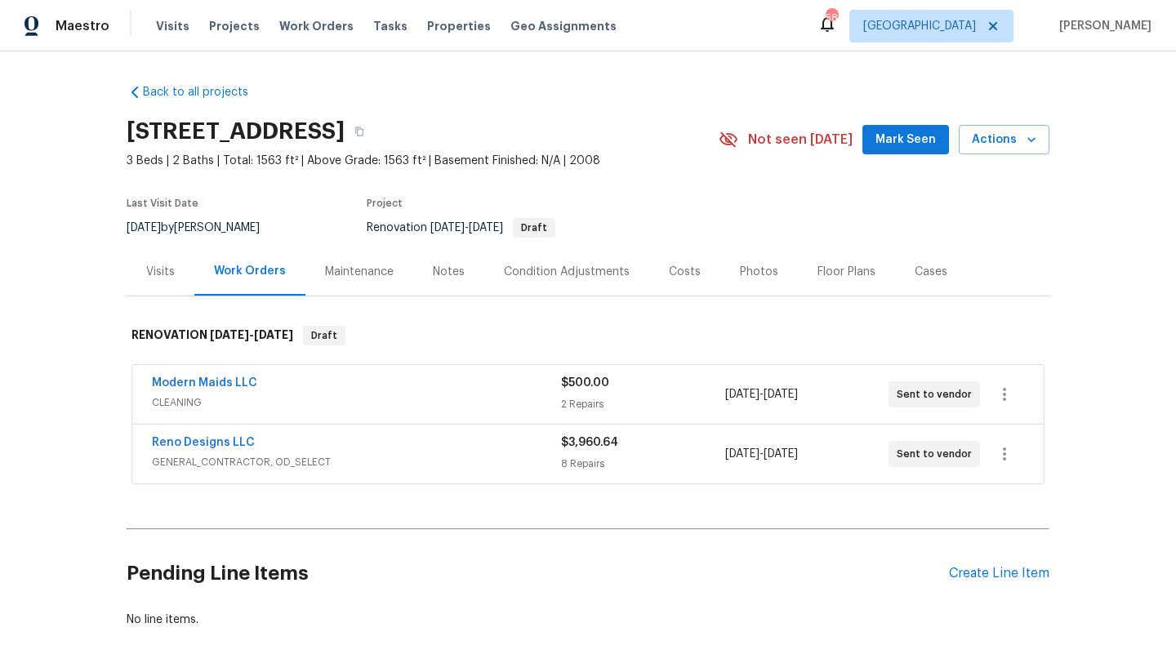
click at [243, 433] on div "Reno Designs LLC GENERAL_CONTRACTOR, OD_SELECT $3,960.64 8 Repairs [DATE] - [DA…" at bounding box center [587, 454] width 911 height 59
click at [237, 438] on link "Reno Designs LLC" at bounding box center [203, 442] width 103 height 11
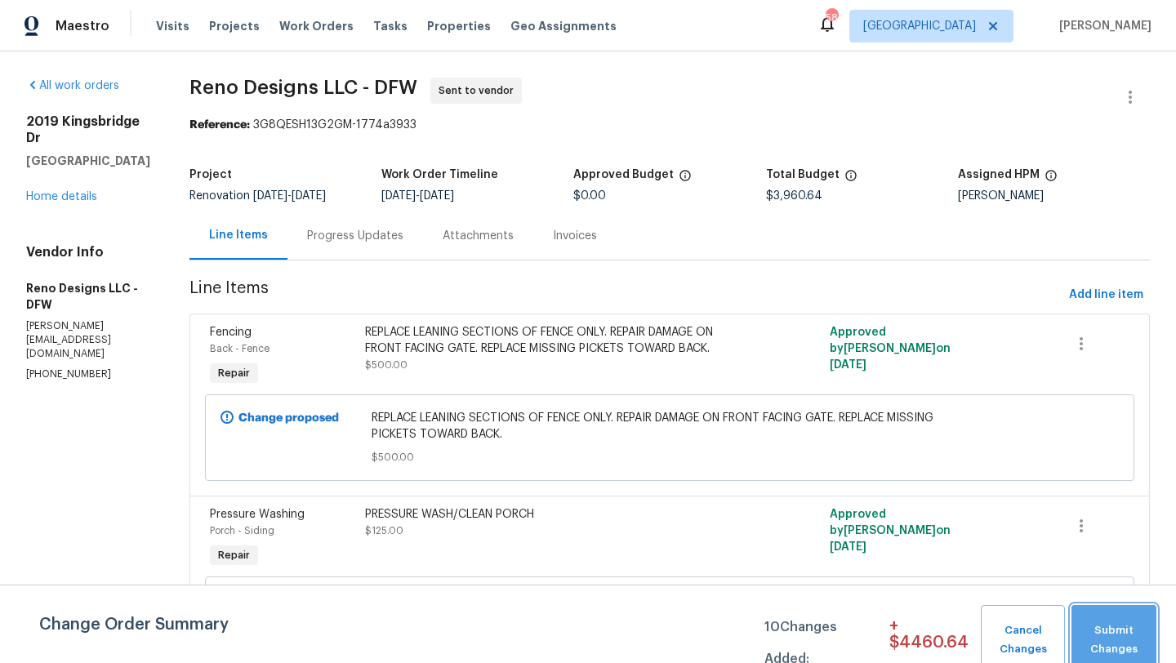
click at [1096, 631] on span "Submit Changes" at bounding box center [1114, 641] width 69 height 38
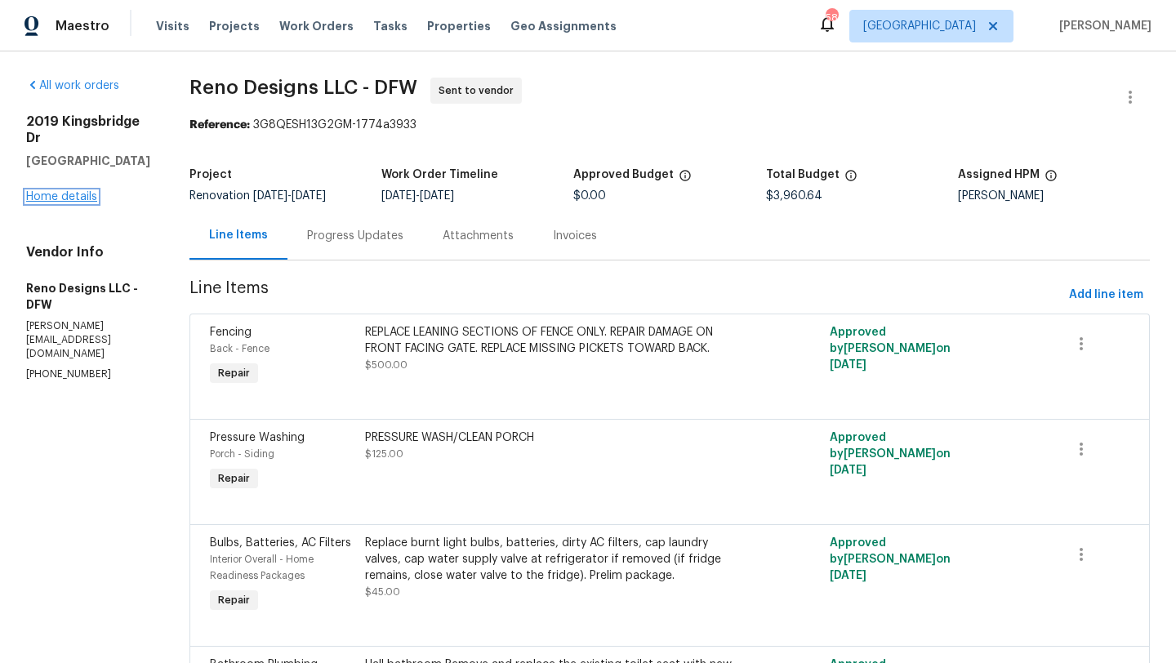
click at [69, 195] on link "Home details" at bounding box center [61, 196] width 71 height 11
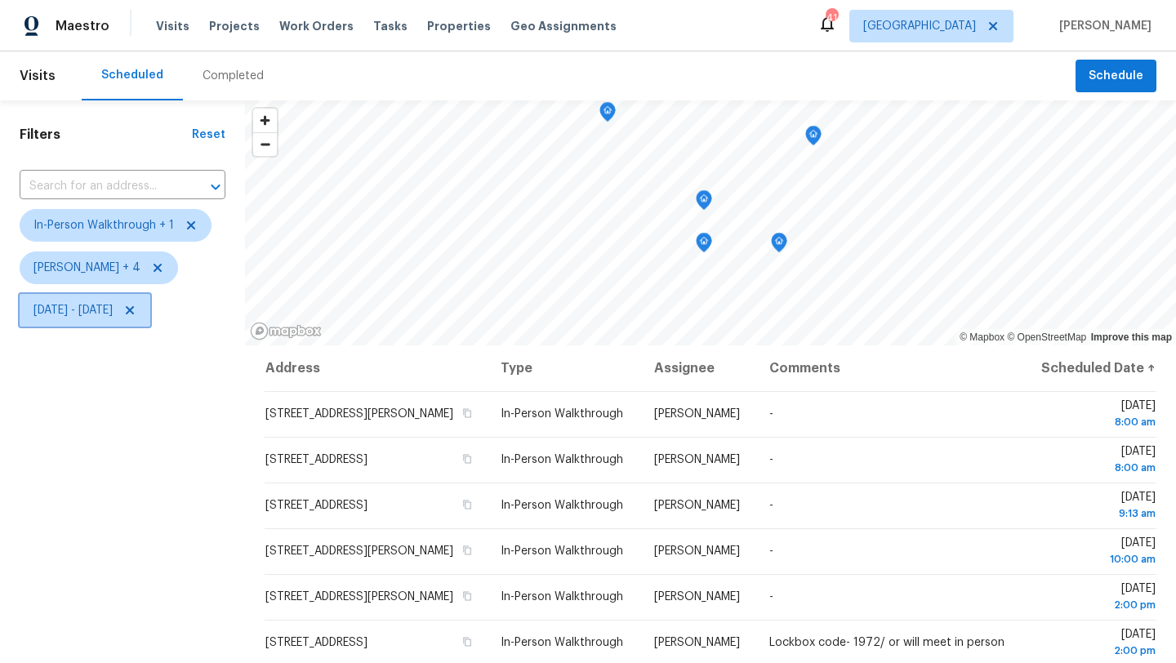
click at [113, 312] on span "[DATE] - [DATE]" at bounding box center [72, 310] width 79 height 16
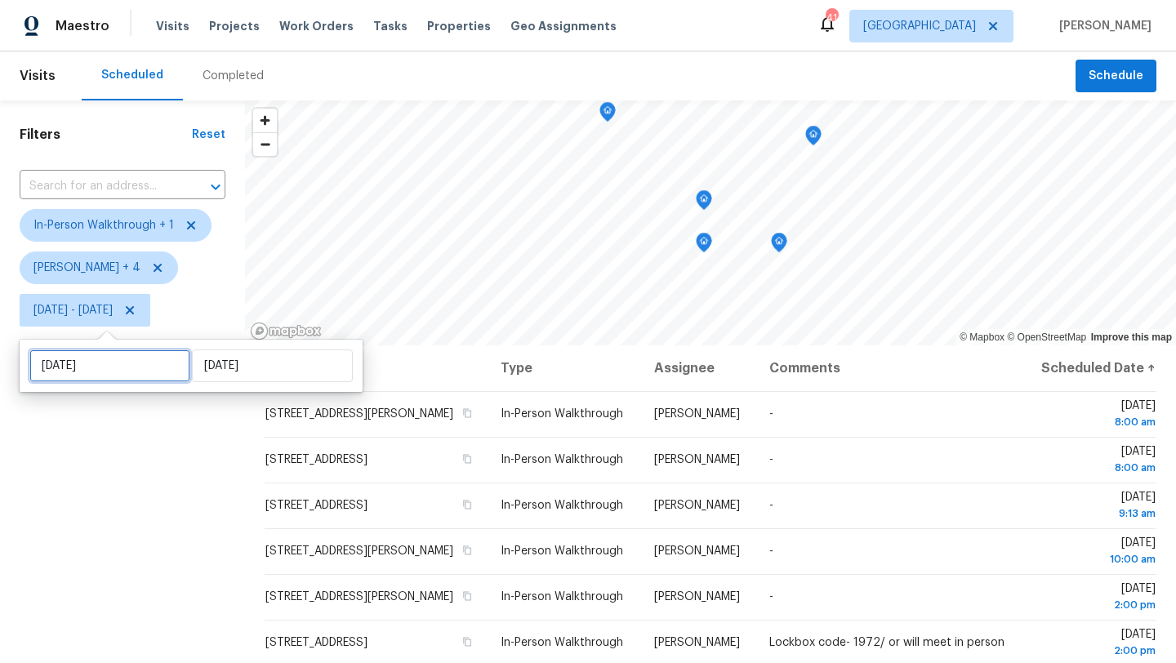
click at [124, 362] on input "[DATE]" at bounding box center [109, 366] width 161 height 33
select select "8"
select select "2025"
select select "9"
select select "2025"
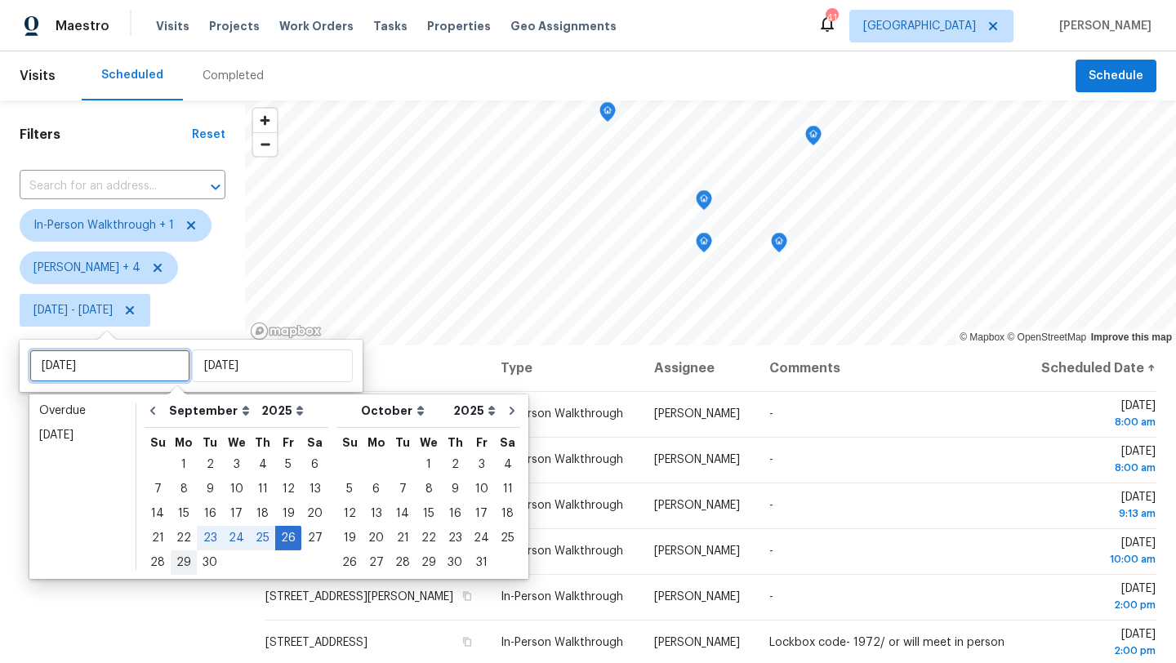
type input "[DATE]"
click at [185, 564] on div "29" at bounding box center [184, 562] width 26 height 23
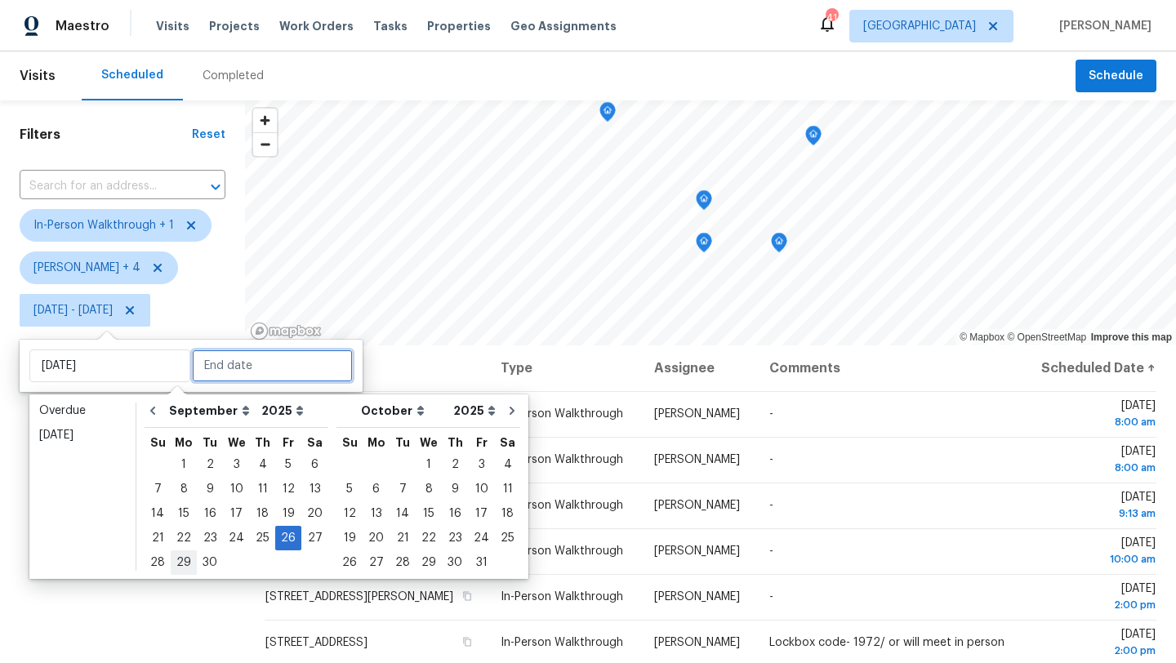
type input "[DATE]"
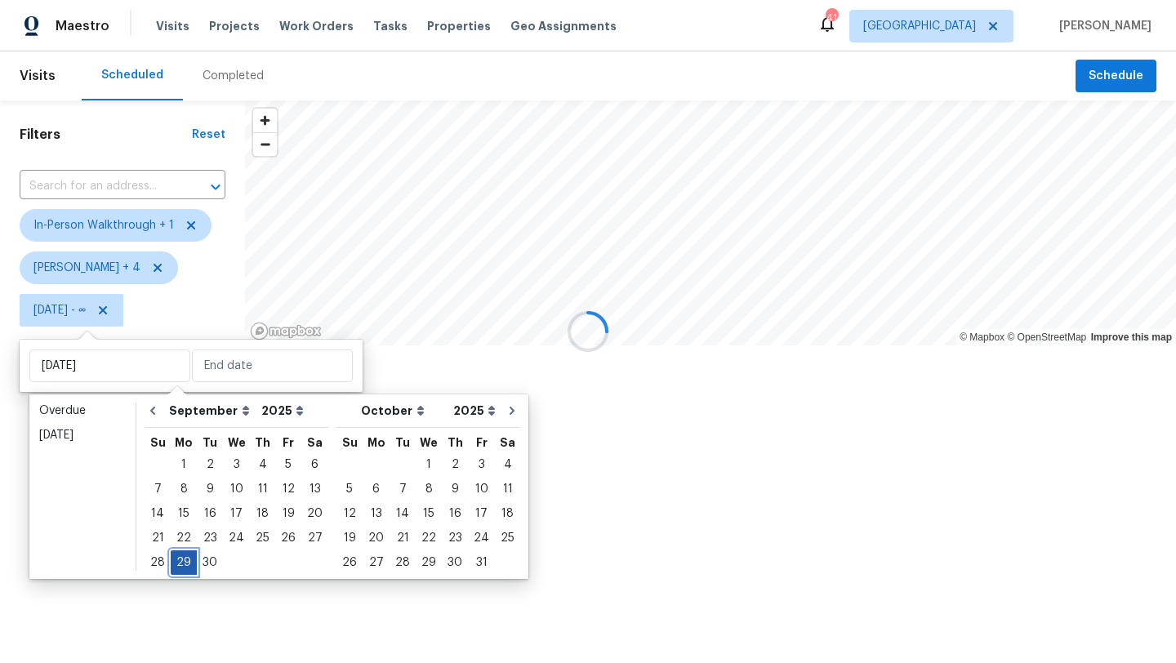
click at [185, 564] on div "29" at bounding box center [184, 562] width 26 height 23
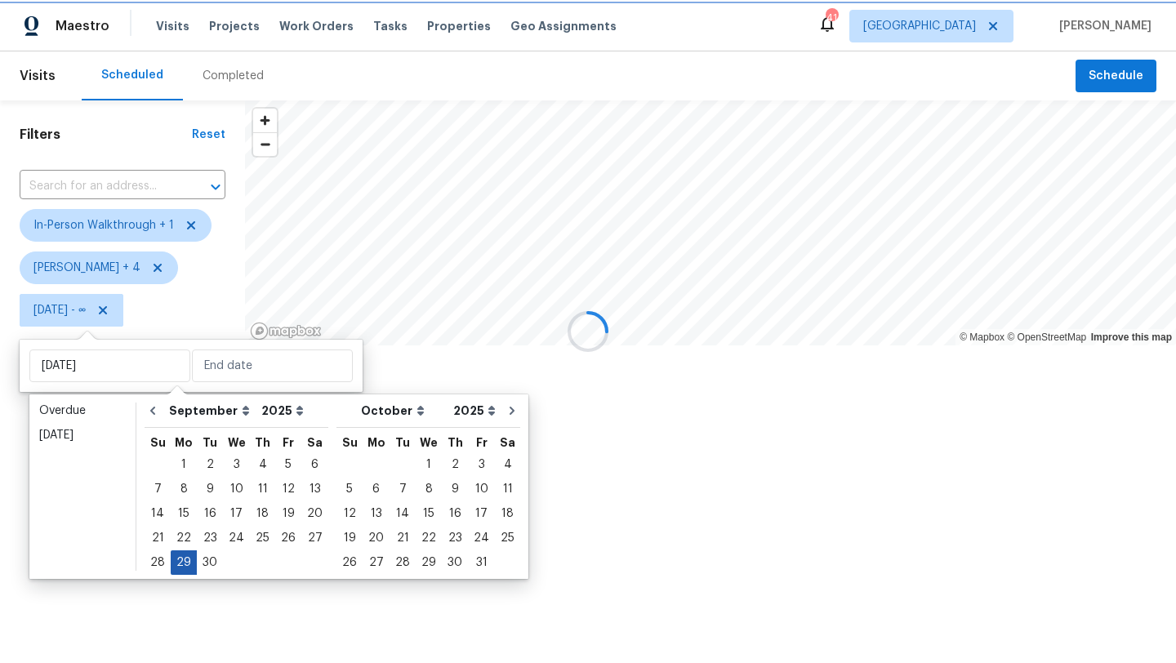
type input "[DATE]"
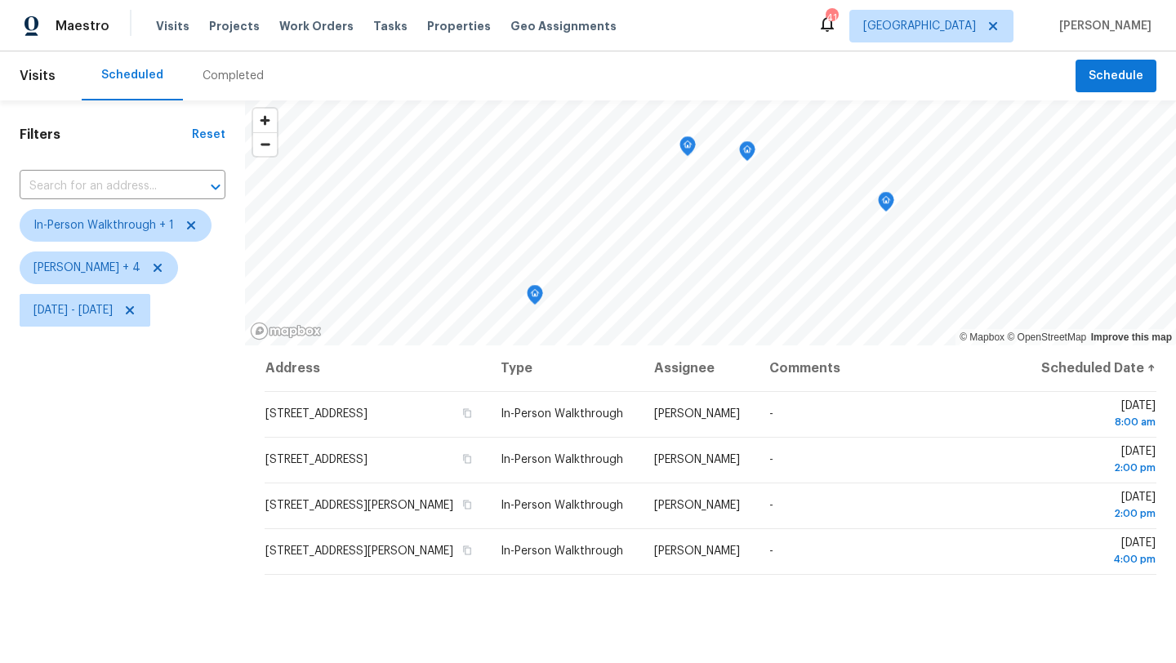
click at [185, 564] on div "Filters Reset ​ In-Person Walkthrough + 1 [PERSON_NAME] + 4 [DATE] - [DATE]" at bounding box center [122, 488] width 245 height 776
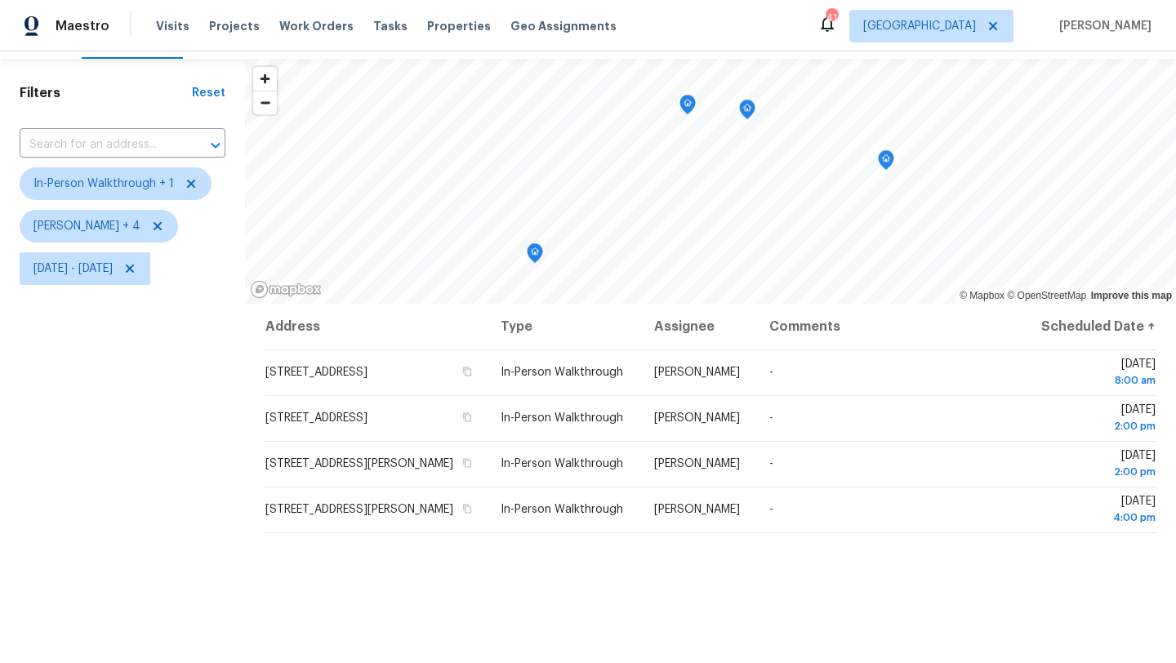
scroll to position [42, 0]
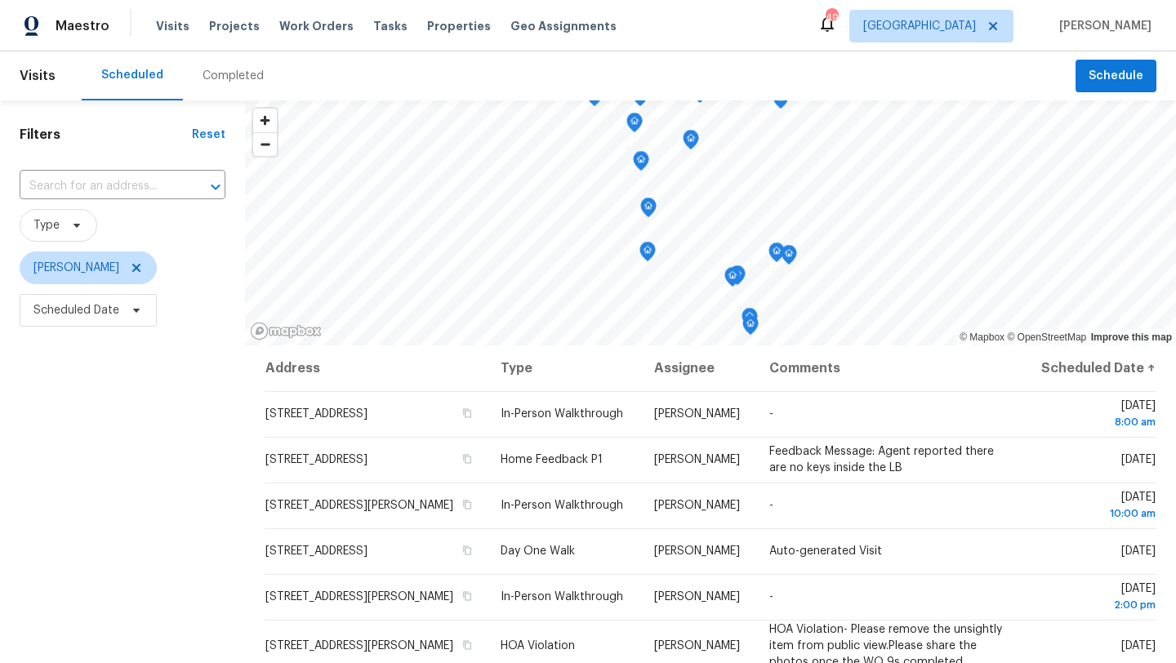
scroll to position [35, 0]
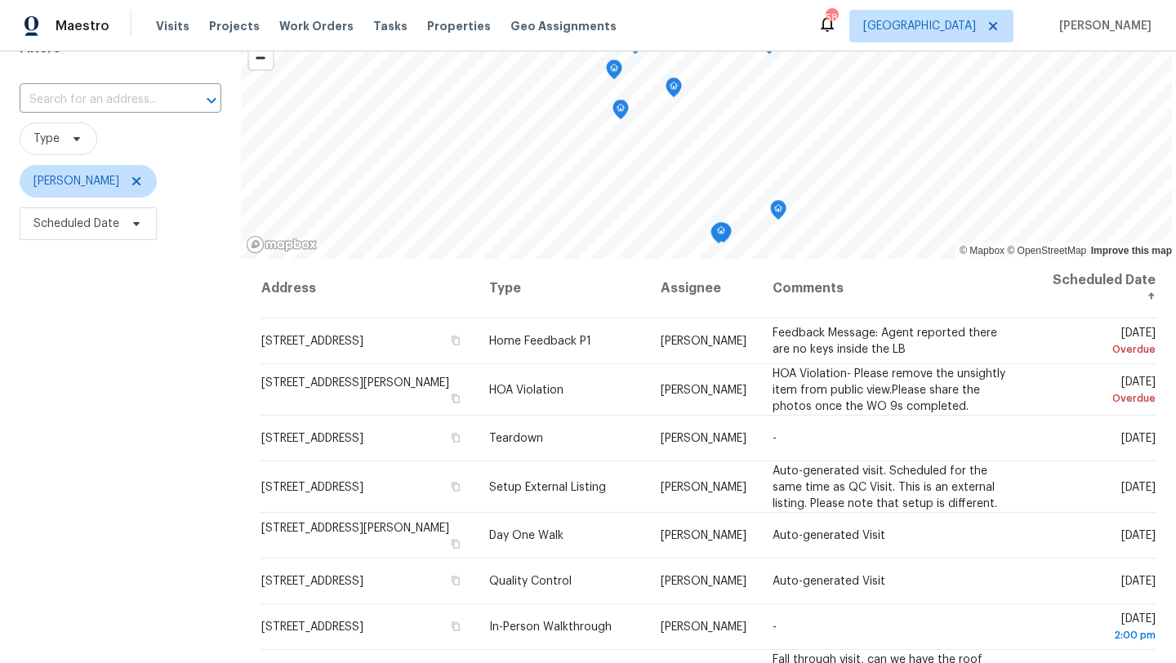
scroll to position [93, 0]
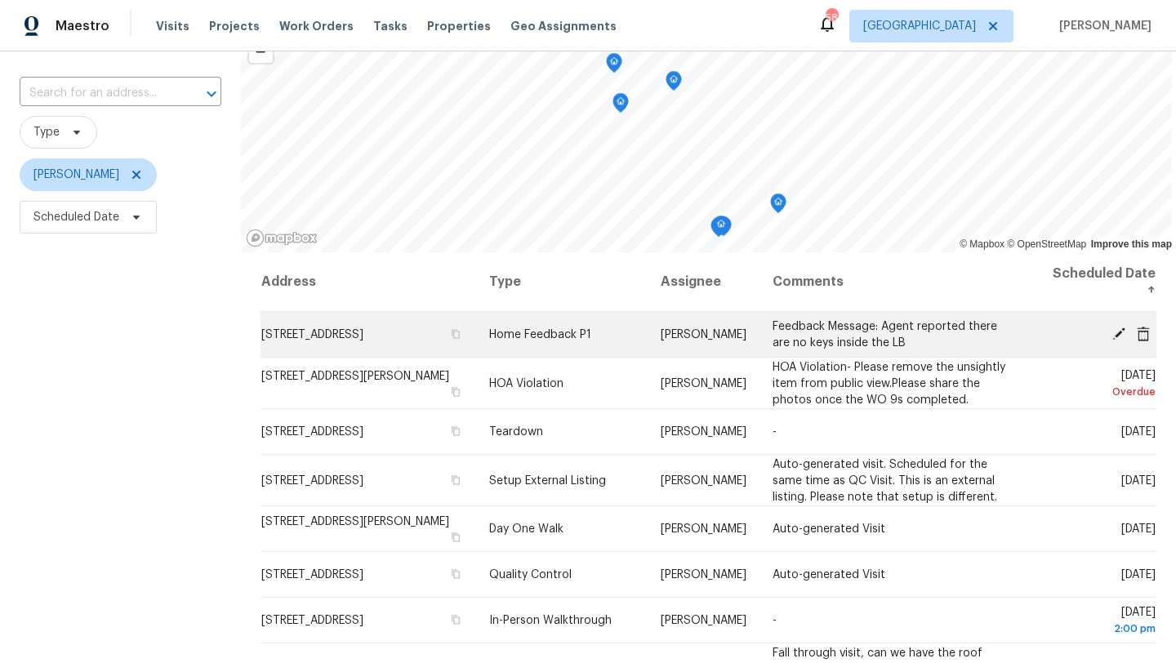
click at [1116, 329] on icon at bounding box center [1119, 333] width 15 height 15
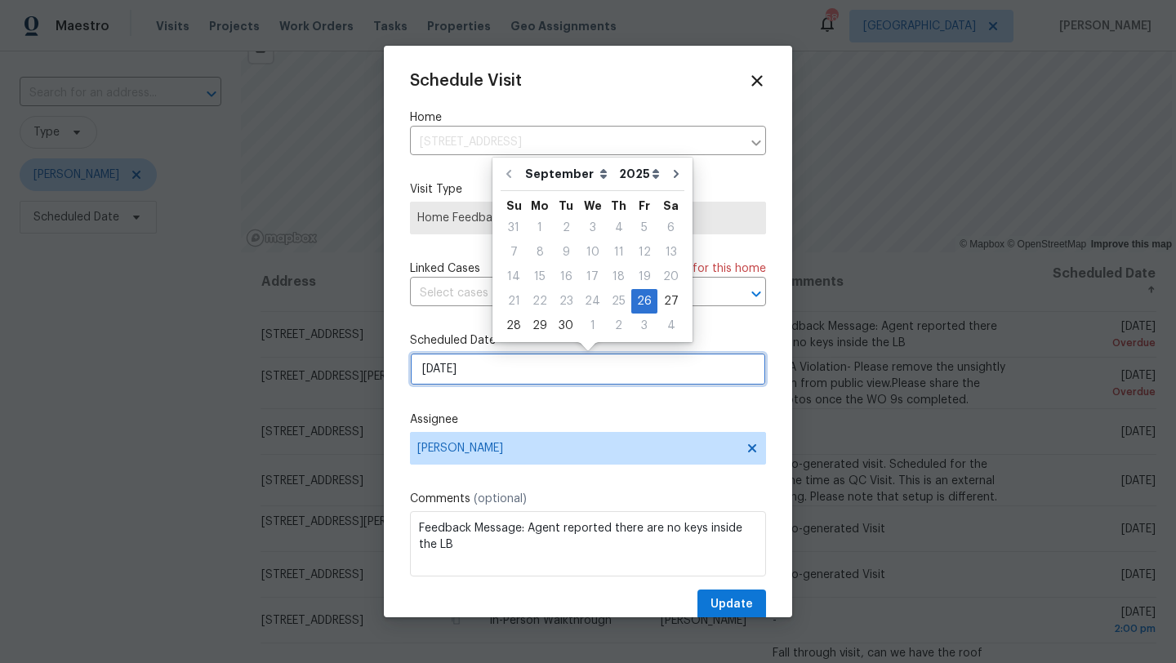
click at [591, 366] on input "[DATE]" at bounding box center [588, 369] width 356 height 33
click at [540, 321] on div "29" at bounding box center [540, 325] width 26 height 23
type input "[DATE]"
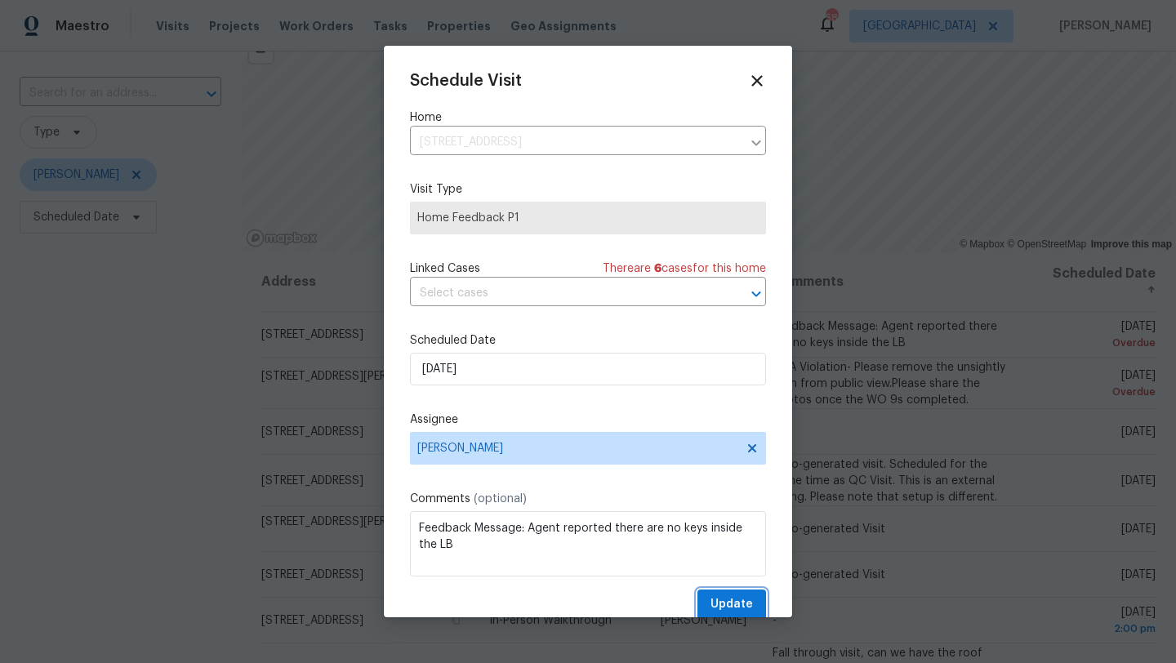
click at [744, 601] on span "Update" at bounding box center [732, 605] width 42 height 20
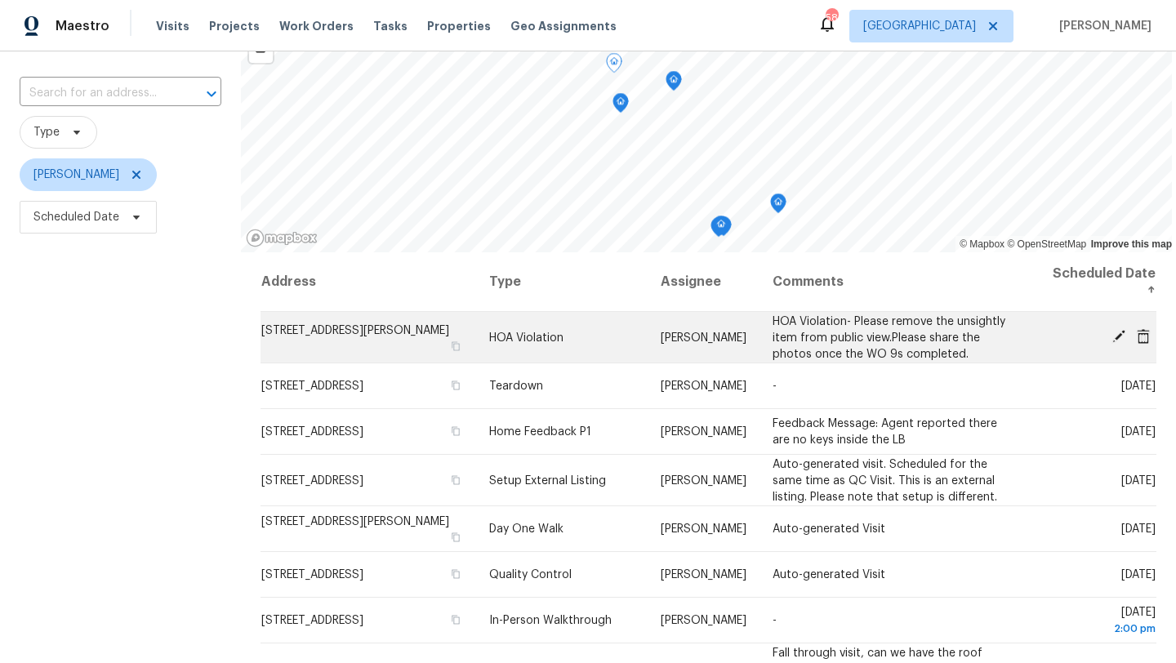
click at [1119, 336] on icon at bounding box center [1118, 336] width 13 height 13
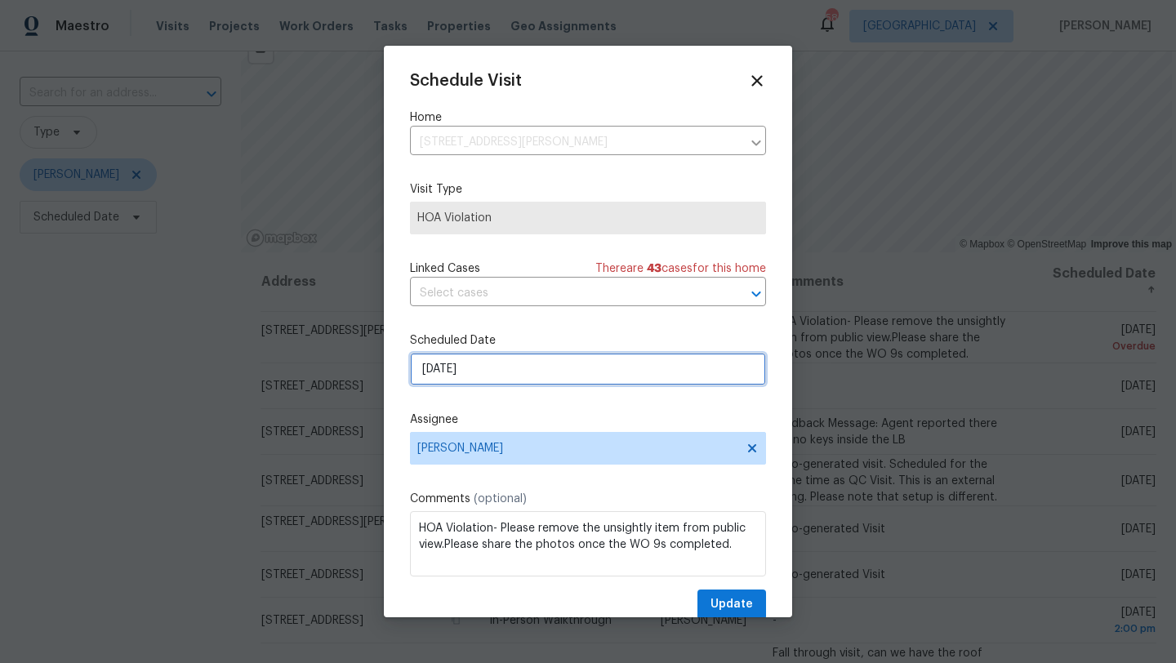
click at [641, 368] on input "[DATE]" at bounding box center [588, 369] width 356 height 33
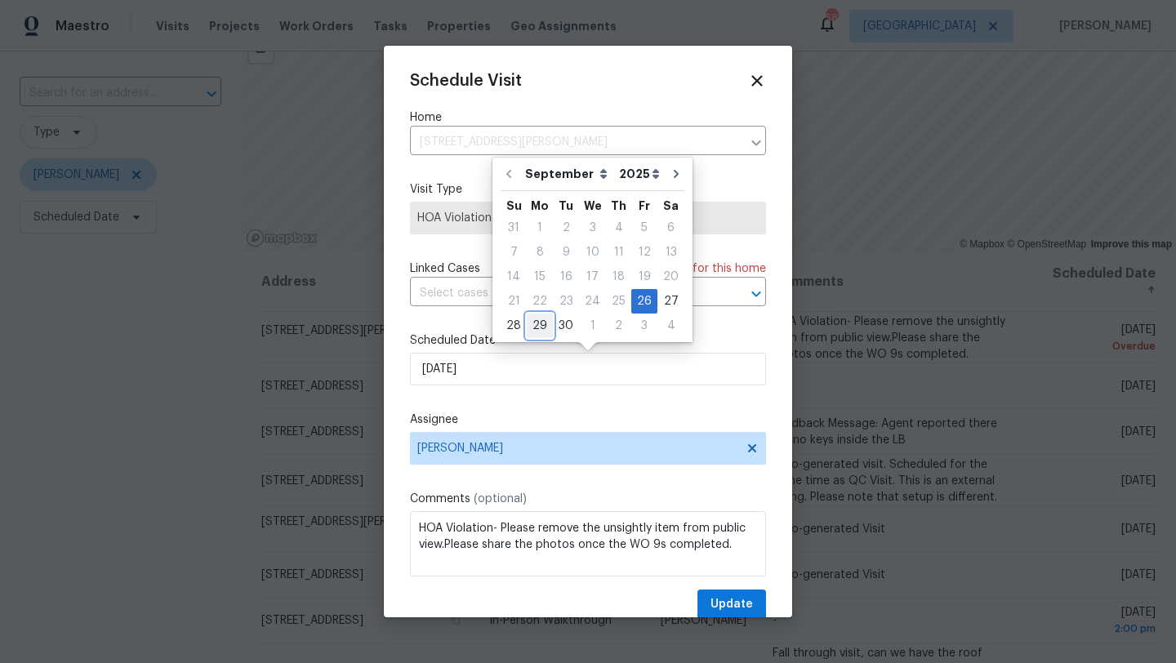
click at [538, 320] on div "29" at bounding box center [540, 325] width 26 height 23
type input "[DATE]"
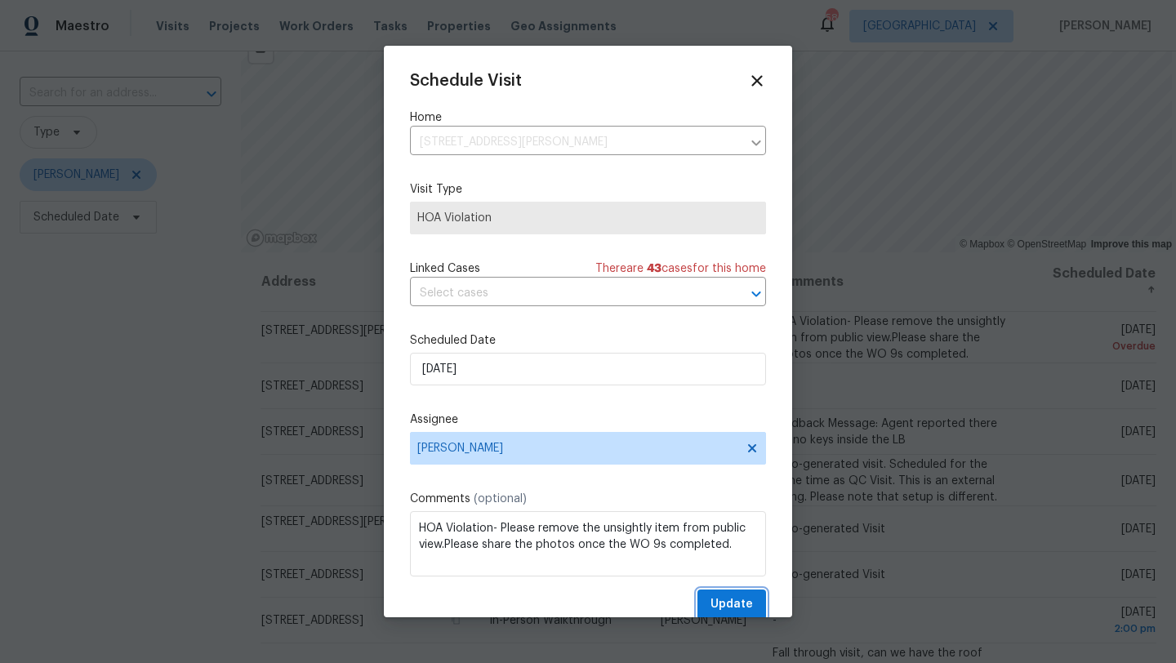
click at [722, 599] on span "Update" at bounding box center [732, 605] width 42 height 20
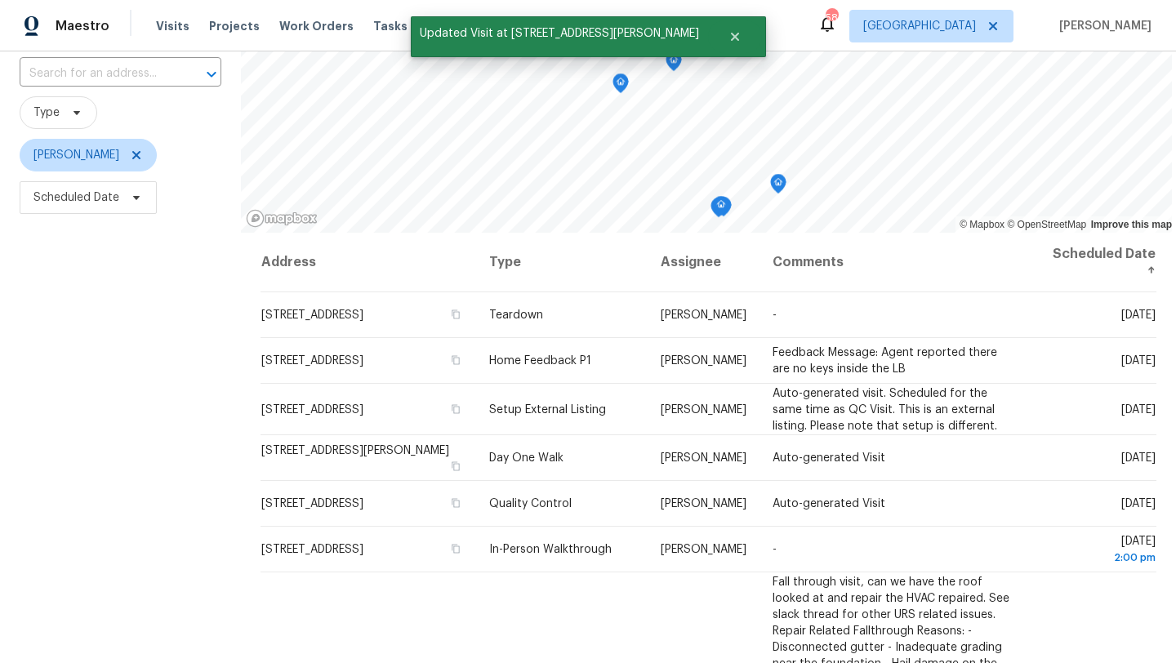
scroll to position [118, 0]
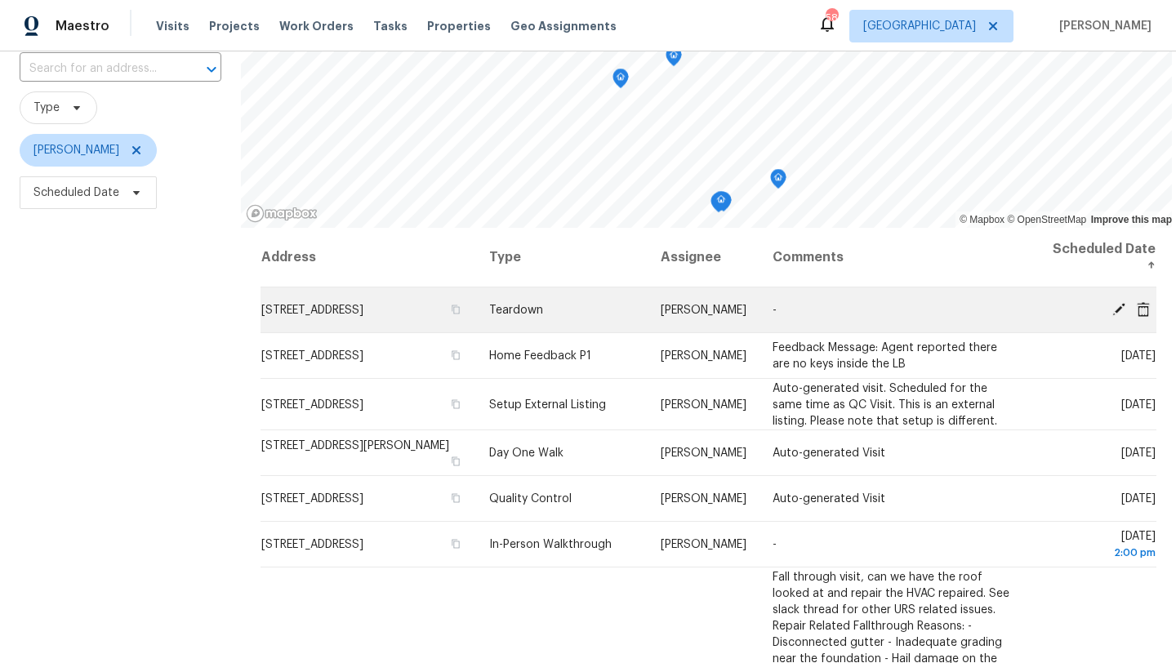
click at [1119, 305] on icon at bounding box center [1119, 308] width 15 height 15
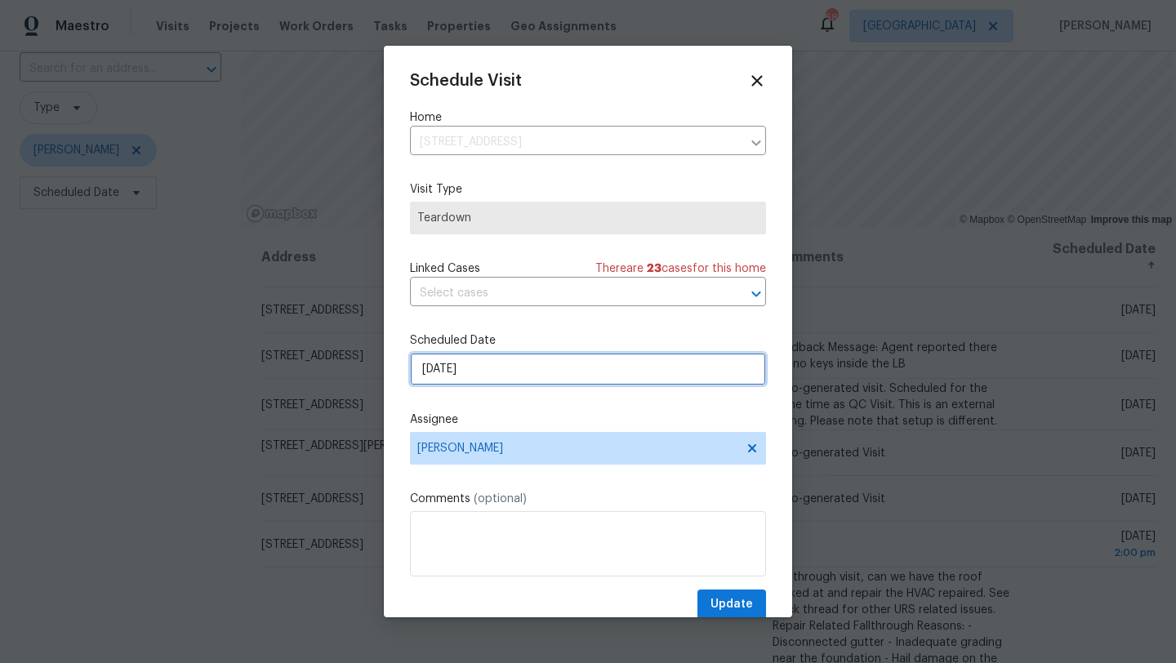
click at [540, 372] on input "[DATE]" at bounding box center [588, 369] width 356 height 33
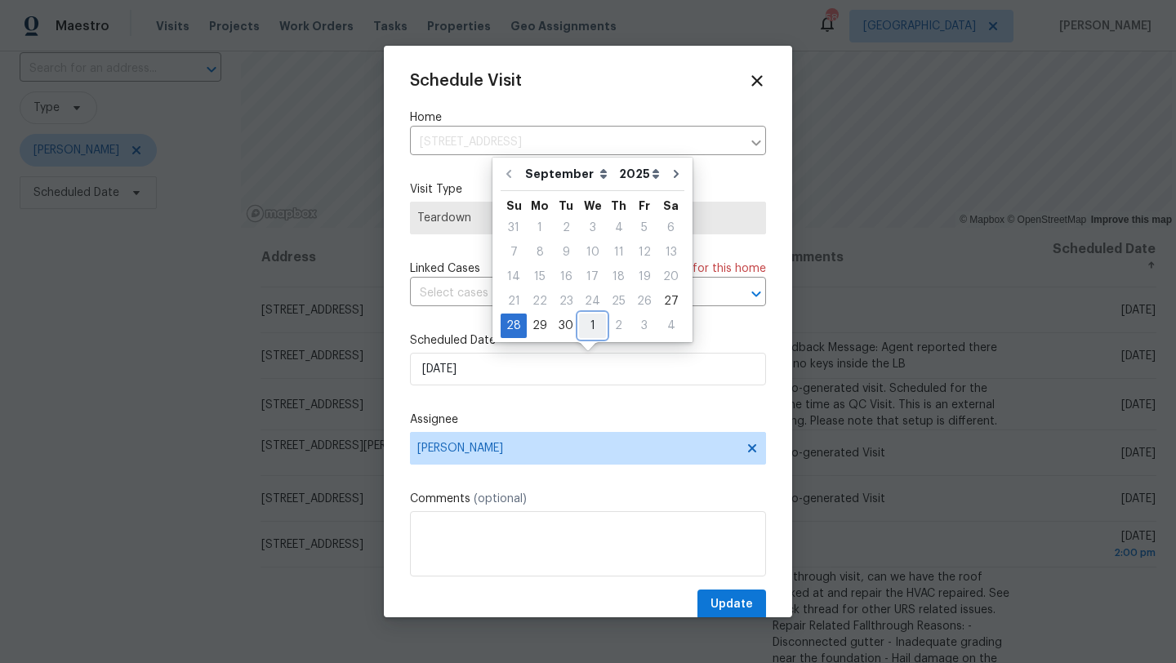
click at [589, 325] on div "1" at bounding box center [592, 325] width 27 height 23
type input "[DATE]"
select select "9"
click at [724, 604] on span "Update" at bounding box center [732, 605] width 42 height 20
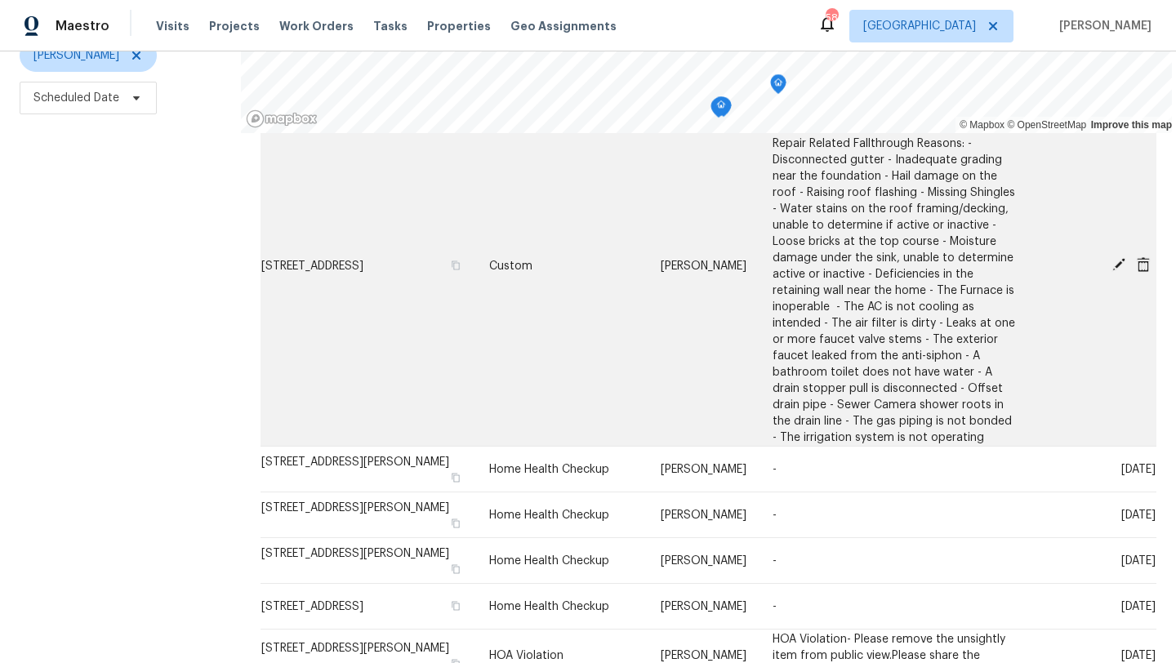
scroll to position [345, 0]
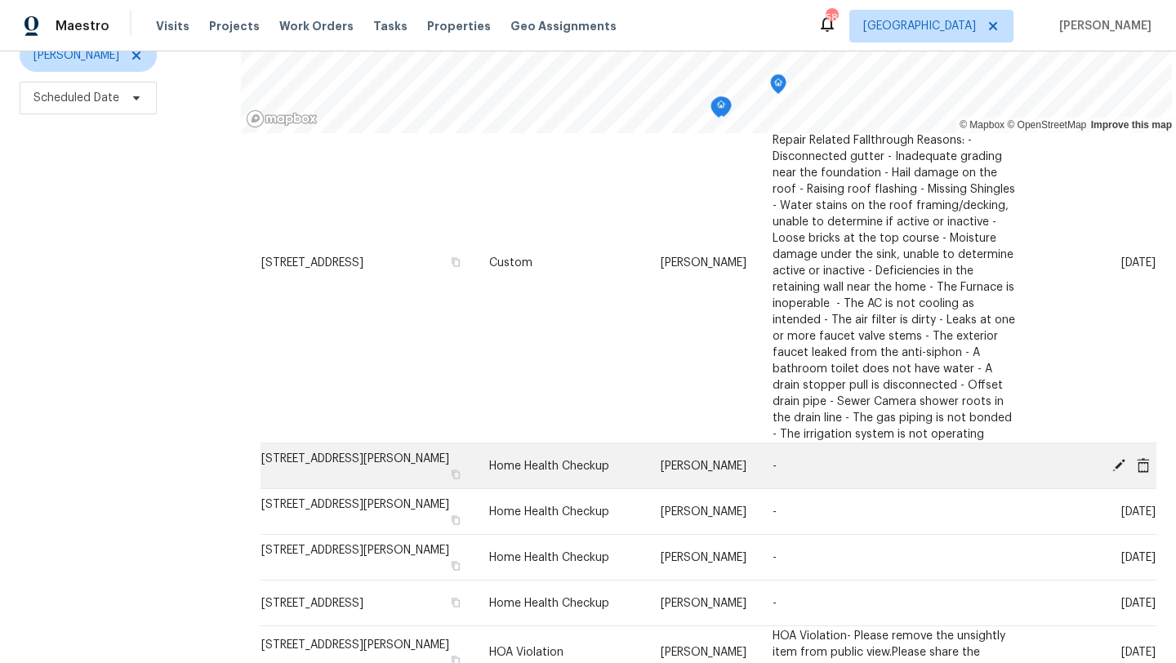
click at [1118, 464] on icon at bounding box center [1118, 464] width 13 height 13
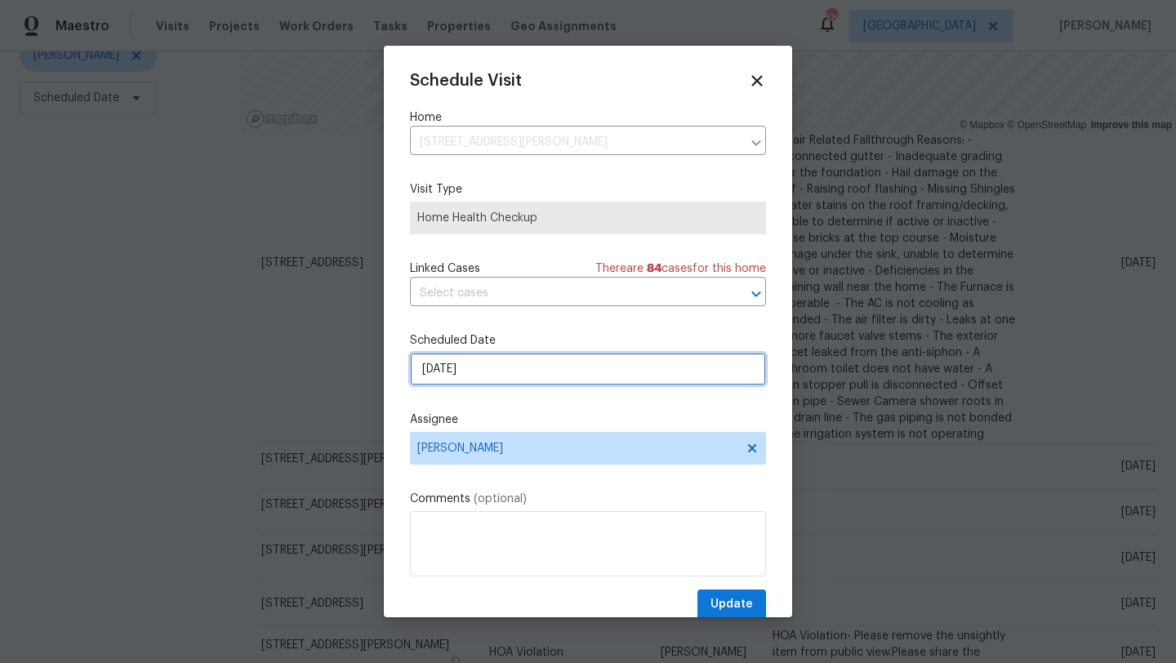
click at [526, 370] on input "[DATE]" at bounding box center [588, 369] width 356 height 33
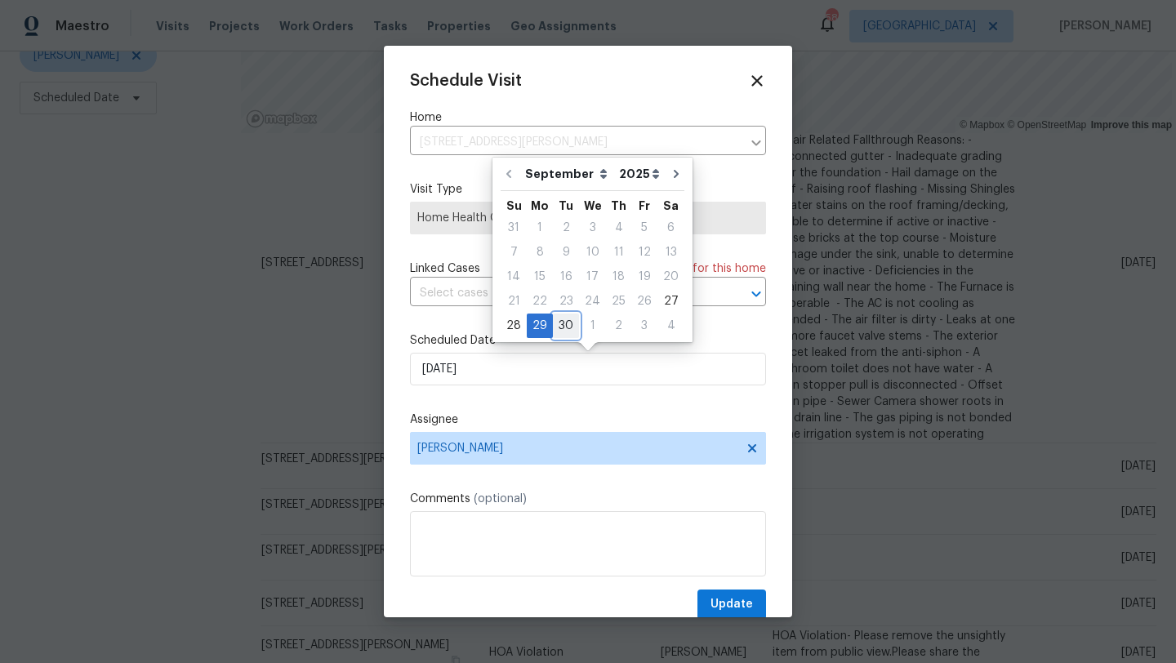
click at [566, 324] on div "30" at bounding box center [566, 325] width 26 height 23
type input "[DATE]"
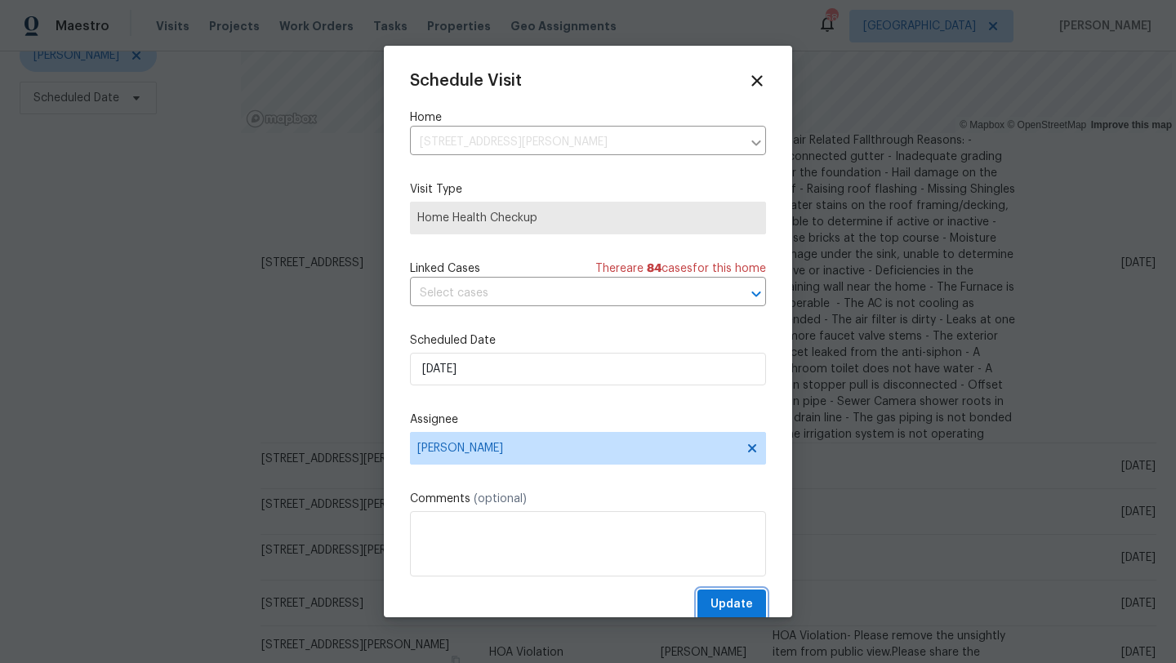
click at [714, 598] on span "Update" at bounding box center [732, 605] width 42 height 20
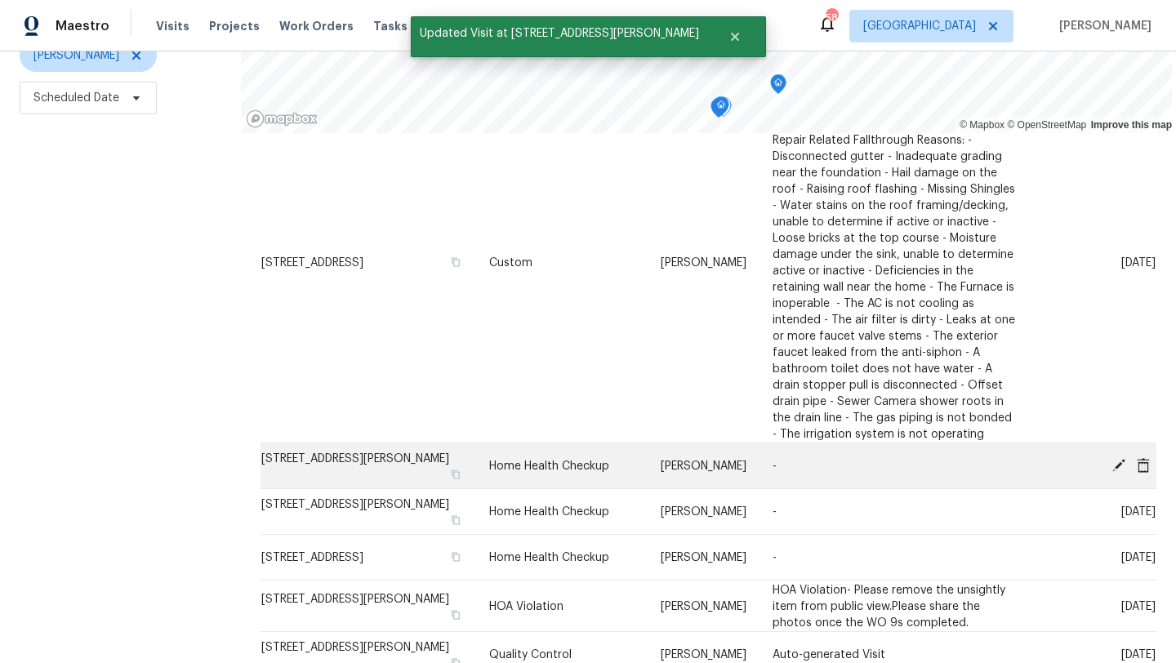
click at [1118, 464] on icon at bounding box center [1118, 464] width 13 height 13
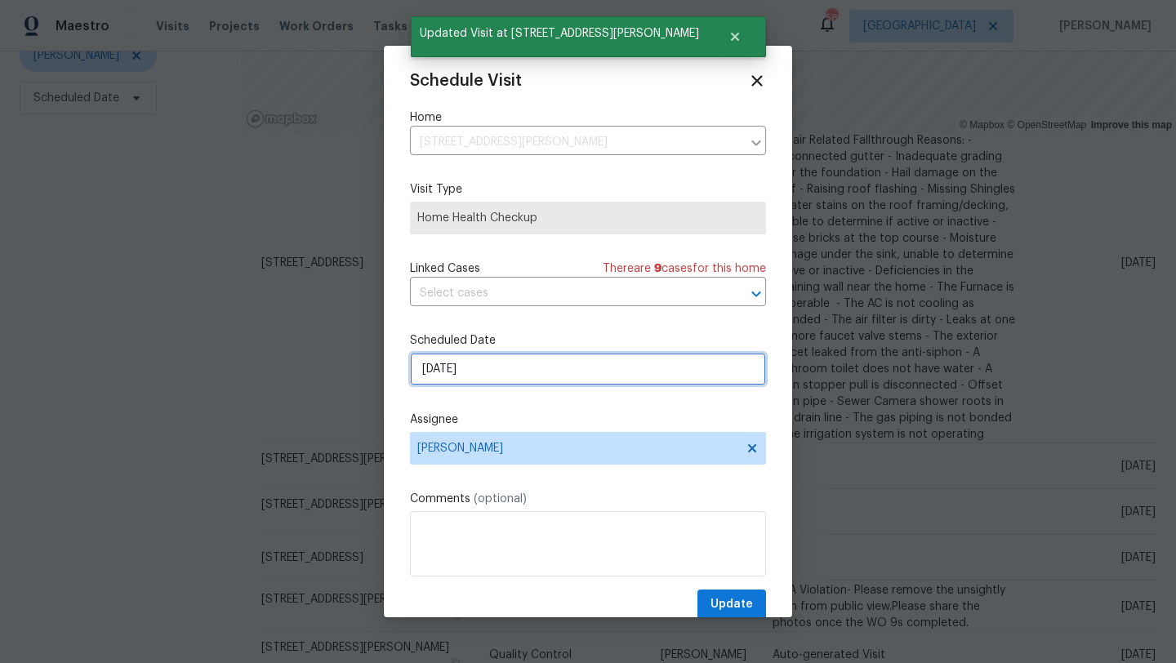
click at [516, 368] on input "[DATE]" at bounding box center [588, 369] width 356 height 33
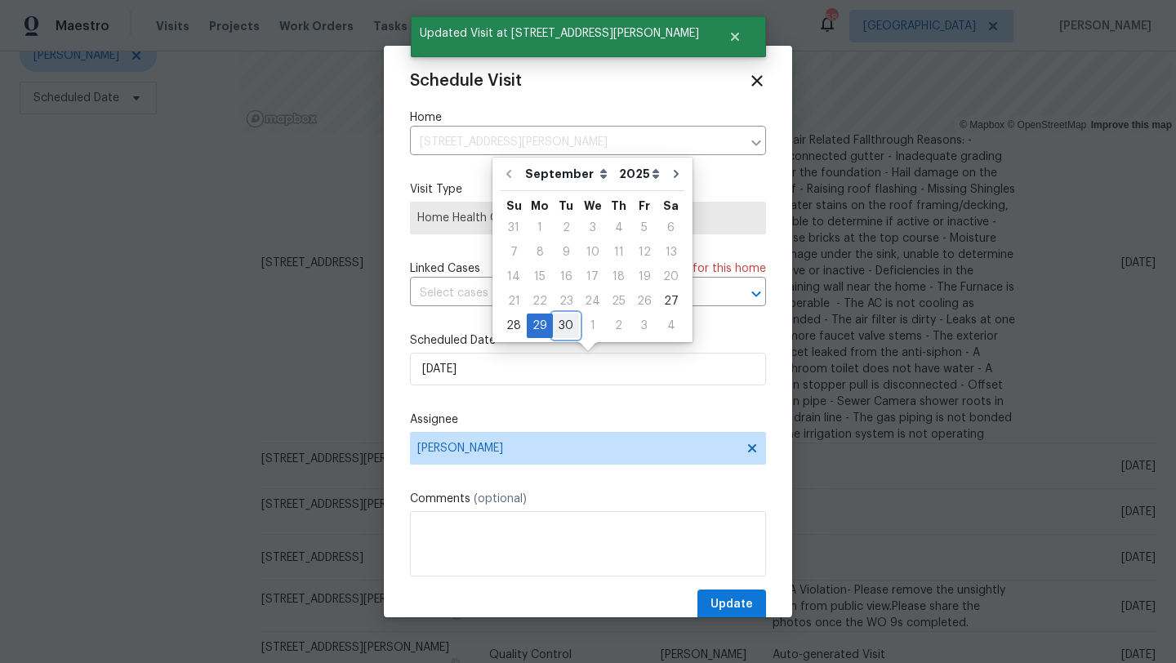
click at [563, 323] on div "30" at bounding box center [566, 325] width 26 height 23
type input "[DATE]"
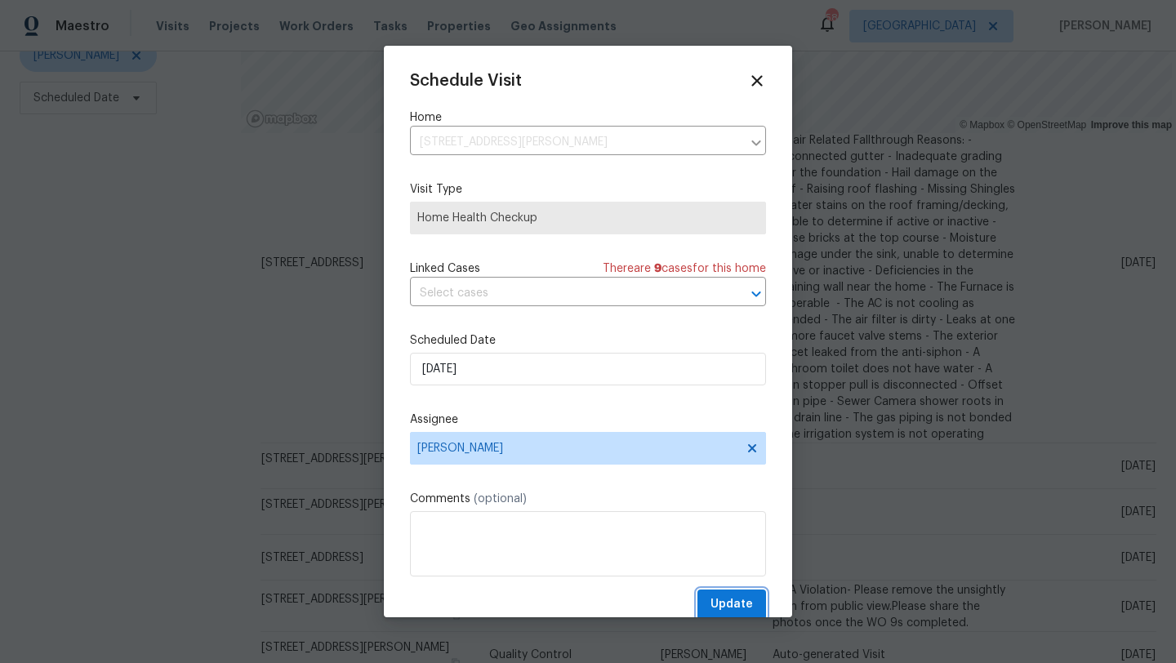
click at [739, 611] on span "Update" at bounding box center [732, 605] width 42 height 20
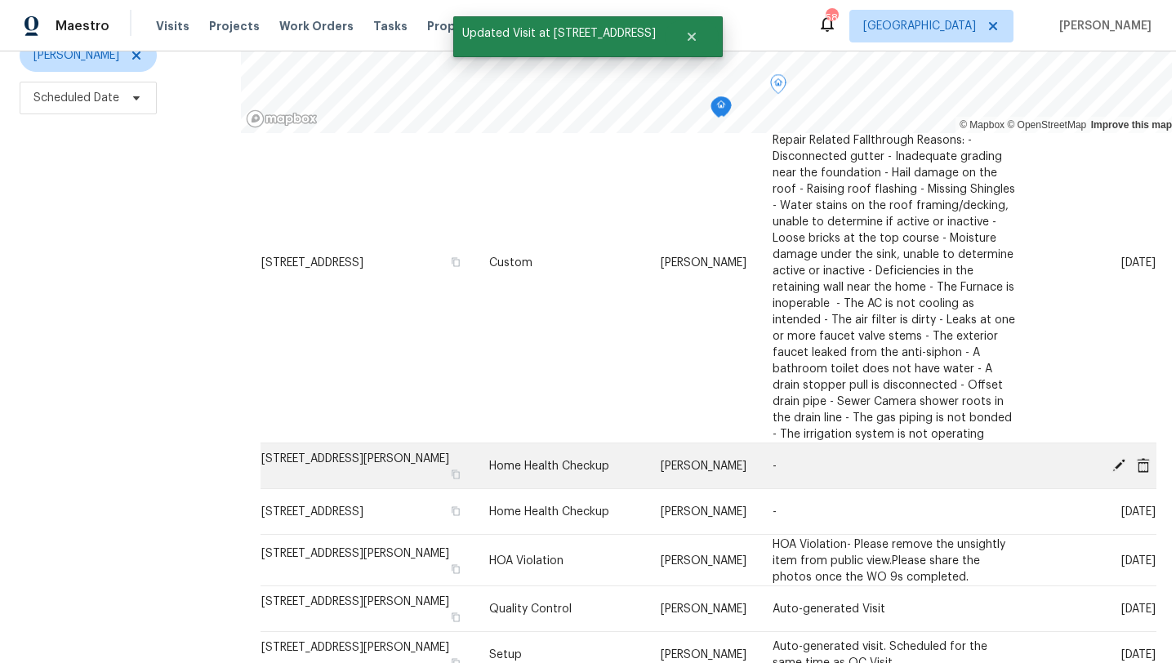
click at [1119, 461] on icon at bounding box center [1118, 464] width 13 height 13
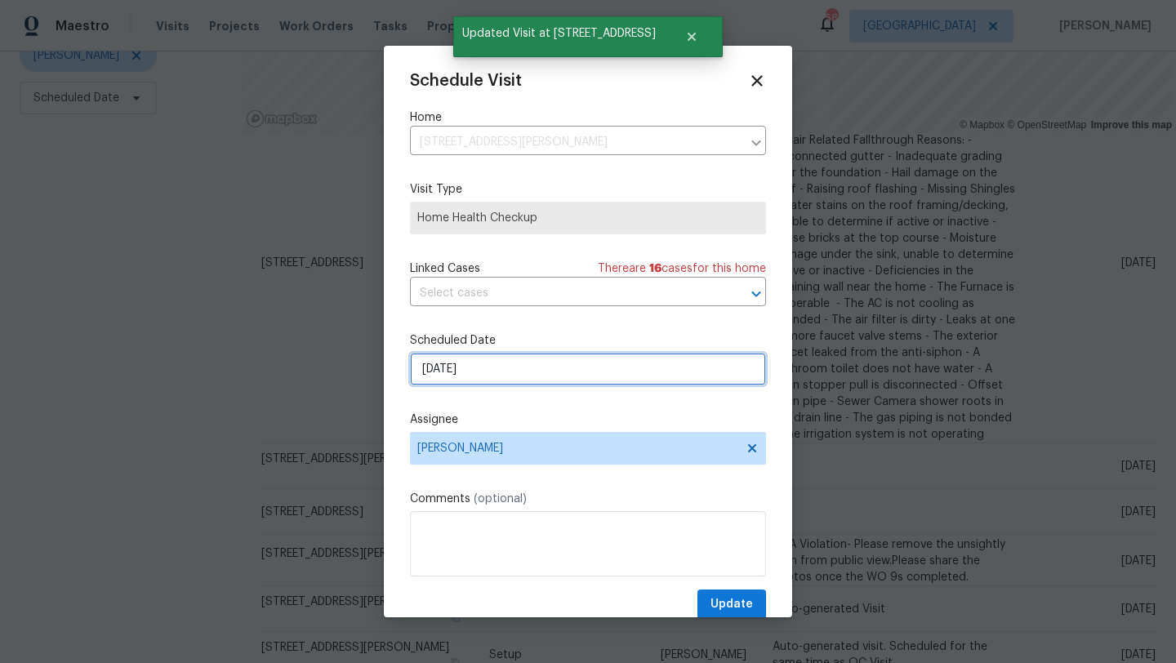
click at [587, 372] on input "[DATE]" at bounding box center [588, 369] width 356 height 33
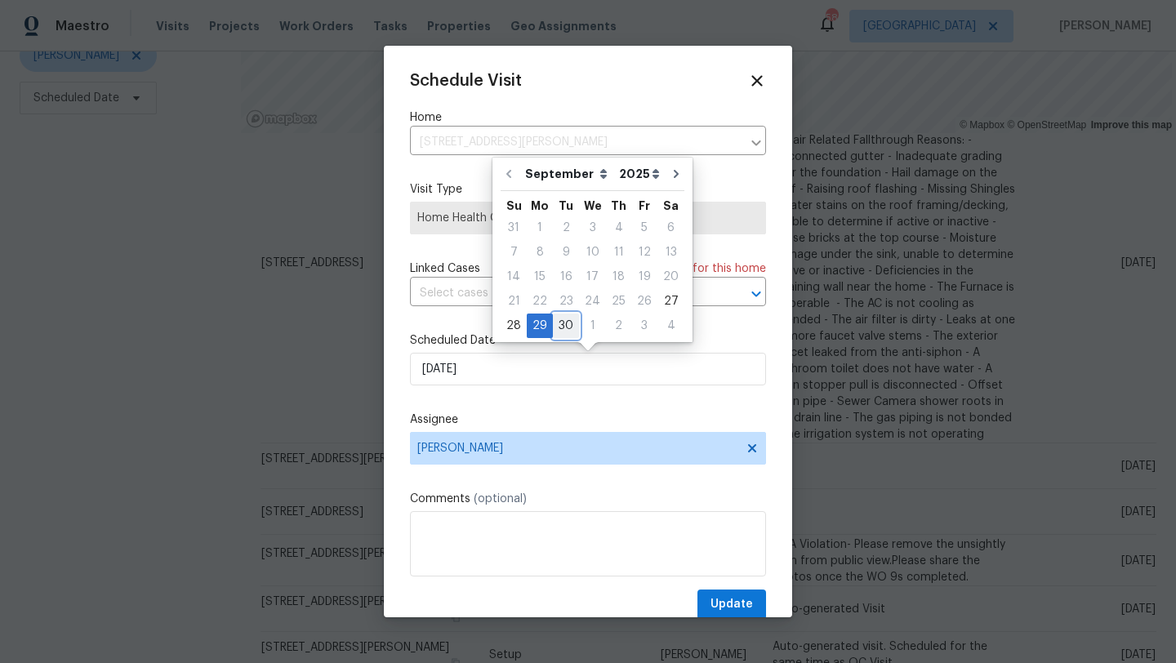
click at [564, 318] on div "30" at bounding box center [566, 325] width 26 height 23
type input "[DATE]"
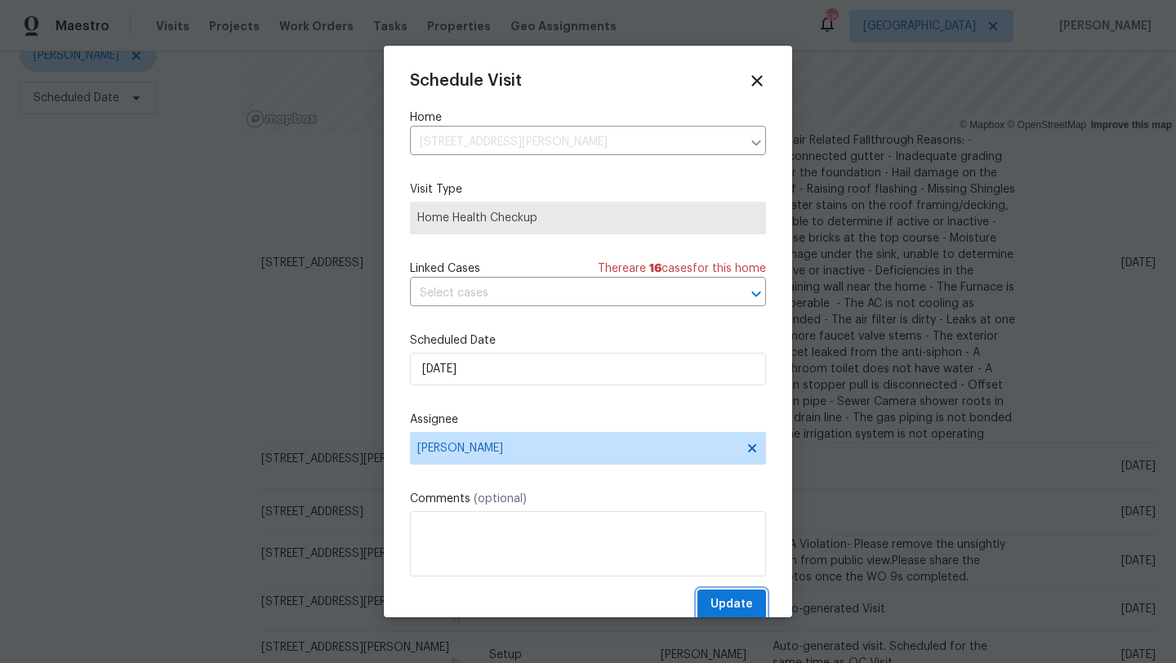
click at [741, 601] on span "Update" at bounding box center [732, 605] width 42 height 20
